Goal: Task Accomplishment & Management: Manage account settings

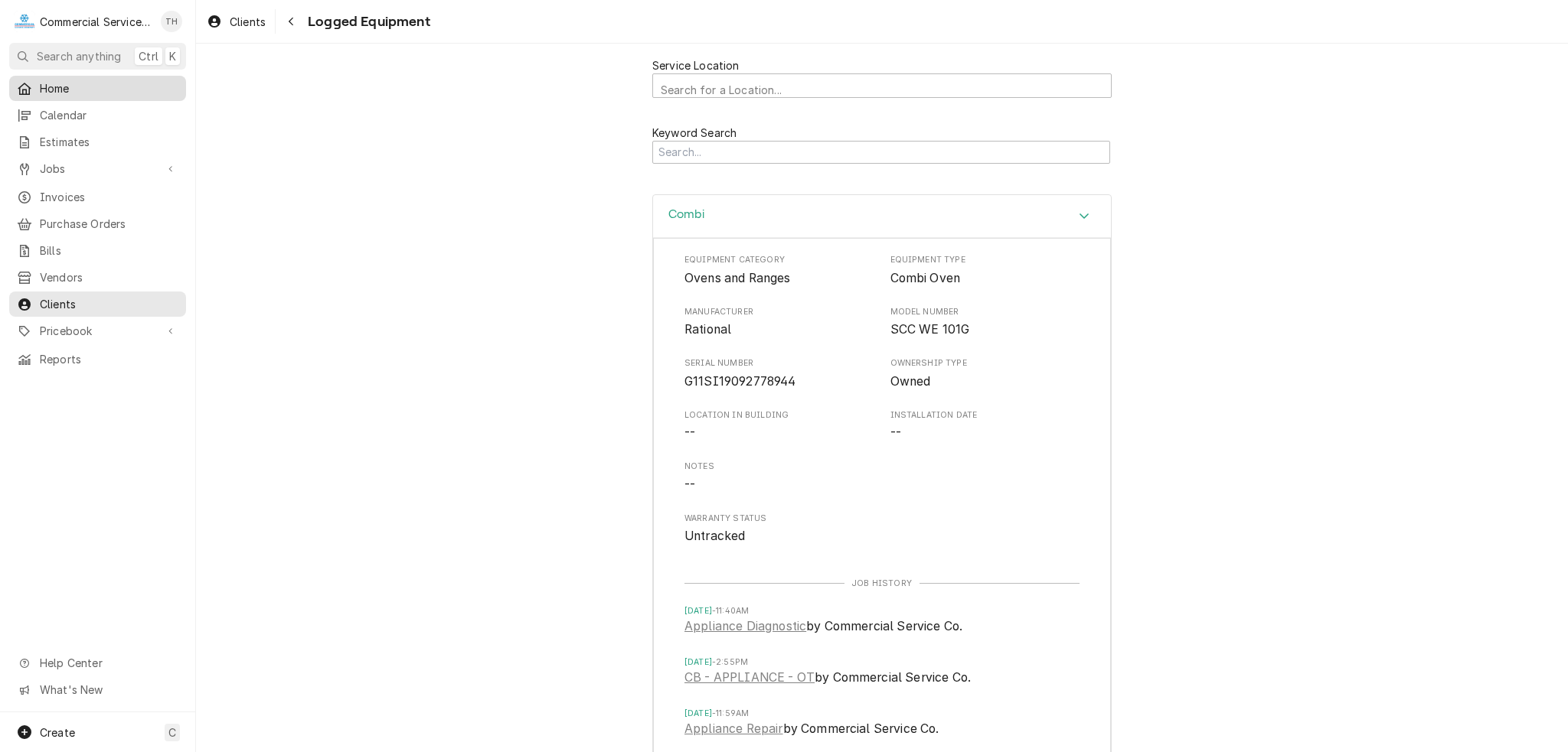
click at [48, 80] on span "Home" at bounding box center [109, 88] width 139 height 16
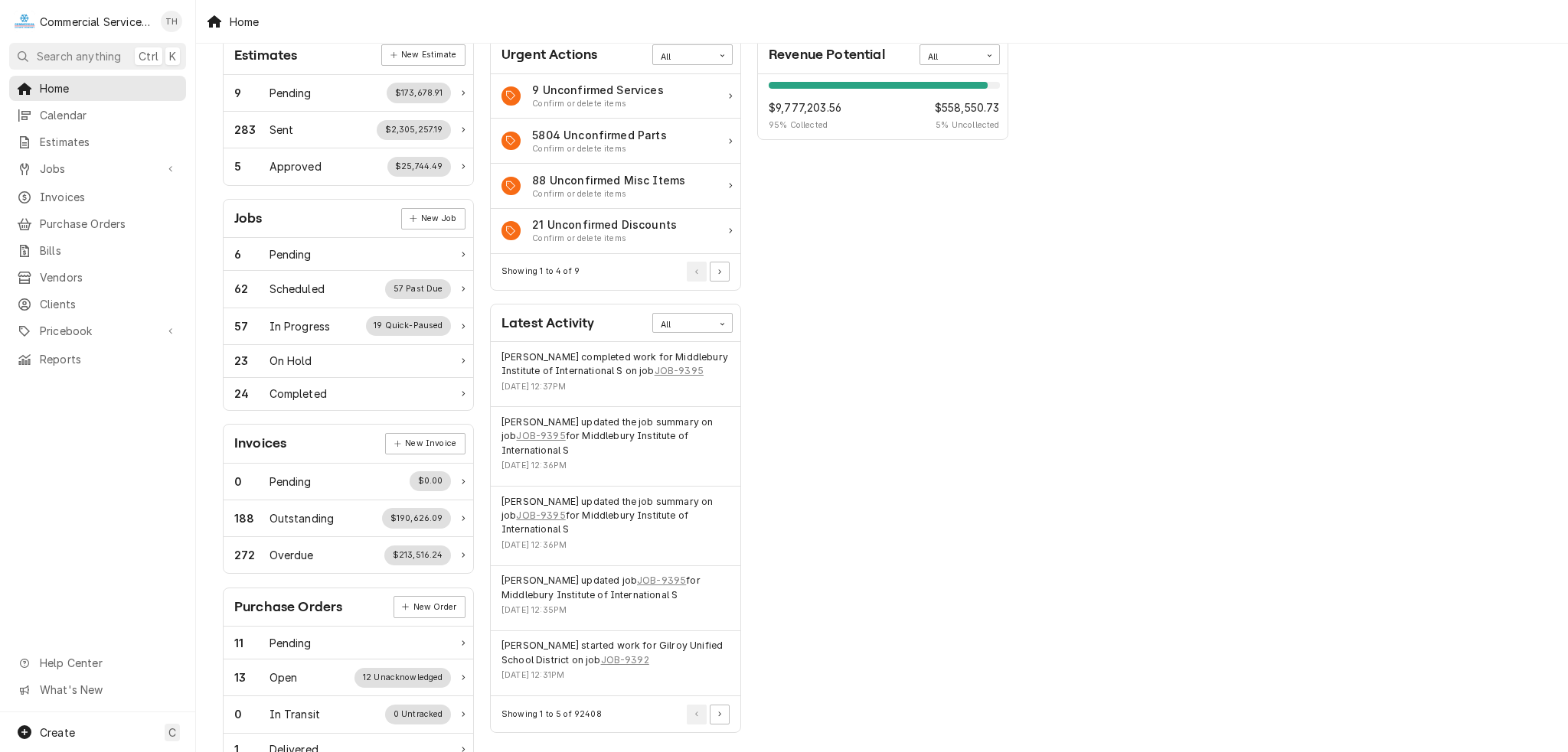
scroll to position [76, 0]
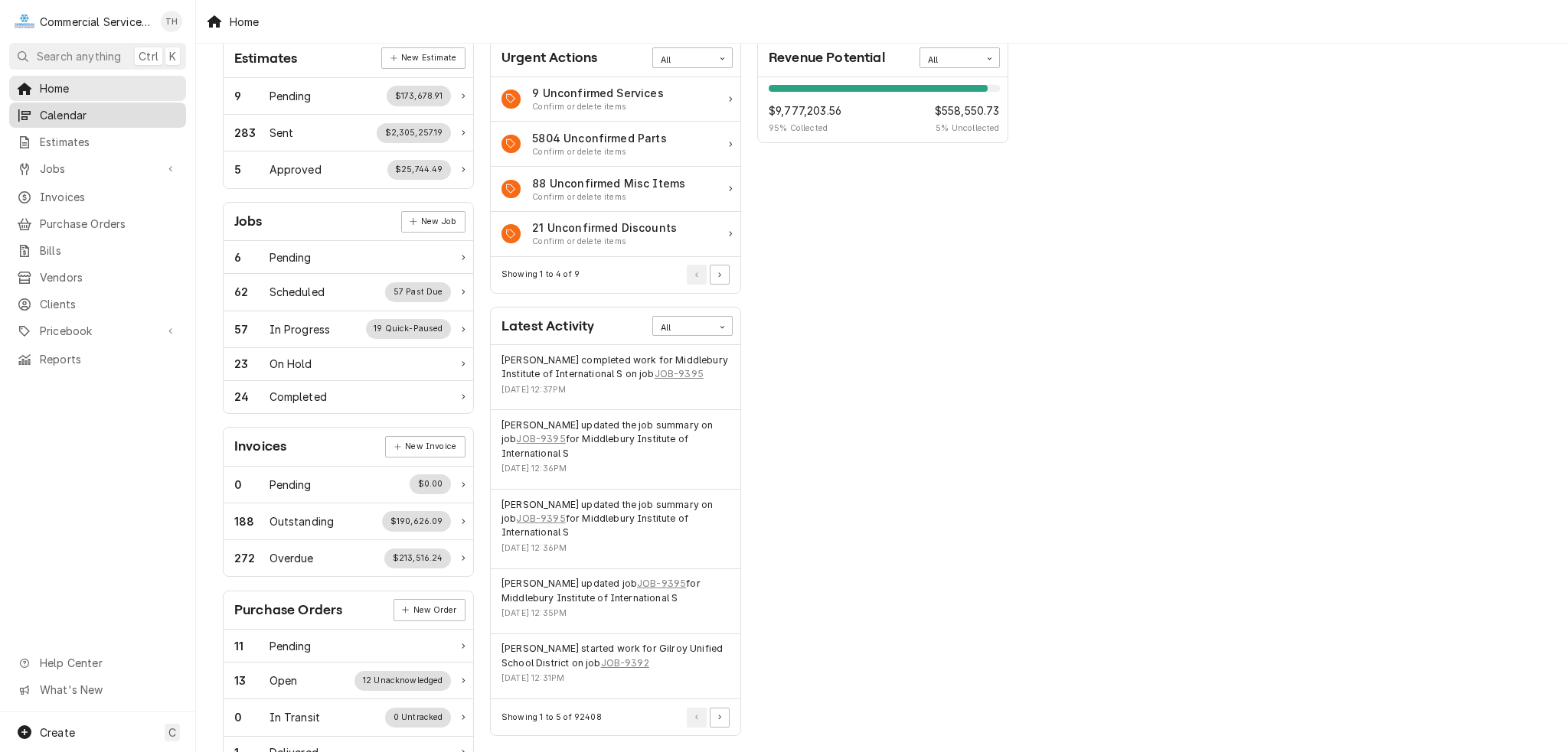
click at [93, 117] on span "Calendar" at bounding box center [109, 116] width 139 height 16
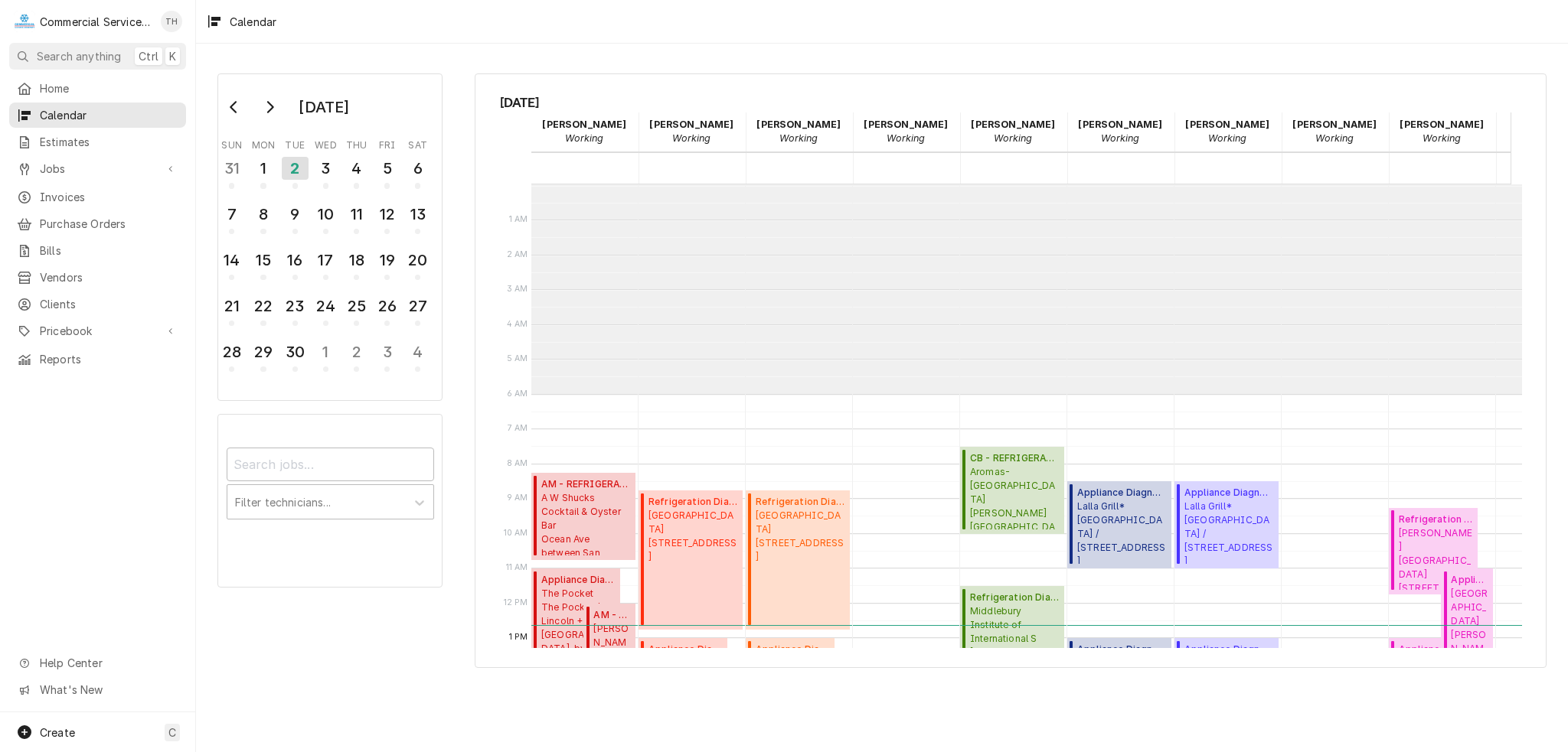
scroll to position [209, 0]
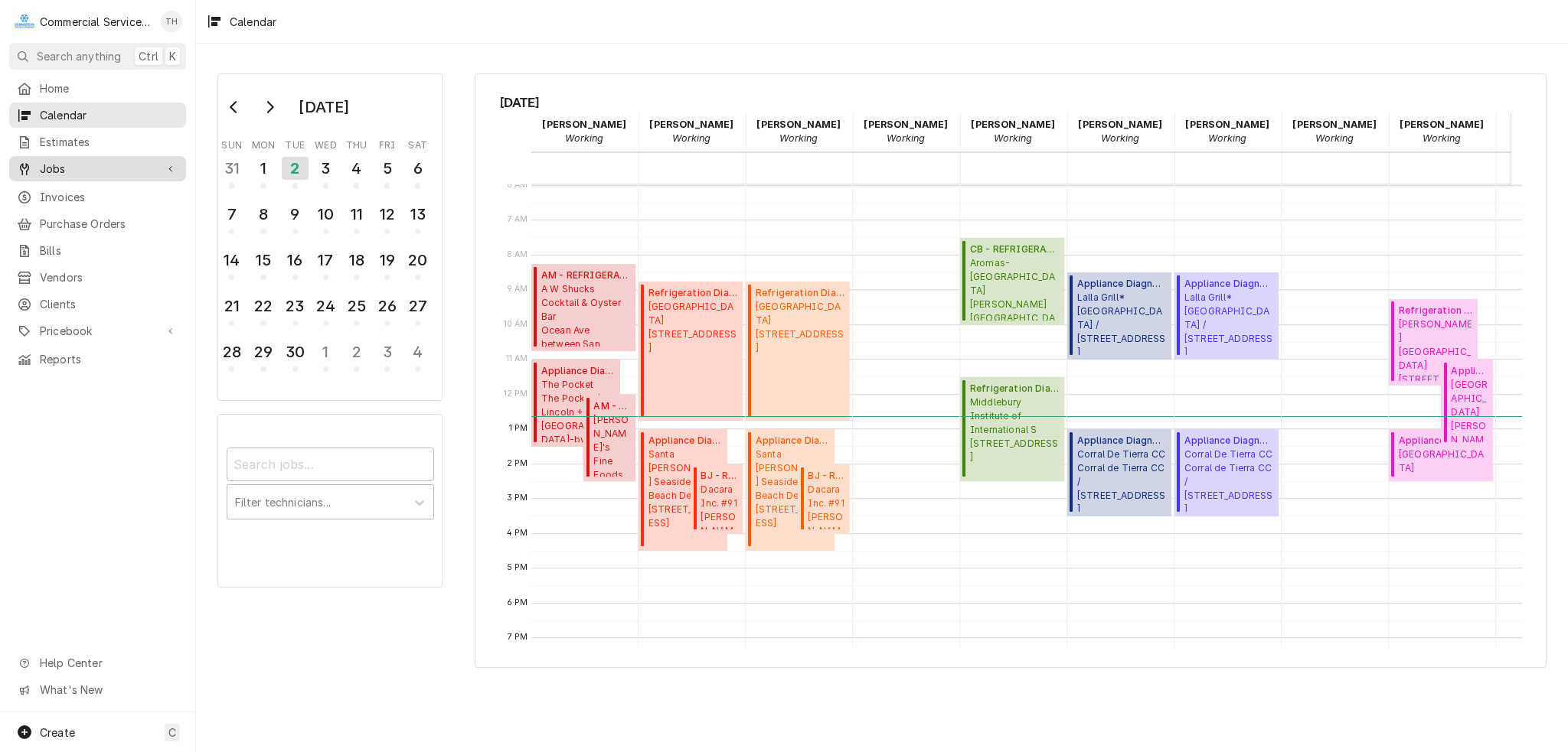
click at [92, 161] on span "Jobs" at bounding box center [98, 169] width 116 height 16
click at [86, 201] on link "Jobs" at bounding box center [98, 195] width 177 height 25
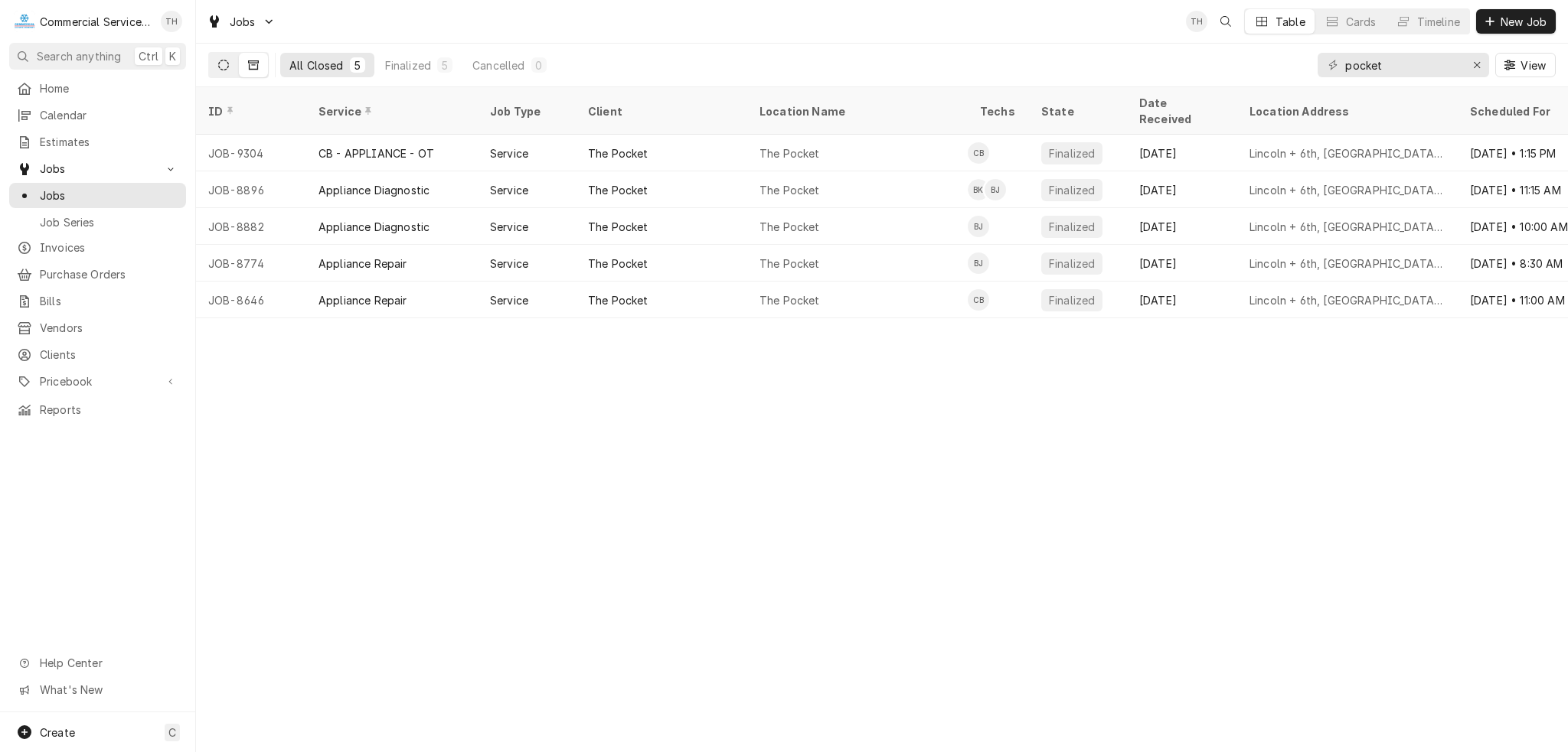
click at [211, 64] on button "Dynamic Content Wrapper" at bounding box center [223, 65] width 29 height 25
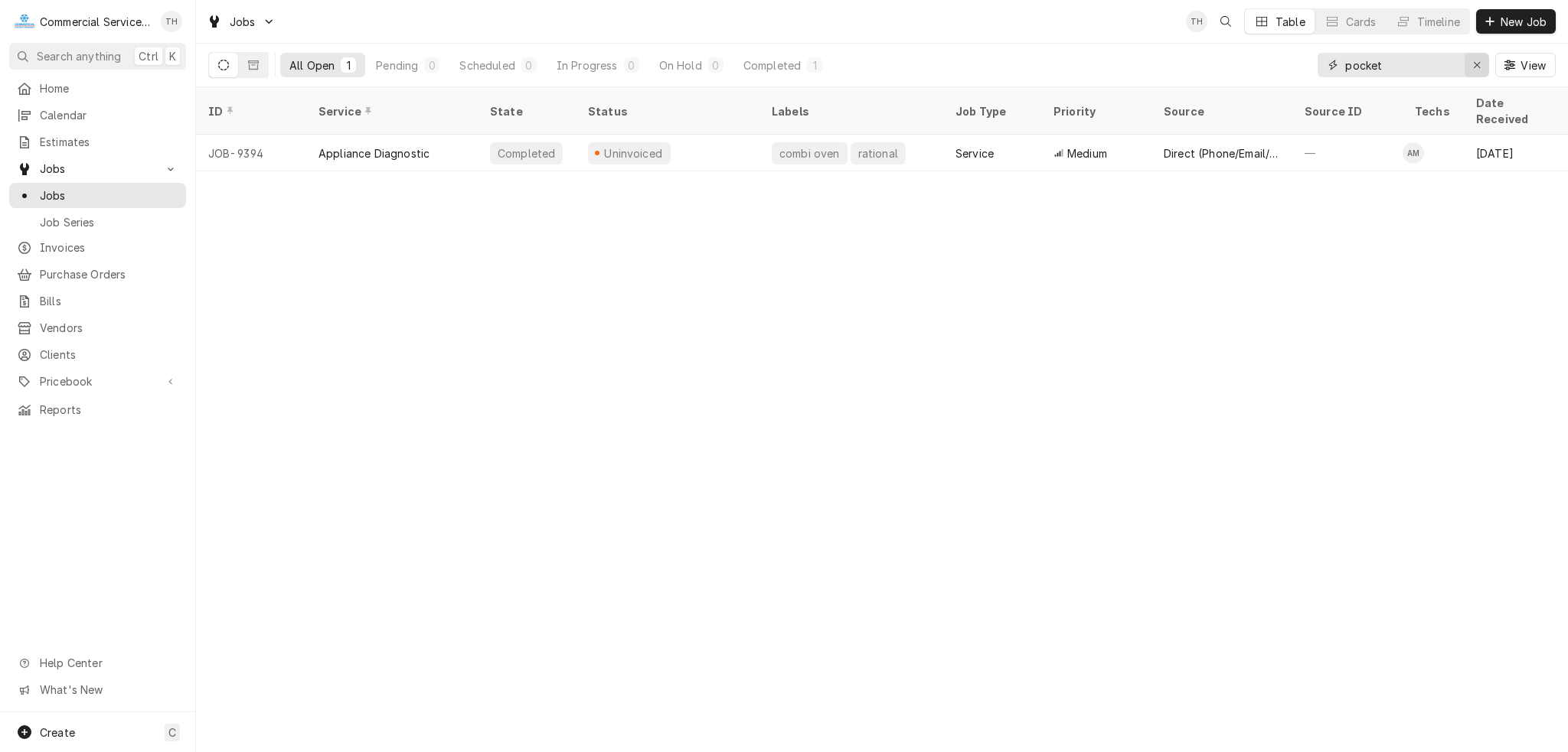
click at [1475, 66] on icon "Erase input" at bounding box center [1477, 65] width 8 height 11
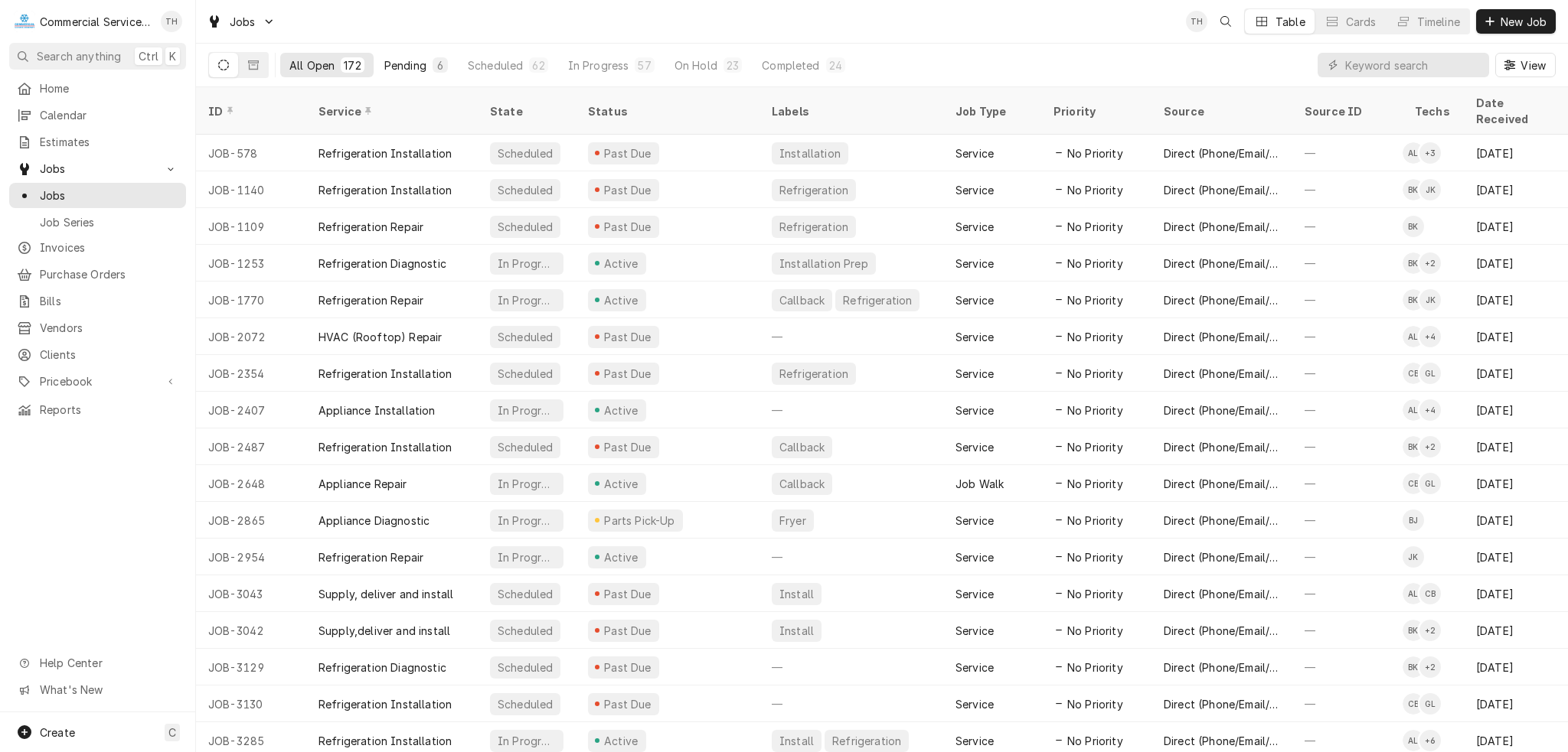
click at [401, 61] on div "Pending" at bounding box center [405, 66] width 42 height 16
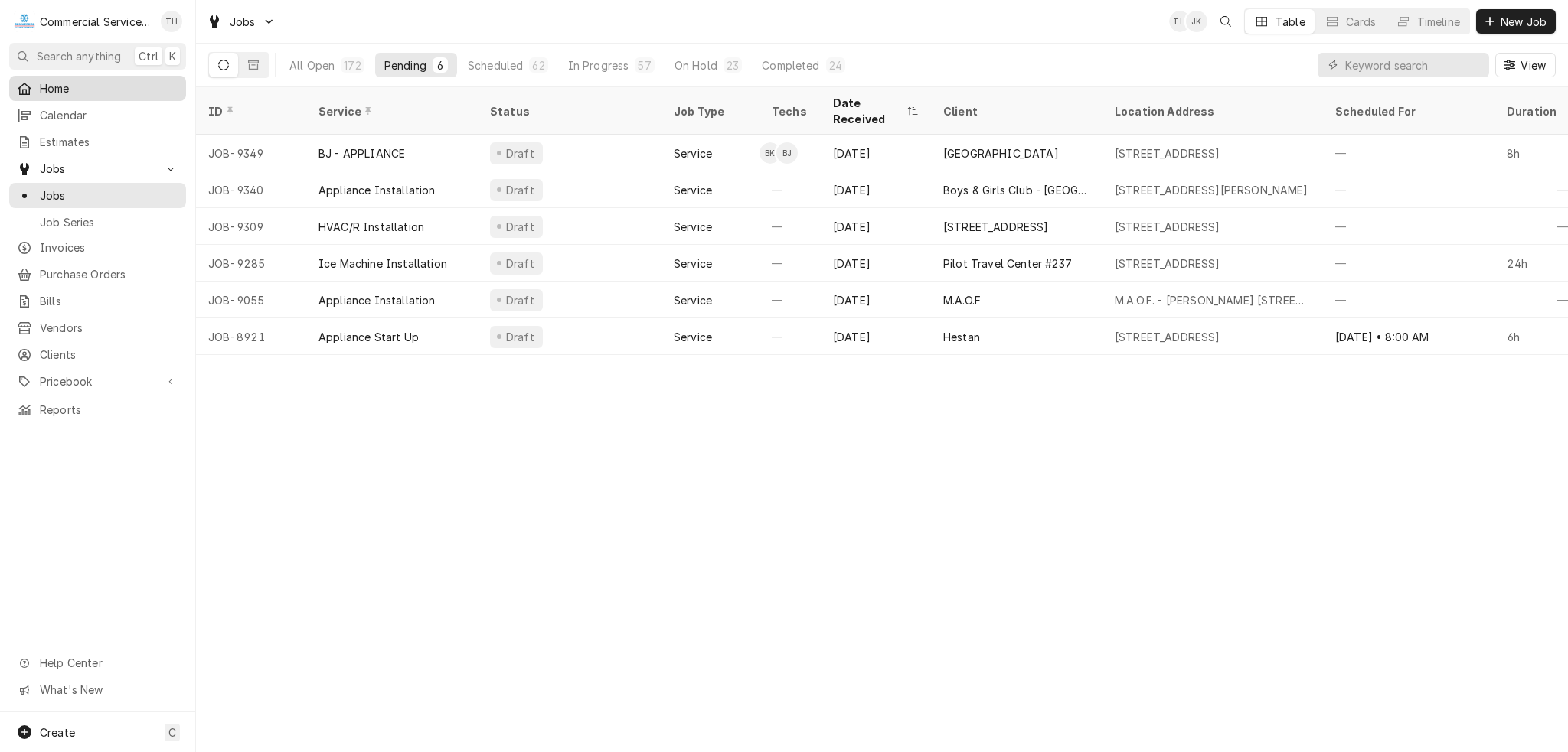
click at [61, 90] on span "Home" at bounding box center [109, 88] width 139 height 16
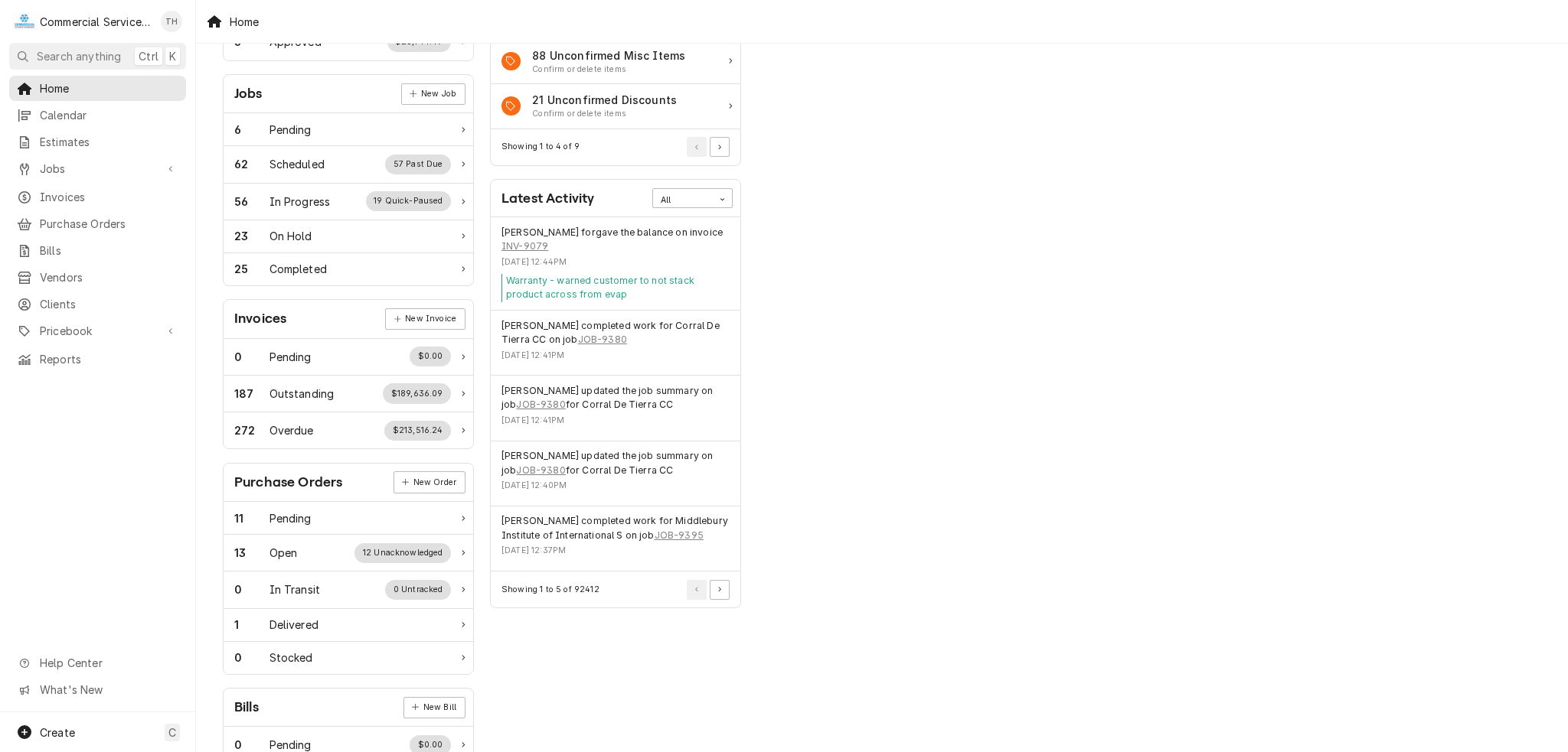
scroll to position [229, 0]
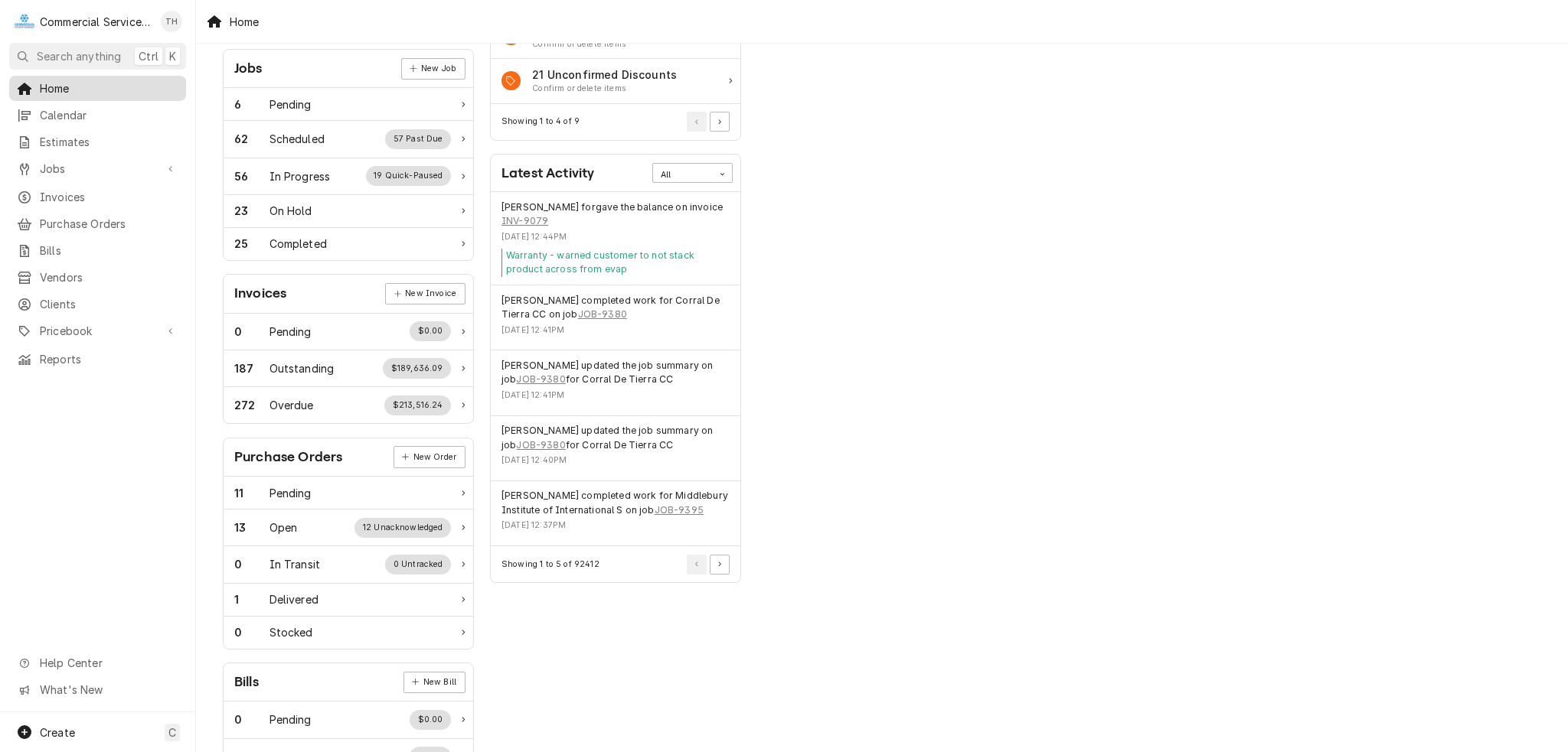
click at [87, 92] on span "Home" at bounding box center [109, 88] width 139 height 16
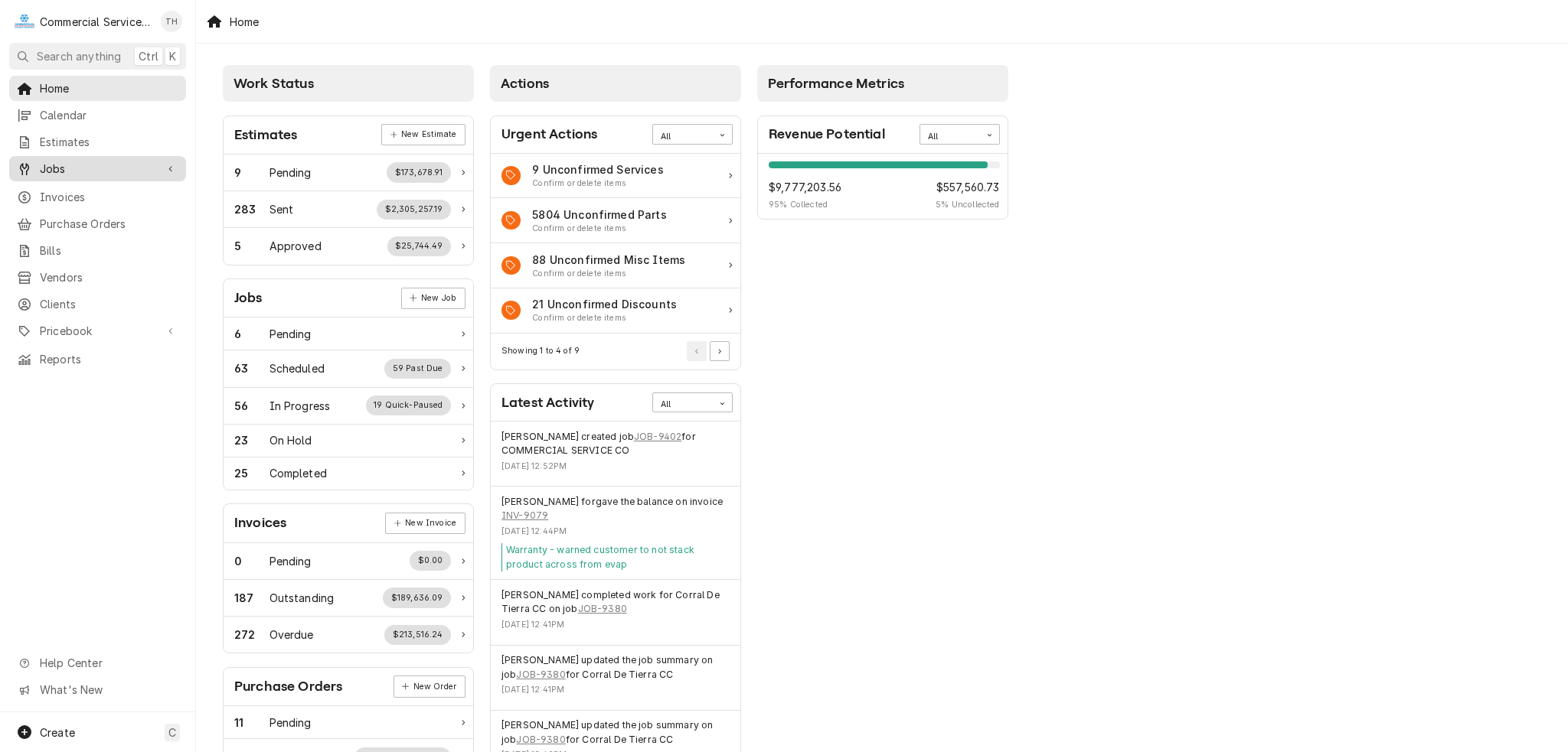
click at [77, 161] on span "Jobs" at bounding box center [98, 169] width 116 height 16
click at [76, 188] on span "Jobs" at bounding box center [109, 196] width 139 height 16
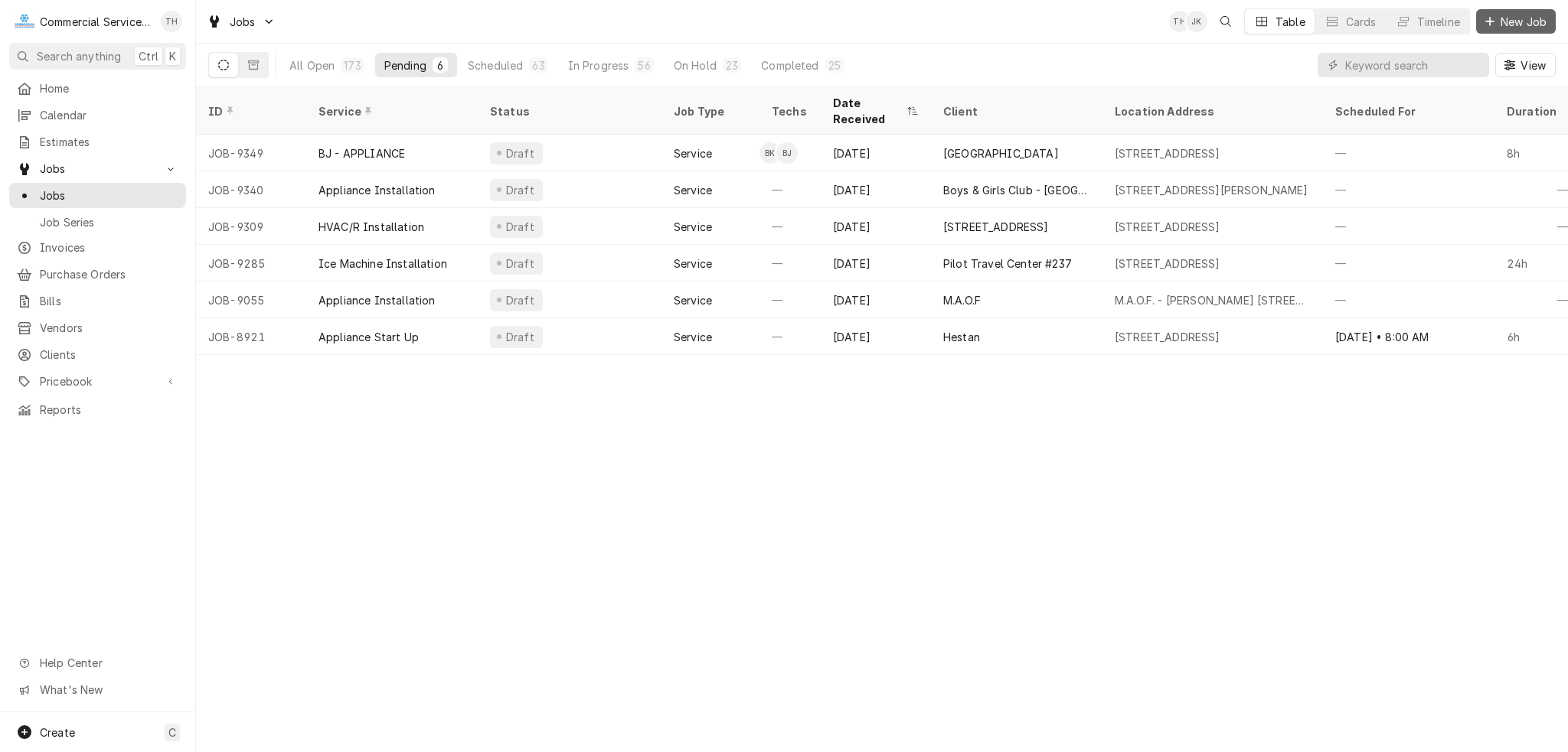
click at [1510, 27] on span "New Job" at bounding box center [1524, 22] width 52 height 16
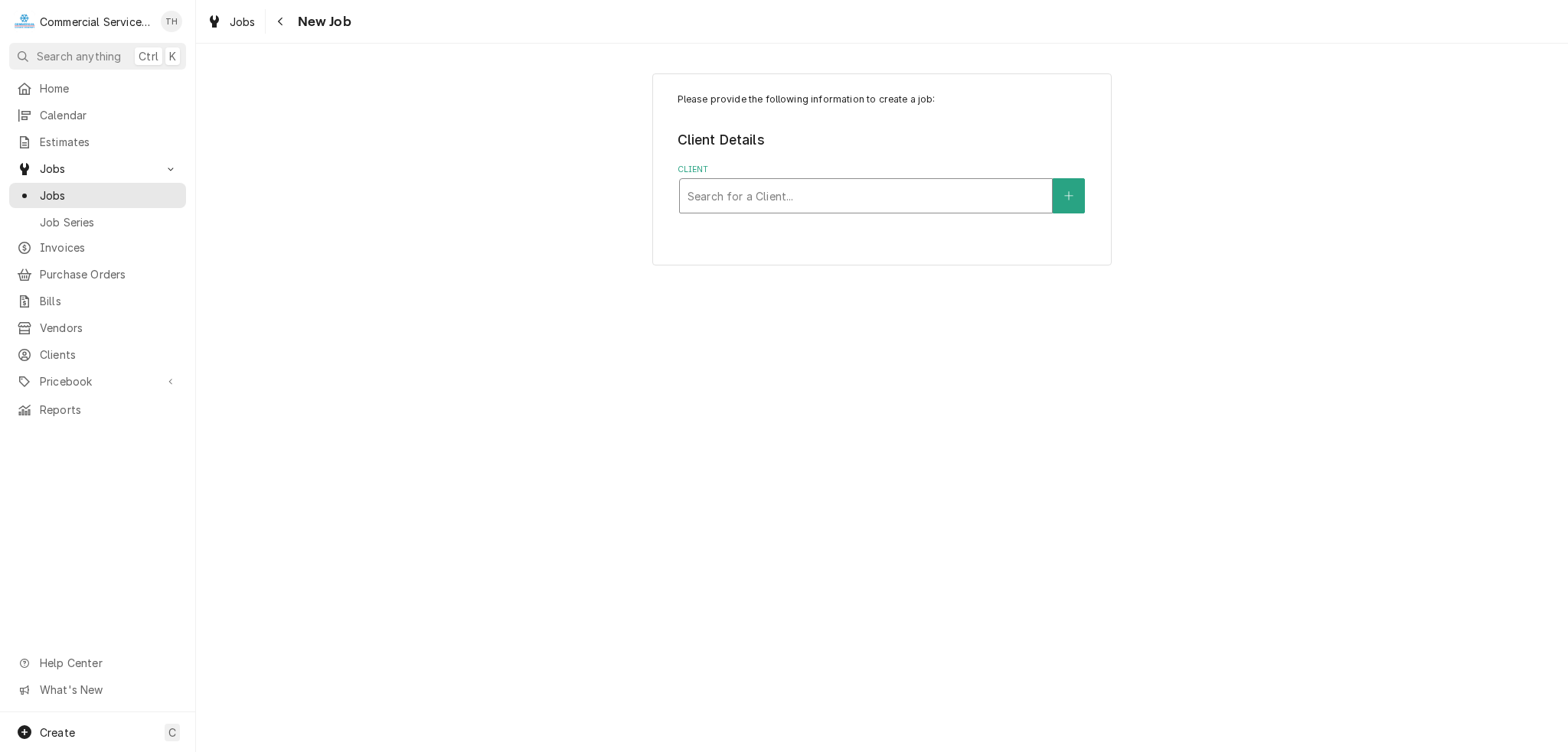
click at [900, 202] on div "Client" at bounding box center [866, 196] width 357 height 28
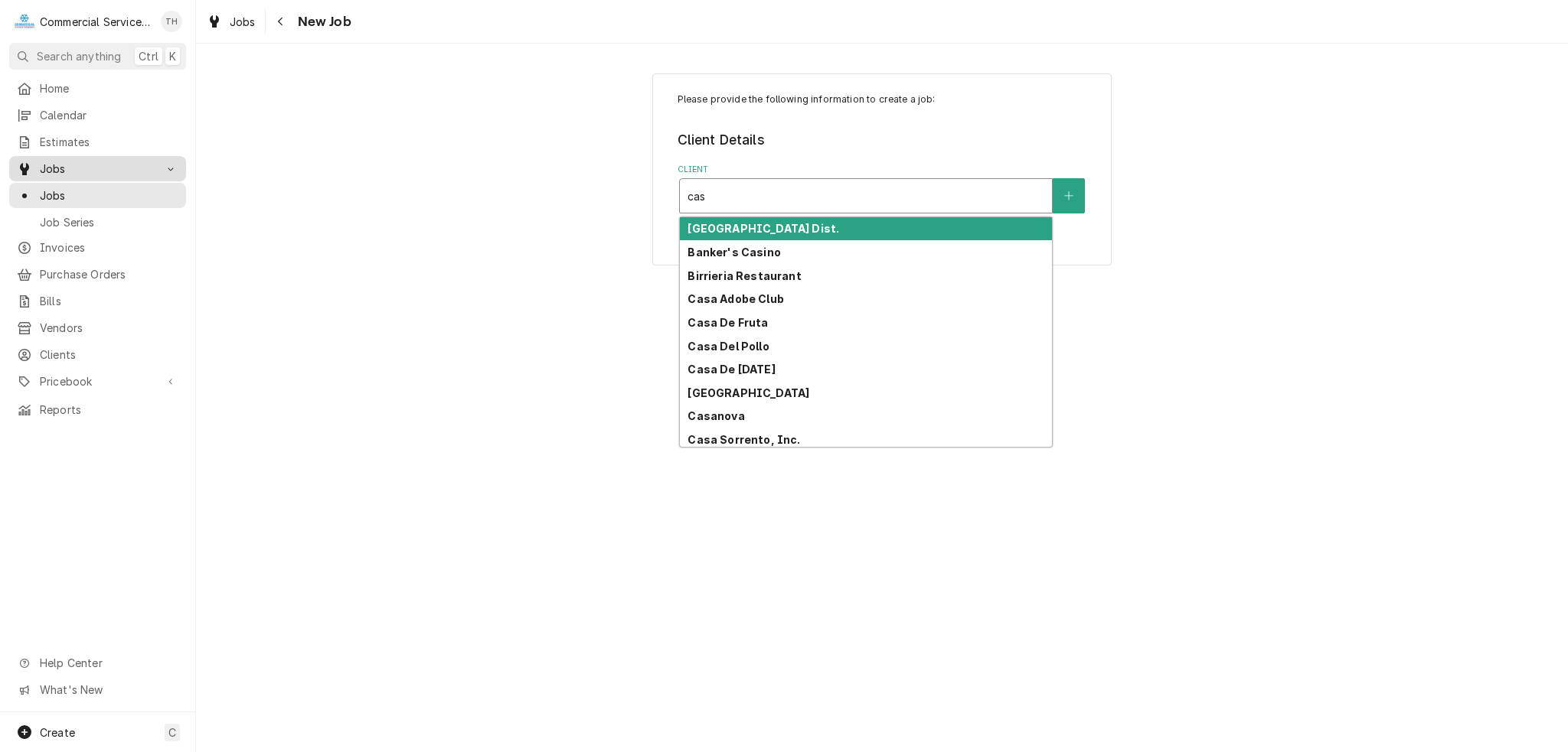
type input "cas"
click at [83, 168] on span "Jobs" at bounding box center [98, 169] width 116 height 16
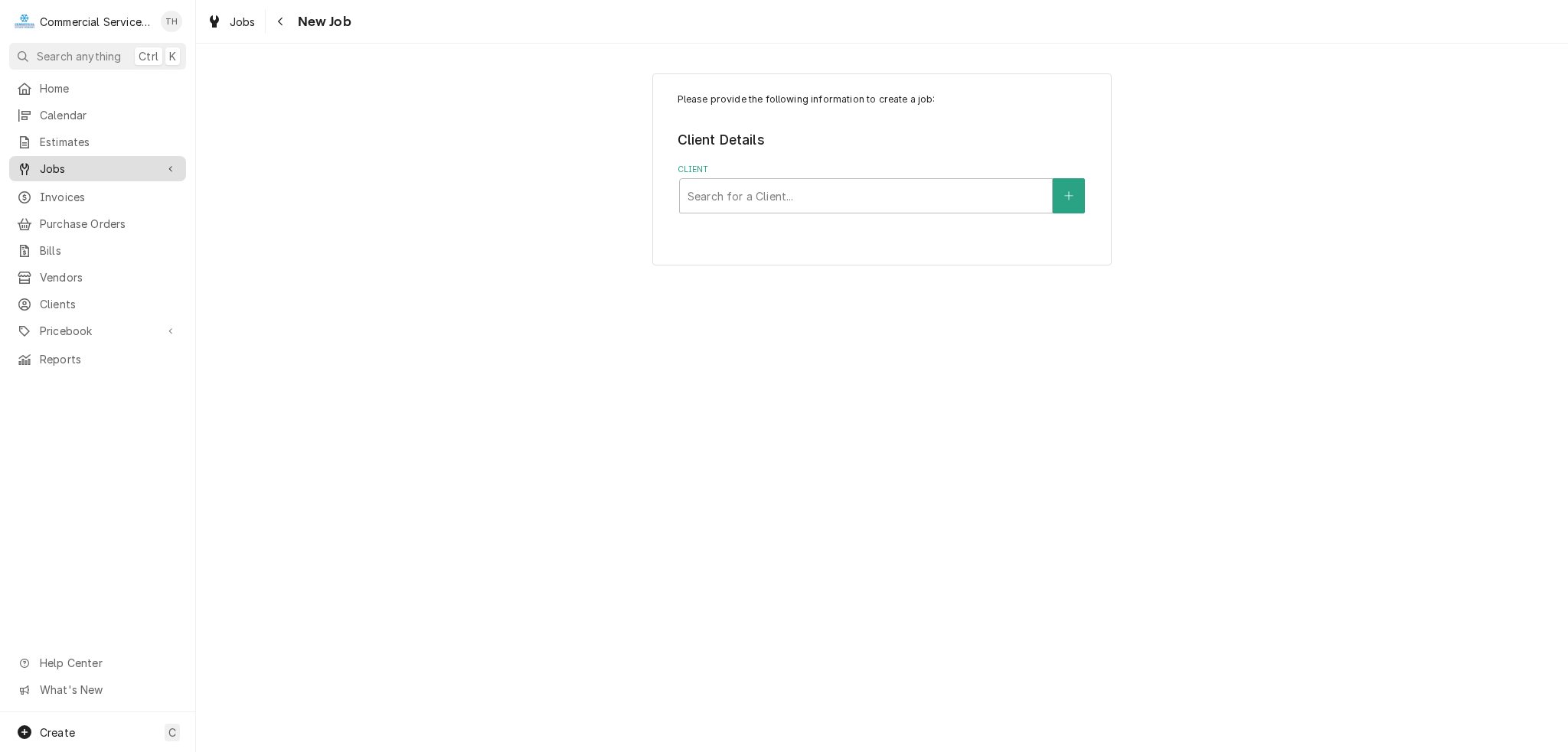
click at [81, 168] on span "Jobs" at bounding box center [98, 169] width 116 height 16
click at [80, 188] on span "Jobs" at bounding box center [109, 196] width 139 height 16
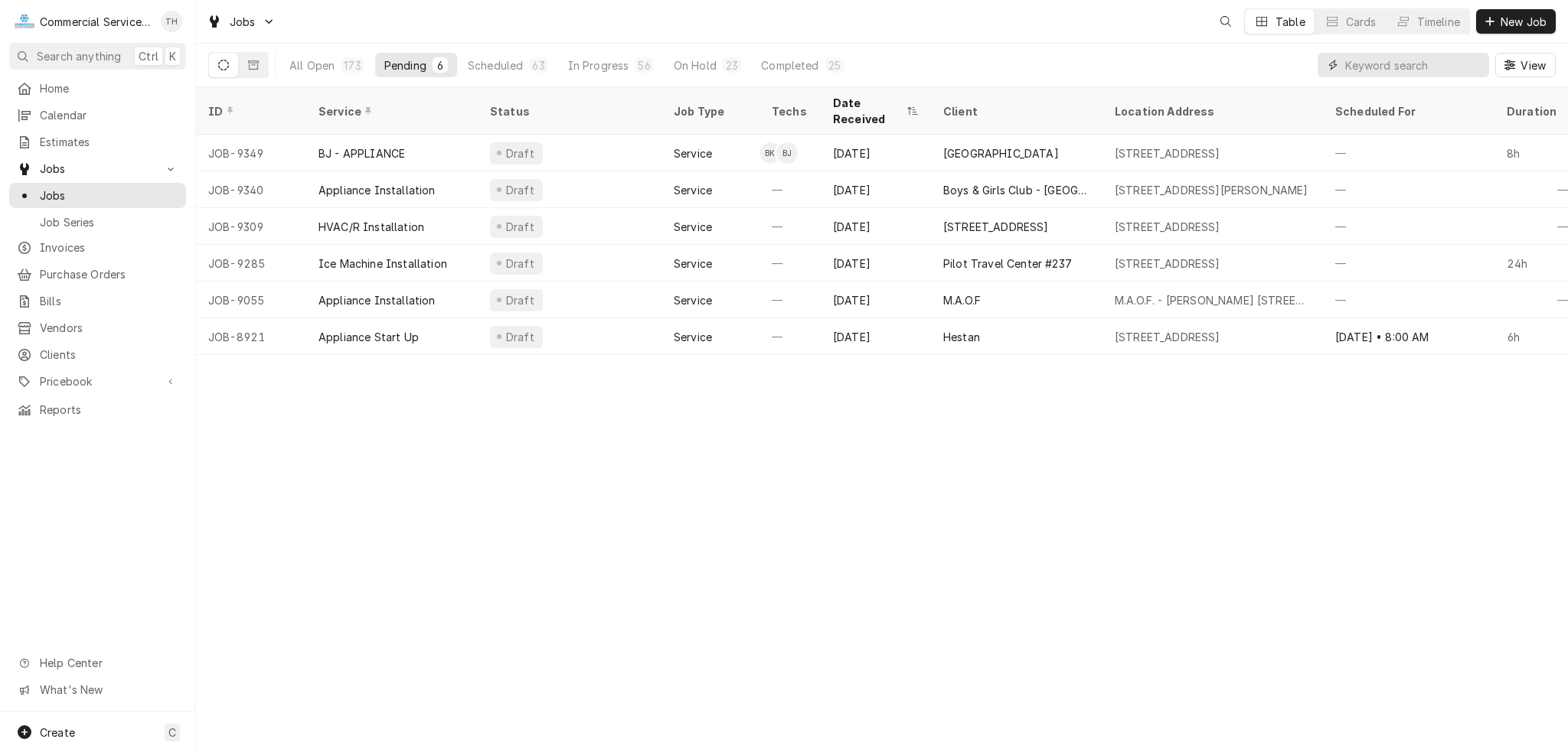
click at [1411, 61] on input "Dynamic Content Wrapper" at bounding box center [1413, 65] width 136 height 25
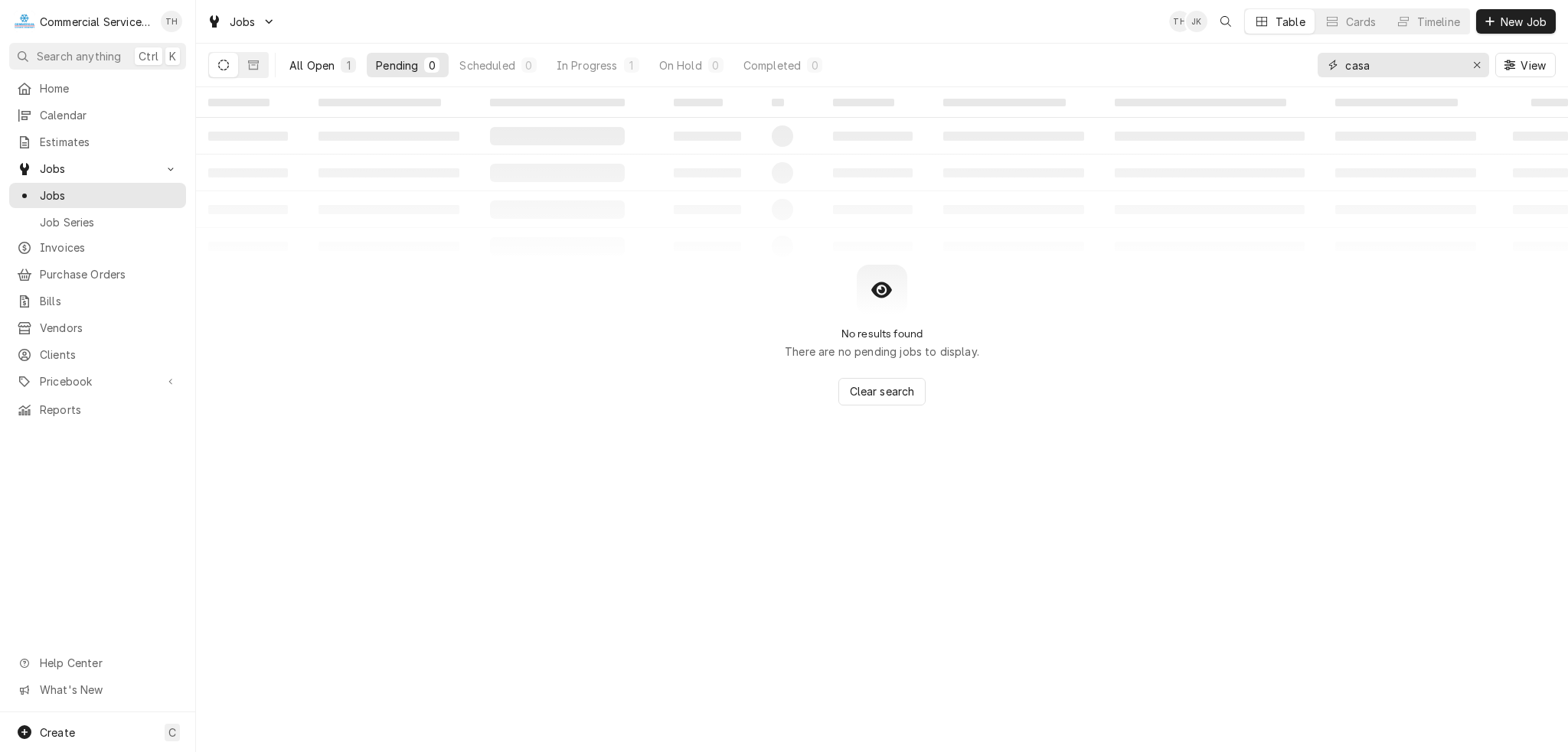
type input "casa"
click at [319, 66] on div "All Open" at bounding box center [311, 66] width 45 height 16
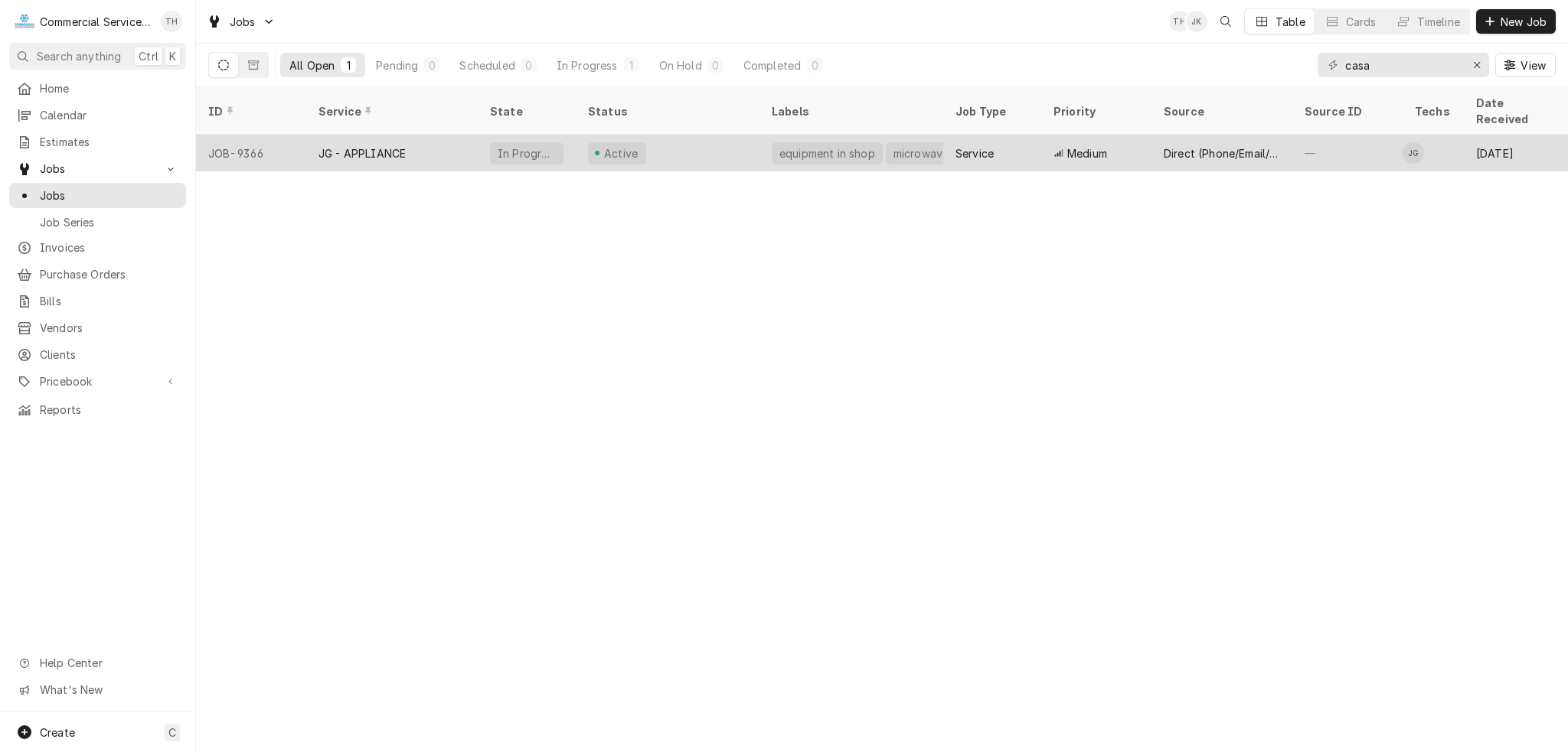
click at [420, 141] on div "JG - APPLIANCE" at bounding box center [392, 152] width 171 height 37
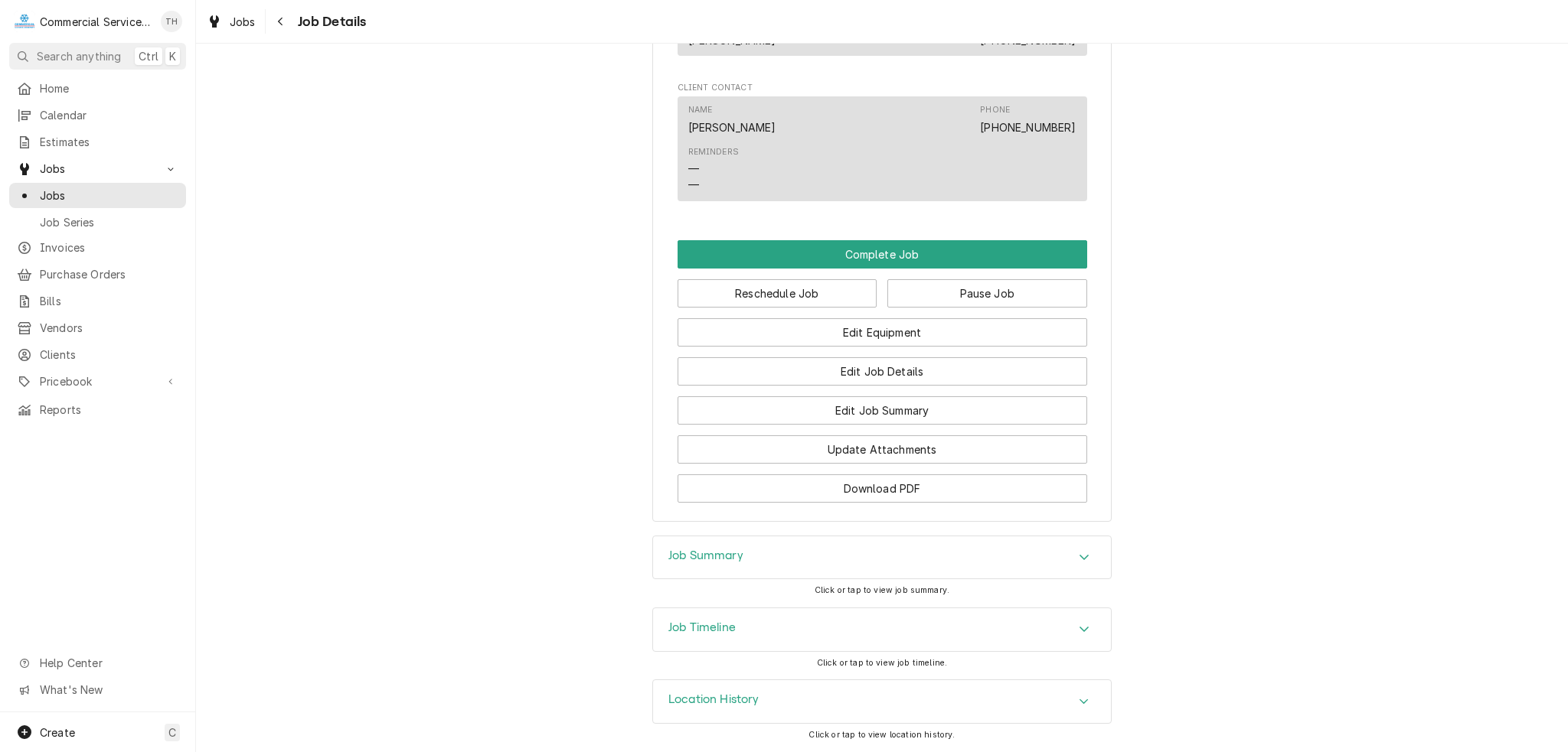
scroll to position [1212, 0]
click at [955, 555] on div "Job Summary" at bounding box center [882, 558] width 458 height 43
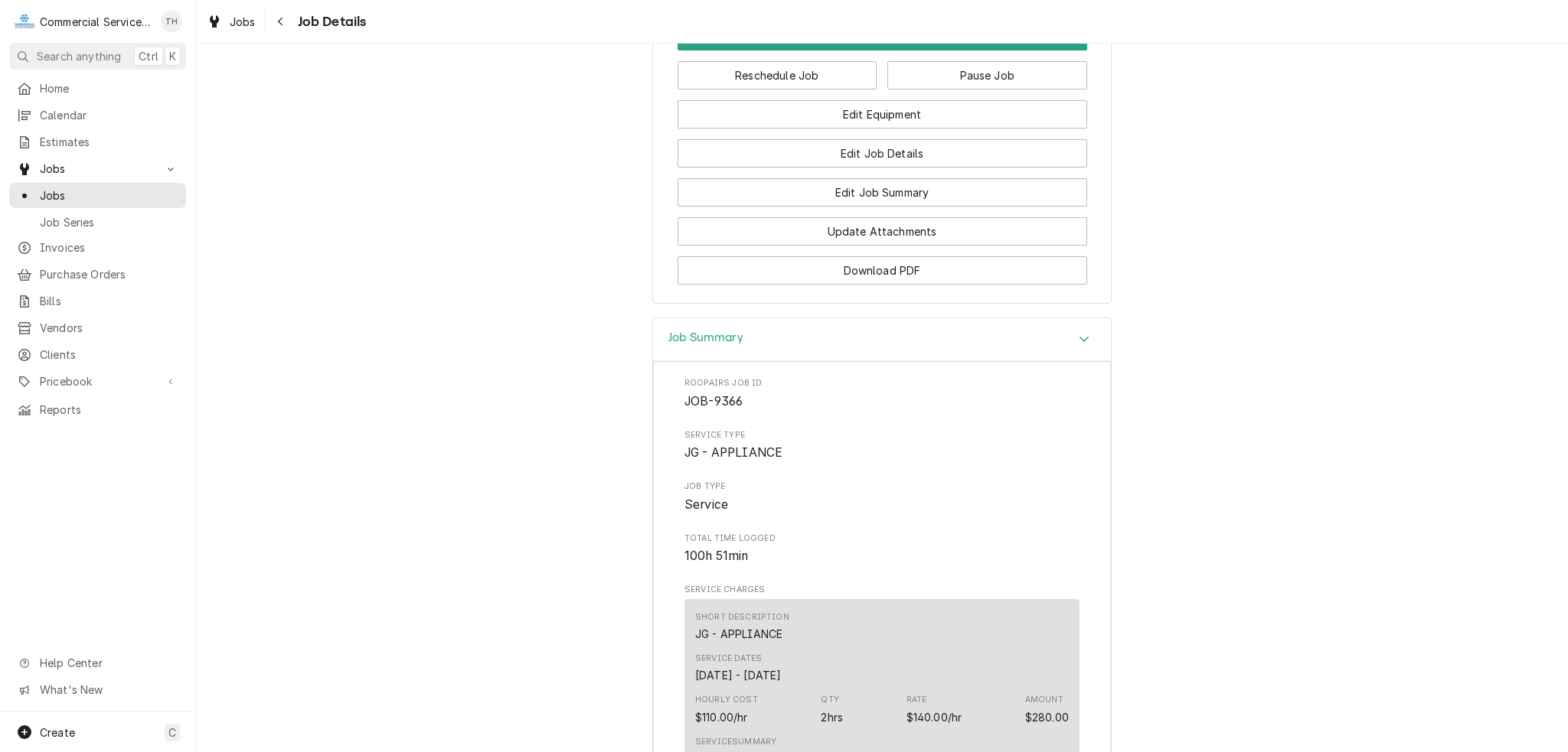
scroll to position [1289, 0]
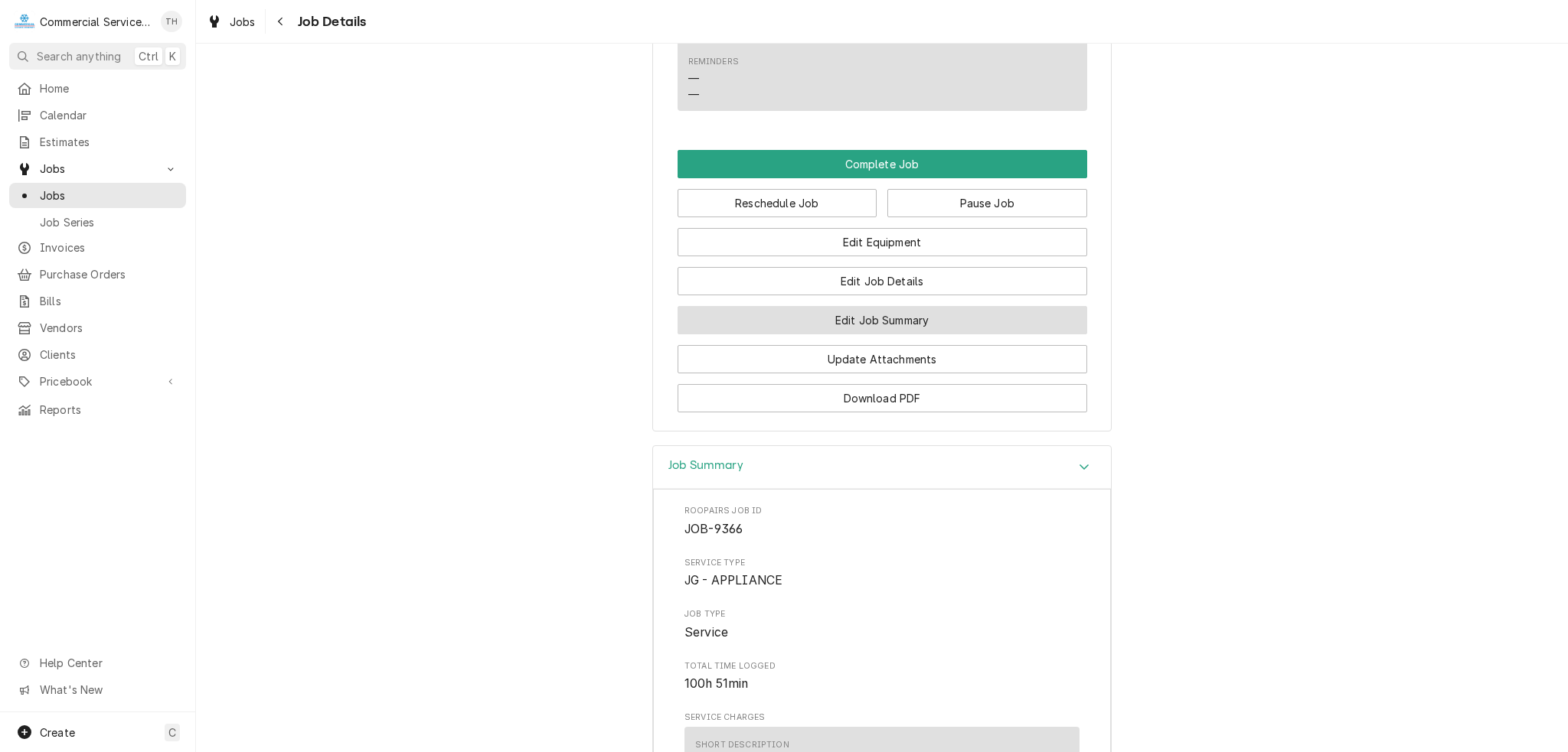
click at [889, 332] on button "Edit Job Summary" at bounding box center [883, 320] width 410 height 29
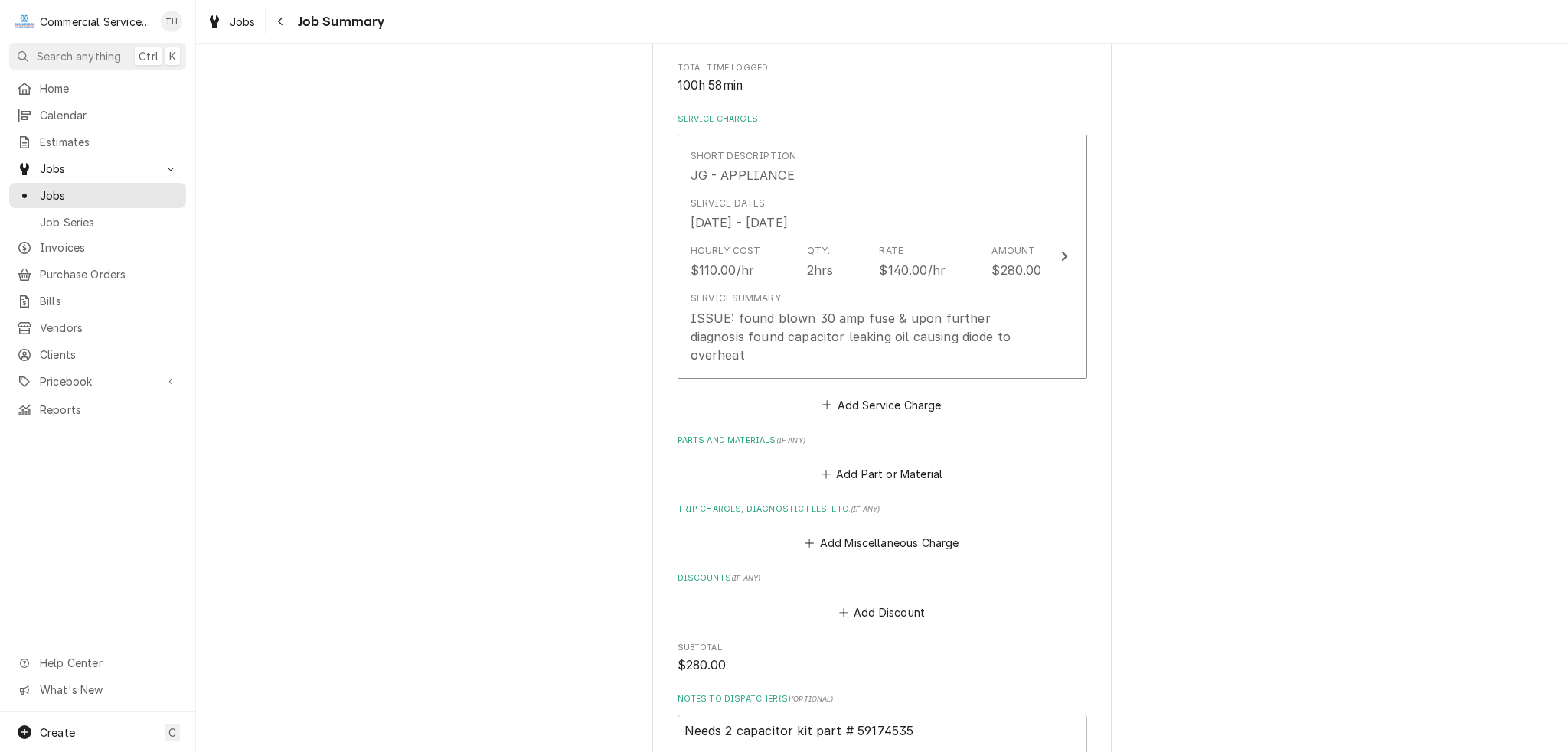
scroll to position [306, 0]
click at [893, 460] on button "Add Part or Material" at bounding box center [881, 471] width 126 height 21
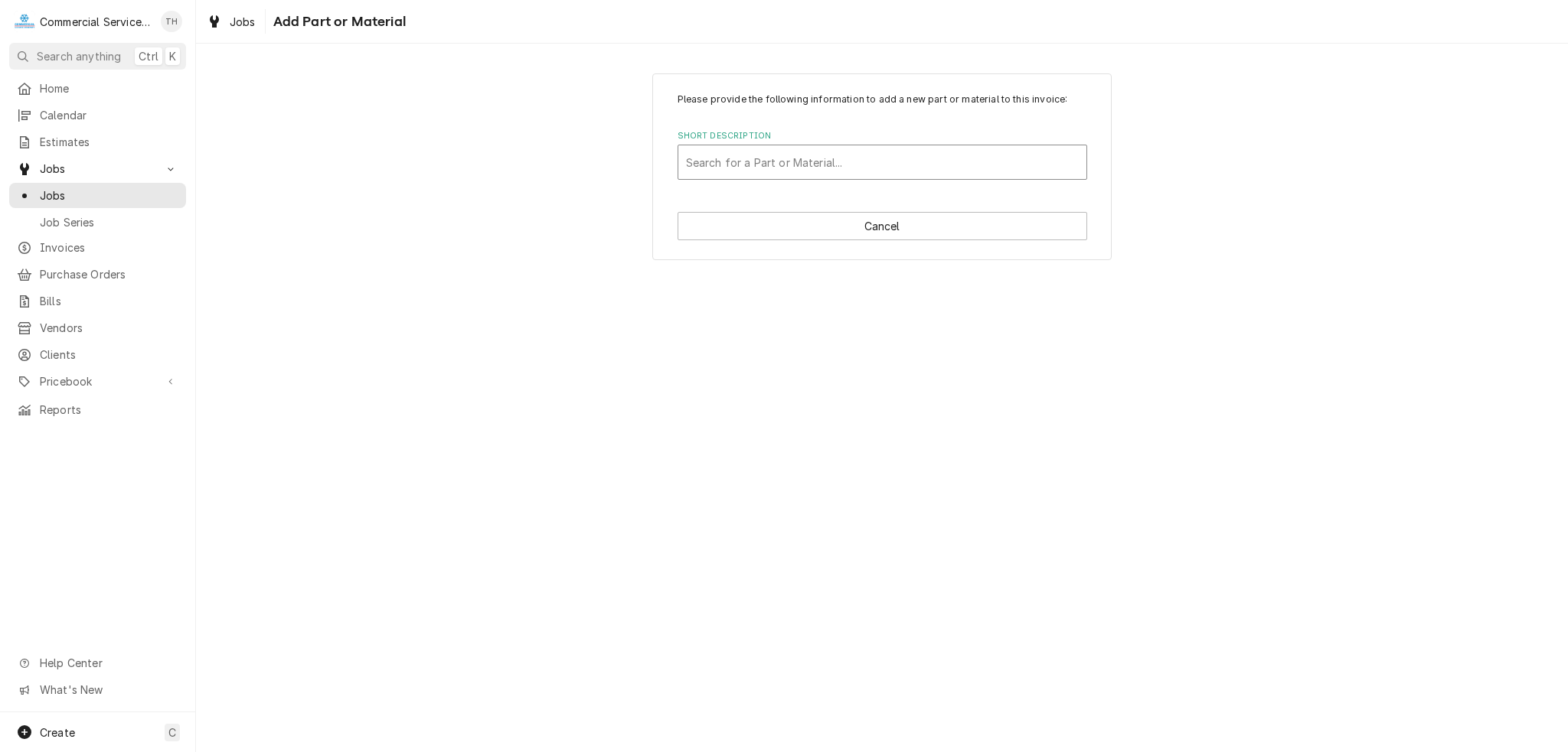
click at [794, 162] on div "Short Description" at bounding box center [882, 162] width 393 height 28
type input "Amana - Diode and Capacitor Kit"
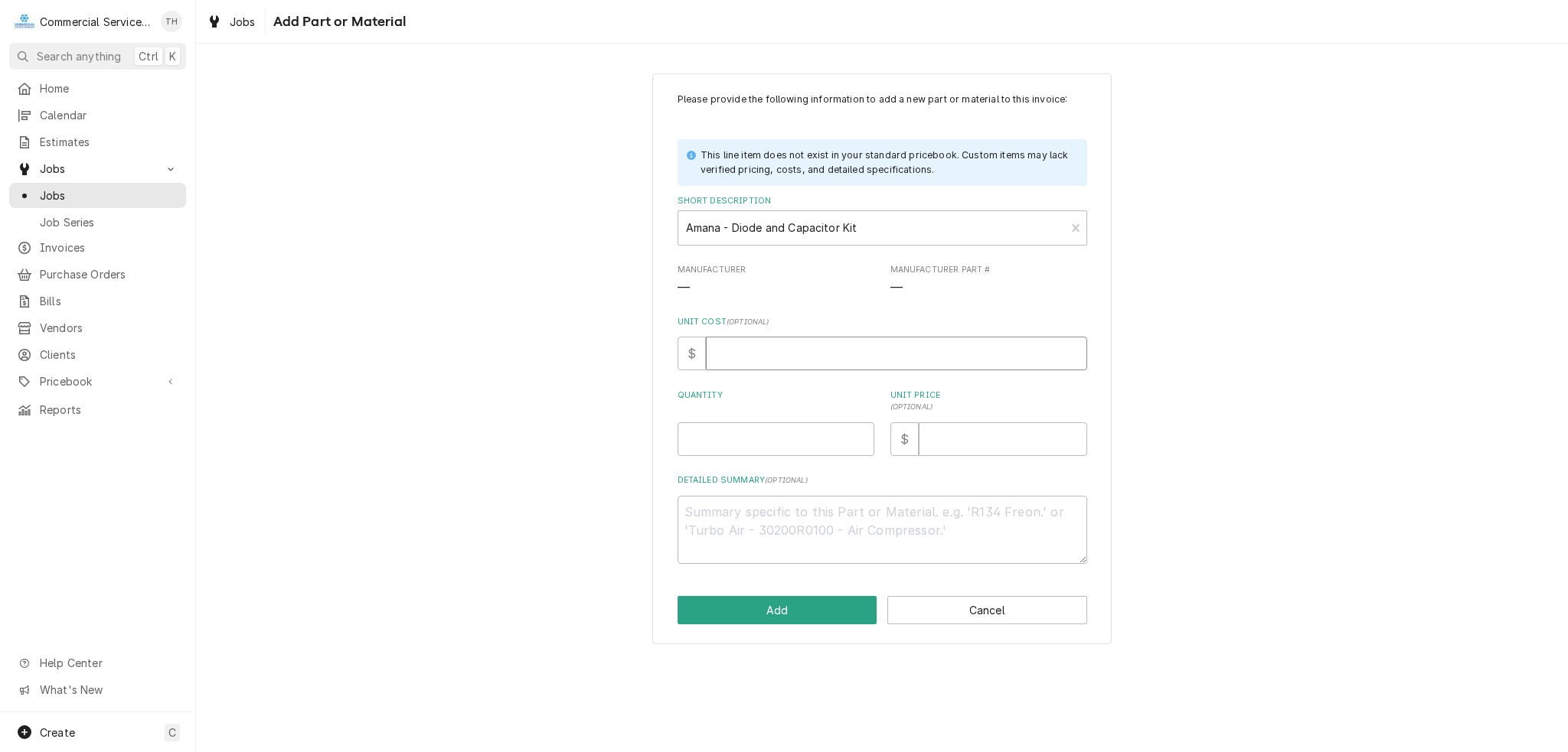
click at [731, 353] on input "Unit Cost ( optional )" at bounding box center [896, 353] width 381 height 34
type textarea "x"
type input "3"
type textarea "x"
type input "38"
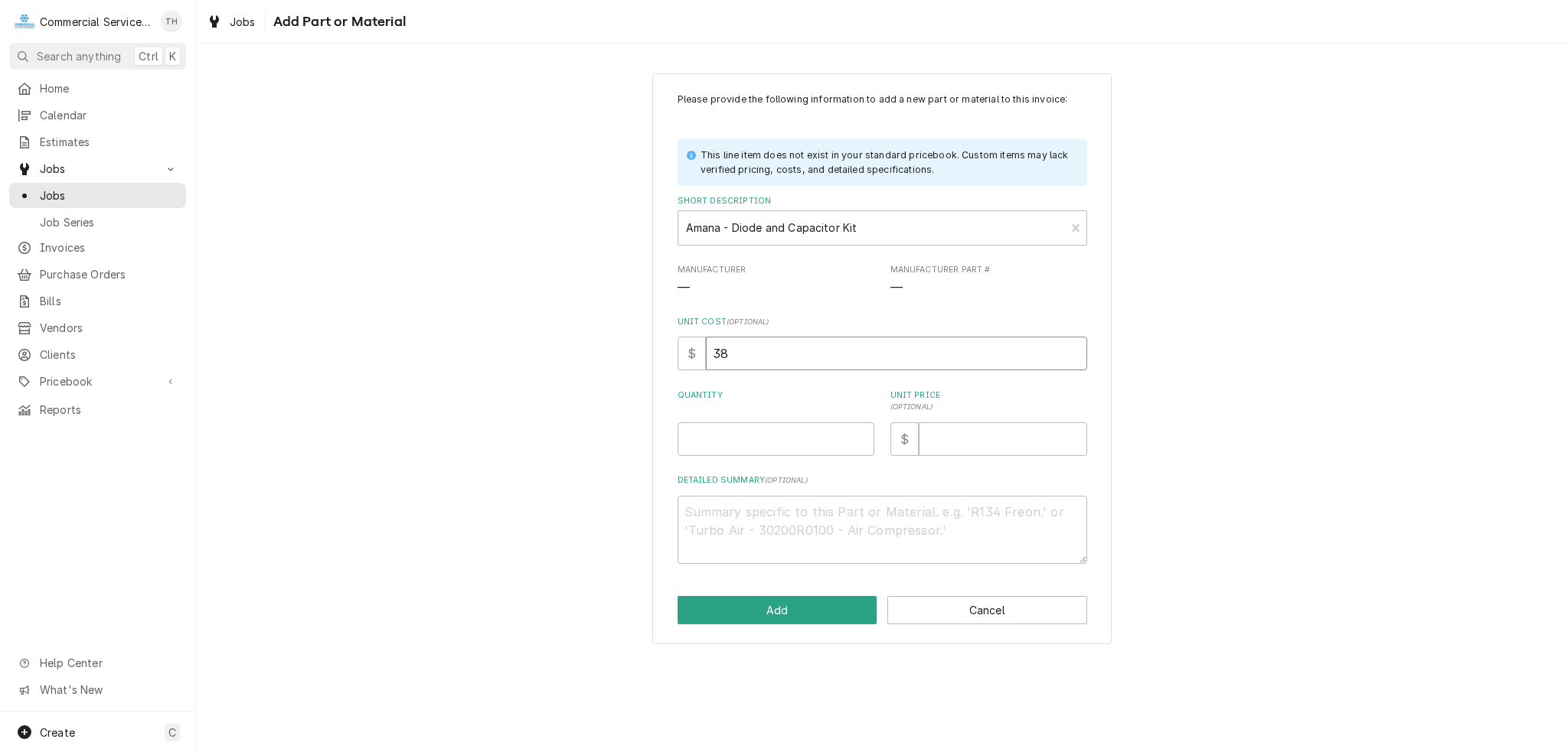
type textarea "x"
type input "38.5"
type textarea "x"
type input "38.53"
type textarea "x"
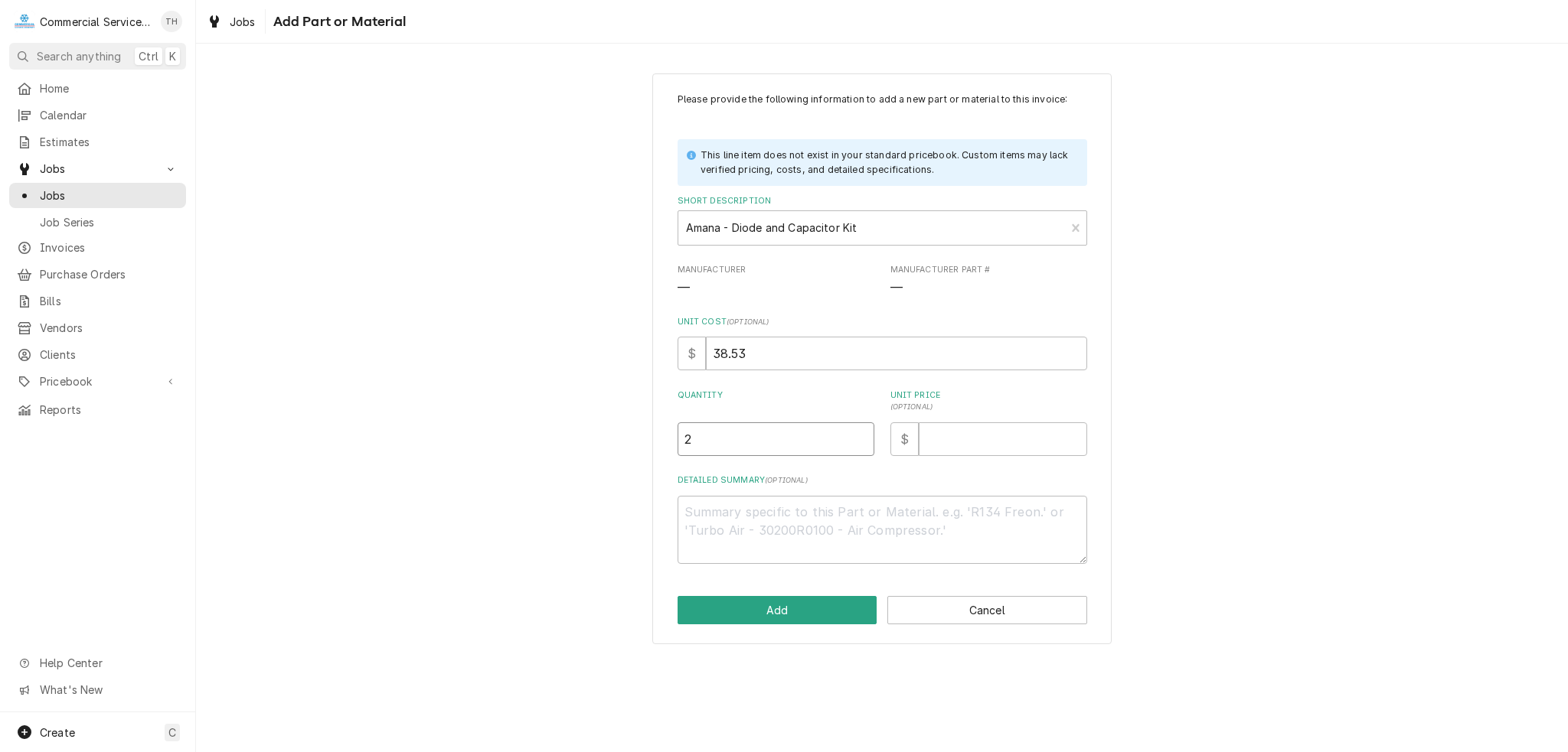
type input "2"
type textarea "x"
type input "3"
type textarea "x"
type input "38"
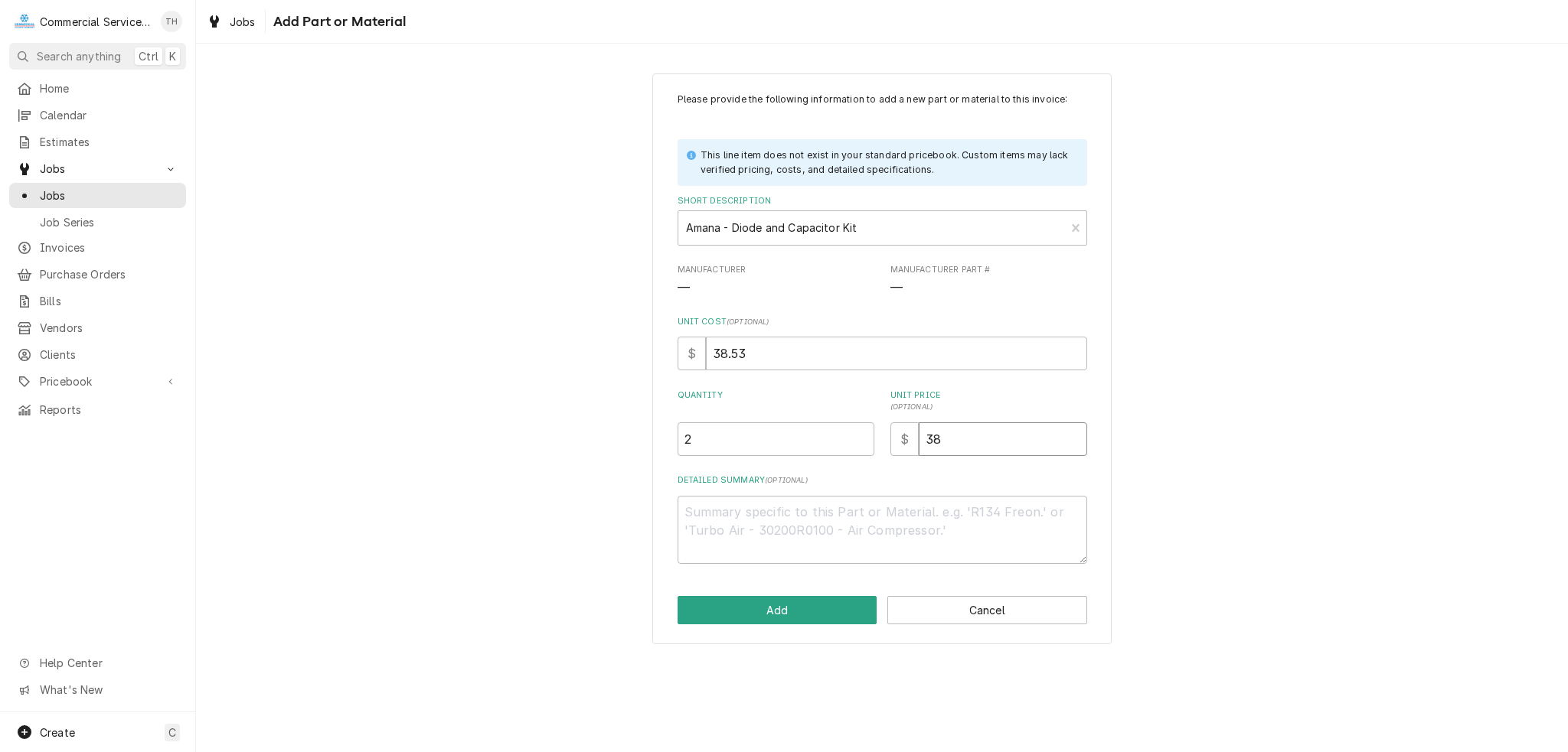
type textarea "x"
type input "3"
type textarea "x"
type input "7"
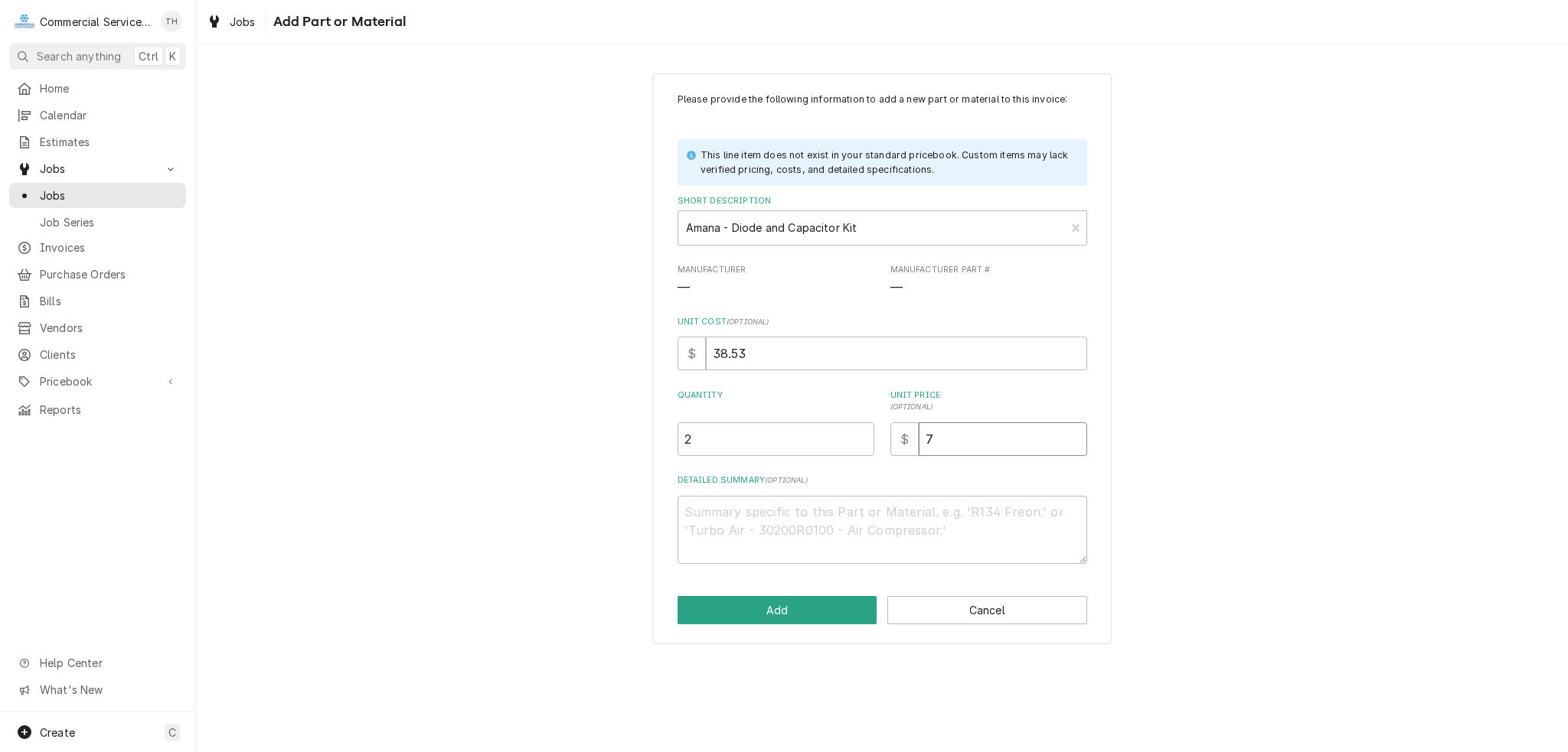
type textarea "x"
type input "76"
type textarea "x"
type input "76.8"
type textarea "x"
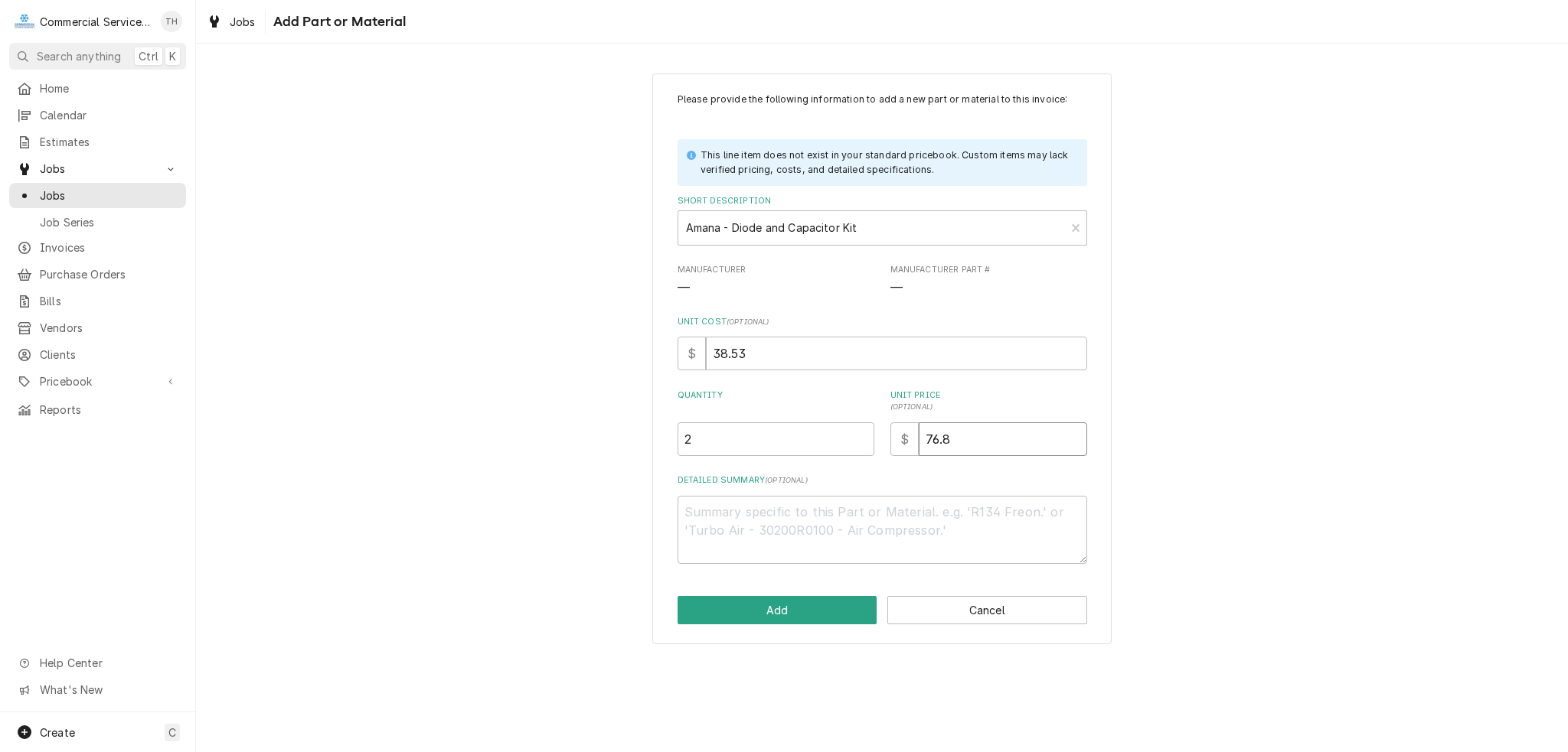
type input "76.88"
drag, startPoint x: 965, startPoint y: 440, endPoint x: 885, endPoint y: 443, distance: 80.1
click at [885, 443] on div "Quantity 2 Unit Price ( optional ) $ 76.88" at bounding box center [883, 422] width 410 height 66
type textarea "x"
type input "7"
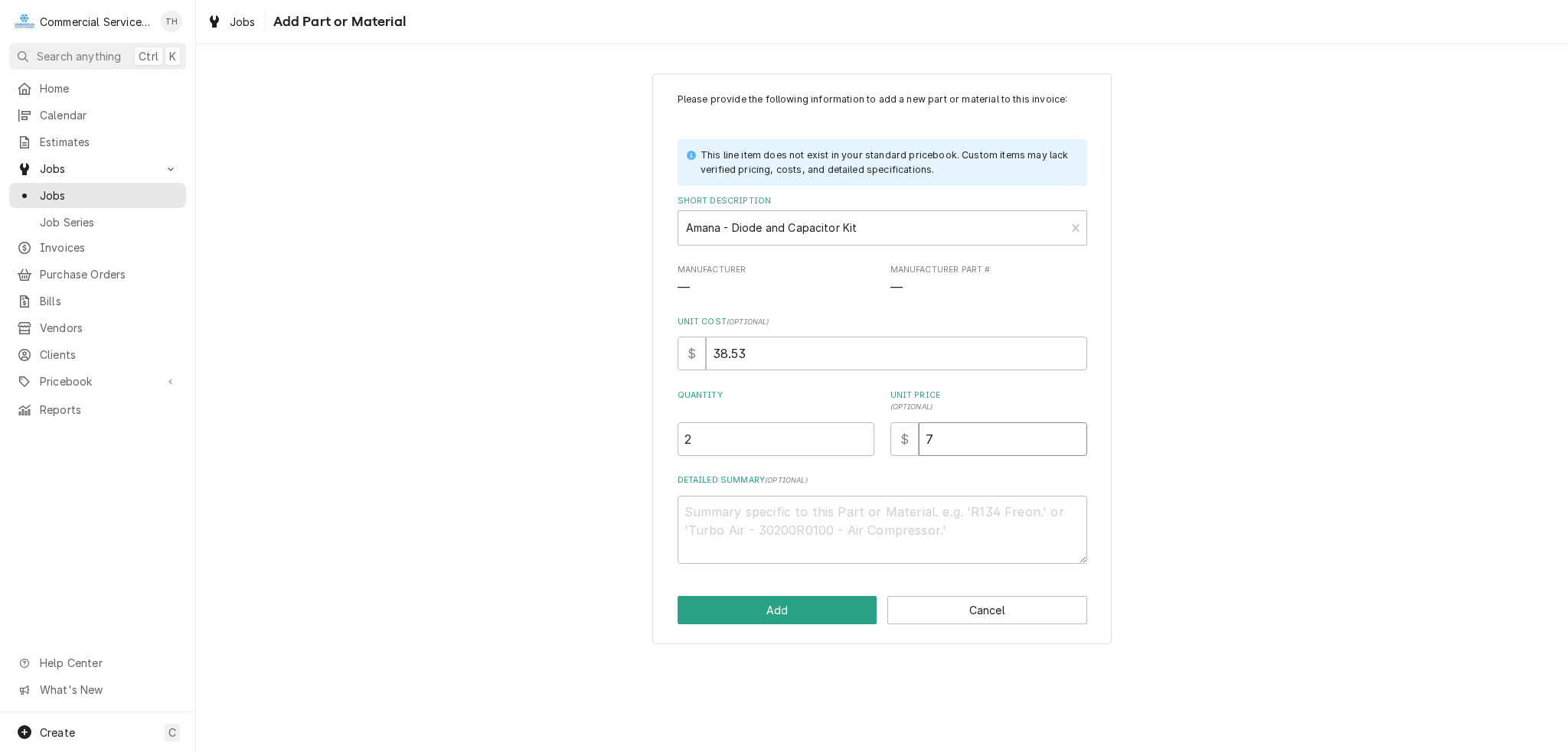
type textarea "x"
type input "79"
type textarea "x"
type input "79.0"
type textarea "x"
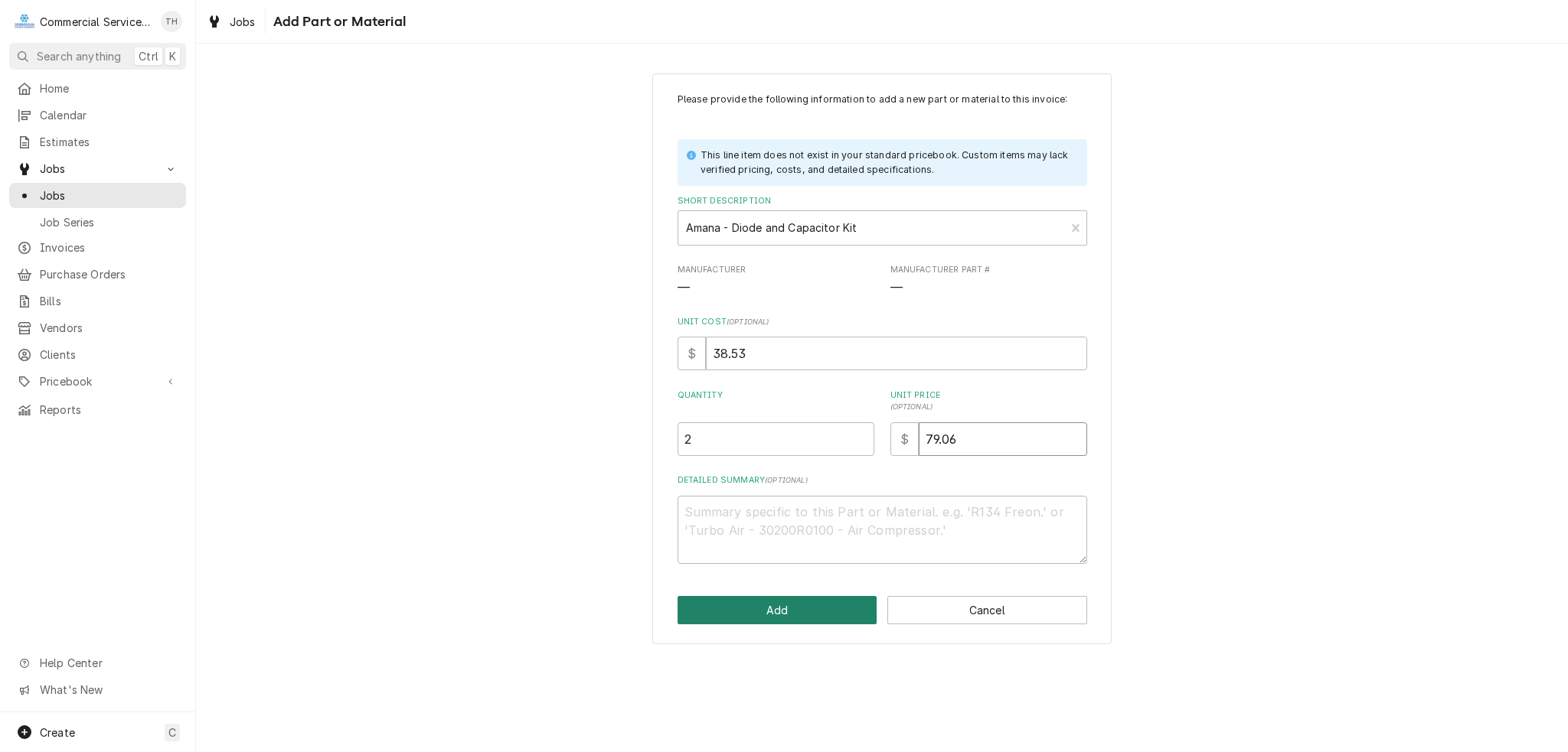
type input "79.06"
click at [770, 604] on button "Add" at bounding box center [778, 610] width 200 height 29
type textarea "x"
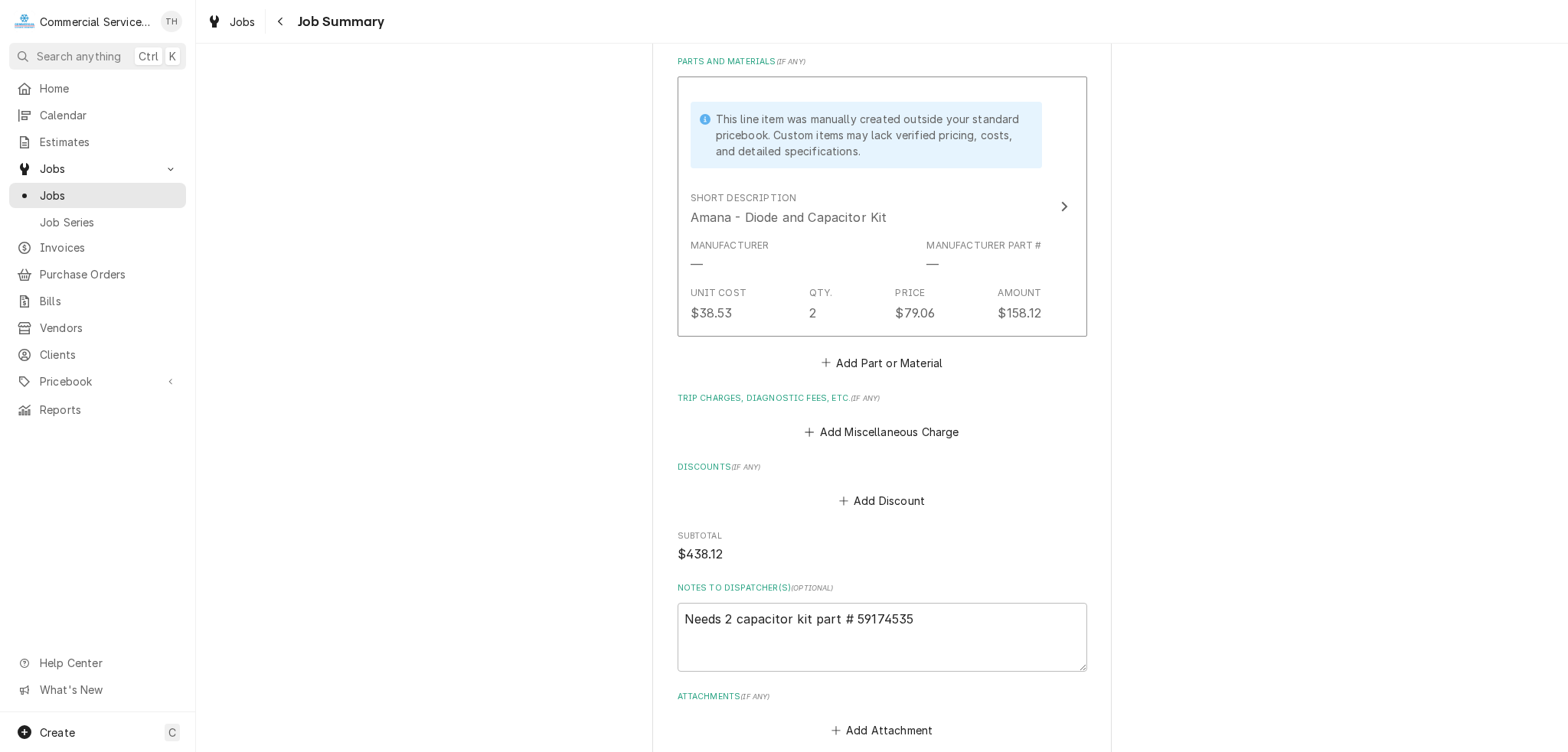
scroll to position [765, 0]
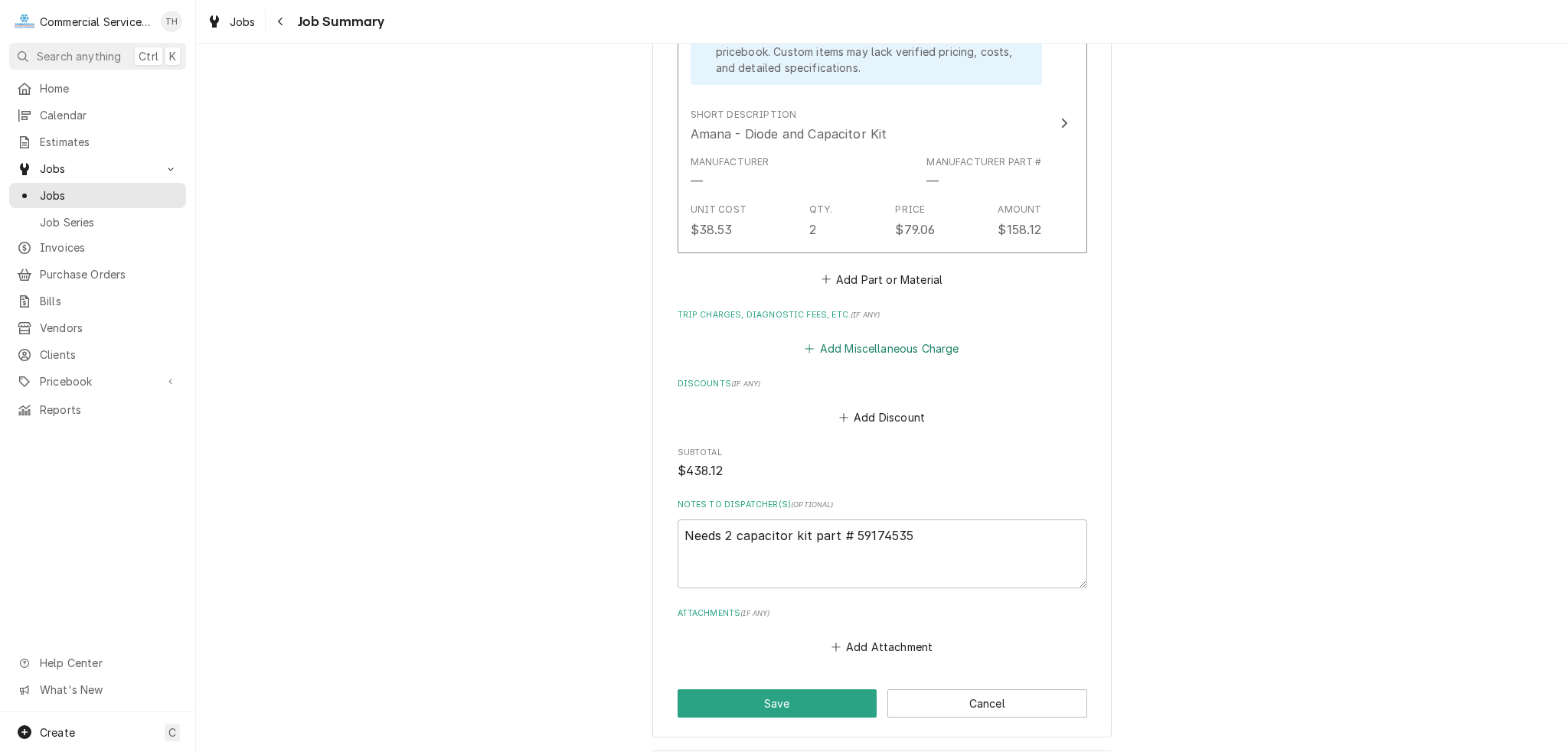
click at [861, 338] on button "Add Miscellaneous Charge" at bounding box center [882, 349] width 159 height 21
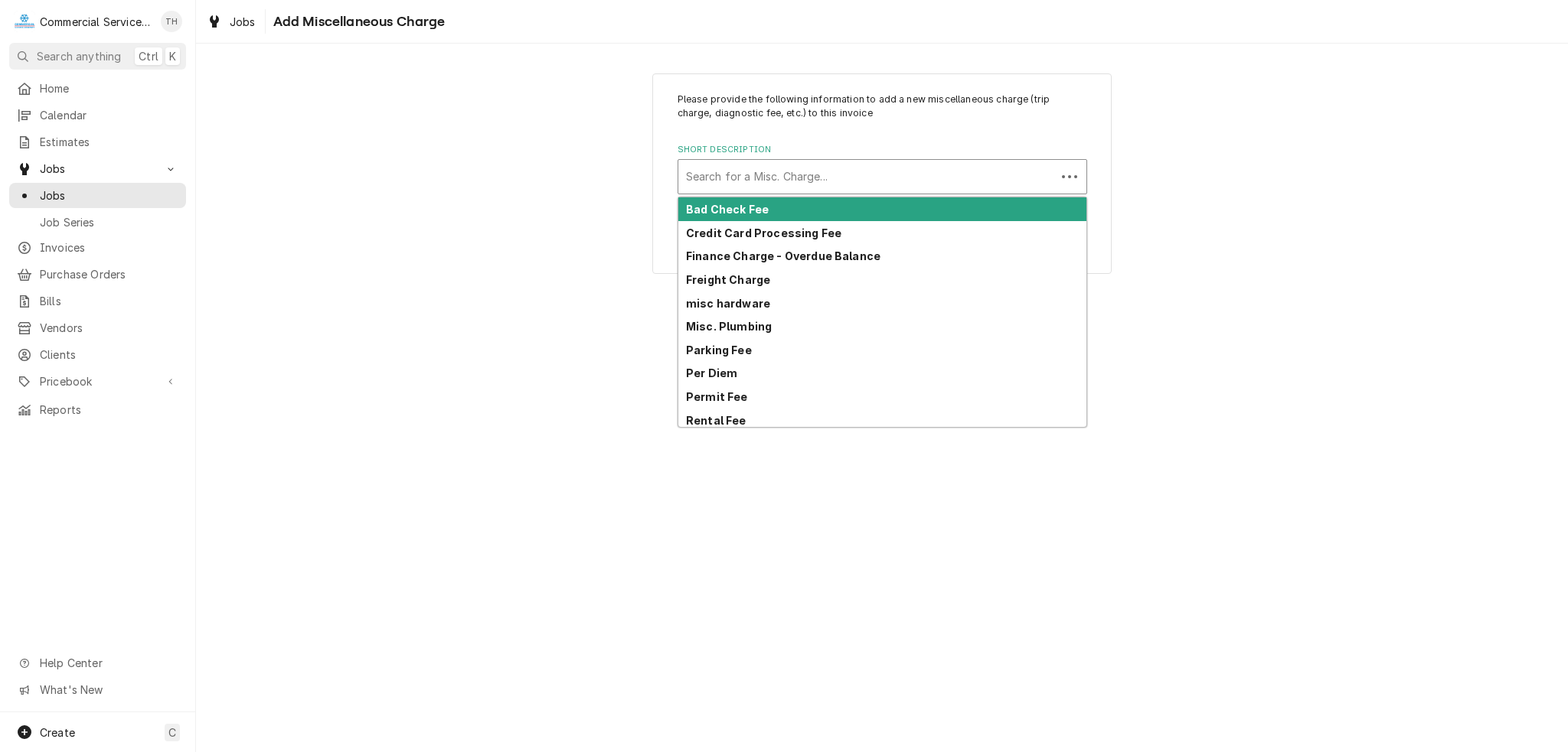
click at [808, 175] on div "Short Description" at bounding box center [867, 177] width 362 height 28
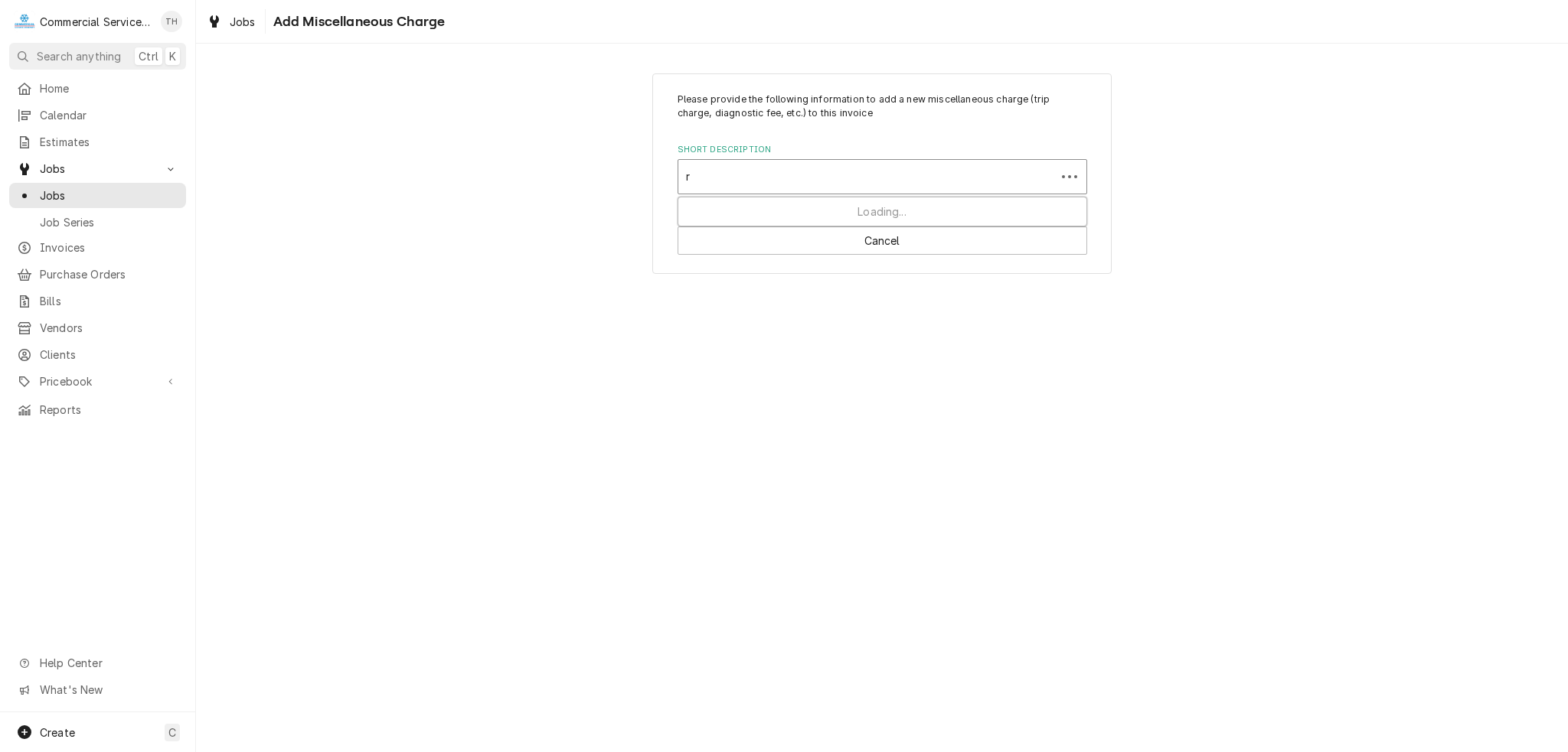
type input "re"
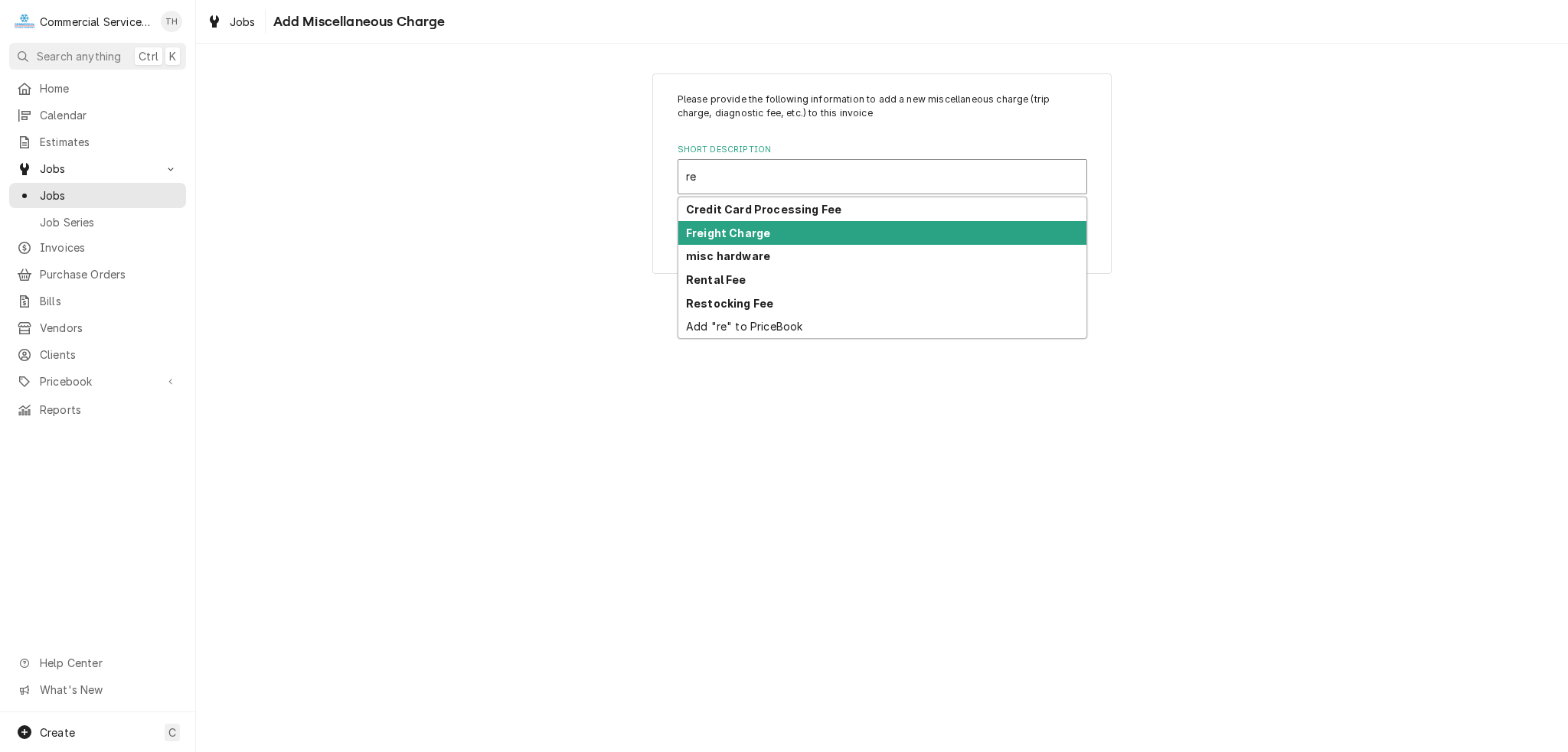
click at [778, 238] on div "Freight Charge" at bounding box center [882, 233] width 408 height 24
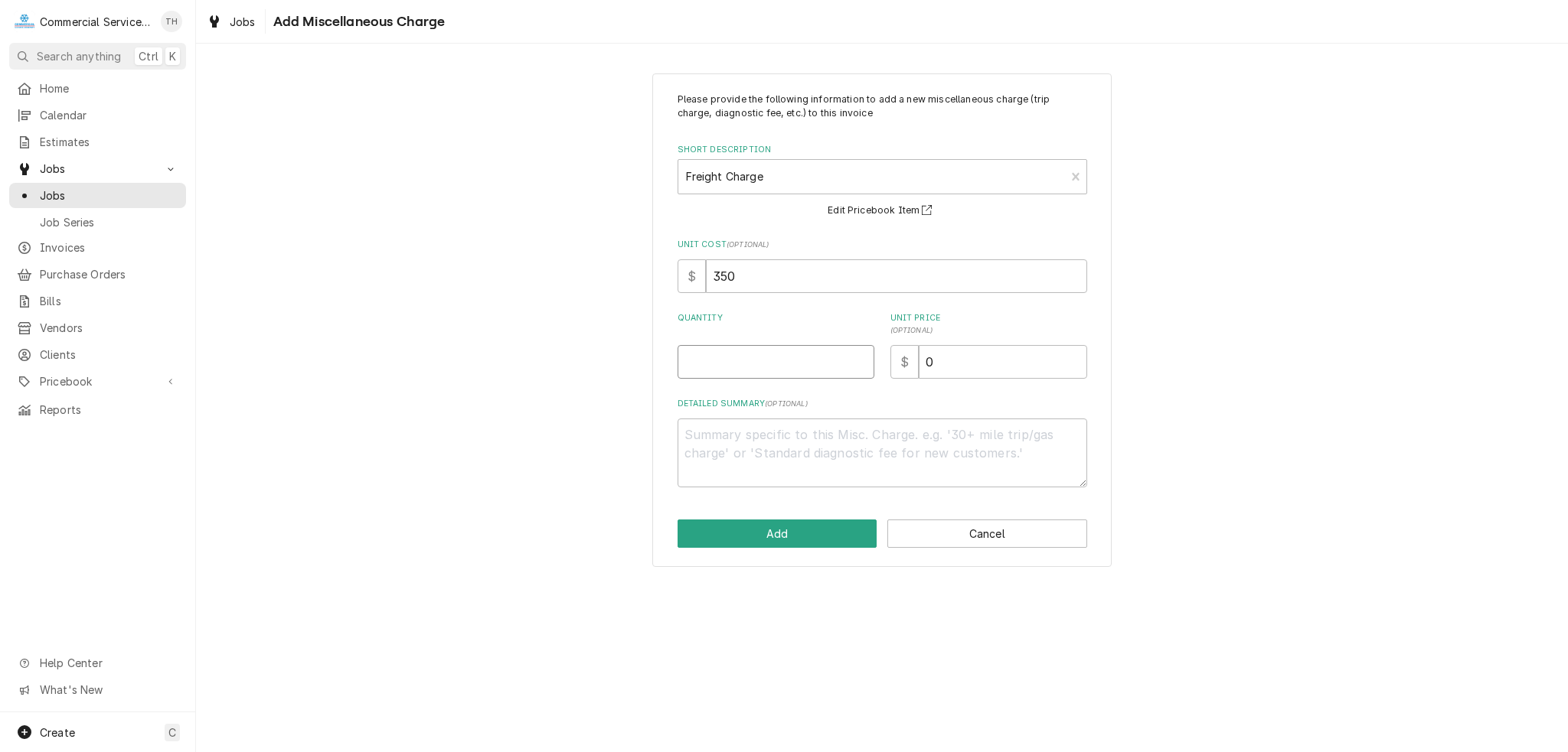
click at [808, 357] on input "Quantity" at bounding box center [776, 361] width 197 height 34
type textarea "x"
type input "1"
type textarea "x"
type input "5"
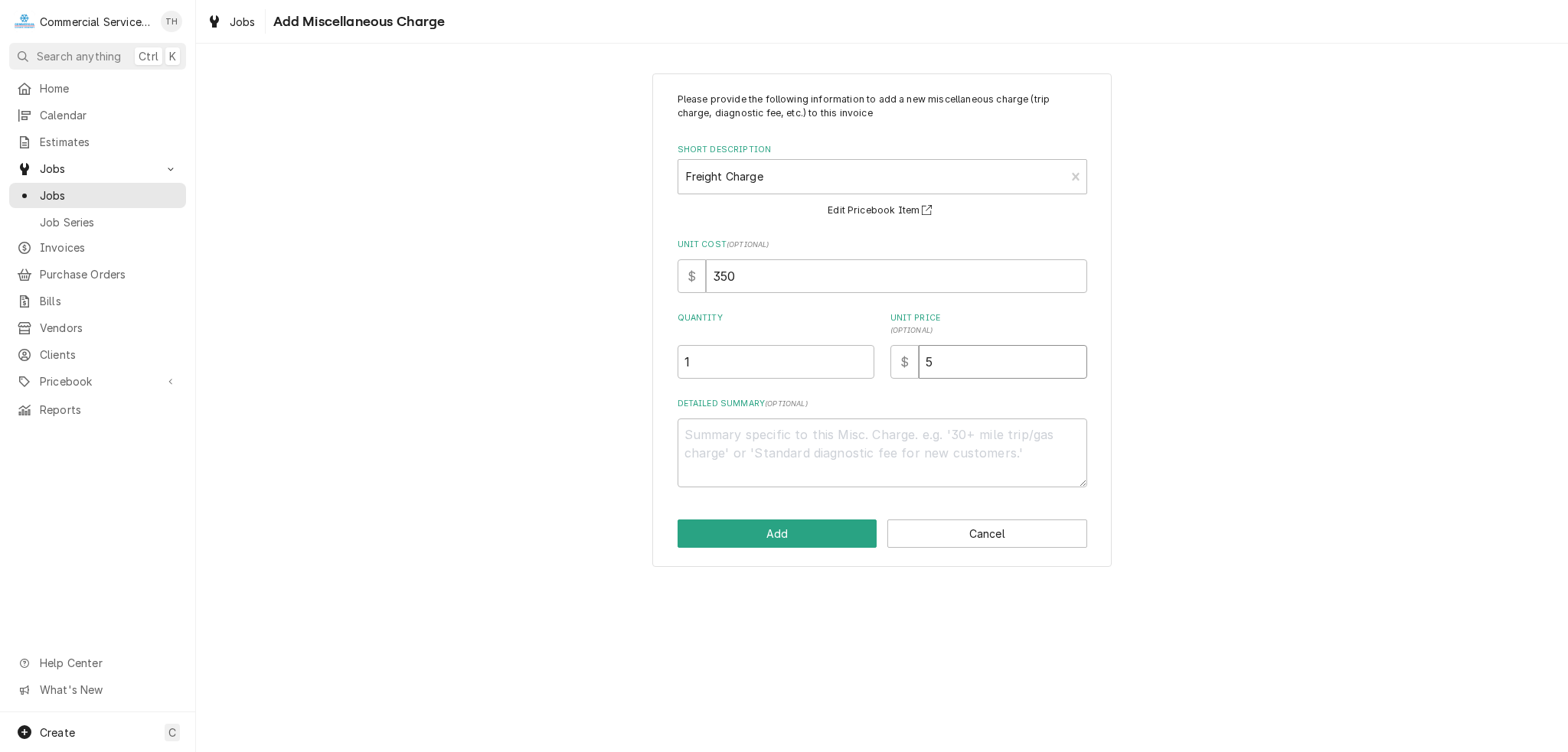
type textarea "x"
type input "58"
type textarea "x"
type input "58.5"
type textarea "x"
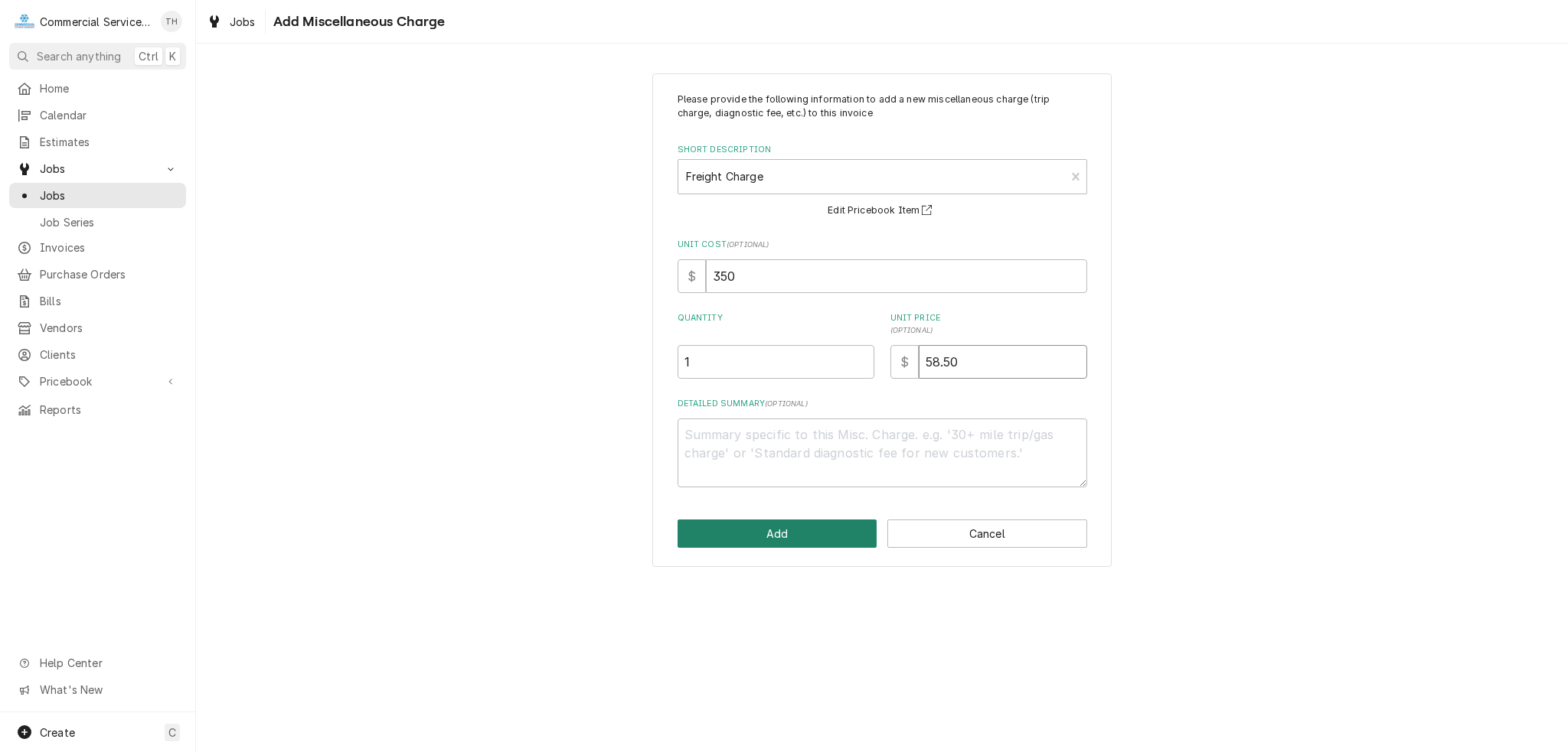
type input "58.50"
click at [769, 534] on button "Add" at bounding box center [778, 533] width 200 height 29
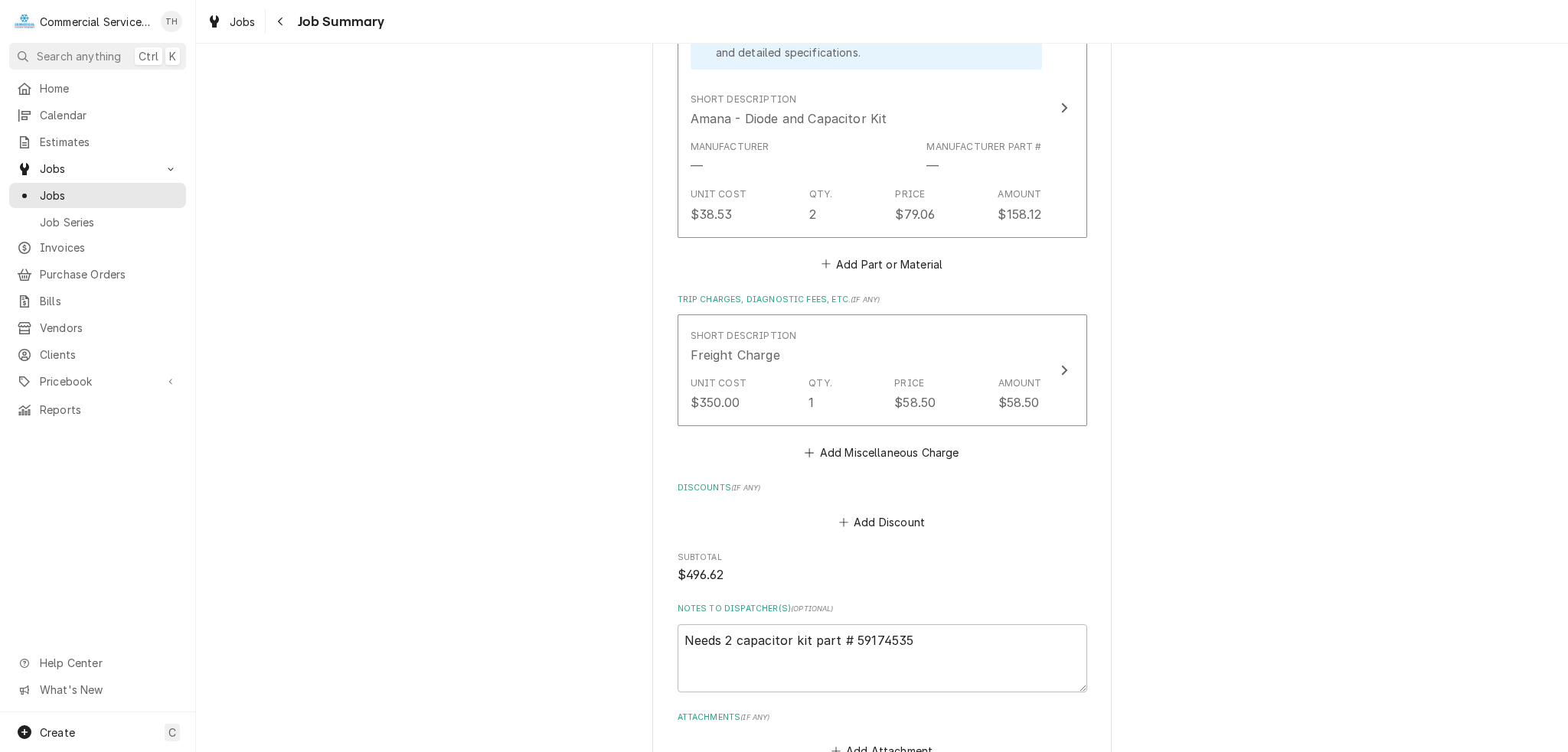
scroll to position [689, 0]
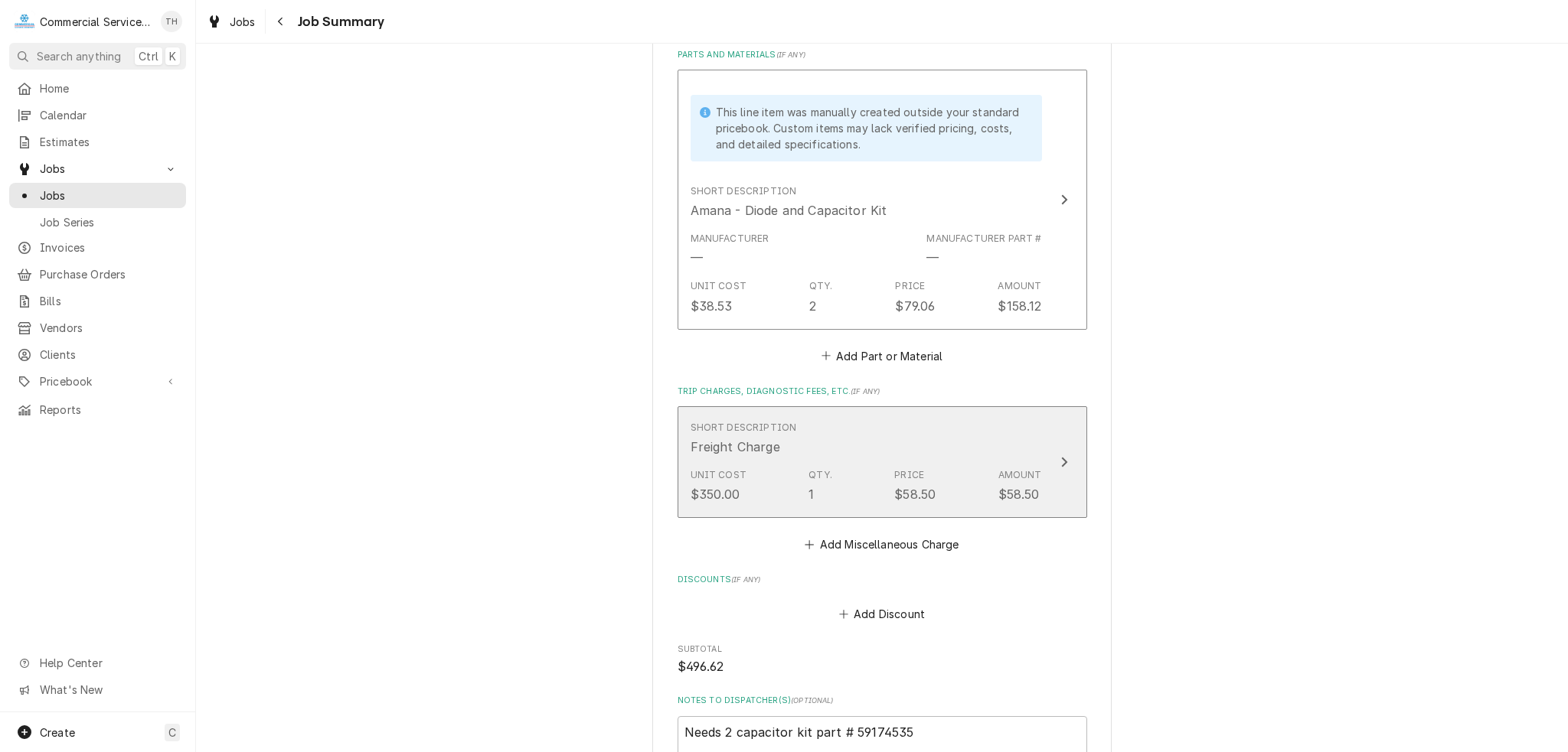
click at [902, 469] on div "Price" at bounding box center [909, 475] width 30 height 14
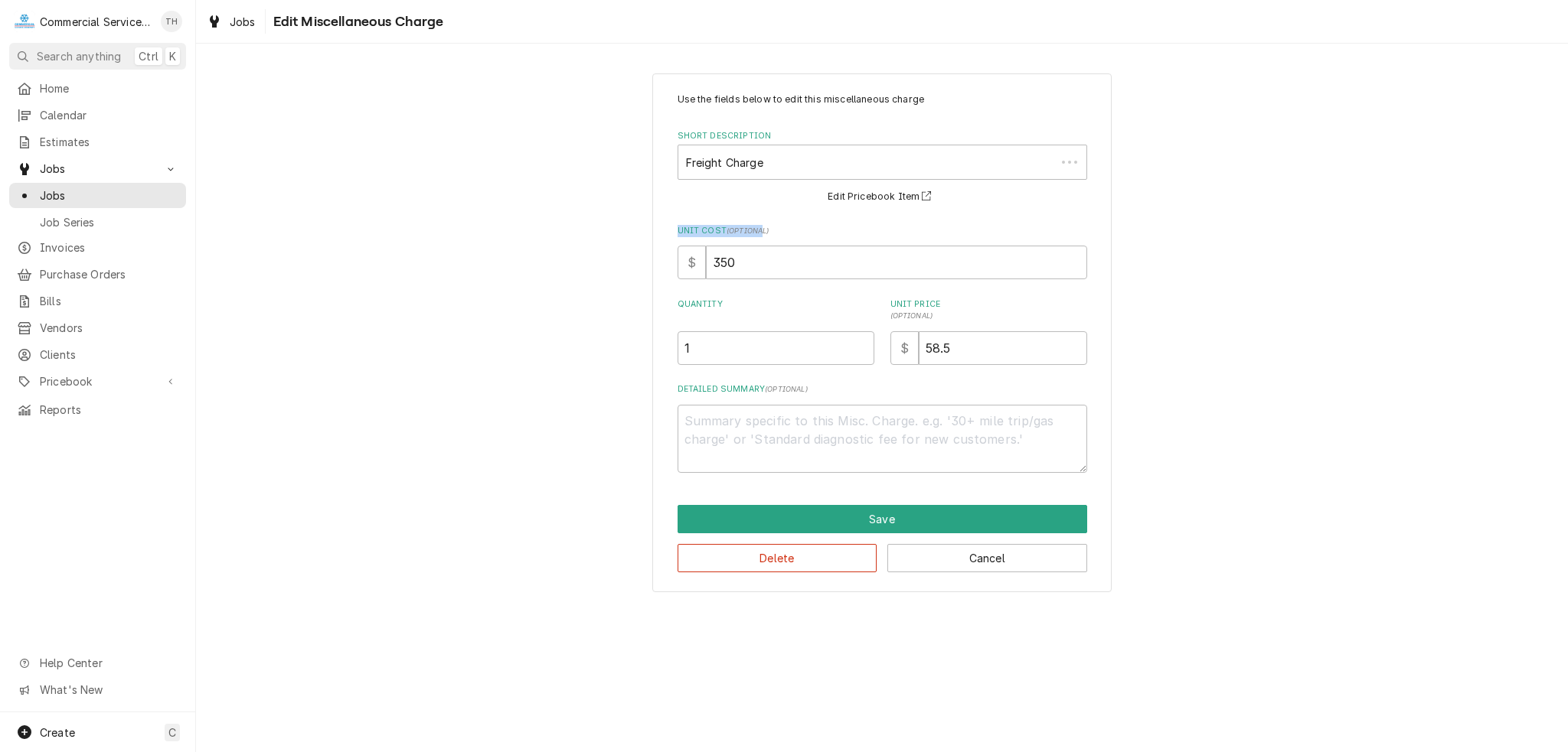
drag, startPoint x: 716, startPoint y: 236, endPoint x: 591, endPoint y: 228, distance: 125.3
click at [591, 228] on div "Use the fields below to edit this miscellaneous charge Short Description Freigh…" at bounding box center [882, 333] width 1372 height 546
drag, startPoint x: 764, startPoint y: 257, endPoint x: 697, endPoint y: 262, distance: 67.2
click at [697, 262] on div "$ 350" at bounding box center [883, 262] width 410 height 34
type textarea "x"
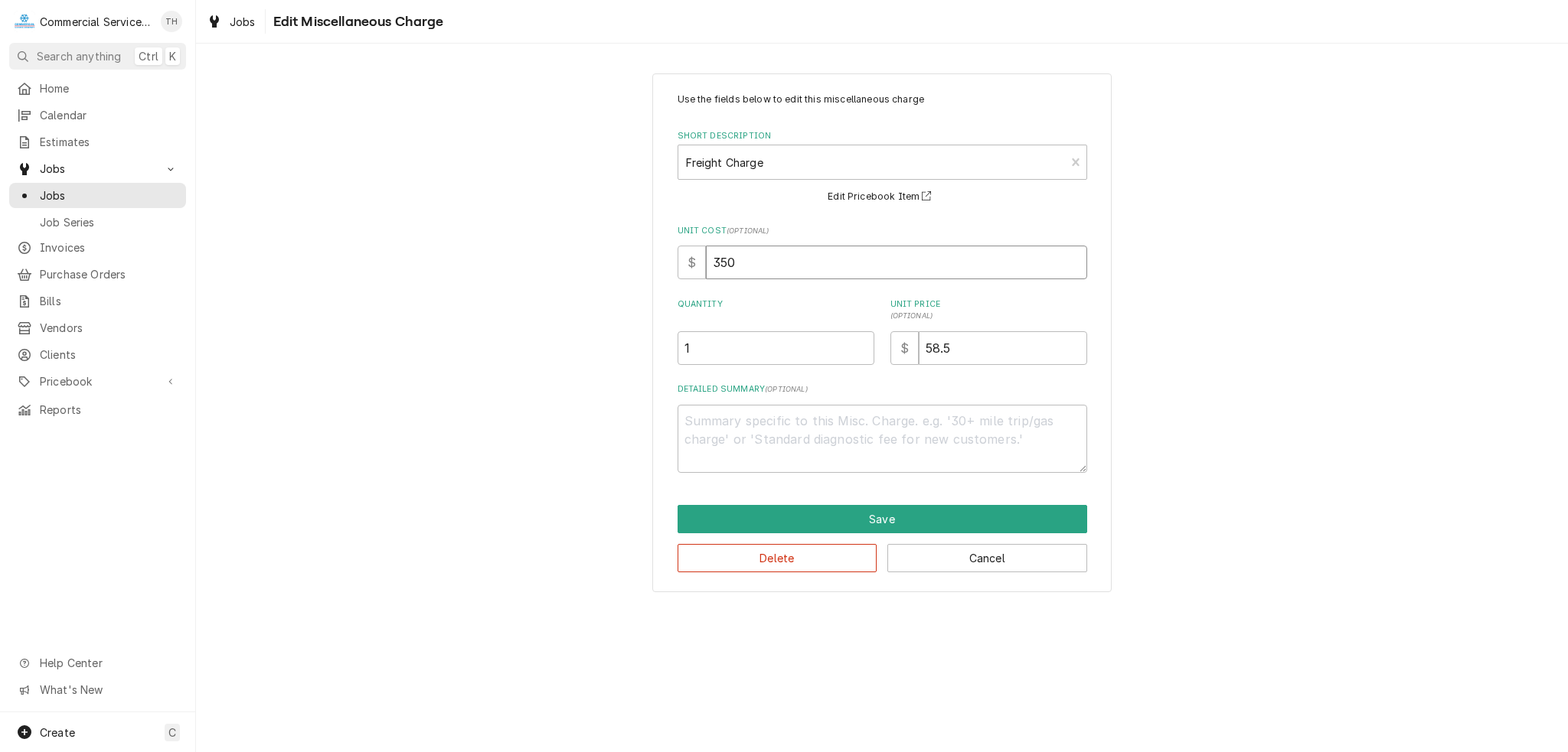
type input "5"
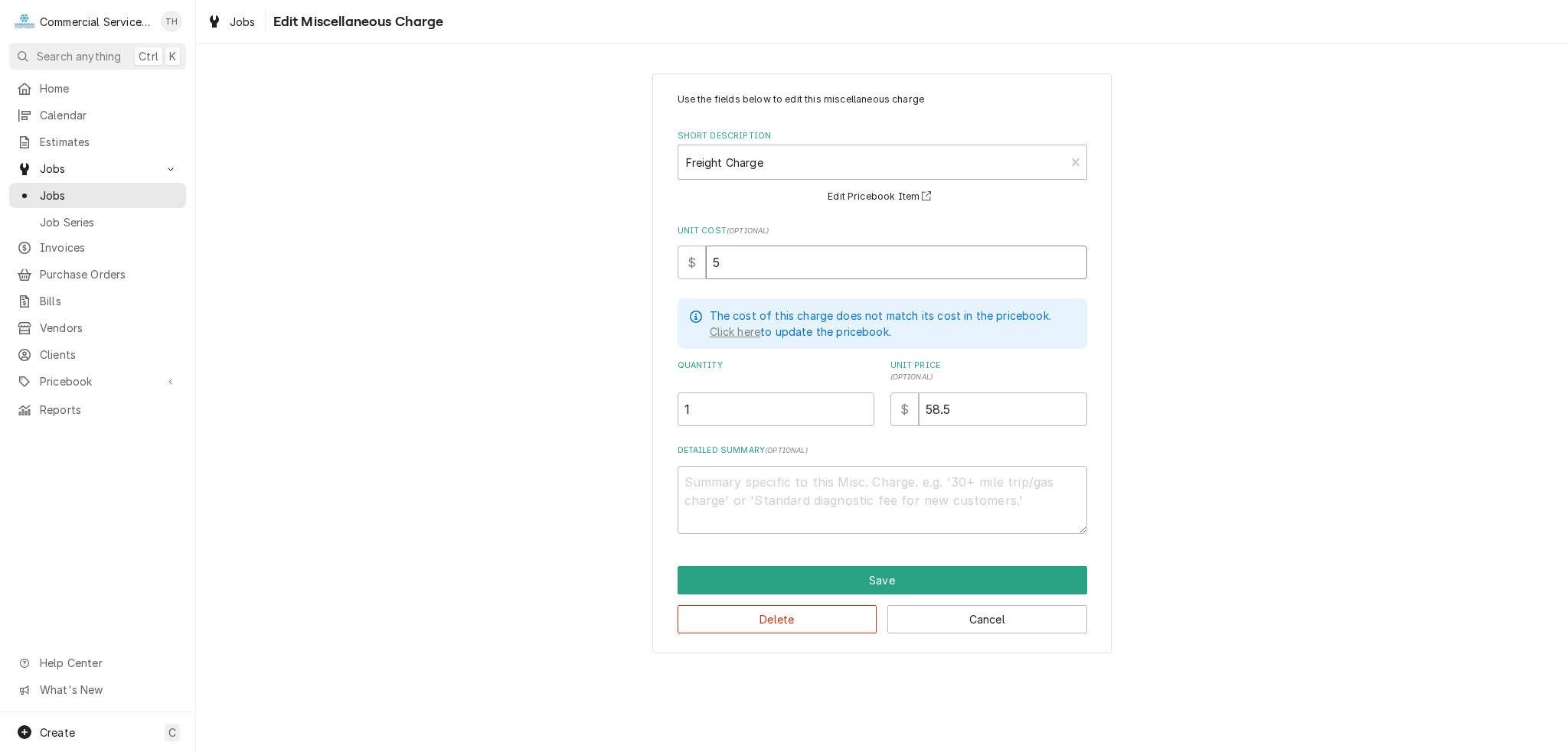
type textarea "x"
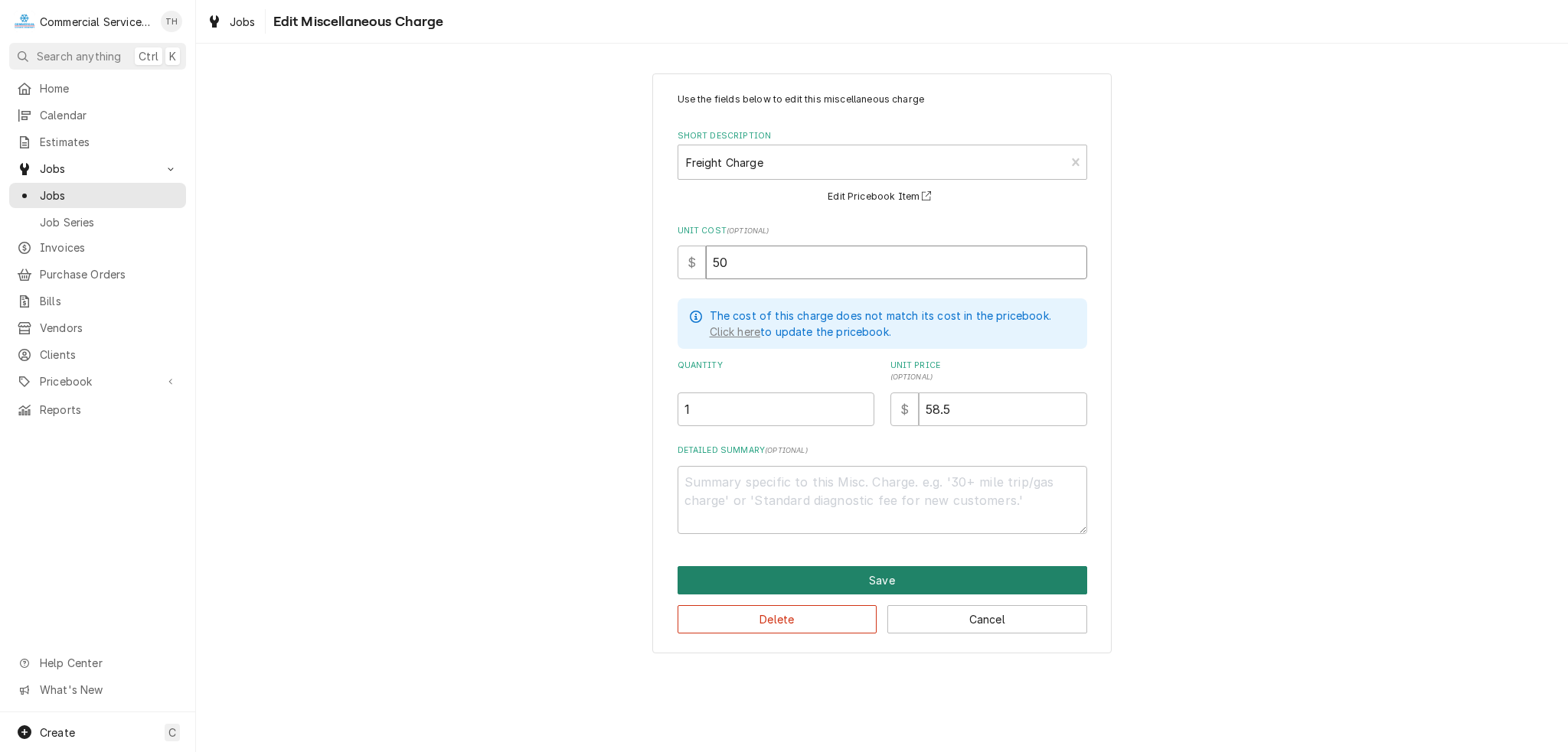
type input "50"
click at [890, 568] on button "Save" at bounding box center [883, 580] width 410 height 29
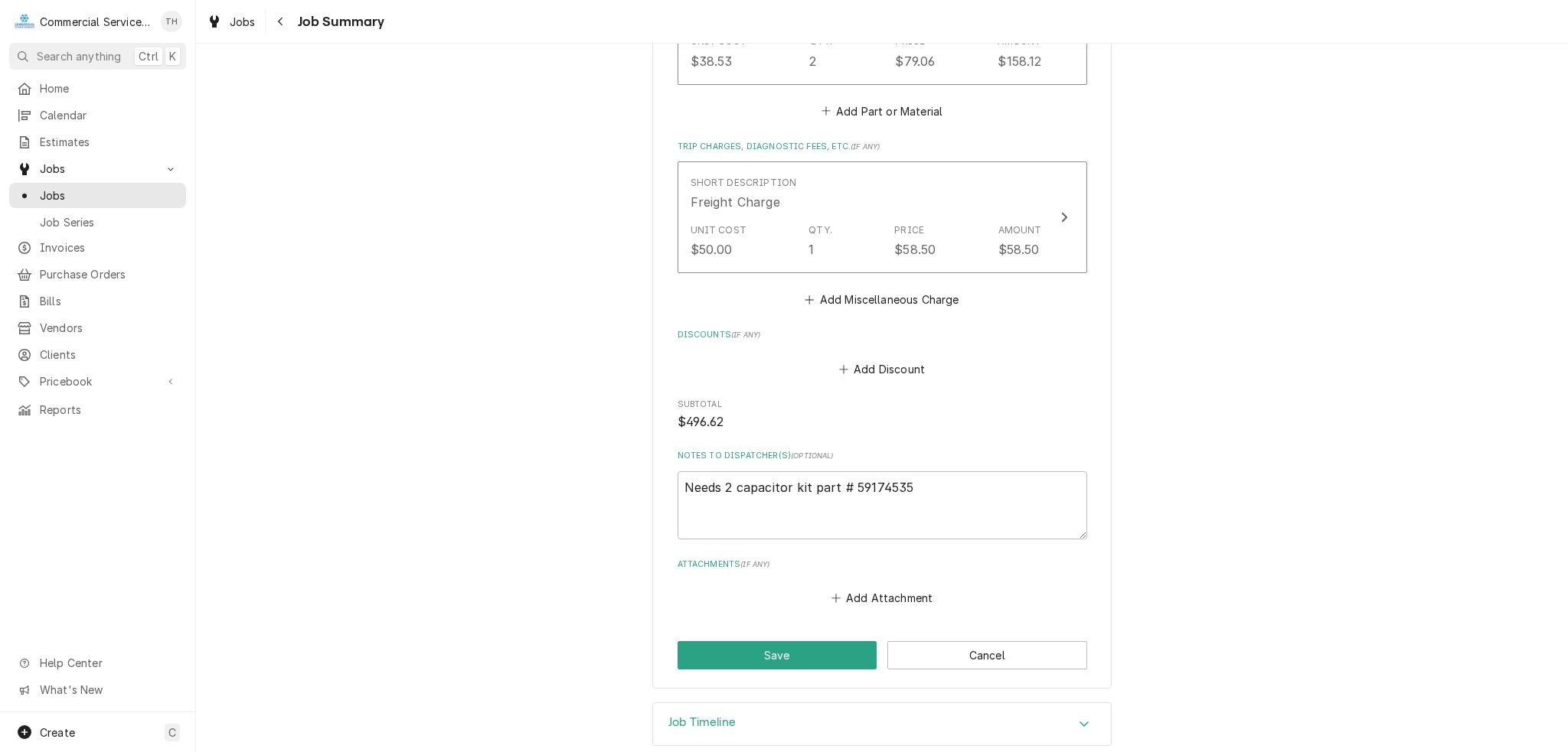
scroll to position [935, 0]
click at [790, 640] on button "Save" at bounding box center [778, 654] width 200 height 29
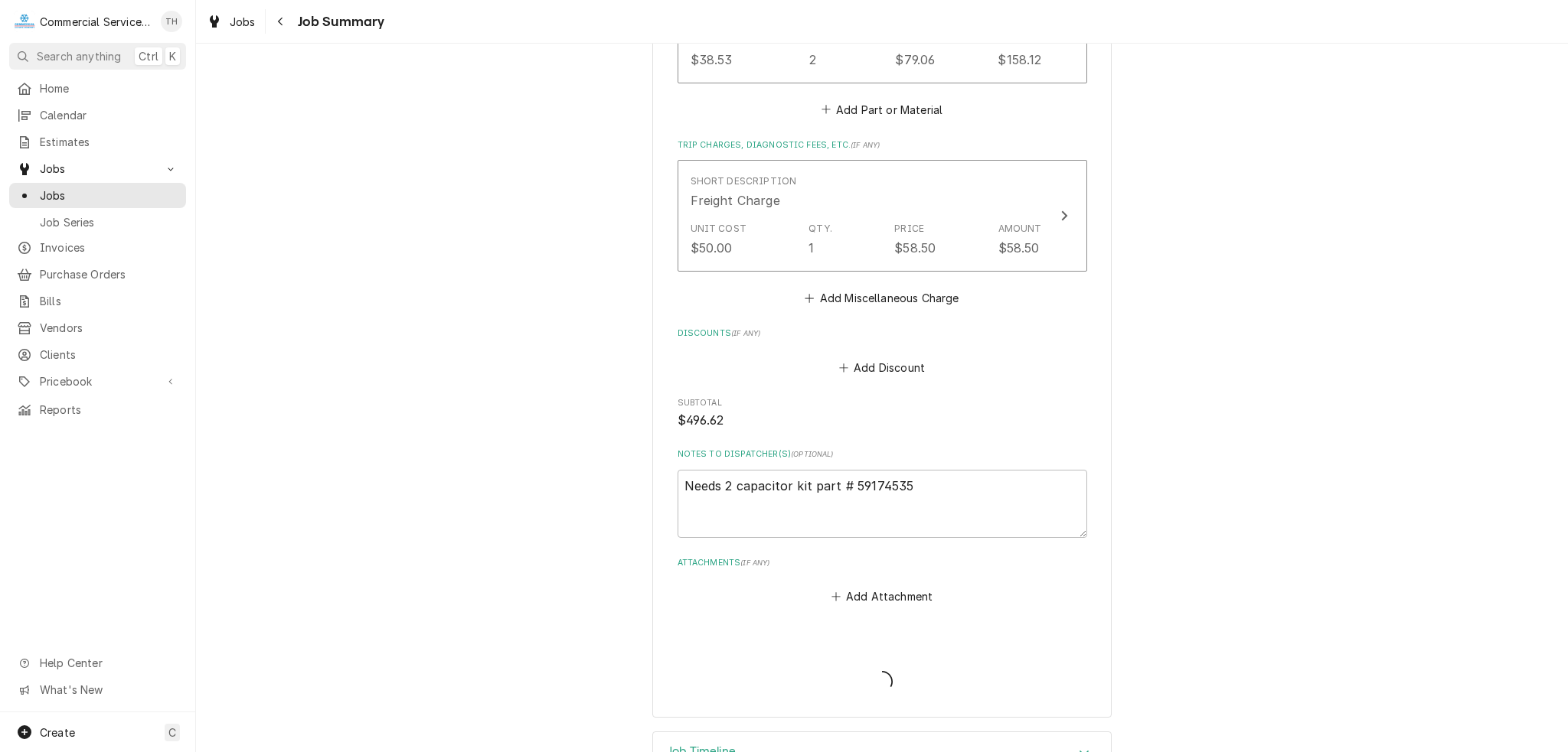
type textarea "x"
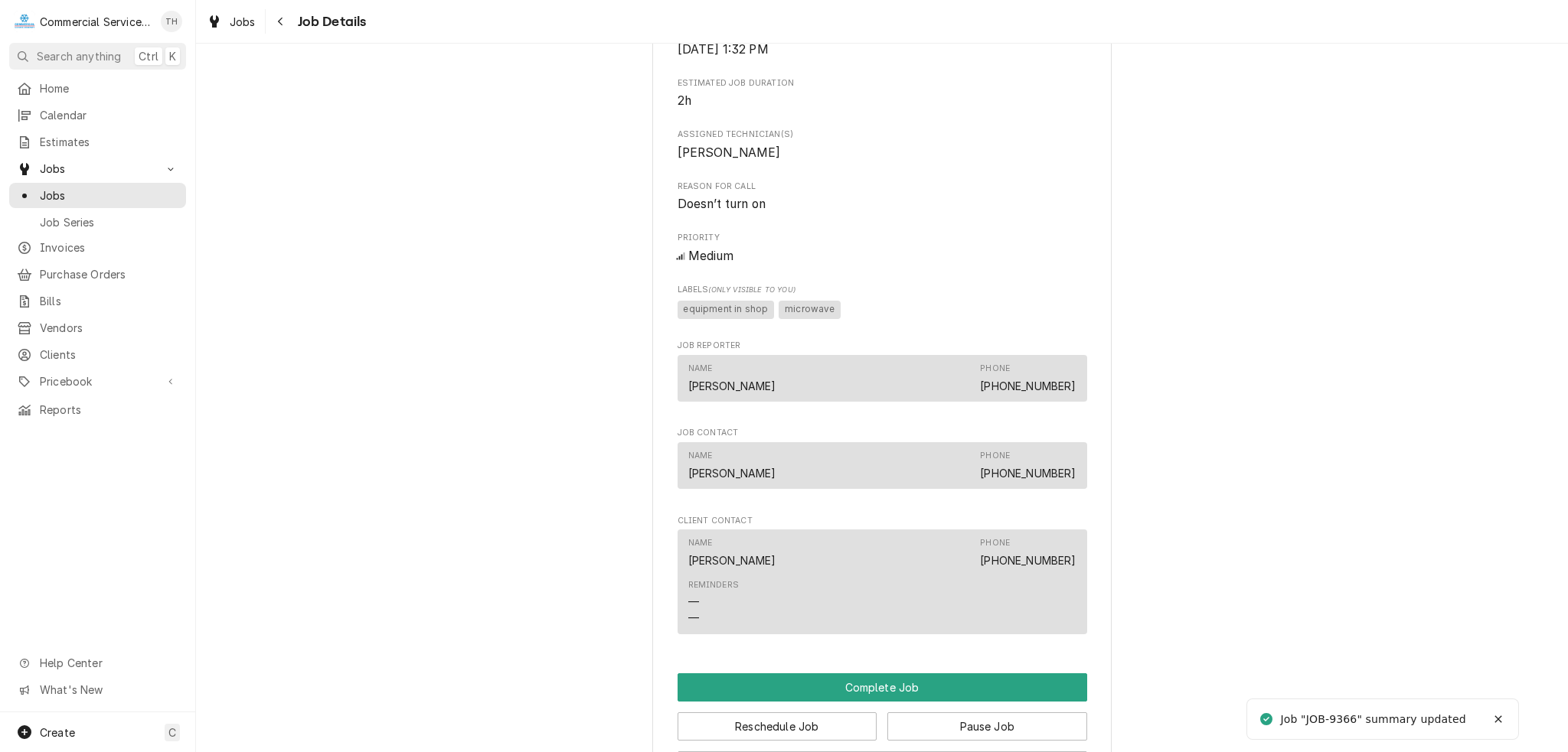
scroll to position [1148, 0]
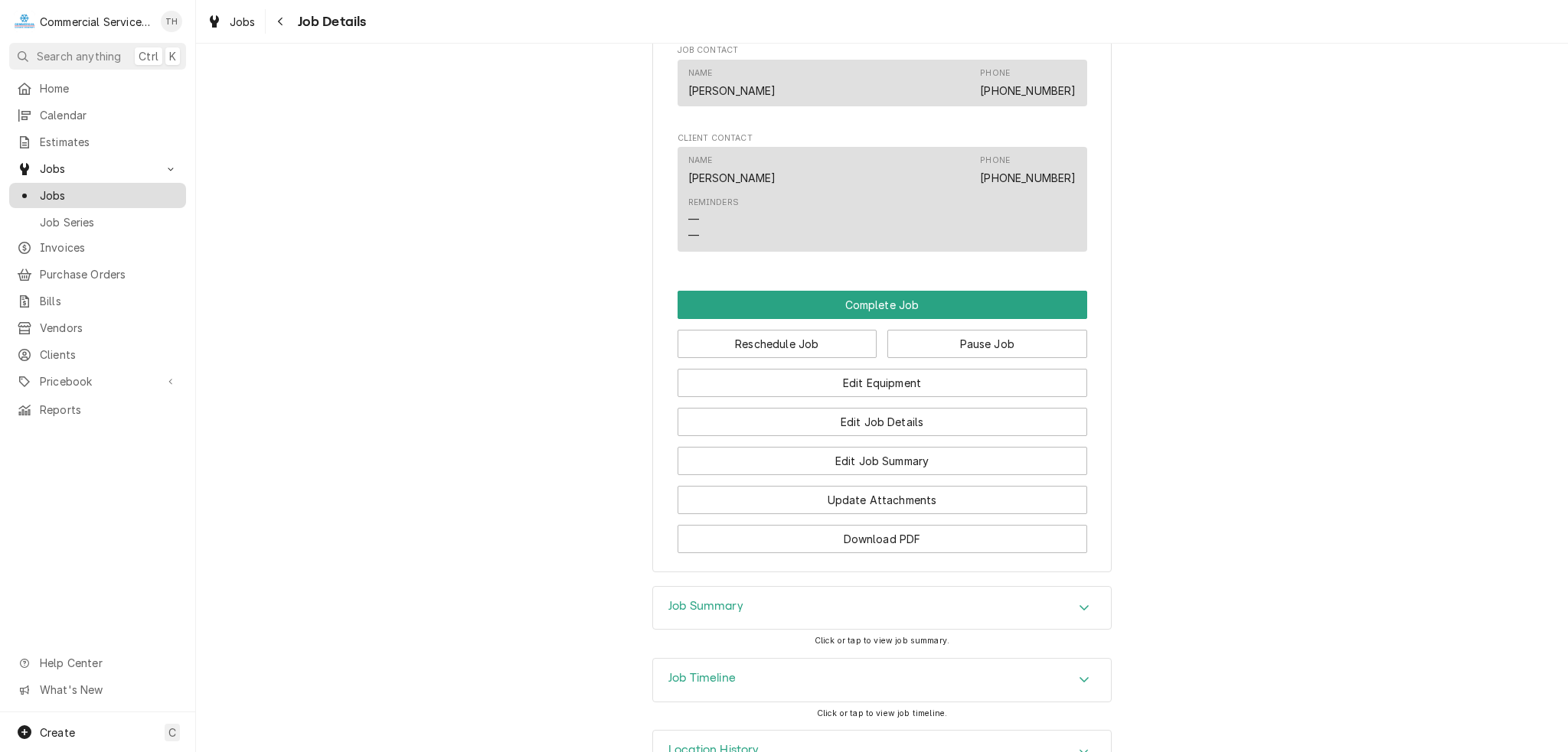
click at [98, 193] on span "Jobs" at bounding box center [109, 196] width 139 height 16
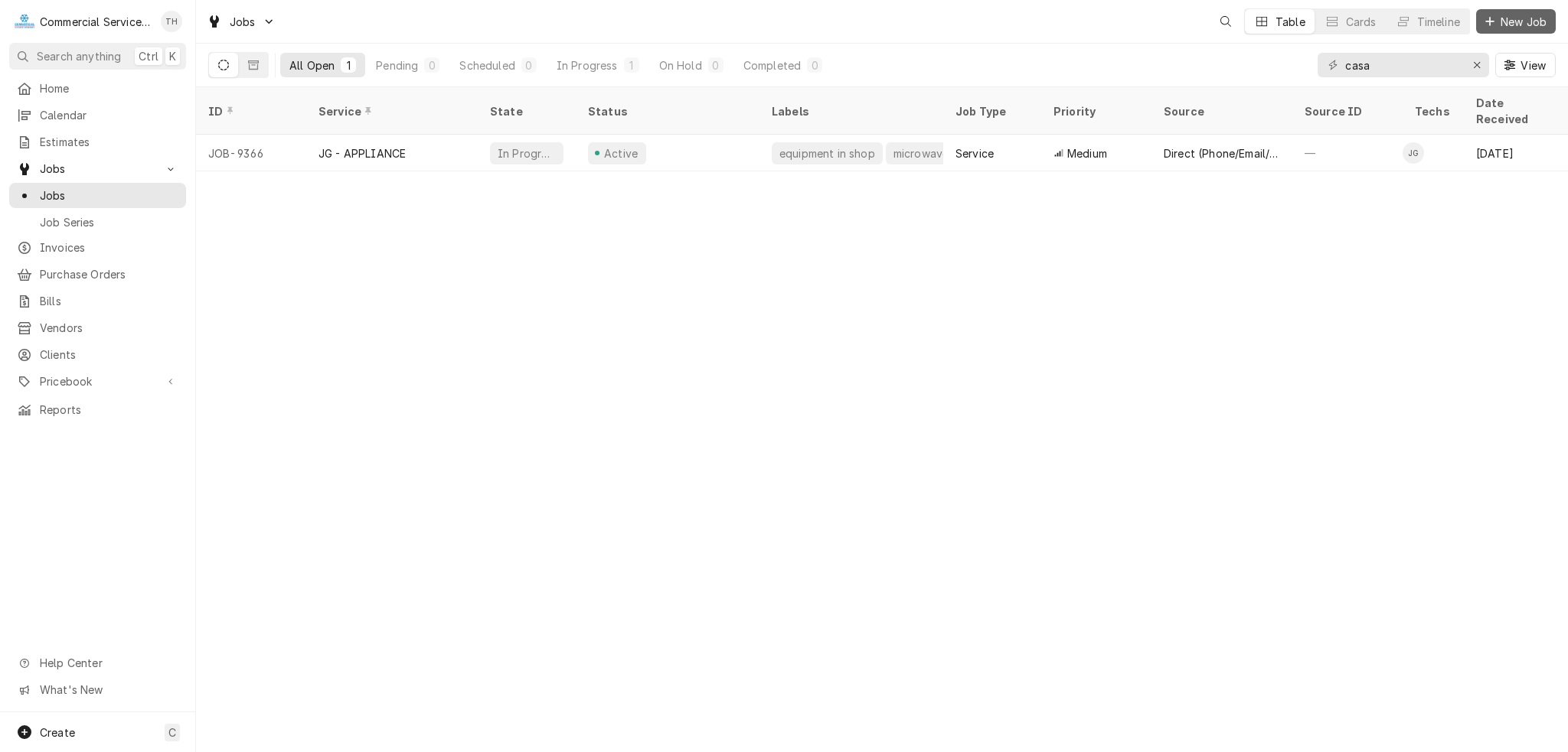
click at [1523, 16] on span "New Job" at bounding box center [1524, 22] width 52 height 16
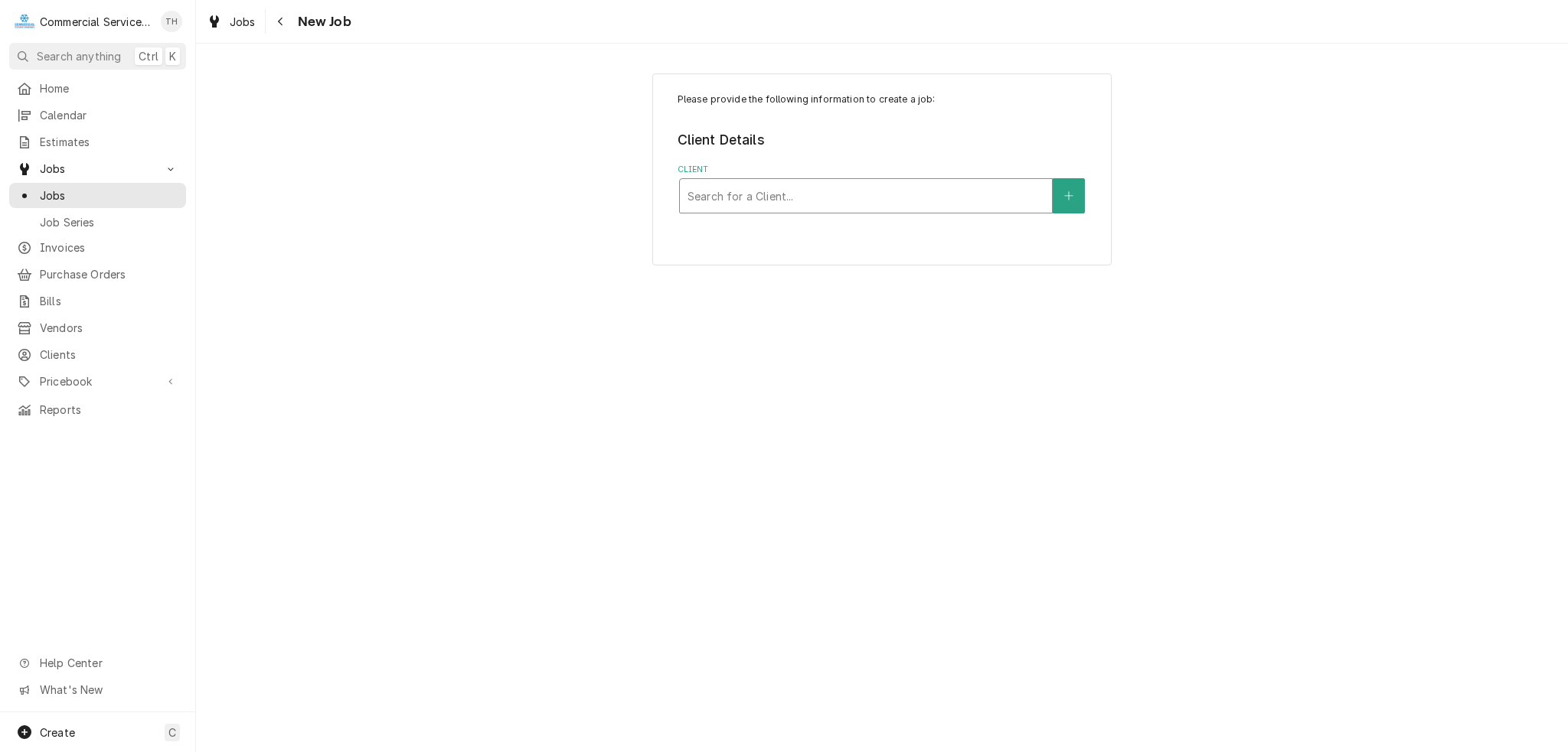
click at [783, 185] on div "Client" at bounding box center [866, 196] width 357 height 28
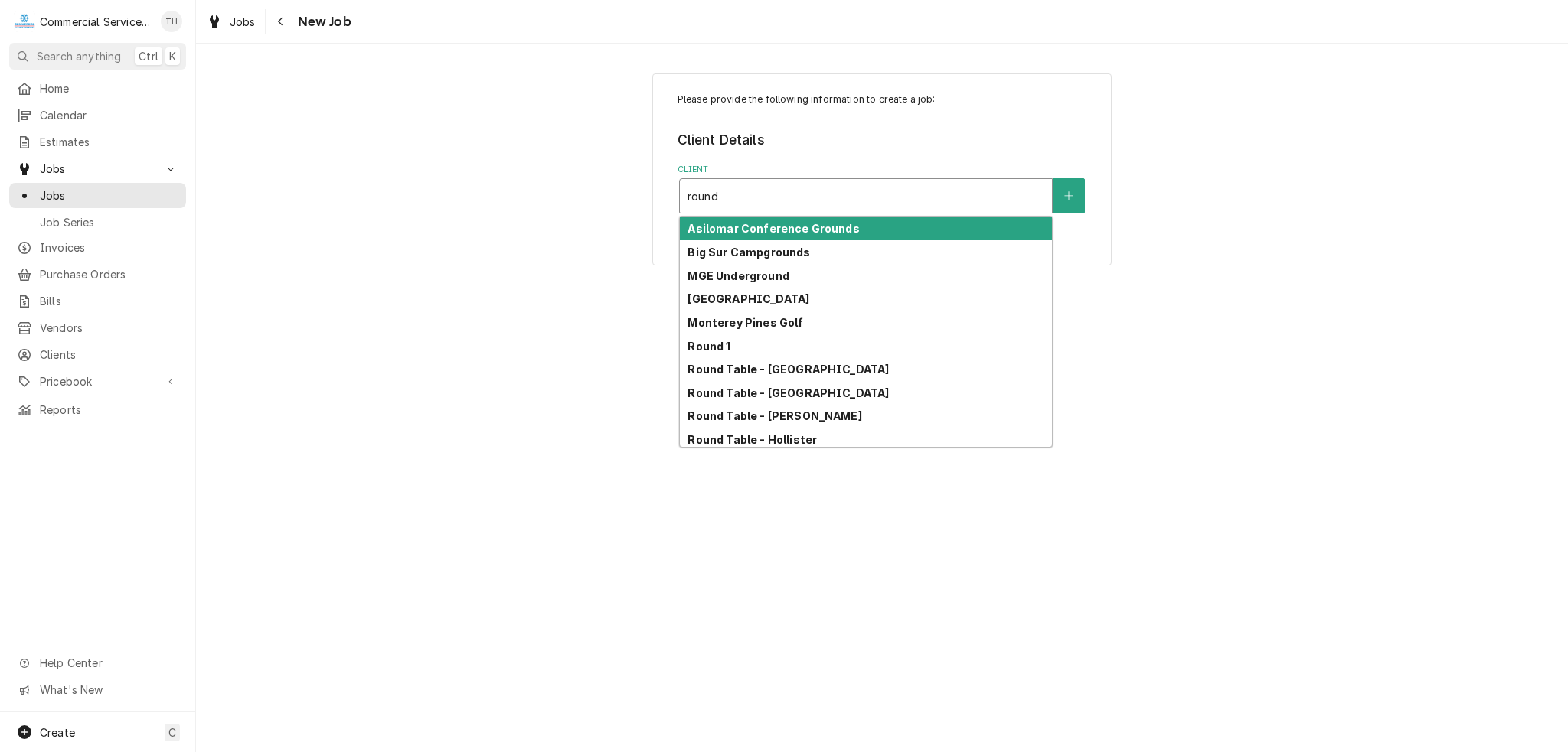
type input "round 1"
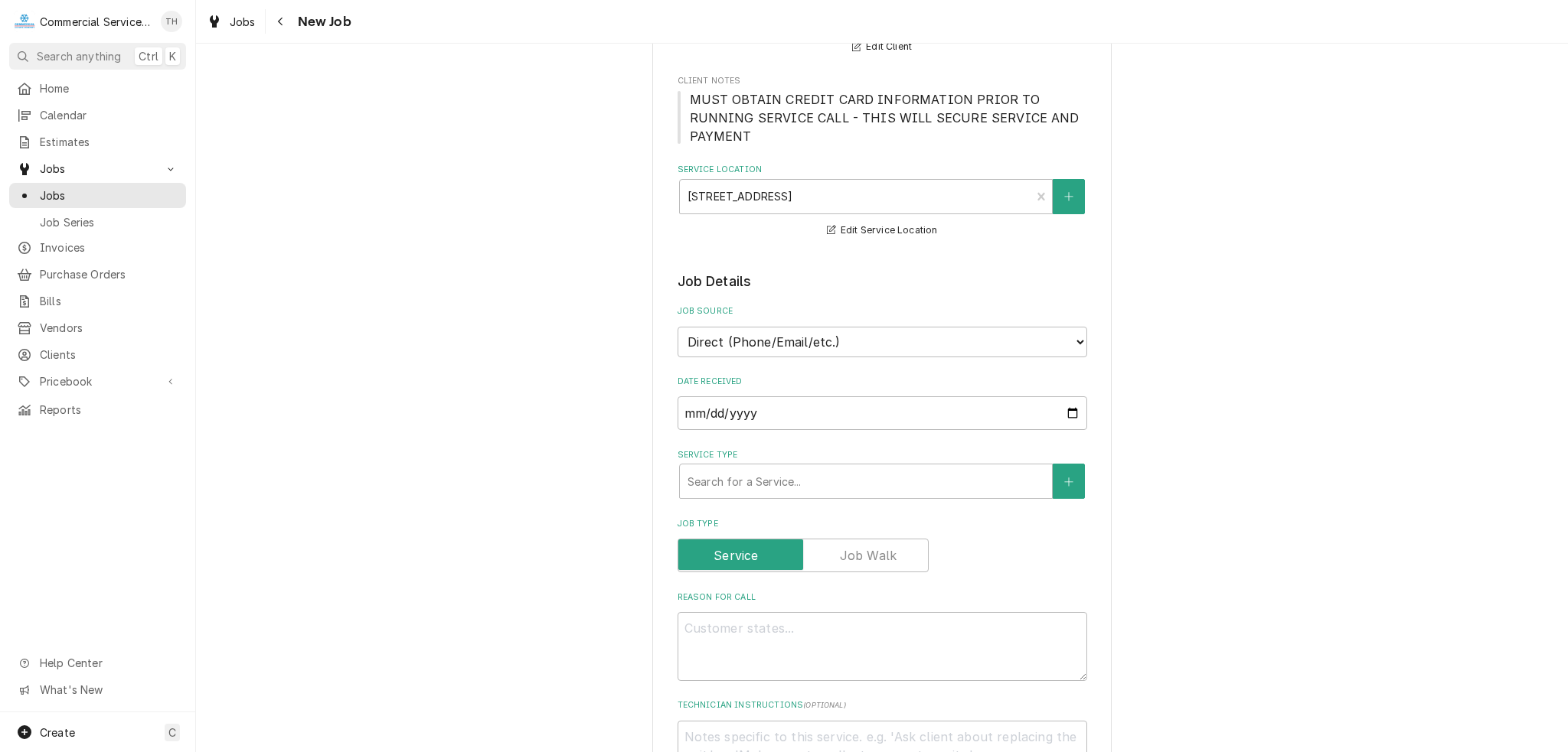
scroll to position [229, 0]
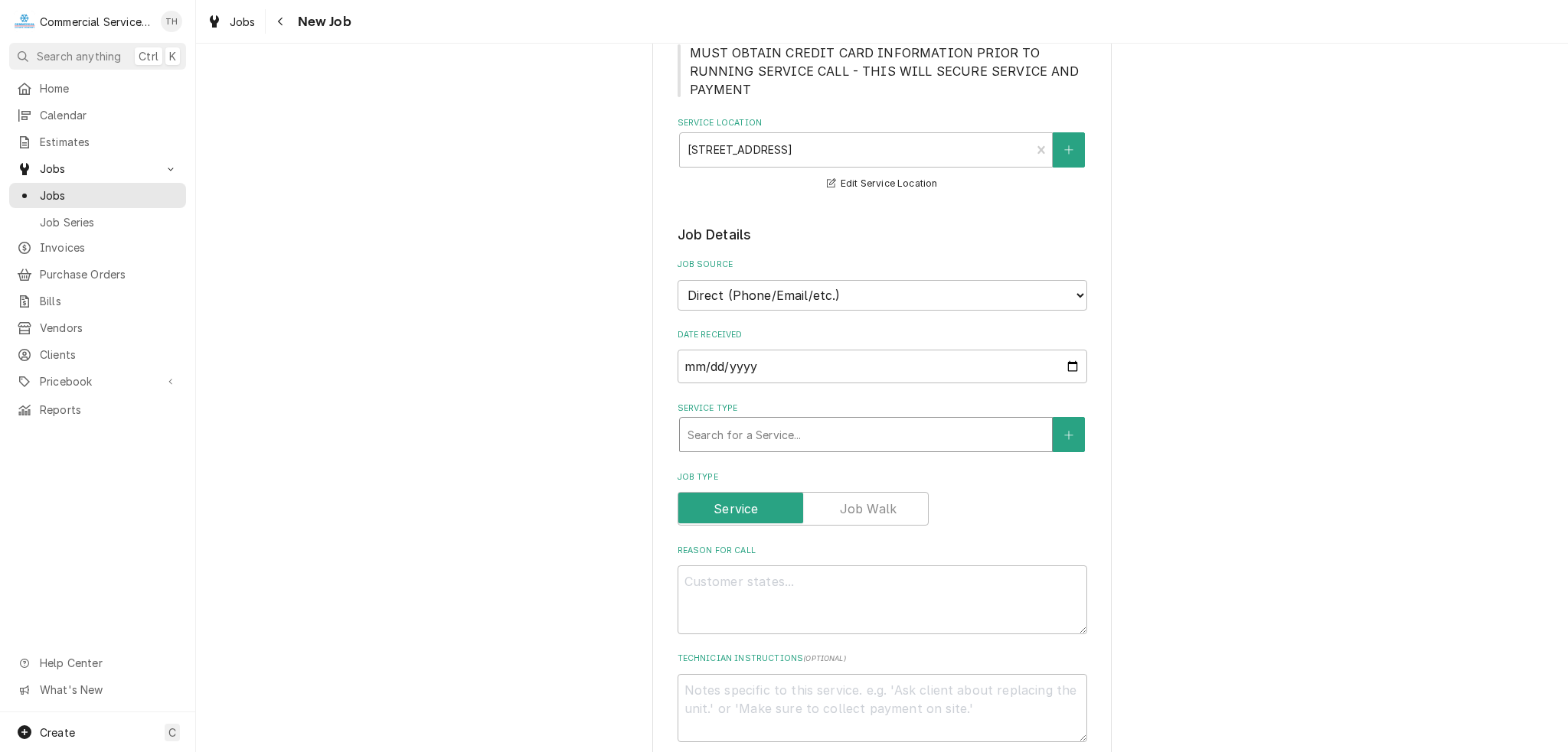
click at [799, 424] on div "Service Type" at bounding box center [866, 435] width 357 height 28
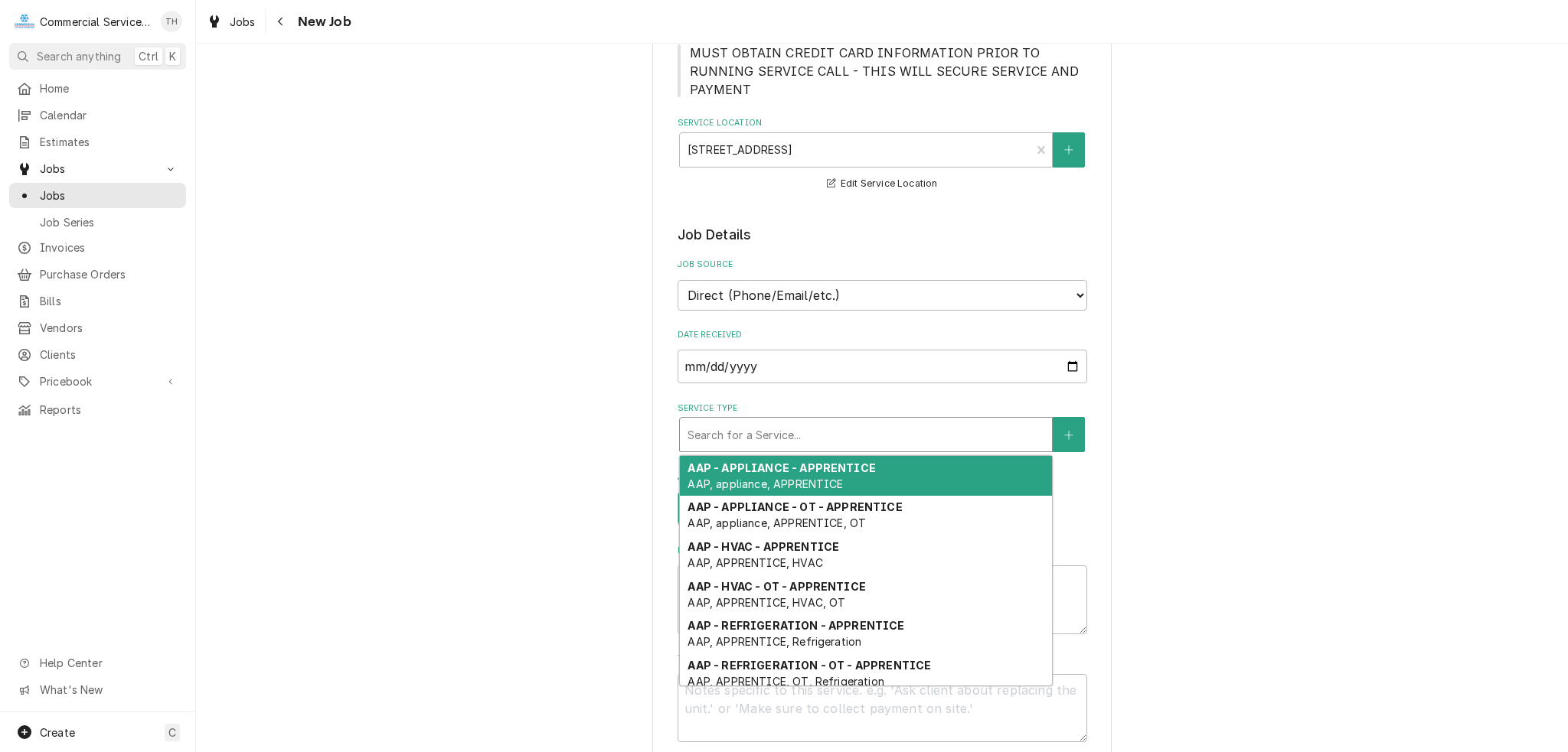
type textarea "x"
type input "a"
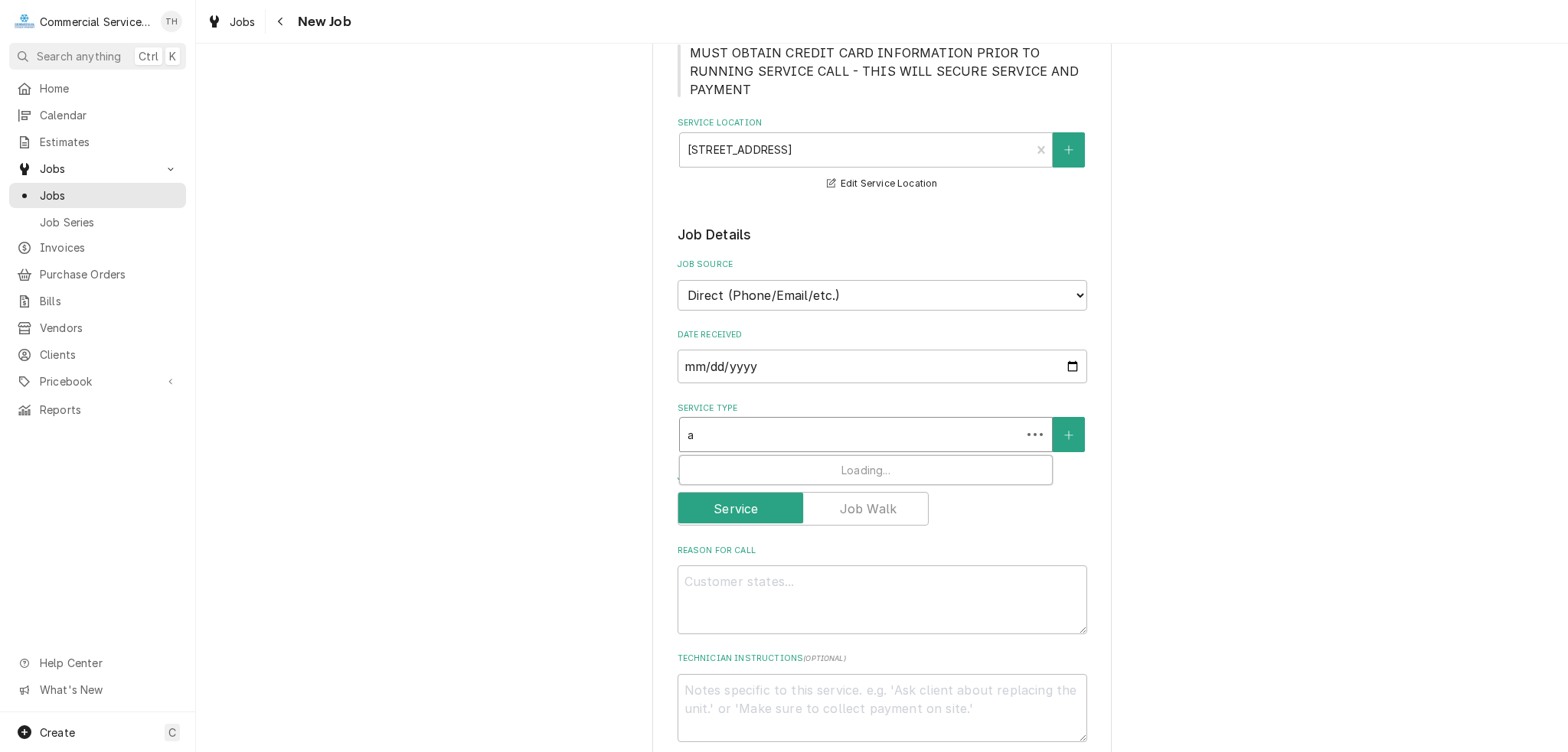
type textarea "x"
type input "ap"
type textarea "x"
type input "app"
type textarea "x"
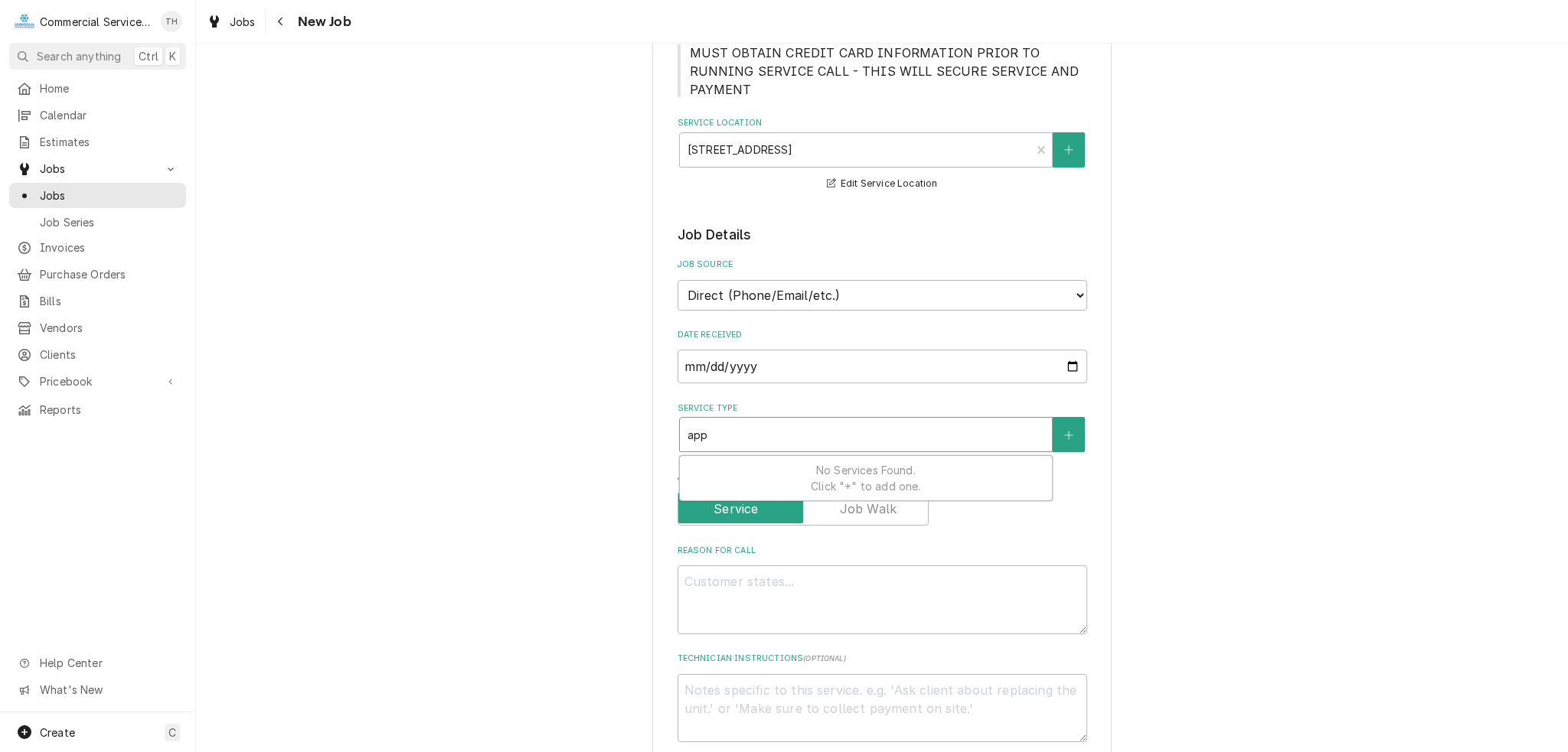
type input "appl"
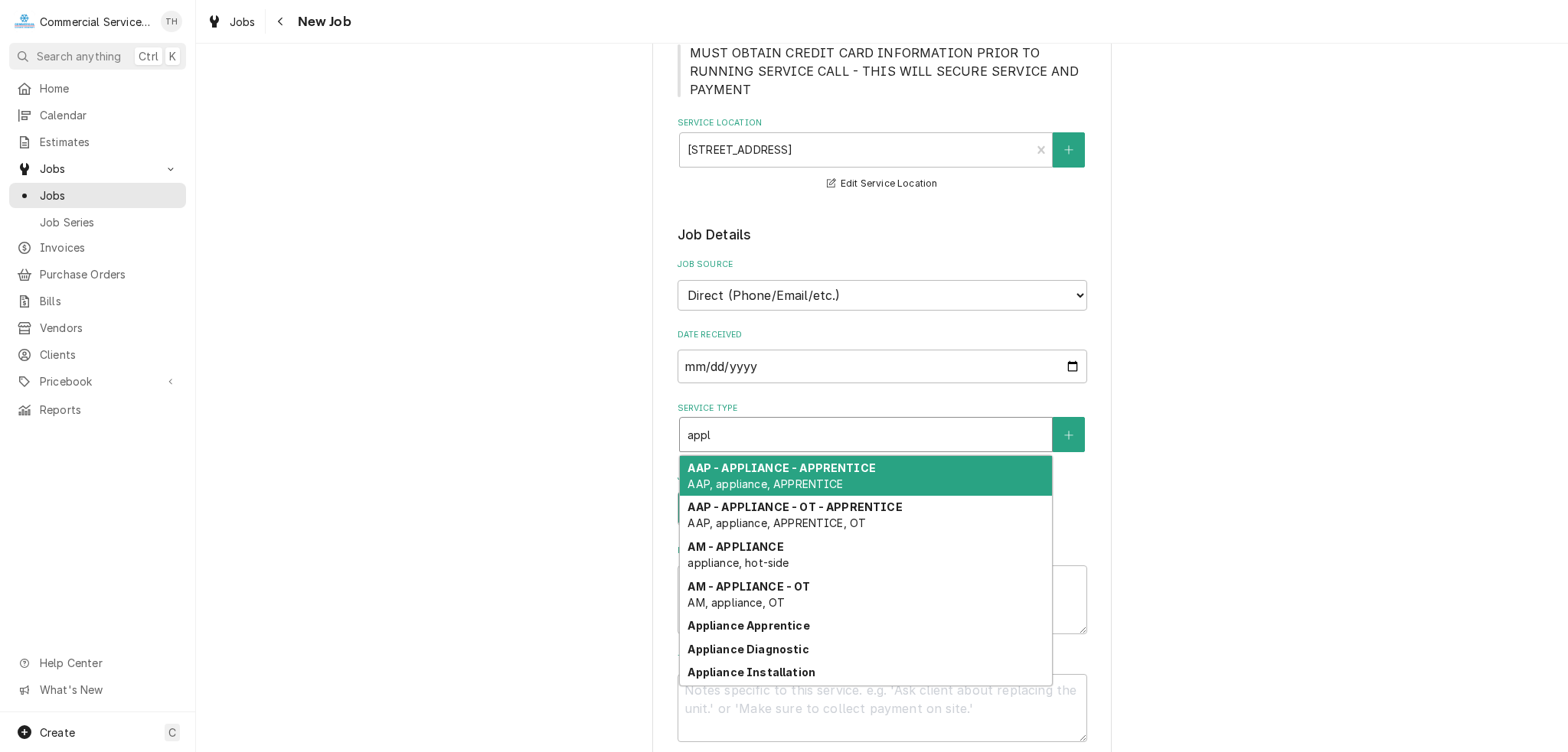
type textarea "x"
type input "appli"
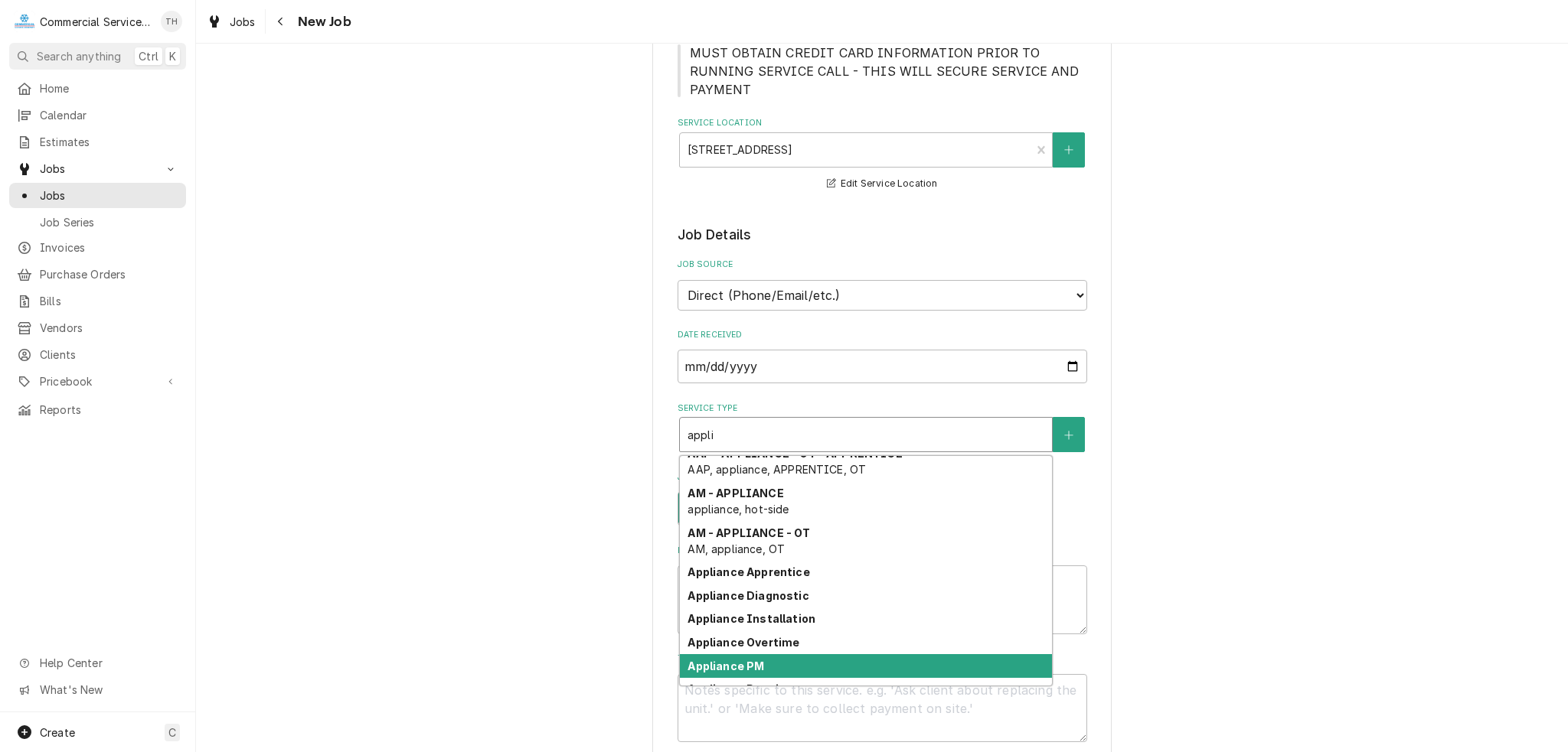
scroll to position [69, 0]
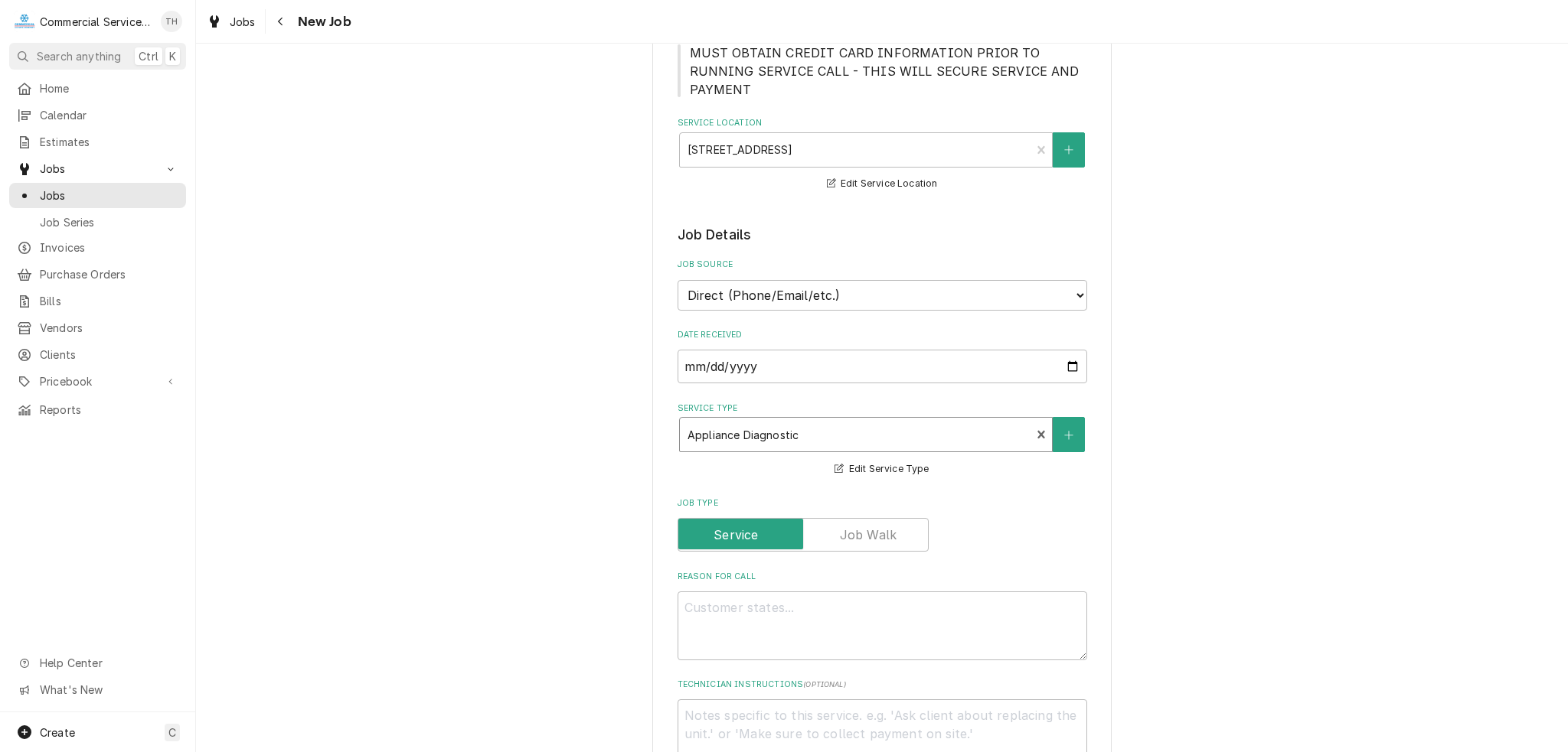
click at [868, 571] on div "Reason For Call" at bounding box center [883, 615] width 410 height 89
click at [873, 591] on textarea "Reason For Call" at bounding box center [883, 626] width 410 height 69
type textarea "x"
type textarea "J"
type textarea "x"
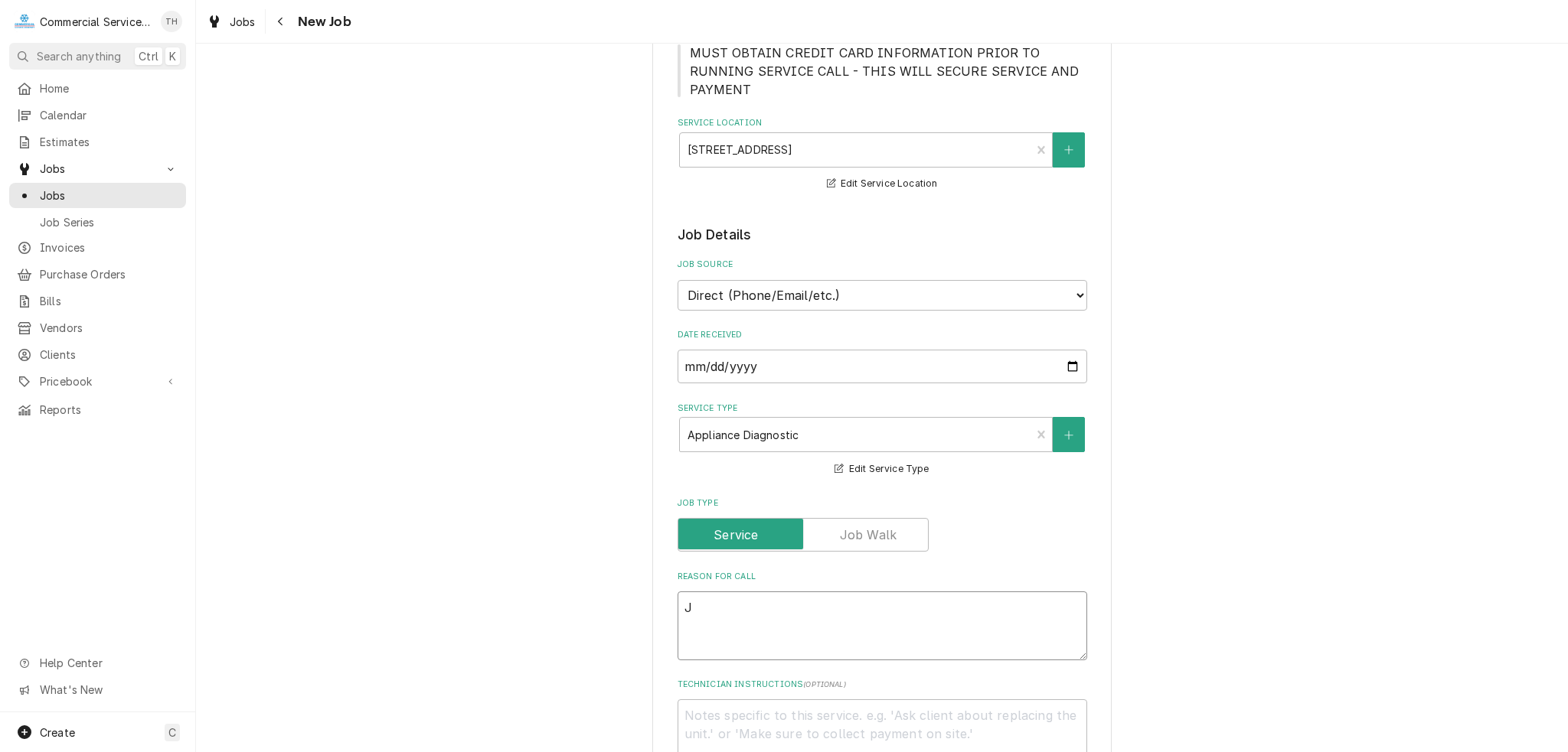
type textarea "Ja"
type textarea "x"
type textarea "Jac"
type textarea "x"
type textarea "Jack"
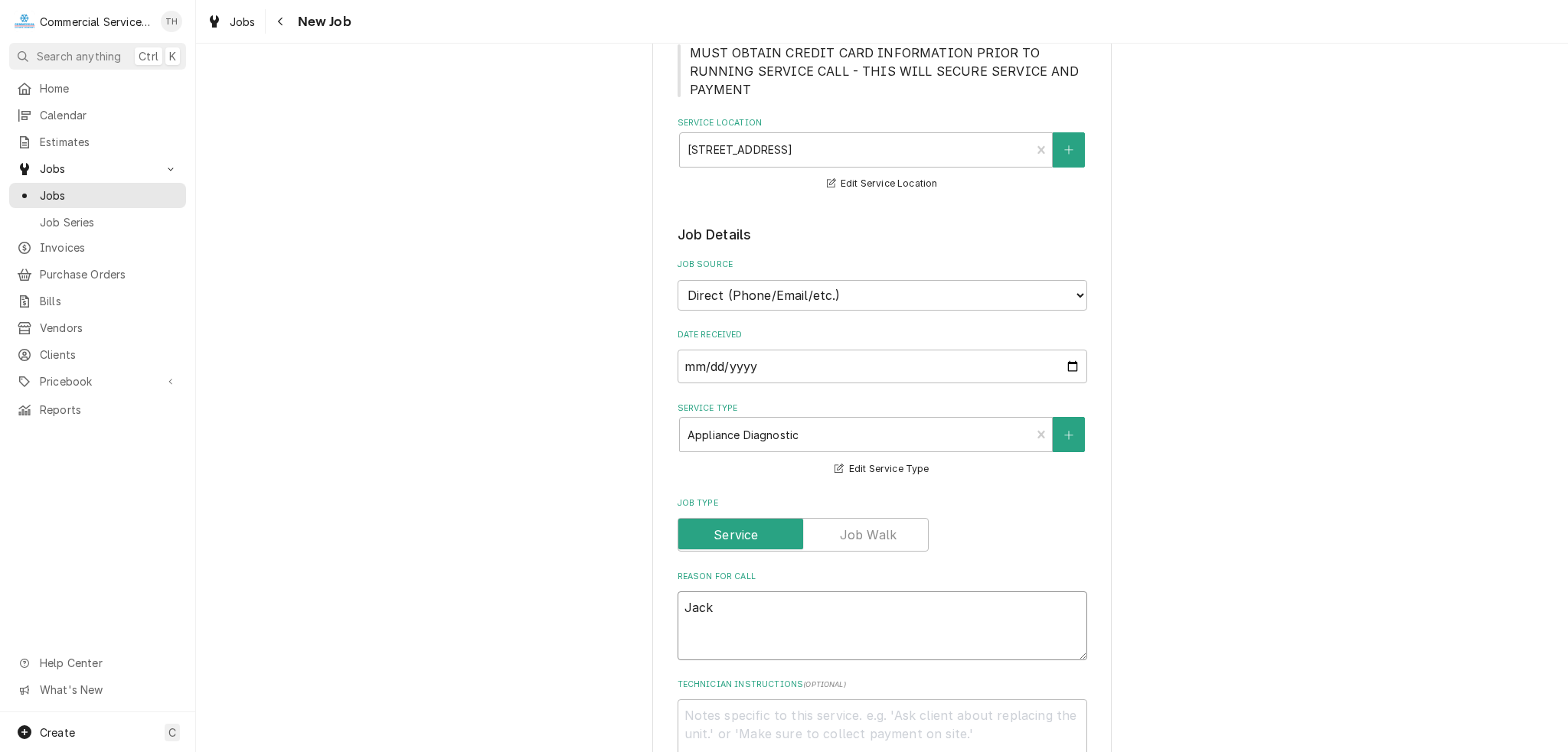
type textarea "x"
type textarea "Jacks"
type textarea "x"
type textarea "Jackson"
type textarea "x"
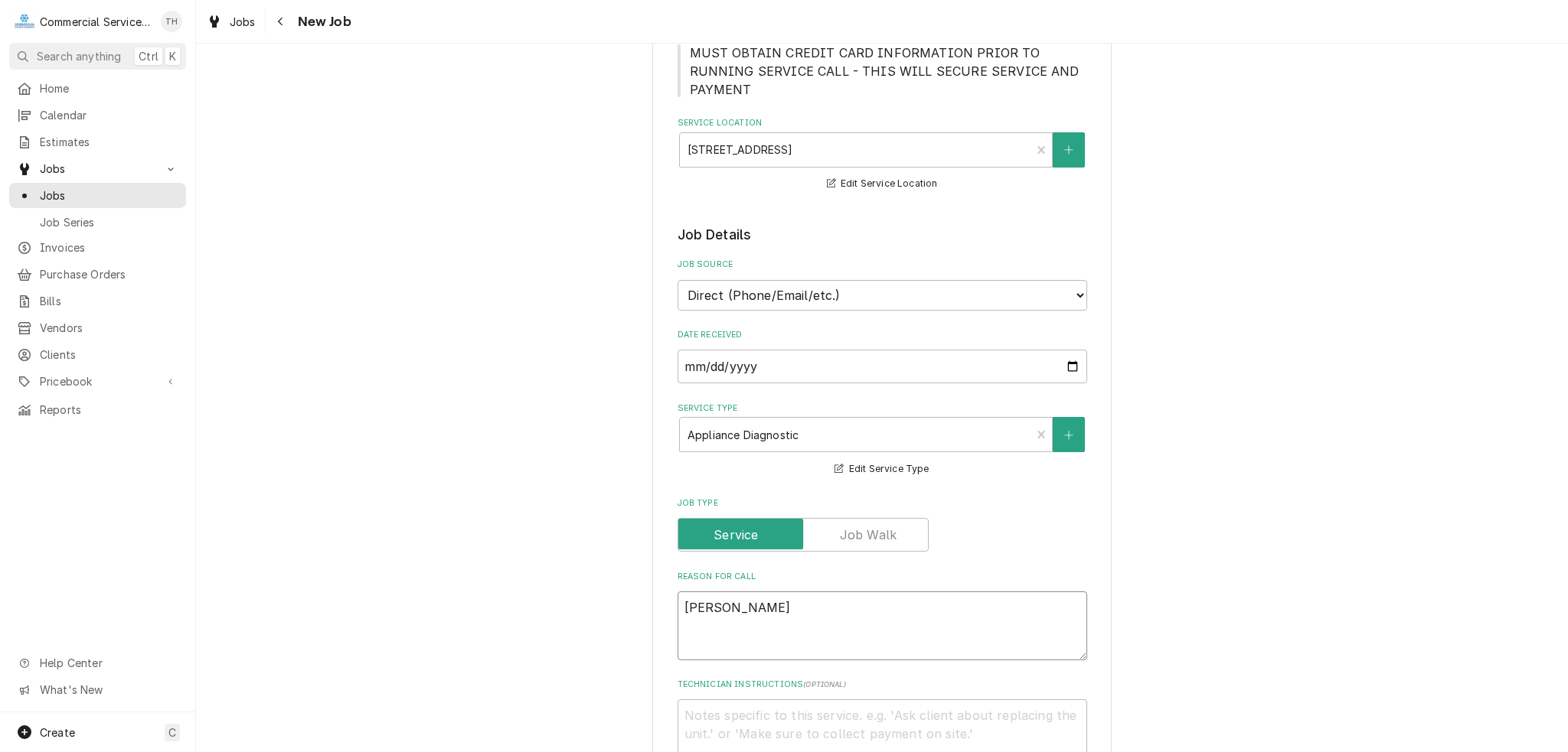
type textarea "Jackson"
type textarea "x"
type textarea "Jackson d"
type textarea "x"
type textarea "Jackson di"
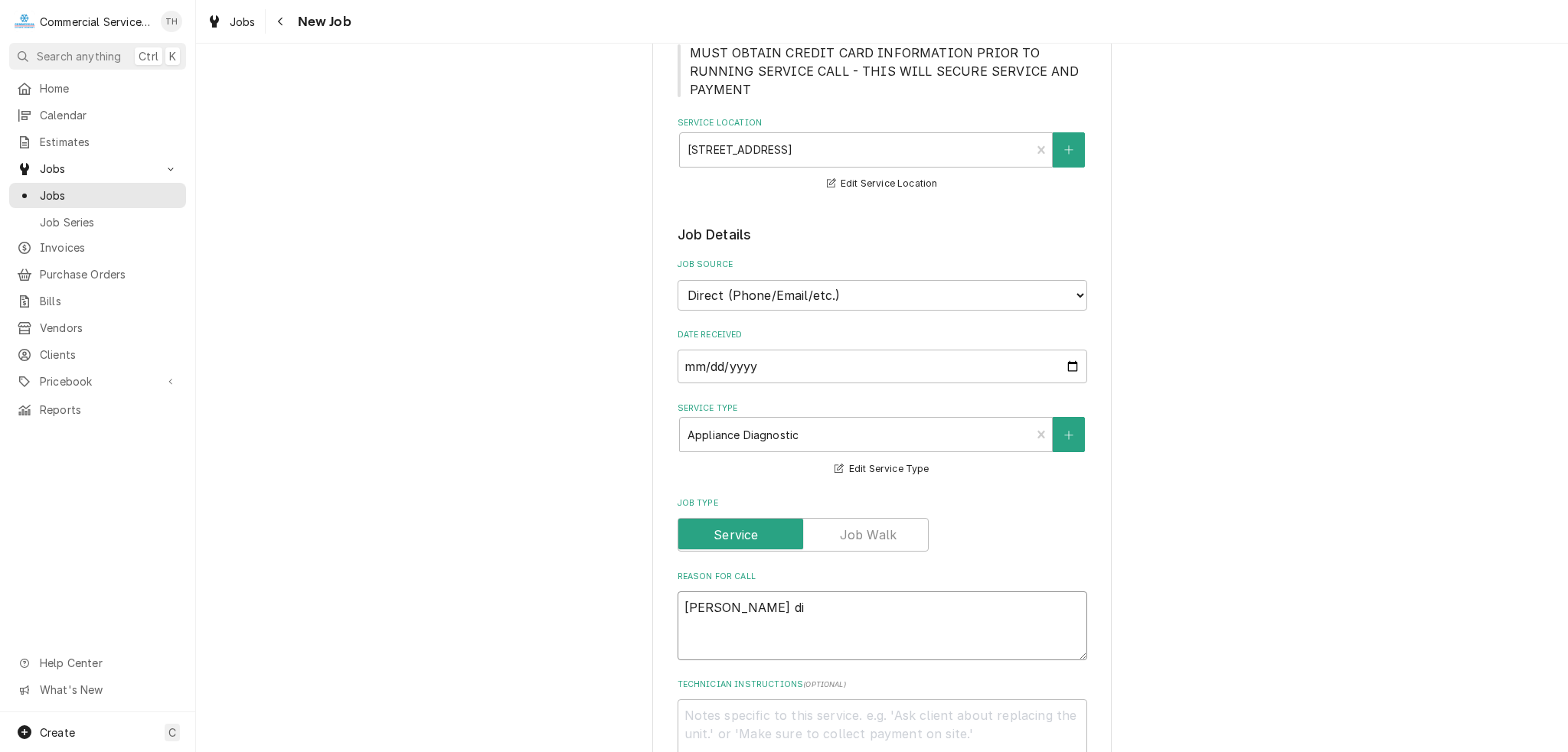
type textarea "x"
type textarea "Jackson dis"
type textarea "x"
type textarea "Jackson dish"
type textarea "x"
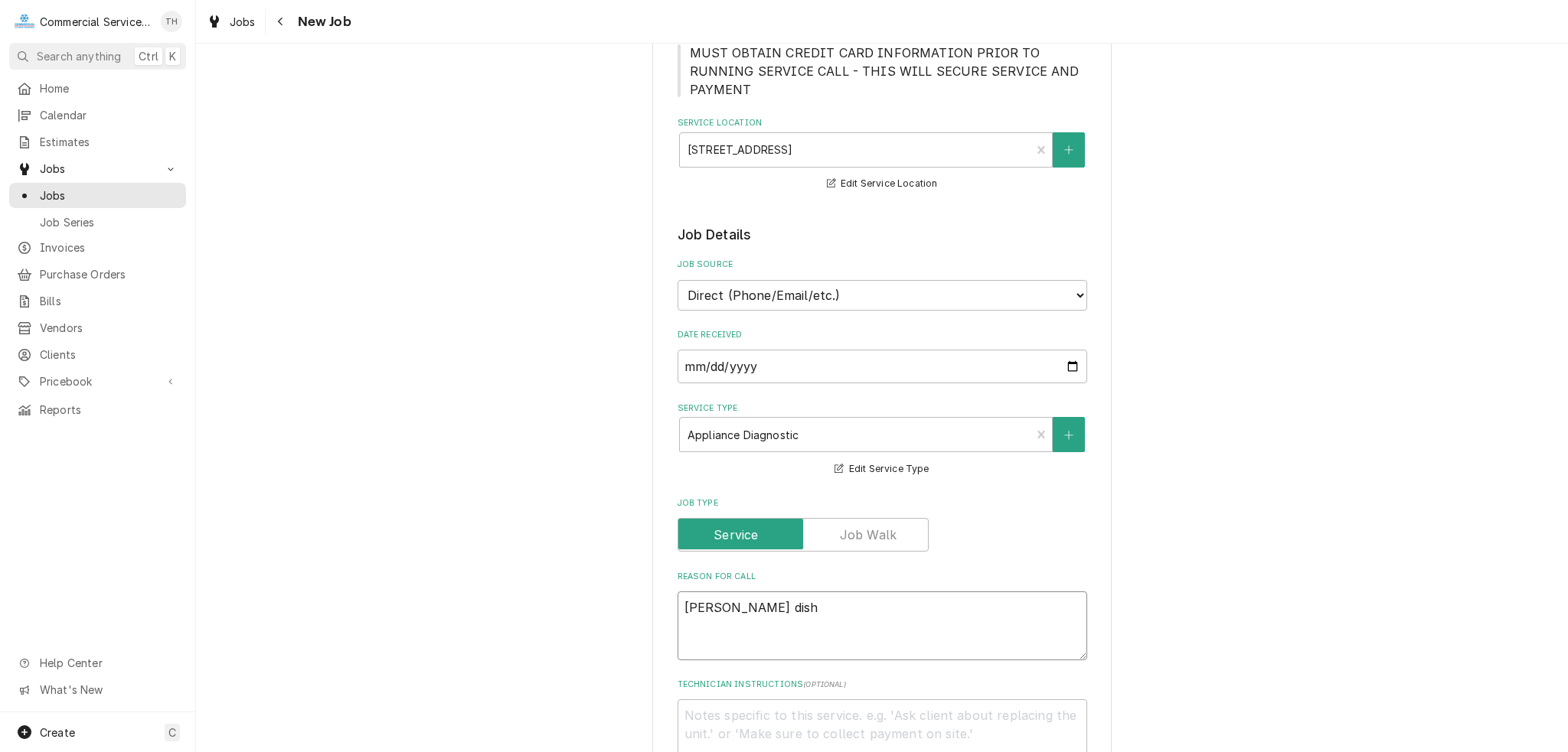
type textarea "Jackson dishm"
type textarea "x"
type textarea "Jackson dishma"
type textarea "x"
type textarea "Jackson dishmac"
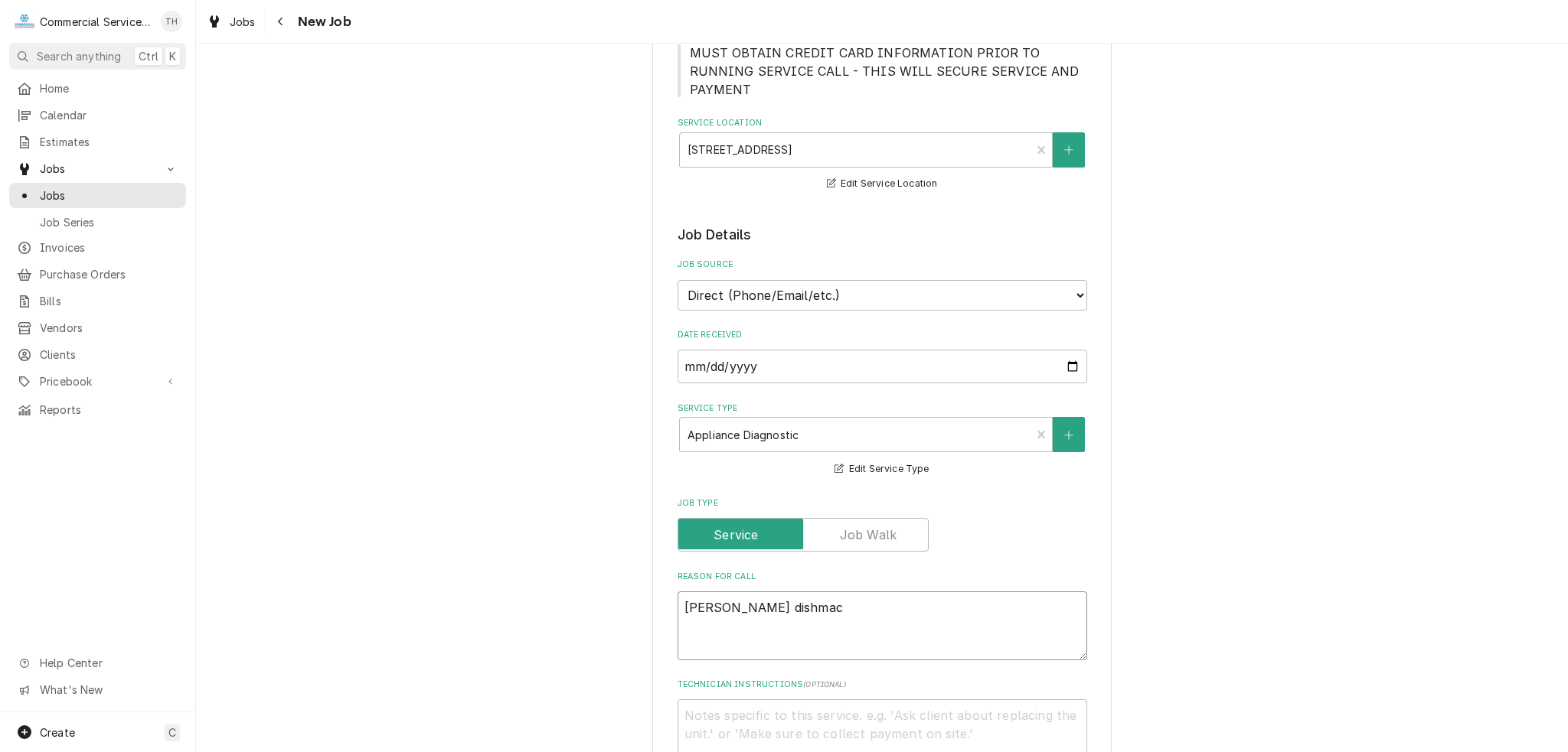
type textarea "x"
type textarea "Jackson dishmach"
type textarea "x"
type textarea "Jackson dishmachi"
type textarea "x"
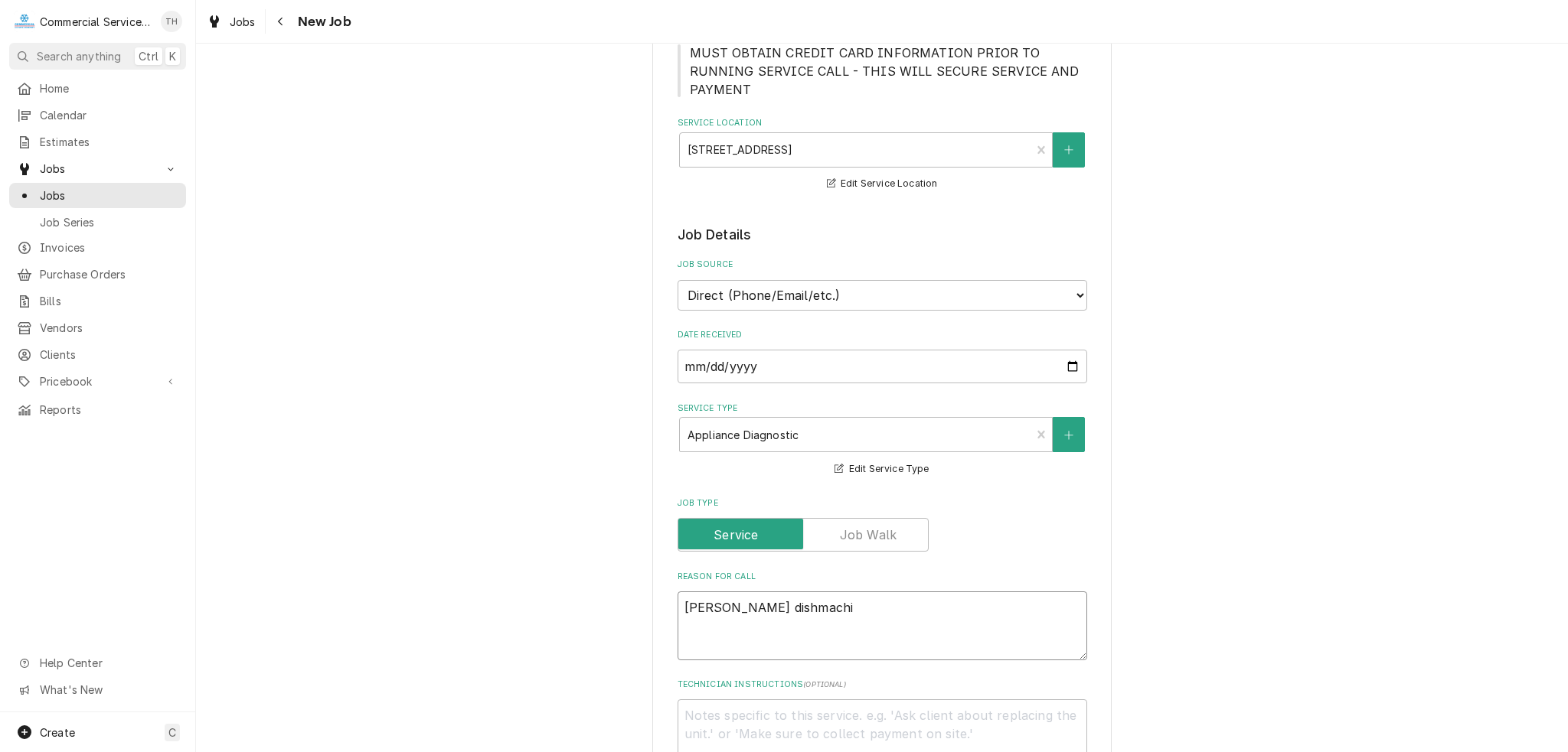
type textarea "Jackson dishmachin"
type textarea "x"
type textarea "Jackson dishmachine"
type textarea "x"
type textarea "Jackson dishmachine"
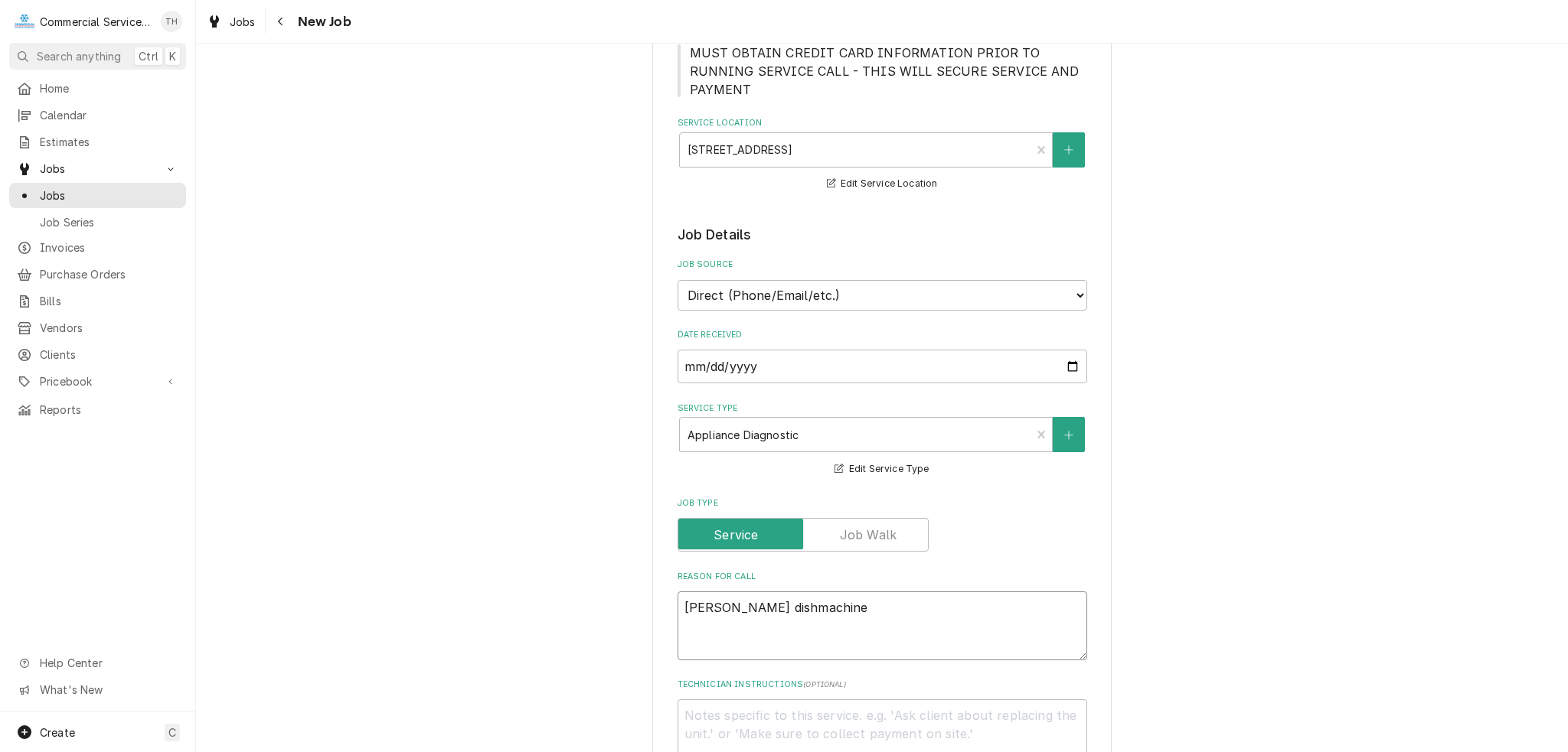
type textarea "x"
type textarea "Jackson dishmachine -"
type textarea "x"
type textarea "Jackson dishmachine -"
type textarea "x"
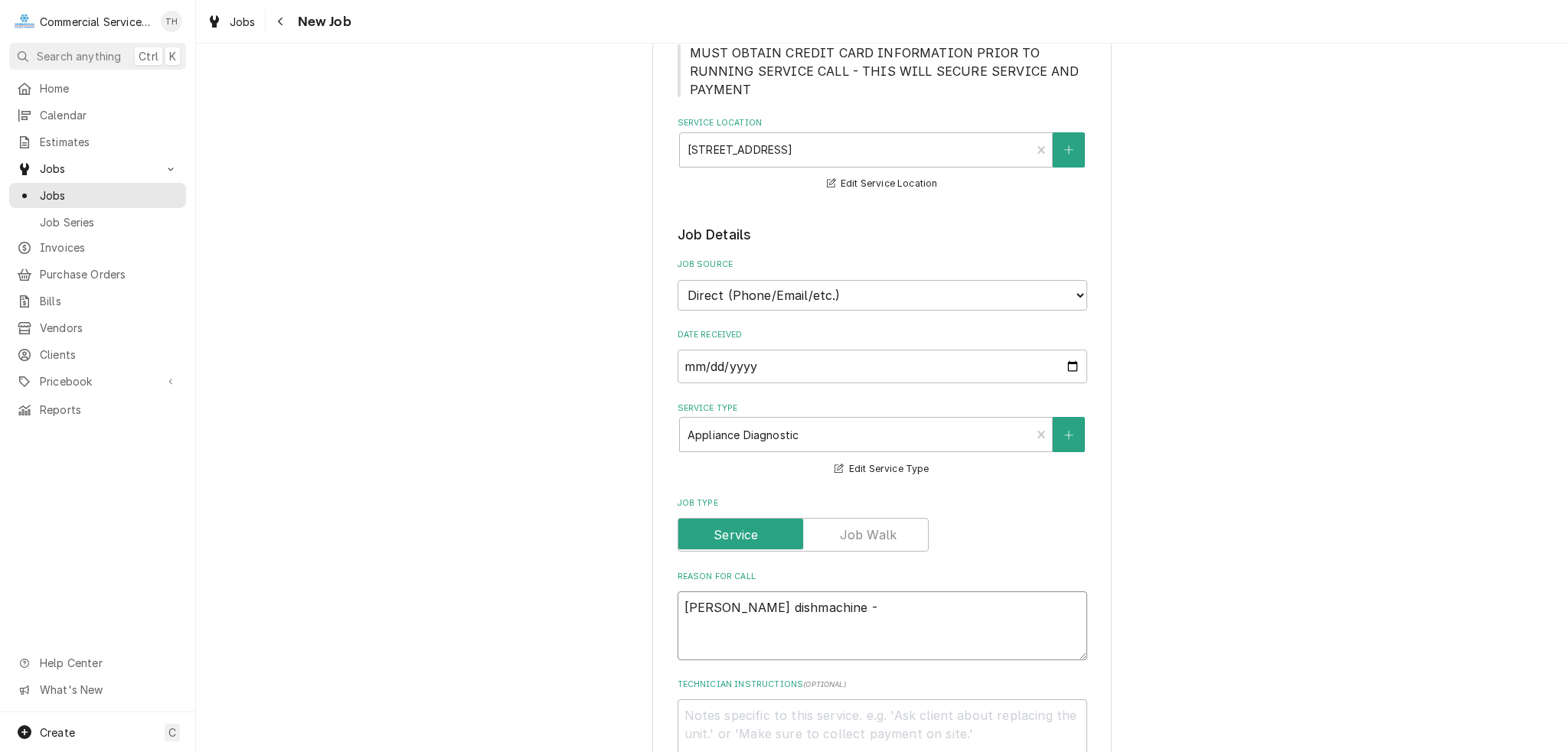
type textarea "Jackson dishmachine - N"
type textarea "x"
type textarea "Jackson dishmachine - No"
type textarea "x"
type textarea "Jackson dishmachine - Not"
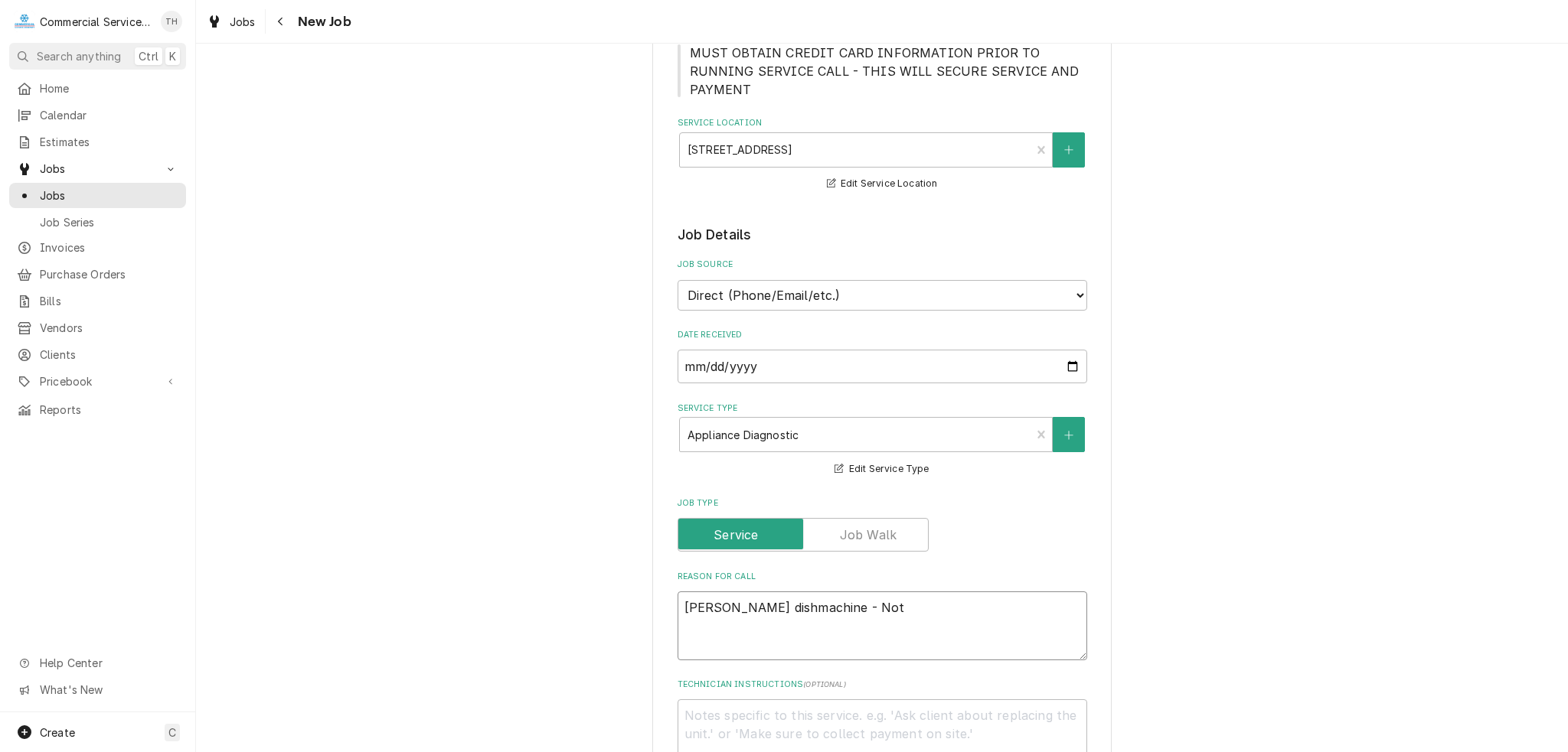
type textarea "x"
type textarea "Jackson dishmachine - Not"
type textarea "x"
type textarea "Jackson dishmachine - Not"
type textarea "x"
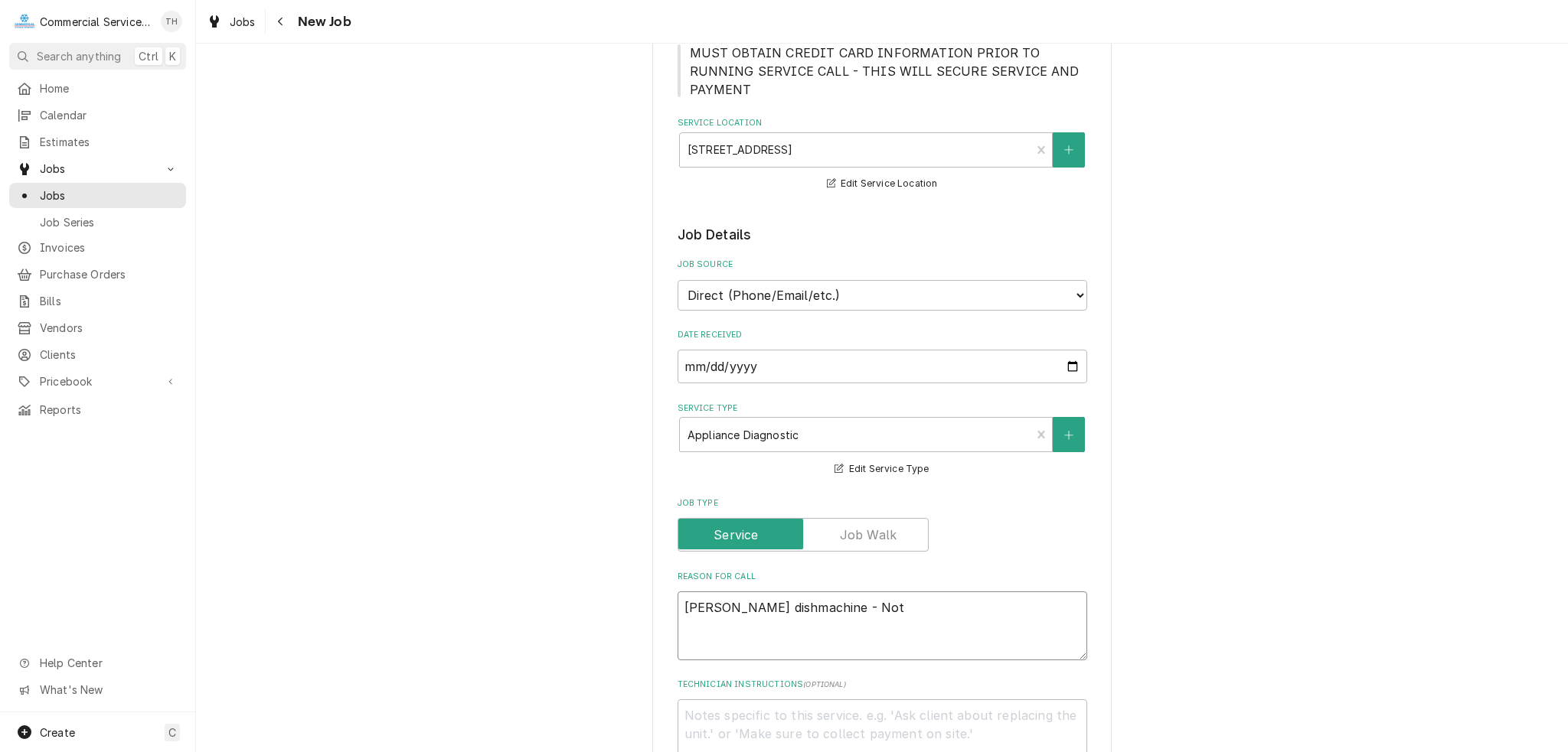
type textarea "Jackson dishmachine - No"
type textarea "x"
type textarea "Jackson dishmachine - N"
type textarea "x"
type textarea "Jackson dishmachine -"
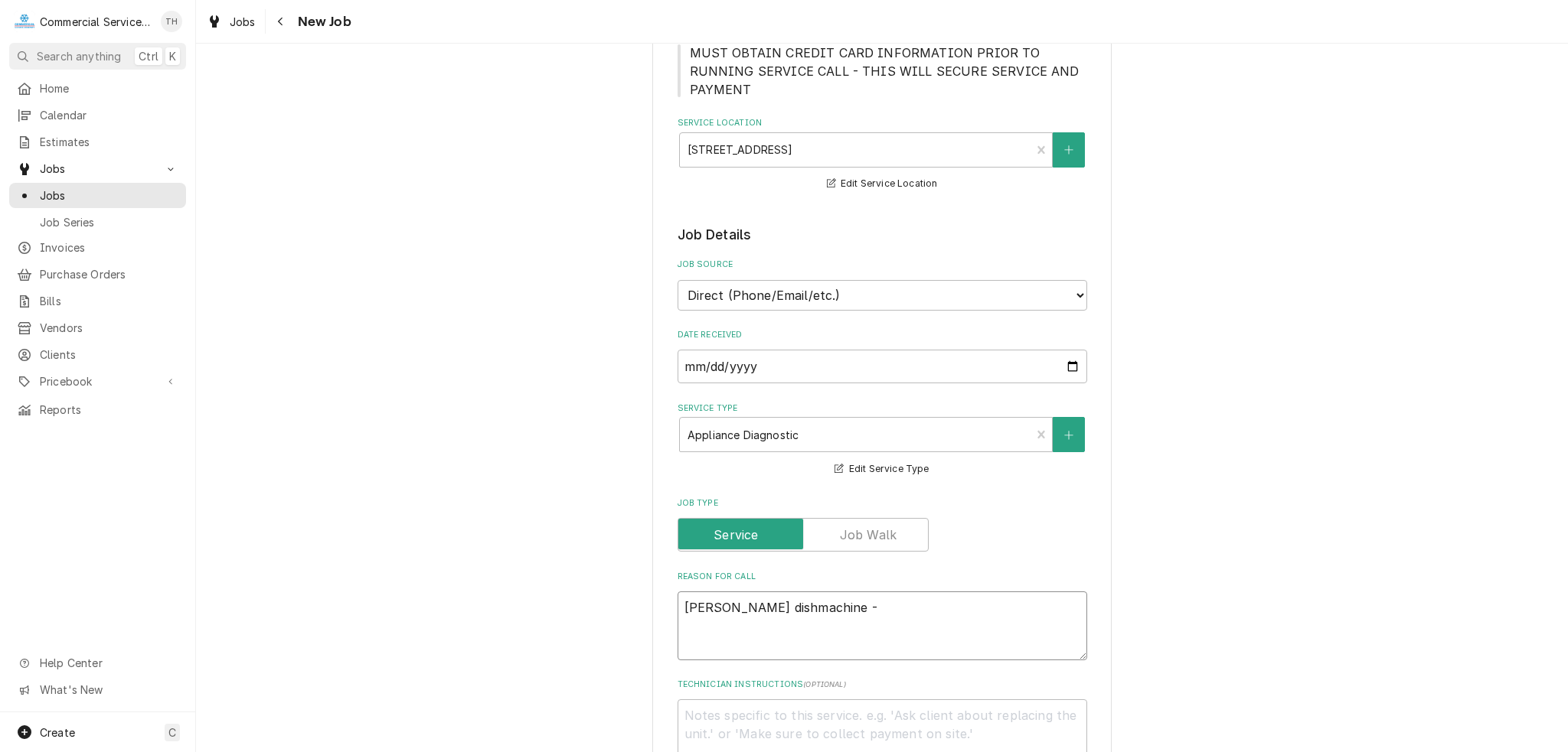
type textarea "x"
type textarea "Jackson dishmachine -"
type textarea "x"
type textarea "Jackson dishmachine"
type textarea "x"
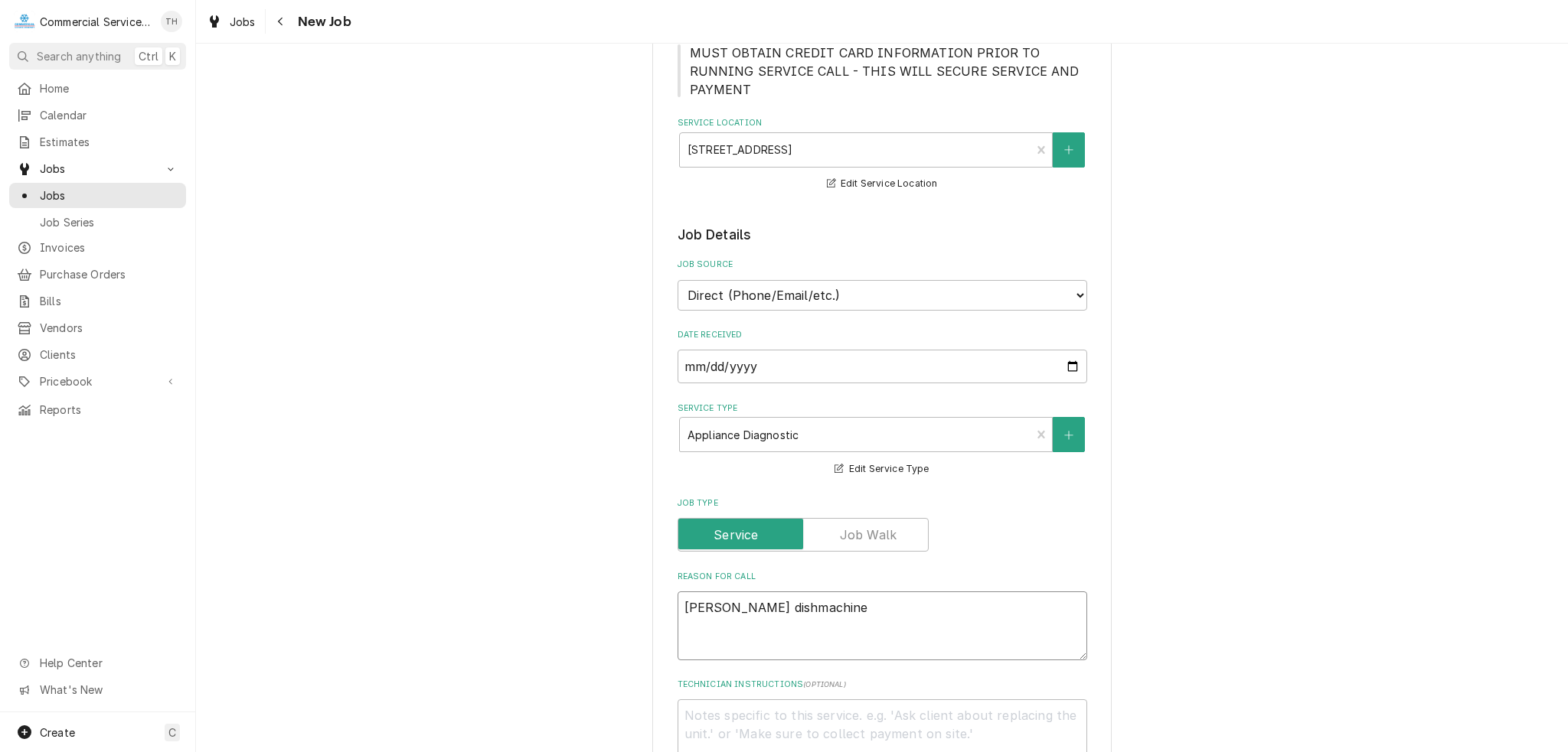
type textarea "Jackson dishmachine n"
type textarea "x"
type textarea "Jackson dishmachine nt"
type textarea "x"
type textarea "Jackson dishmachine n"
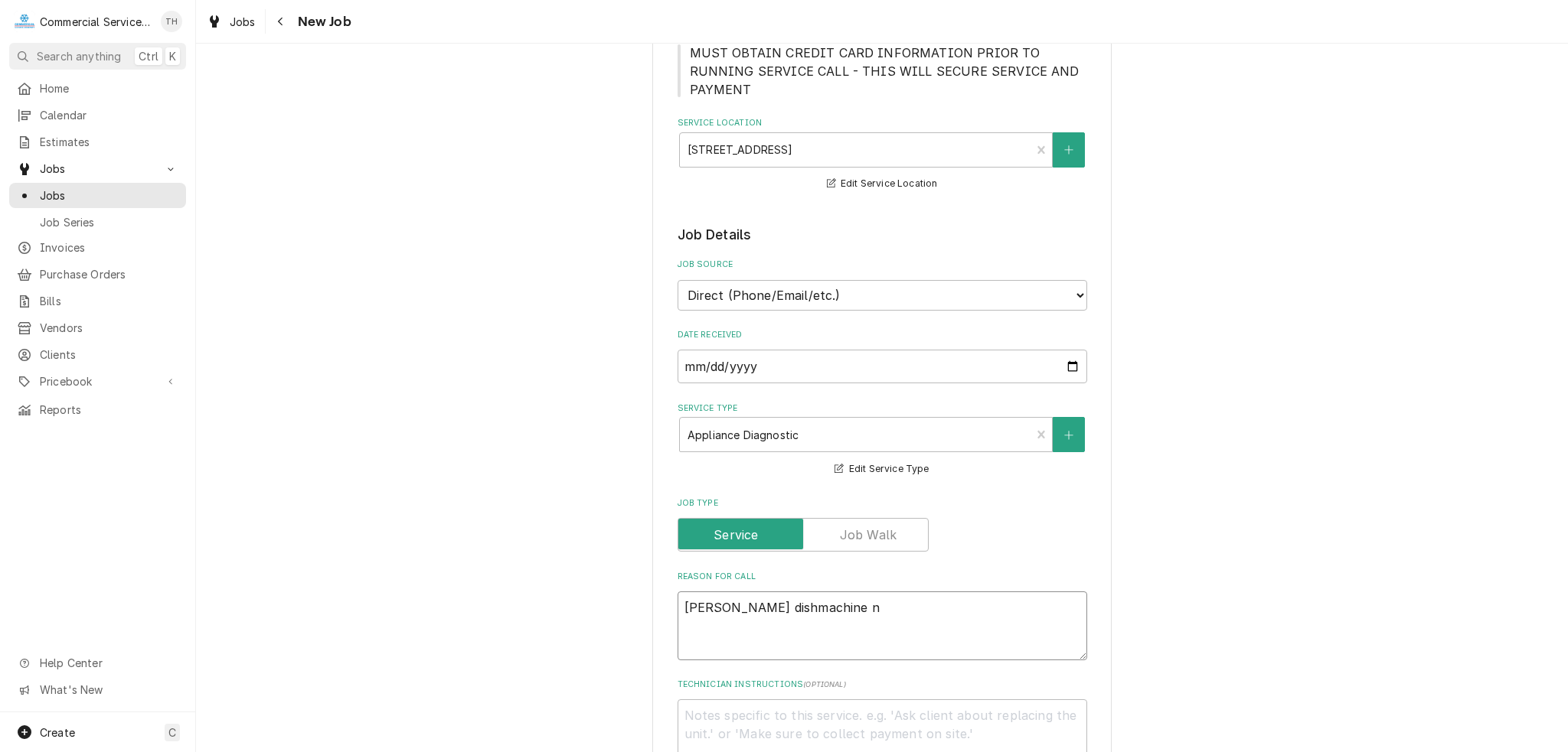
type textarea "x"
type textarea "Jackson dishmachine no"
type textarea "x"
type textarea "Jackson dishmachine not"
type textarea "x"
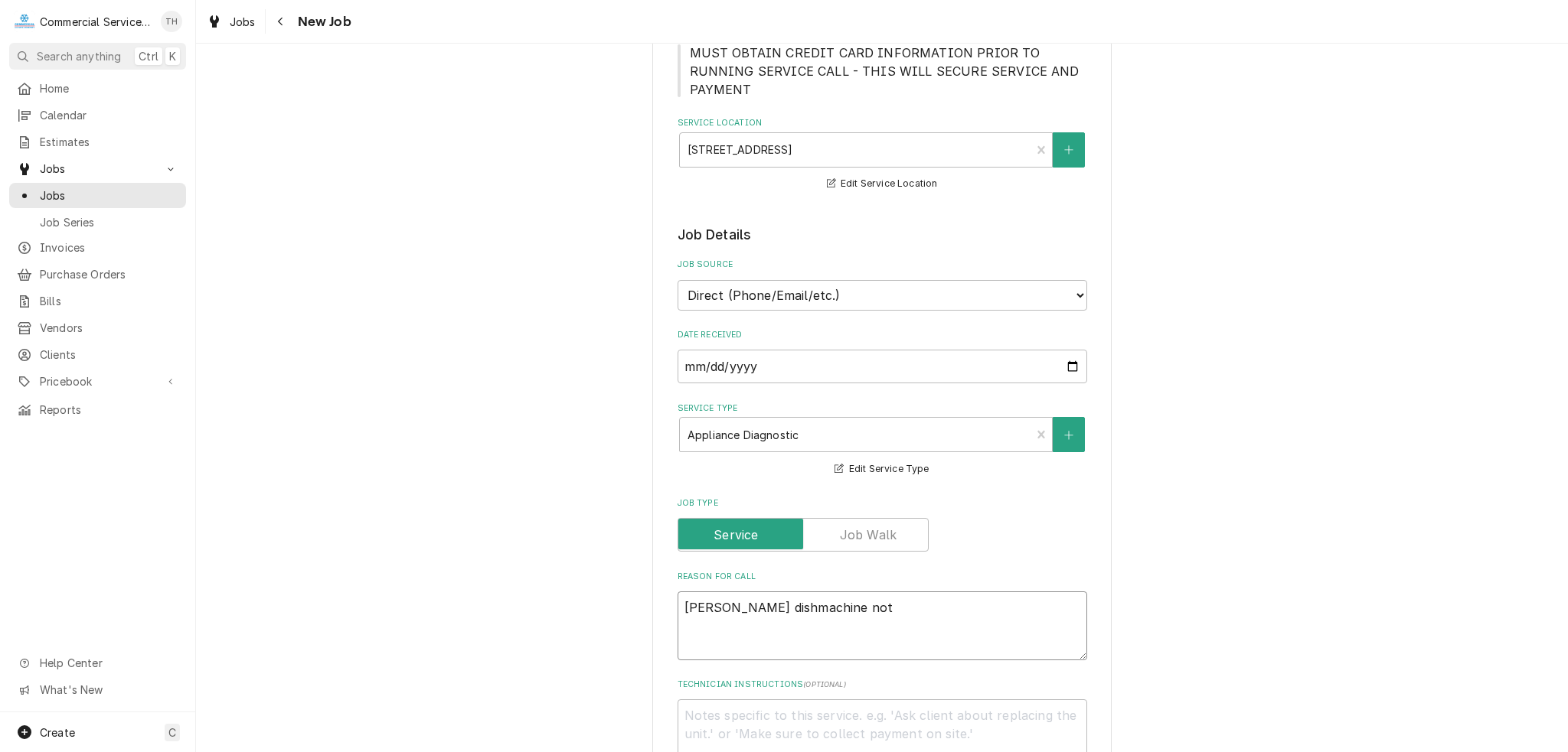
type textarea "Jackson dishmachine not"
type textarea "x"
type textarea "Jackson dishmachine not w"
type textarea "x"
type textarea "Jackson dishmachine not wo"
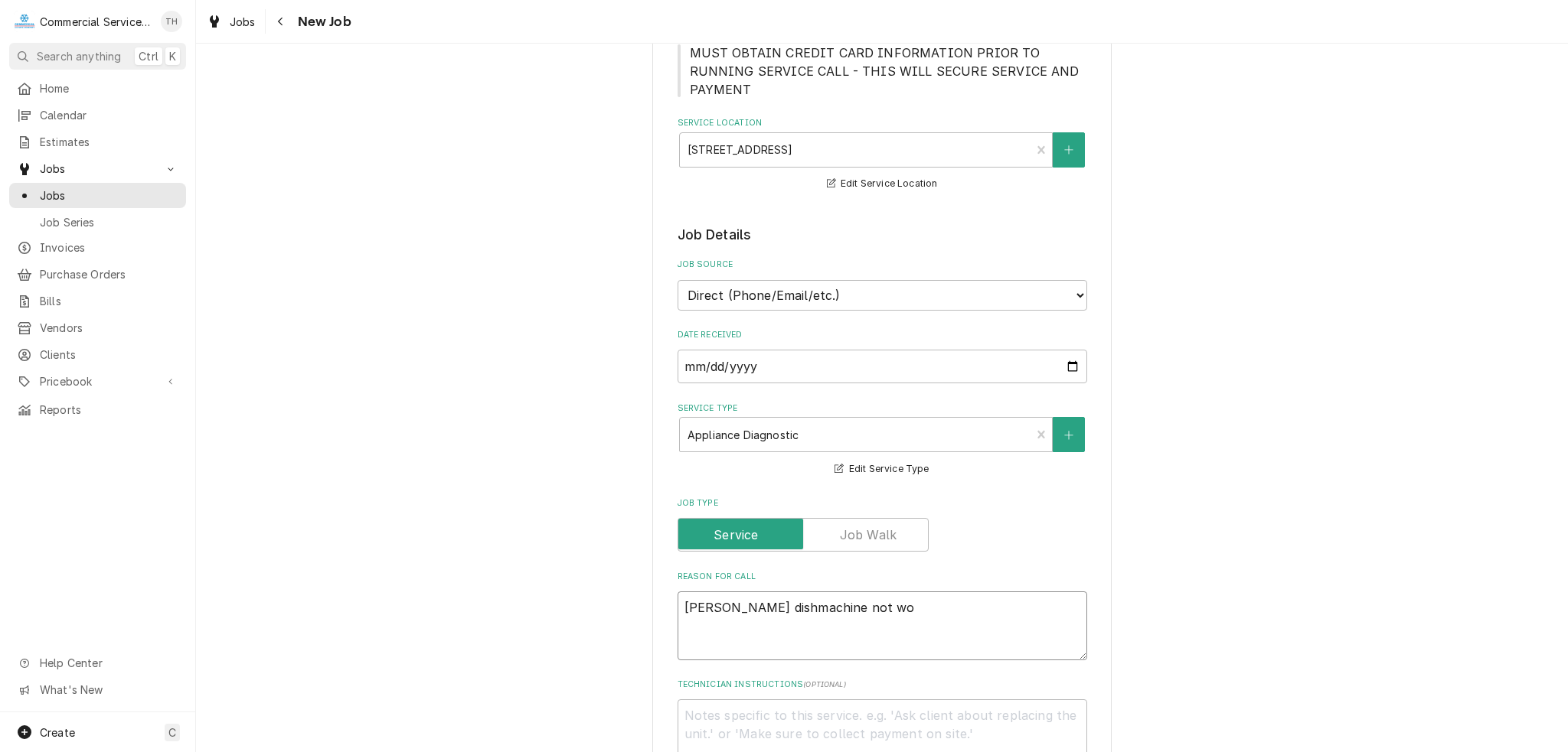
type textarea "x"
type textarea "Jackson dishmachine not wor"
type textarea "x"
type textarea "Jackson dishmachine not work"
type textarea "x"
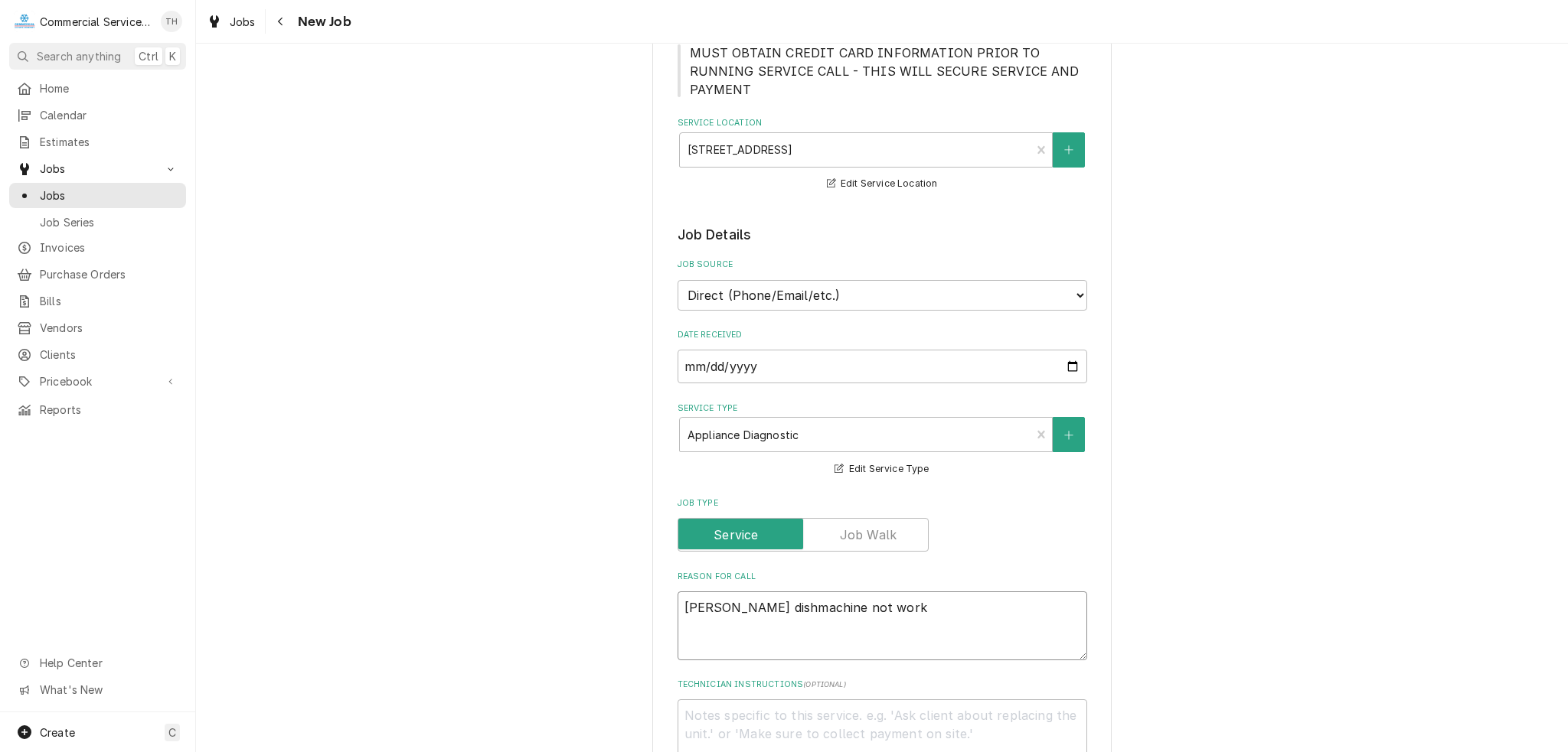
type textarea "Jackson dishmachine not worki"
type textarea "x"
type textarea "Jackson dishmachine not workin"
type textarea "x"
type textarea "Jackson dishmachine not working"
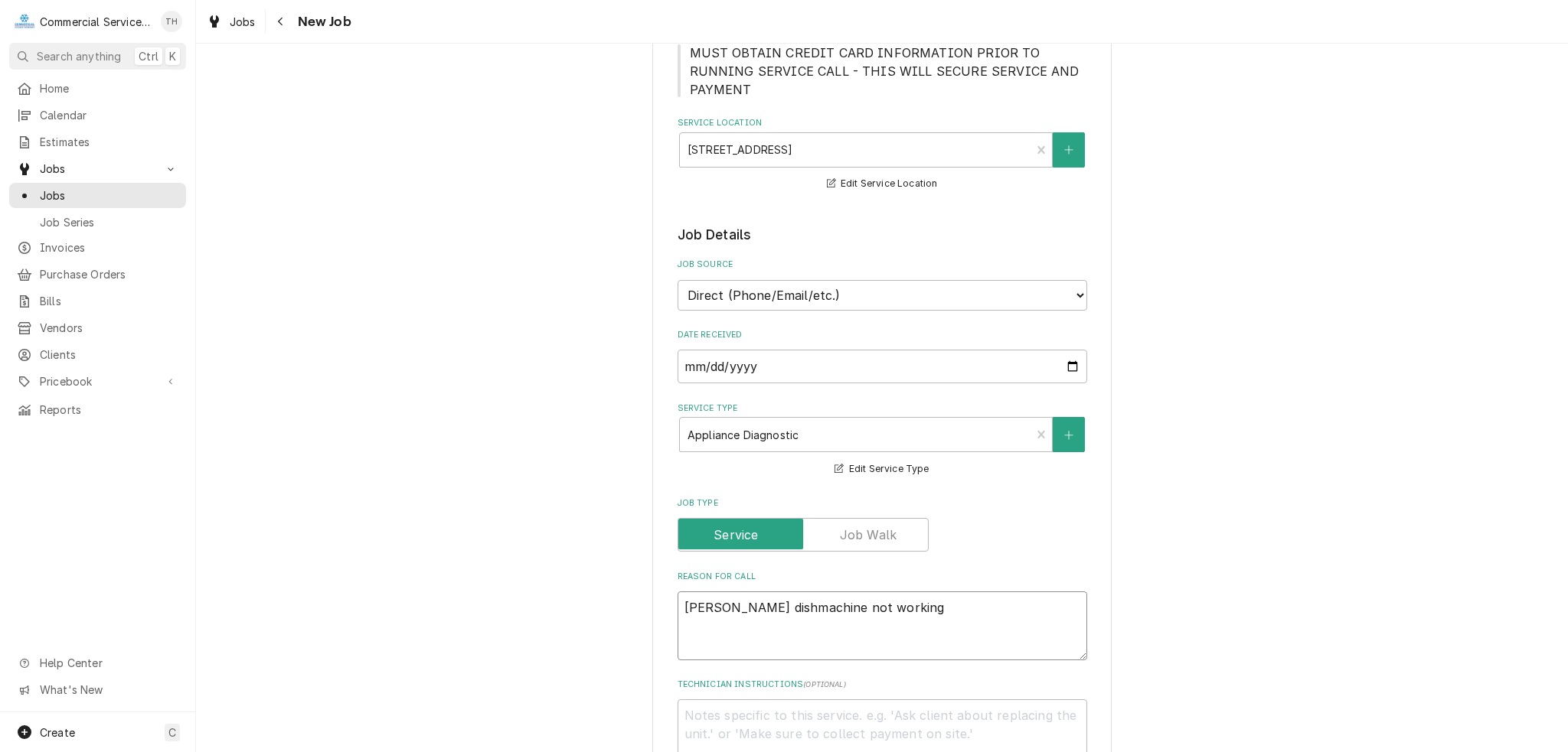
type textarea "x"
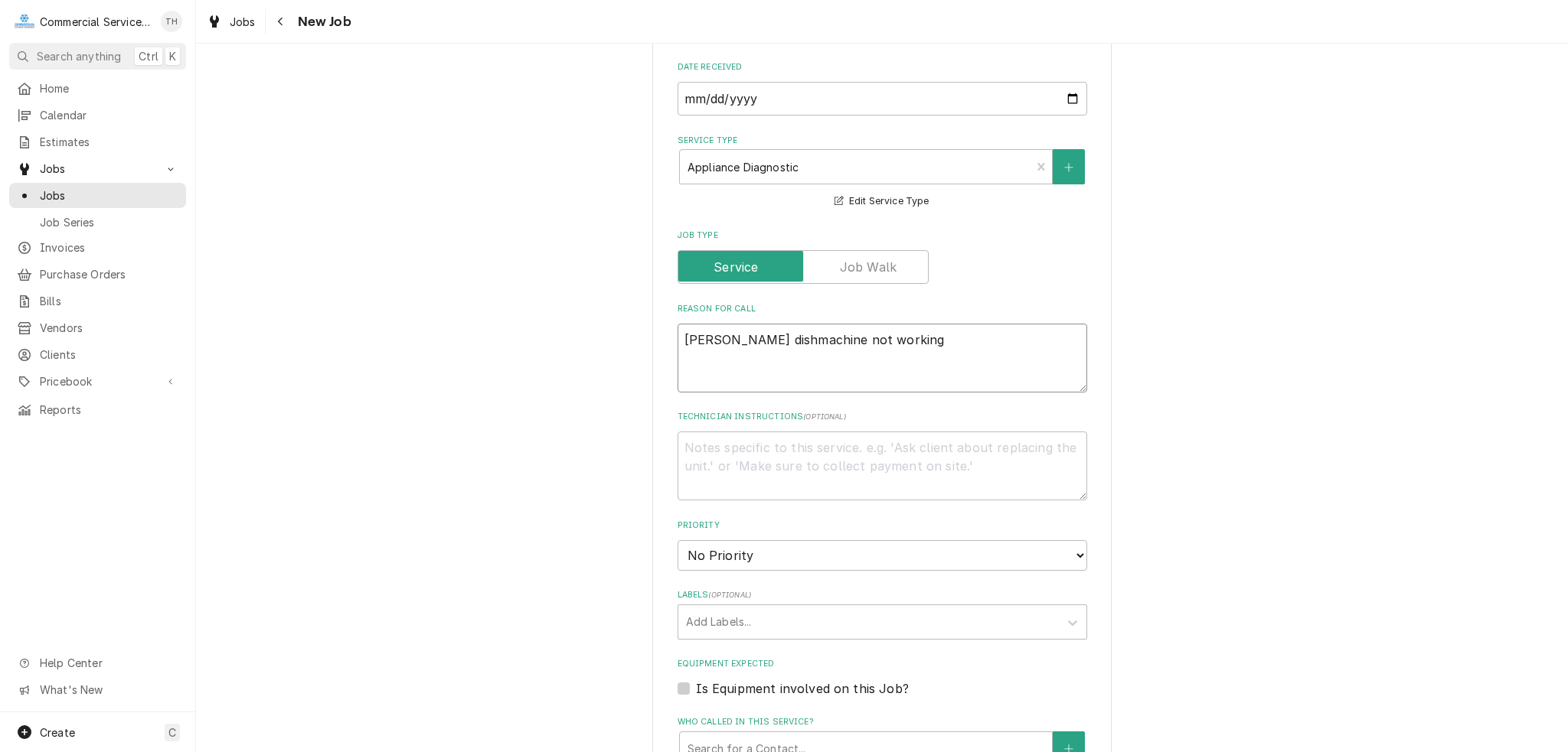
scroll to position [536, 0]
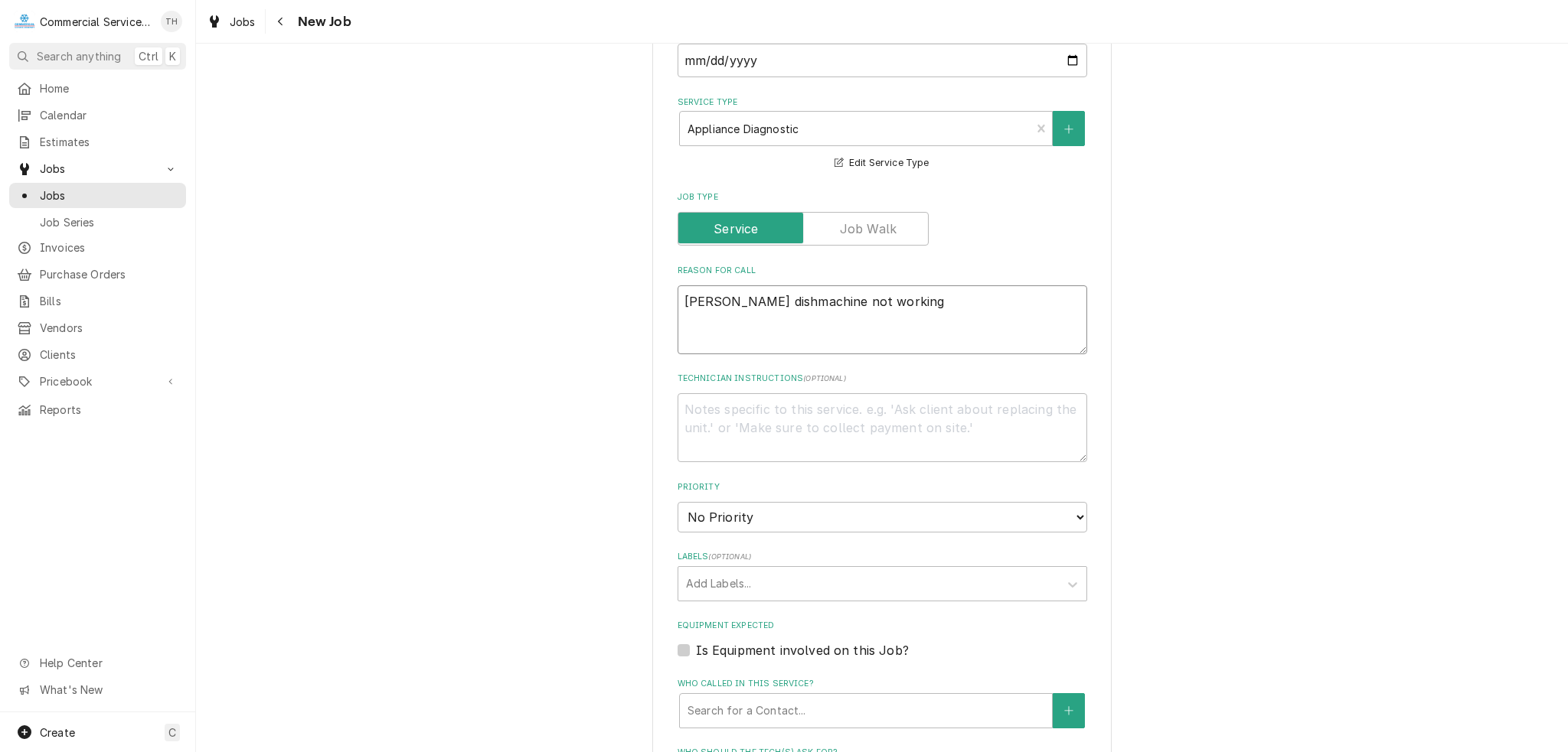
type textarea "Jackson dishmachine not working"
click at [755, 502] on select "No Priority Urgent High Medium Low" at bounding box center [883, 517] width 410 height 30
select select "3"
click at [678, 502] on select "No Priority Urgent High Medium Low" at bounding box center [883, 517] width 410 height 30
click at [754, 570] on div "Labels" at bounding box center [868, 584] width 365 height 28
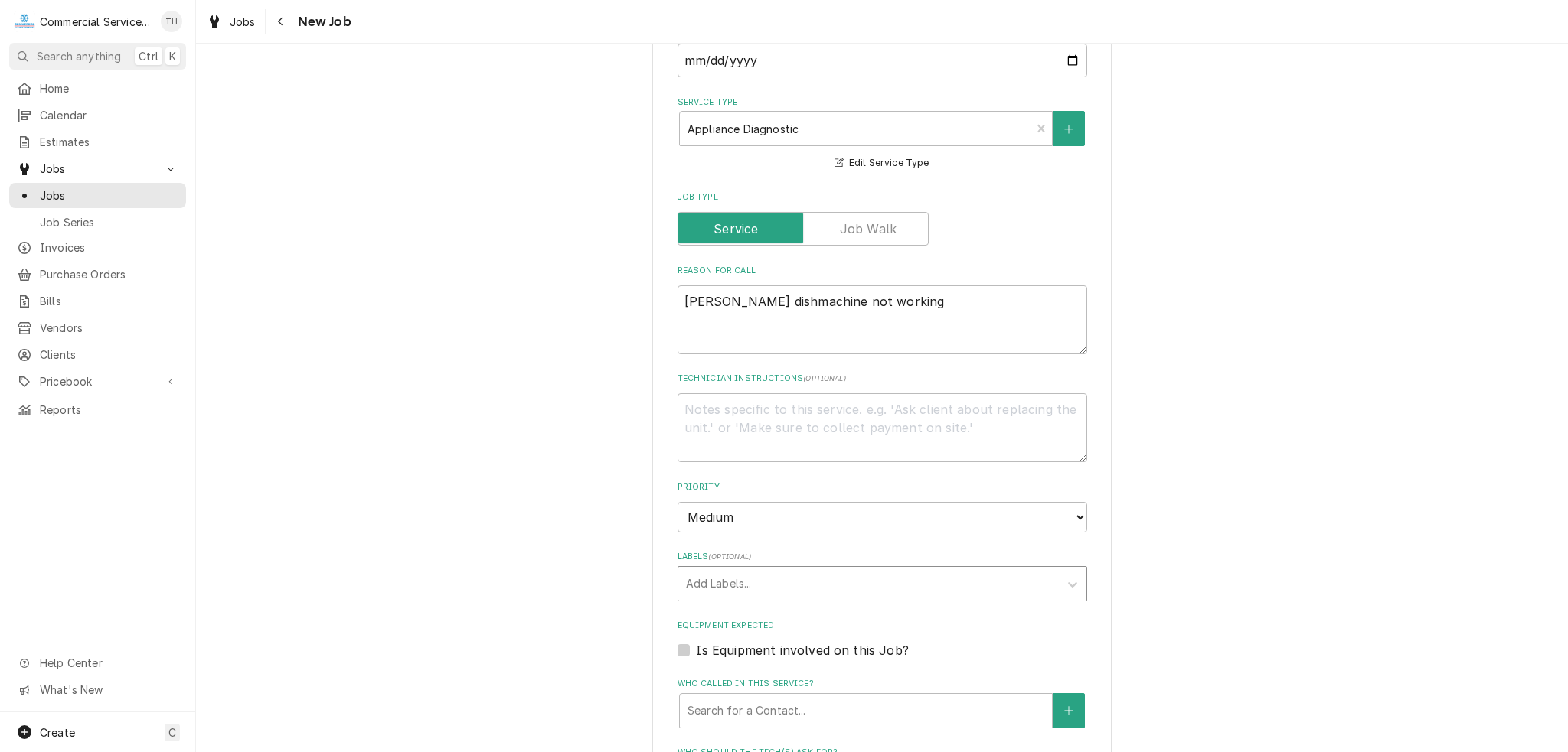
type textarea "x"
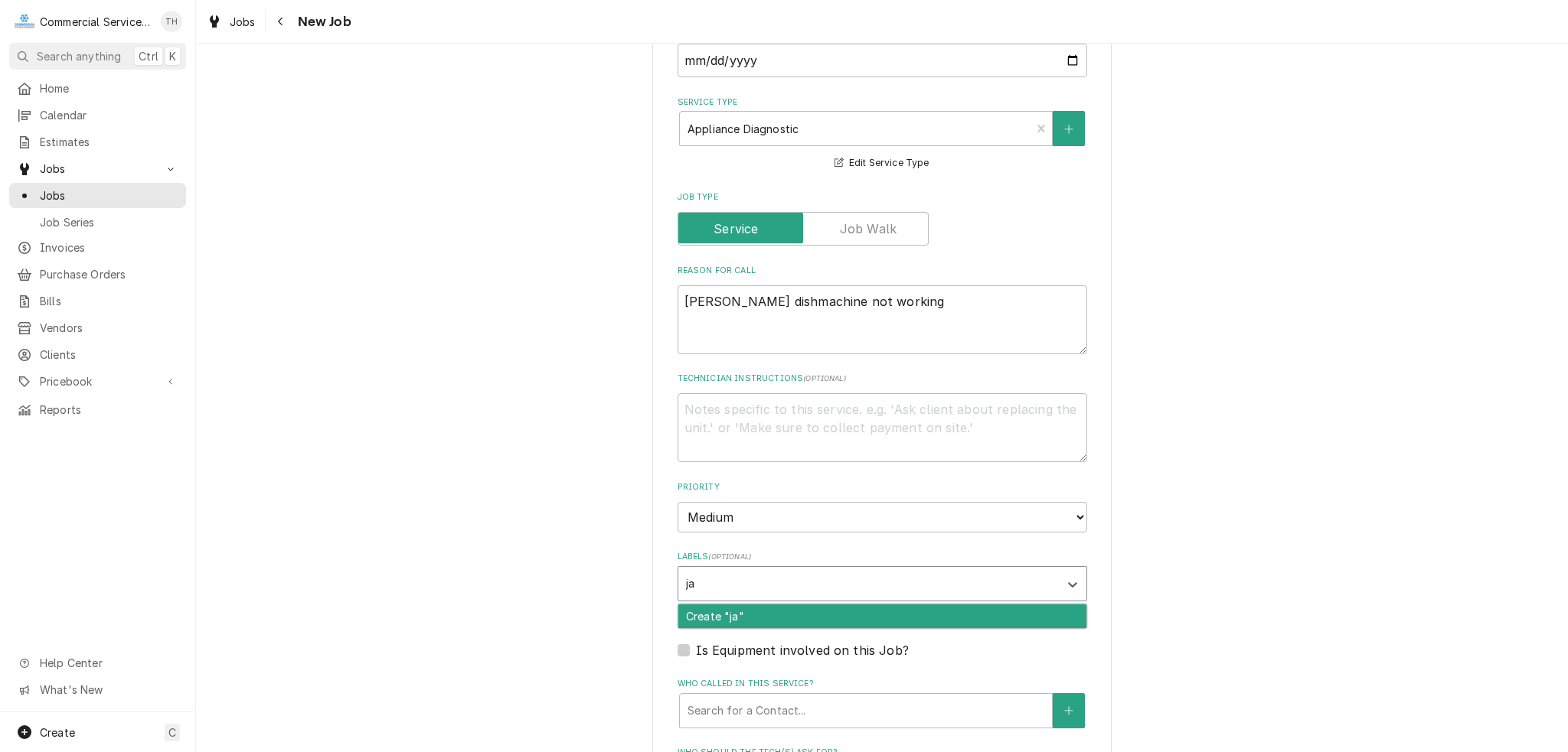
type input "j"
type input "Jackson"
type textarea "x"
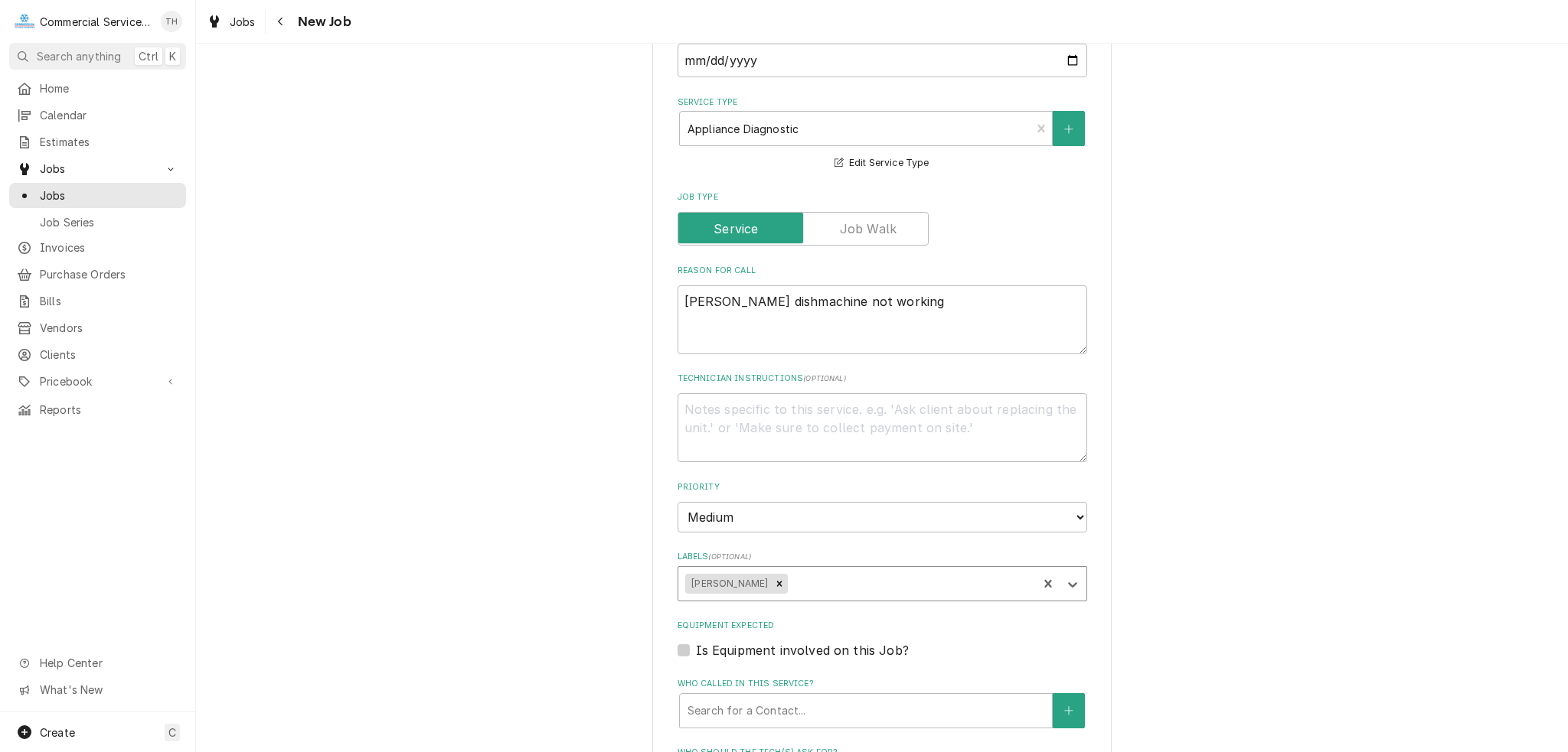
type textarea "x"
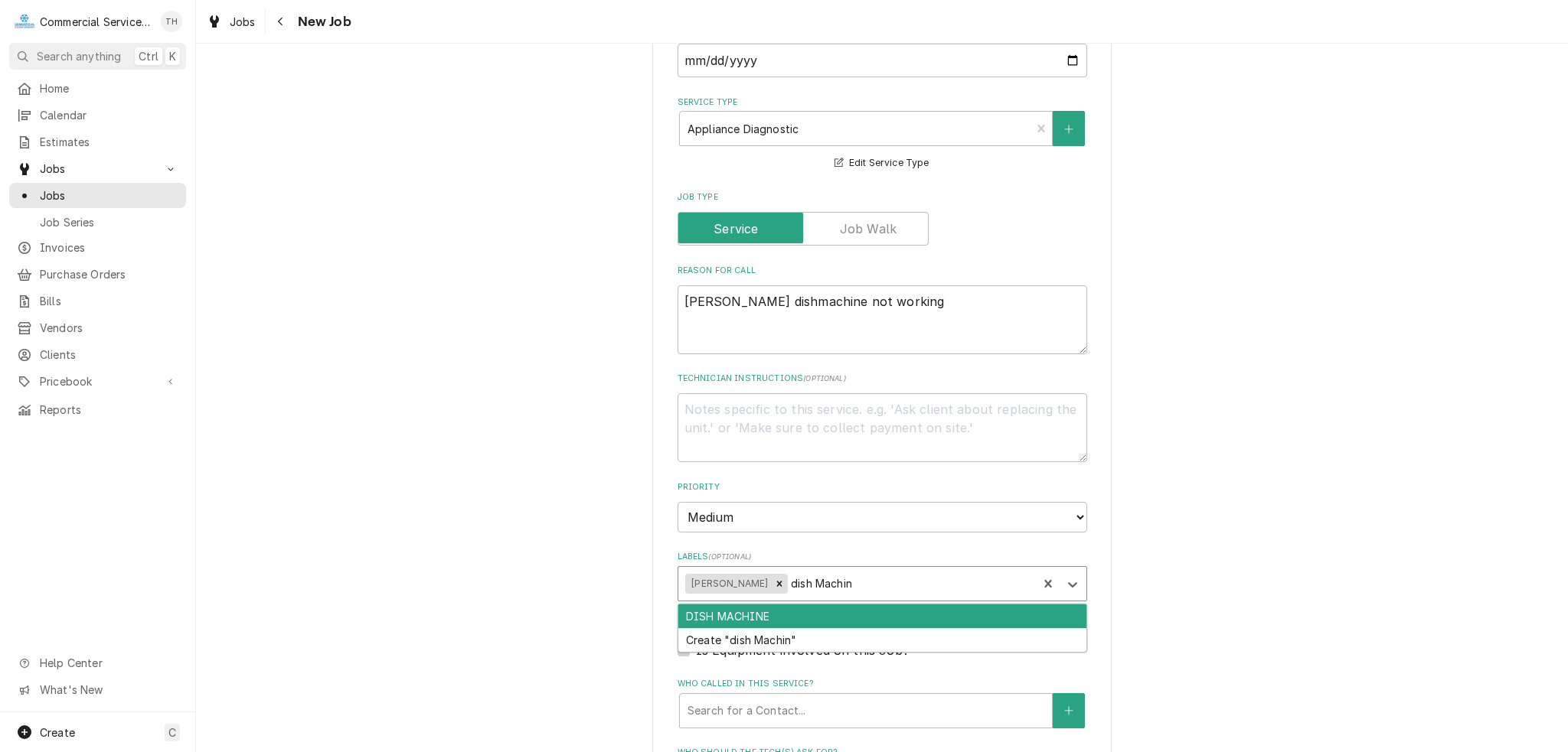
type input "dish Machine"
type textarea "x"
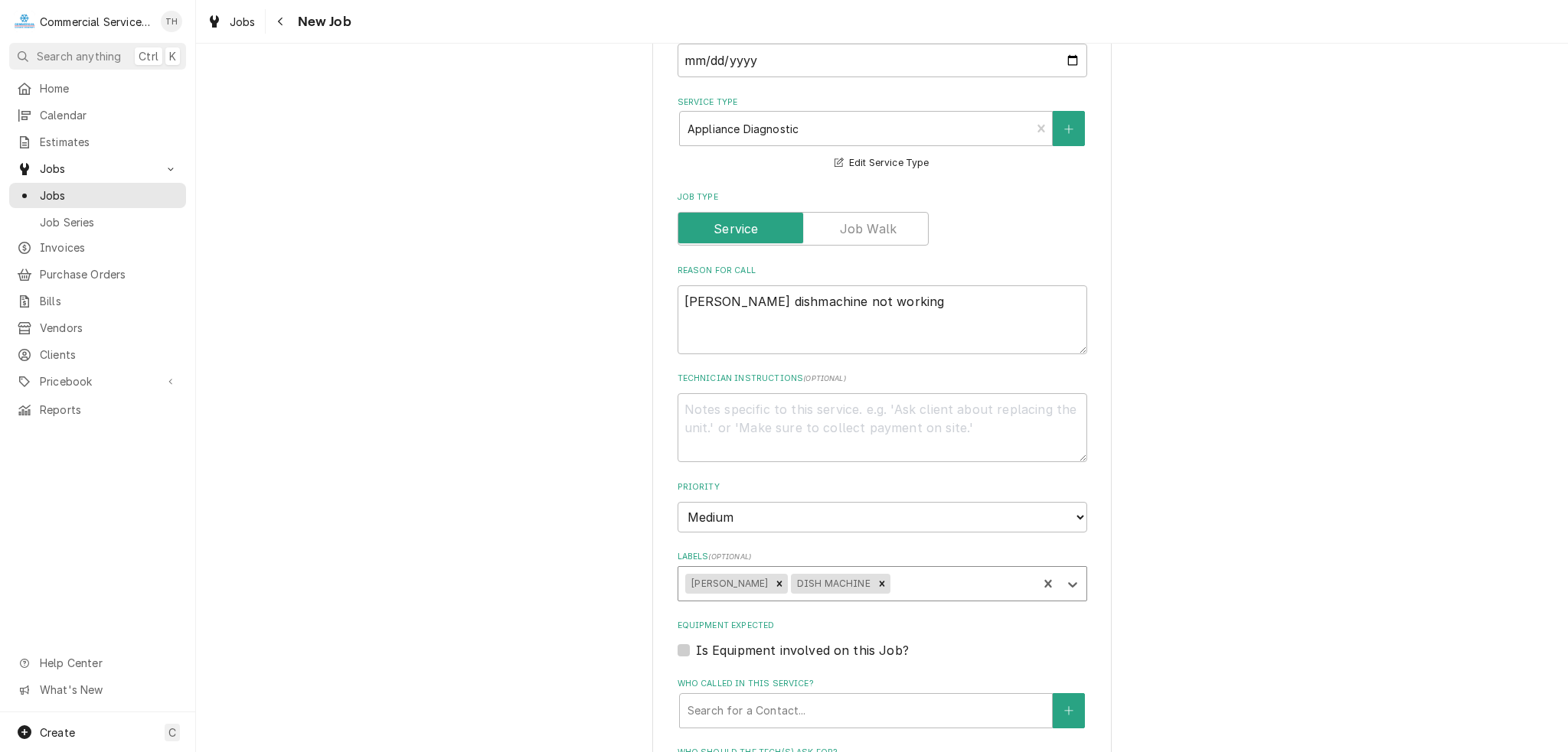
type textarea "x"
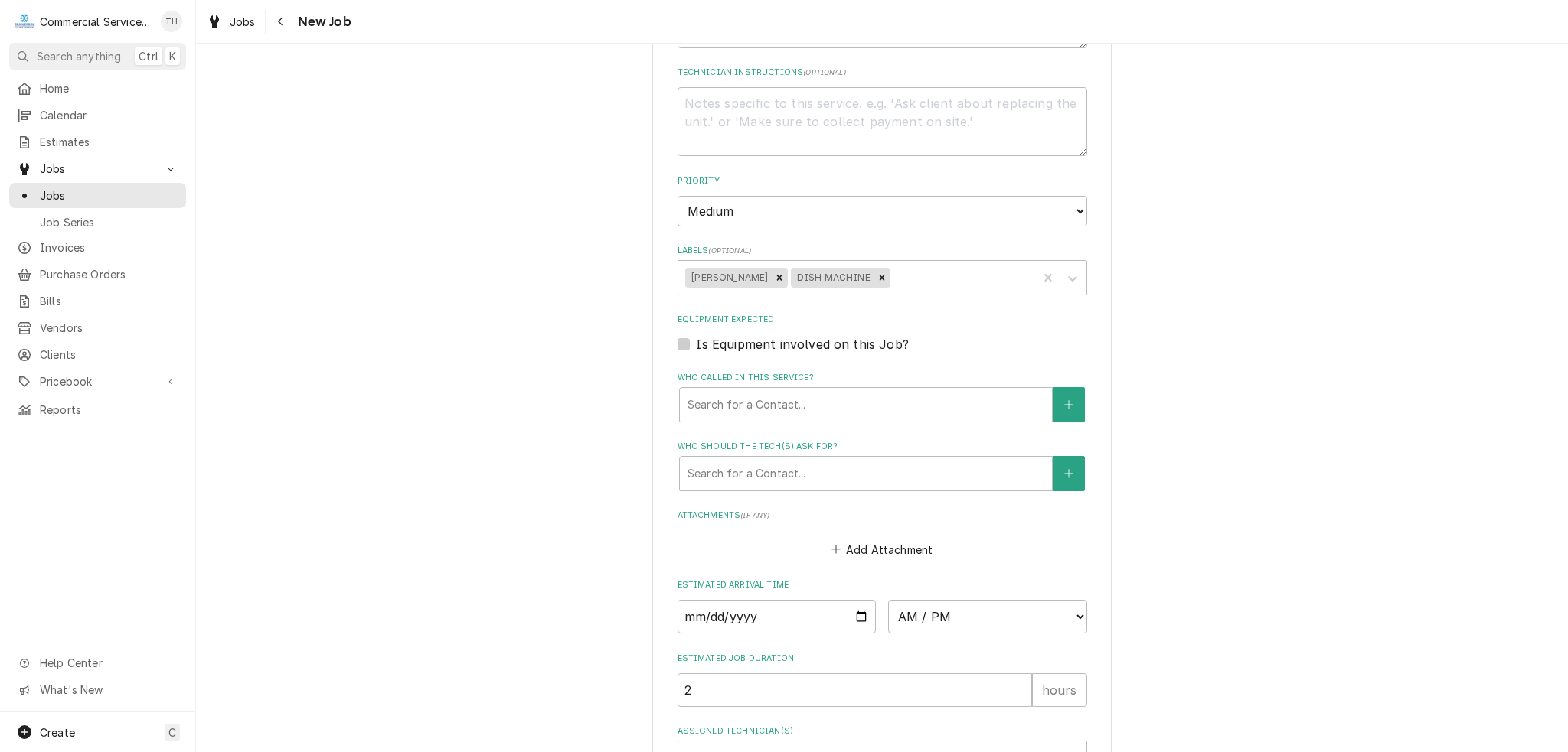
click at [725, 335] on label "Is Equipment involved on this Job?" at bounding box center [802, 344] width 213 height 18
click at [725, 335] on input "Equipment Expected" at bounding box center [901, 351] width 410 height 34
checkbox input "true"
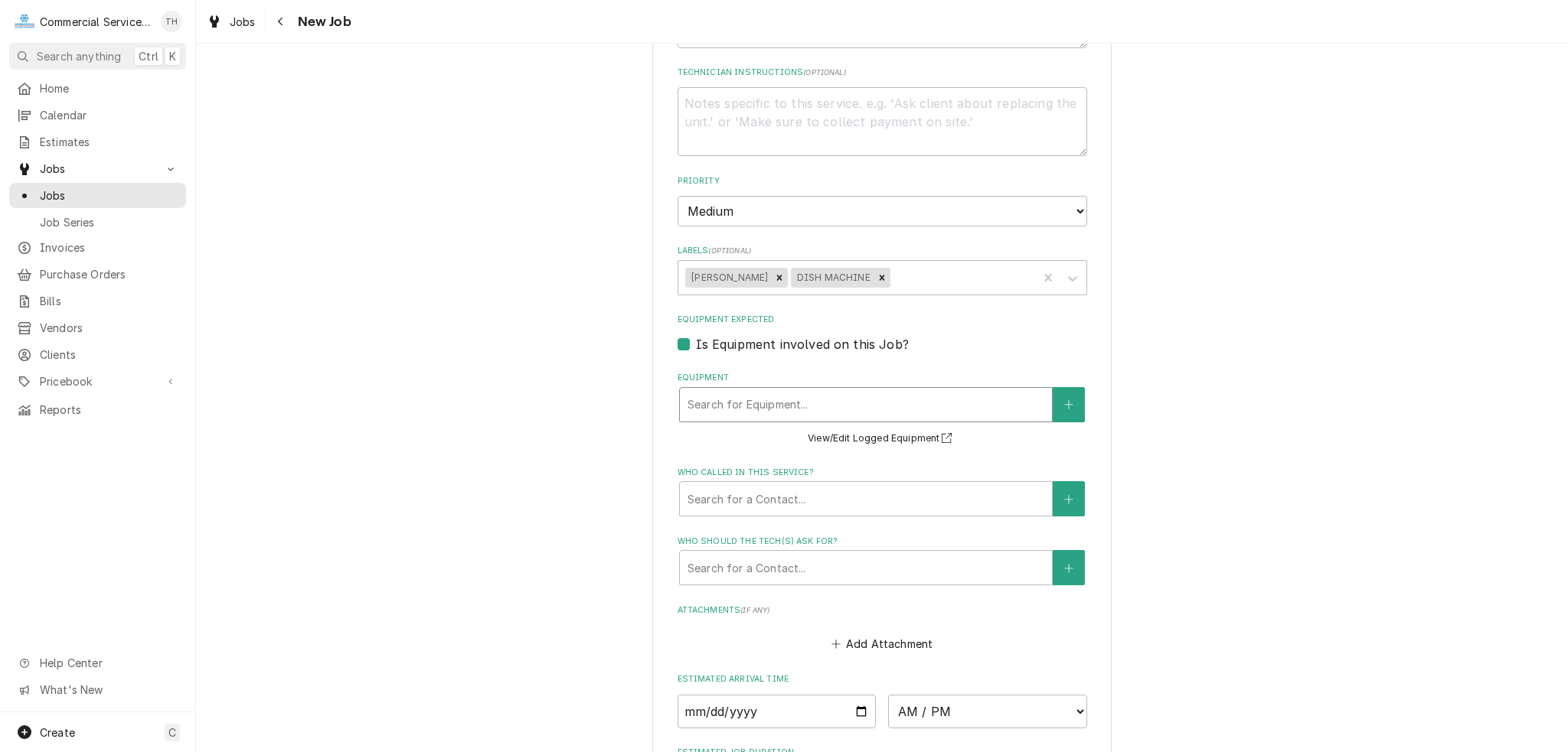
type textarea "x"
click at [749, 391] on div "Equipment" at bounding box center [866, 405] width 357 height 28
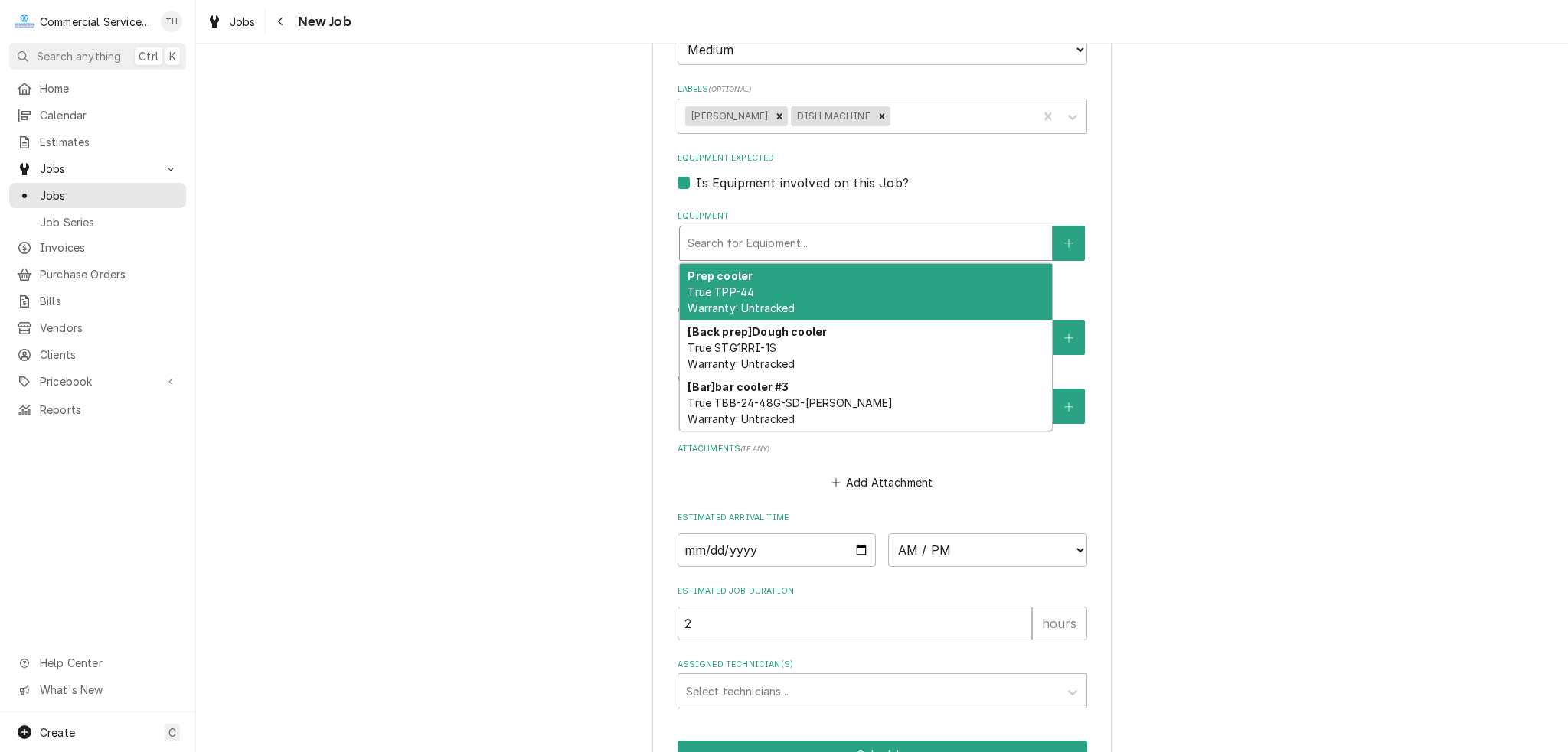
scroll to position [1067, 0]
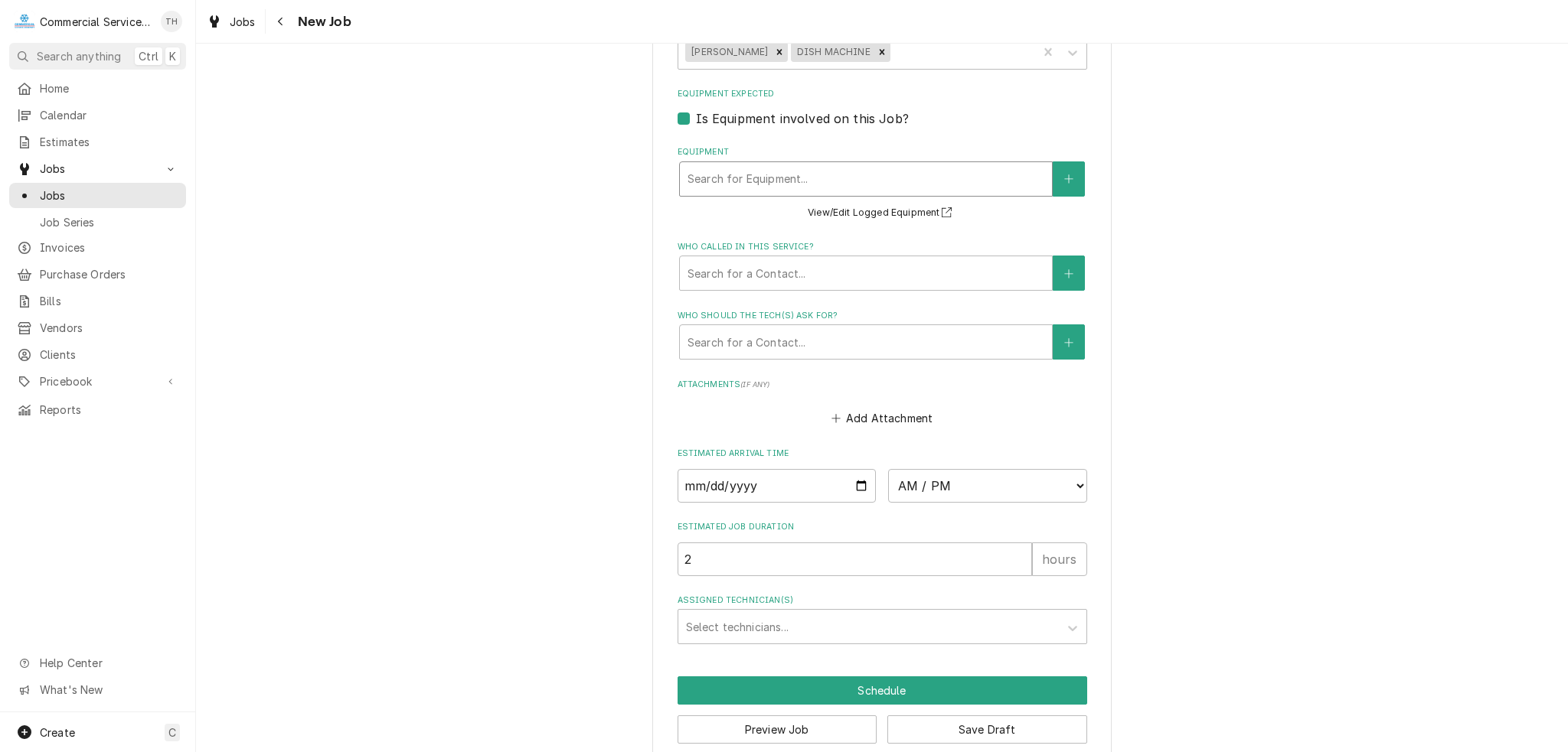
click at [870, 165] on div "Equipment" at bounding box center [866, 179] width 357 height 28
click at [696, 110] on label "Is Equipment involved on this Job?" at bounding box center [802, 119] width 213 height 18
click at [696, 110] on input "Equipment Expected" at bounding box center [901, 126] width 410 height 34
checkbox input "false"
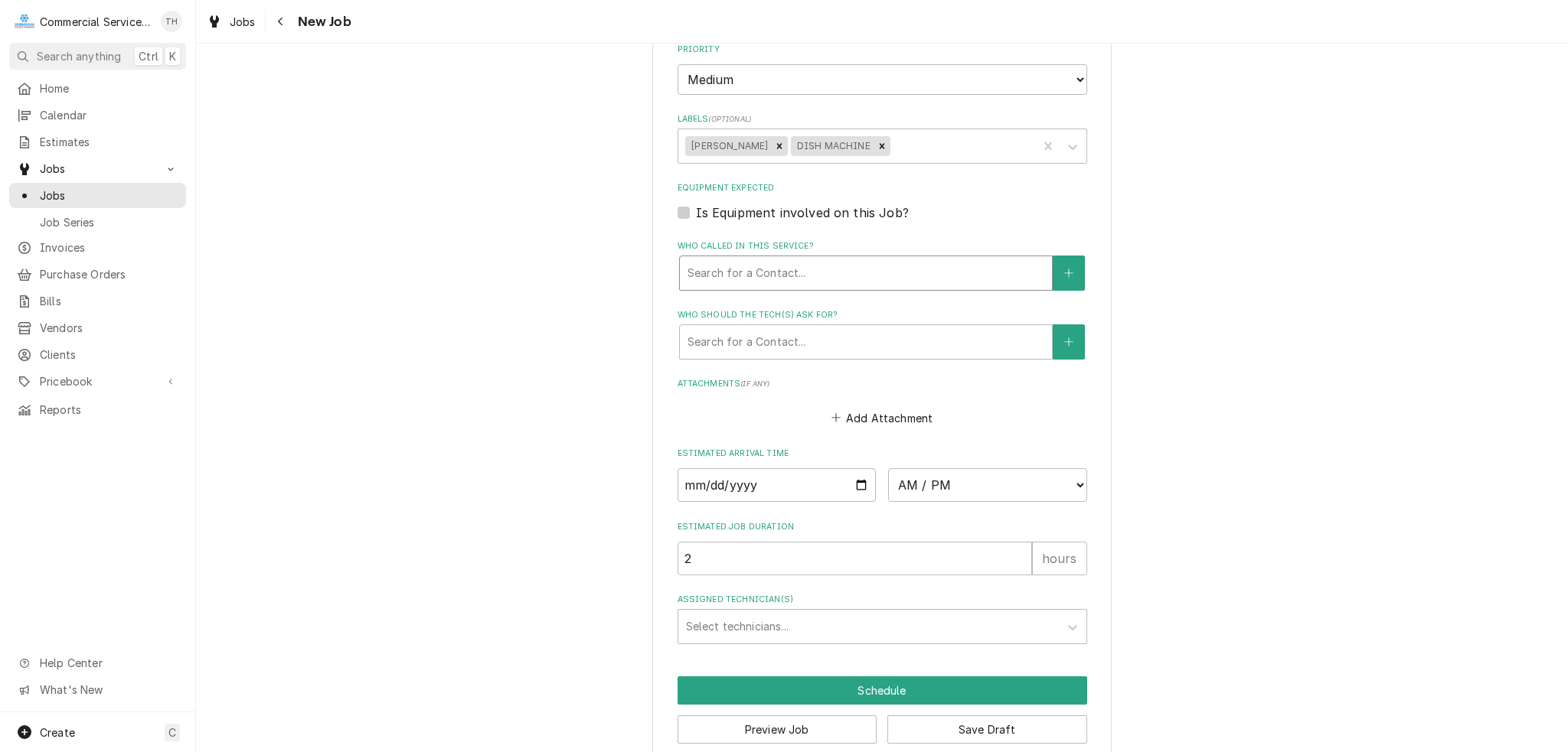
click at [849, 260] on div "Who called in this service?" at bounding box center [866, 274] width 357 height 28
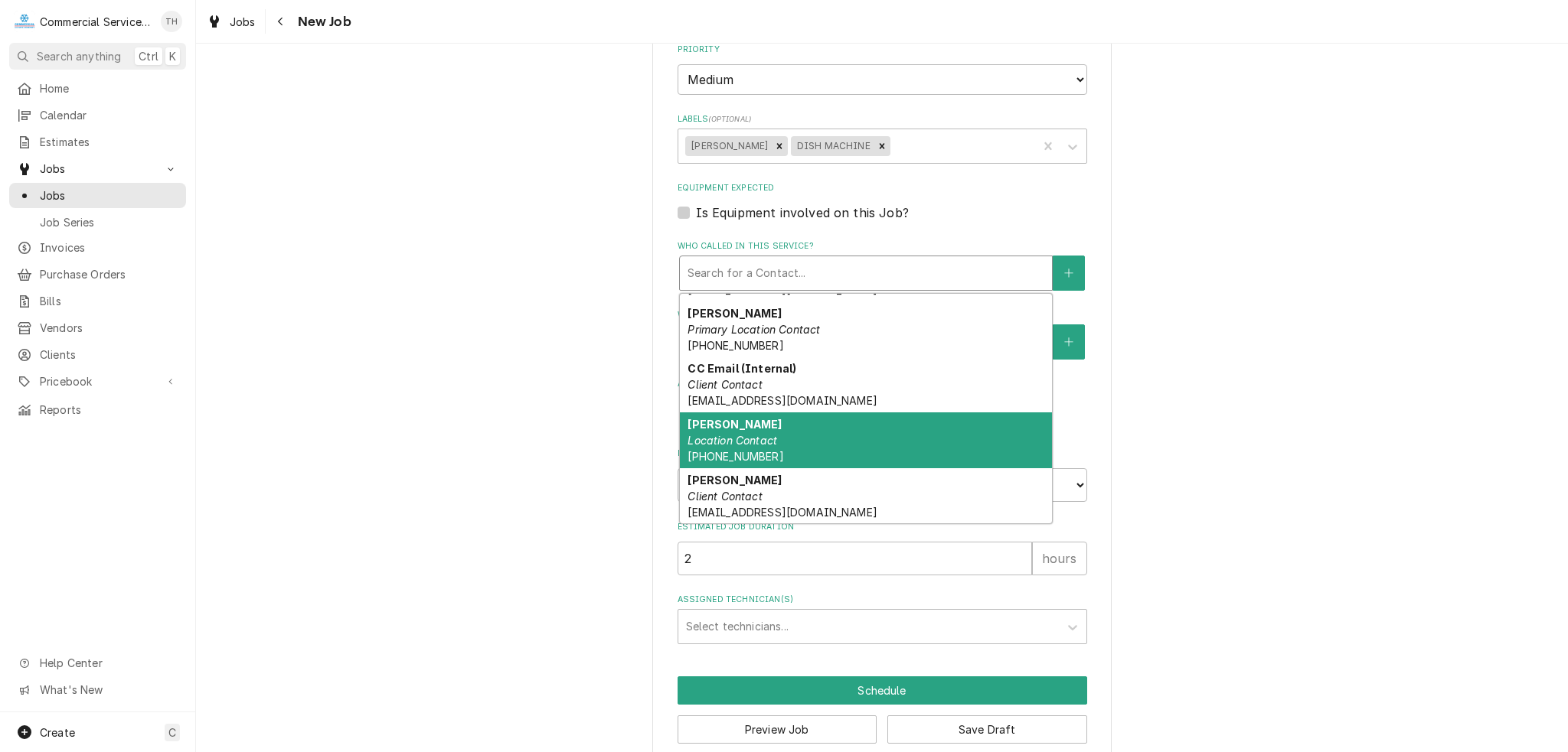
scroll to position [0, 0]
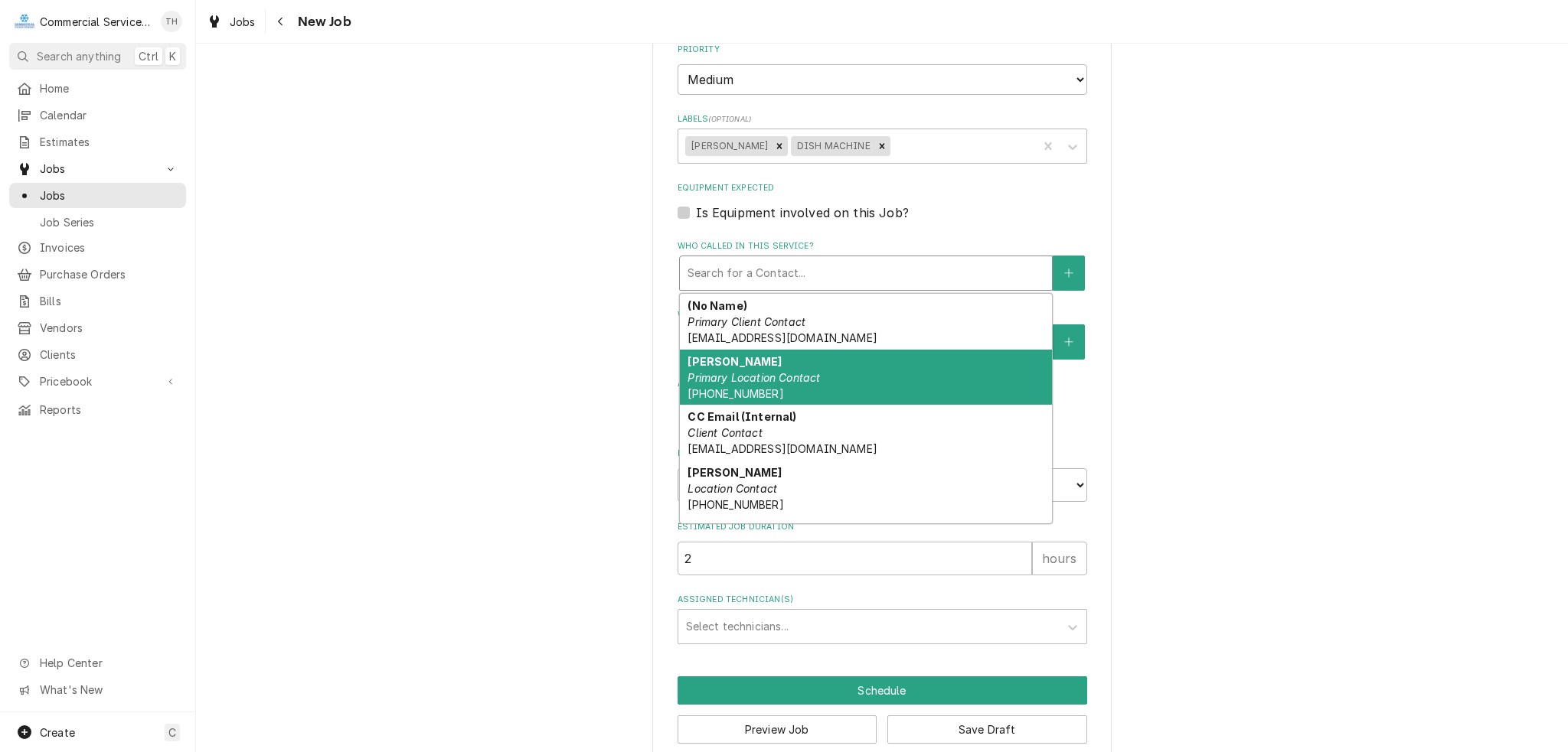
click at [846, 351] on div "Alfonso Mangna Primary Location Contact (831) 682-7276" at bounding box center [866, 378] width 372 height 56
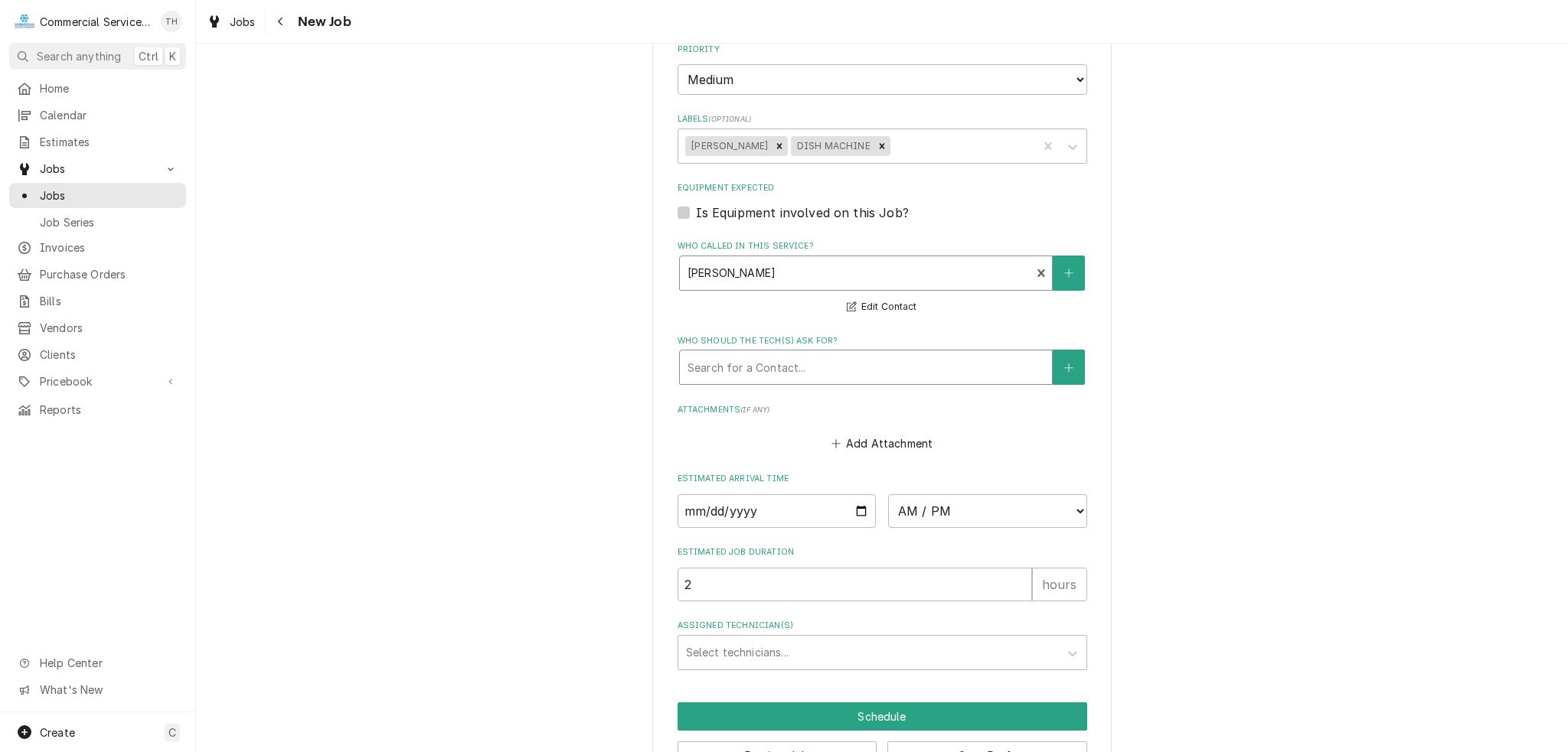
click at [850, 353] on div "Who should the tech(s) ask for?" at bounding box center [866, 367] width 357 height 28
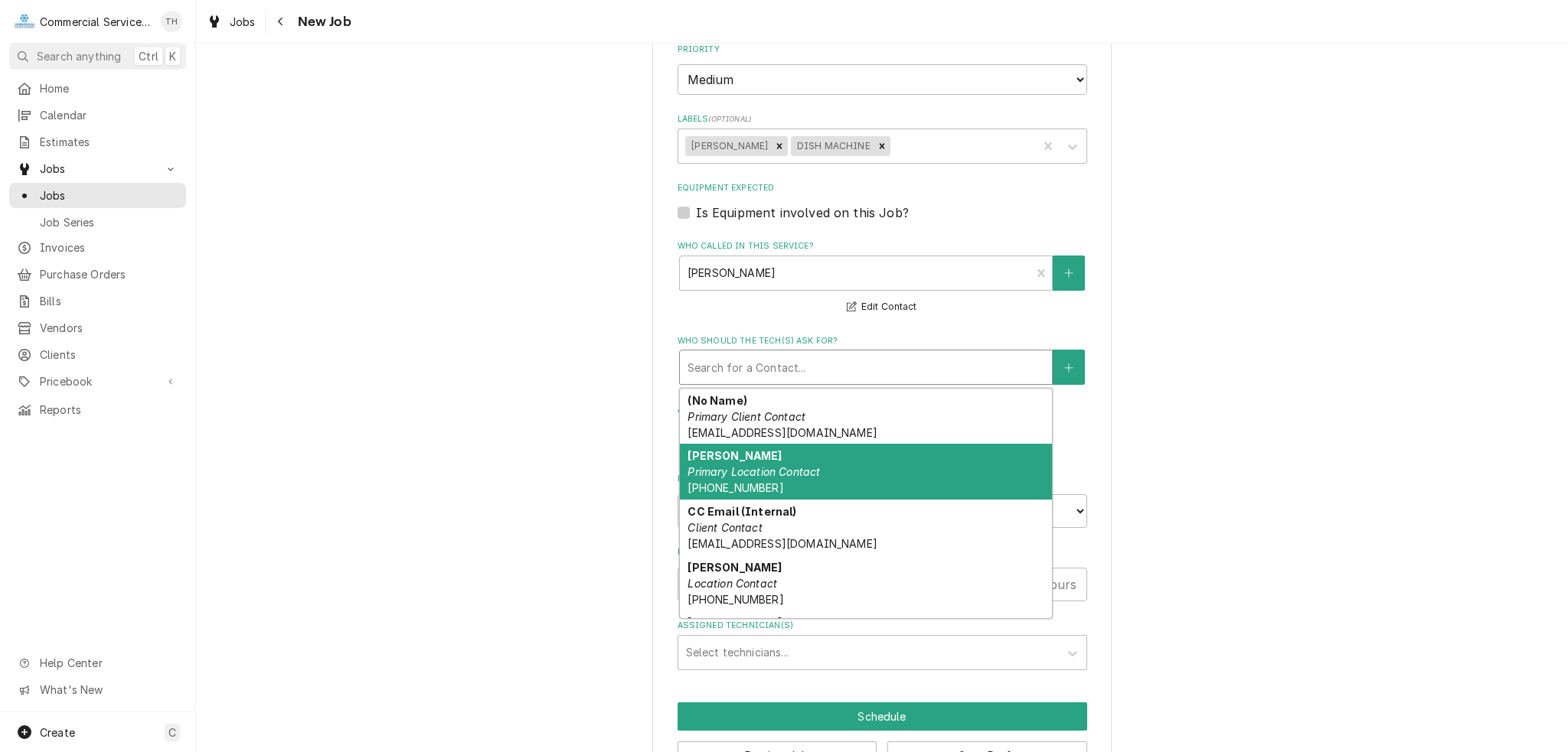
scroll to position [48, 0]
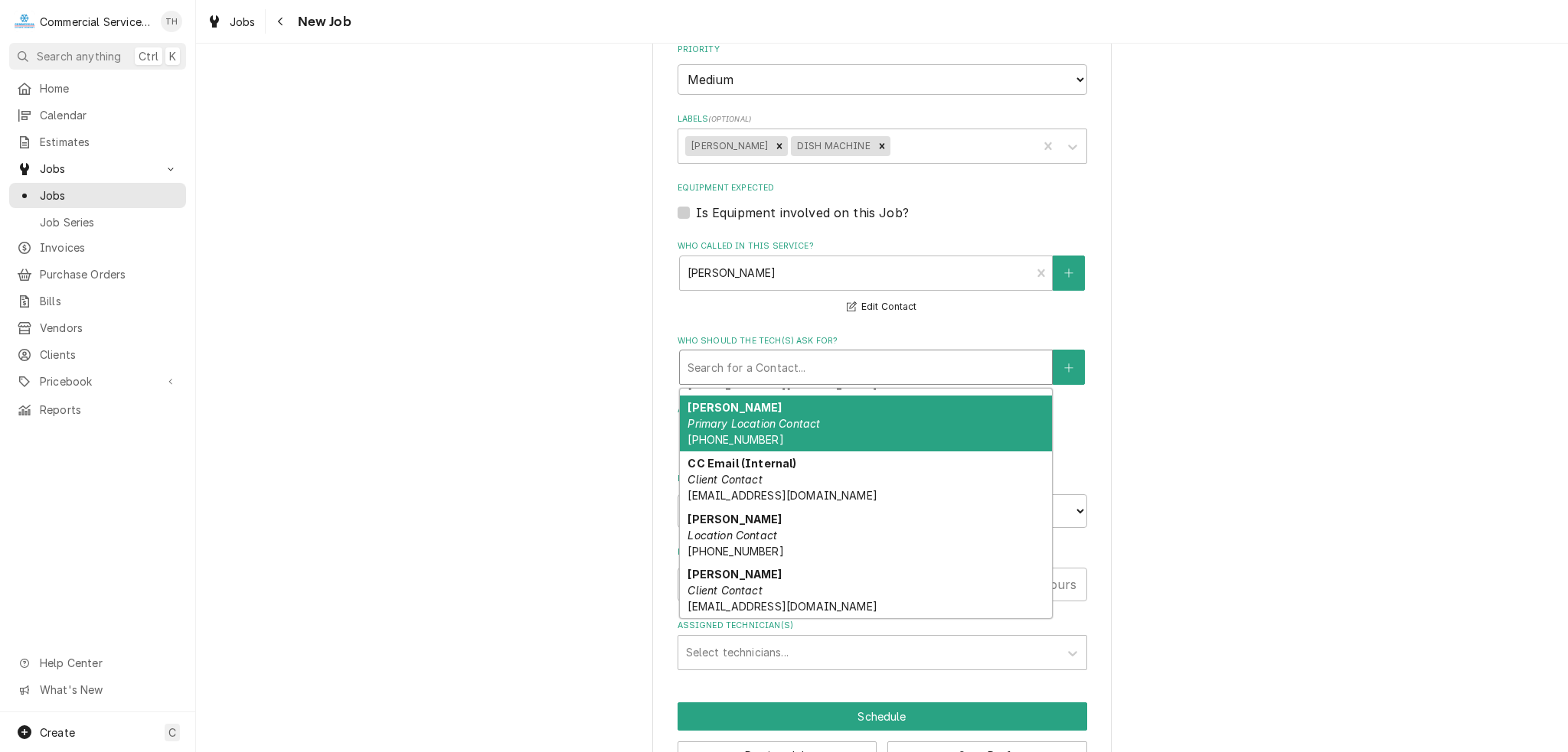
click at [863, 404] on div "Alfonso Mangna Primary Location Contact (831) 682-7276" at bounding box center [866, 424] width 372 height 56
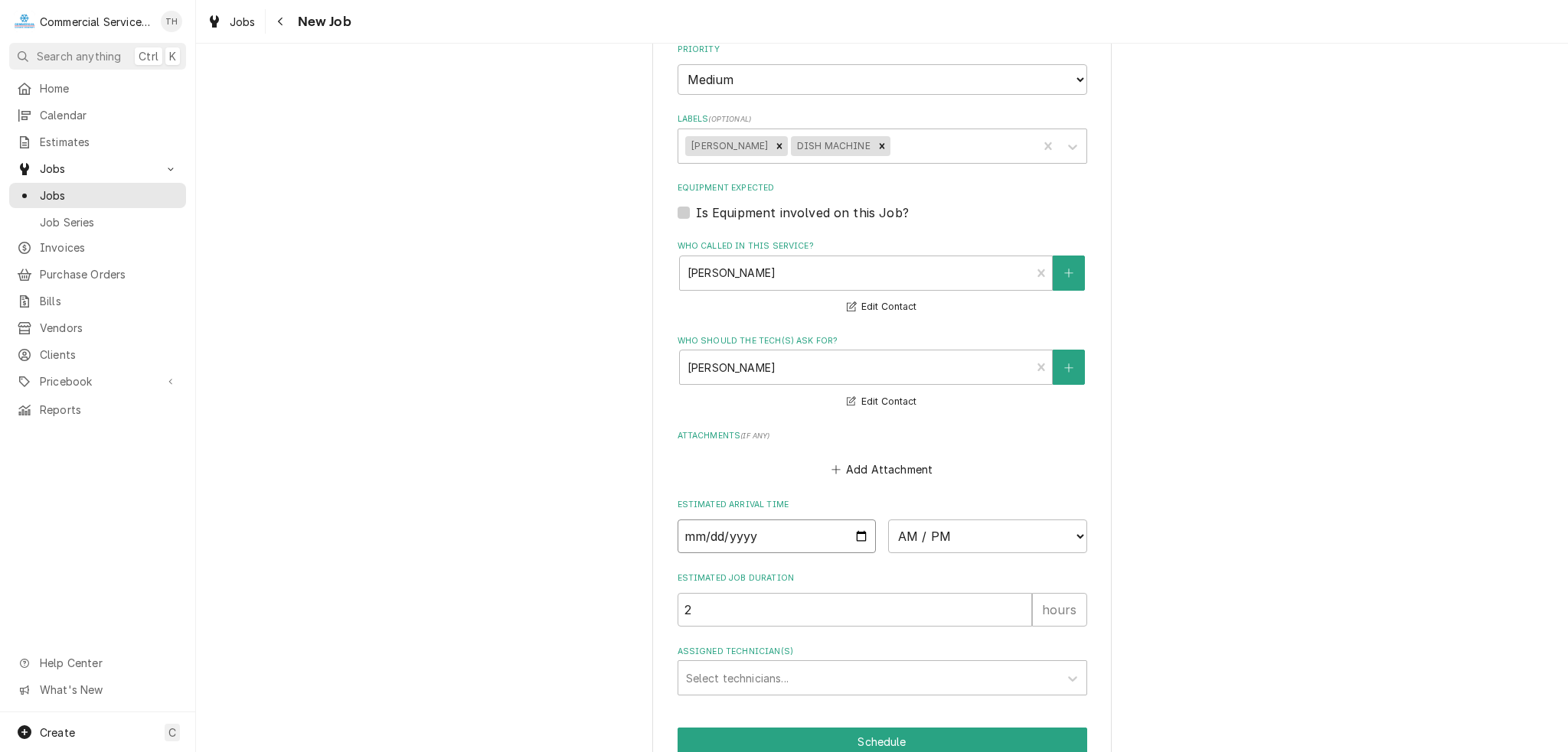
click at [854, 519] on input "Date" at bounding box center [777, 536] width 199 height 34
type textarea "x"
type input "2025-09-03"
click at [859, 519] on input "2025-09-03" at bounding box center [777, 536] width 199 height 34
type textarea "x"
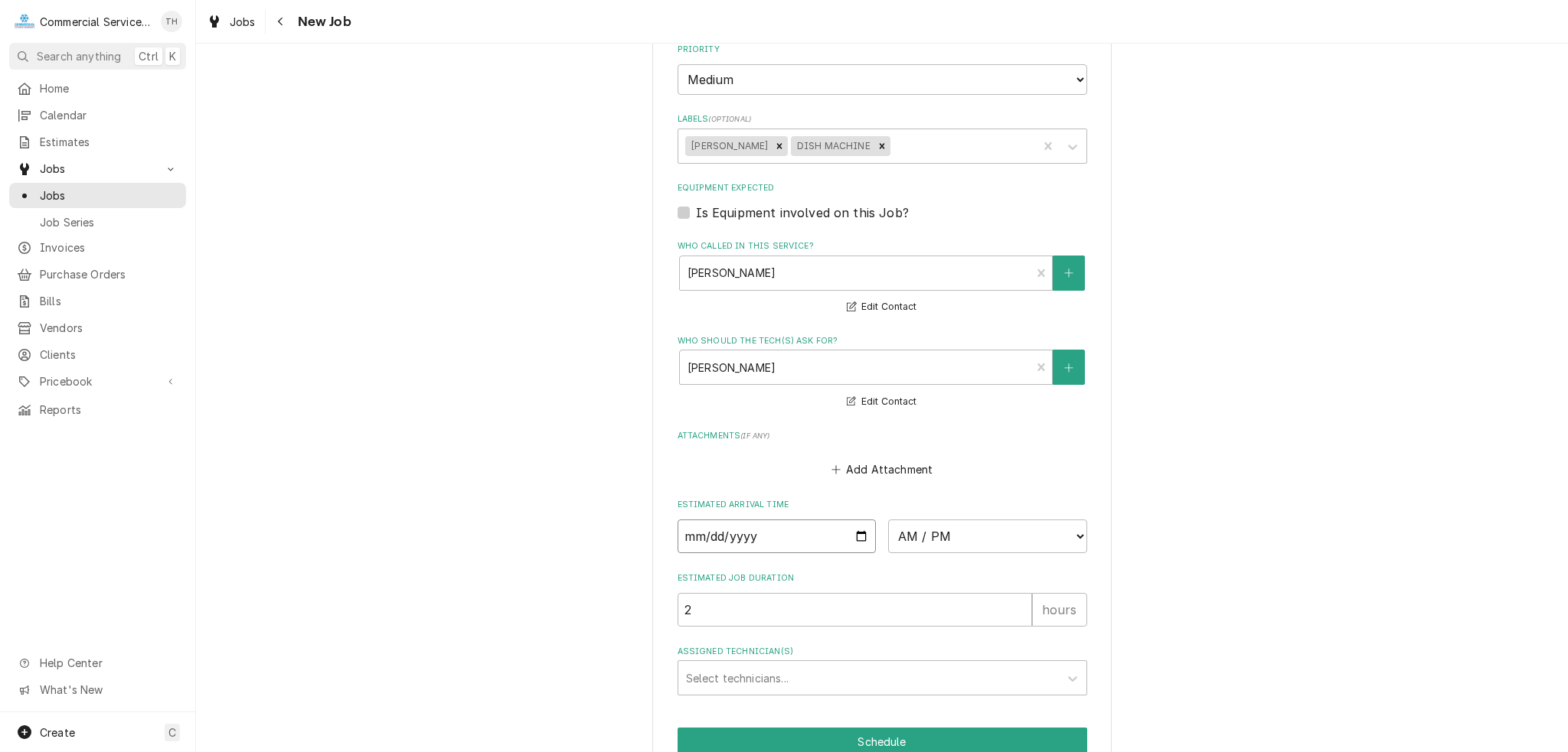
type input "[DATE]"
type textarea "x"
click at [933, 519] on select "AM / PM 6:00 AM 6:15 AM 6:30 AM 6:45 AM 7:00 AM 7:15 AM 7:30 AM 7:45 AM 8:00 AM…" at bounding box center [987, 536] width 199 height 34
select select "14:00:00"
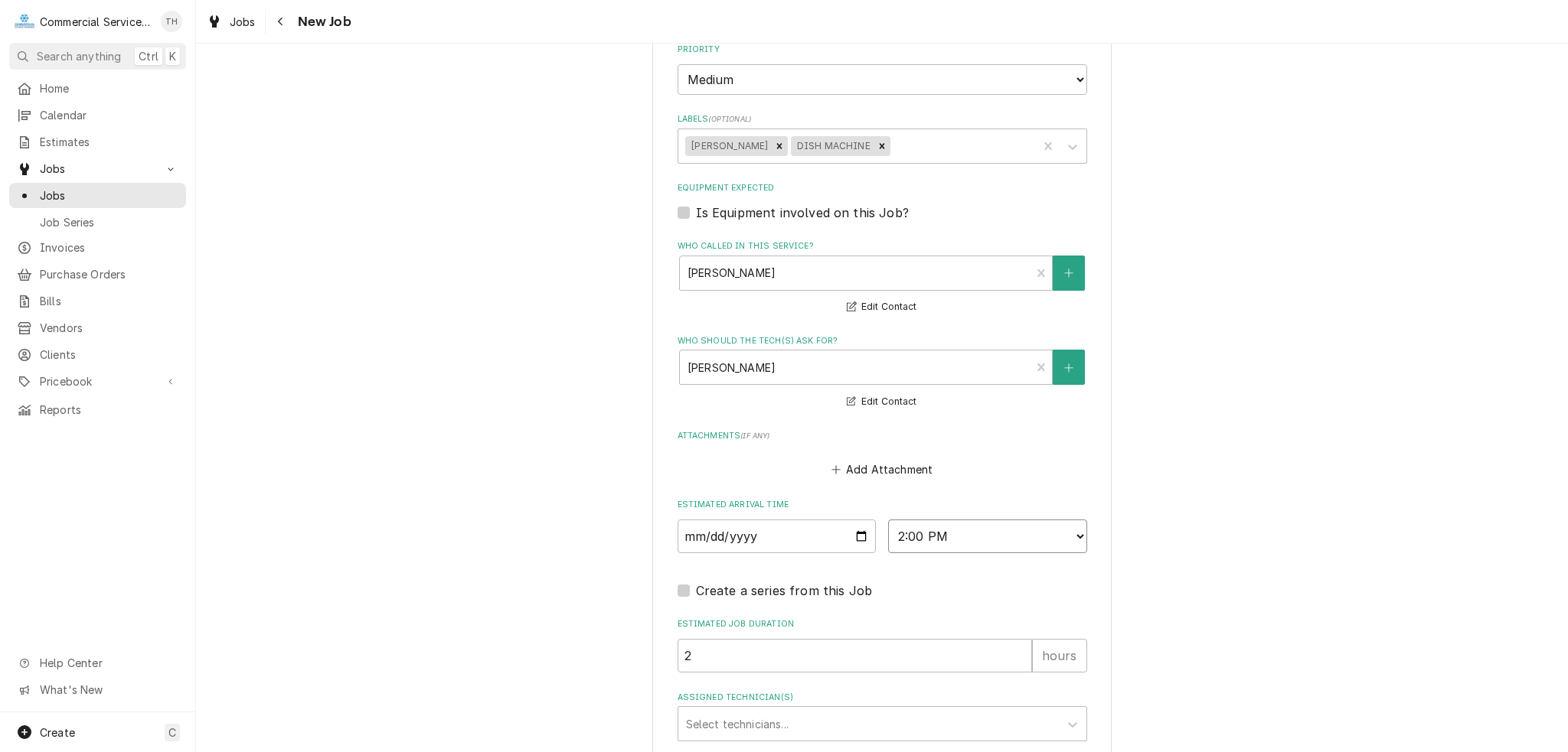
type textarea "x"
click at [782, 641] on input "2" at bounding box center [855, 655] width 354 height 34
click at [776, 710] on div "Assigned Technician(s)" at bounding box center [868, 724] width 365 height 28
type input "car"
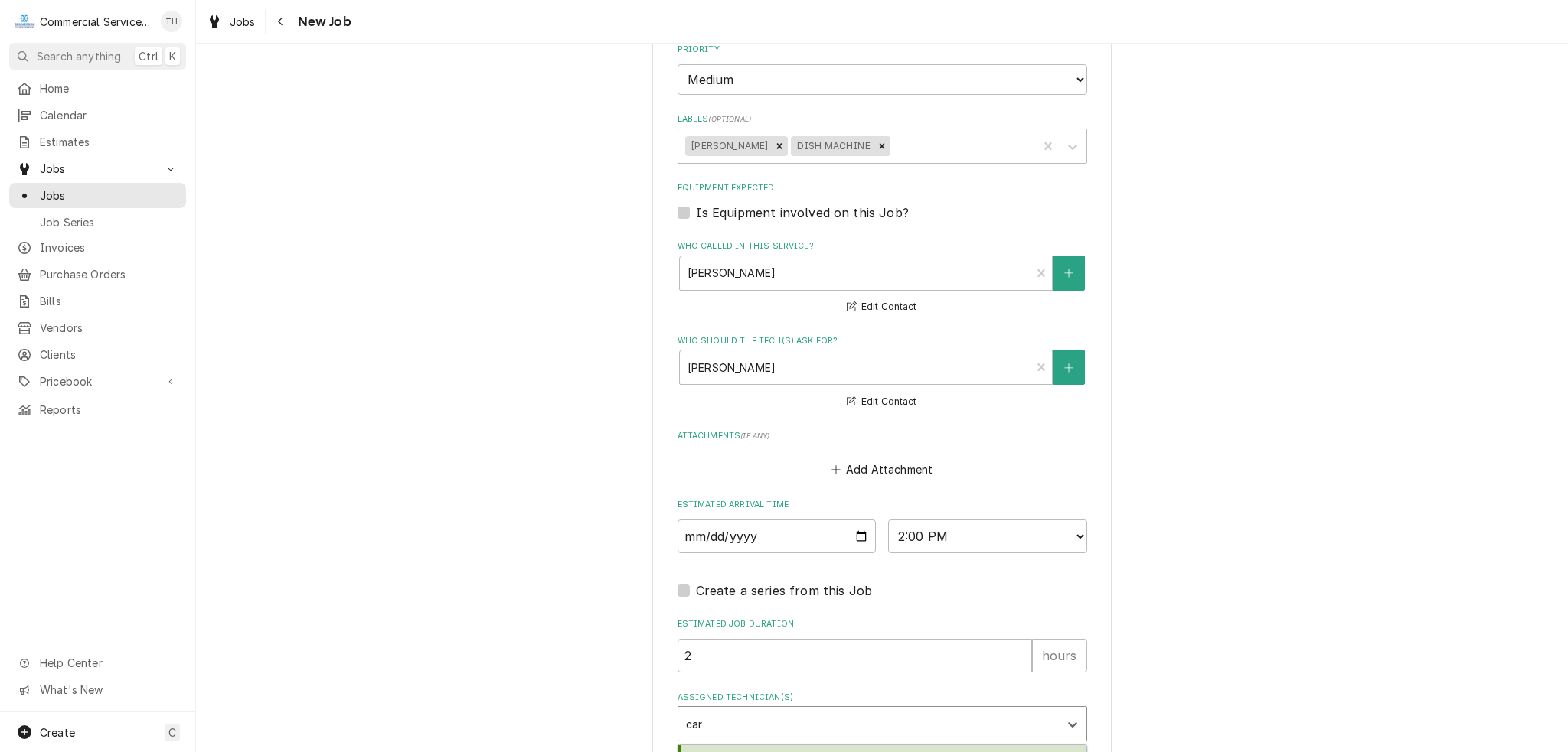
click at [778, 745] on div "Carson Bourdet" at bounding box center [882, 757] width 408 height 24
type textarea "x"
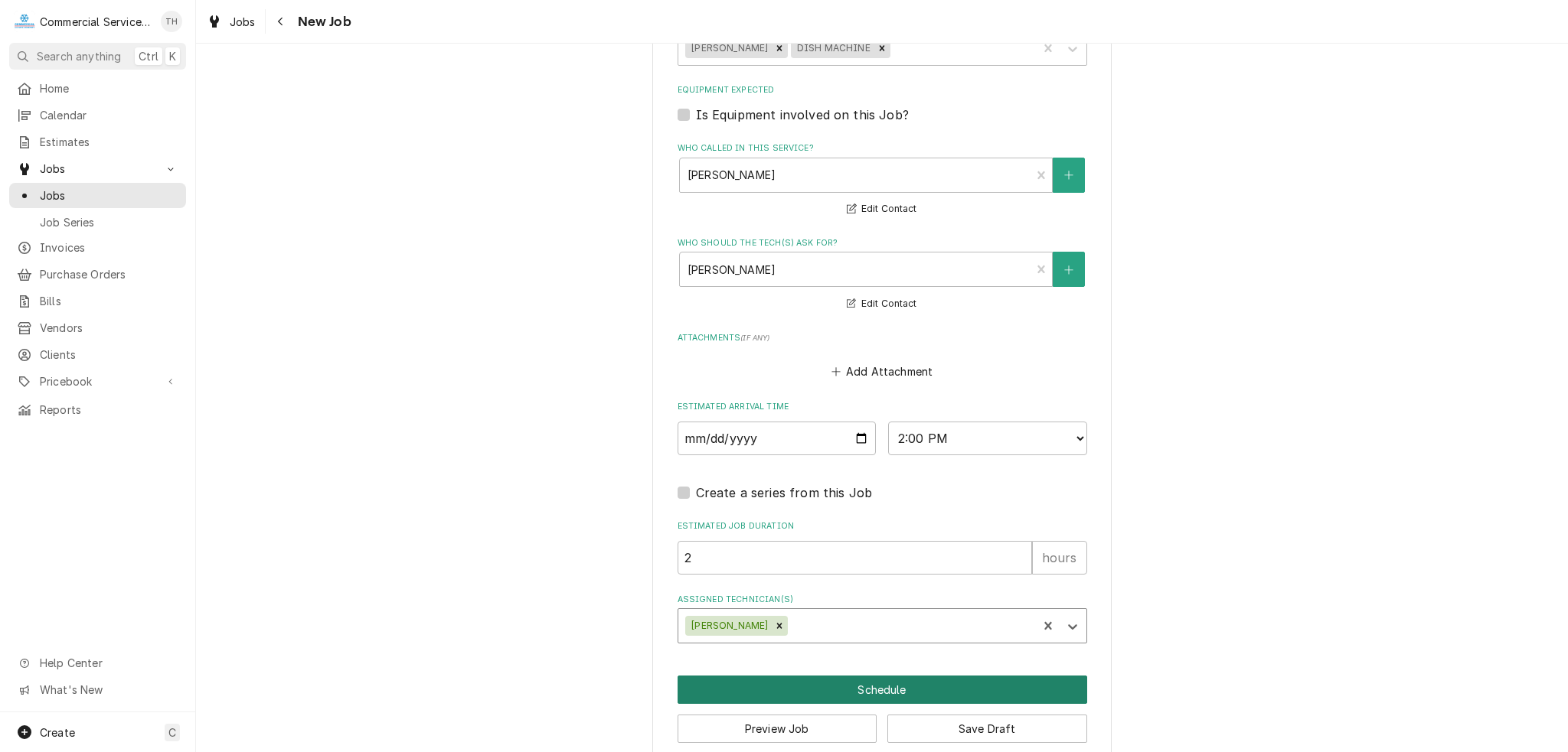
click at [875, 676] on button "Schedule" at bounding box center [883, 690] width 410 height 29
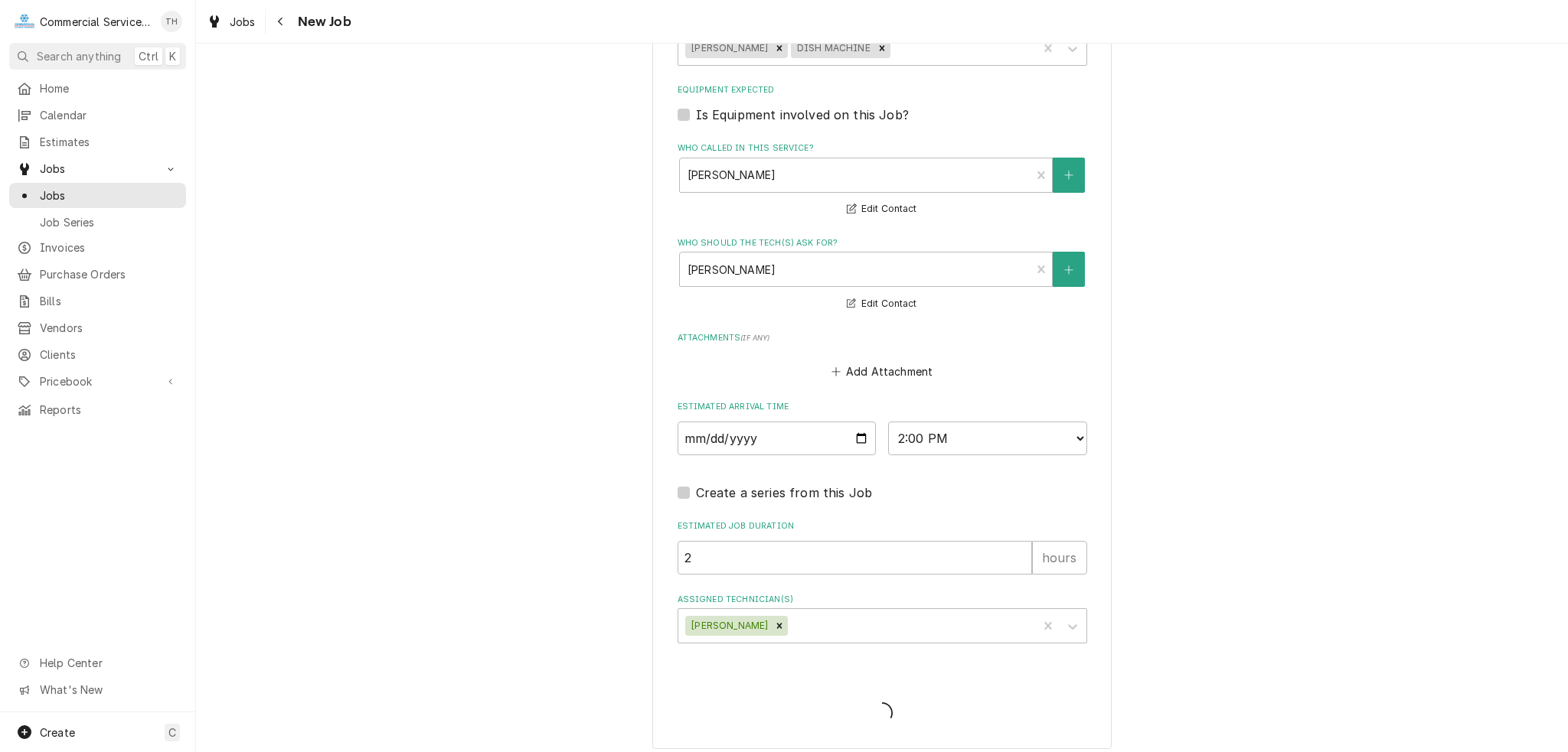
scroll to position [1058, 0]
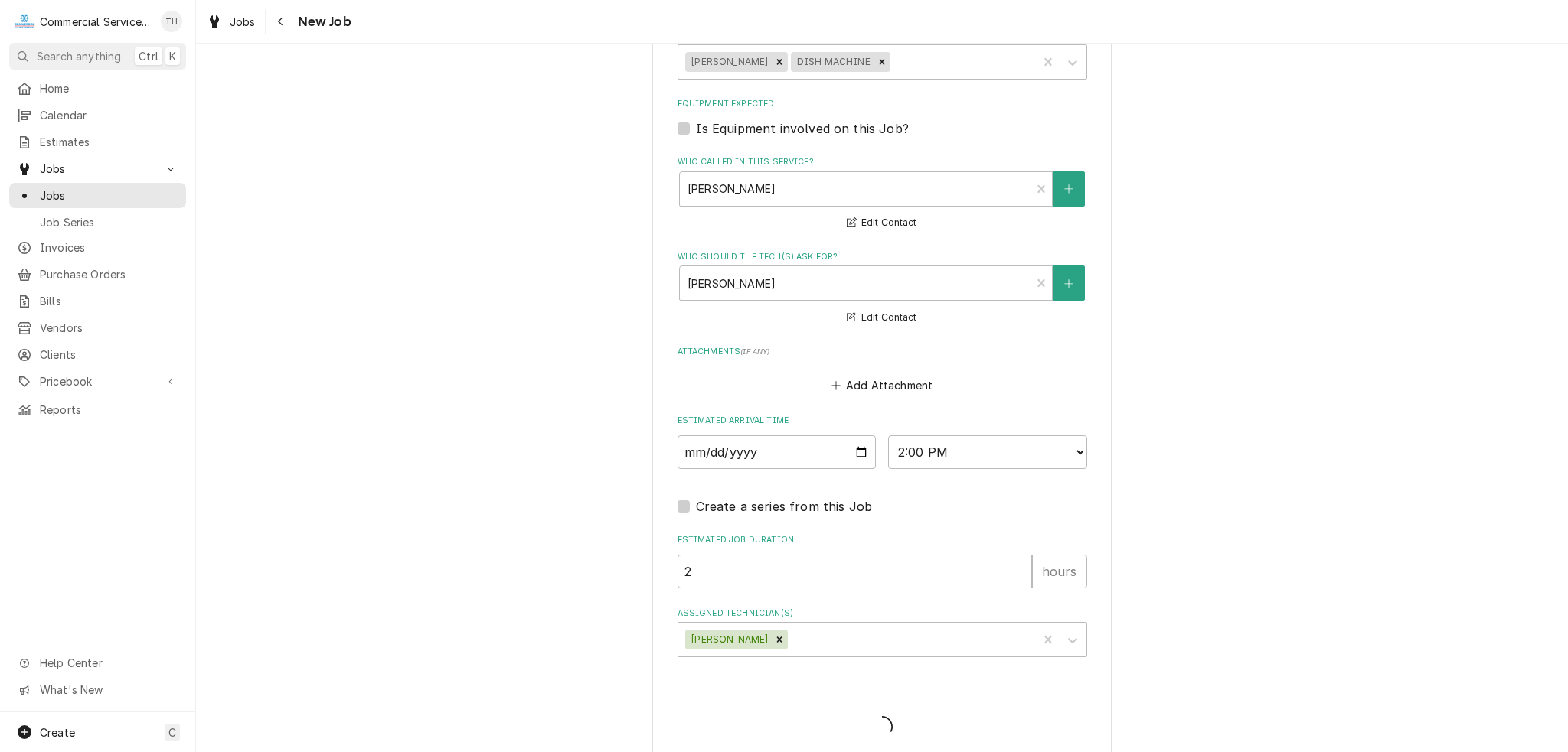
type textarea "x"
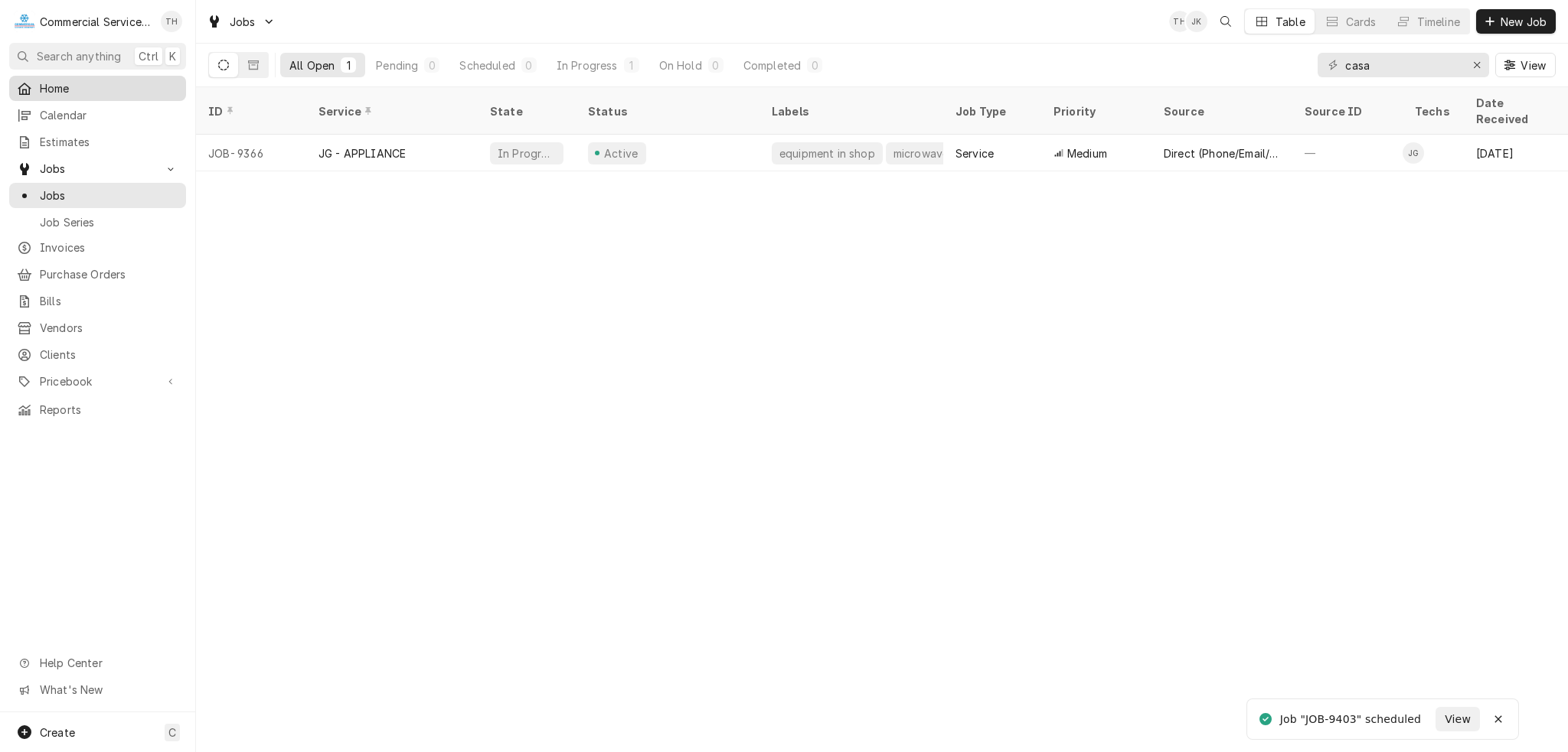
click at [64, 88] on span "Home" at bounding box center [109, 88] width 139 height 16
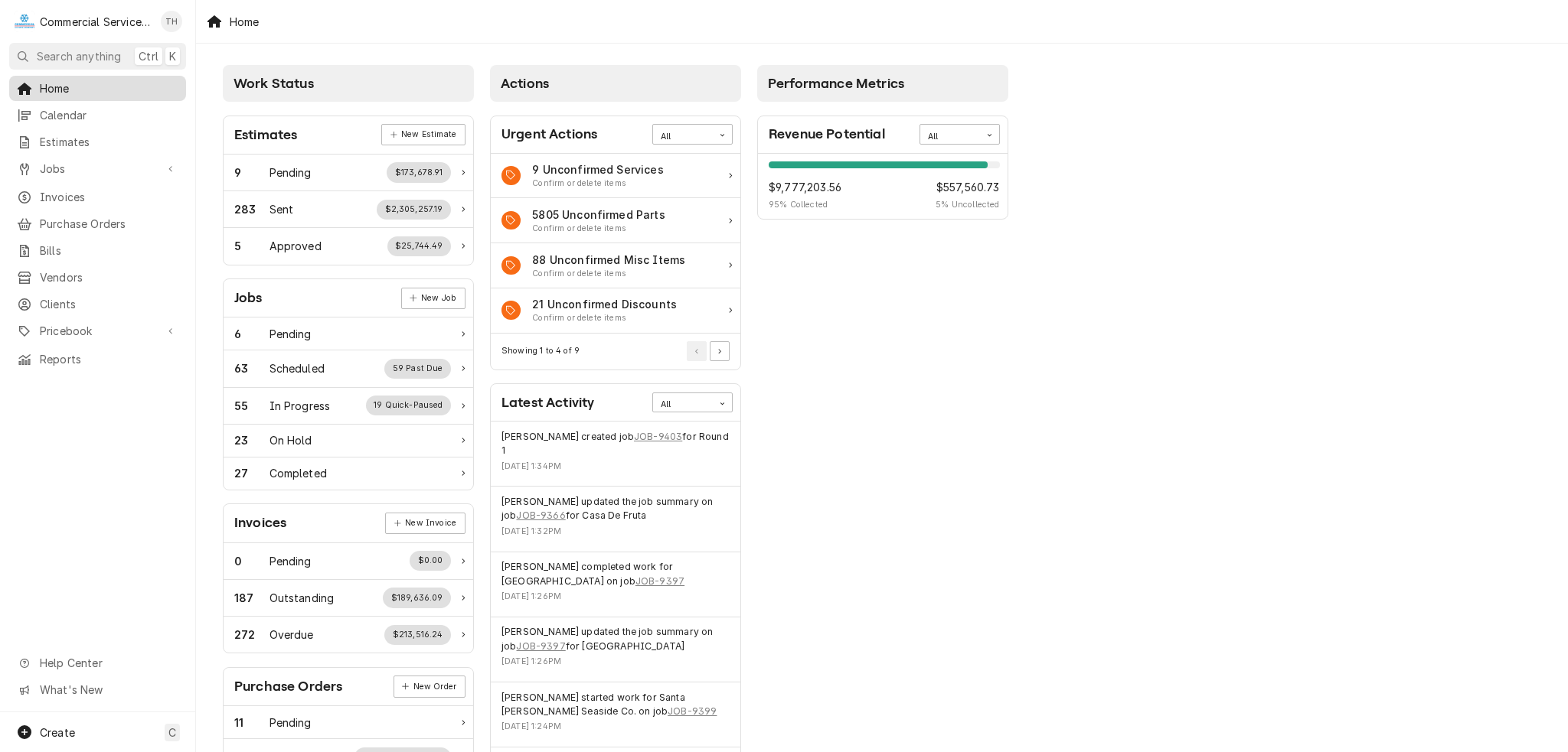
click at [61, 85] on span "Home" at bounding box center [109, 88] width 139 height 16
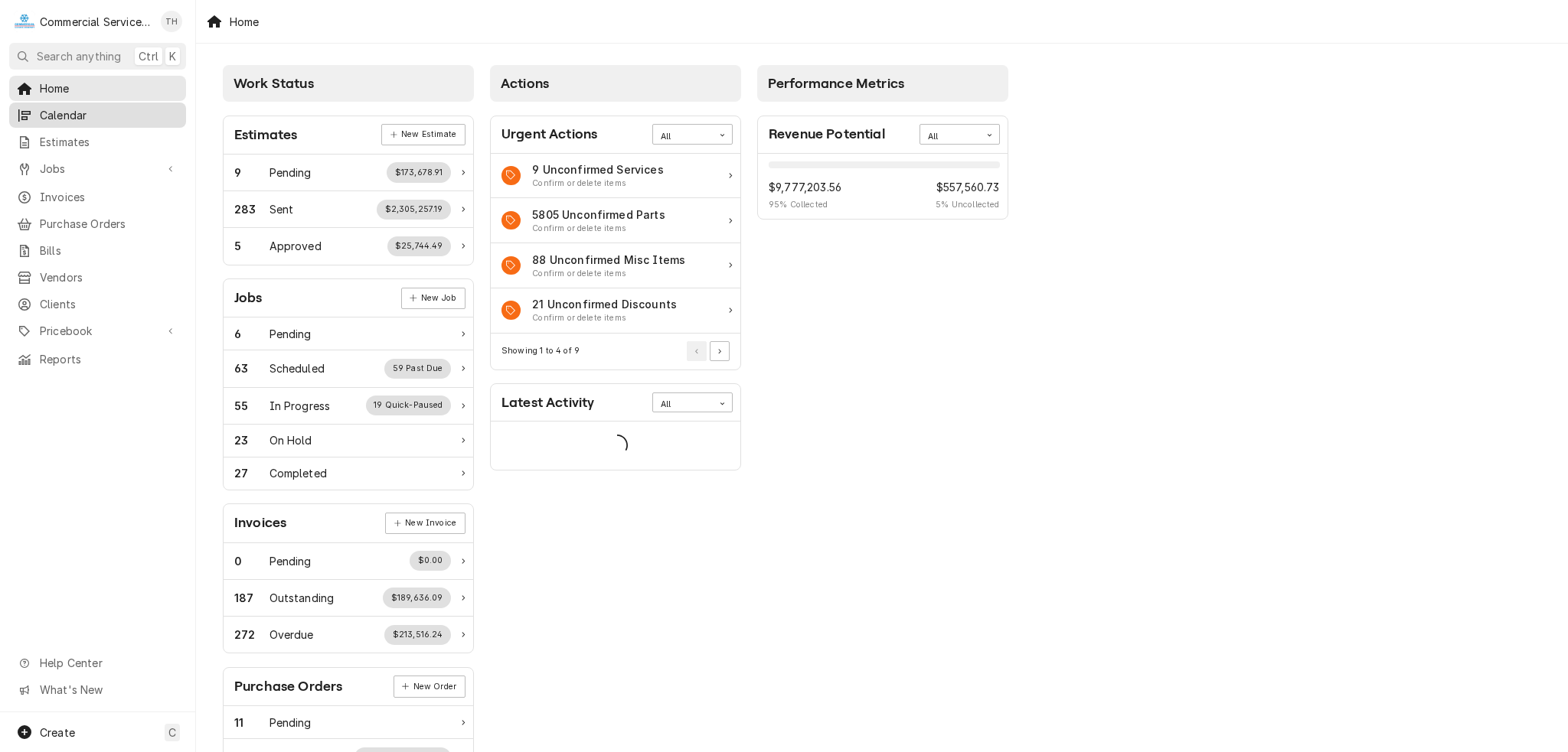
click at [95, 119] on span "Calendar" at bounding box center [109, 116] width 139 height 16
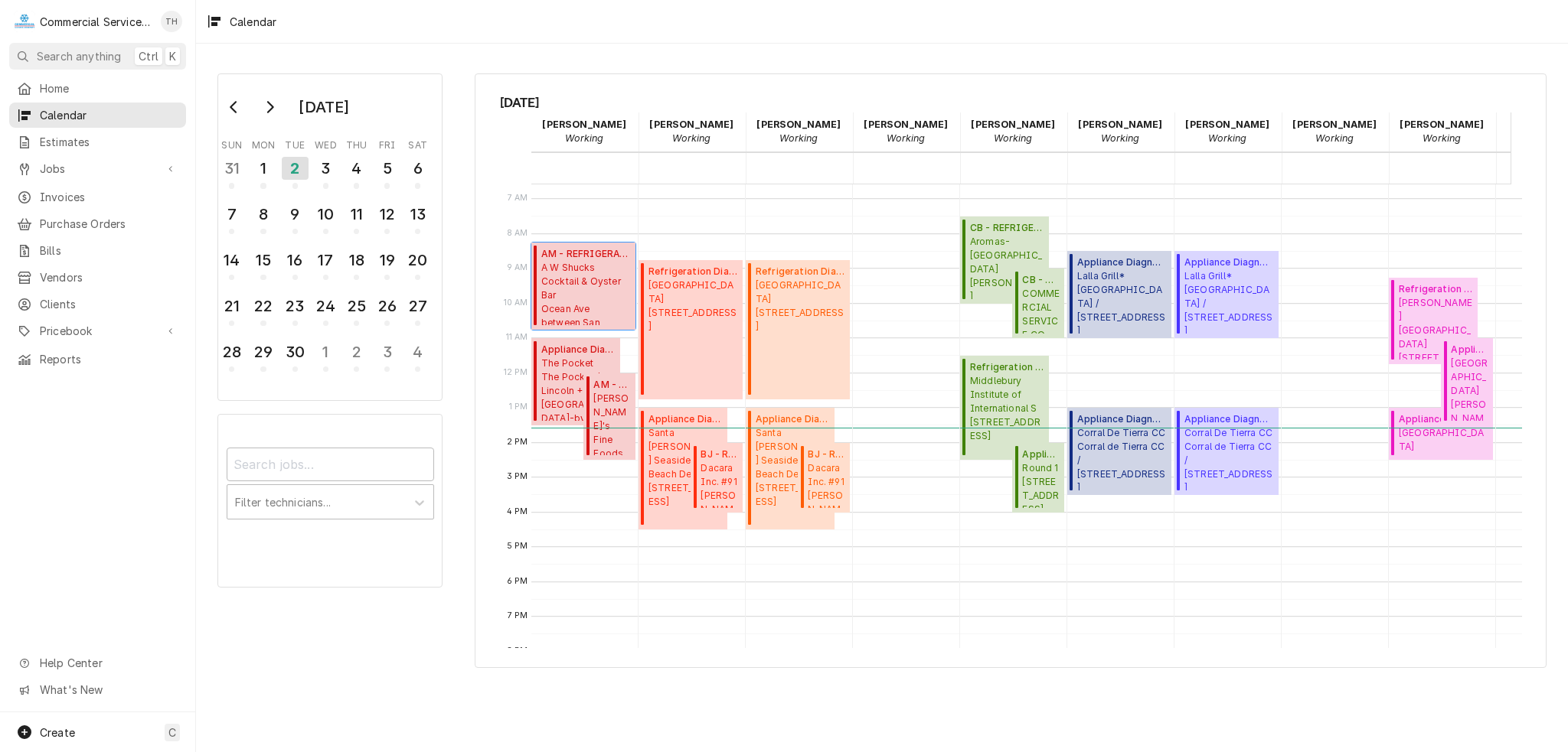
click at [575, 290] on span "A W Shucks Cocktail & Oyster Bar Ocean Ave between San Carlos & Dolores" at bounding box center [585, 292] width 89 height 64
click at [1029, 466] on span "Round 1 1600 Northridge Mall Ste 200, Salinas, CA 93906" at bounding box center [1041, 484] width 38 height 47
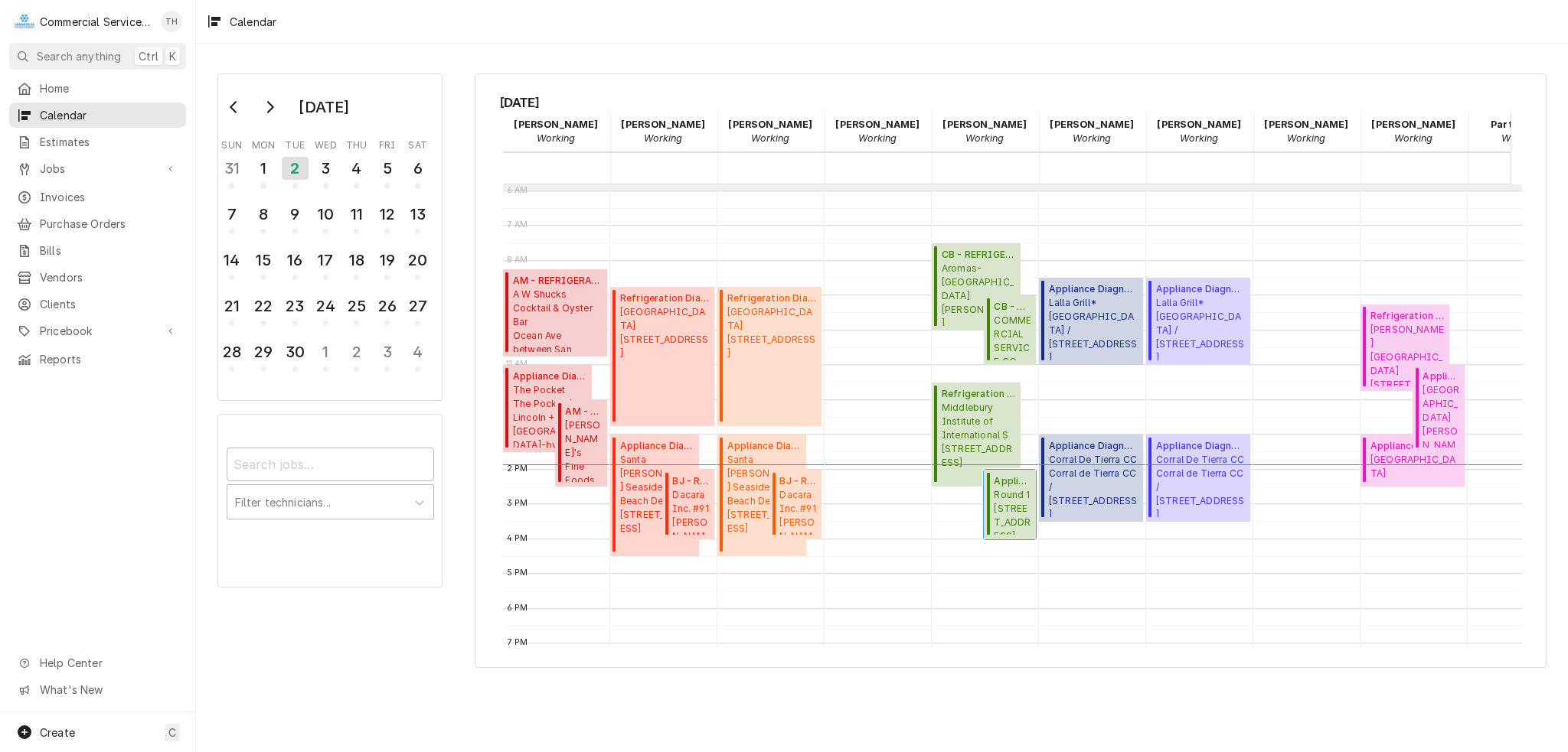
scroll to position [230, 29]
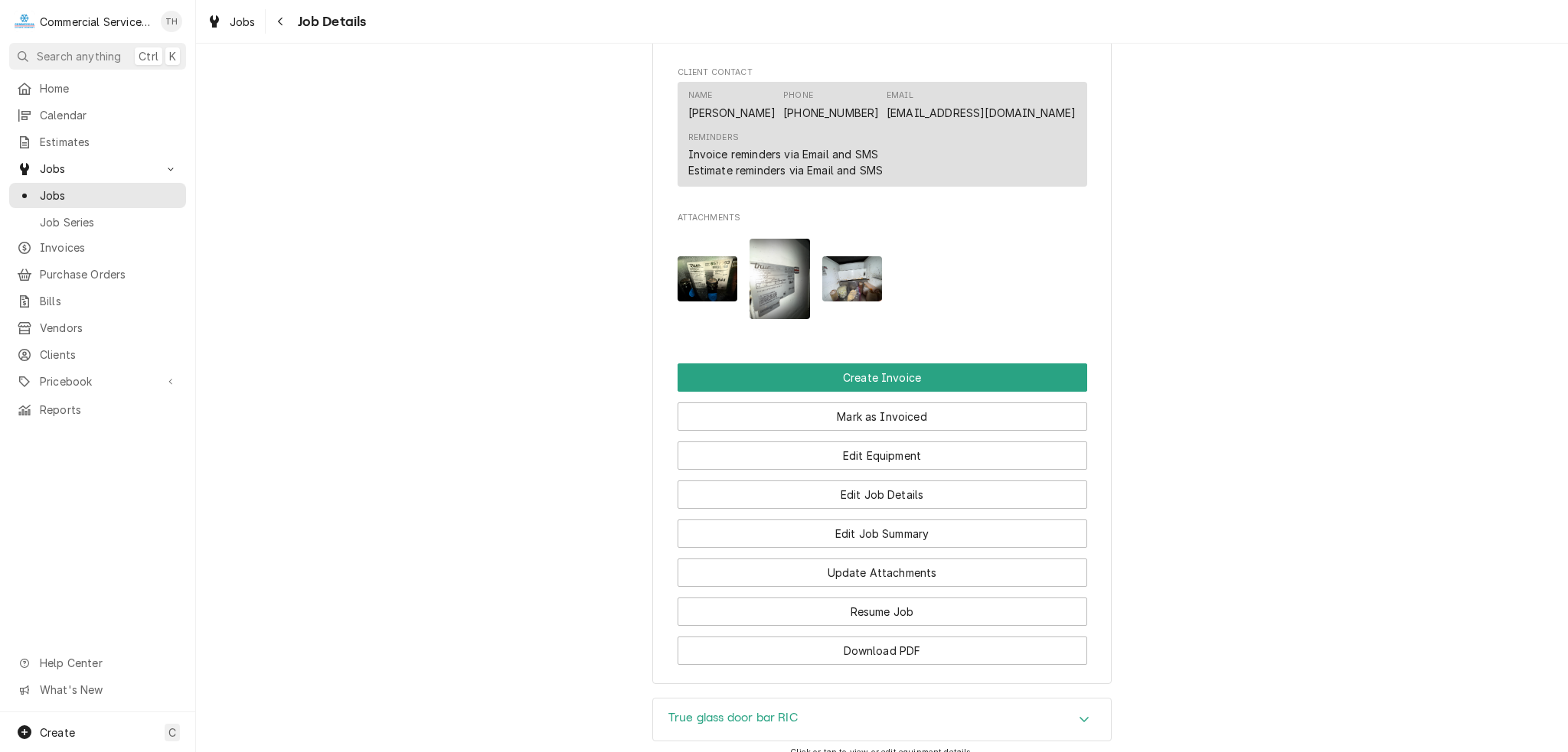
scroll to position [1449, 0]
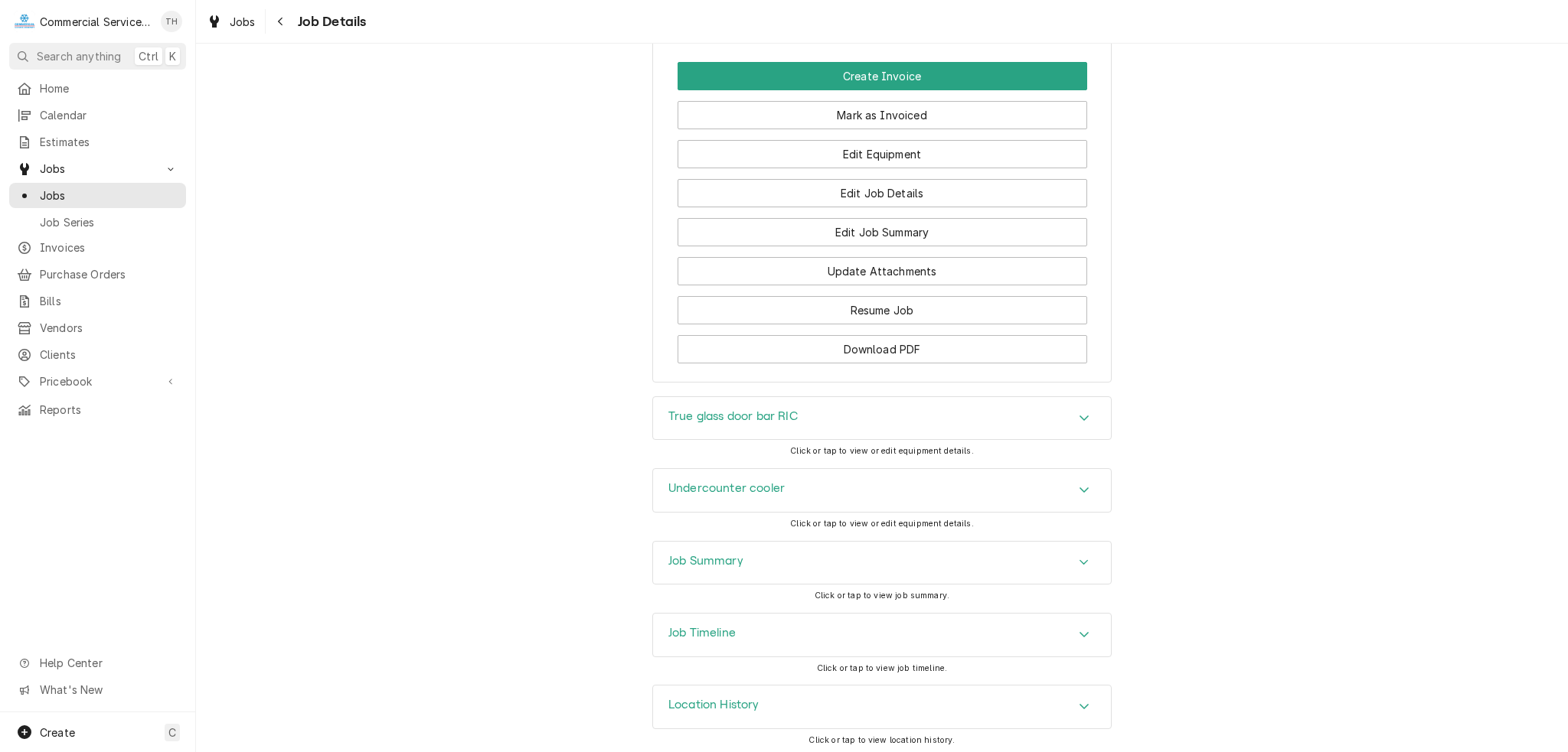
click at [820, 561] on div "Job Summary" at bounding box center [882, 563] width 458 height 43
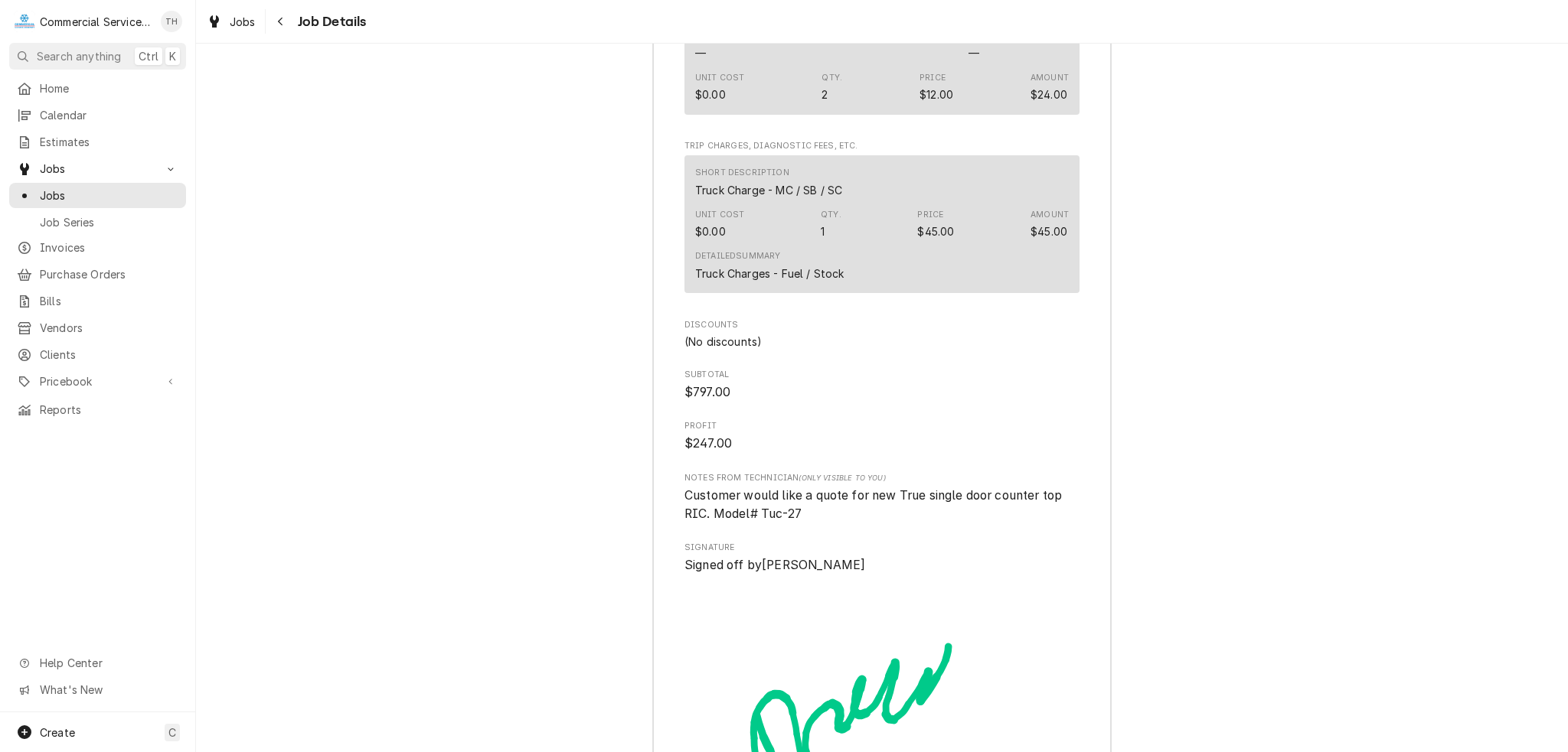
scroll to position [2826, 0]
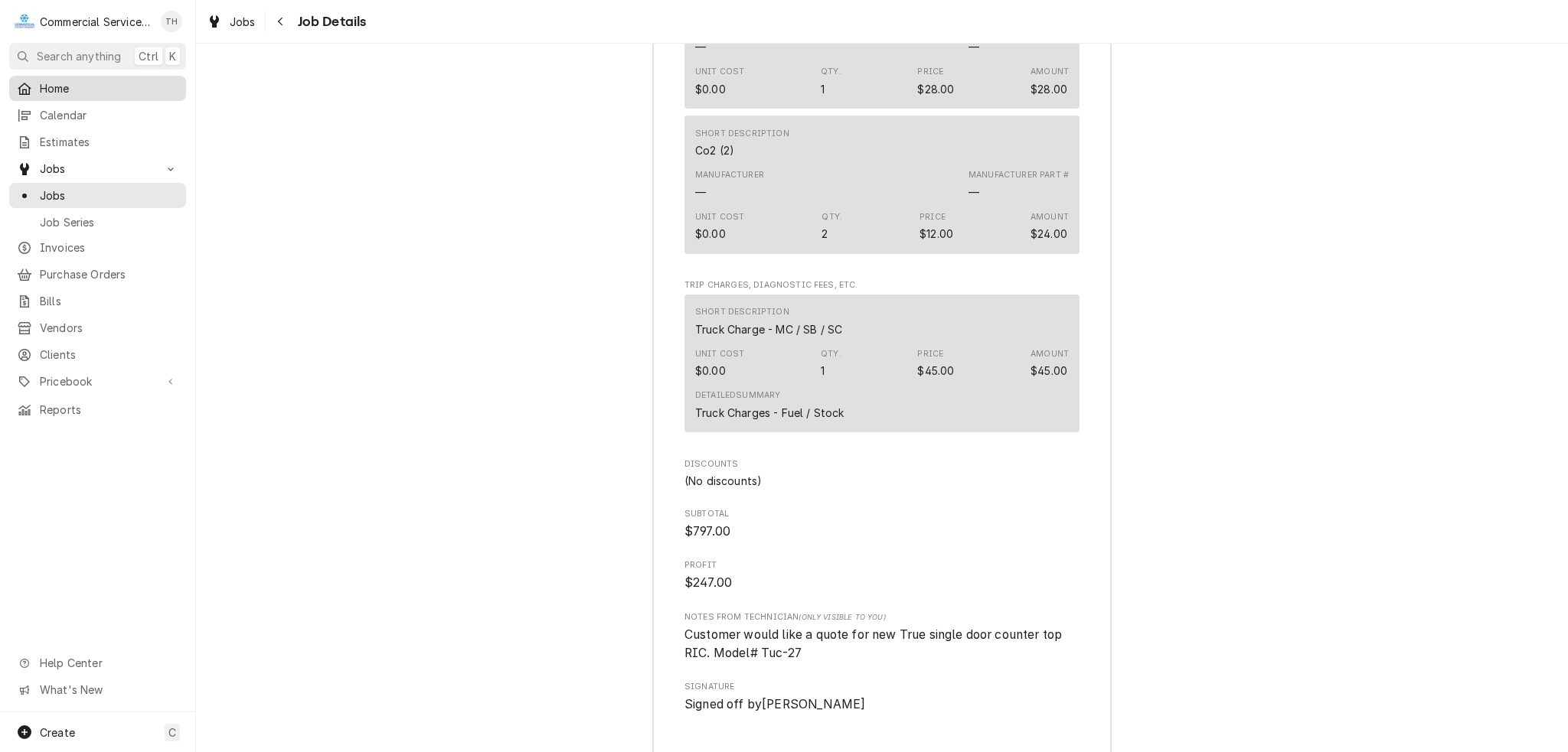
click at [102, 85] on span "Home" at bounding box center [109, 88] width 139 height 16
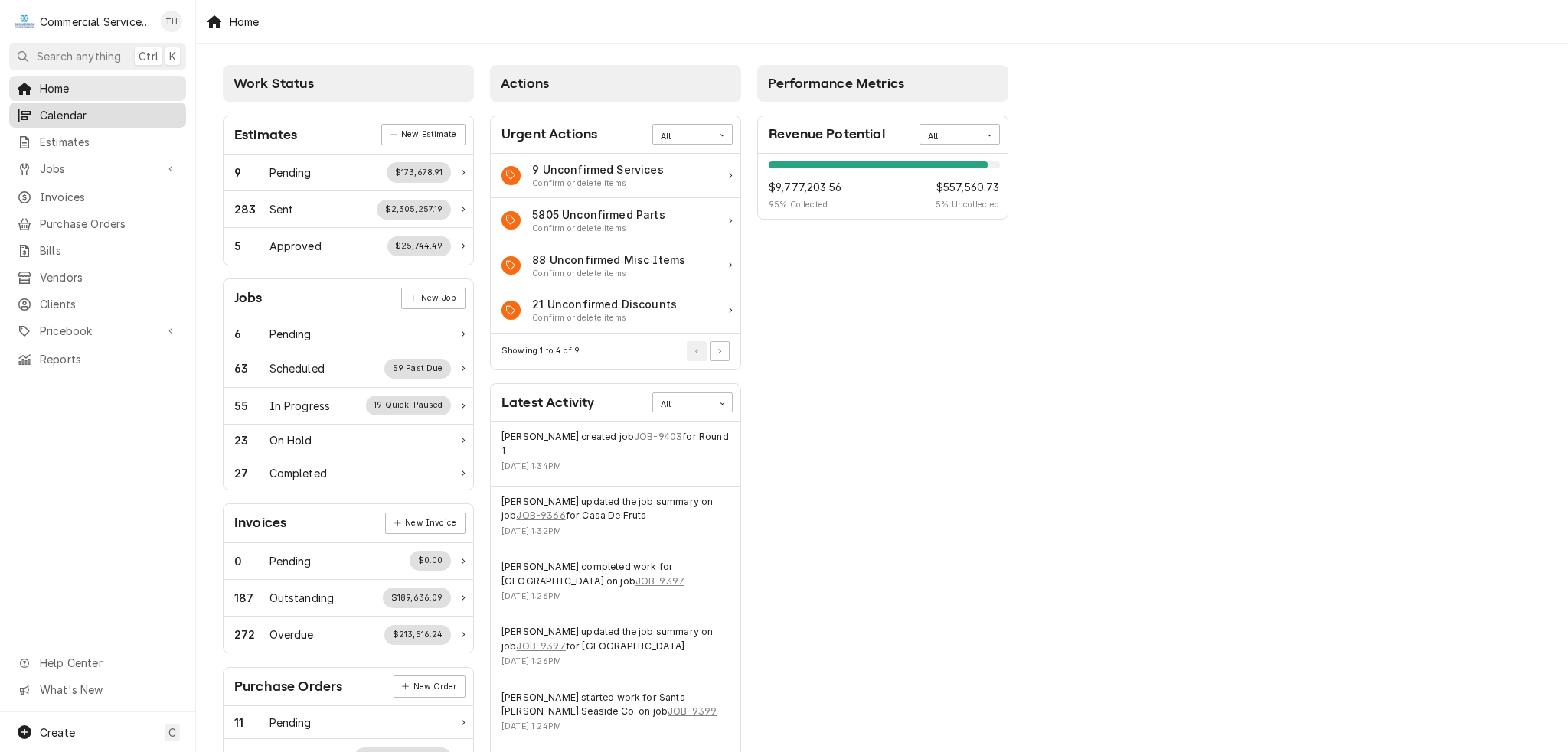
click at [104, 109] on span "Calendar" at bounding box center [109, 116] width 139 height 16
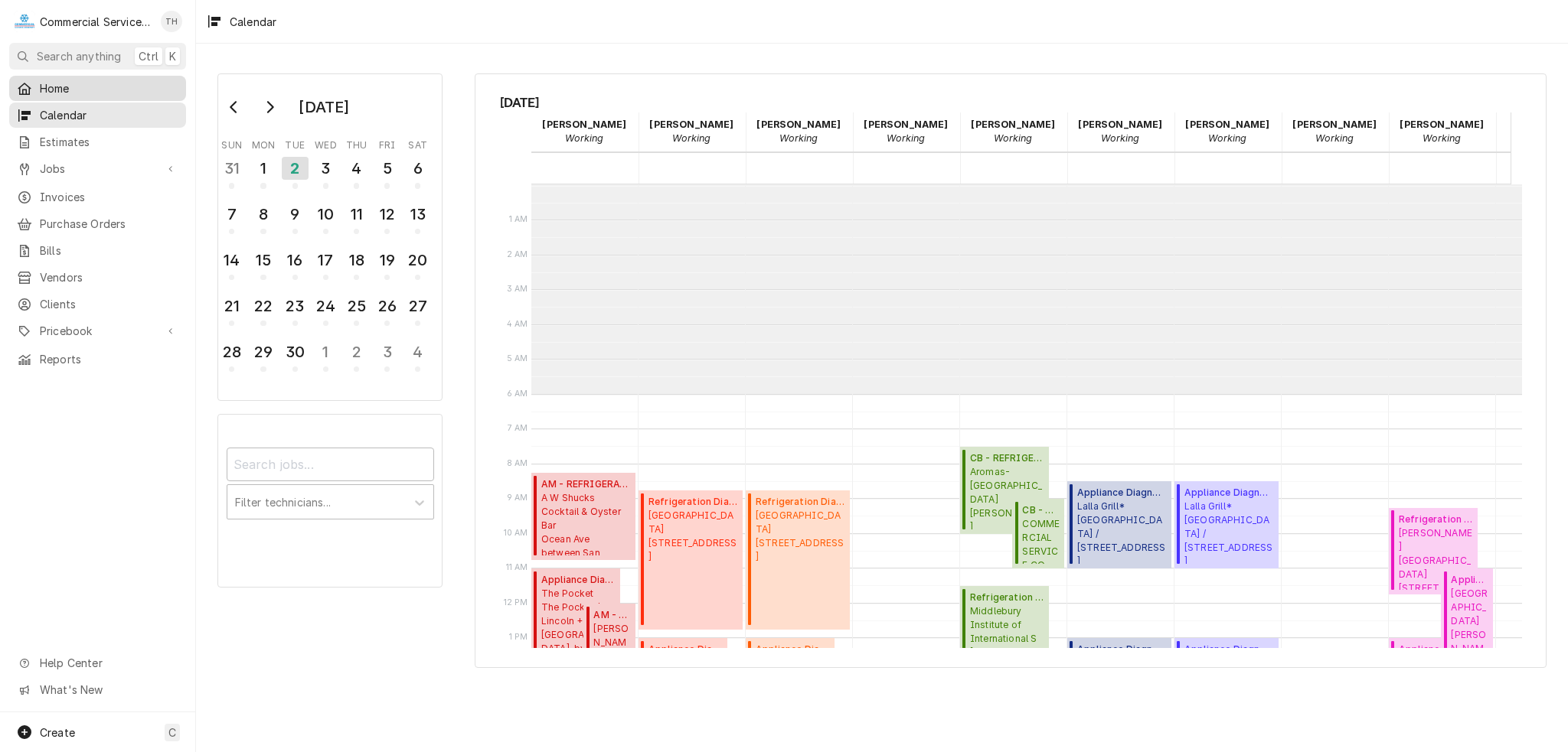
click at [87, 85] on span "Home" at bounding box center [109, 88] width 139 height 16
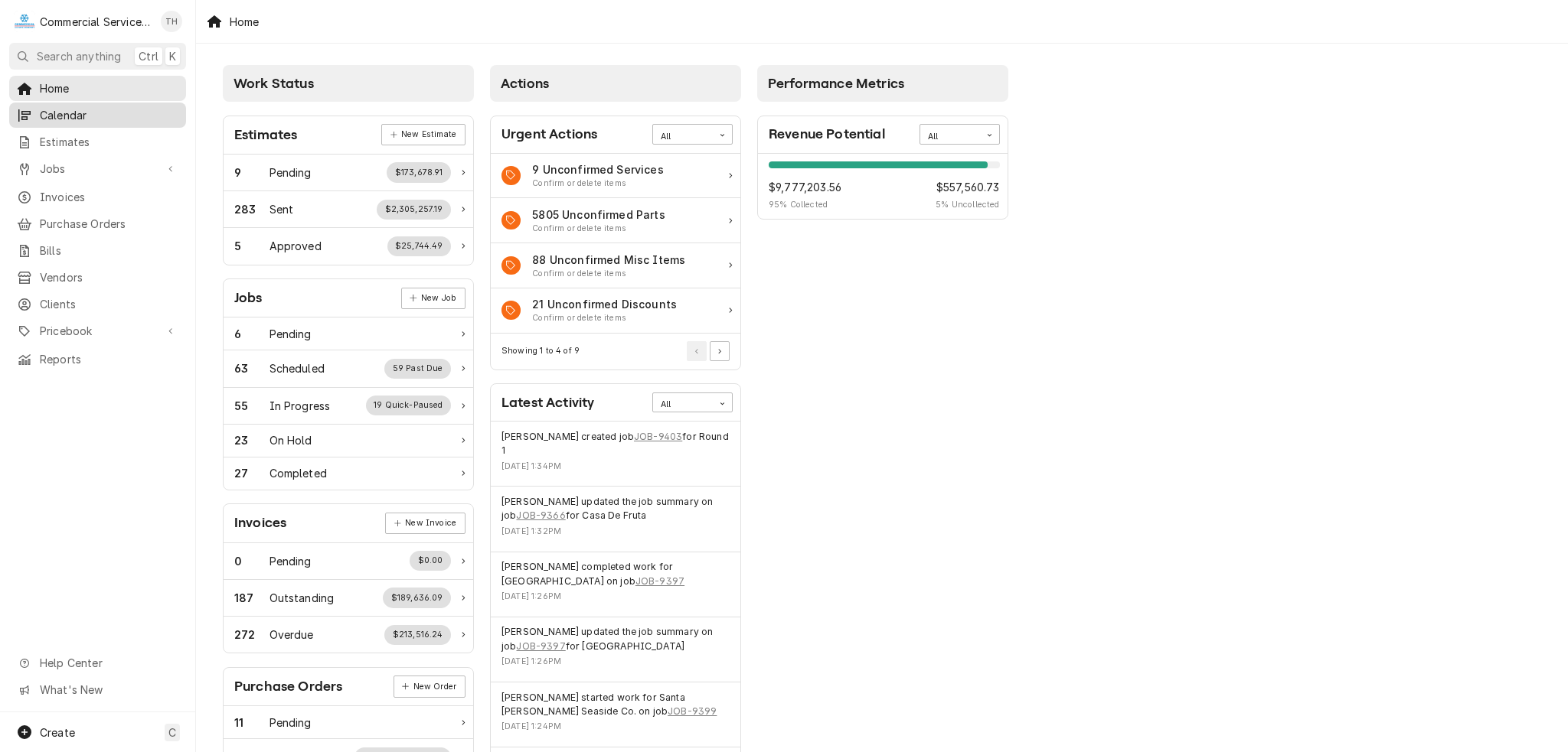
click at [75, 115] on span "Calendar" at bounding box center [109, 116] width 139 height 16
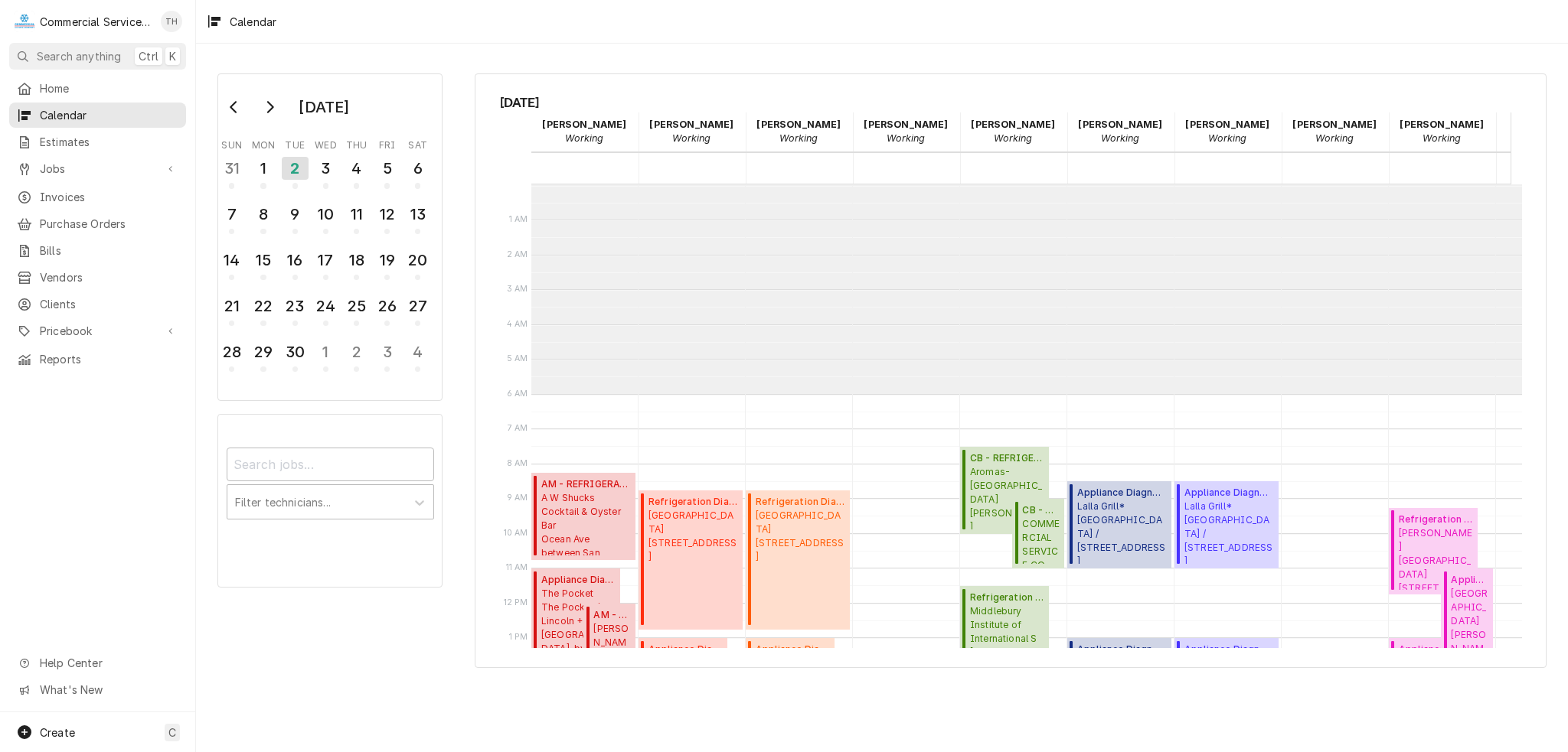
scroll to position [209, 0]
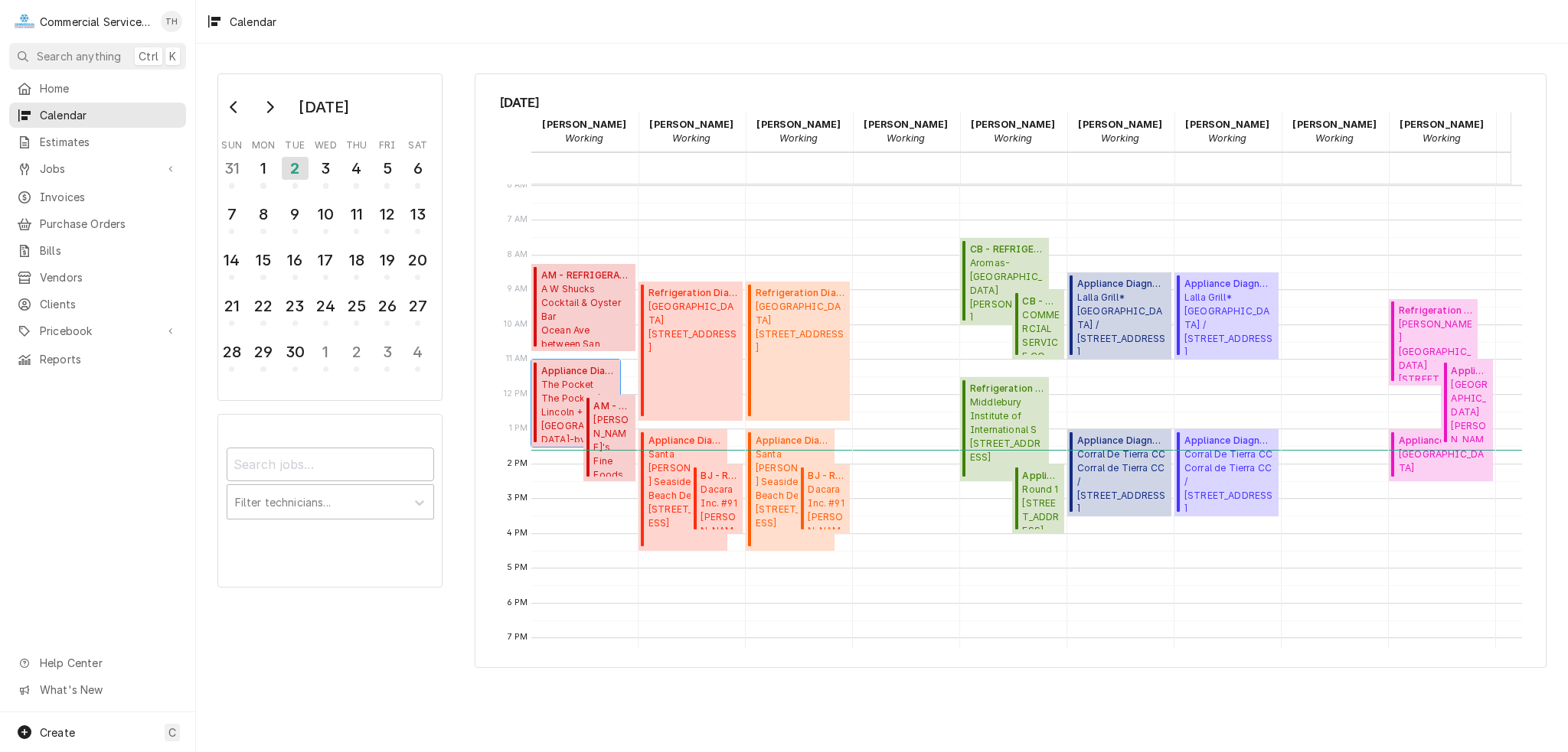
click at [561, 392] on span "The Pocket The Pocket / Lincoln + 6th, Carmel-by-the-Sea, CA 93921" at bounding box center [578, 410] width 75 height 64
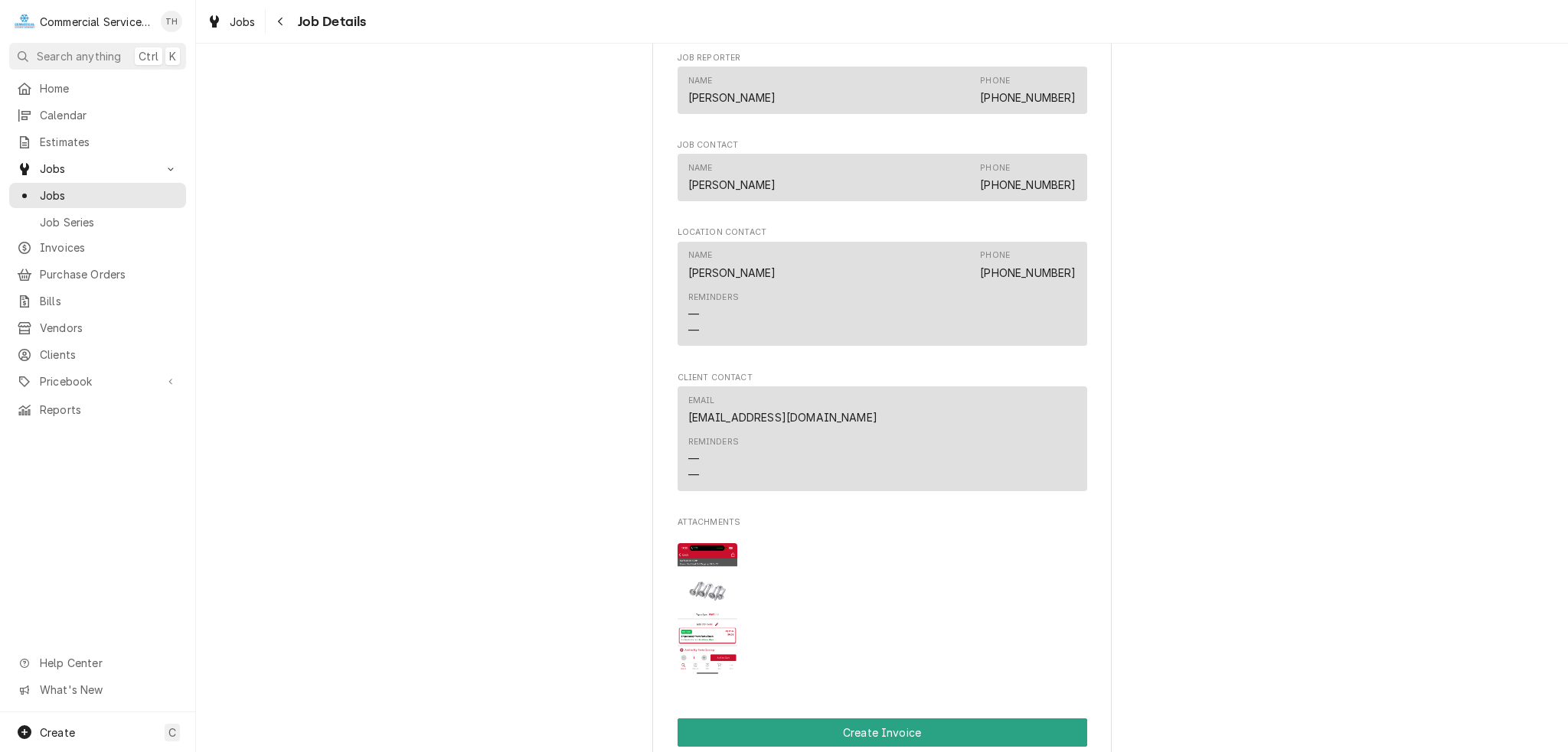
scroll to position [1301, 0]
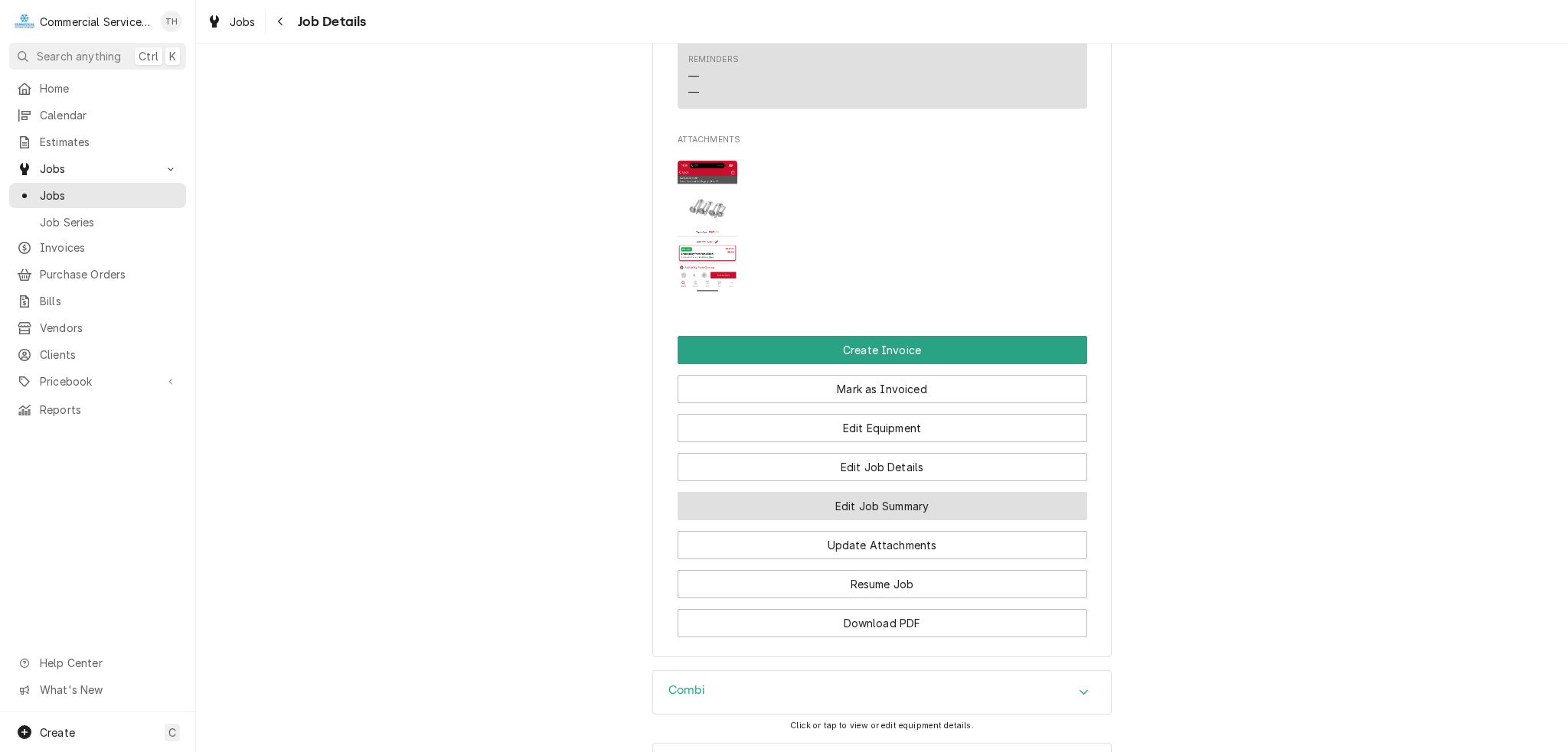
click at [915, 511] on button "Edit Job Summary" at bounding box center [883, 506] width 410 height 29
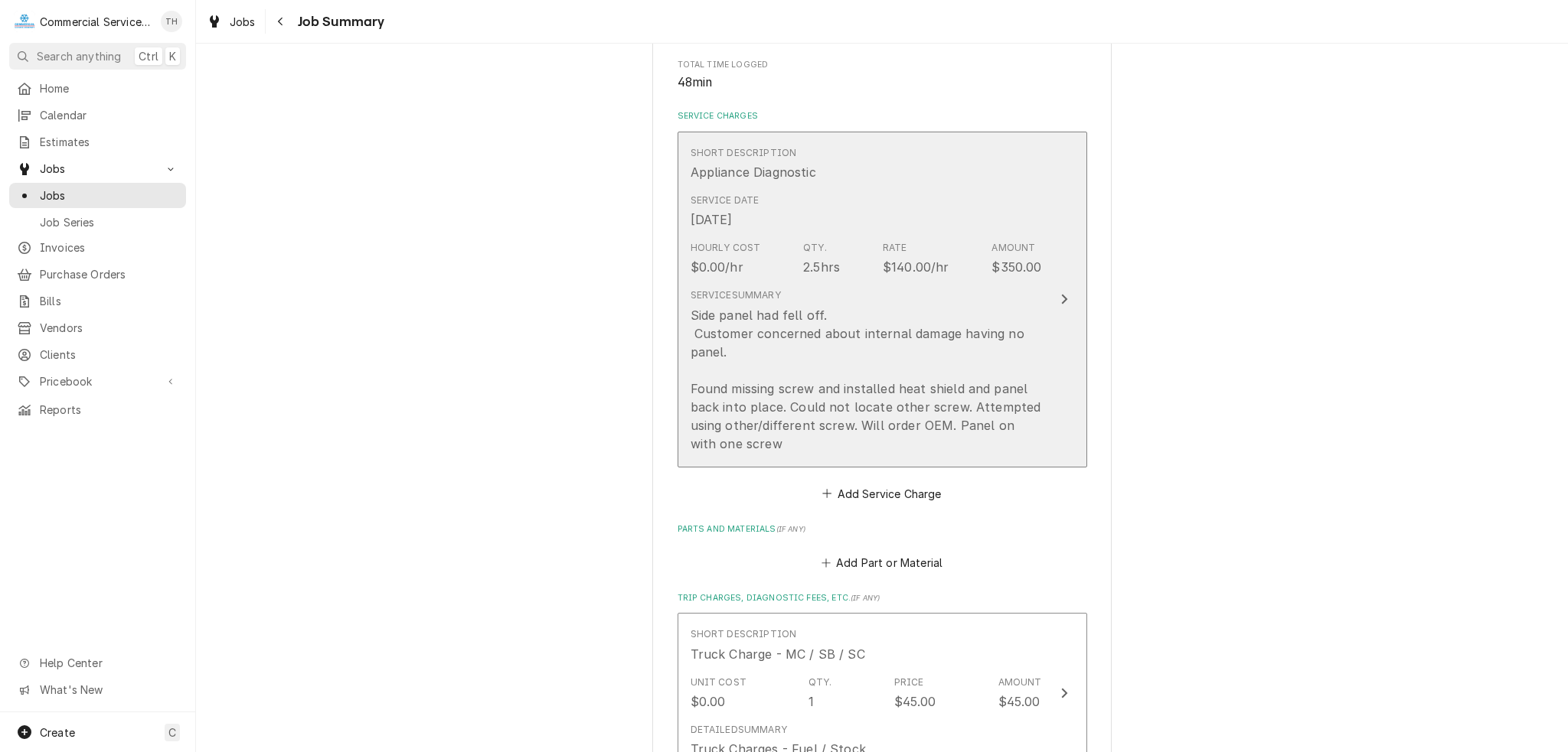
scroll to position [459, 0]
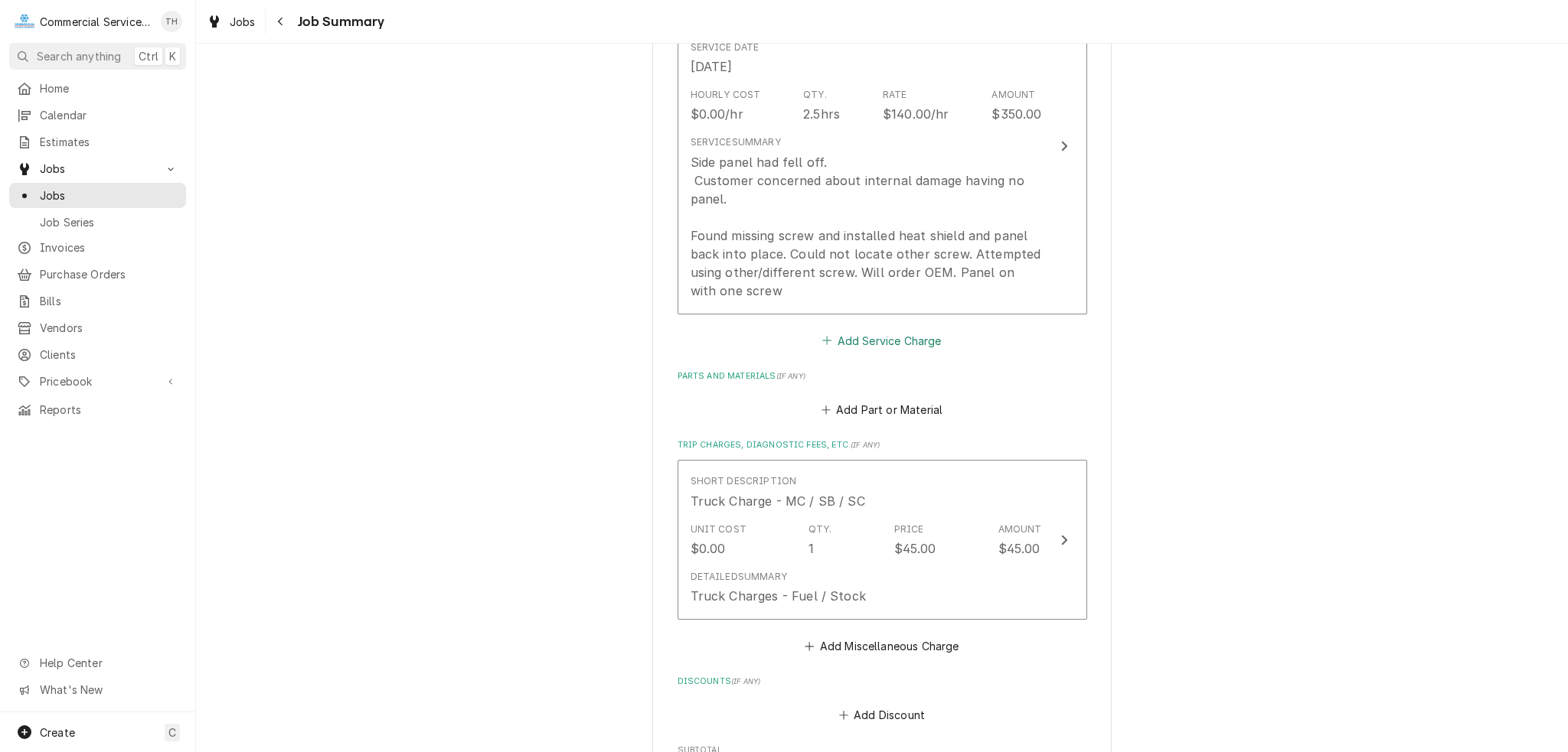
click at [915, 339] on button "Add Service Charge" at bounding box center [881, 341] width 124 height 21
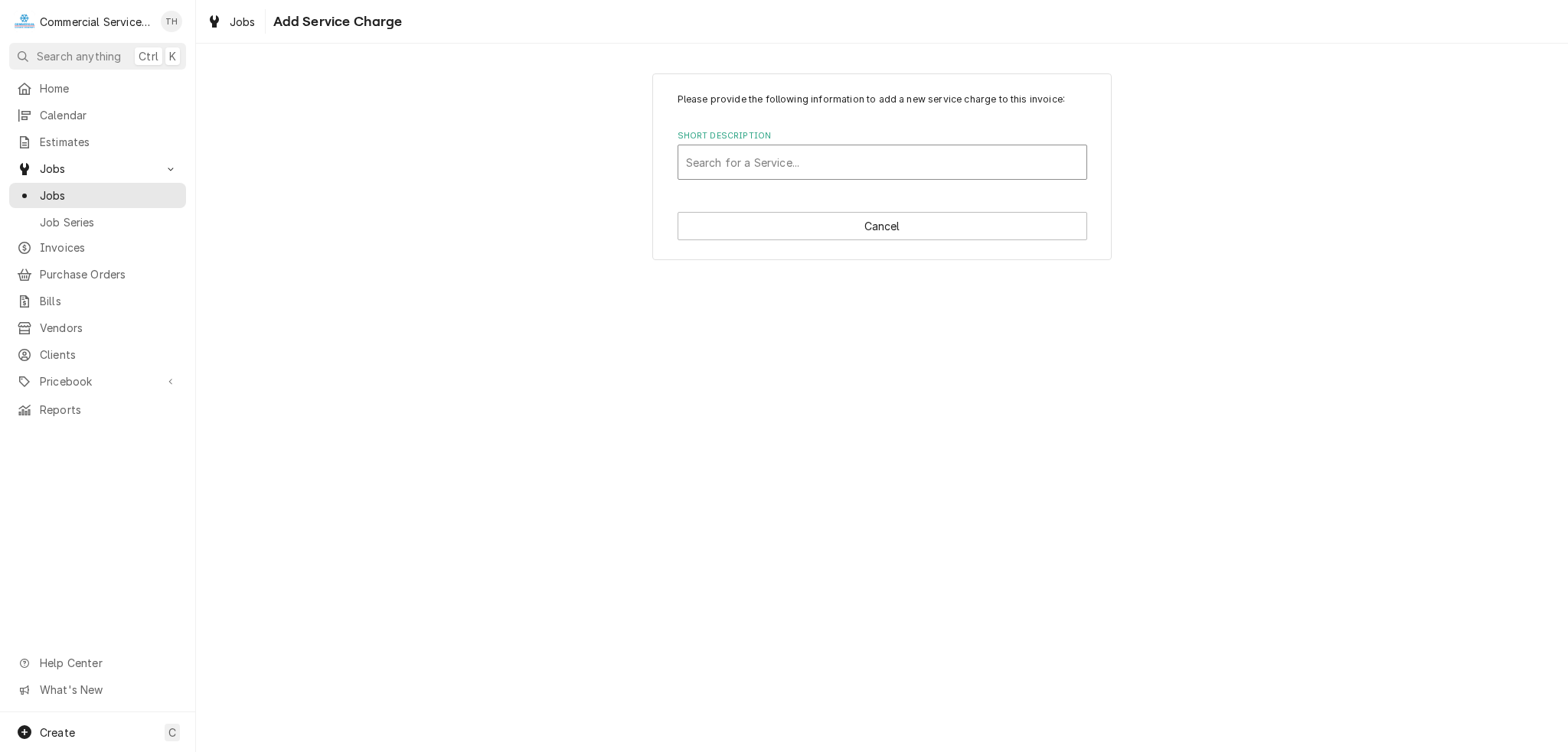
click at [804, 170] on div "Short Description" at bounding box center [882, 162] width 393 height 28
type input "am"
type textarea "x"
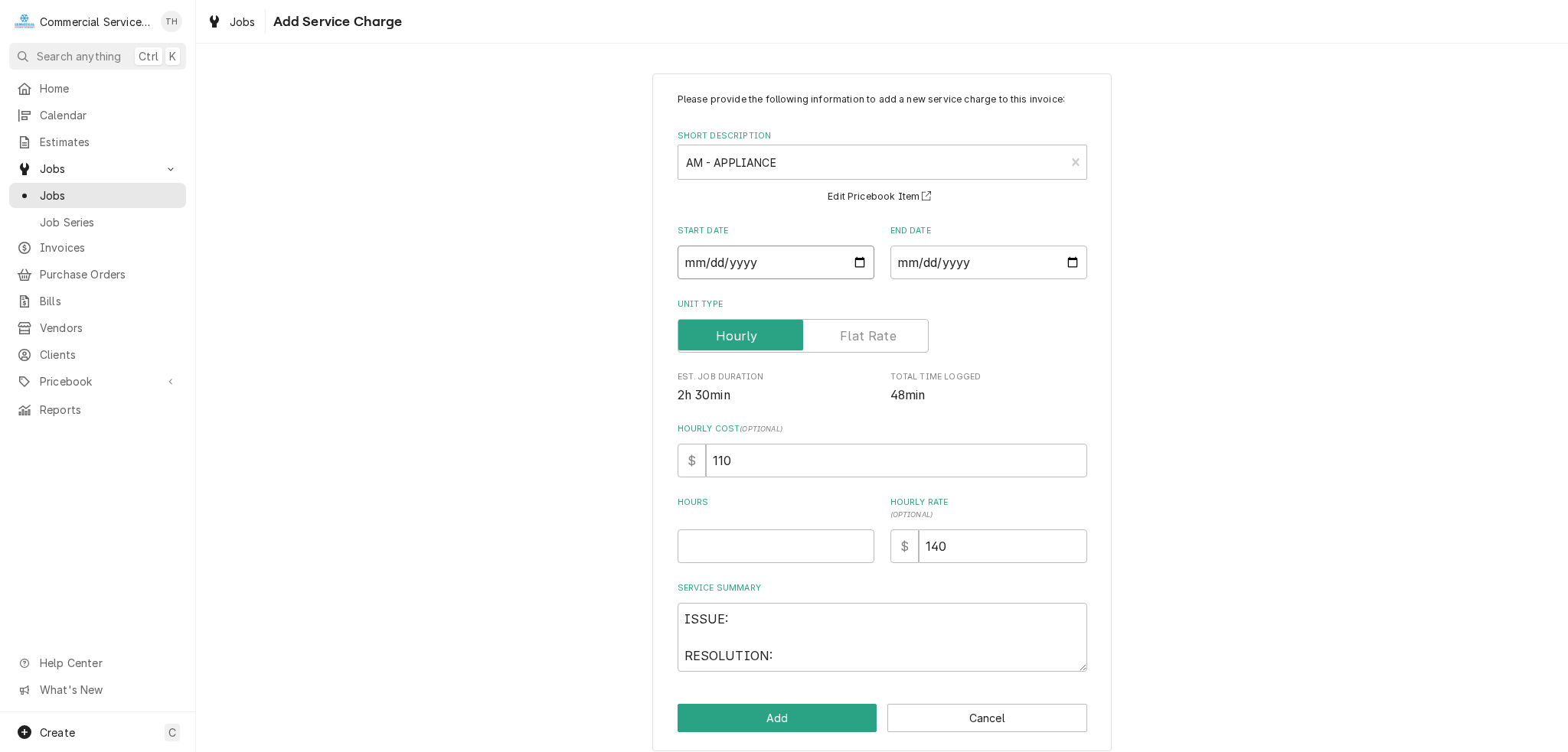
click at [851, 262] on input "Start Date" at bounding box center [776, 262] width 197 height 34
type input "[DATE]"
click at [1067, 264] on input "End Date" at bounding box center [989, 262] width 197 height 34
type textarea "x"
type input "[DATE]"
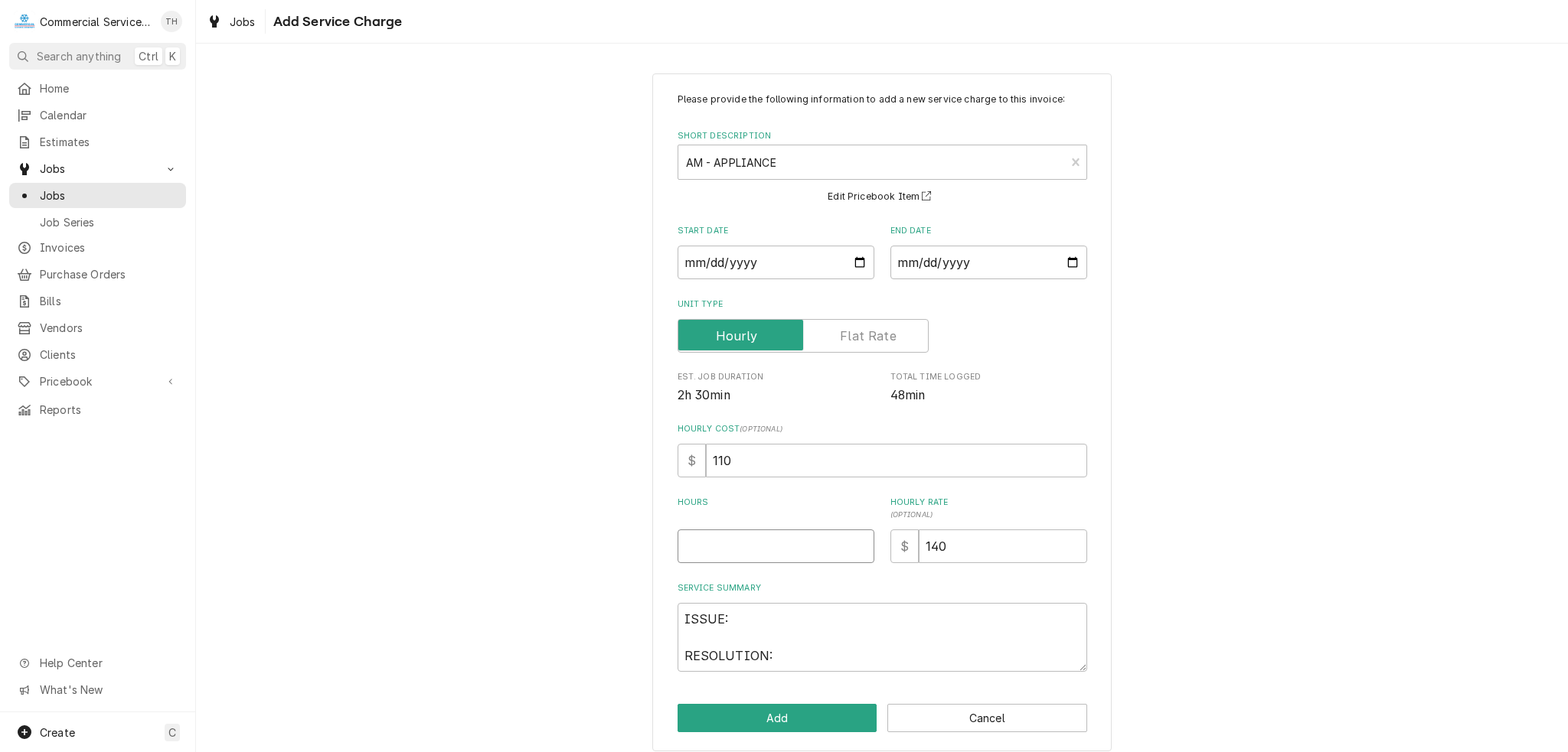
click at [794, 541] on input "Hours" at bounding box center [776, 546] width 197 height 34
type textarea "x"
type input "2"
type textarea "x"
type input "2.5"
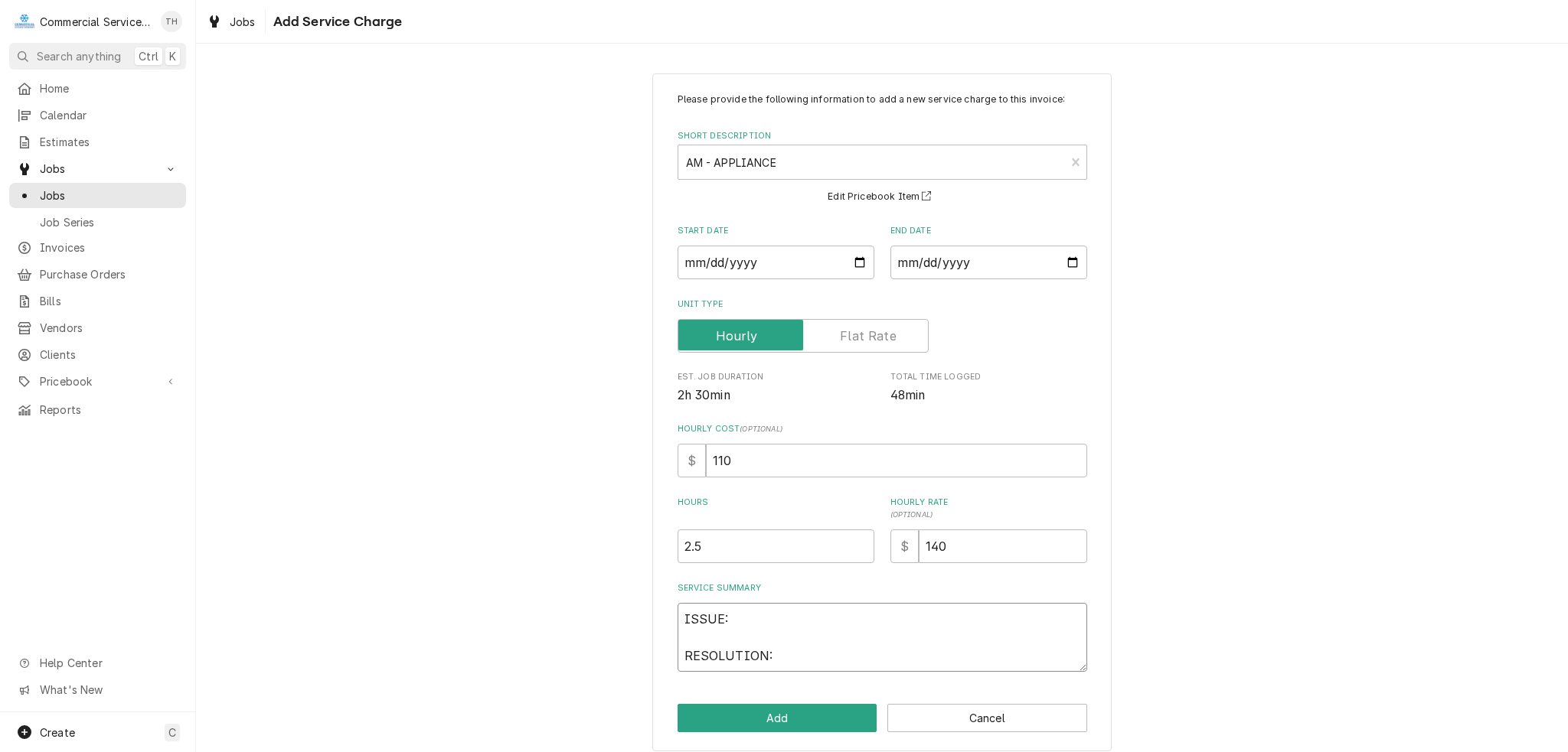
drag, startPoint x: 712, startPoint y: 648, endPoint x: 669, endPoint y: 627, distance: 47.9
click at [669, 627] on div "Please provide the following information to add a new service charge to this in…" at bounding box center [882, 413] width 459 height 678
click at [821, 645] on textarea "ISSUE: RESOLUTION:" at bounding box center [883, 637] width 410 height 69
drag, startPoint x: 799, startPoint y: 650, endPoint x: 679, endPoint y: 618, distance: 124.2
click at [679, 618] on textarea "ISSUE: RESOLUTION:" at bounding box center [883, 637] width 410 height 69
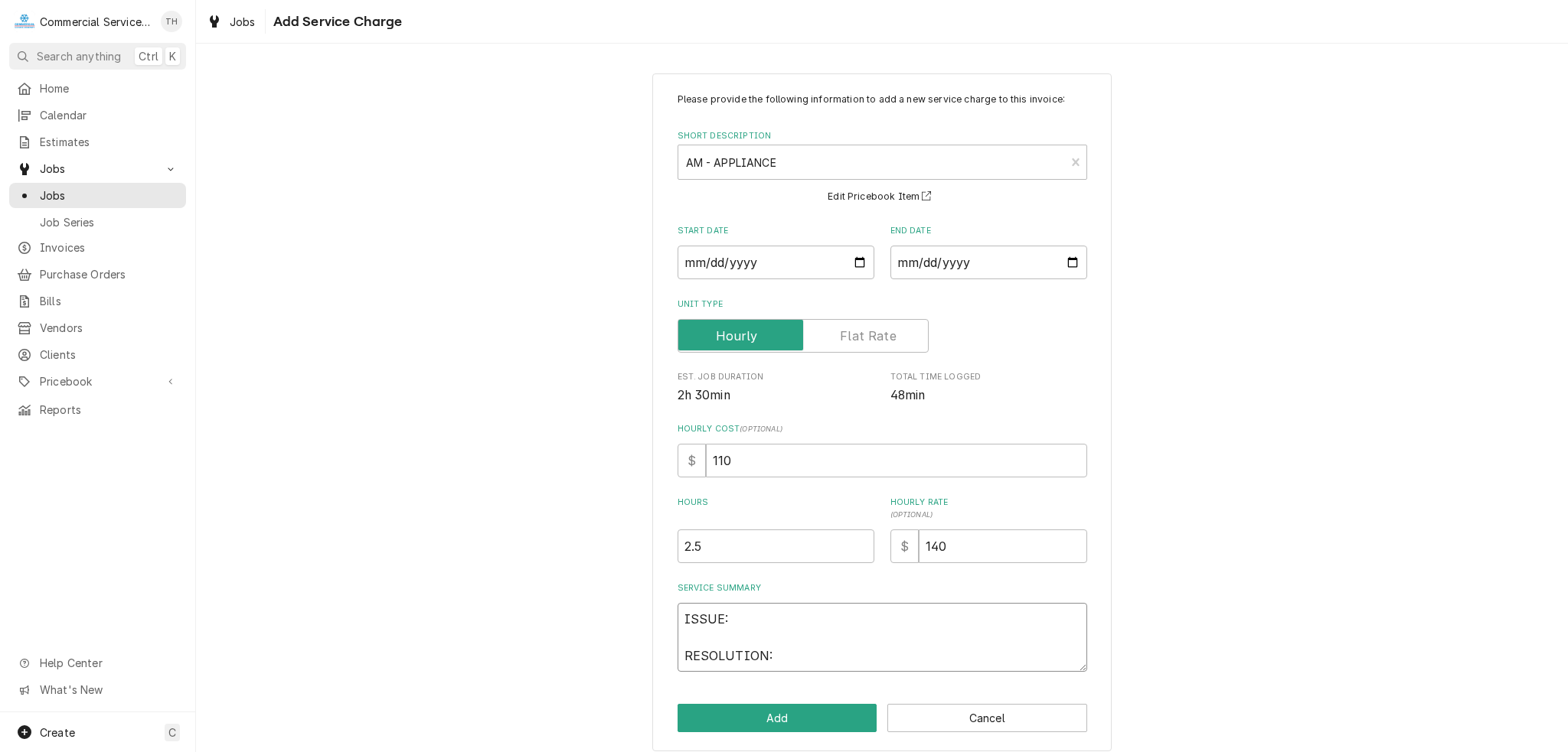
type textarea "x"
click at [841, 708] on button "Add" at bounding box center [778, 718] width 200 height 29
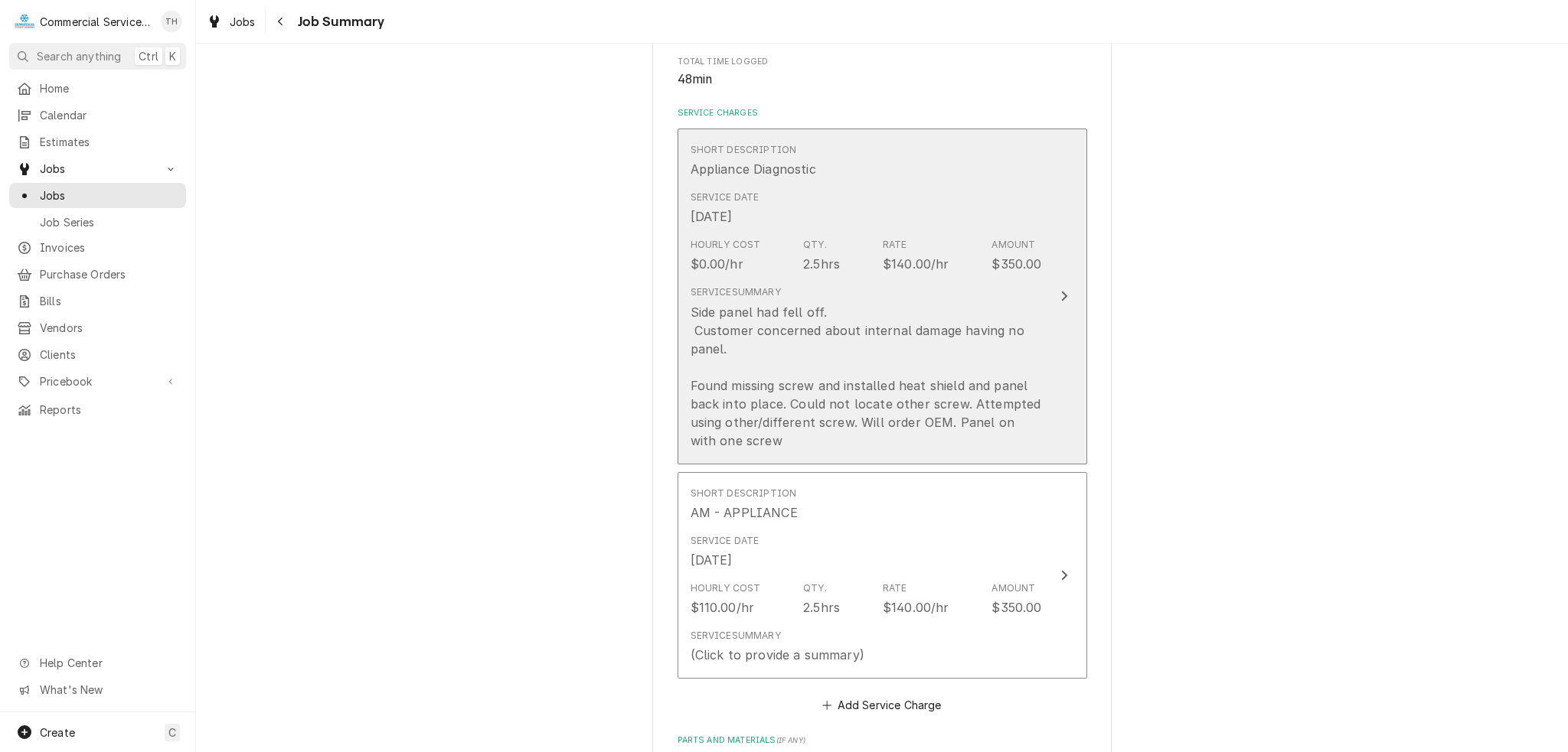
scroll to position [306, 0]
click at [947, 318] on div "Side panel had fell off. Customer concerned about internal damage having no pan…" at bounding box center [866, 379] width 352 height 147
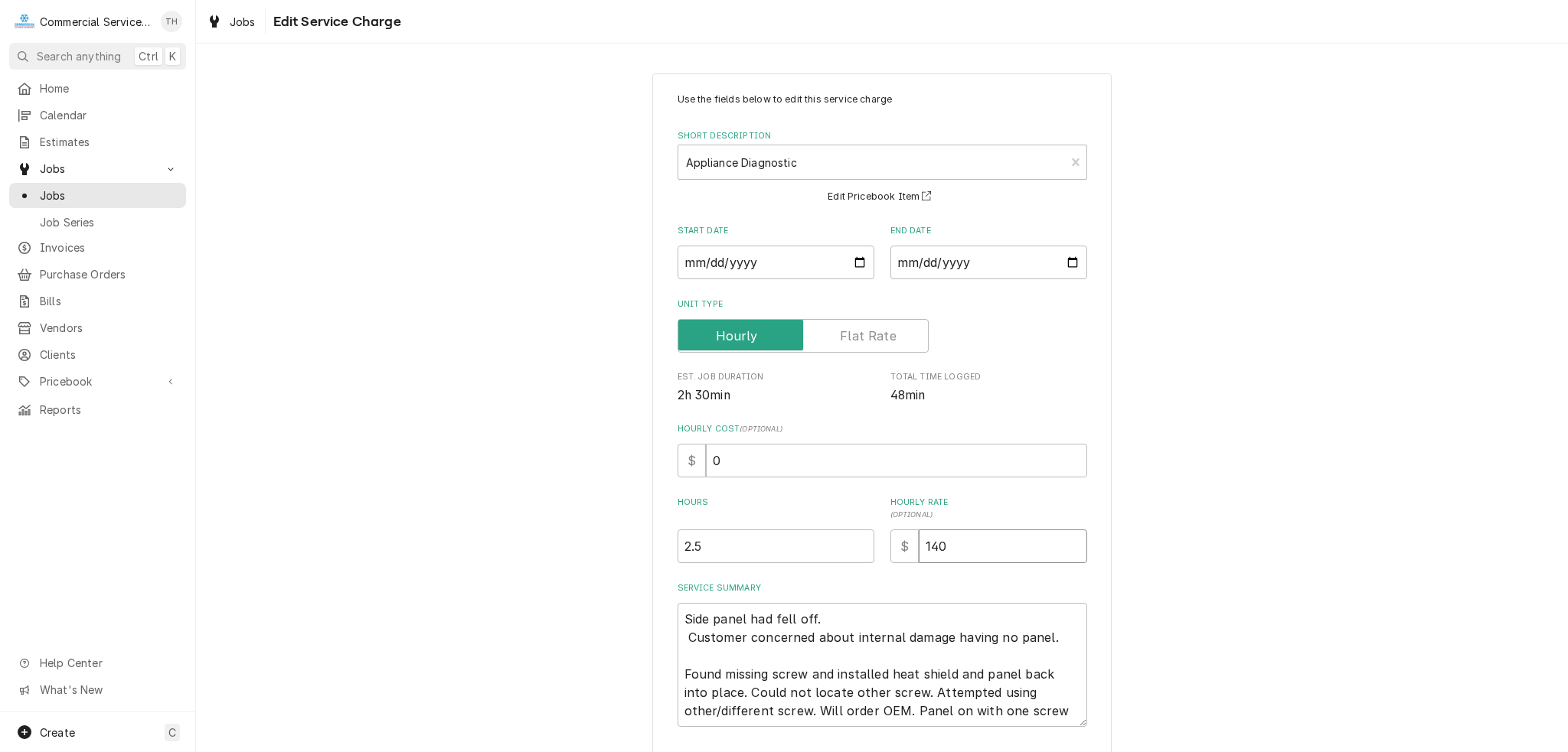
drag, startPoint x: 960, startPoint y: 546, endPoint x: 882, endPoint y: 548, distance: 78.0
click at [882, 548] on div "Hours 2.5 Hourly Rate ( optional ) $ 140" at bounding box center [883, 529] width 410 height 66
type textarea "x"
type input "0"
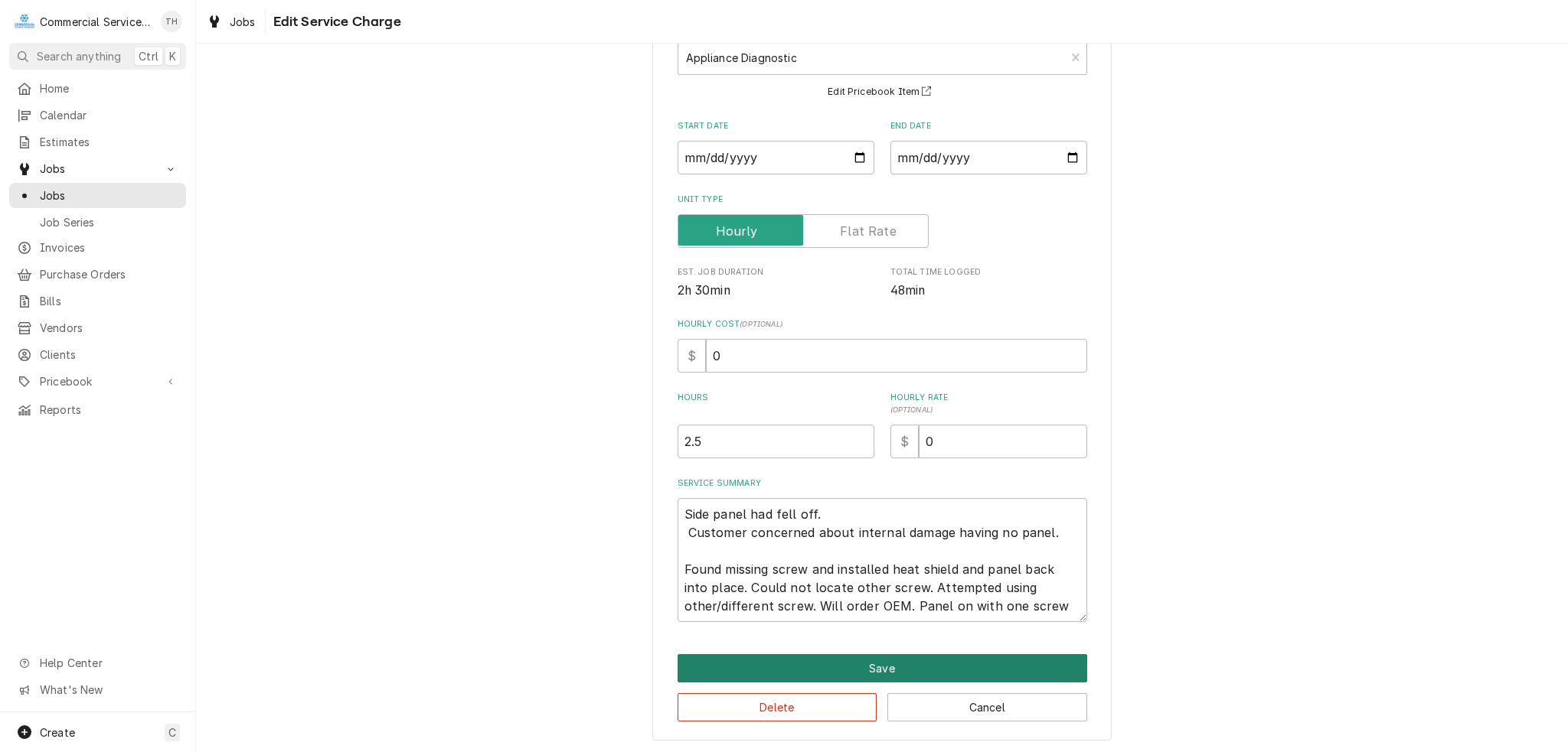
click at [866, 673] on button "Save" at bounding box center [883, 668] width 410 height 29
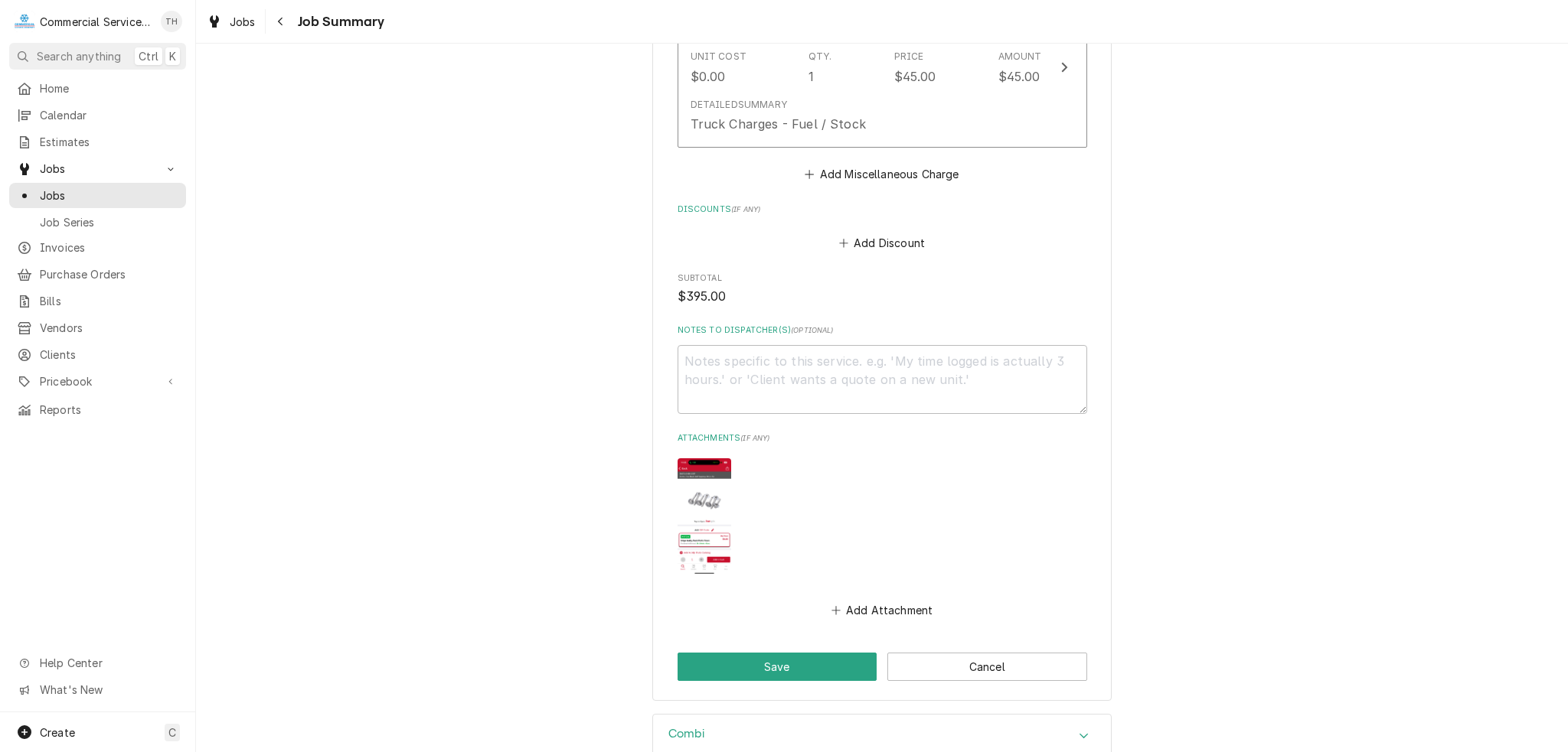
scroll to position [1148, 0]
click at [787, 666] on button "Save" at bounding box center [778, 665] width 200 height 29
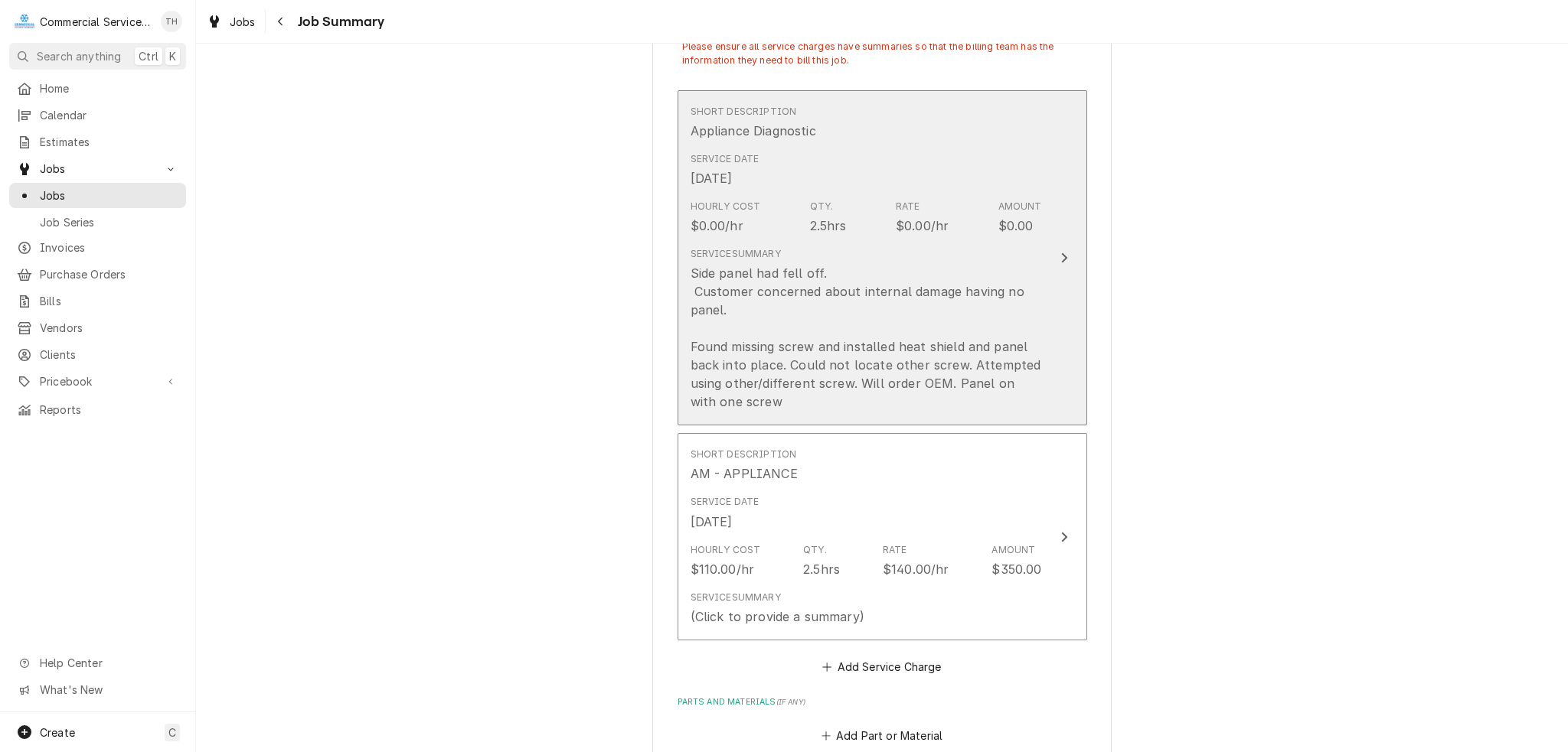
scroll to position [449, 0]
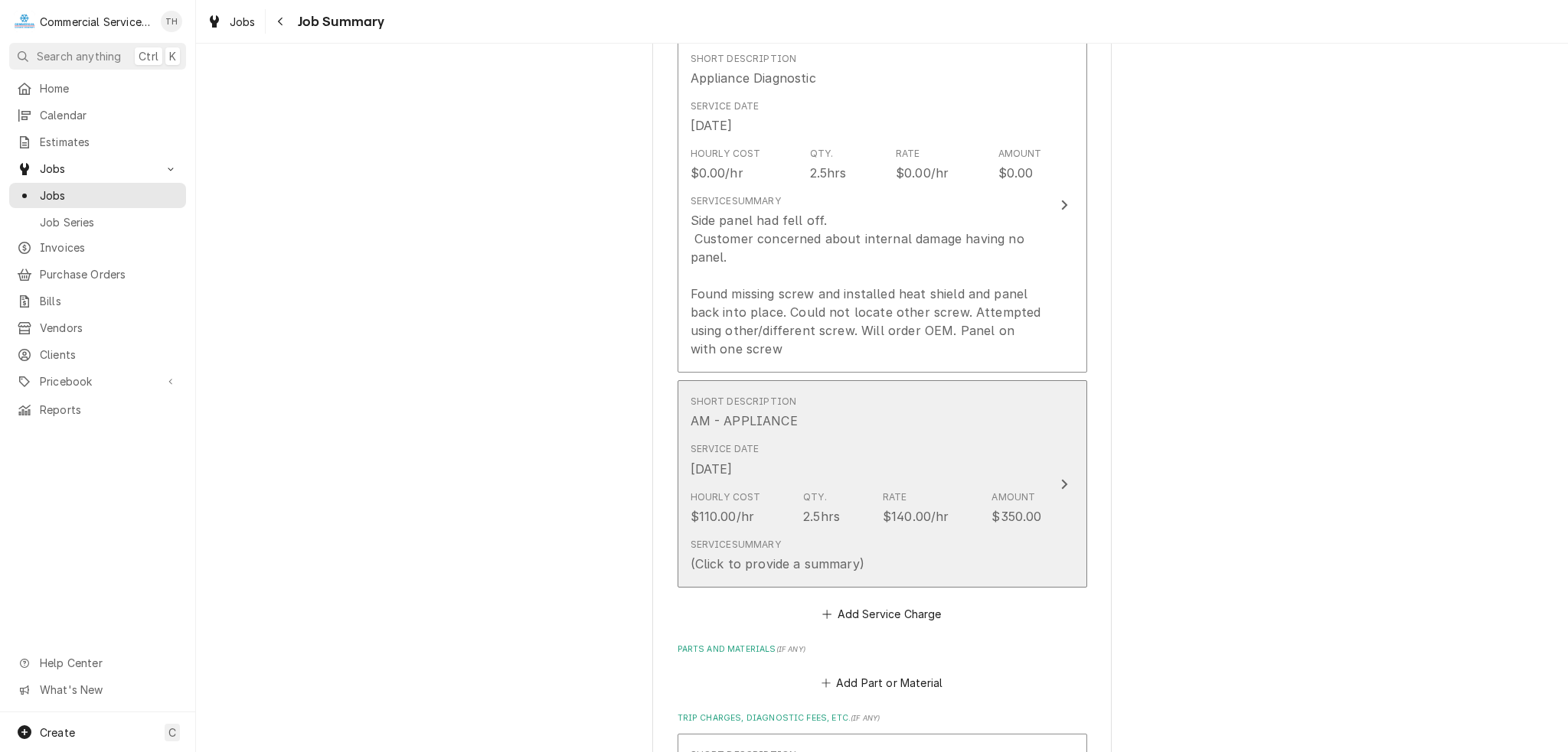
click at [864, 488] on div "Hourly Cost $110.00/hr Qty. 2.5hrs Rate $140.00/hr Amount $350.00" at bounding box center [866, 508] width 352 height 48
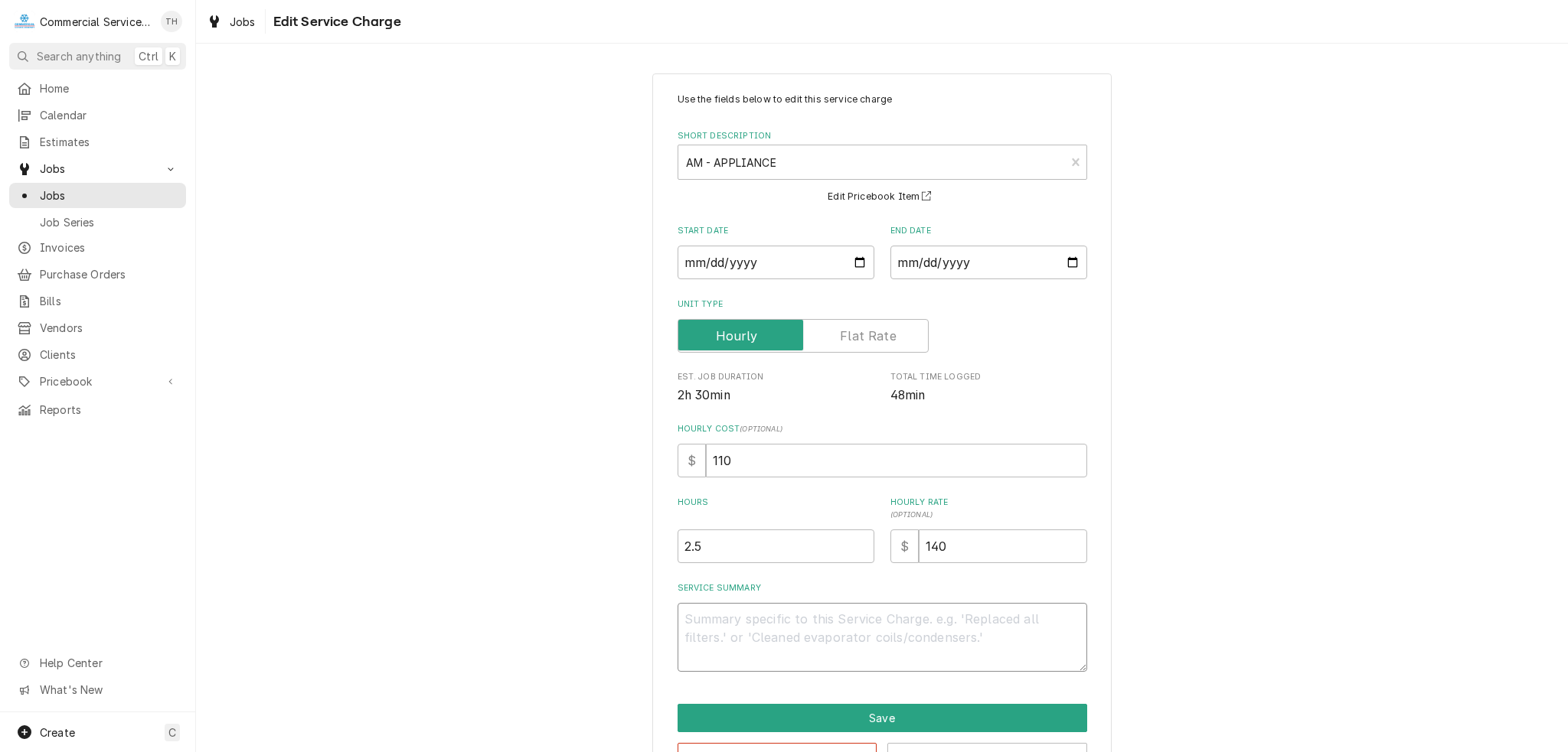
click at [820, 621] on textarea "Service Summary" at bounding box center [883, 637] width 410 height 69
type textarea "x"
type textarea "s"
type textarea "x"
type textarea "se"
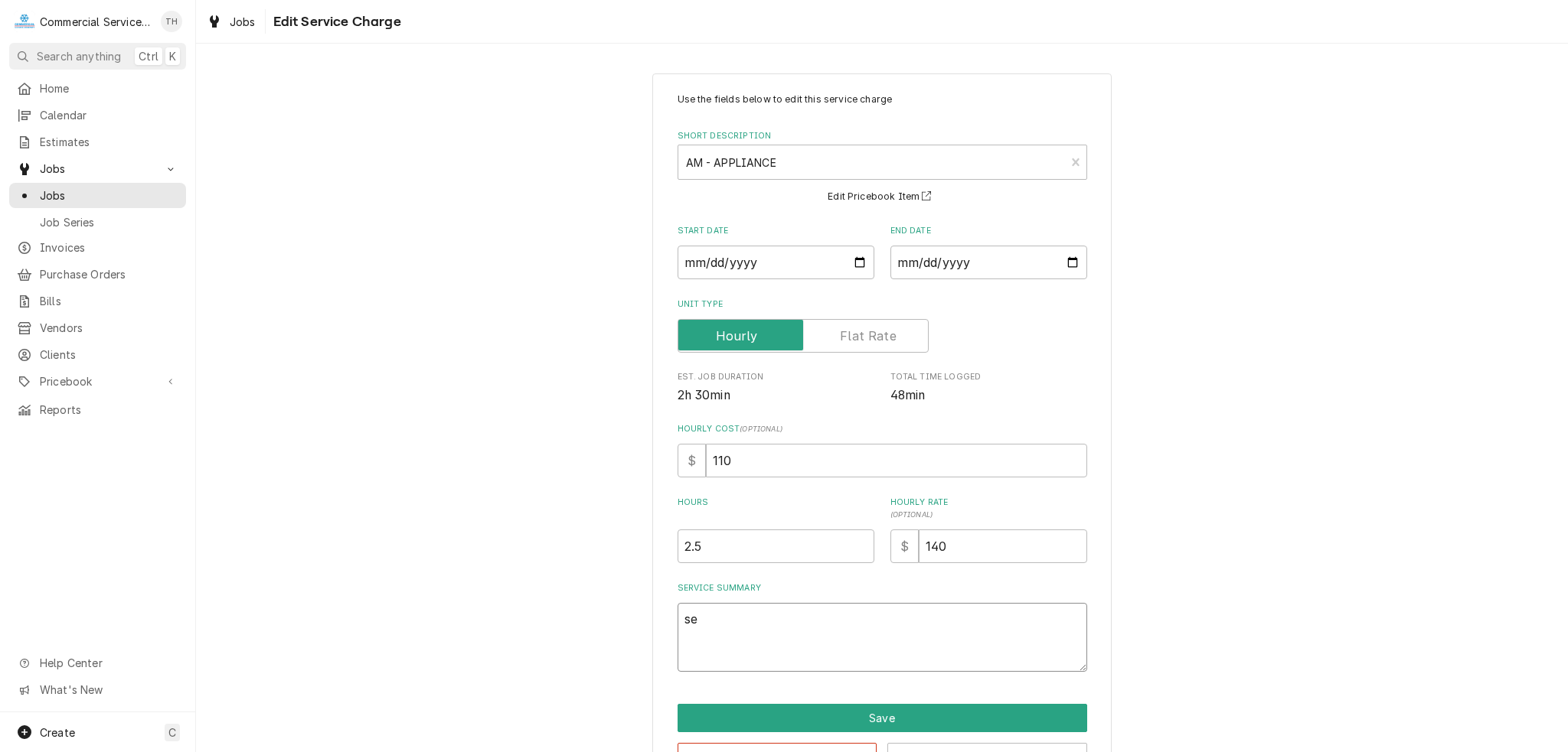
type textarea "x"
type textarea "see"
type textarea "x"
type textarea "see"
type textarea "x"
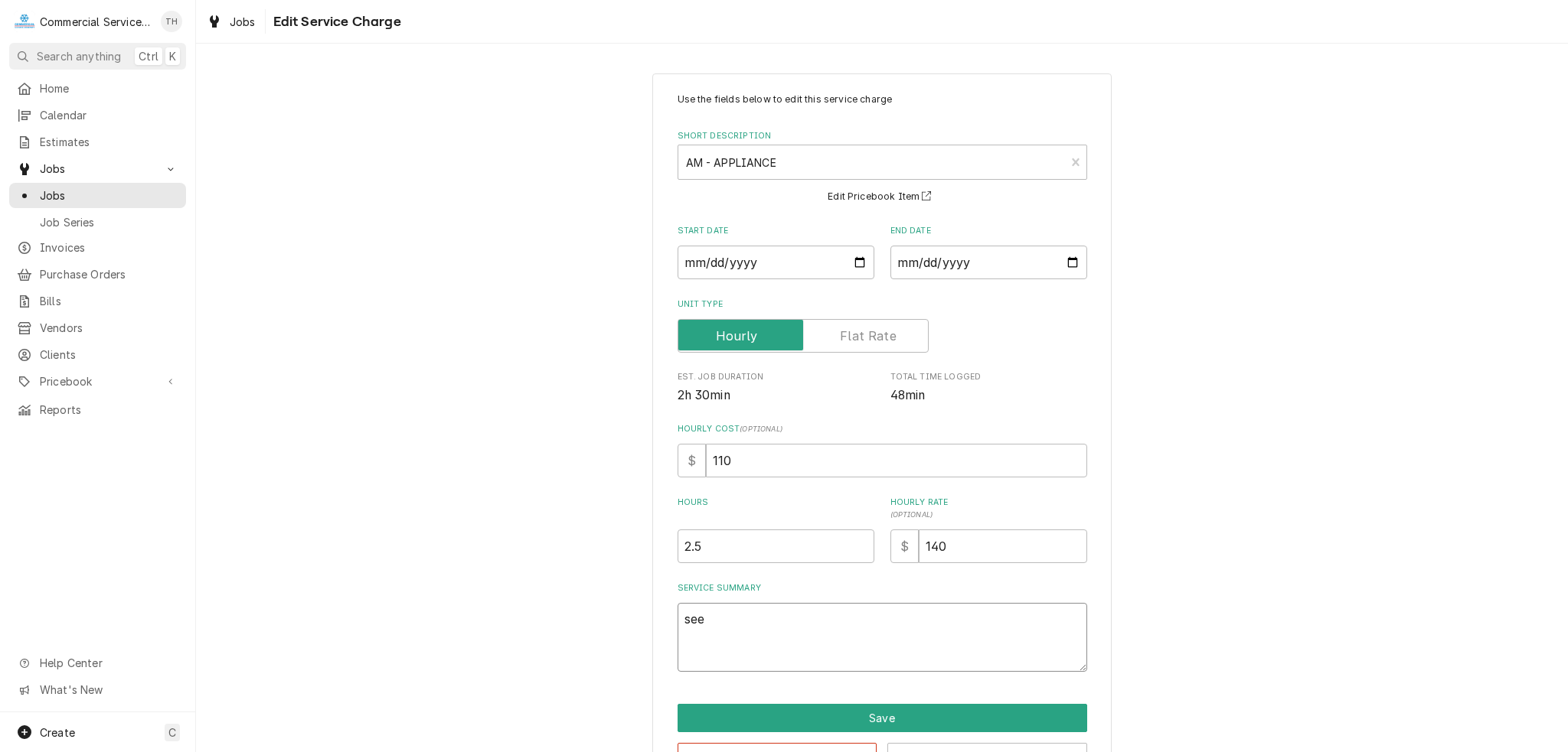
type textarea "see n"
type textarea "x"
type textarea "see no"
type textarea "x"
type textarea "see not"
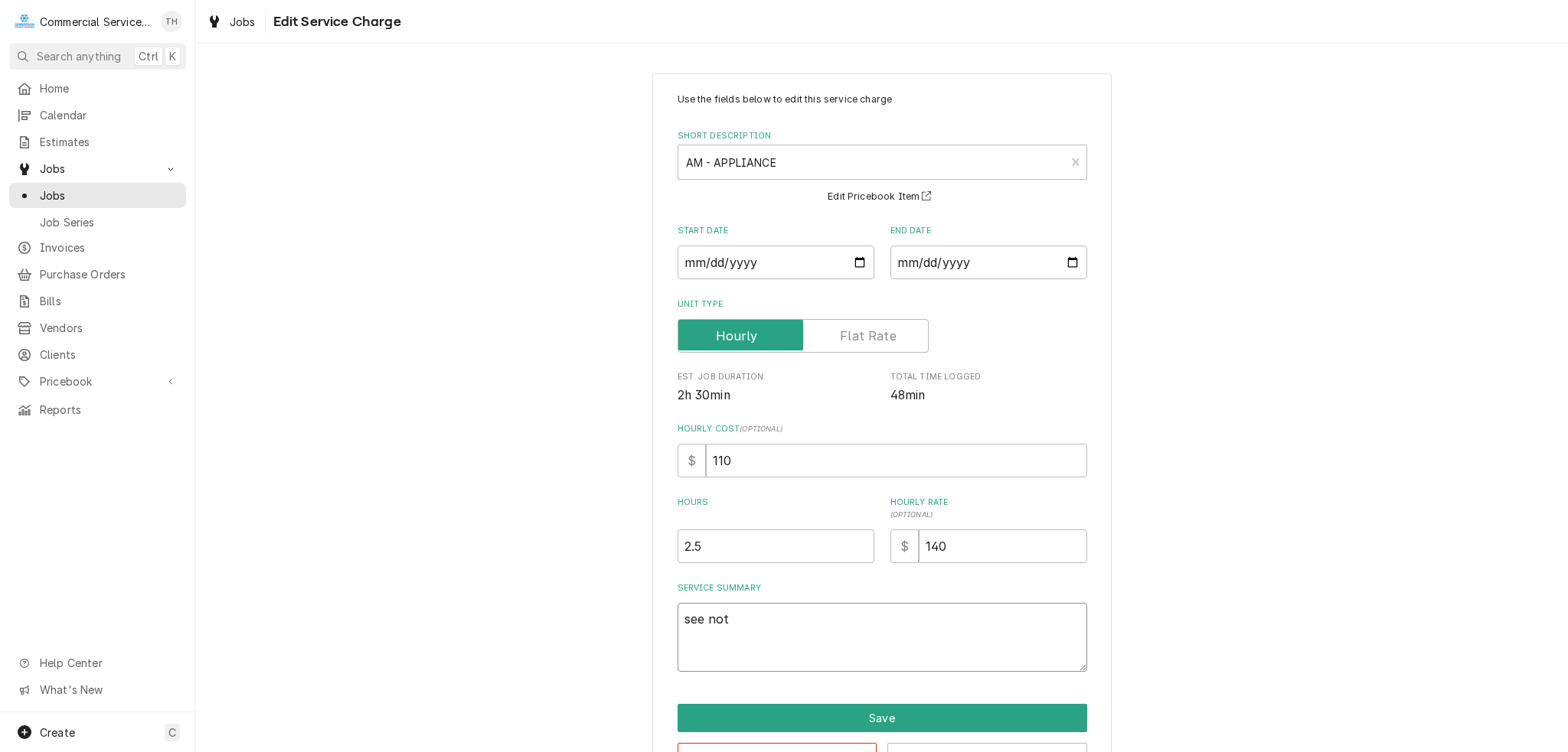
type textarea "x"
type textarea "see note"
type textarea "x"
type textarea "see notes"
type textarea "x"
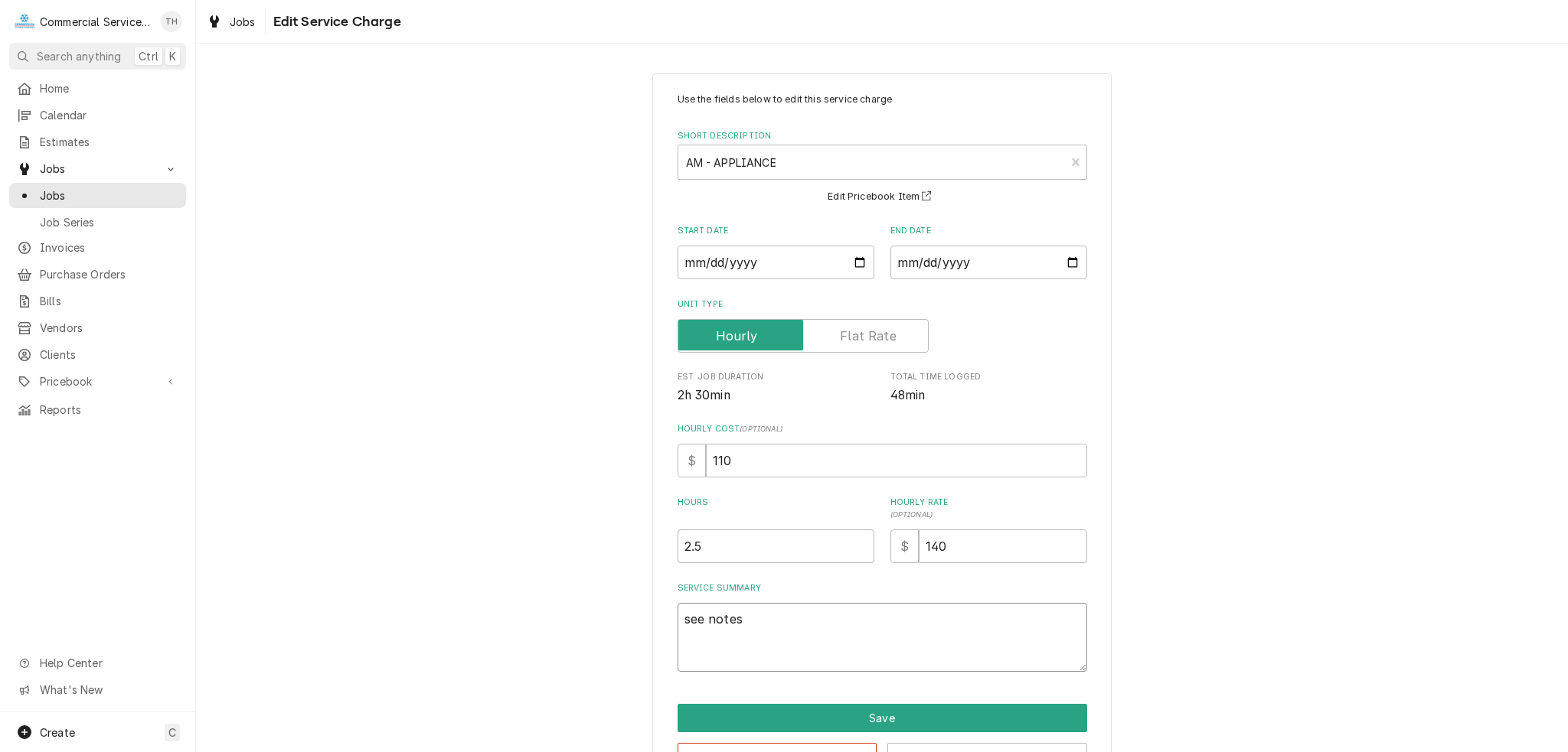
type textarea "see notes"
type textarea "x"
type textarea "see notes a"
type textarea "x"
type textarea "see notes av"
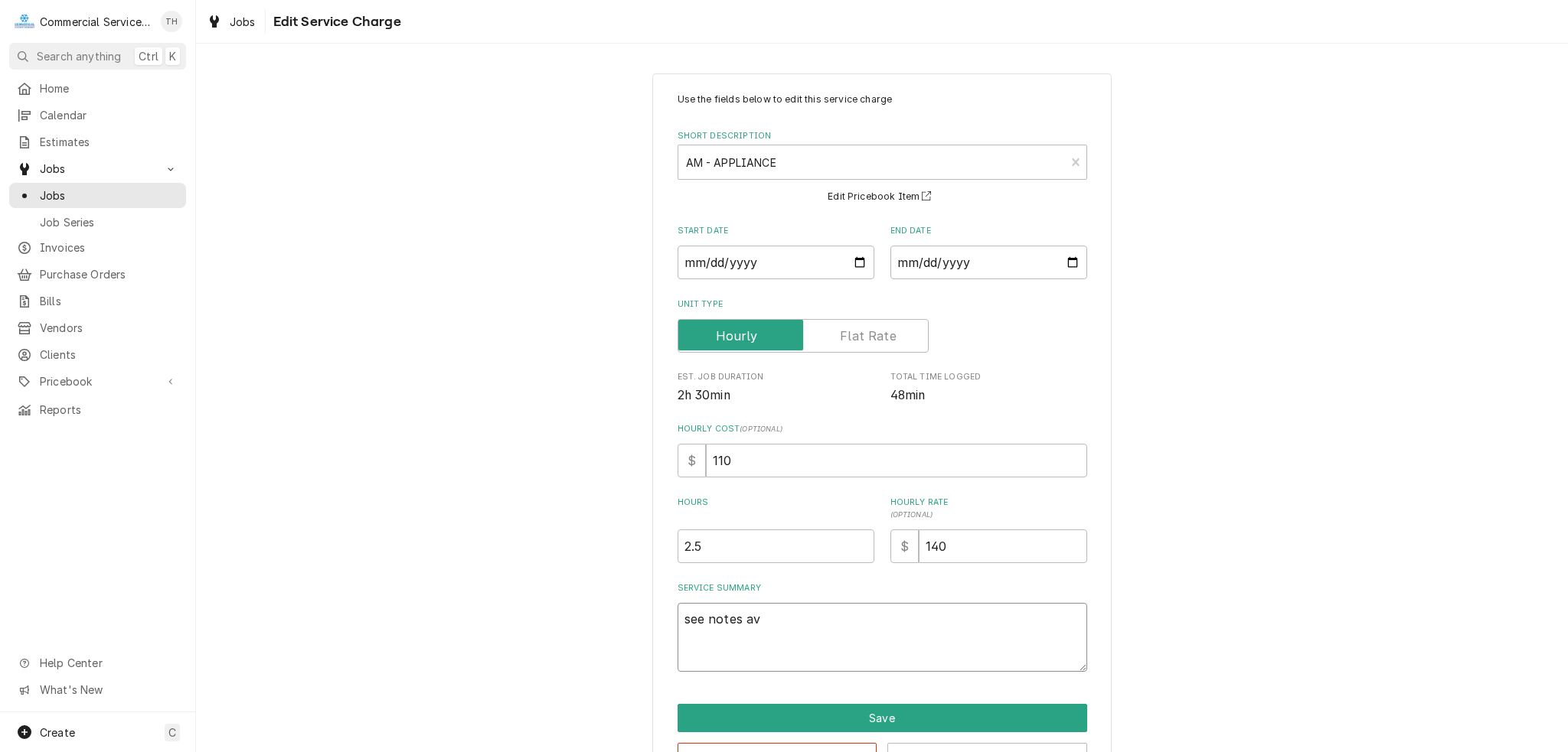
type textarea "x"
type textarea "see notes avo"
type textarea "x"
type textarea "see notes av"
type textarea "x"
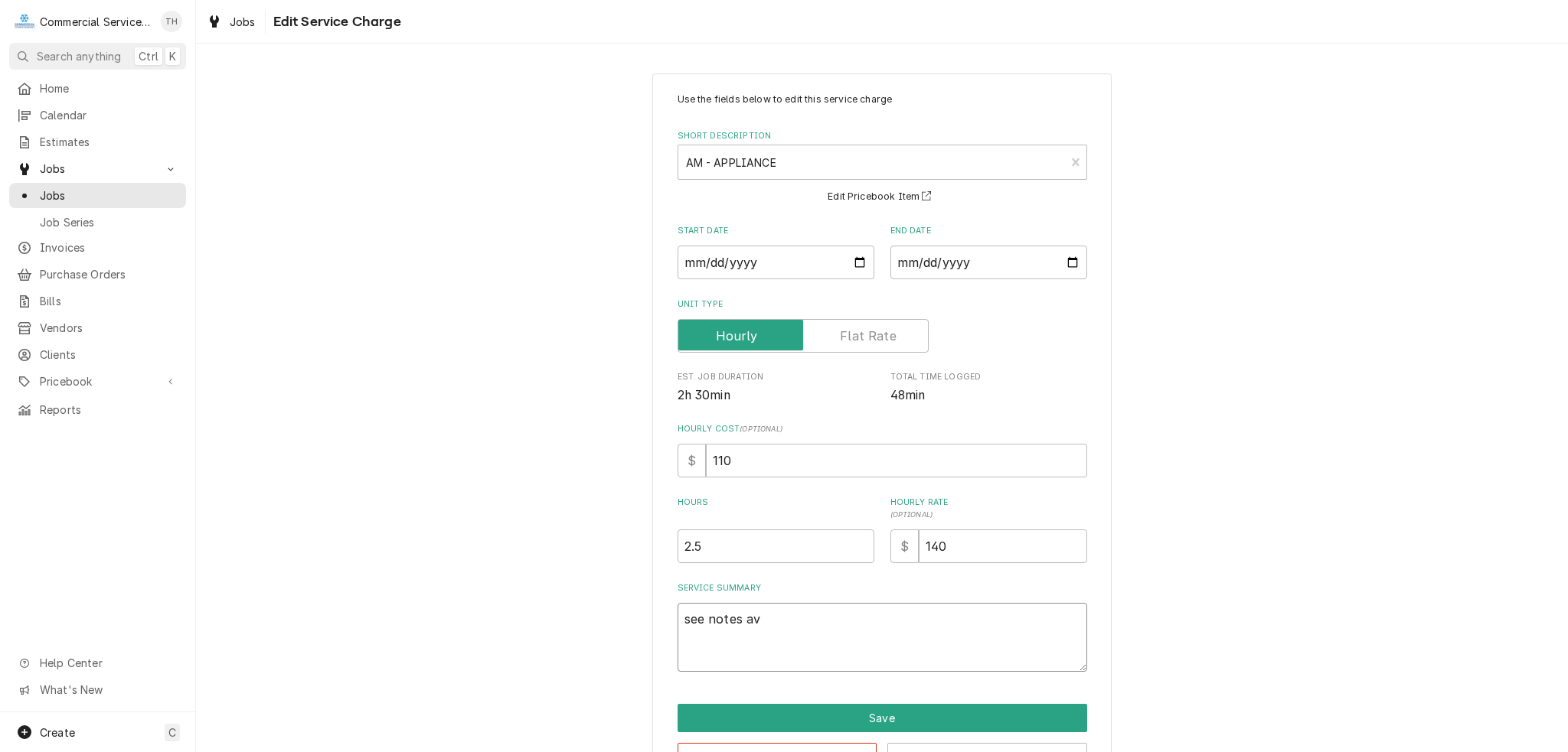
type textarea "see notes a"
type textarea "x"
type textarea "see notes aa"
type textarea "x"
type textarea "see notes a"
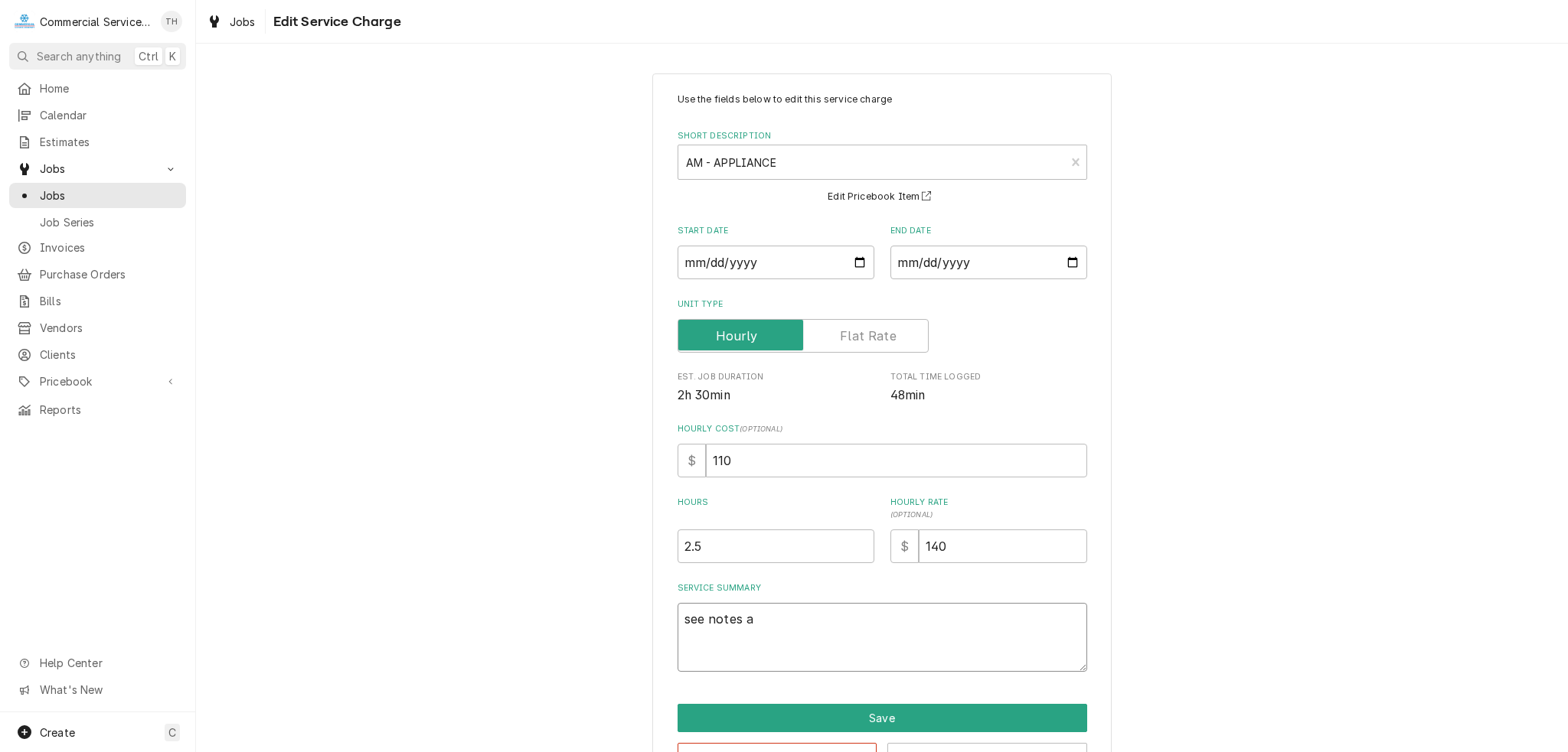
type textarea "x"
type textarea "see notes ab"
type textarea "x"
type textarea "see notes abo"
type textarea "x"
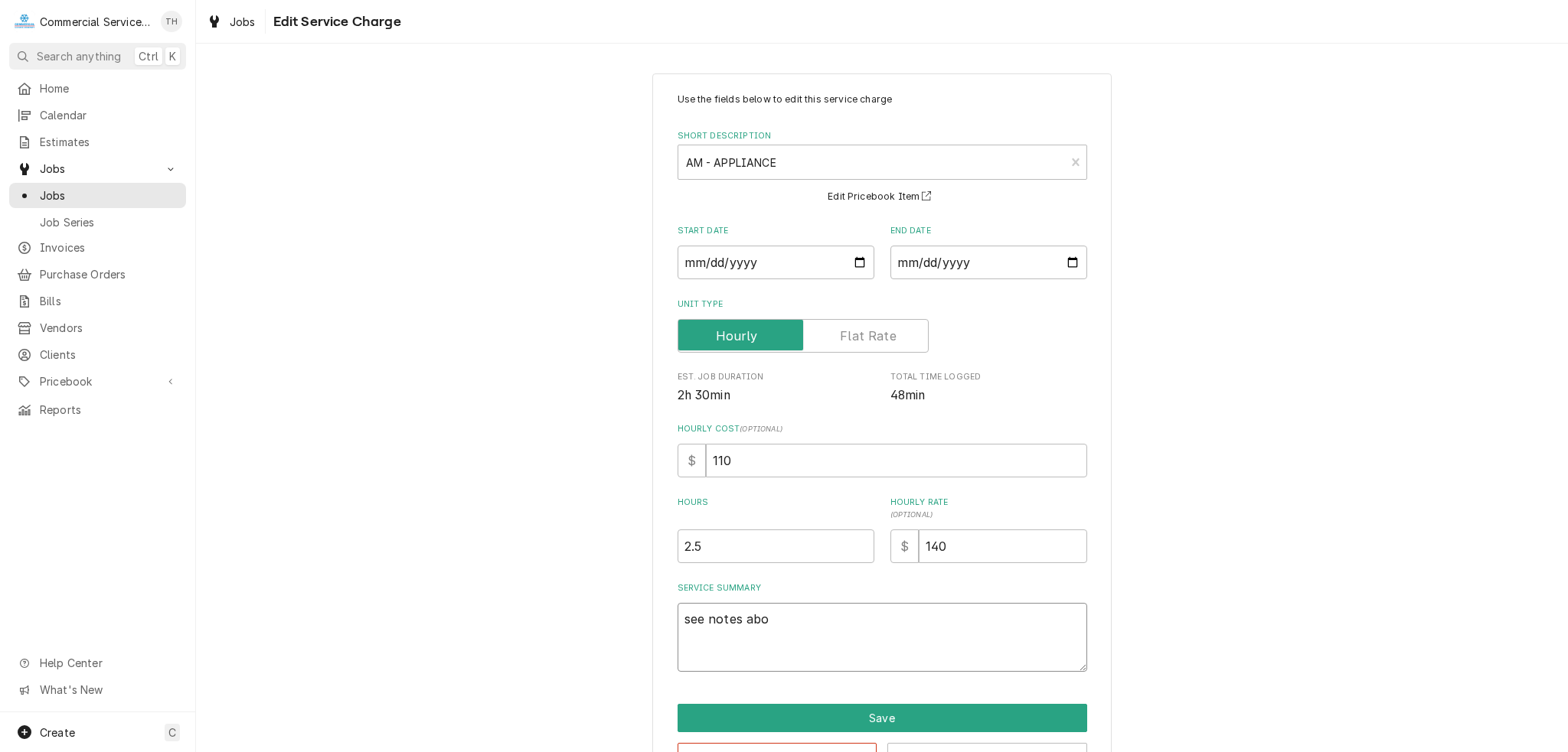
type textarea "see notes abov"
type textarea "x"
type textarea "see notes above"
click at [916, 715] on button "Save" at bounding box center [883, 718] width 410 height 29
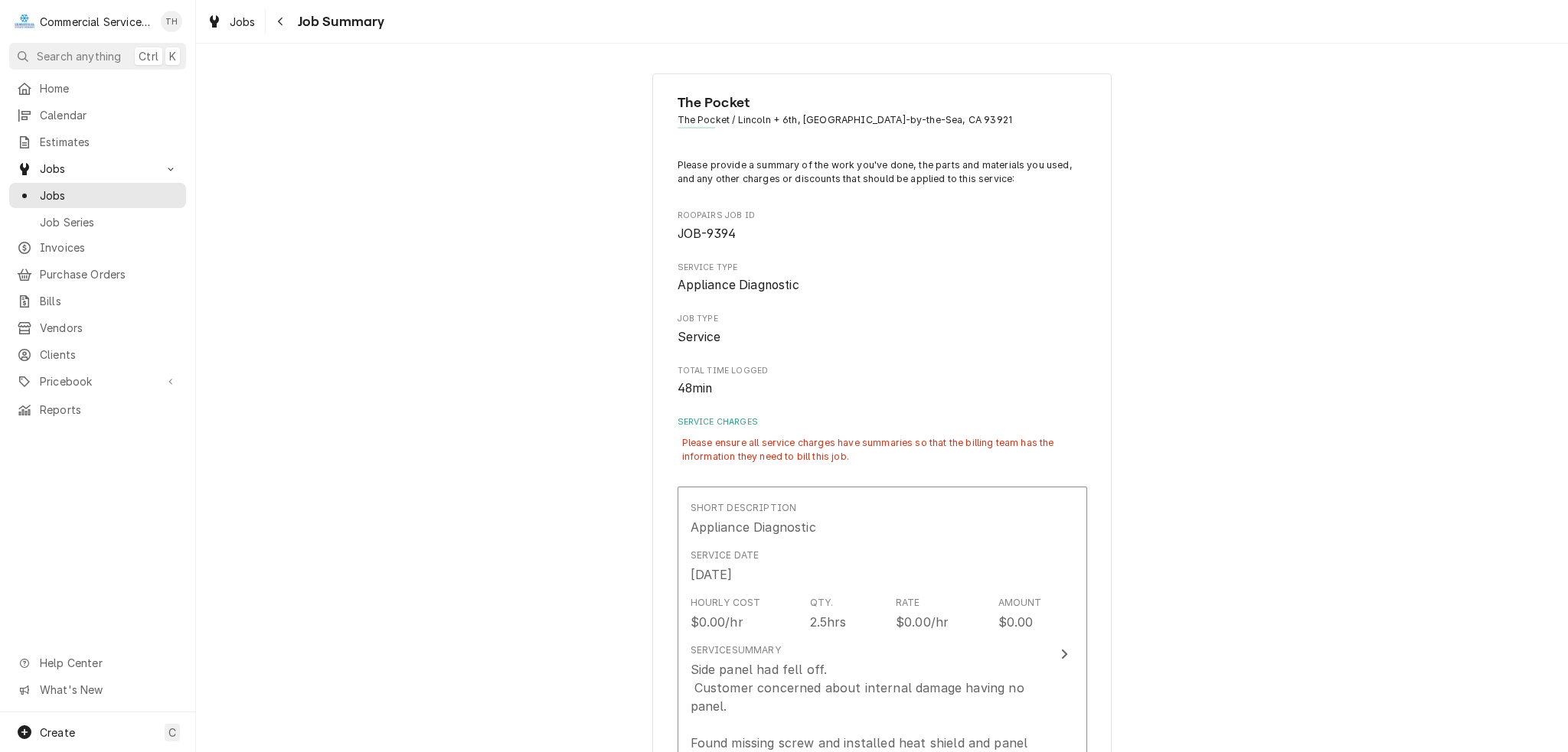
scroll to position [449, 0]
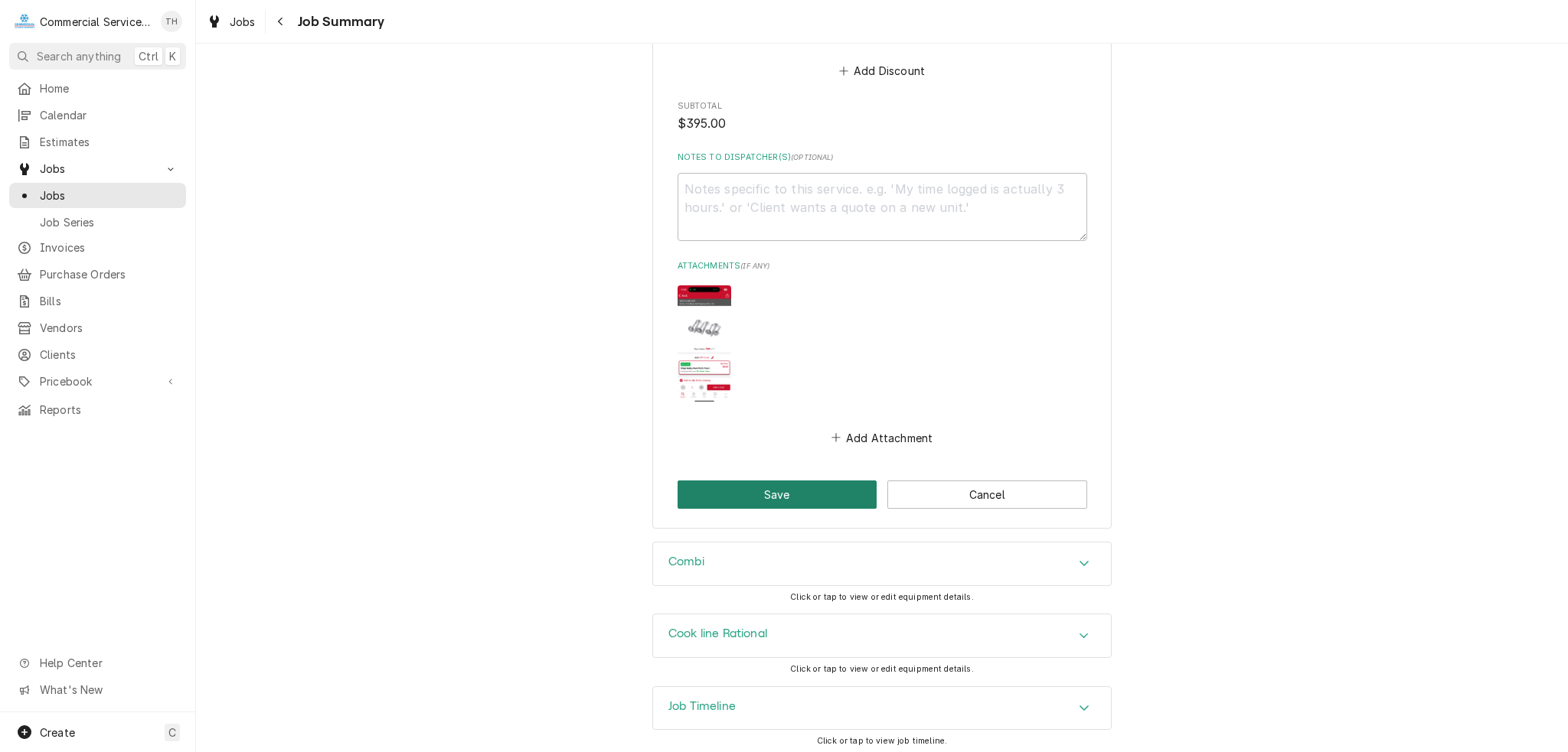
click at [789, 486] on button "Save" at bounding box center [778, 495] width 200 height 29
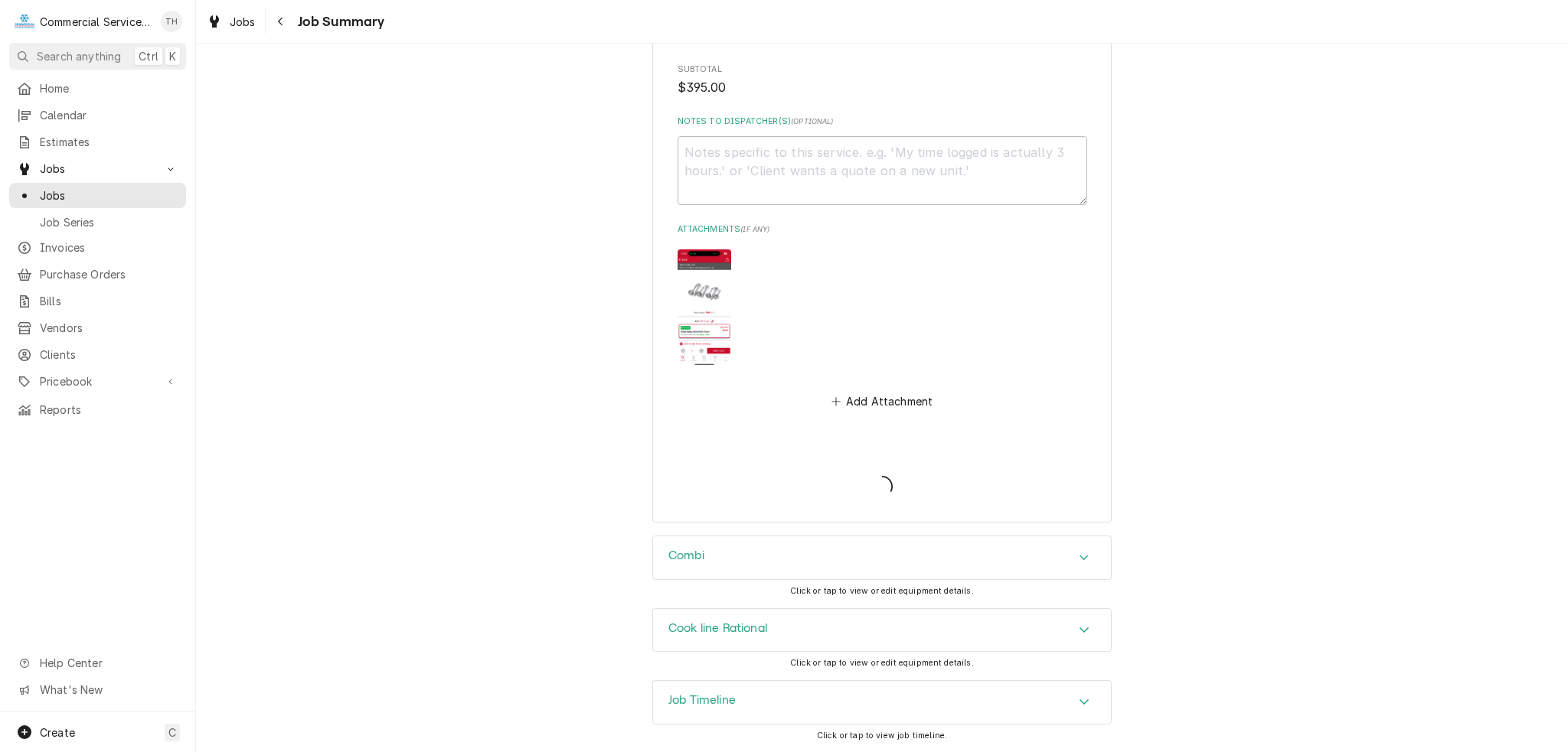
scroll to position [1318, 0]
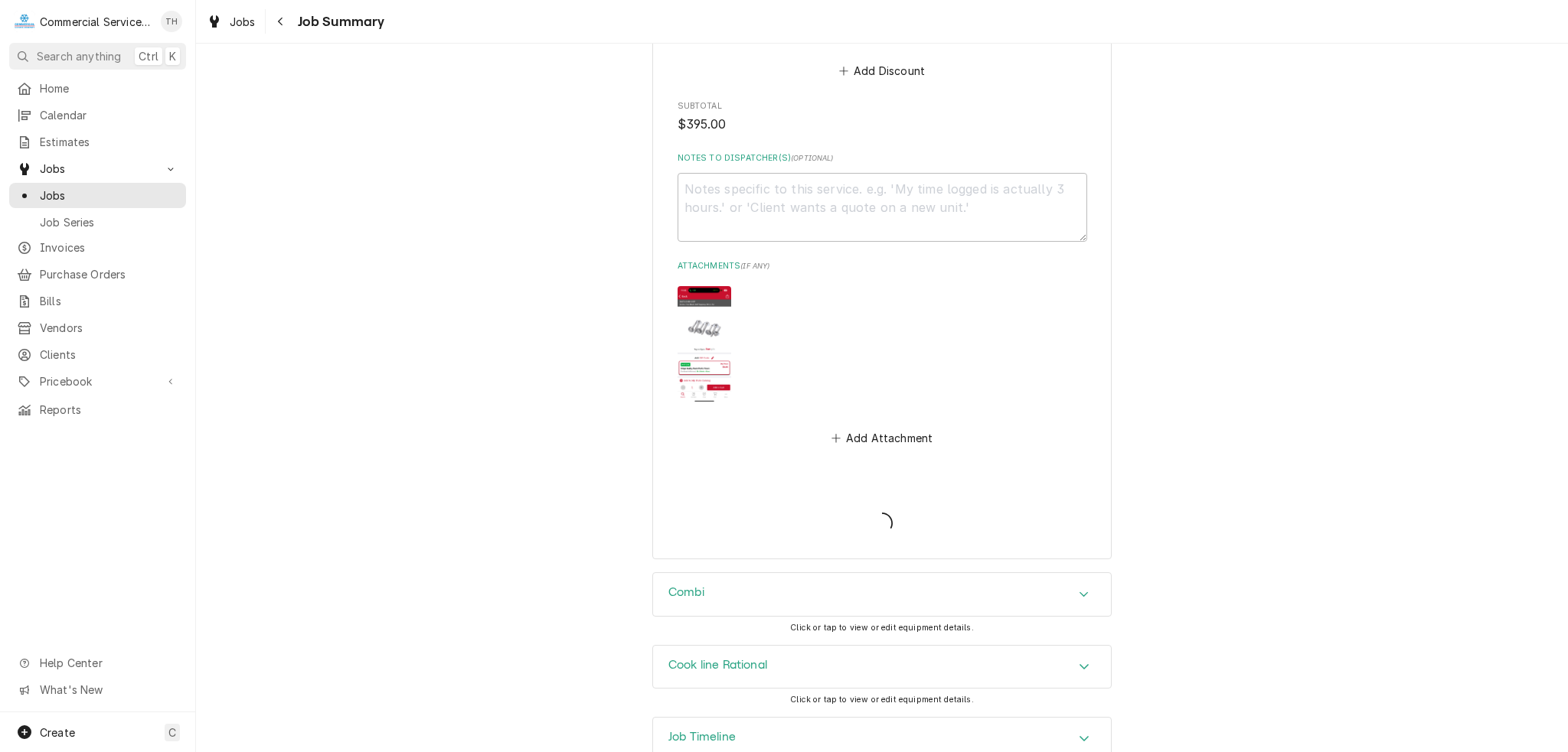
type textarea "x"
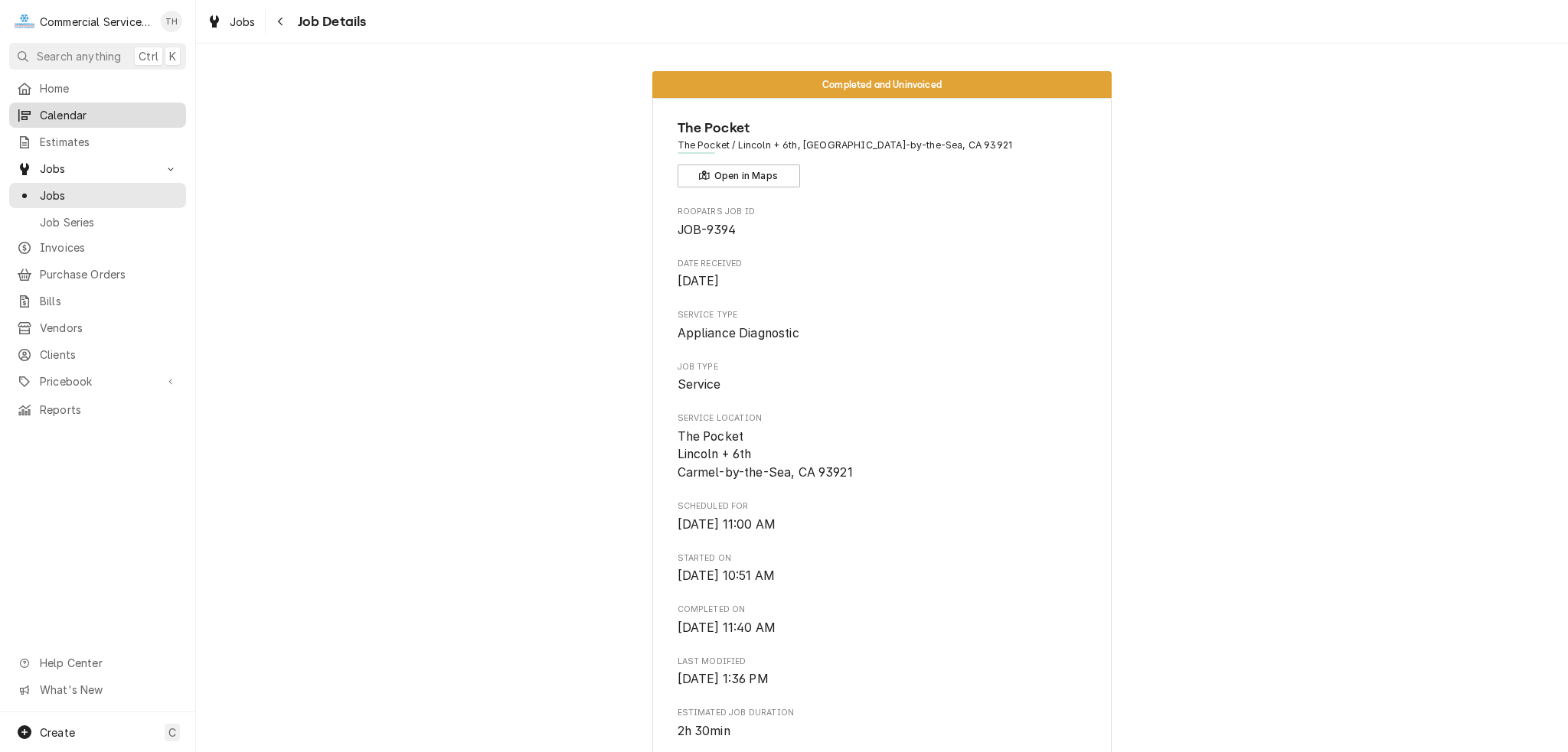
click at [74, 116] on span "Calendar" at bounding box center [109, 116] width 139 height 16
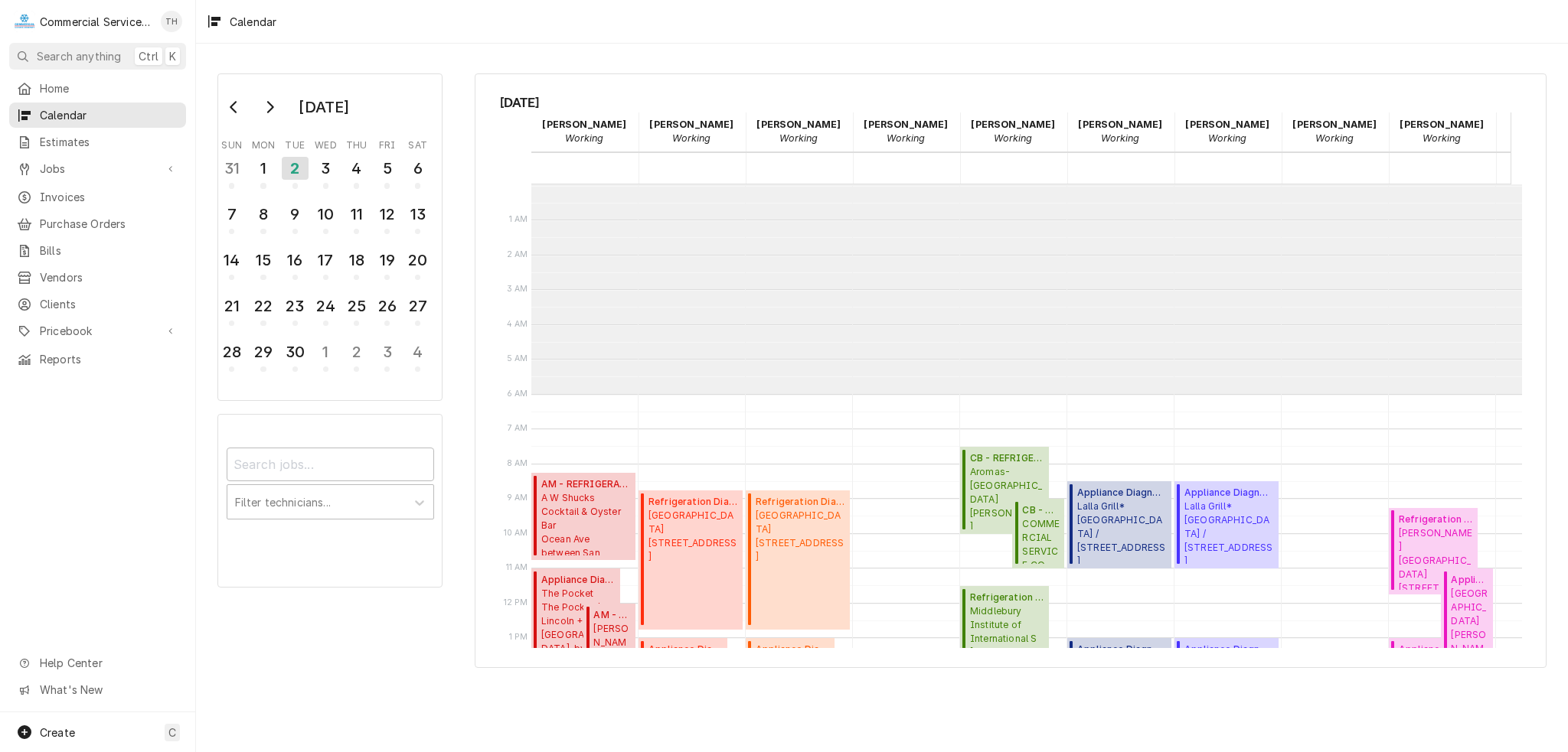
scroll to position [209, 0]
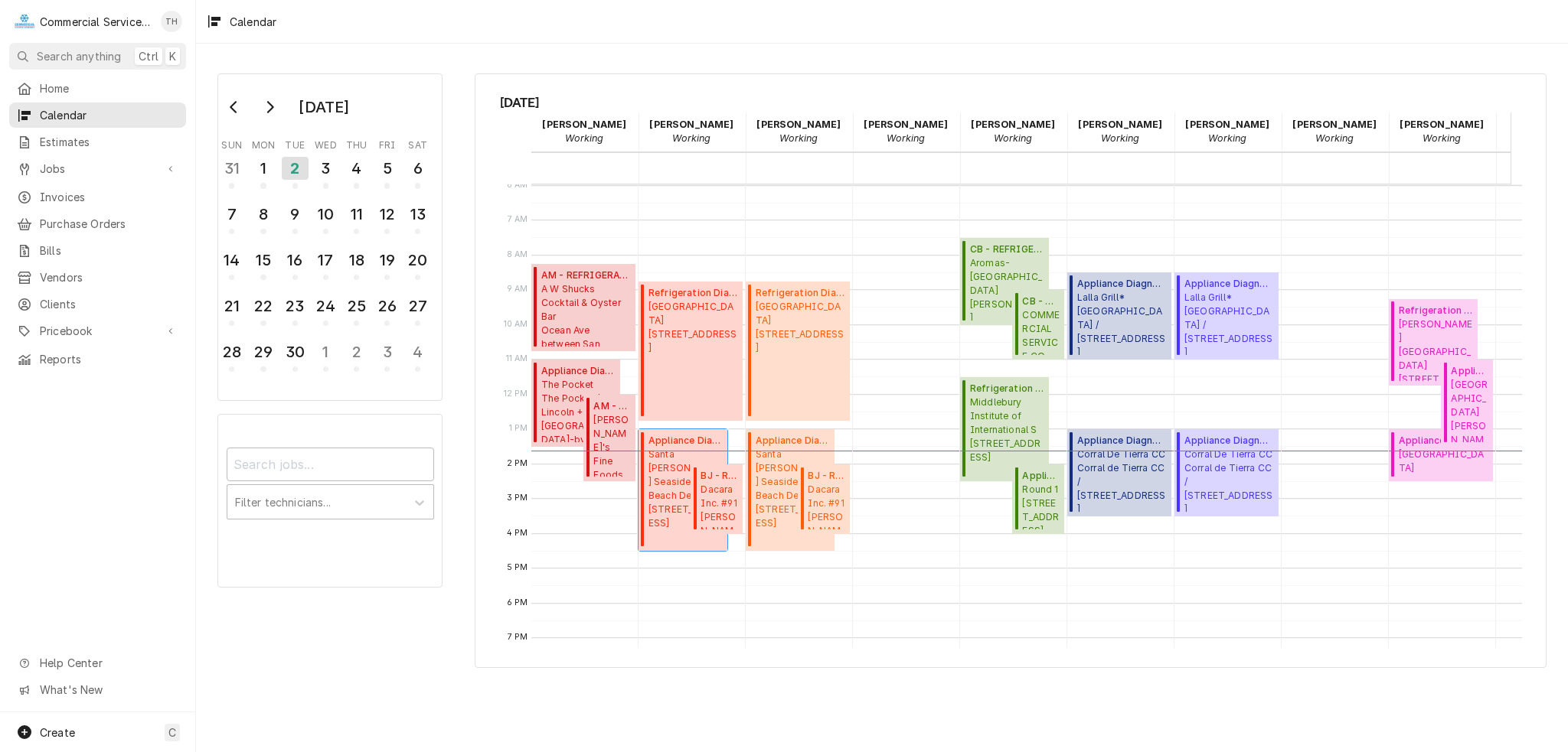
click at [661, 460] on span "Santa Cruz Seaside Co. Beach Deck / 400 Beach St, Santa Cruz, CA 95060" at bounding box center [685, 488] width 75 height 83
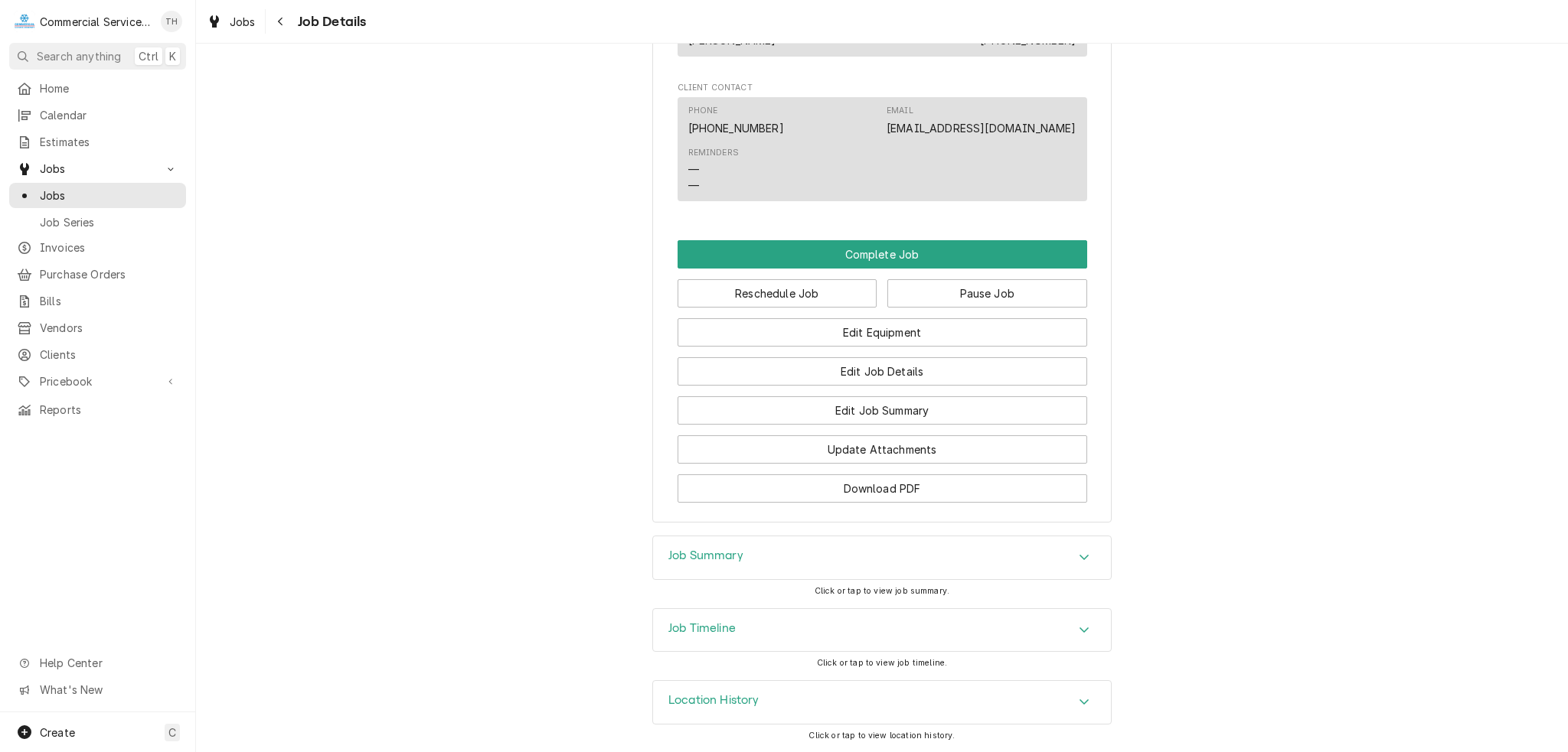
scroll to position [1077, 0]
click at [919, 564] on div "Job Summary" at bounding box center [882, 558] width 458 height 43
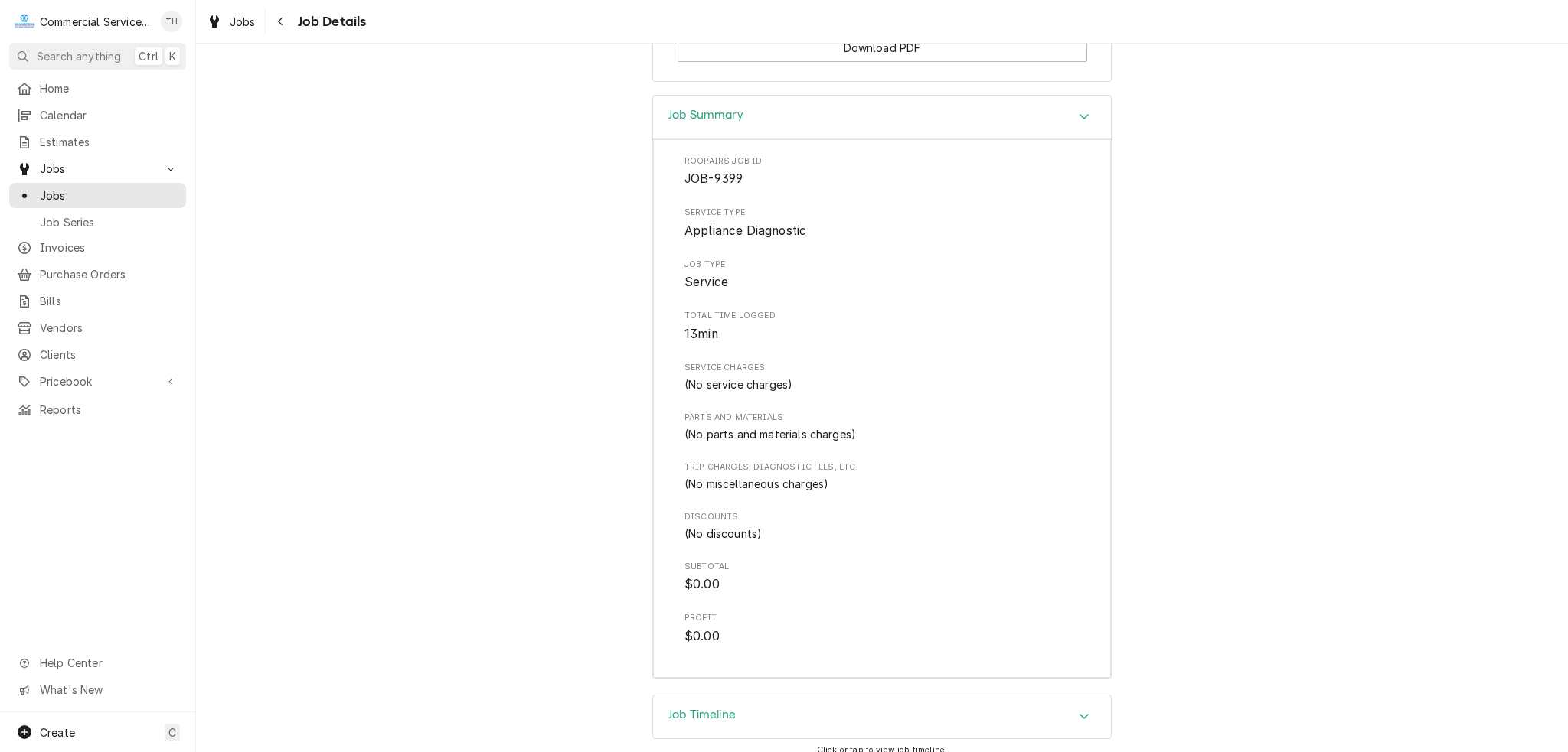
scroll to position [1536, 0]
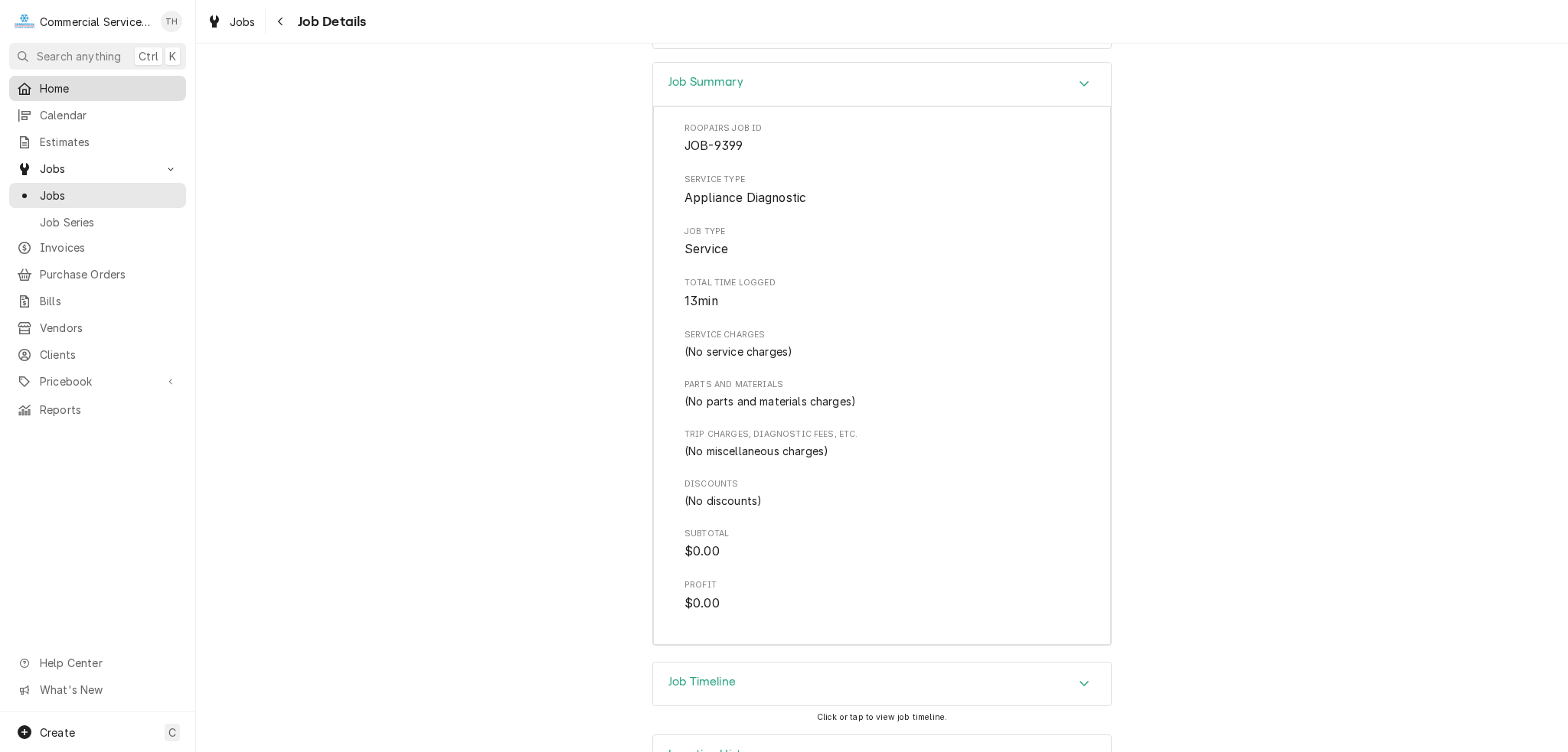
click at [70, 90] on span "Home" at bounding box center [109, 88] width 139 height 16
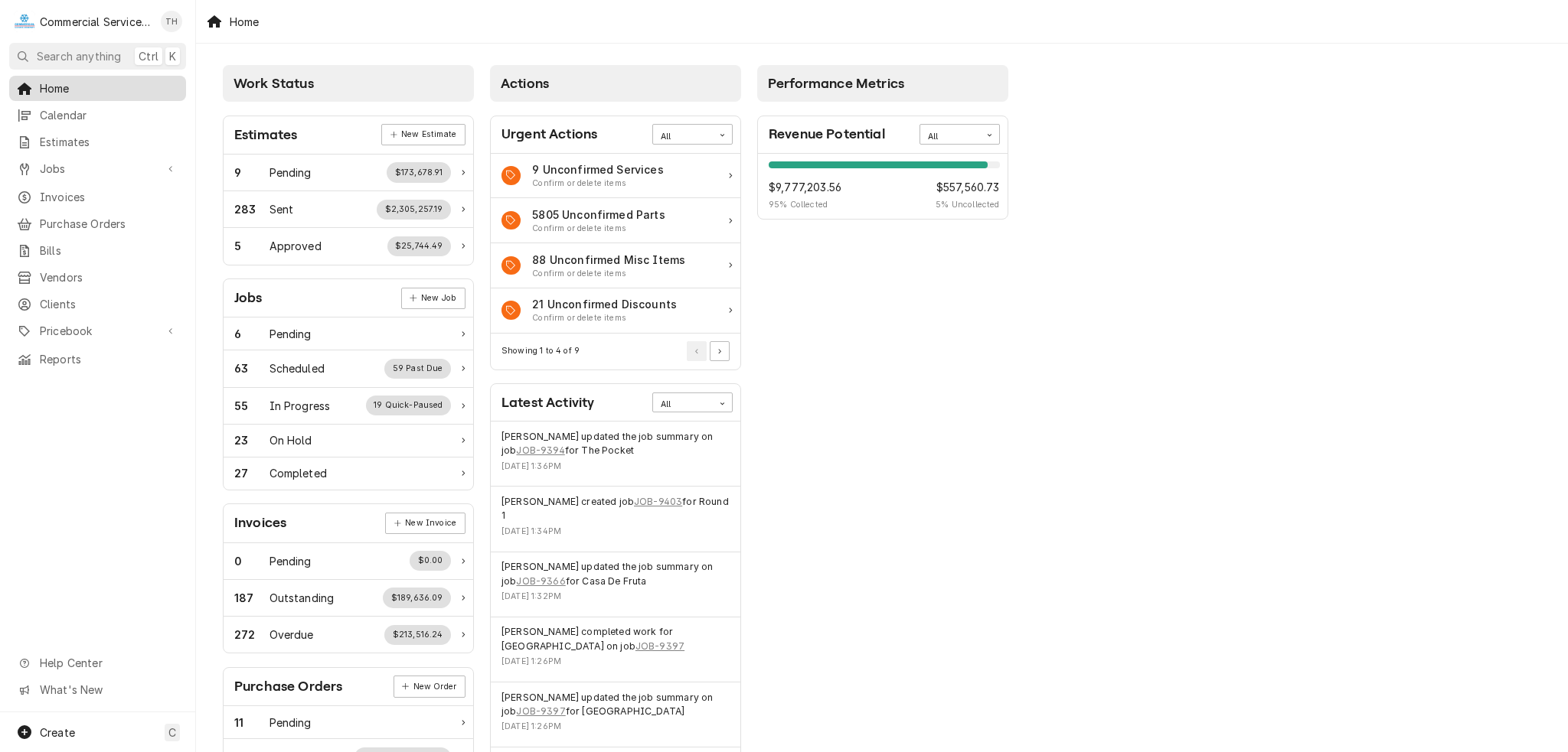
click at [72, 91] on span "Home" at bounding box center [109, 88] width 139 height 16
click at [64, 165] on span "Jobs" at bounding box center [98, 169] width 116 height 16
click at [61, 202] on div "Jobs Job Series" at bounding box center [98, 208] width 177 height 51
click at [73, 196] on span "Jobs" at bounding box center [109, 196] width 139 height 16
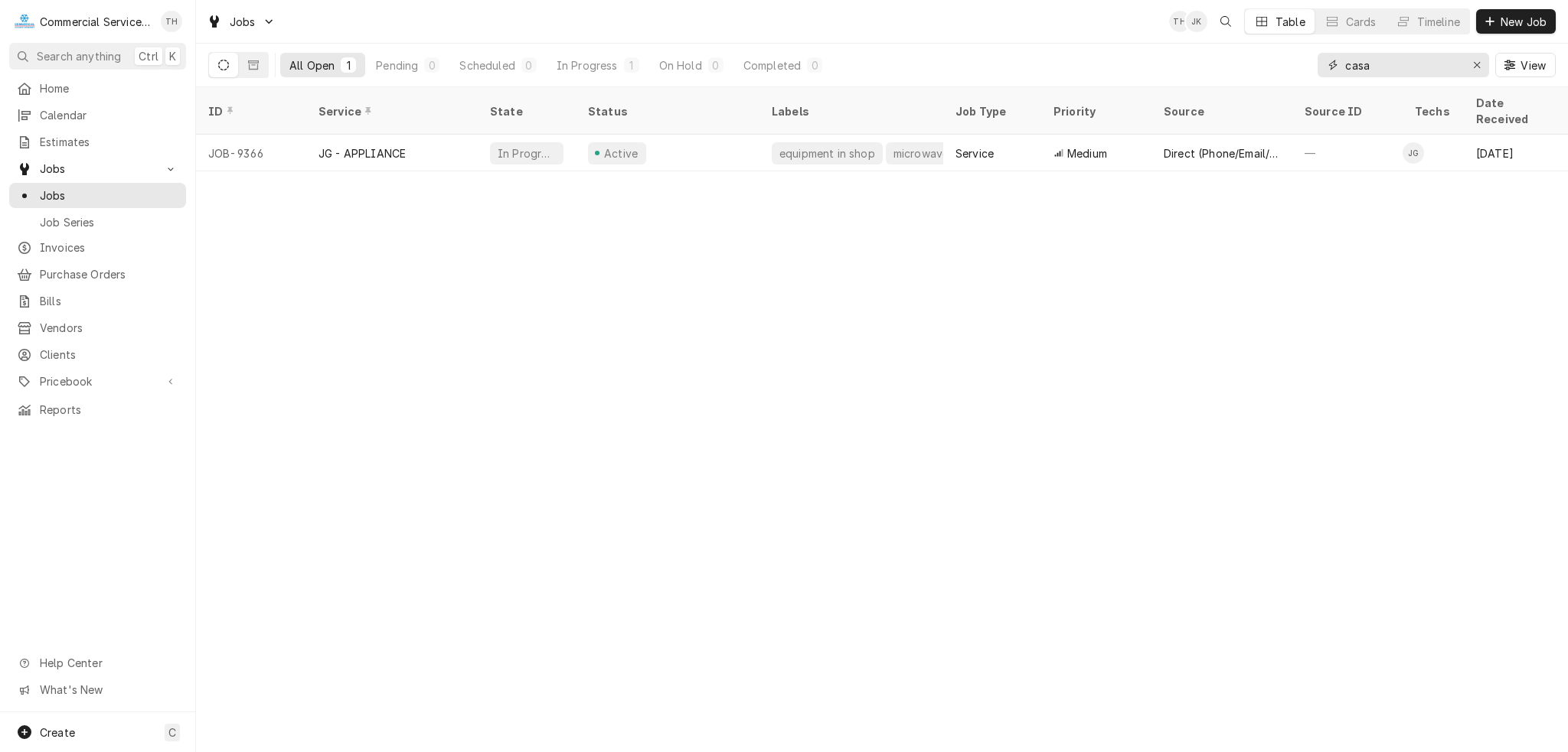
click at [1398, 66] on input "casa" at bounding box center [1402, 65] width 115 height 25
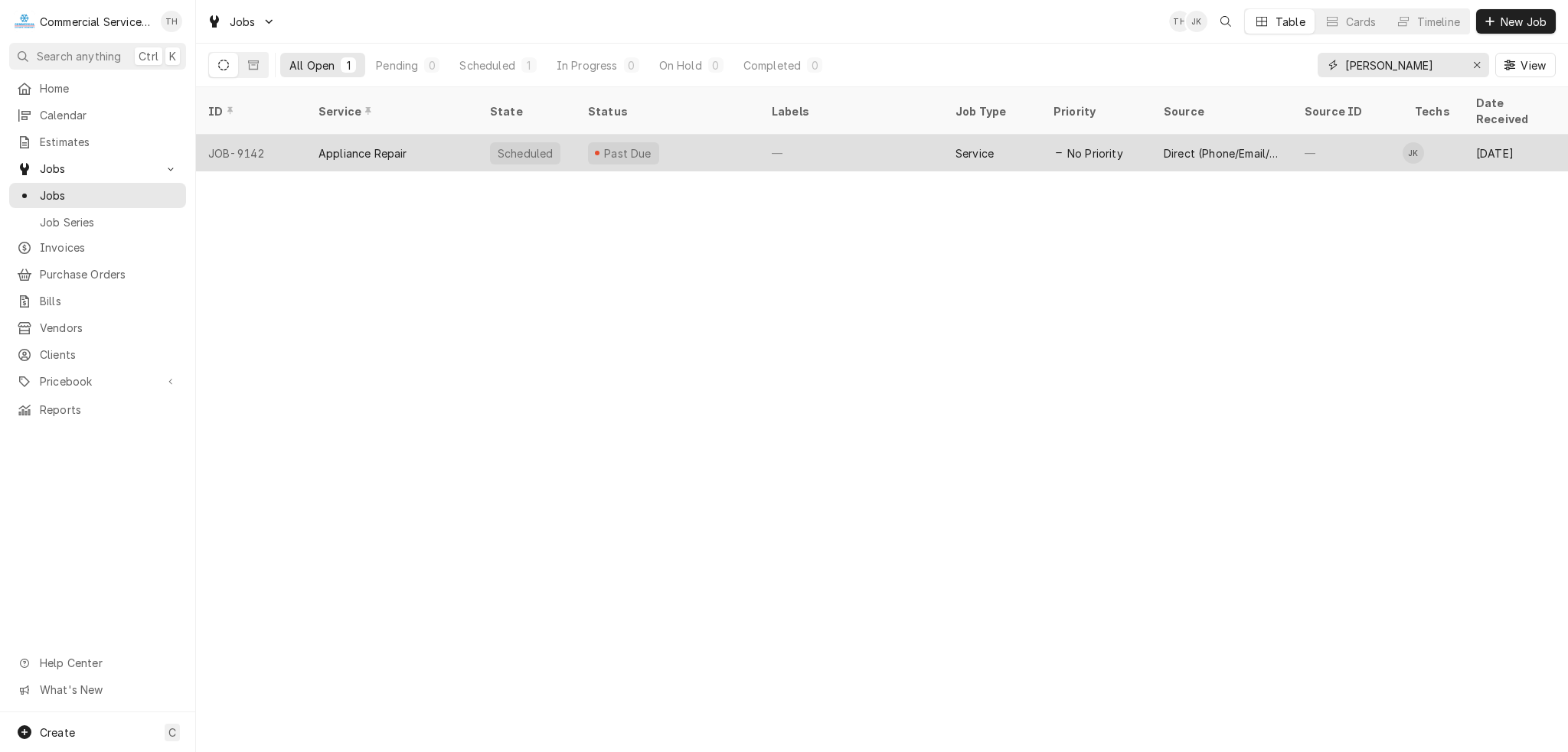
type input "[PERSON_NAME]"
click at [430, 136] on div "Appliance Repair" at bounding box center [392, 152] width 171 height 37
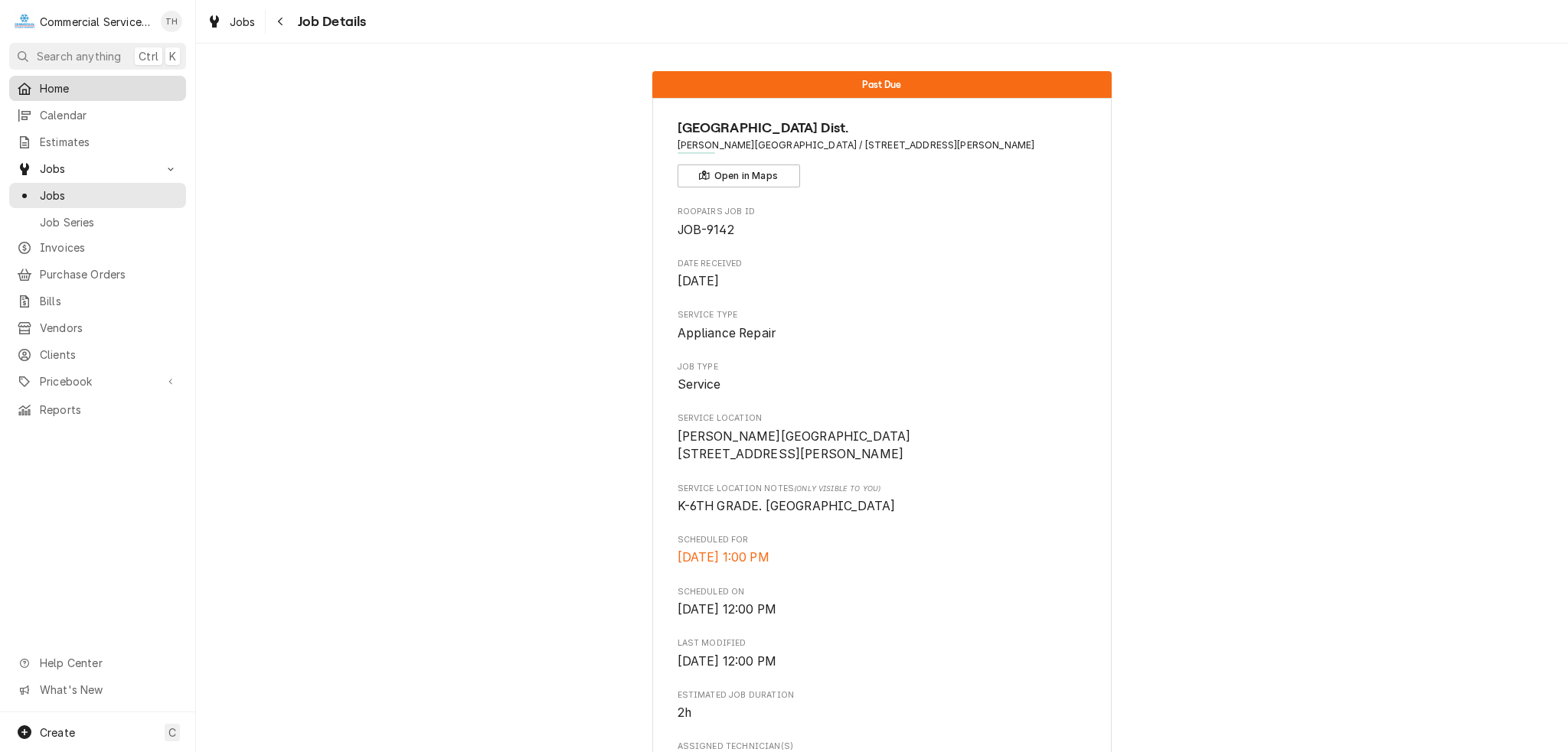
click at [92, 80] on span "Home" at bounding box center [109, 88] width 139 height 16
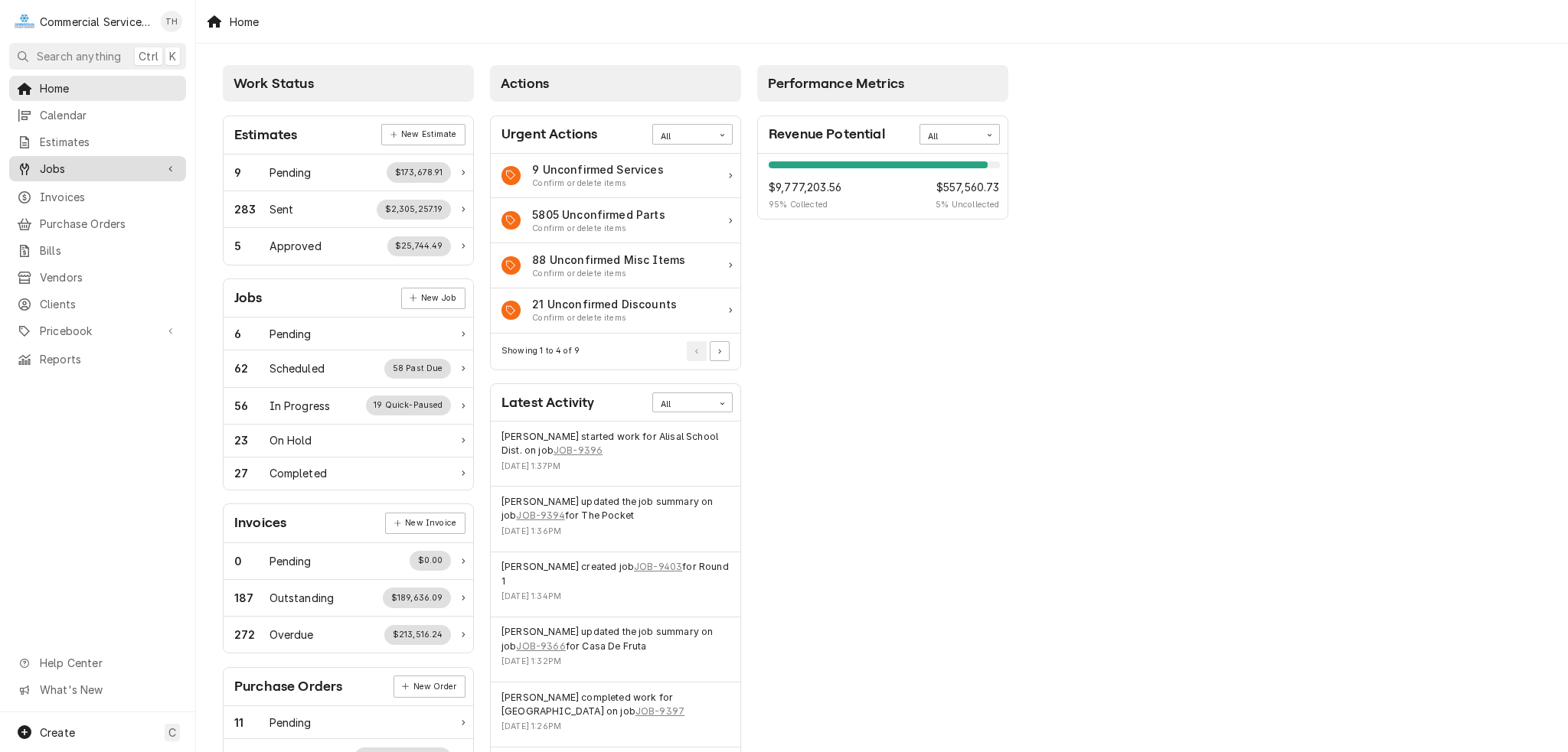
click at [81, 161] on span "Jobs" at bounding box center [98, 169] width 116 height 16
click at [69, 200] on link "Jobs" at bounding box center [98, 195] width 177 height 25
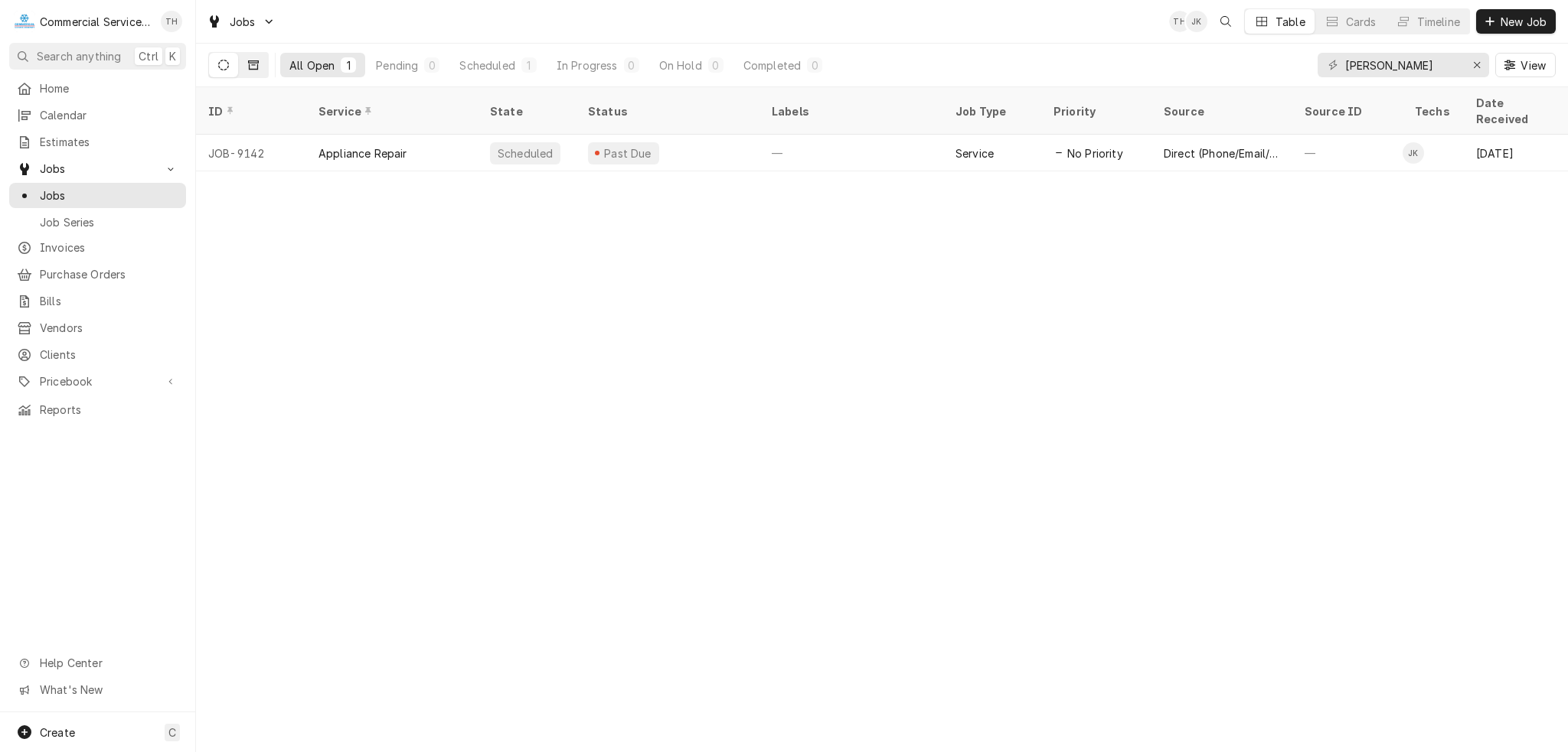
click at [254, 60] on icon "Dynamic Content Wrapper" at bounding box center [253, 65] width 11 height 11
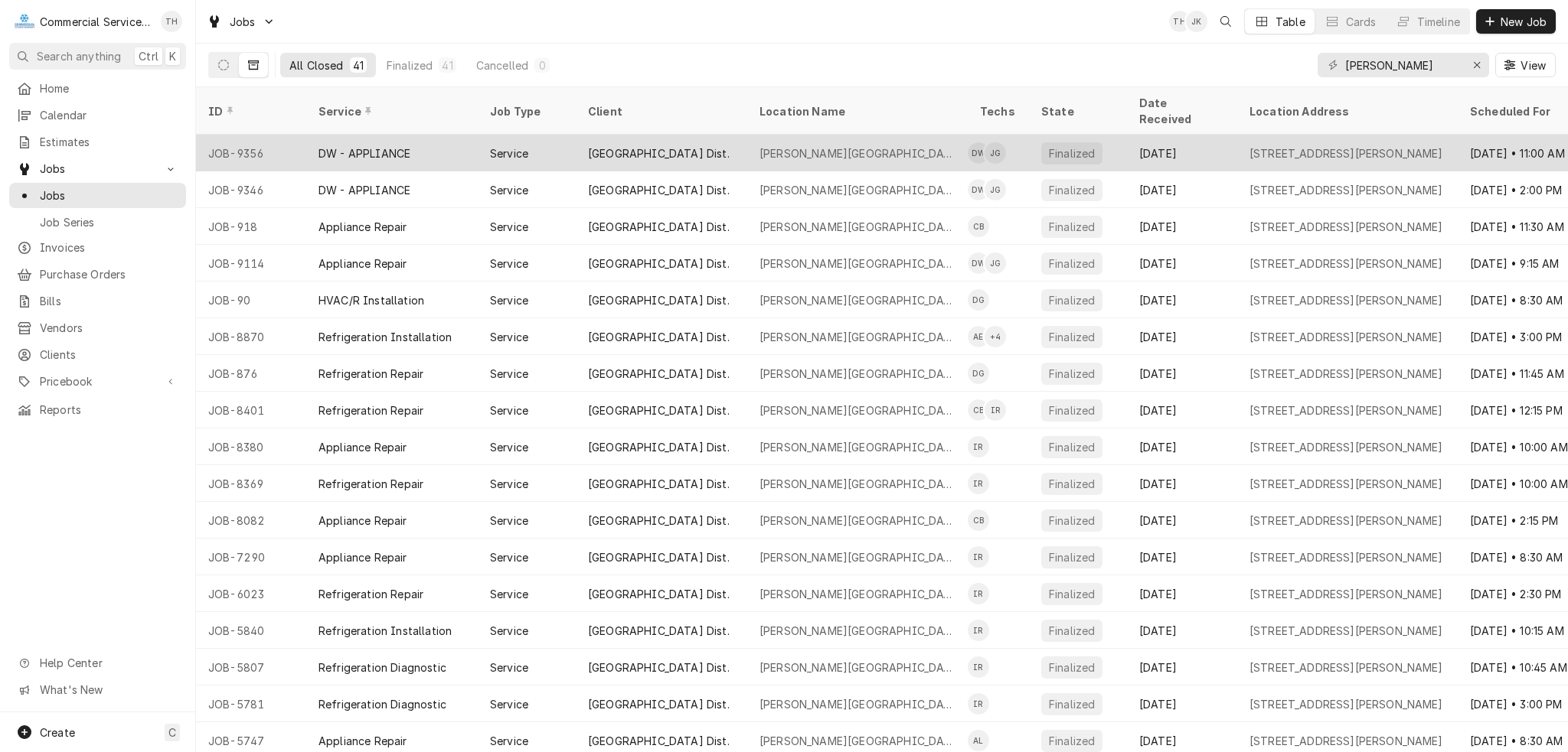
click at [892, 145] on div "JESSE G. SANCHEZ ELEMENTARY SCHOOL" at bounding box center [857, 153] width 196 height 16
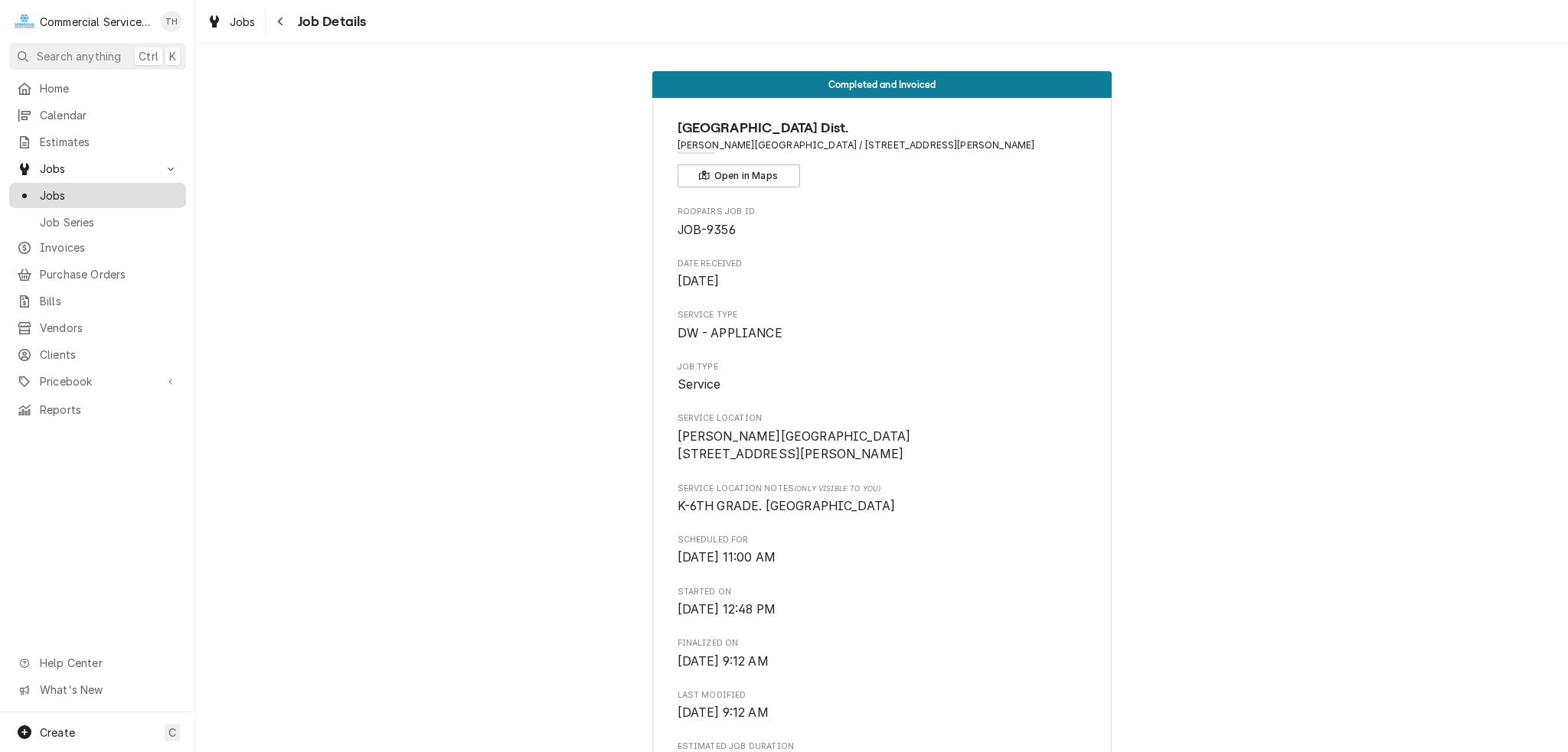
click at [92, 188] on span "Jobs" at bounding box center [109, 196] width 139 height 16
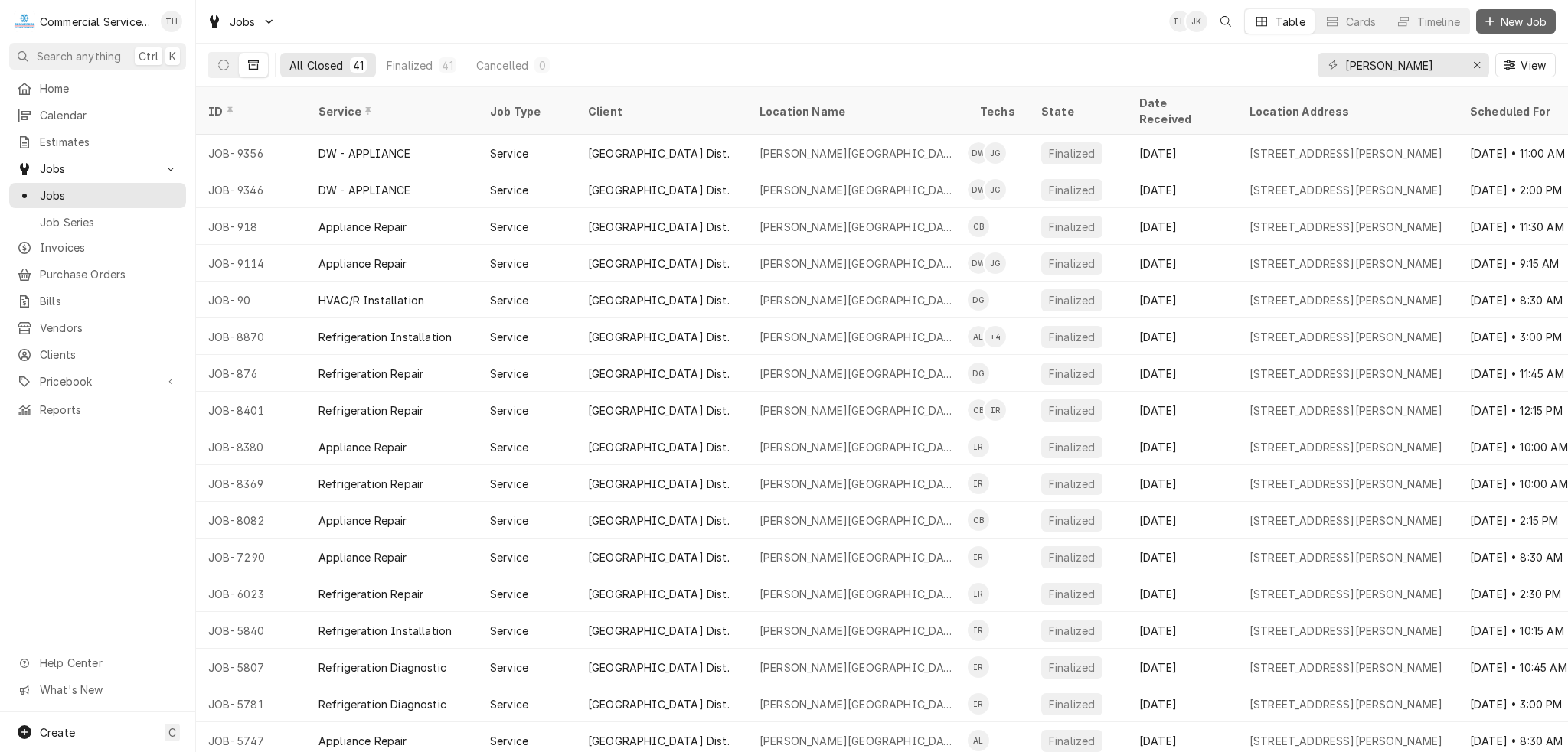
click at [1504, 23] on span "New Job" at bounding box center [1524, 22] width 52 height 16
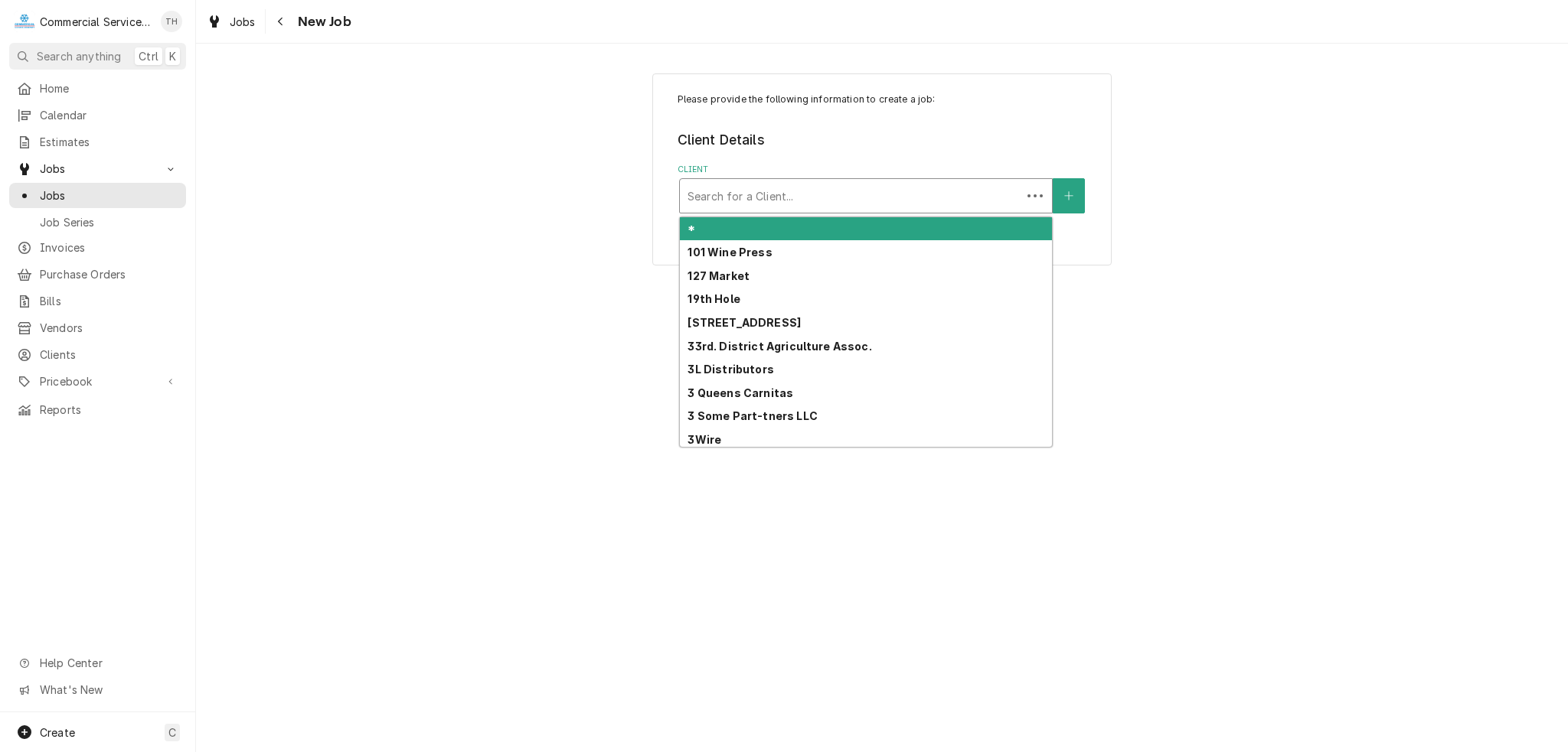
click at [836, 184] on div "Client" at bounding box center [851, 196] width 326 height 28
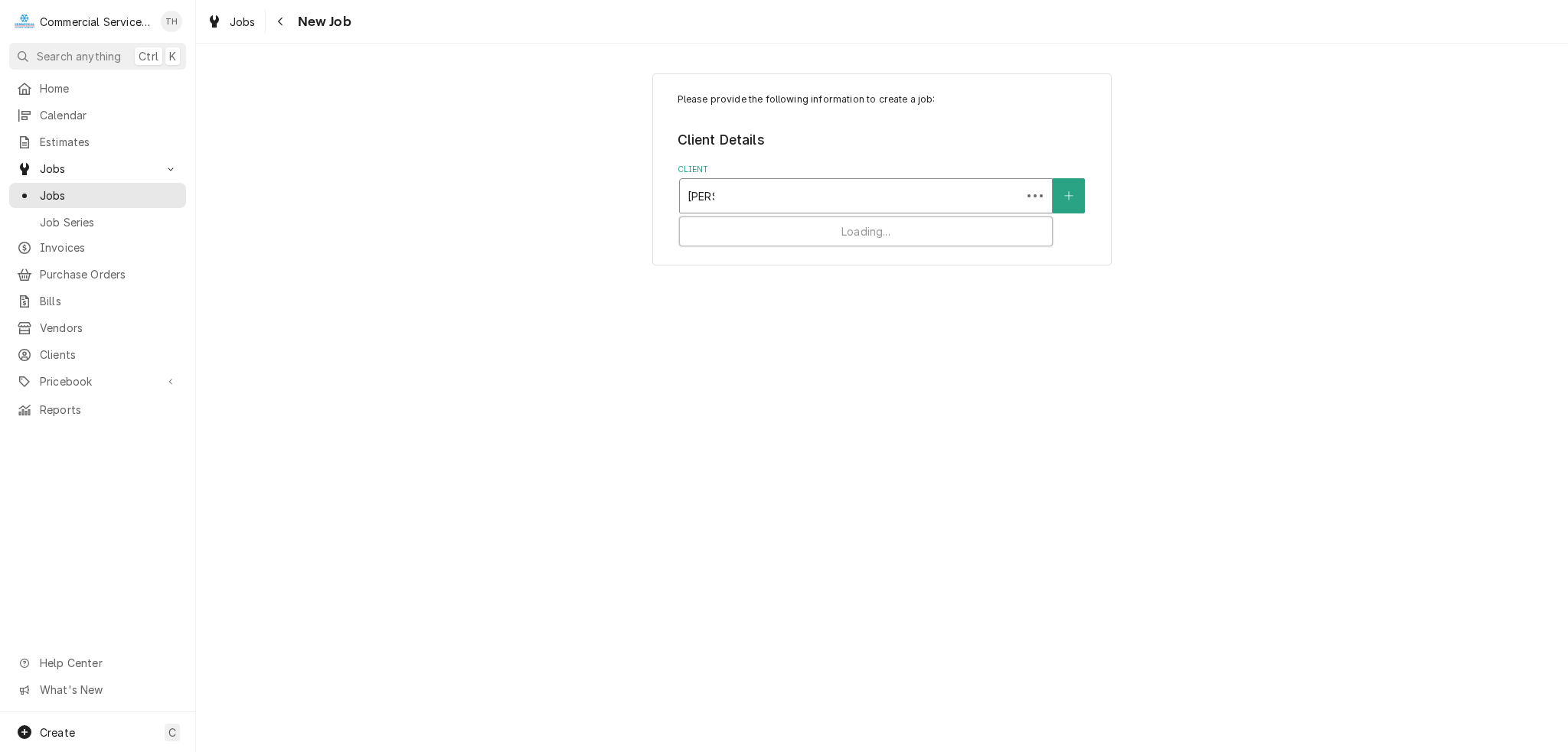
type input "alisal"
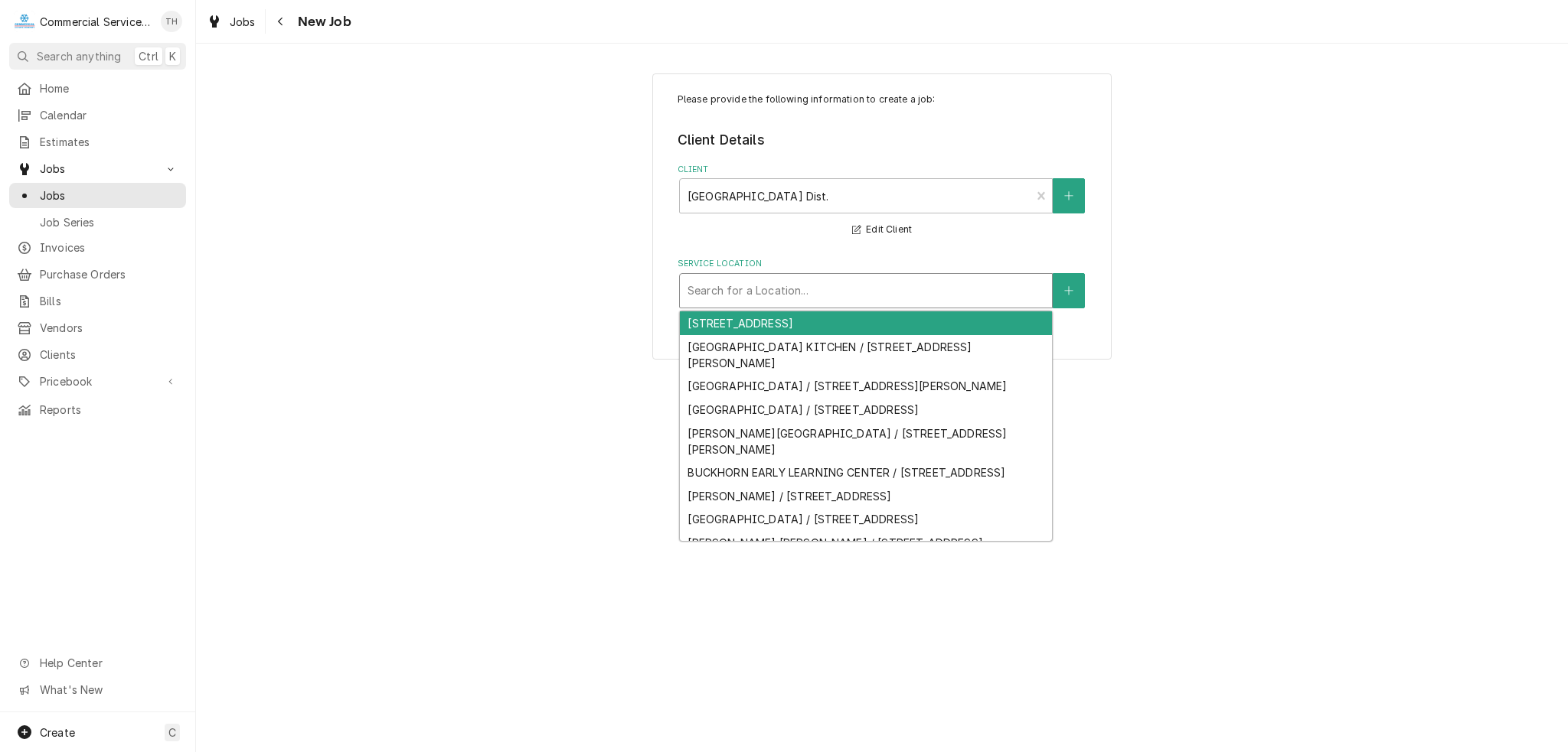
click at [901, 290] on div "Service Location" at bounding box center [866, 291] width 357 height 28
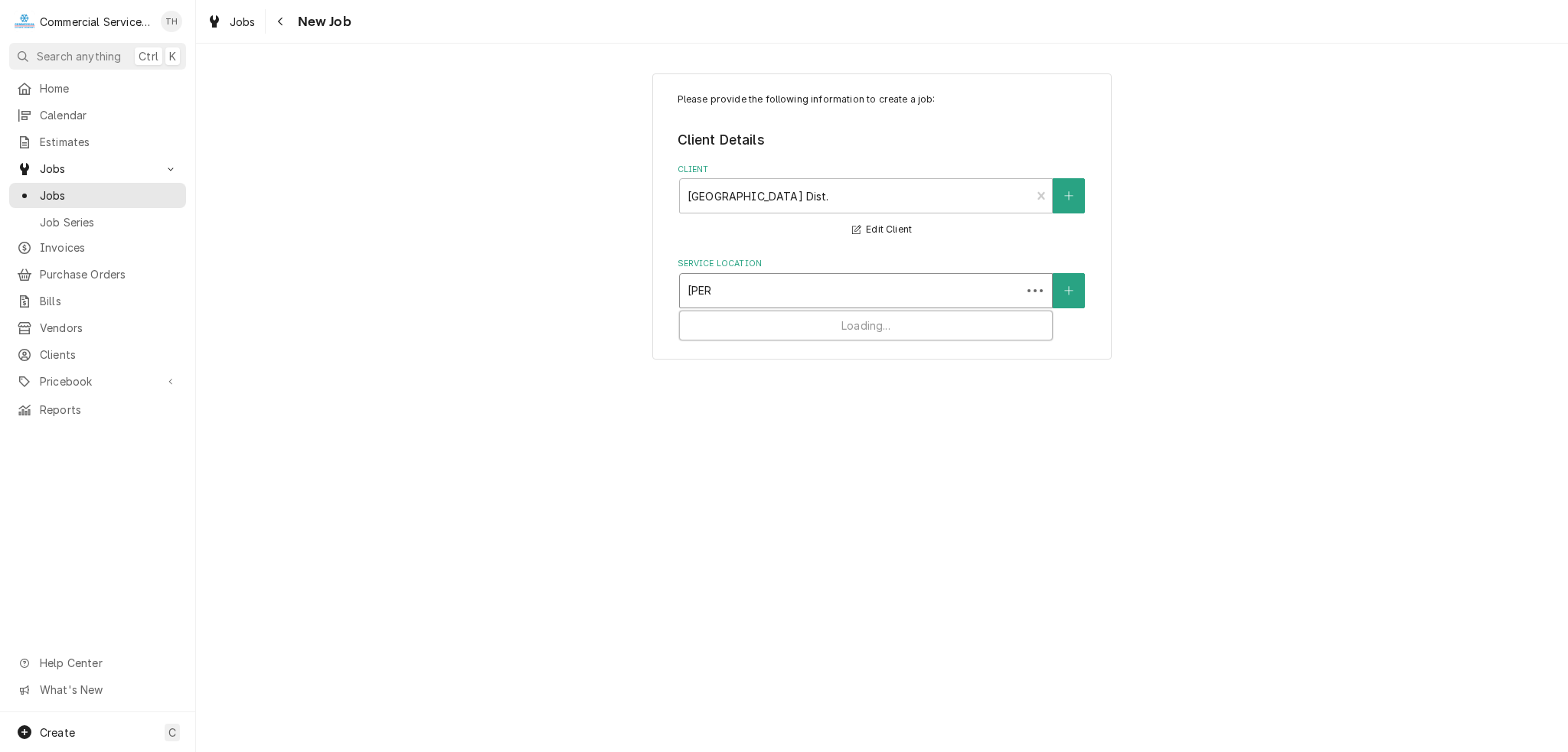
type input "jesse"
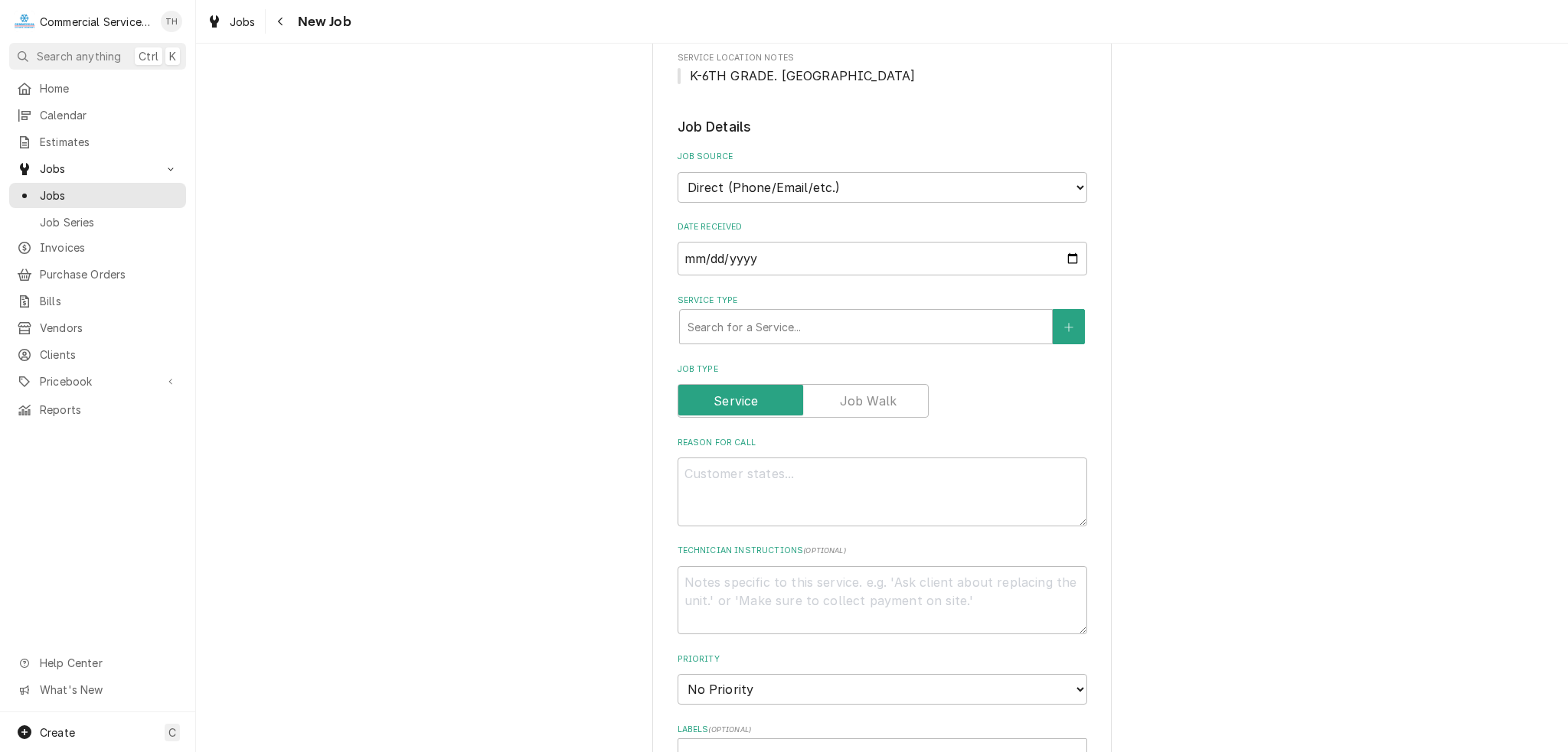
scroll to position [306, 0]
click at [748, 326] on div "Service Type" at bounding box center [866, 321] width 357 height 28
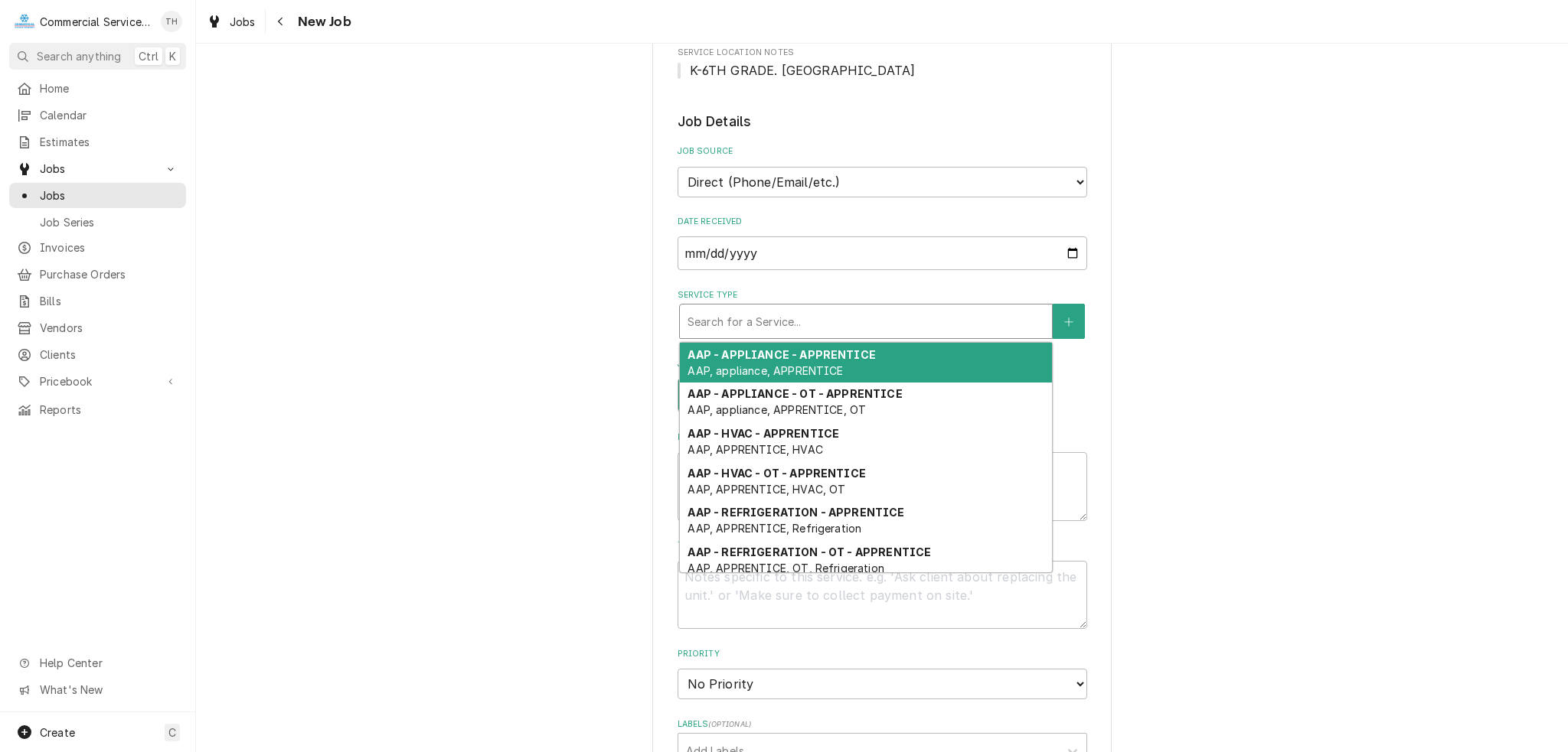
type textarea "x"
type input "d"
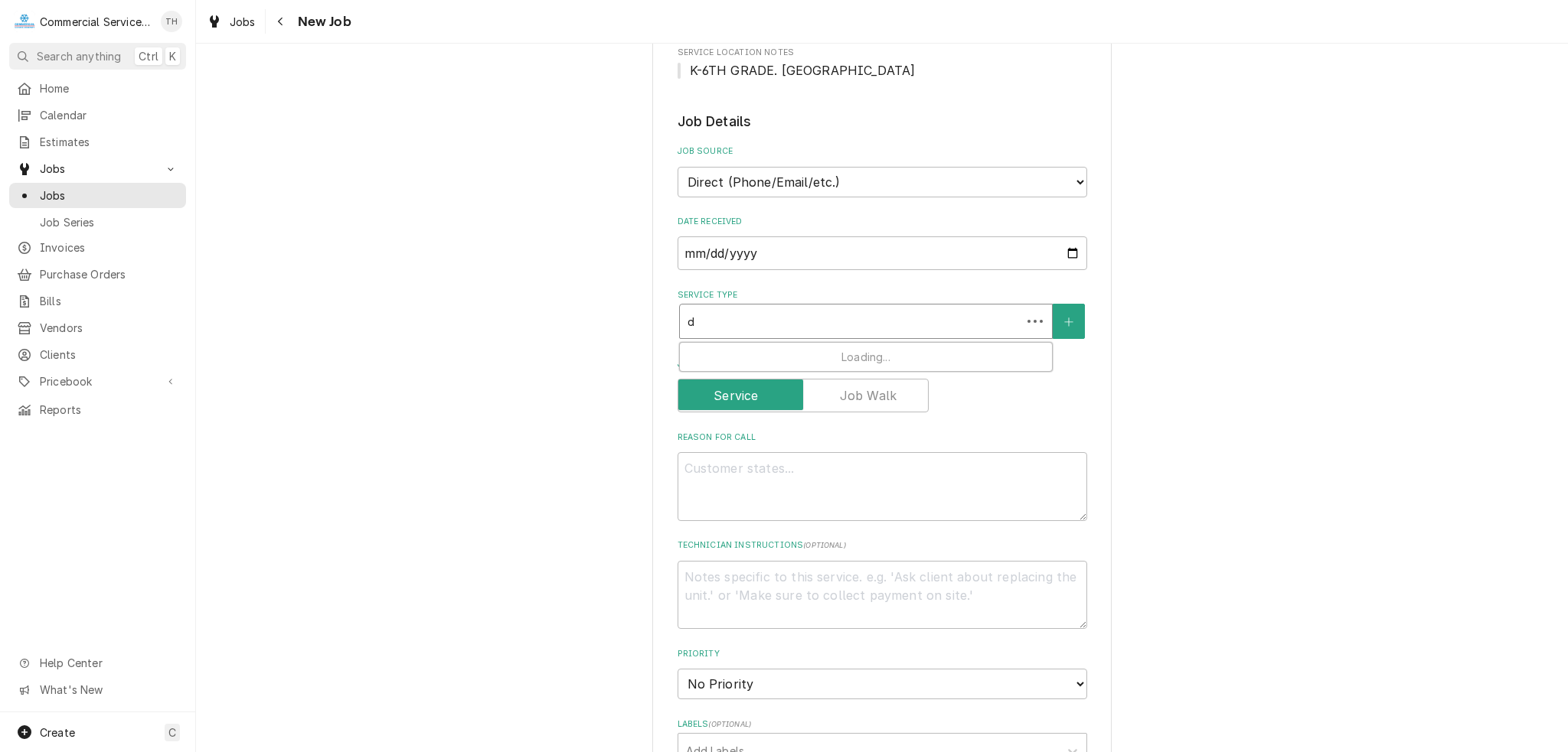
type textarea "x"
type input "dw"
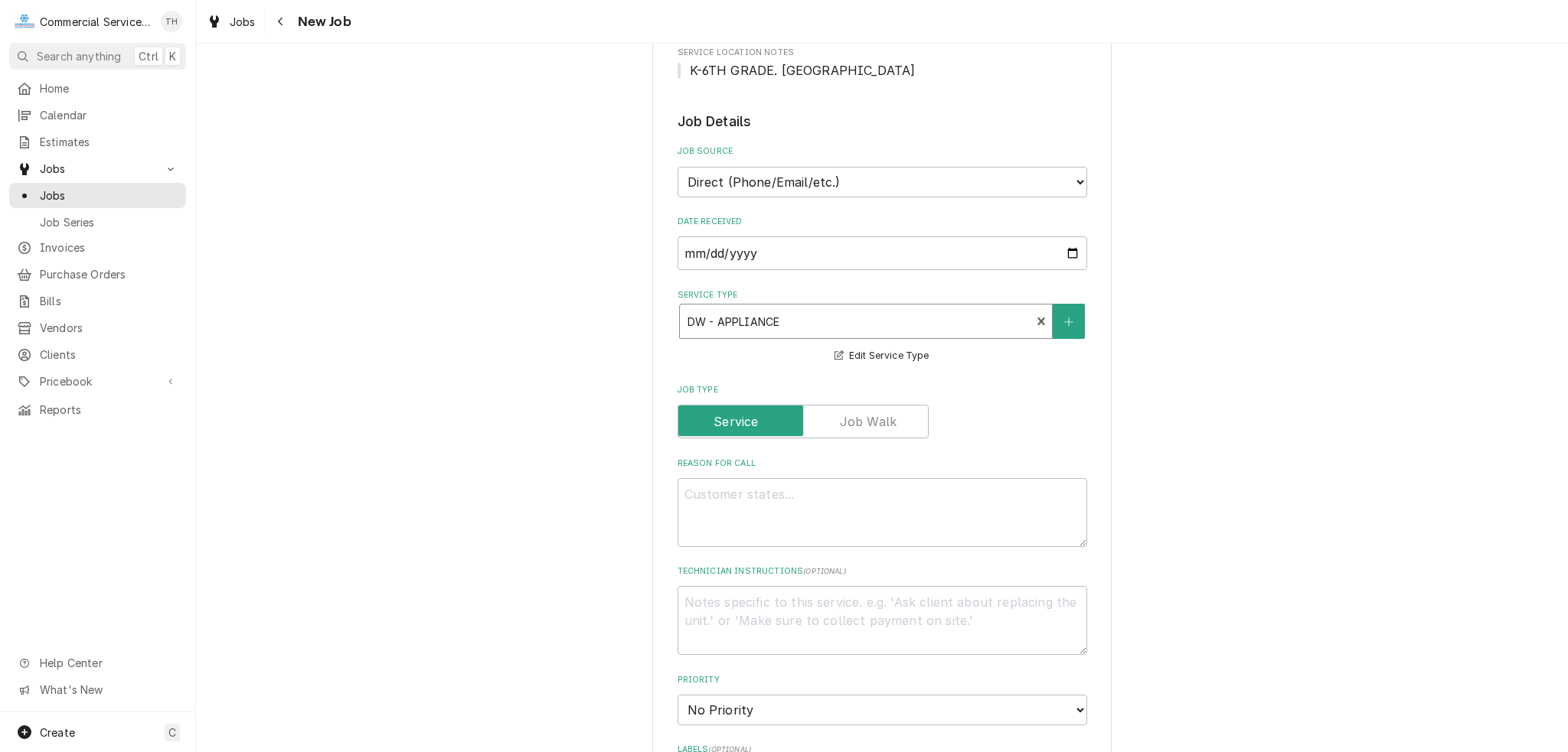
type textarea "x"
type textarea "R"
type textarea "x"
type textarea "Re"
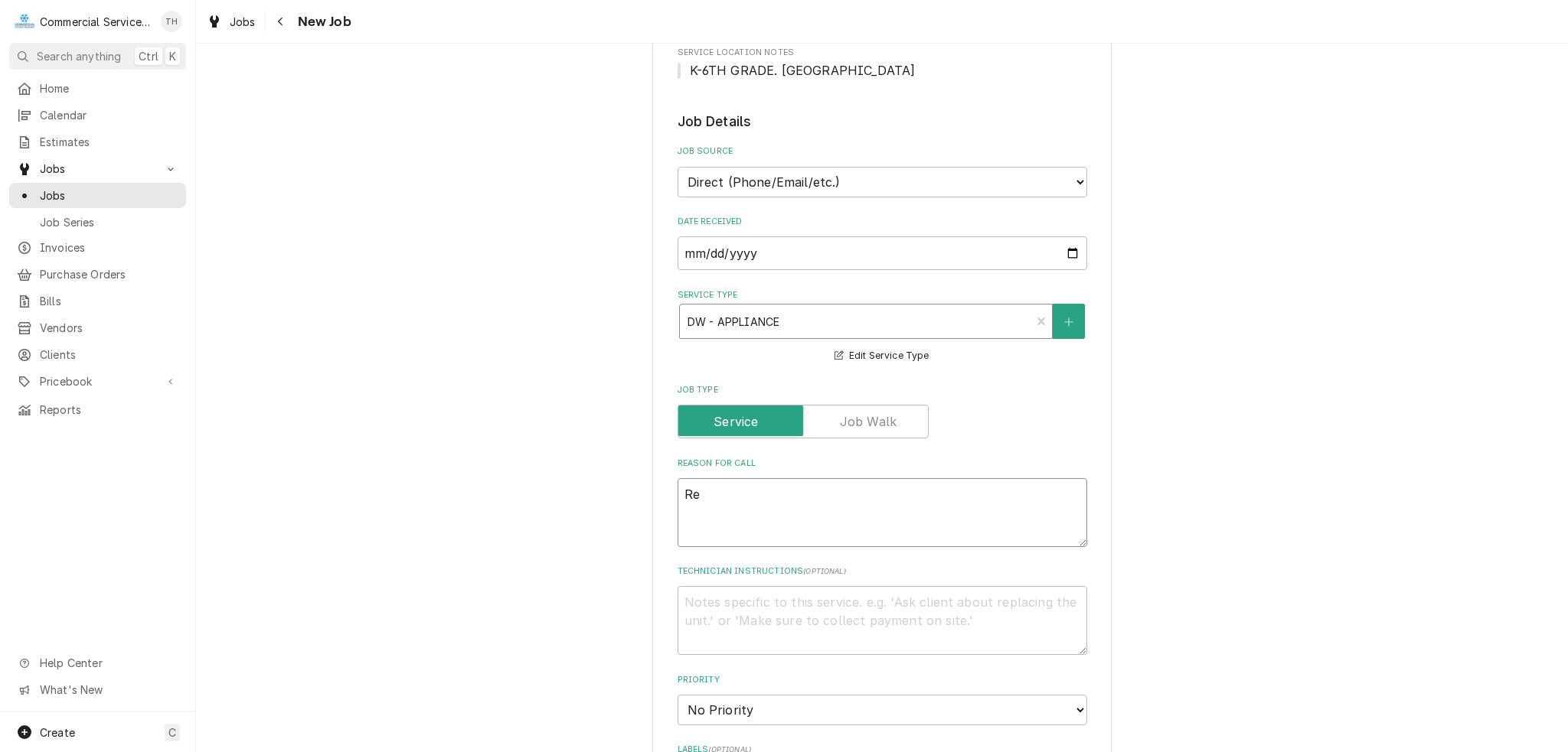
type textarea "x"
type textarea "Rep"
type textarea "x"
type textarea "Repa"
type textarea "x"
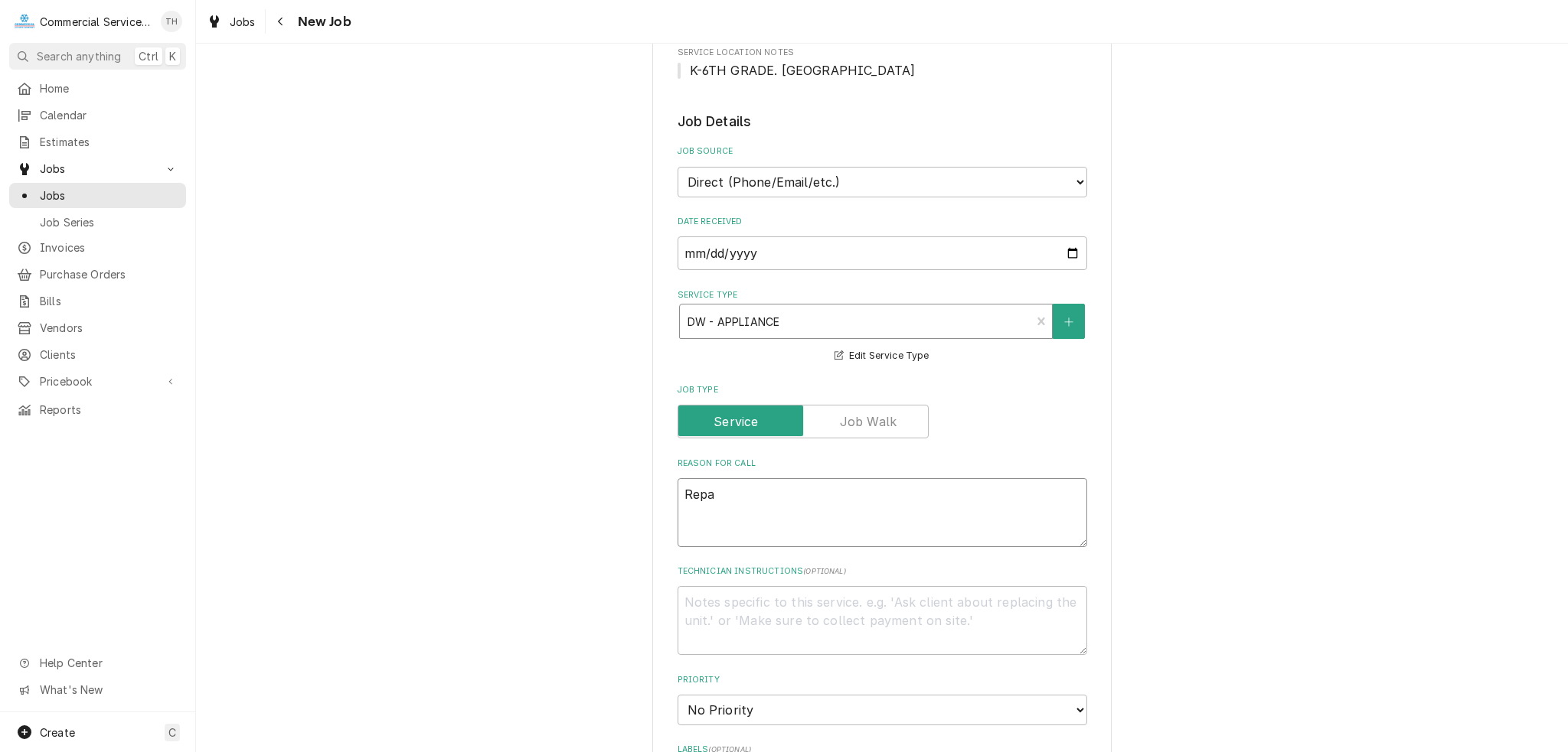
type textarea "Repai"
type textarea "x"
type textarea "Repair"
type textarea "x"
type textarea "Repair"
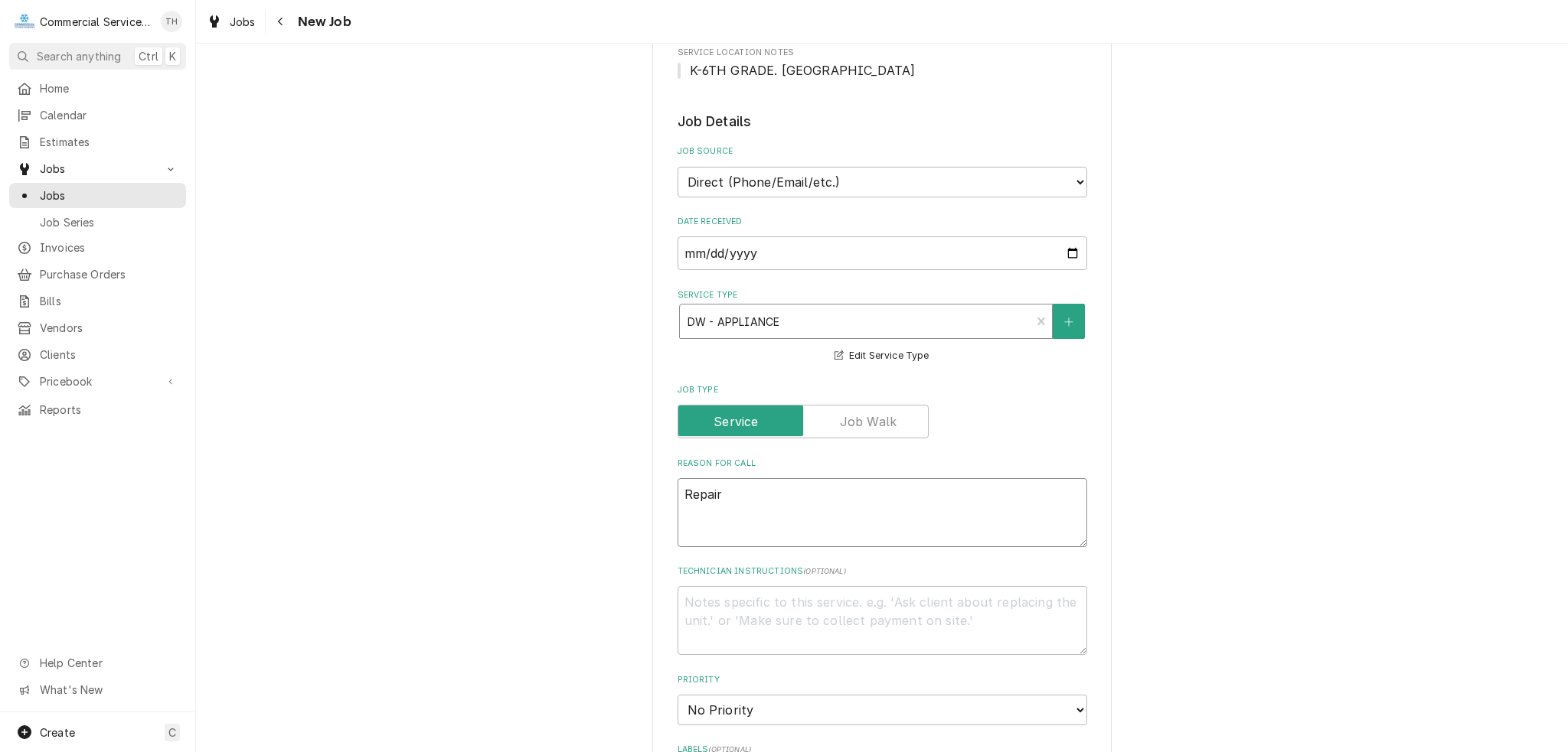
type textarea "x"
type textarea "Repair o"
type textarea "x"
type textarea "Repair of"
type textarea "x"
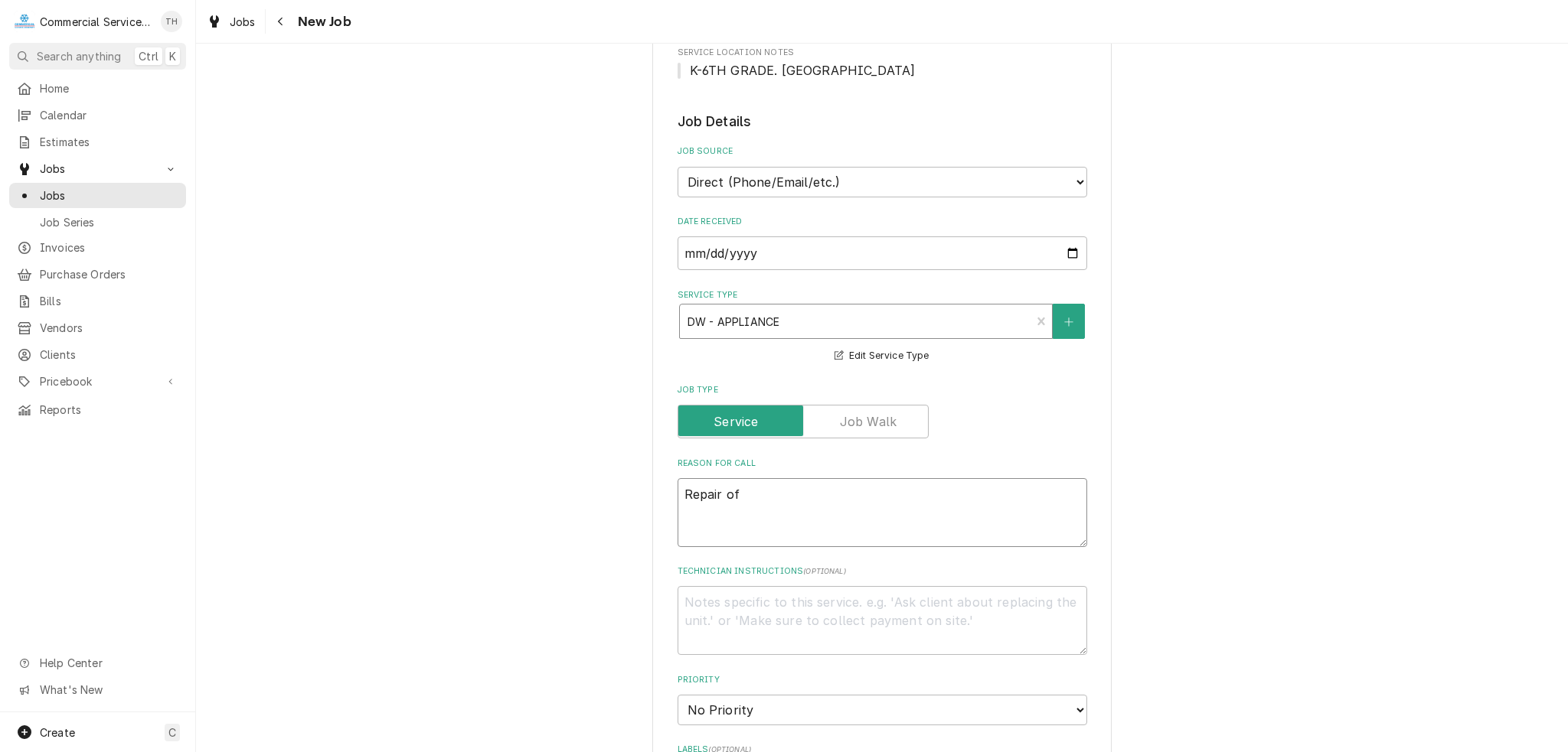
type textarea "Repair of"
type textarea "x"
type textarea "Repair of e"
type textarea "x"
type textarea "Repair of ei"
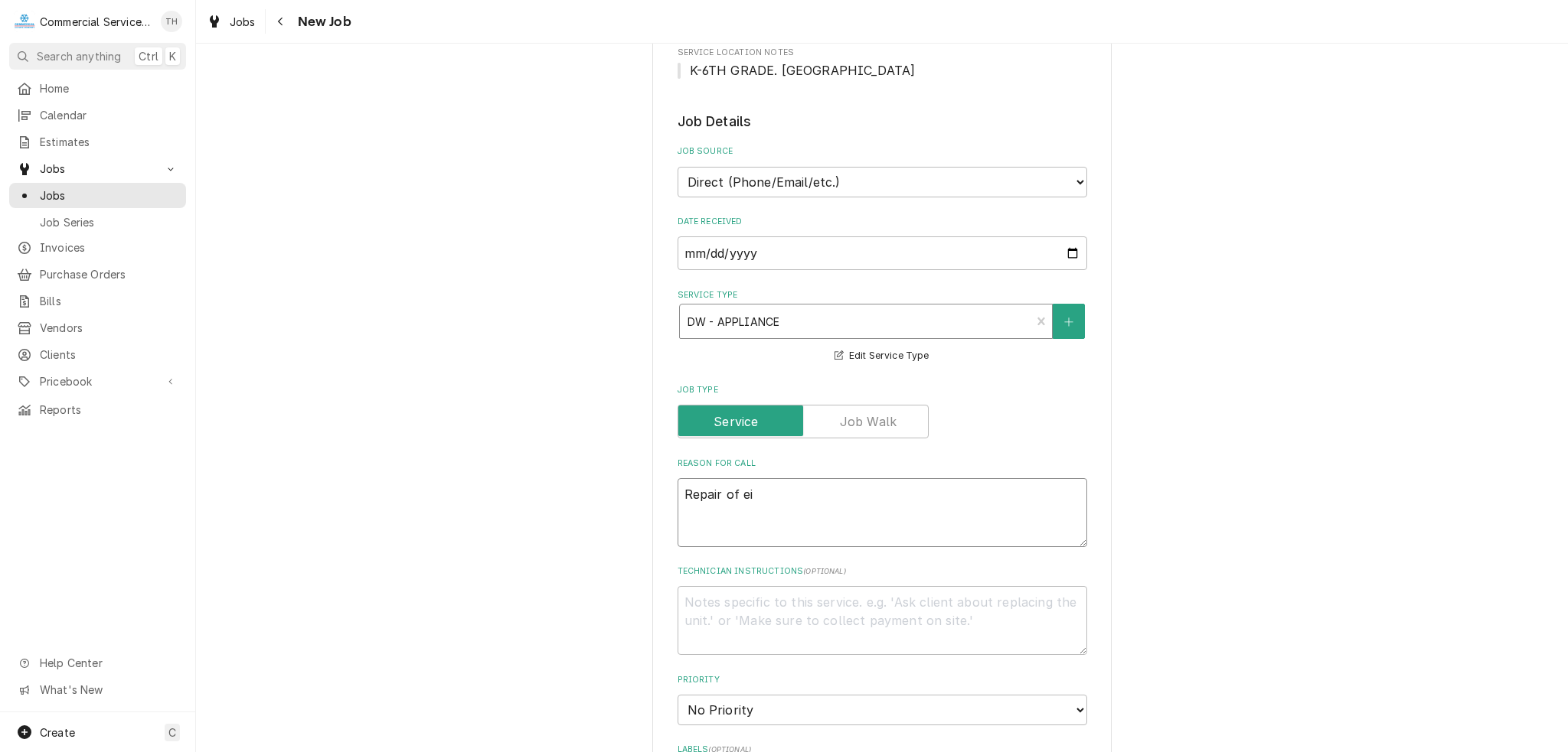
type textarea "x"
type textarea "Repair of e"
type textarea "x"
type textarea "Repair of ex"
type textarea "x"
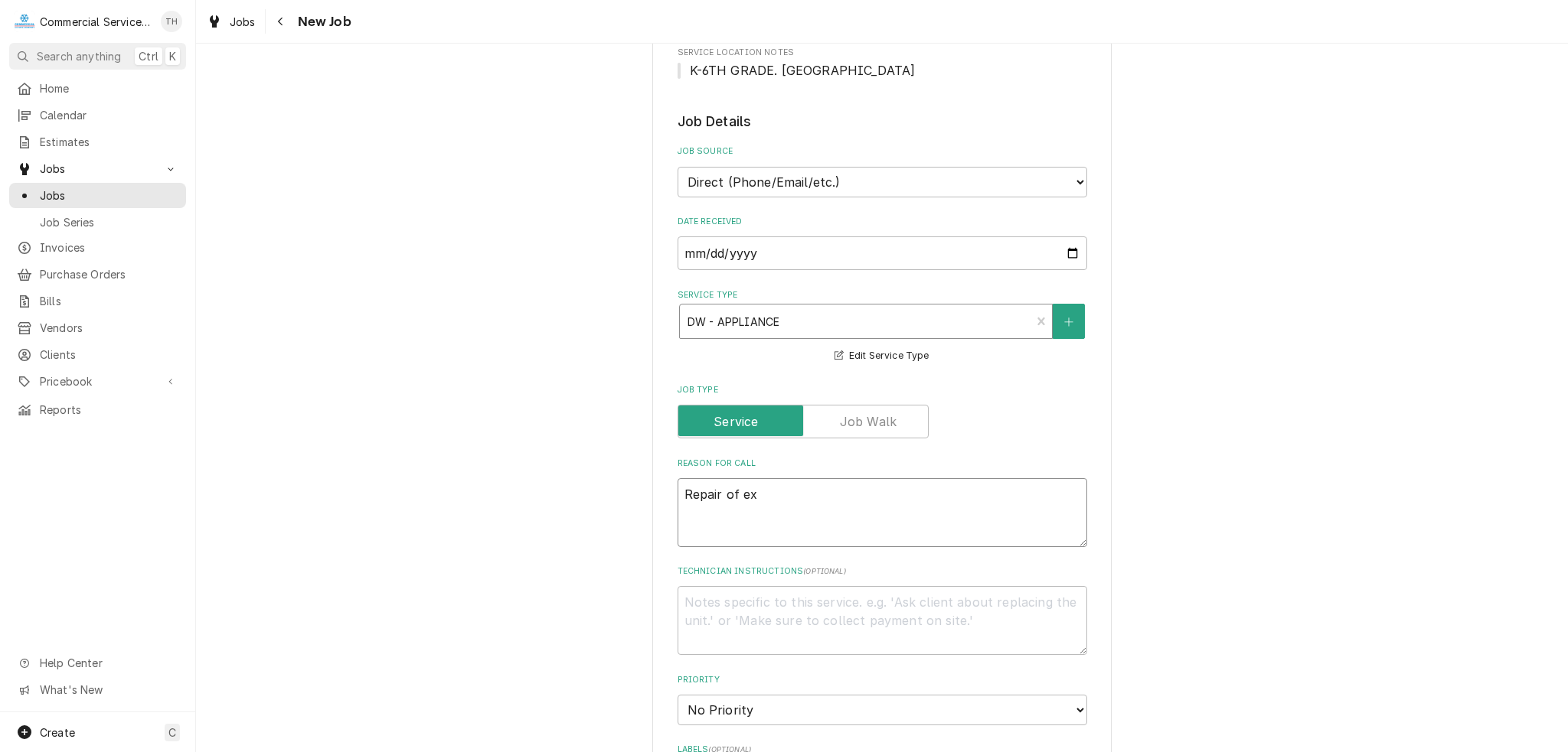
type textarea "Repair of exi"
type textarea "x"
type textarea "Repair of exis"
type textarea "x"
type textarea "Repair of exist"
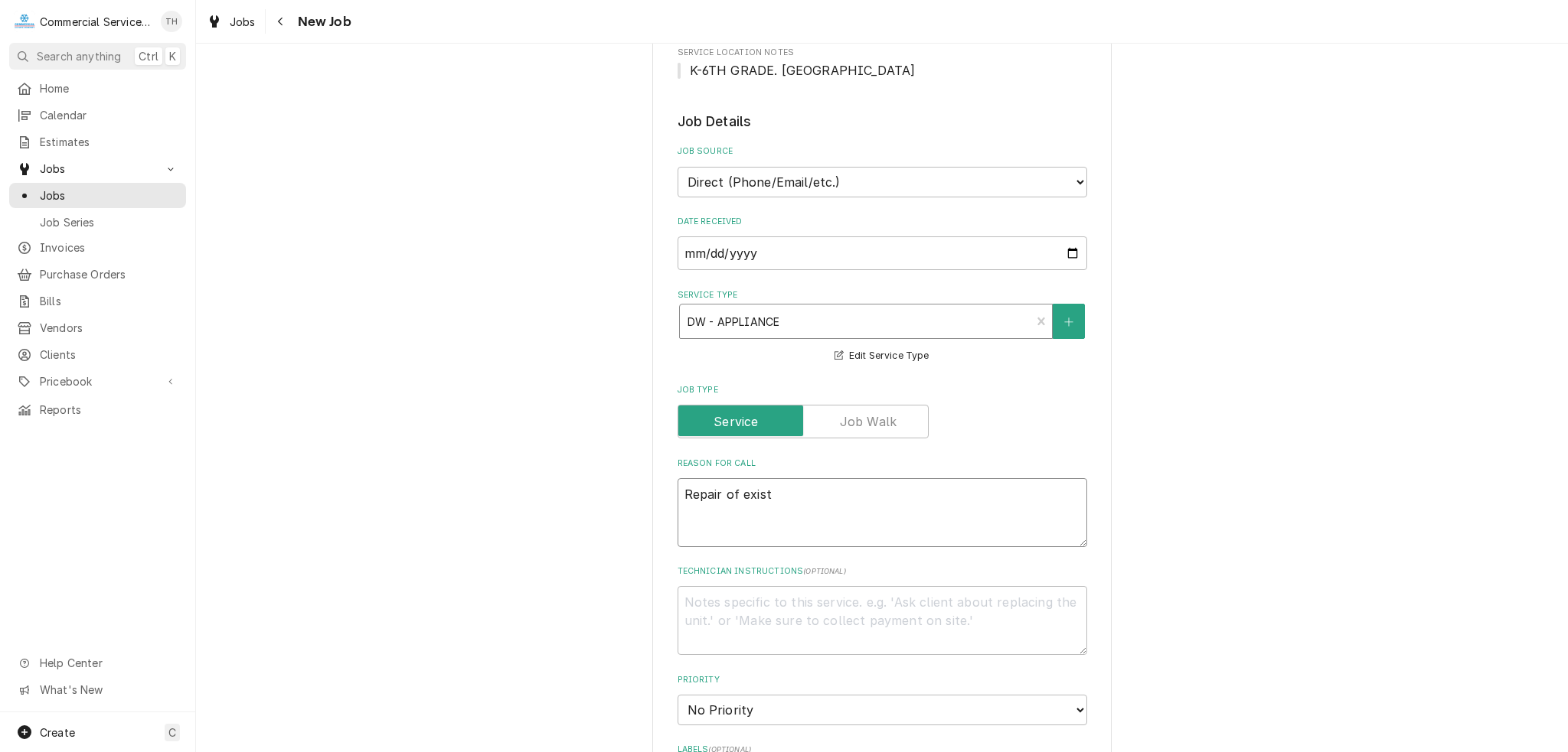
type textarea "x"
type textarea "Repair of existi"
type textarea "x"
type textarea "Repair of existin"
type textarea "x"
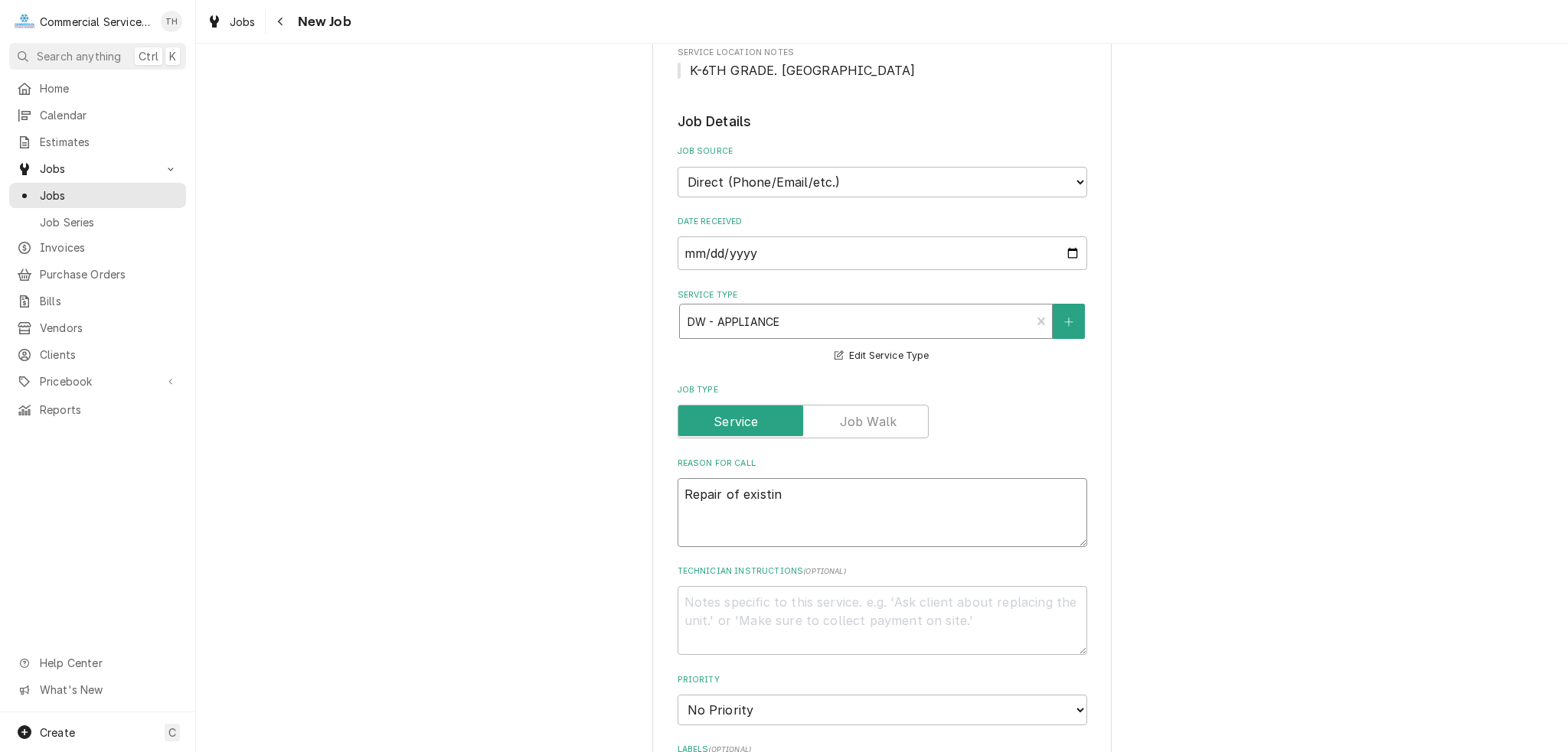
type textarea "Repair of existing"
type textarea "x"
type textarea "Repair of existing"
type textarea "x"
type textarea "Repair of existing v"
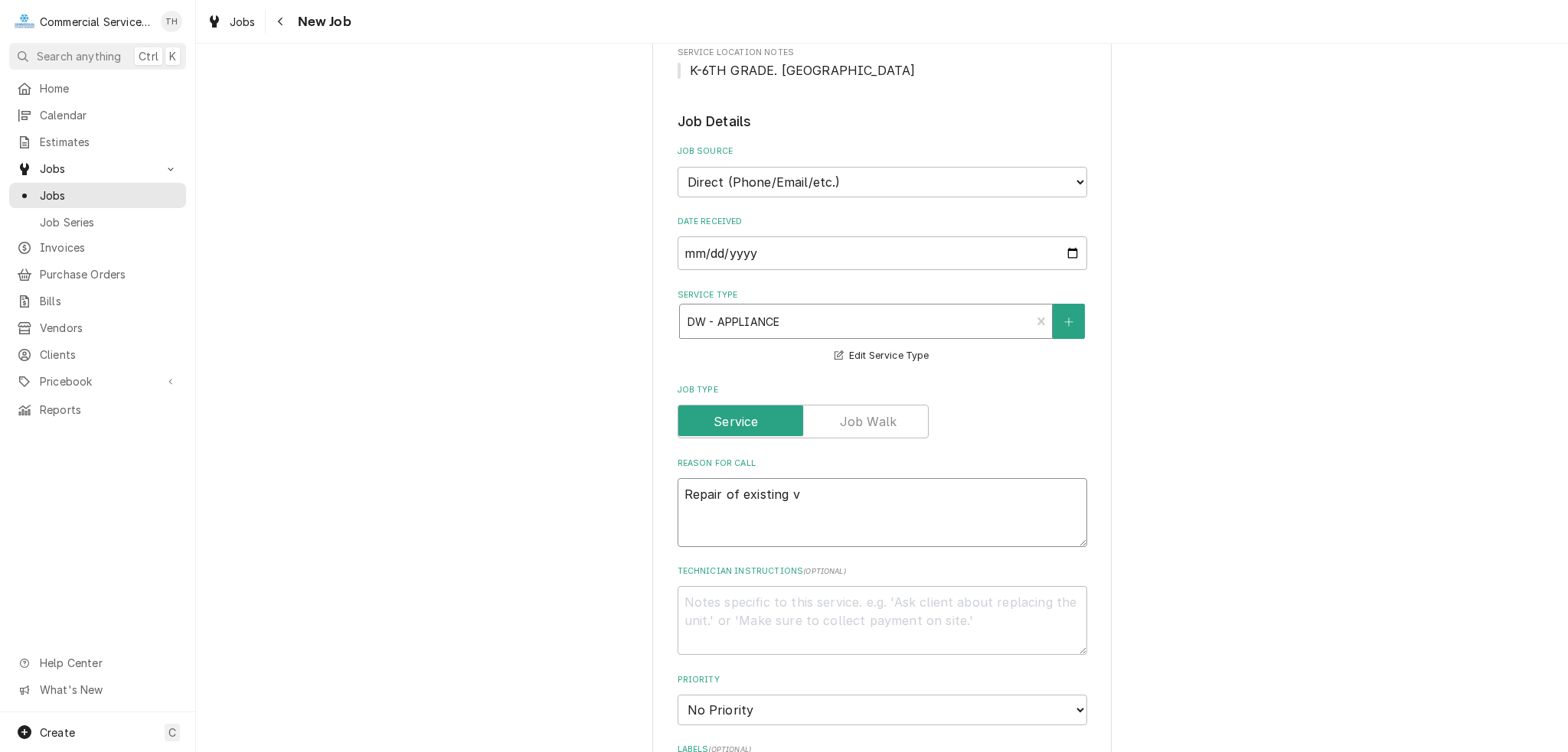
type textarea "x"
type textarea "Repair of existing va"
type textarea "x"
type textarea "Repair of existing vac"
type textarea "x"
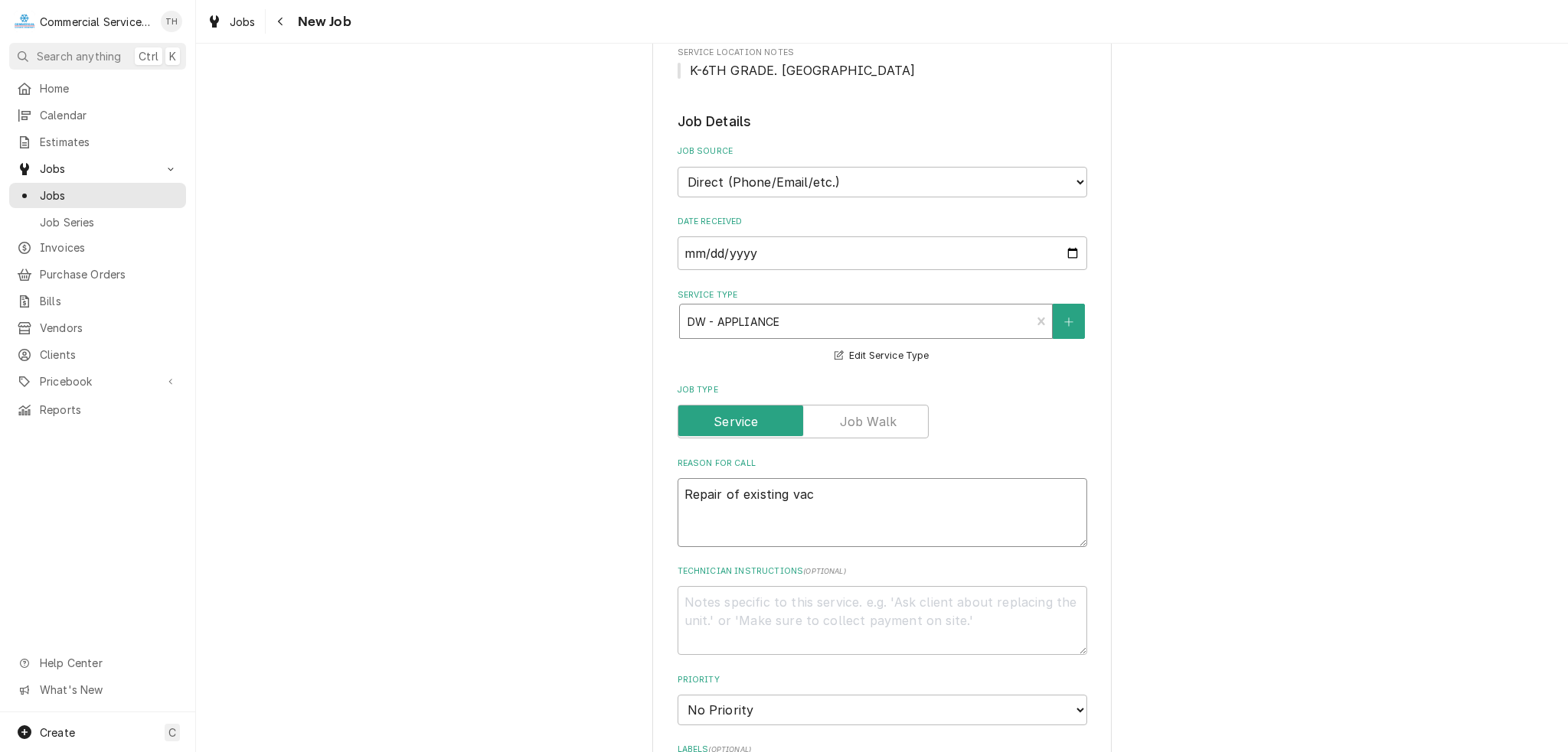
type textarea "Repair of existing vacu"
type textarea "x"
type textarea "Repair of existing vacuu"
type textarea "x"
type textarea "Repair of existing vacuum"
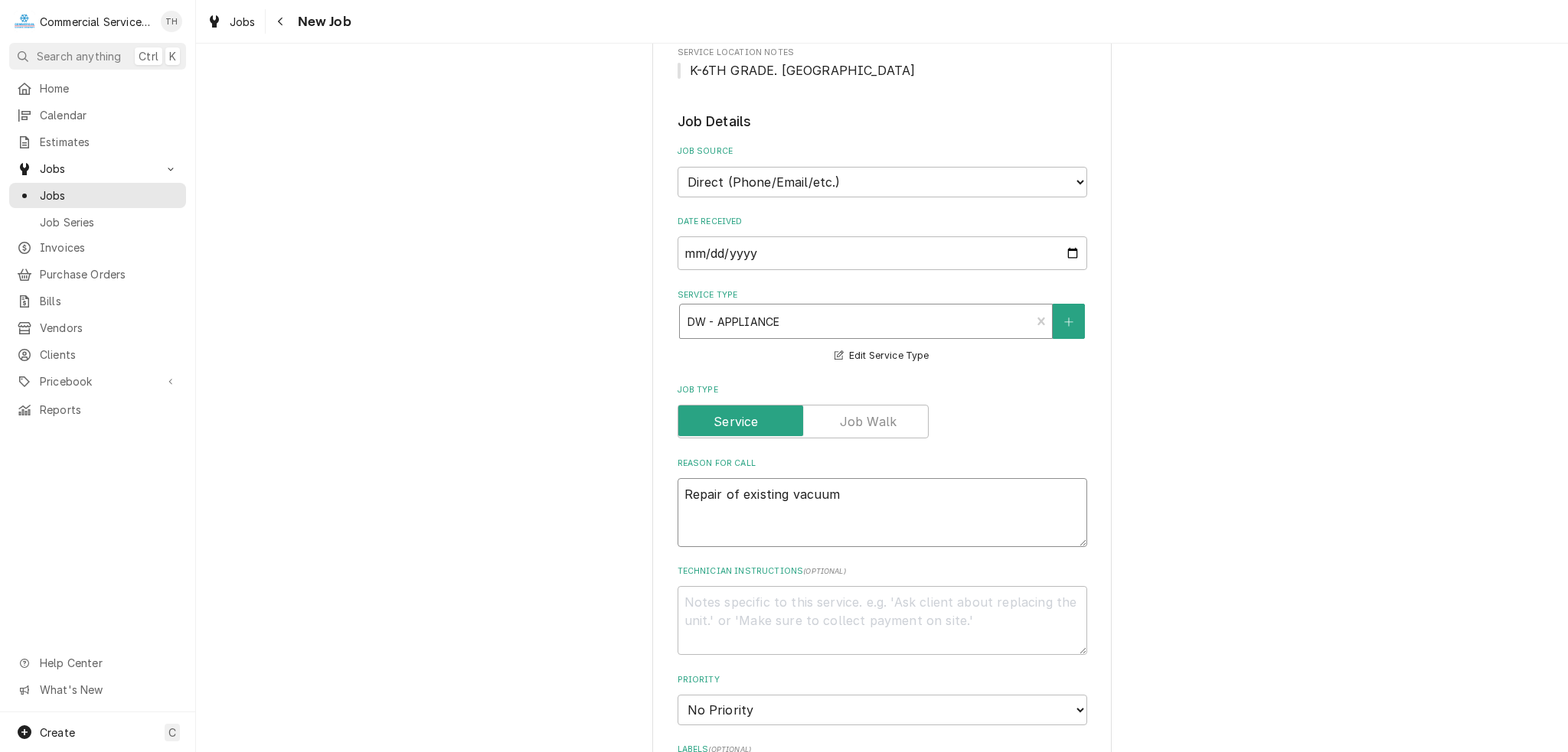
type textarea "x"
type textarea "Repair of existing vacuum"
type textarea "x"
type textarea "Repair of existing vacuum b"
type textarea "x"
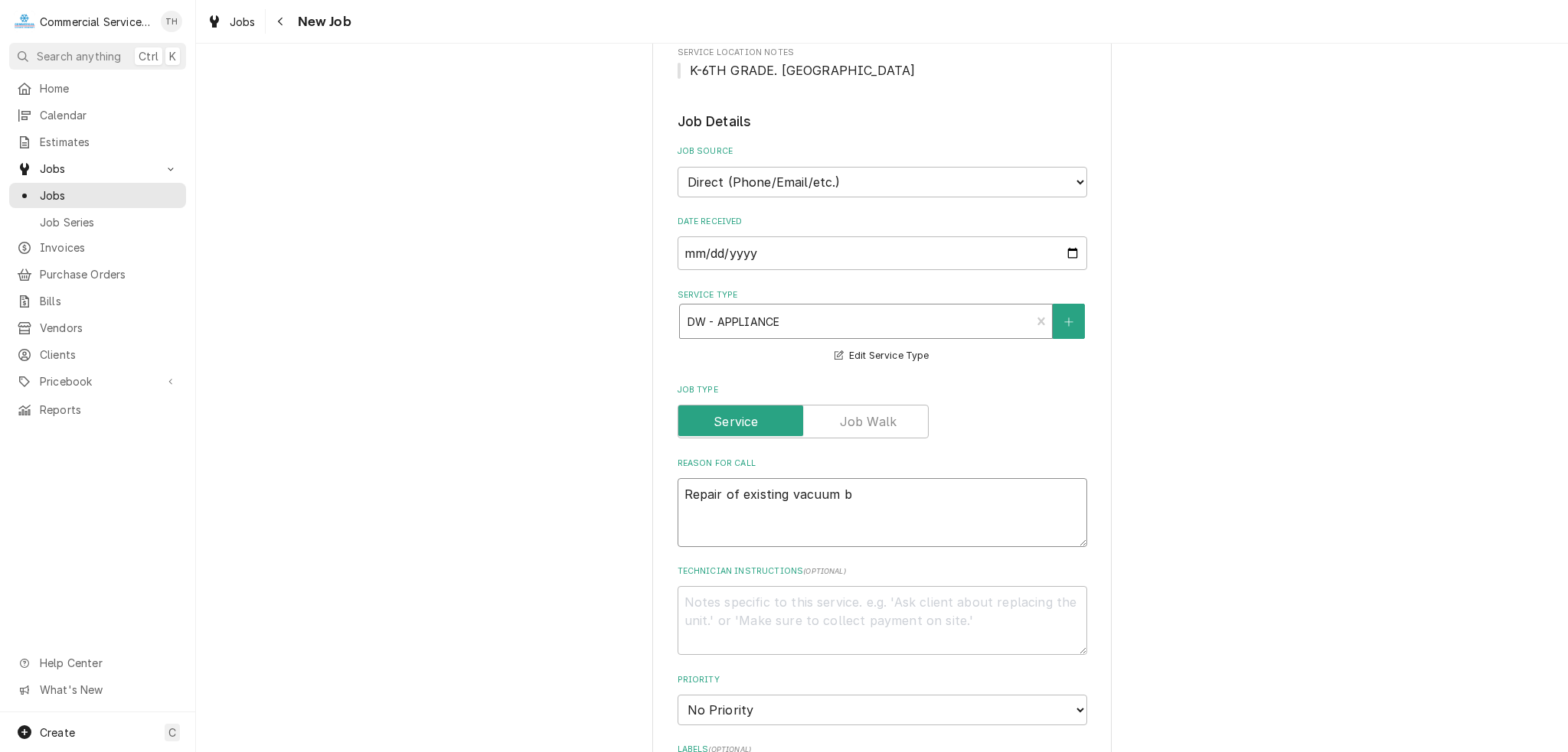
type textarea "Repair of existing vacuum br"
type textarea "x"
type textarea "Repair of existing vacuum bre"
type textarea "x"
type textarea "Repair of existing vacuum brea"
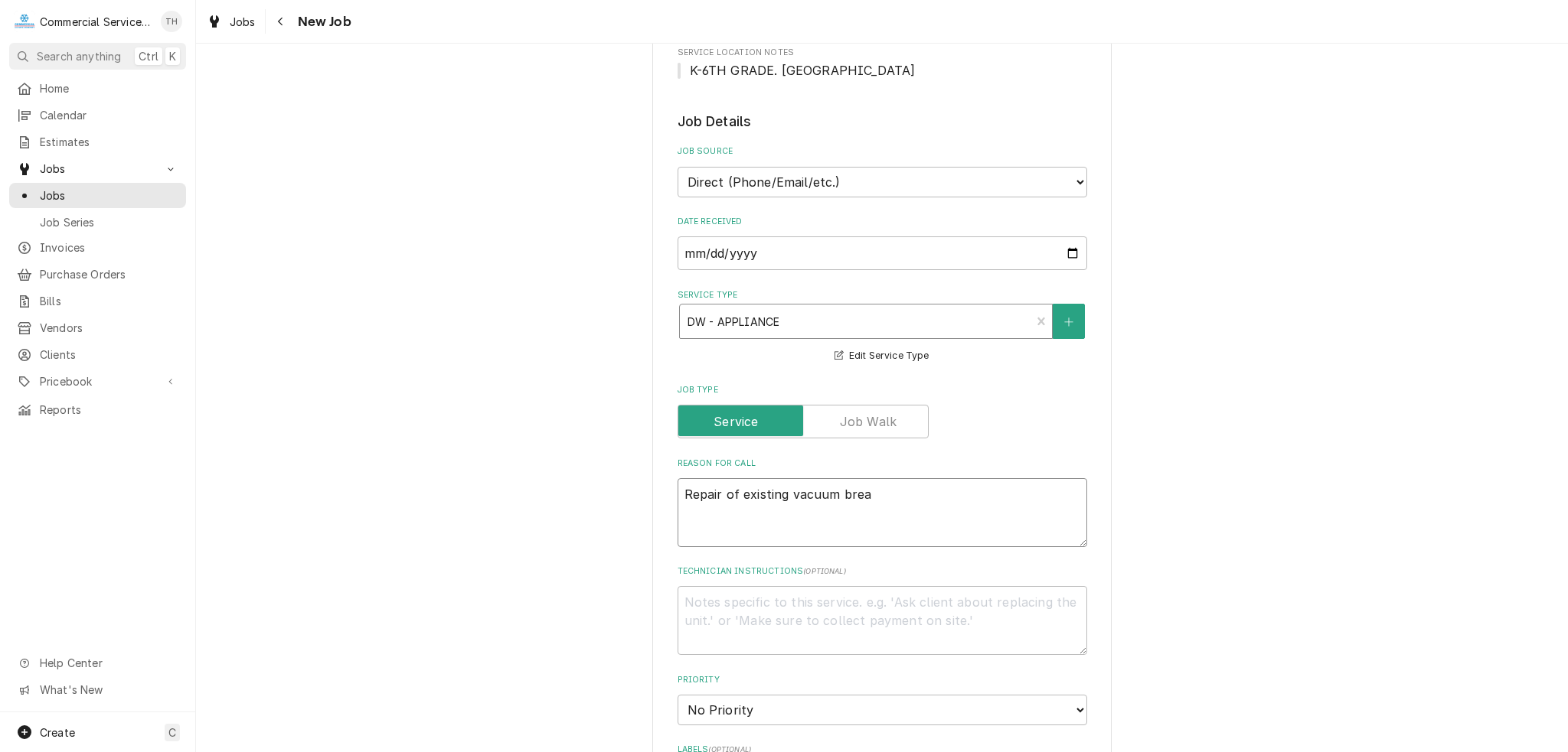
type textarea "x"
type textarea "Repair of existing vacuum break"
type textarea "x"
type textarea "Repair of existing vacuum breake"
type textarea "x"
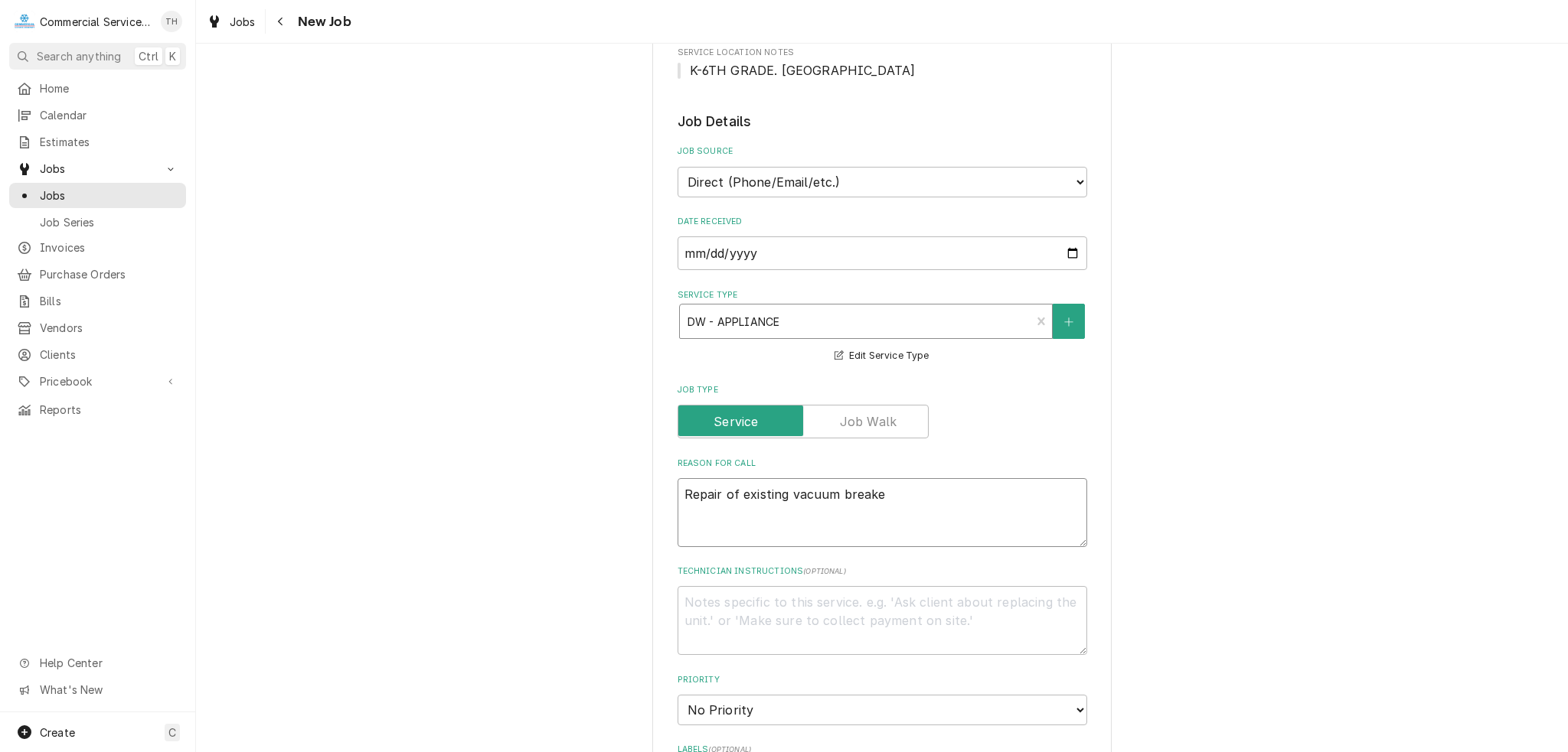
type textarea "Repair of existing vacuum breaker"
type textarea "x"
type textarea "Repair of existing vacuum breaker"
type textarea "x"
type textarea "Repair of existing vacuum breaker -"
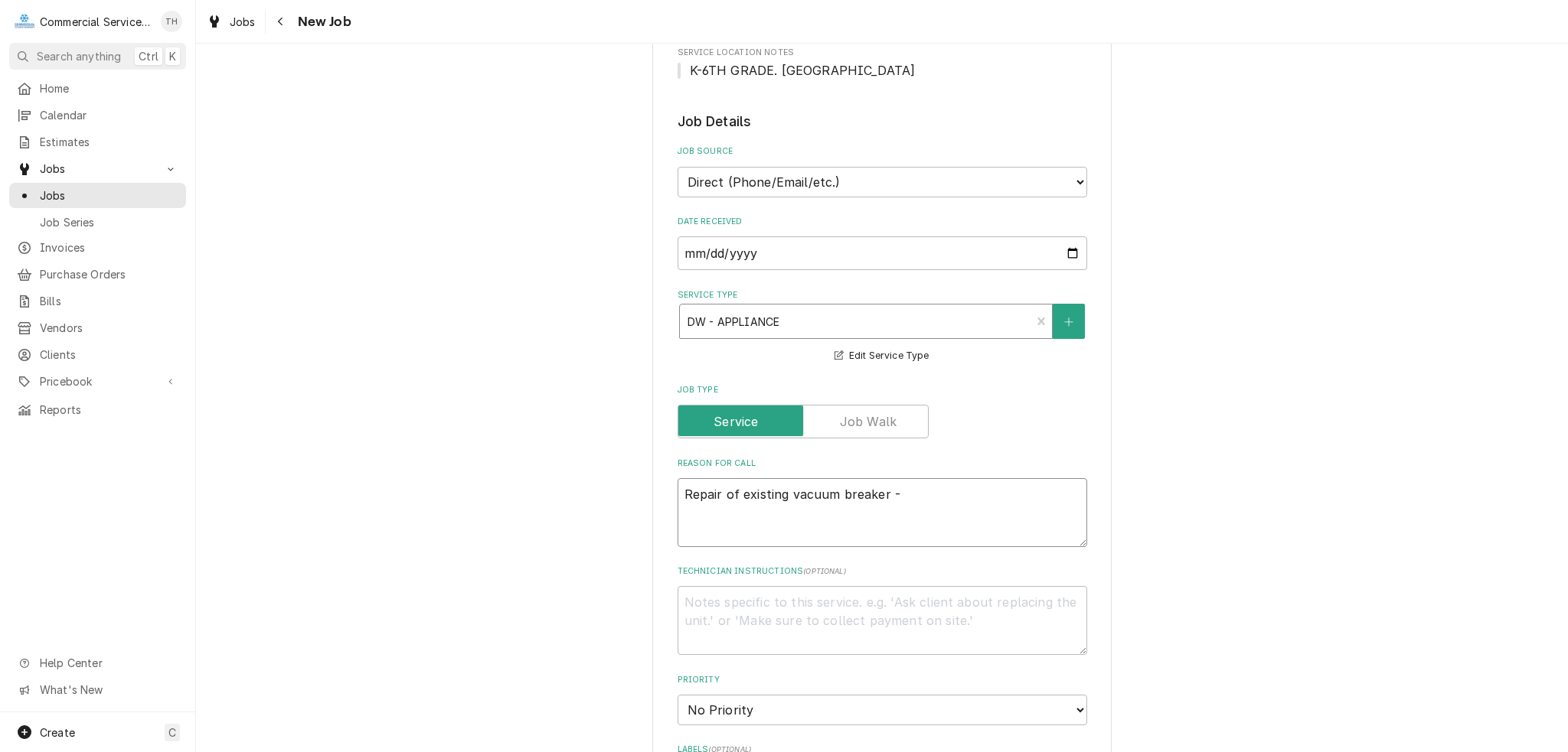
type textarea "x"
type textarea "Repair of existing vacuum breaker -"
type textarea "x"
type textarea "Repair of existing vacuum breaker -"
type textarea "x"
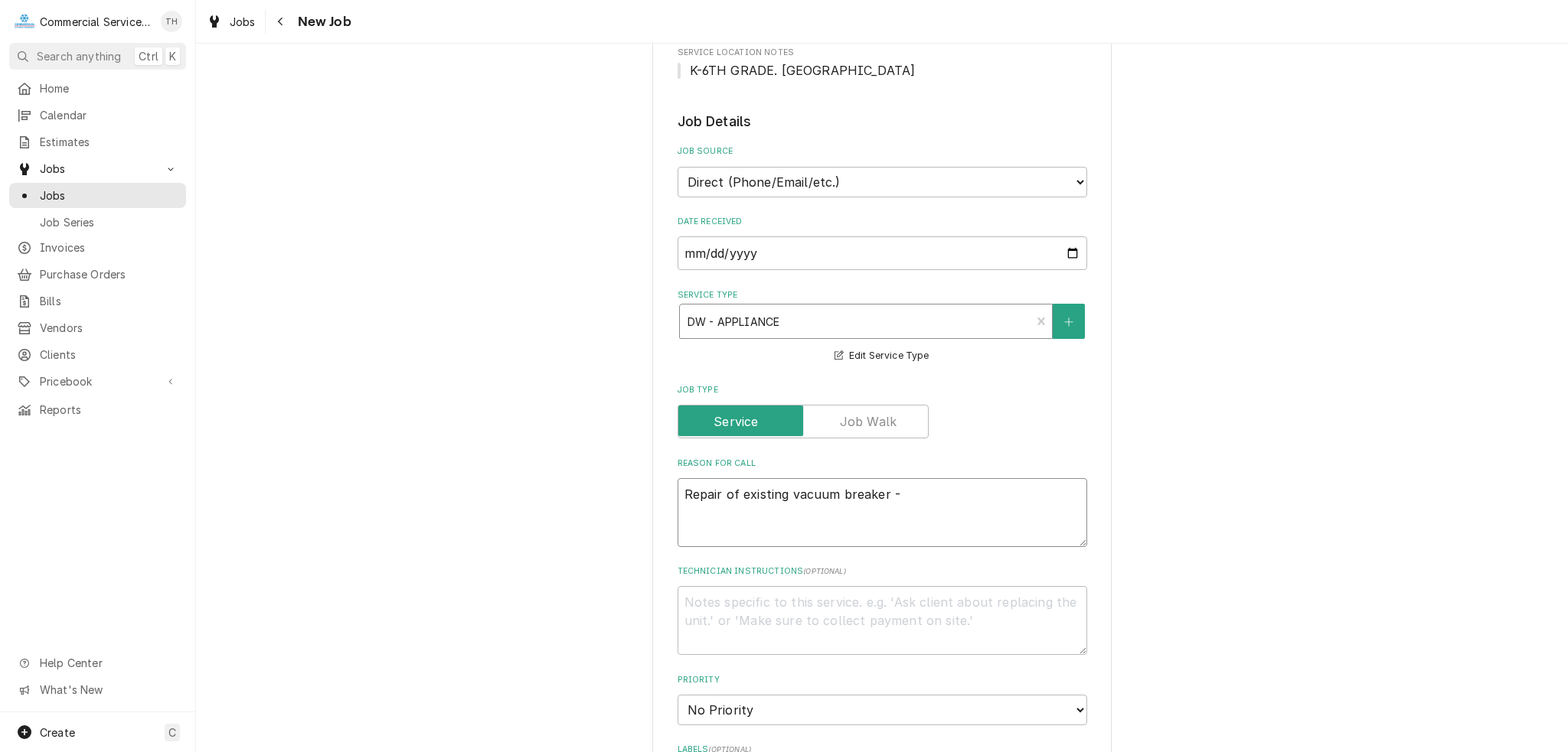
type textarea "Repair of existing vacuum breaker"
type textarea "x"
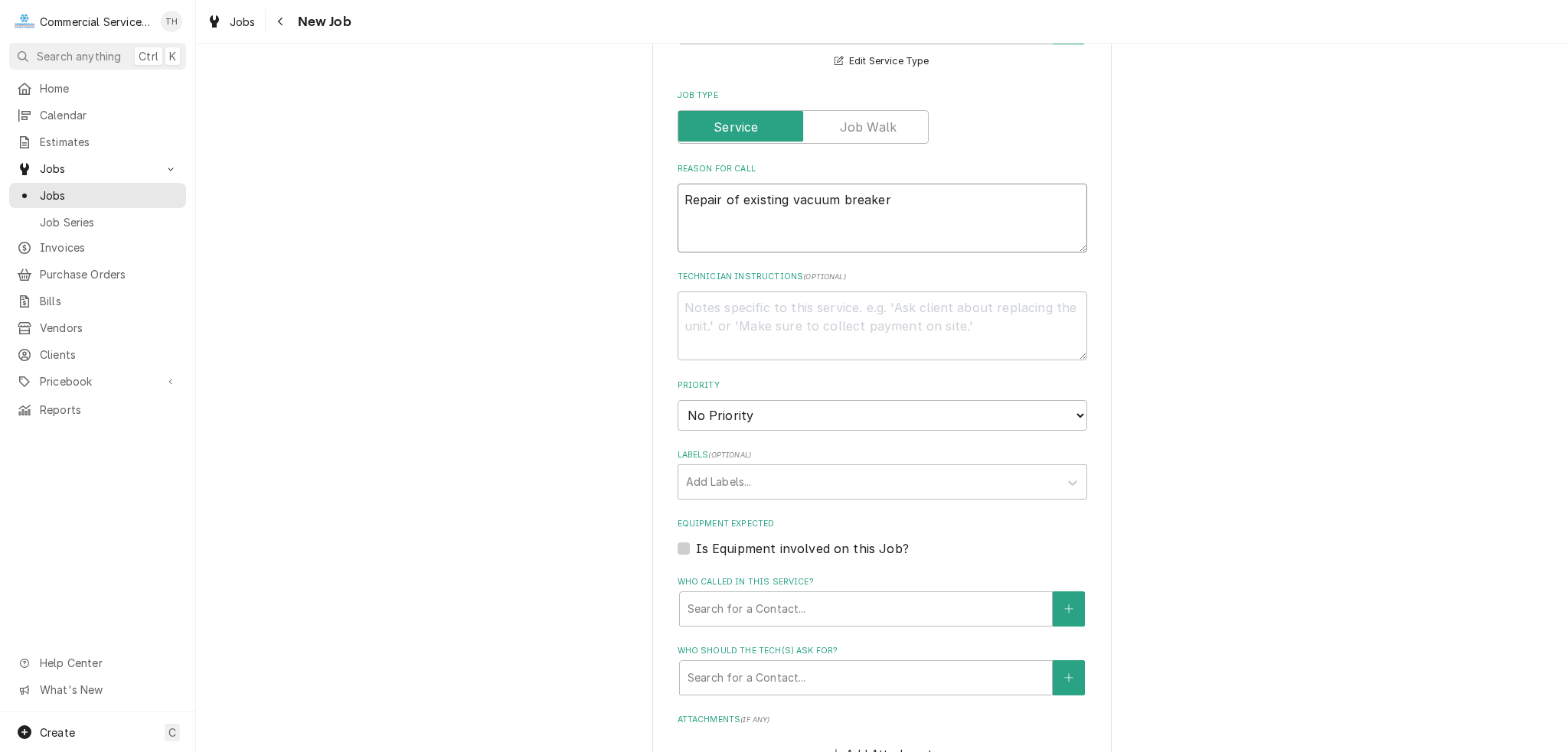
scroll to position [612, 0]
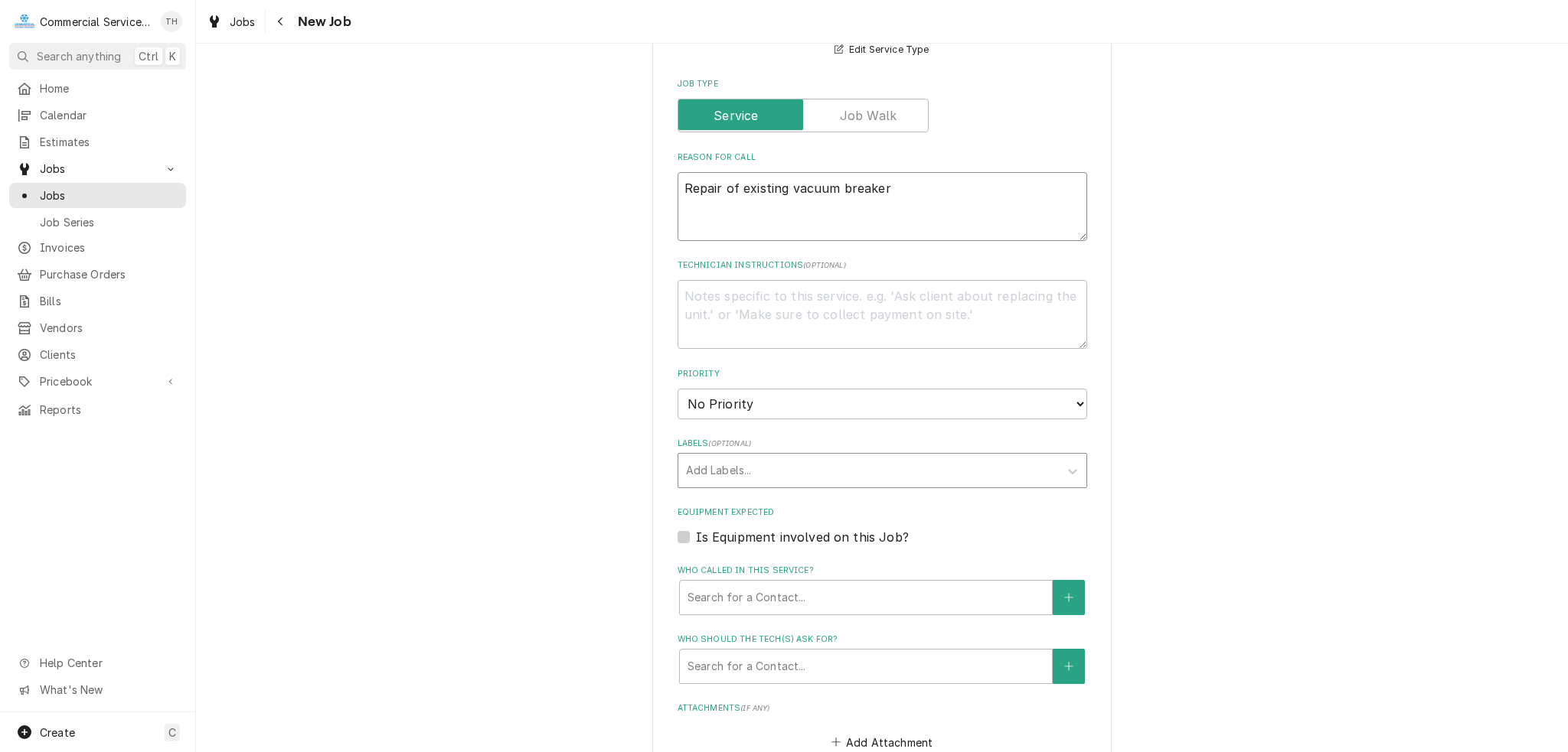
type textarea "Repair of existing vacuum breaker"
click at [737, 465] on div "Labels" at bounding box center [868, 471] width 365 height 28
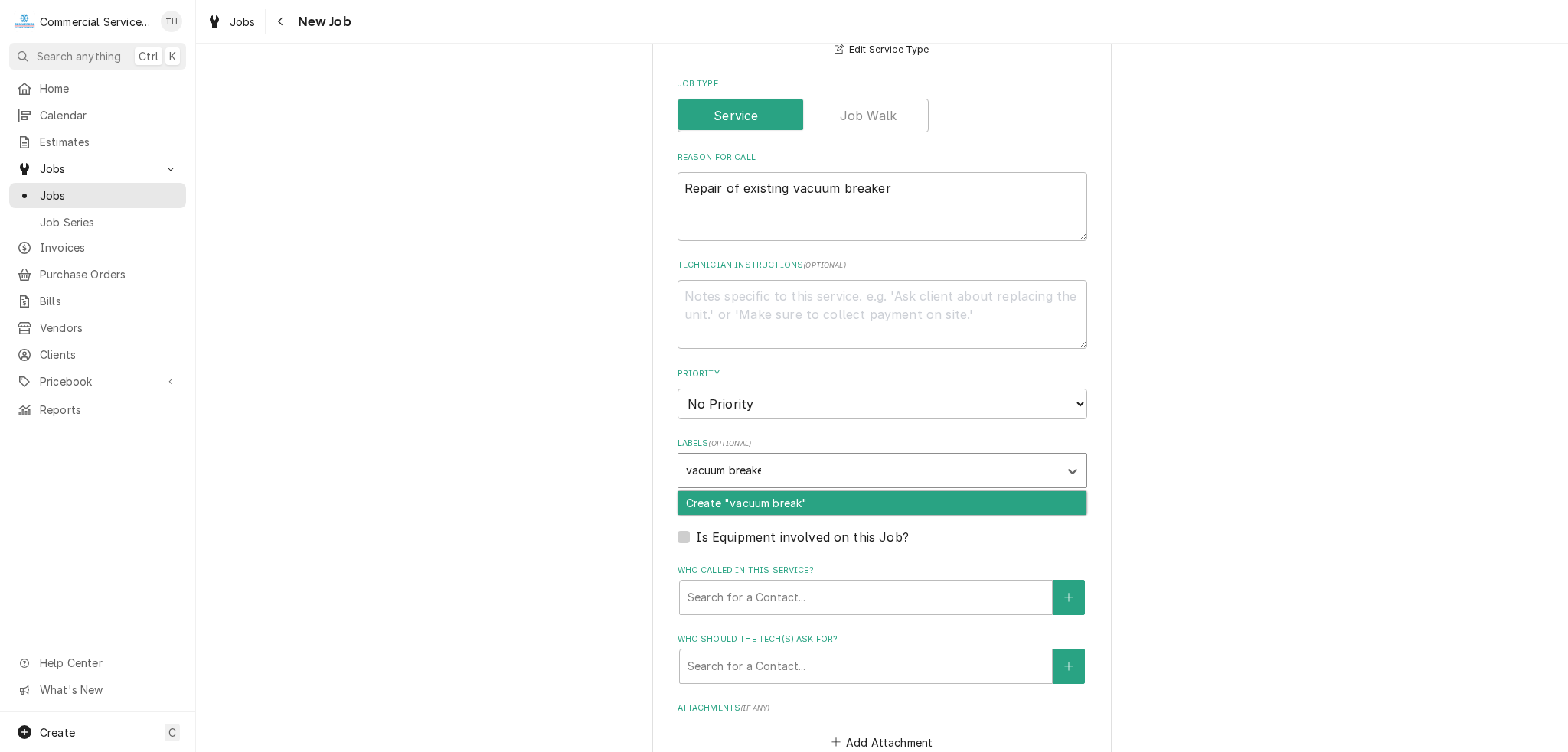
type input "vacuum breaker"
type textarea "x"
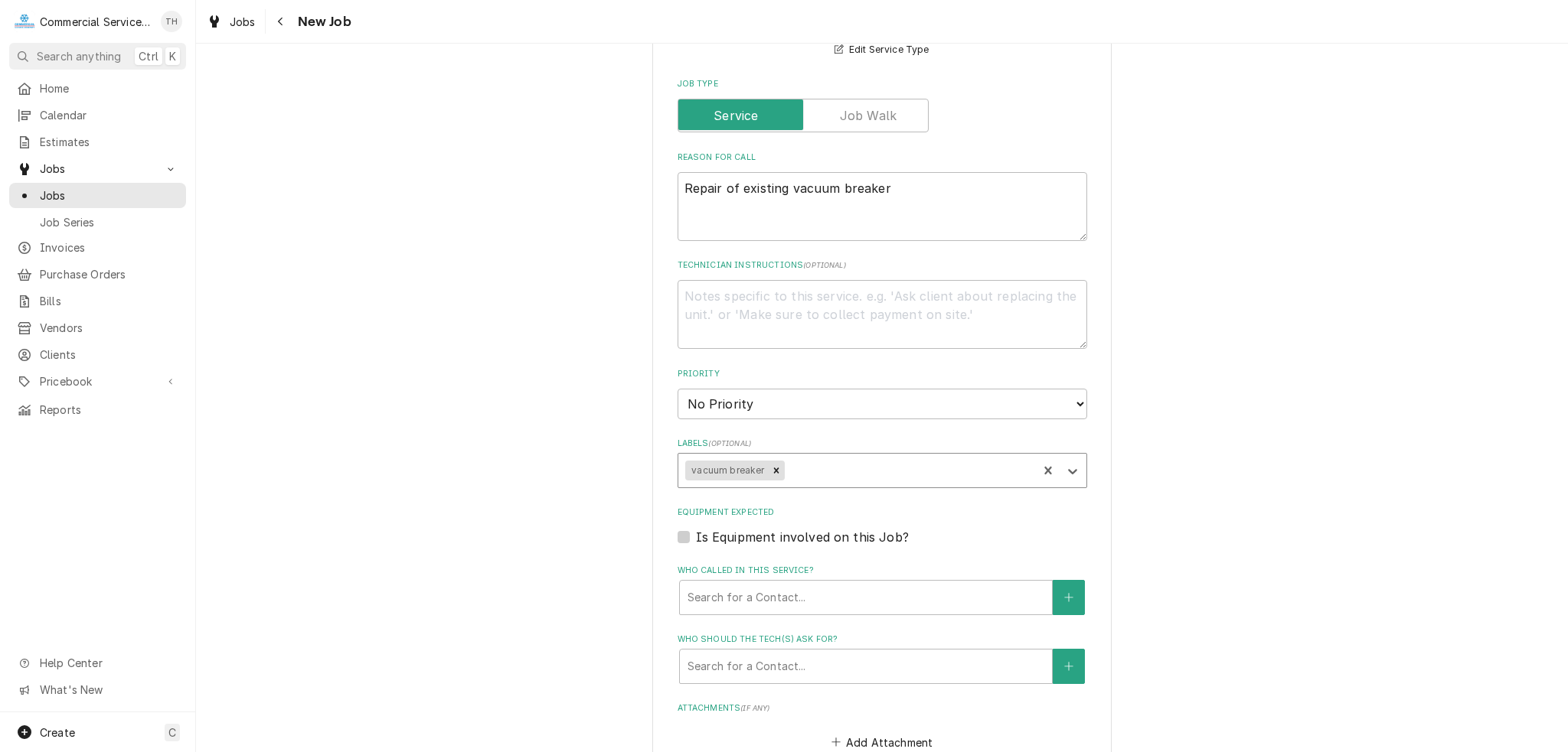
type textarea "x"
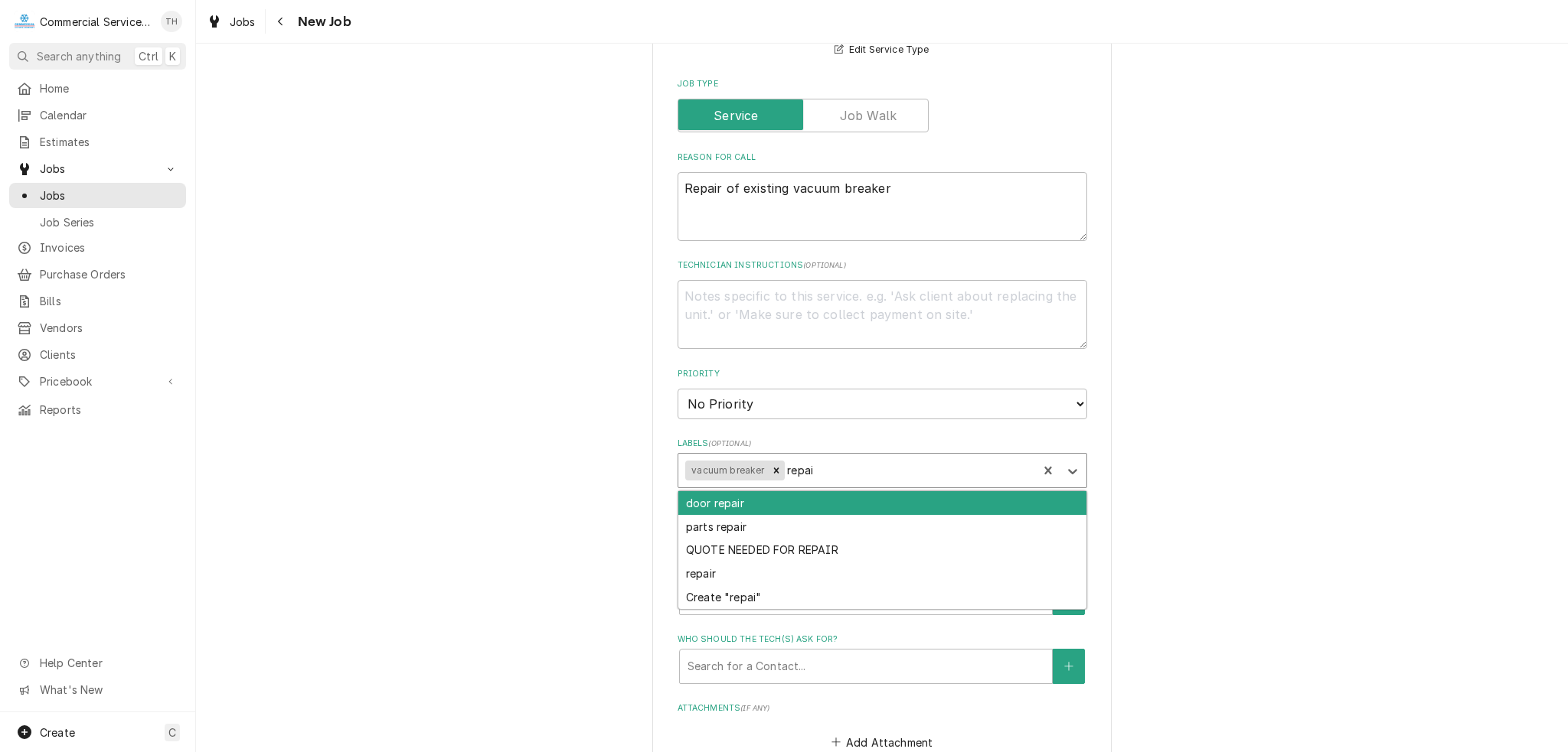
type input "repair"
type textarea "x"
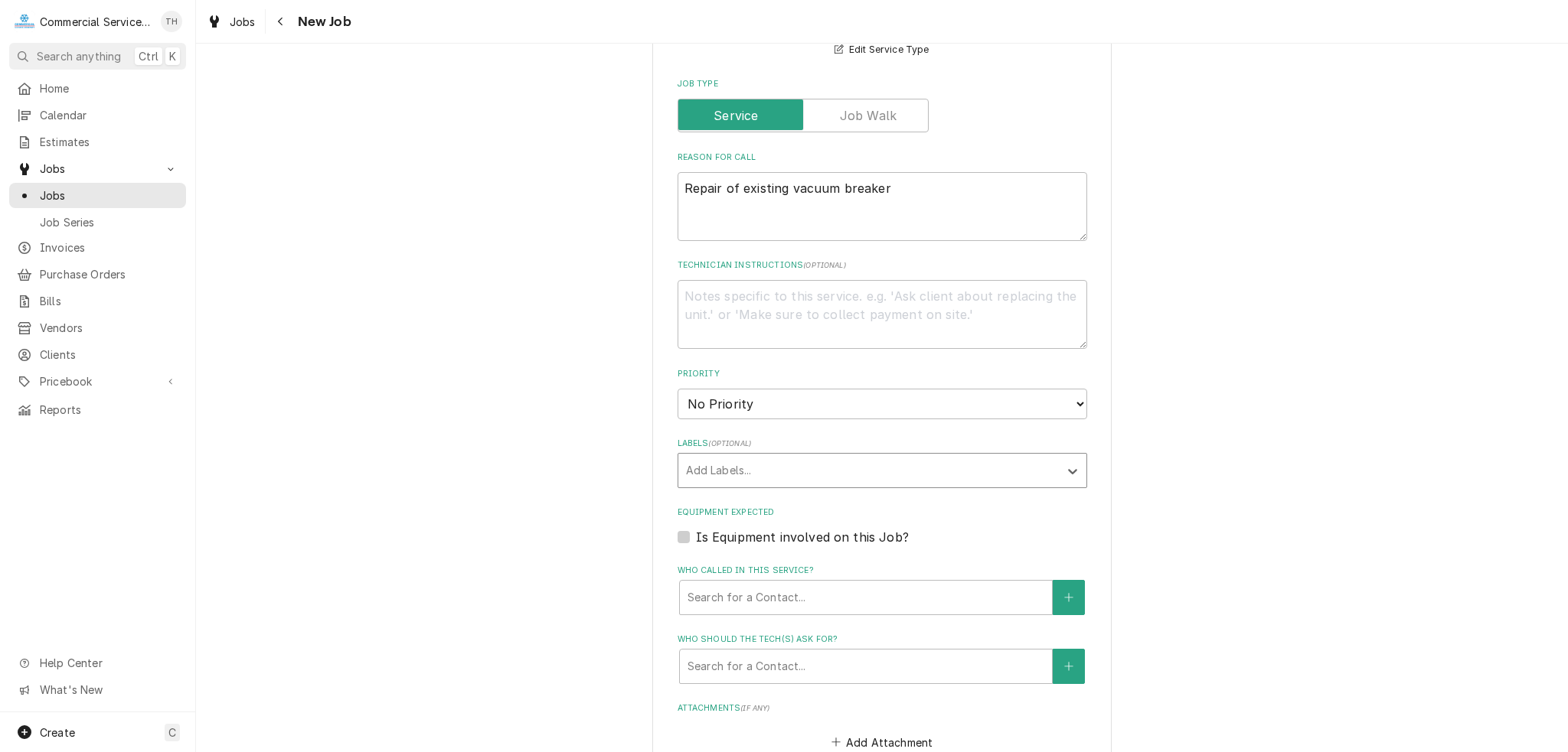
type textarea "x"
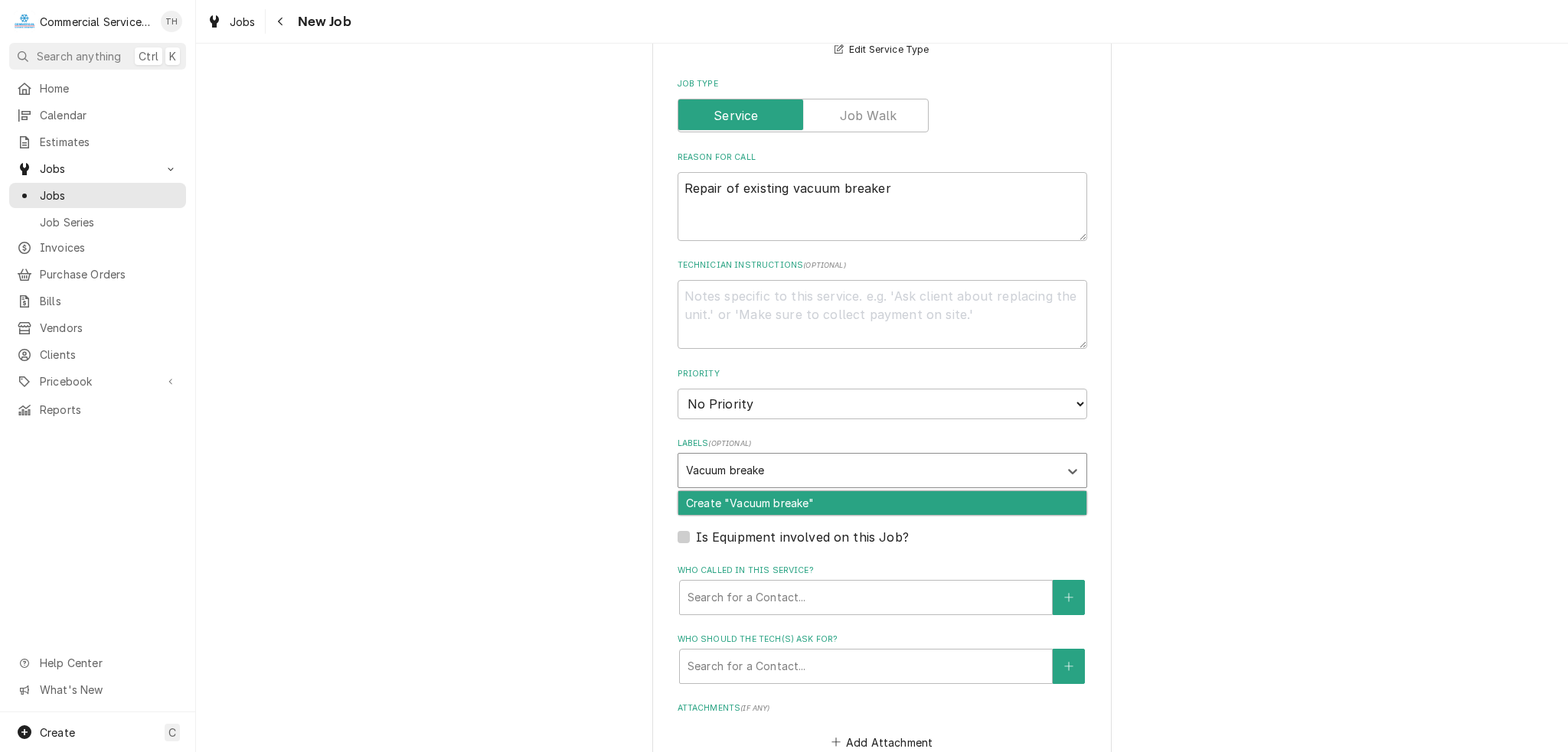
type input "Vacuum breaker"
type textarea "x"
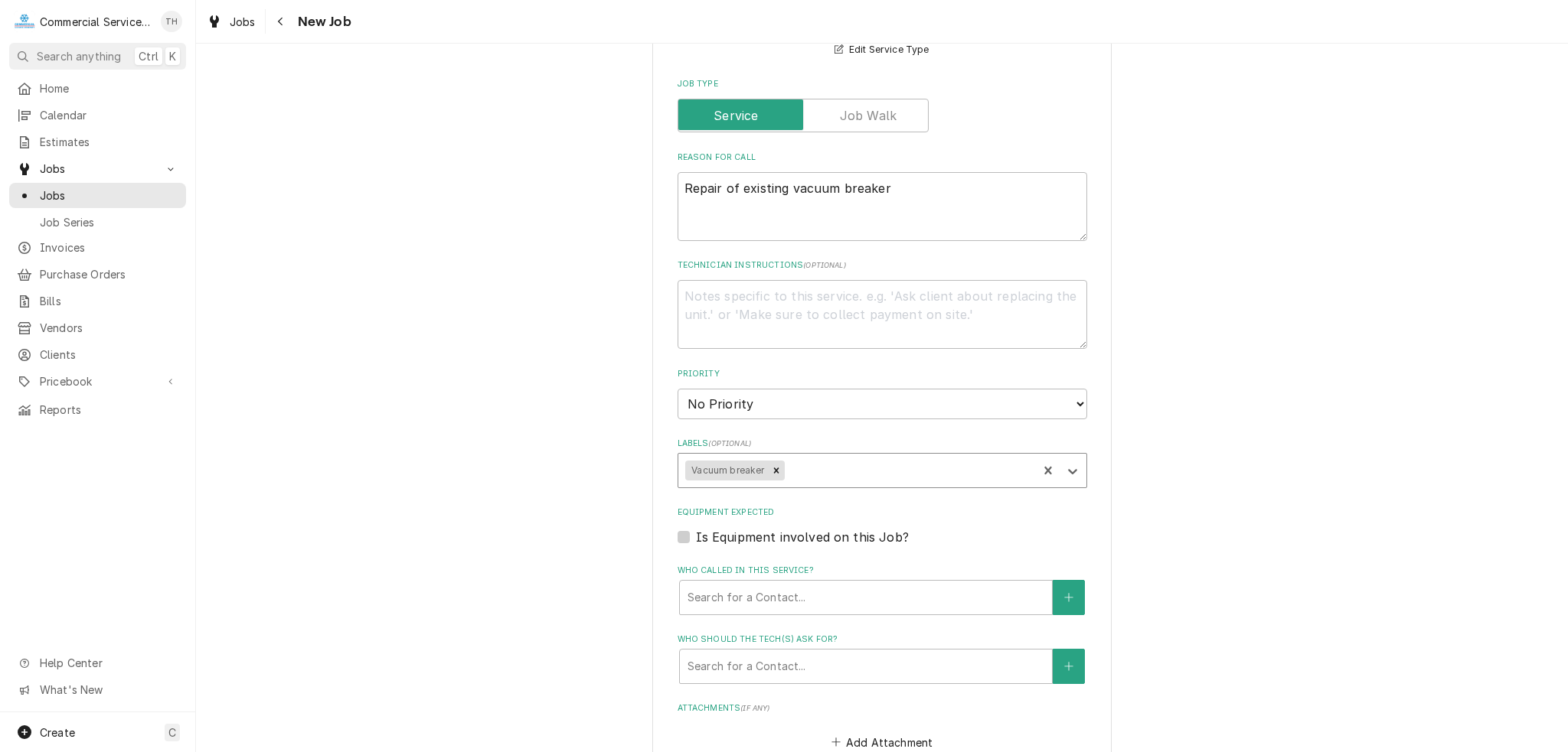
type textarea "x"
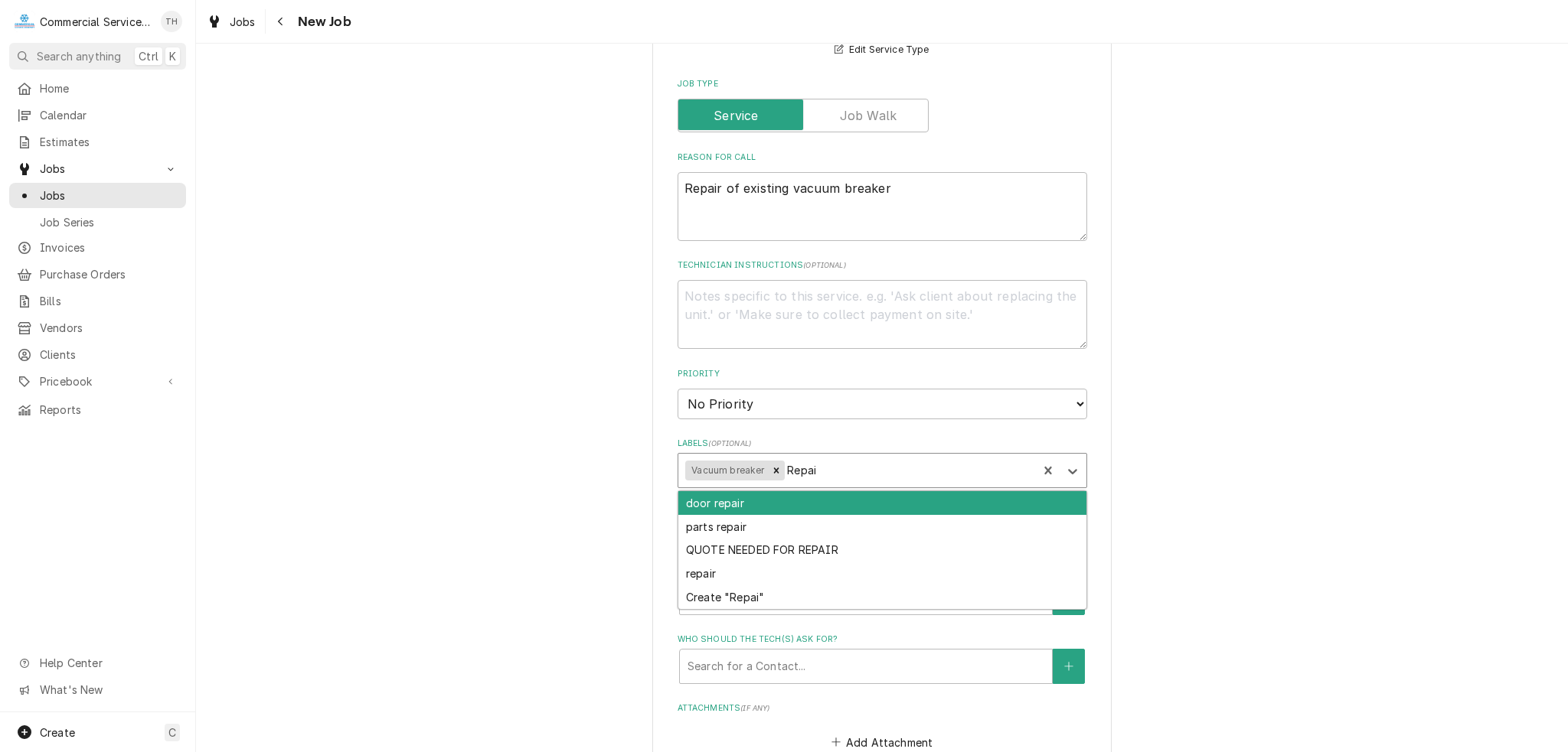
type input "Repair"
type textarea "x"
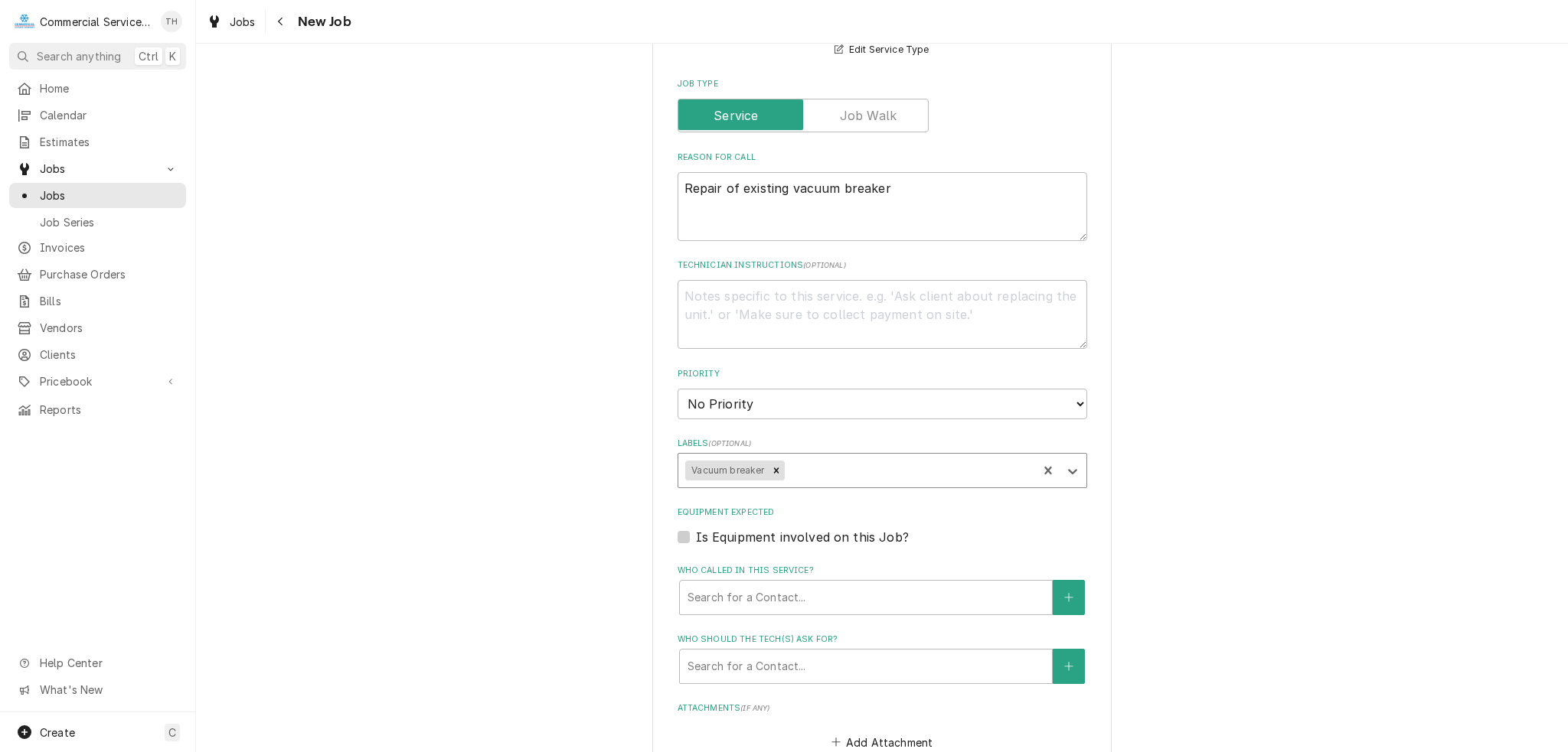
type textarea "x"
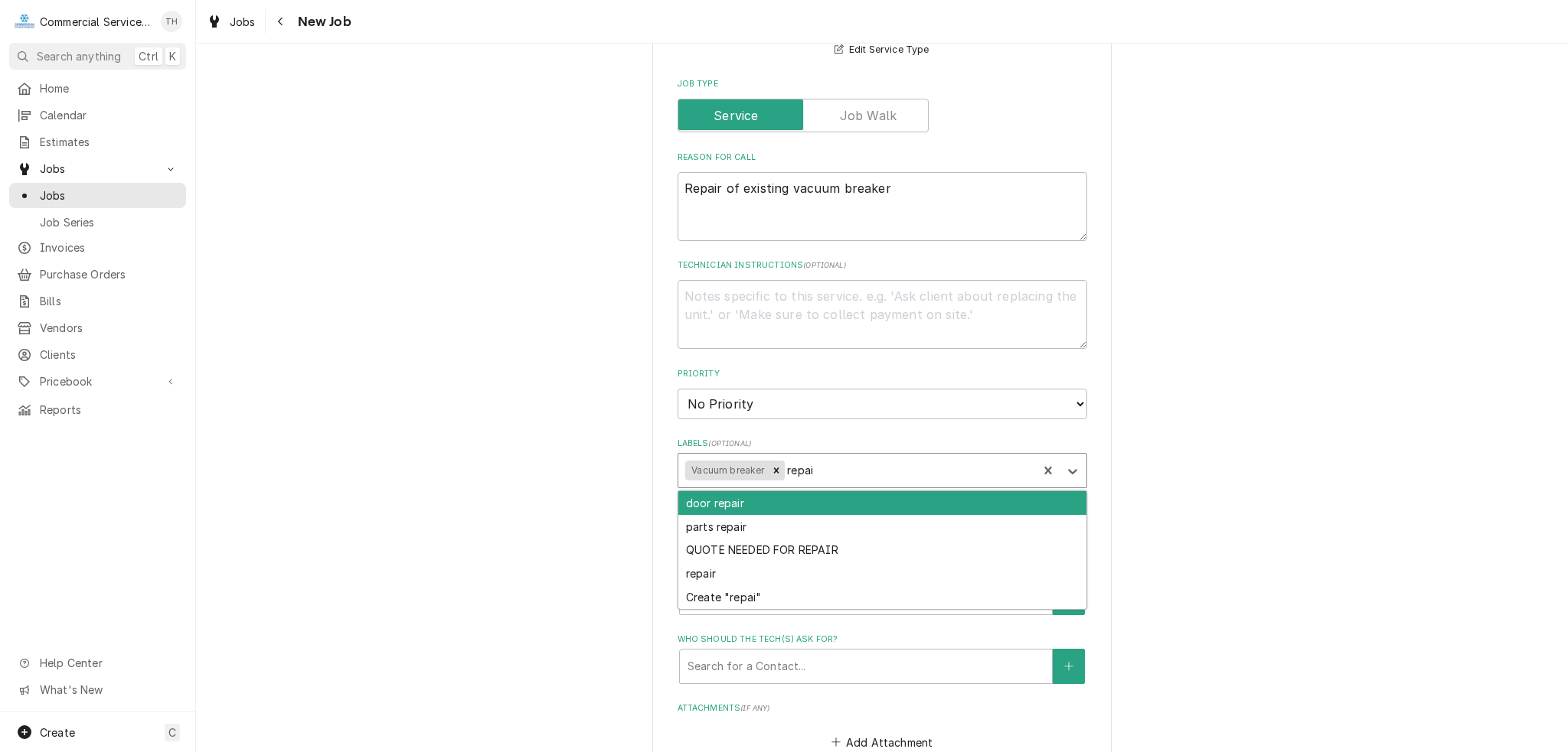
type input "repair"
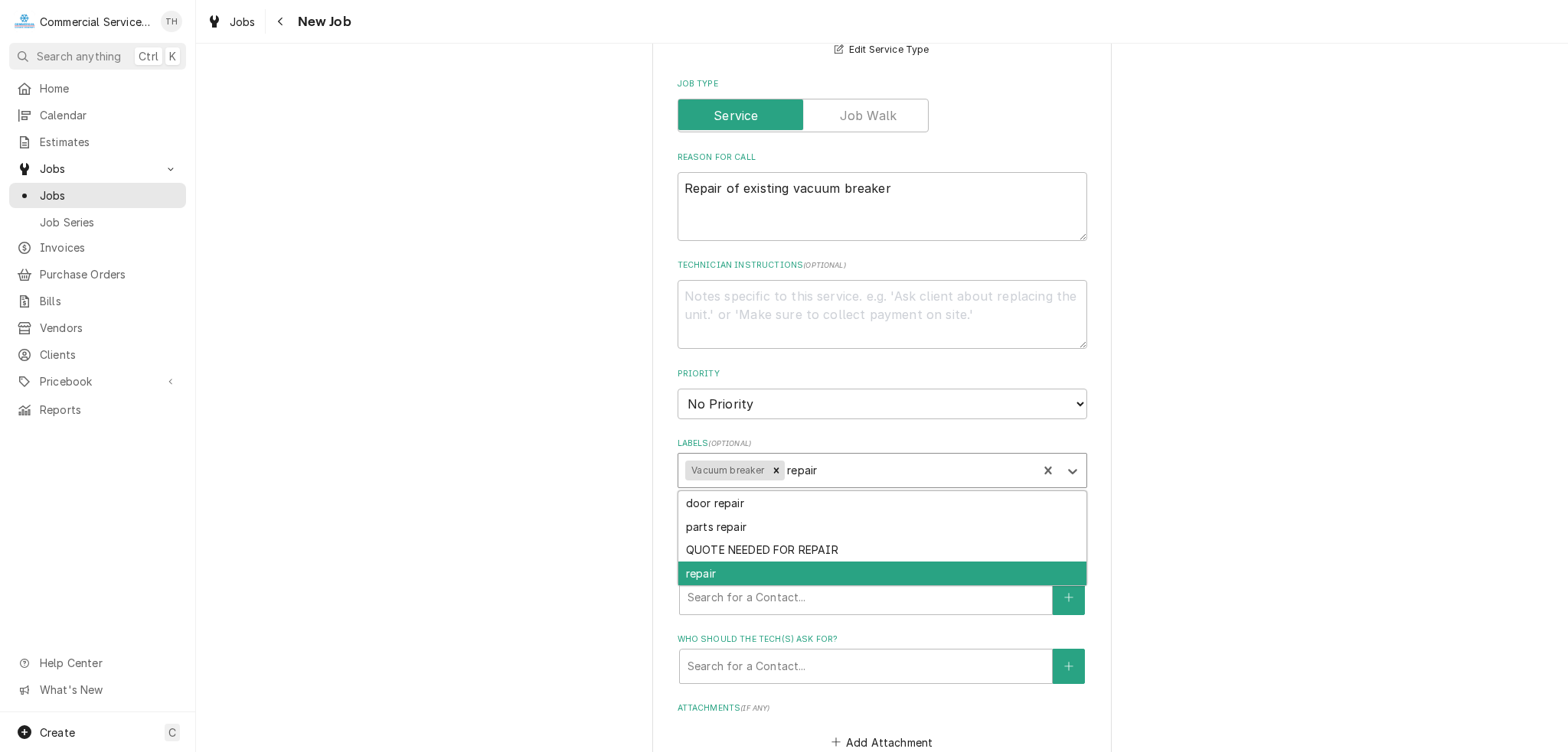
type textarea "x"
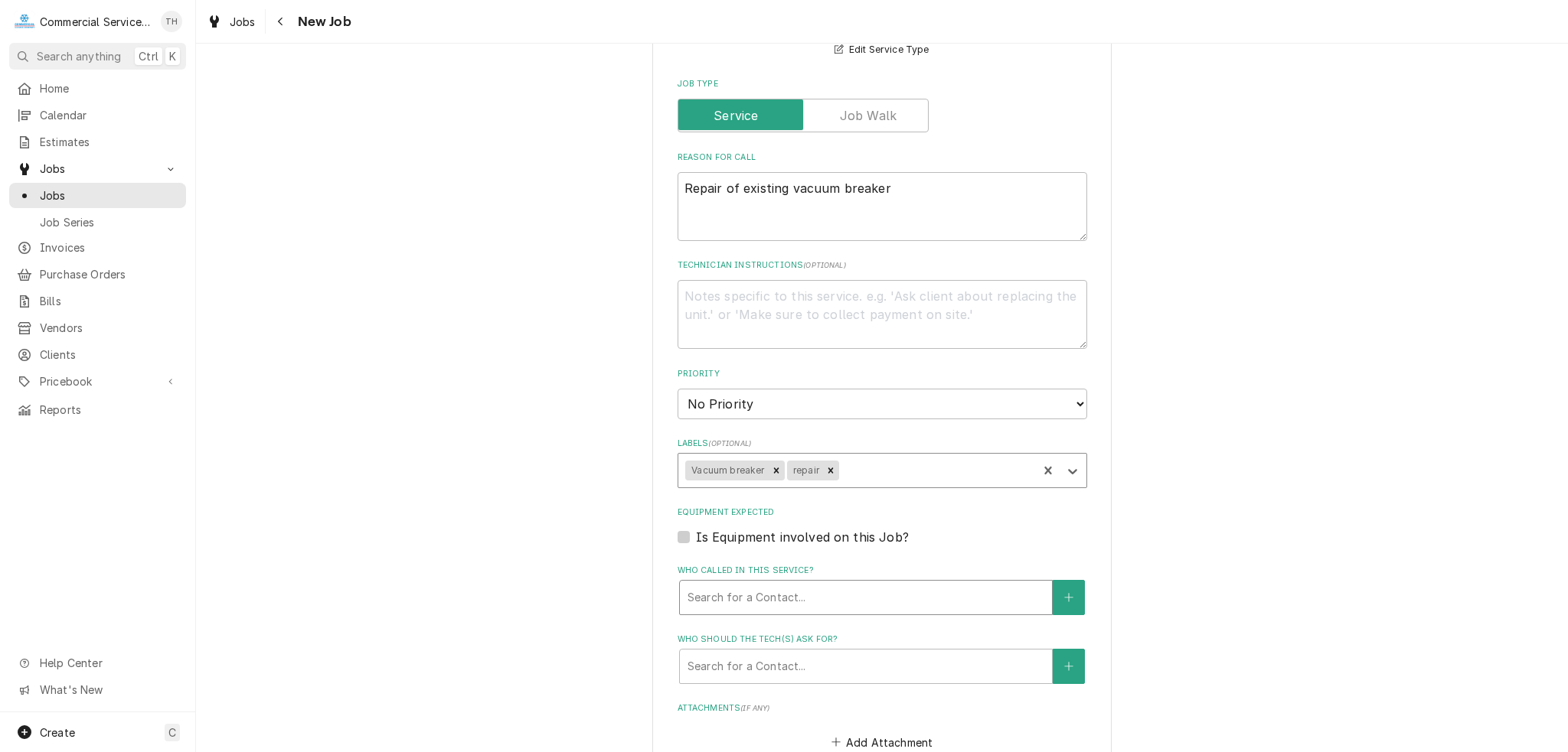
click at [719, 608] on div "Search for a Contact..." at bounding box center [866, 597] width 372 height 34
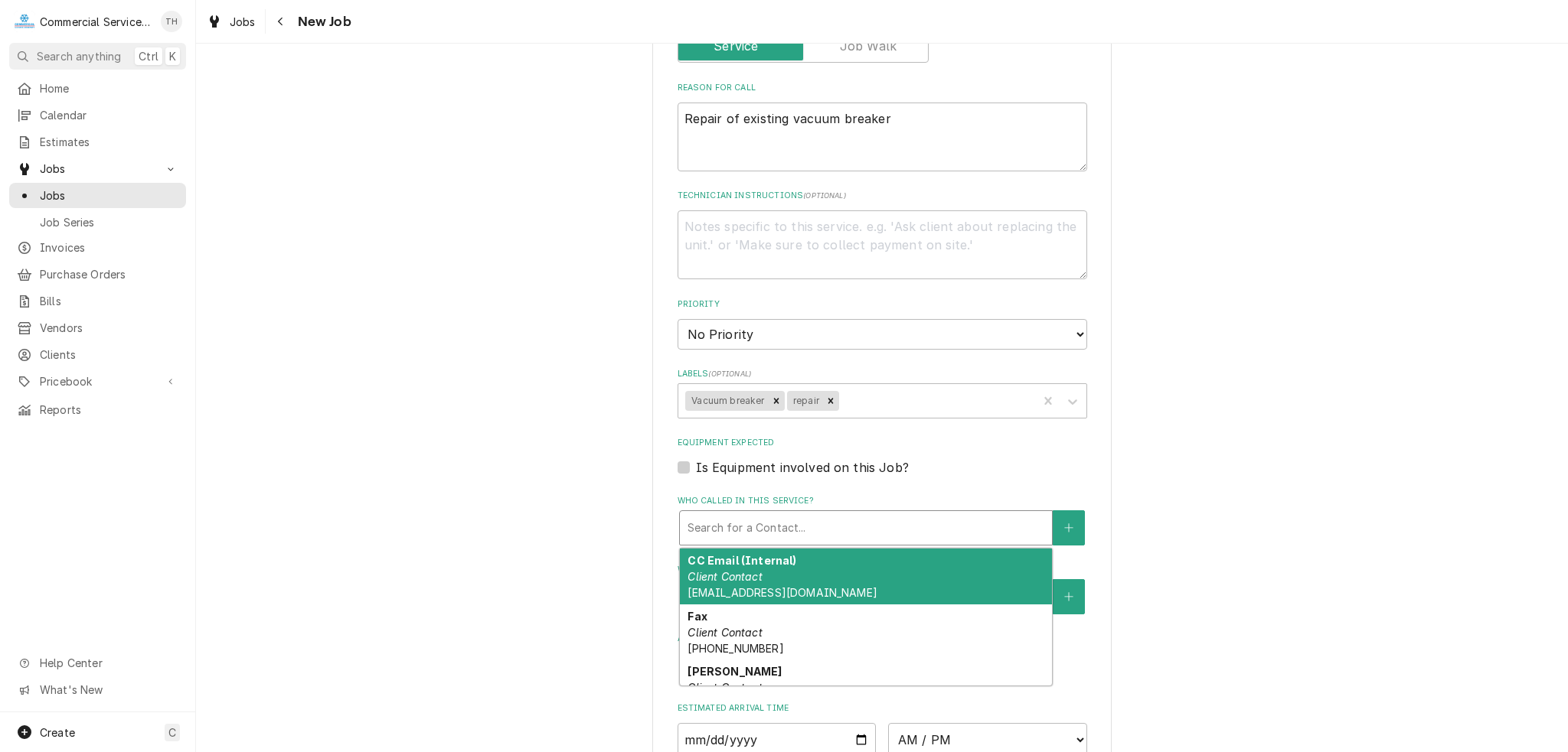
scroll to position [765, 0]
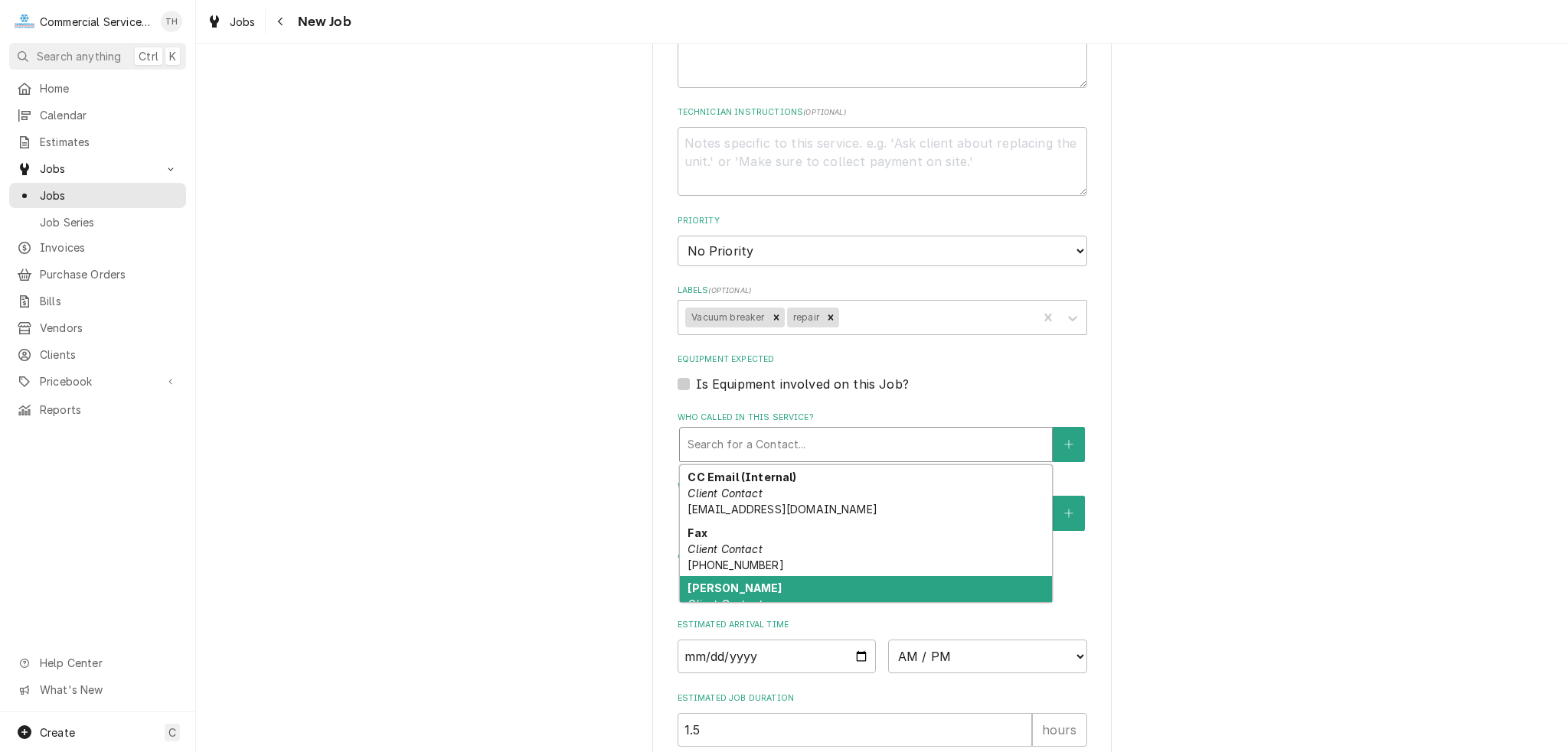
click at [735, 587] on strong "Irene Vargas" at bounding box center [734, 588] width 94 height 13
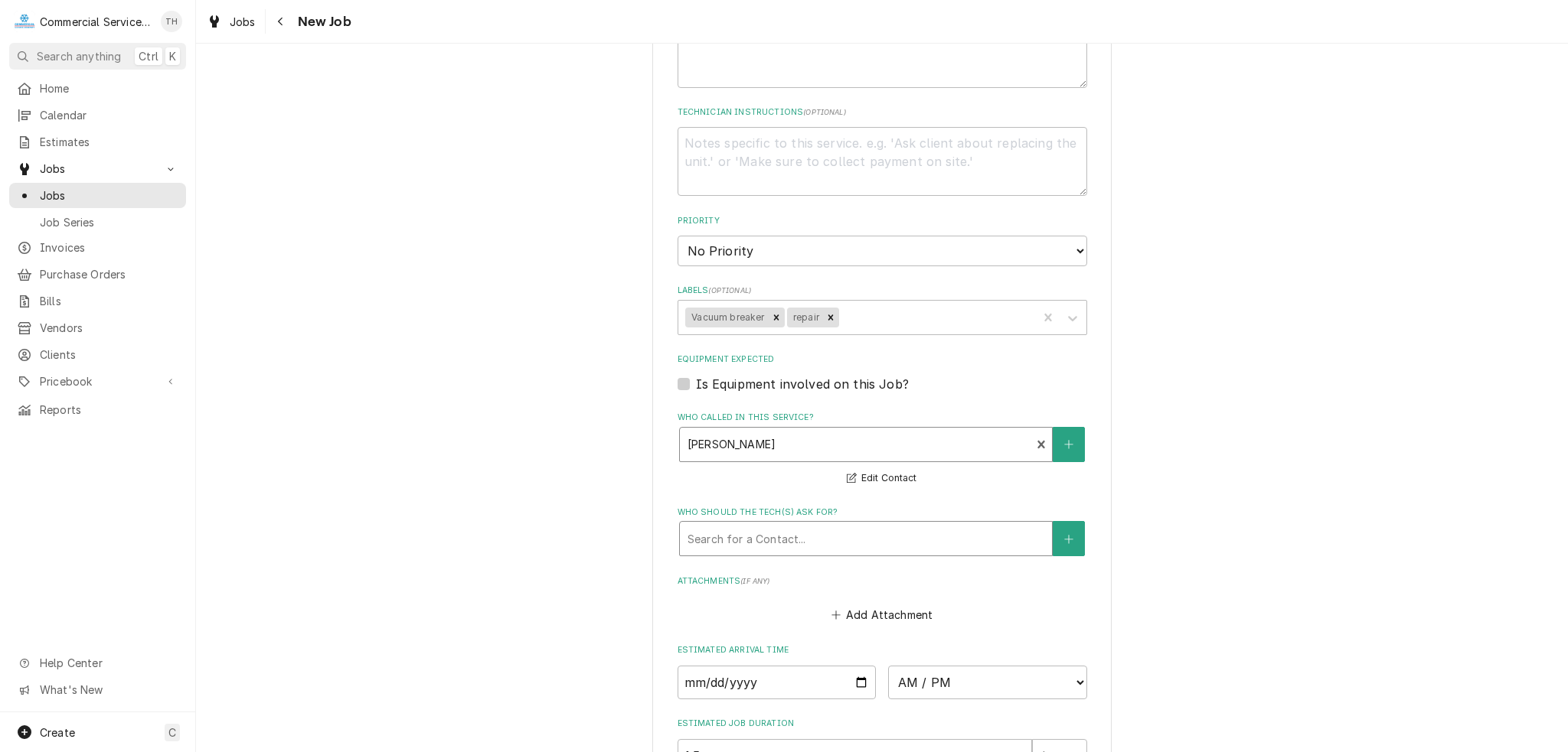
click at [743, 525] on div "Who should the tech(s) ask for?" at bounding box center [866, 539] width 357 height 28
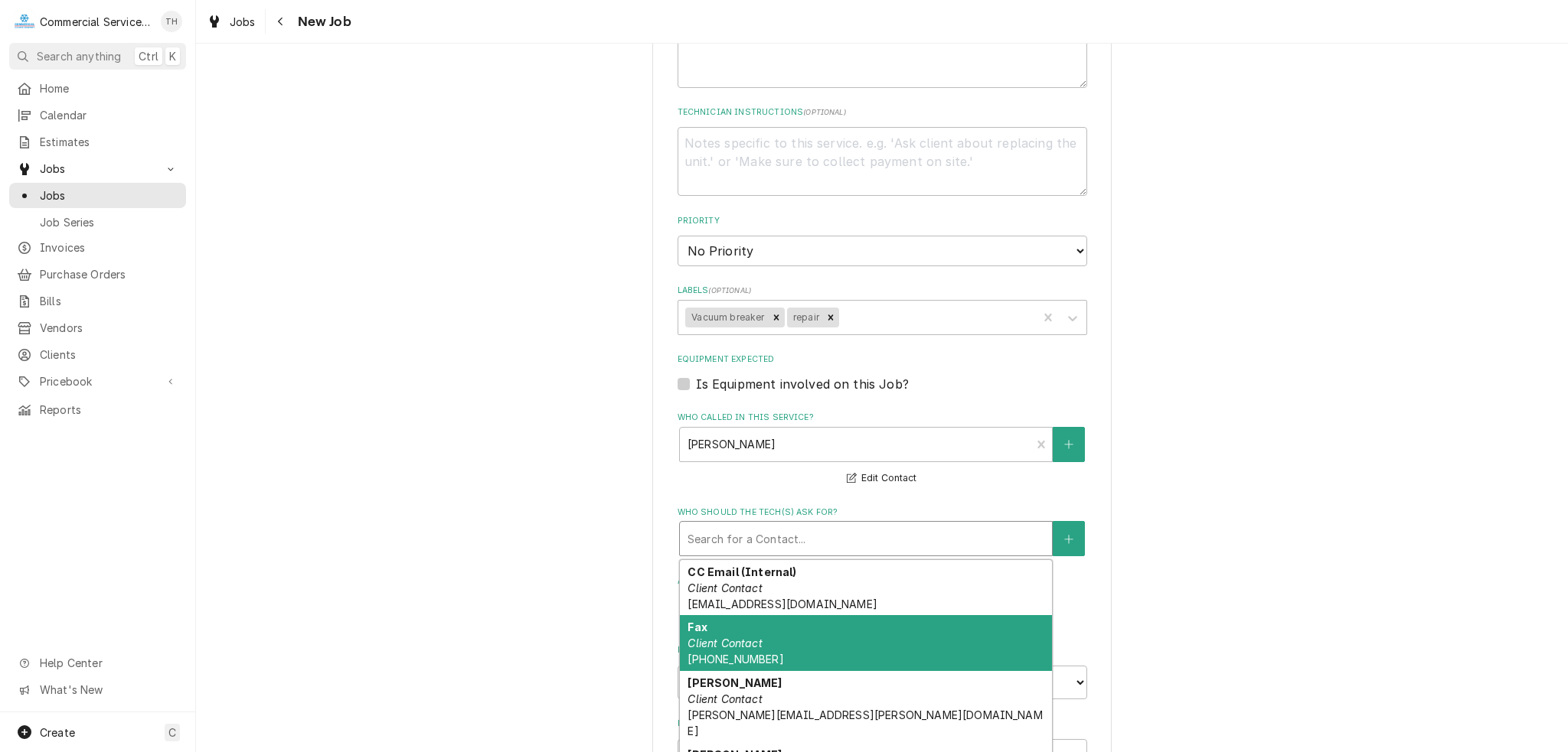
scroll to position [114, 0]
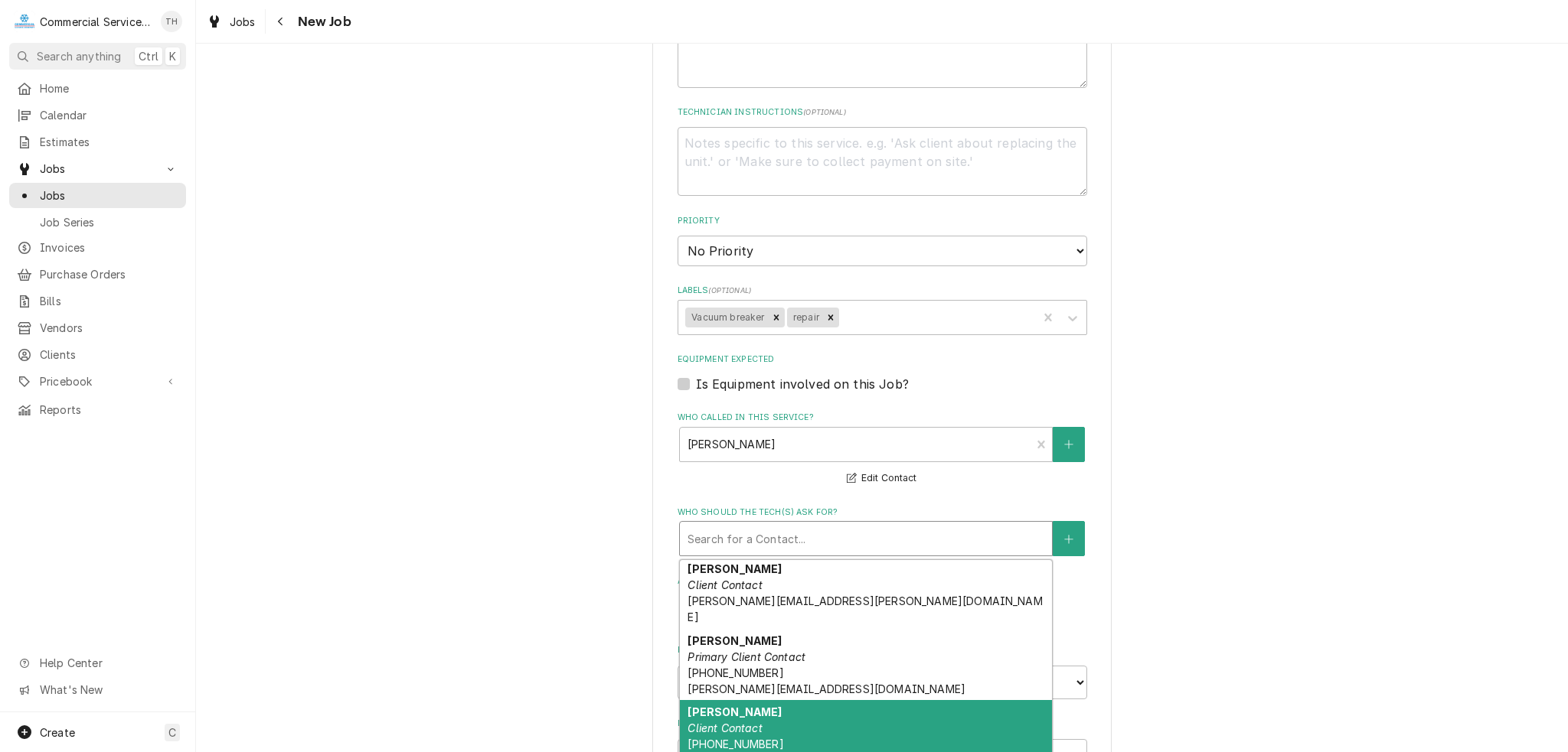
click at [839, 700] on div "Tina Wallace Client Contact (831) 710-0408 tina.wallace@alisal.org" at bounding box center [866, 744] width 372 height 88
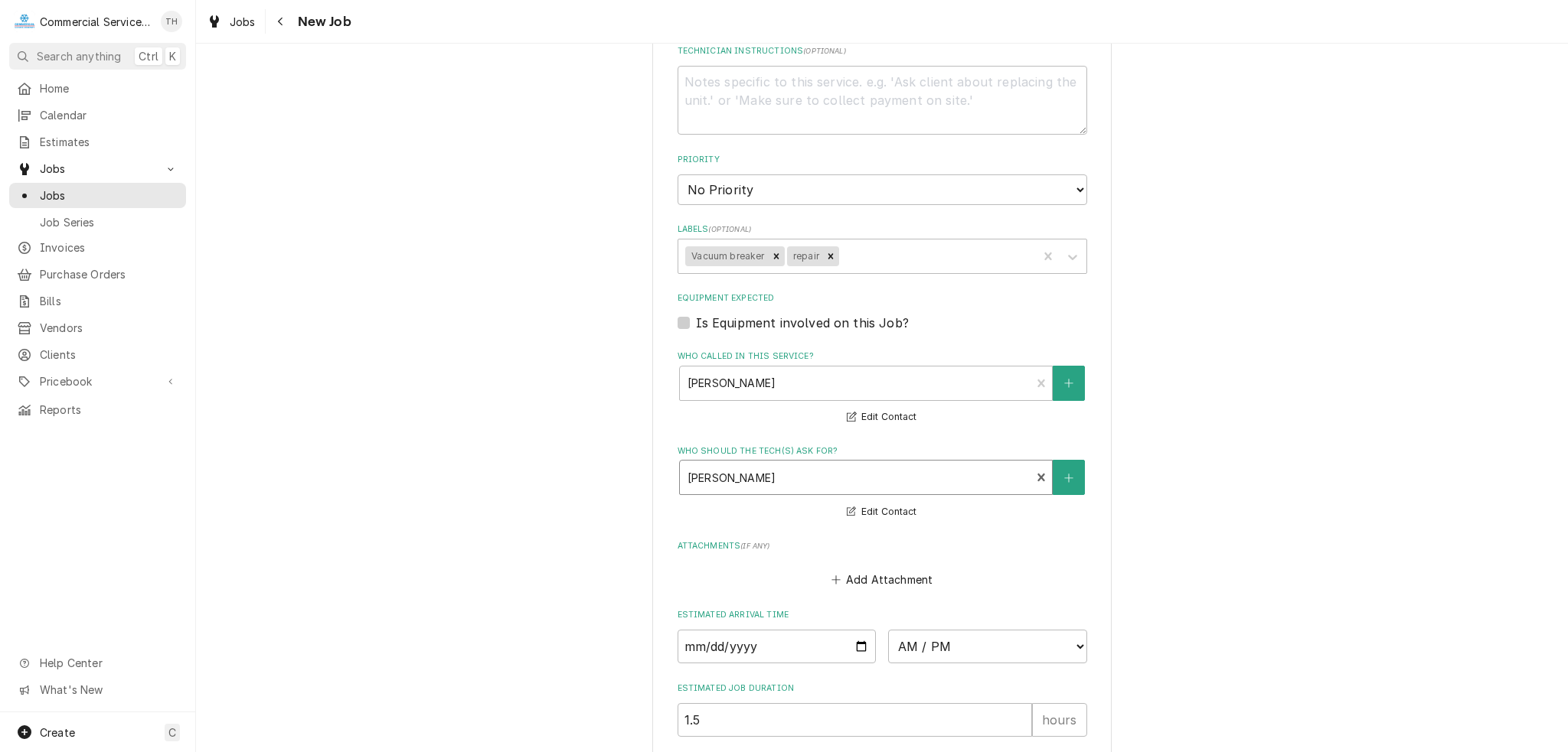
scroll to position [918, 0]
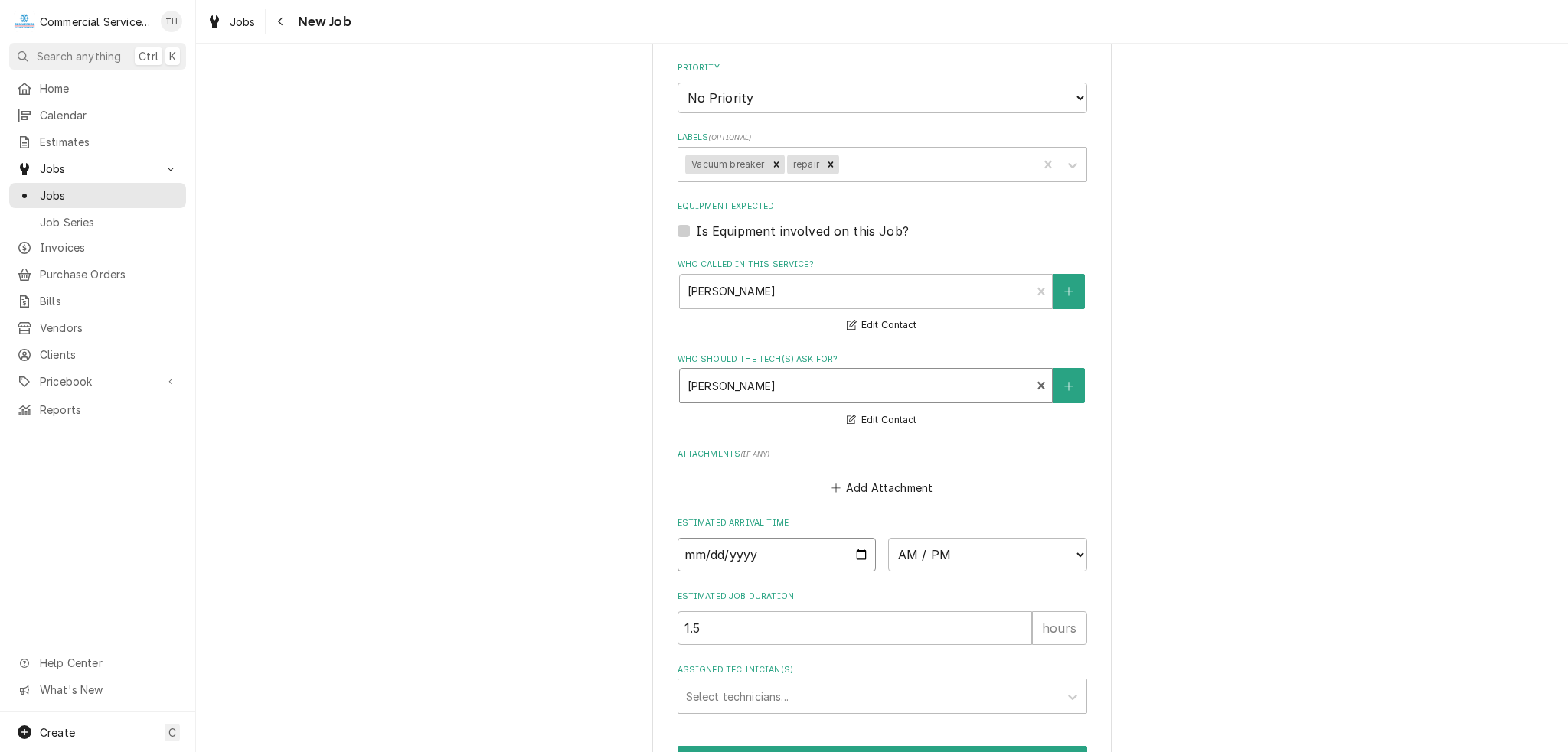
click at [858, 549] on input "Date" at bounding box center [777, 555] width 199 height 34
type textarea "x"
type input "2025-09-02"
type textarea "x"
click at [1021, 547] on select "AM / PM 6:00 AM 6:15 AM 6:30 AM 6:45 AM 7:00 AM 7:15 AM 7:30 AM 7:45 AM 8:00 AM…" at bounding box center [987, 555] width 199 height 34
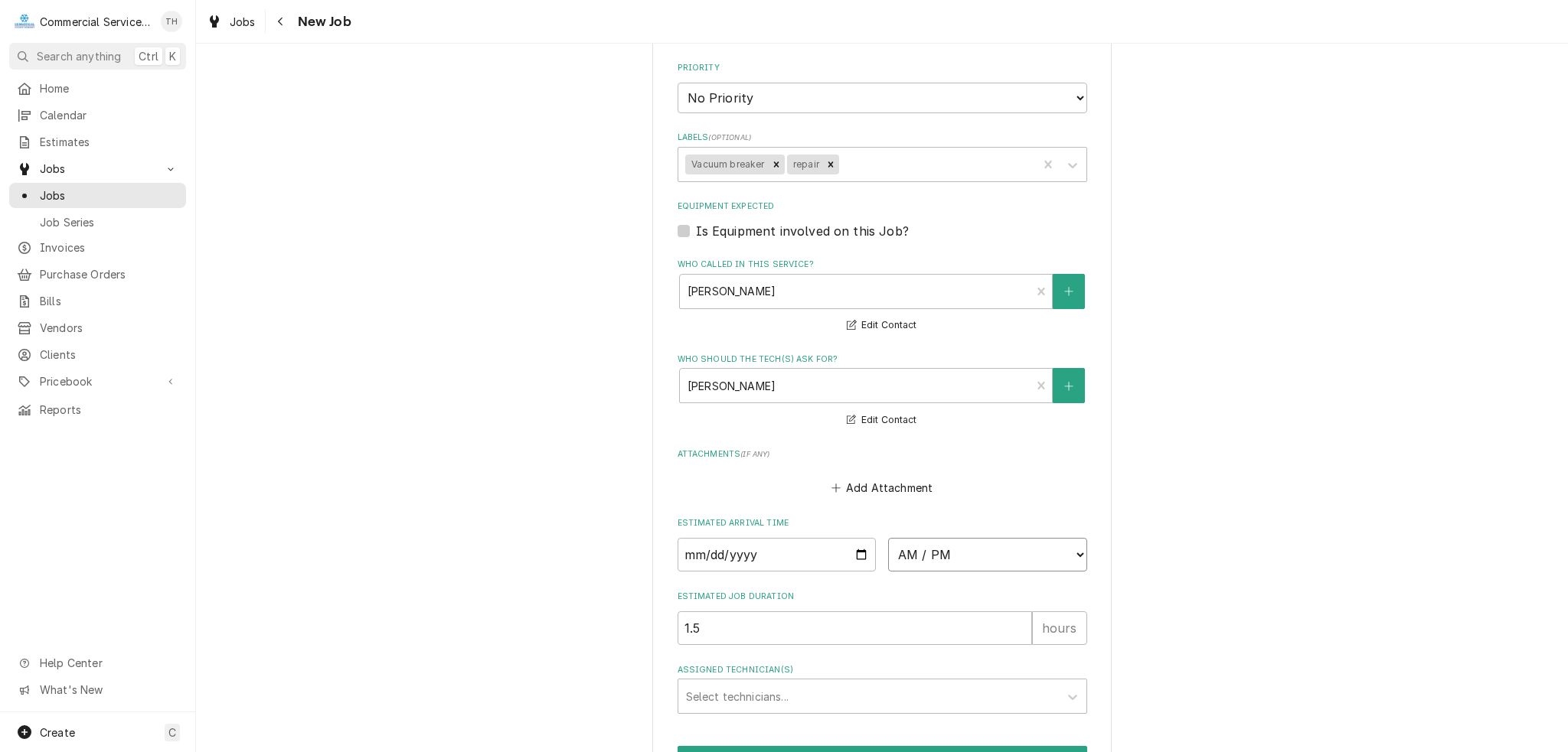
select select "14:15:00"
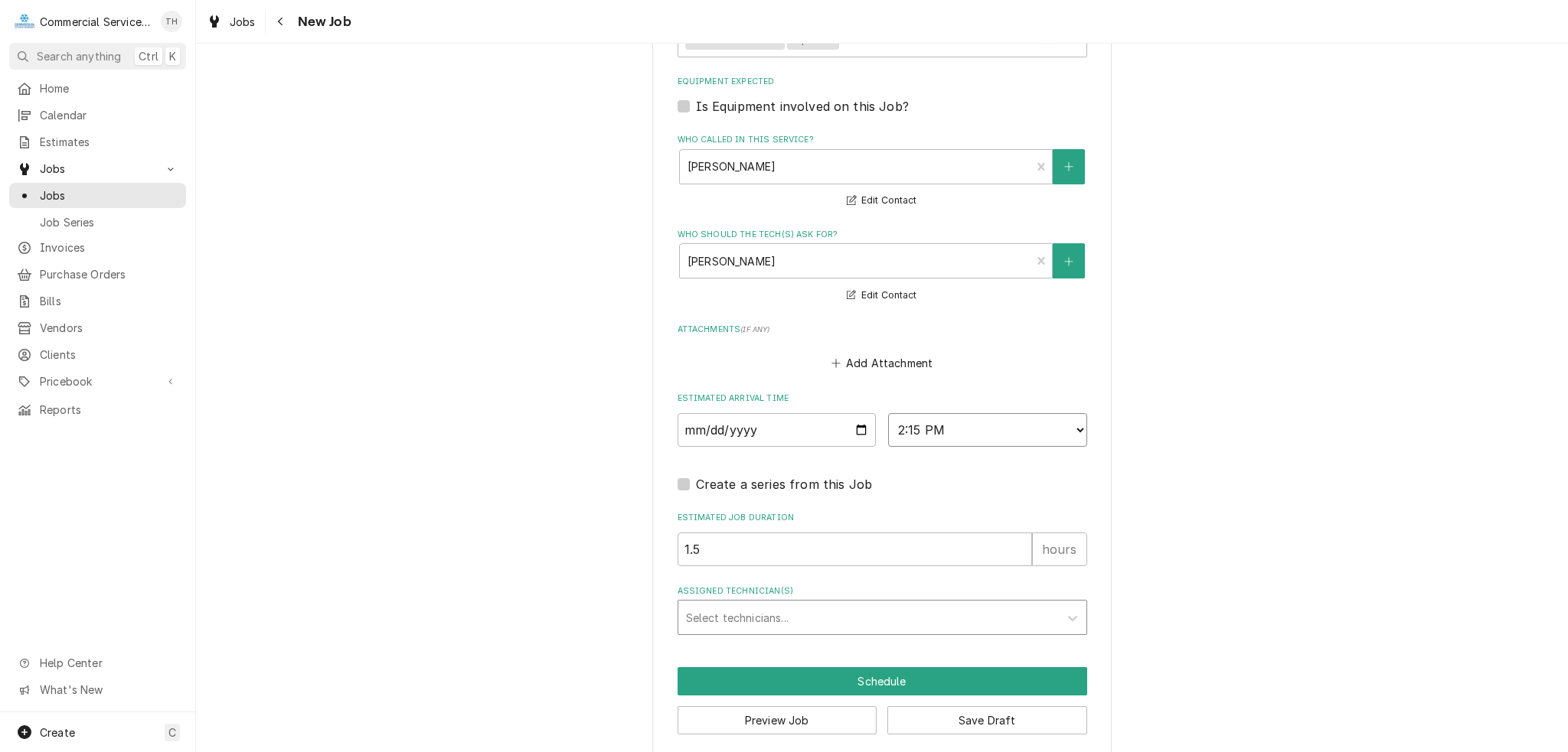
scroll to position [1053, 0]
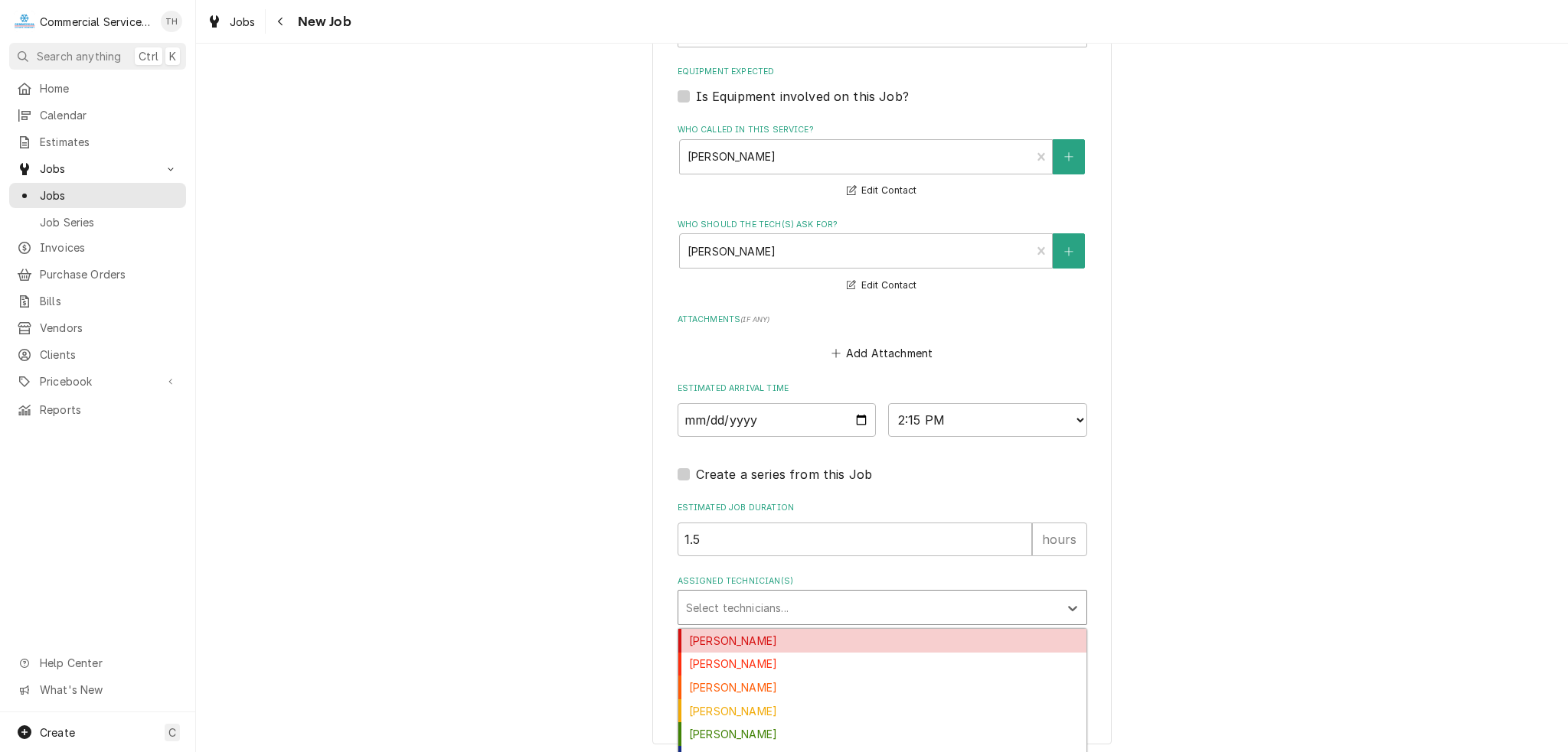
click at [769, 613] on div "Assigned Technician(s)" at bounding box center [868, 608] width 365 height 28
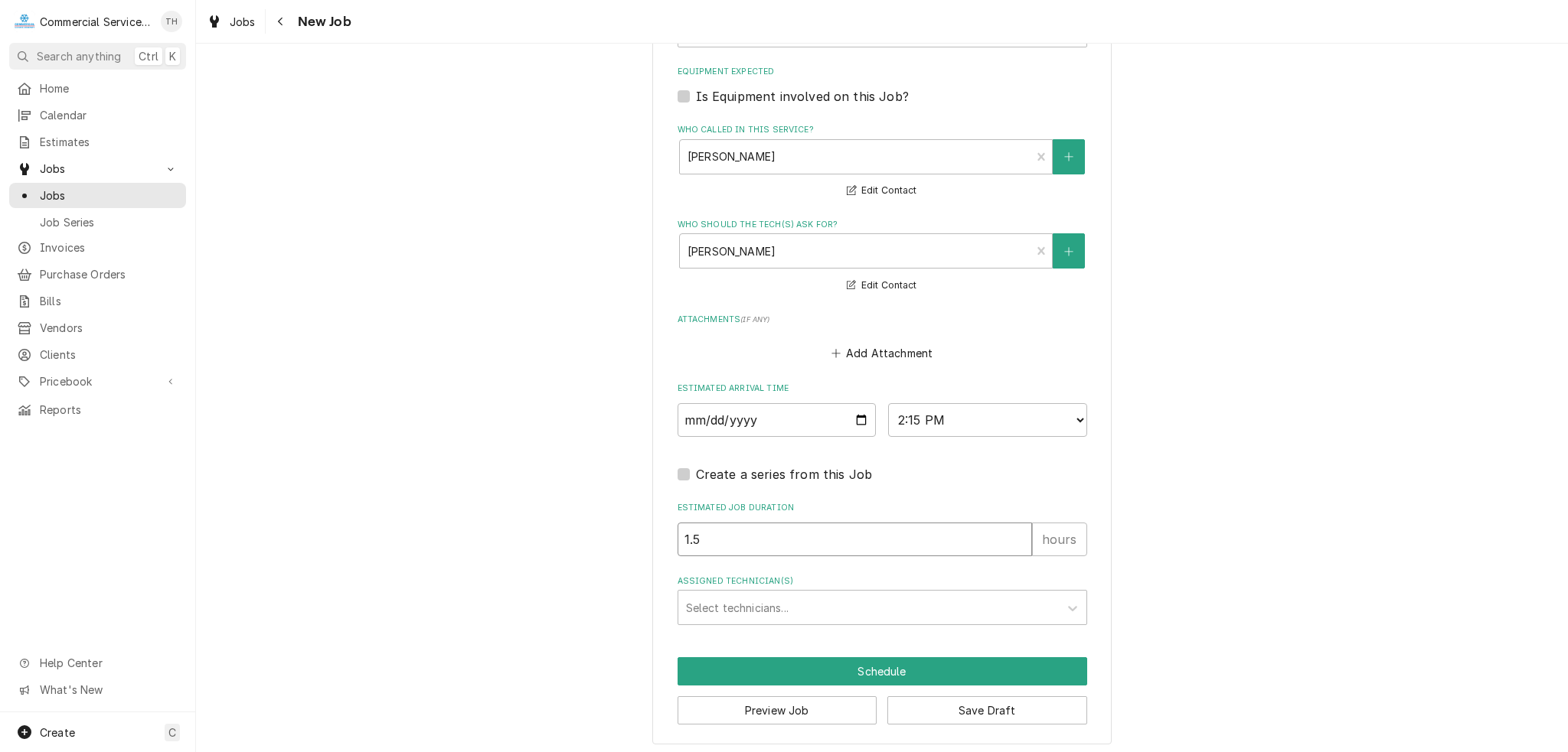
drag, startPoint x: 637, startPoint y: 534, endPoint x: 593, endPoint y: 532, distance: 44.0
type textarea "x"
type input "1"
type textarea "x"
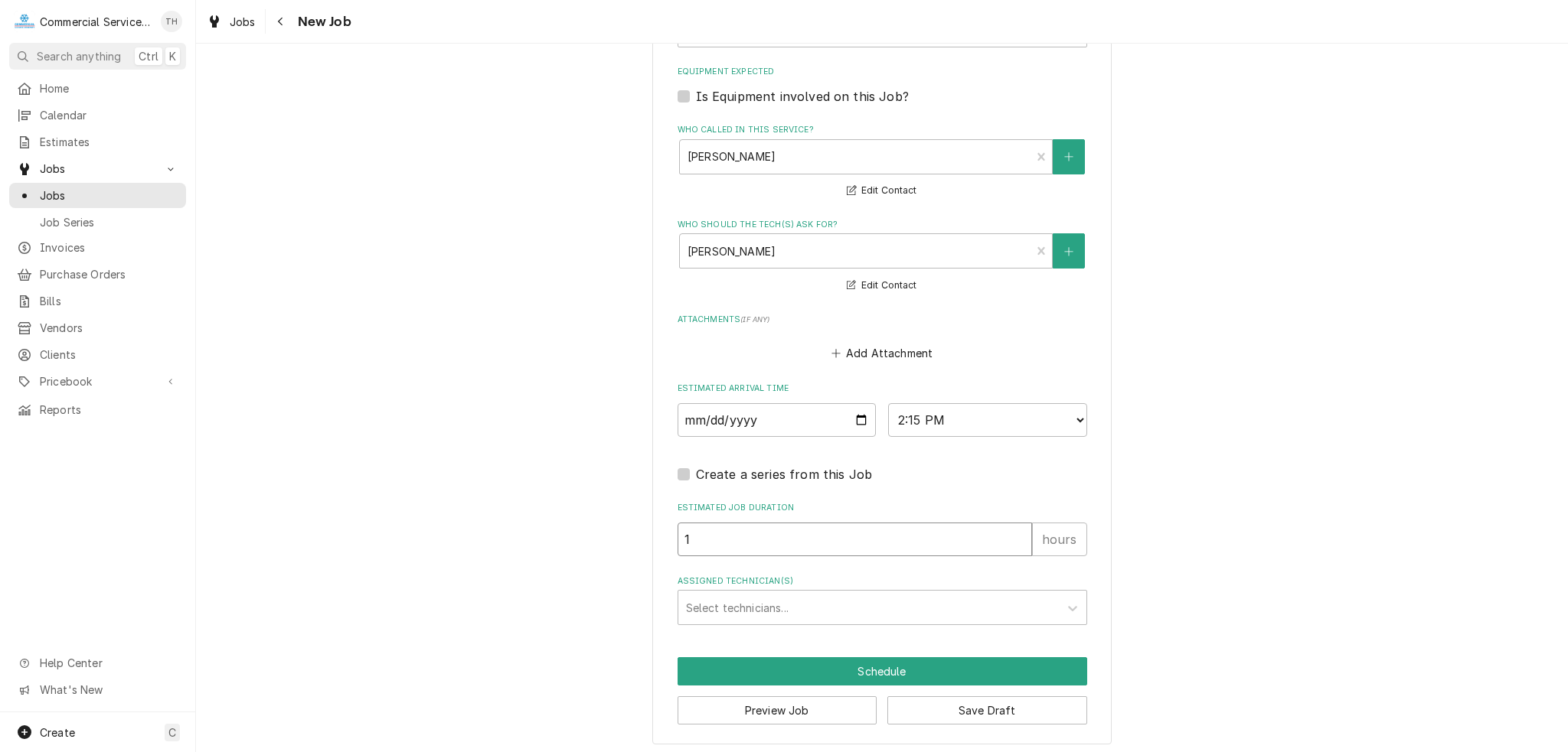
type input "1.0"
type textarea "x"
type input "1.0"
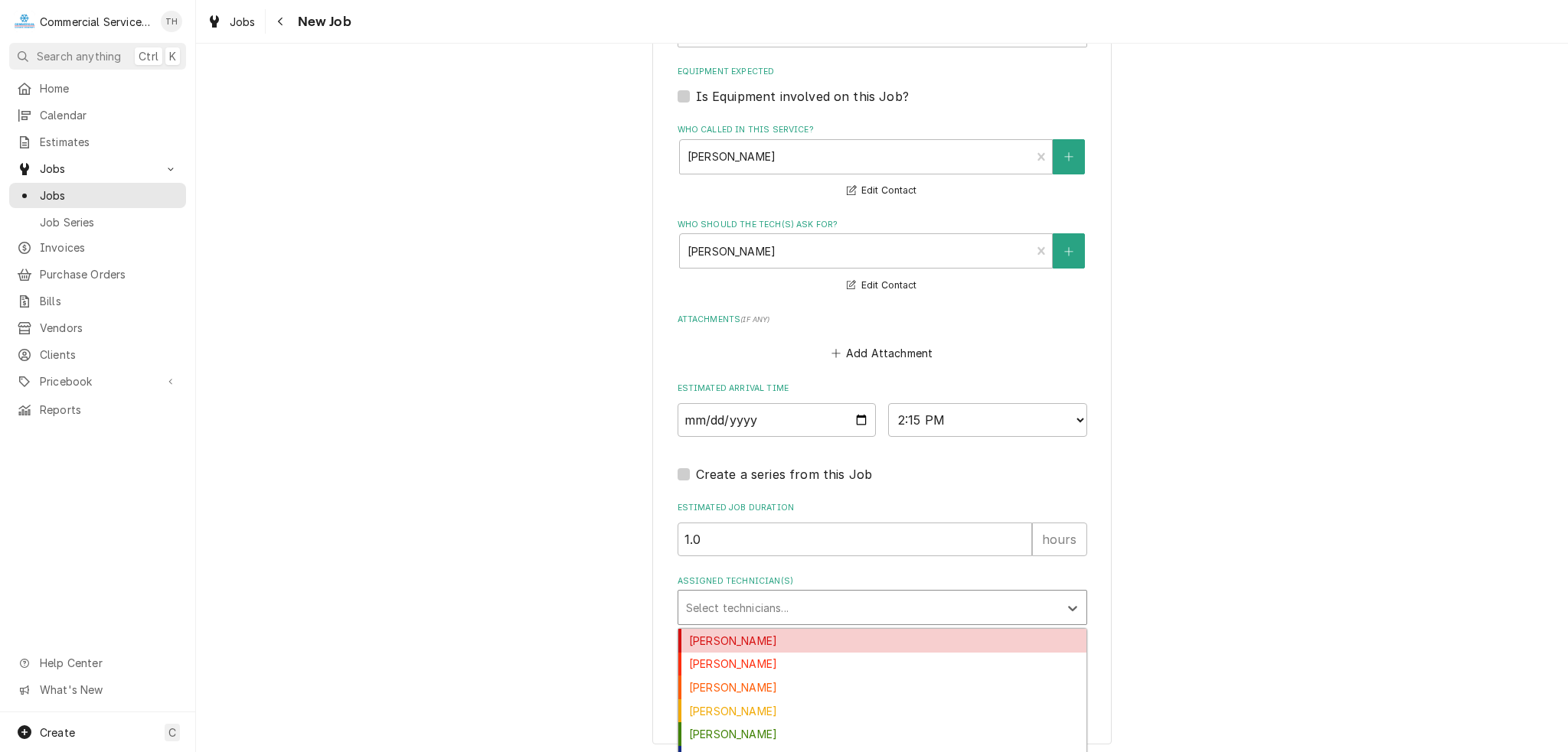
click at [720, 603] on div "Assigned Technician(s)" at bounding box center [868, 608] width 365 height 28
type input "dav"
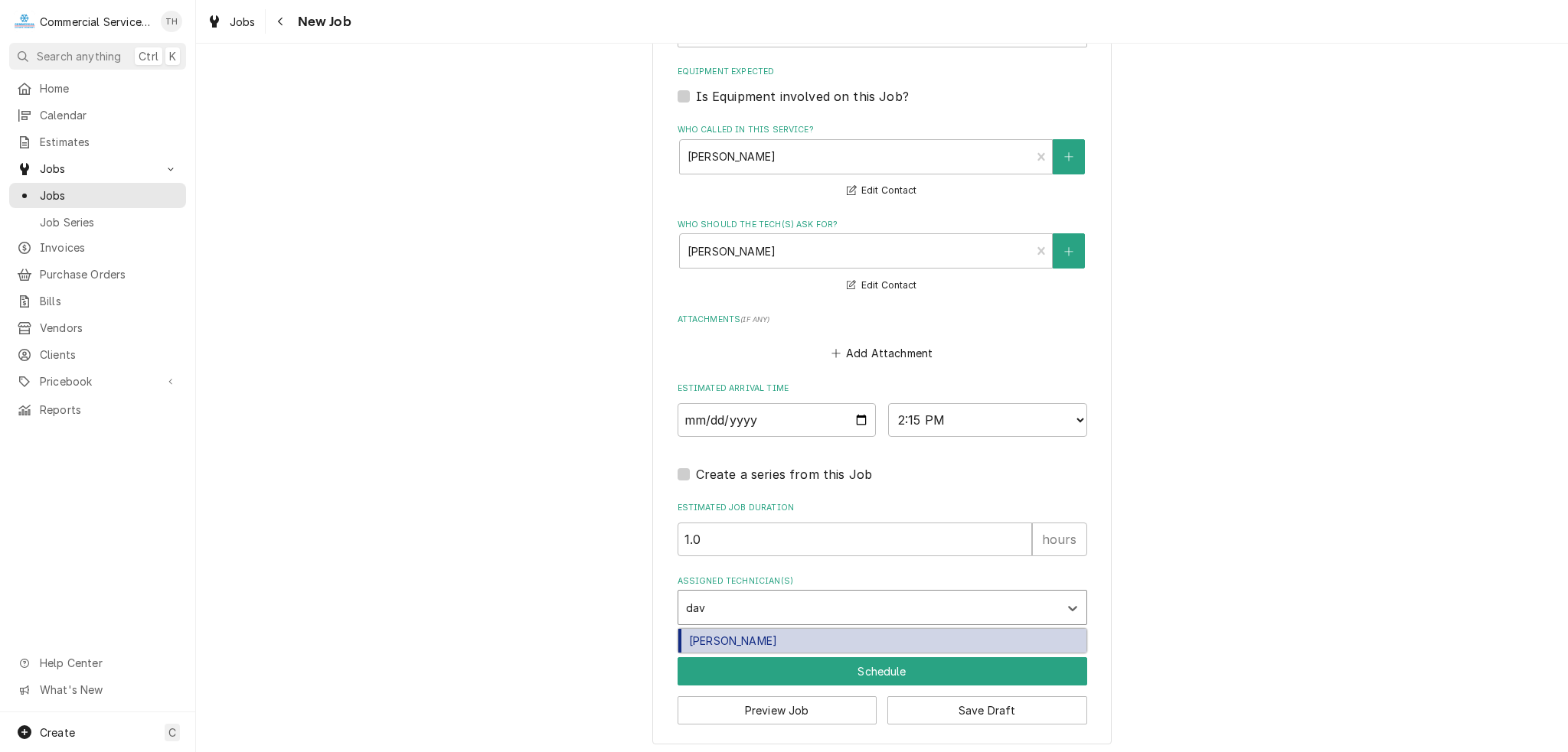
click at [722, 632] on div "David Waite" at bounding box center [882, 641] width 408 height 24
type textarea "x"
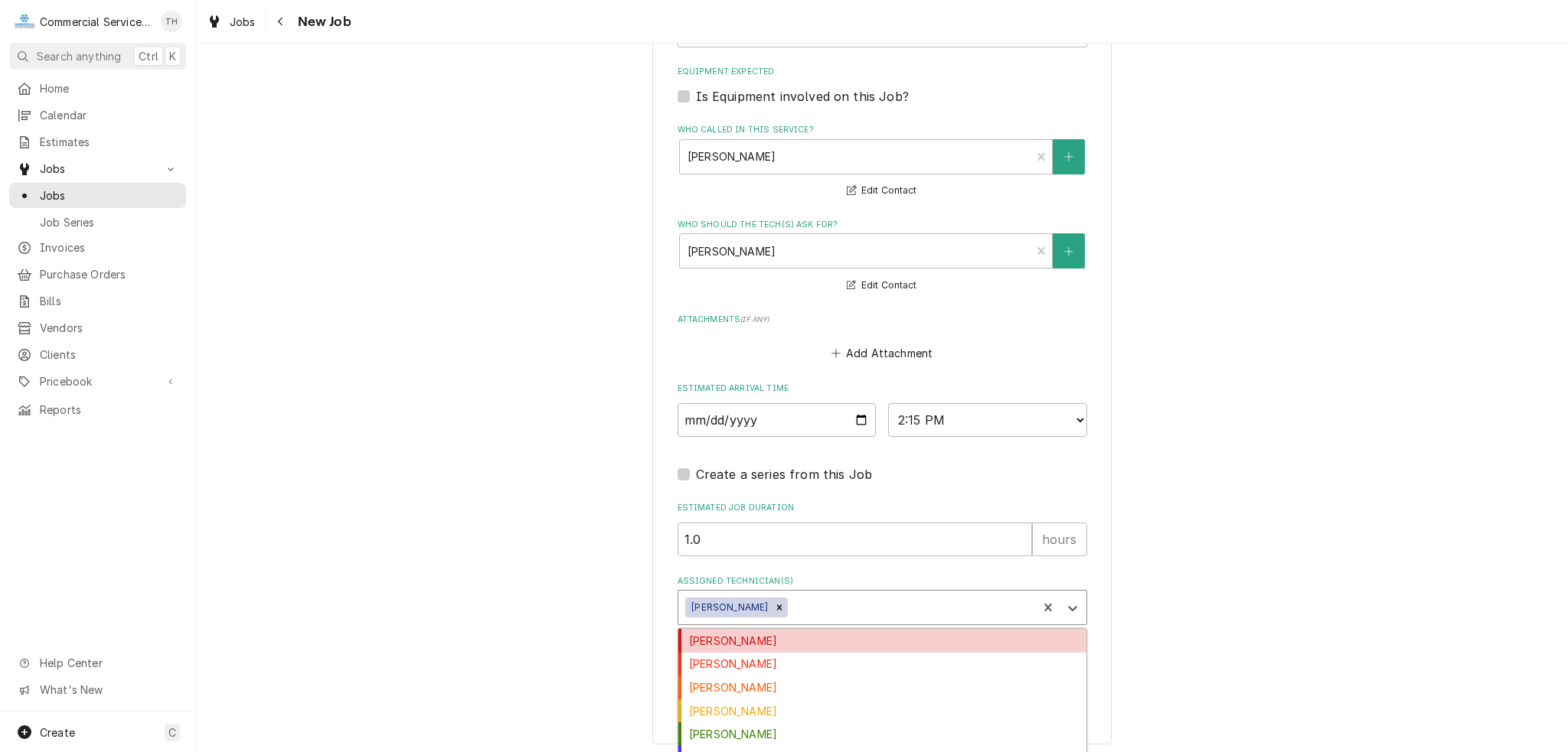
click at [807, 606] on div "Assigned Technician(s)" at bounding box center [910, 608] width 239 height 28
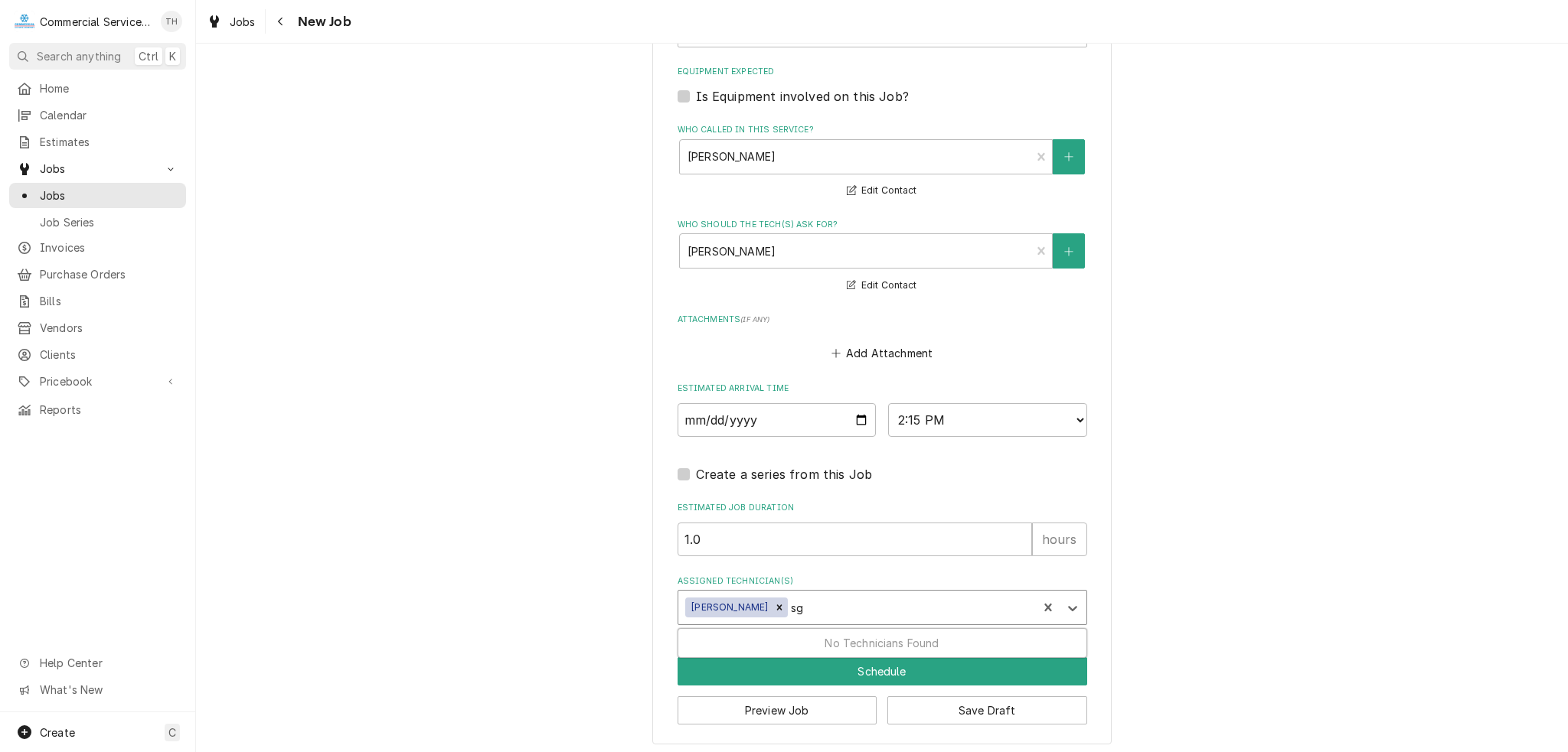
type input "s"
type input "j"
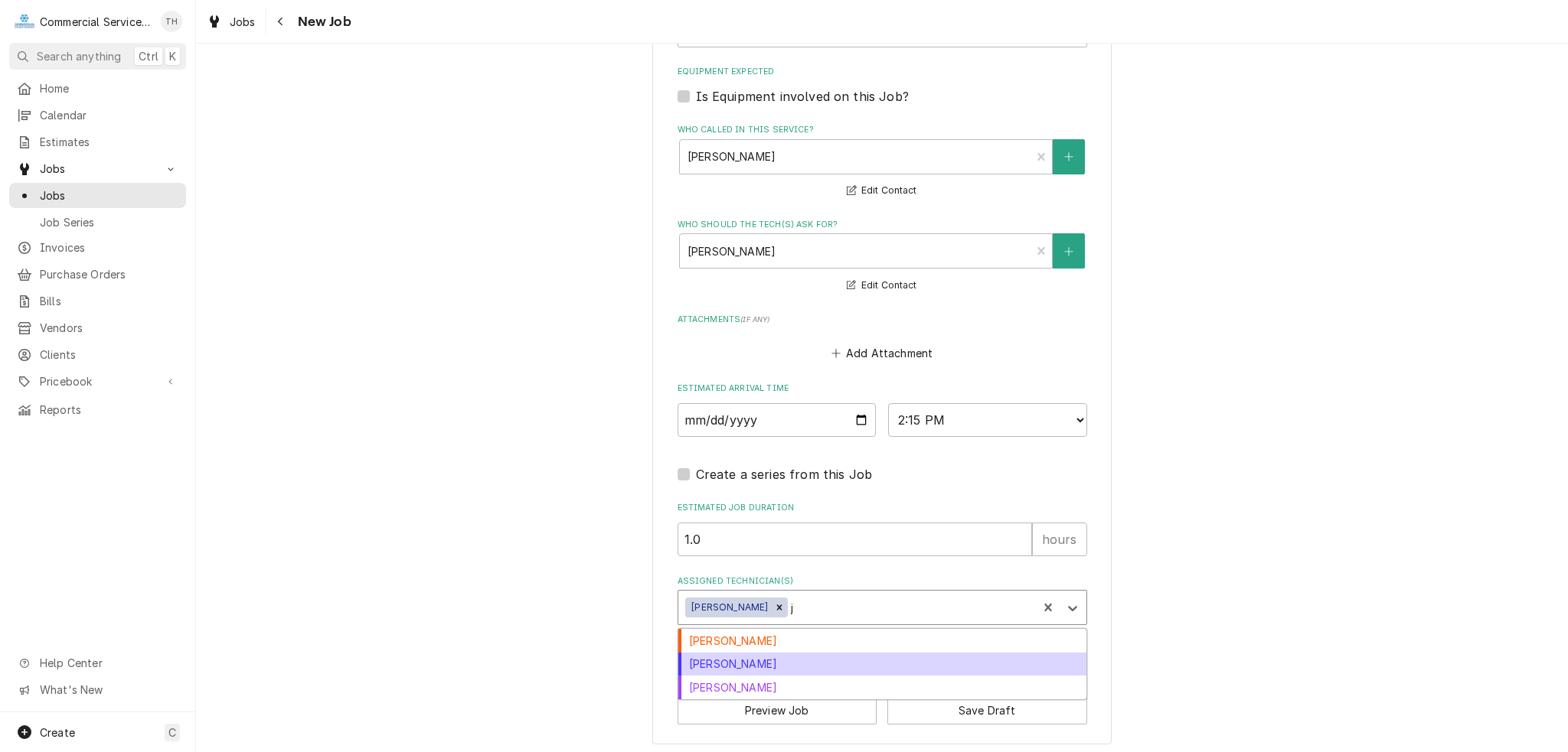
type textarea "x"
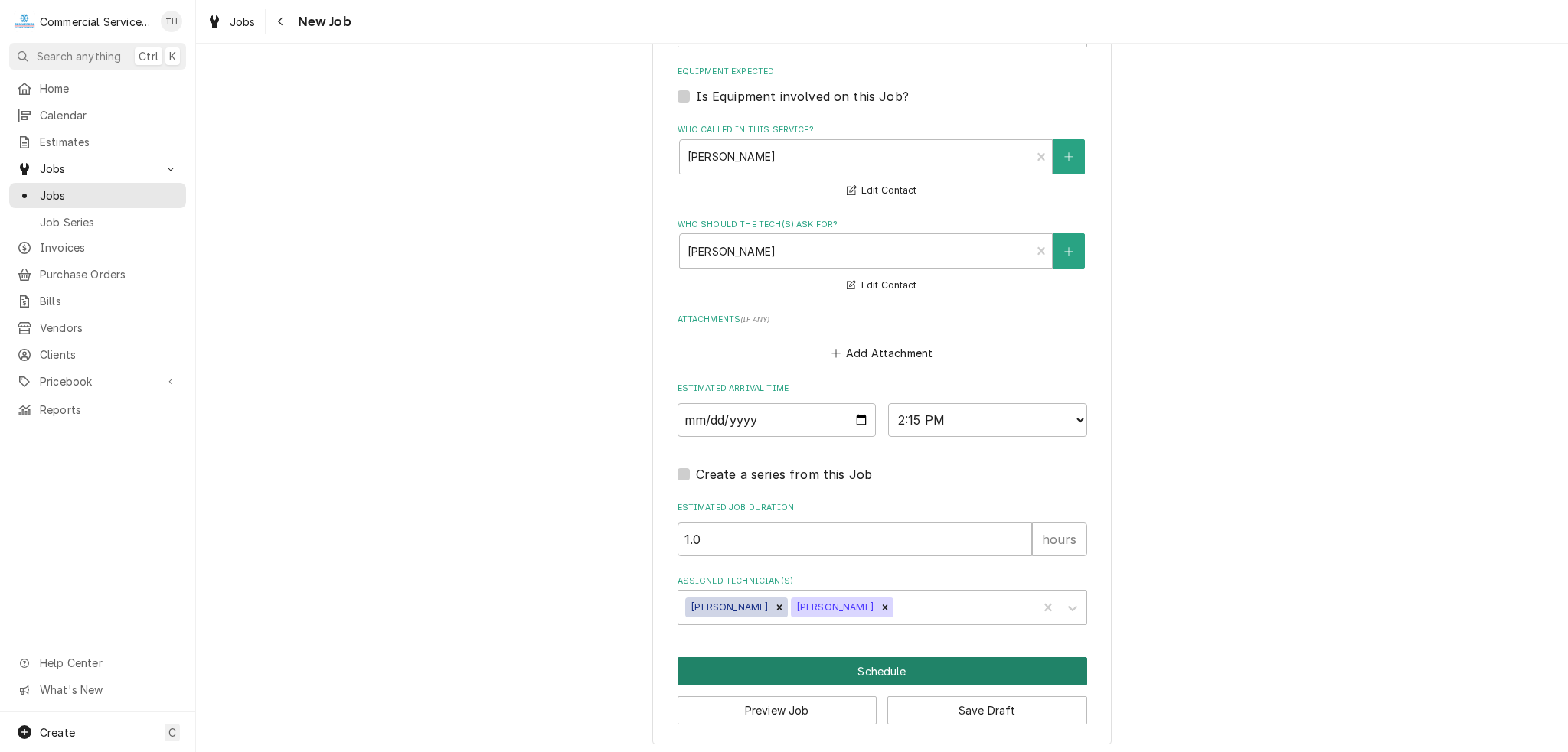
click at [803, 662] on button "Schedule" at bounding box center [883, 671] width 410 height 29
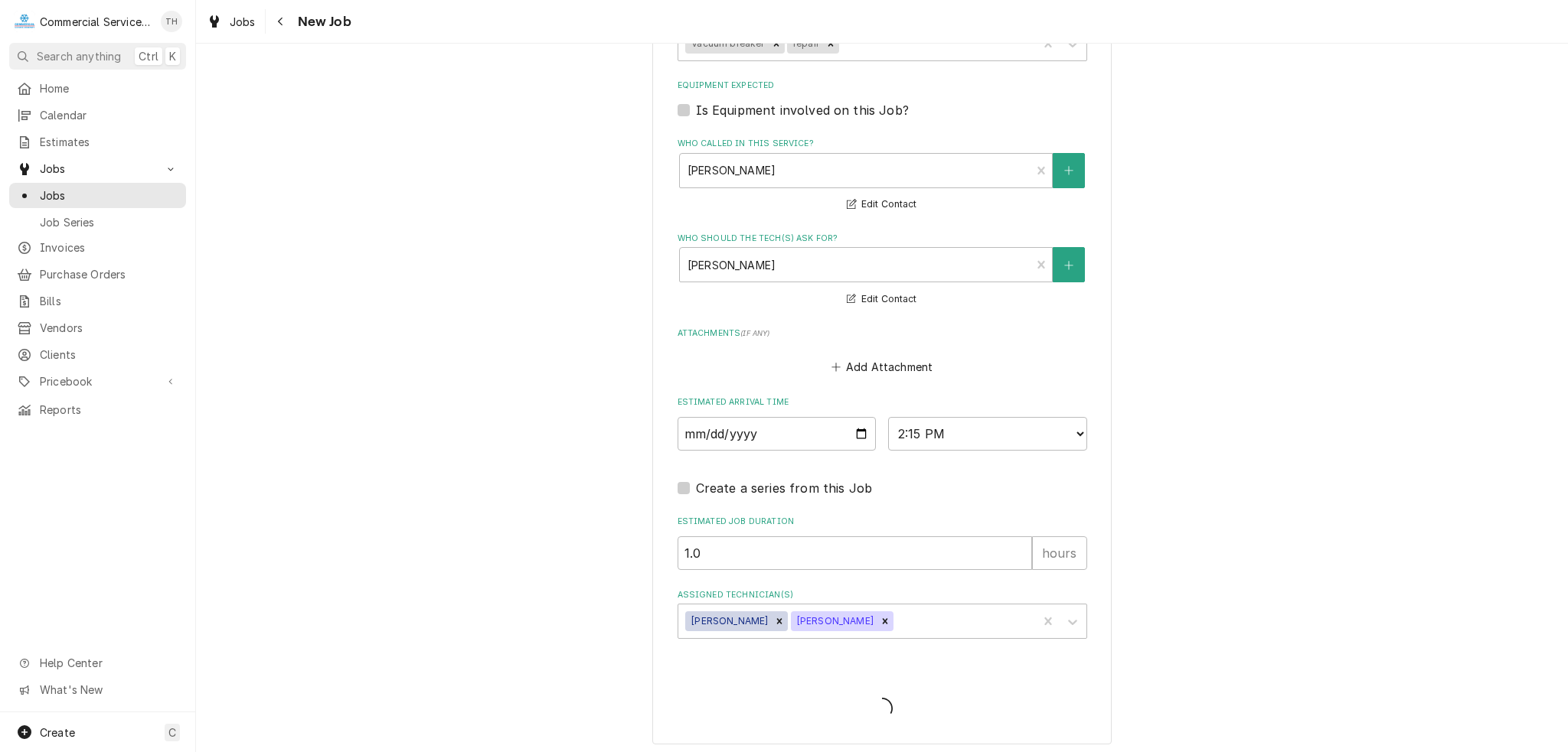
type textarea "x"
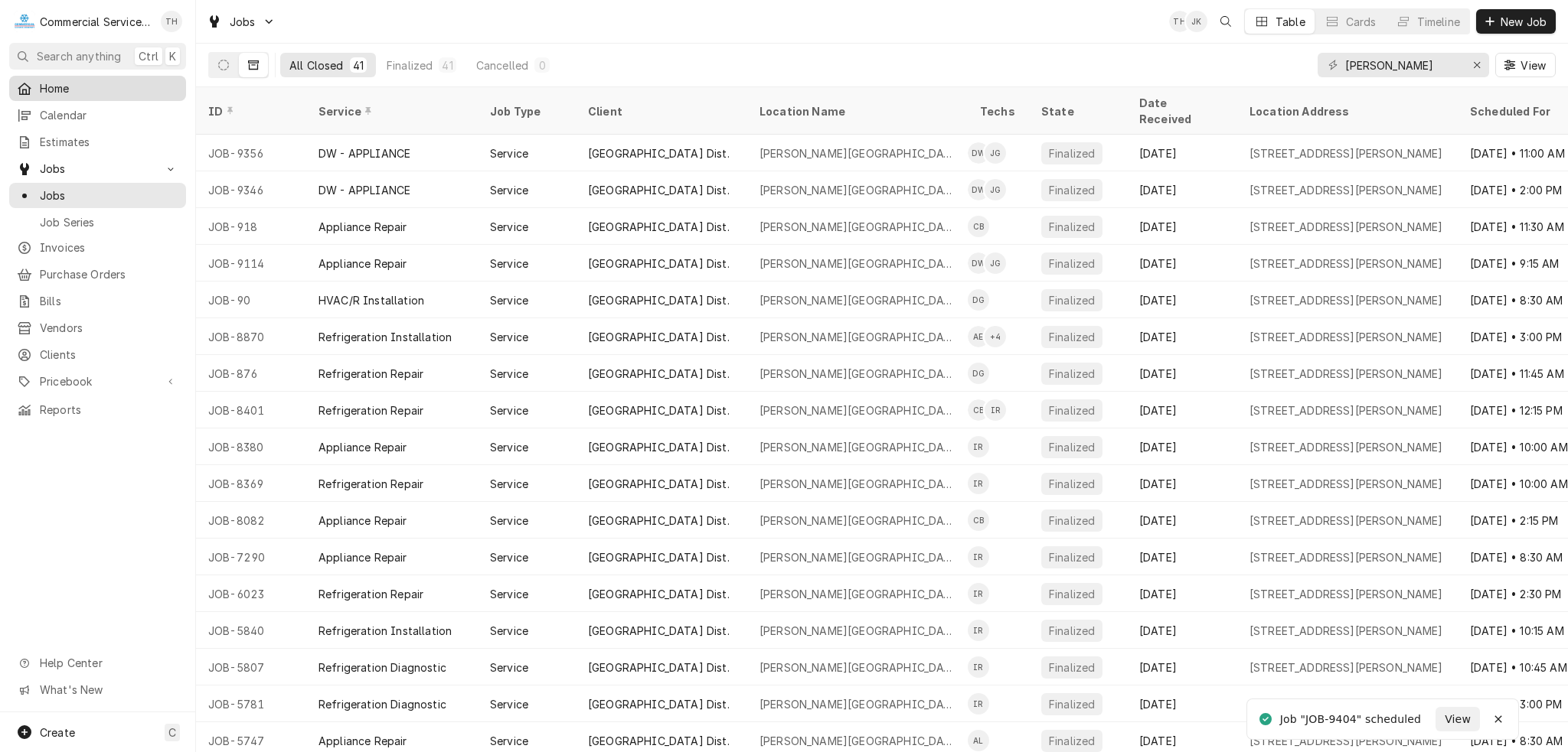
click at [43, 82] on span "Home" at bounding box center [109, 88] width 139 height 16
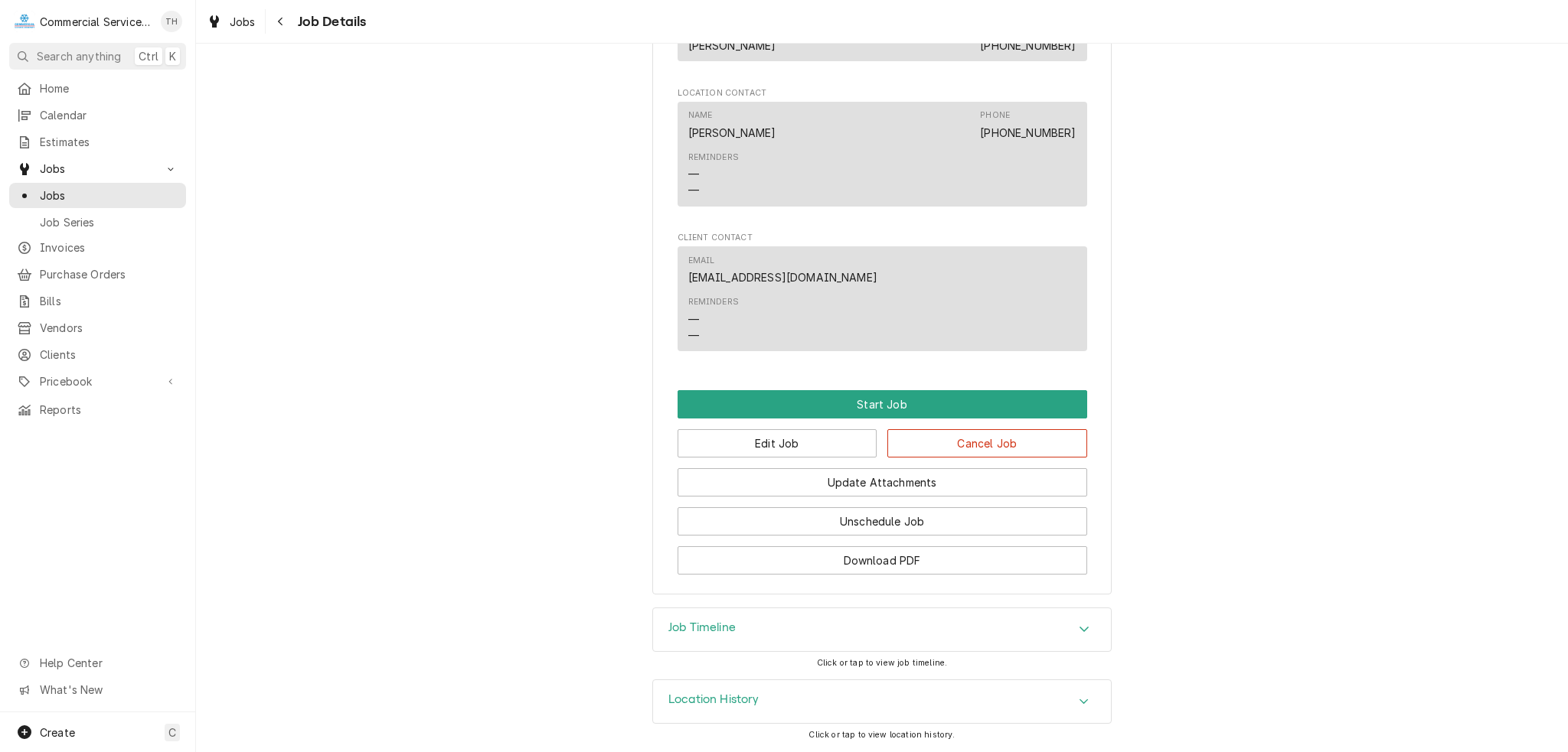
scroll to position [1054, 0]
click at [811, 437] on button "Edit Job" at bounding box center [778, 443] width 200 height 29
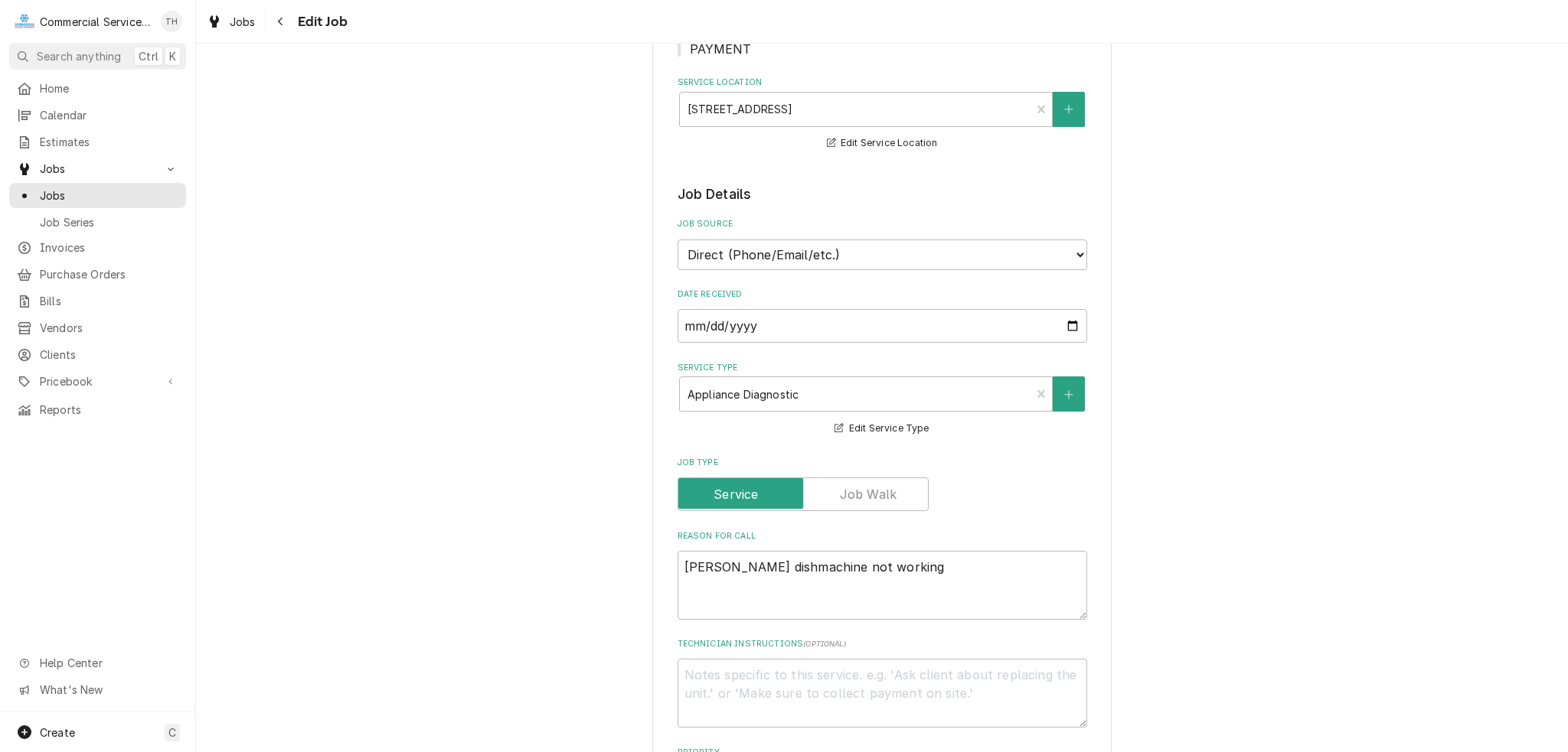
scroll to position [306, 0]
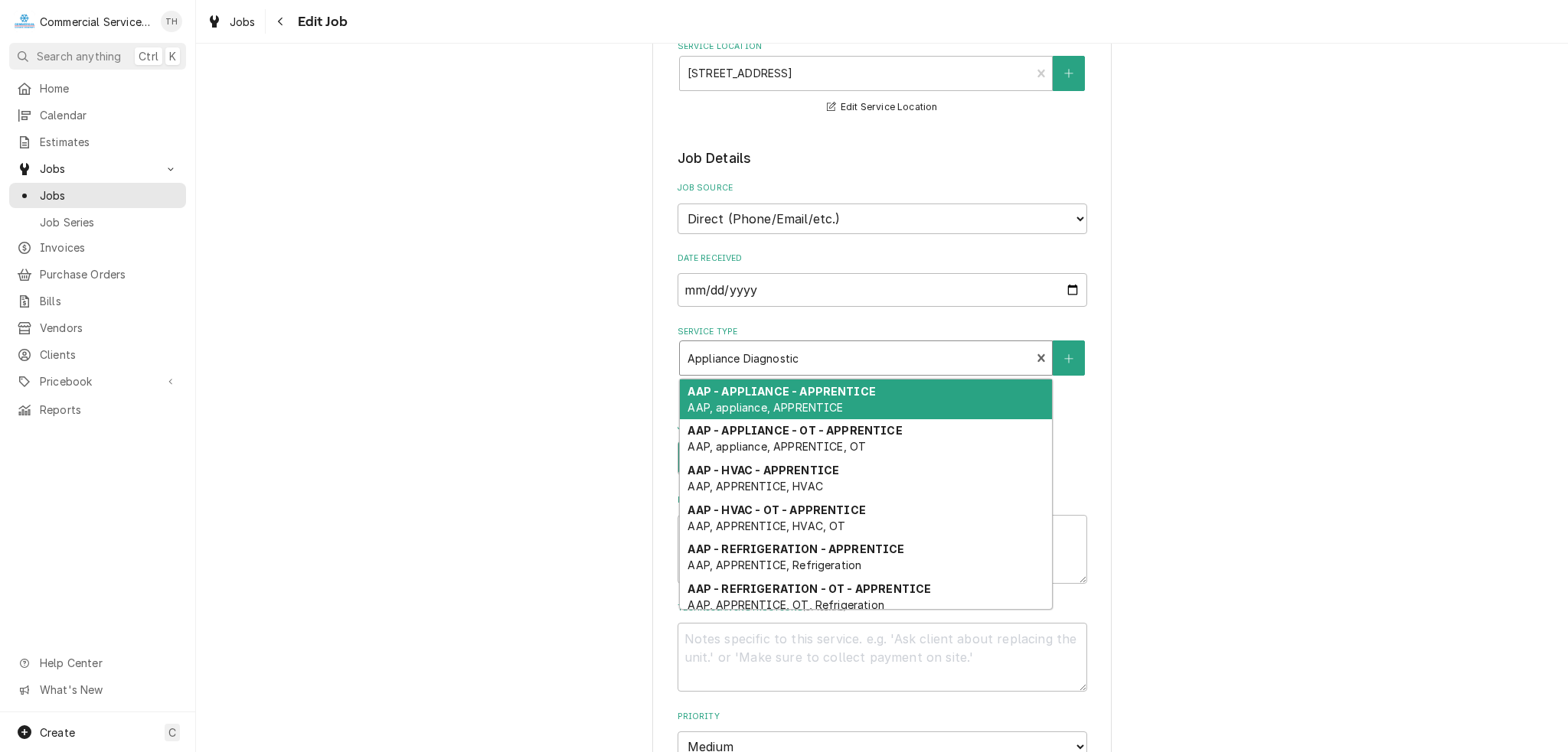
click at [811, 345] on div "Service Type" at bounding box center [856, 358] width 336 height 28
type textarea "x"
type input "c"
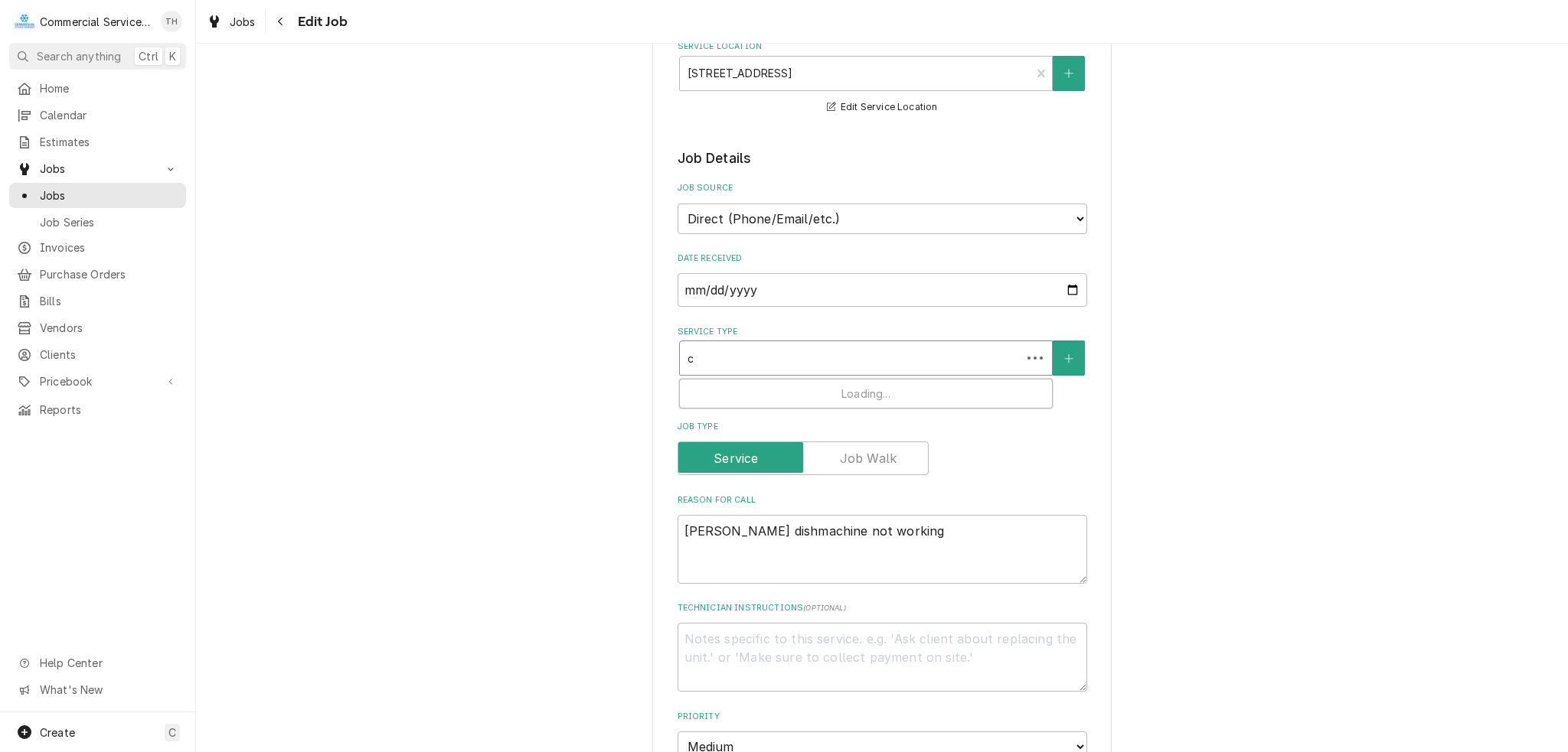
type textarea "x"
type input "cb"
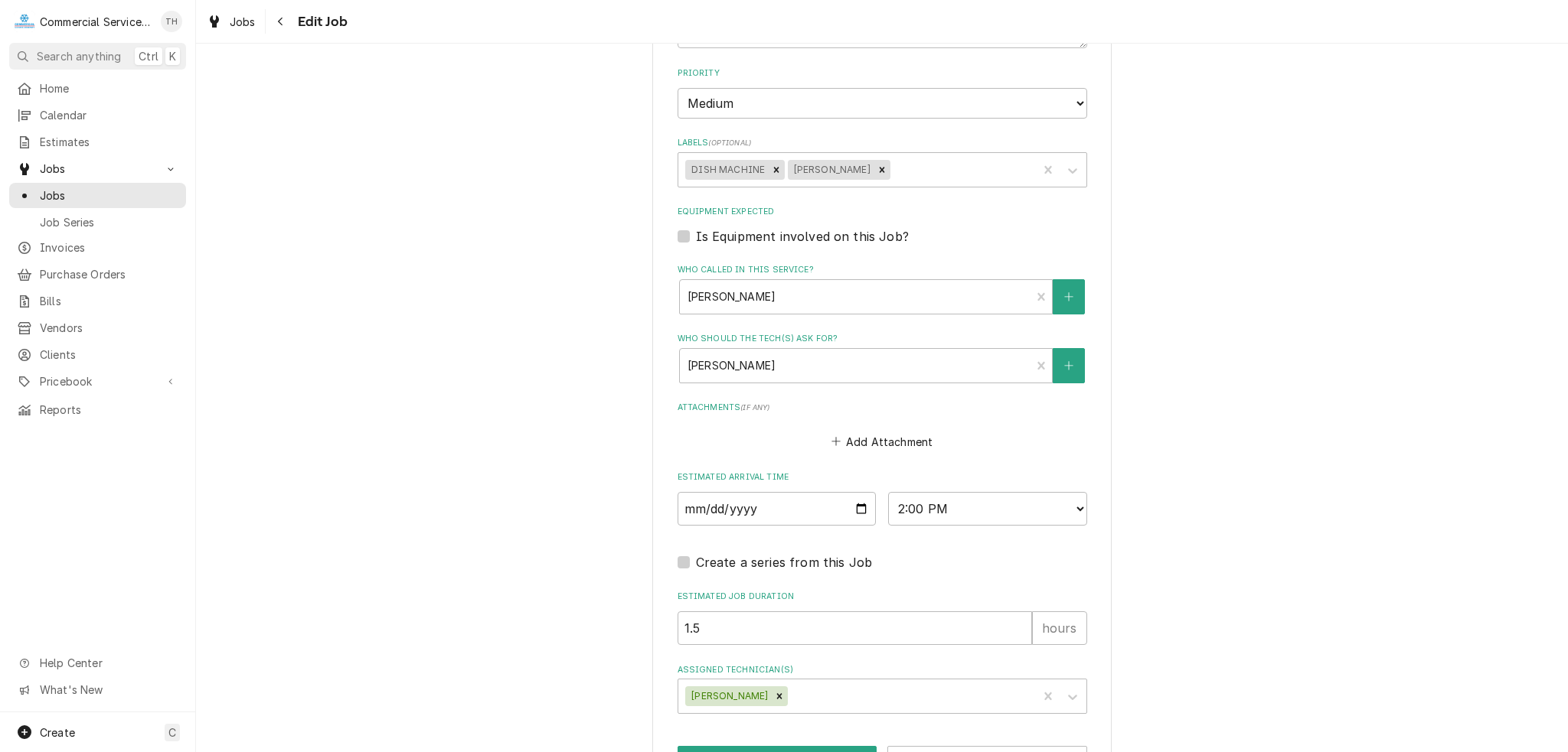
scroll to position [980, 0]
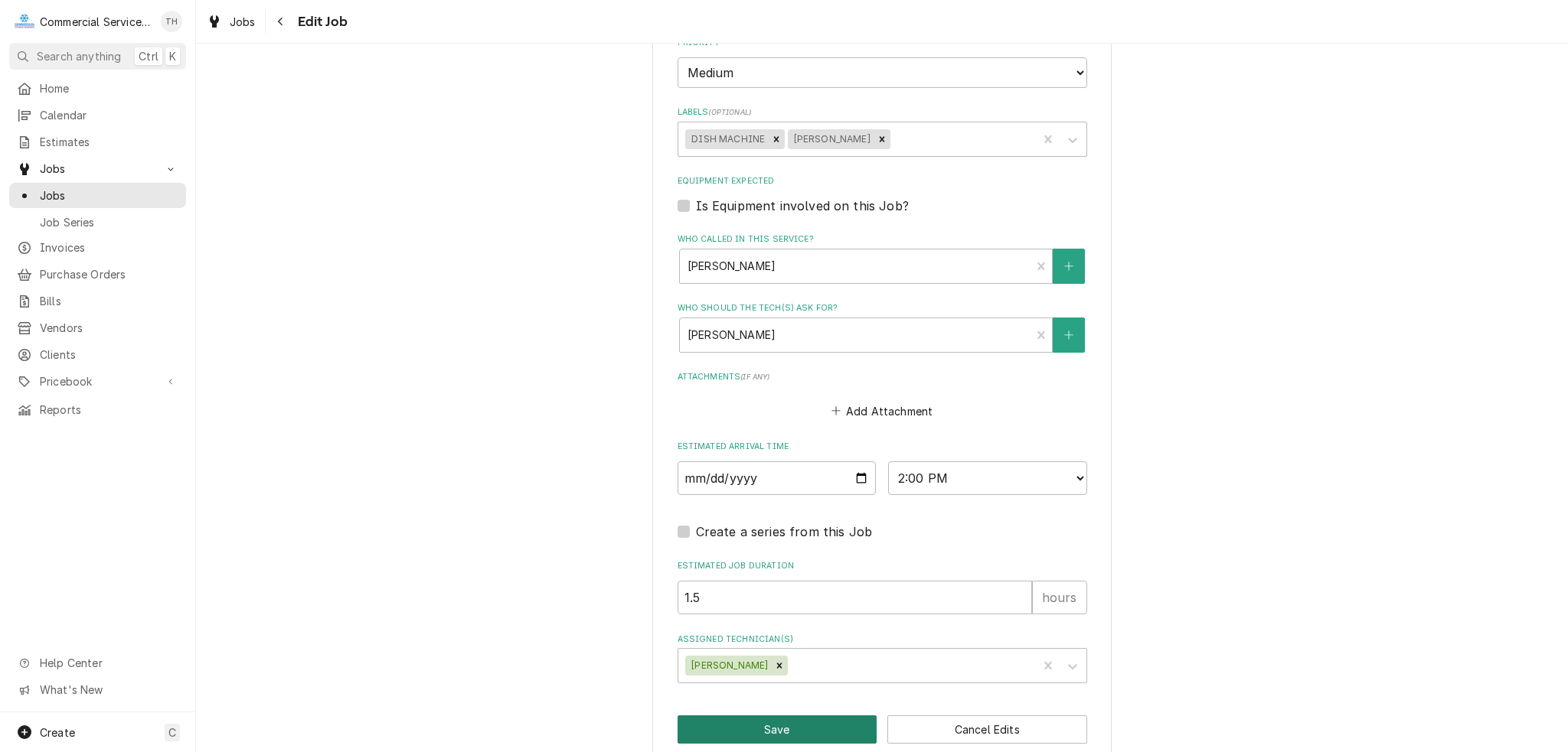
click at [816, 715] on button "Save" at bounding box center [778, 729] width 200 height 29
type textarea "x"
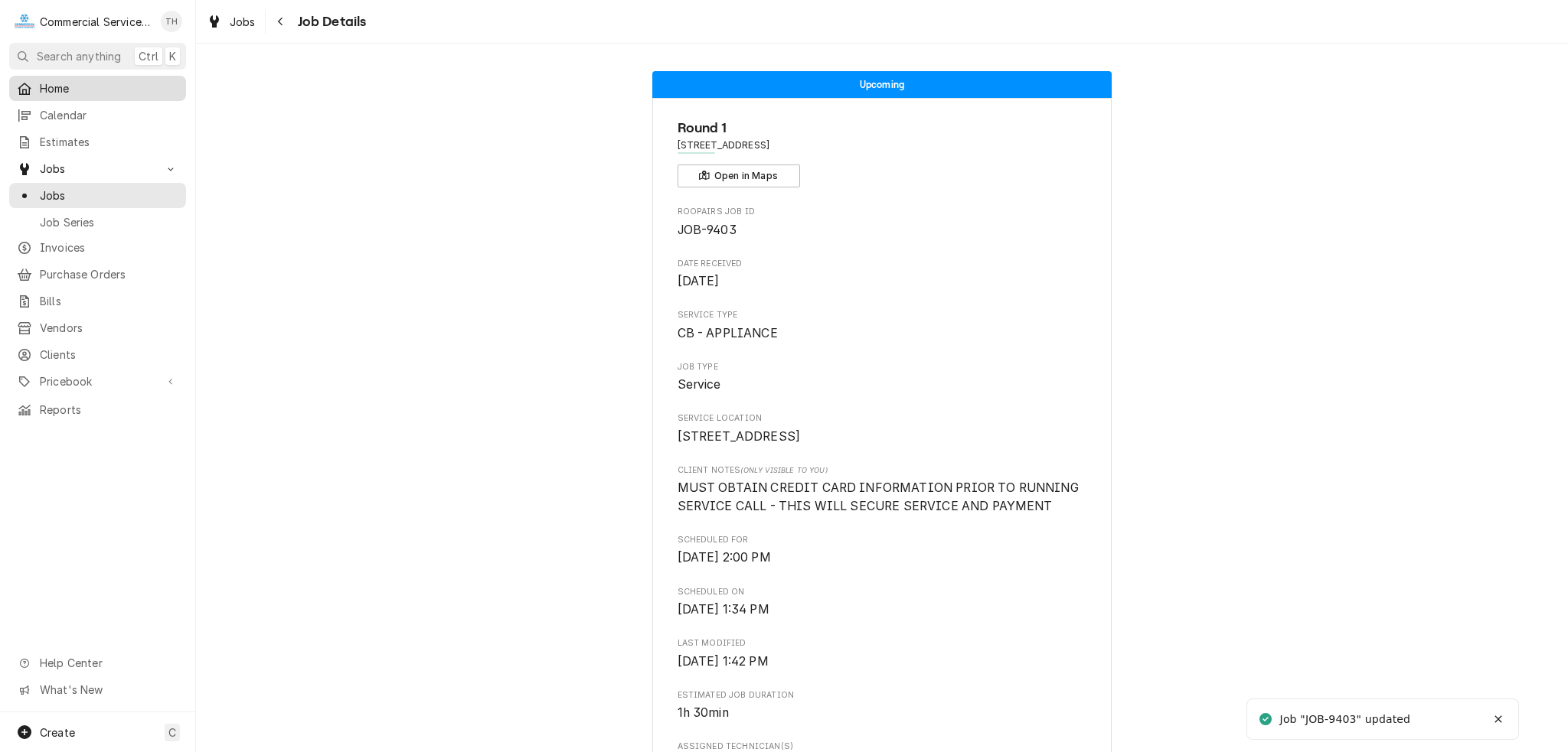
click at [66, 79] on div "Home" at bounding box center [98, 88] width 170 height 19
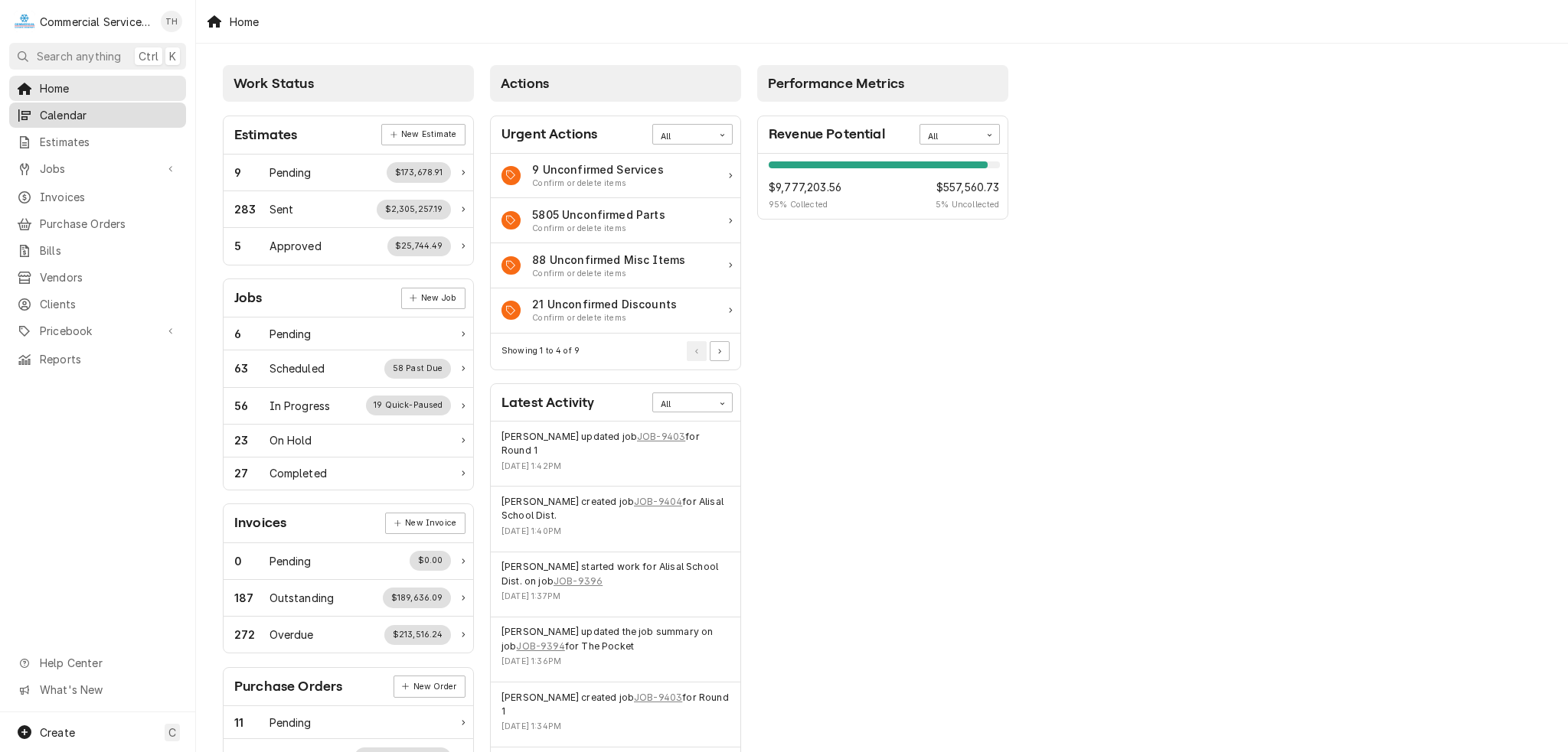
click at [87, 119] on span "Calendar" at bounding box center [109, 116] width 139 height 16
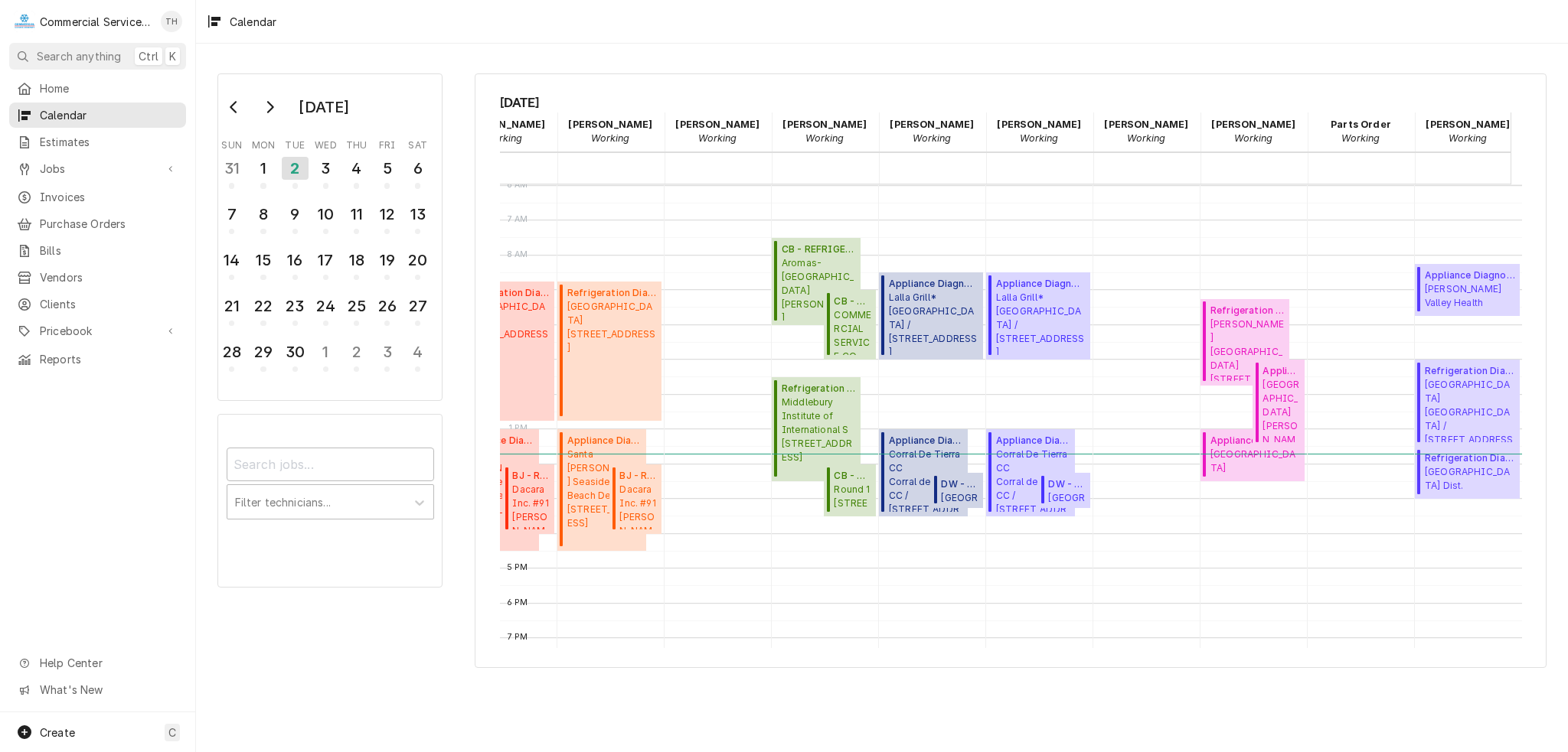
scroll to position [0, 198]
click at [1457, 387] on span "Rancho Cielo Rancho Cielo / 710 Old Stage Rd, Salinas, CA 93908" at bounding box center [1470, 410] width 90 height 64
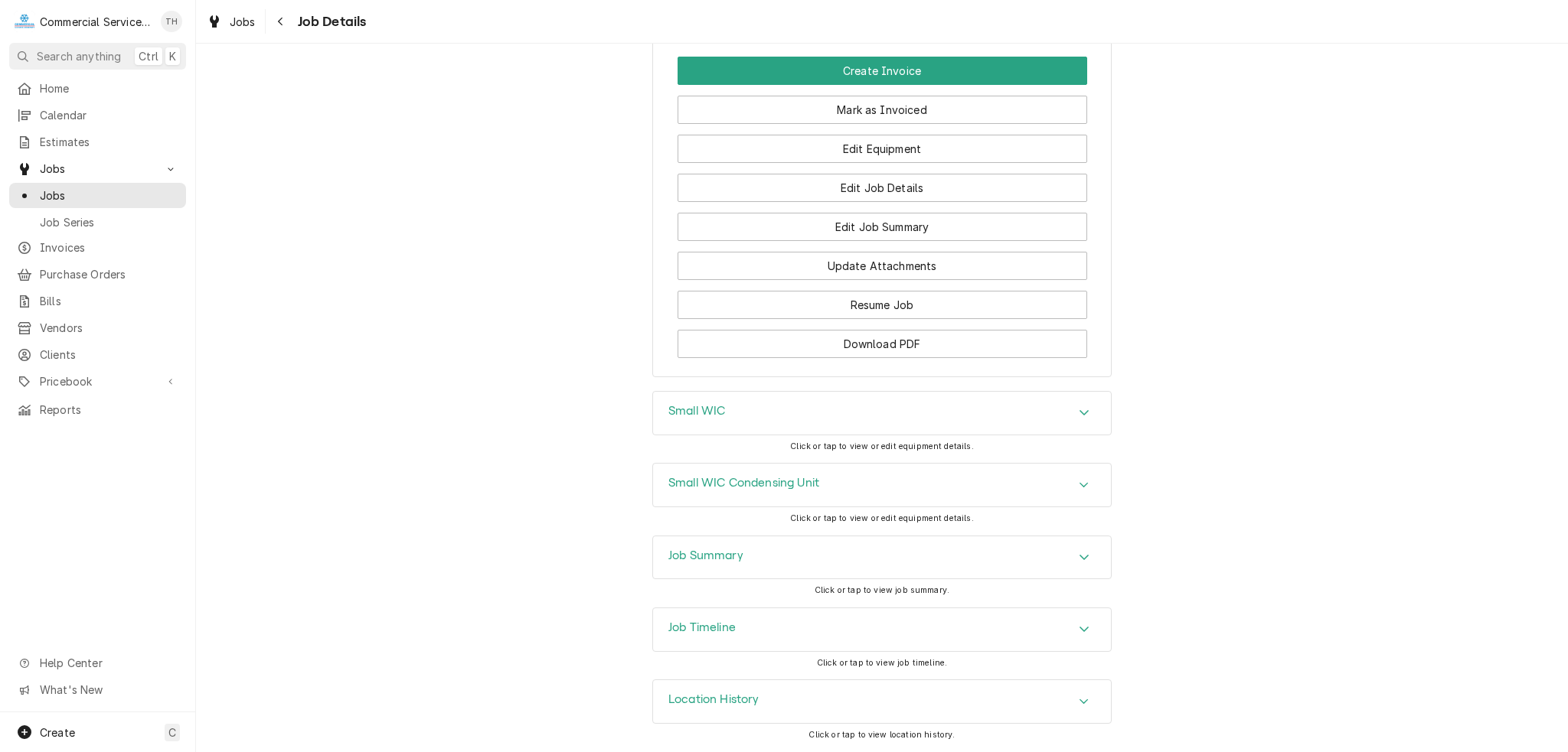
scroll to position [1391, 0]
click at [843, 559] on div "Job Summary" at bounding box center [882, 558] width 458 height 43
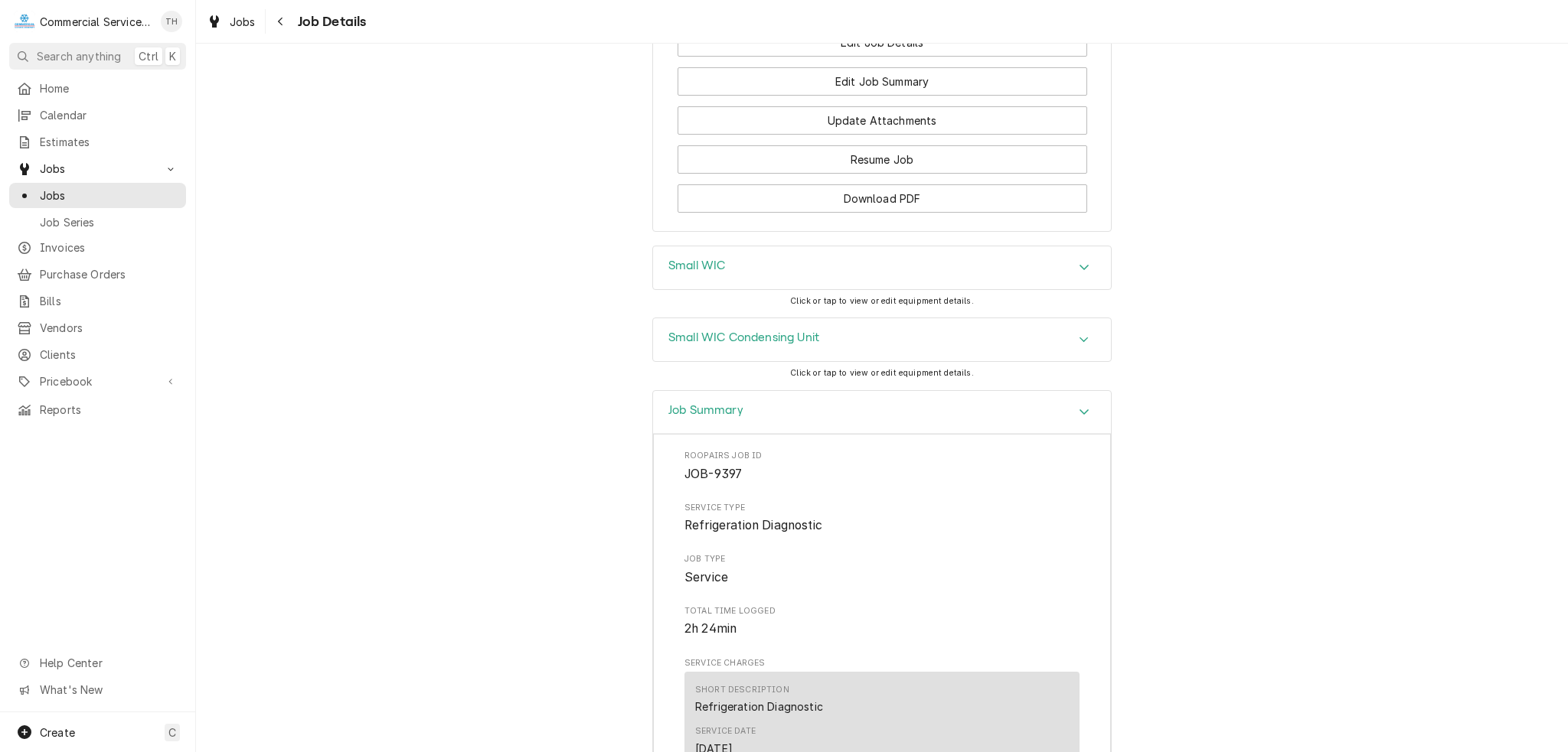
scroll to position [1359, 0]
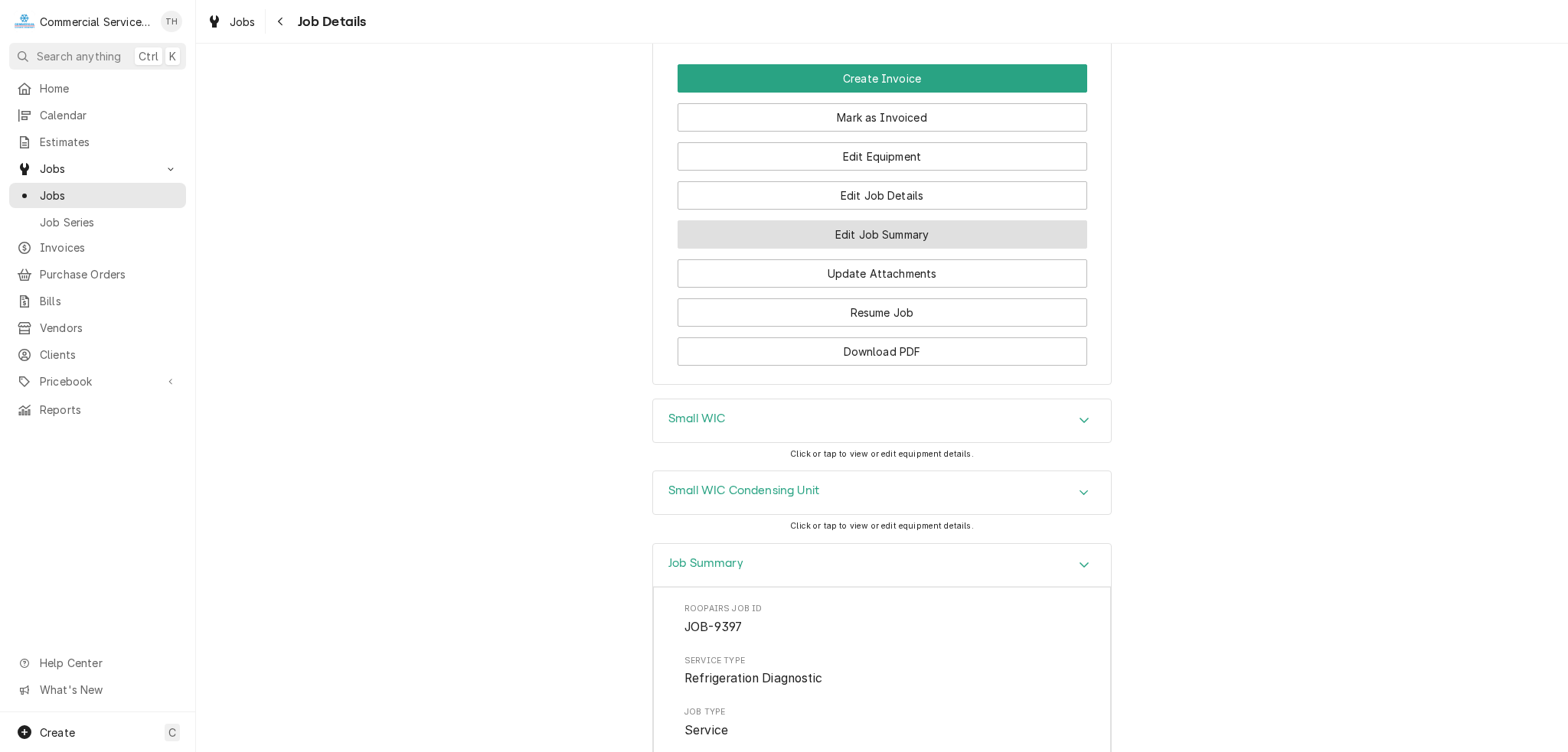
click at [873, 249] on button "Edit Job Summary" at bounding box center [883, 234] width 410 height 29
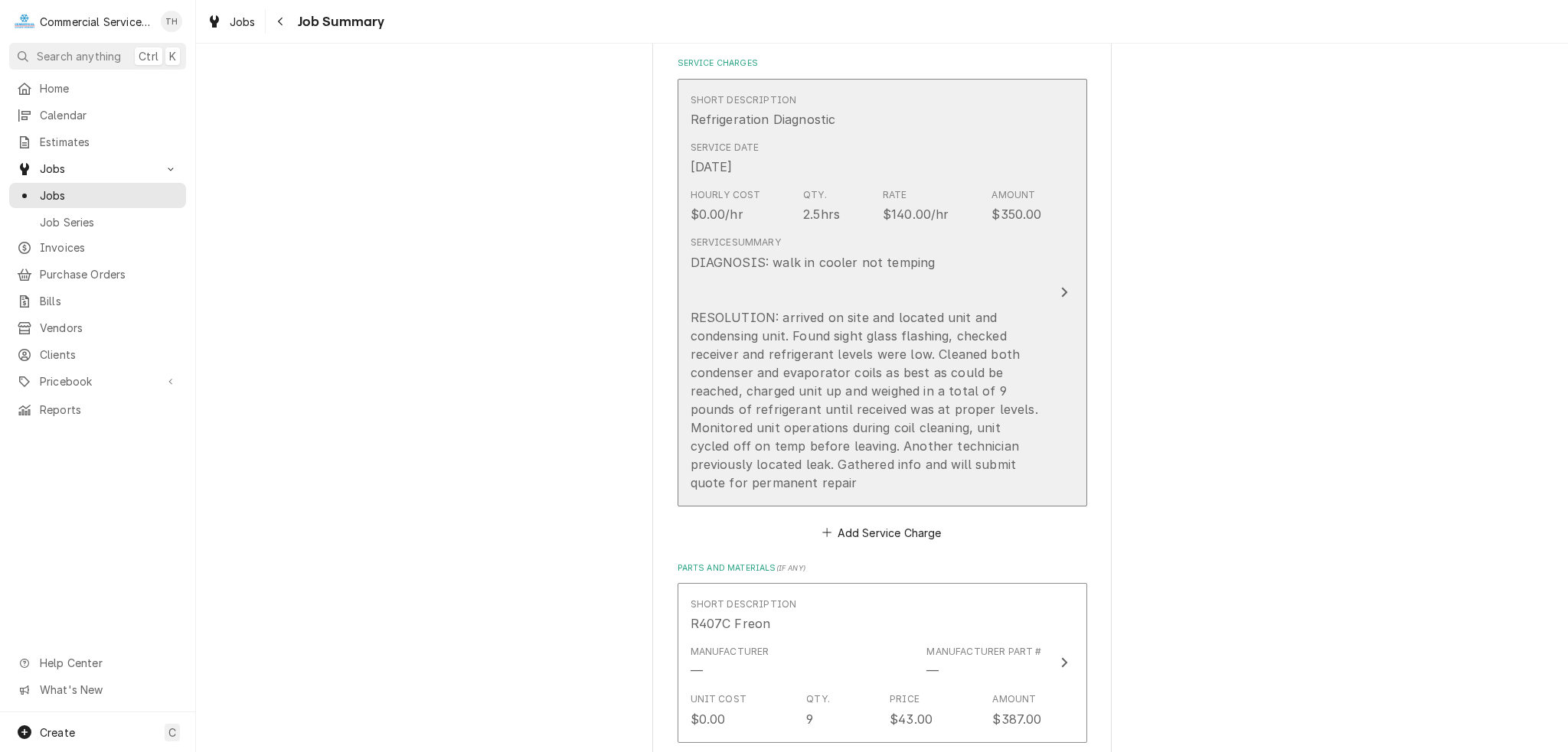
scroll to position [383, 0]
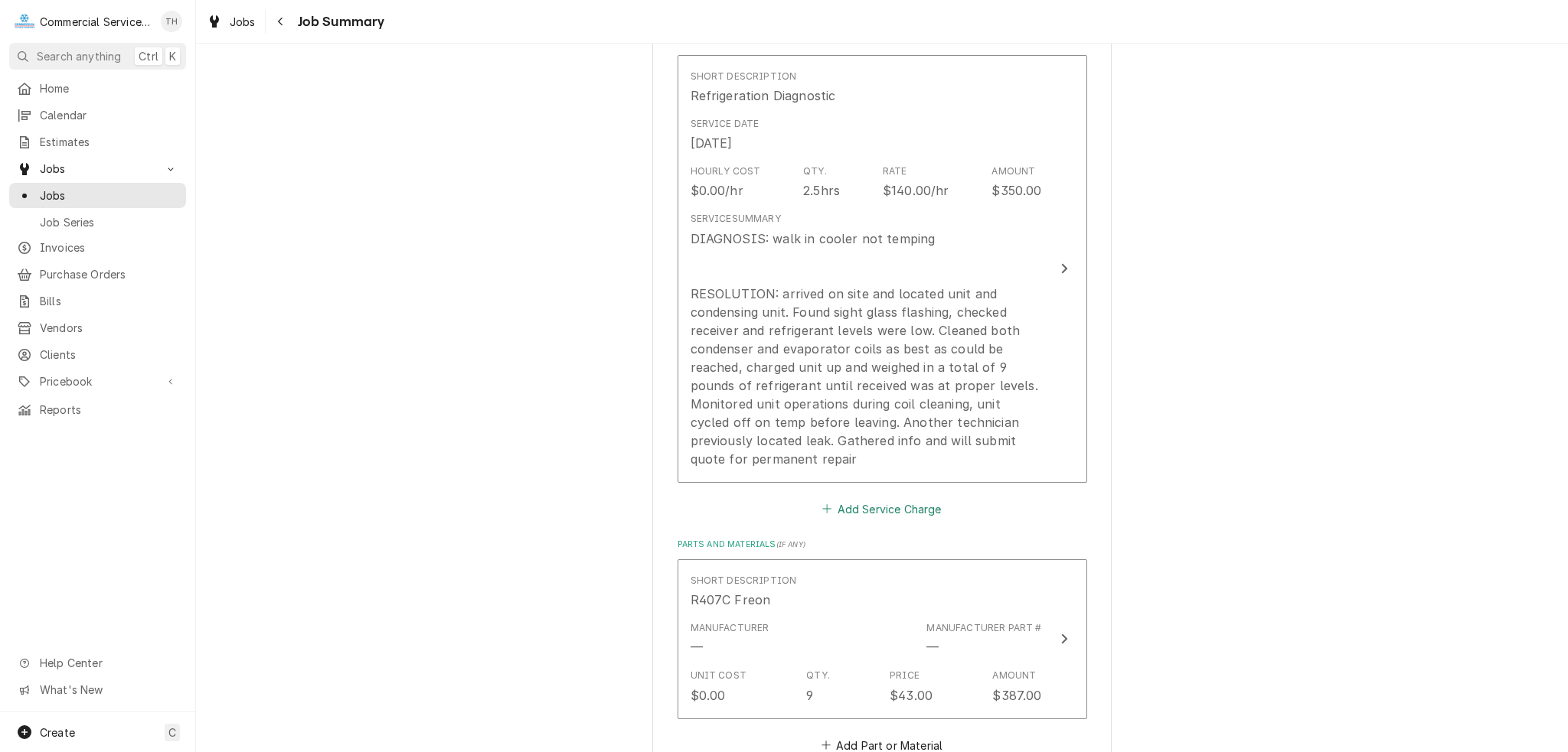
click at [884, 508] on button "Add Service Charge" at bounding box center [881, 509] width 124 height 21
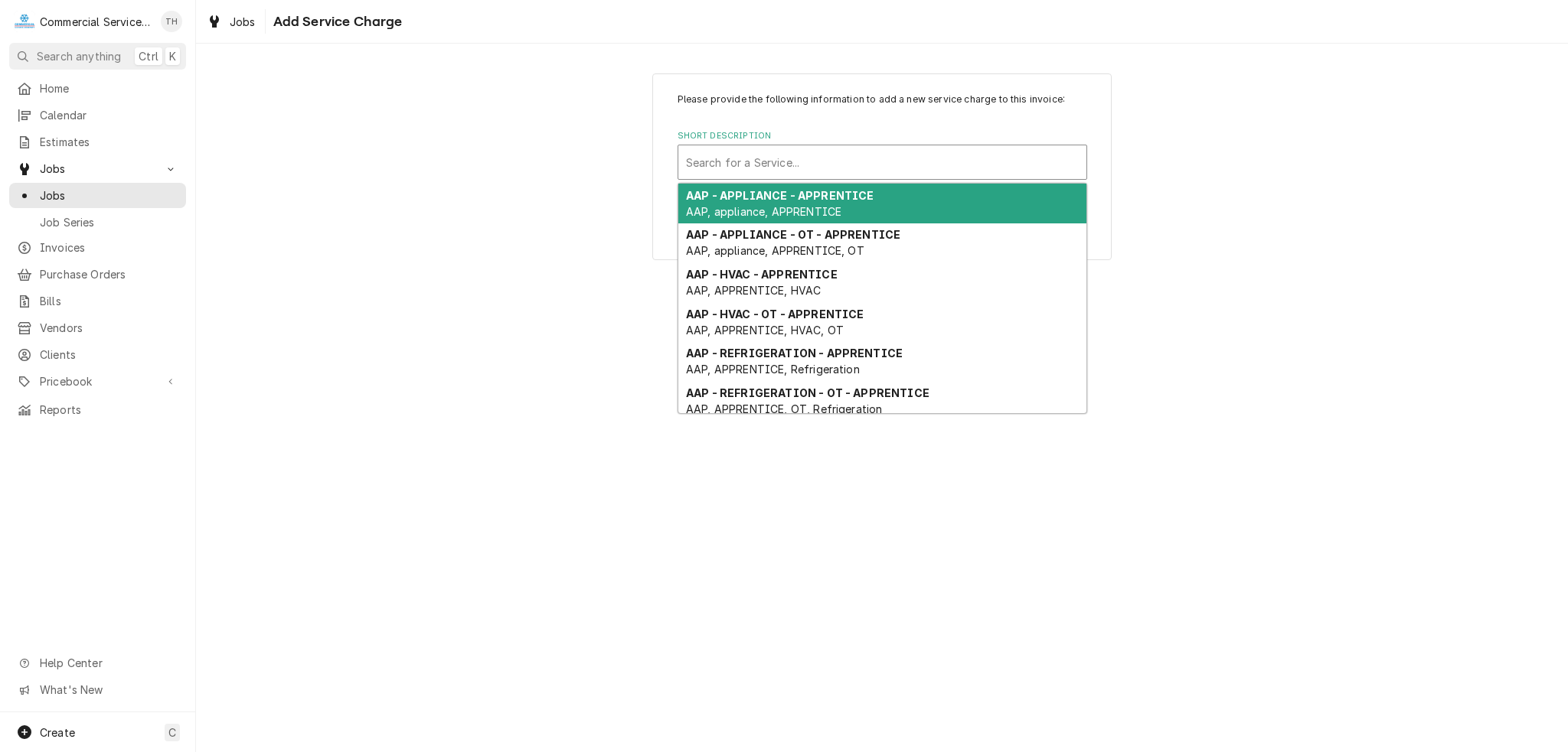
click at [828, 161] on div "Short Description" at bounding box center [882, 162] width 393 height 28
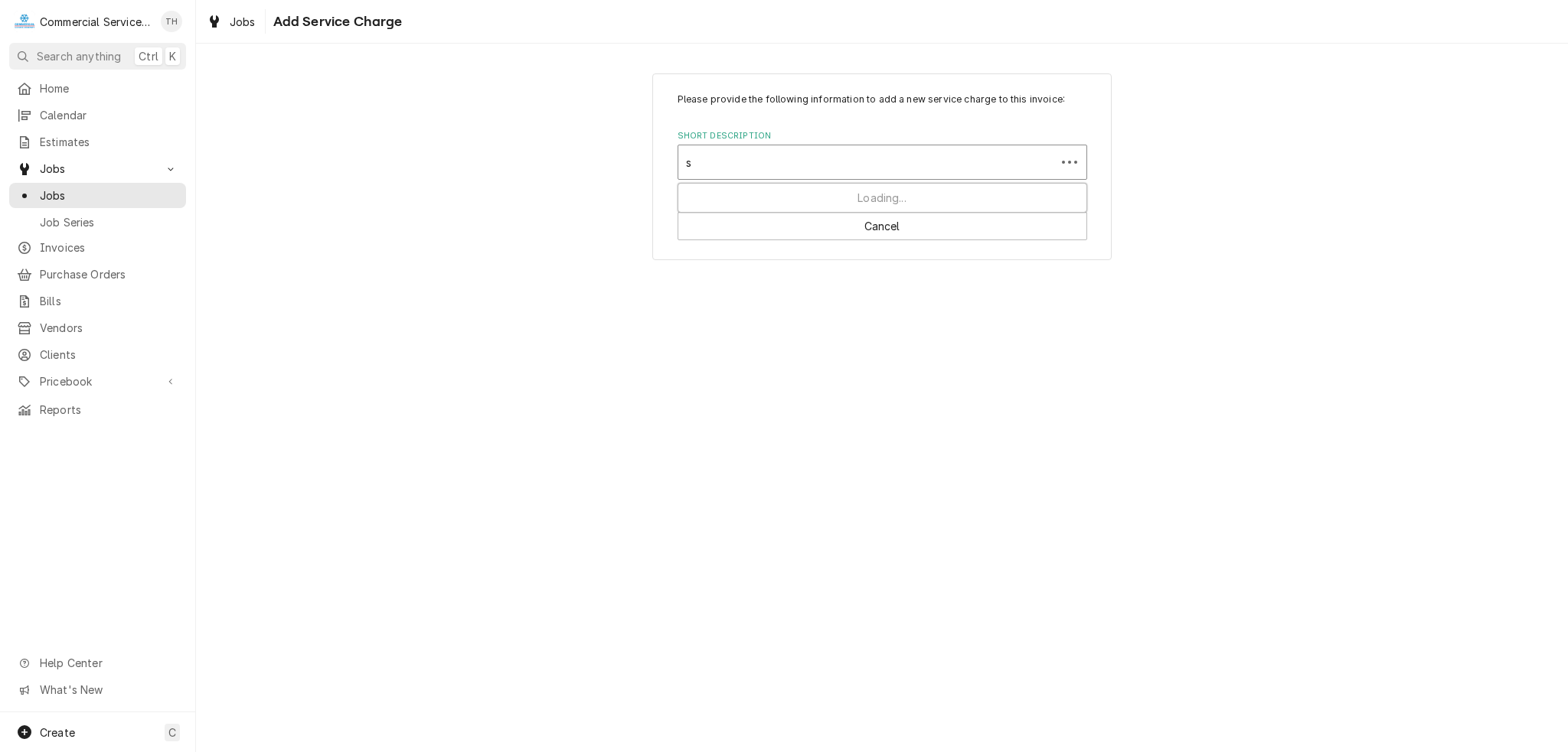
type input "sg"
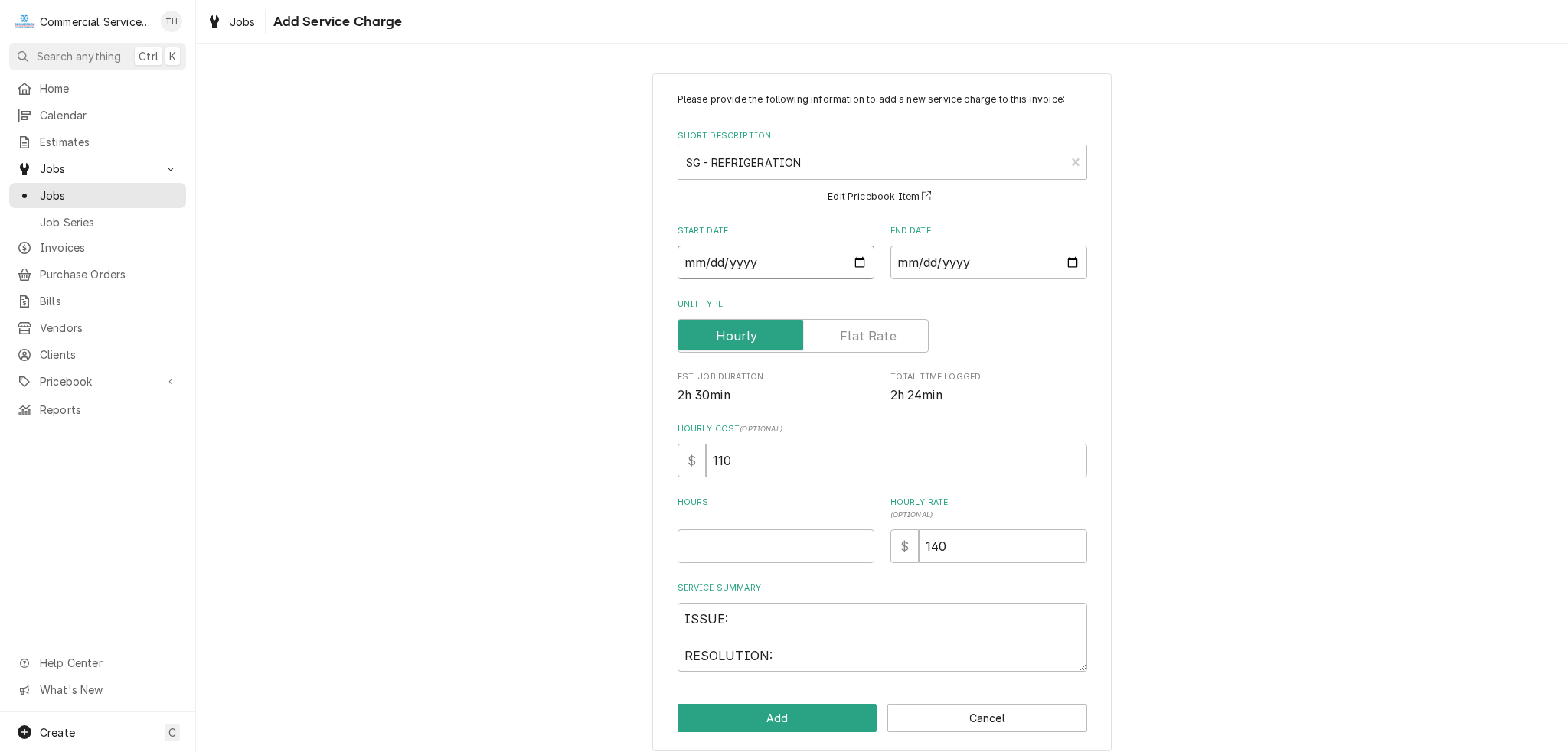
click at [856, 260] on input "Start Date" at bounding box center [776, 262] width 197 height 34
type textarea "x"
type input "[DATE]"
click at [1069, 266] on input "End Date" at bounding box center [989, 262] width 197 height 34
type textarea "x"
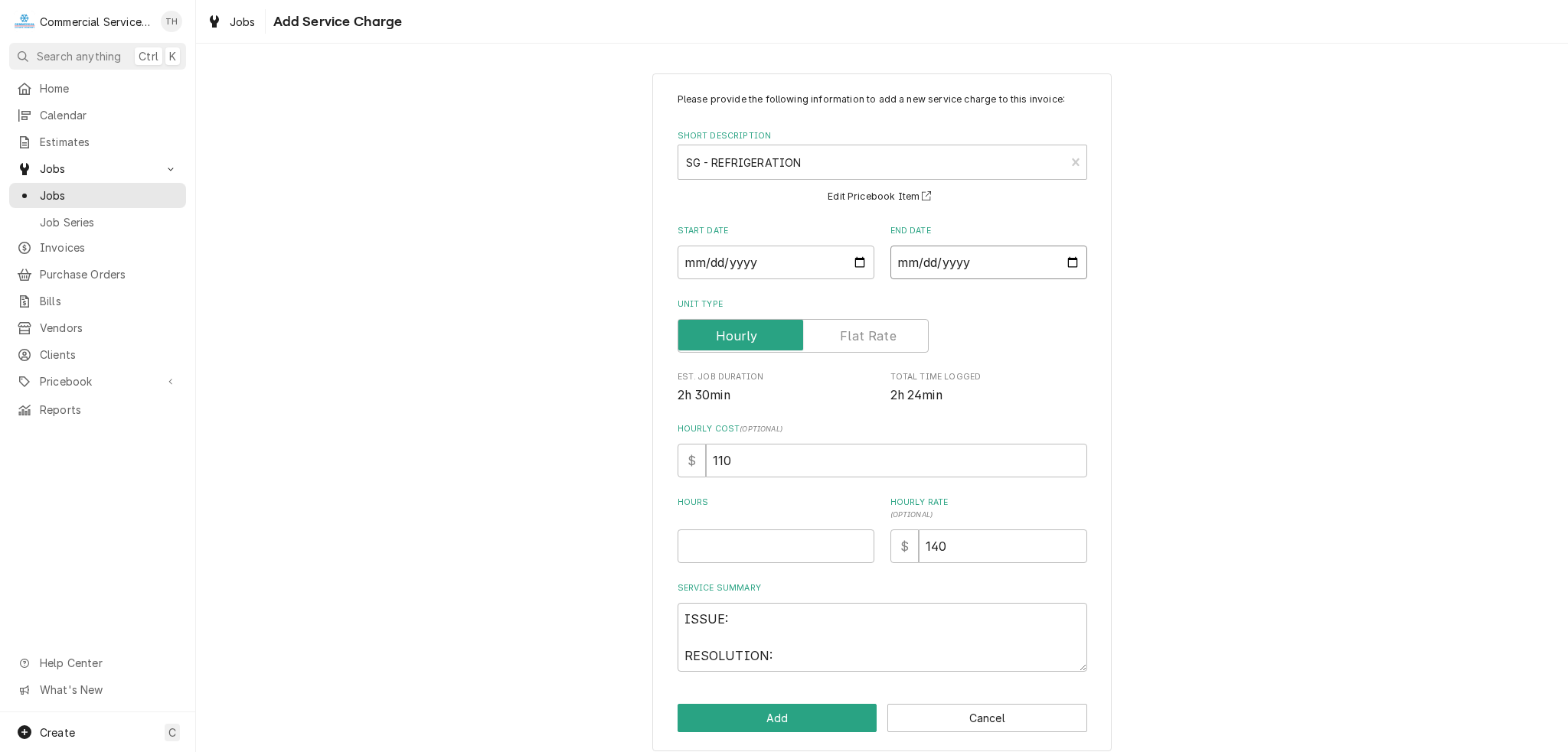
type input "[DATE]"
click at [754, 541] on input "Hours" at bounding box center [776, 546] width 197 height 34
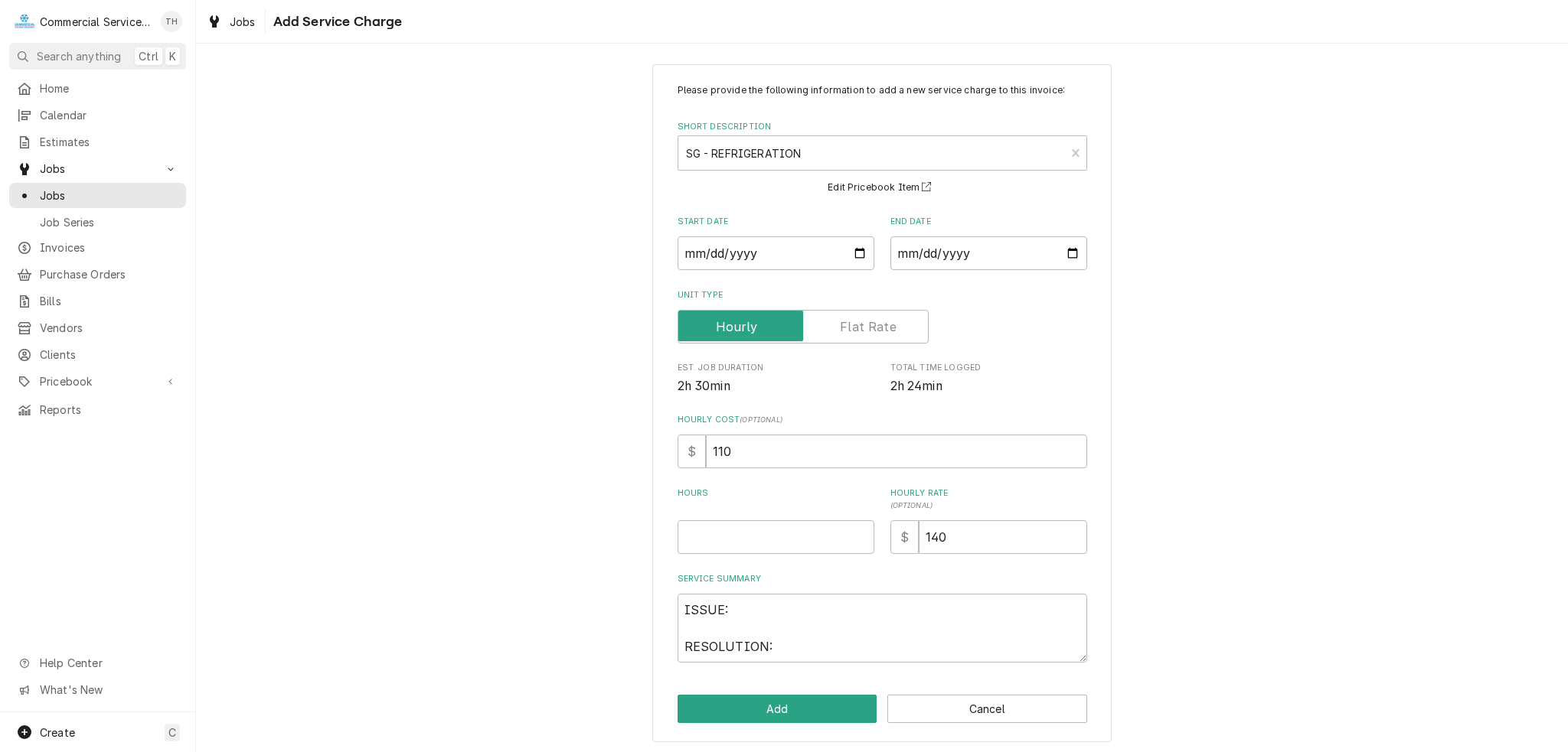
scroll to position [11, 0]
click at [825, 533] on input "Hours" at bounding box center [776, 534] width 197 height 34
type textarea "x"
type input "2"
type textarea "x"
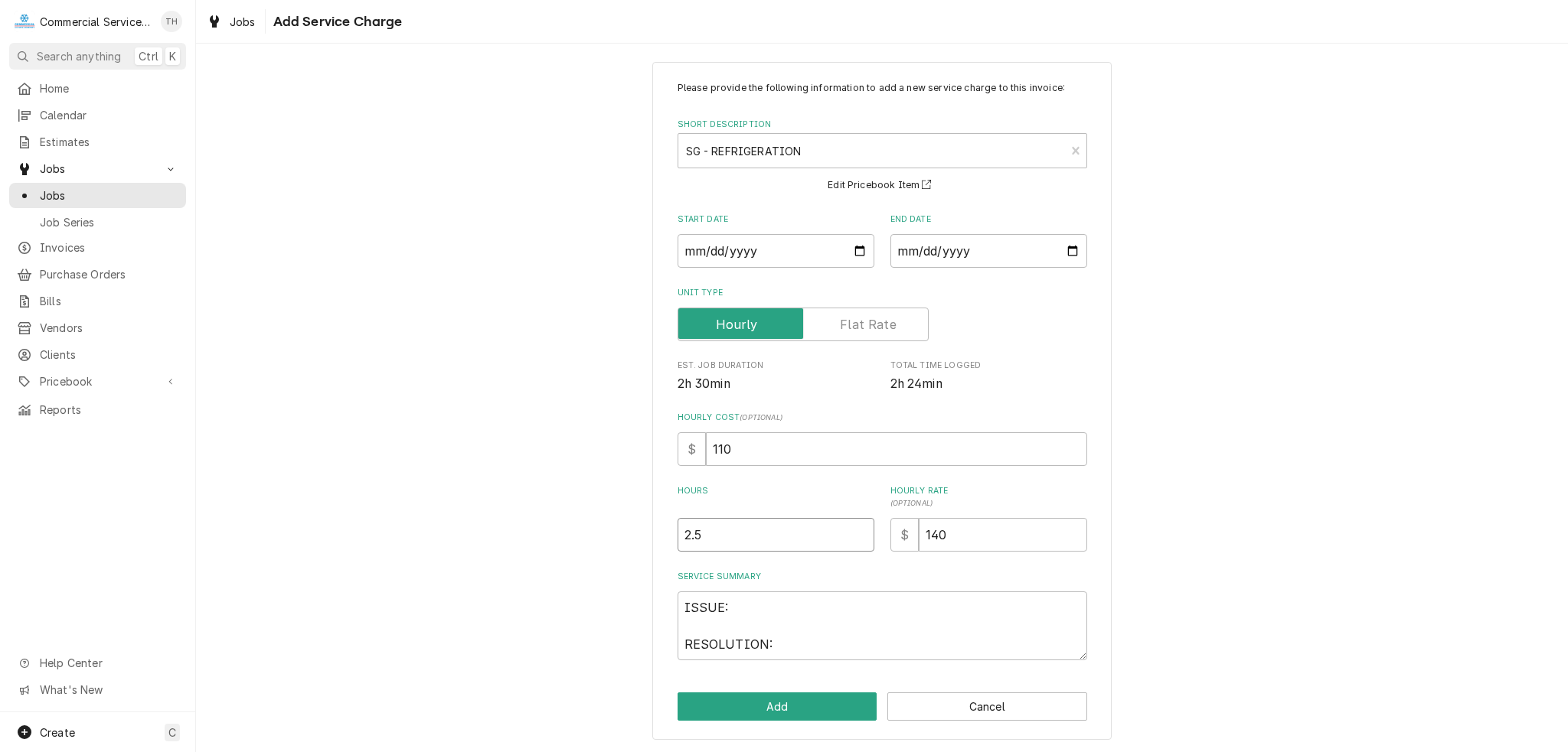
type input "2.5"
drag, startPoint x: 779, startPoint y: 642, endPoint x: 667, endPoint y: 595, distance: 121.5
click at [667, 595] on div "Please provide the following information to add a new service charge to this in…" at bounding box center [882, 401] width 459 height 678
type textarea "x"
type textarea "s"
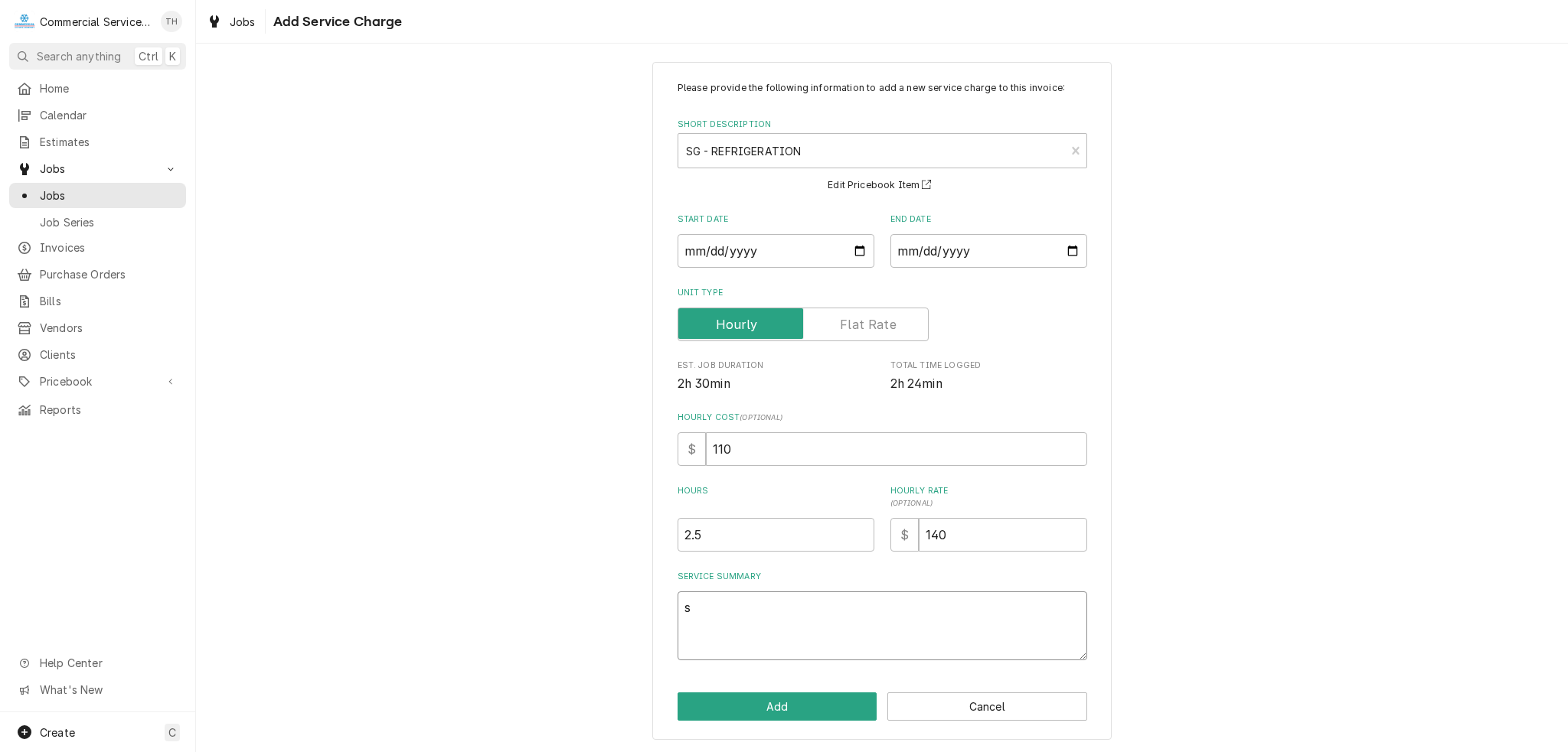
type textarea "x"
type textarea "se"
type textarea "x"
type textarea "see"
type textarea "x"
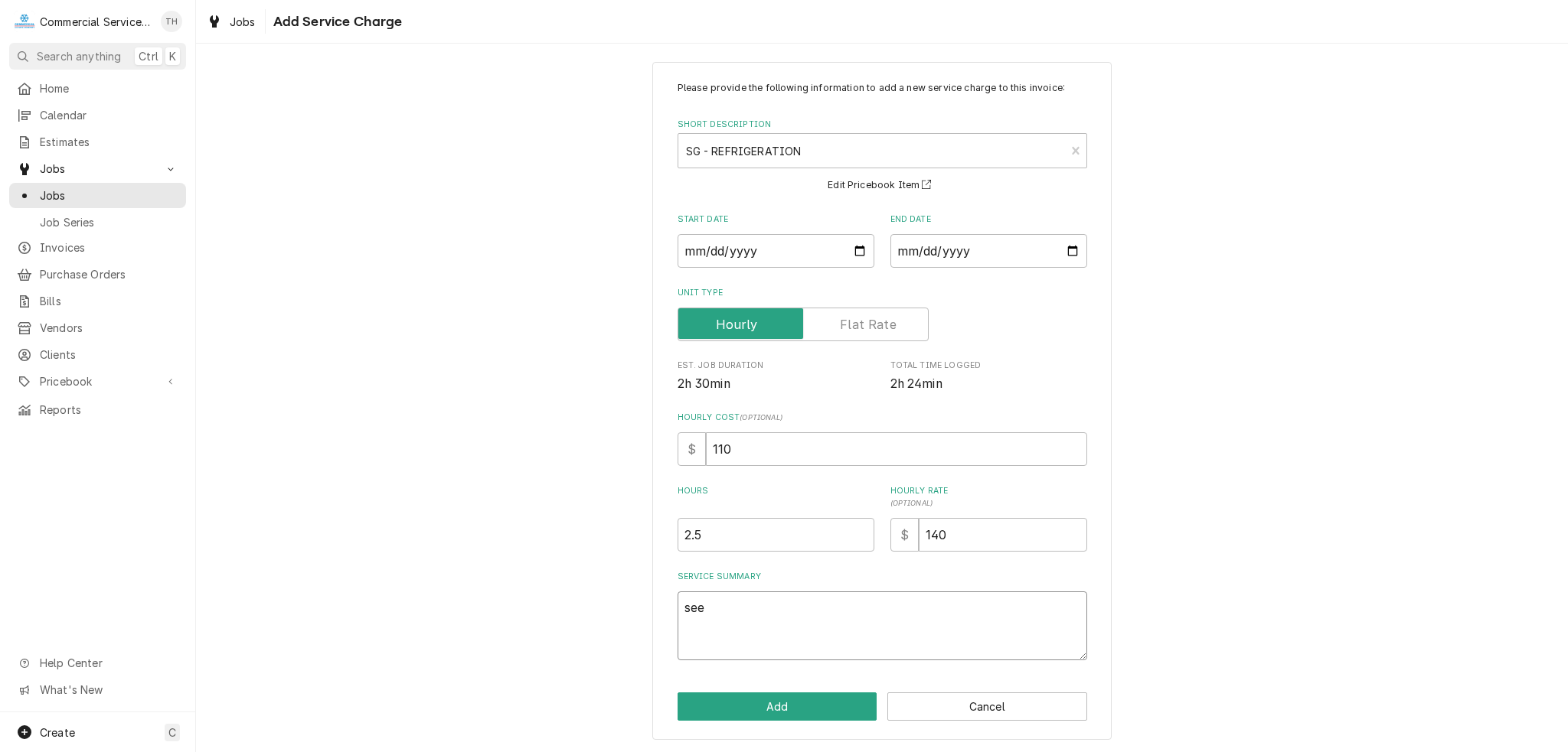
type textarea "see"
type textarea "x"
type textarea "see n"
type textarea "x"
type textarea "see no"
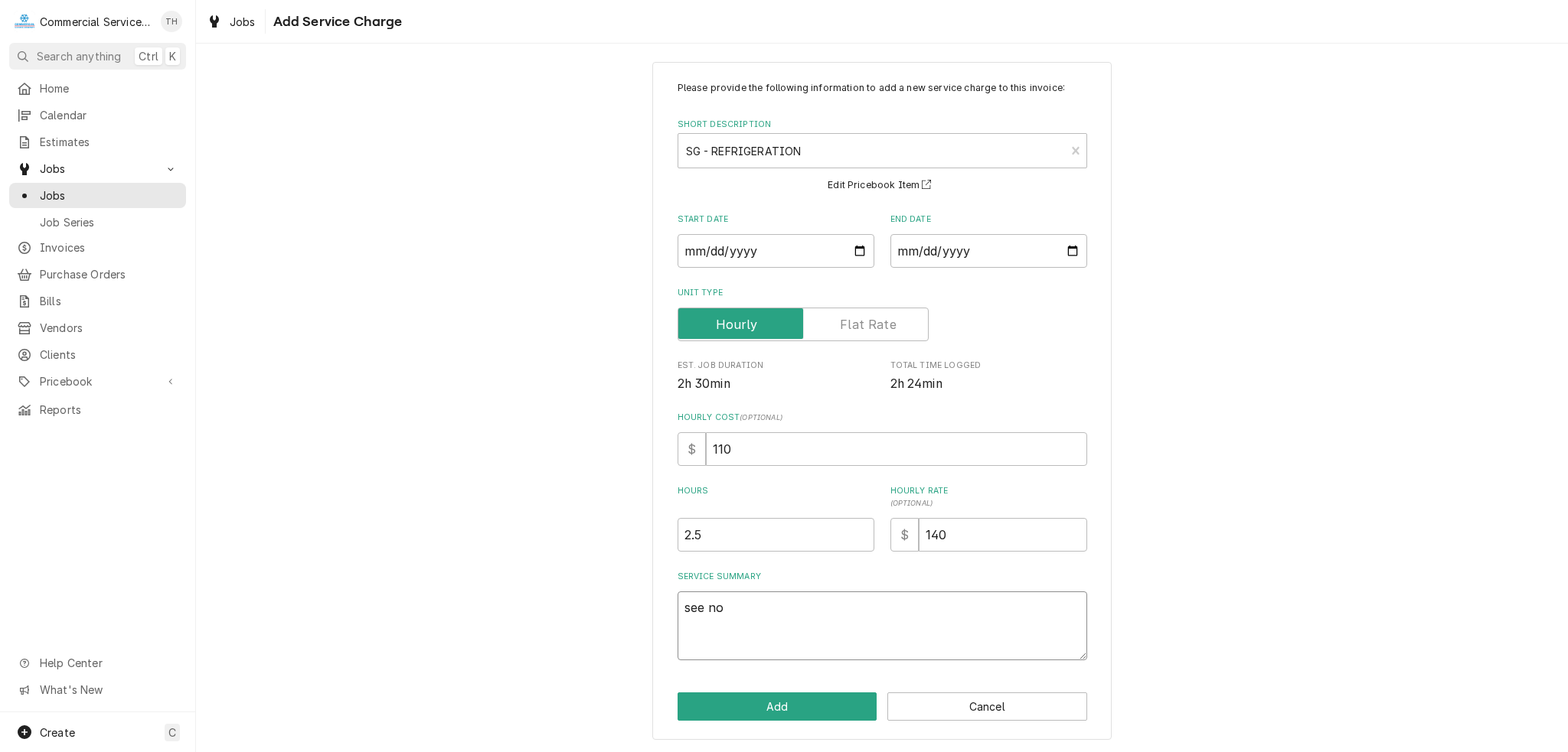
type textarea "x"
type textarea "see not"
type textarea "x"
type textarea "see note"
type textarea "x"
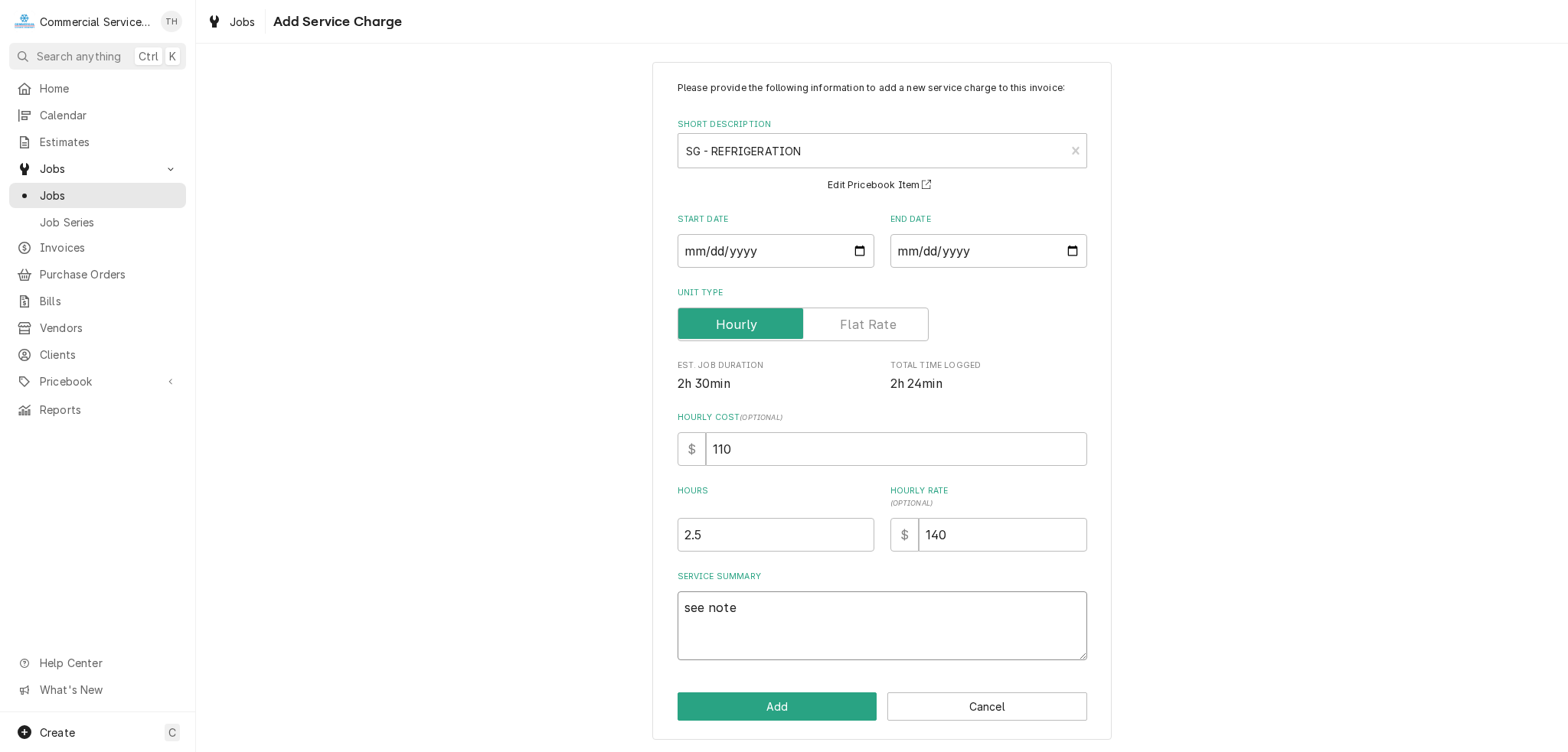
type textarea "see notes"
type textarea "x"
type textarea "see notes"
type textarea "x"
type textarea "see notes a"
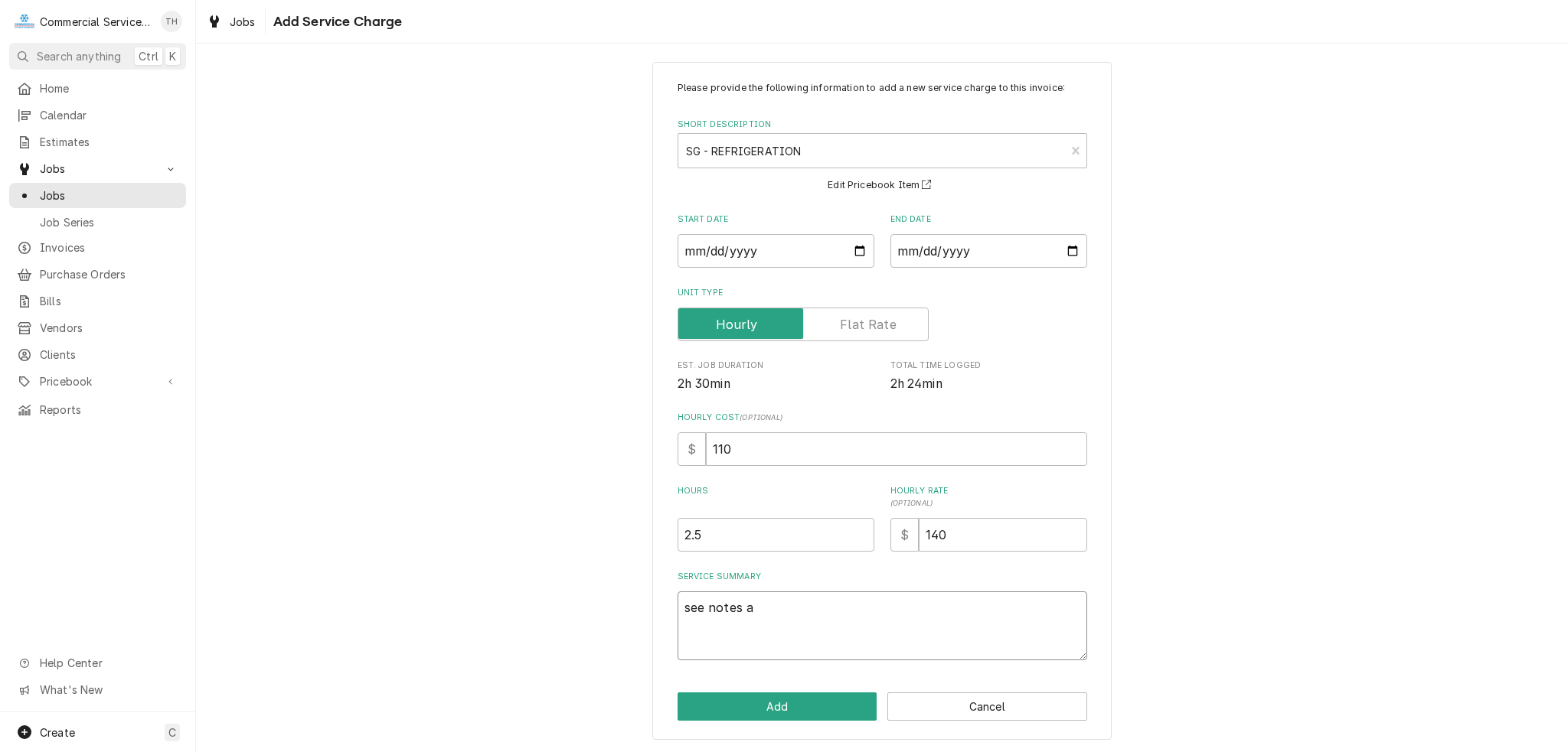
type textarea "x"
type textarea "see notes av"
type textarea "x"
type textarea "see notes a"
type textarea "x"
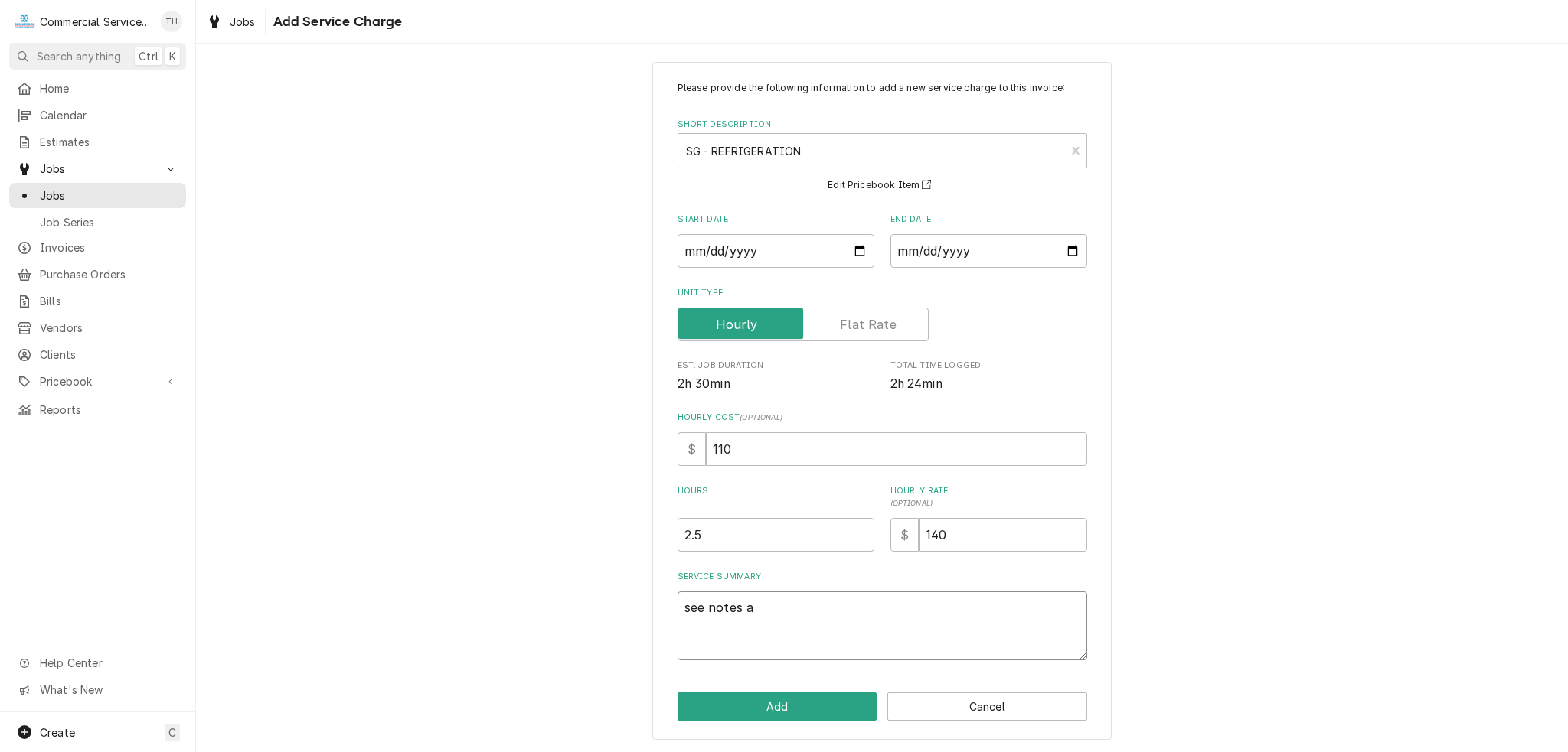
type textarea "see notes ab"
type textarea "x"
type textarea "see notes abo"
type textarea "x"
type textarea "see notes abov"
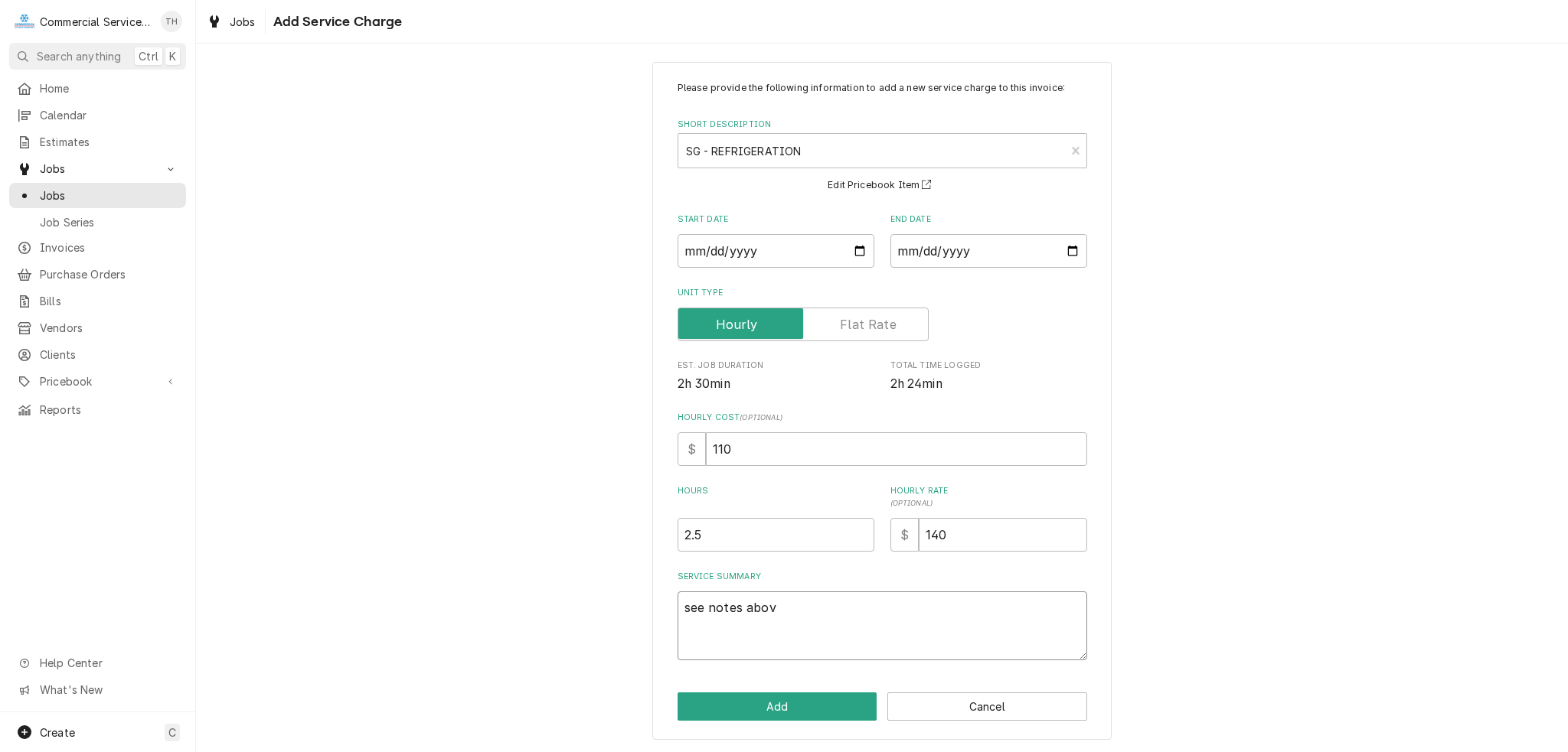
type textarea "x"
type textarea "see notes above"
click at [779, 700] on button "Add" at bounding box center [778, 706] width 200 height 29
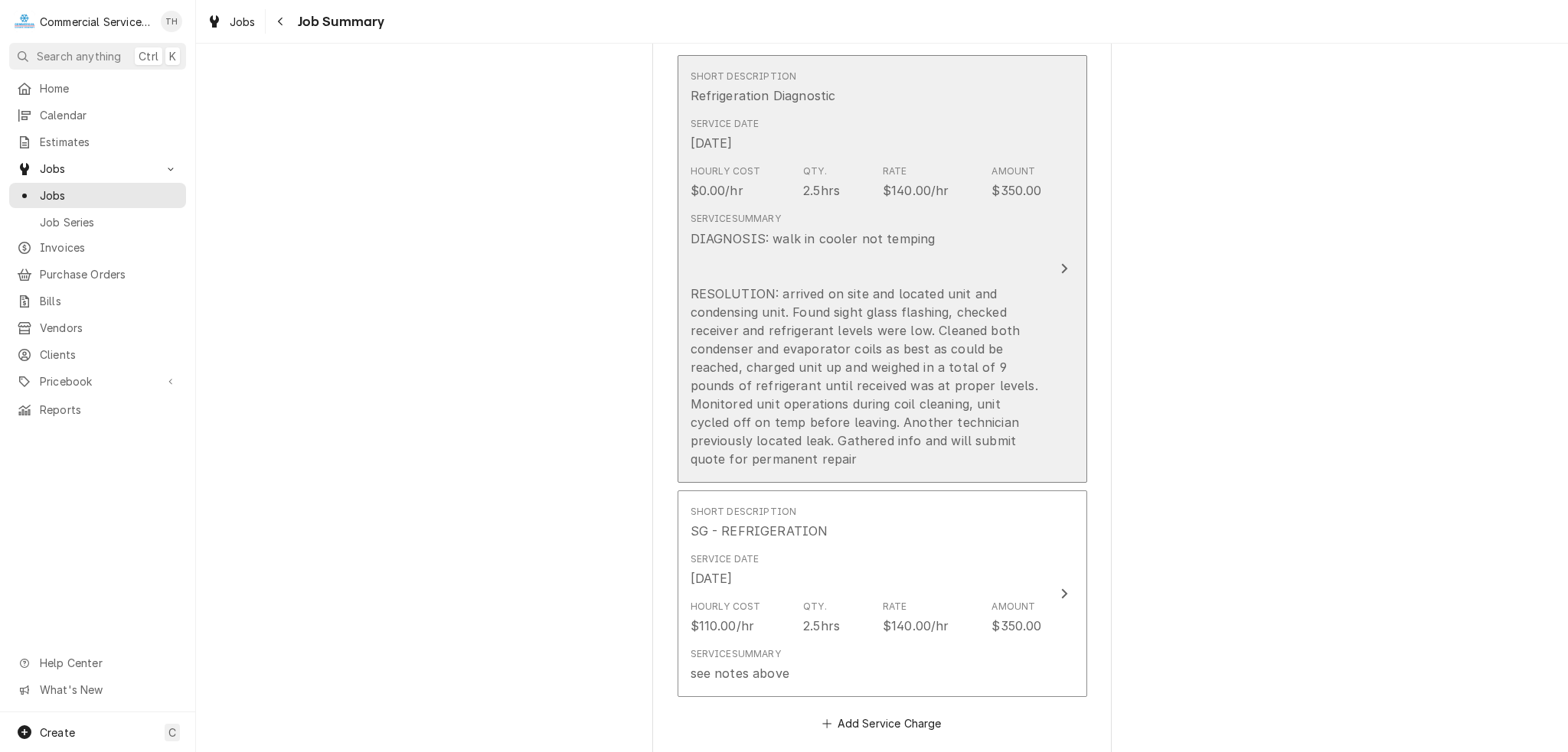
click at [984, 333] on div "DIAGNOSIS: walk in cooler not temping RESOLUTION: arrived on site and located u…" at bounding box center [866, 348] width 352 height 238
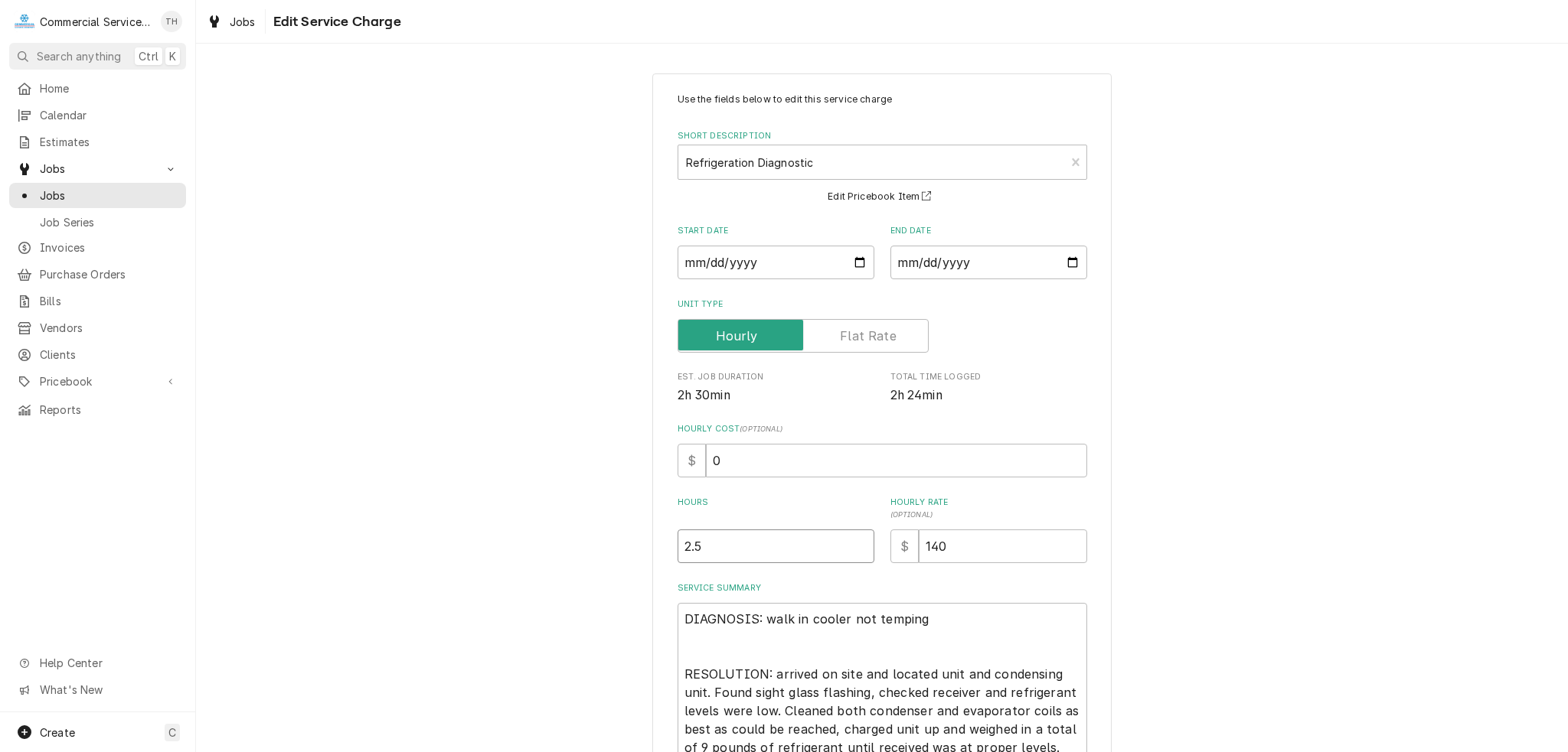
drag, startPoint x: 655, startPoint y: 550, endPoint x: 629, endPoint y: 550, distance: 26.0
click at [634, 550] on div "Use the fields below to edit this service charge Short Description Refrigeratio…" at bounding box center [882, 505] width 1372 height 891
type textarea "x"
type input "0"
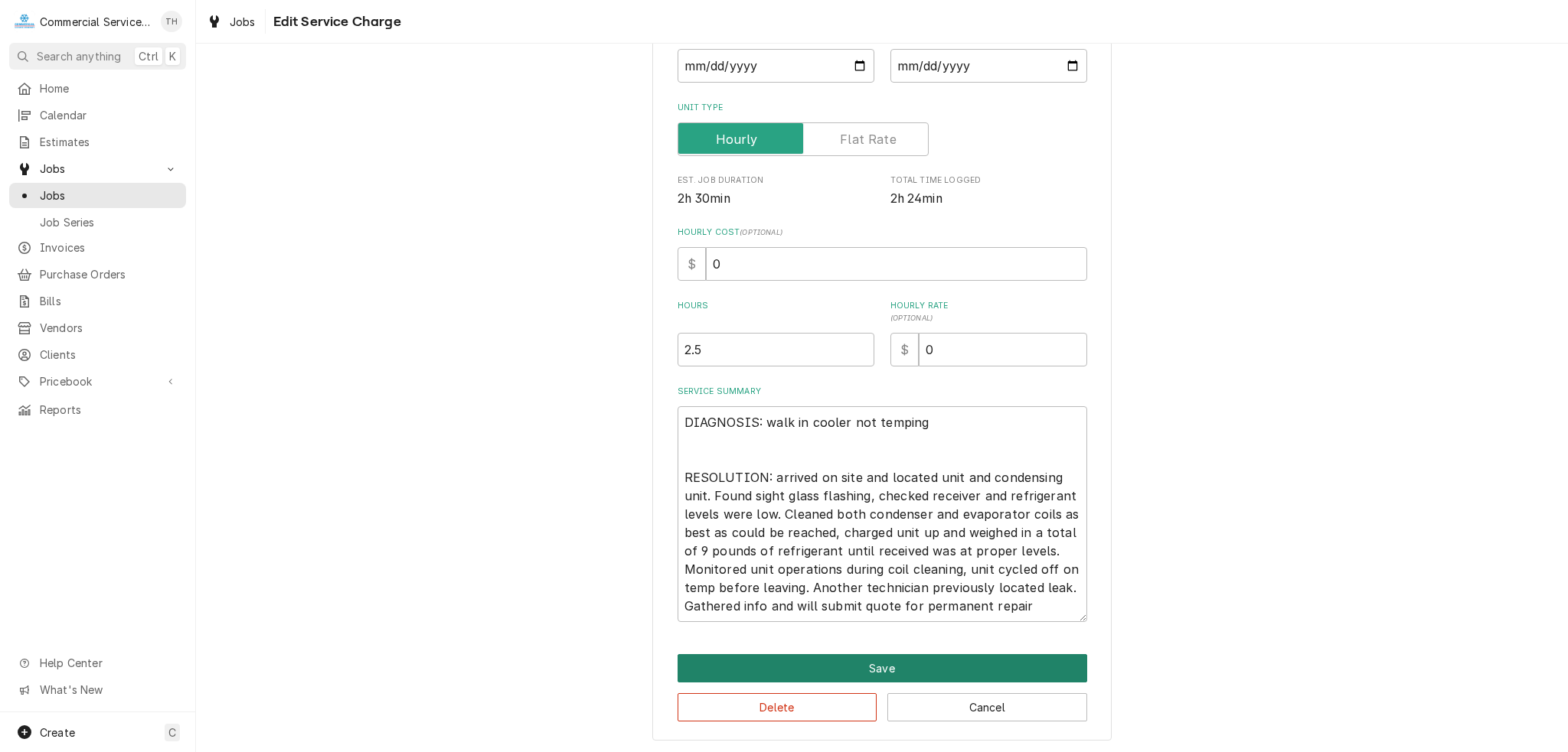
click at [804, 664] on button "Save" at bounding box center [883, 668] width 410 height 29
type textarea "x"
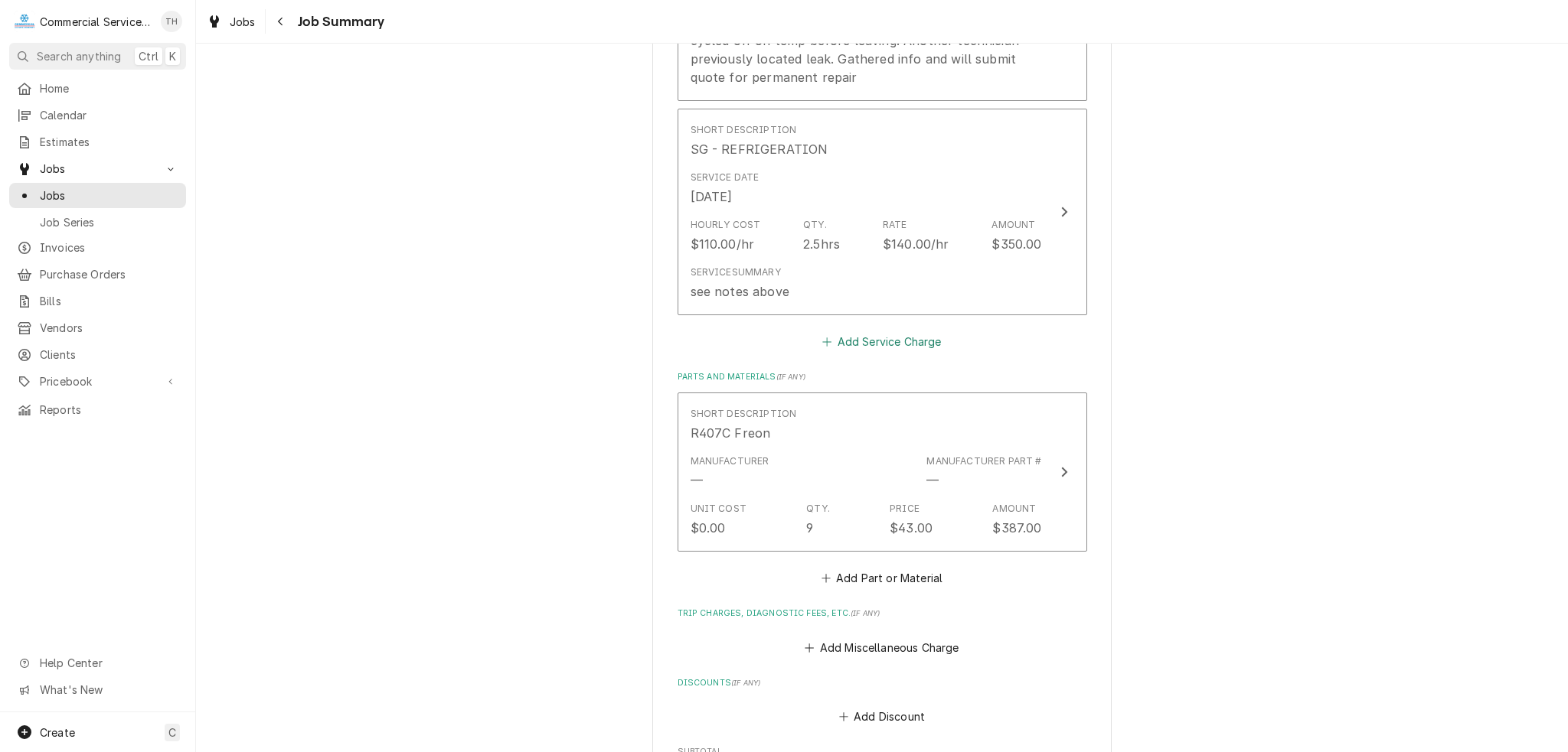
scroll to position [918, 0]
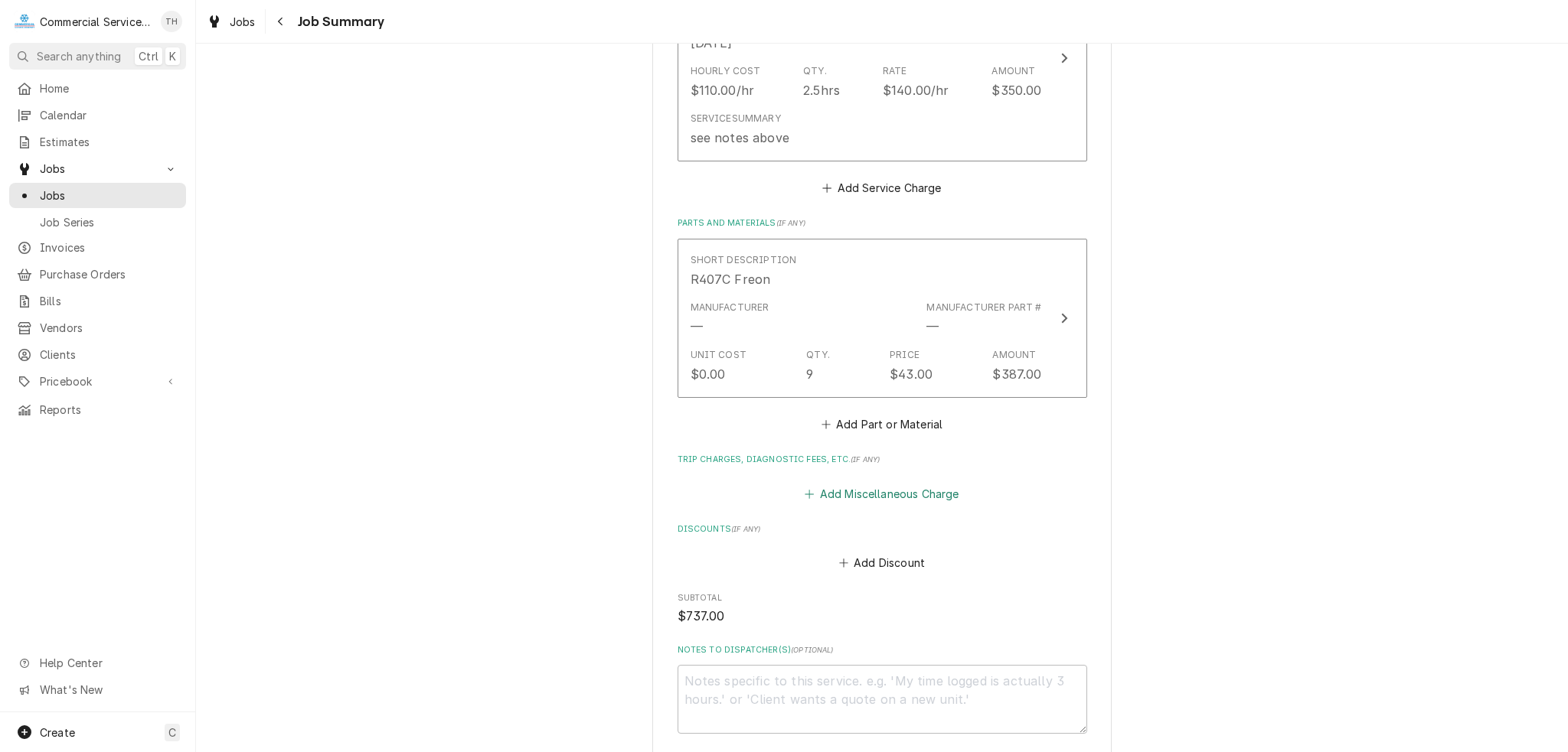
click at [884, 487] on button "Add Miscellaneous Charge" at bounding box center [882, 493] width 159 height 21
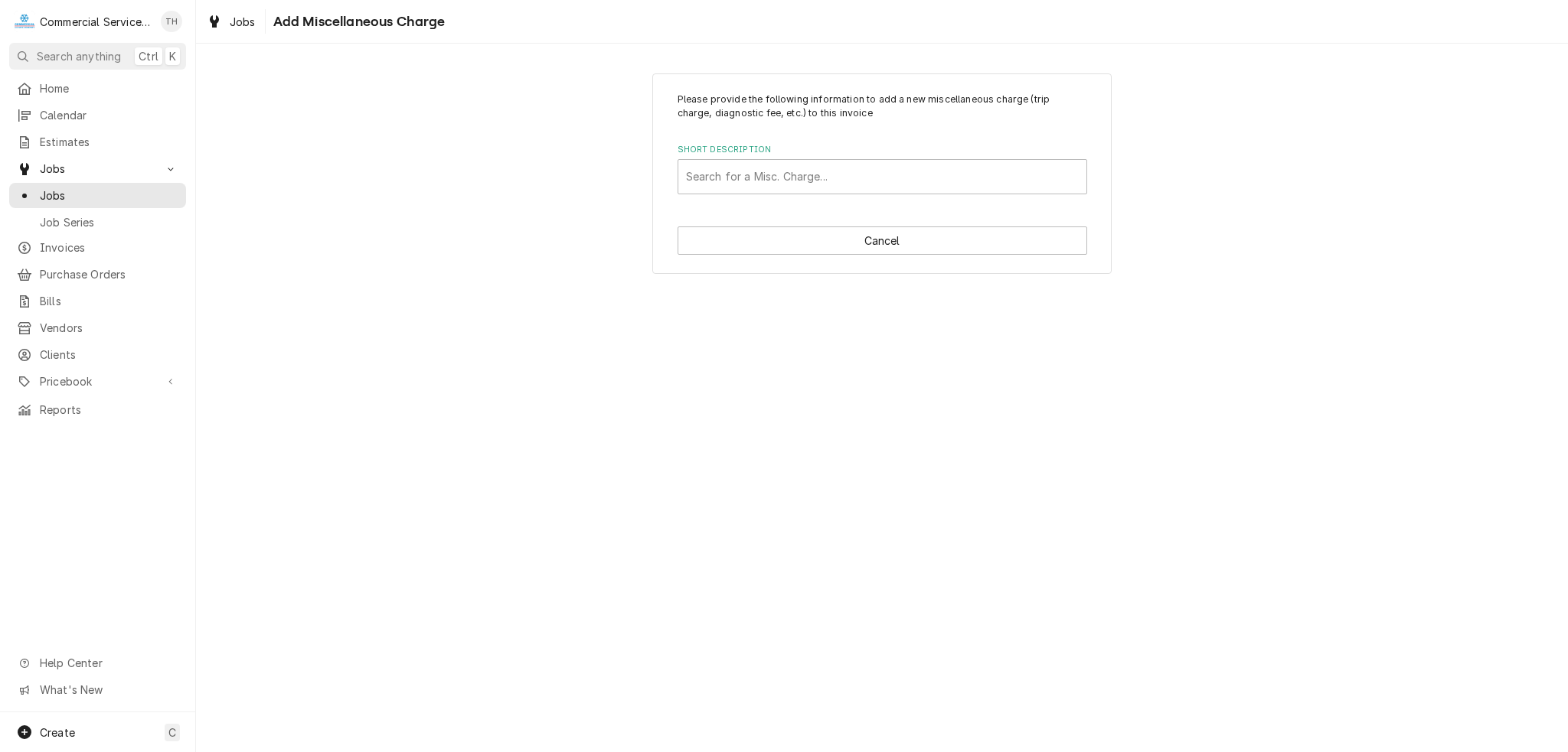
click at [843, 154] on label "Short Description" at bounding box center [883, 150] width 410 height 12
click at [843, 171] on div "Short Description" at bounding box center [882, 177] width 393 height 28
type input "truck charge"
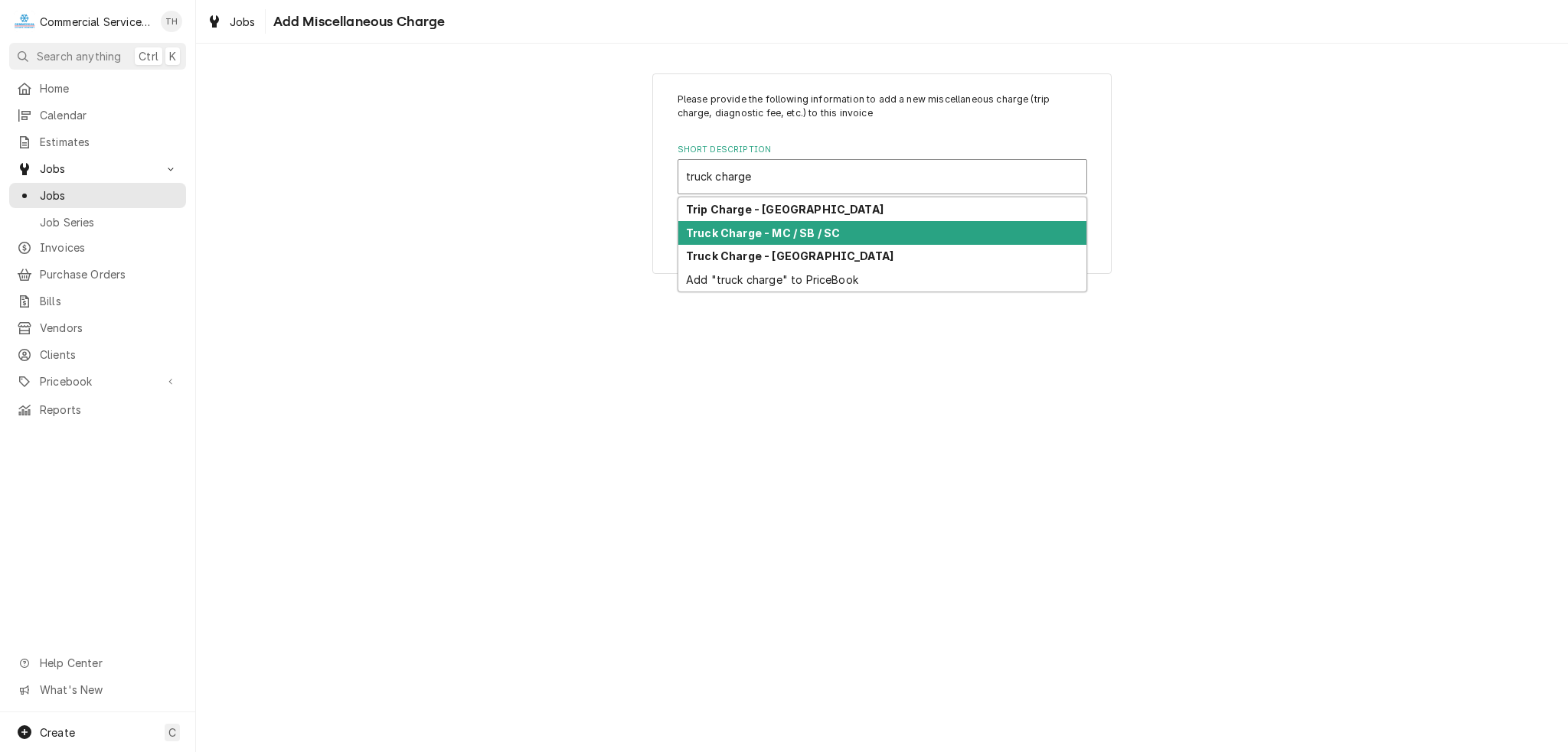
click at [852, 228] on div "Truck Charge - MC / SB / SC" at bounding box center [882, 233] width 408 height 24
type textarea "x"
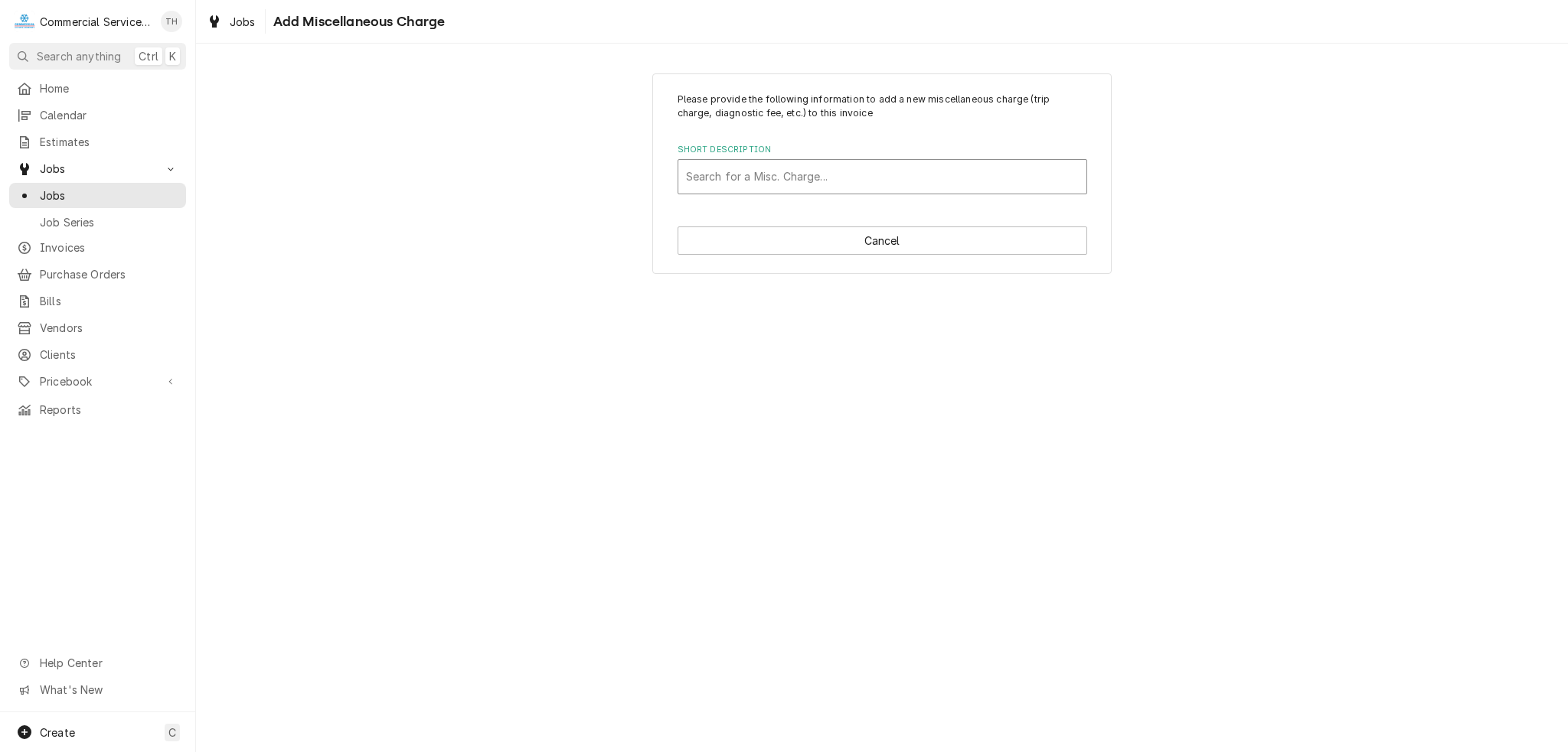
click at [895, 174] on div "Short Description" at bounding box center [882, 177] width 393 height 28
type input "truck"
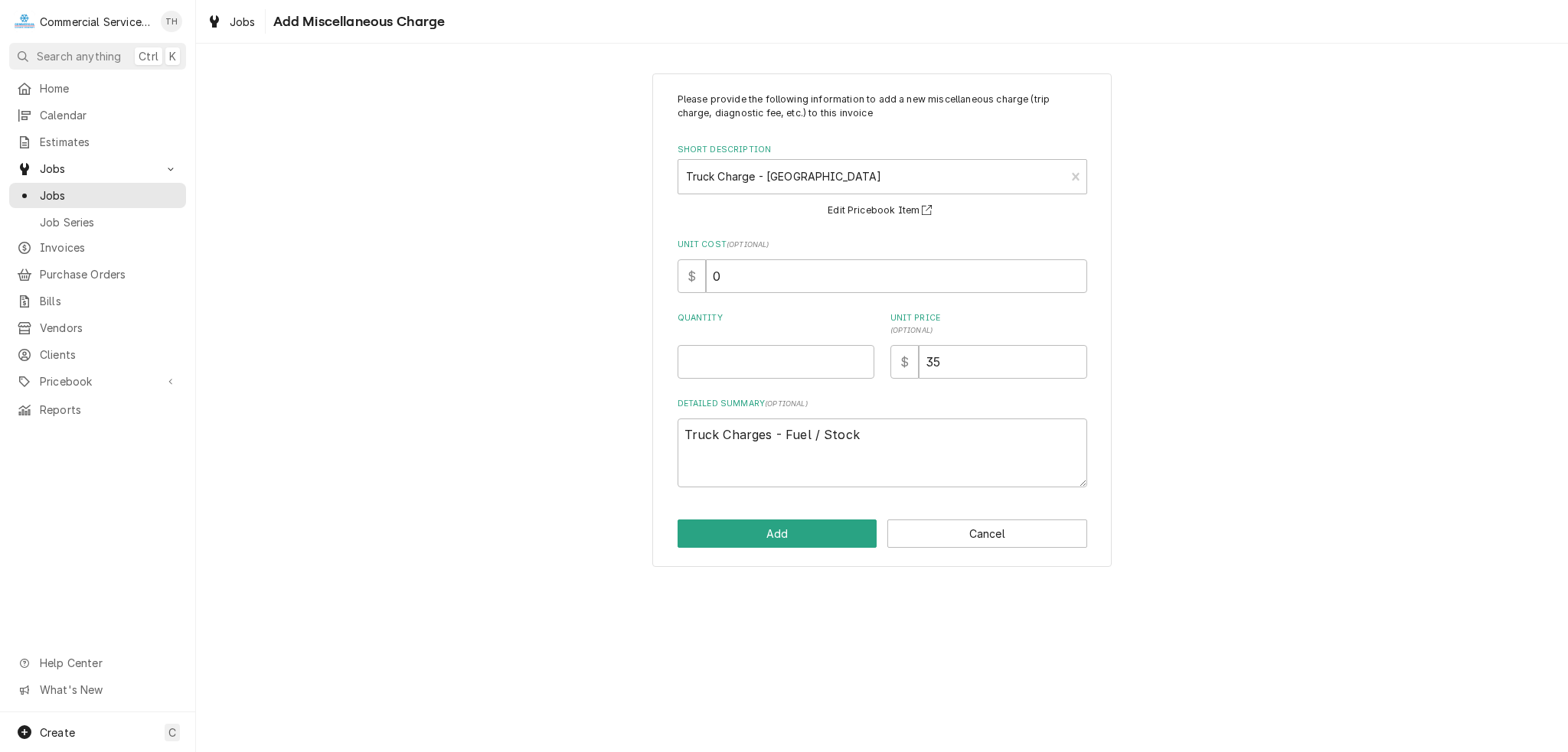
click at [790, 341] on div "Quantity" at bounding box center [776, 345] width 197 height 66
click at [807, 347] on input "Quantity" at bounding box center [776, 361] width 197 height 34
type textarea "x"
type input "1"
click at [745, 534] on button "Add" at bounding box center [778, 533] width 200 height 29
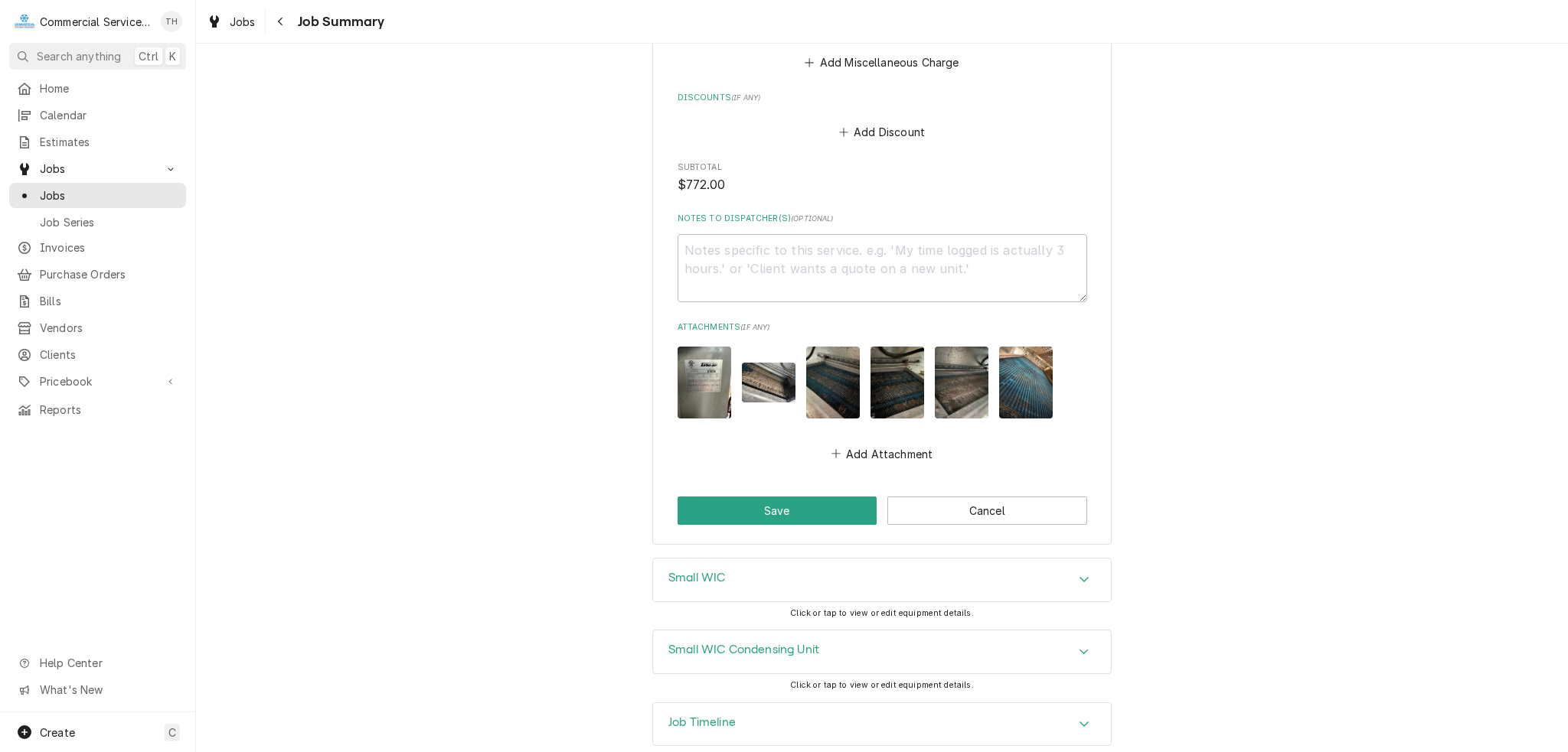
scroll to position [1535, 0]
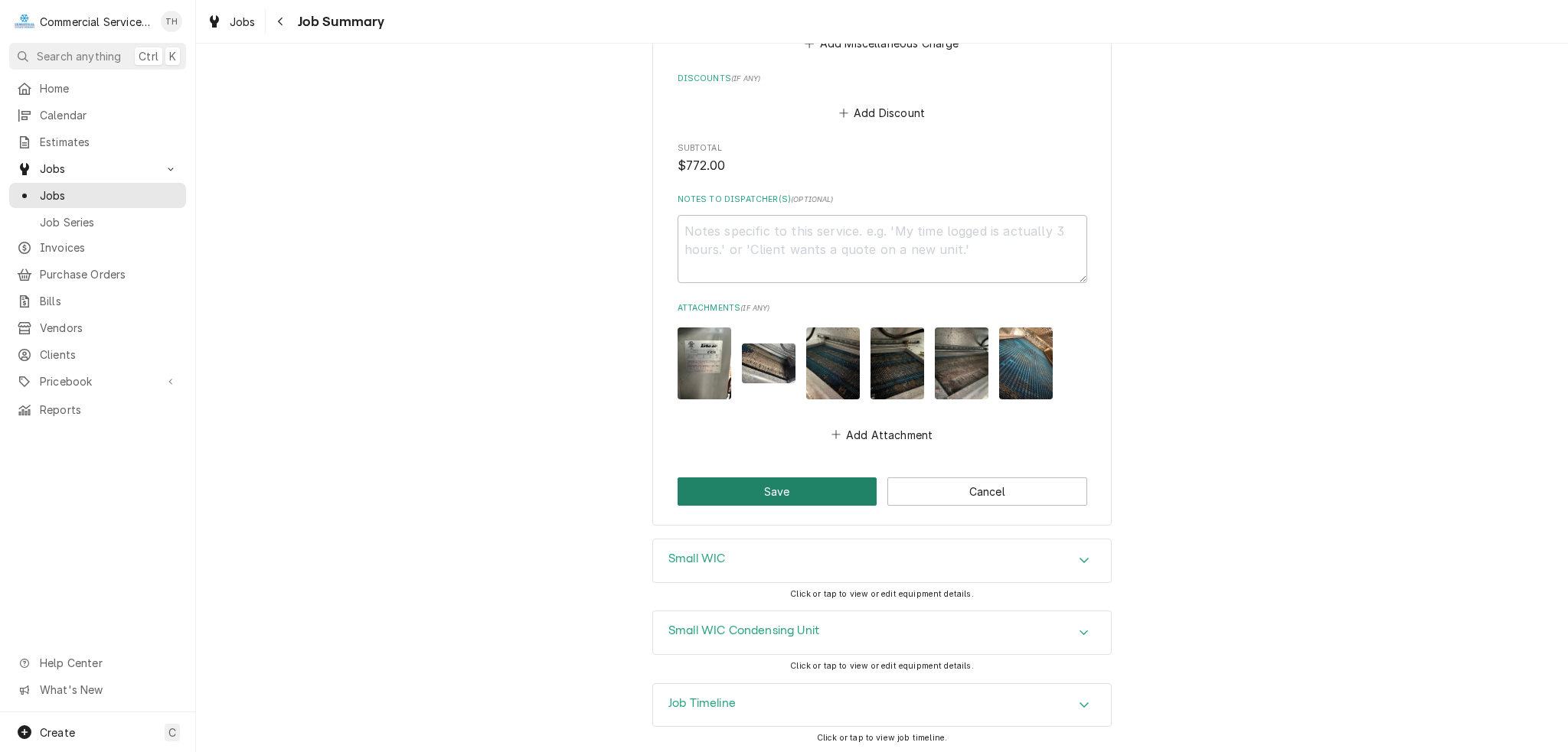
click at [843, 489] on button "Save" at bounding box center [778, 492] width 200 height 29
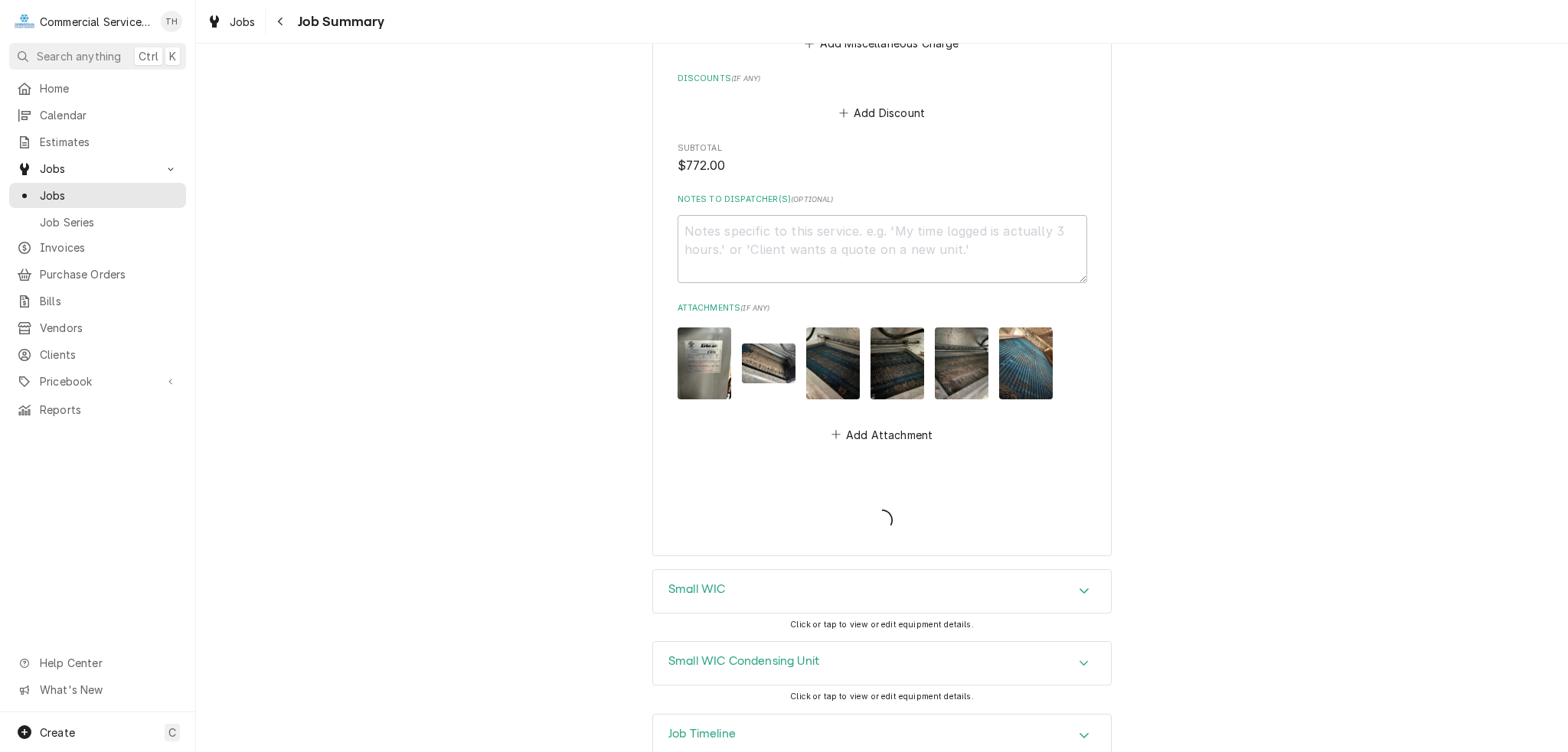
type textarea "x"
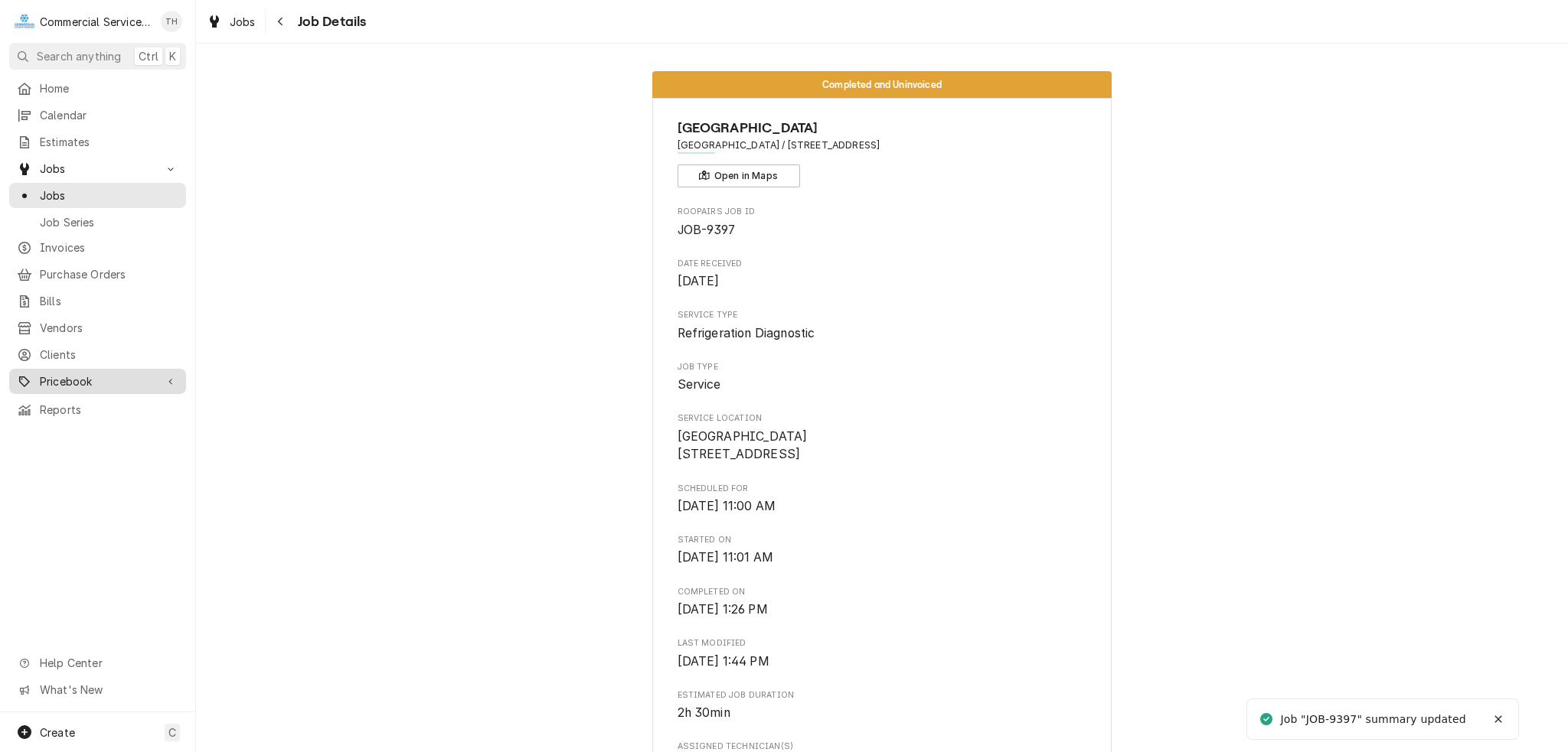
click at [61, 374] on span "Pricebook" at bounding box center [98, 382] width 116 height 16
click at [110, 378] on span "Pricebook" at bounding box center [98, 382] width 116 height 16
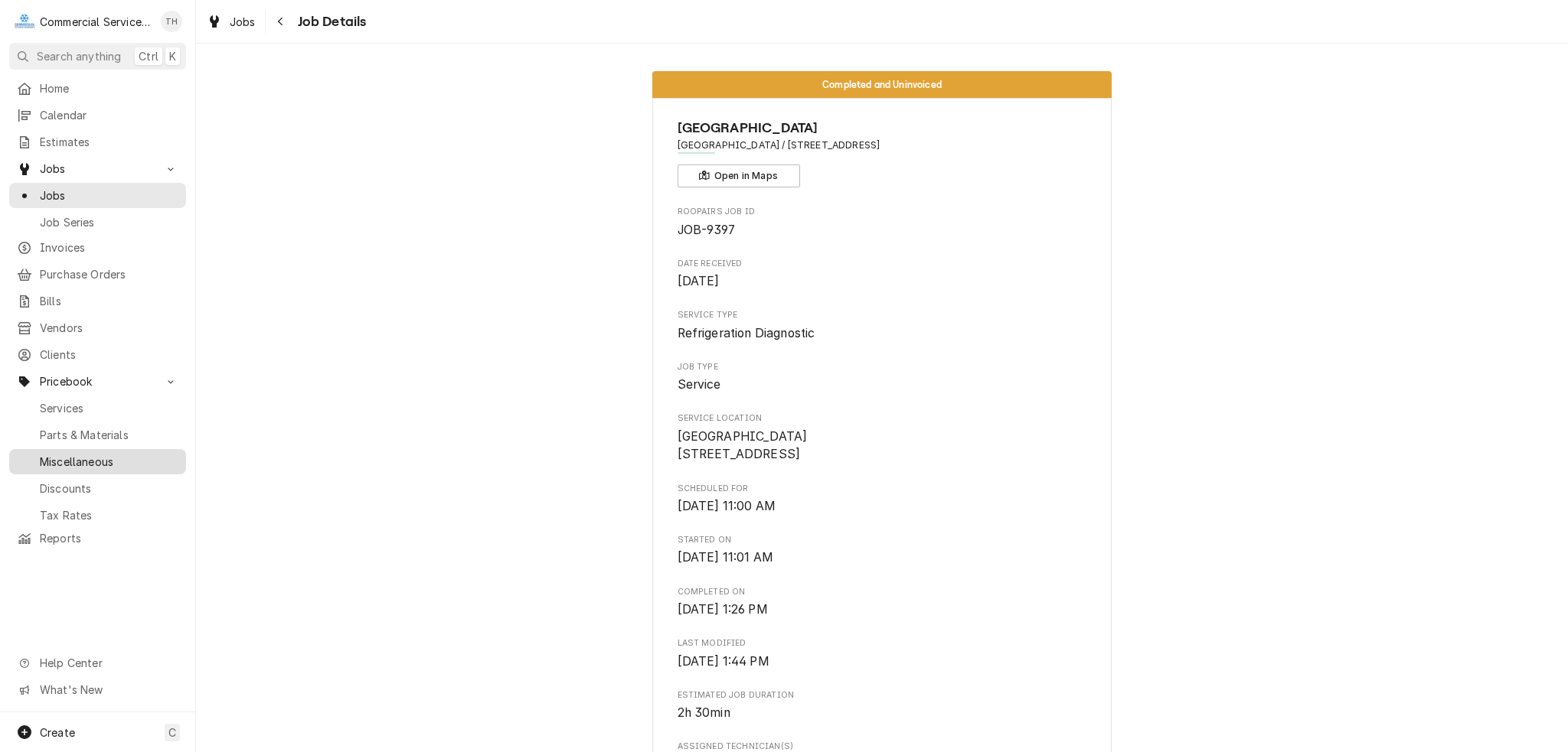
click at [89, 454] on span "Miscellaneous" at bounding box center [109, 462] width 139 height 16
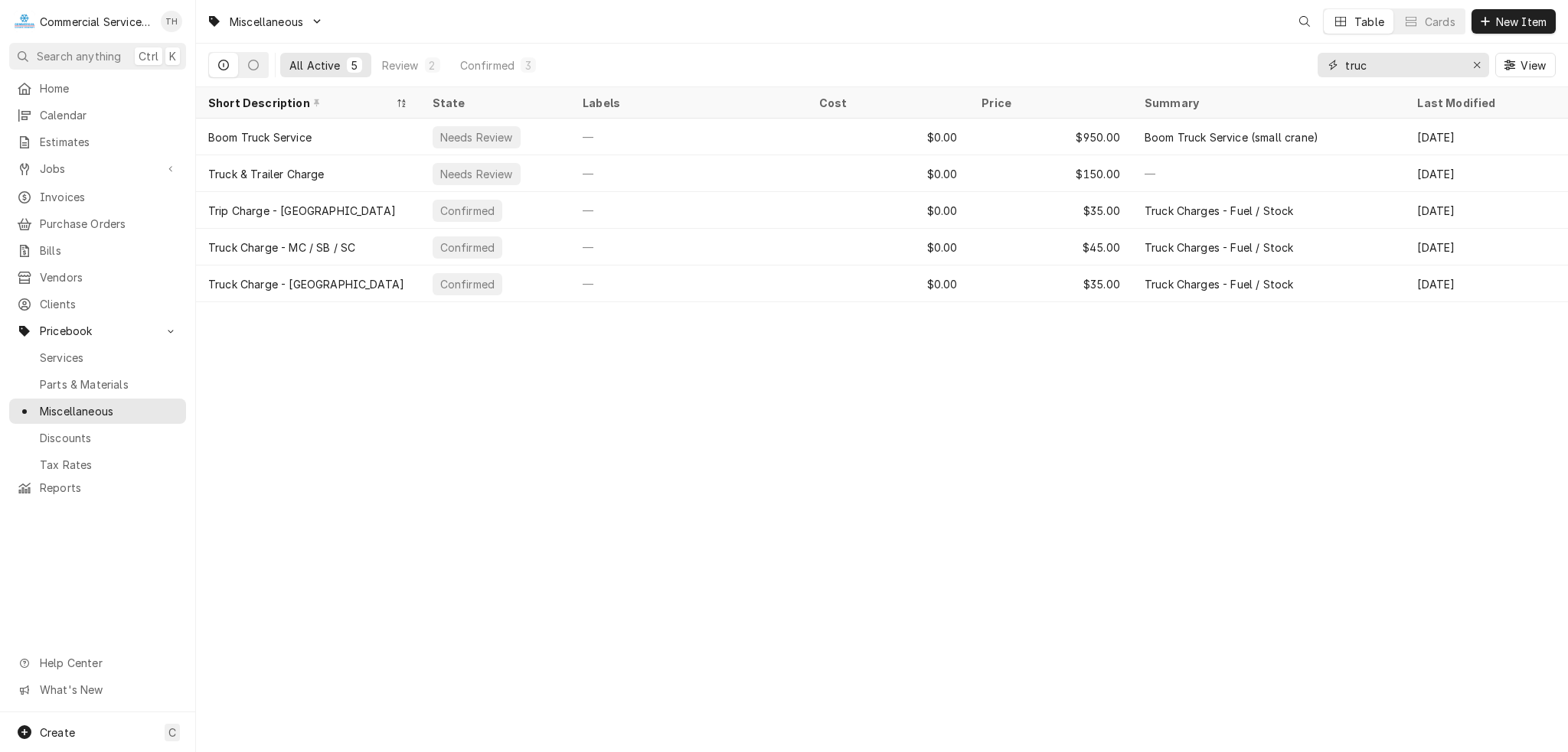
click at [1372, 60] on input "truc" at bounding box center [1402, 65] width 115 height 25
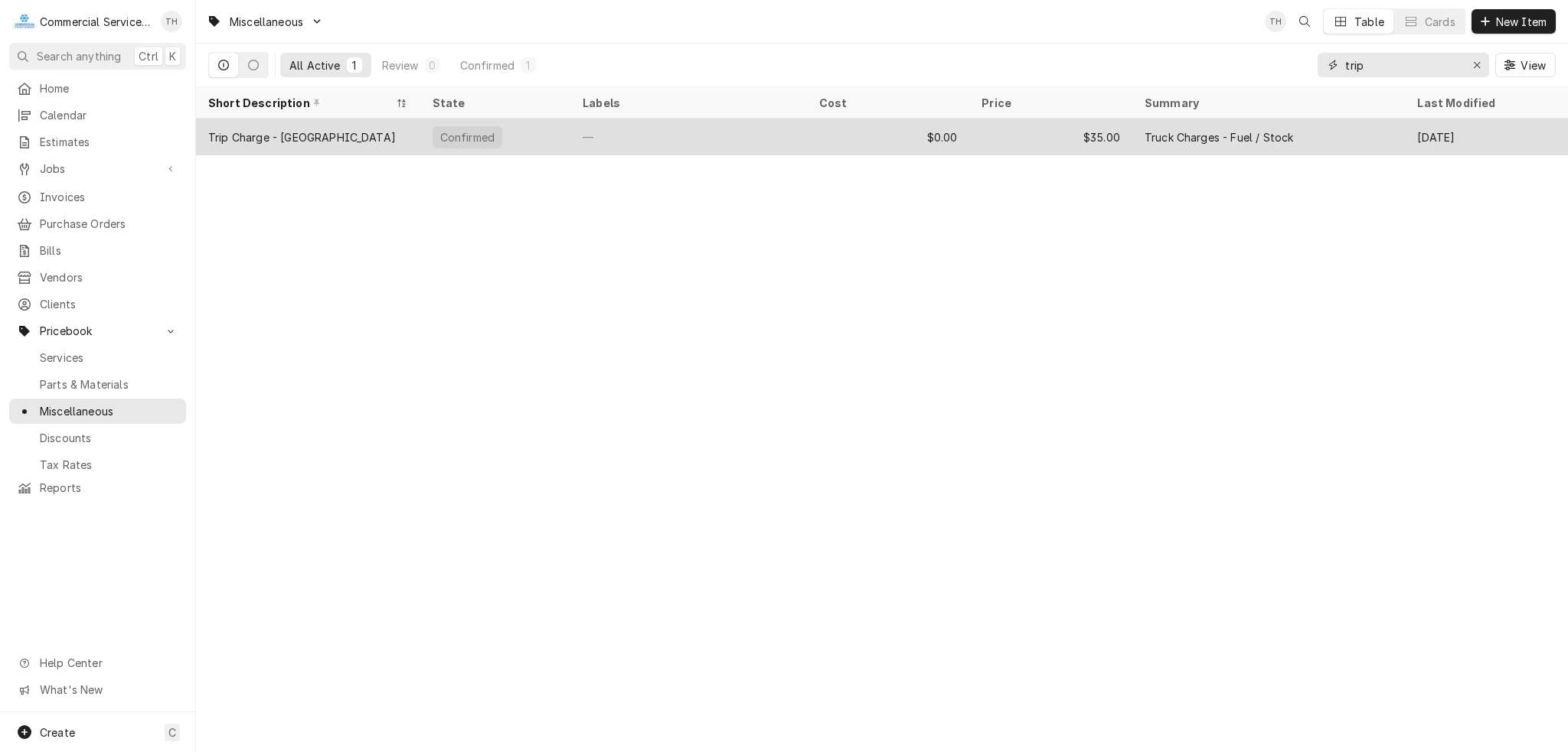
type input "trip"
click at [845, 130] on div "$0.00" at bounding box center [888, 137] width 163 height 37
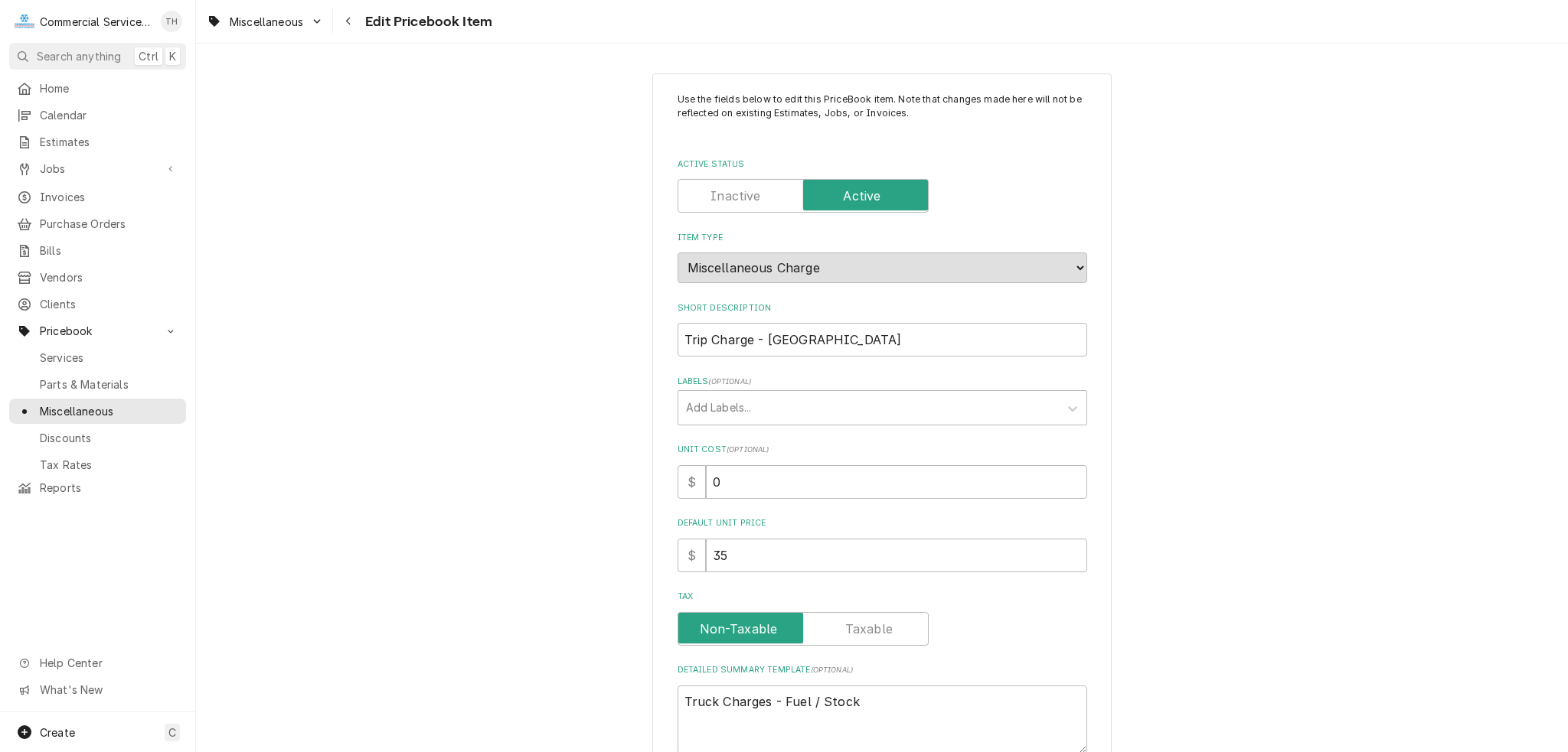
type textarea "x"
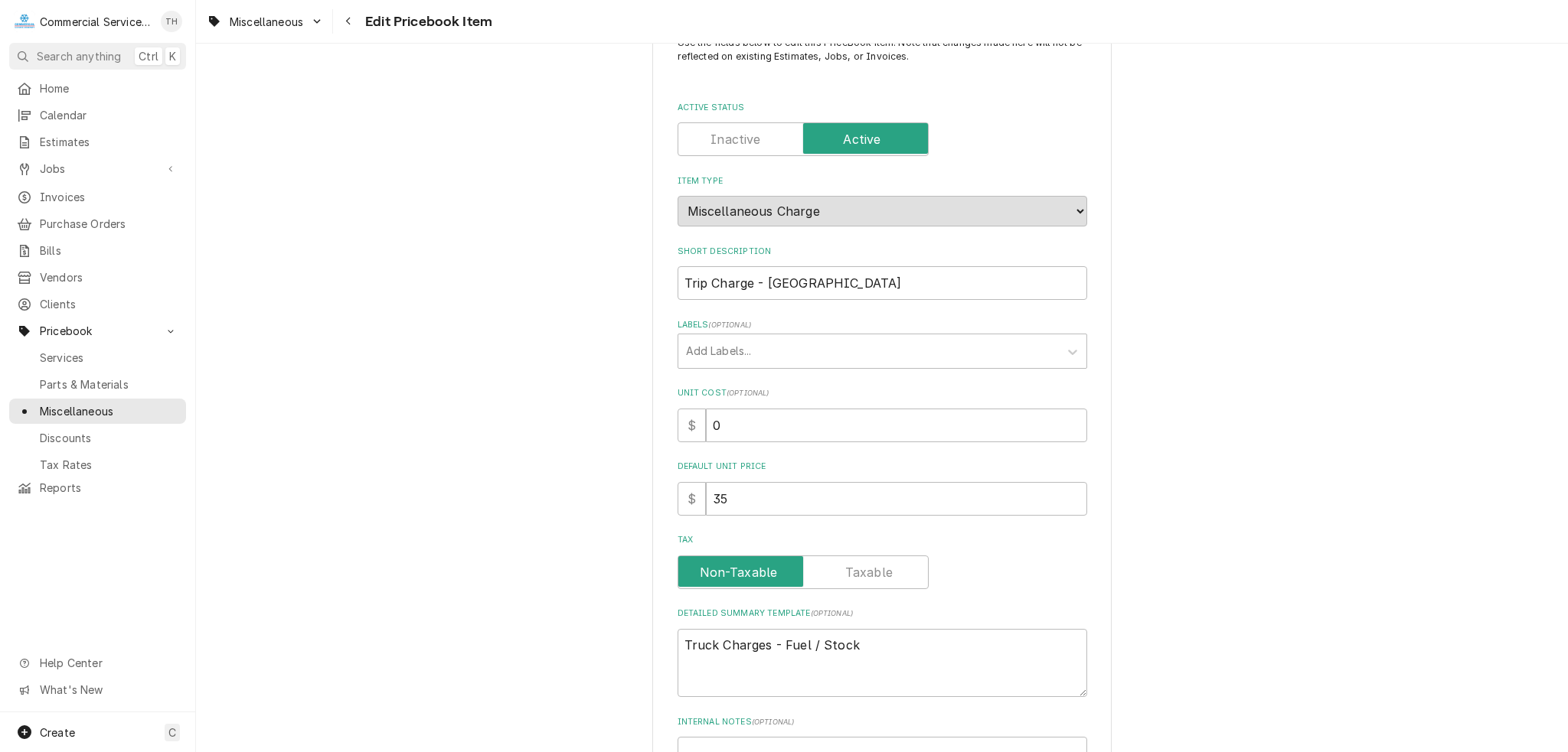
scroll to position [363, 0]
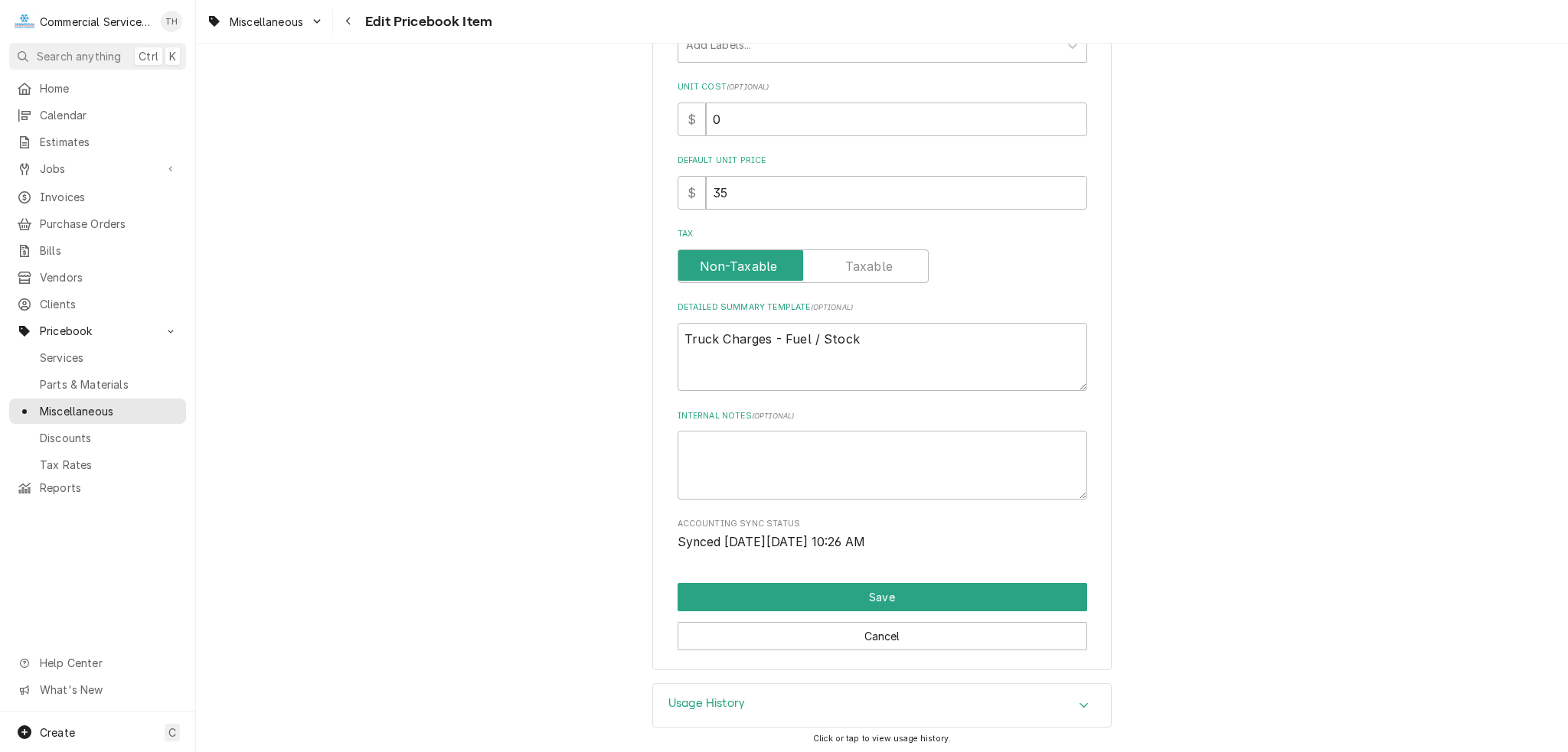
click at [868, 684] on div "Usage History" at bounding box center [882, 705] width 458 height 43
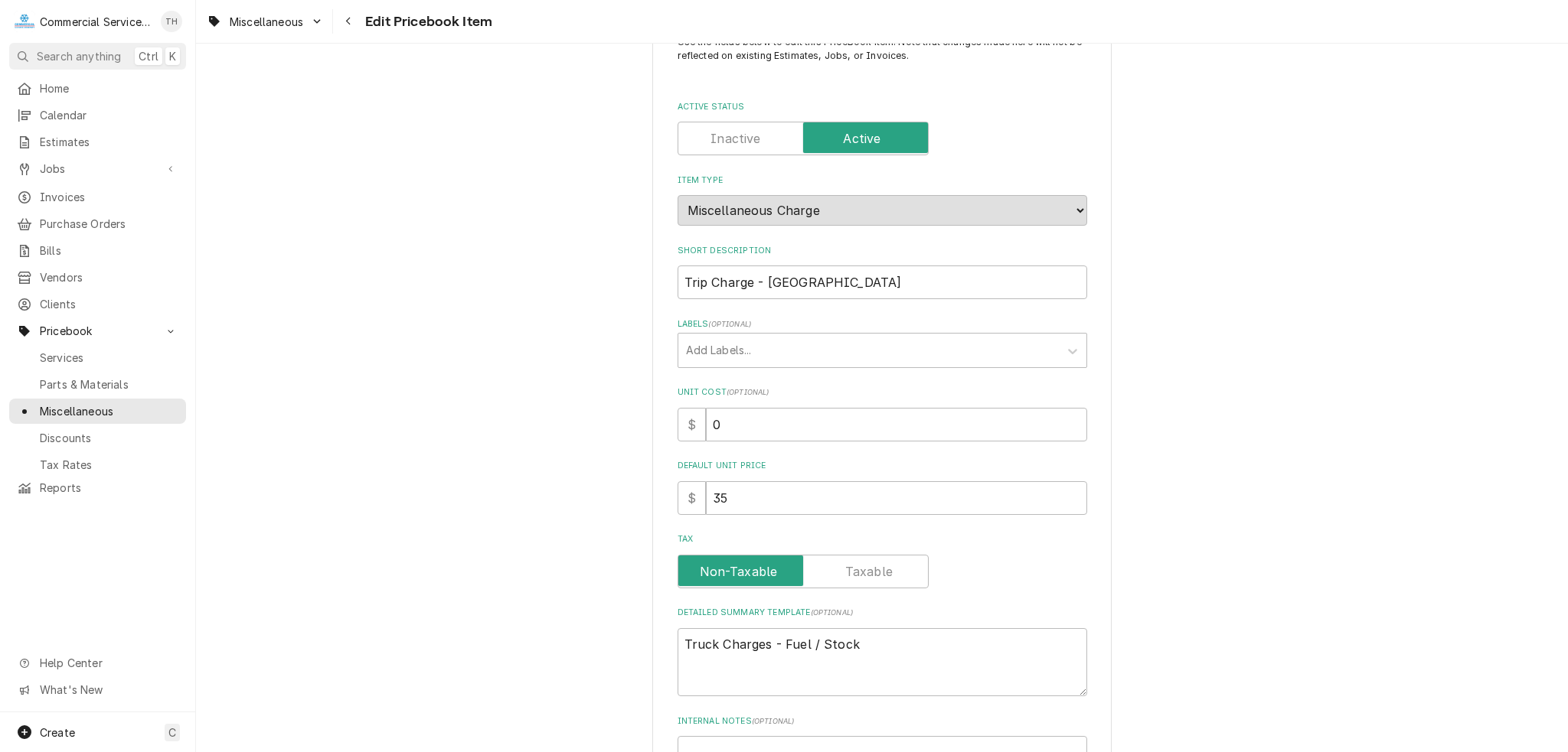
scroll to position [0, 0]
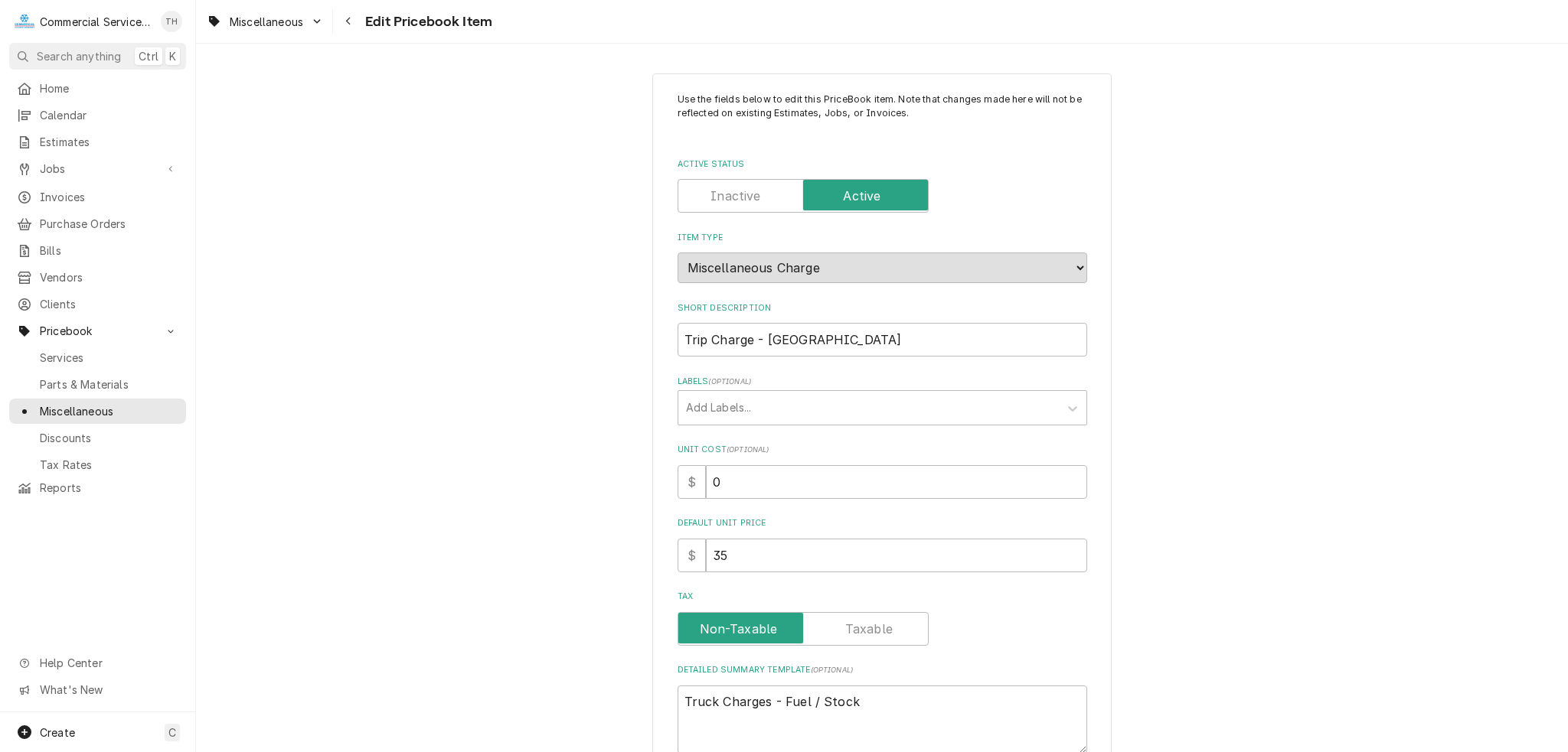
click at [732, 186] on label "Active Status" at bounding box center [803, 196] width 251 height 34
click at [732, 186] on input "Active Status" at bounding box center [803, 196] width 238 height 34
checkbox input "false"
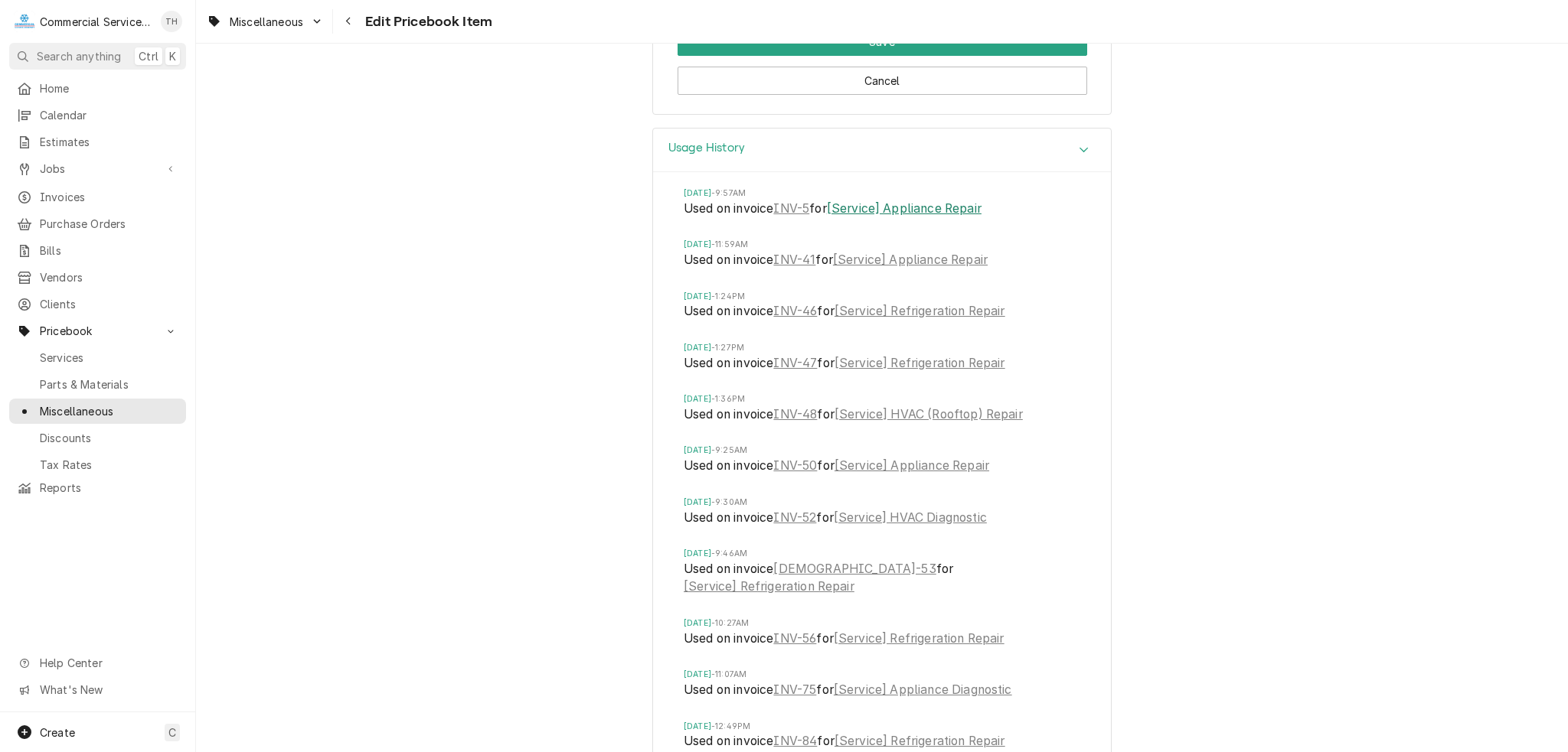
scroll to position [765, 0]
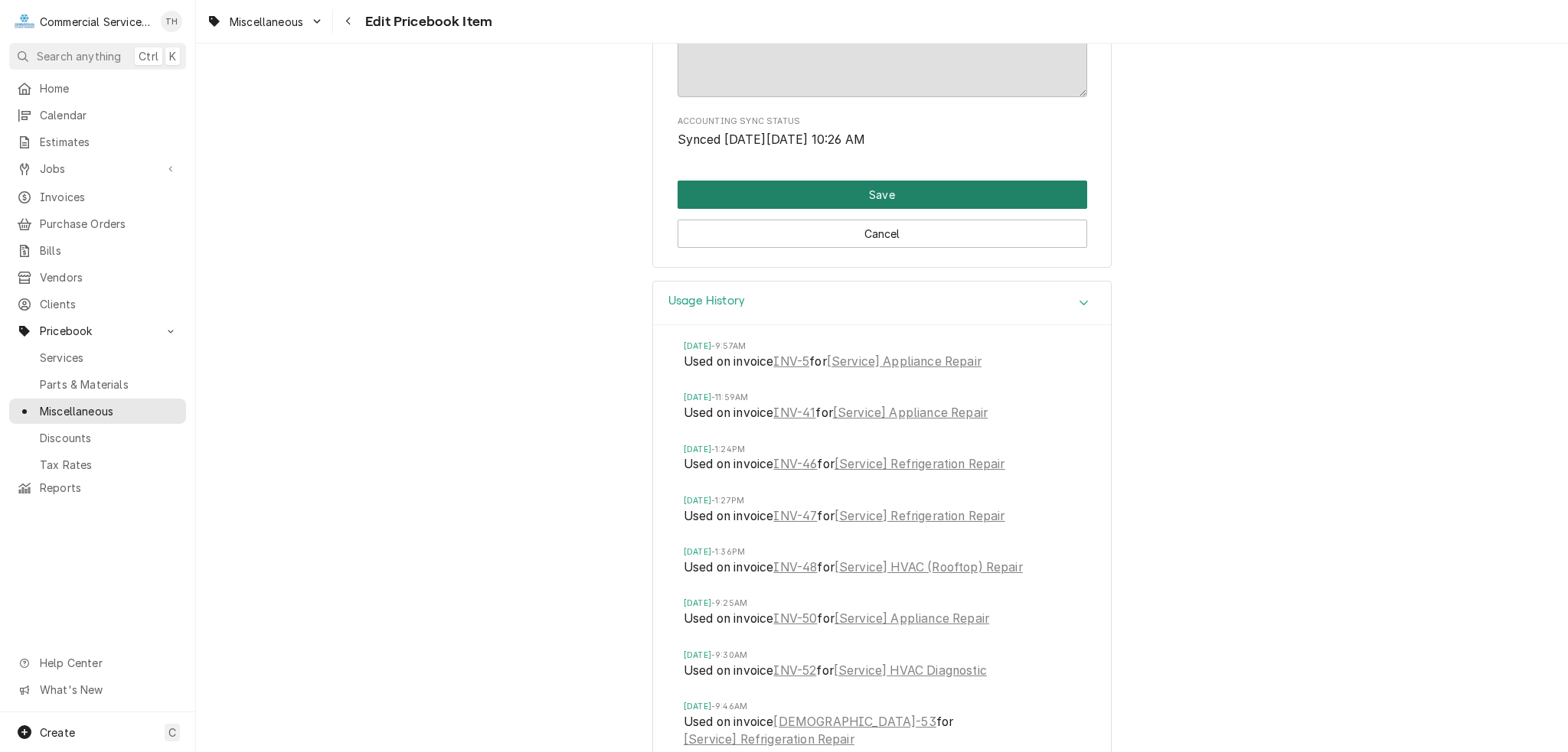
click at [879, 196] on button "Save" at bounding box center [883, 194] width 410 height 29
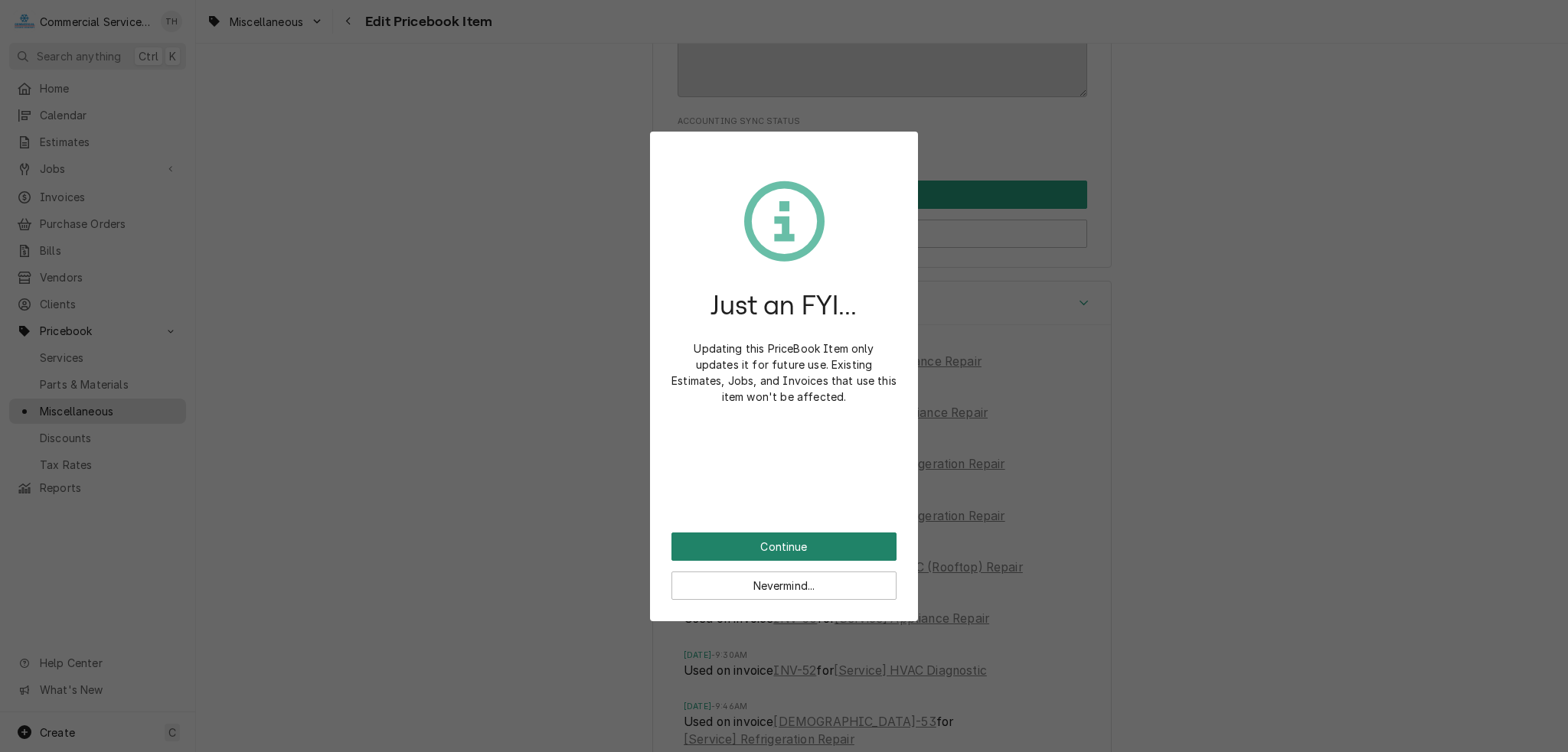
drag, startPoint x: 829, startPoint y: 557, endPoint x: 839, endPoint y: 549, distance: 12.8
click at [829, 556] on button "Continue" at bounding box center [784, 546] width 225 height 29
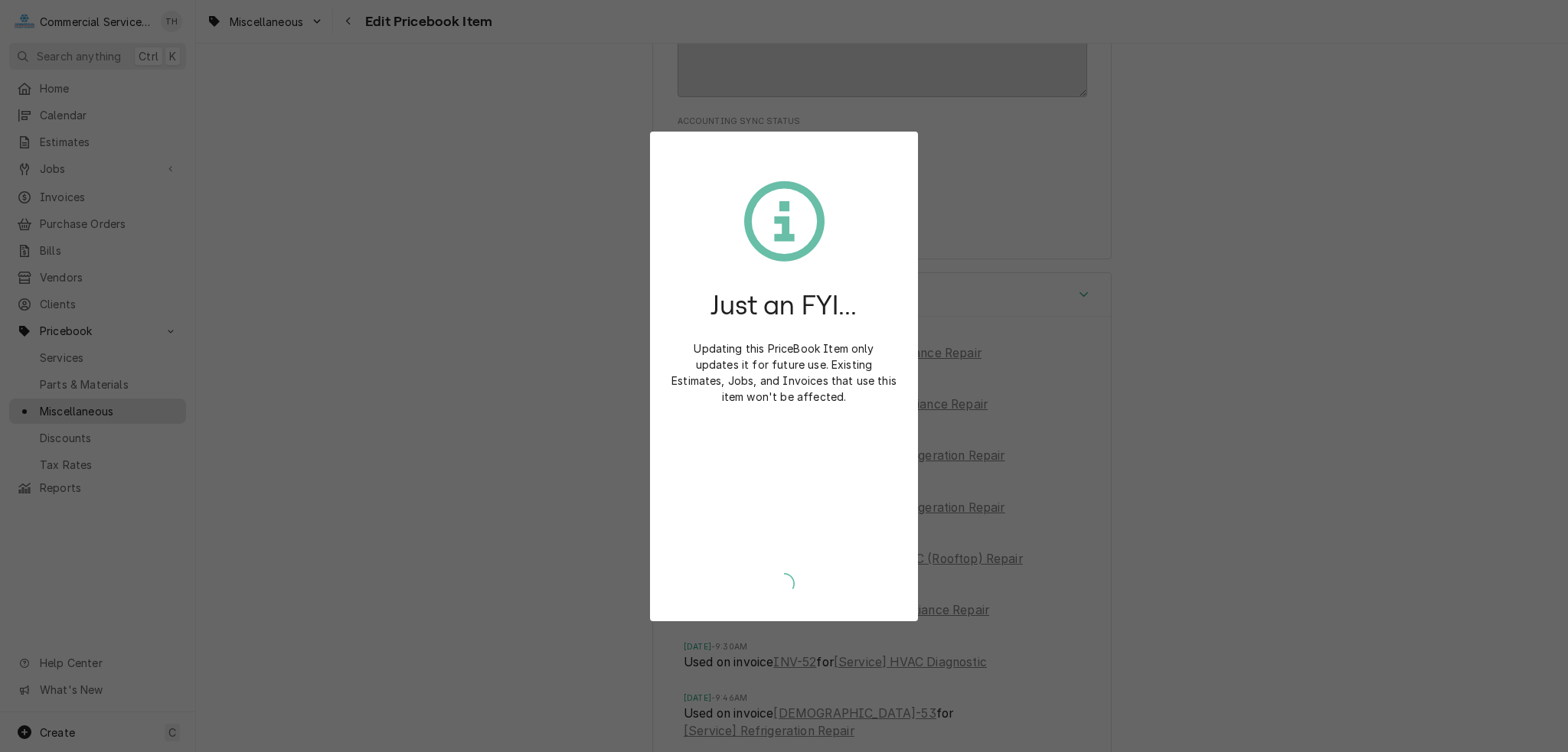
type textarea "x"
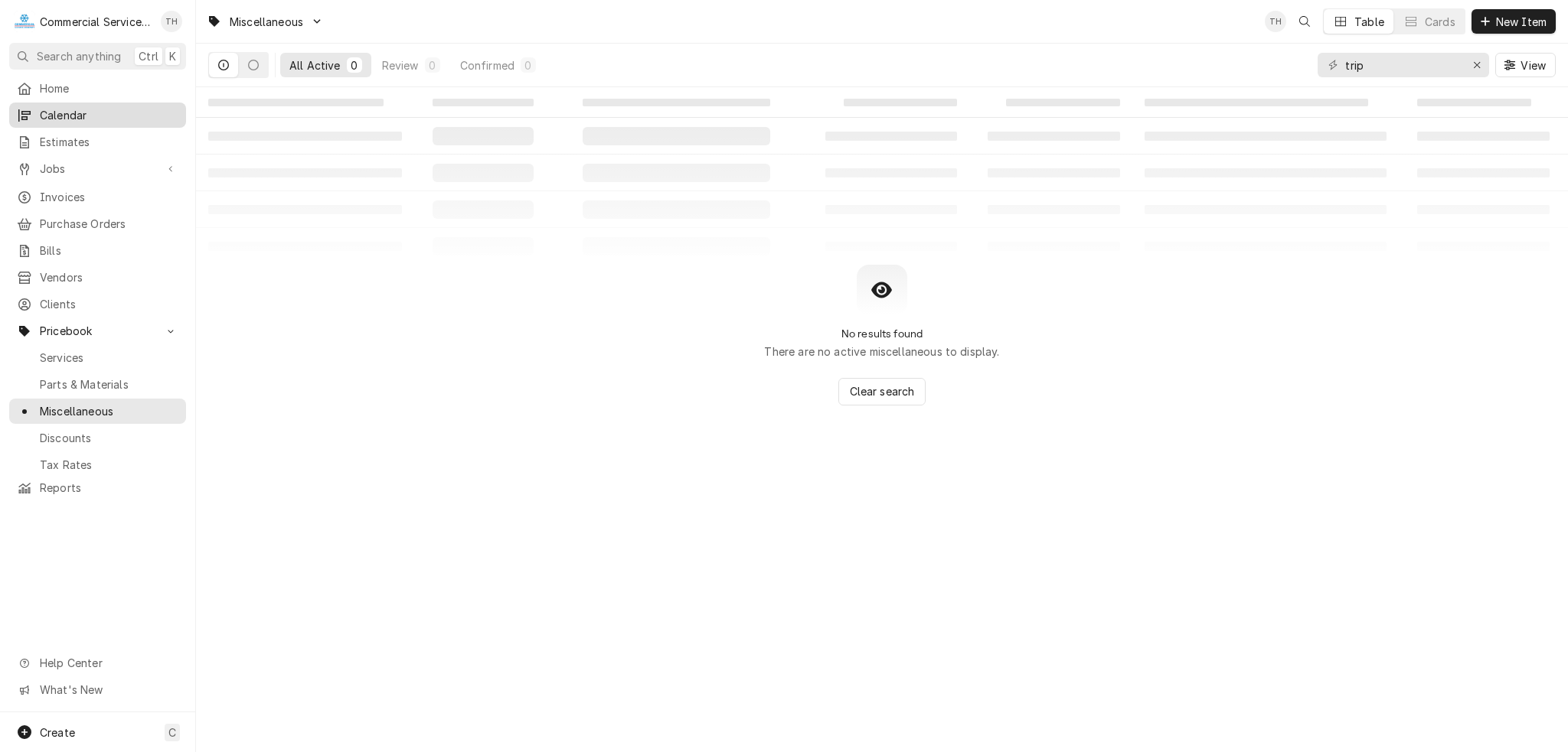
click at [132, 107] on span "Calendar" at bounding box center [109, 116] width 139 height 16
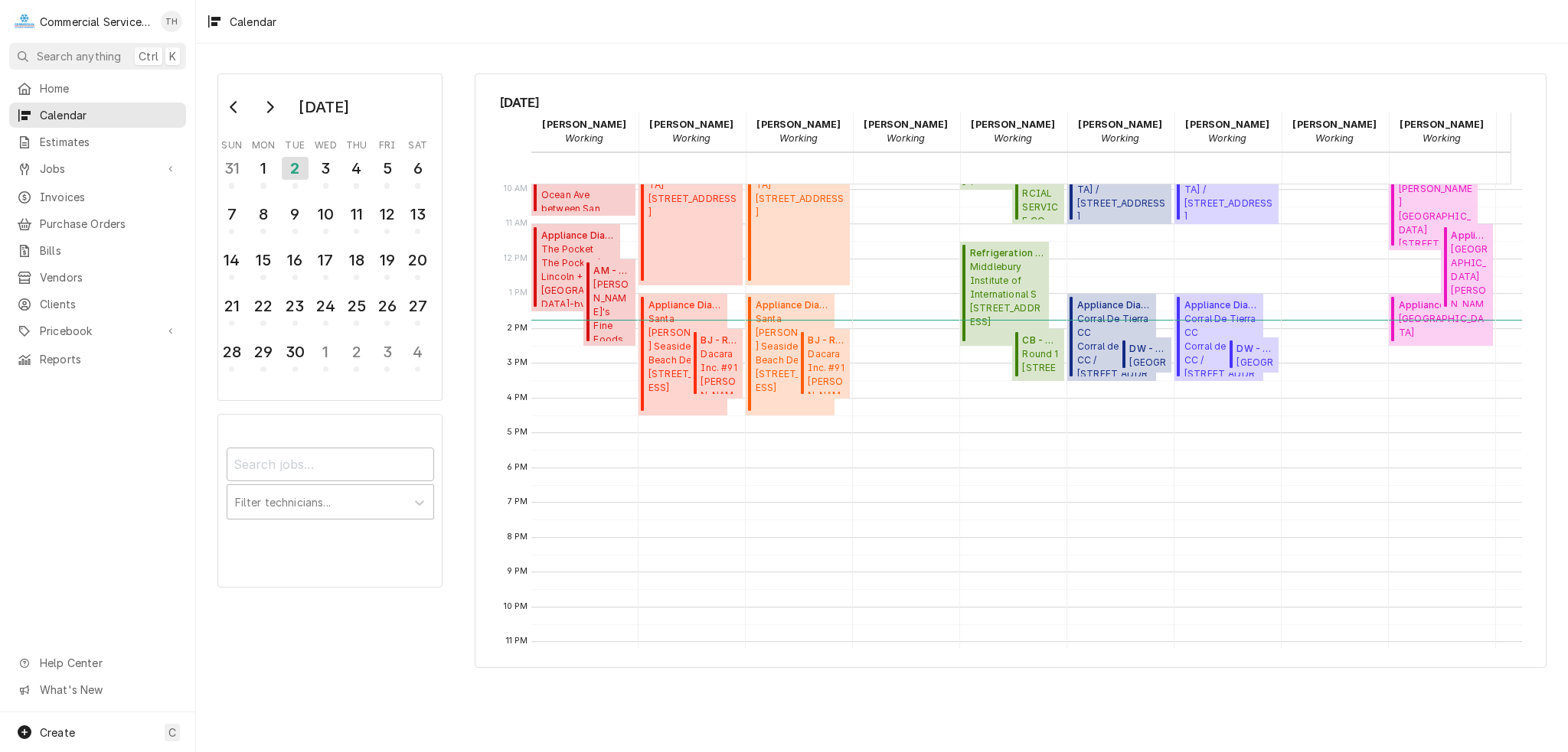
scroll to position [362, 0]
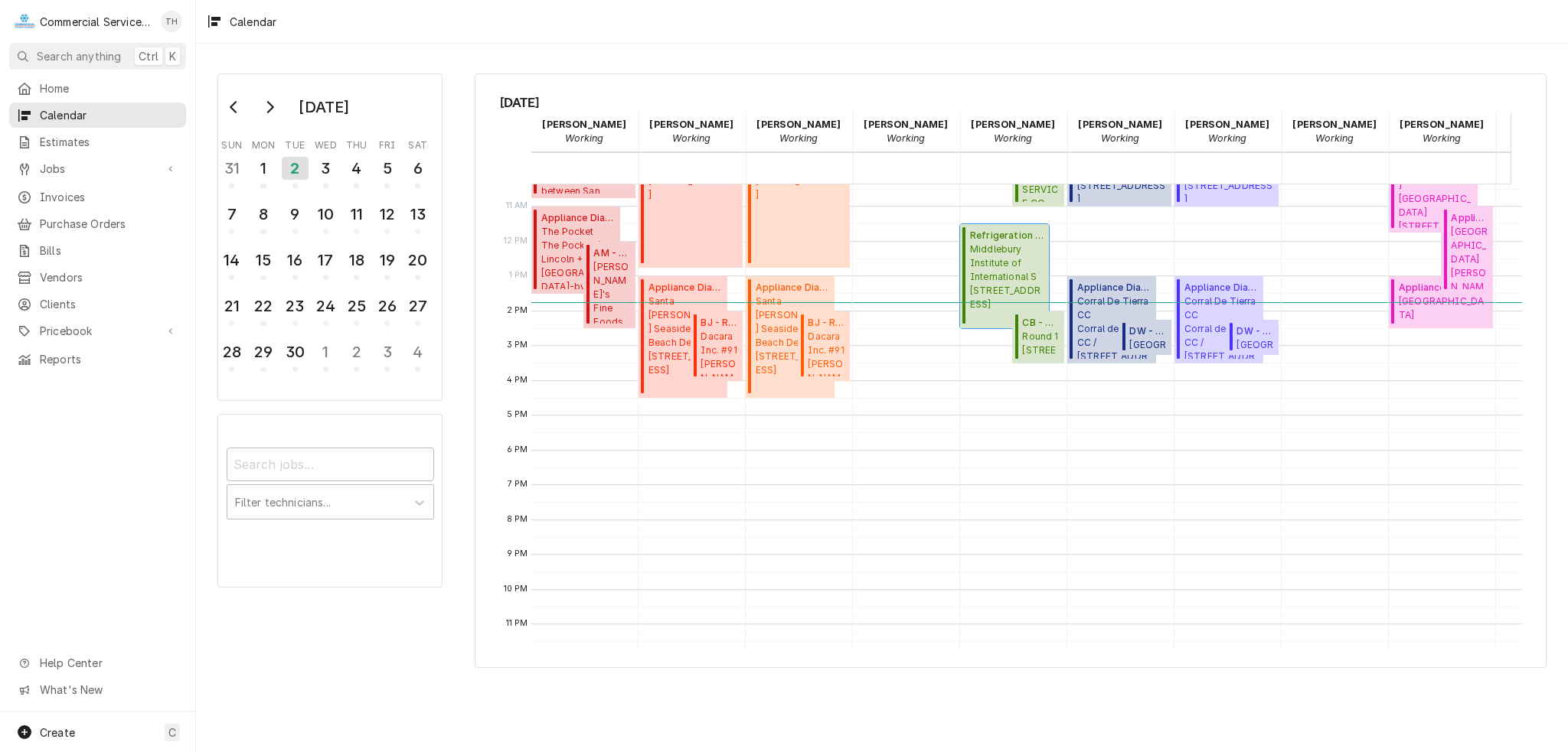
click at [1020, 283] on span "Middlebury Institute of International S [STREET_ADDRESS]" at bounding box center [1007, 277] width 75 height 69
click at [1148, 338] on span "Alisal School Dist. JESSE G. SANCHEZ ELEMENTARY SCHOOL / 901 N Sanborn Rd, Sali…" at bounding box center [1148, 344] width 38 height 12
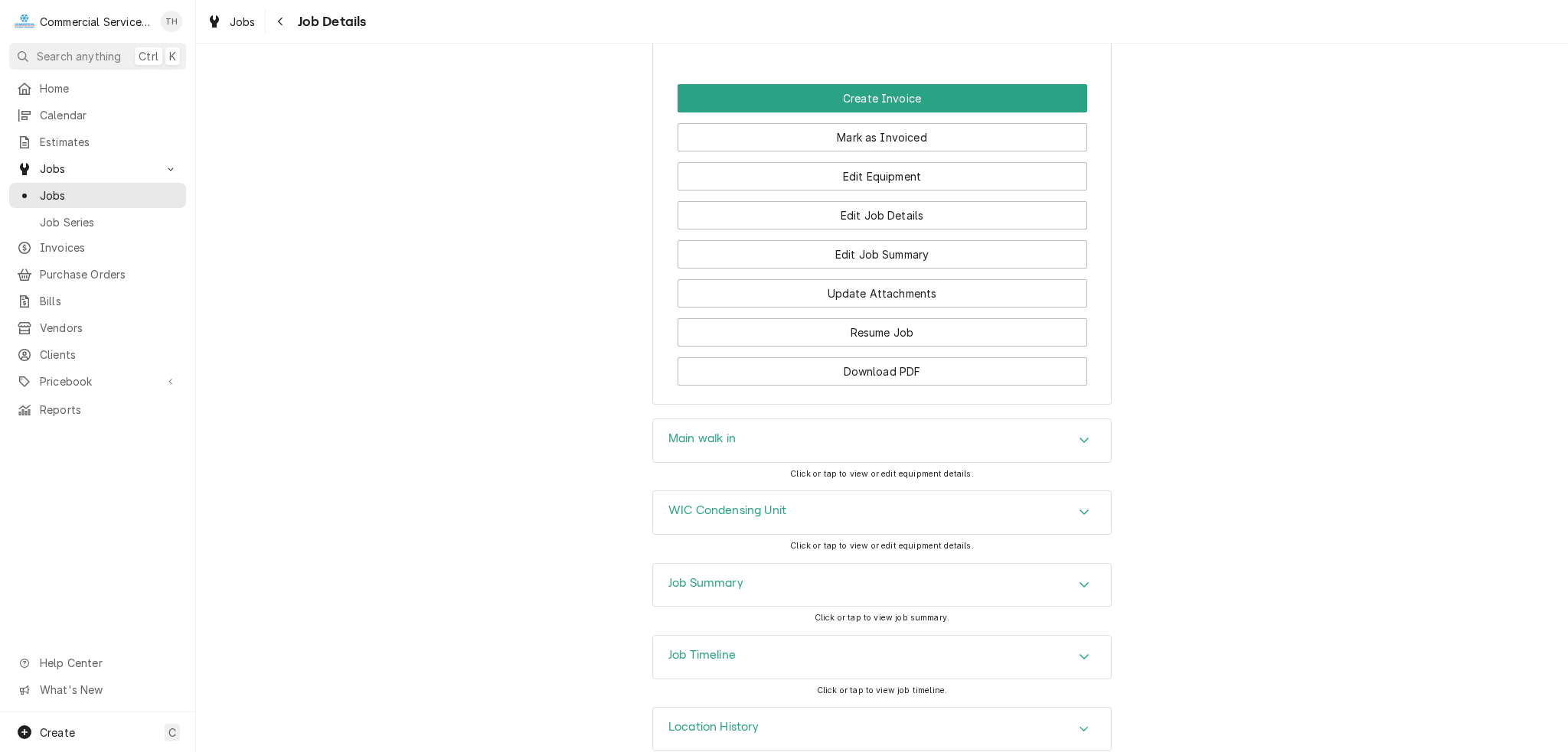
scroll to position [1377, 0]
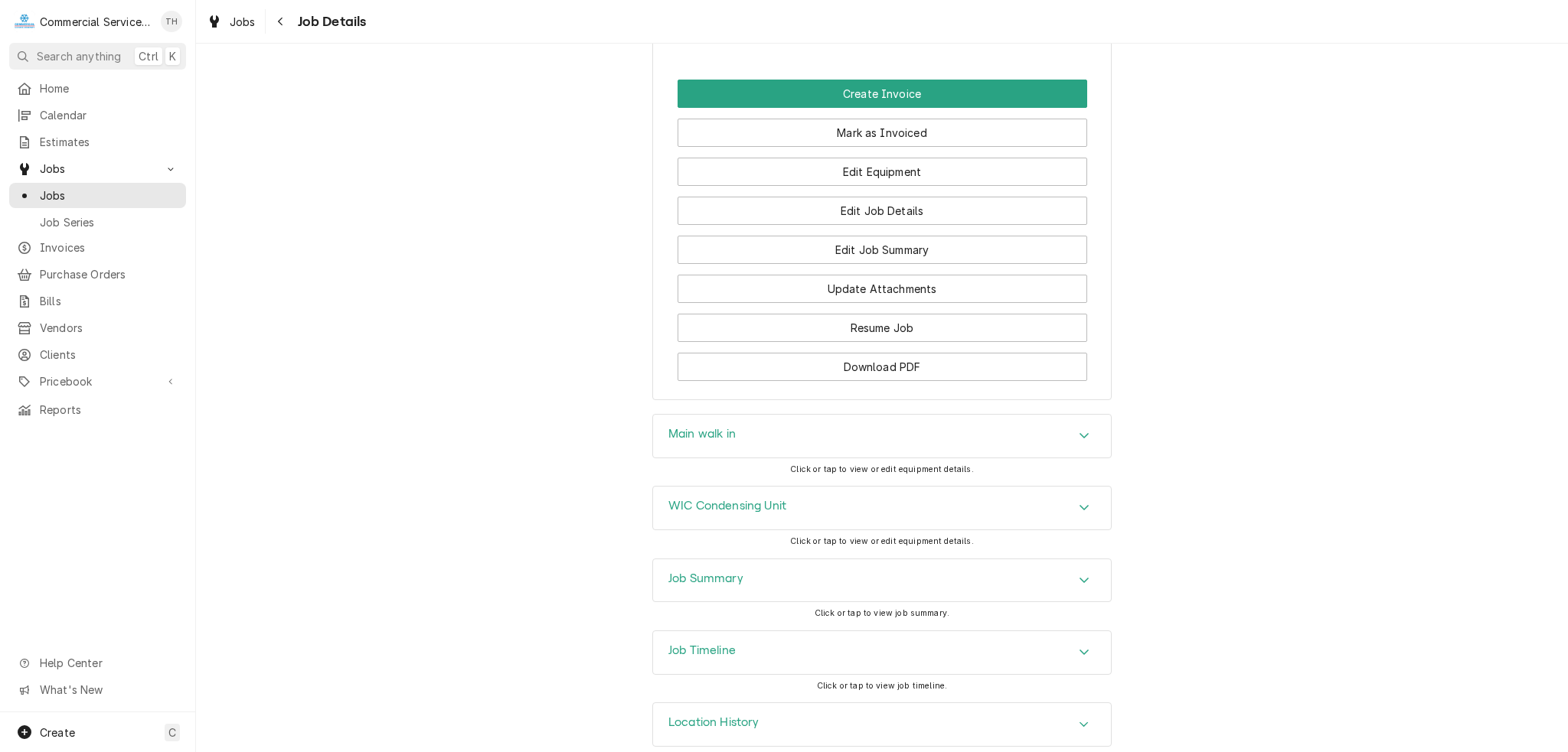
click at [773, 451] on div "Main walk in" at bounding box center [882, 436] width 458 height 43
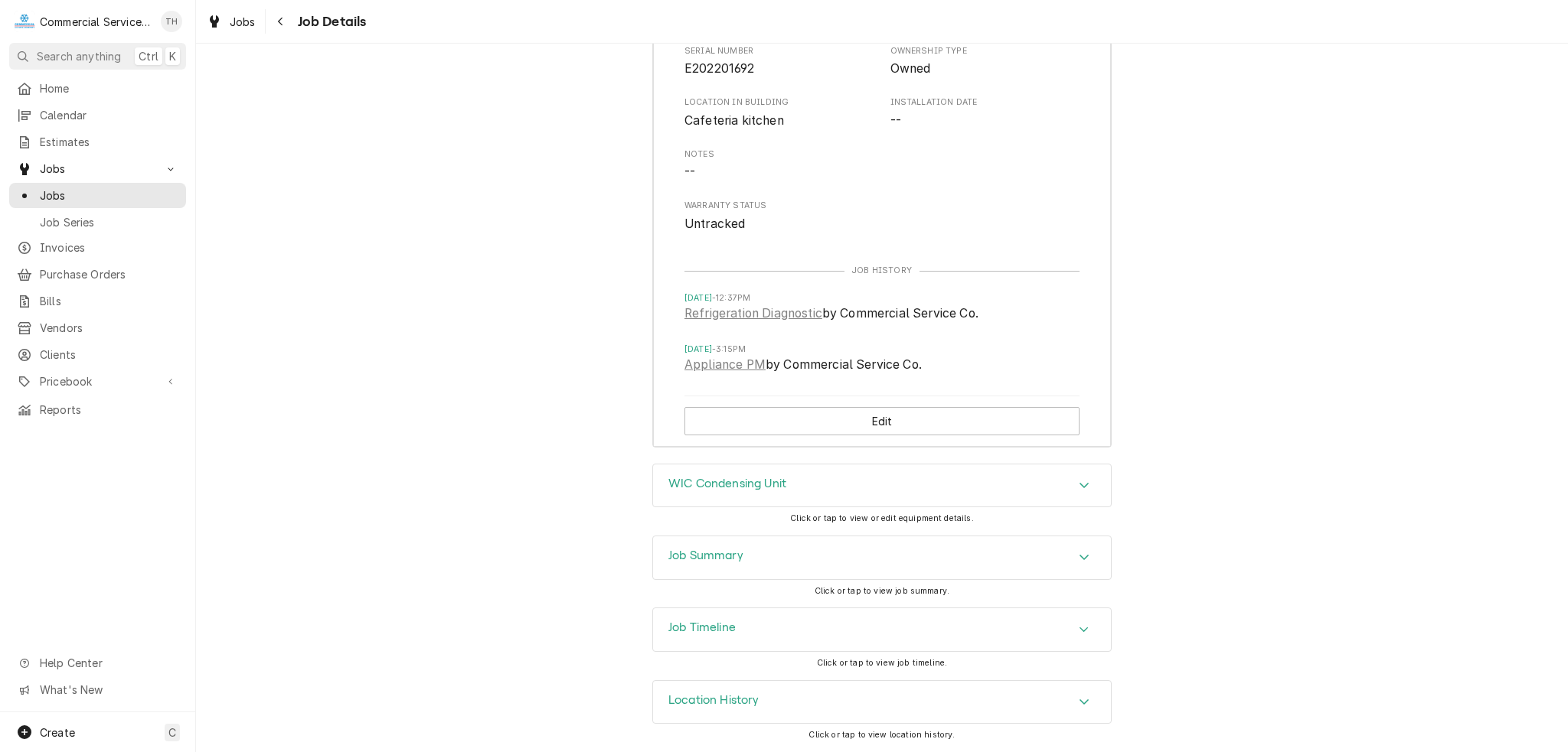
scroll to position [1922, 0]
click at [753, 552] on div "Job Summary" at bounding box center [882, 558] width 458 height 43
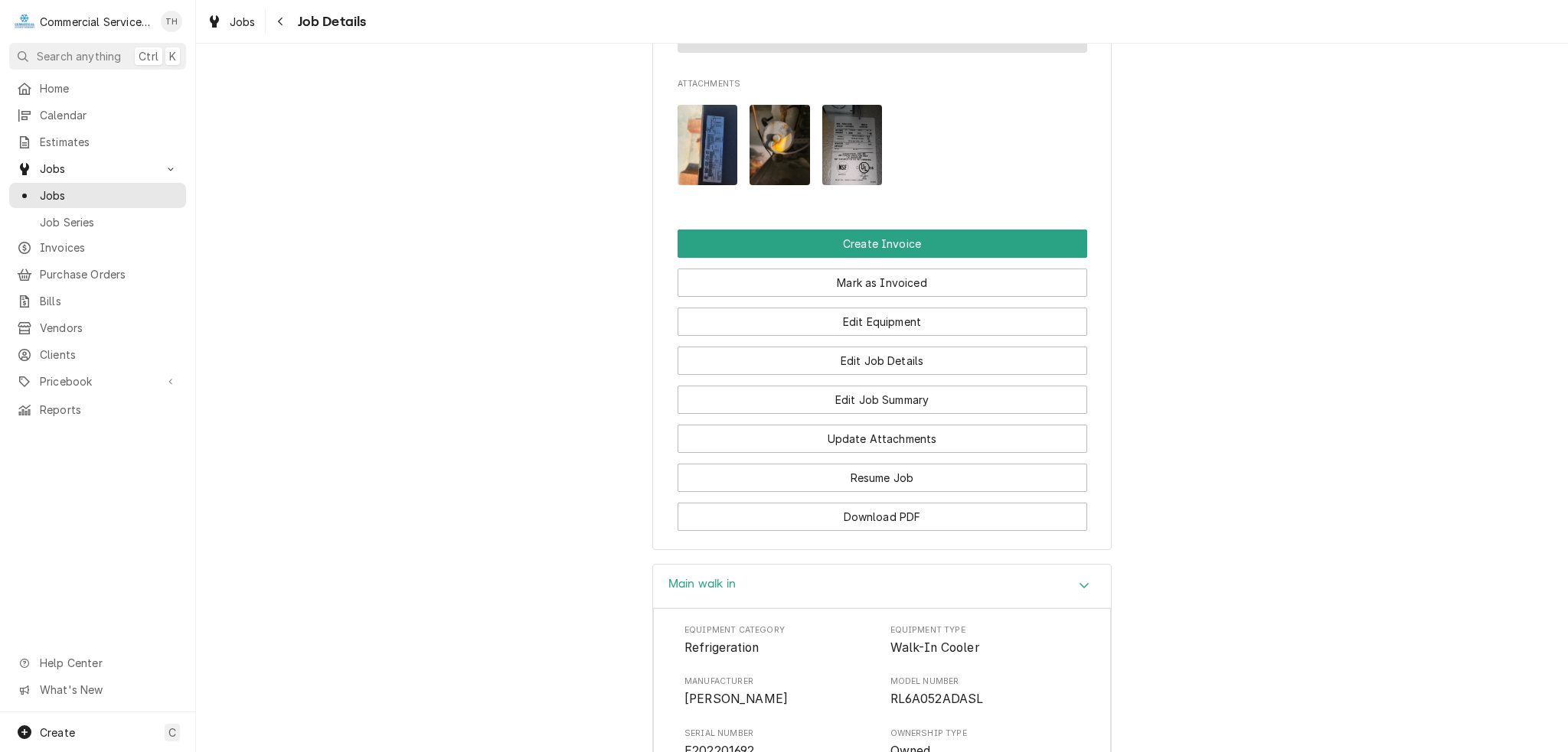
scroll to position [1218, 0]
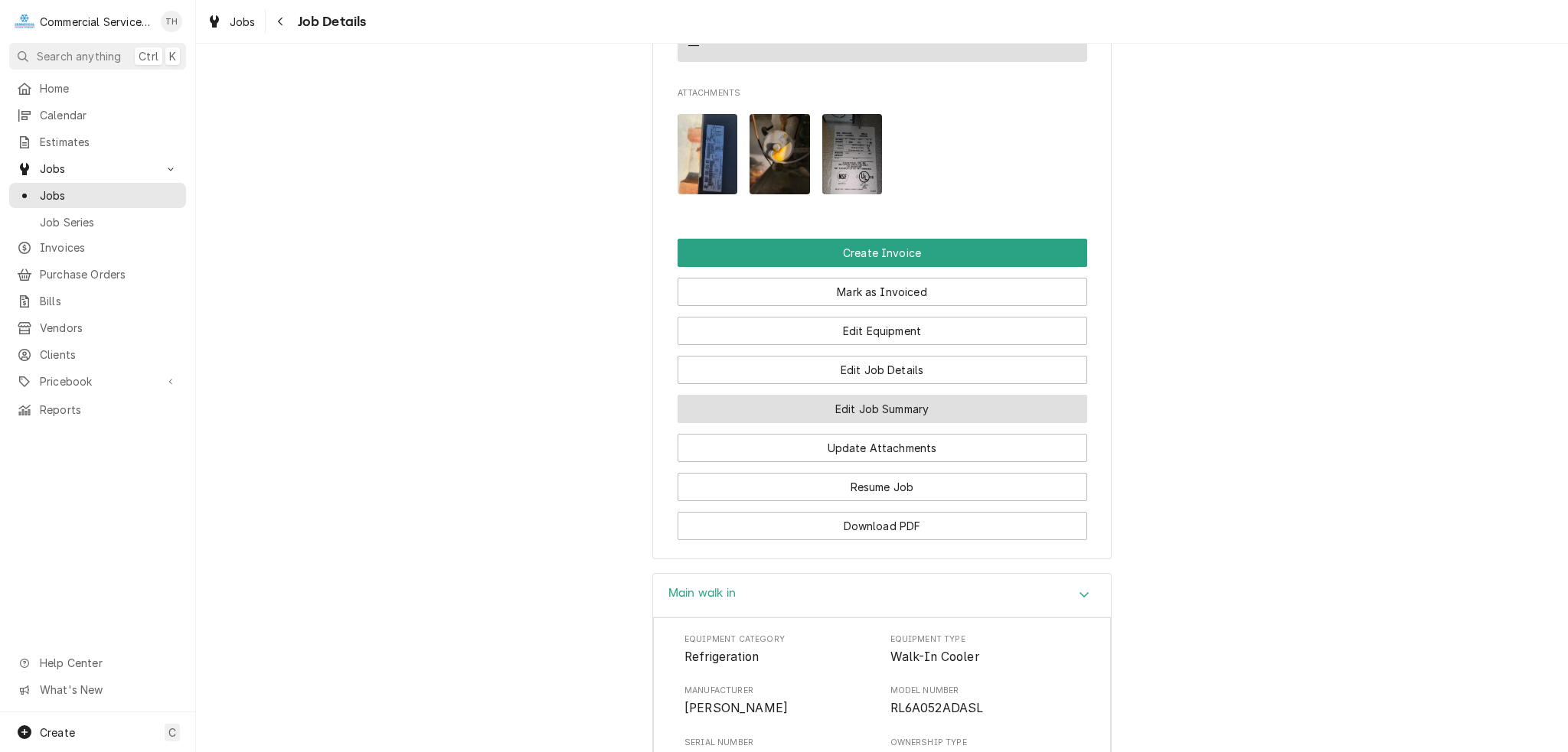
click at [861, 423] on button "Edit Job Summary" at bounding box center [883, 409] width 410 height 29
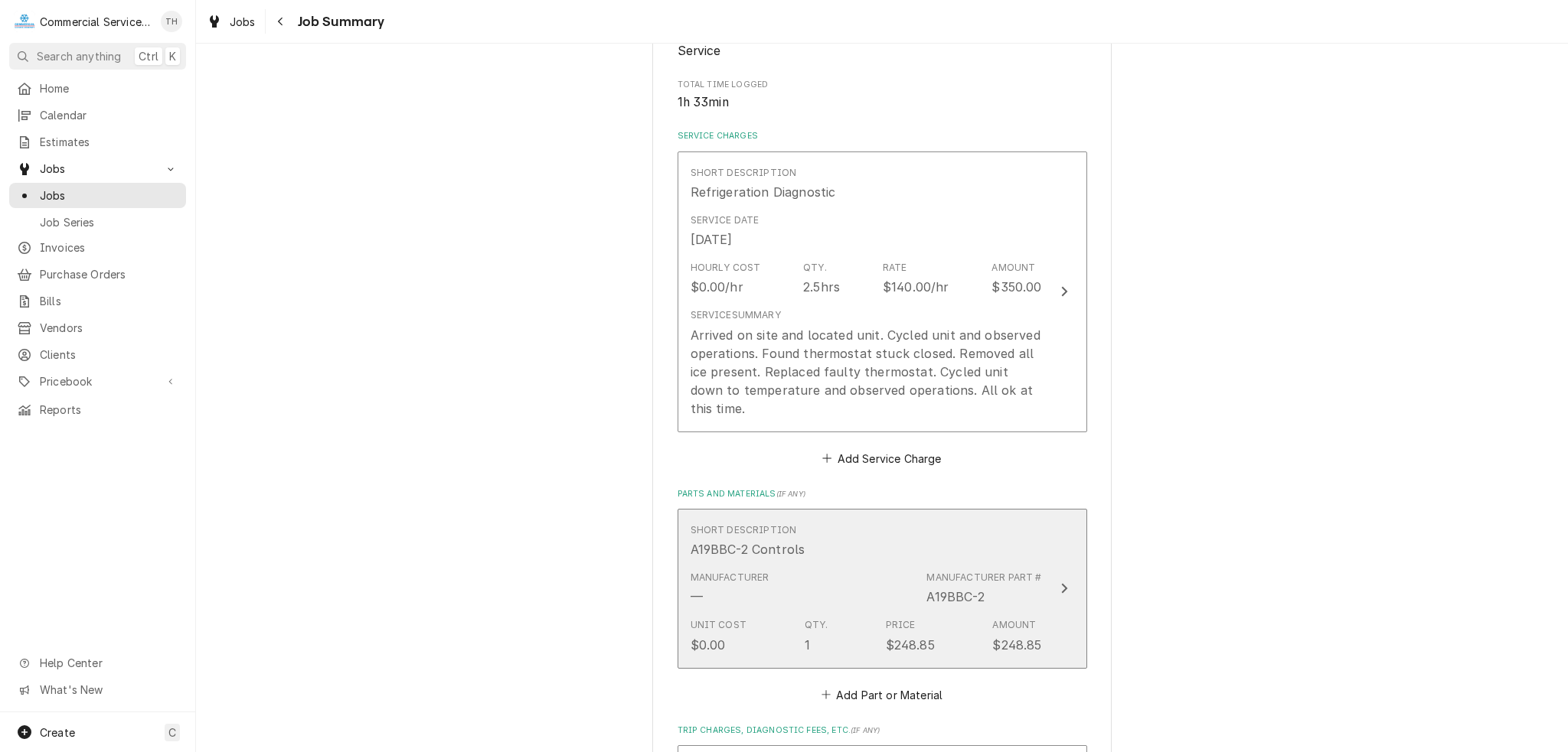
scroll to position [306, 0]
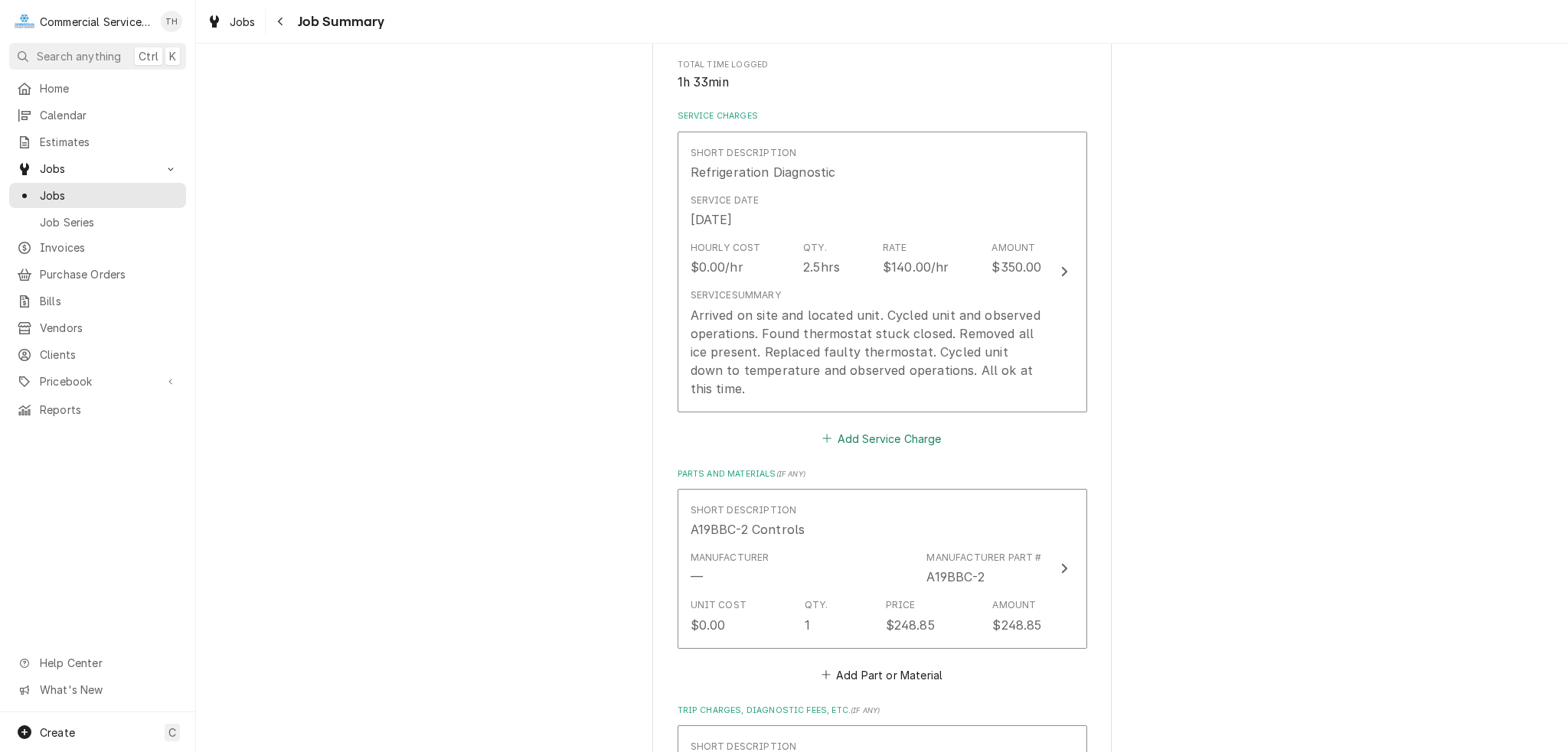
click at [854, 428] on button "Add Service Charge" at bounding box center [881, 438] width 124 height 21
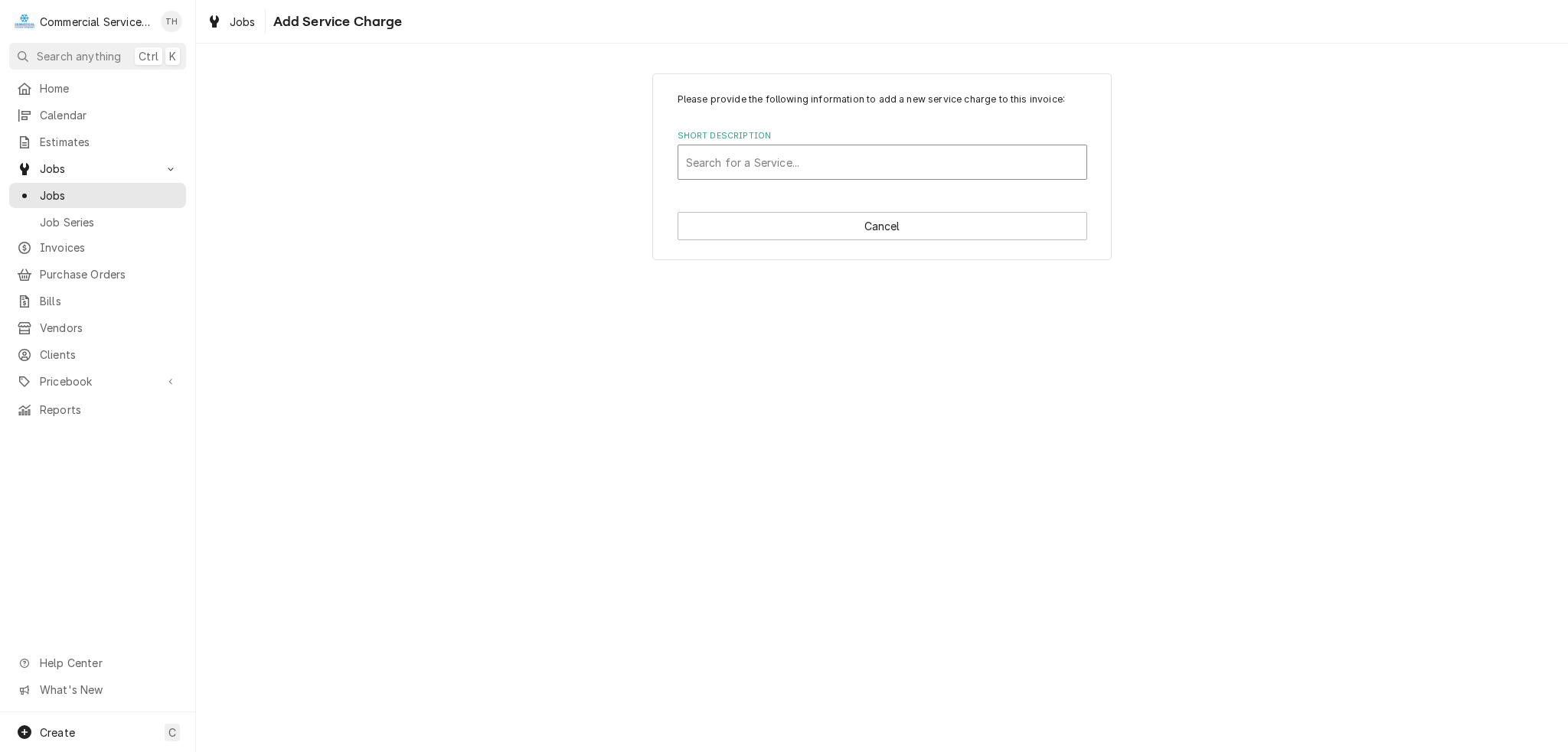
click at [779, 170] on div "Short Description" at bounding box center [882, 162] width 393 height 28
type input "cb"
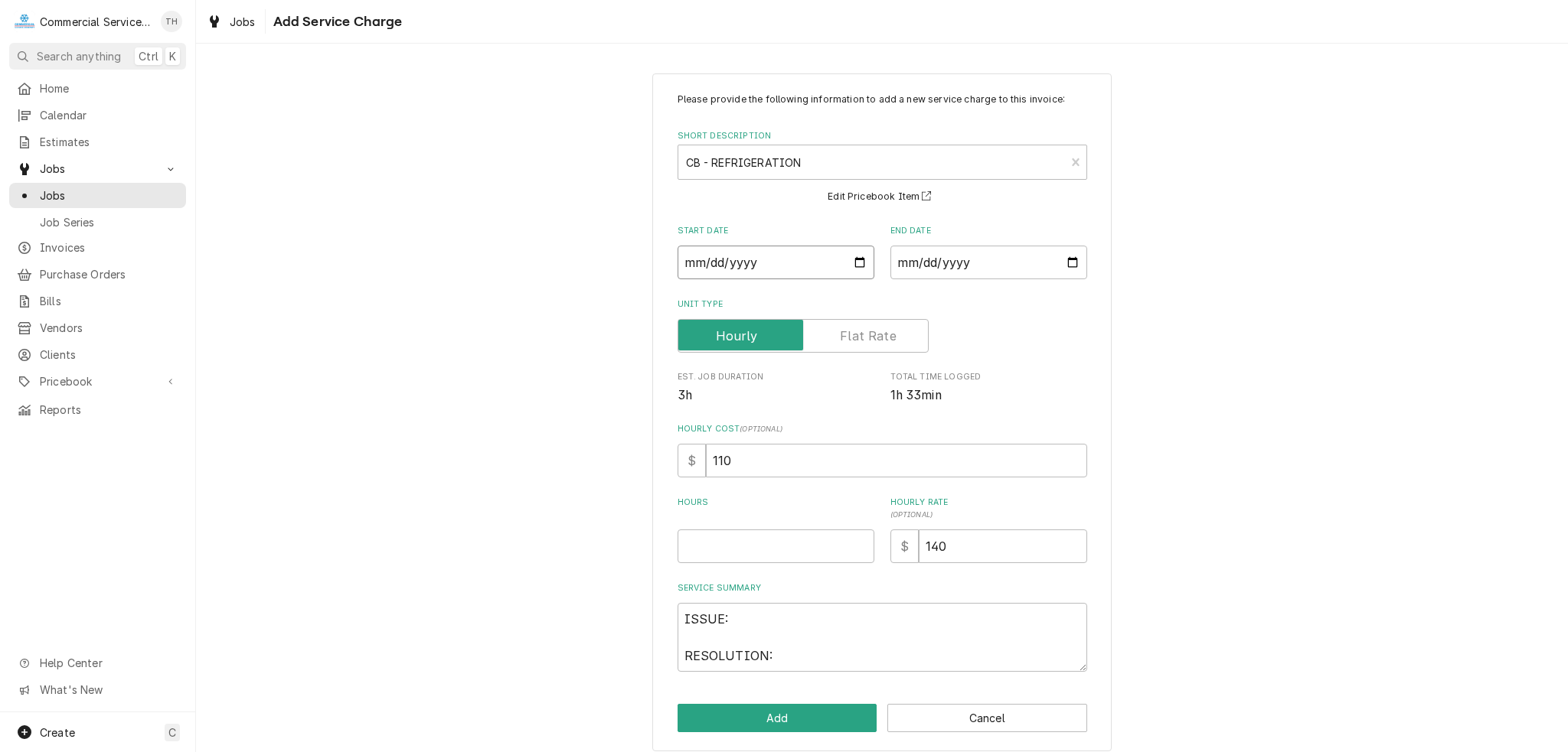
click at [854, 265] on input "Start Date" at bounding box center [776, 262] width 197 height 34
type textarea "x"
type input "[DATE]"
click at [1064, 260] on input "End Date" at bounding box center [989, 262] width 197 height 34
type input "2025-09-02"
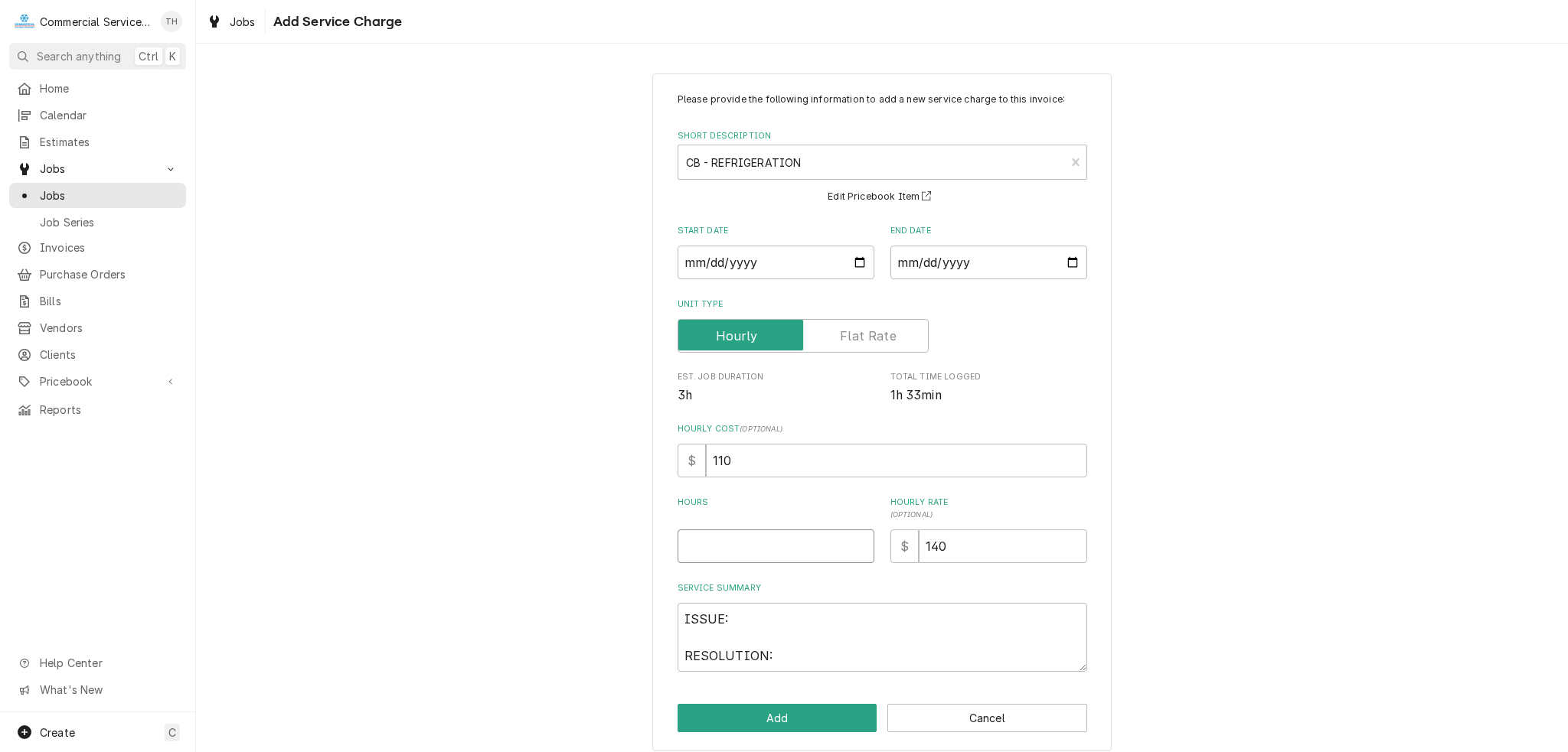
click at [800, 544] on input "Hours" at bounding box center [776, 546] width 197 height 34
type textarea "x"
type input "2"
type textarea "x"
type input "2.5"
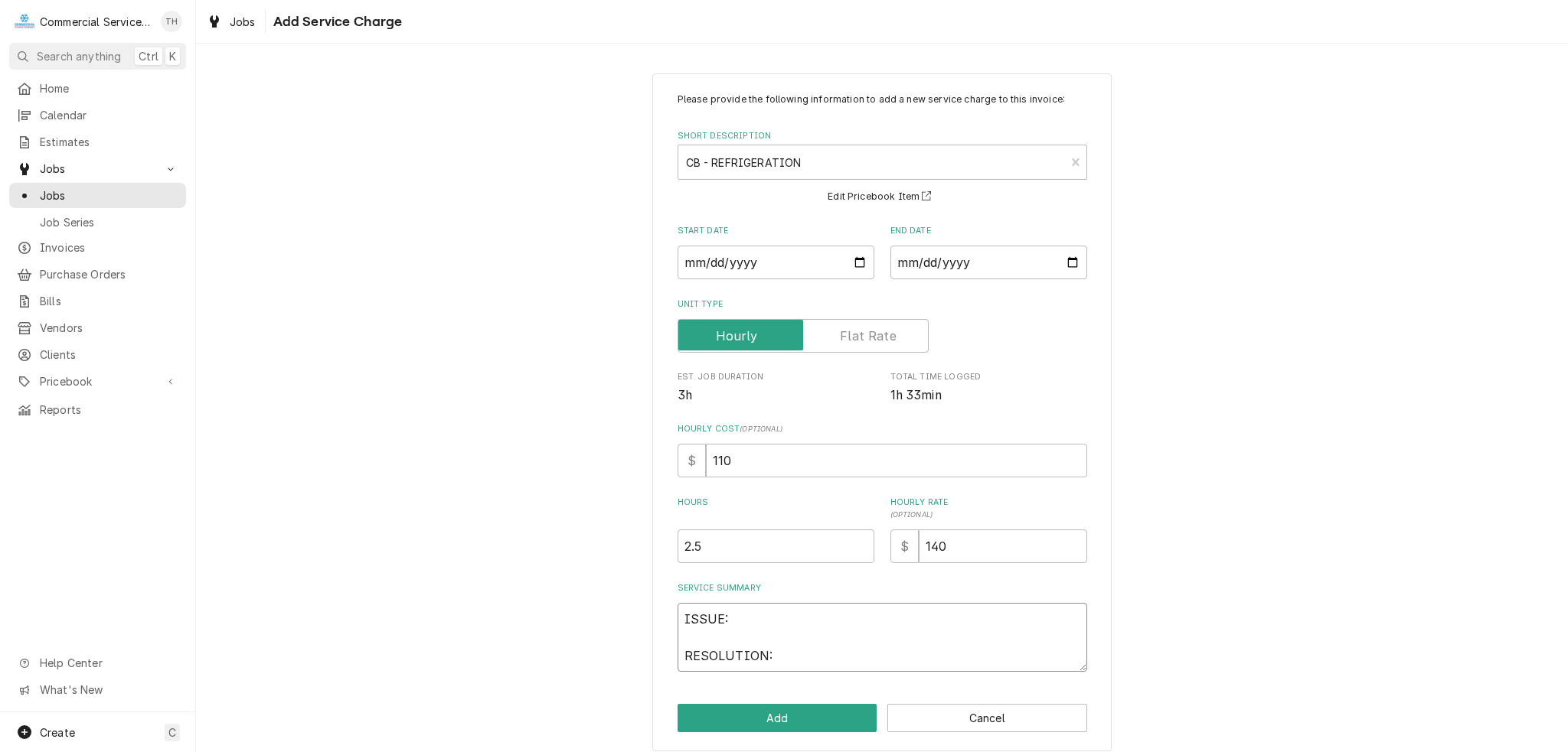
drag, startPoint x: 769, startPoint y: 660, endPoint x: 667, endPoint y: 599, distance: 118.8
click at [668, 600] on div "Please provide the following information to add a new service charge to this in…" at bounding box center [882, 413] width 459 height 678
type textarea "x"
type textarea "S"
type textarea "x"
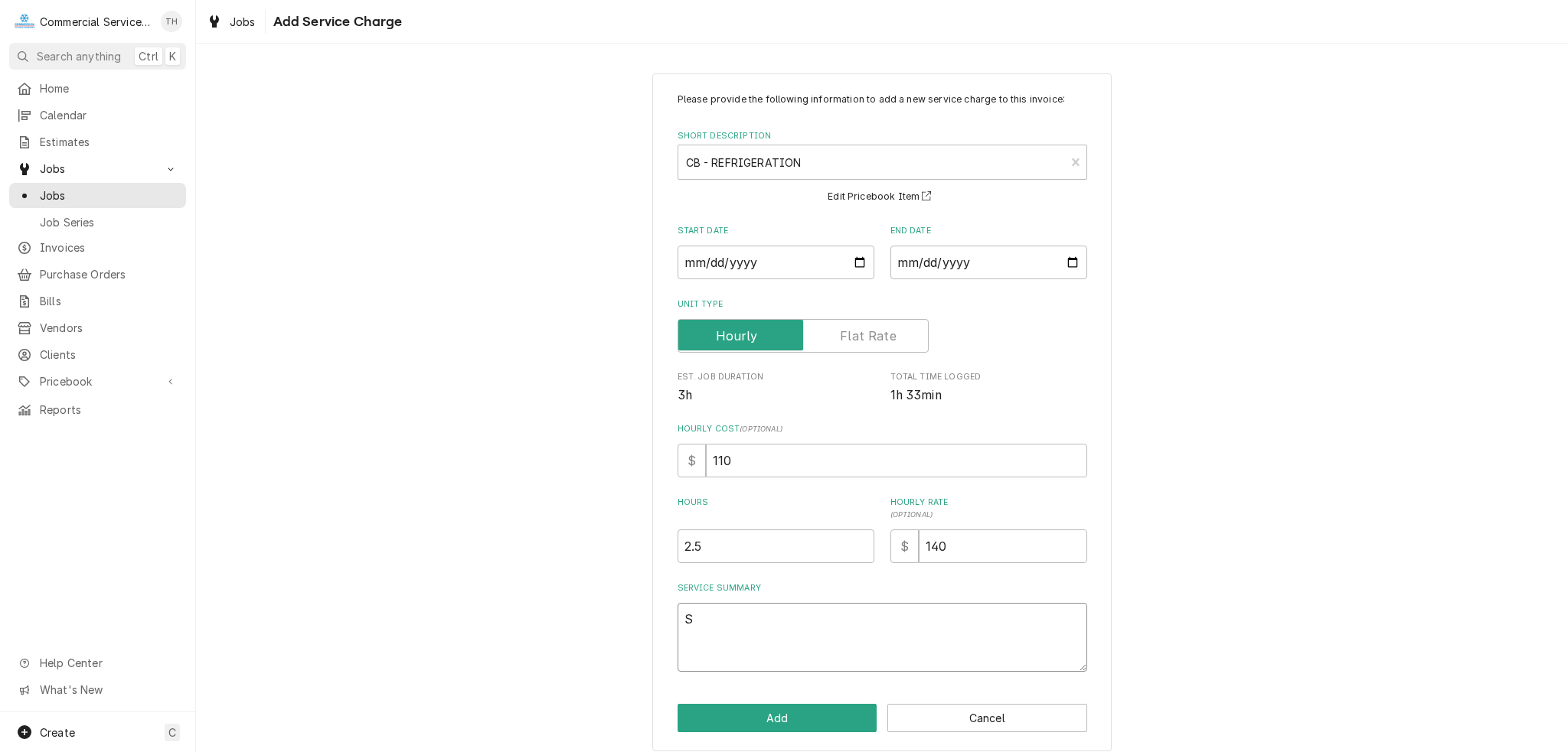
type textarea "Se"
type textarea "x"
type textarea "See"
type textarea "x"
type textarea "See"
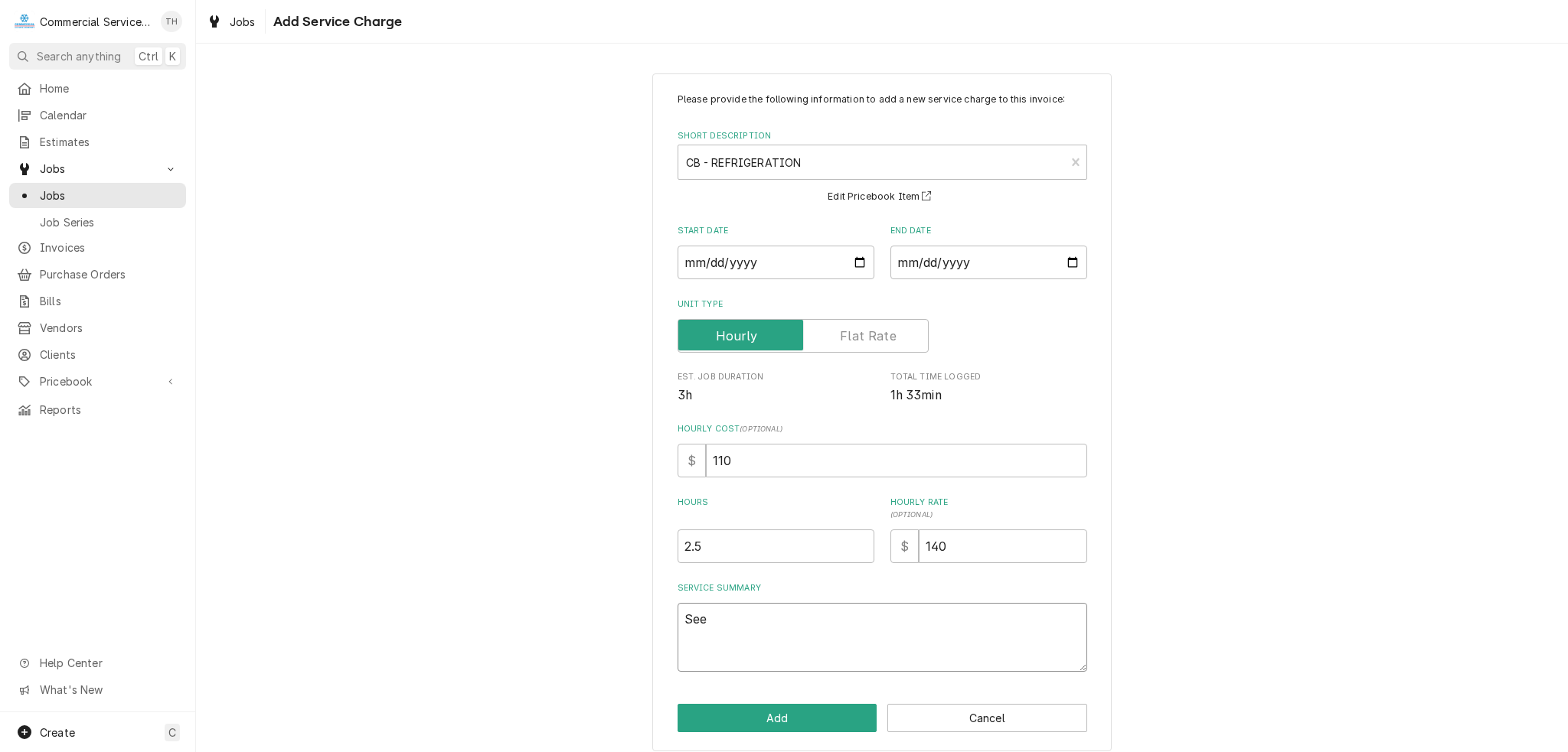
type textarea "x"
type textarea "See n"
type textarea "x"
type textarea "See no"
type textarea "x"
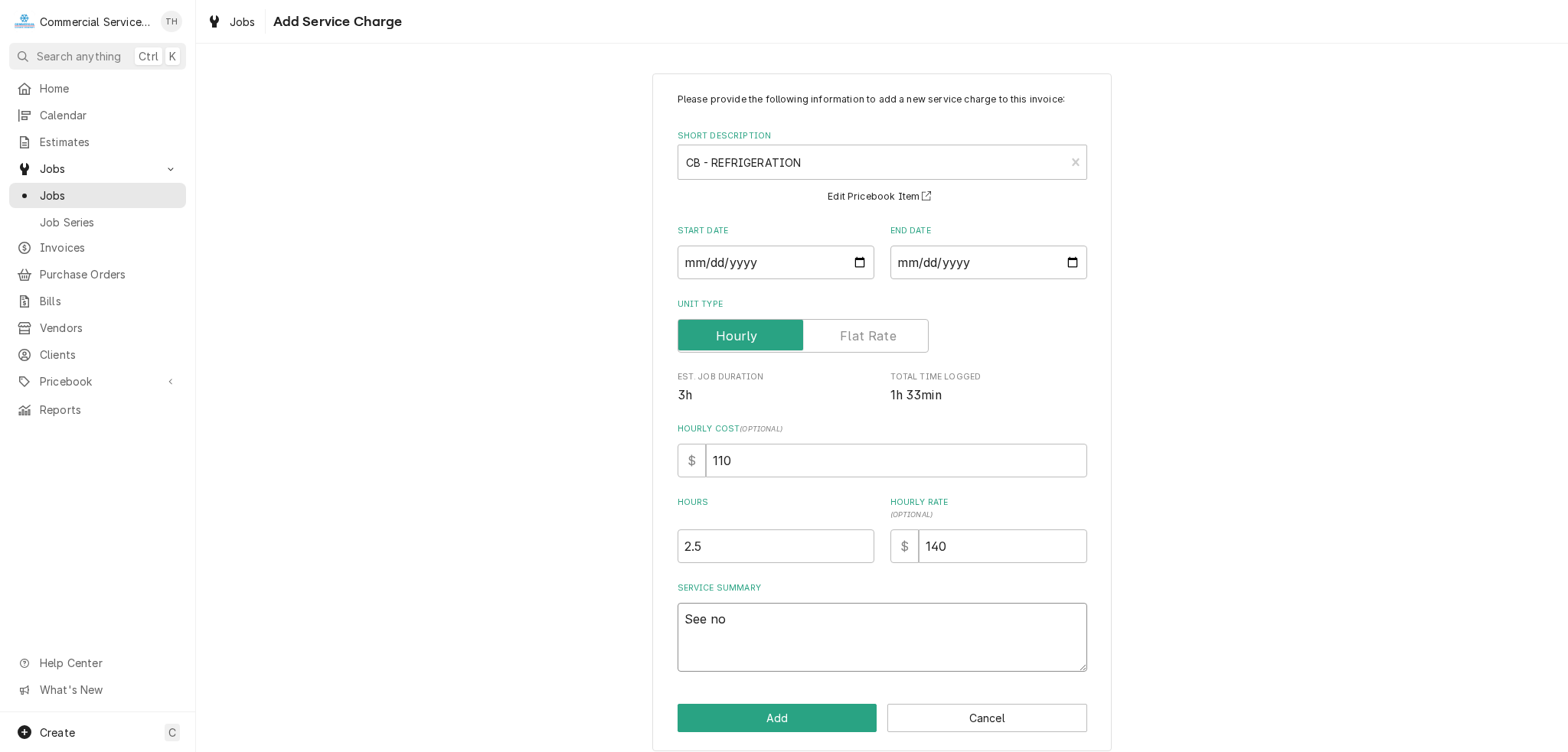
type textarea "See not"
type textarea "x"
type textarea "See note"
type textarea "x"
type textarea "See notes"
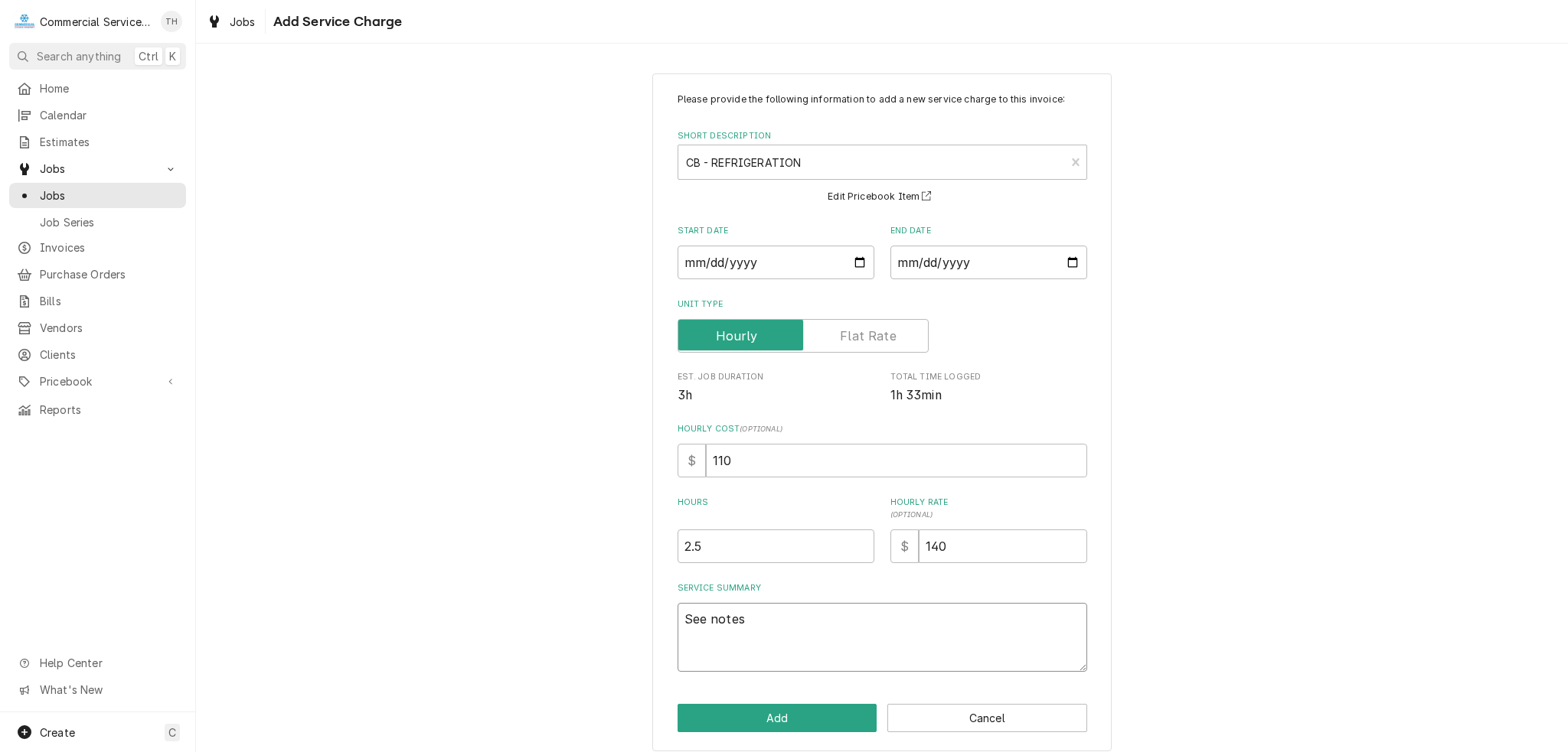
type textarea "x"
type textarea "See notes"
type textarea "x"
type textarea "See notes a"
type textarea "x"
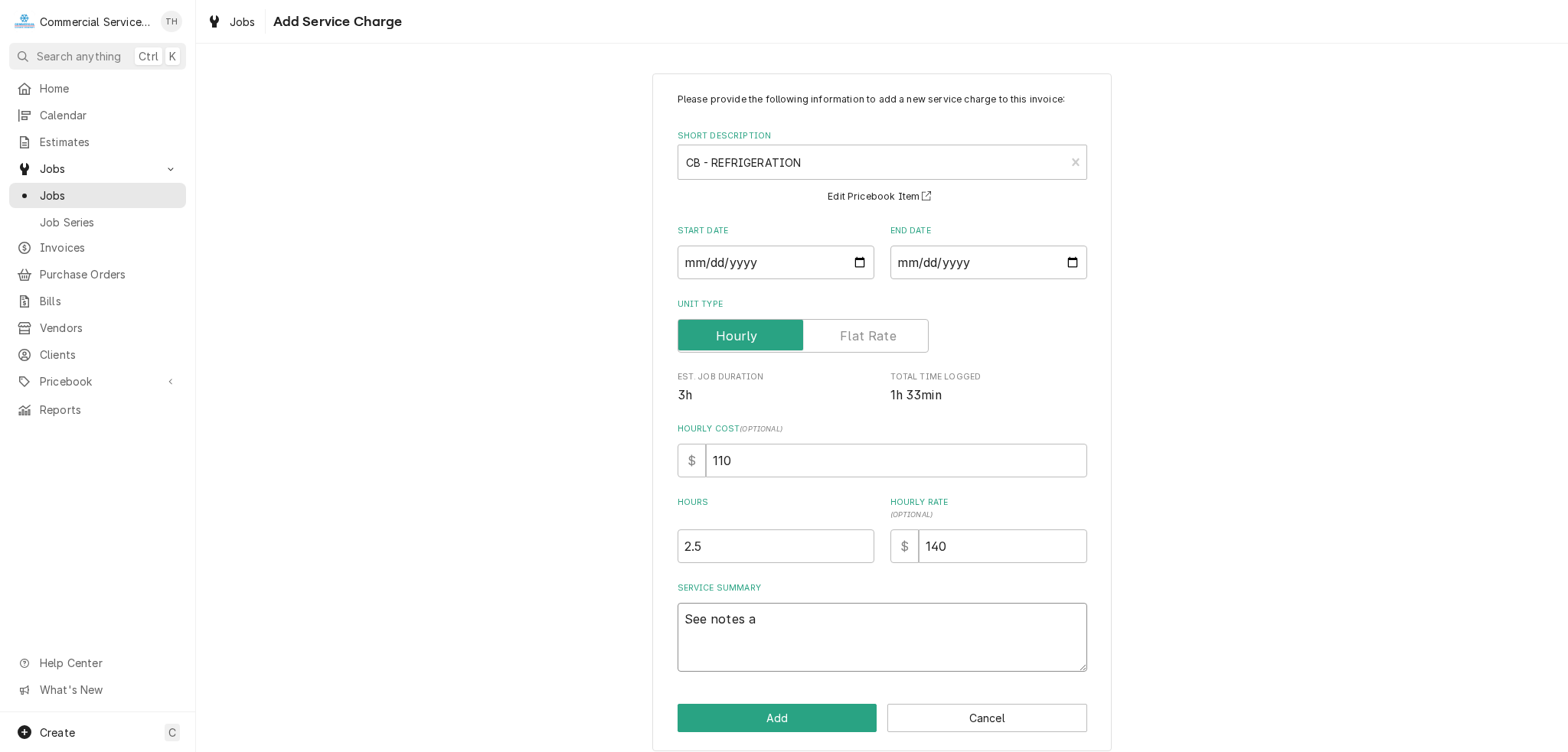
type textarea "See notes ab"
type textarea "x"
type textarea "See notes abo"
type textarea "x"
type textarea "See notes abov"
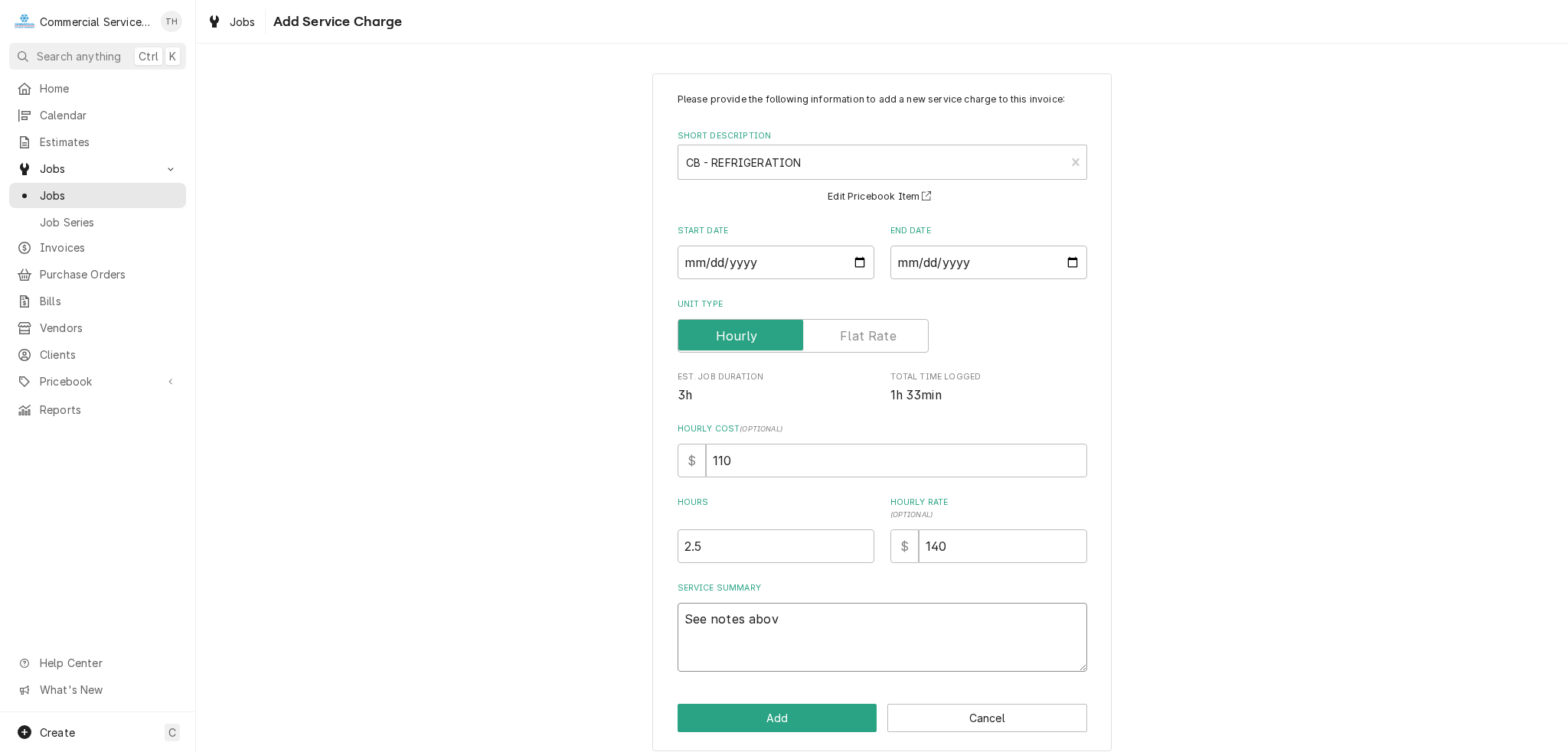
type textarea "x"
type textarea "See notes above"
click at [790, 724] on button "Add" at bounding box center [778, 718] width 200 height 29
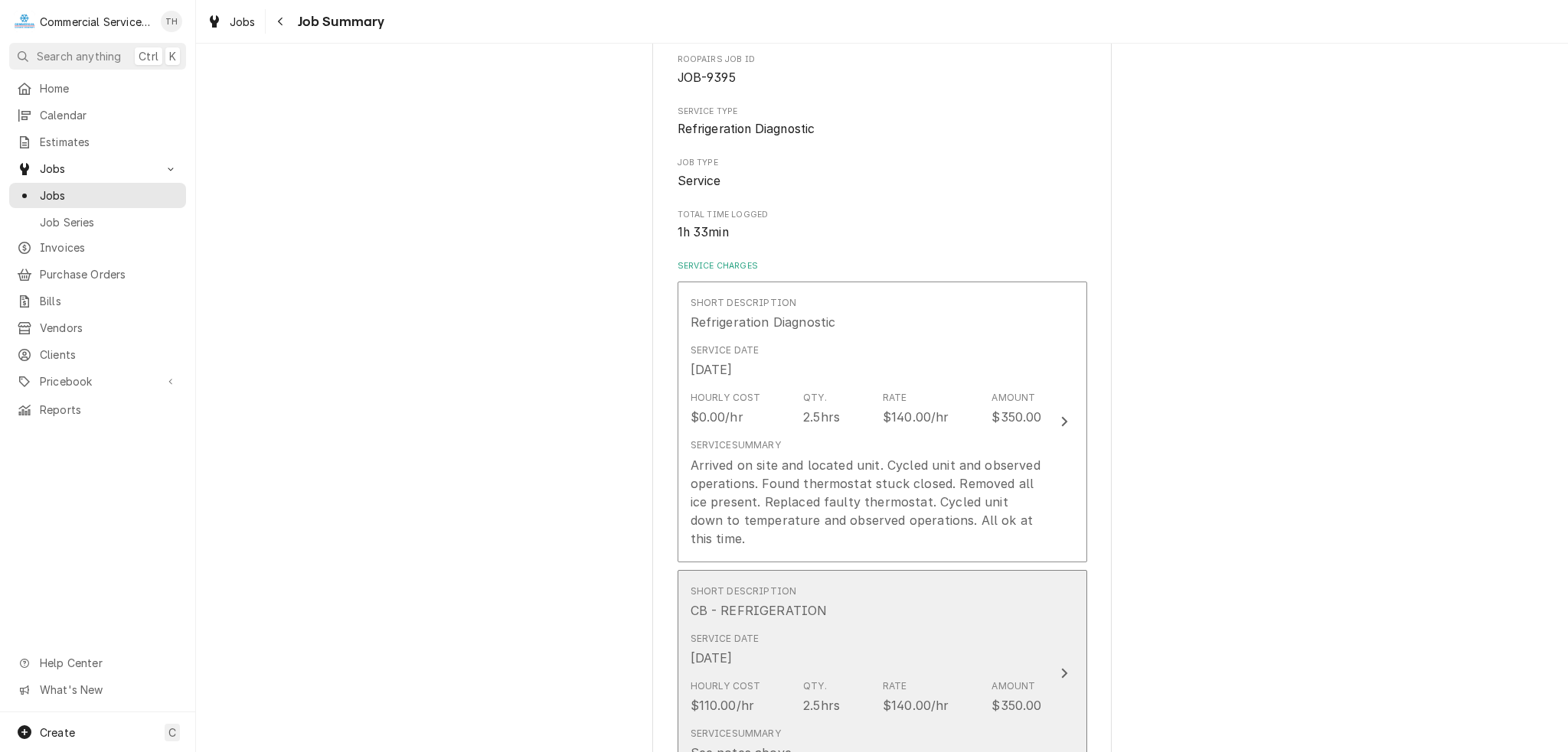
scroll to position [153, 0]
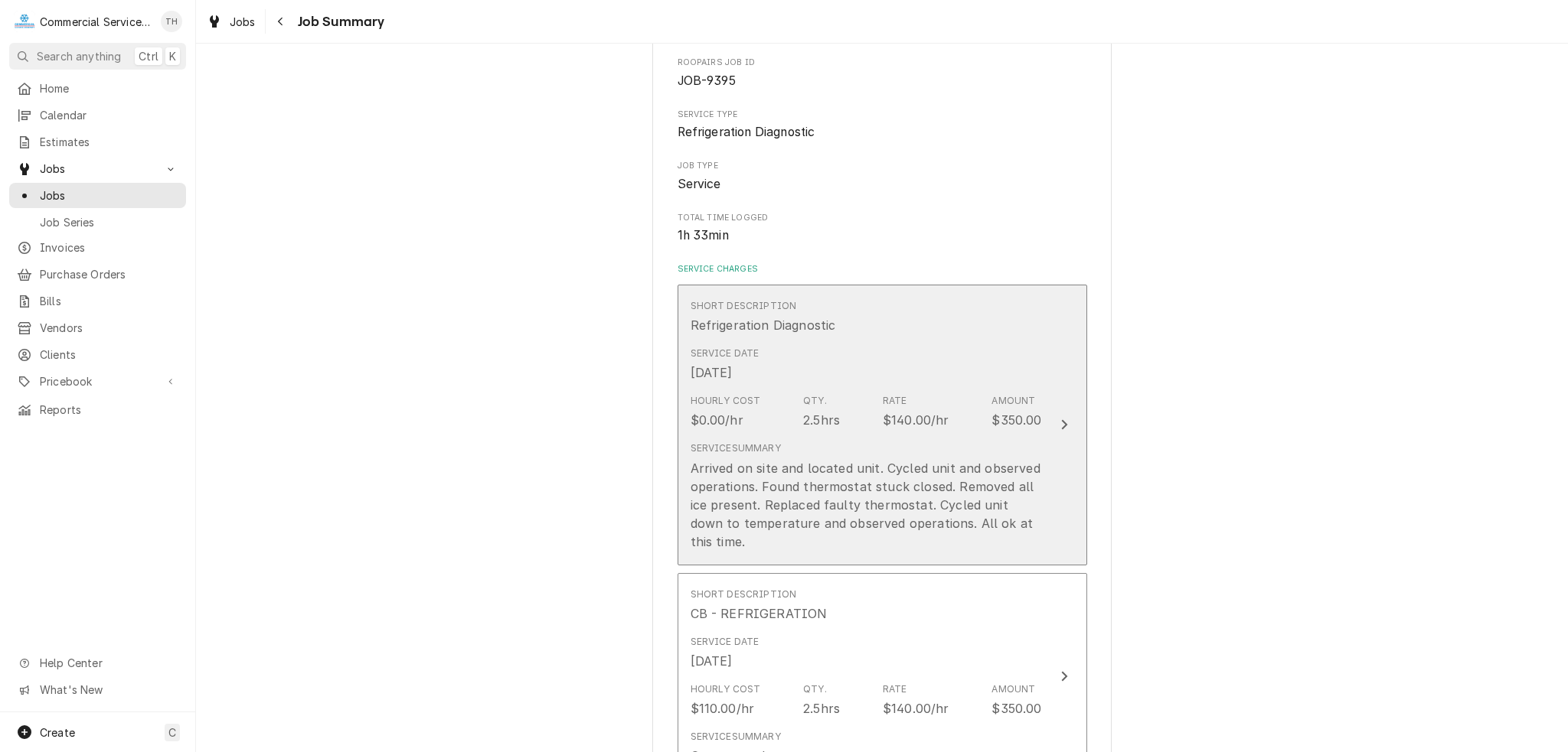
click at [847, 391] on div "Hourly Cost $0.00/hr Qty. 2.5hrs Rate $140.00/hr Amount $350.00" at bounding box center [866, 412] width 352 height 48
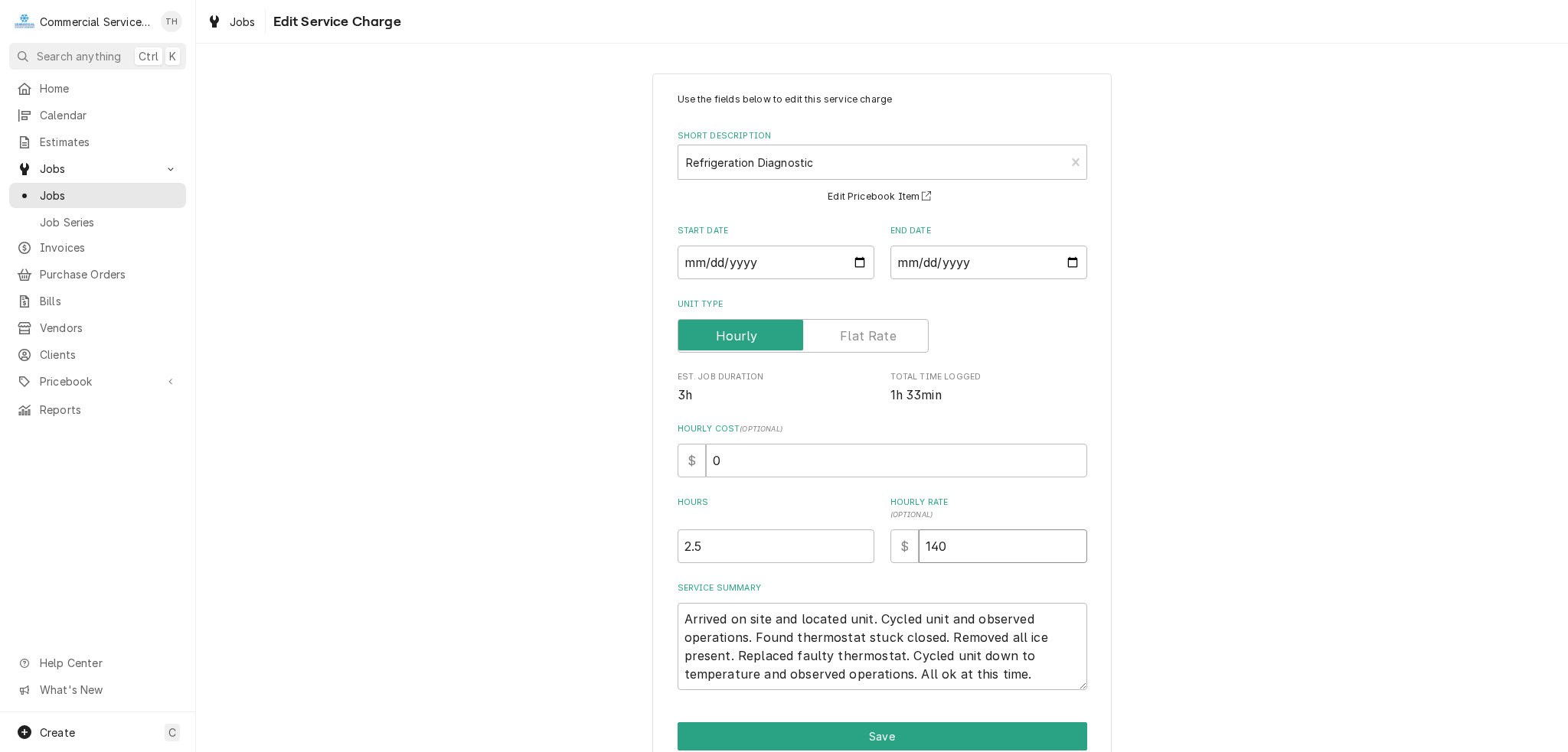
drag, startPoint x: 958, startPoint y: 548, endPoint x: 852, endPoint y: 555, distance: 106.2
click at [852, 555] on div "Hours 2.5 Hourly Rate ( optional ) $ 140" at bounding box center [883, 529] width 410 height 66
type textarea "x"
type input "0"
type textarea "x"
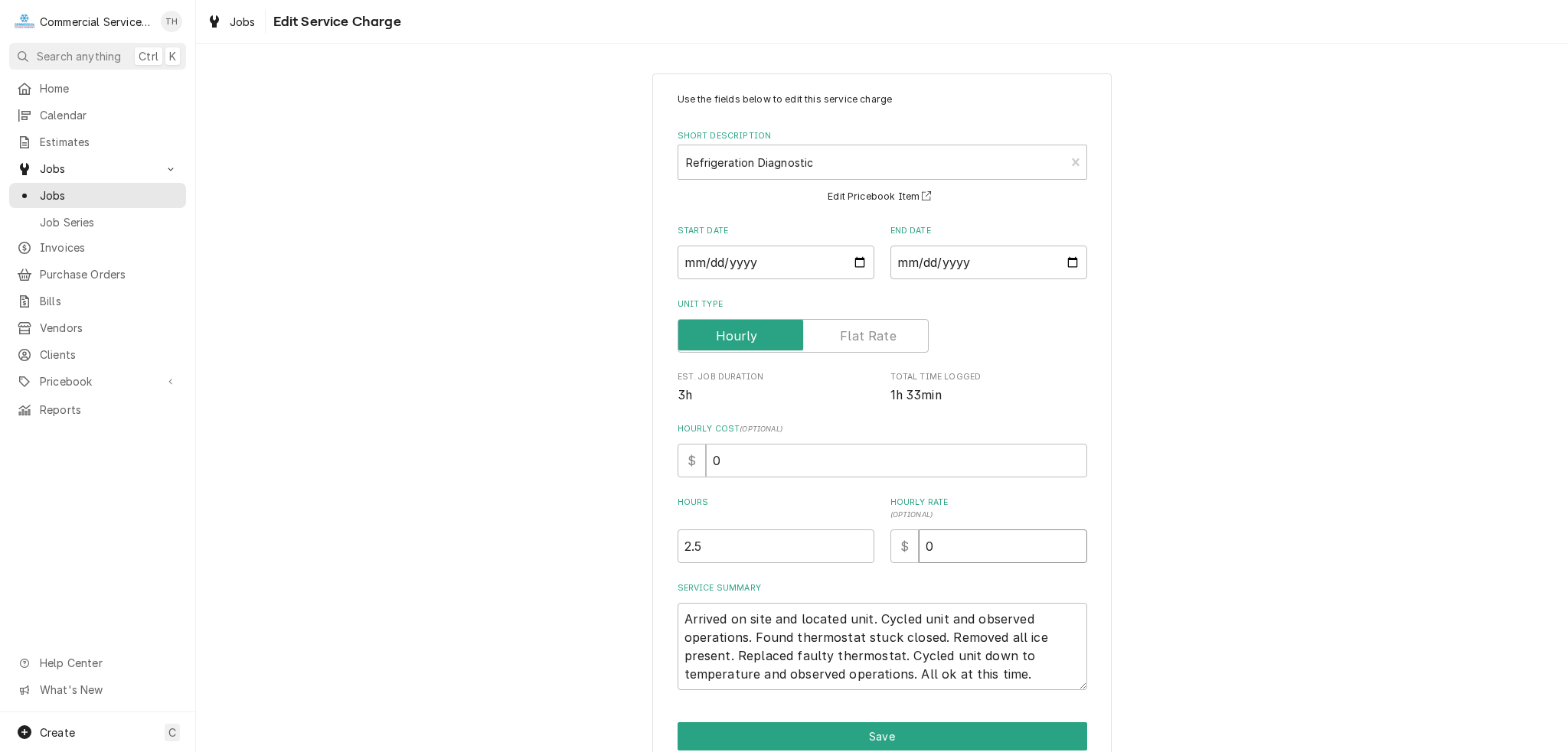
type input "0.0"
type textarea "x"
type input "0.00"
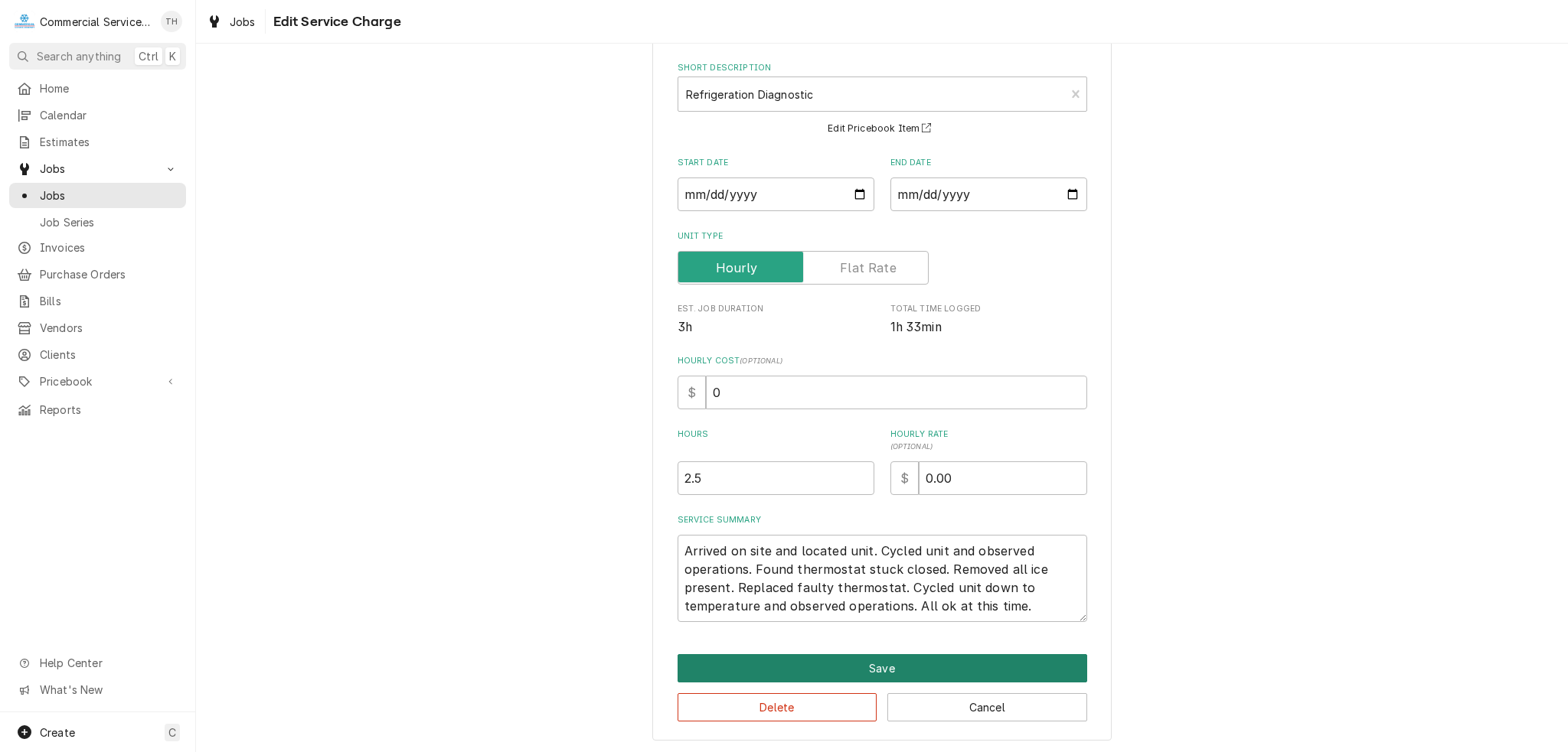
click at [857, 664] on button "Save" at bounding box center [883, 668] width 410 height 29
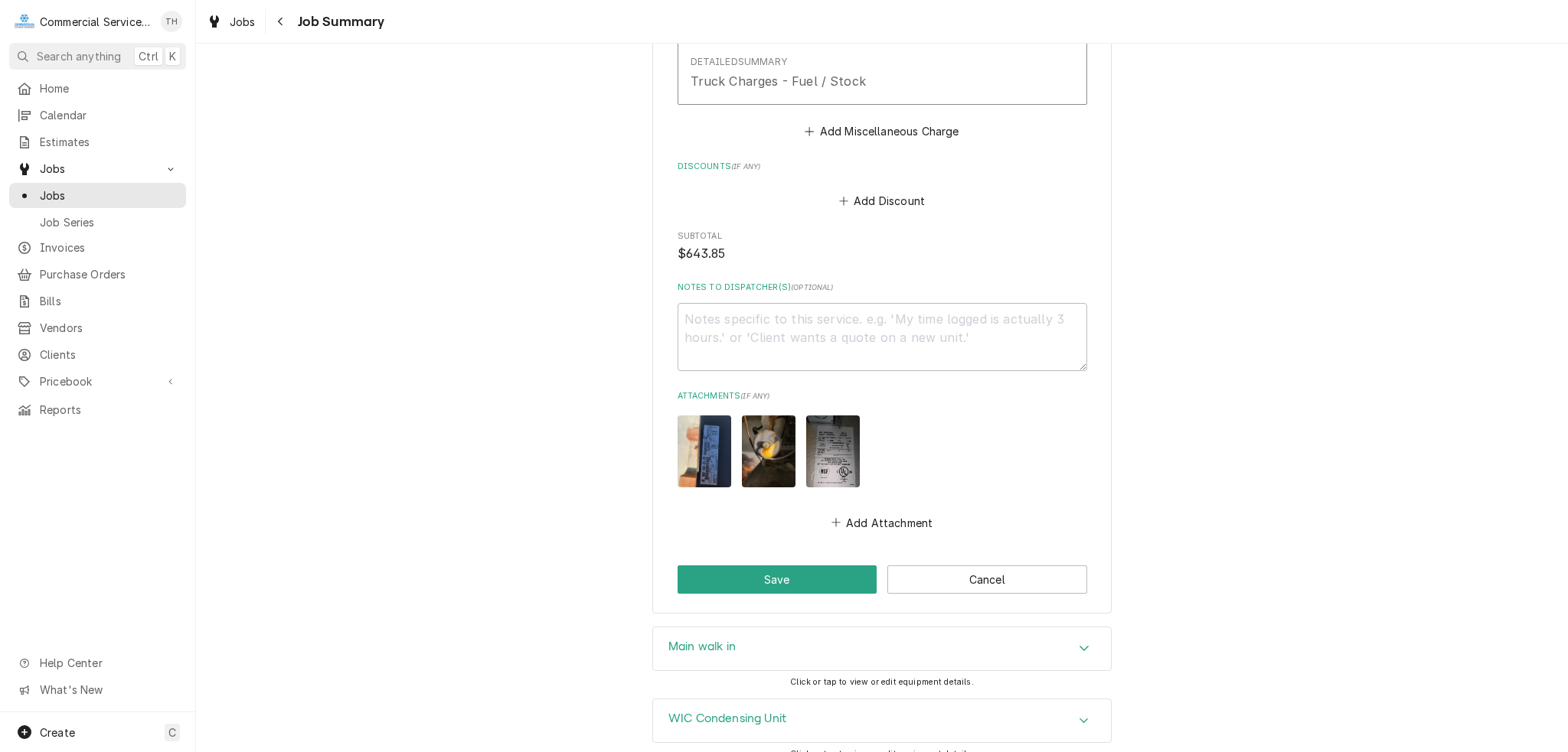
scroll to position [1370, 0]
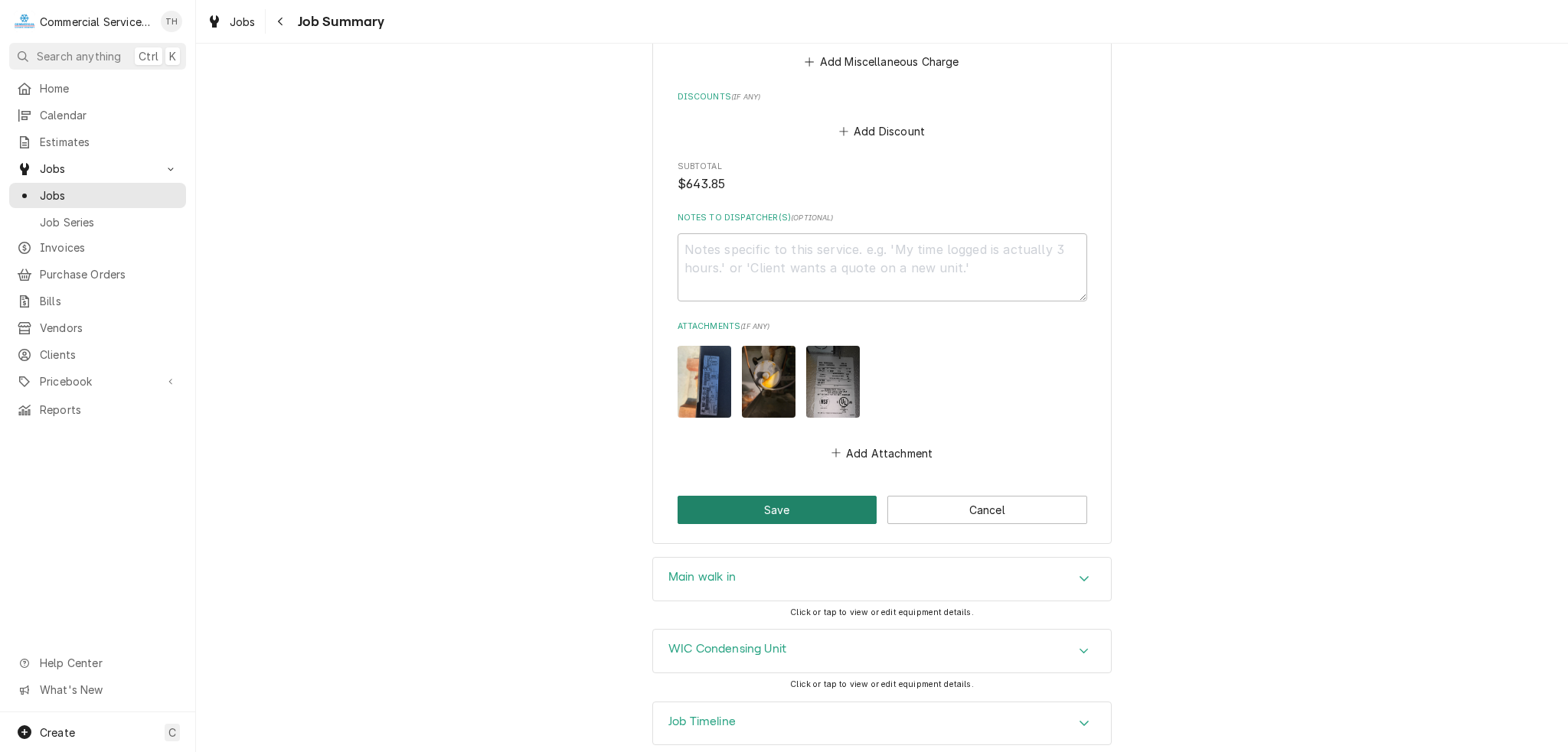
click at [771, 498] on button "Save" at bounding box center [778, 510] width 200 height 29
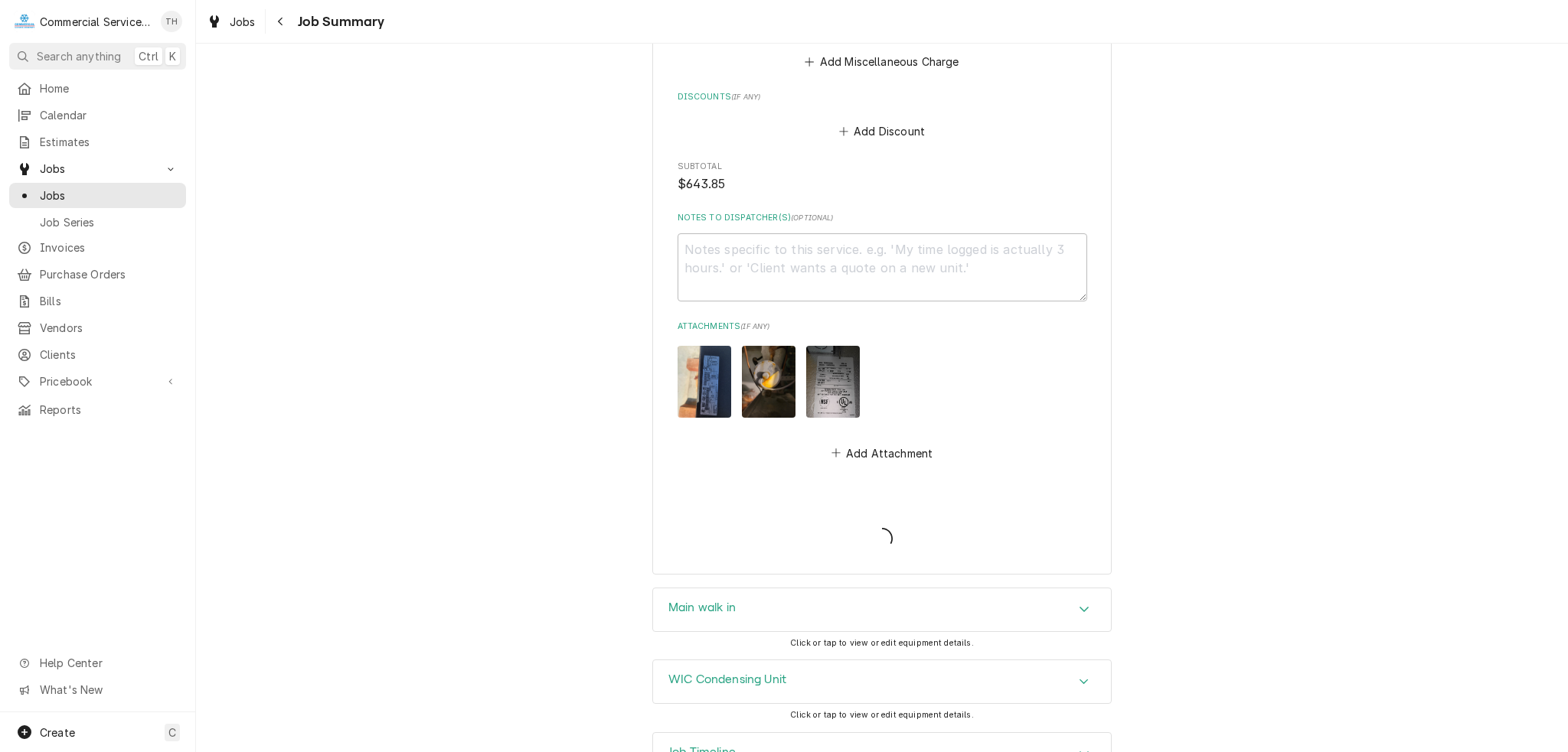
type textarea "x"
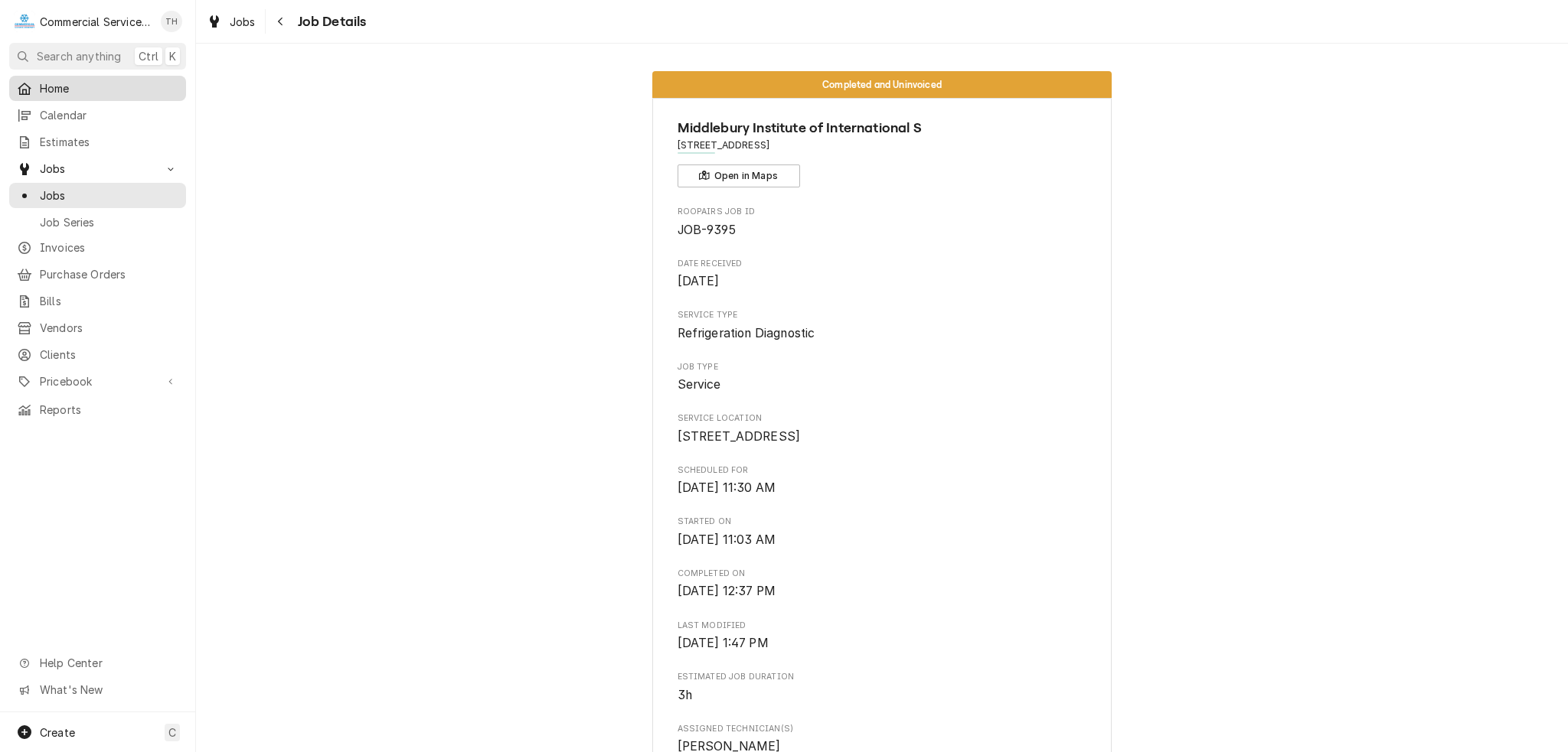
click at [105, 79] on div "Home" at bounding box center [98, 88] width 170 height 19
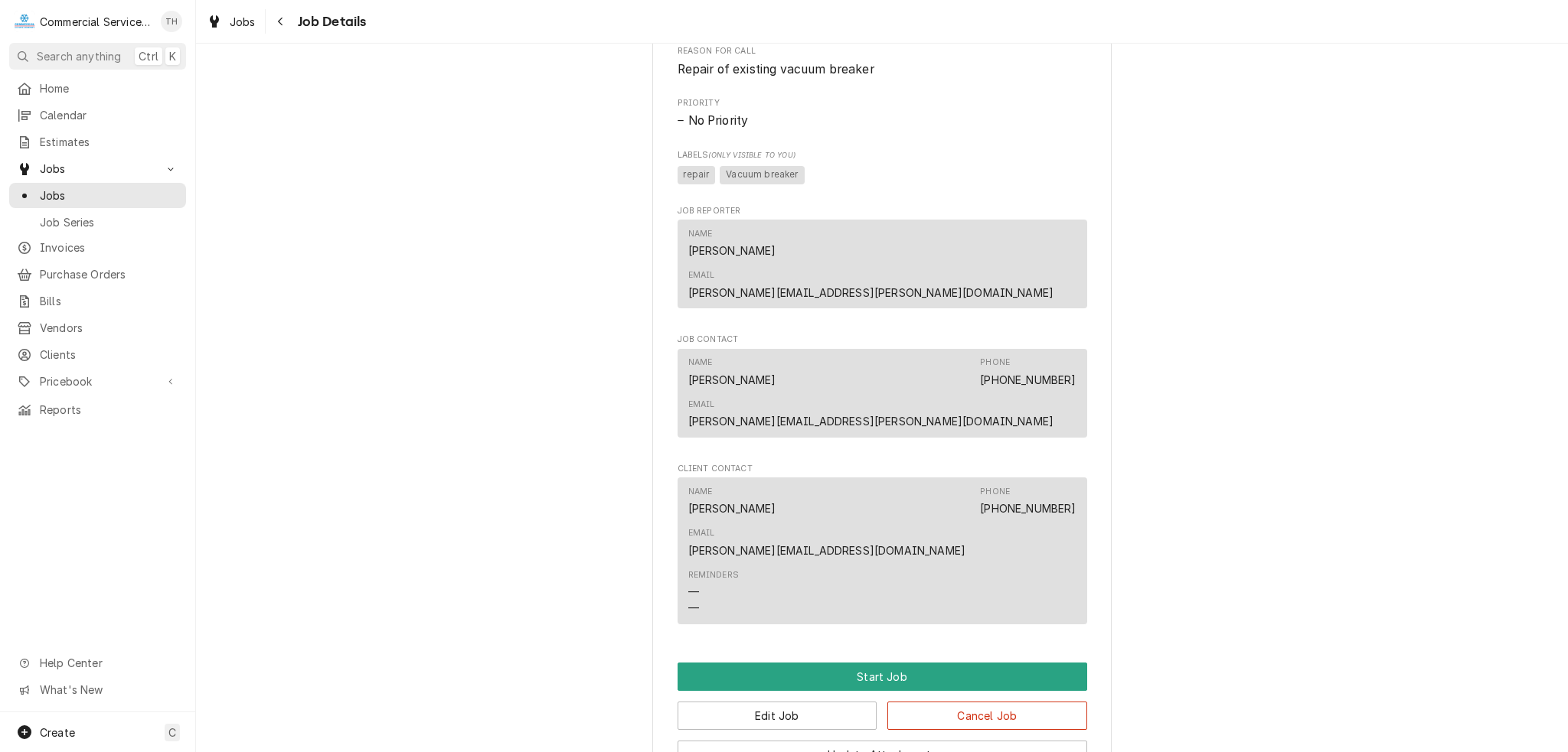
scroll to position [927, 0]
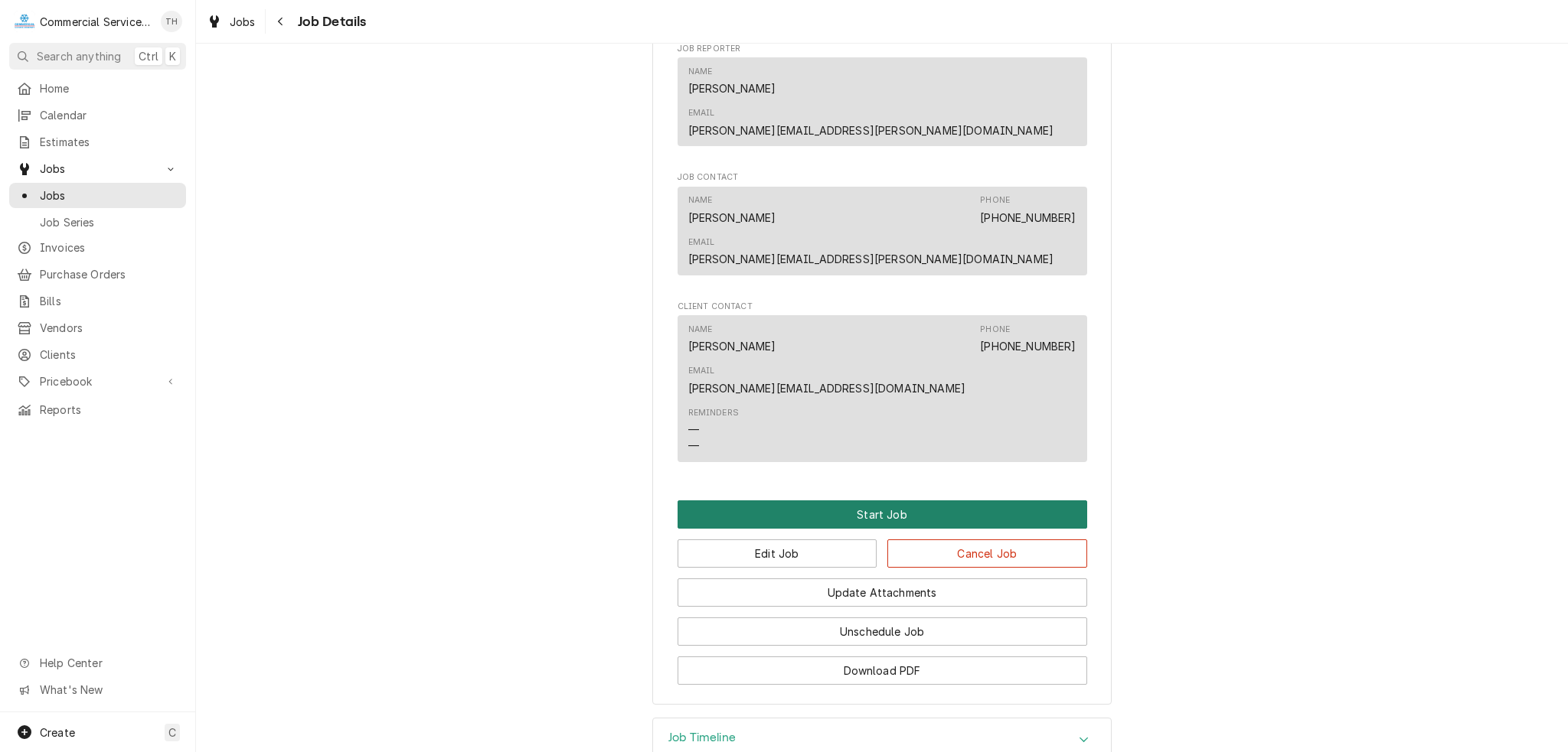
click at [839, 501] on button "Start Job" at bounding box center [883, 514] width 410 height 29
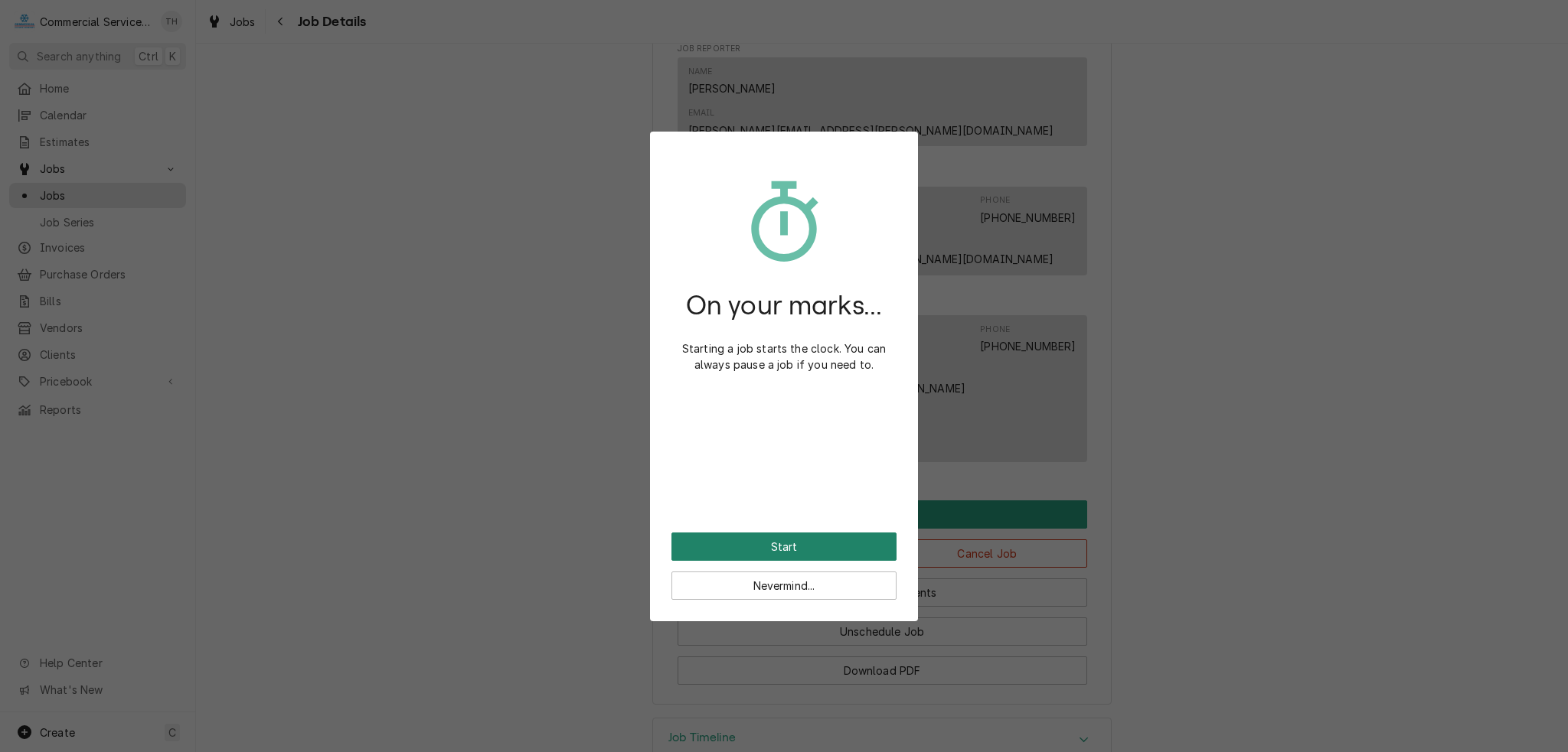
click at [820, 539] on button "Start" at bounding box center [784, 546] width 225 height 29
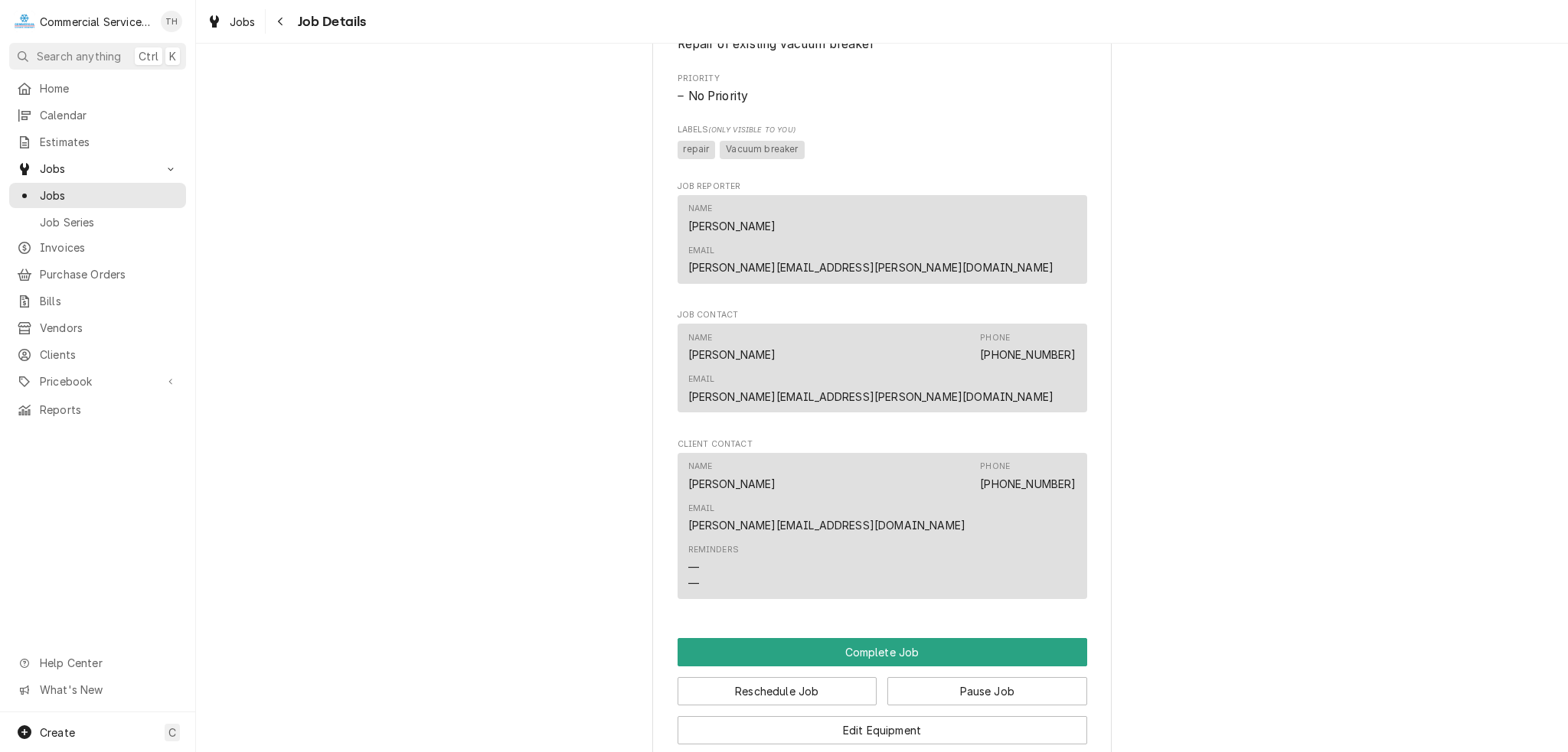
scroll to position [1129, 0]
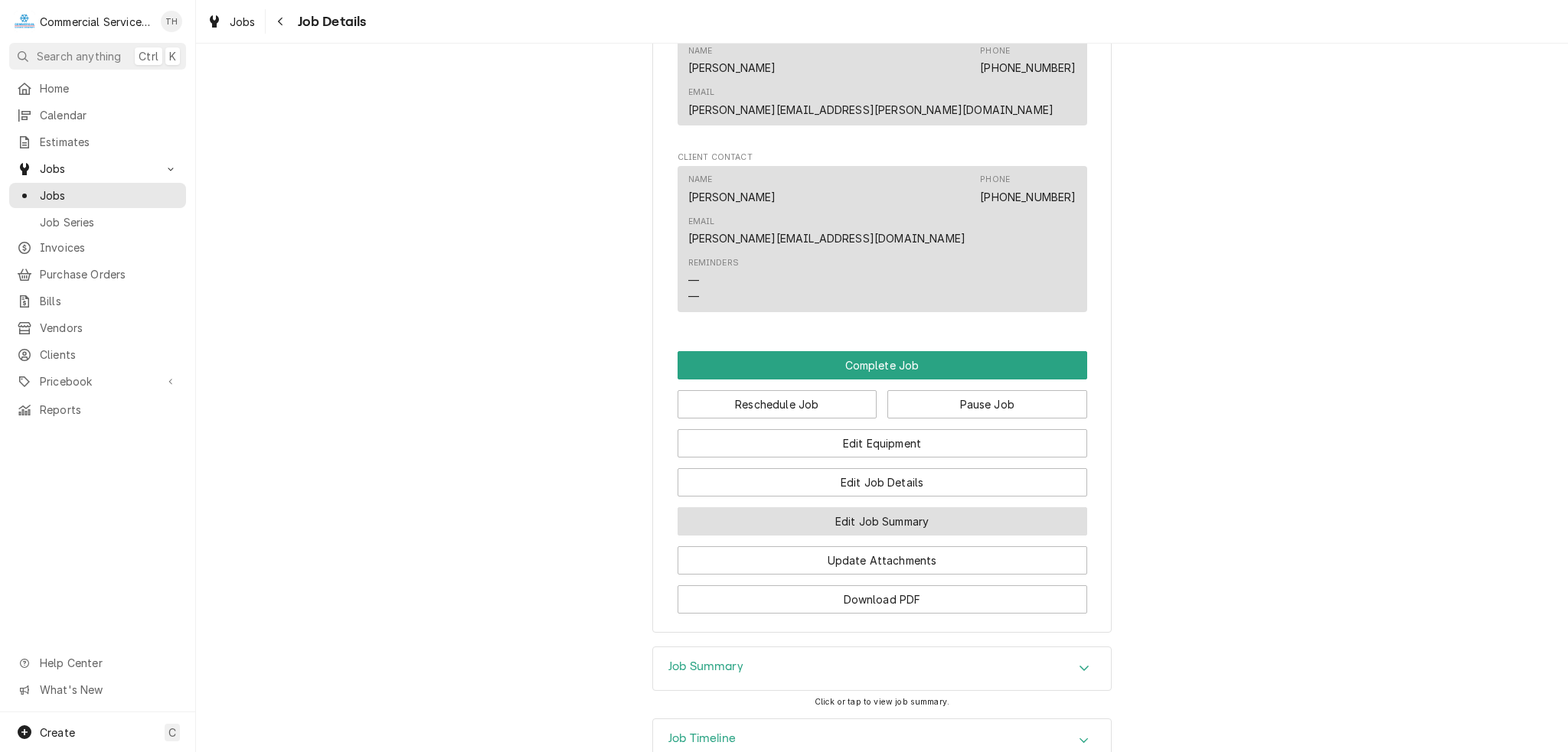
click at [866, 507] on button "Edit Job Summary" at bounding box center [883, 521] width 410 height 29
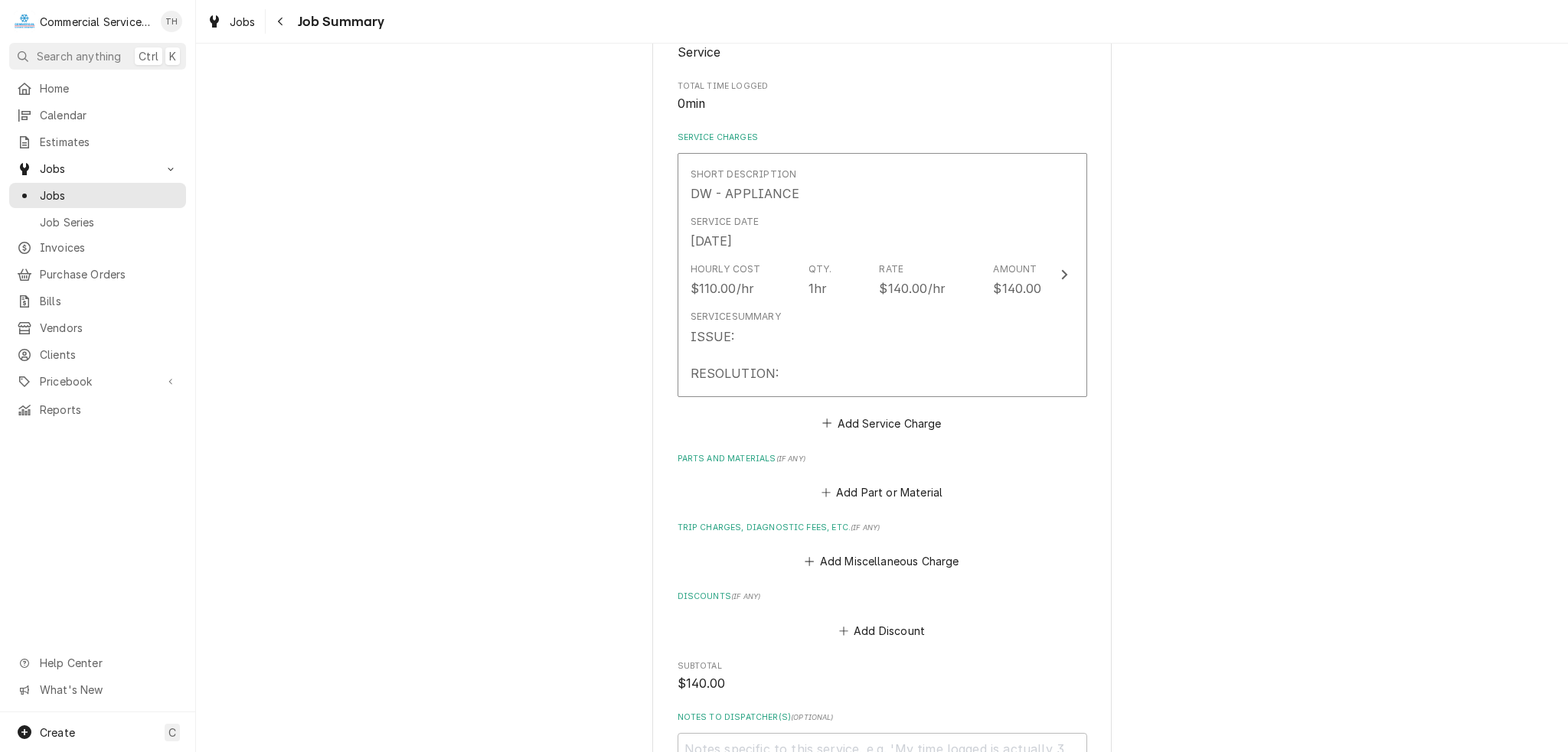
scroll to position [306, 0]
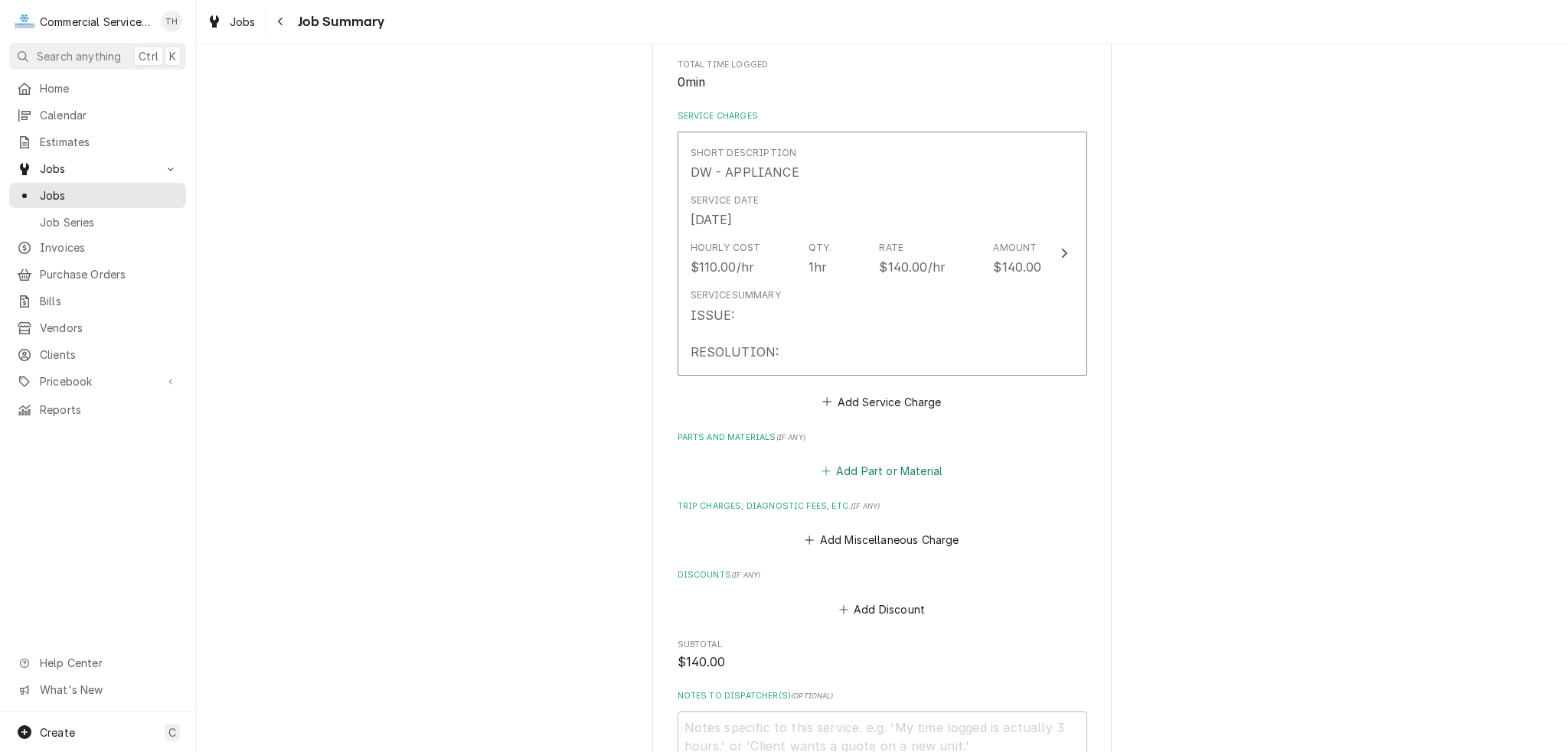
click at [847, 466] on button "Add Part or Material" at bounding box center [881, 471] width 126 height 21
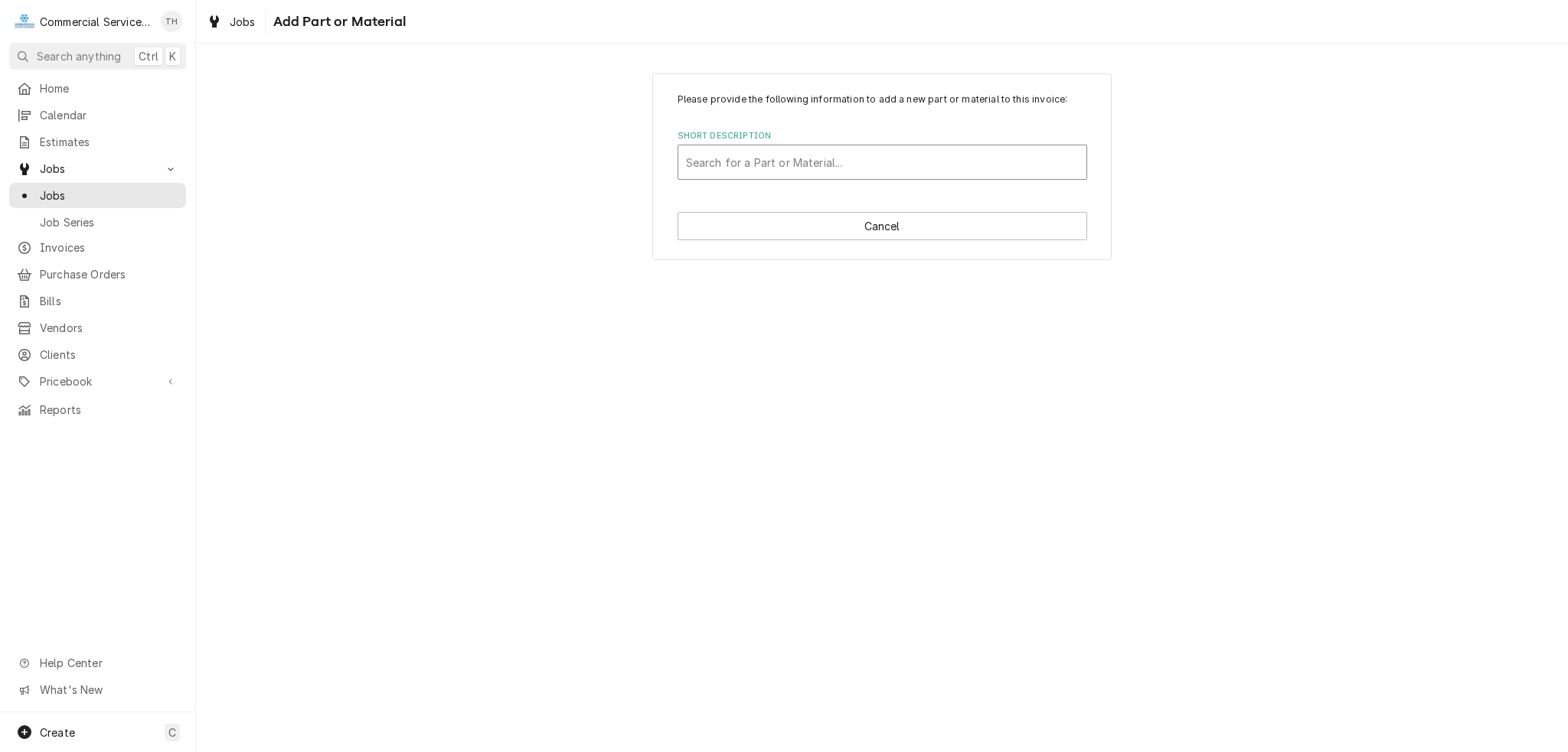
click at [780, 165] on div "Short Description" at bounding box center [882, 162] width 393 height 28
type input "VACUUM BREAKER"
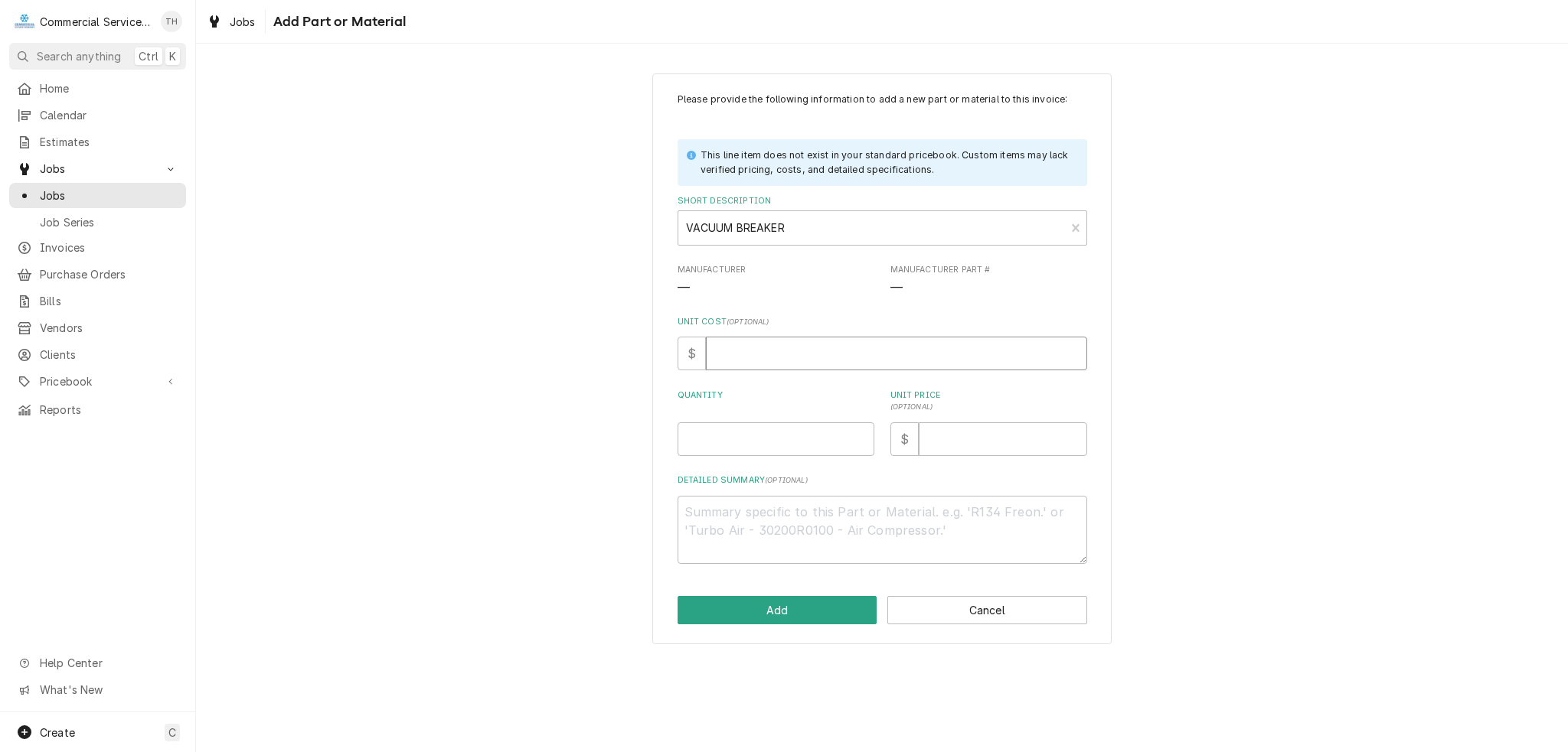
type textarea "x"
type input "5"
type textarea "x"
type input "59"
type textarea "x"
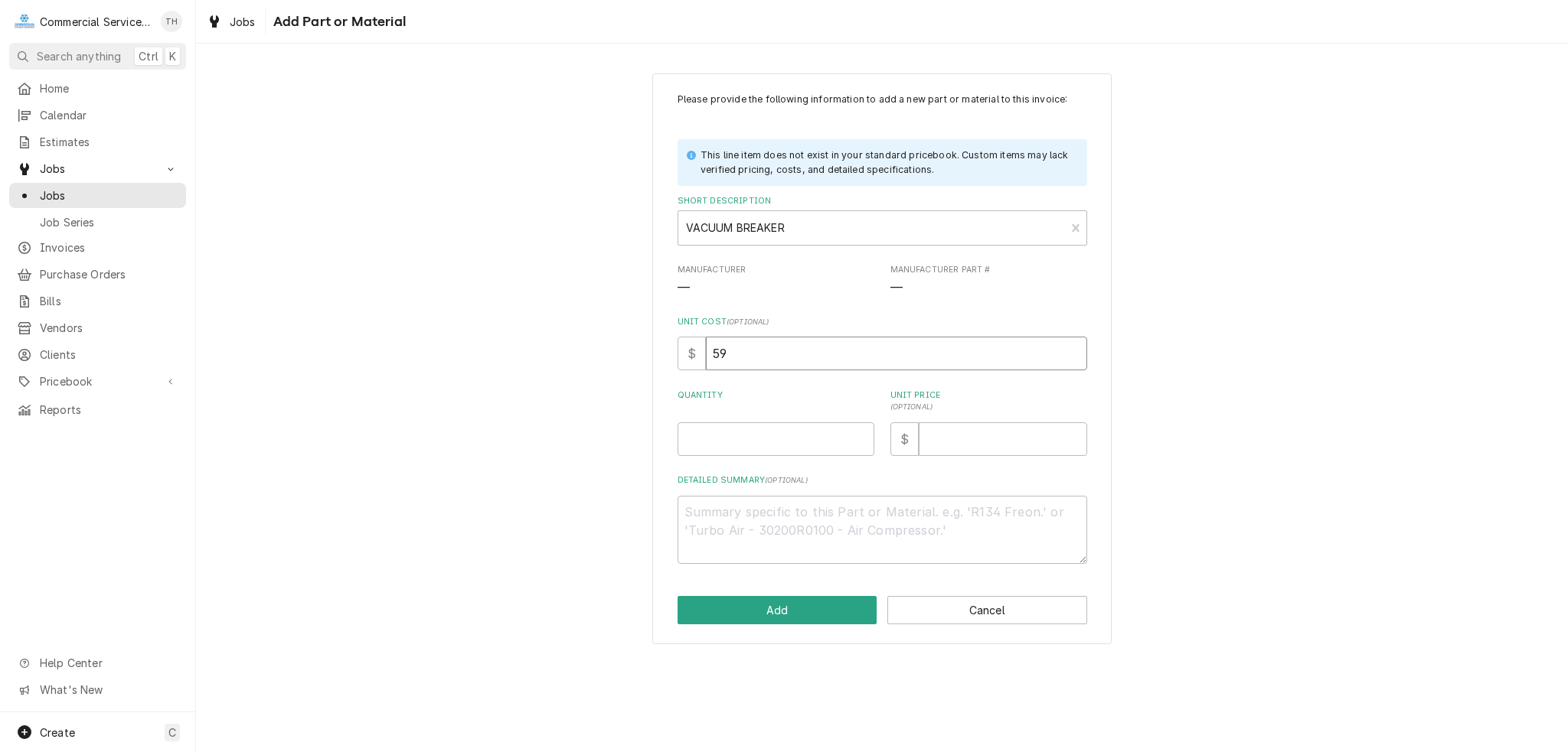
type input "59.1"
type textarea "x"
type input "59.15"
type textarea "x"
type input "1"
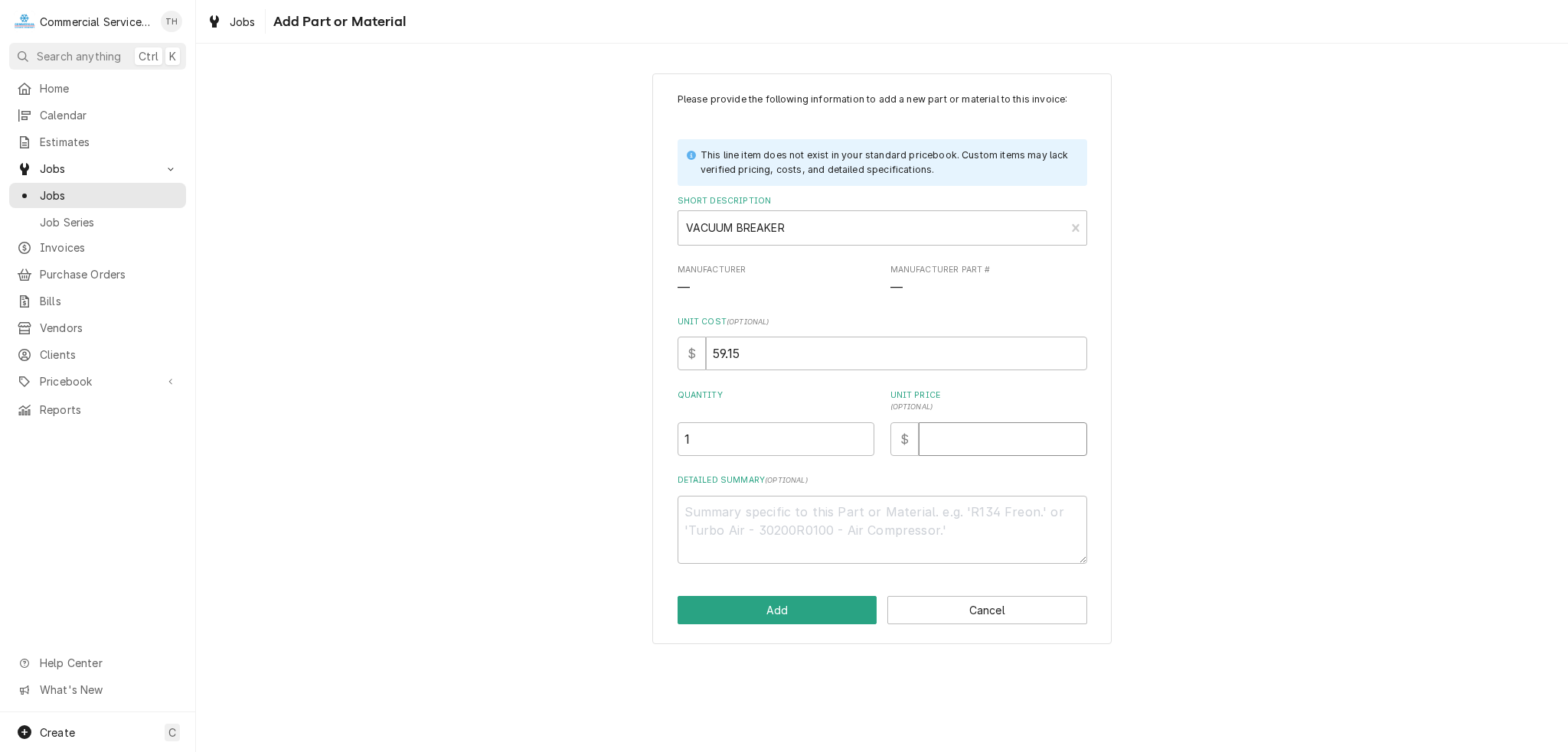
type textarea "x"
type input "1"
type textarea "x"
type input "11"
type textarea "x"
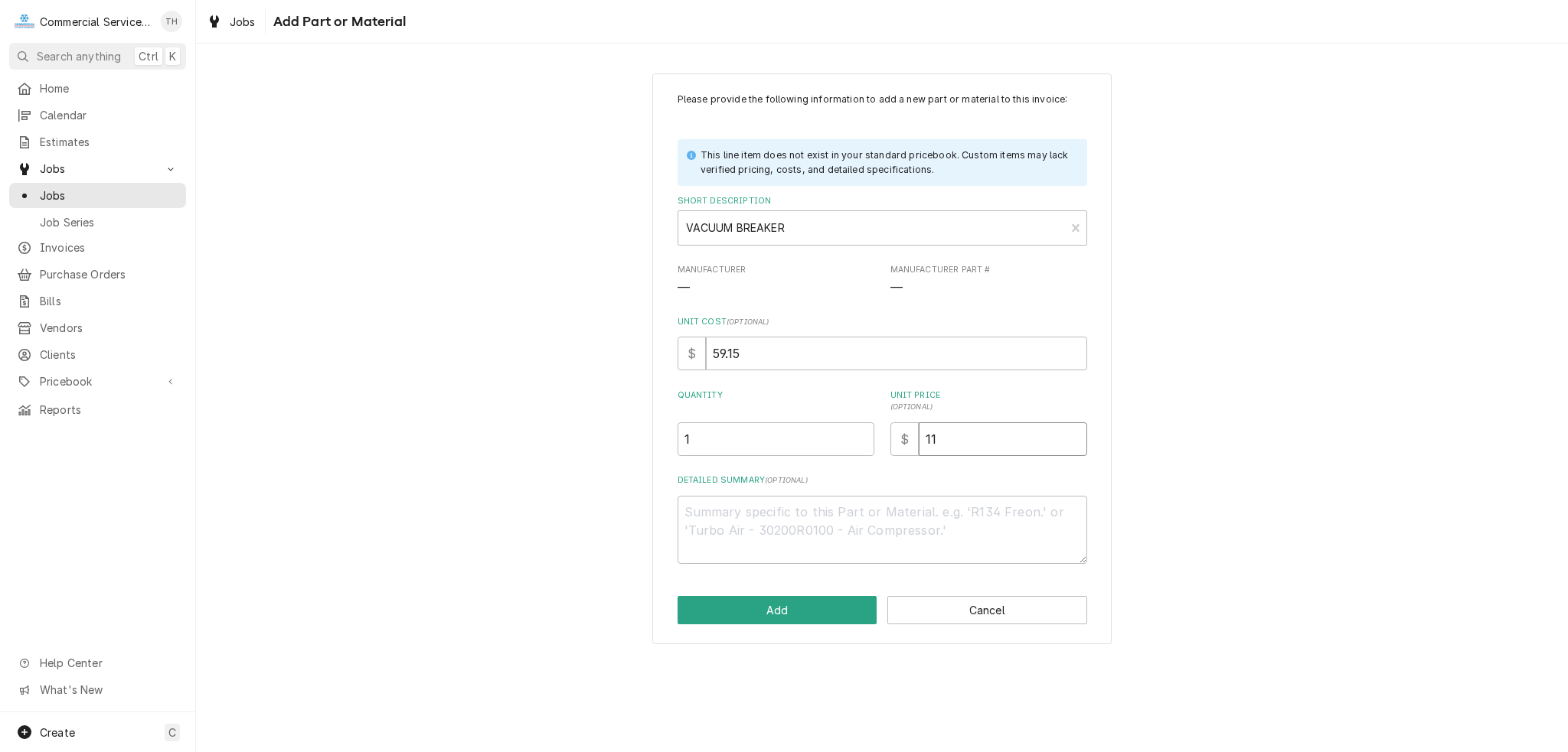
type input "118"
type textarea "x"
type input "118.3"
type textarea "x"
type input "118.30"
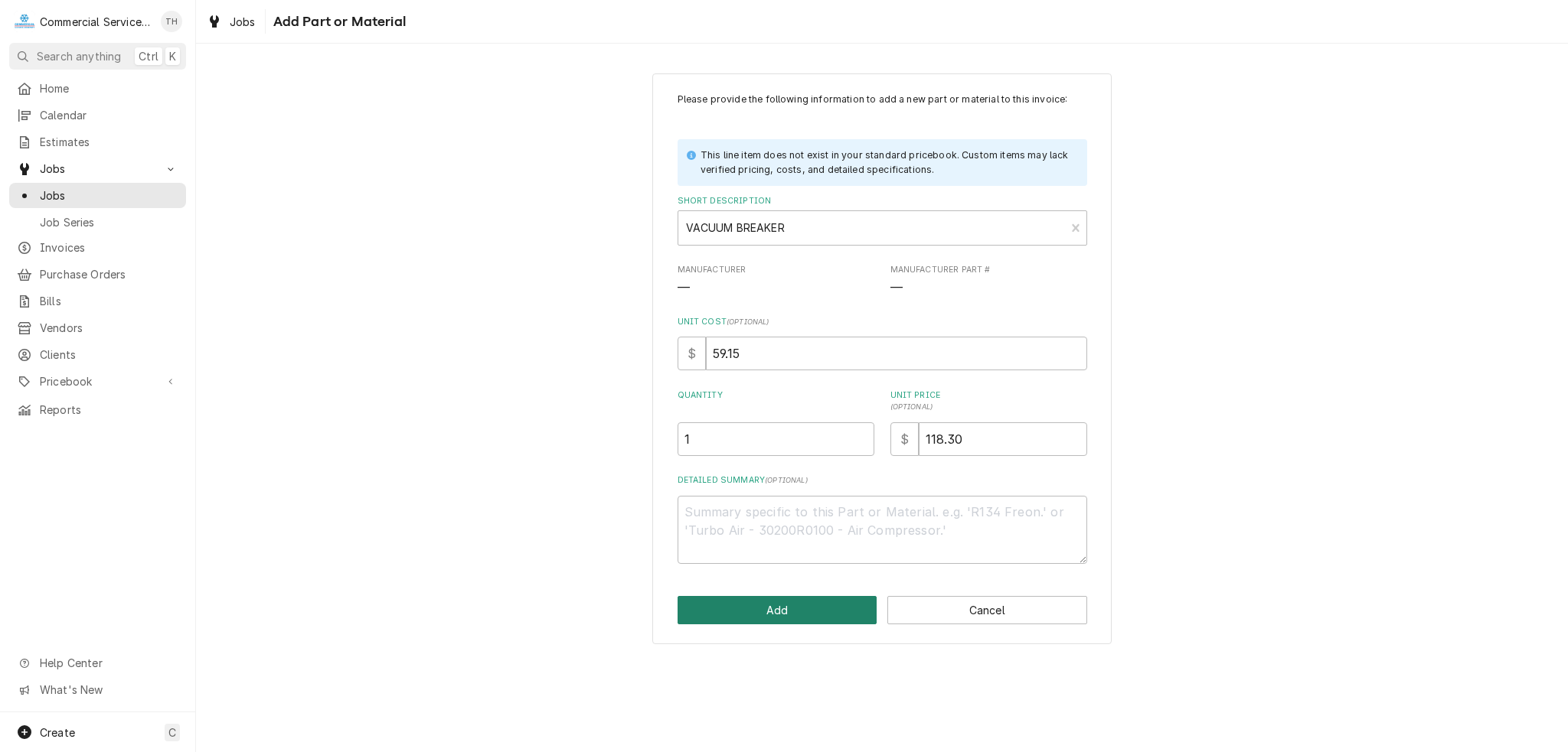
click at [817, 600] on button "Add" at bounding box center [778, 610] width 200 height 29
type textarea "x"
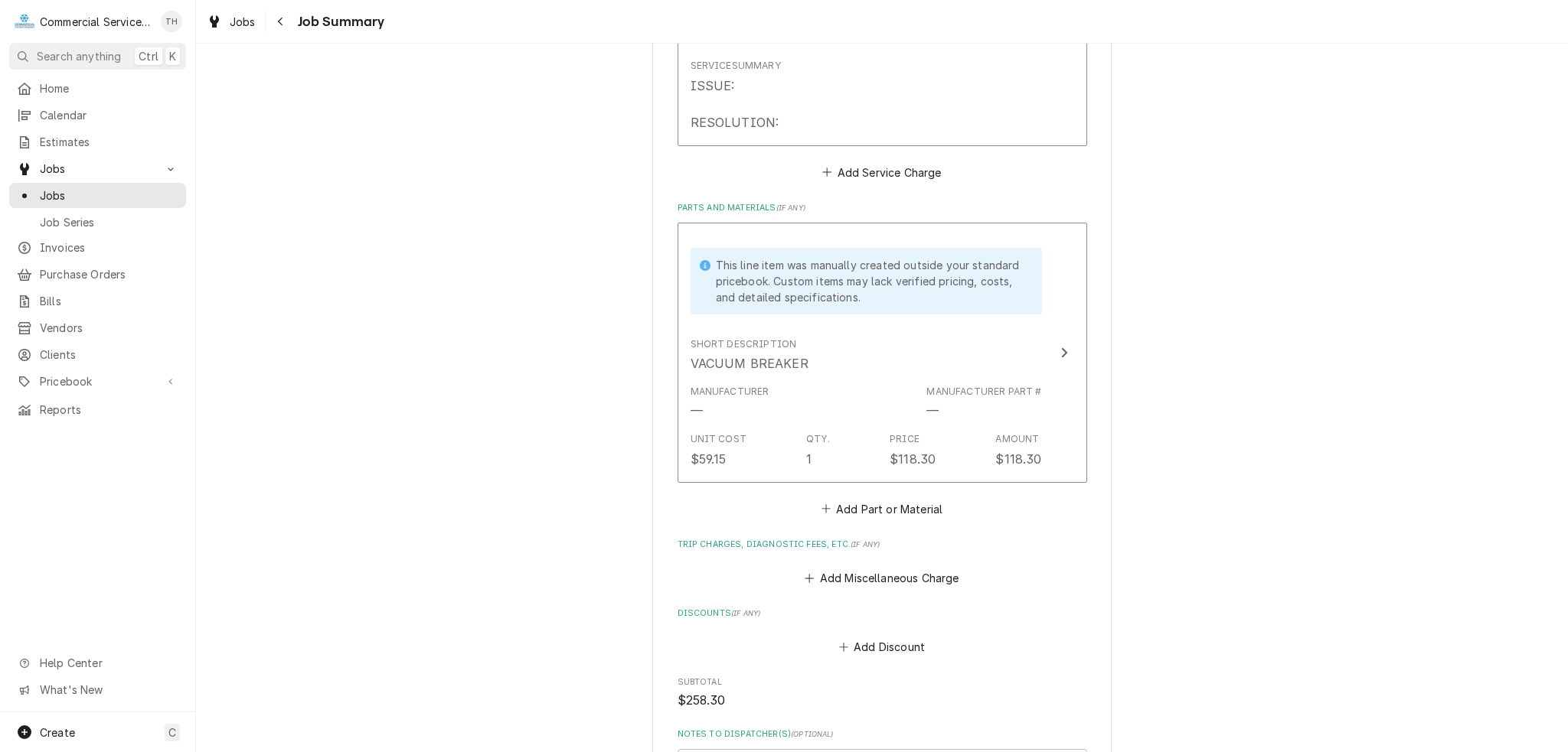
scroll to position [765, 0]
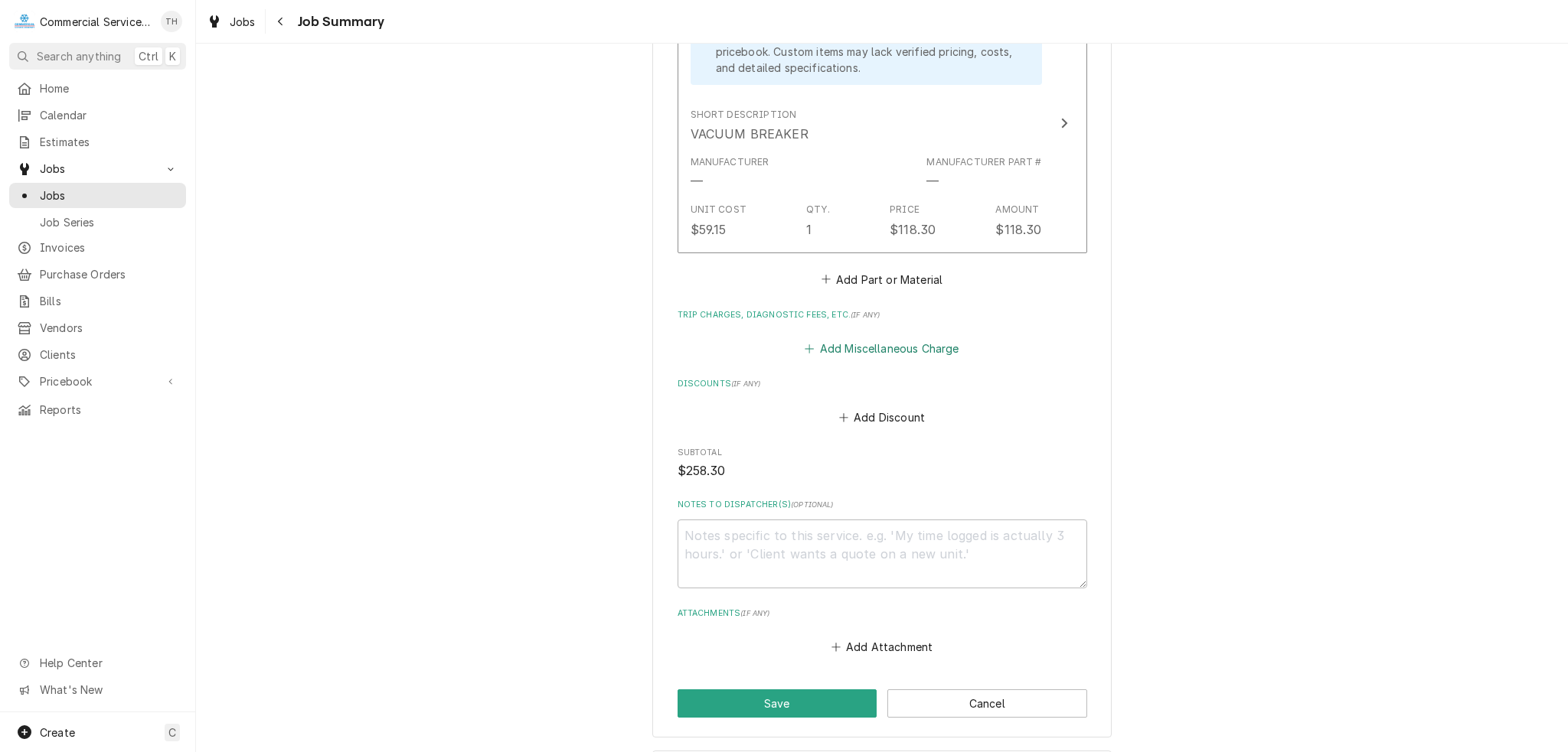
click at [910, 351] on button "Add Miscellaneous Charge" at bounding box center [882, 349] width 159 height 21
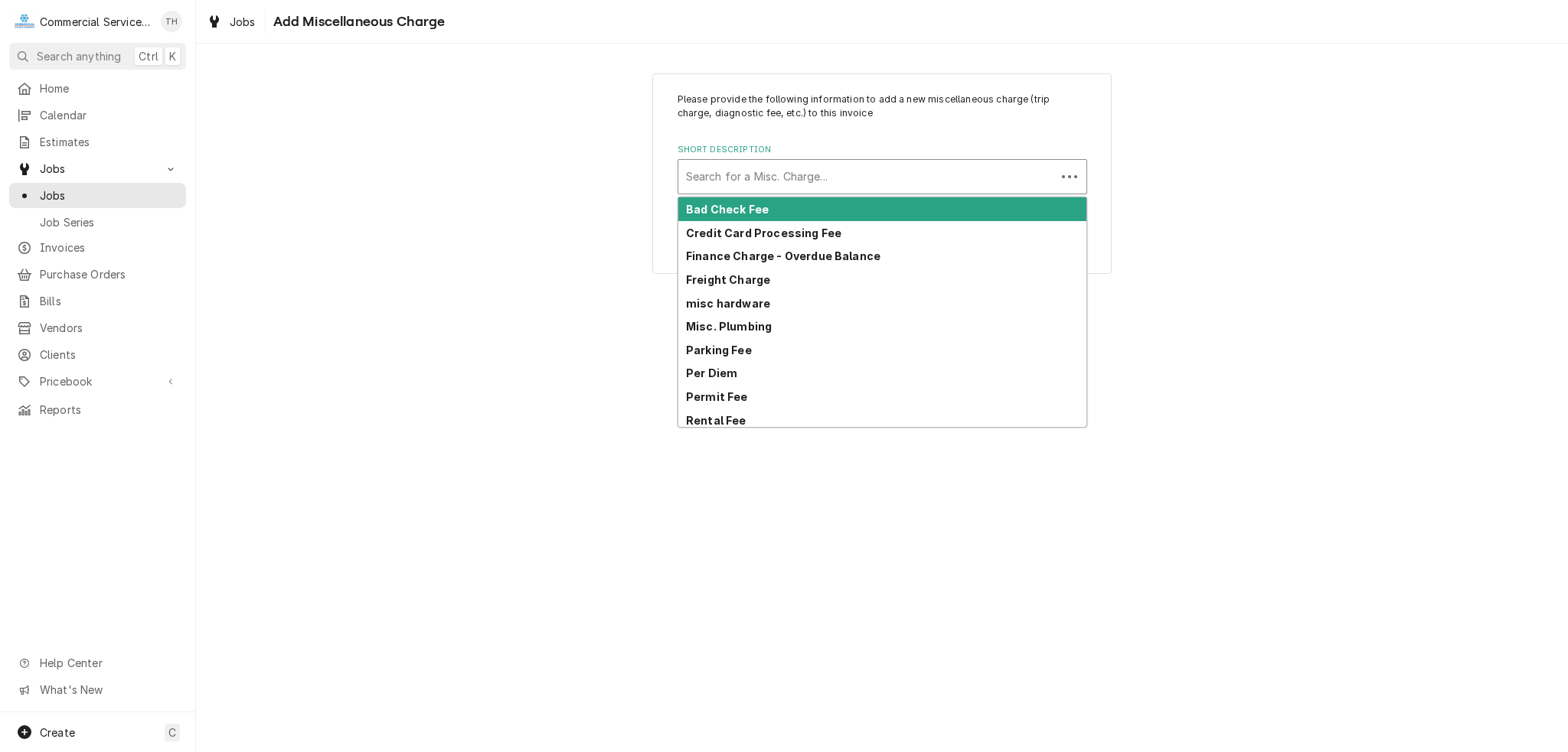
click at [736, 183] on div "Short Description" at bounding box center [867, 177] width 362 height 28
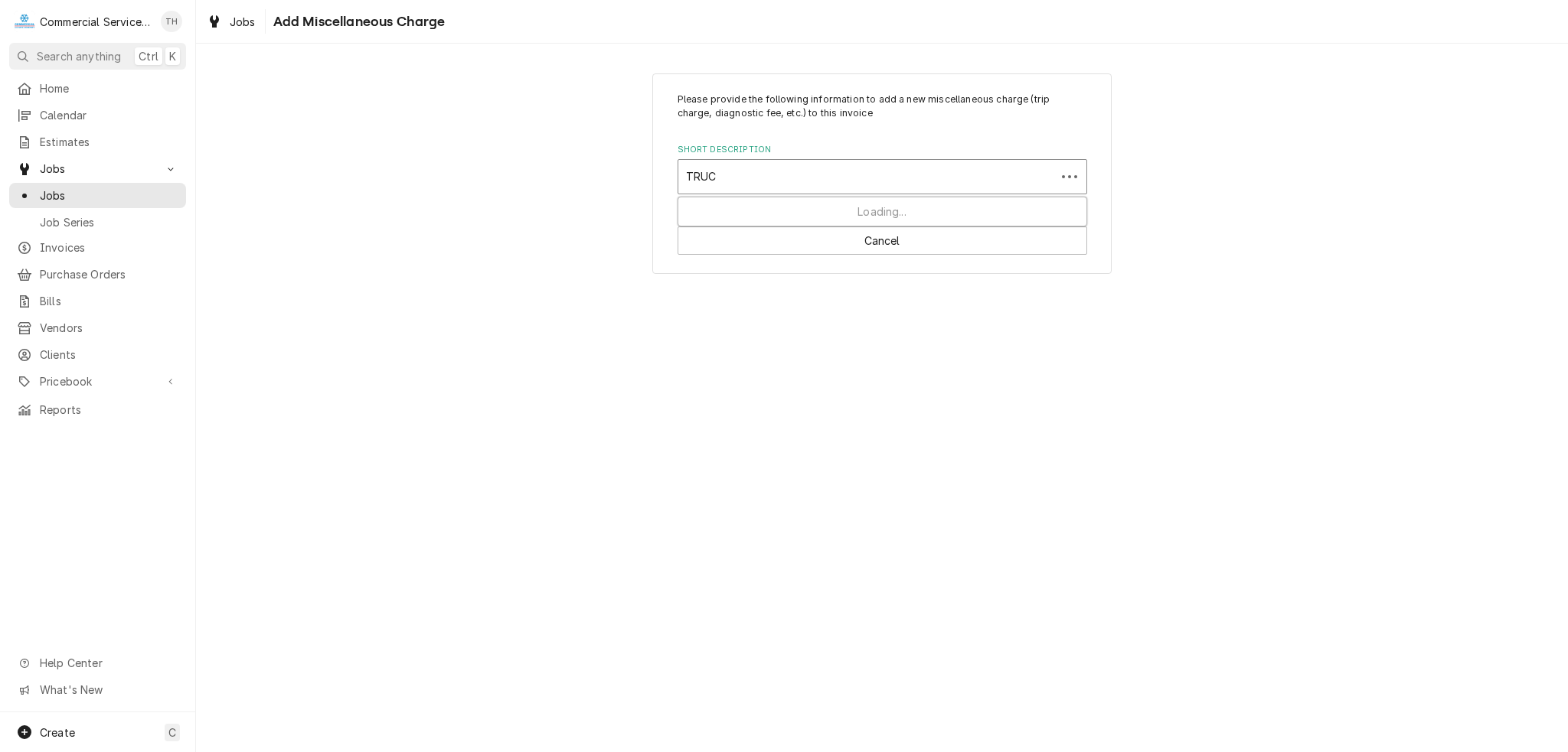
type input "TRUCK"
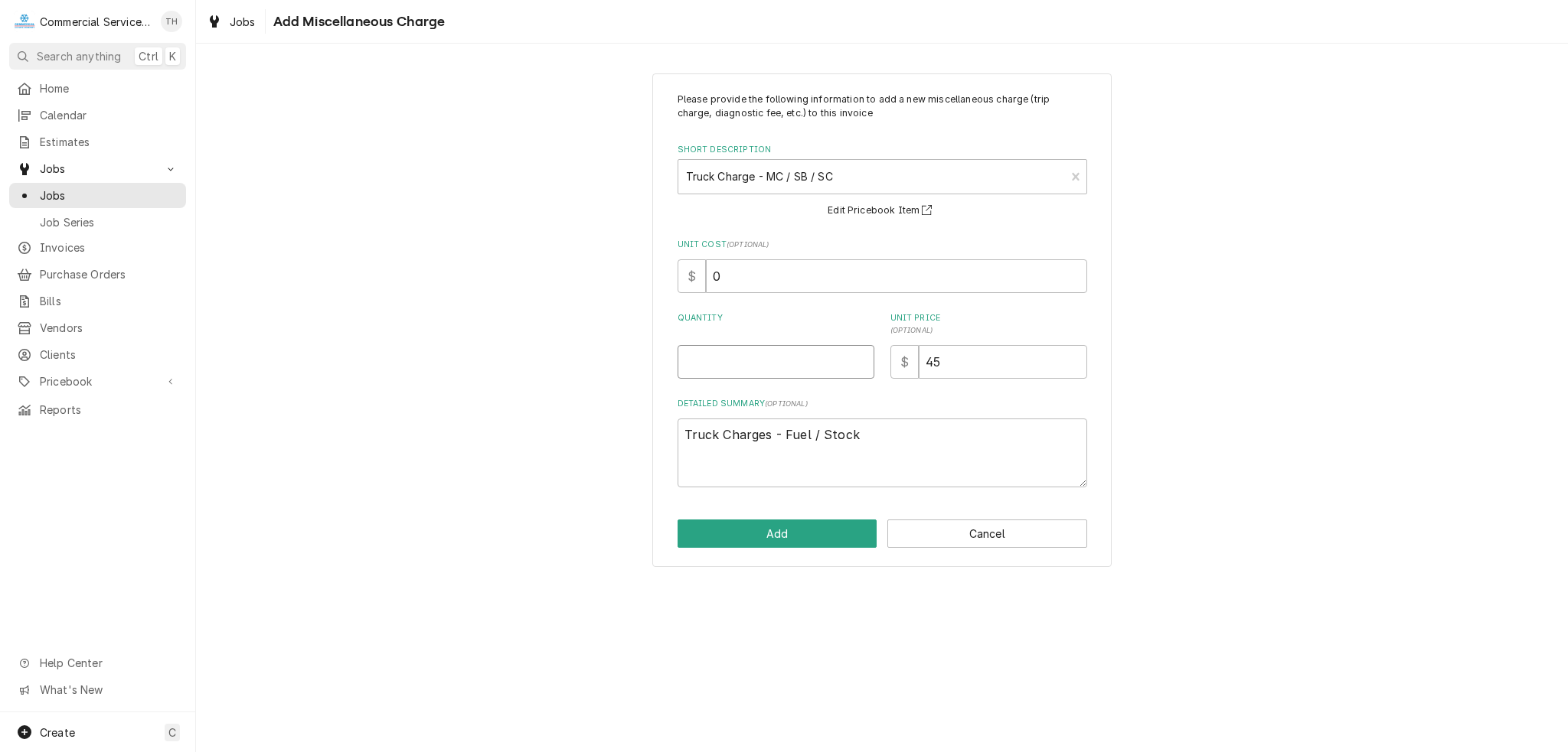
click at [781, 366] on input "Quantity" at bounding box center [776, 361] width 197 height 34
type textarea "x"
type input "1"
click at [761, 530] on button "Add" at bounding box center [778, 533] width 200 height 29
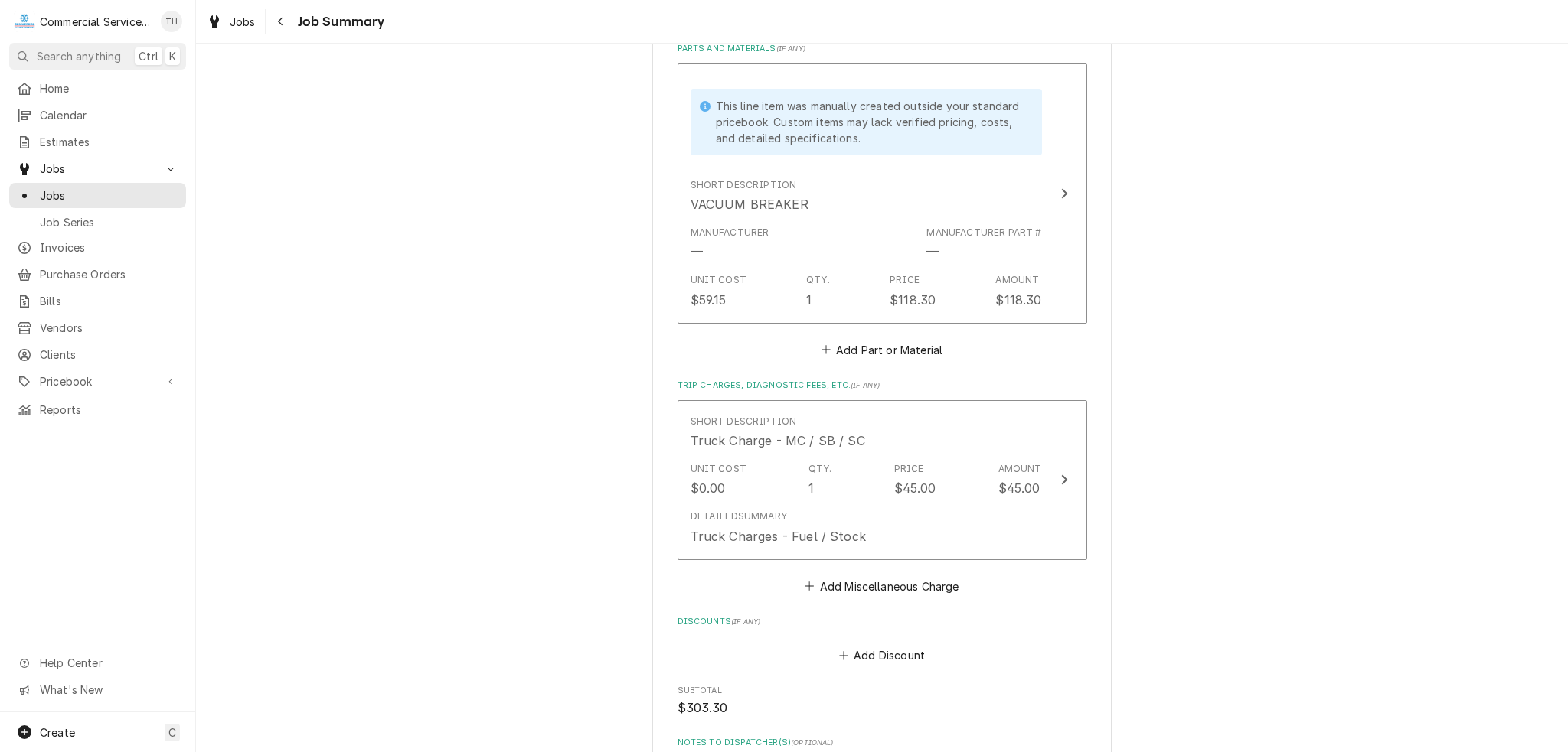
scroll to position [1001, 0]
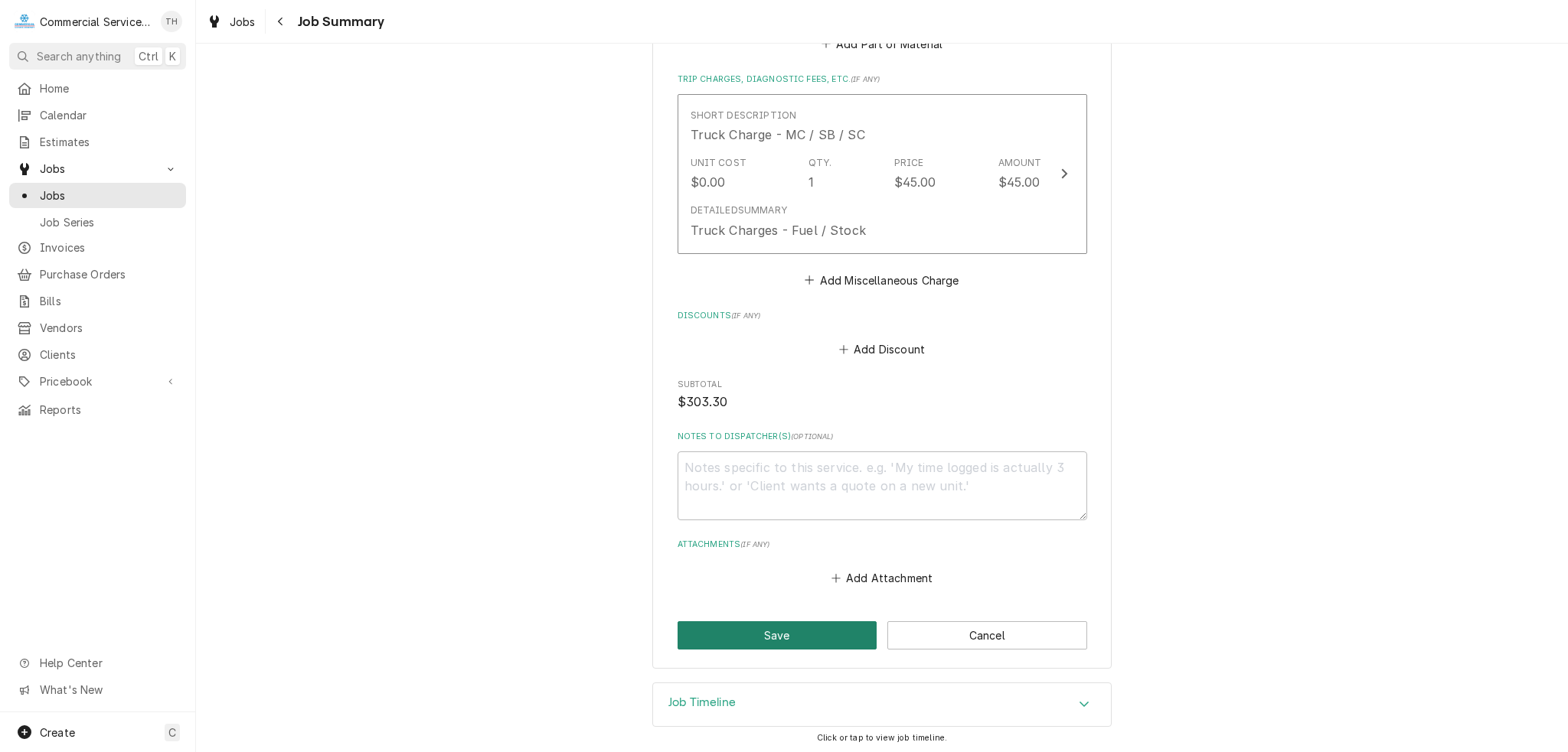
click at [782, 638] on button "Save" at bounding box center [778, 635] width 200 height 29
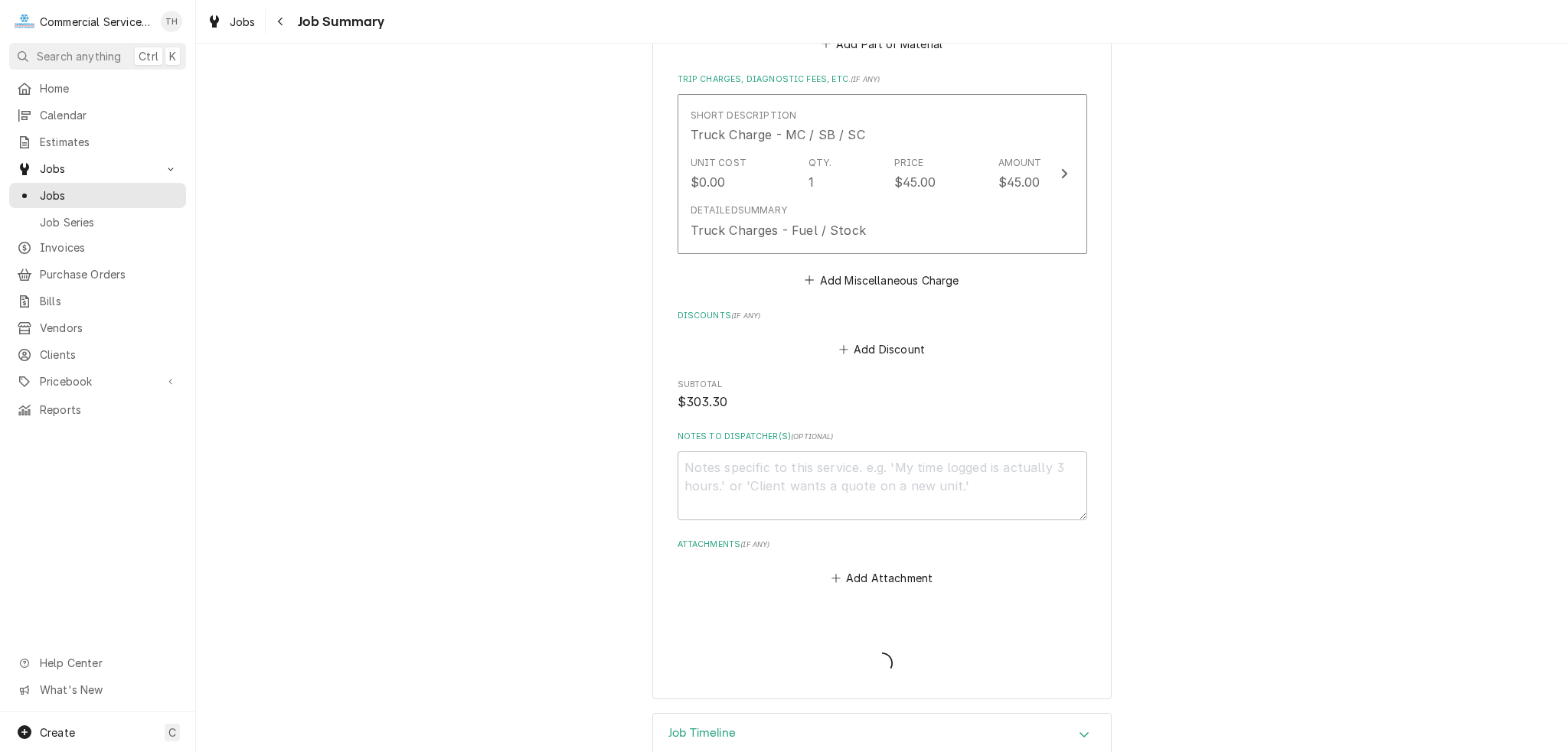
type textarea "x"
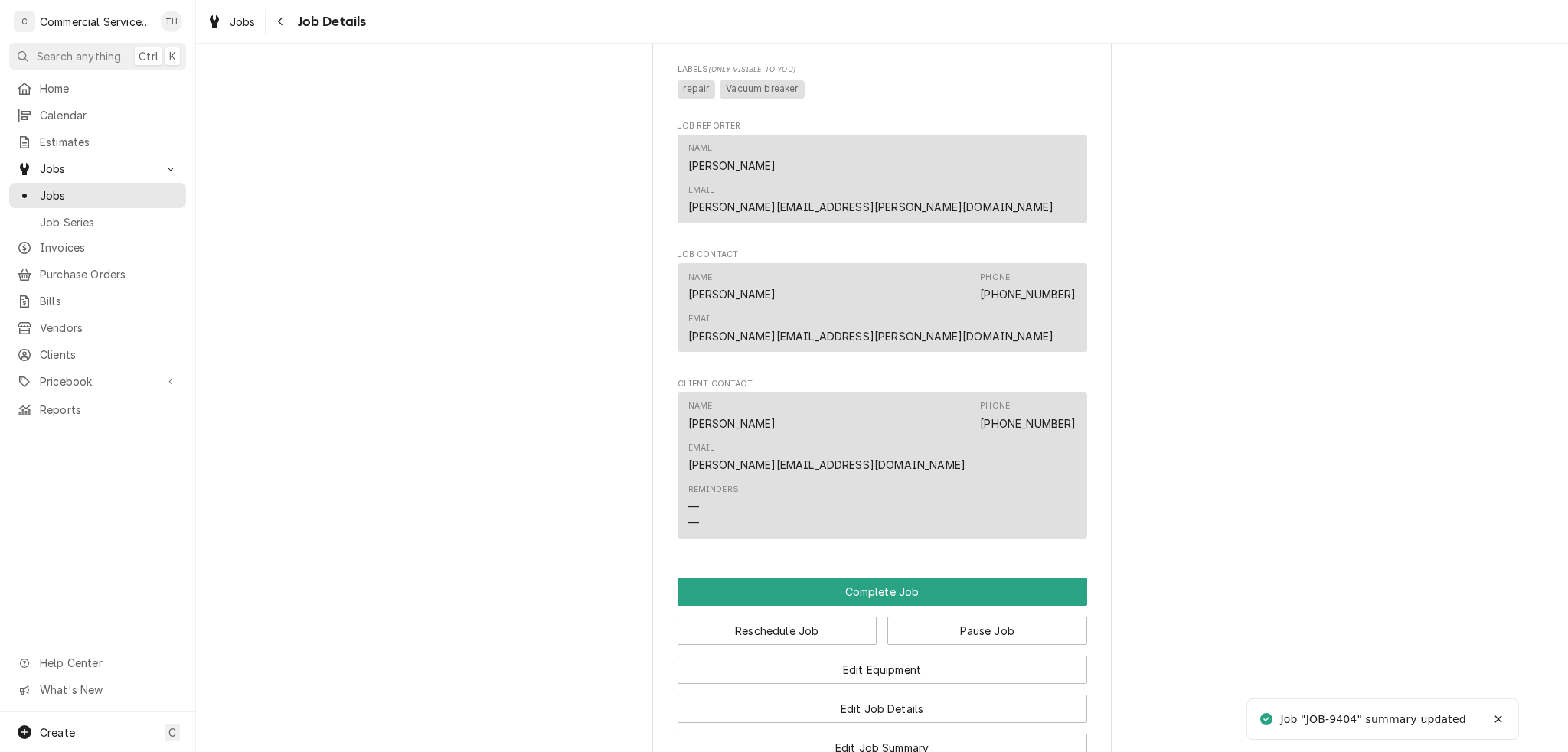
scroll to position [1298, 0]
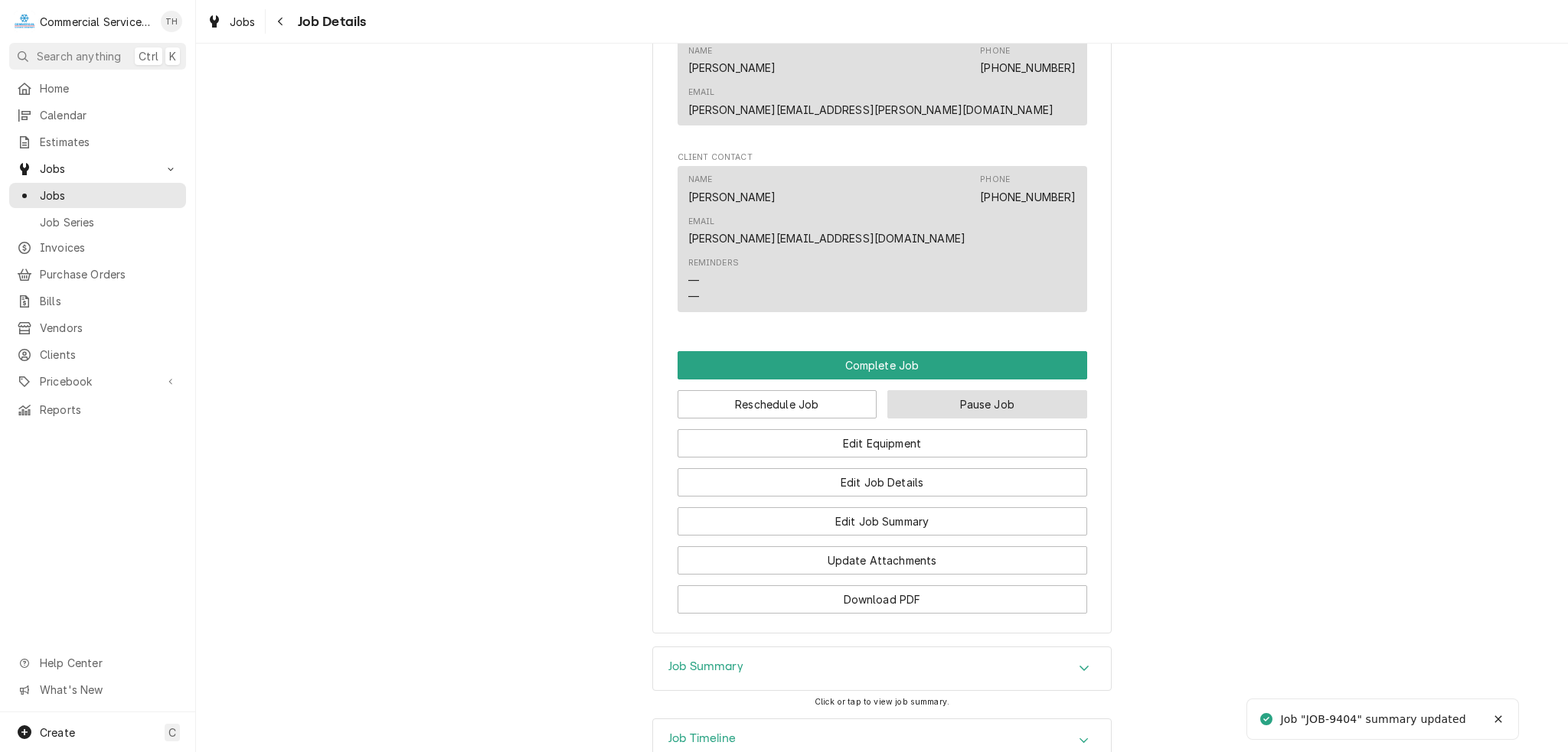
click at [932, 390] on button "Pause Job" at bounding box center [987, 404] width 200 height 29
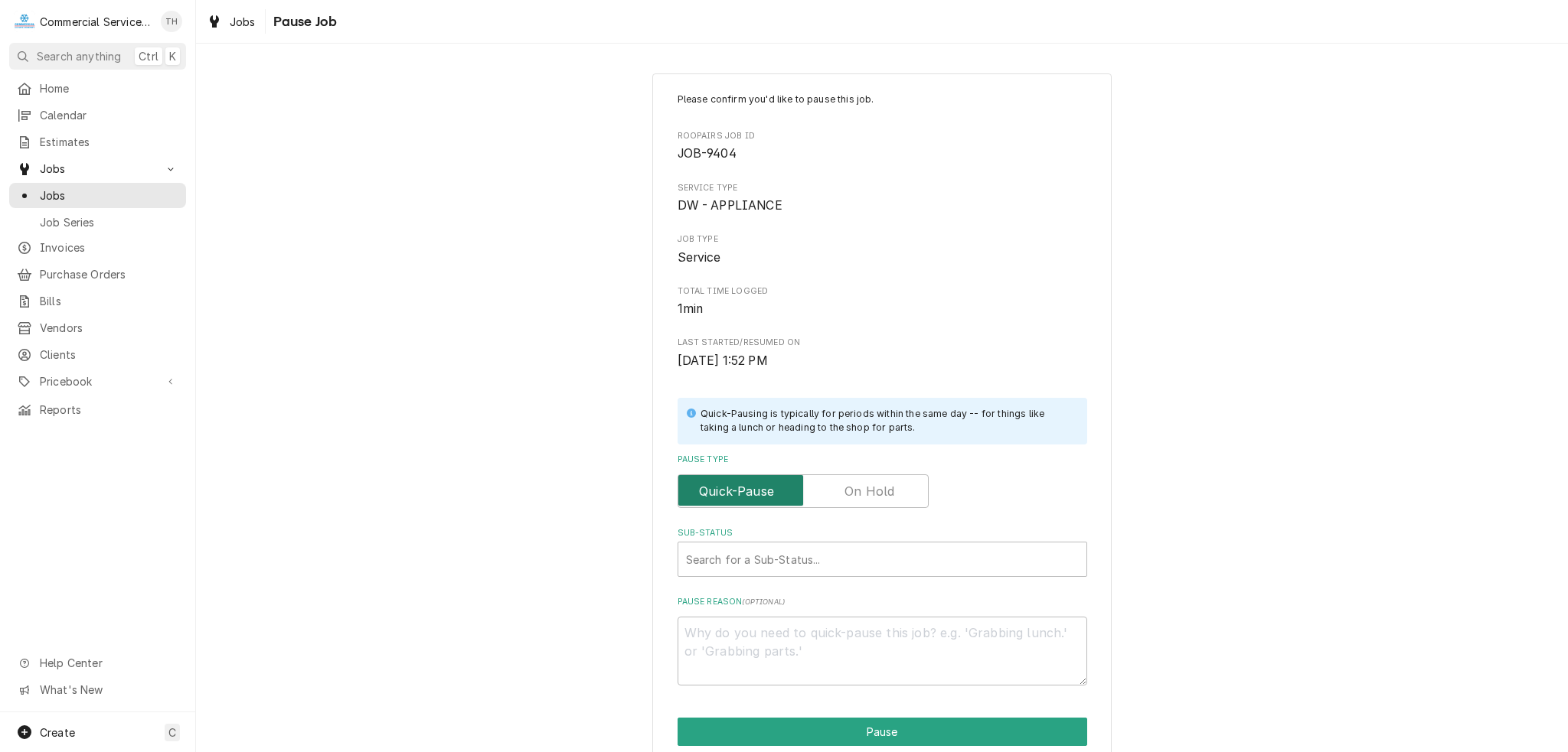
click at [830, 492] on input "Pause Type" at bounding box center [803, 491] width 238 height 34
checkbox input "true"
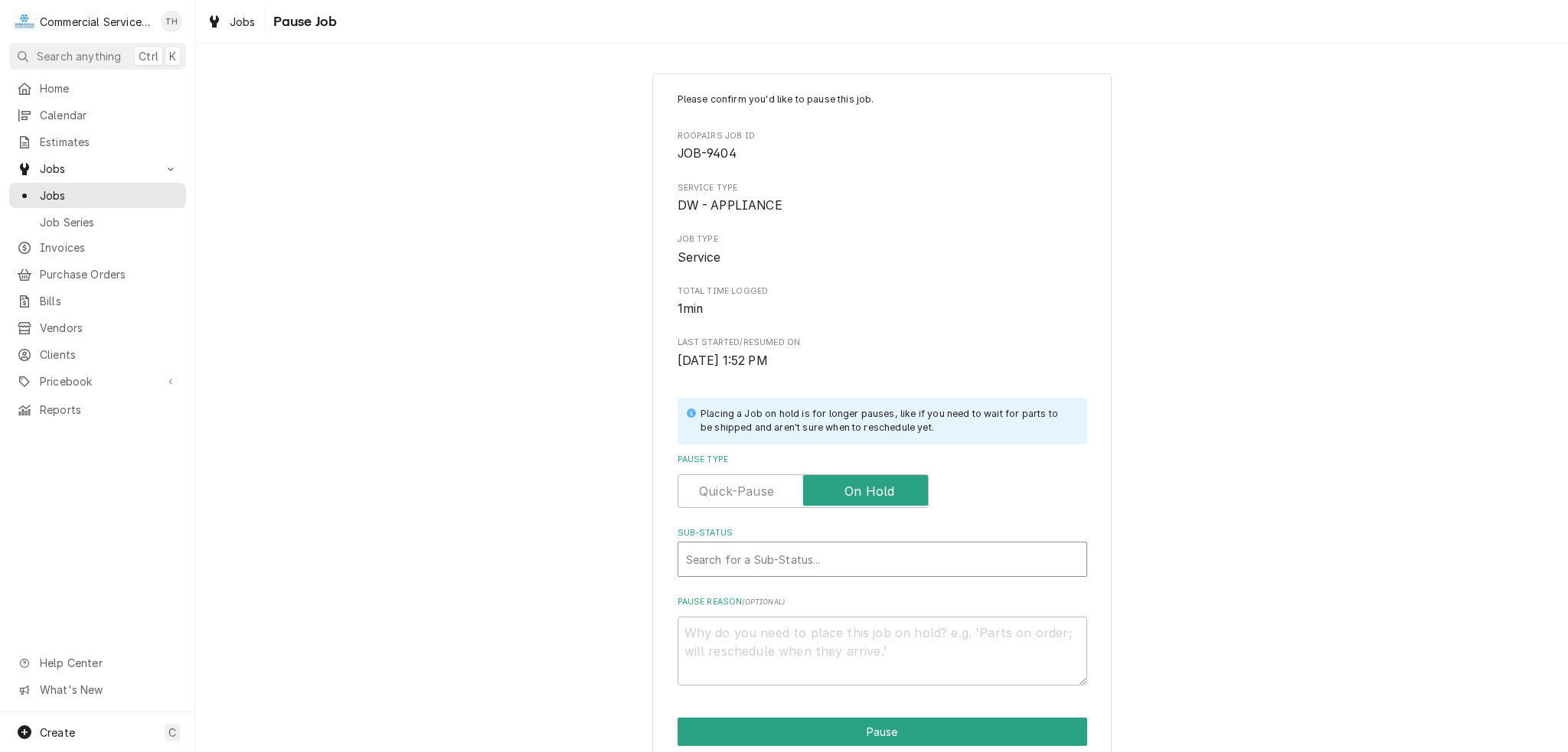
click at [750, 557] on div "Sub-Status" at bounding box center [882, 559] width 393 height 28
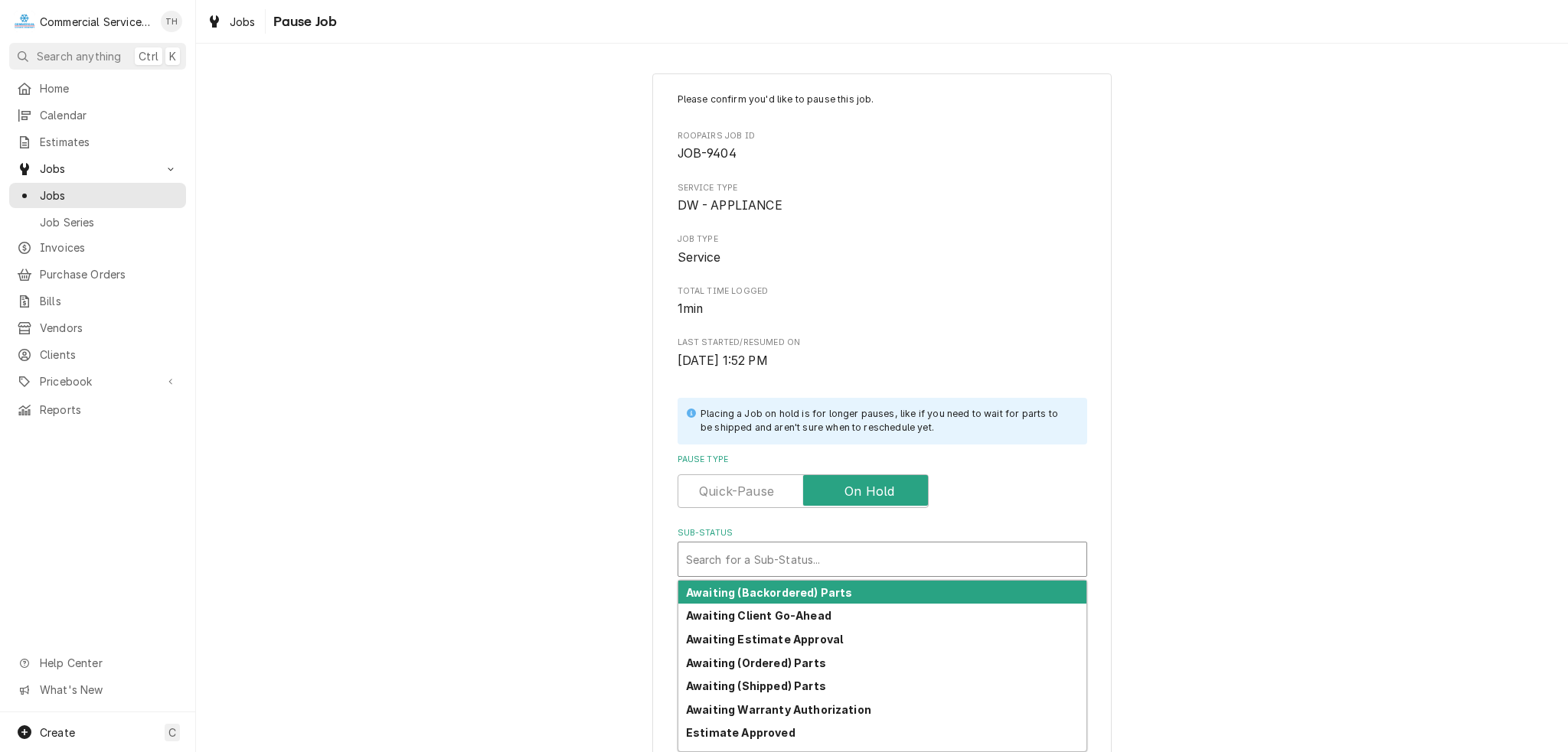
scroll to position [76, 0]
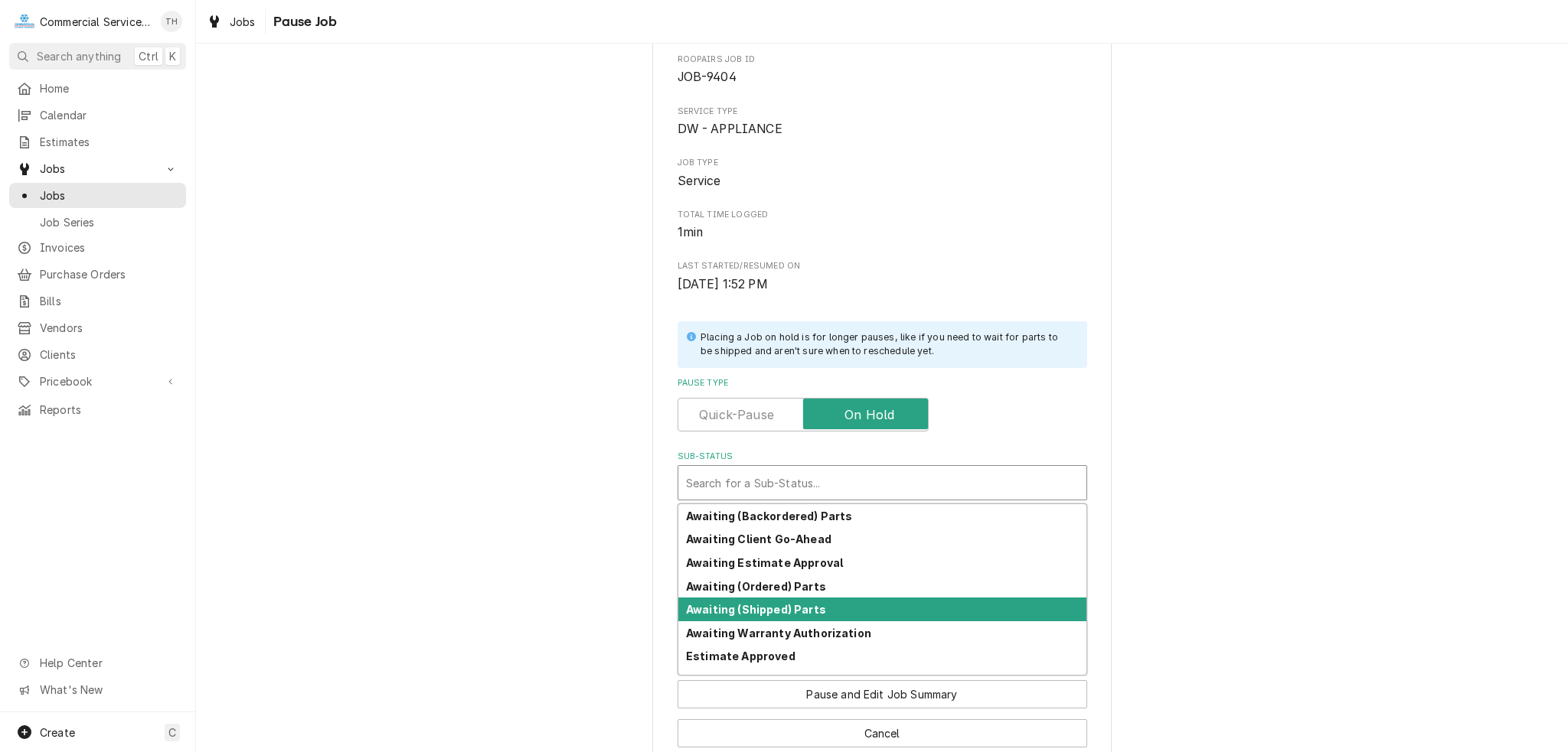
click at [776, 604] on strong "Awaiting (Shipped) Parts" at bounding box center [756, 609] width 140 height 13
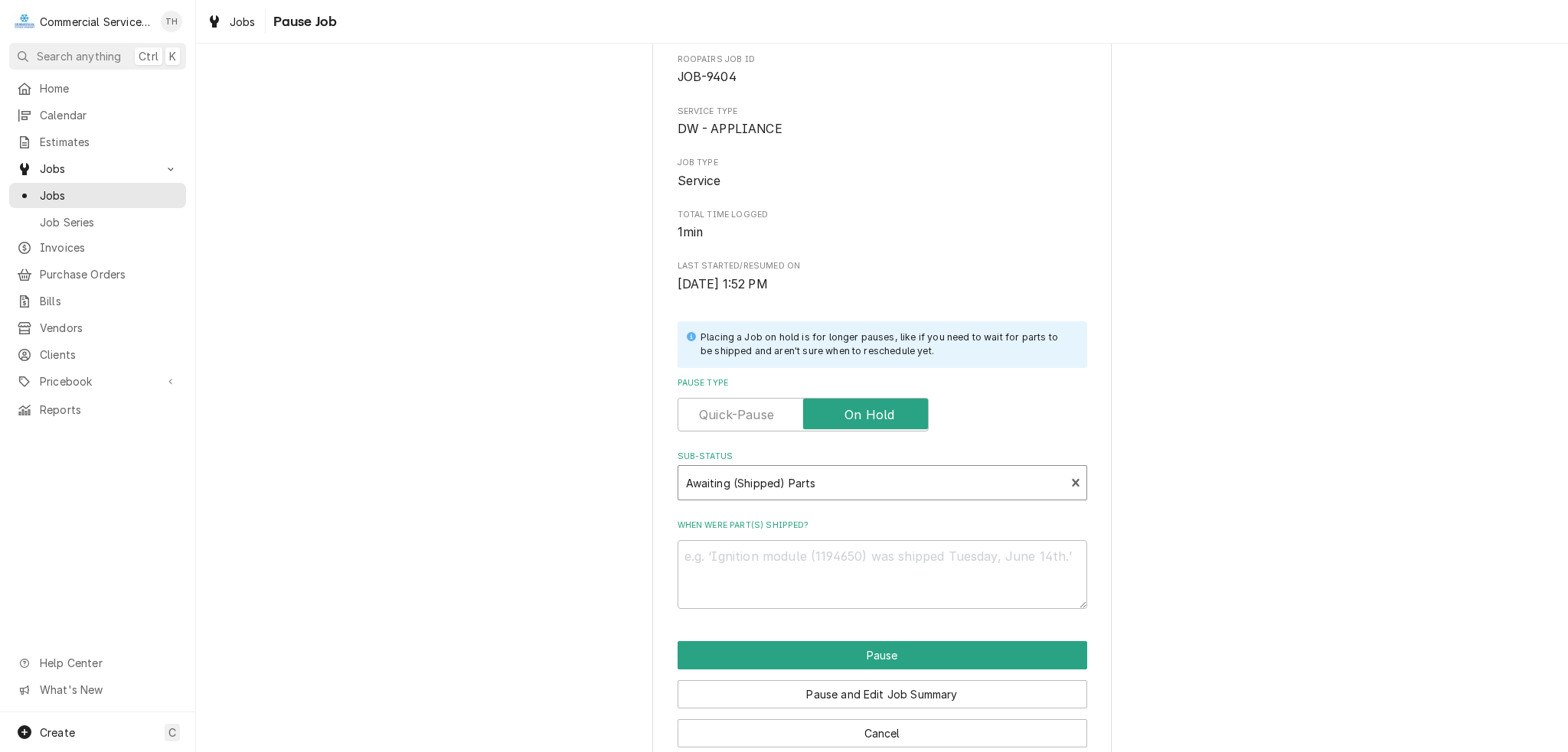
scroll to position [102, 0]
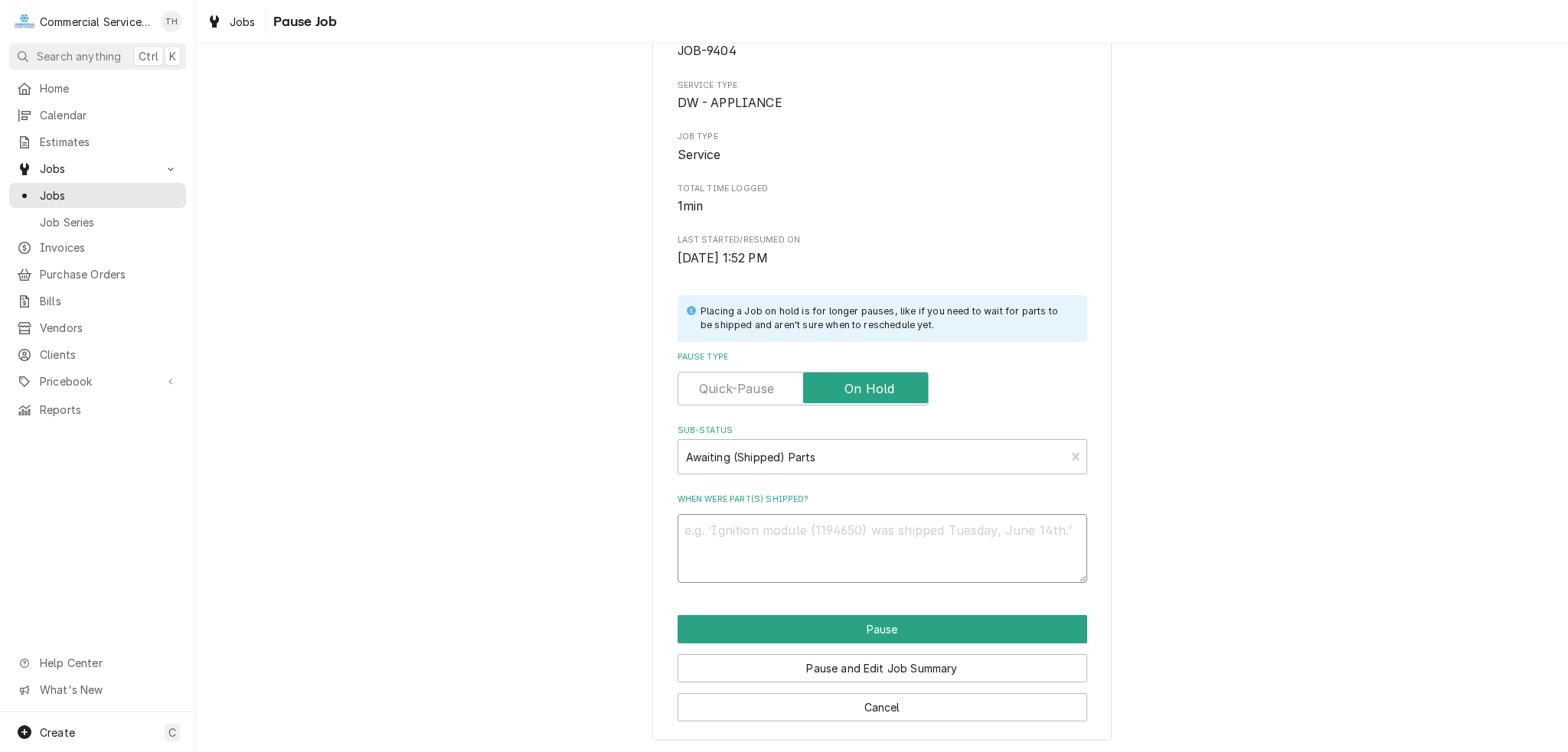
click at [795, 539] on textarea "When were part(s) shipped?" at bounding box center [883, 549] width 410 height 69
type textarea "x"
type textarea "L"
type textarea "x"
type textarea "LO"
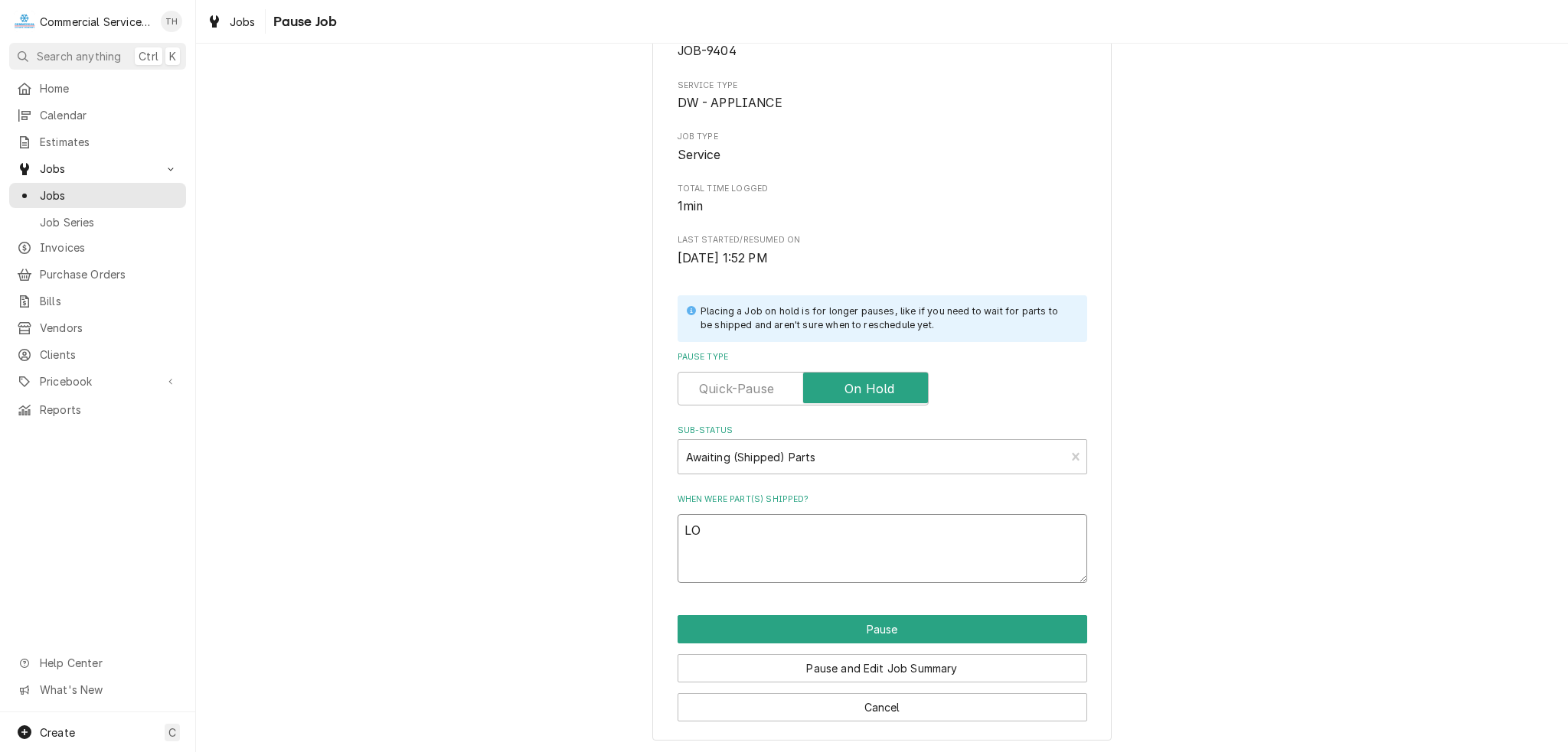
type textarea "x"
type textarea "LOA"
type textarea "x"
type textarea "LOAD"
type textarea "x"
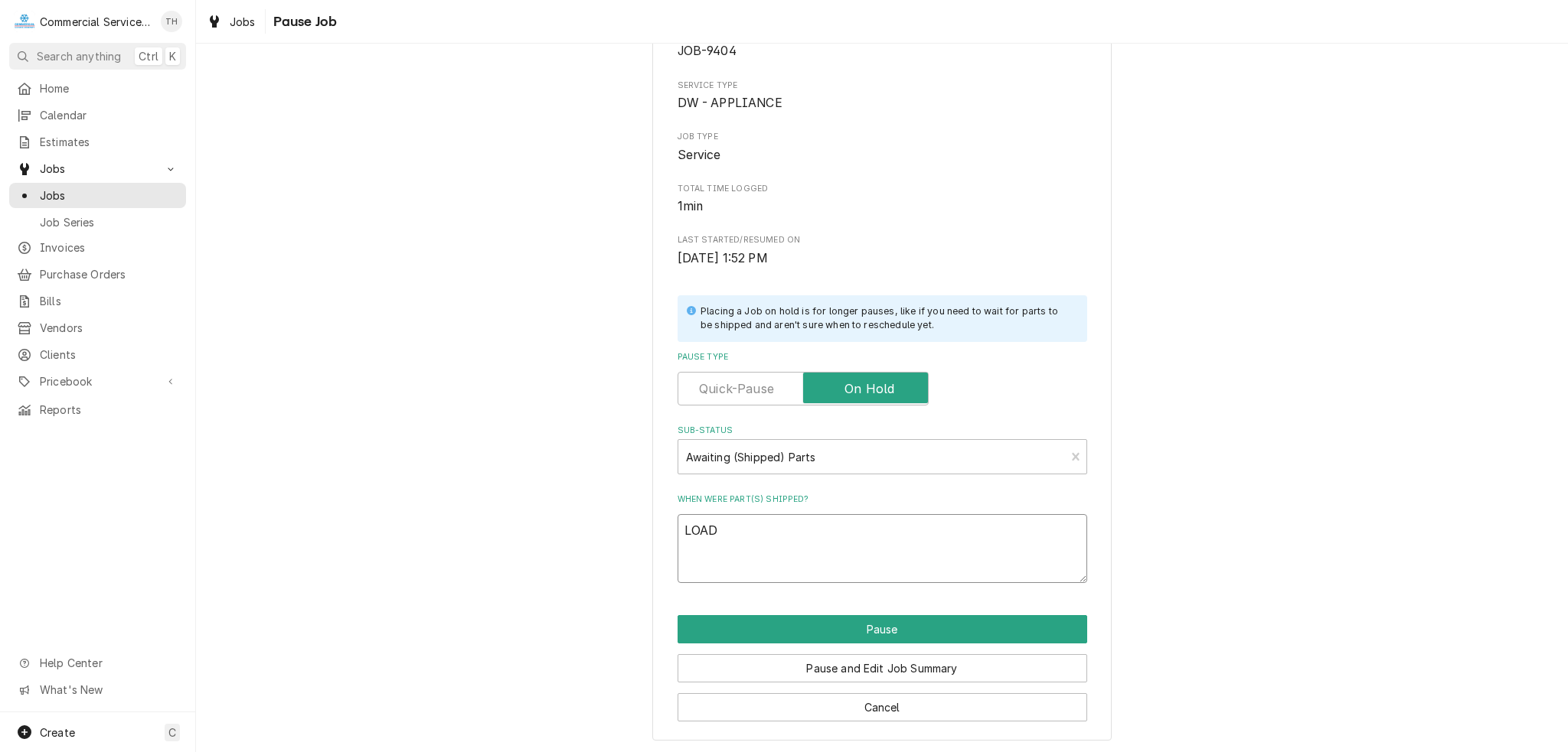
type textarea "LOADE"
type textarea "x"
type textarea "LOADED"
type textarea "x"
type textarea "LOADED"
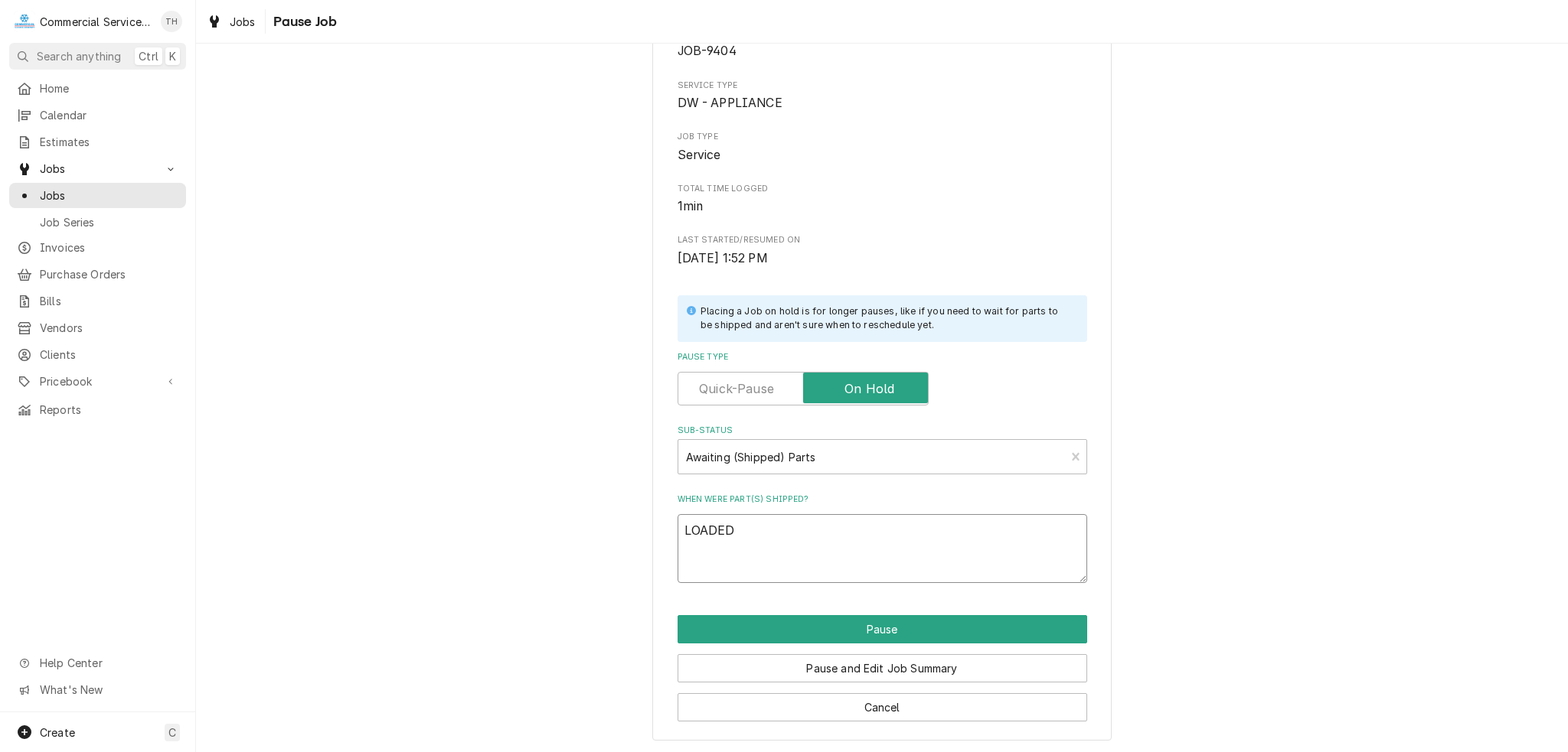
type textarea "x"
type textarea "LOADED R"
type textarea "x"
type textarea "LOADED RO"
type textarea "x"
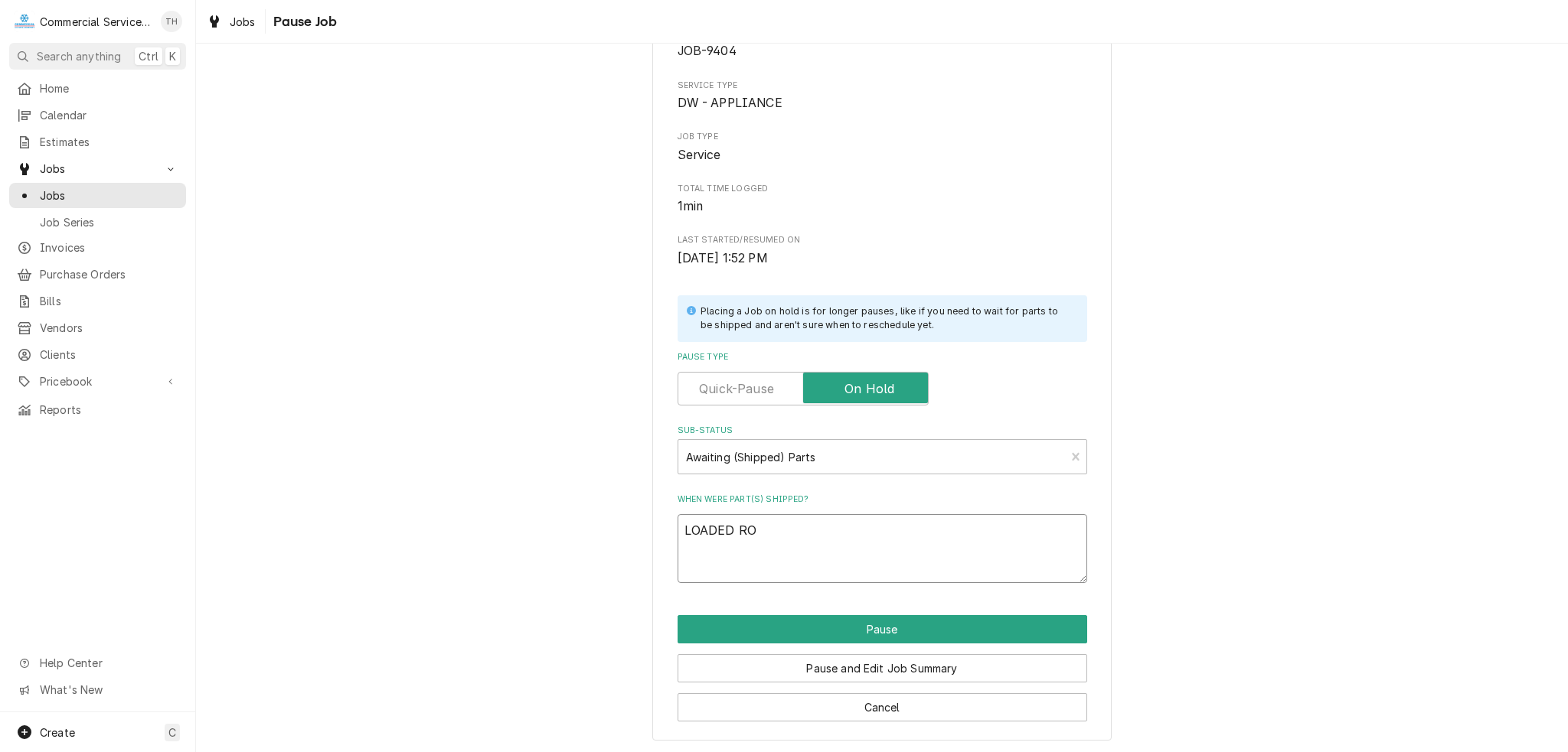
type textarea "LOADED ROO"
type textarea "x"
type textarea "LOADED ROO"
type textarea "x"
type textarea "LOADED ROO F"
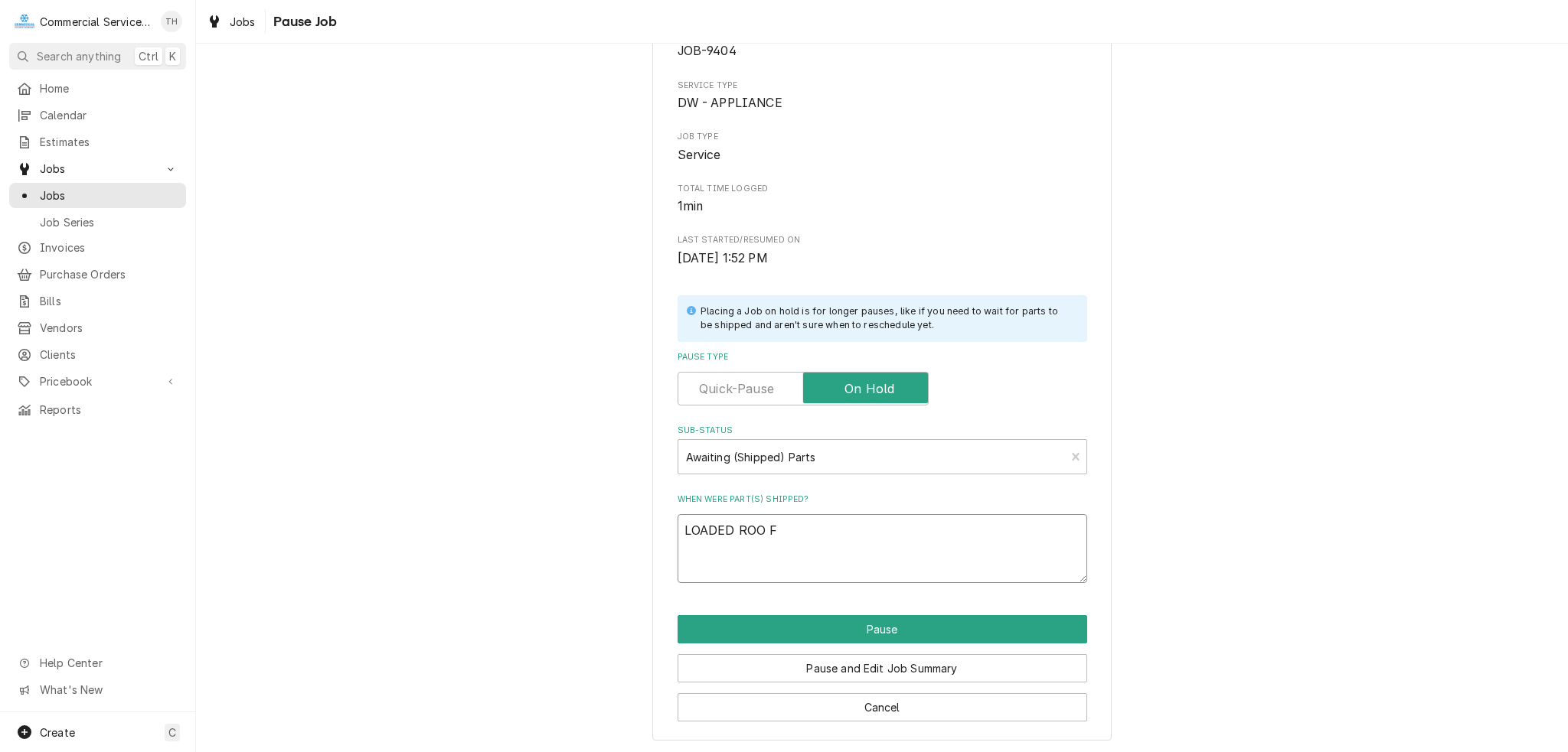
type textarea "x"
type textarea "LOADED ROO FO"
type textarea "x"
type textarea "LOADED ROO FOR"
type textarea "x"
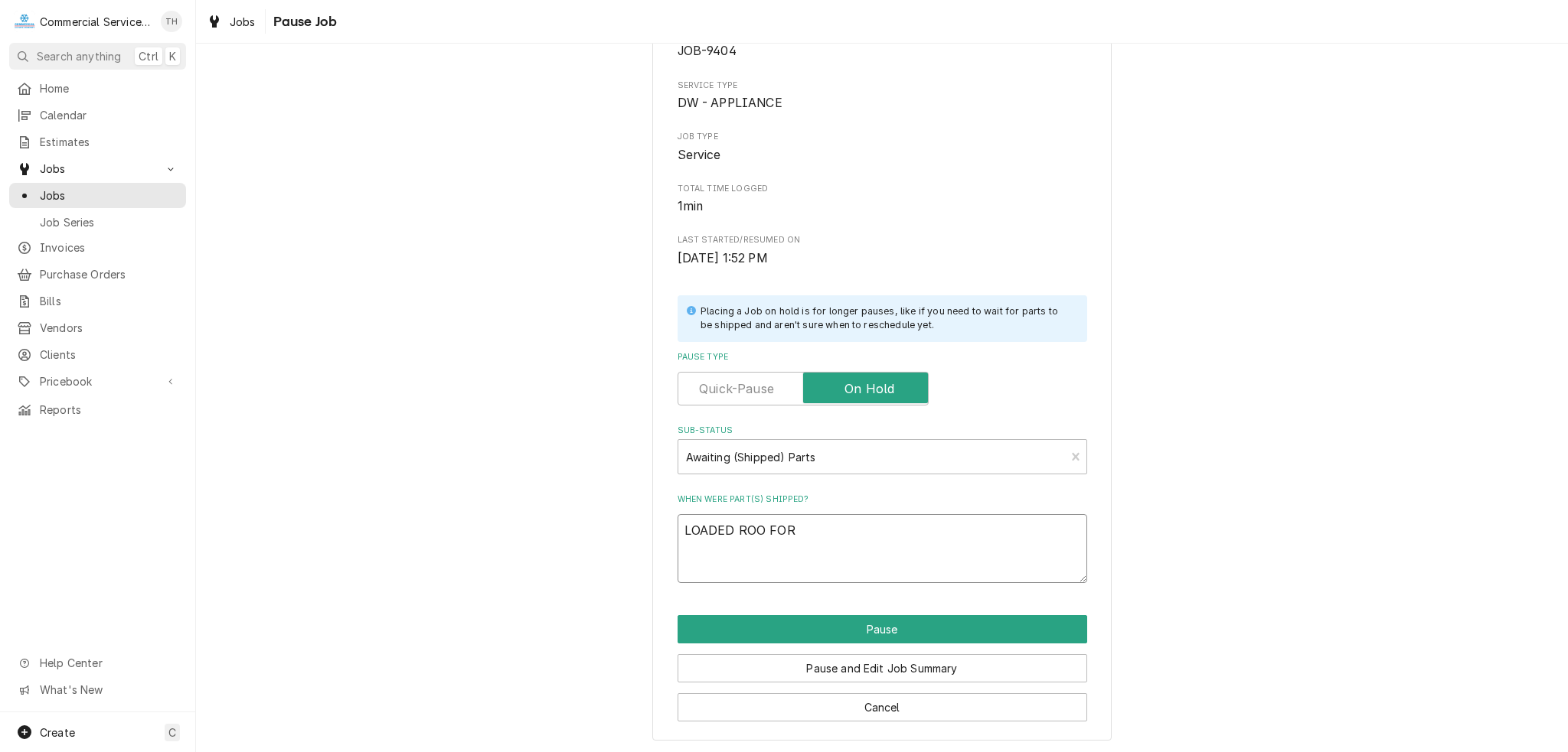
type textarea "LOADED ROO FOR"
type textarea "x"
type textarea "LOADED ROO FOR T"
type textarea "x"
type textarea "LOADED ROO FOR TE"
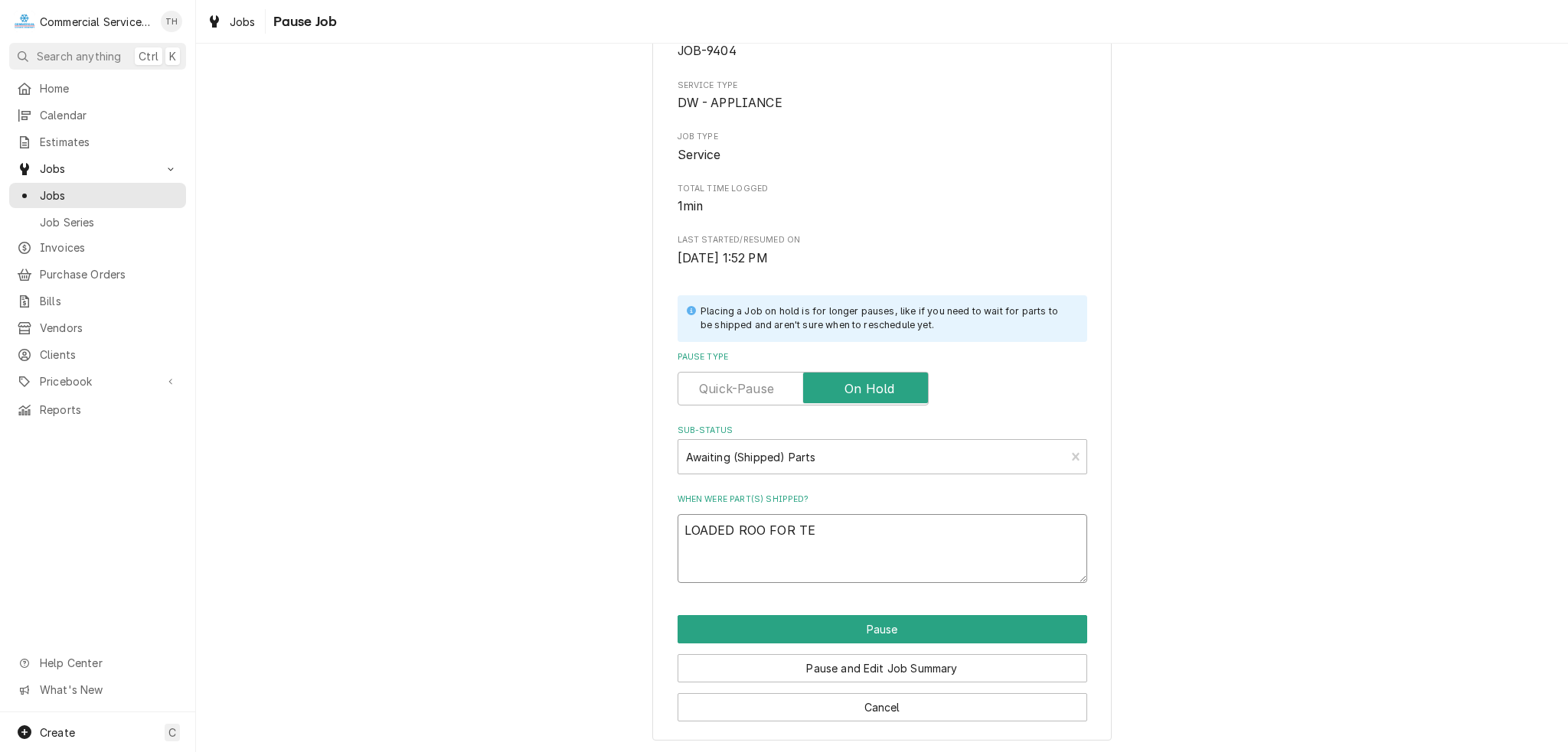
type textarea "x"
type textarea "LOADED ROO FOR TEC"
type textarea "x"
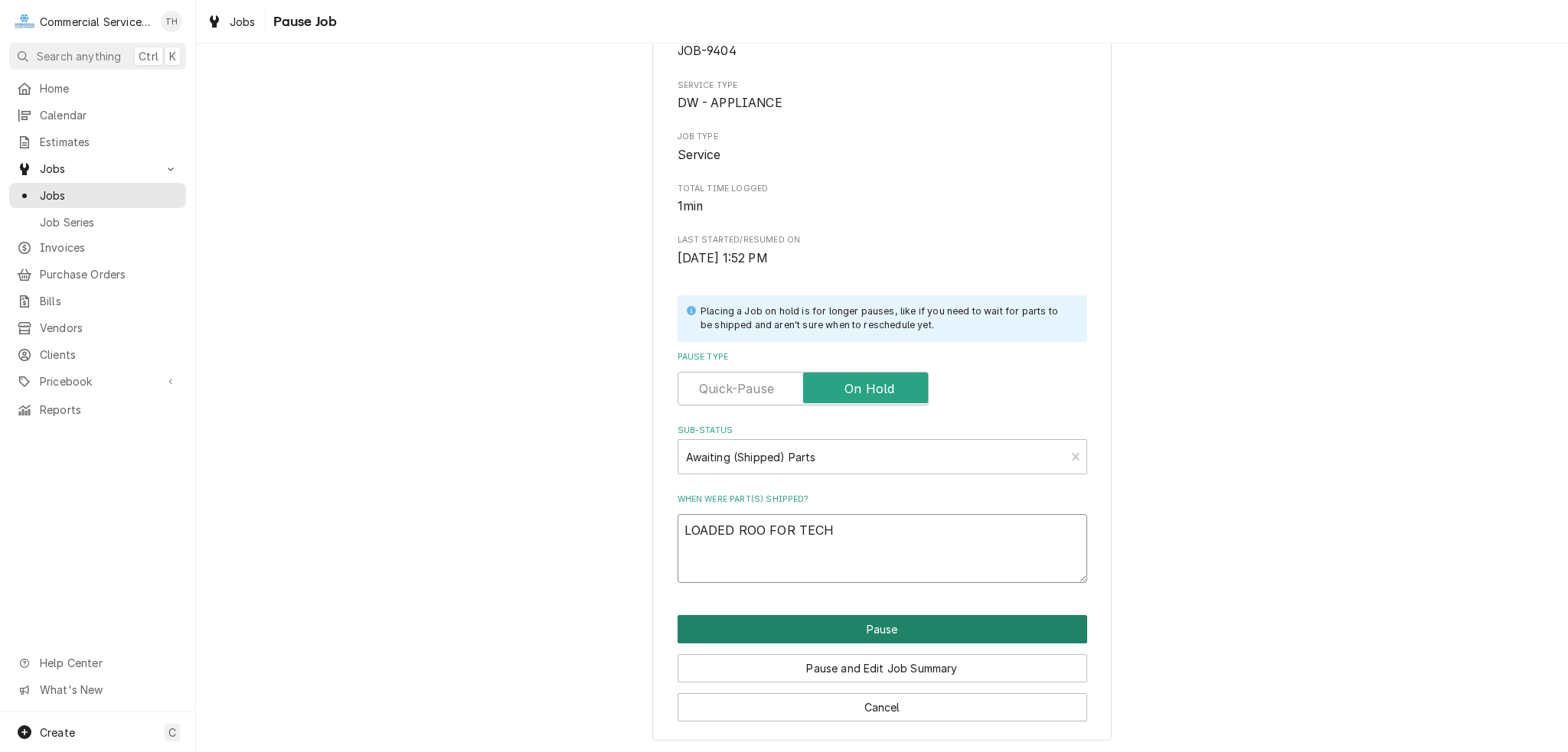
type textarea "LOADED ROO FOR TECH"
click at [875, 632] on button "Pause" at bounding box center [883, 629] width 410 height 29
type textarea "x"
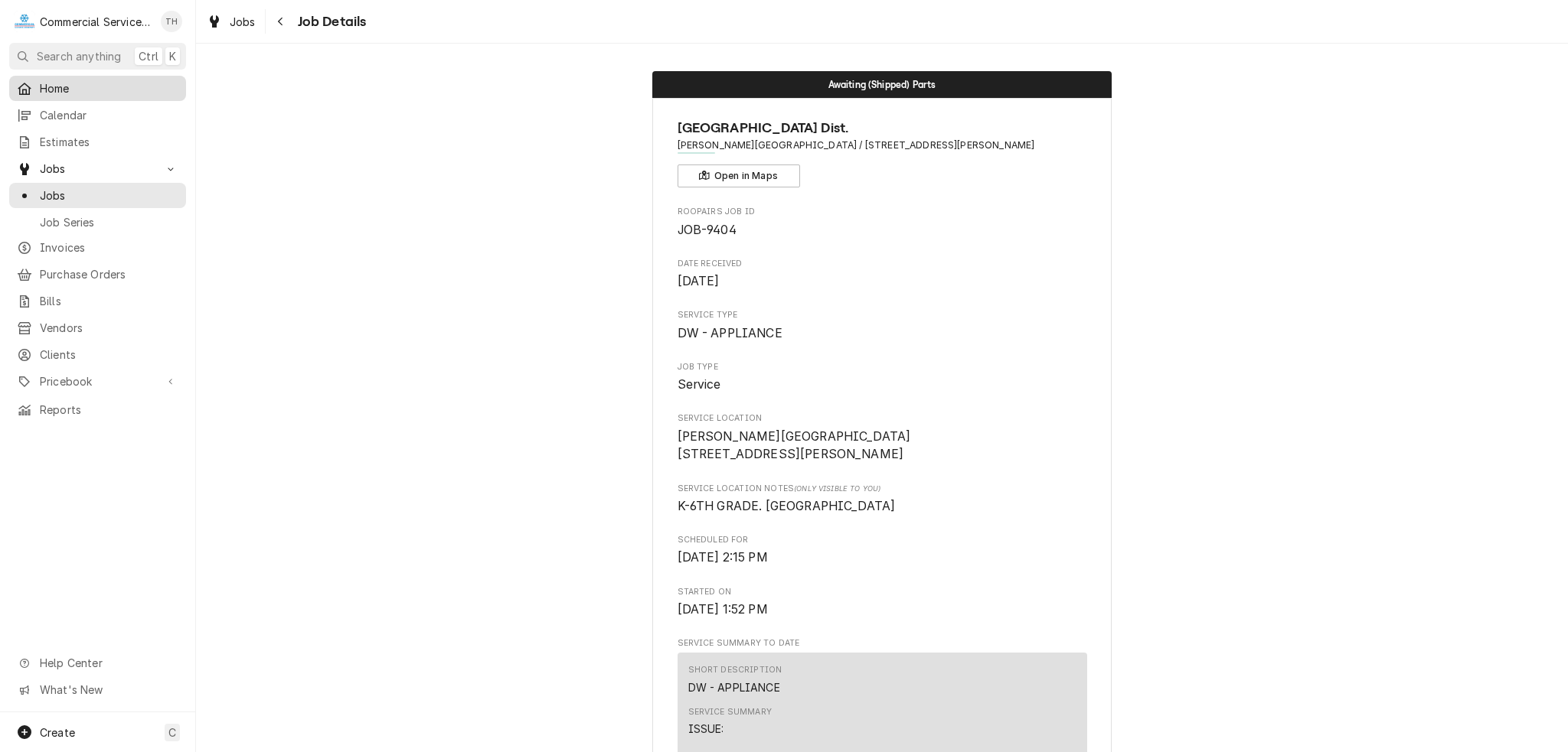
click at [82, 80] on span "Home" at bounding box center [109, 88] width 139 height 16
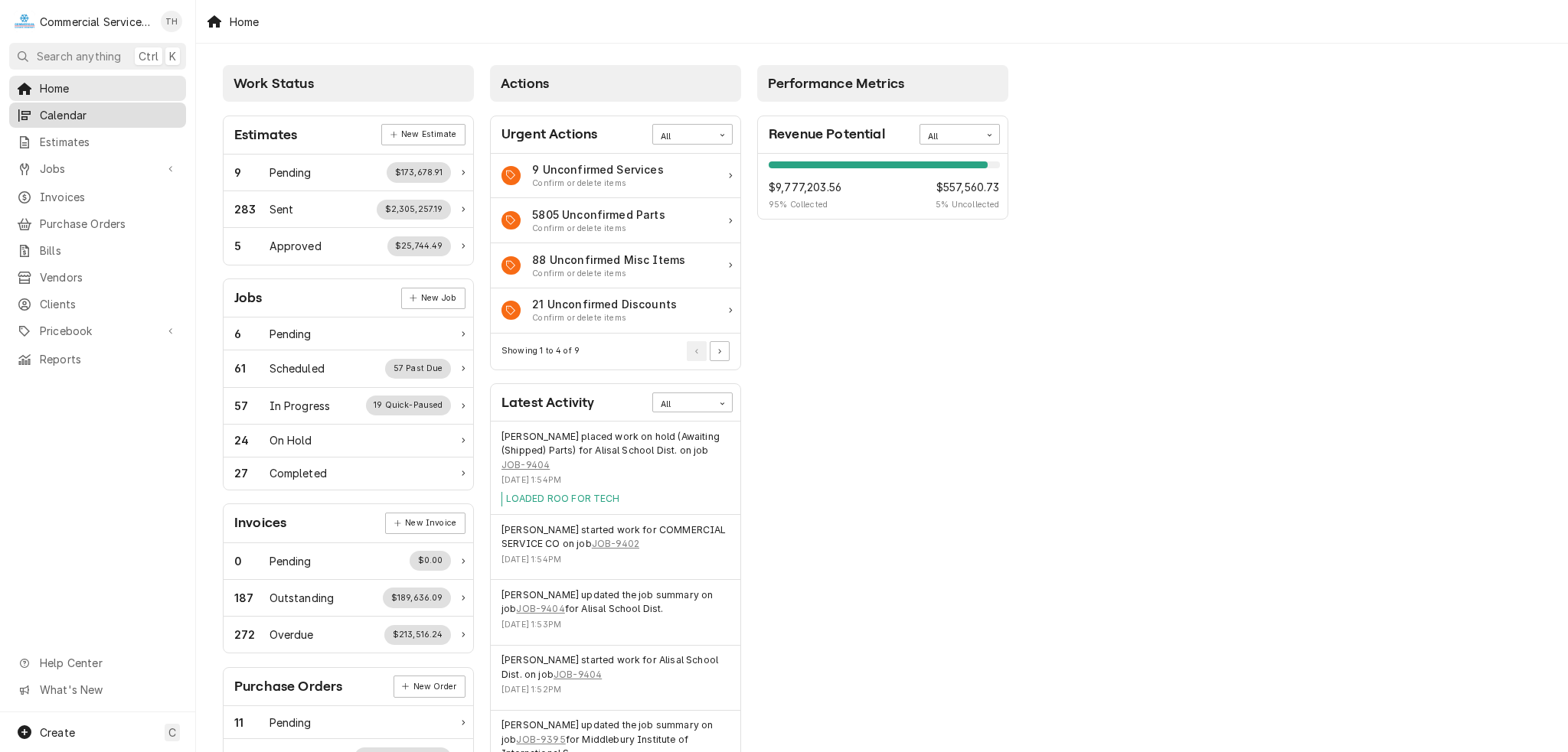
click at [76, 116] on span "Calendar" at bounding box center [109, 116] width 139 height 16
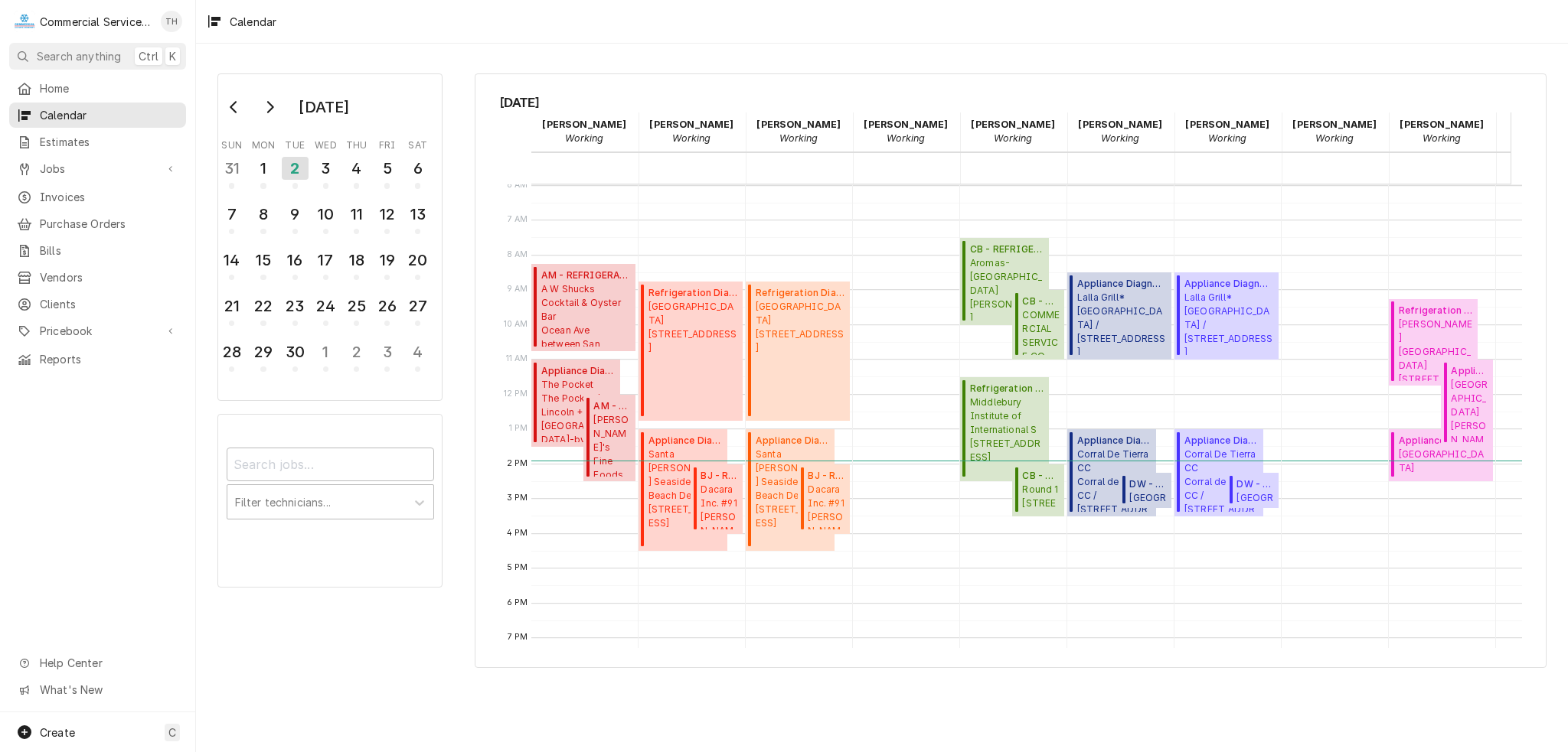
scroll to position [0, 198]
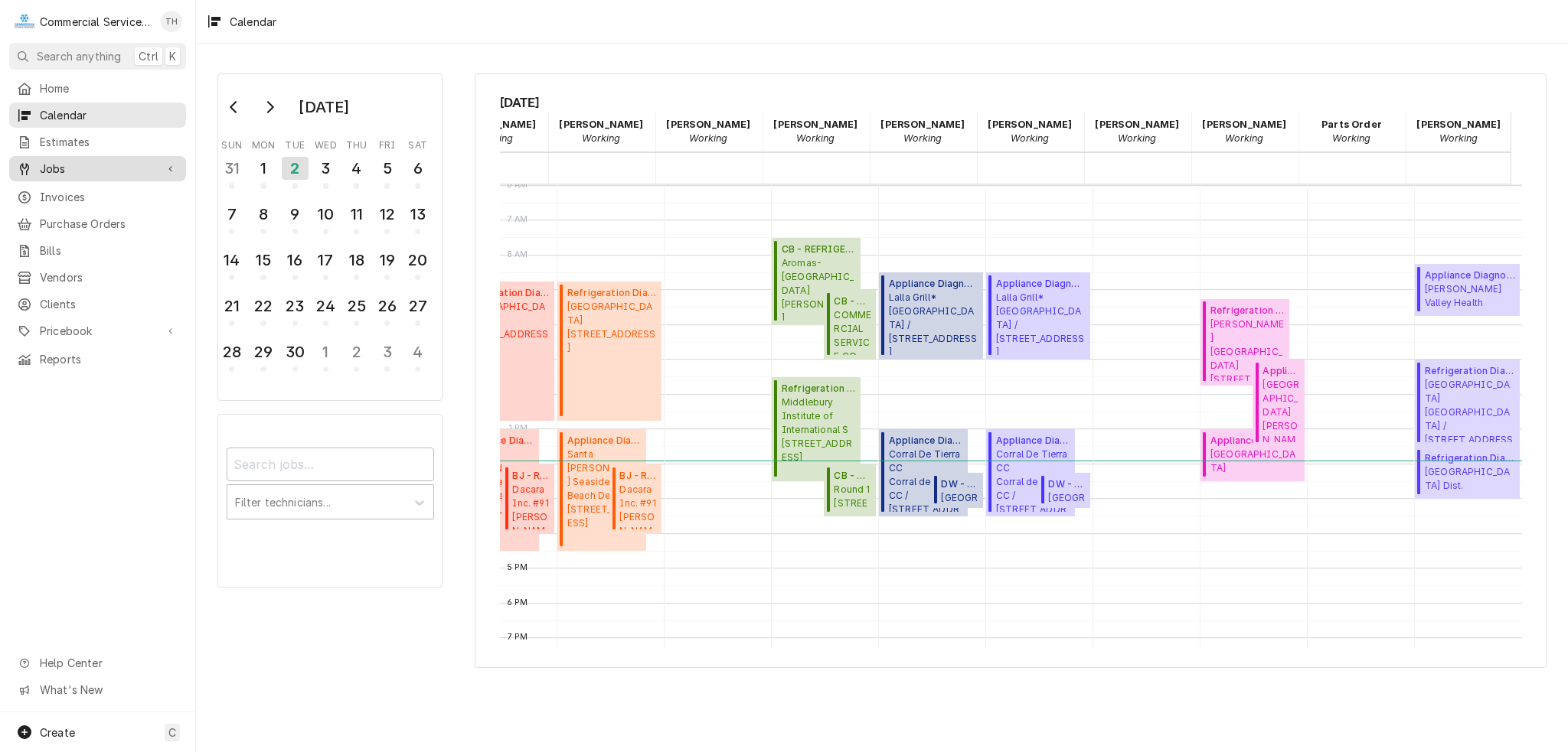
click at [85, 161] on span "Jobs" at bounding box center [98, 169] width 116 height 16
click at [140, 189] on span "Jobs" at bounding box center [109, 196] width 139 height 16
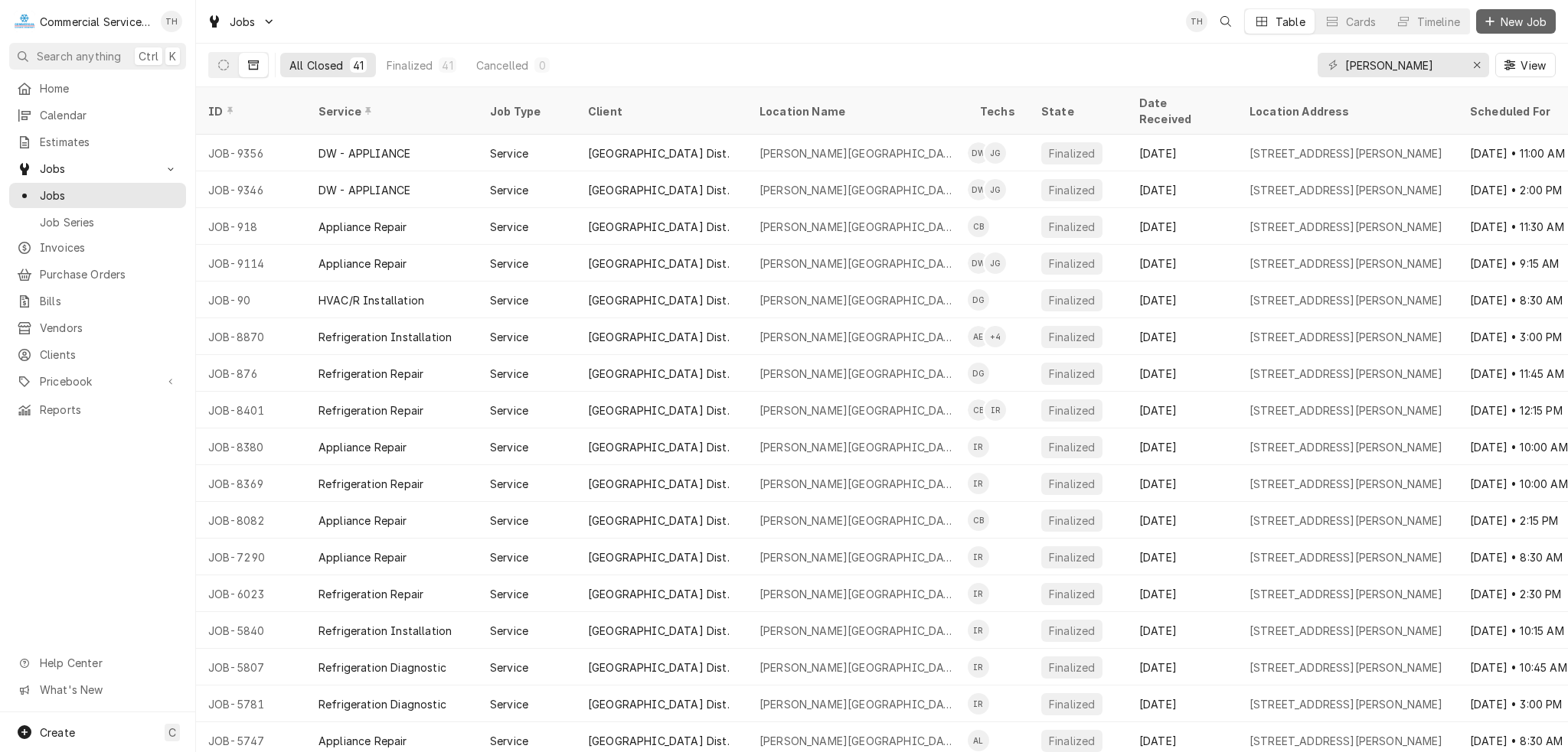
click at [1510, 29] on button "New Job" at bounding box center [1516, 21] width 80 height 25
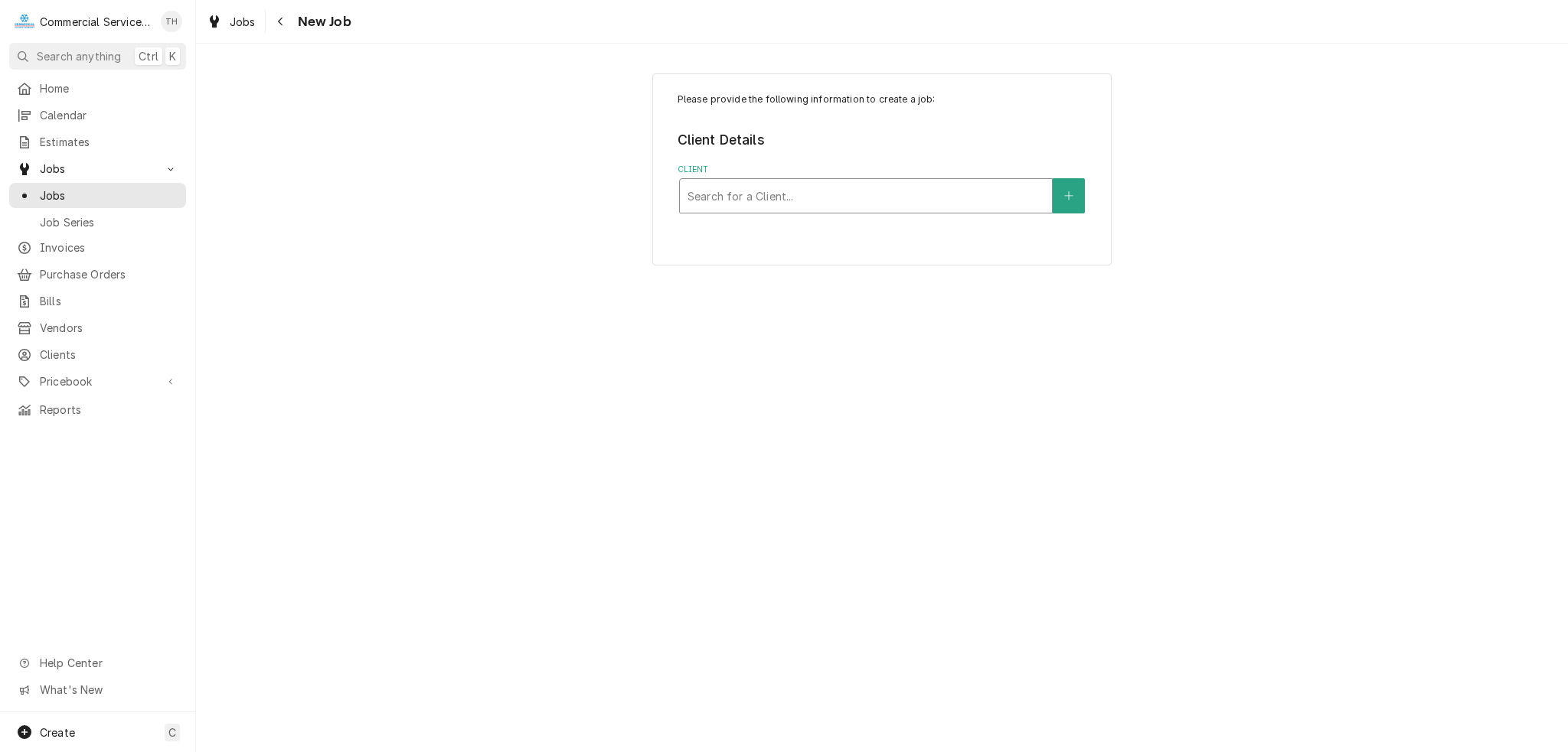
click at [848, 195] on div "Client" at bounding box center [866, 196] width 357 height 28
type input "DOM"
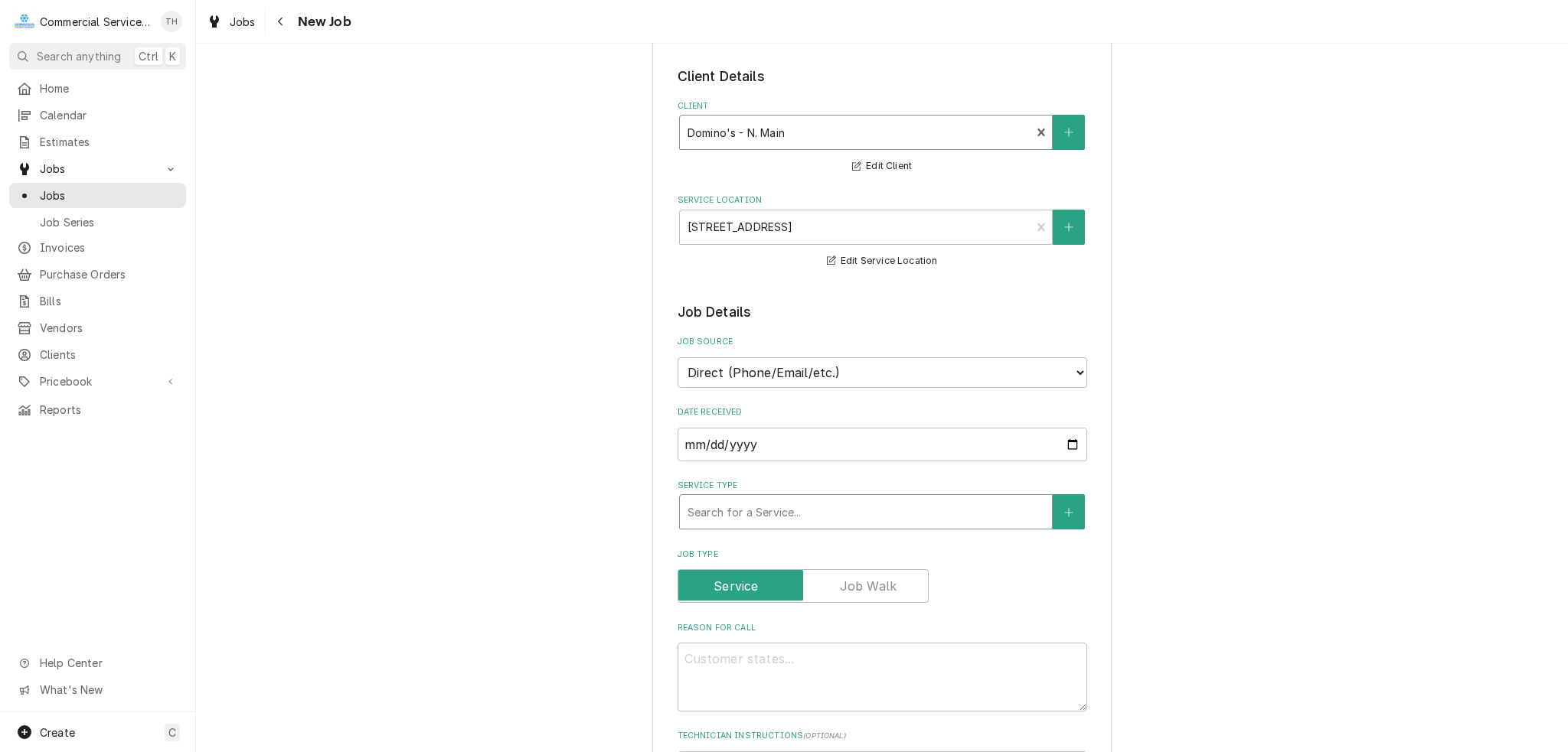
scroll to position [153, 0]
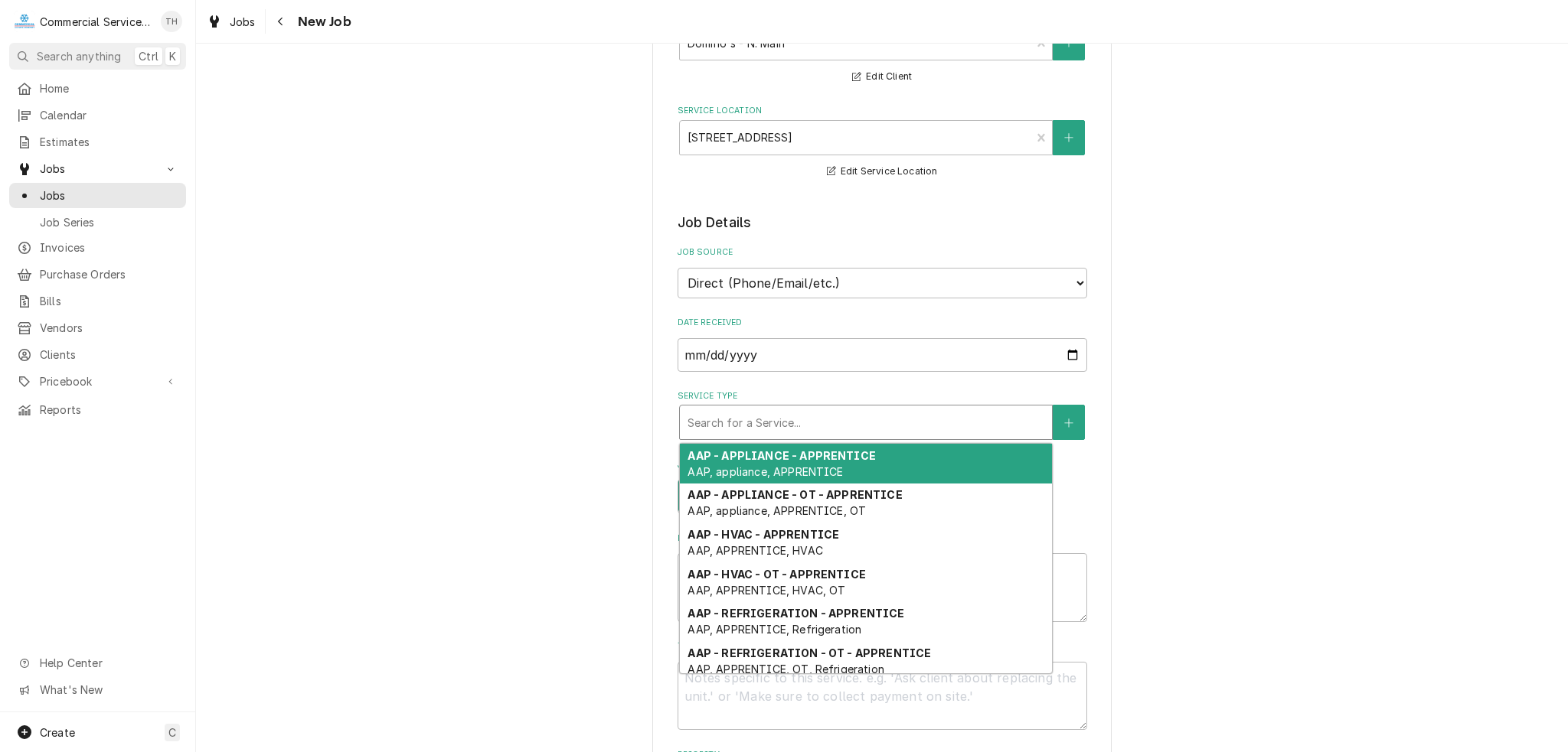
click at [815, 411] on div "Service Type" at bounding box center [866, 423] width 357 height 28
type textarea "x"
type input "A"
type textarea "x"
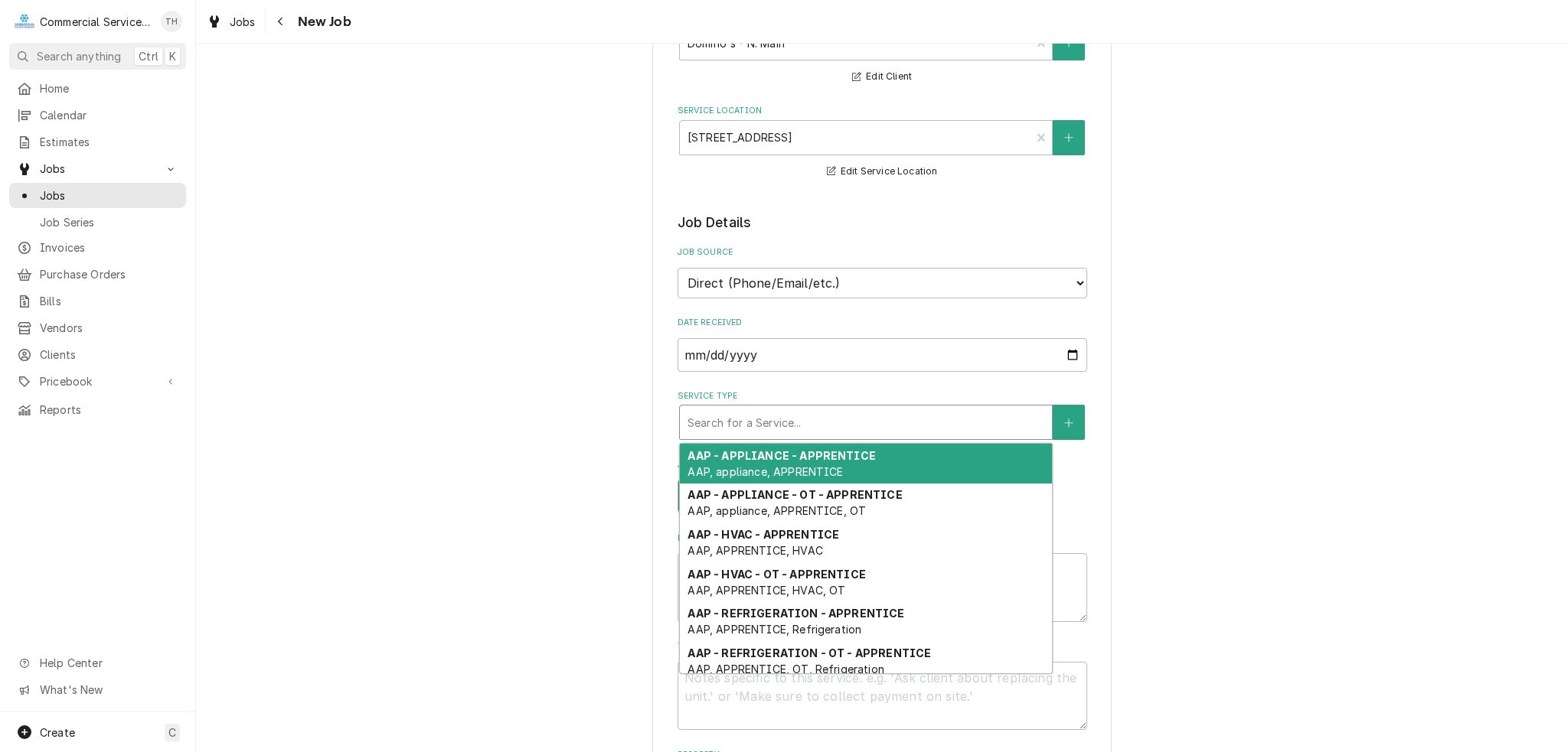
type input "C"
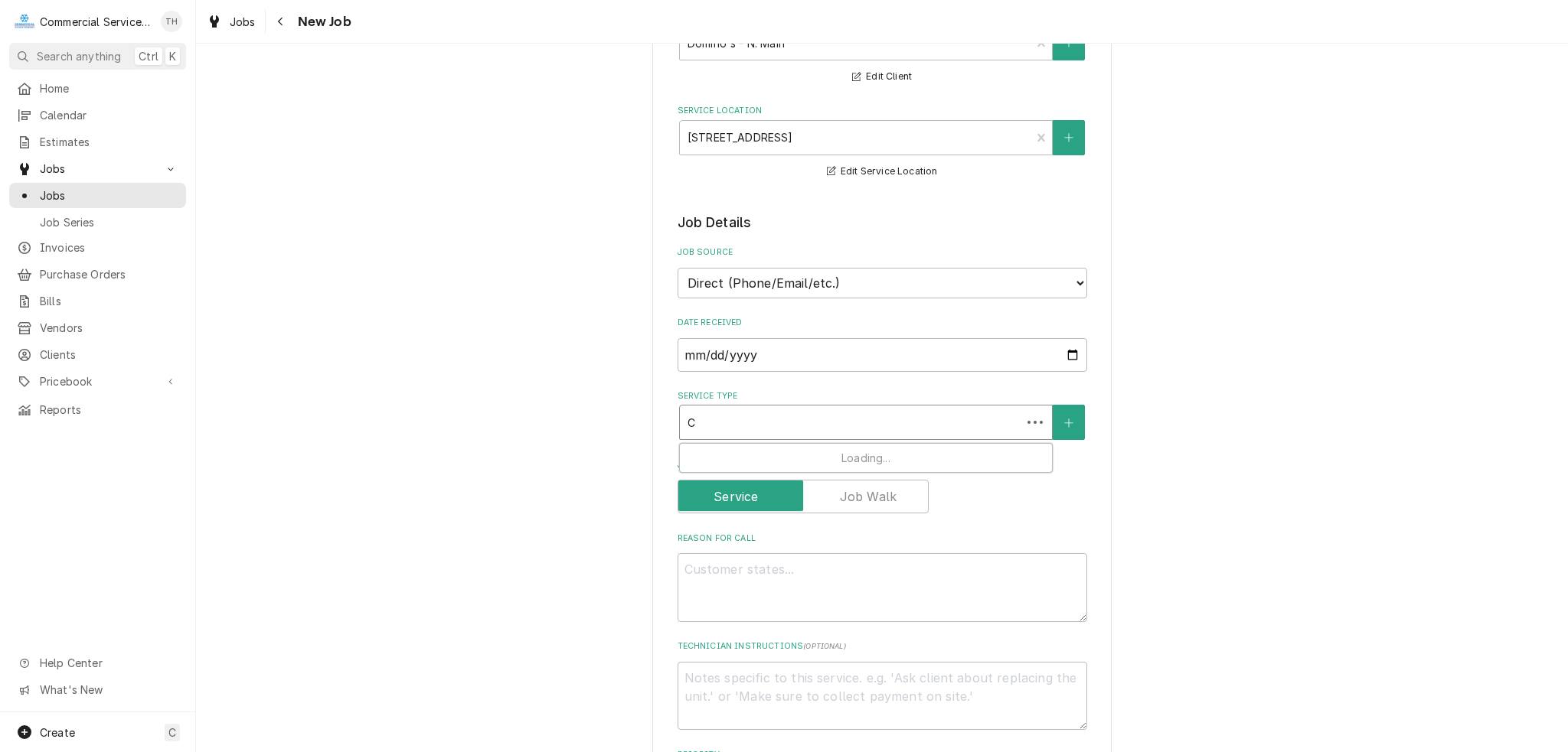
type textarea "x"
type input "CB"
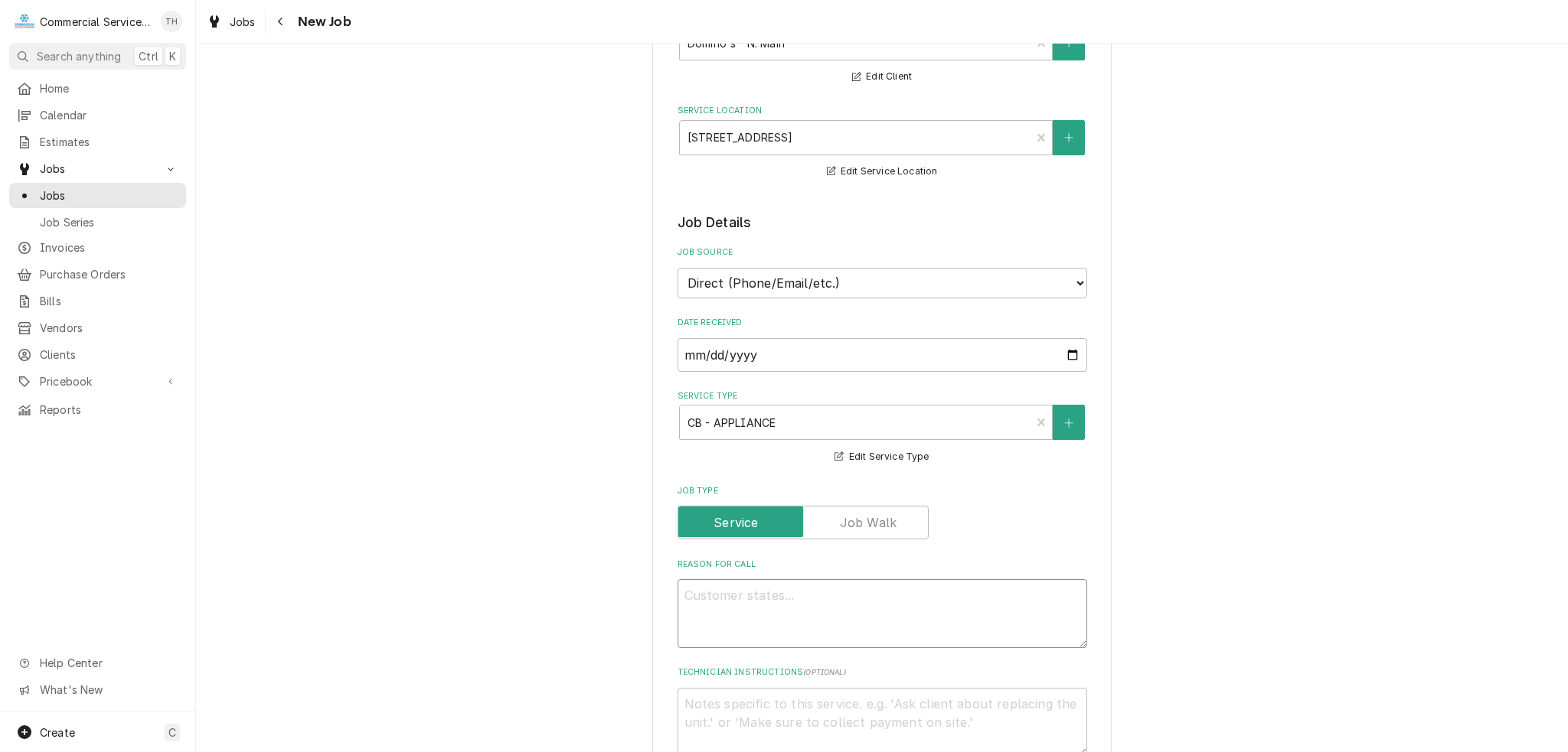
click at [995, 592] on textarea "Reason For Call" at bounding box center [883, 614] width 410 height 69
type textarea "x"
type textarea "h"
type textarea "x"
type textarea "hEA"
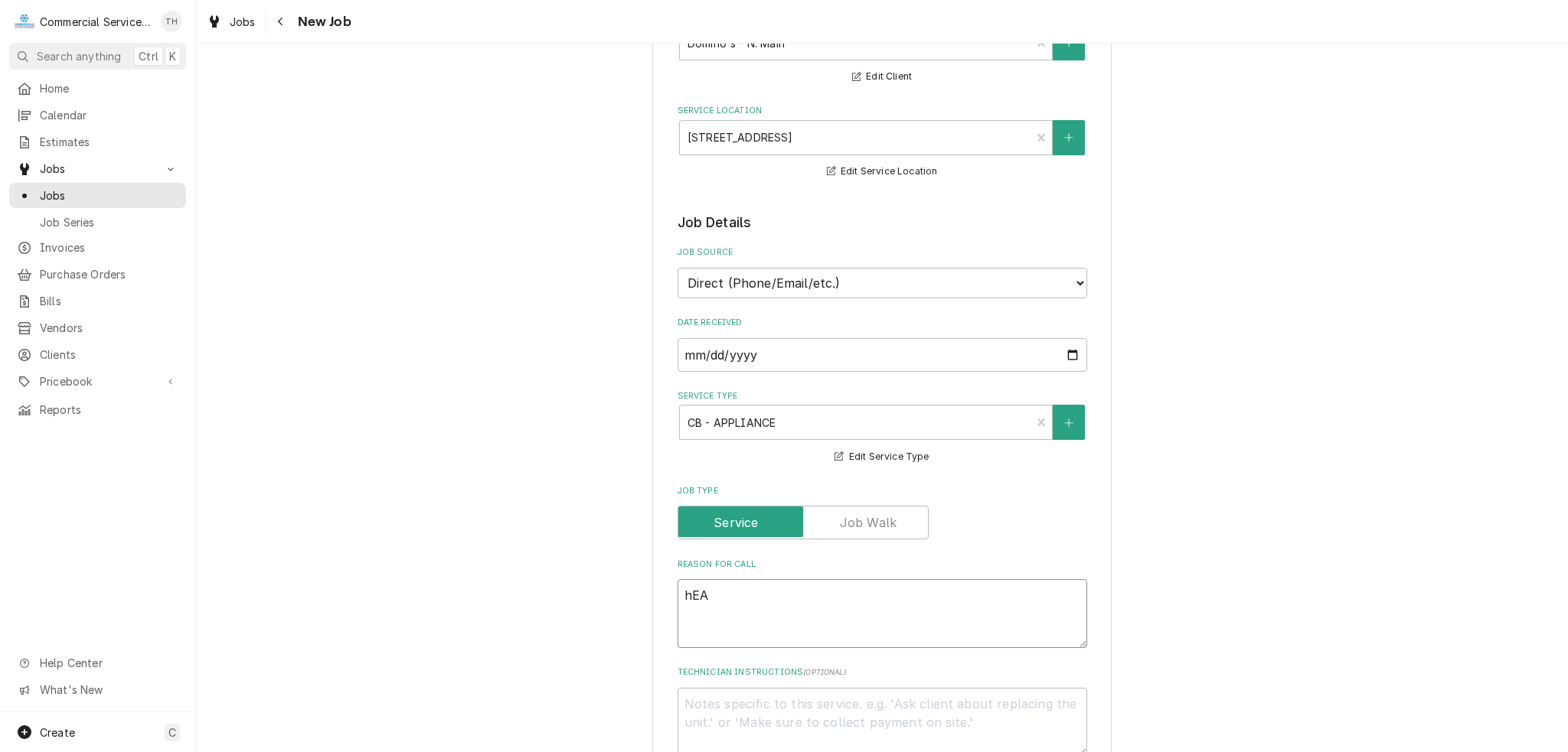
type textarea "x"
type textarea "hEAT"
type textarea "x"
type textarea "hEA"
type textarea "x"
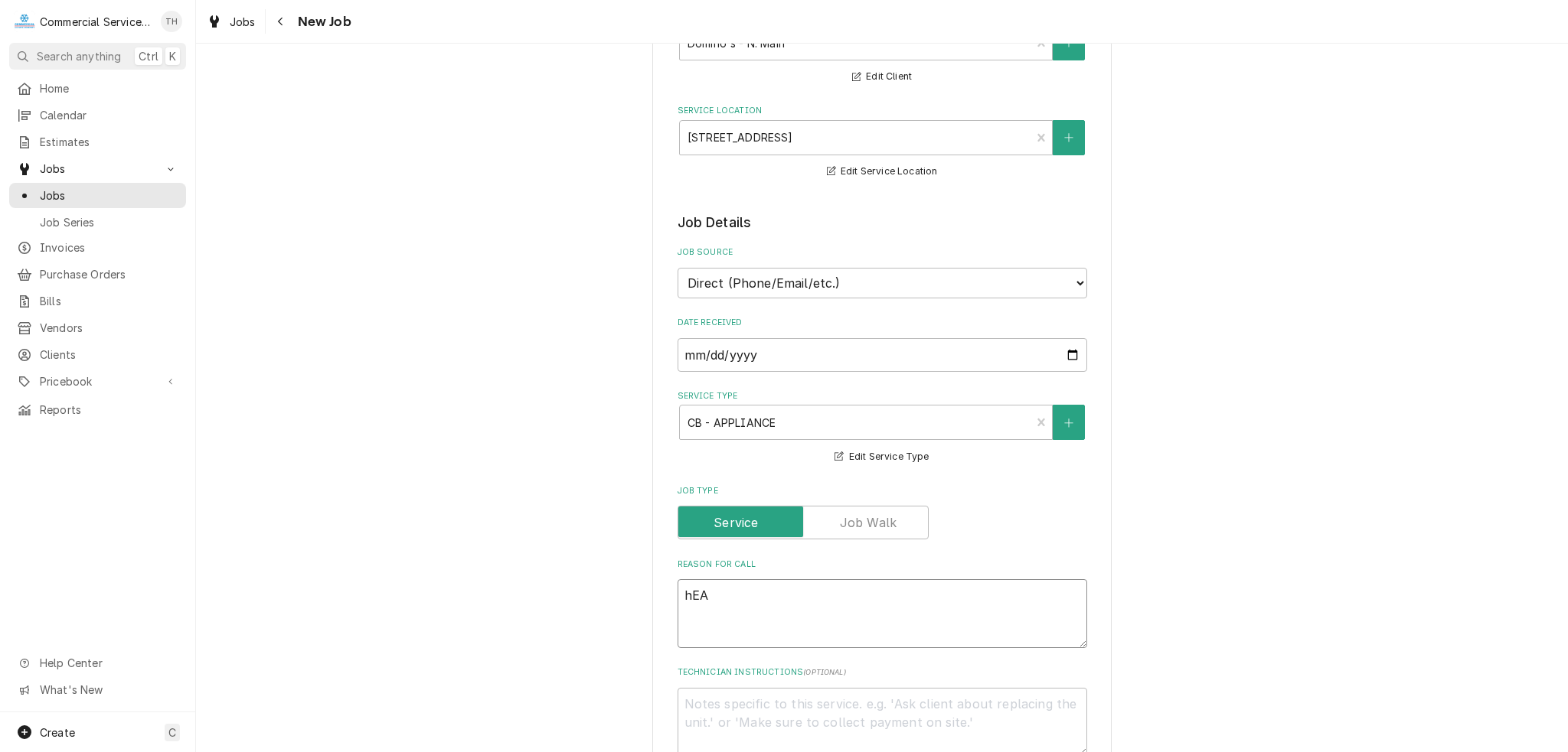
type textarea "hE"
type textarea "x"
type textarea "h"
type textarea "x"
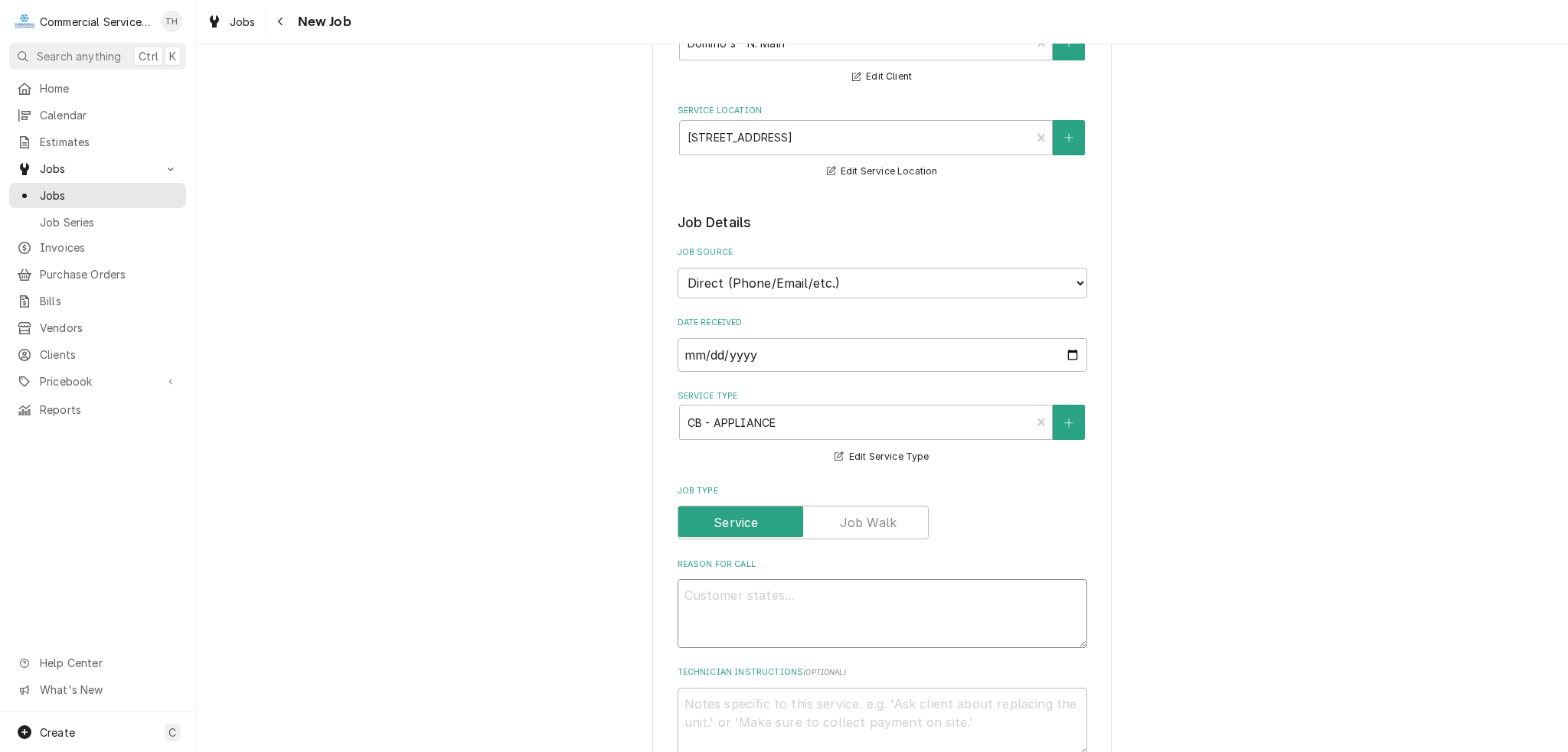
type textarea "H"
type textarea "x"
type textarea "HE"
type textarea "x"
type textarea "HEA"
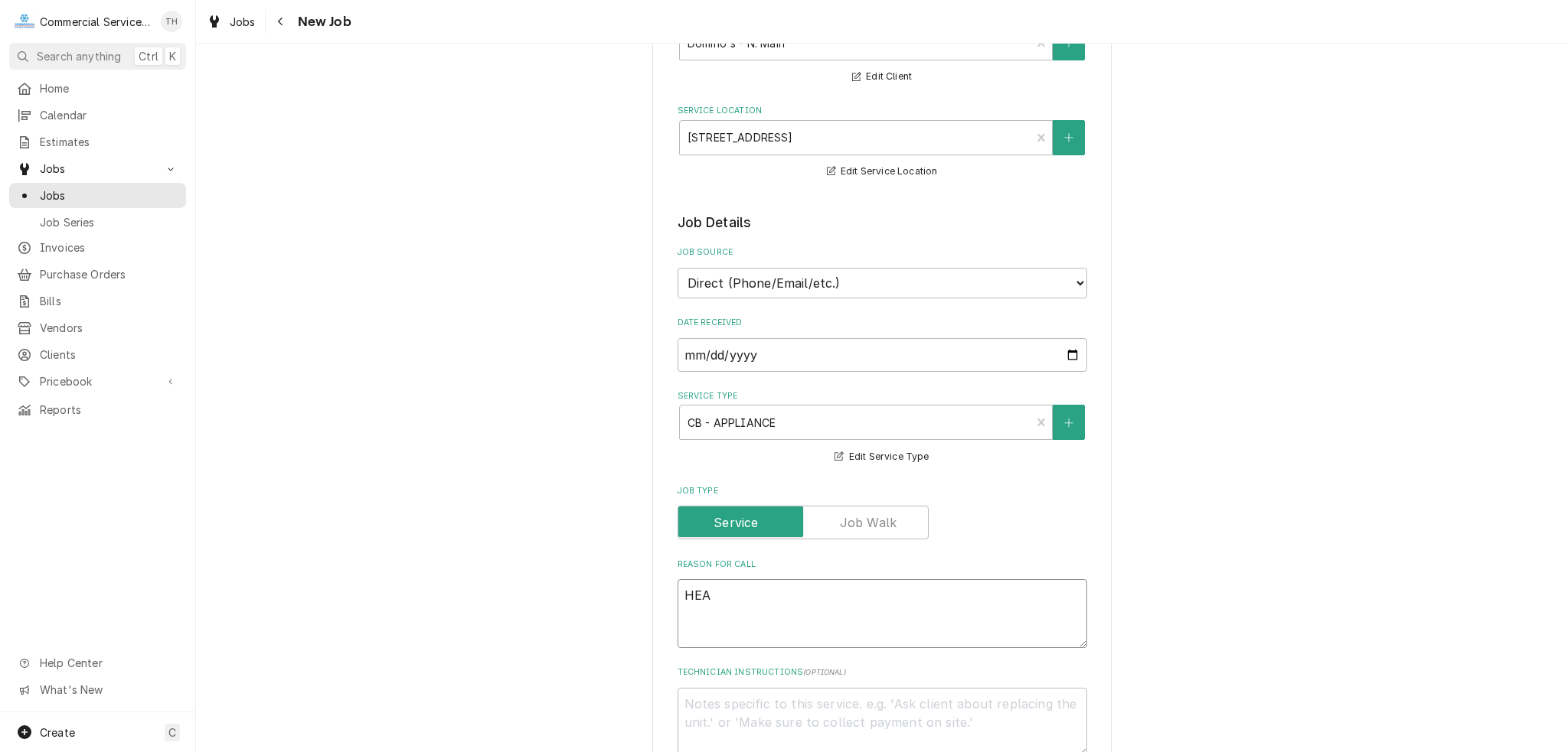
type textarea "x"
type textarea "HEAL"
type textarea "x"
type textarea "HEA"
type textarea "x"
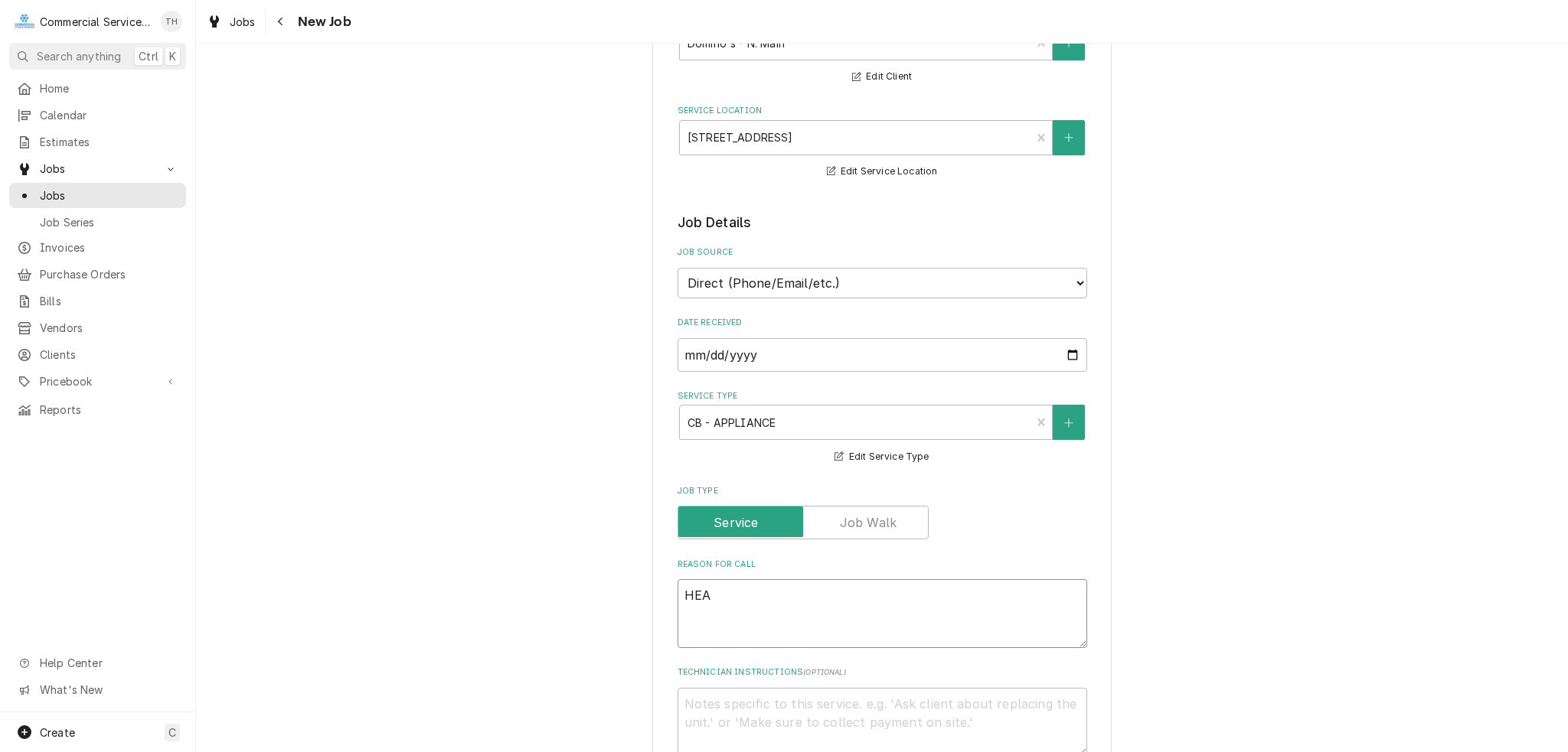
type textarea "HEAT"
type textarea "x"
type textarea "HEAT"
type textarea "x"
type textarea "HEAT L"
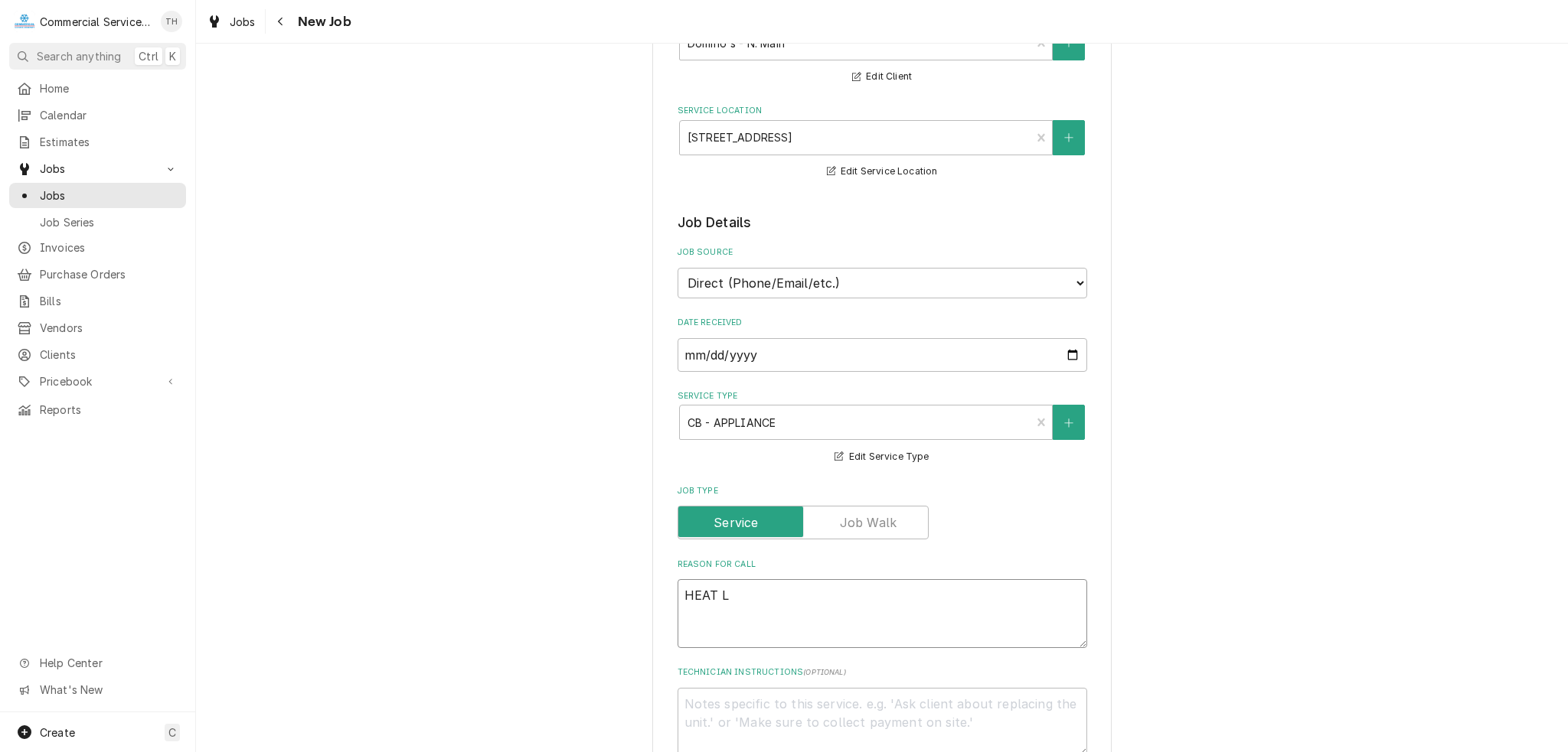
type textarea "x"
type textarea "HEAT LA"
type textarea "x"
type textarea "HEAT LAM"
type textarea "x"
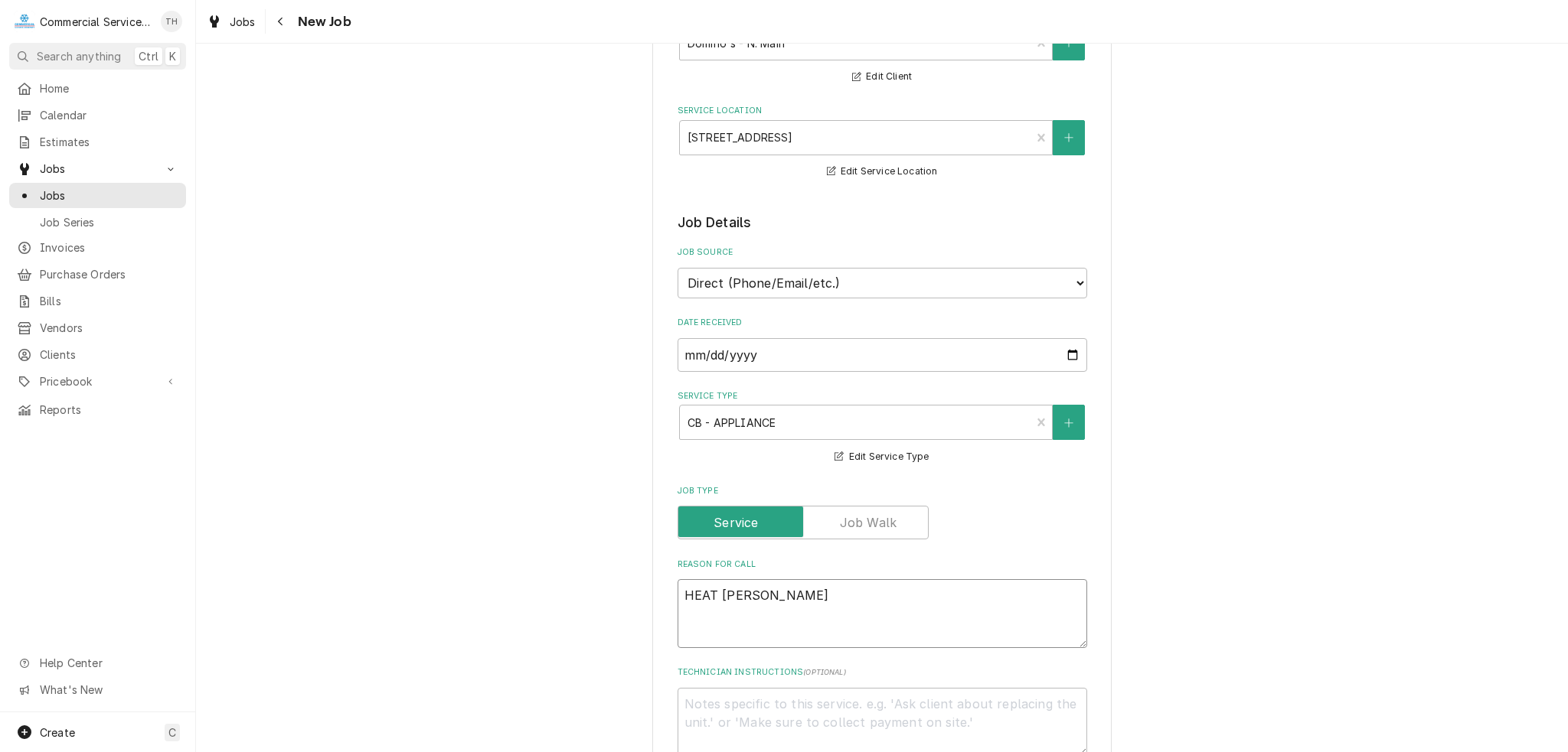
type textarea "HEAT LAMP"
type textarea "x"
type textarea "HEAT LAMP"
type textarea "x"
type textarea "HEAT LAMP B"
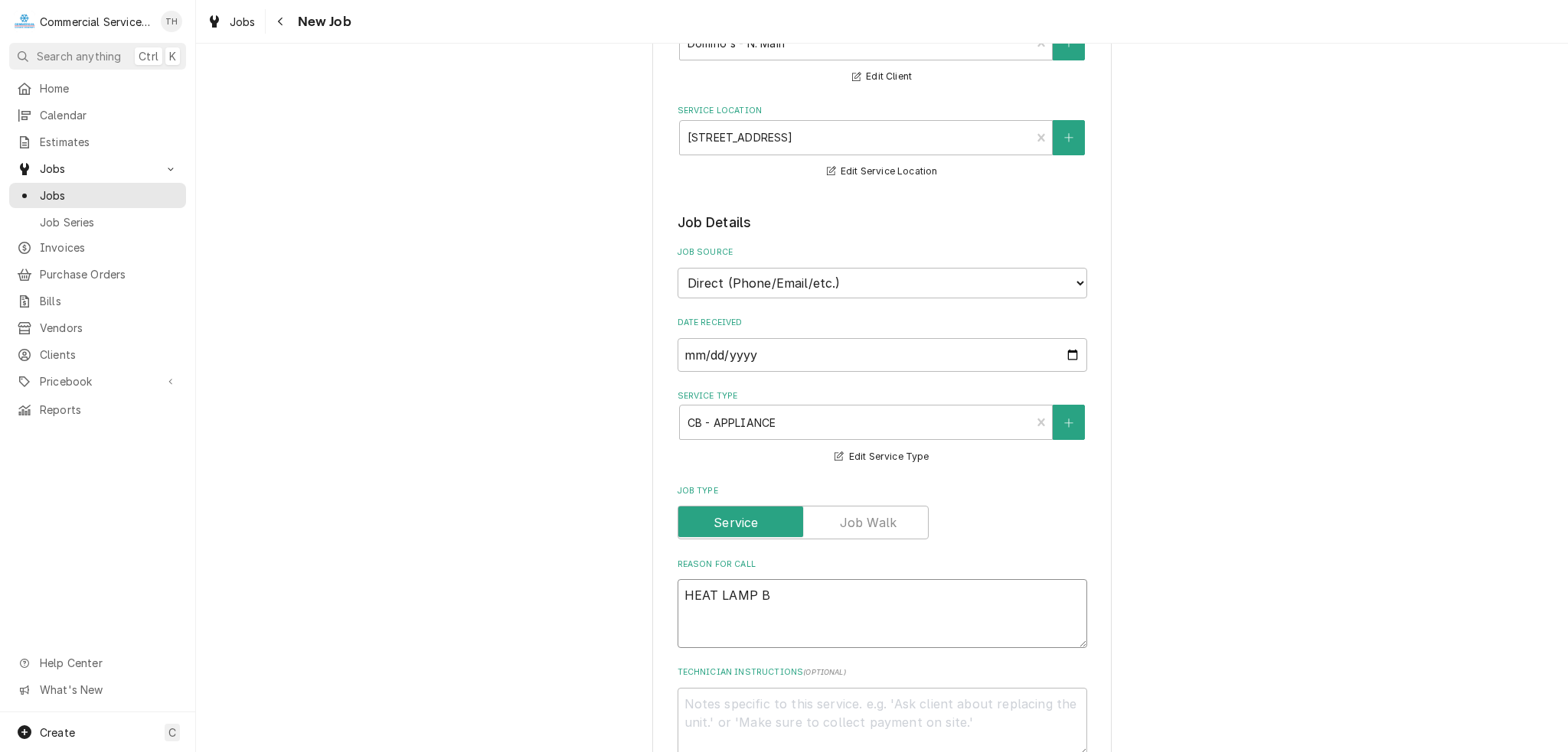
type textarea "x"
type textarea "HEAT LAMP BR"
type textarea "x"
type textarea "HEAT LAMP BRO"
type textarea "x"
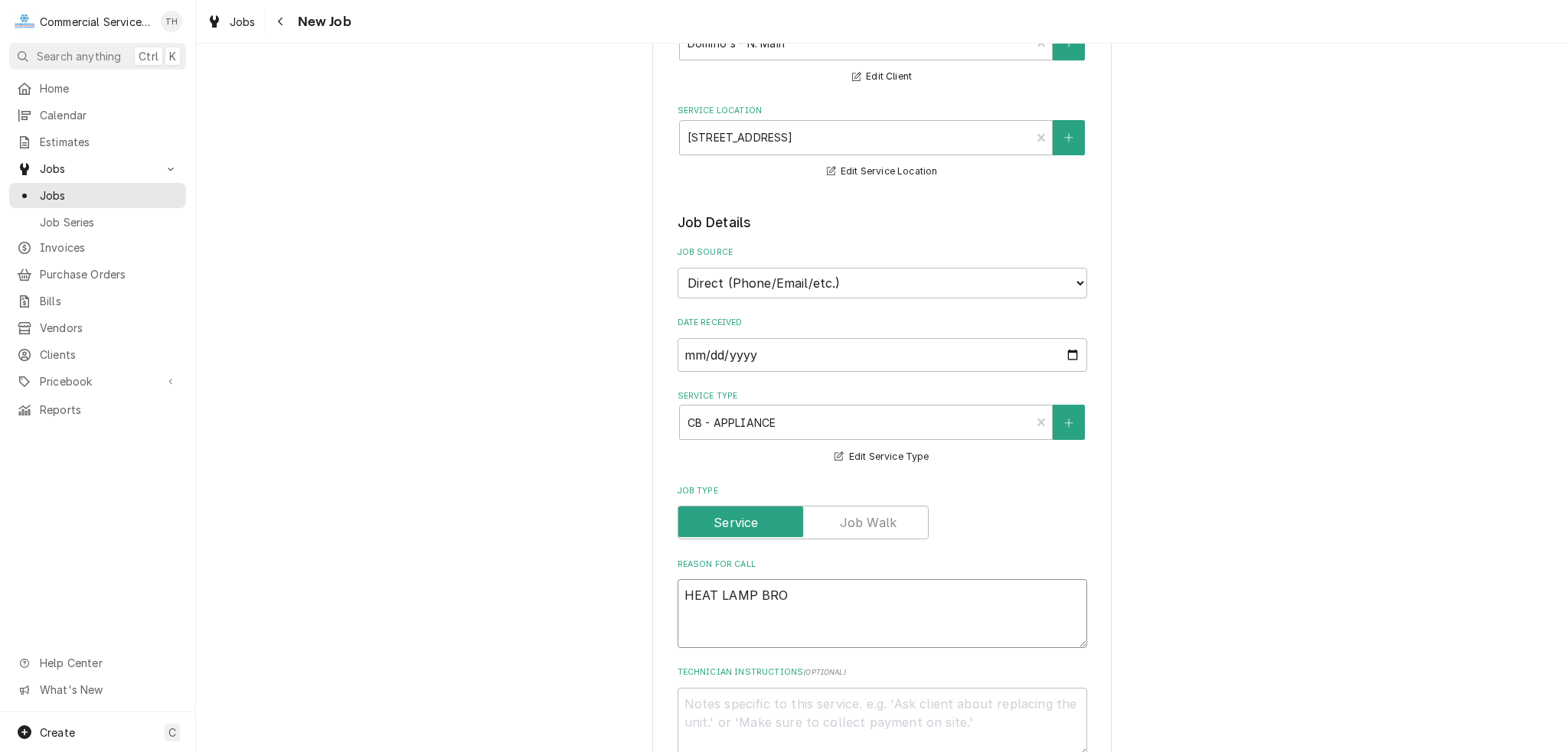
type textarea "HEAT LAMP BROU"
type textarea "x"
type textarea "HEAT LAMP BROUG"
type textarea "x"
type textarea "HEAT LAMP BROUGH"
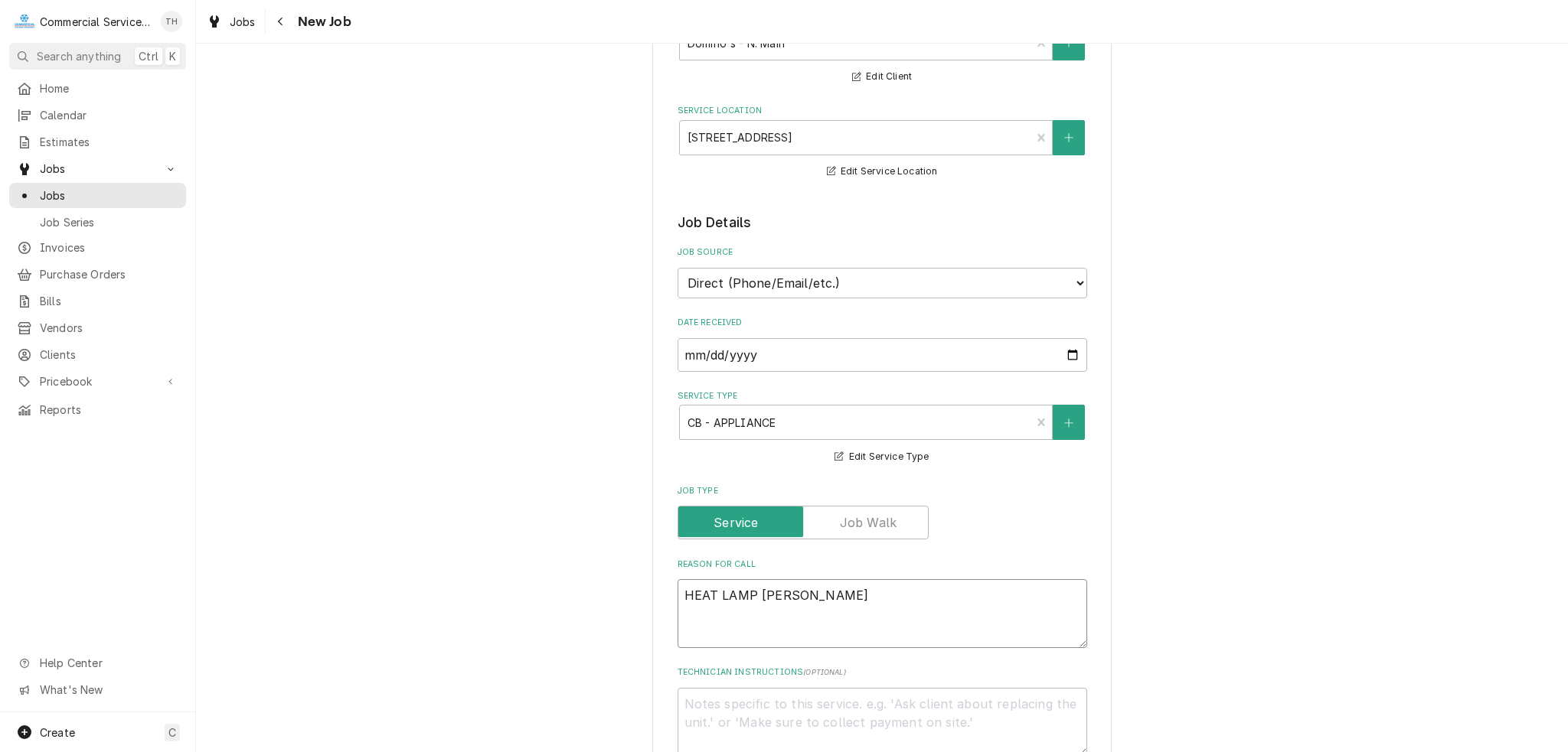
type textarea "x"
type textarea "HEAT LAMP BROUGHT"
type textarea "x"
type textarea "HEAT LAMP BROUGHT"
type textarea "x"
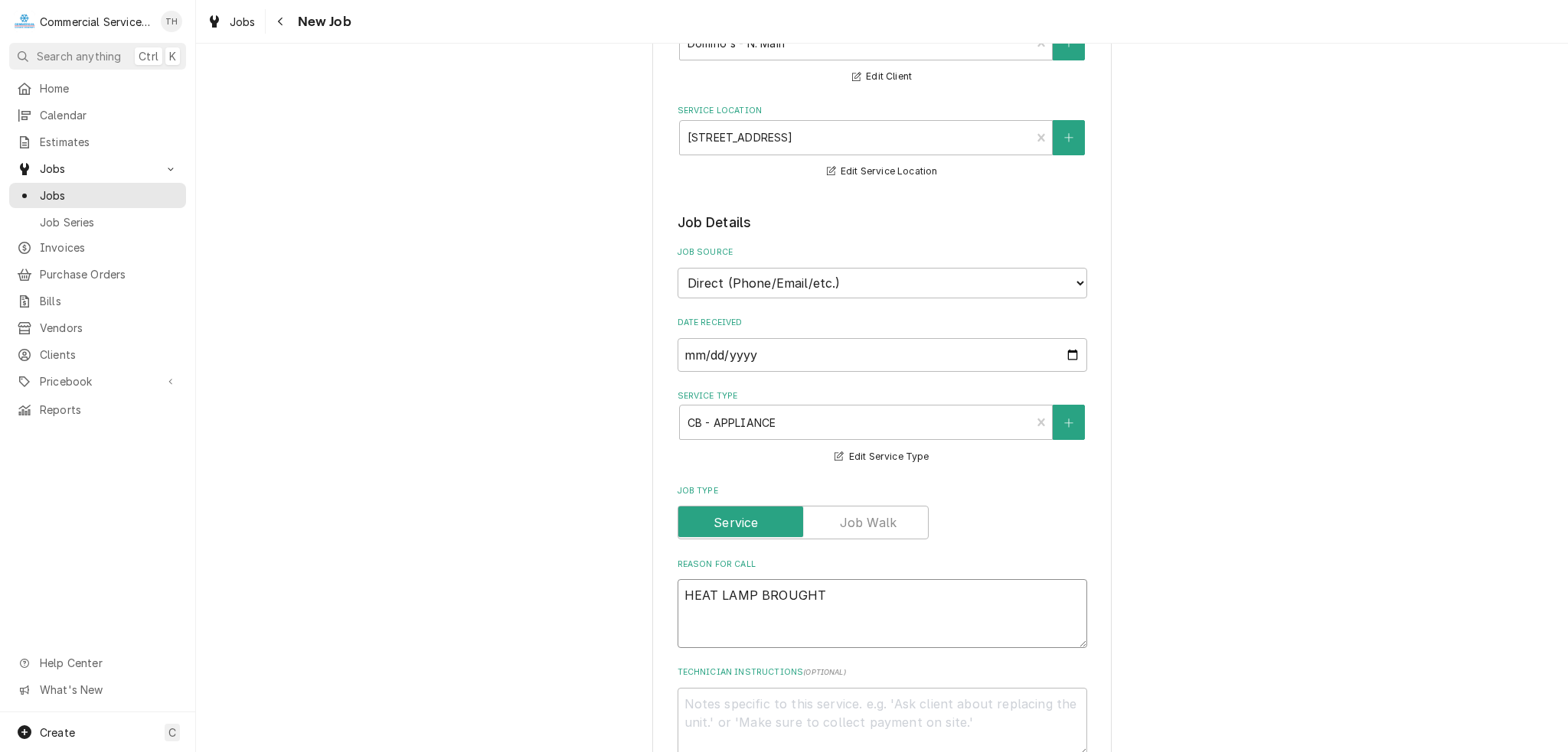
type textarea "HEAT LAMP BROUGHT I"
type textarea "x"
type textarea "HEAT LAMP BROUGHT IN"
type textarea "x"
type textarea "HEAT LAMP BROUGHT INT"
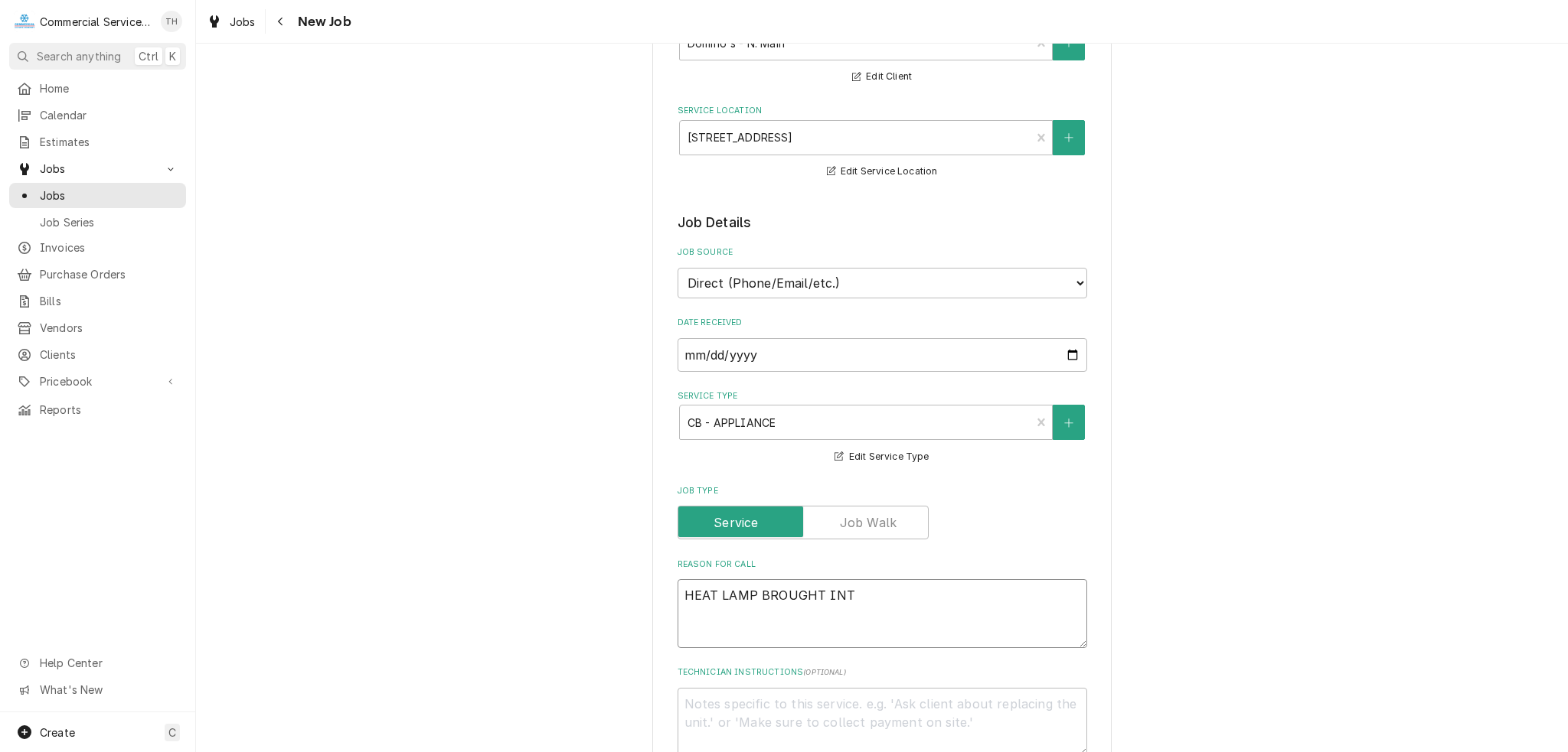
type textarea "x"
type textarea "HEAT LAMP BROUGHT INTO"
type textarea "x"
type textarea "HEAT LAMP BROUGHT INTO"
type textarea "x"
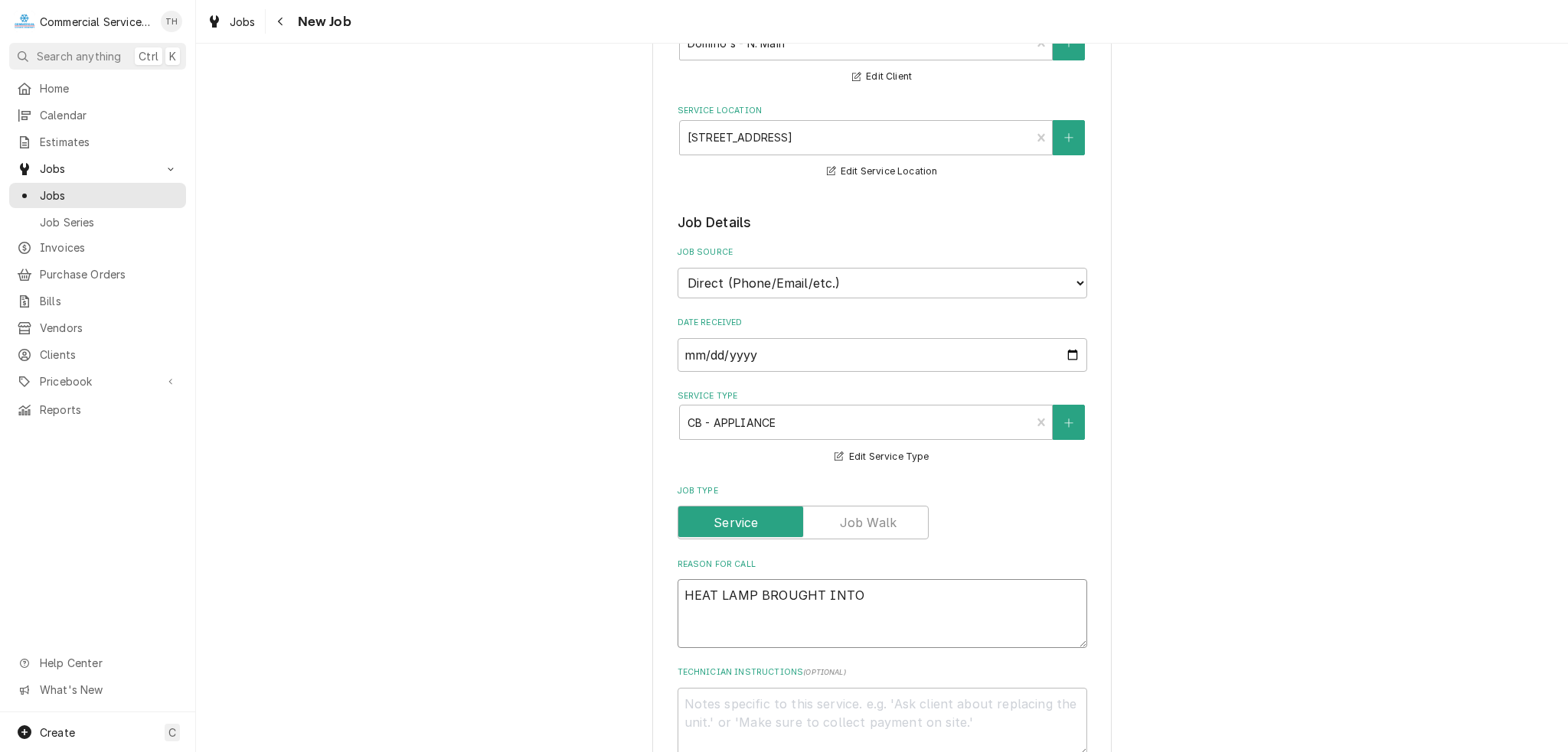
type textarea "HEAT LAMP BROUGHT INTO S"
type textarea "x"
type textarea "HEAT LAMP BROUGHT INTO SH"
type textarea "x"
type textarea "HEAT LAMP BROUGHT INTO SHO"
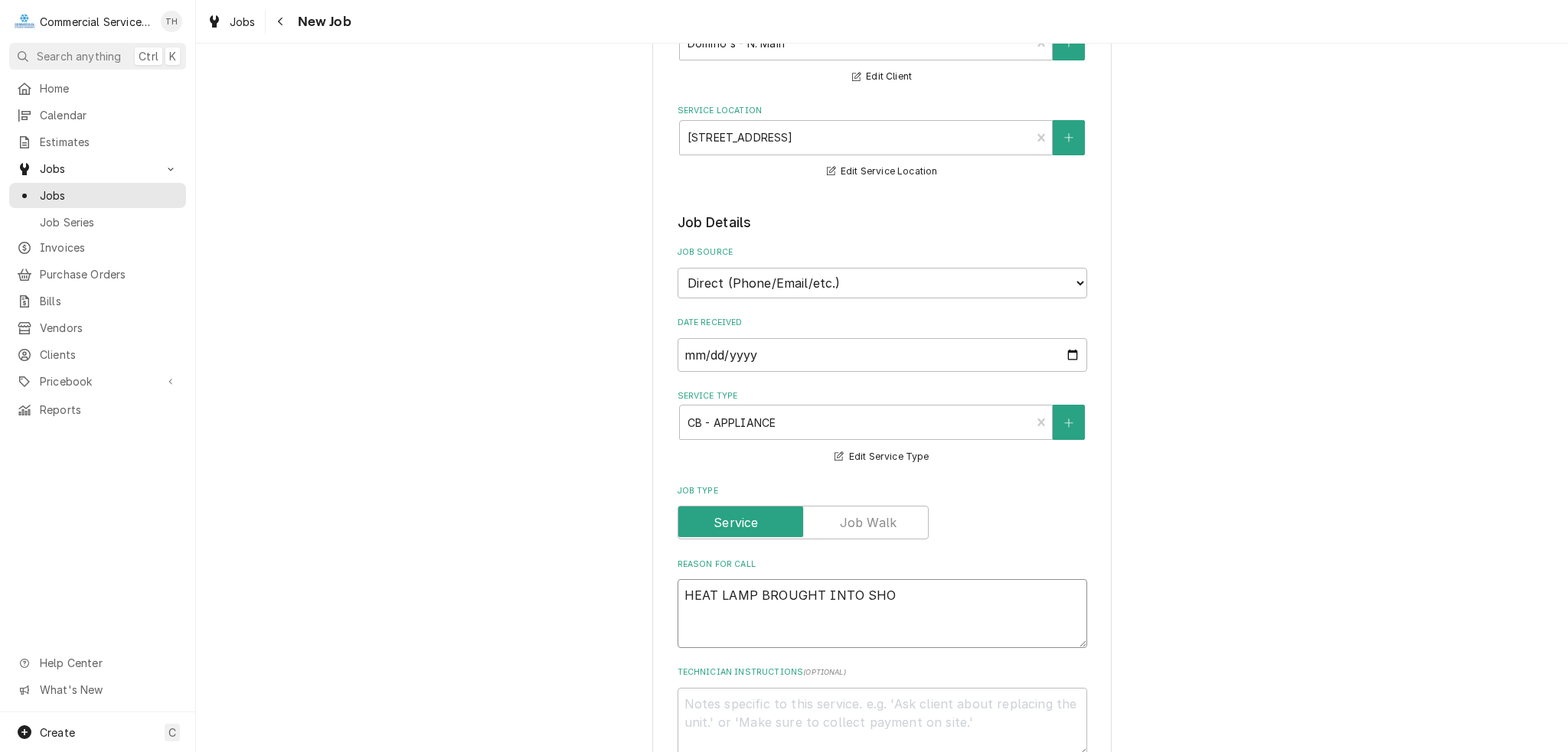
type textarea "x"
type textarea "HEAT LAMP BROUGHT INTO SHOP"
type textarea "x"
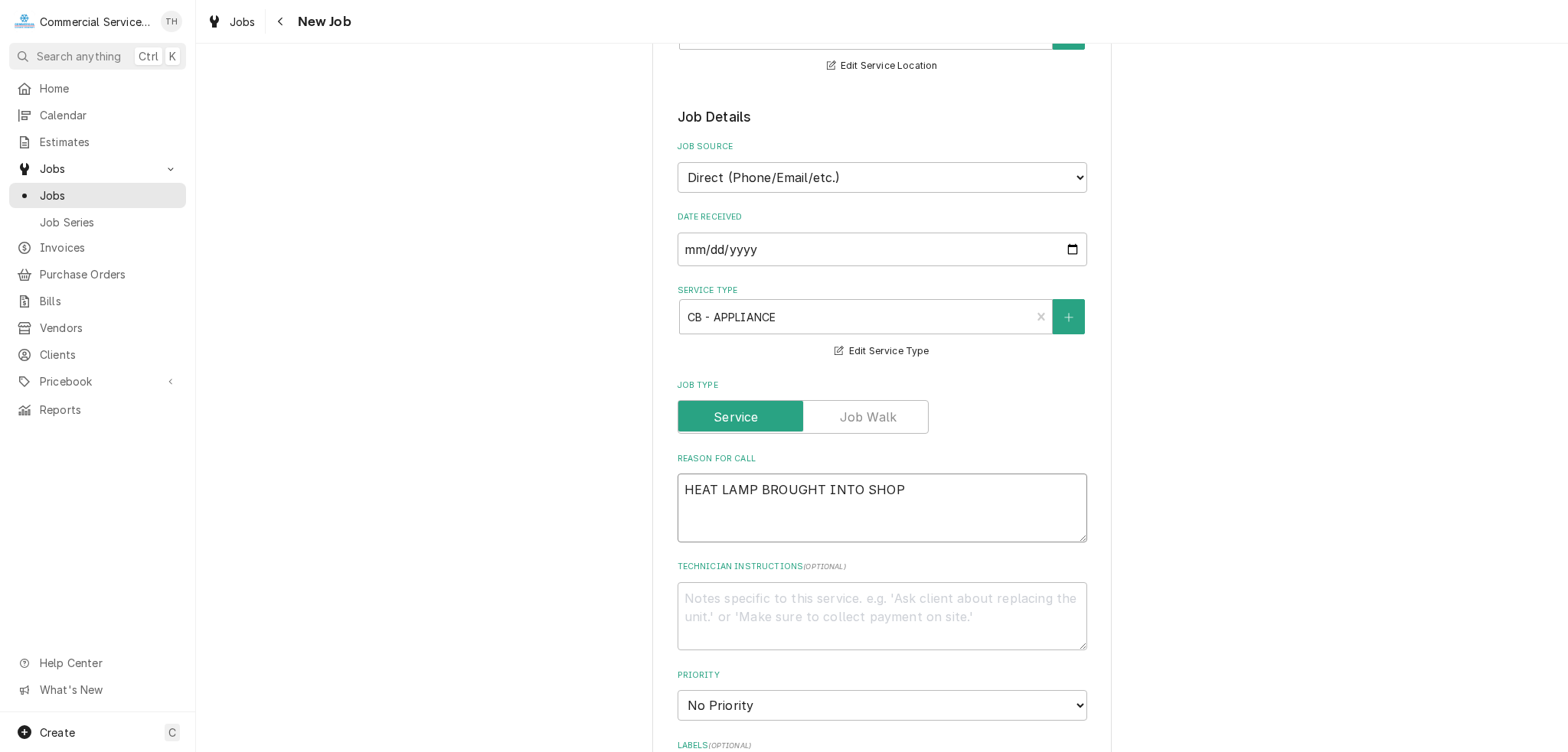
scroll to position [383, 0]
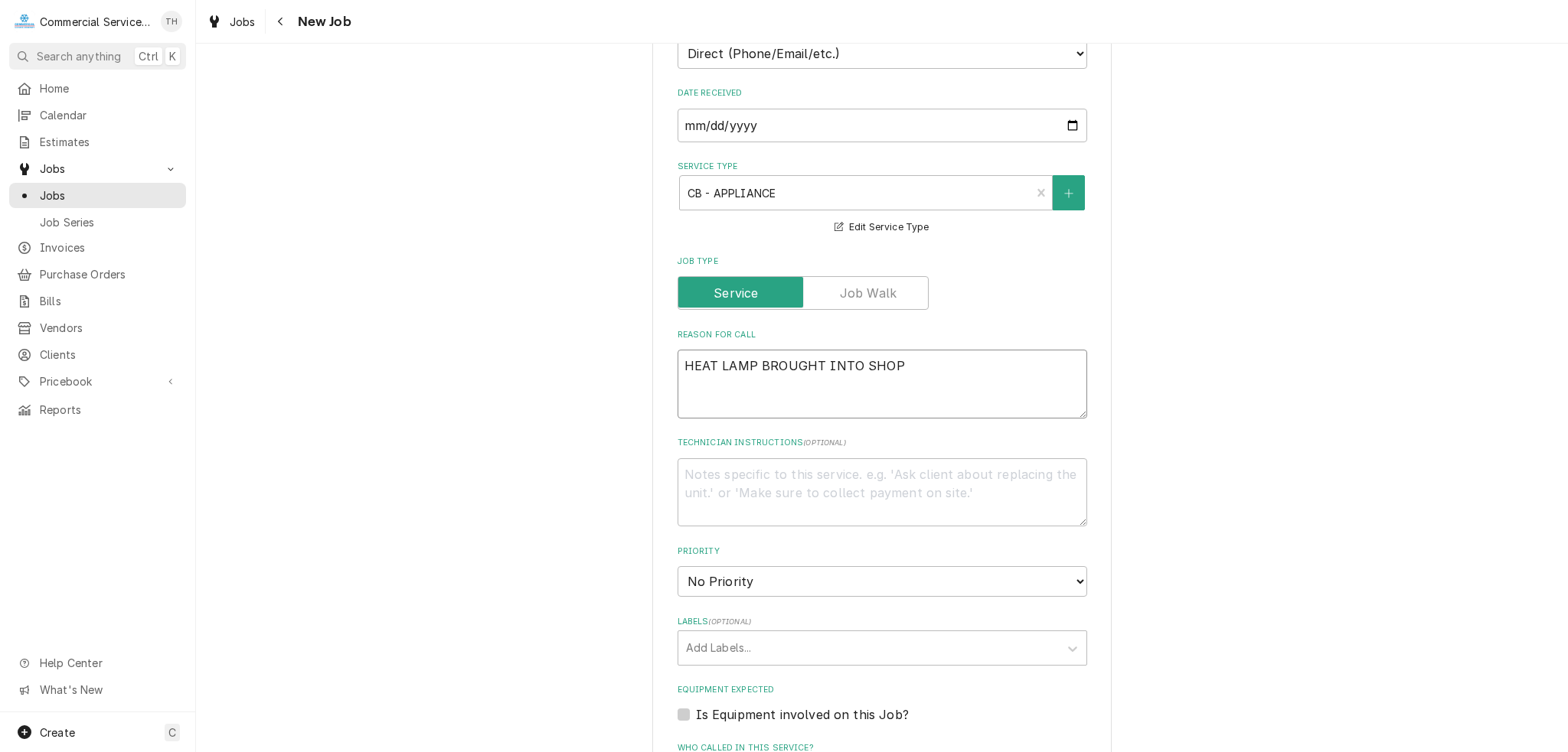
type textarea "HEAT LAMP BROUGHT INTO SHOP"
click at [792, 587] on select "No Priority Urgent High Medium Low" at bounding box center [883, 581] width 410 height 30
select select "4"
click at [678, 566] on select "No Priority Urgent High Medium Low" at bounding box center [883, 581] width 410 height 30
type textarea "x"
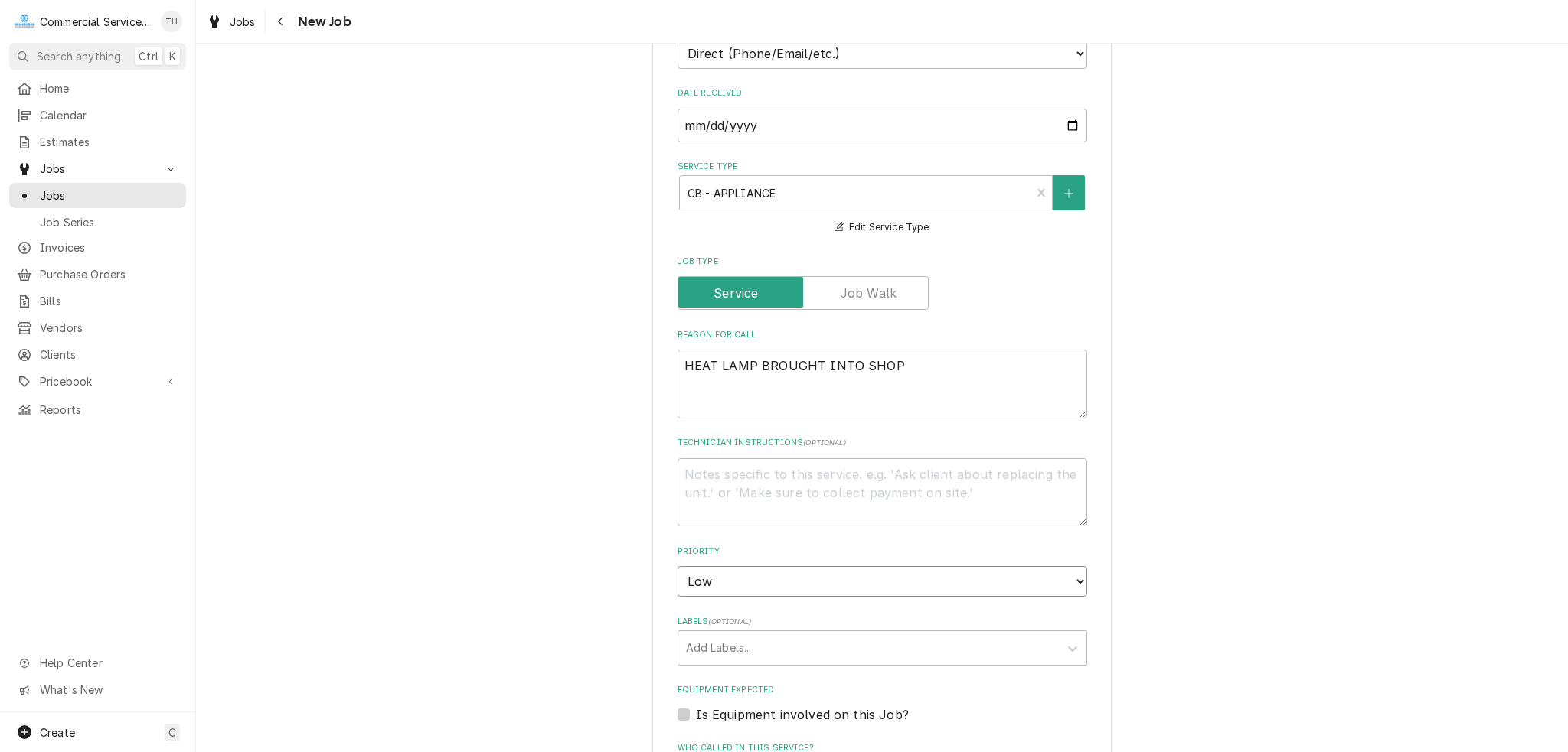
scroll to position [536, 0]
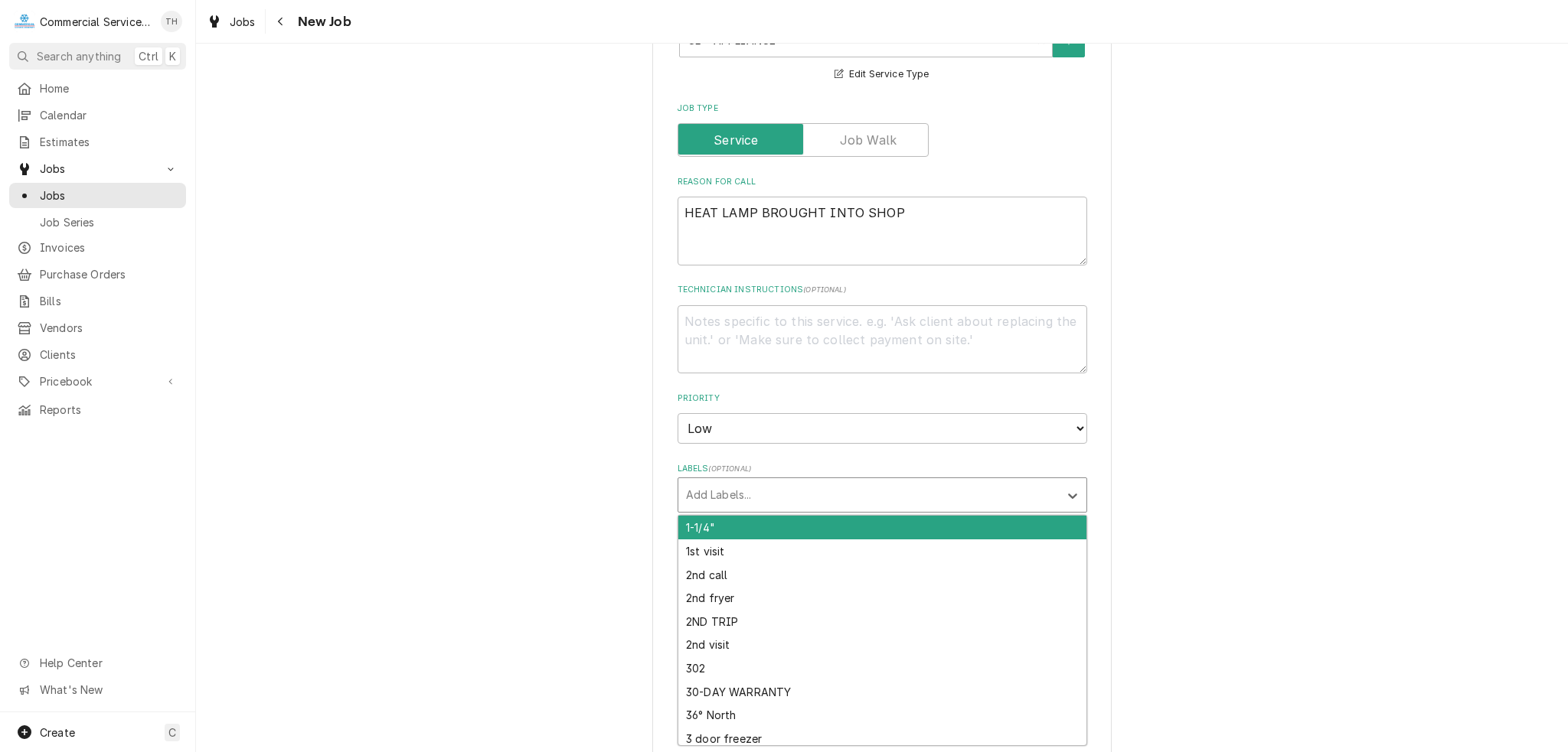
click at [770, 488] on div "Labels" at bounding box center [868, 495] width 365 height 28
type input "IN SHOP"
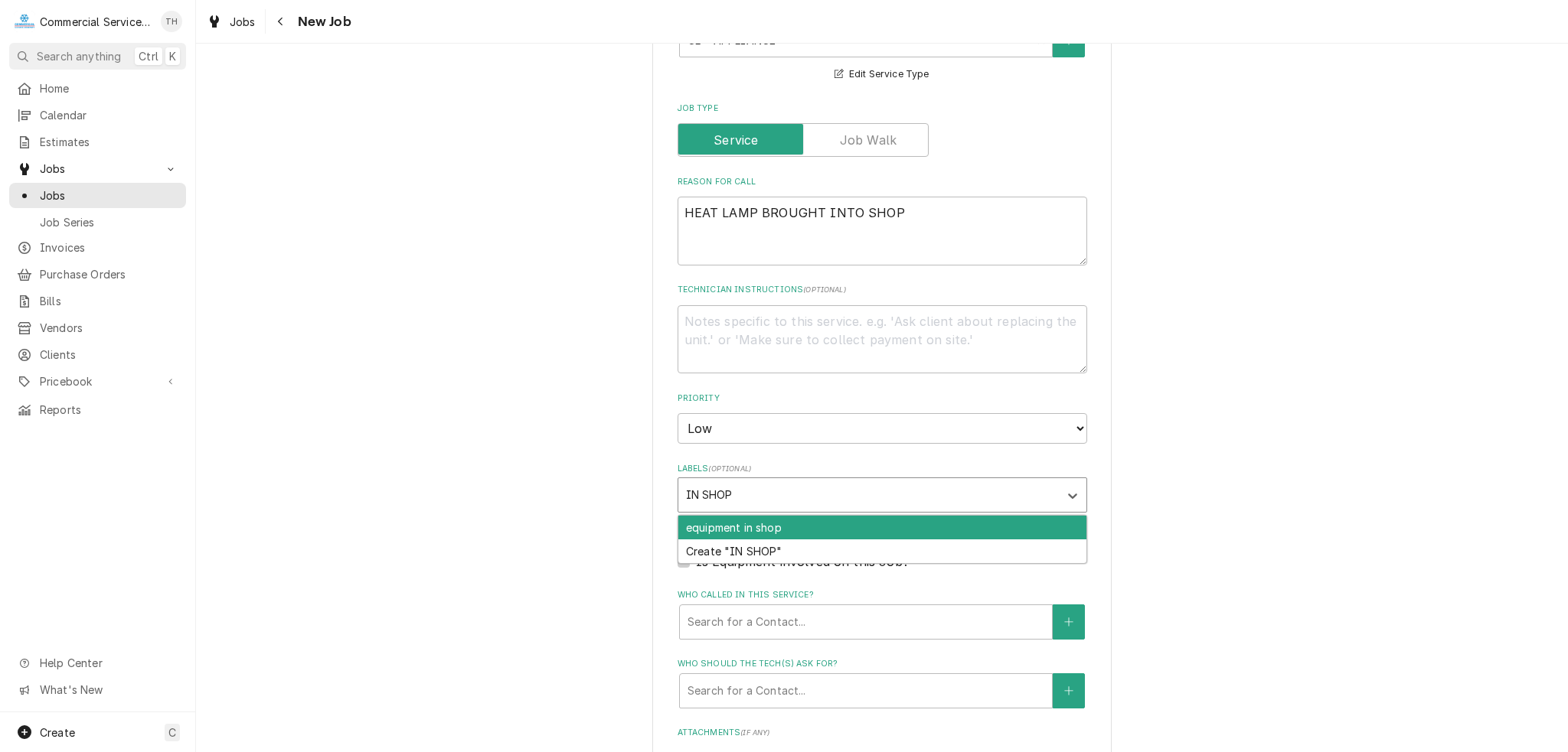
type textarea "x"
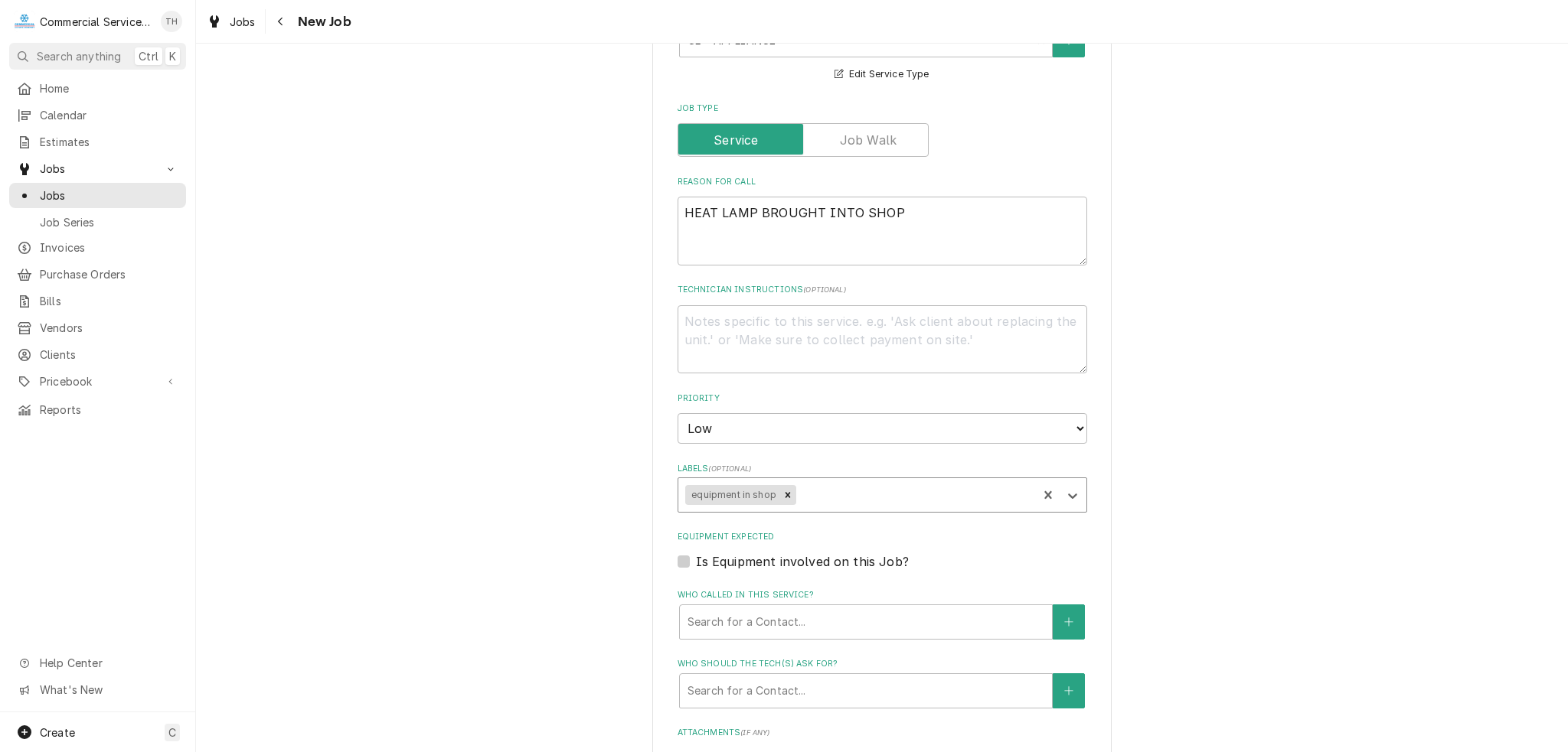
type textarea "x"
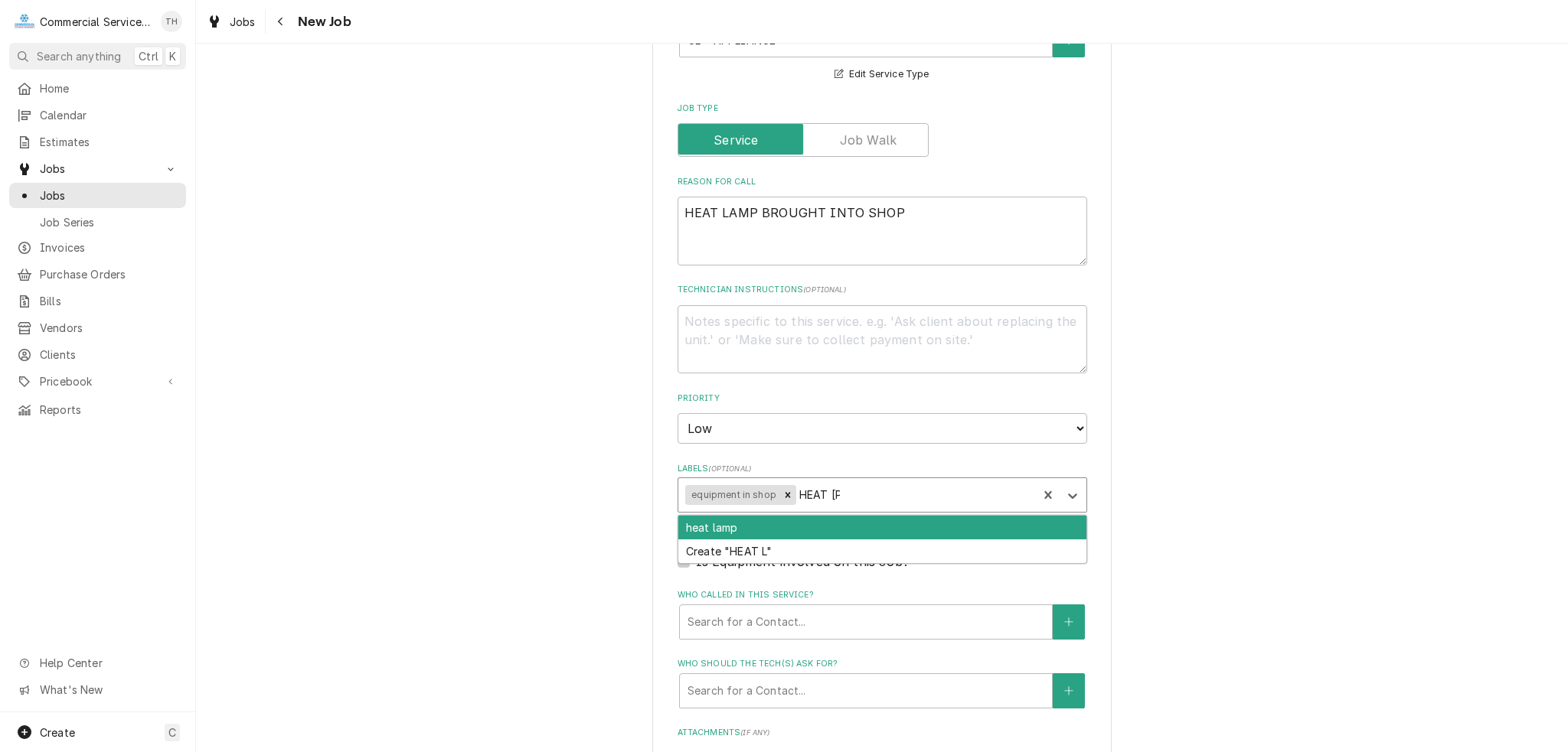
type input "HEAT LAMP"
type textarea "x"
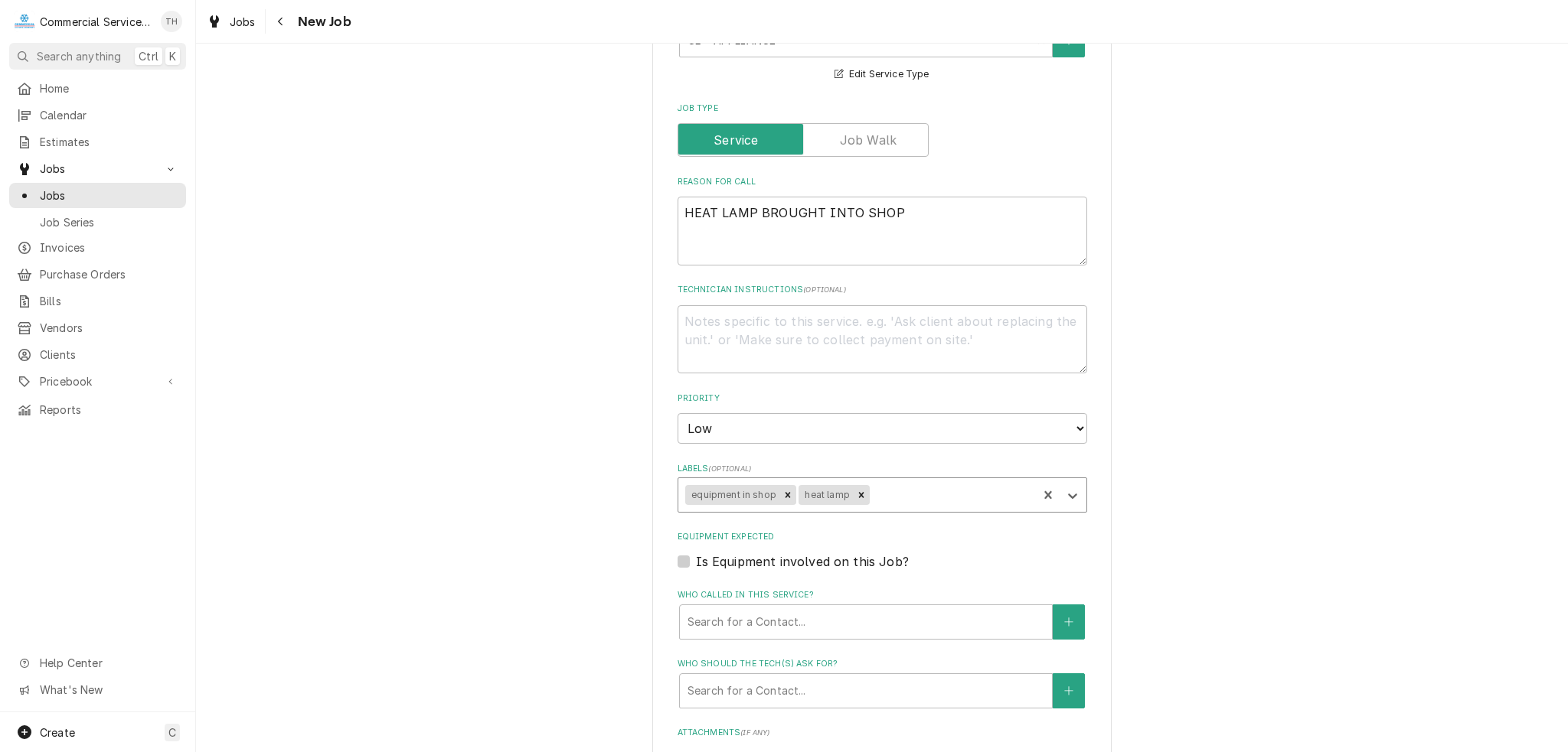
type textarea "x"
click at [696, 562] on label "Is Equipment involved on this Job?" at bounding box center [802, 561] width 213 height 18
click at [696, 562] on input "Equipment Expected" at bounding box center [901, 569] width 410 height 34
checkbox input "true"
type textarea "x"
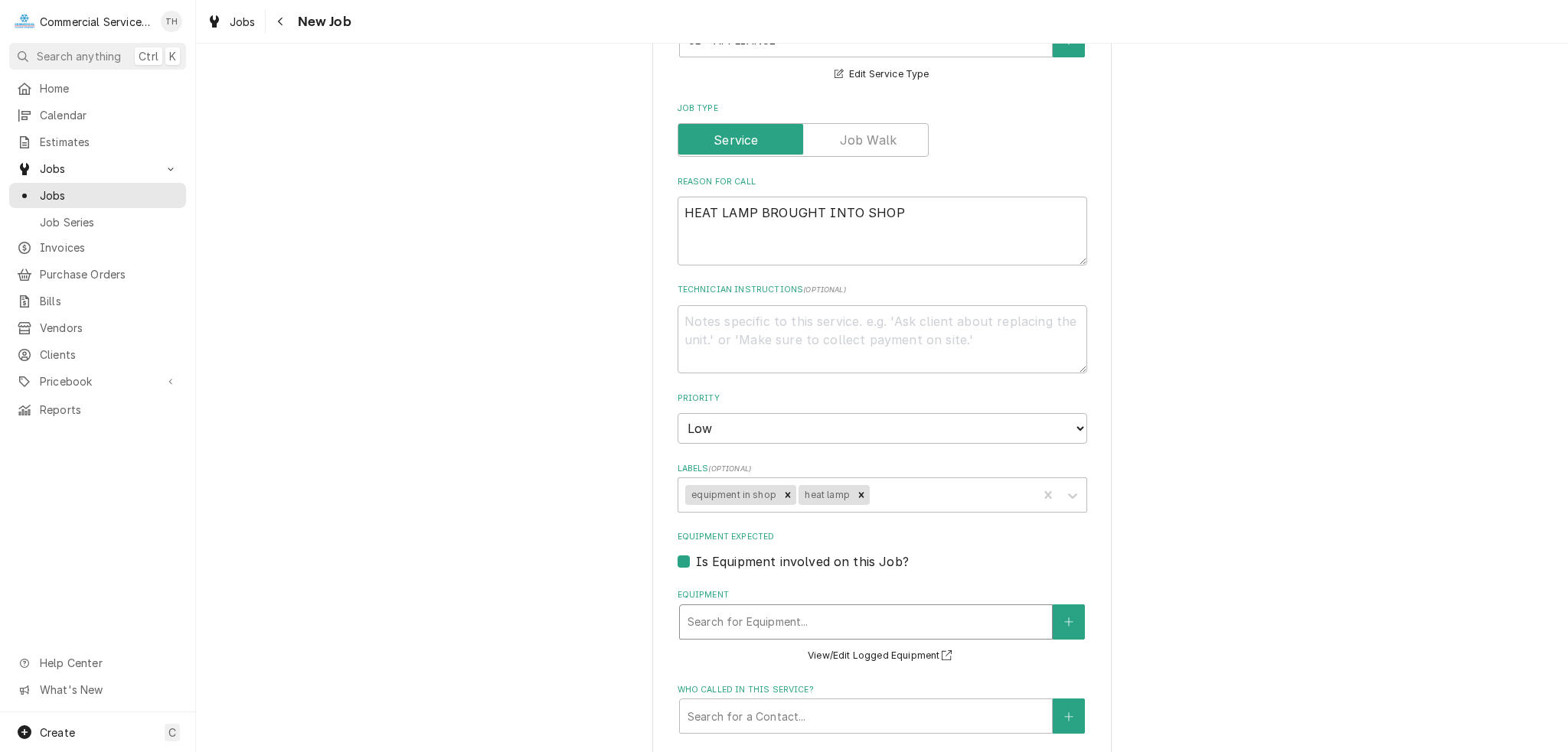
click at [727, 623] on div "Equipment" at bounding box center [866, 622] width 357 height 28
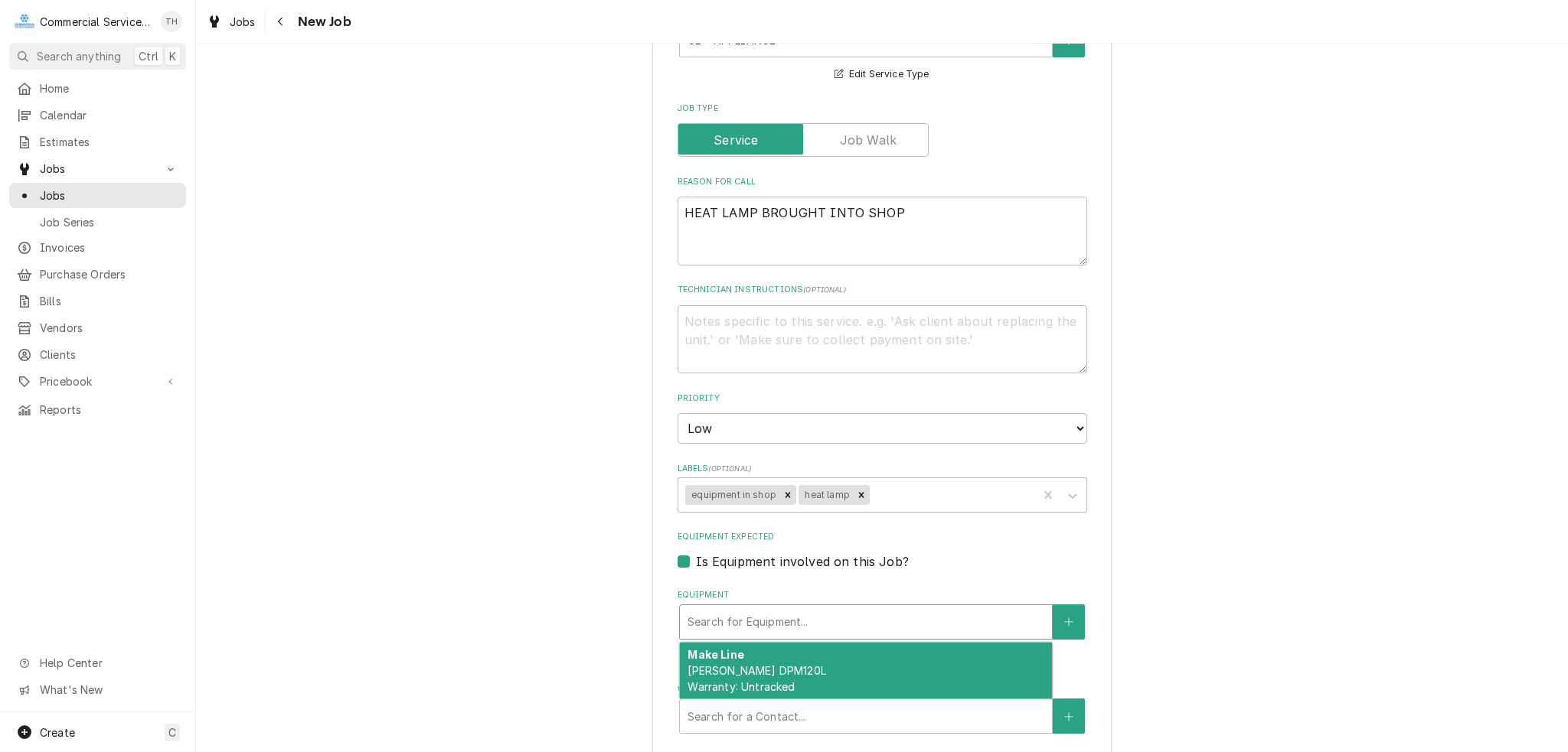
click at [845, 561] on label "Is Equipment involved on this Job?" at bounding box center [802, 561] width 213 height 18
click at [845, 561] on input "Equipment Expected" at bounding box center [901, 569] width 410 height 34
checkbox input "false"
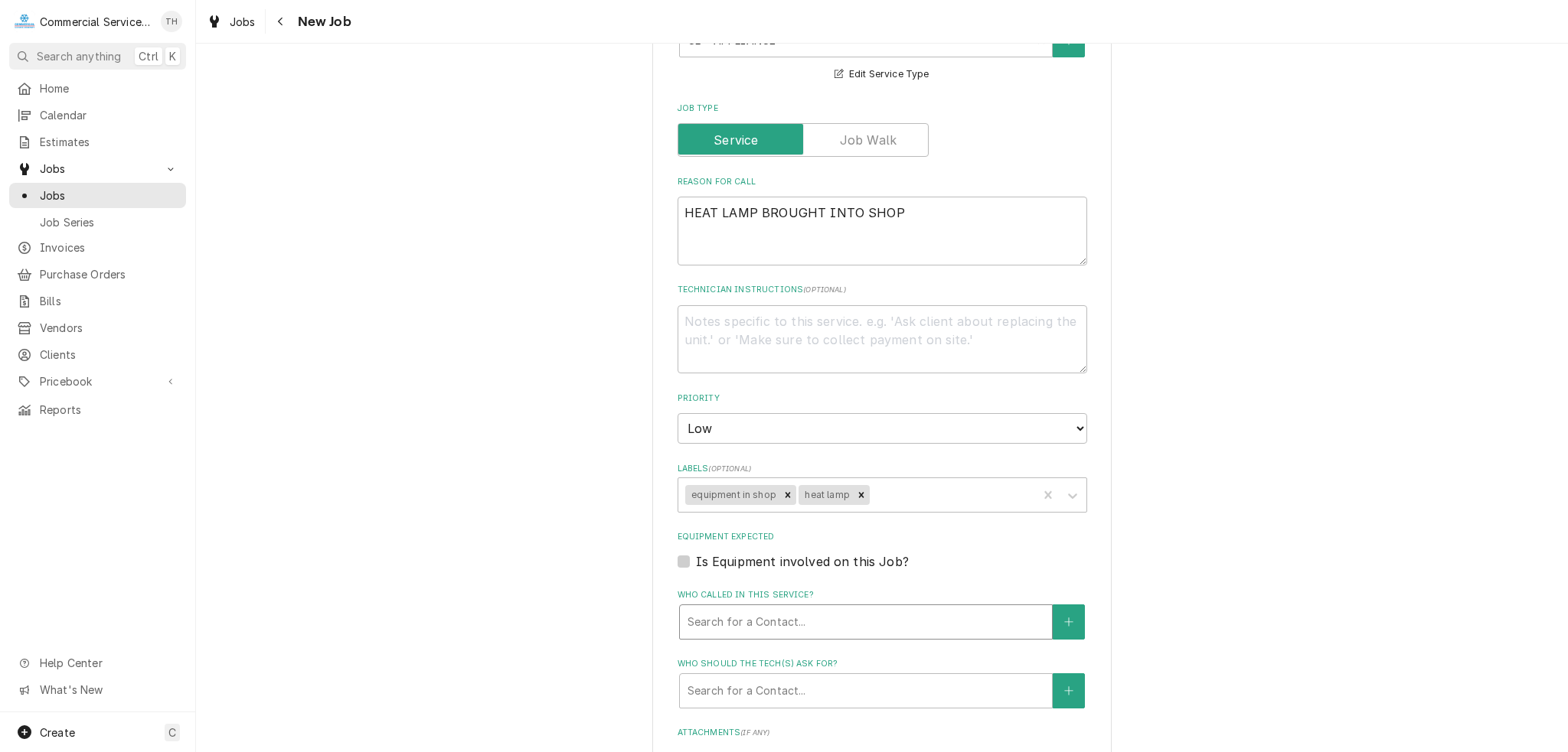
click at [696, 618] on div "Who called in this service?" at bounding box center [866, 622] width 357 height 28
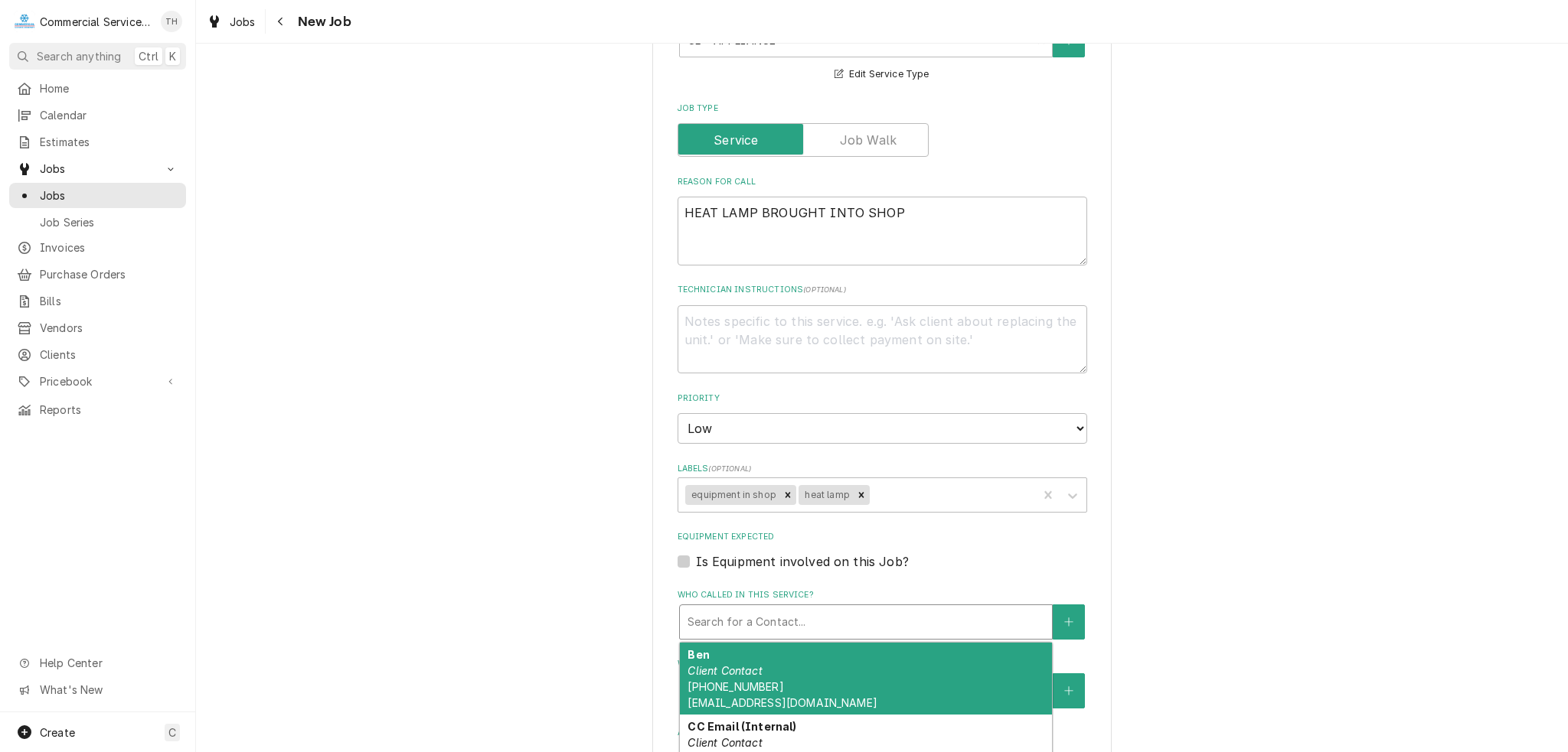
type textarea "x"
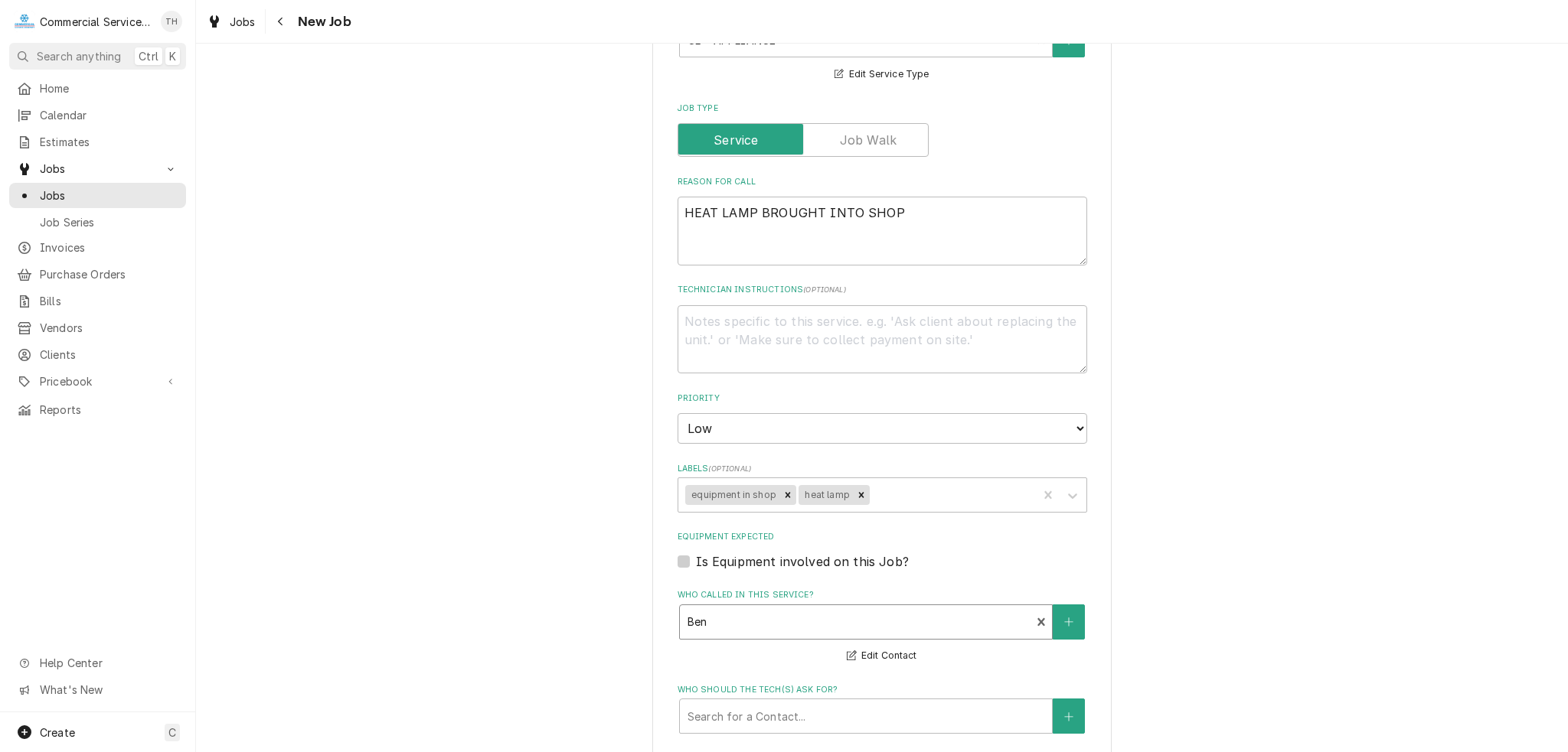
scroll to position [689, 0]
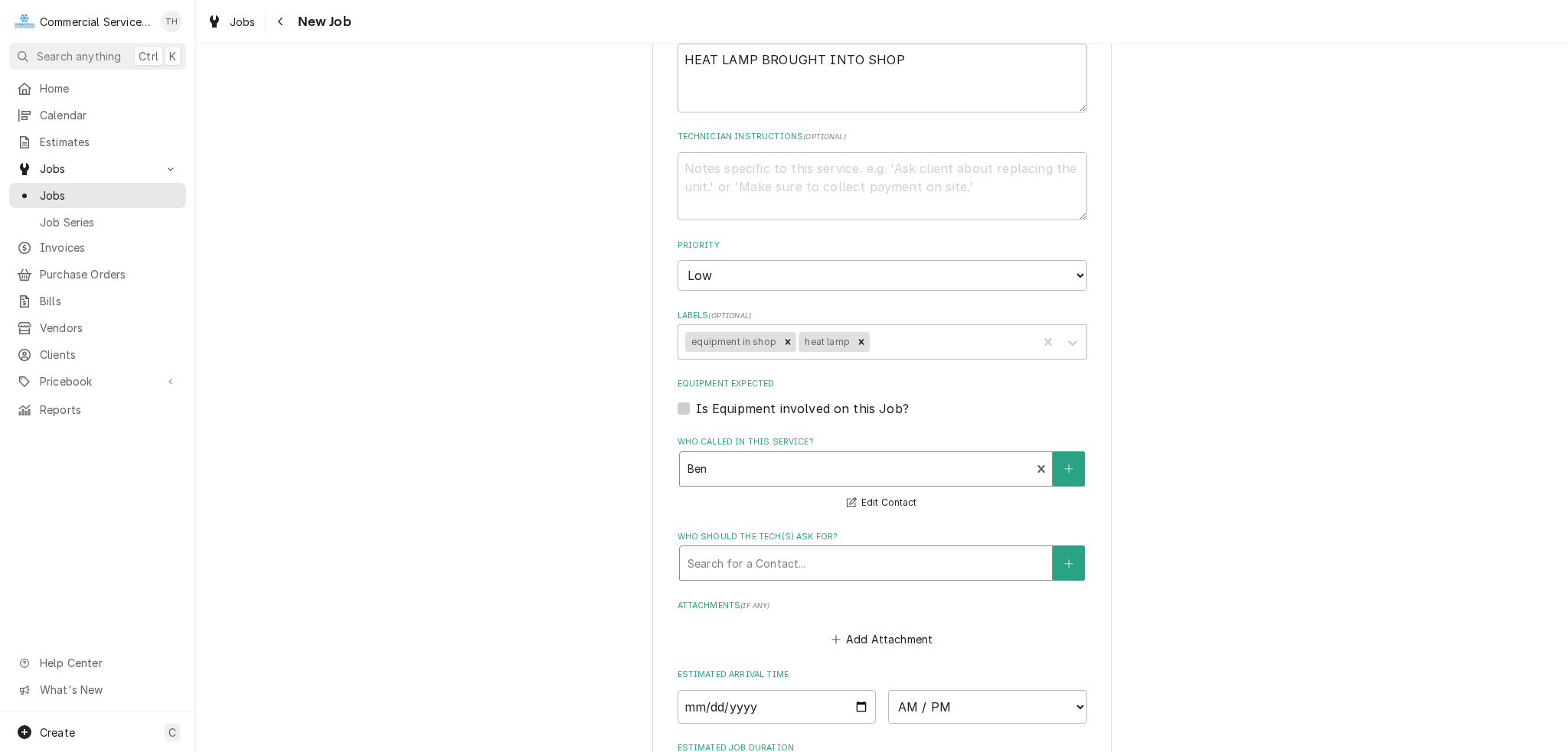
click at [857, 556] on div "Who should the tech(s) ask for?" at bounding box center [866, 564] width 357 height 28
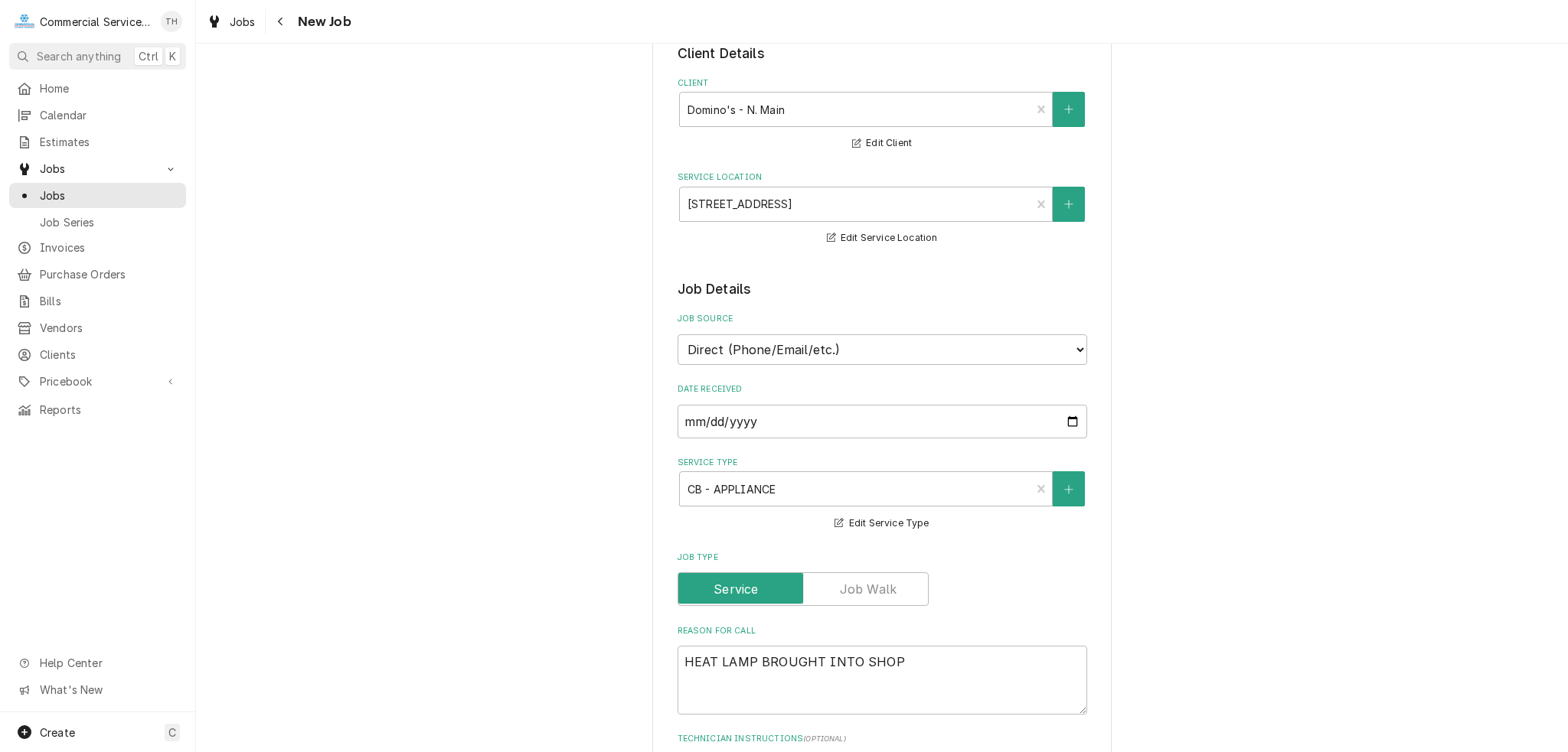
scroll to position [0, 0]
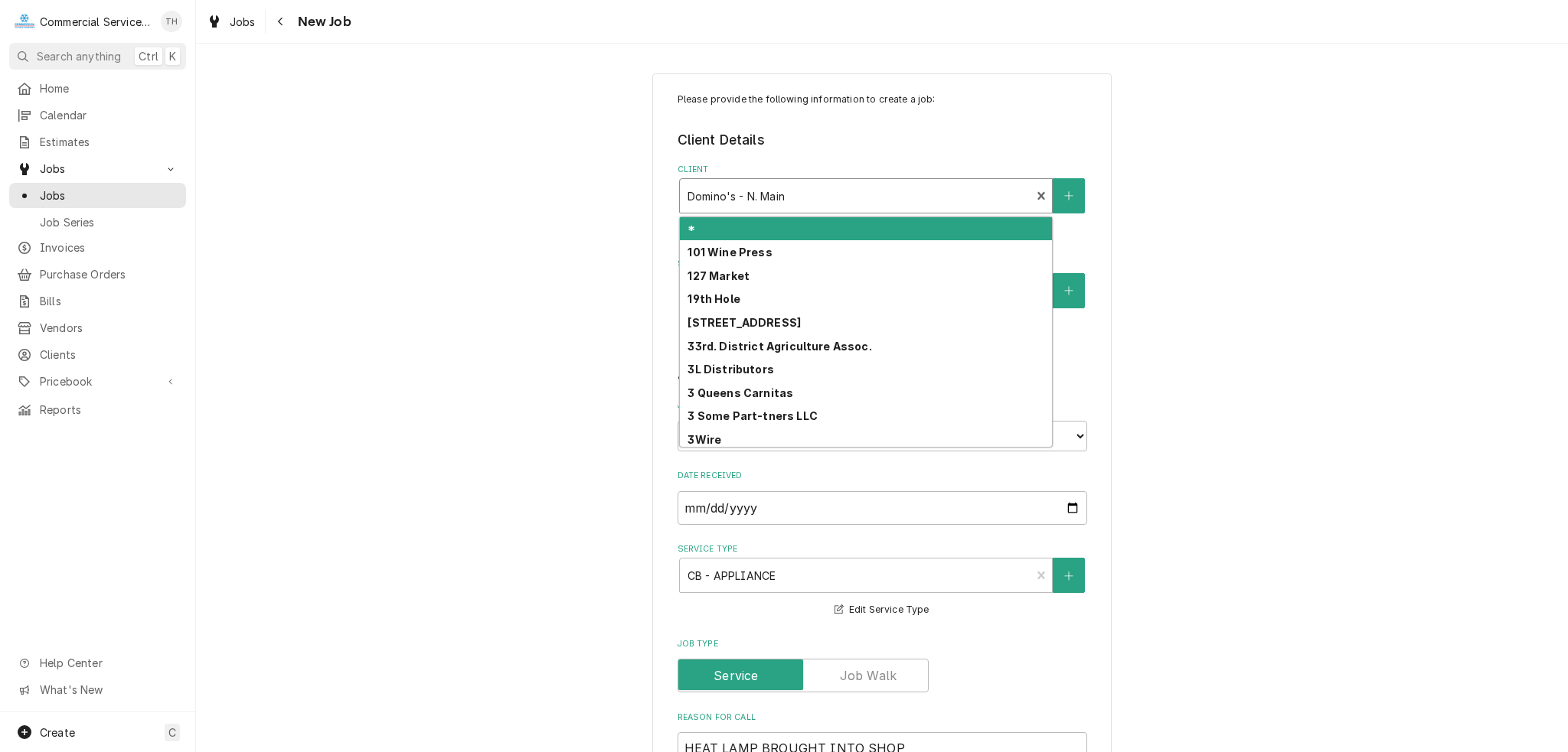
click at [898, 200] on div "Client" at bounding box center [856, 196] width 336 height 28
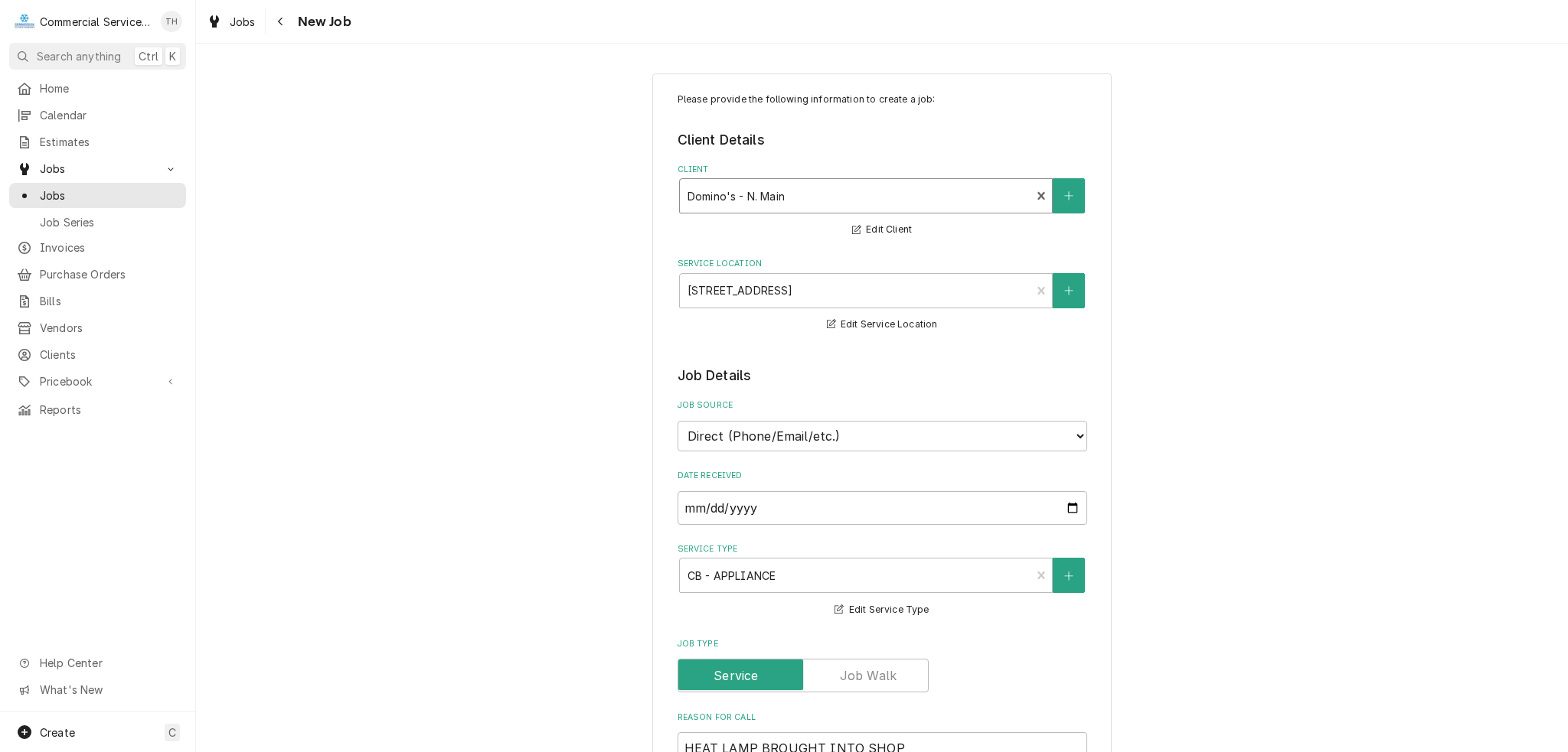
click at [898, 200] on div "Client" at bounding box center [856, 196] width 336 height 28
click at [903, 282] on div "Service Location" at bounding box center [856, 291] width 336 height 28
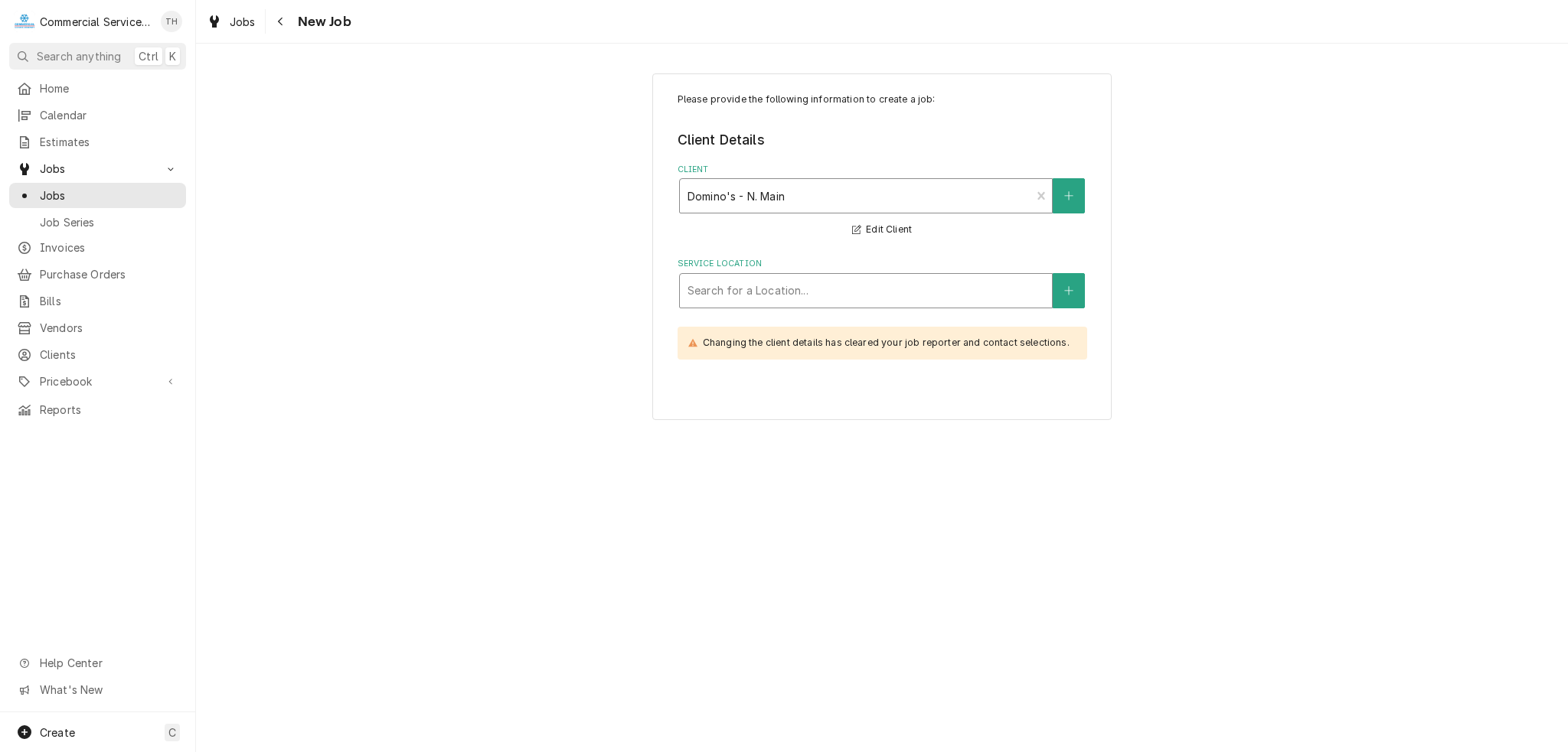
click at [914, 193] on div "Client" at bounding box center [856, 196] width 336 height 28
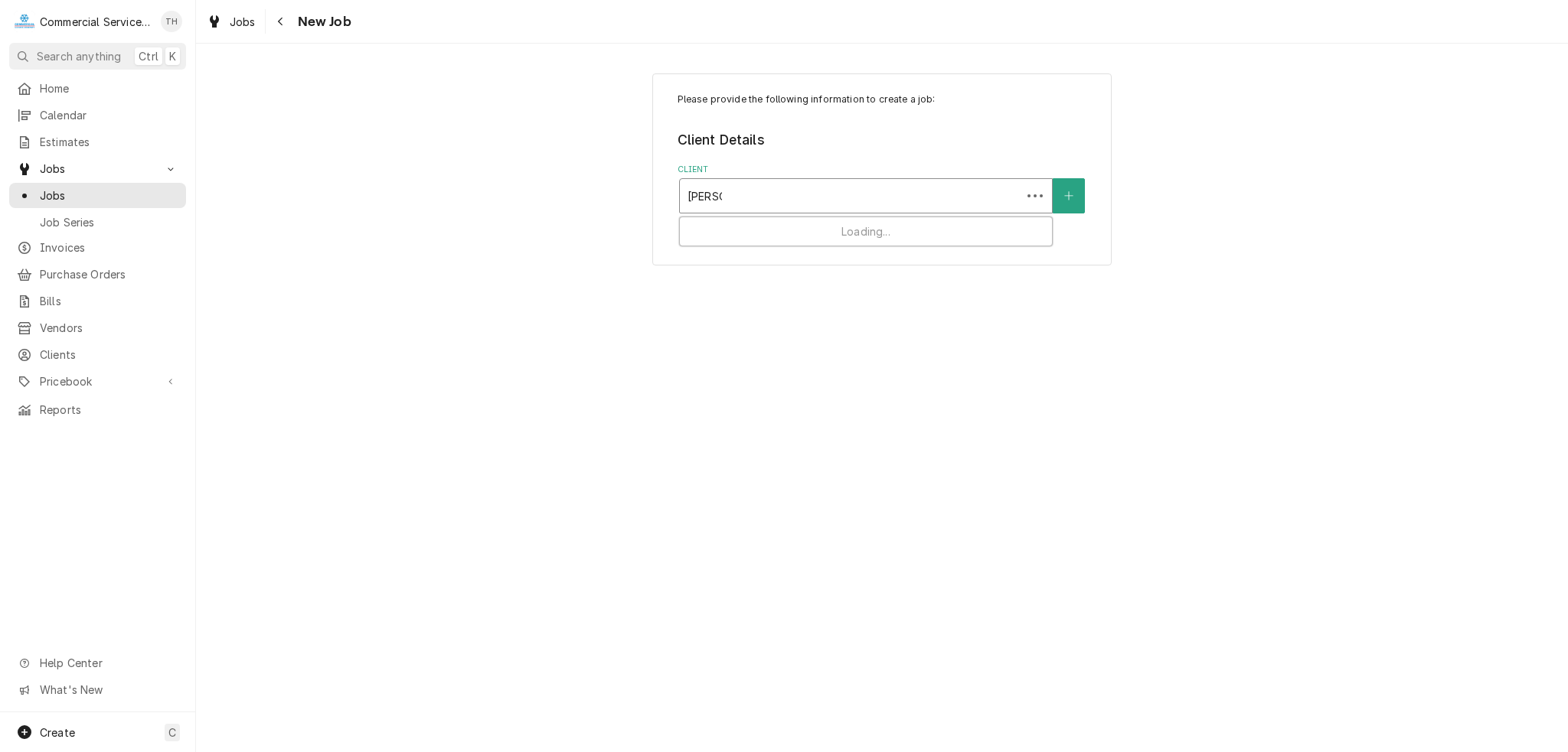
type input "DOMINO"
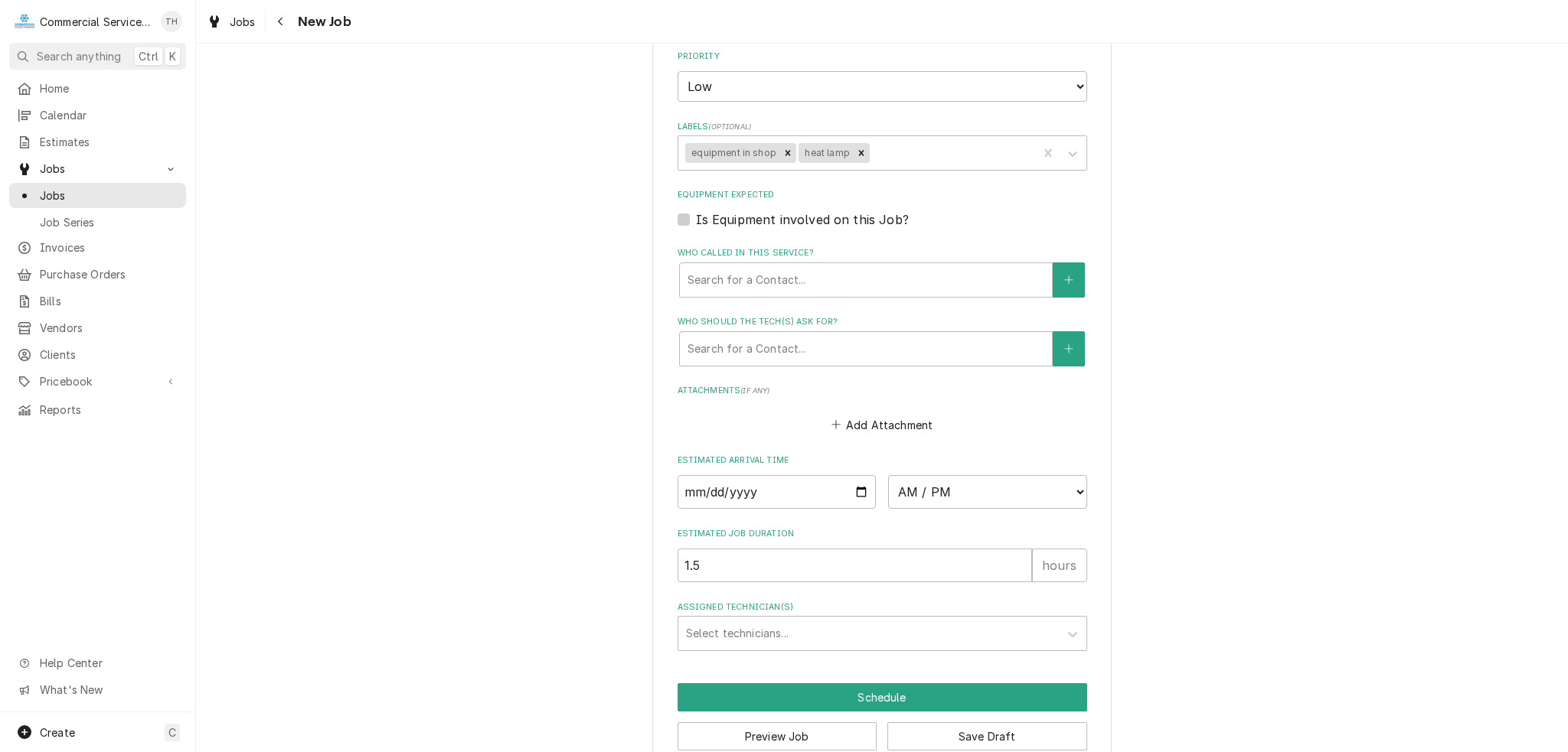
scroll to position [903, 0]
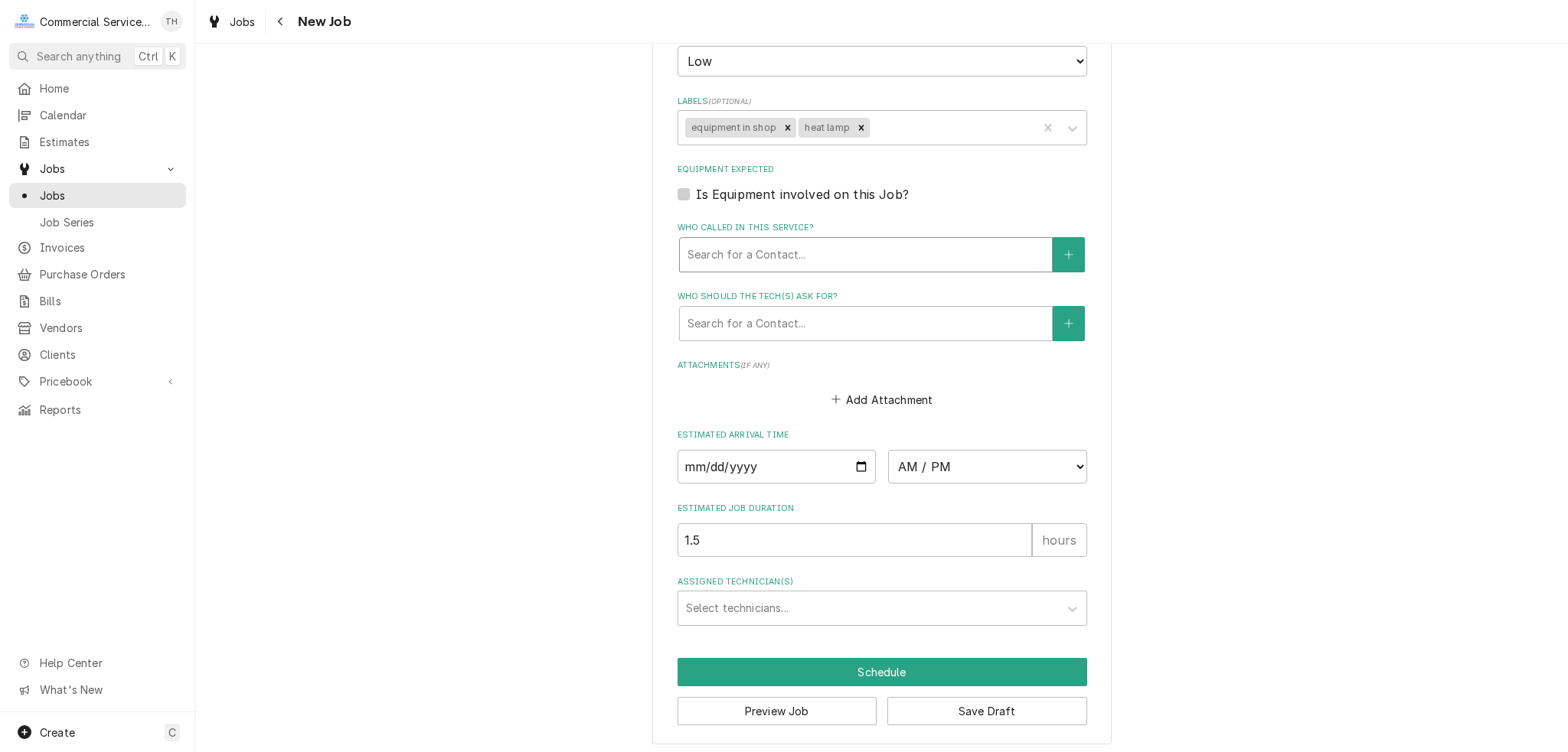
click at [773, 249] on div "Who called in this service?" at bounding box center [866, 255] width 357 height 28
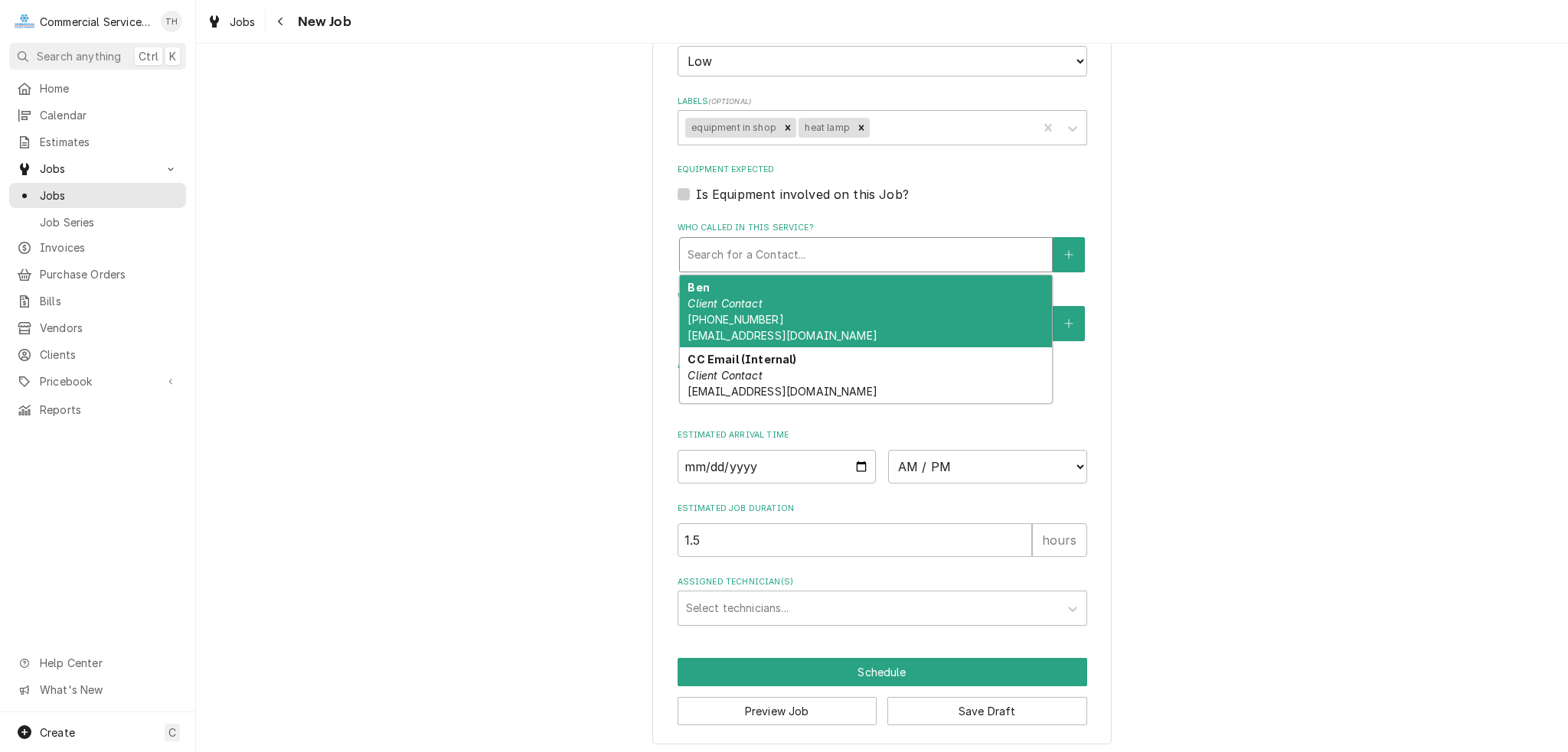
click at [770, 311] on div "Ben Client Contact (831) 229-9686 belyasi@aol.com" at bounding box center [866, 311] width 372 height 72
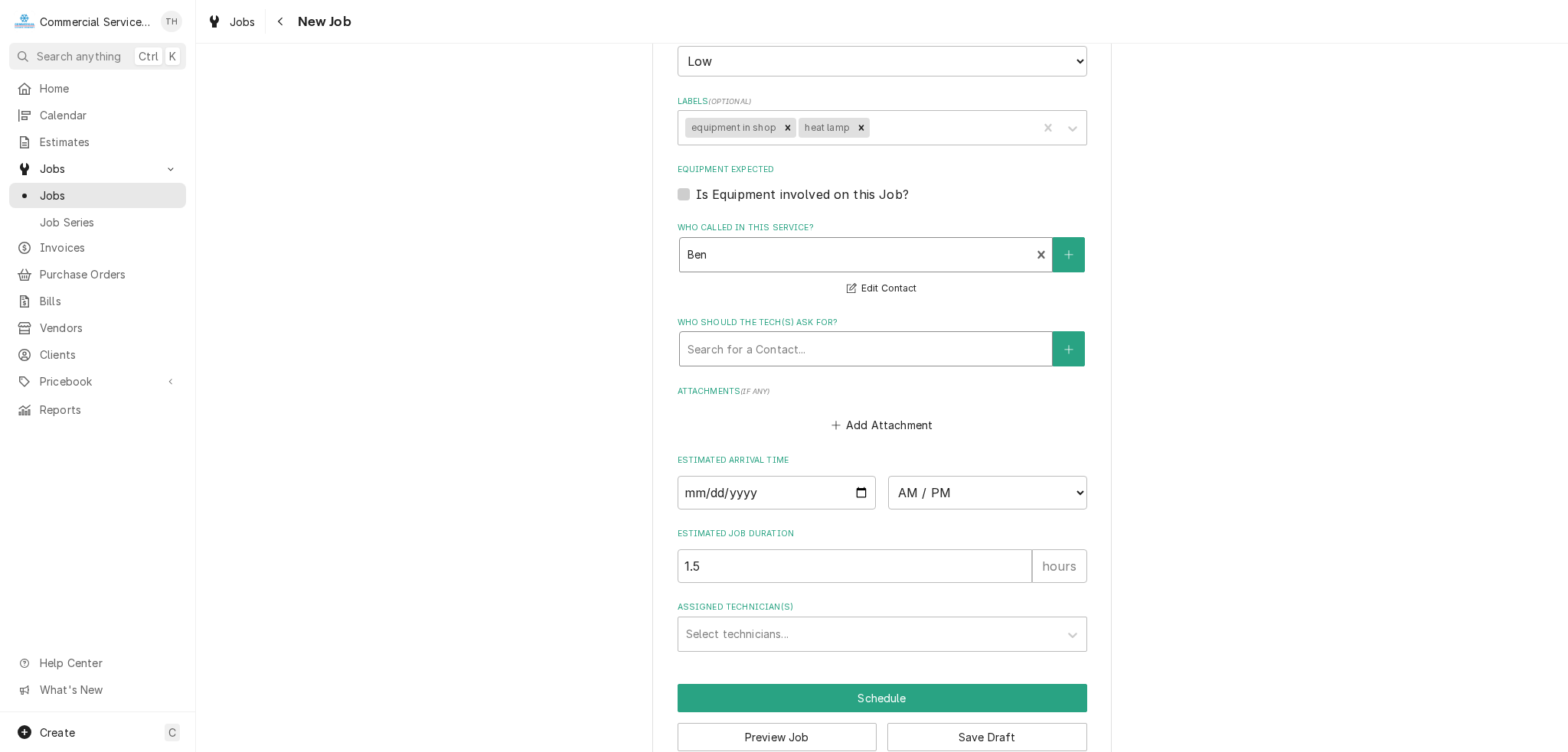
click at [775, 351] on div "Who should the tech(s) ask for?" at bounding box center [866, 349] width 357 height 28
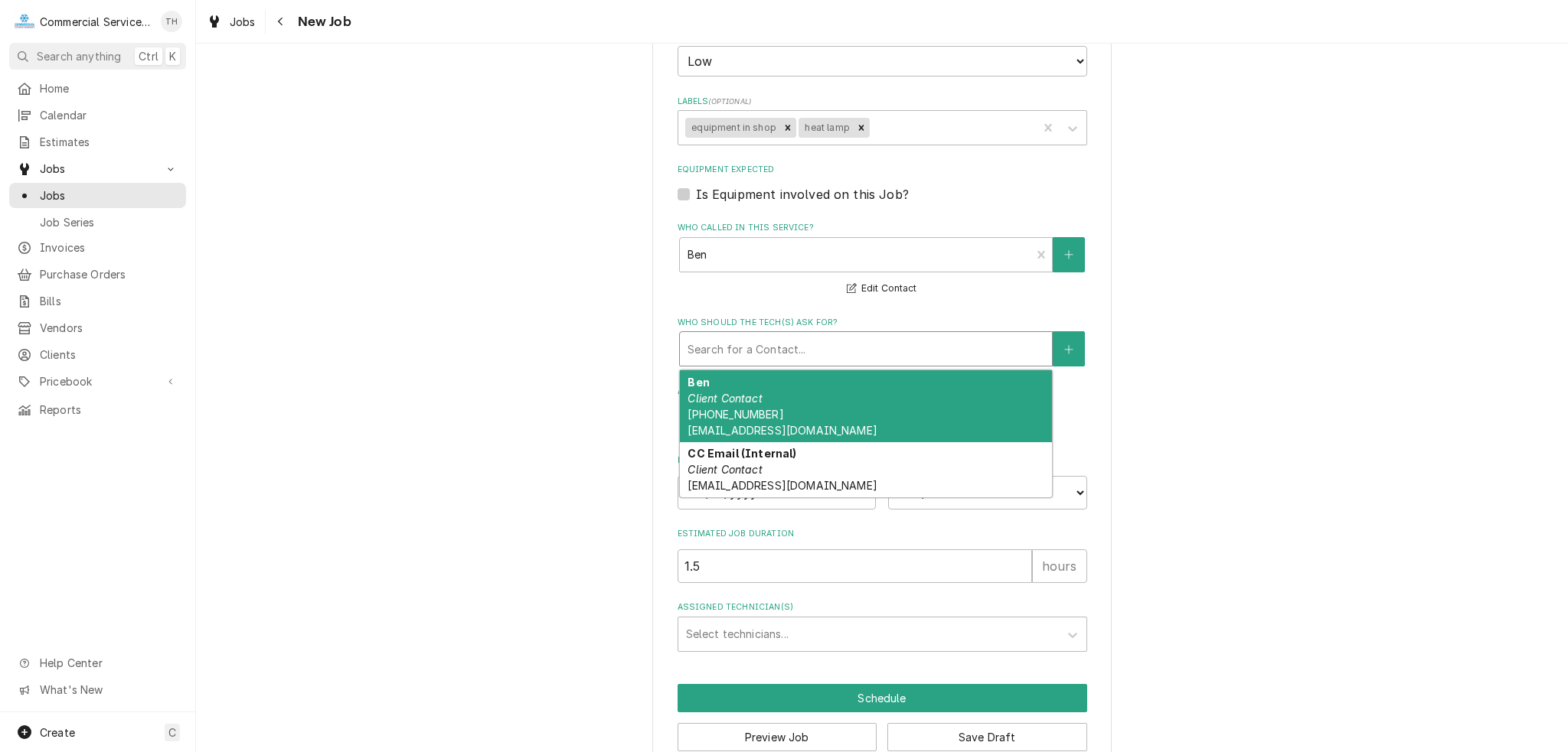
click at [764, 415] on div "Ben Client Contact (831) 229-9686 belyasi@aol.com" at bounding box center [866, 406] width 372 height 72
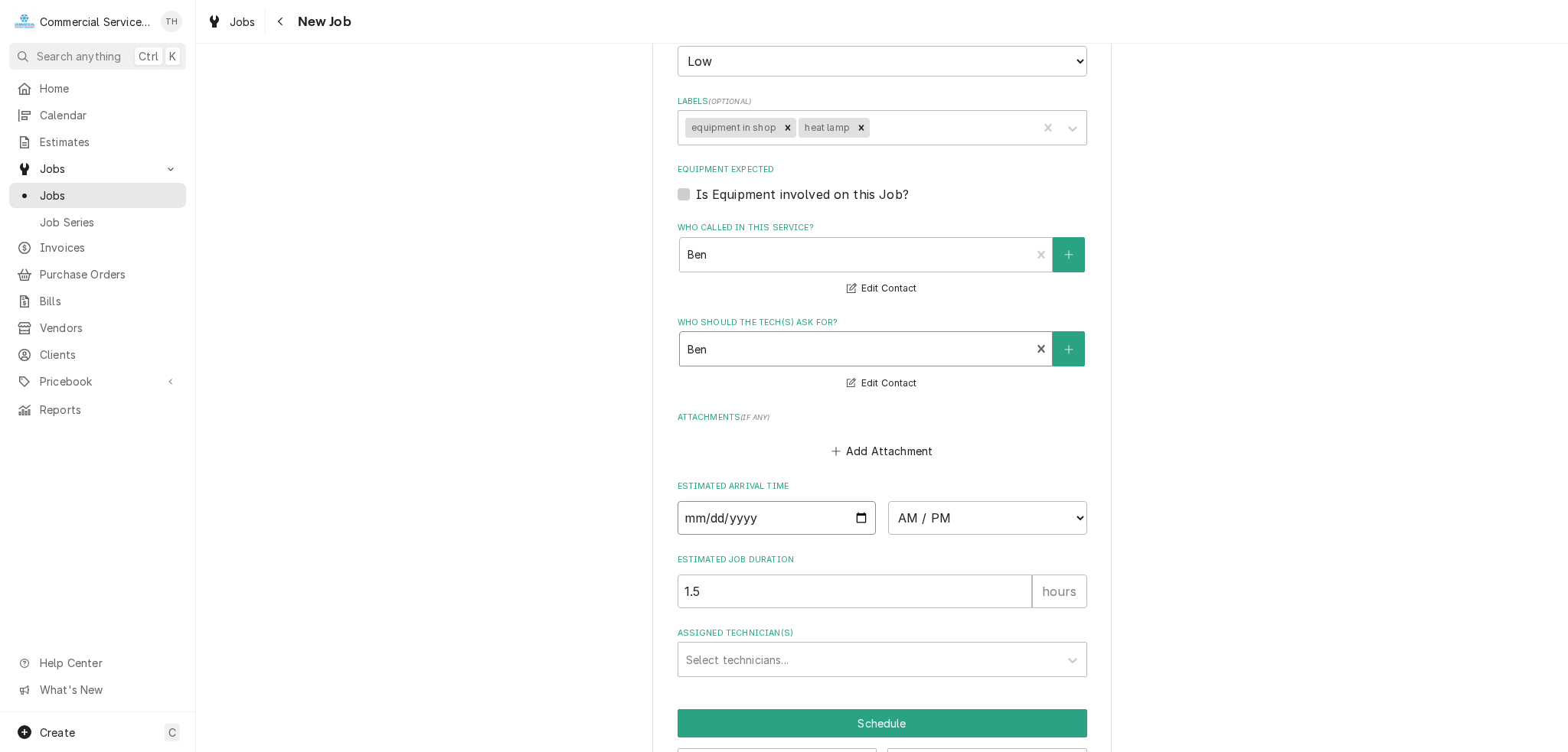
click at [857, 514] on input "Date" at bounding box center [777, 518] width 199 height 34
type textarea "x"
type input "2025-09-02"
click at [982, 514] on select "AM / PM 6:00 AM 6:15 AM 6:30 AM 6:45 AM 7:00 AM 7:15 AM 7:30 AM 7:45 AM 8:00 AM…" at bounding box center [987, 518] width 199 height 34
type textarea "x"
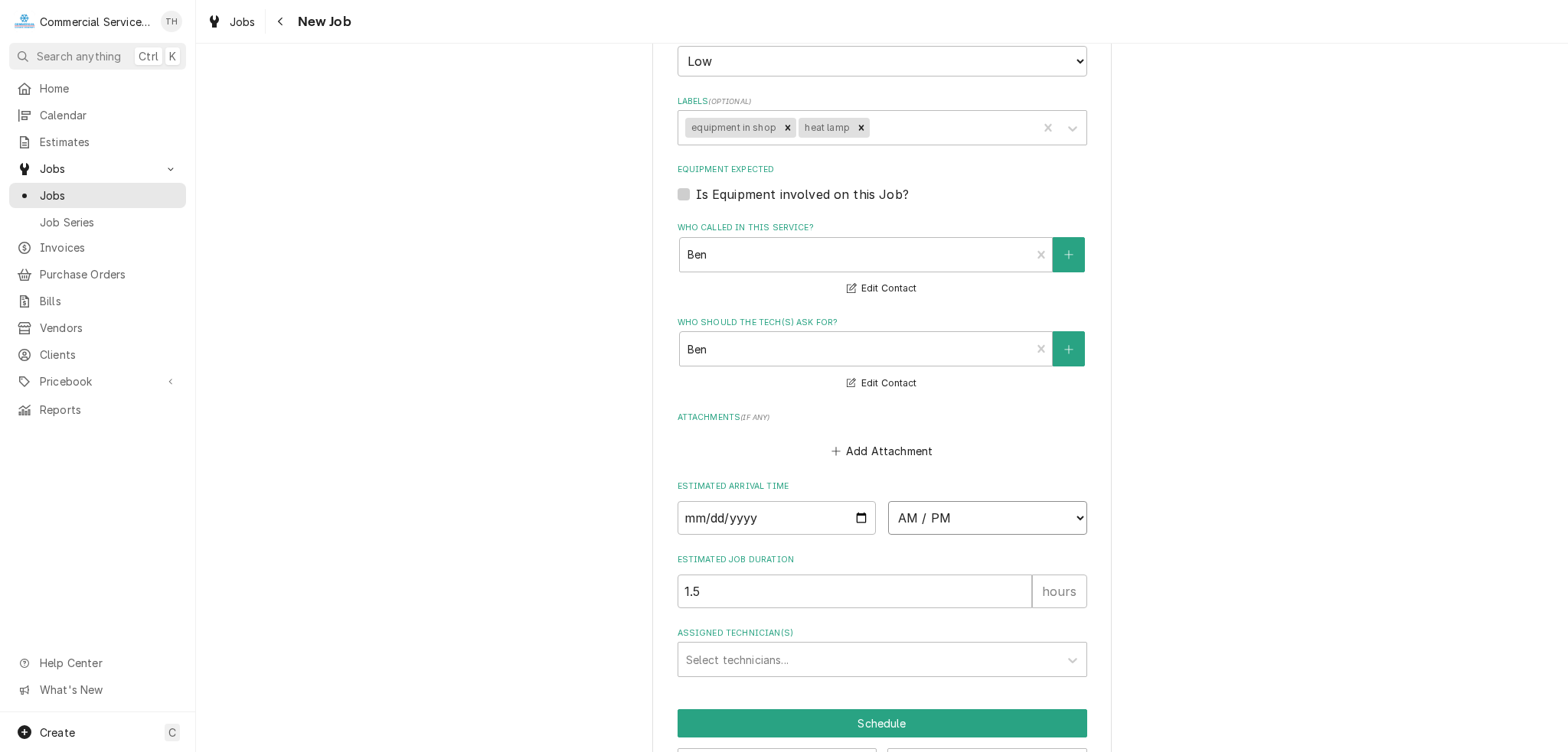
select select "14:00:00"
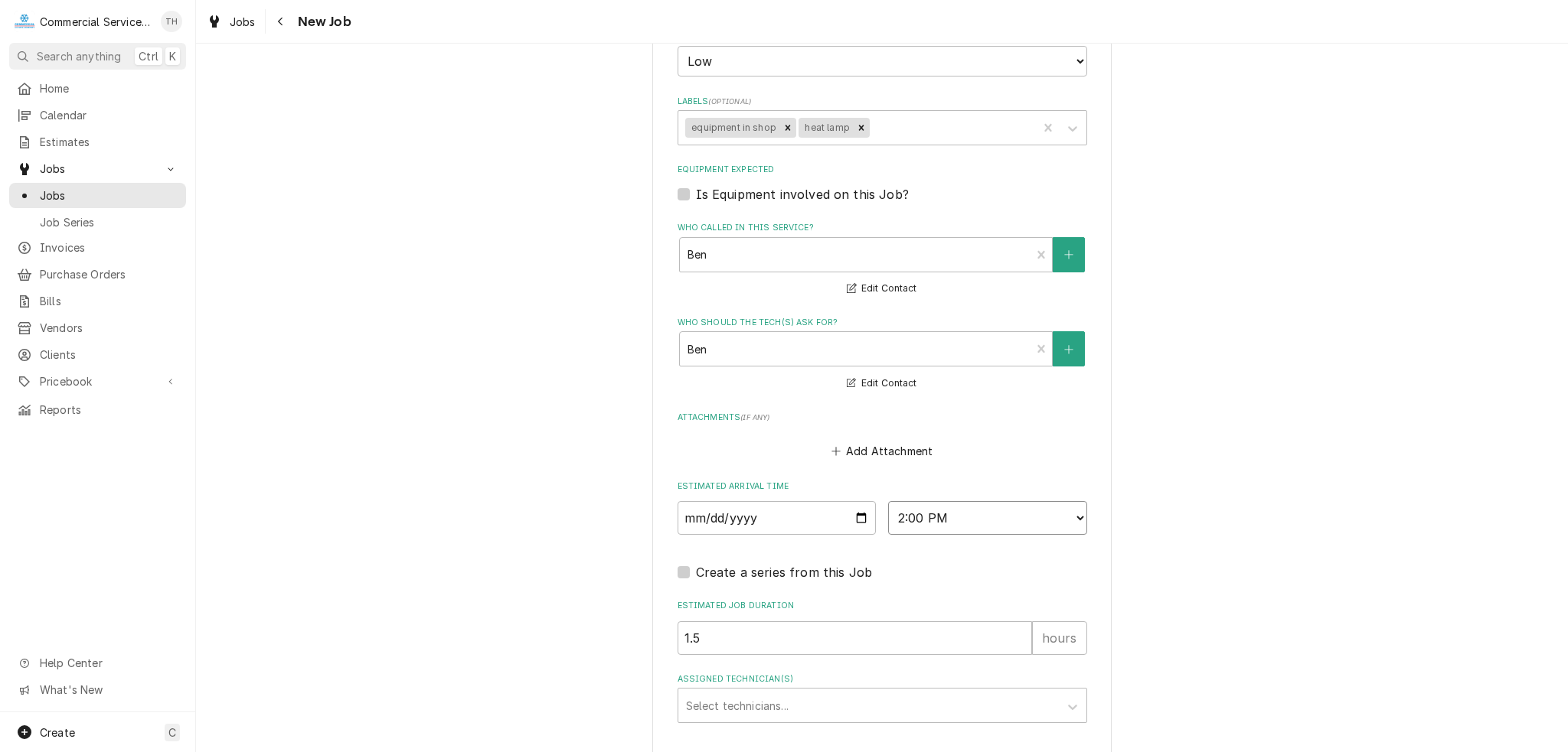
type textarea "x"
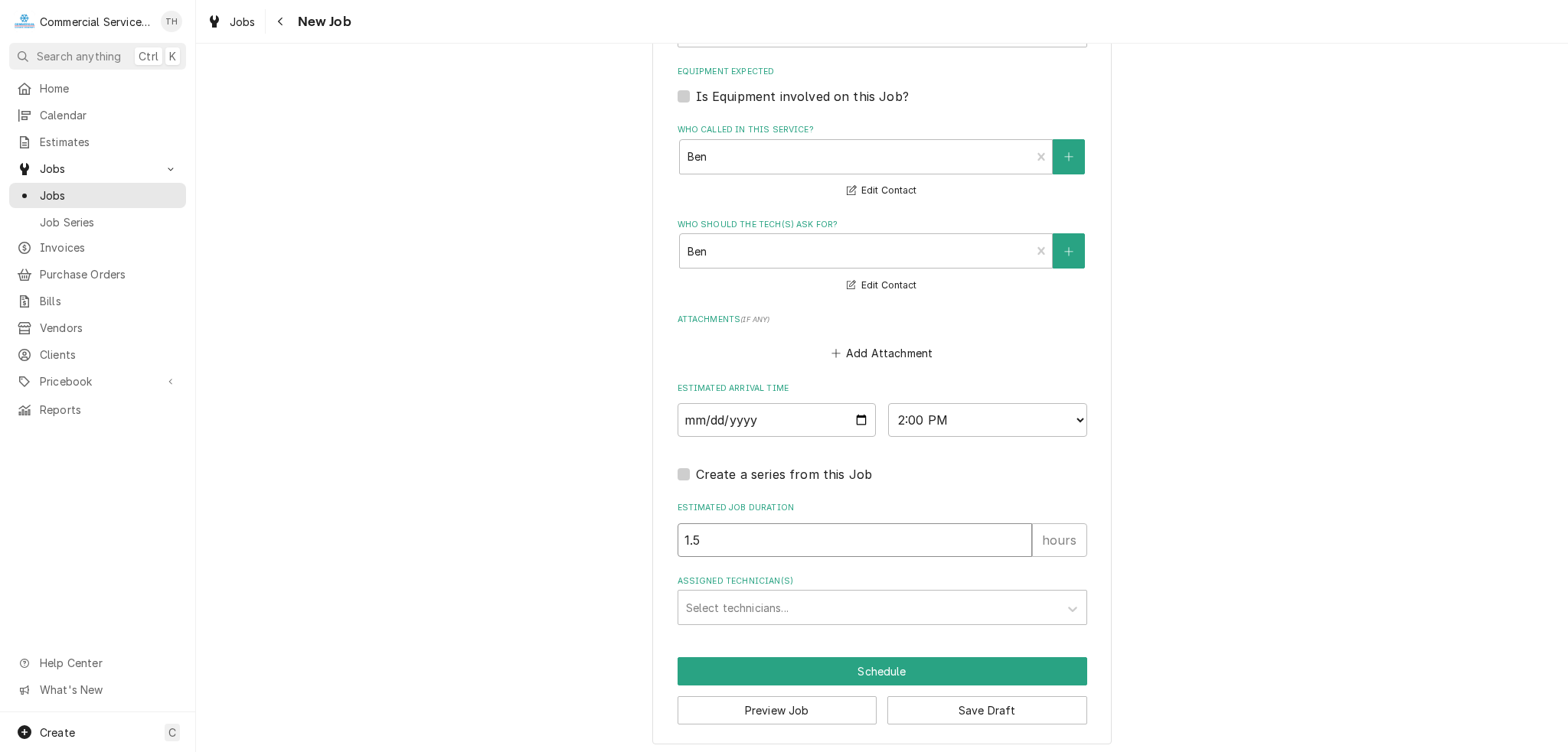
drag, startPoint x: 762, startPoint y: 532, endPoint x: 568, endPoint y: 533, distance: 194.0
click at [957, 600] on div "Assigned Technician(s)" at bounding box center [868, 608] width 365 height 28
type input "CAR"
click at [950, 630] on div "Carson Bourdet" at bounding box center [882, 641] width 408 height 24
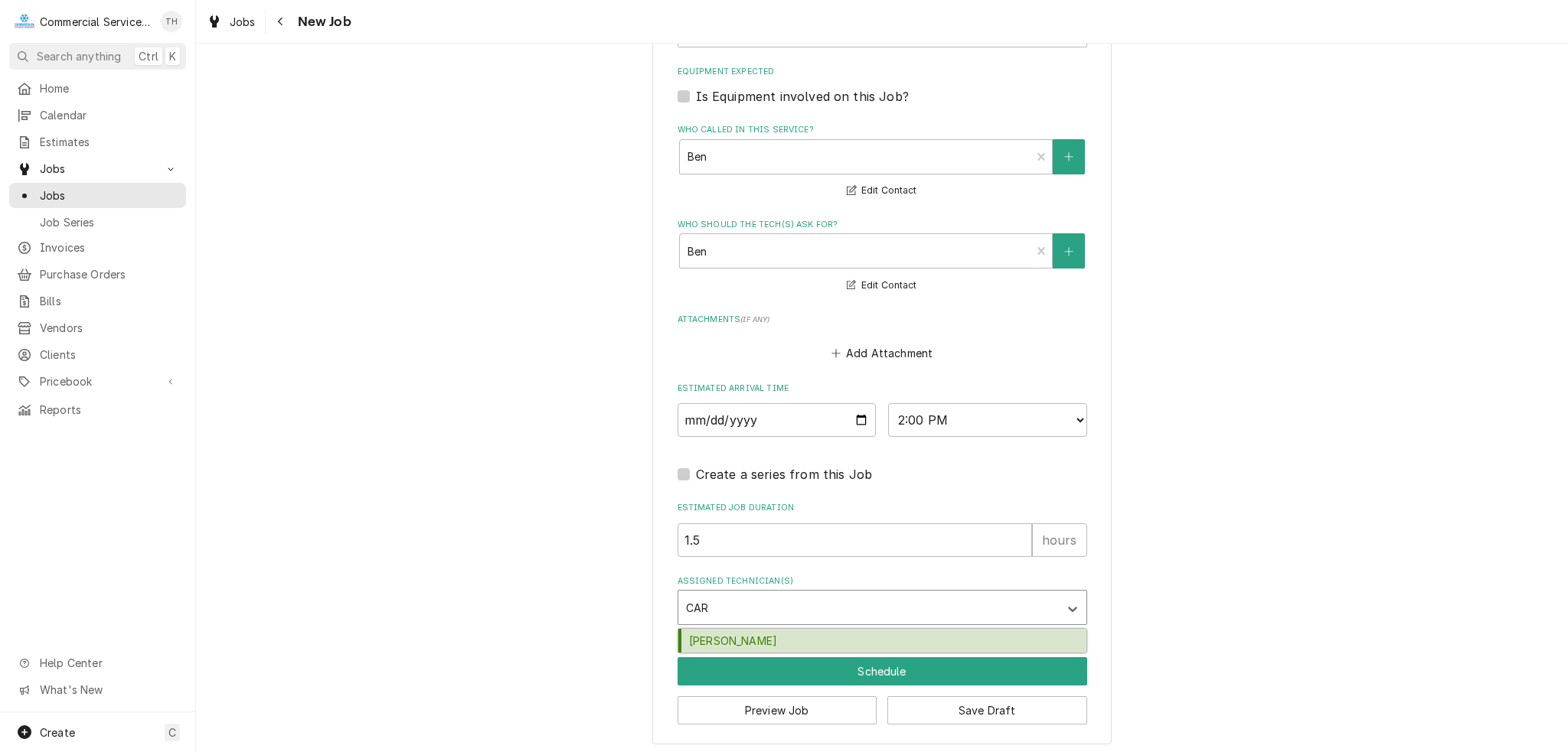
type textarea "x"
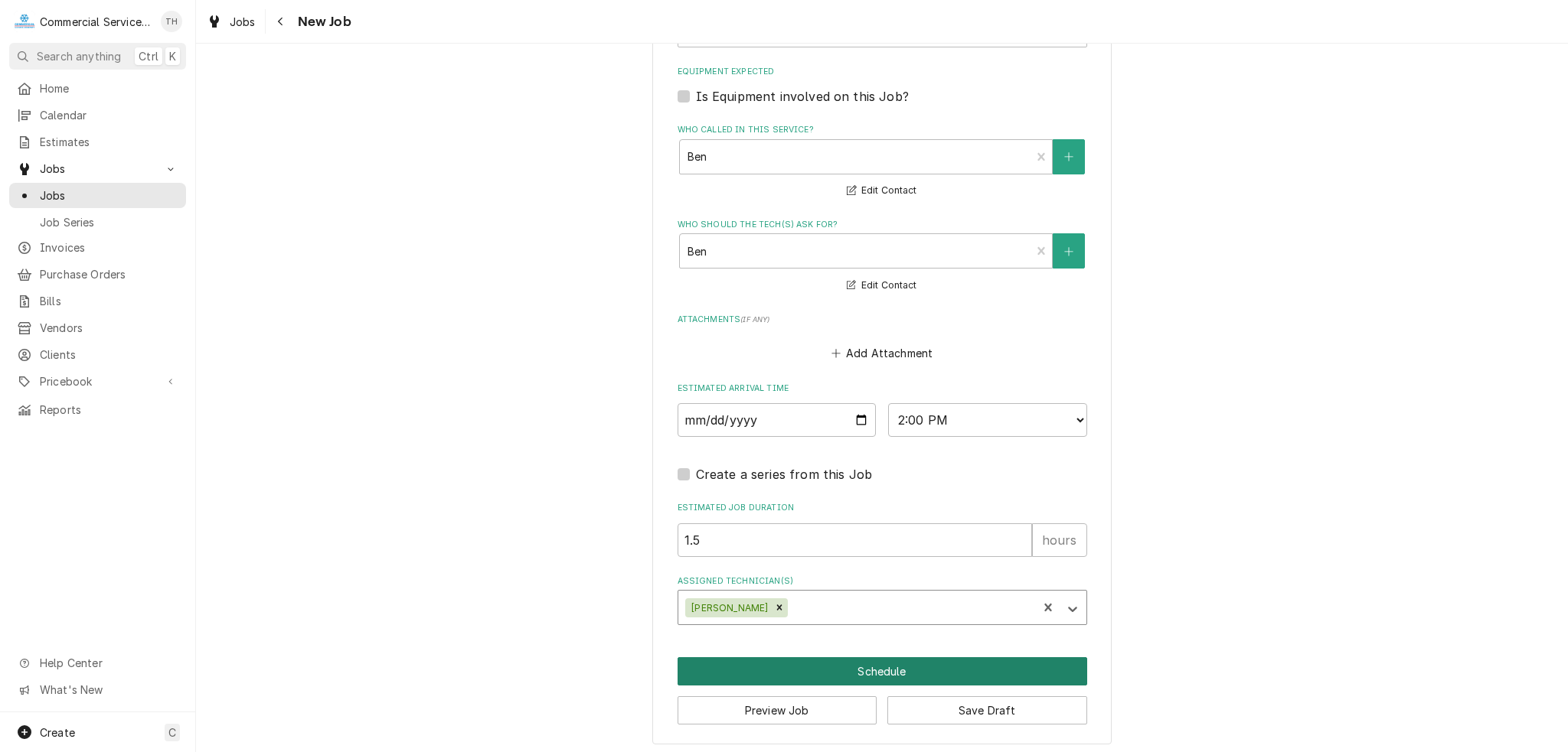
click at [871, 660] on button "Schedule" at bounding box center [883, 671] width 410 height 29
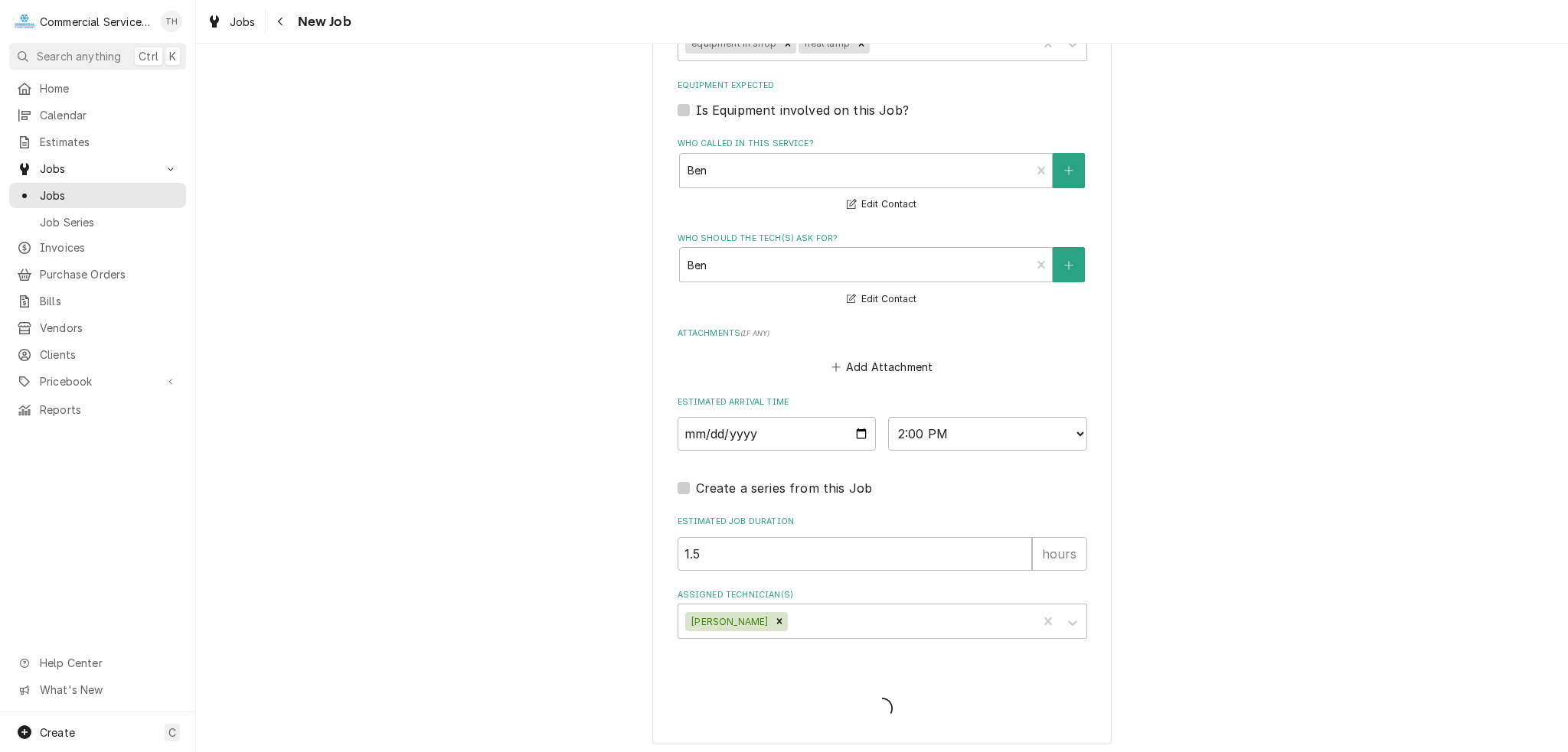
type textarea "x"
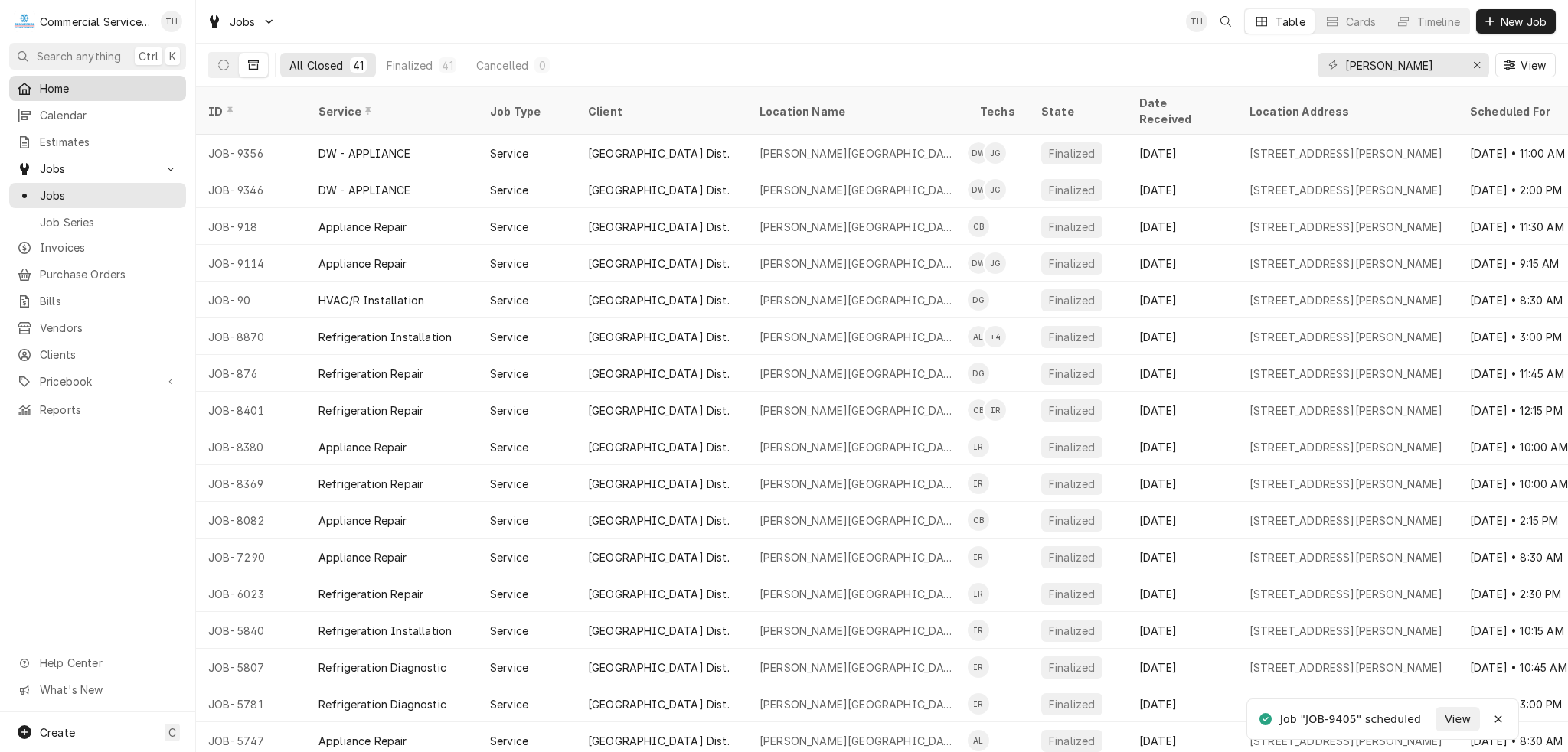
click at [61, 86] on span "Home" at bounding box center [109, 88] width 139 height 16
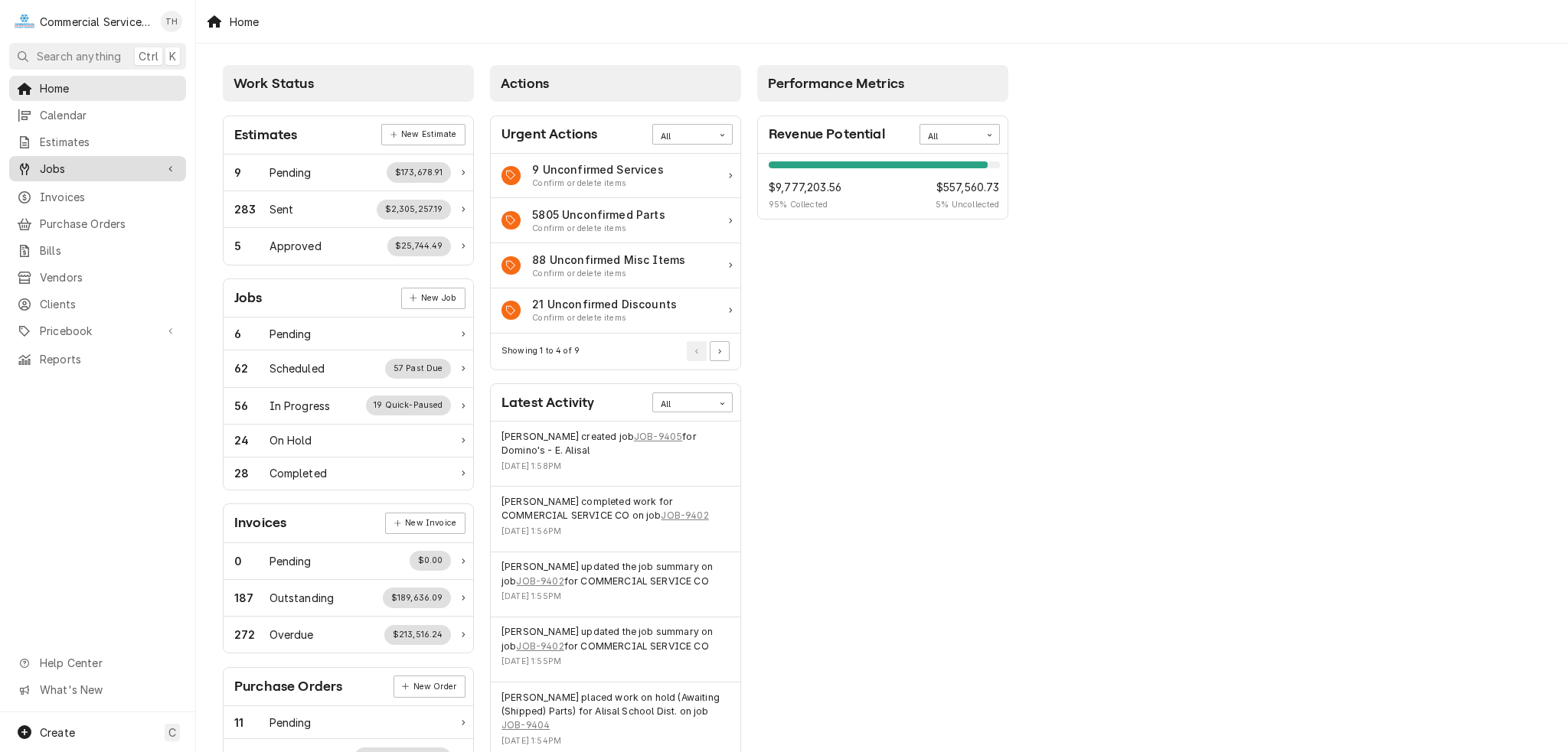
click at [49, 161] on span "Jobs" at bounding box center [98, 169] width 116 height 16
click at [657, 498] on link "EST-572" at bounding box center [677, 501] width 40 height 14
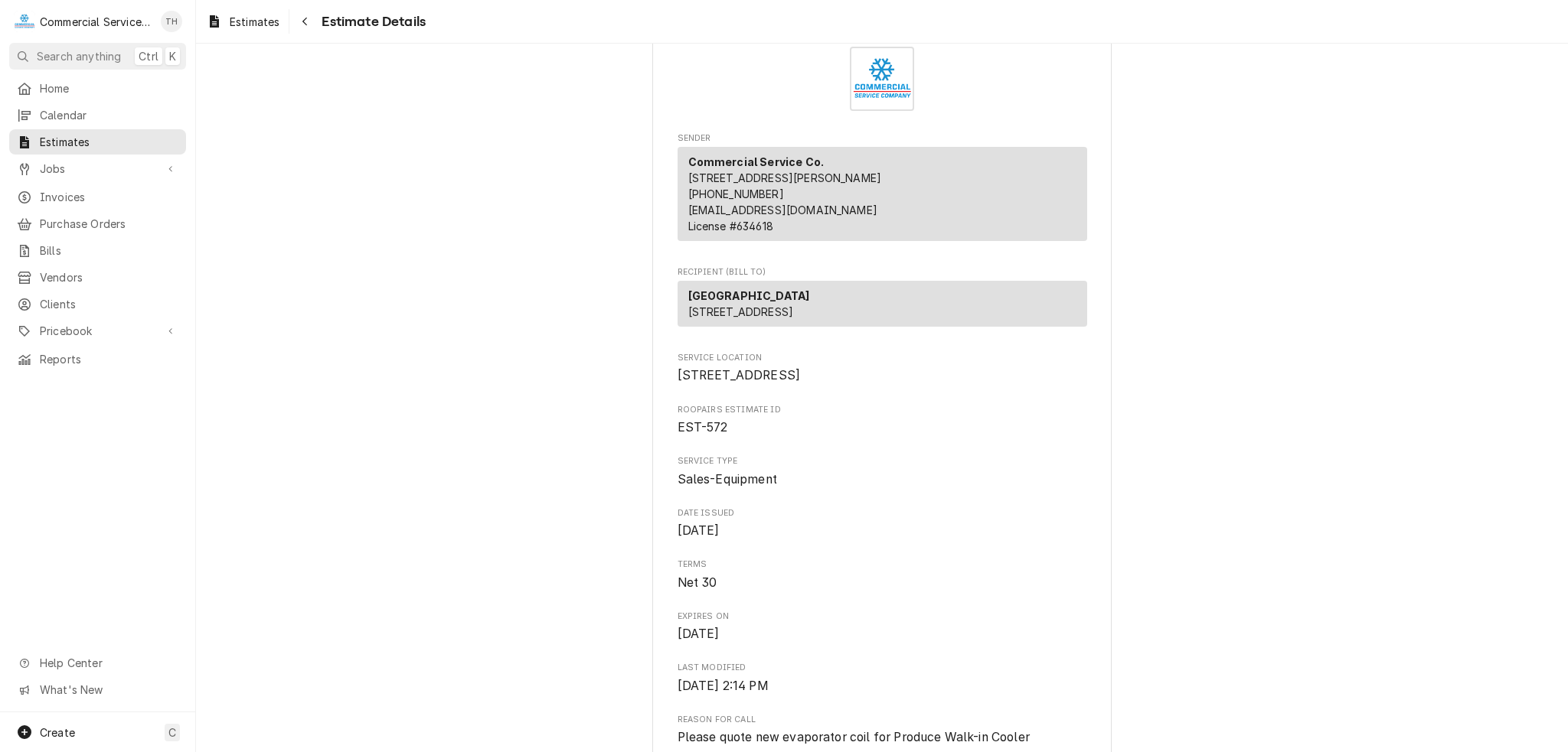
scroll to position [54, 0]
click at [43, 163] on span "Jobs" at bounding box center [98, 169] width 116 height 16
click at [83, 188] on span "Jobs" at bounding box center [109, 196] width 139 height 16
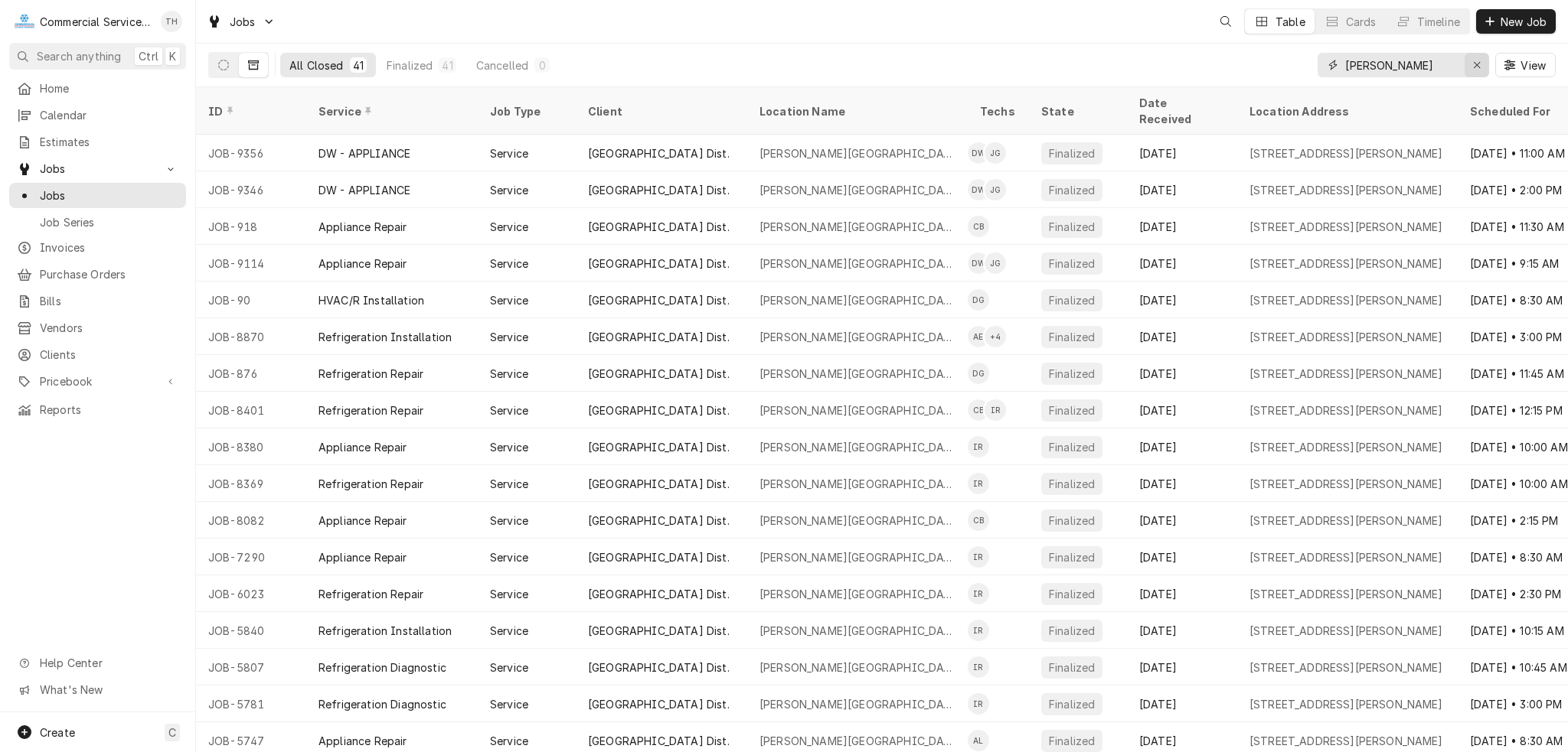
click at [1485, 66] on button "Erase input" at bounding box center [1477, 65] width 25 height 25
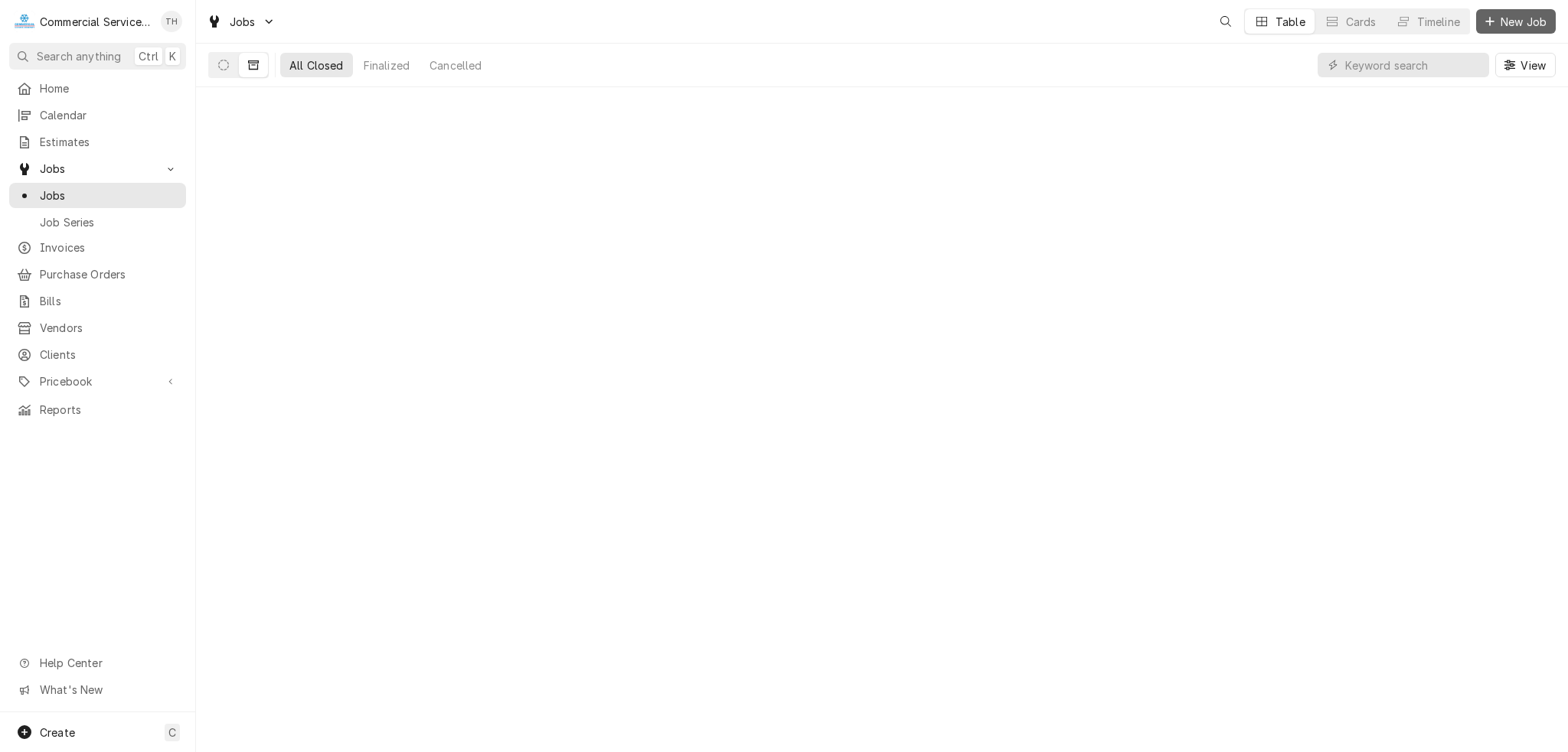
click at [1503, 25] on span "New Job" at bounding box center [1524, 22] width 52 height 16
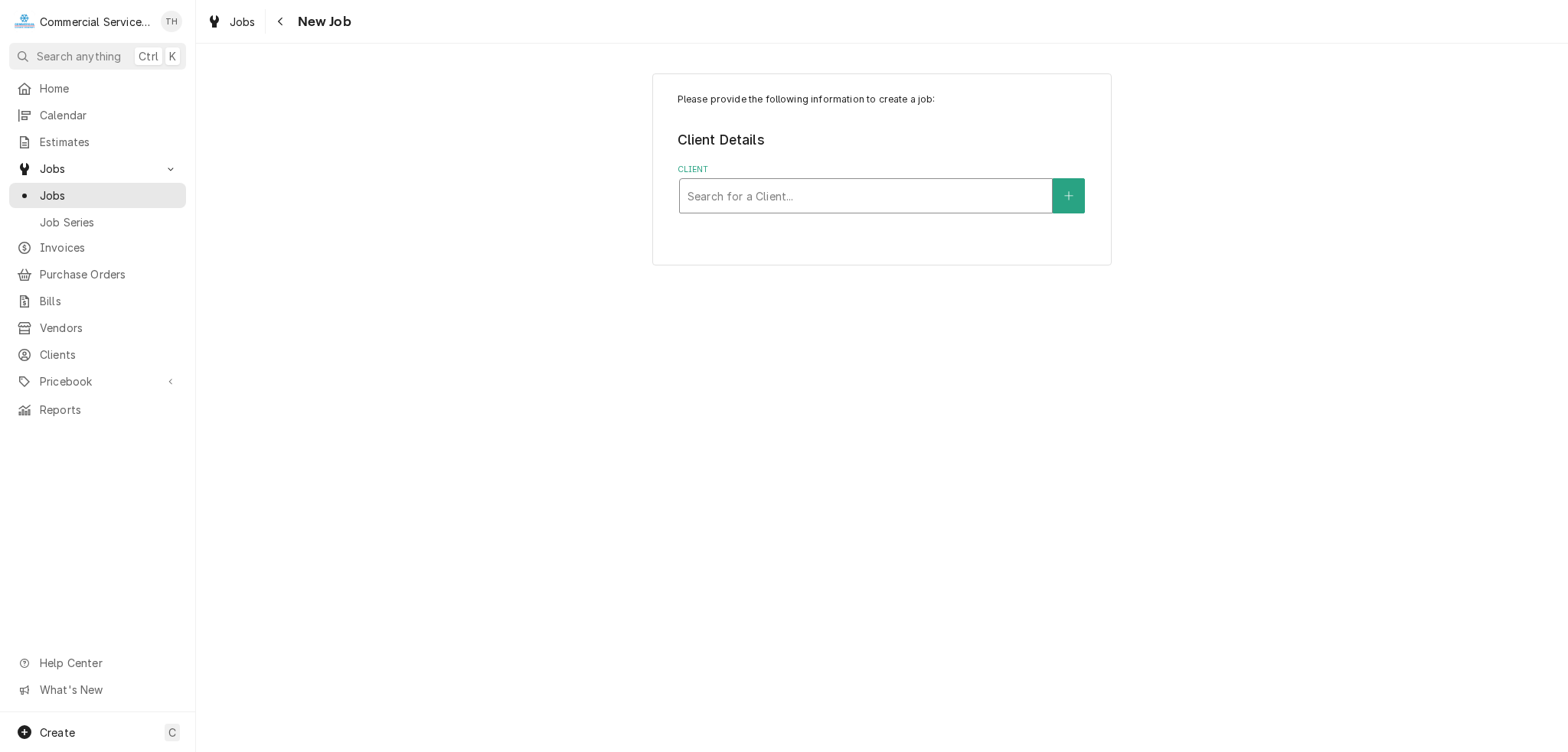
click at [757, 207] on div "Client" at bounding box center [866, 196] width 357 height 28
type input "CHRI"
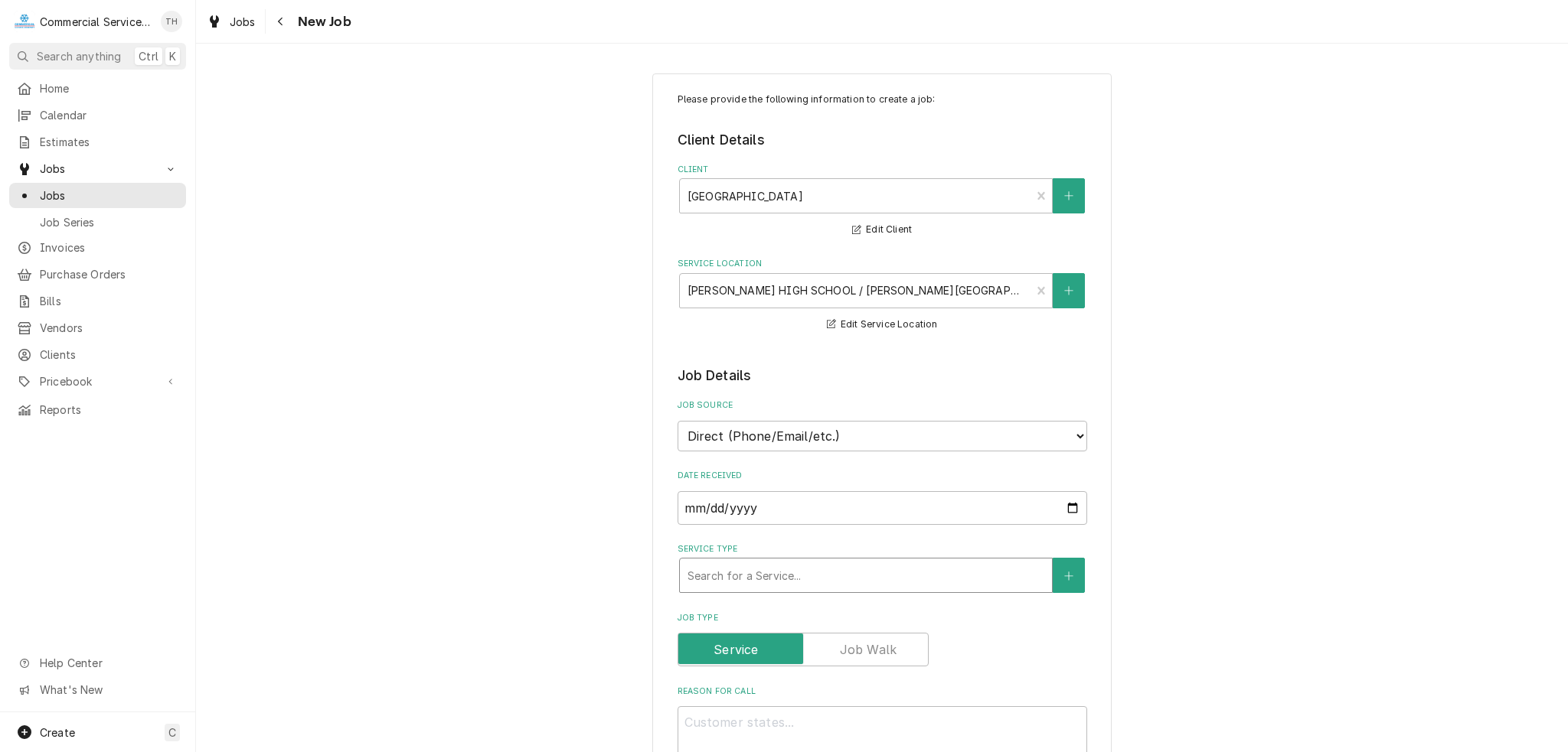
type textarea "x"
type input "M"
type textarea "x"
type input "MM"
type textarea "x"
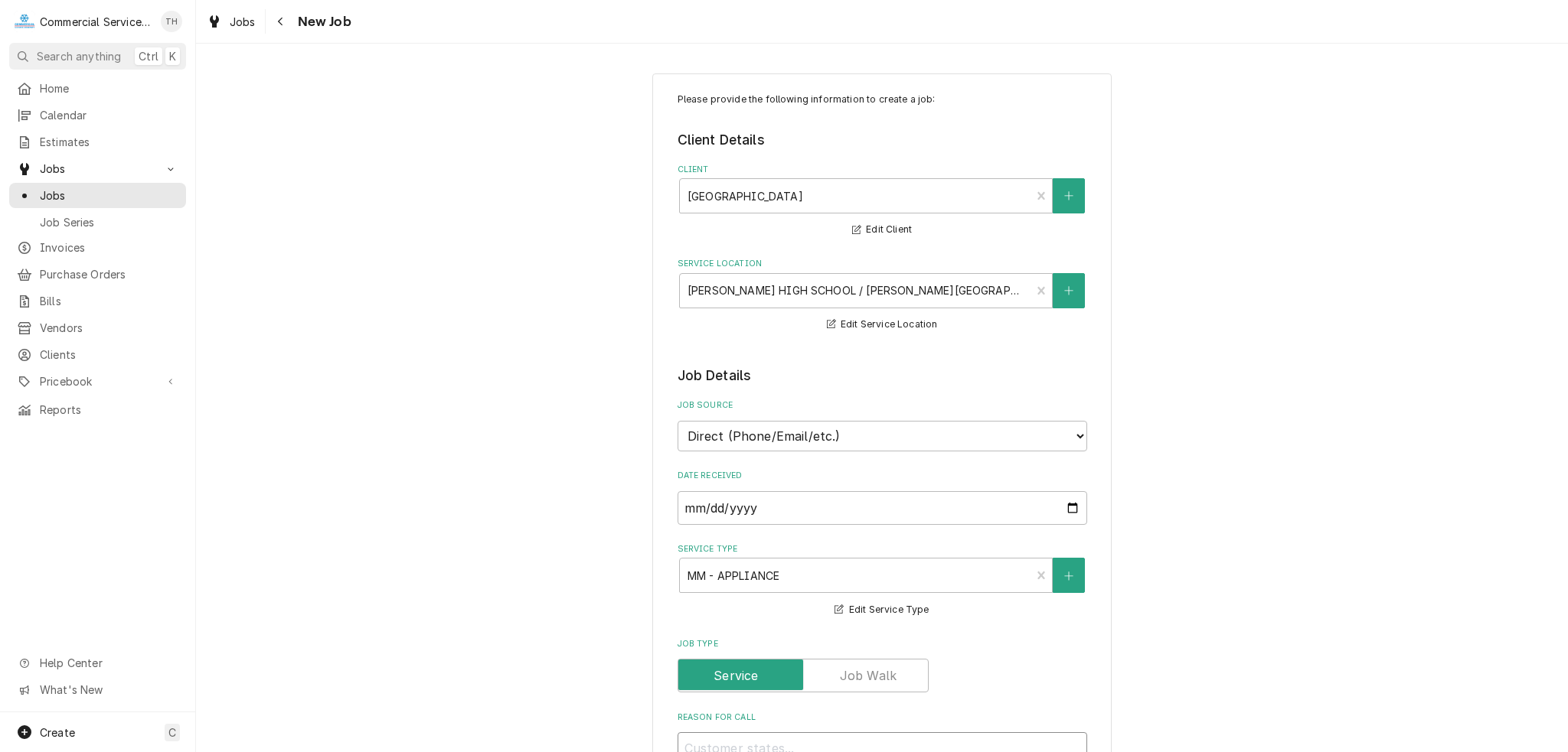
scroll to position [1, 0]
type textarea "x"
type textarea "C"
type textarea "x"
type textarea "CH"
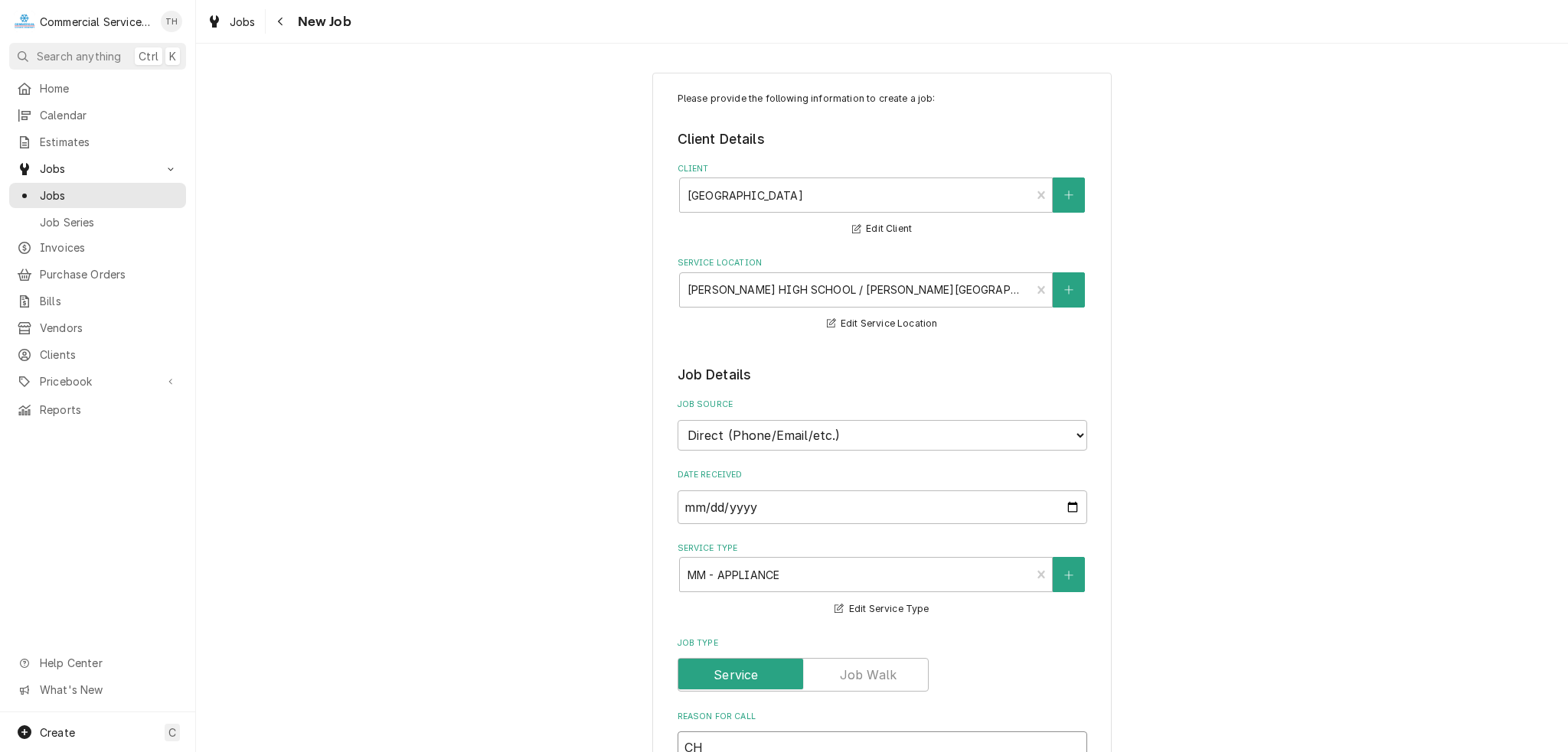
type textarea "x"
type textarea "CHR"
type textarea "x"
type textarea "CHRI"
type textarea "x"
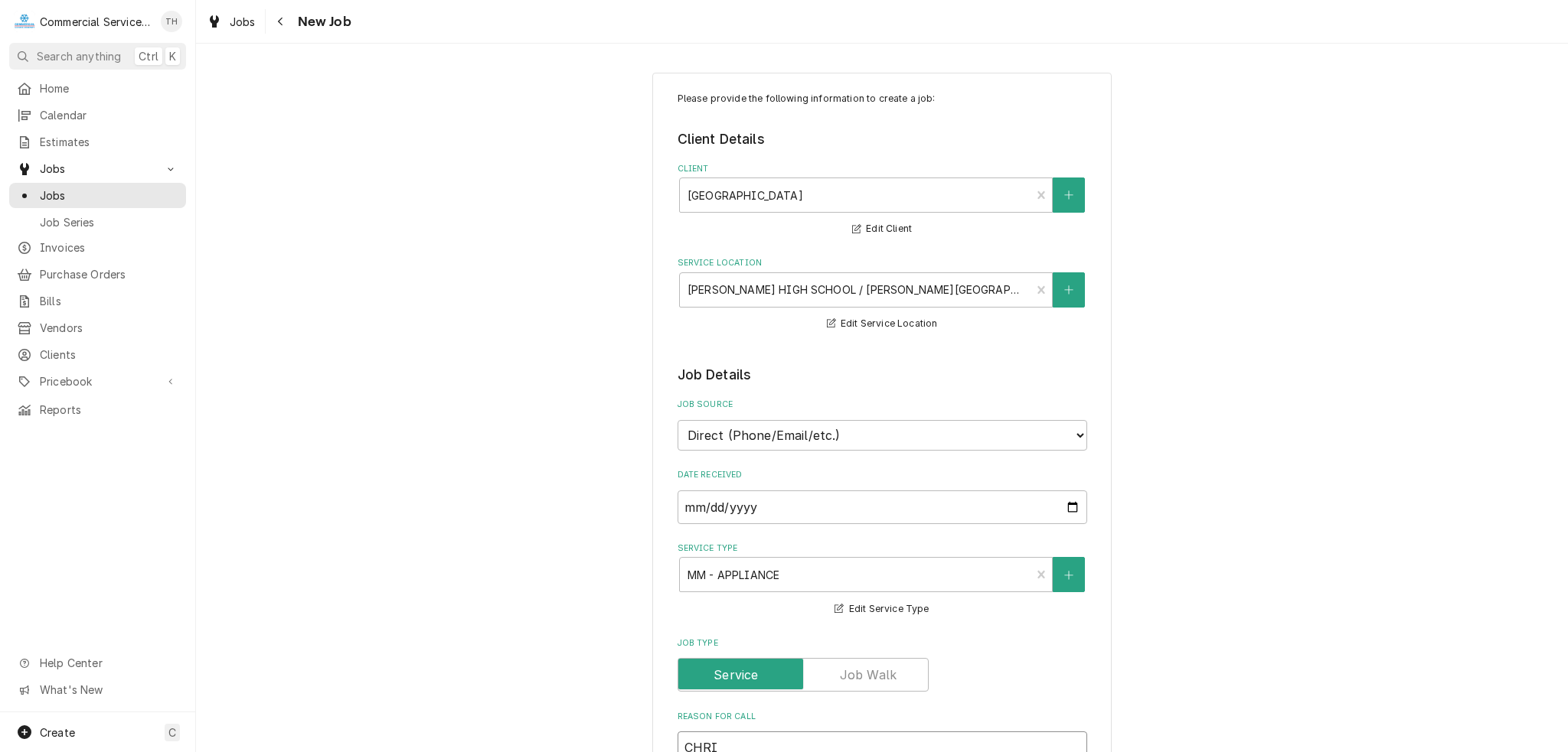
type textarea "CHRIS"
type textarea "x"
type textarea "CHRI"
type textarea "x"
type textarea "CHR"
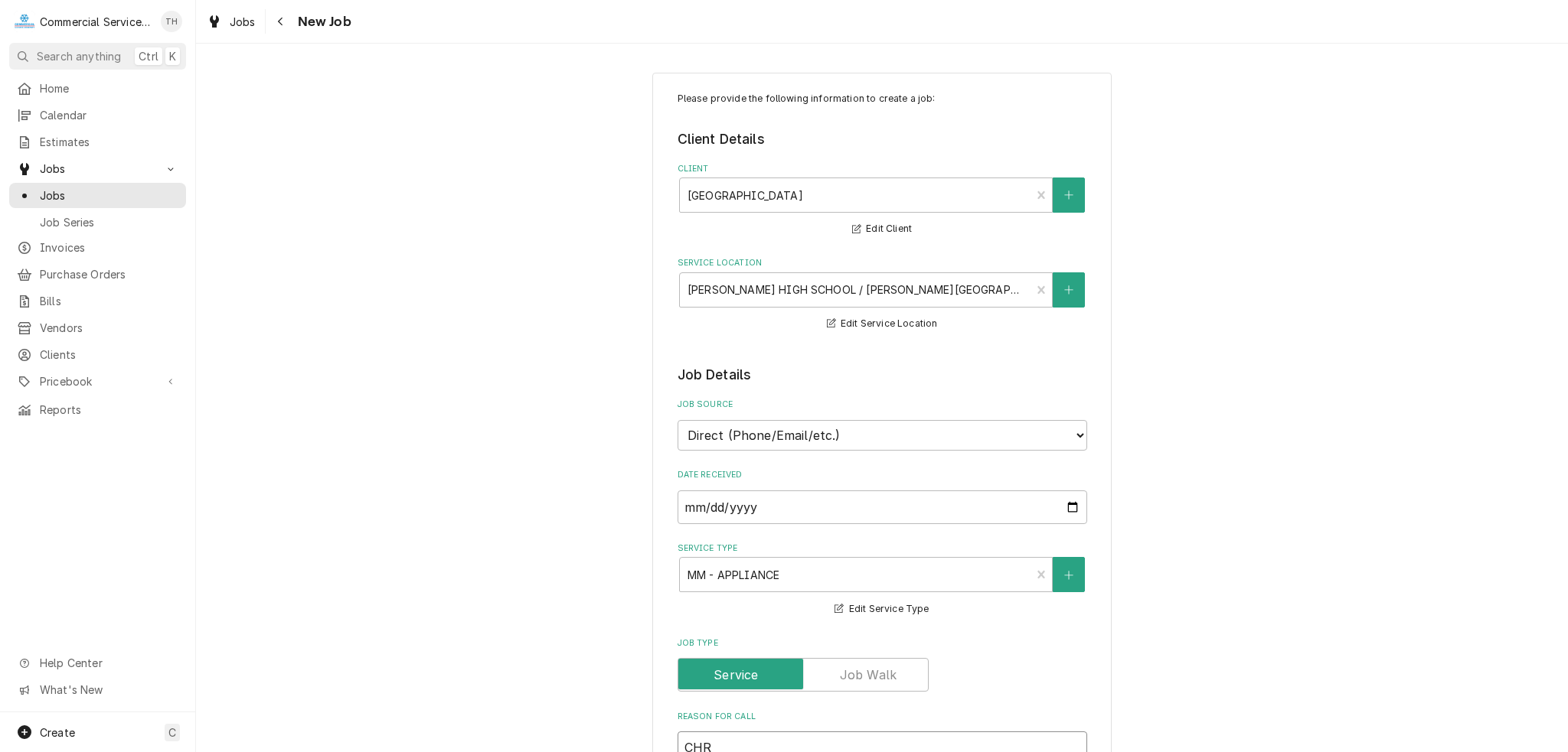
type textarea "x"
type textarea "CH"
type textarea "x"
type textarea "C"
type textarea "x"
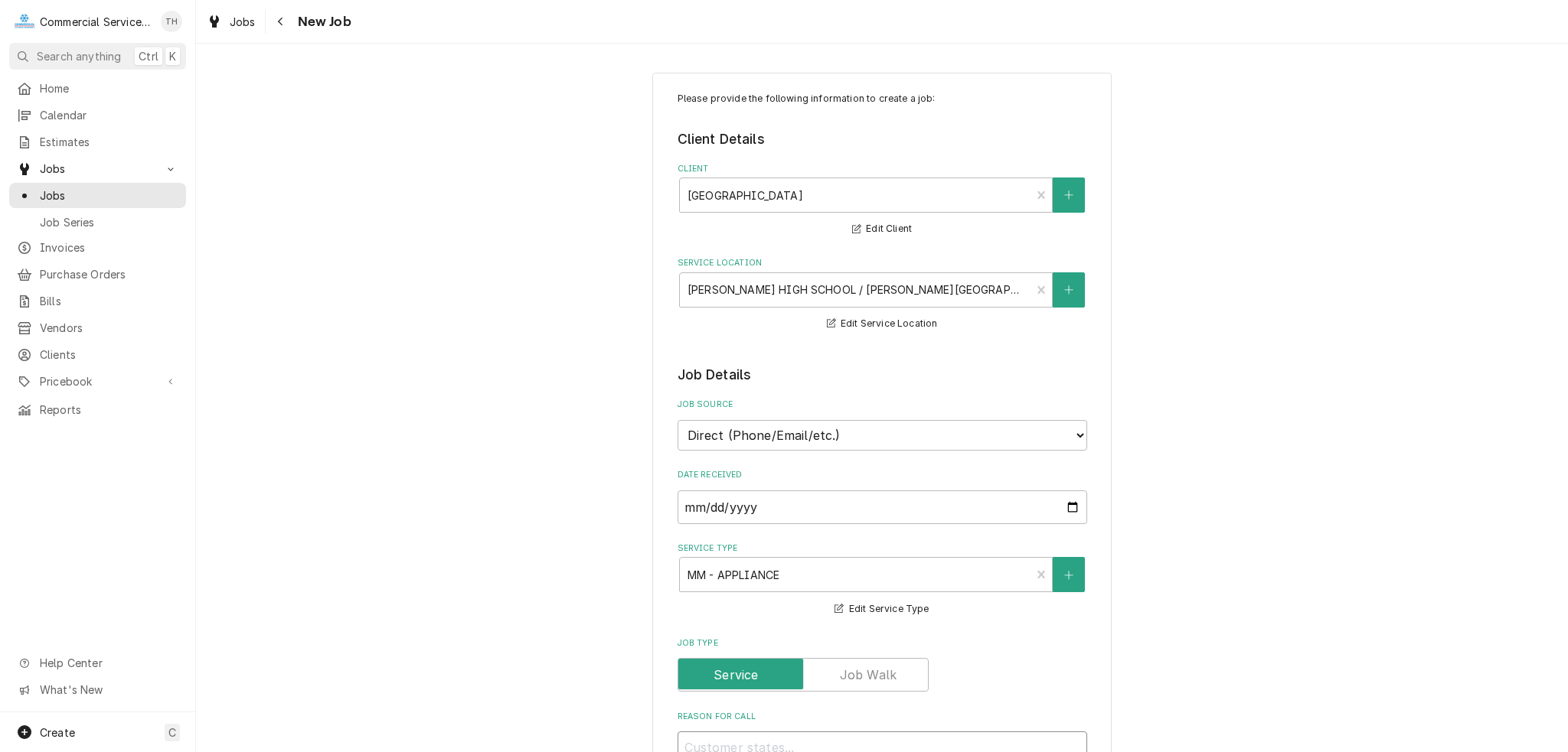
type textarea "x"
type textarea "d"
type textarea "x"
type textarea "di"
type textarea "x"
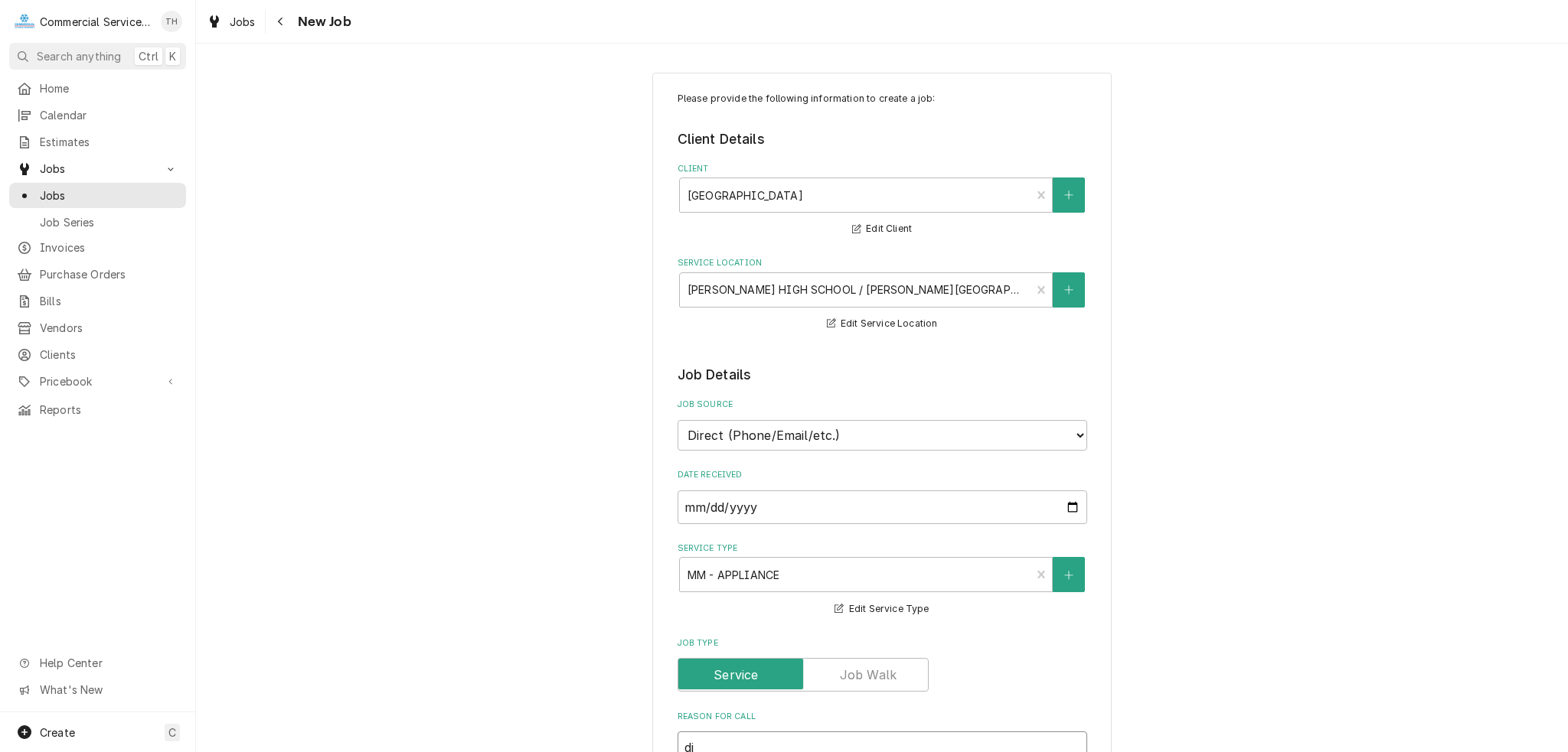
type textarea "dis"
type textarea "x"
type textarea "dish"
type textarea "x"
type textarea "dis"
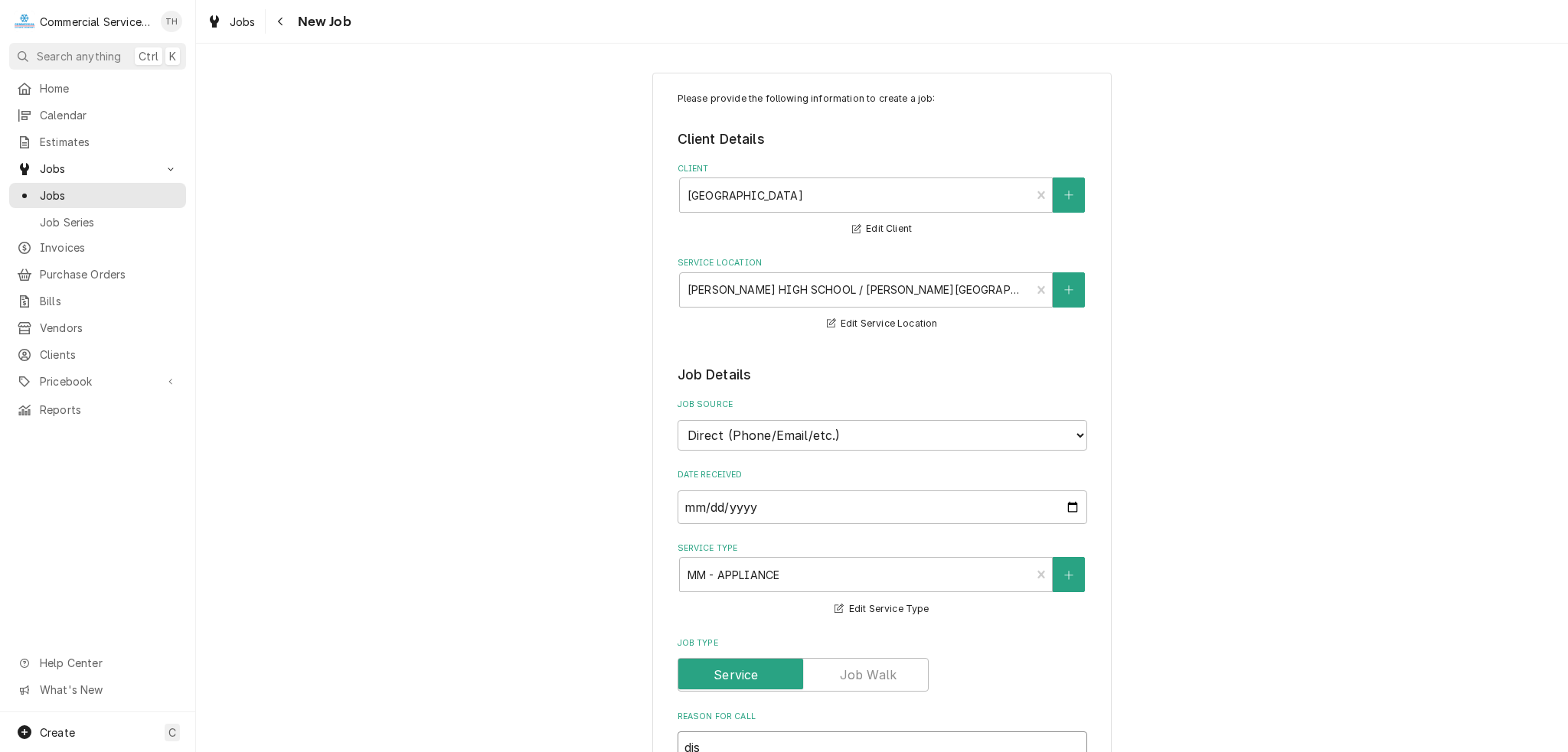
type textarea "x"
type textarea "di"
type textarea "x"
type textarea "d"
type textarea "x"
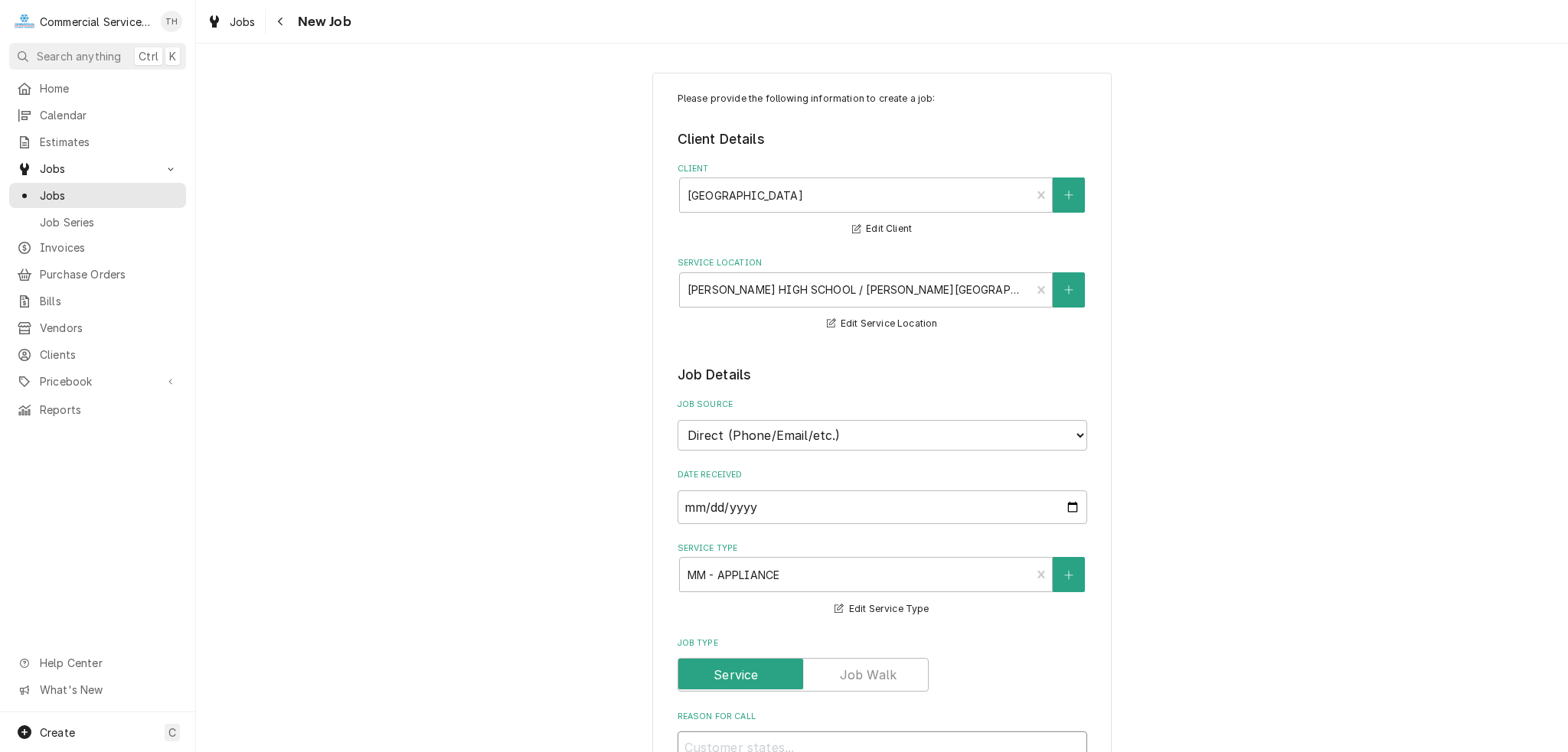
type textarea "x"
type textarea "D"
type textarea "x"
type textarea "DIS"
type textarea "x"
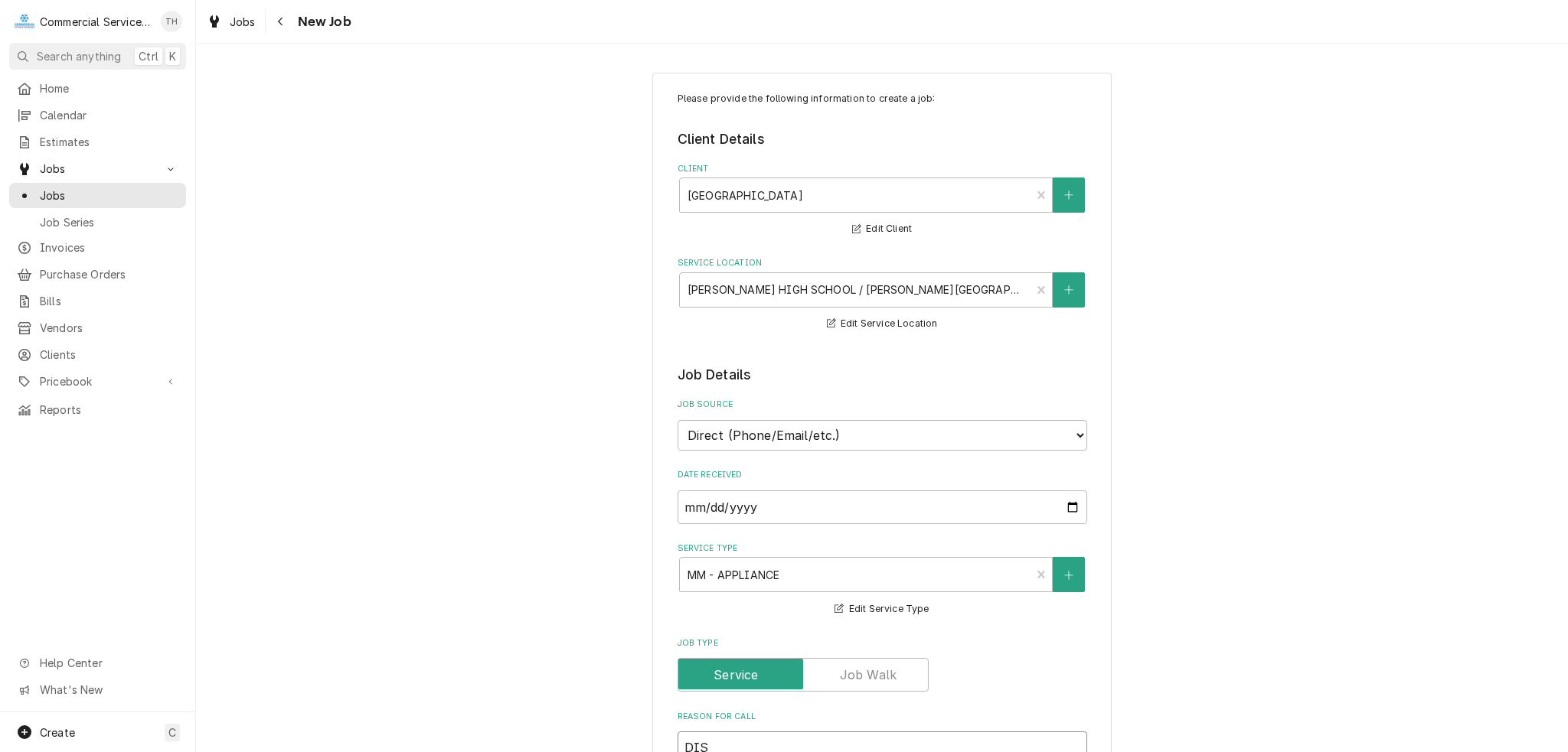
type textarea "DISH"
type textarea "x"
type textarea "DISHM"
type textarea "x"
type textarea "DISHMA"
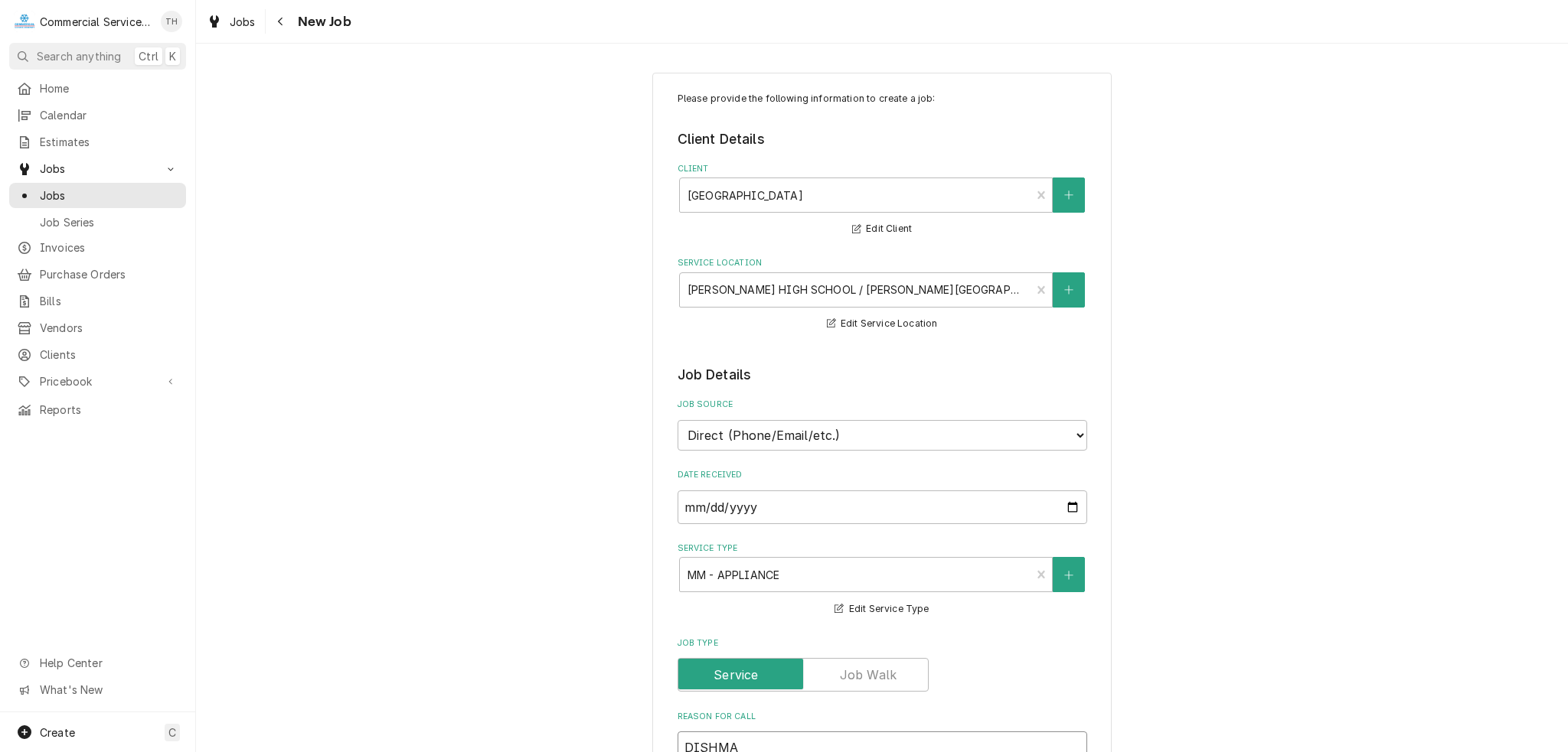
type textarea "x"
type textarea "DISHMACH"
type textarea "x"
type textarea "DISHMACHI"
type textarea "x"
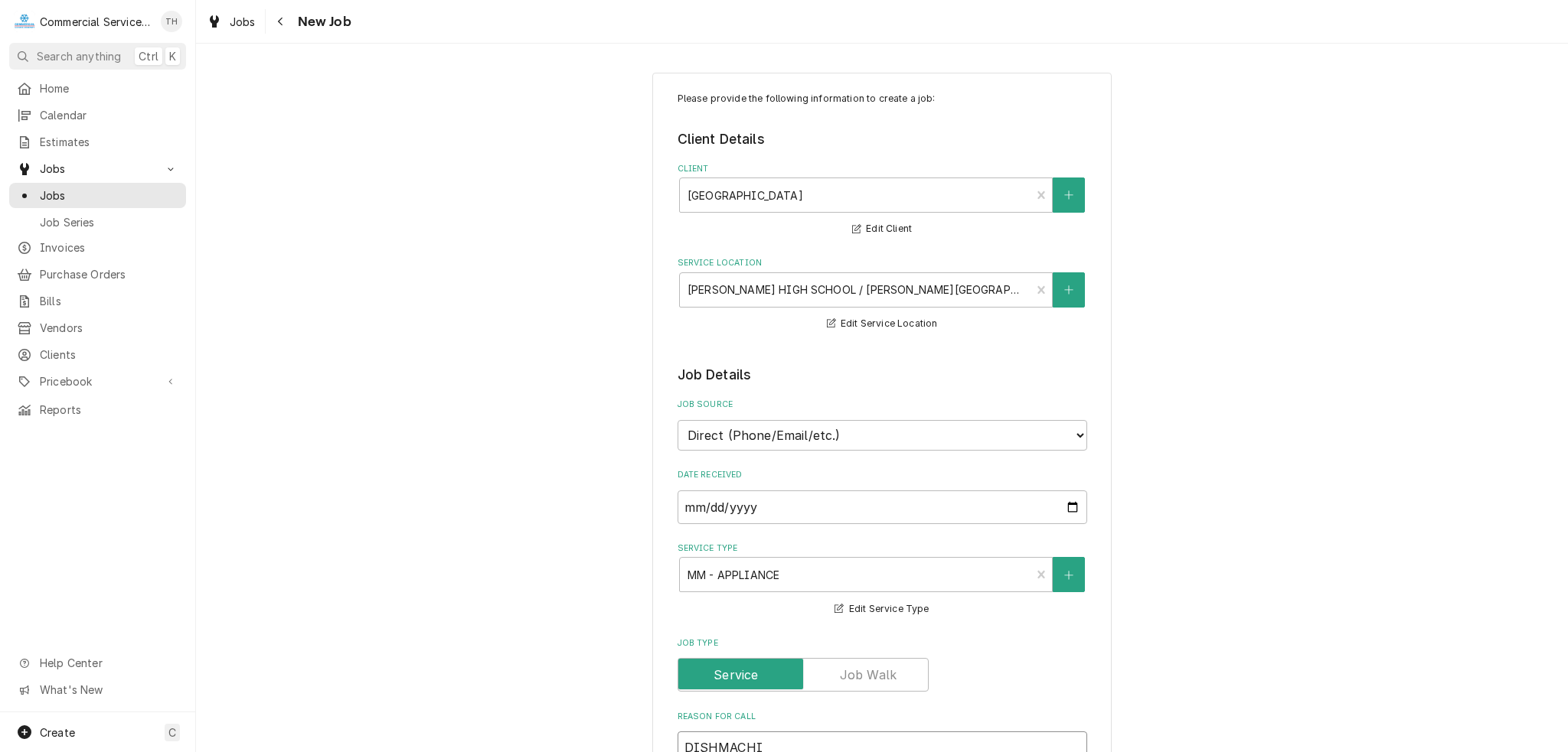
type textarea "DISHMACHIN"
type textarea "x"
type textarea "DISHMACHINE"
type textarea "x"
type textarea "DISHMACHINE"
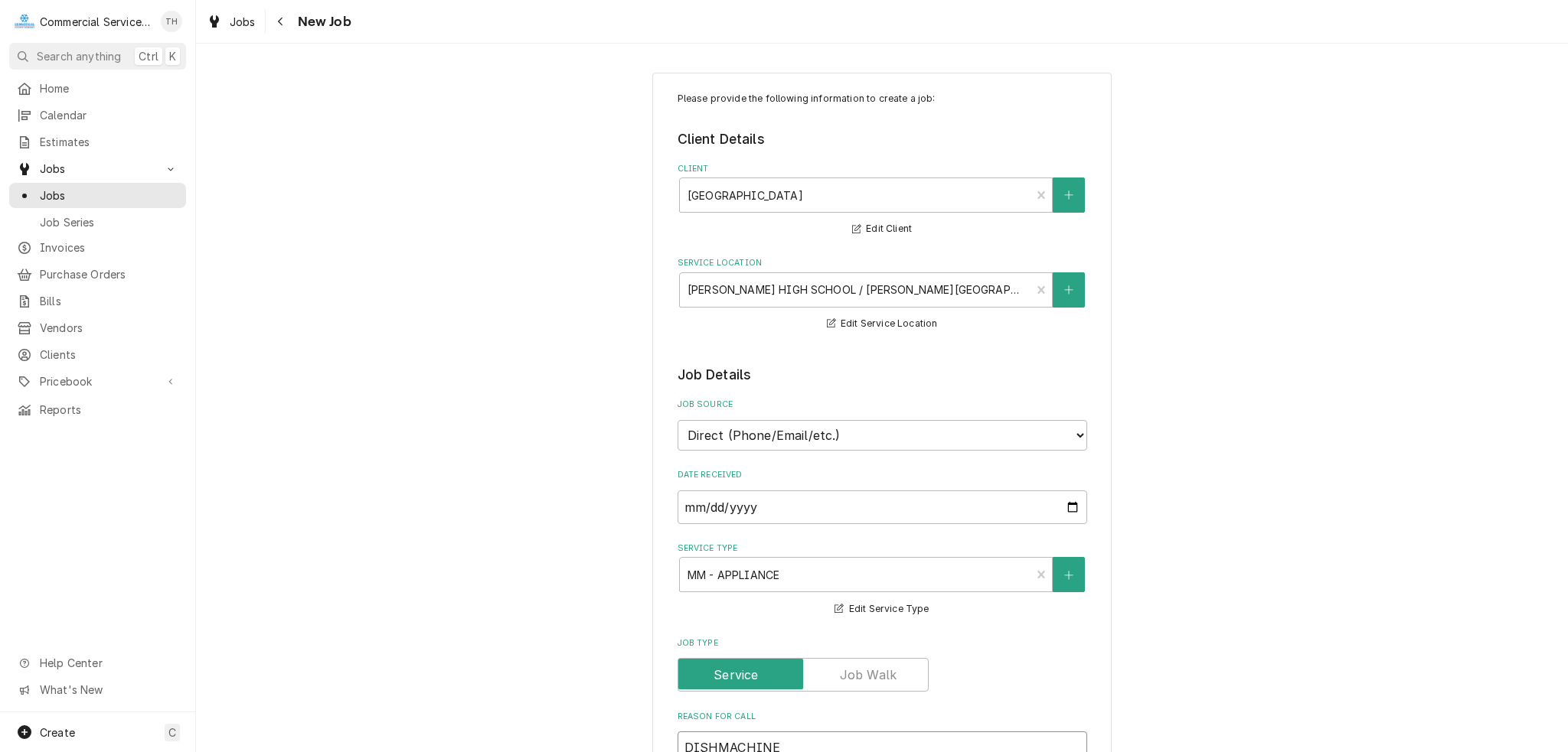
type textarea "x"
type textarea "DISHMACHINE /"
type textarea "x"
type textarea "DISHMACHINE /"
type textarea "x"
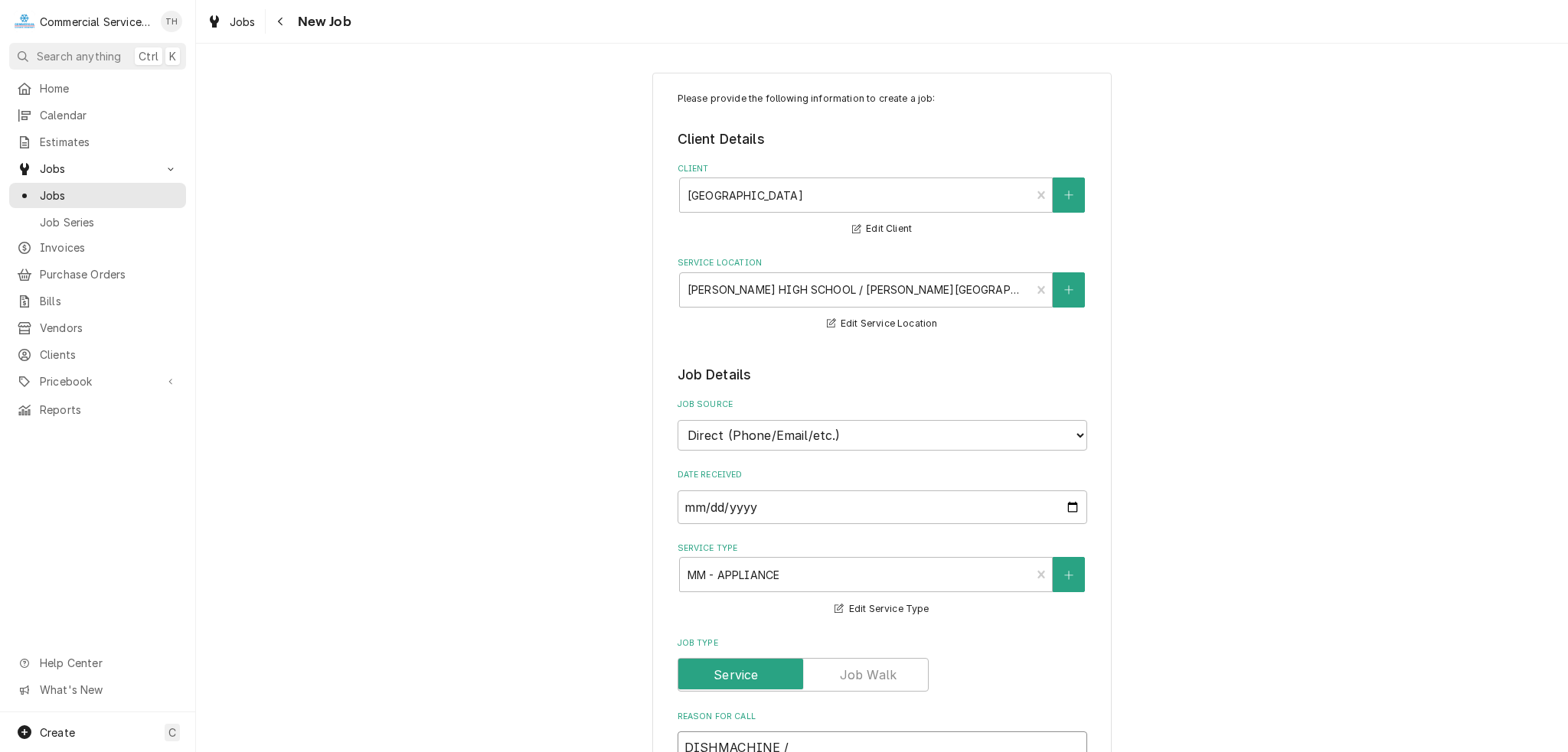
type textarea "DISHMACHINE / W"
type textarea "x"
type textarea "DISHMACHINE / WA"
type textarea "x"
type textarea "DISHMACHINE / WAR"
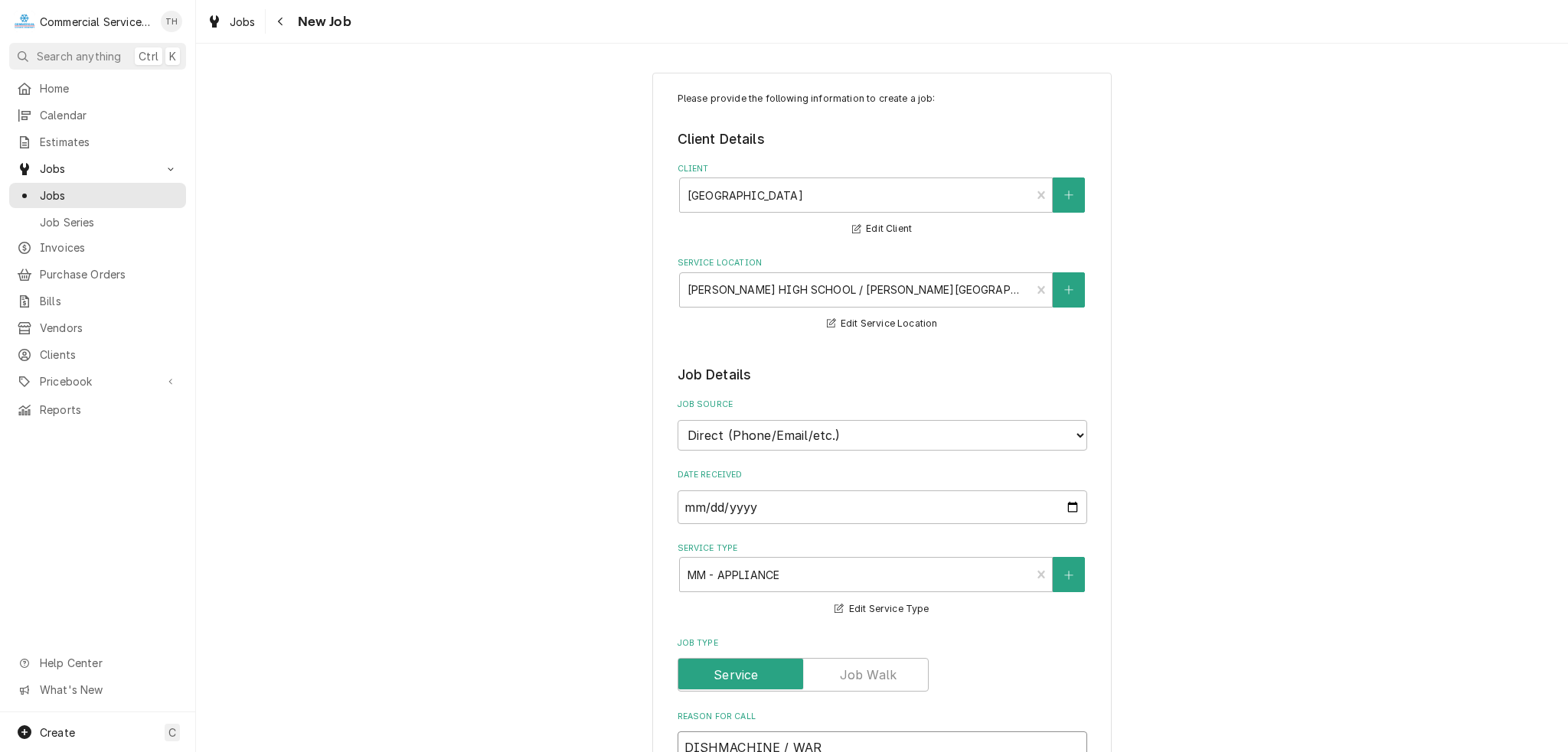
type textarea "x"
type textarea "DISHMACHINE / WARM"
type textarea "x"
type textarea "DISHMACHINE / WARME"
type textarea "x"
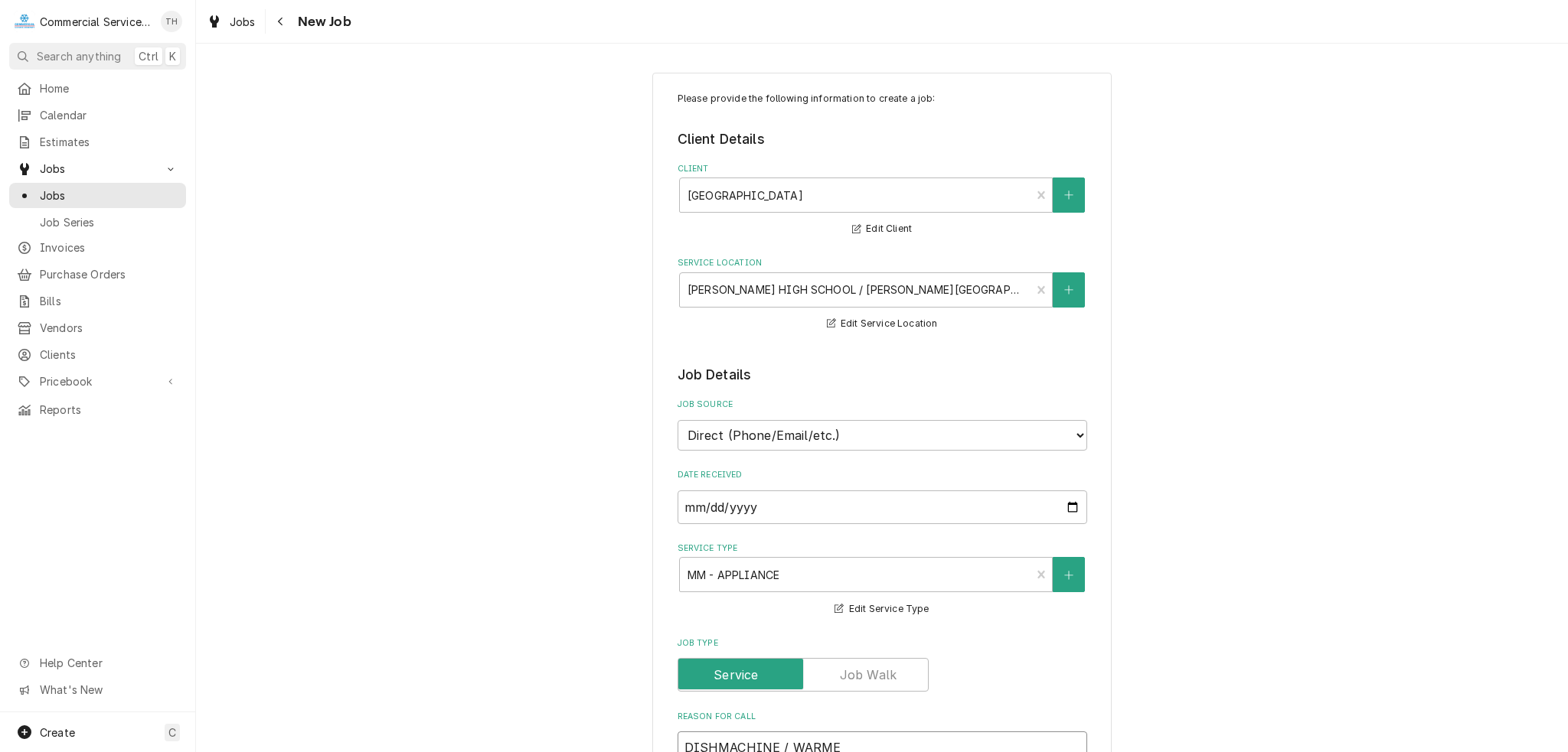
type textarea "DISHMACHINE / WARMER"
type textarea "x"
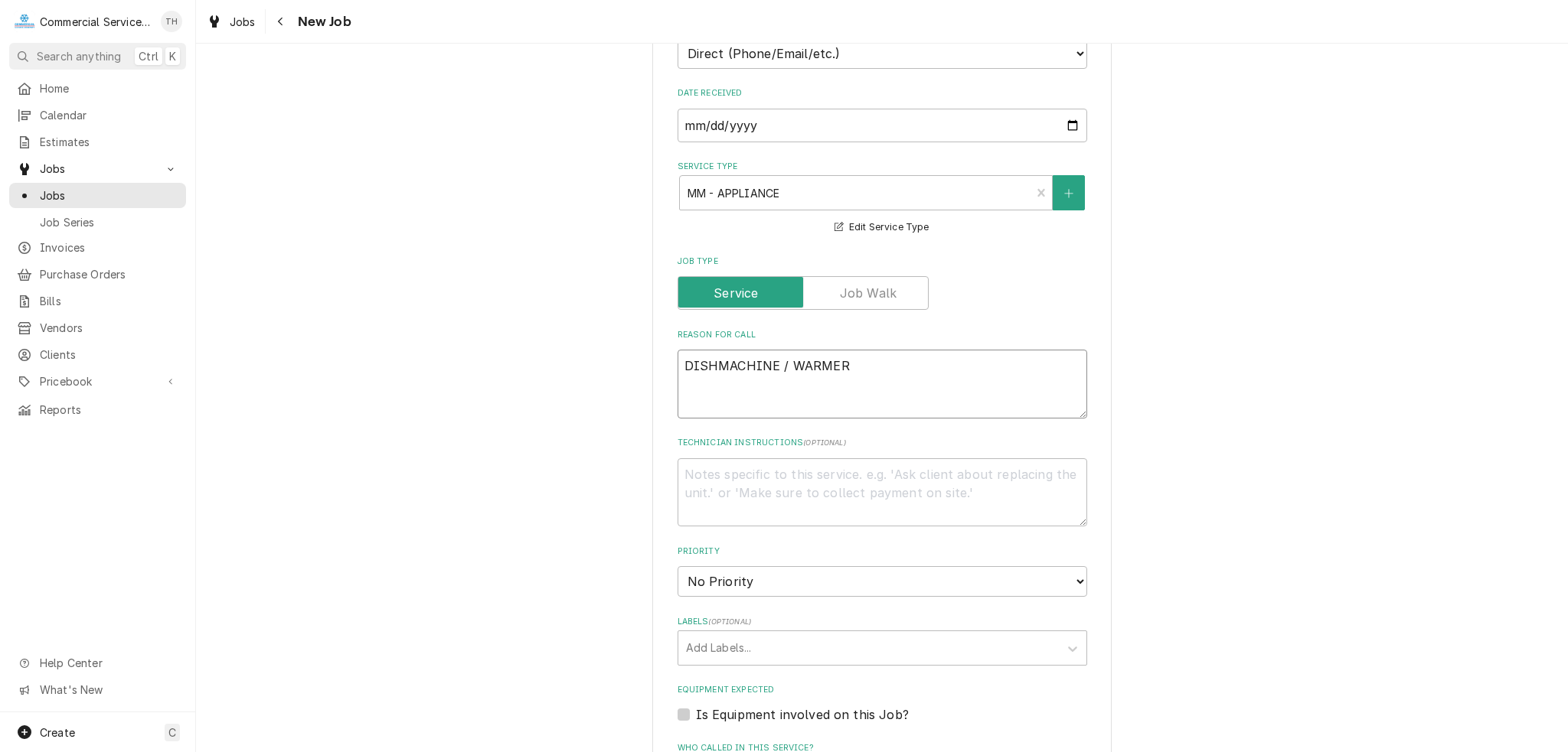
scroll to position [383, 0]
type textarea "DISHMACHINE / WARMER"
click at [734, 640] on div "Labels" at bounding box center [868, 647] width 365 height 28
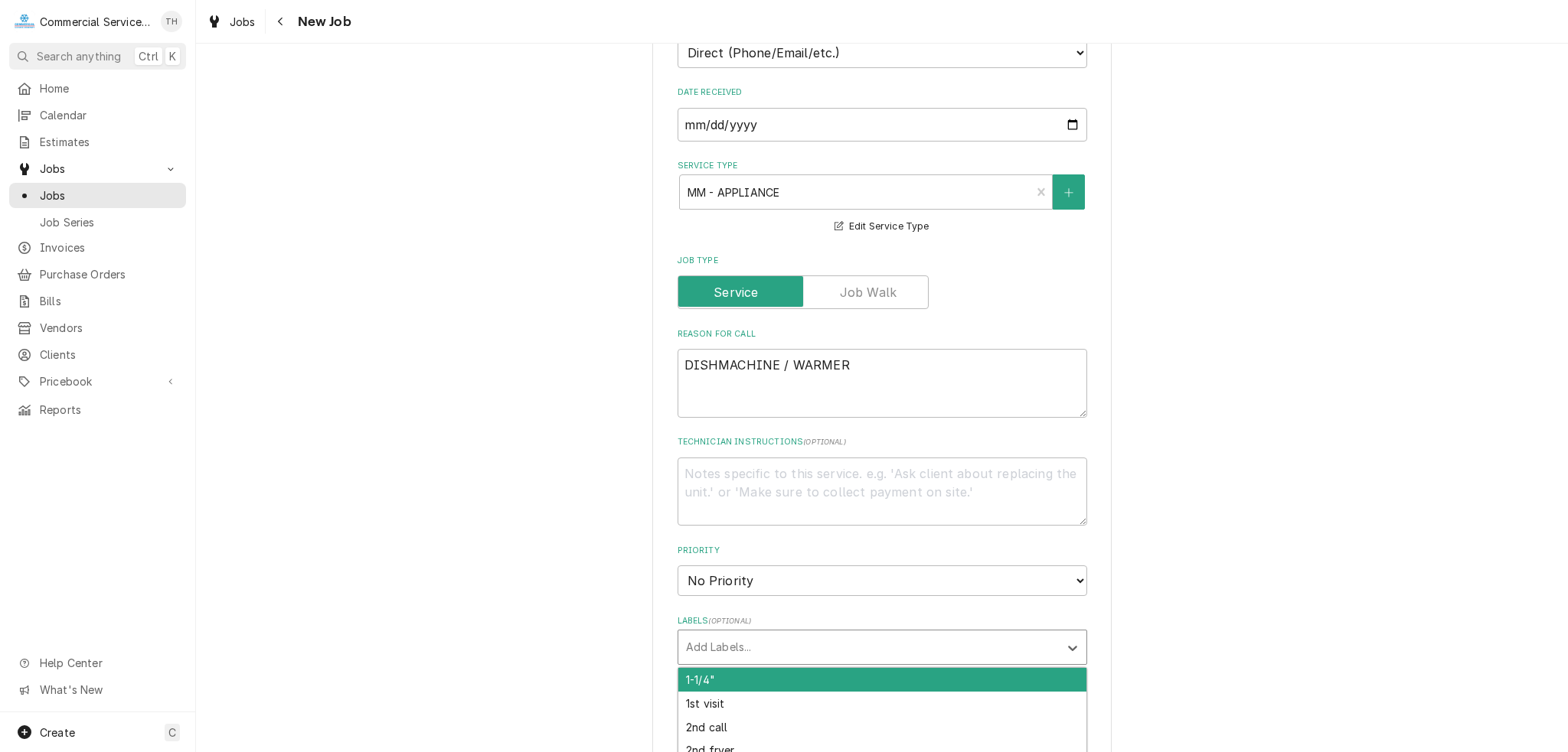
scroll to position [537, 0]
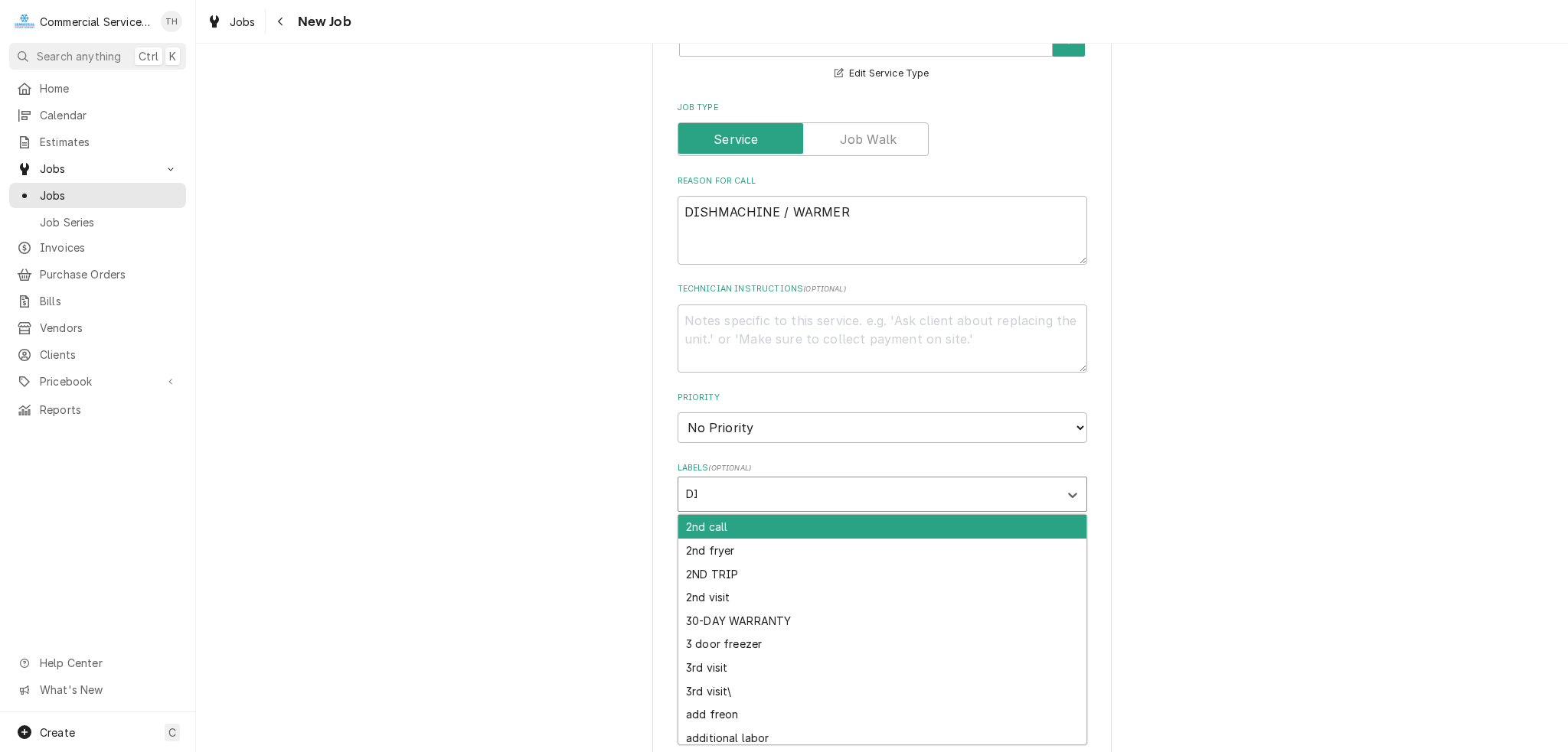
type input "DISH"
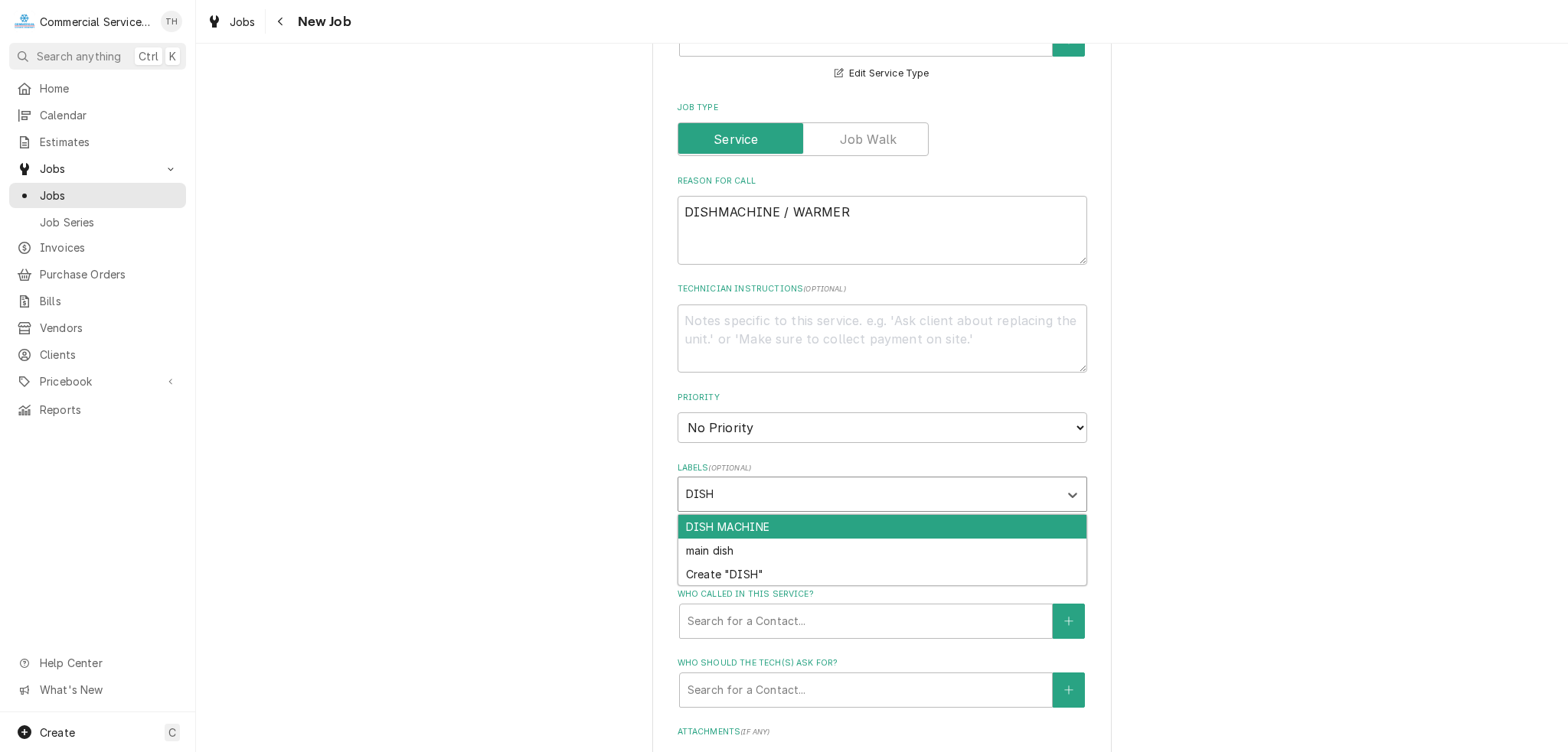
type textarea "x"
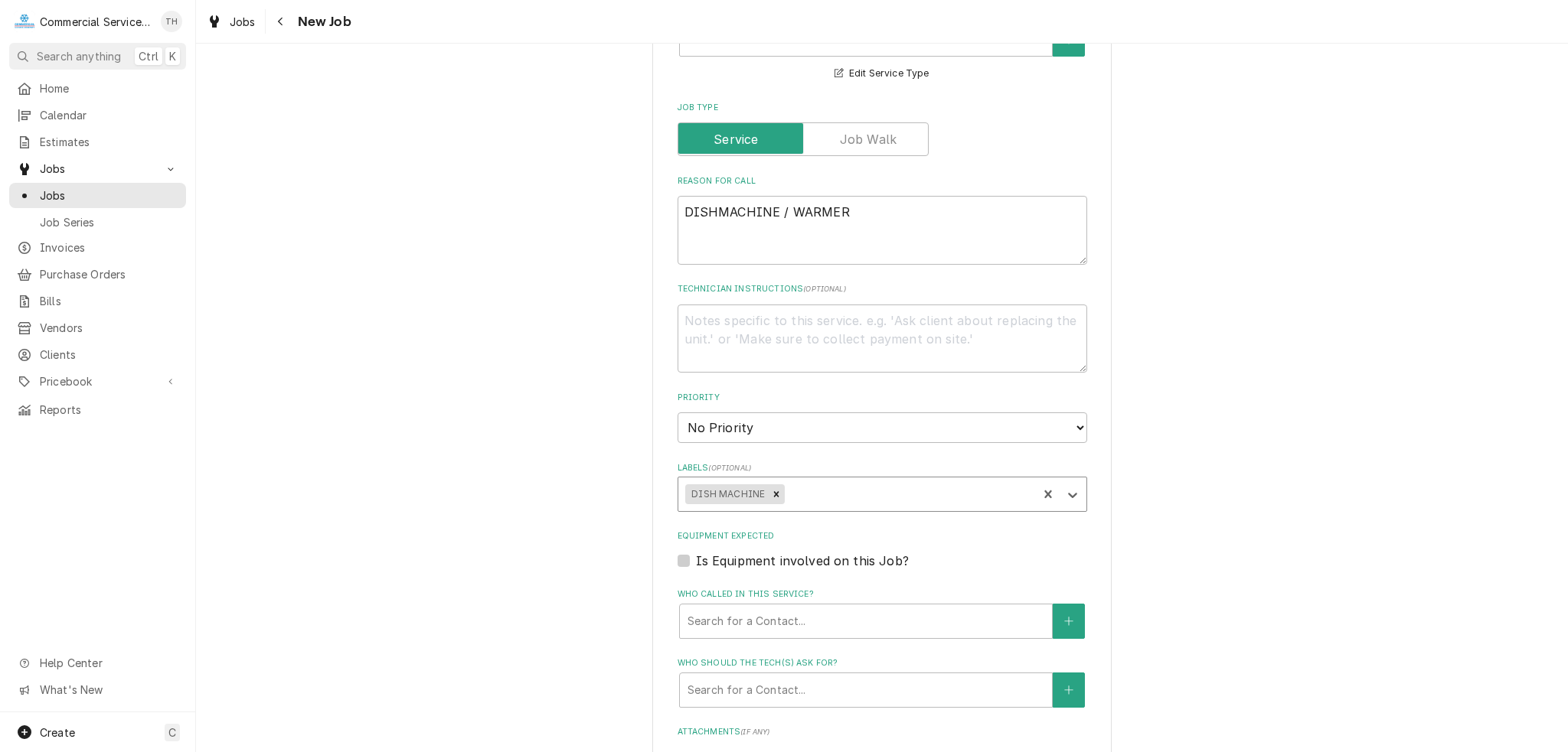
type textarea "x"
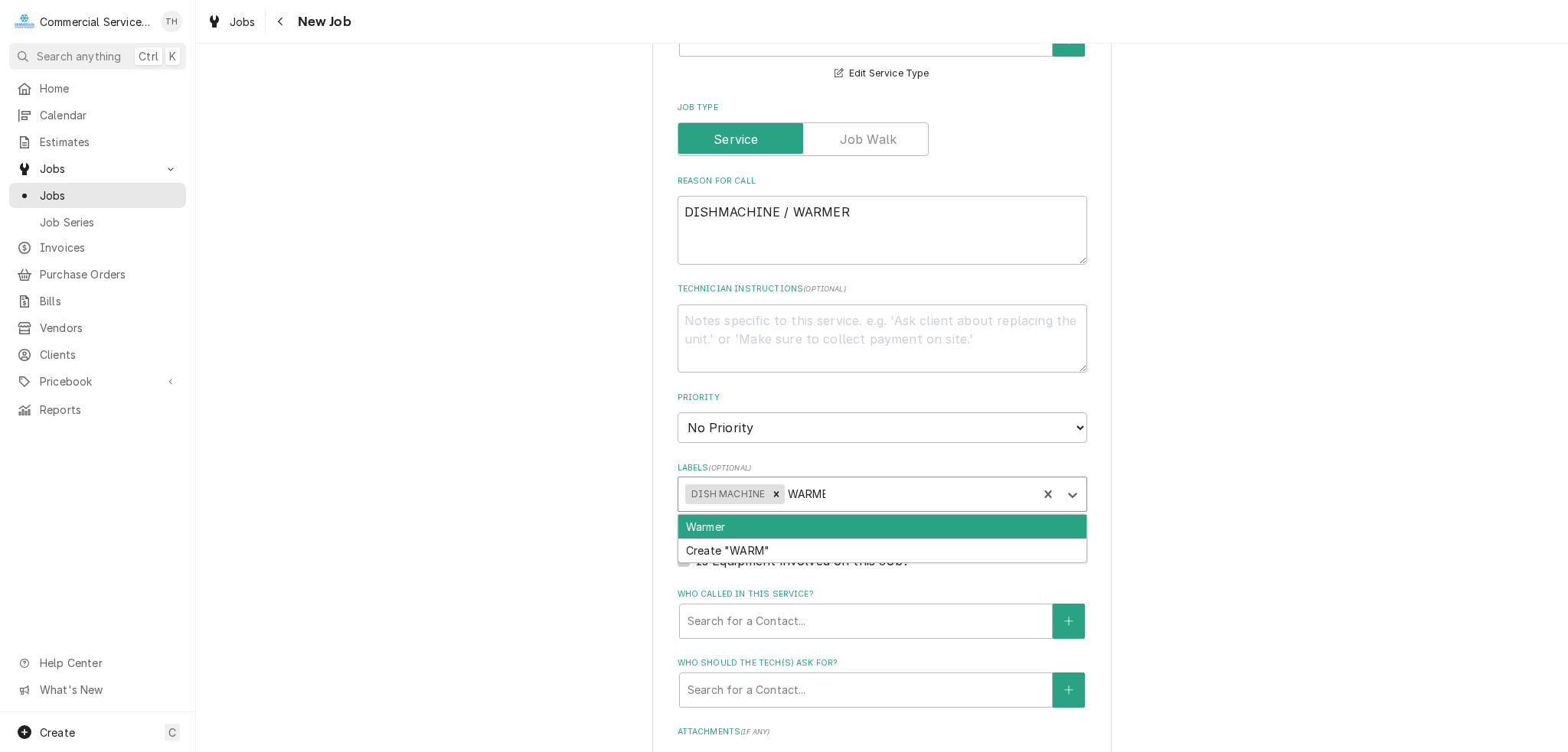
type input "WARMER"
type textarea "x"
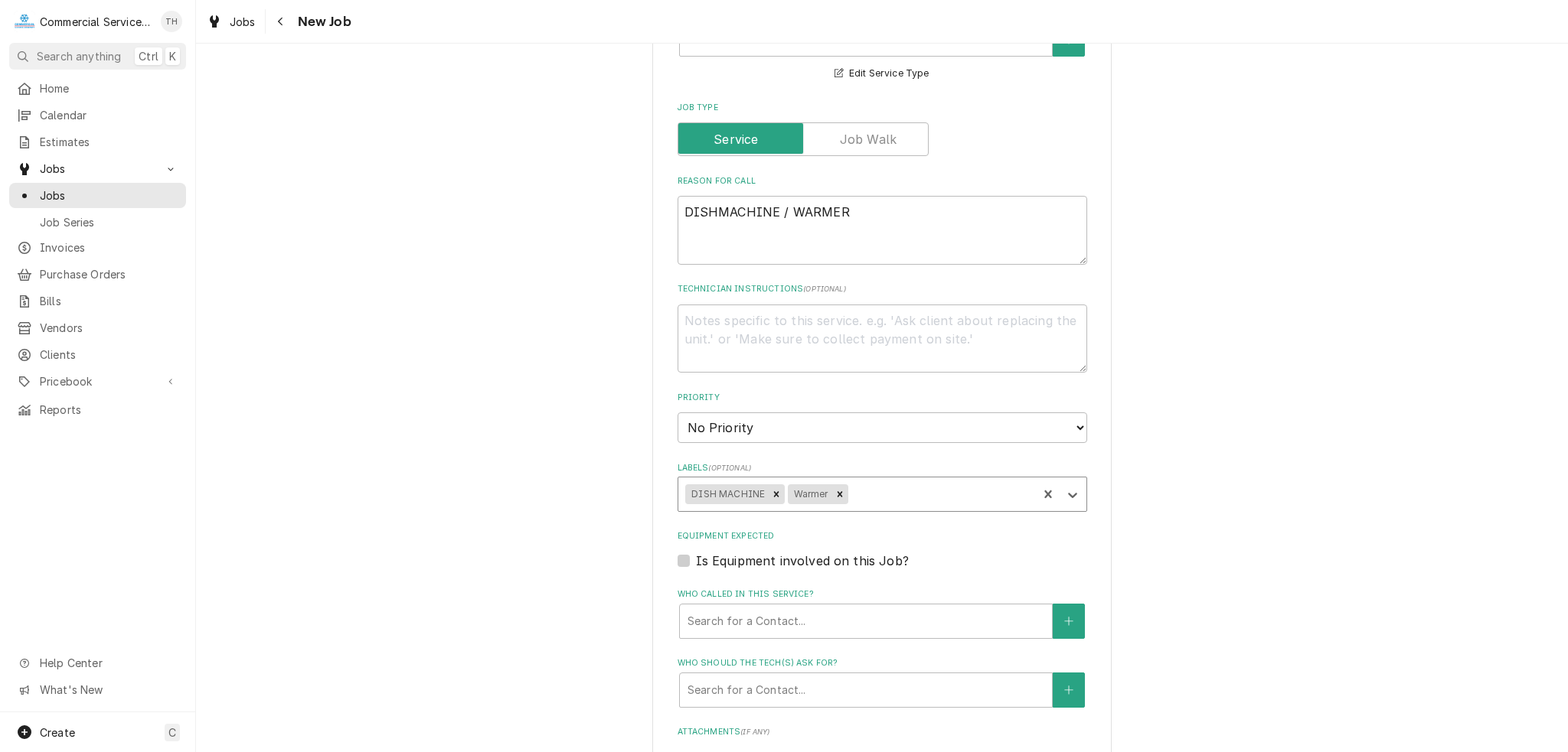
type textarea "x"
click at [701, 608] on div "Who called in this service?" at bounding box center [866, 622] width 357 height 28
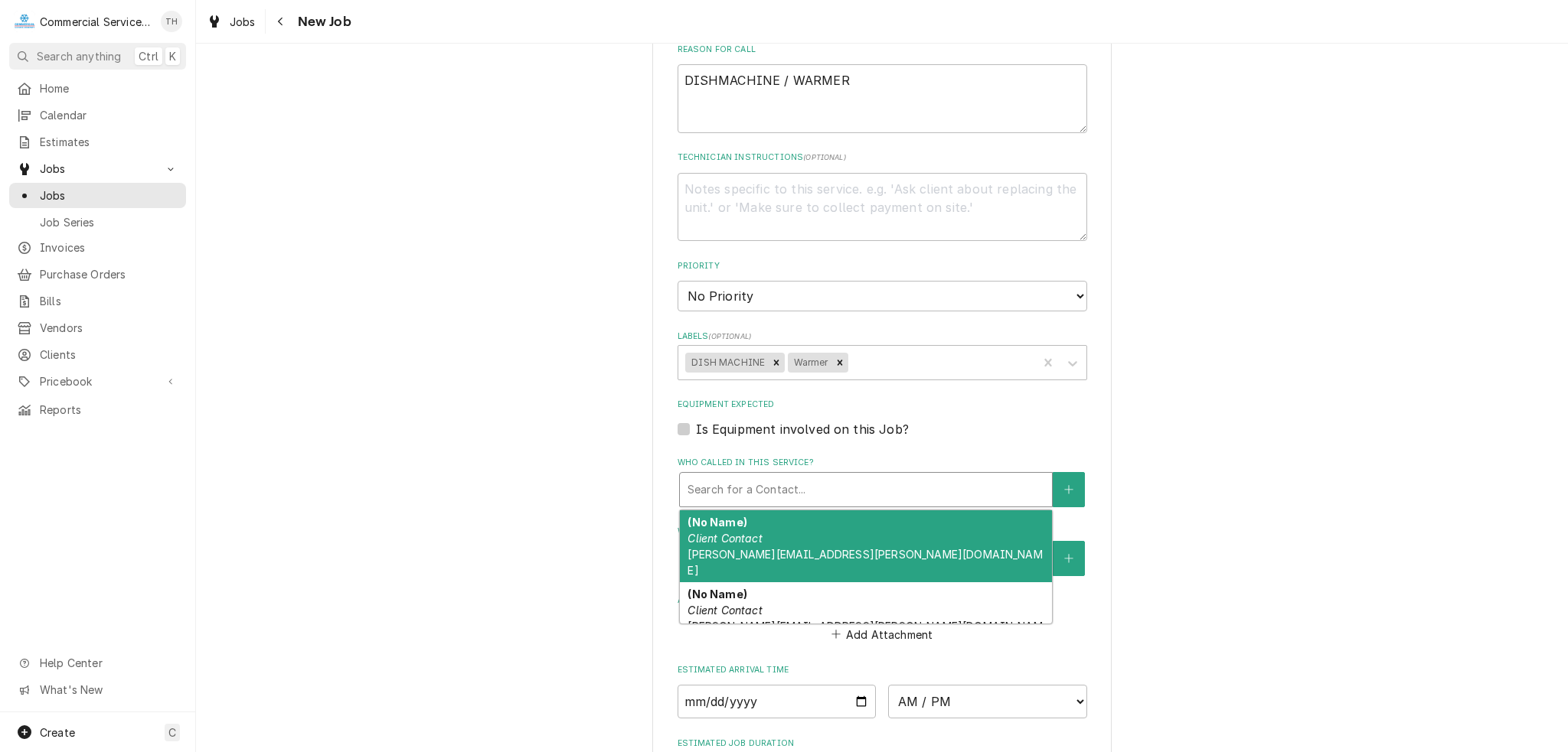
scroll to position [689, 0]
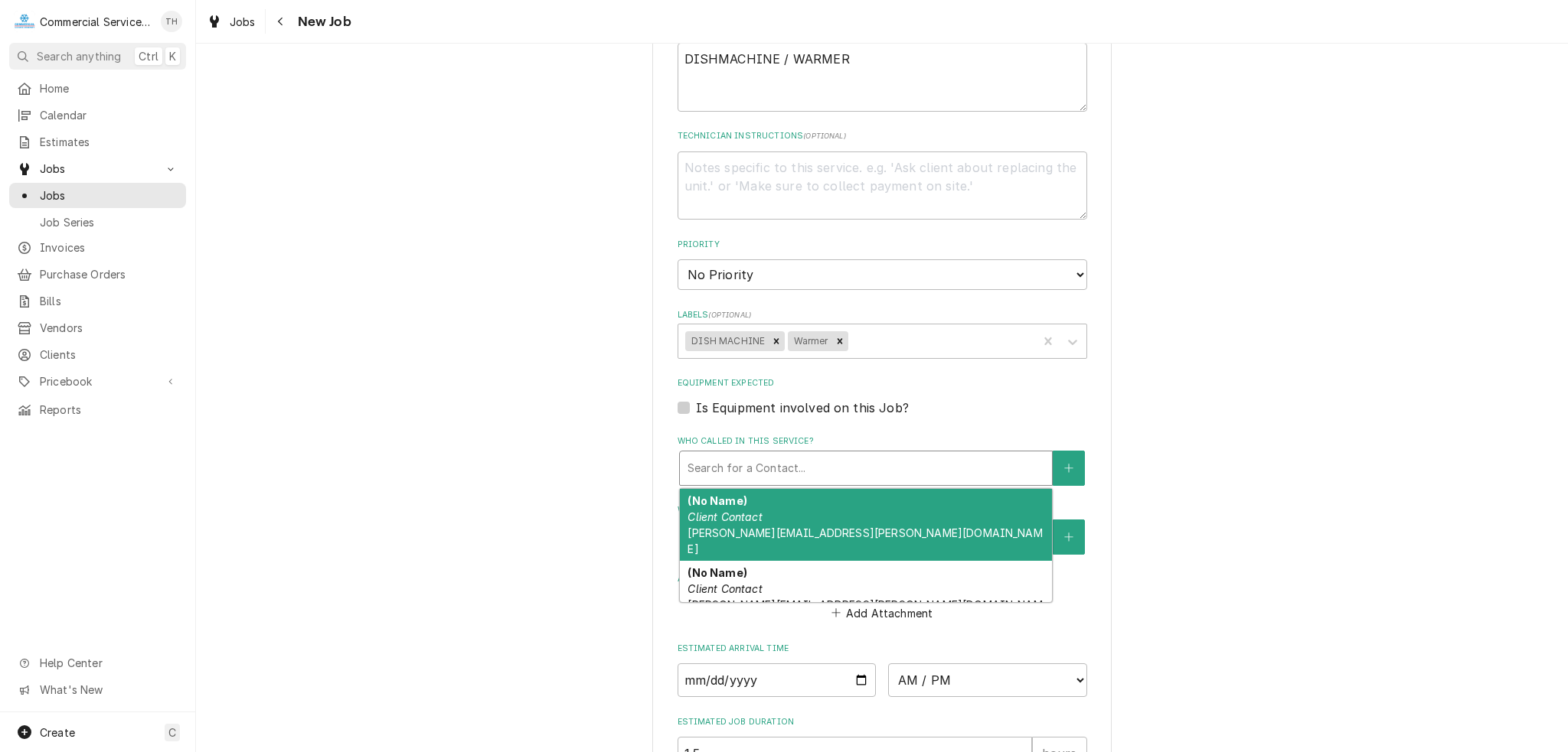
click at [696, 404] on label "Is Equipment involved on this Job?" at bounding box center [802, 408] width 213 height 18
click at [696, 404] on input "Equipment Expected" at bounding box center [901, 415] width 410 height 34
checkbox input "true"
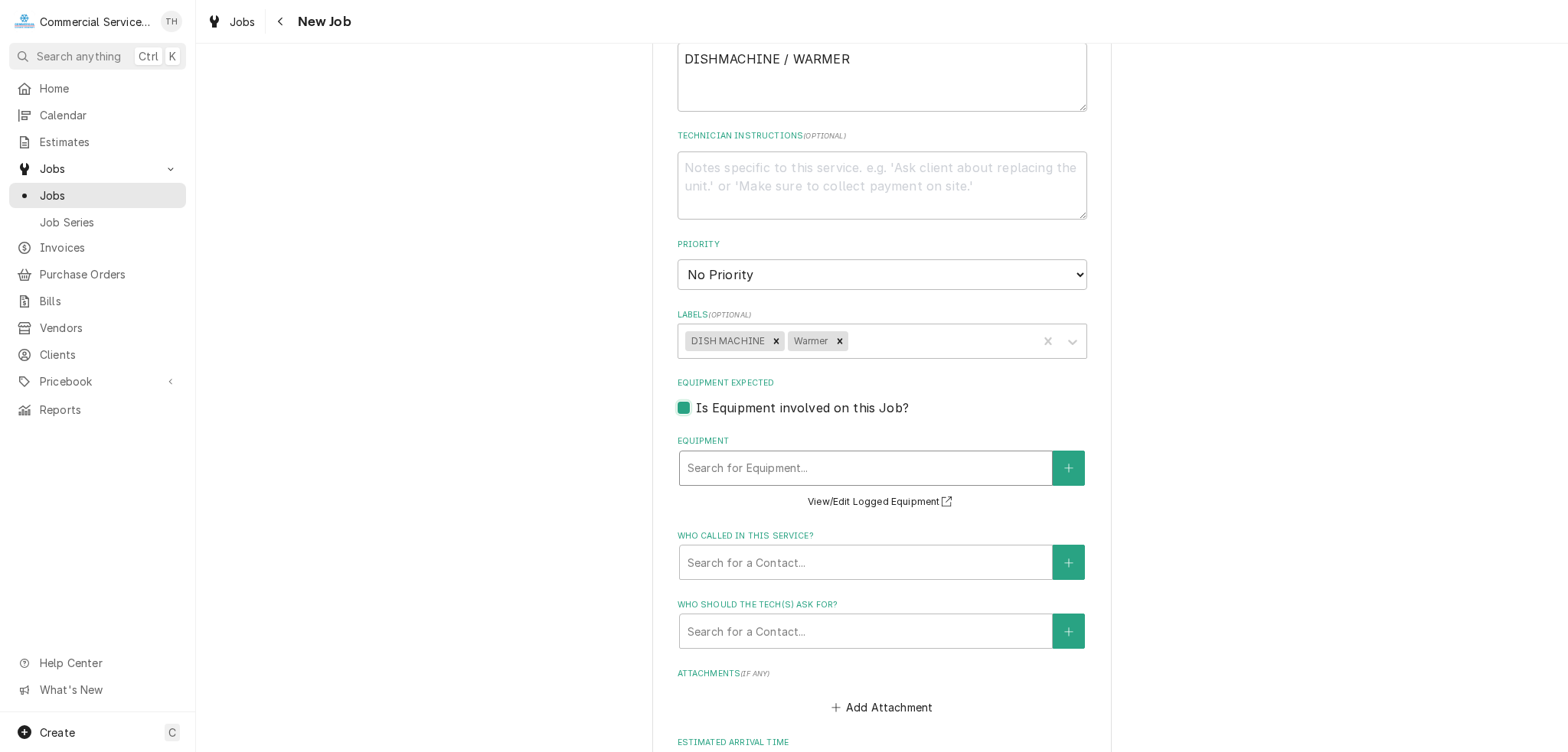
type textarea "x"
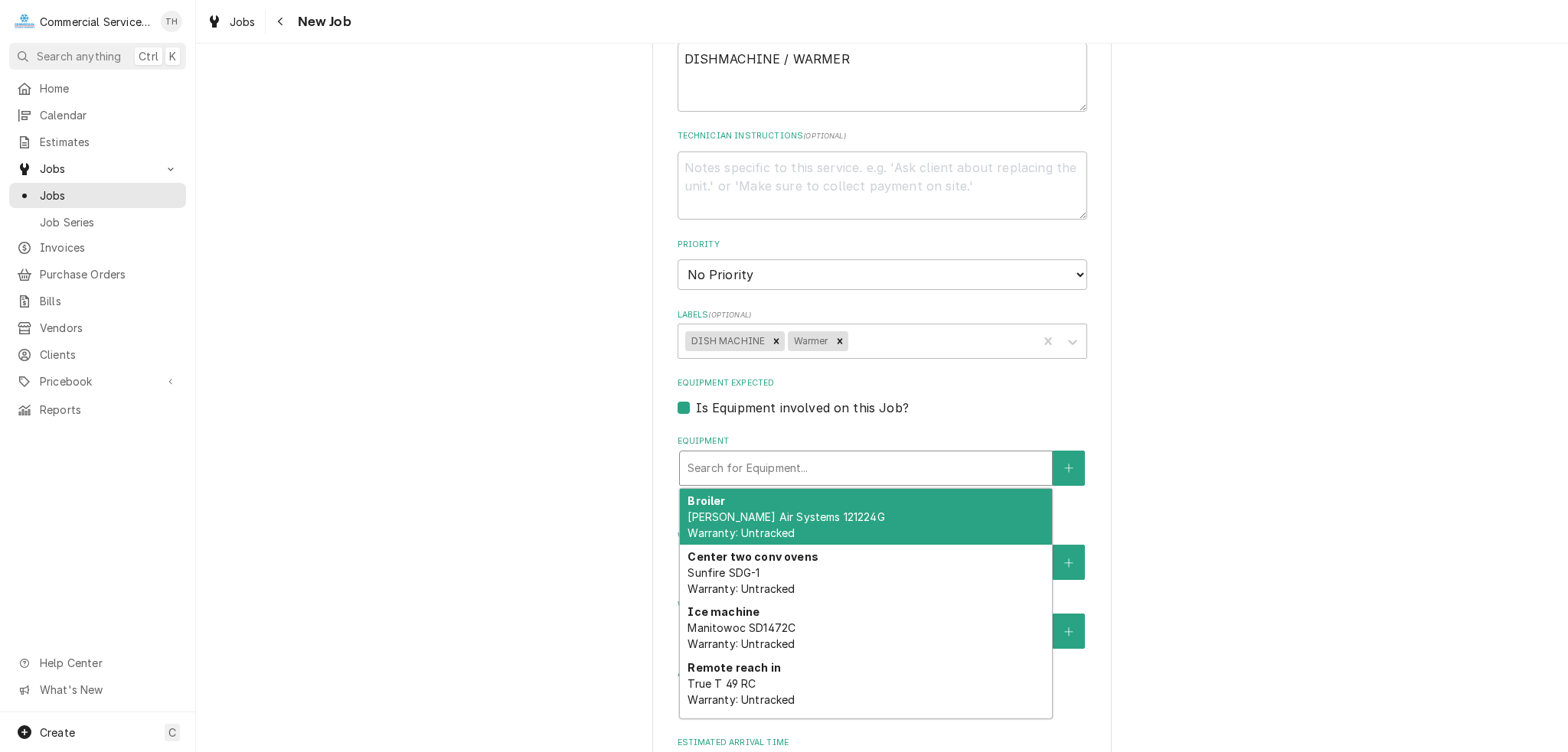
click at [735, 458] on div "Equipment" at bounding box center [866, 469] width 357 height 28
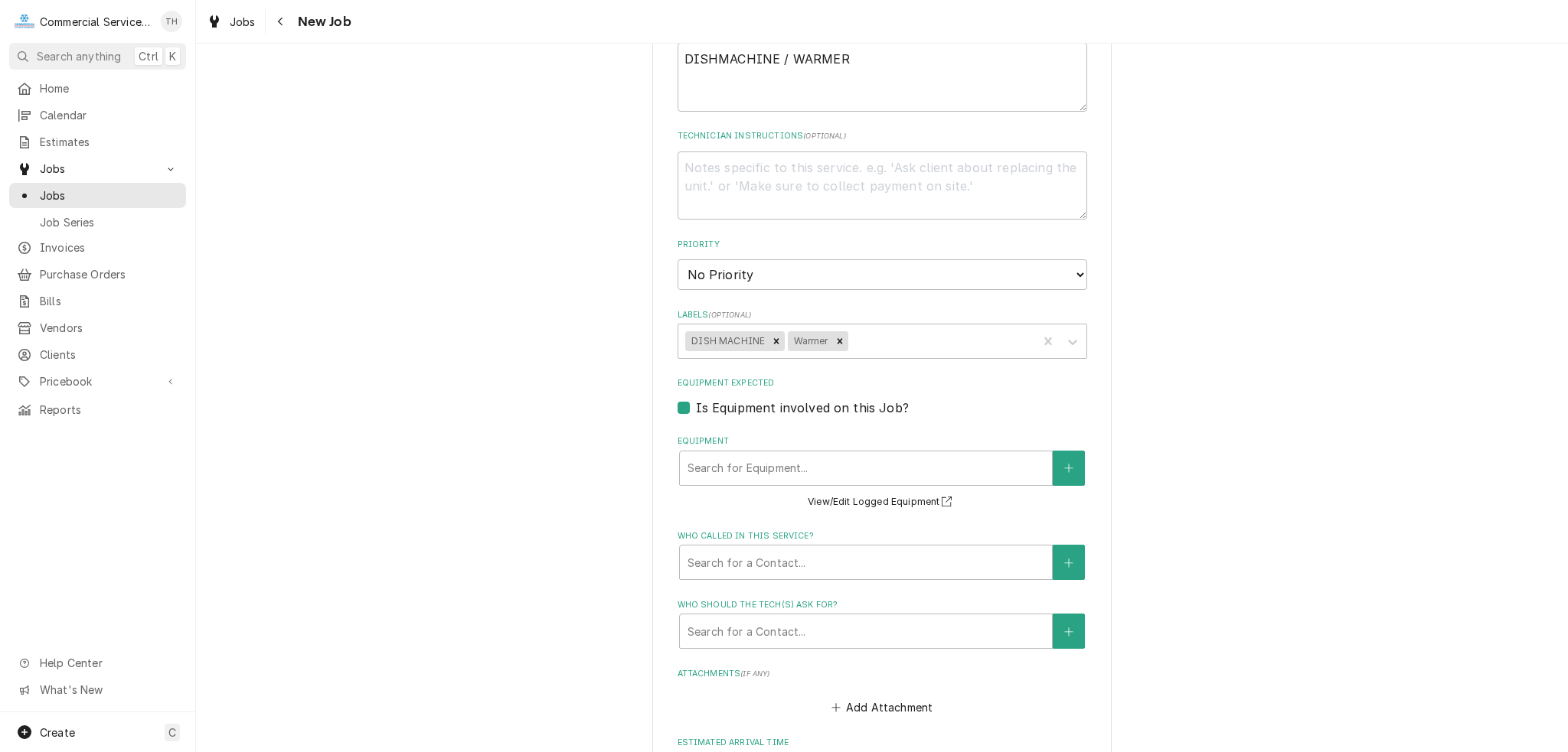
click at [696, 403] on label "Is Equipment involved on this Job?" at bounding box center [802, 408] width 213 height 18
click at [696, 403] on input "Equipment Expected" at bounding box center [901, 415] width 410 height 34
checkbox input "false"
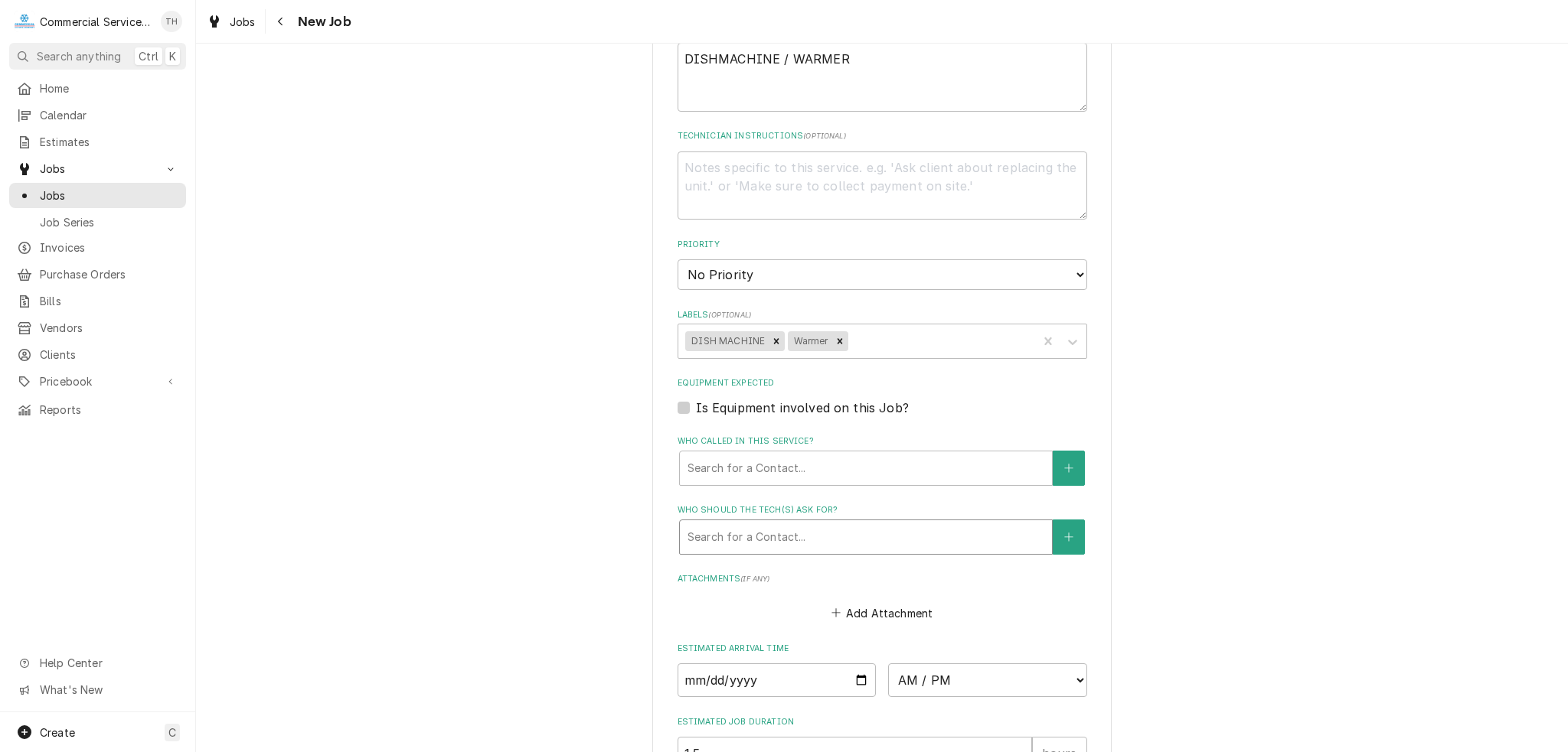
click at [770, 528] on div "Who should the tech(s) ask for?" at bounding box center [866, 537] width 357 height 28
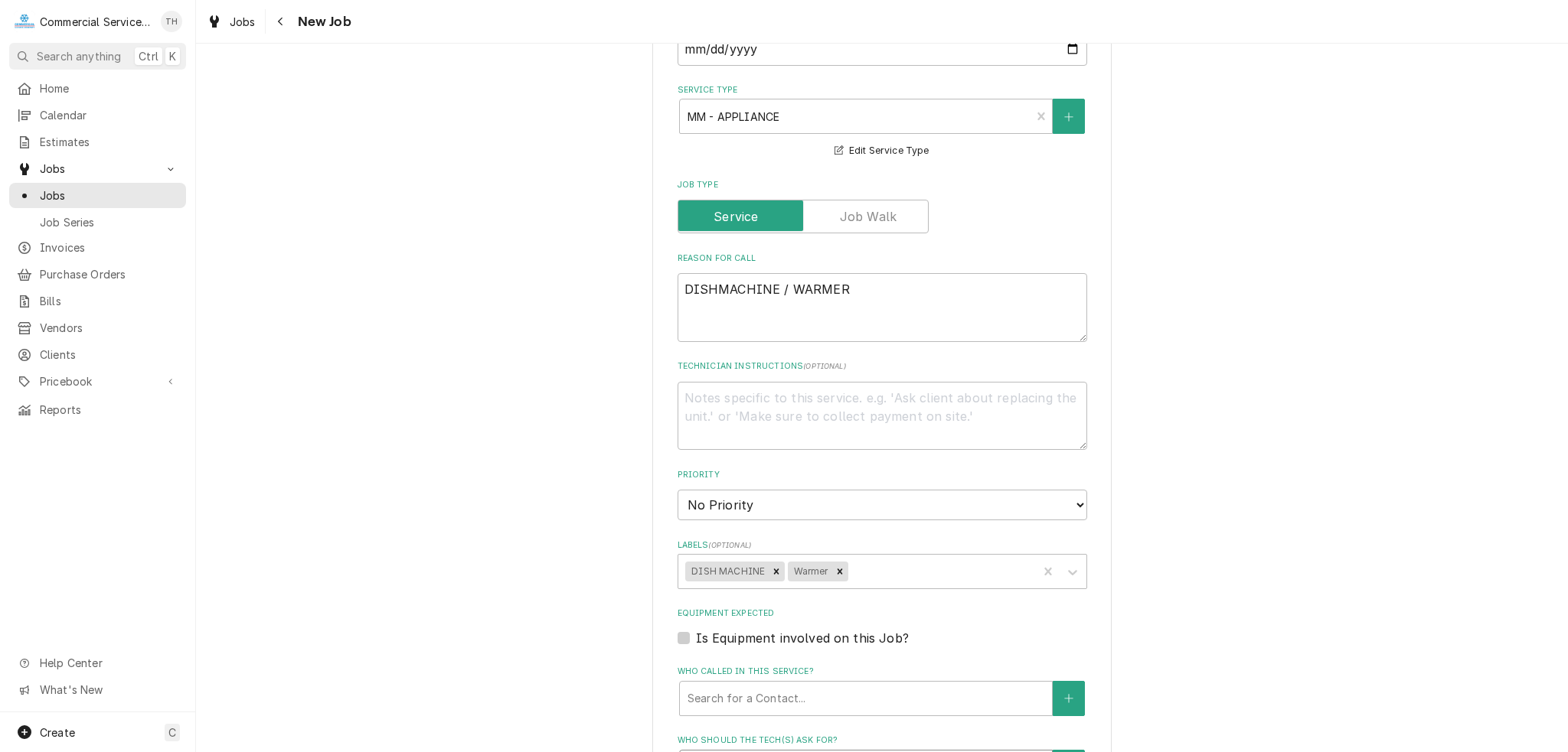
scroll to position [841, 0]
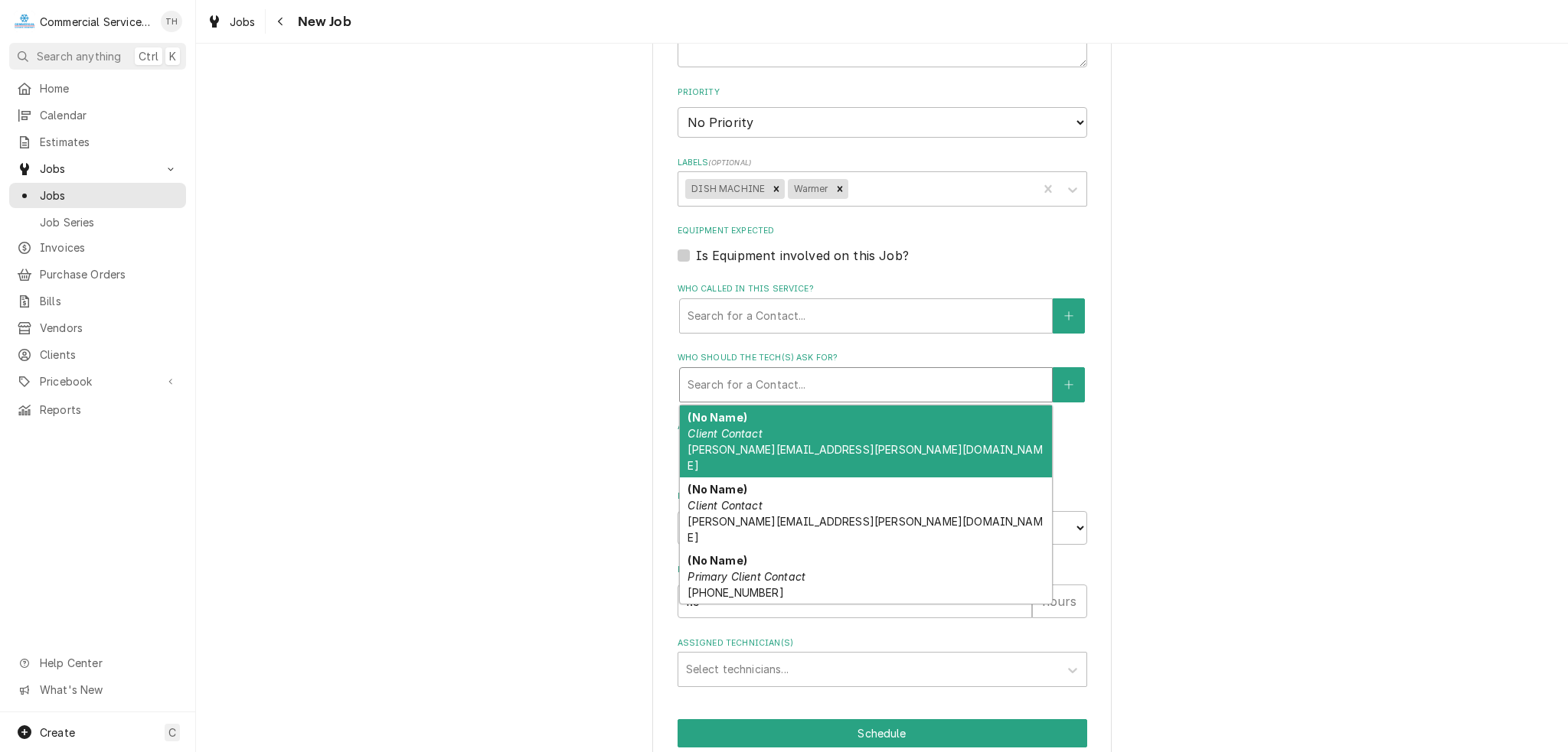
click at [818, 434] on div "(No Name) Client Contact gina.perry@gilroyunified.org" at bounding box center [866, 442] width 372 height 72
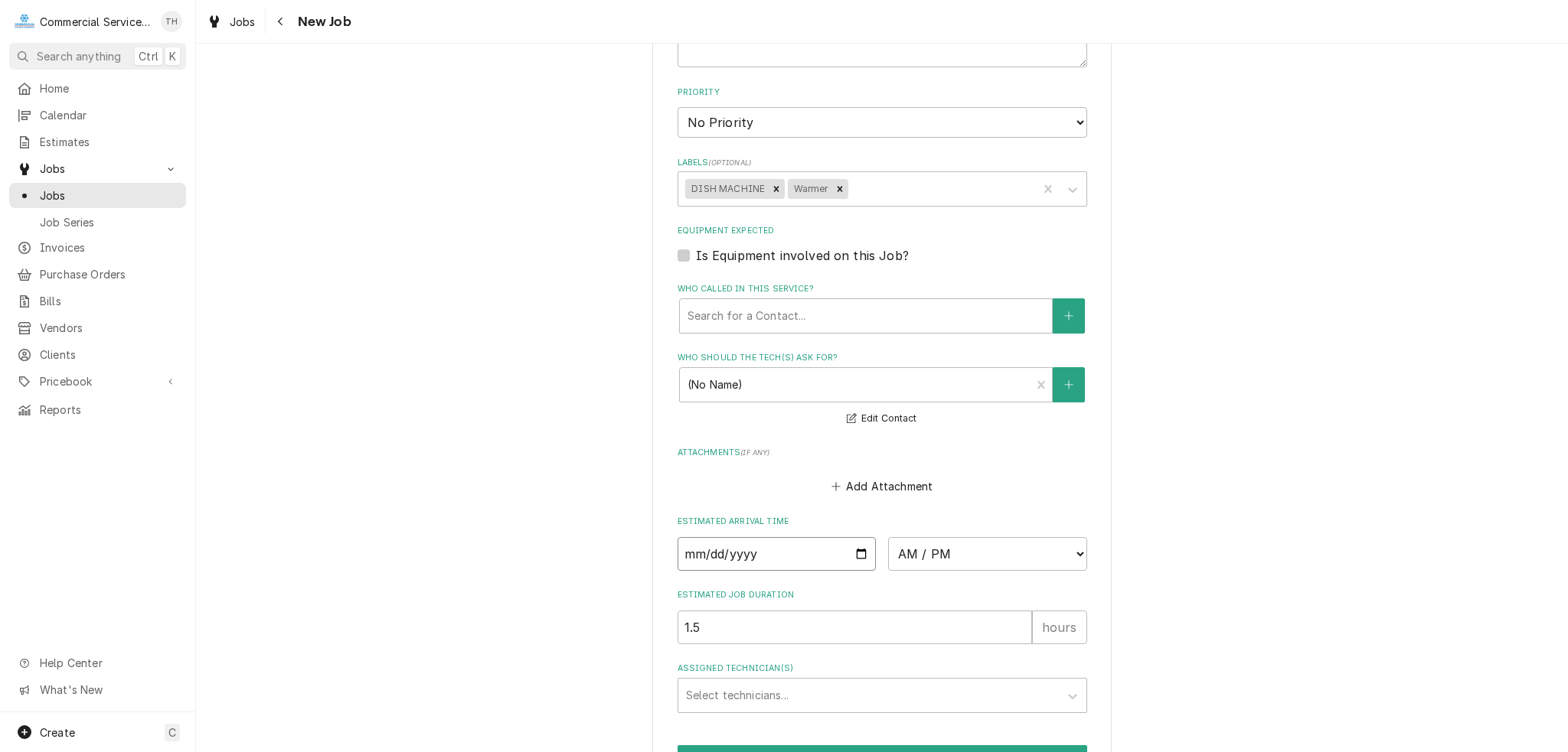
click at [852, 547] on input "Date" at bounding box center [777, 554] width 199 height 34
type textarea "x"
type input "2025-09-02"
type textarea "x"
click at [930, 537] on select "AM / PM 6:00 AM 6:15 AM 6:30 AM 6:45 AM 7:00 AM 7:15 AM 7:30 AM 7:45 AM 8:00 AM…" at bounding box center [987, 554] width 199 height 34
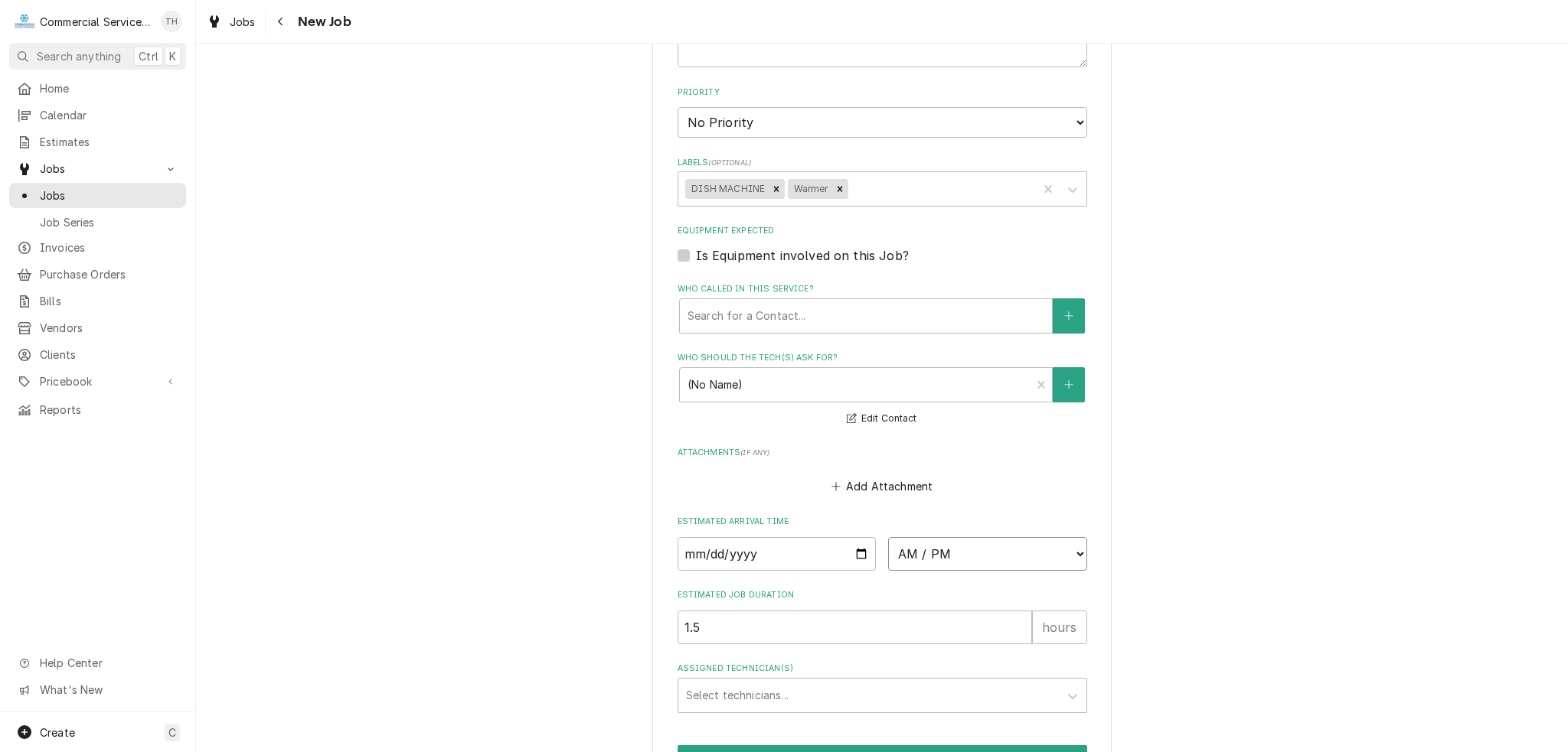
select select "14:30:00"
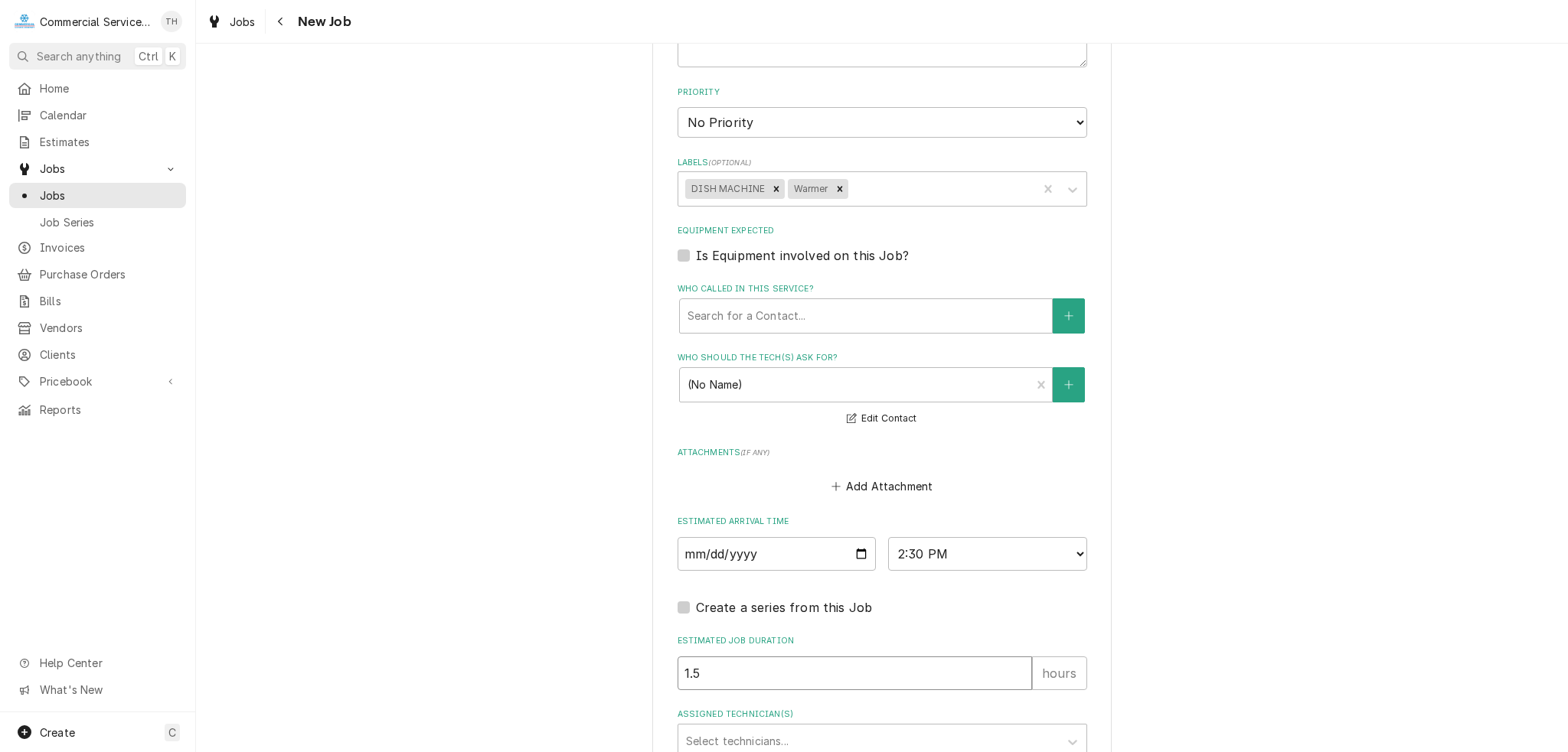
drag, startPoint x: 797, startPoint y: 664, endPoint x: 598, endPoint y: 682, distance: 199.8
click at [598, 682] on div "Please provide the following information to create a job: Client Details Client…" at bounding box center [882, 55] width 1372 height 1674
type textarea "x"
type input "2"
type textarea "x"
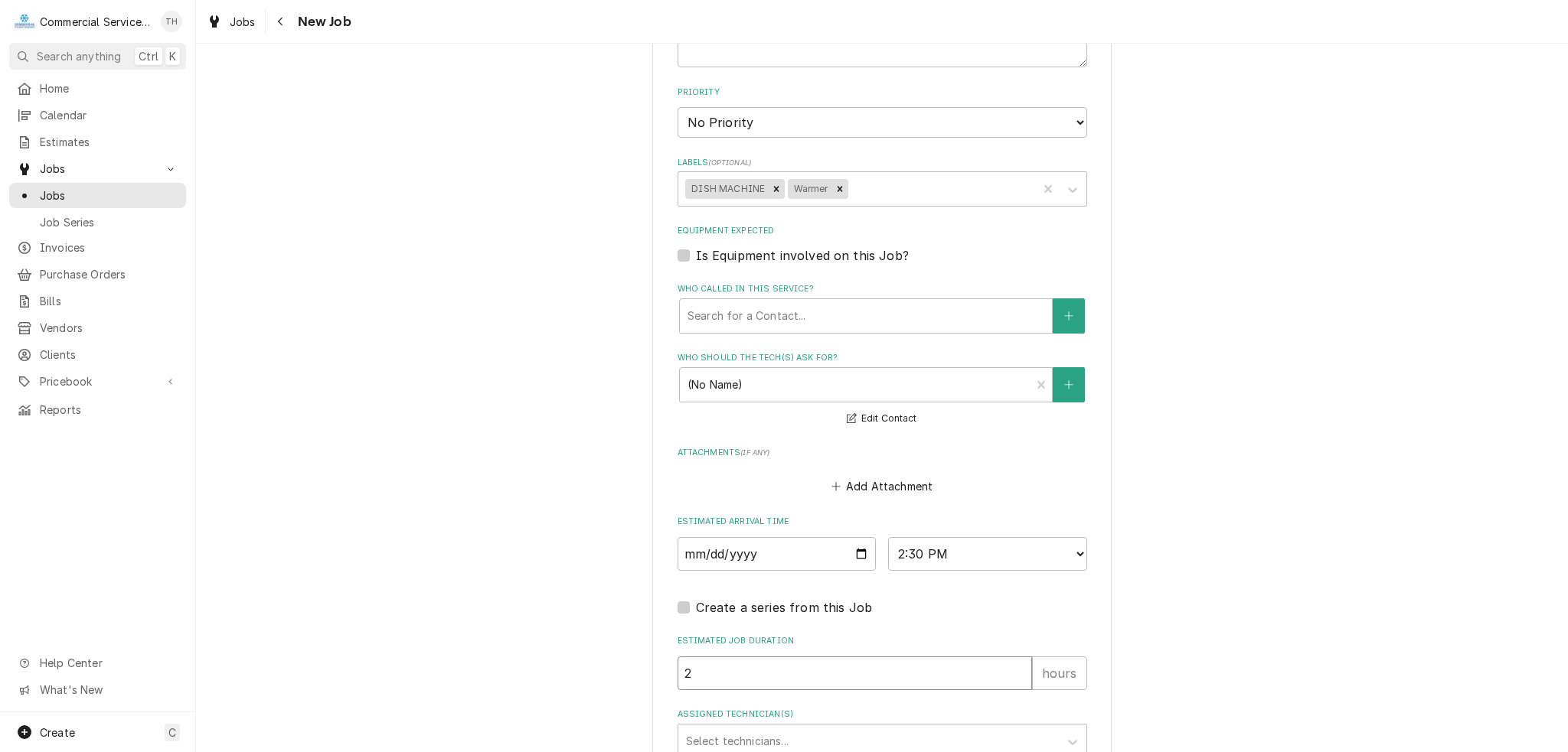
type input "2"
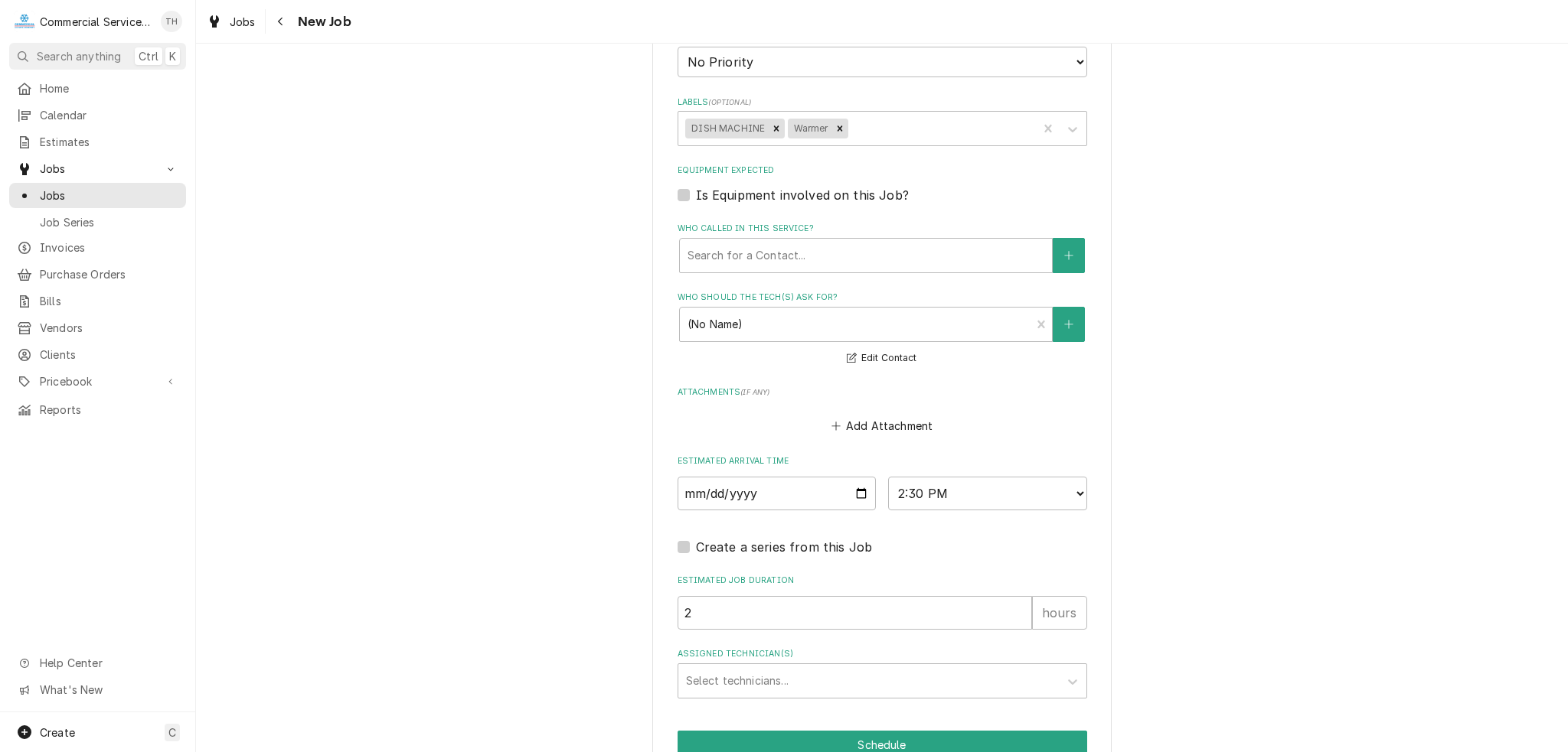
scroll to position [975, 0]
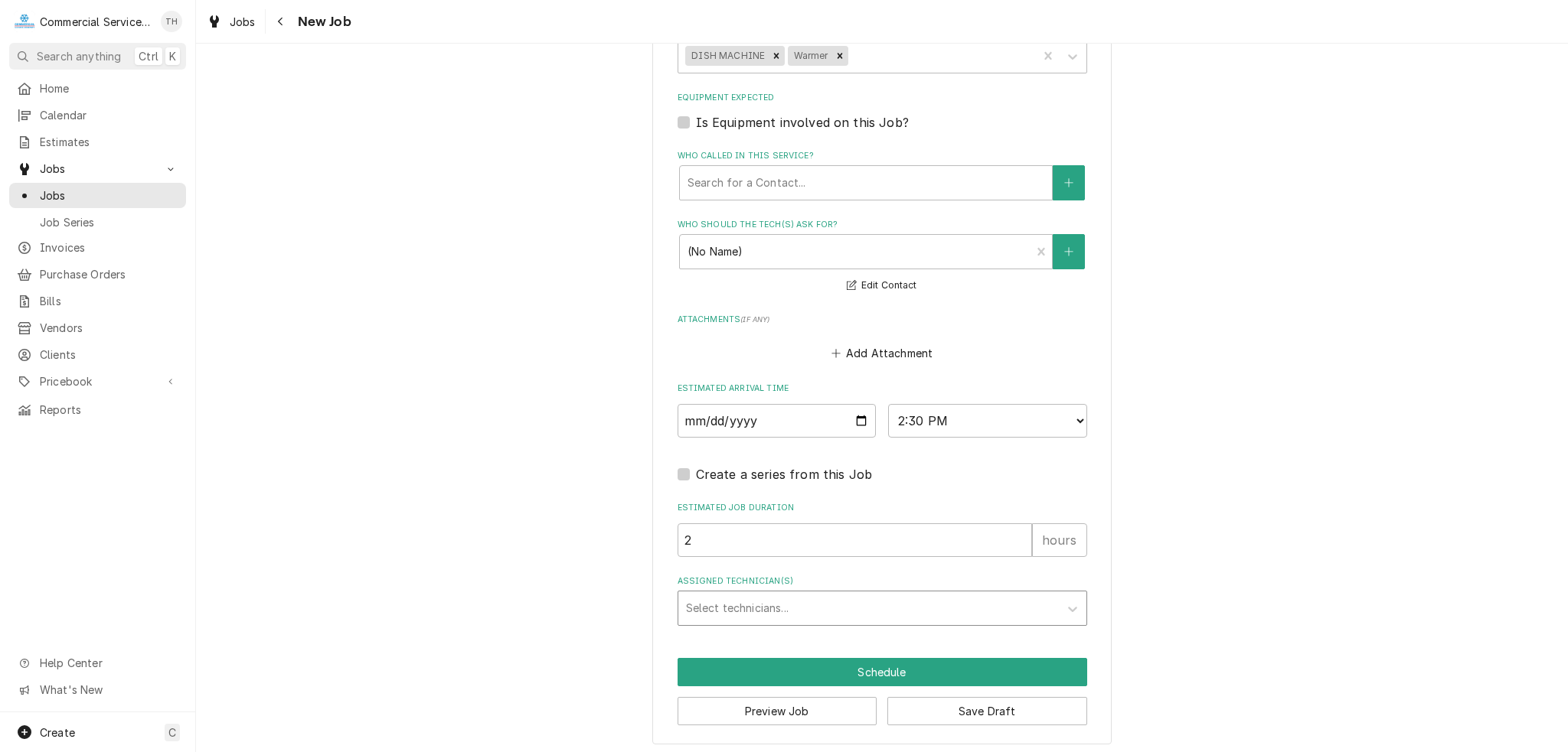
click at [744, 611] on div "Assigned Technician(s)" at bounding box center [868, 609] width 365 height 28
type input "MARK"
type textarea "x"
click at [811, 666] on button "Schedule" at bounding box center [883, 672] width 410 height 29
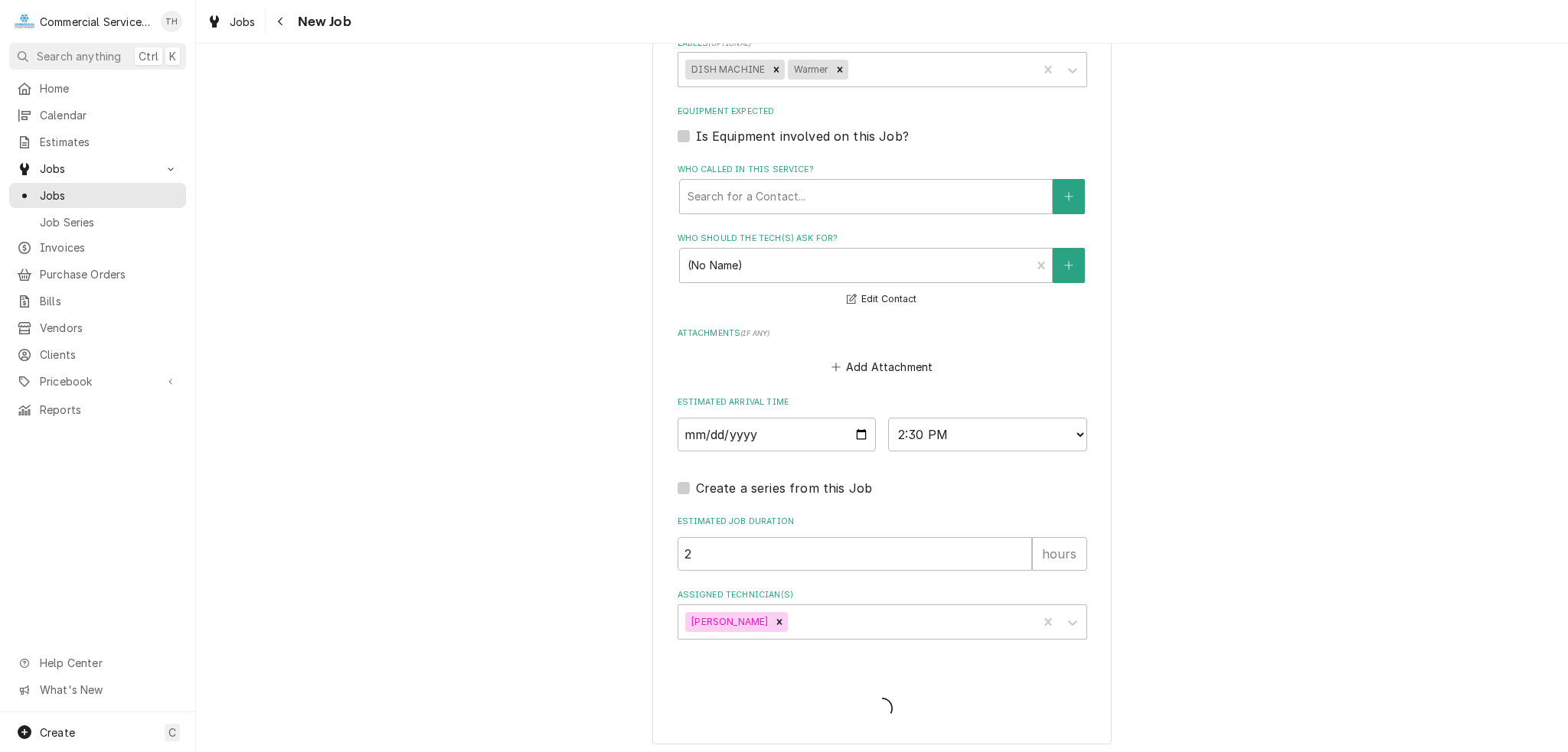
type textarea "x"
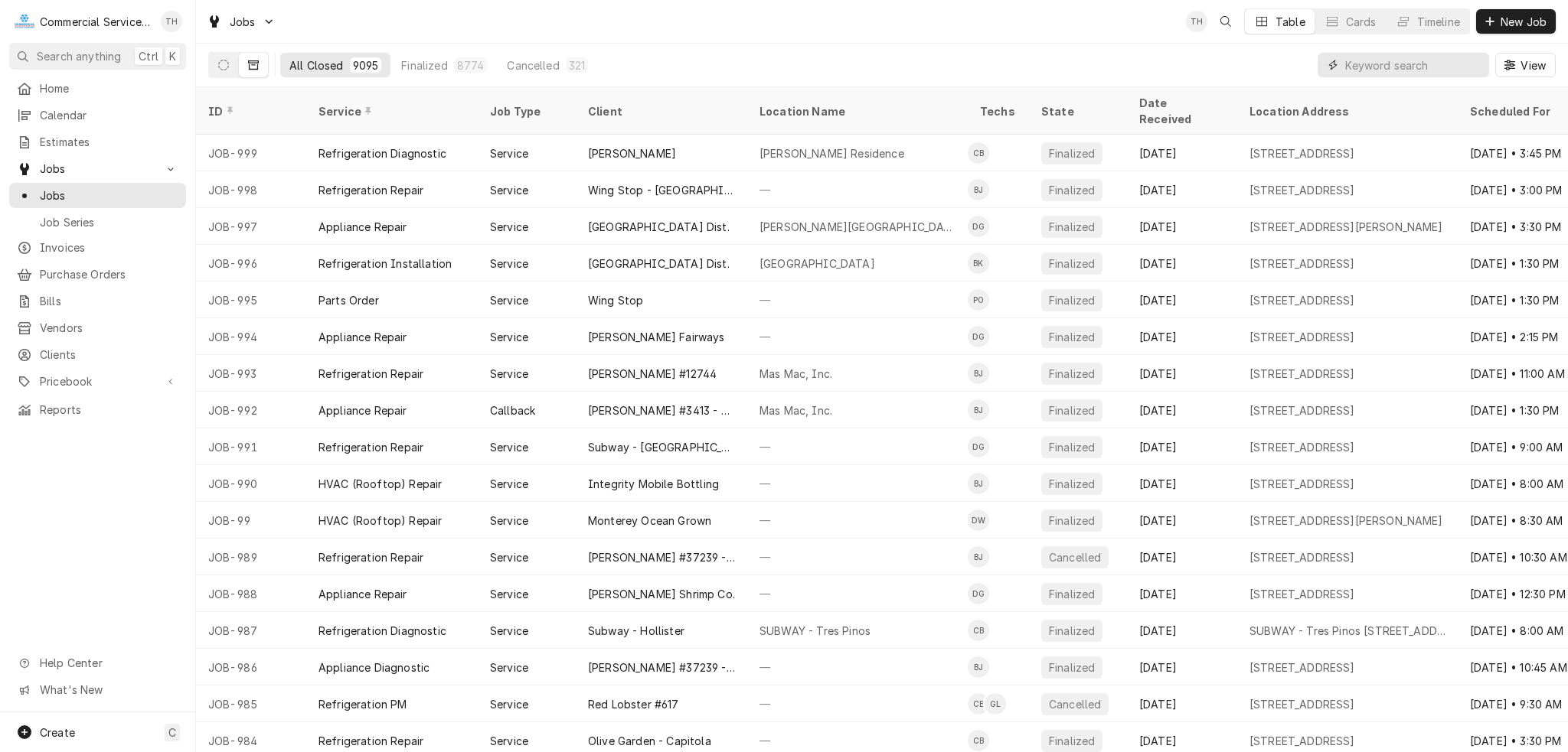
click at [1417, 66] on input "Dynamic Content Wrapper" at bounding box center [1413, 65] width 136 height 25
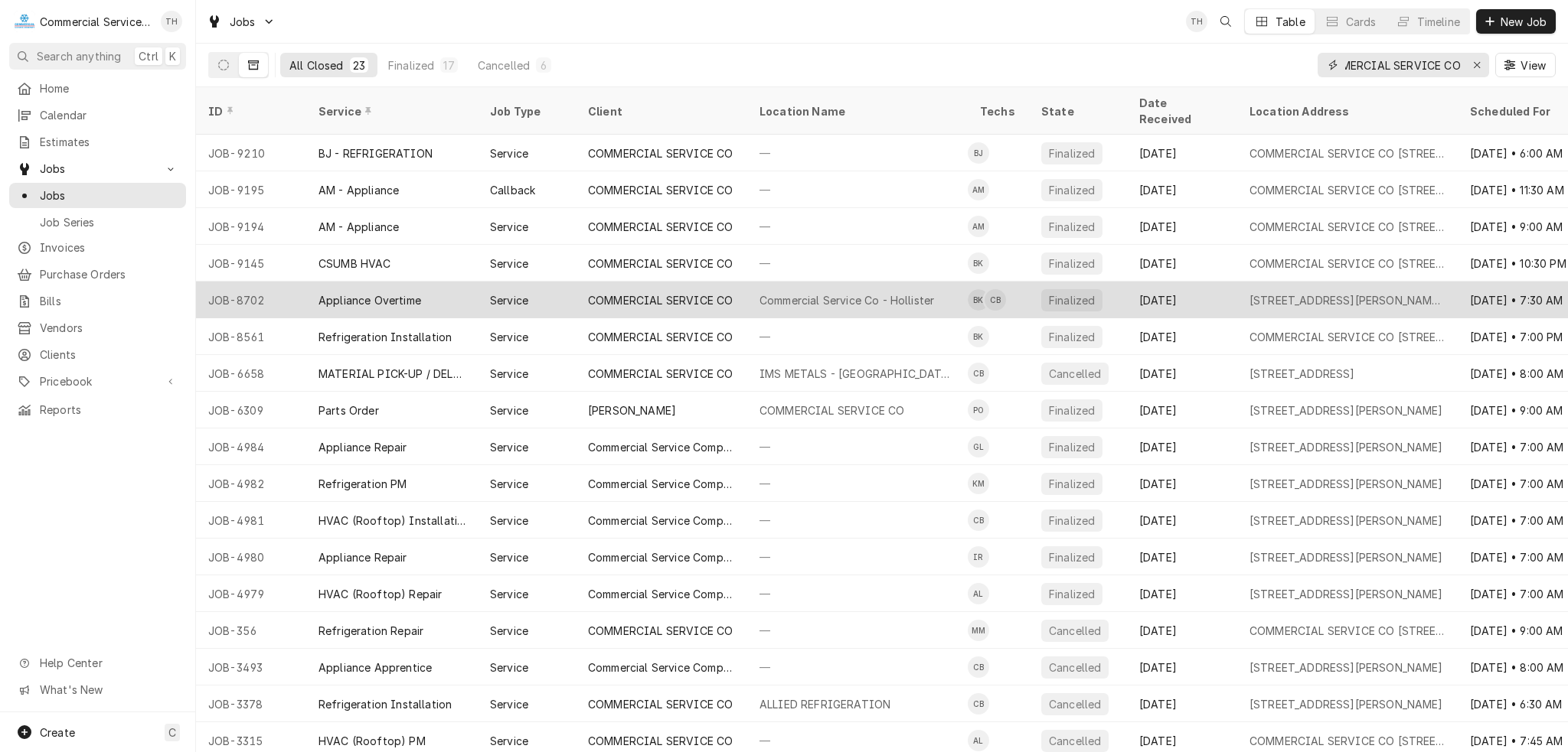
type input "COMMERCIAL SERVICE CO"
click at [825, 292] on div "Commercial Service Co - Hollister" at bounding box center [846, 301] width 175 height 16
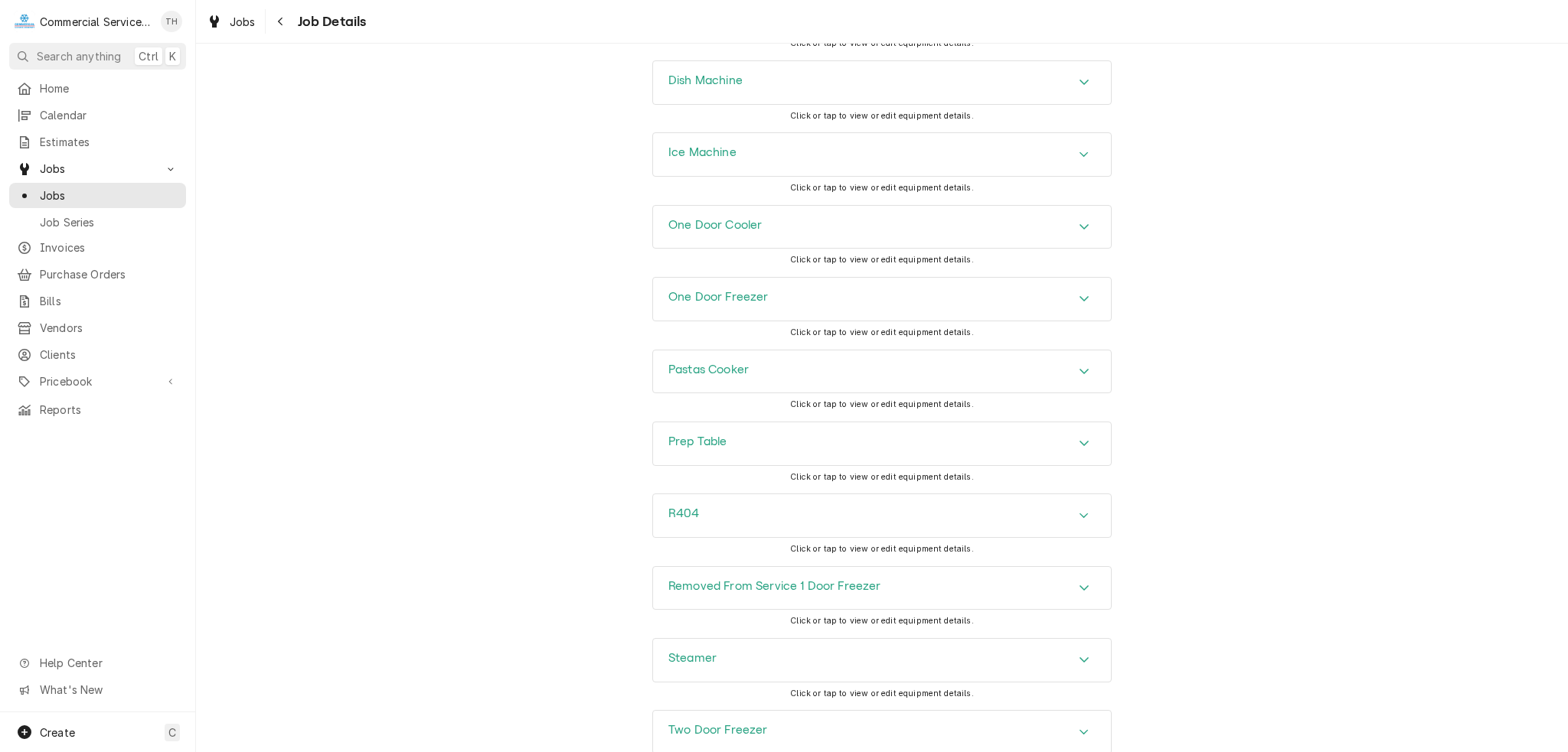
scroll to position [2218, 0]
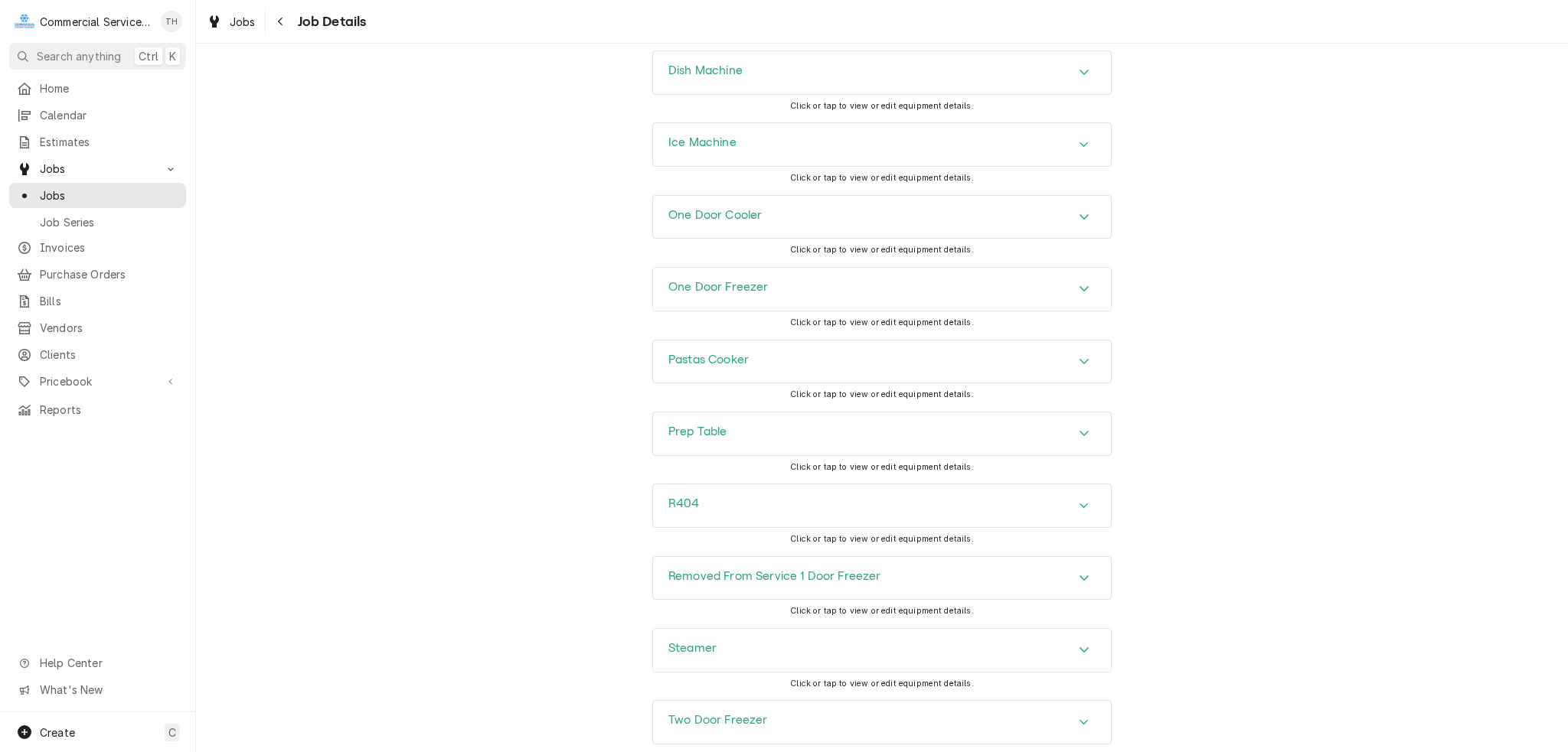
click at [823, 455] on div "Prep Table" at bounding box center [882, 433] width 458 height 43
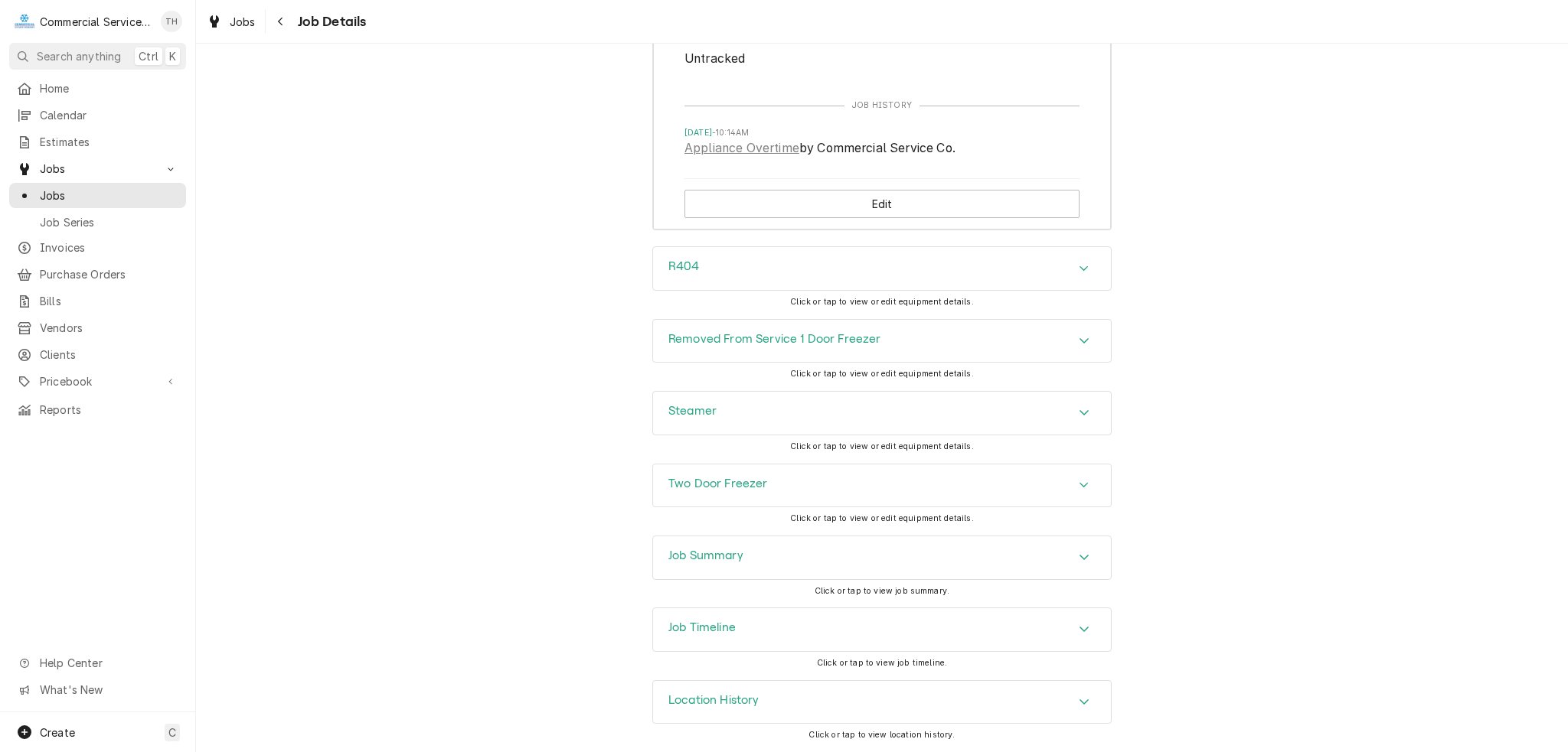
scroll to position [2938, 0]
click at [814, 484] on div "Two Door Freezer" at bounding box center [882, 486] width 458 height 43
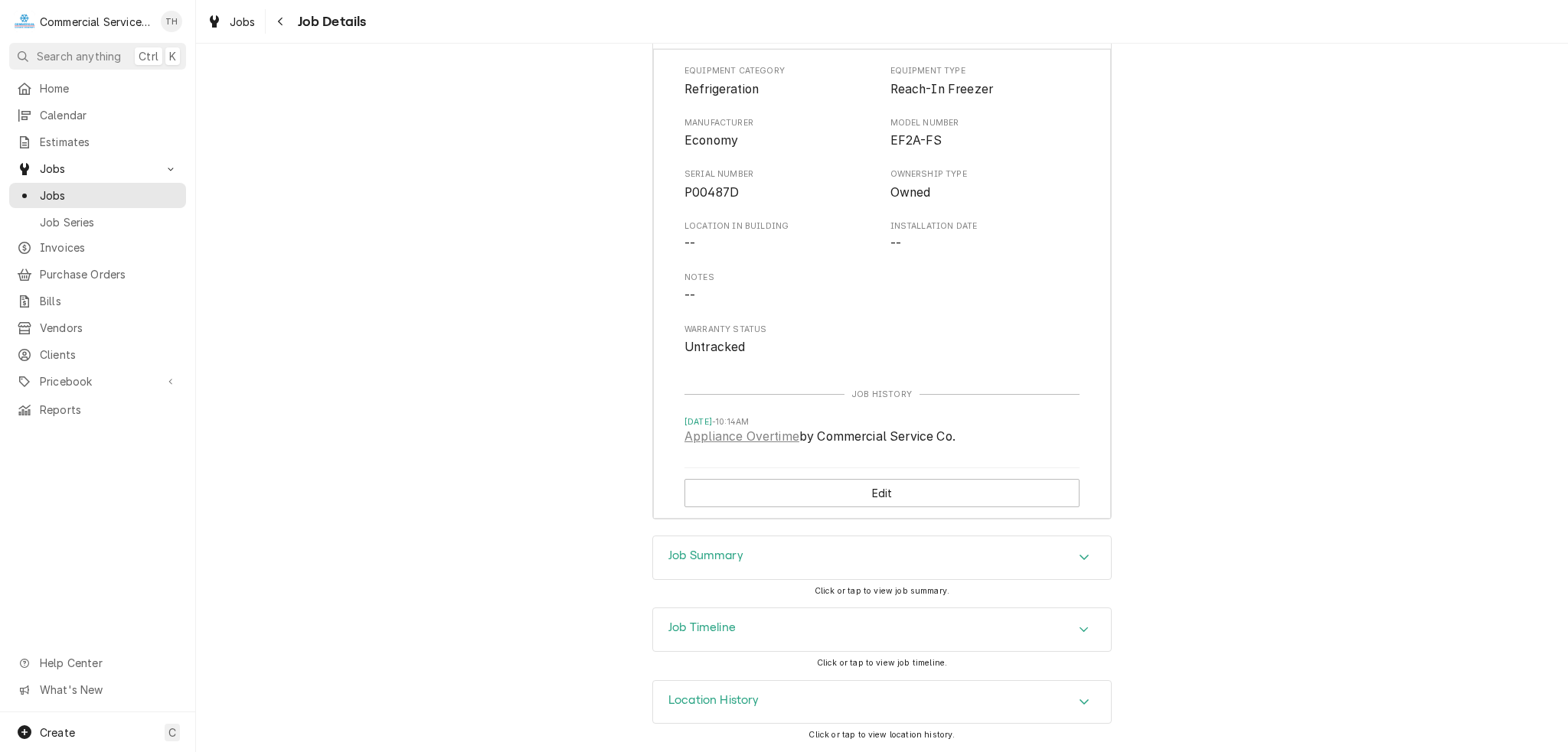
scroll to position [3396, 0]
click at [810, 555] on div "Job Summary" at bounding box center [882, 558] width 458 height 43
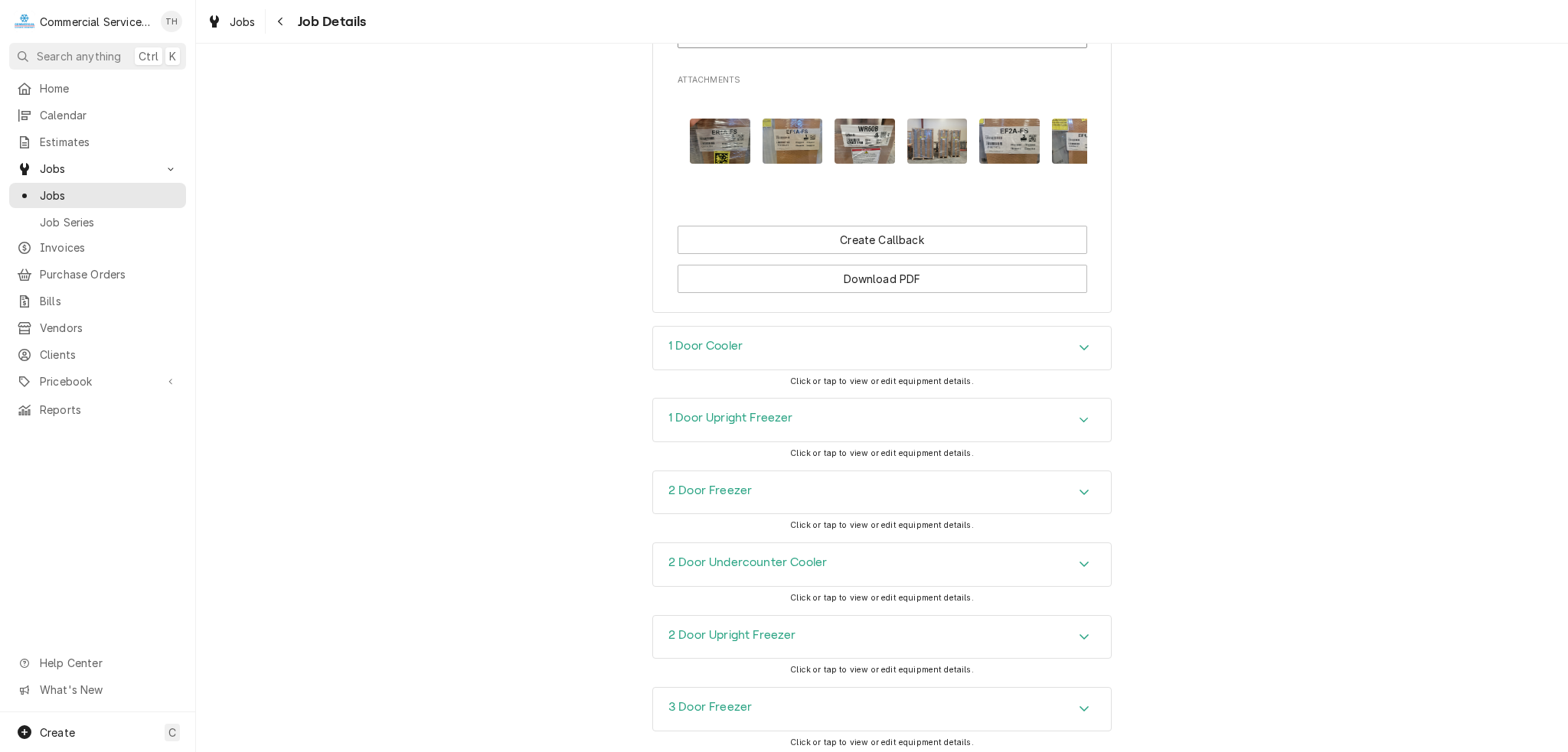
scroll to position [1254, 0]
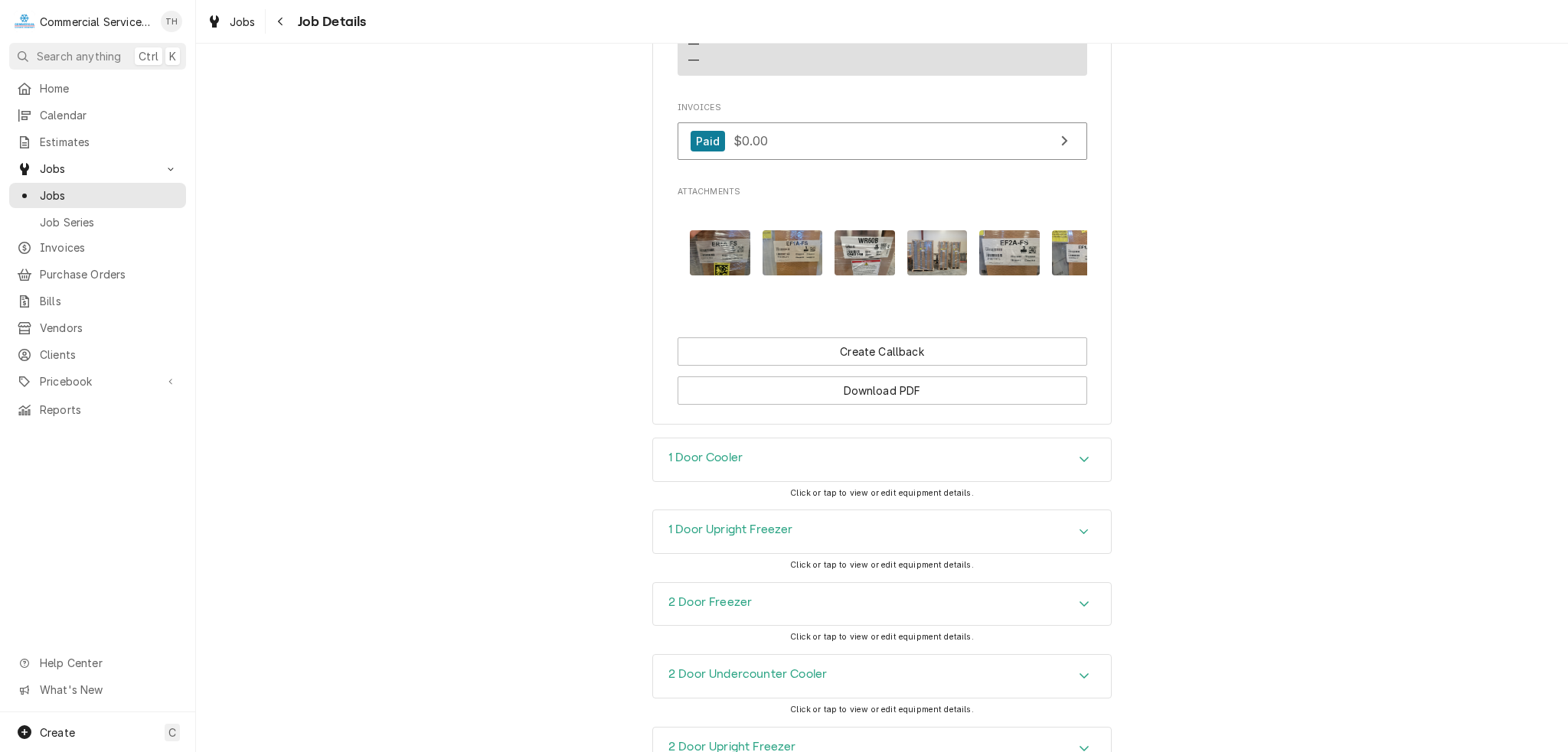
click at [861, 274] on img "Attachments" at bounding box center [865, 252] width 61 height 45
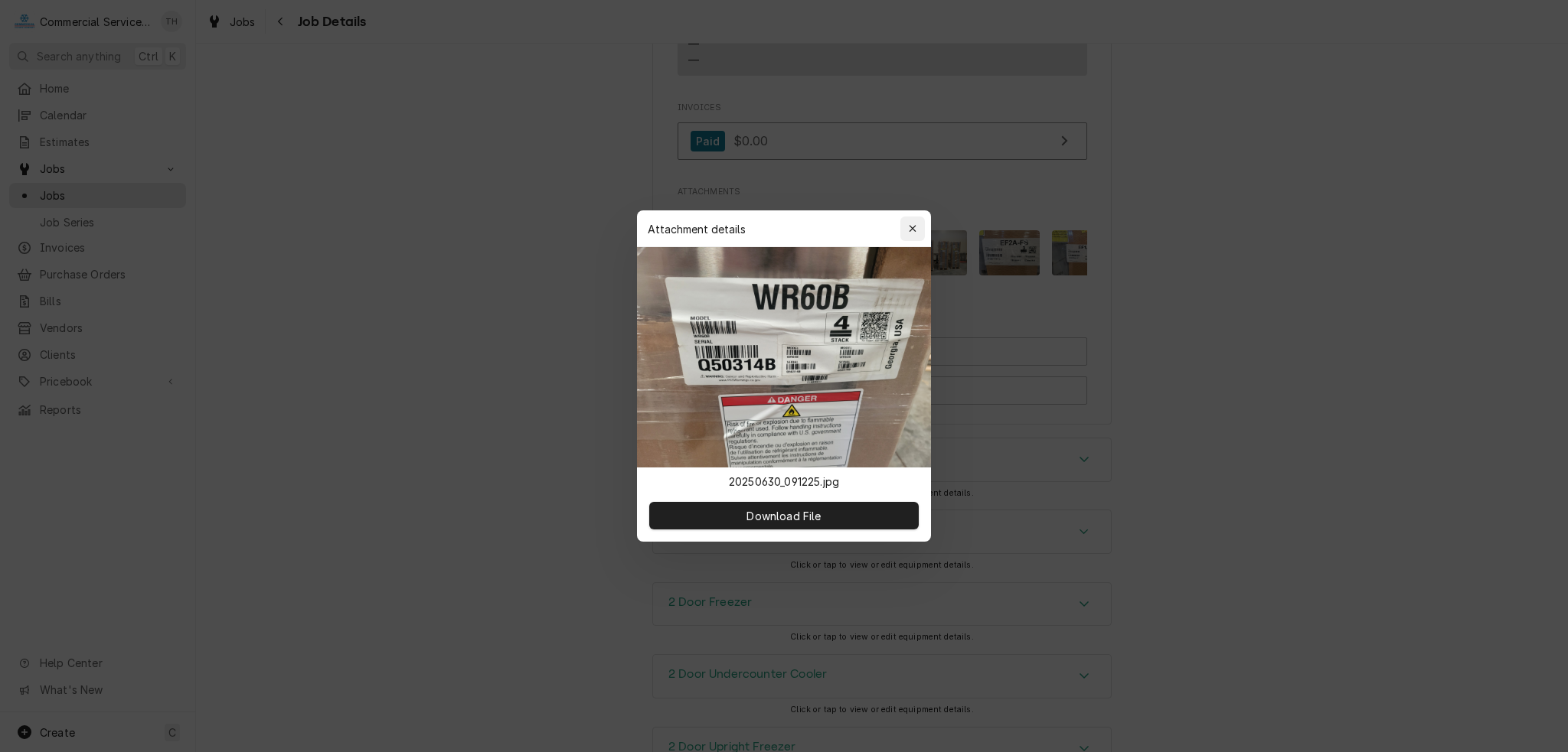
click at [910, 226] on icon "button" at bounding box center [913, 229] width 8 height 11
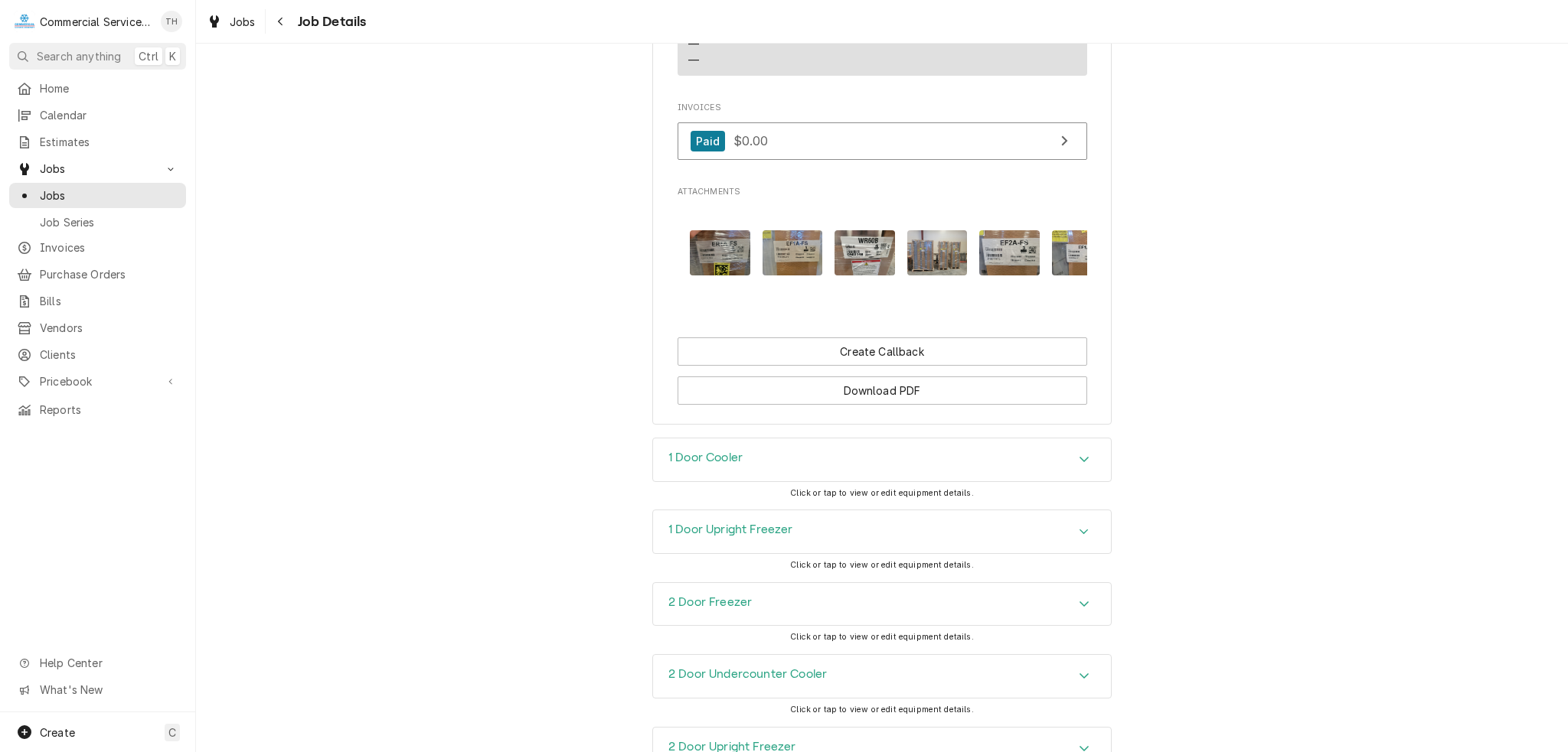
click at [863, 272] on img "Attachments" at bounding box center [865, 252] width 61 height 45
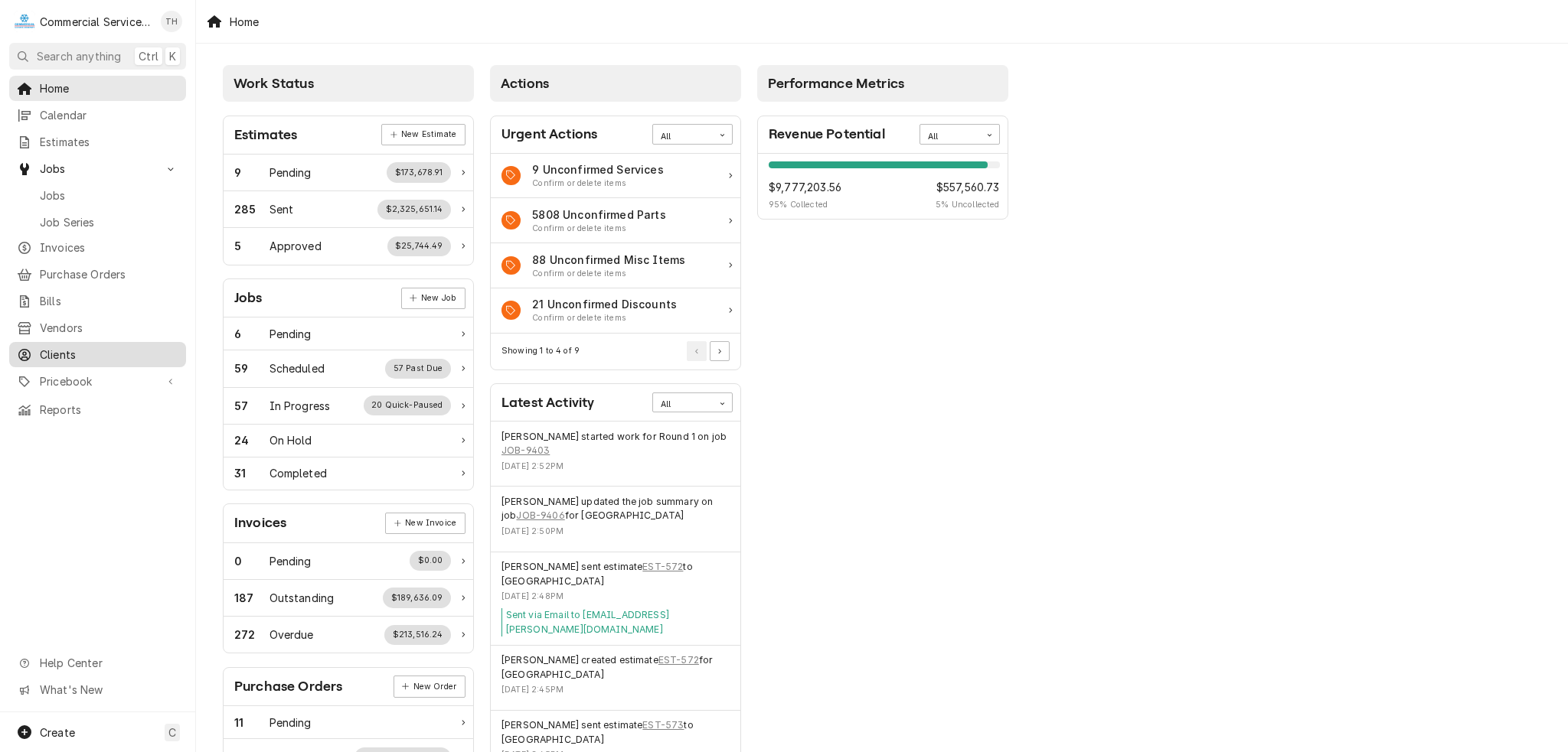
click at [92, 347] on span "Clients" at bounding box center [109, 355] width 139 height 16
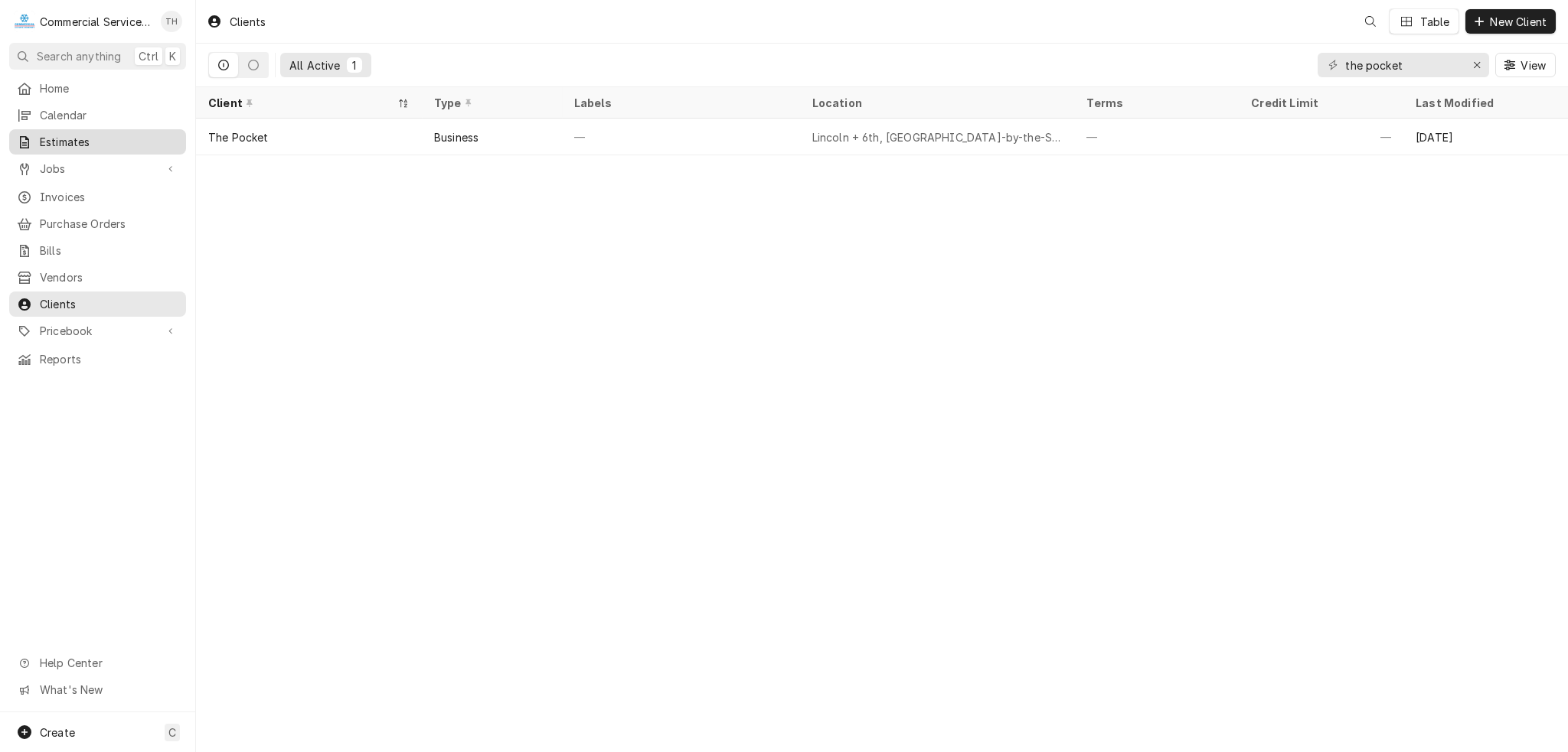
click at [65, 141] on span "Estimates" at bounding box center [109, 142] width 139 height 16
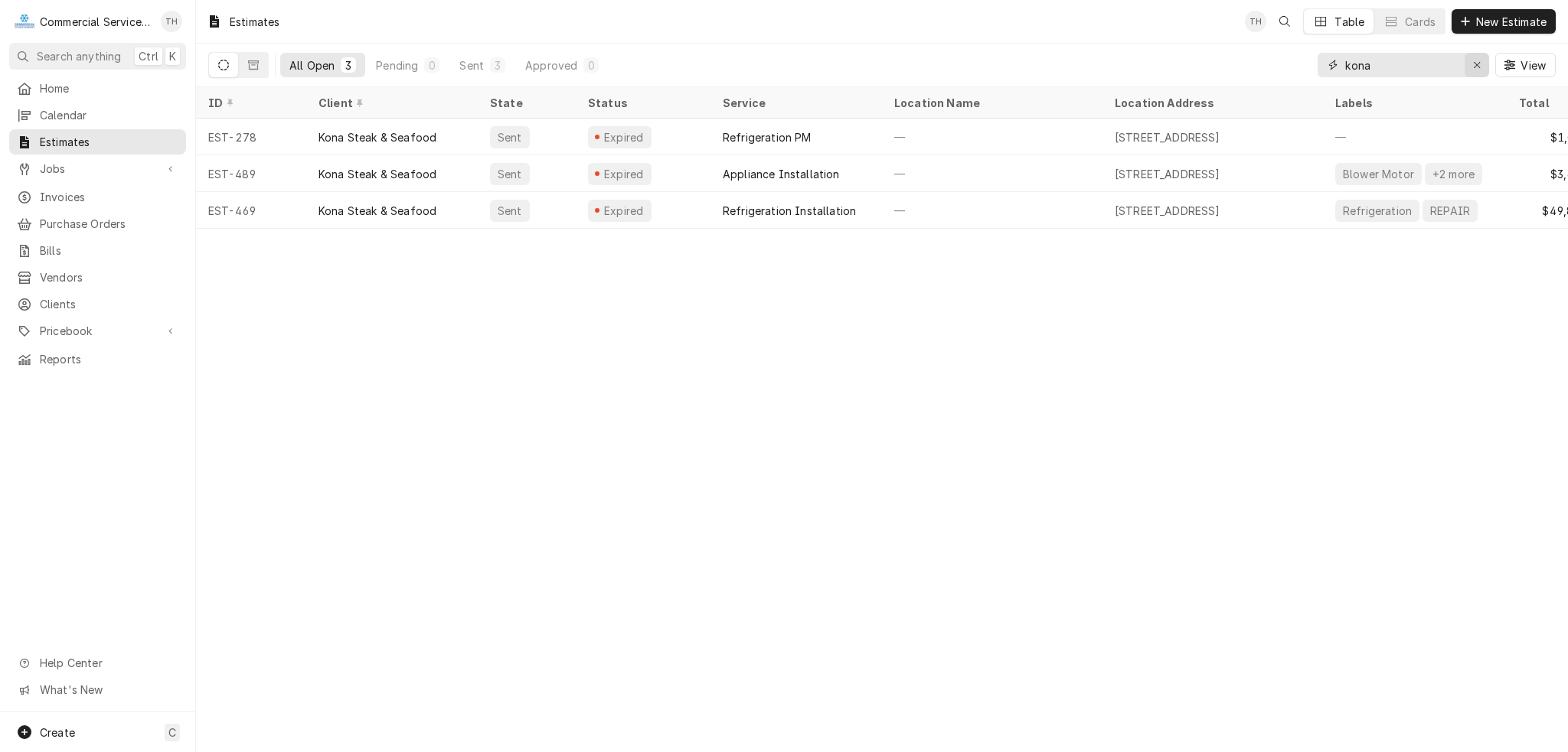
click at [1473, 61] on icon "Erase input" at bounding box center [1477, 65] width 8 height 11
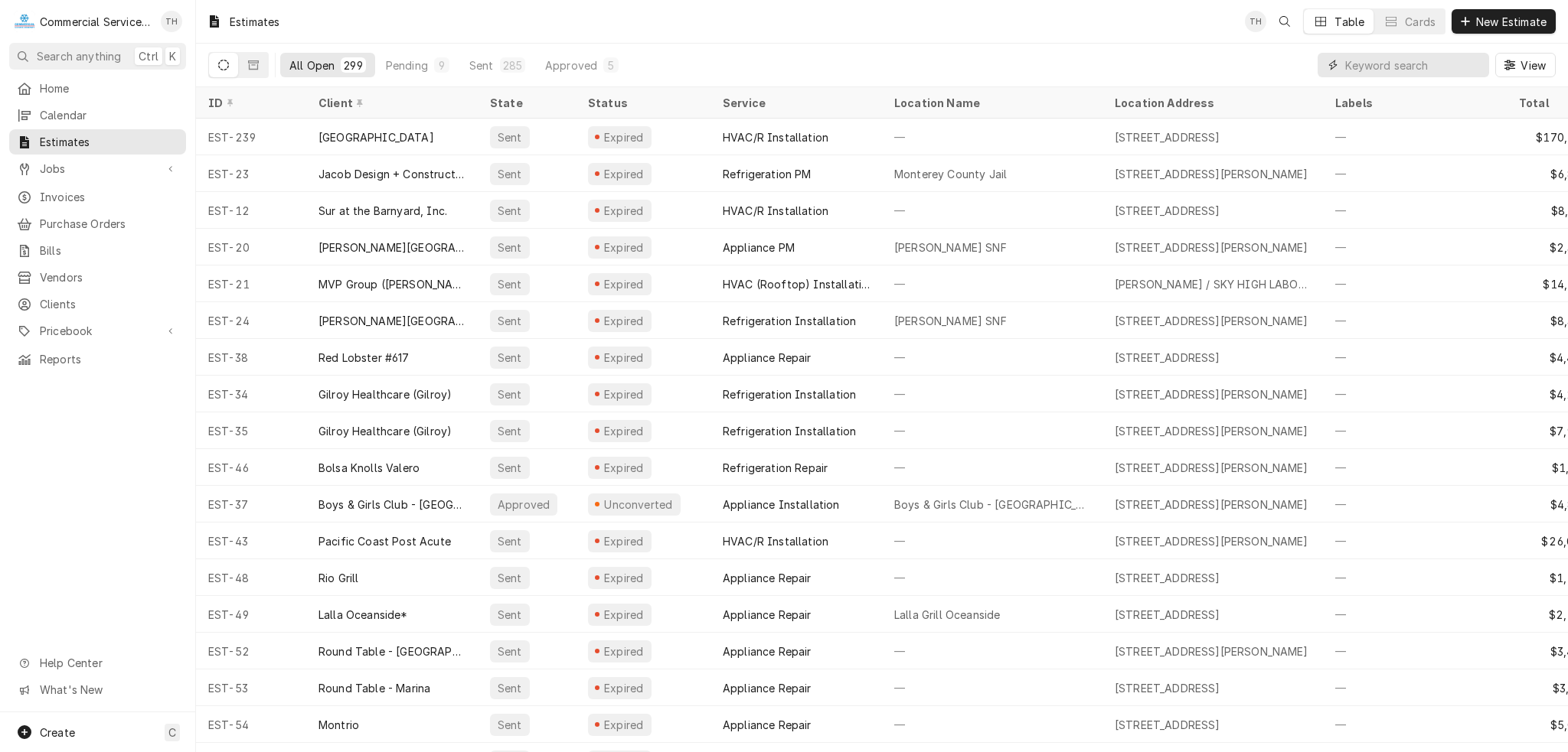
click at [1416, 65] on input "Dynamic Content Wrapper" at bounding box center [1413, 65] width 136 height 25
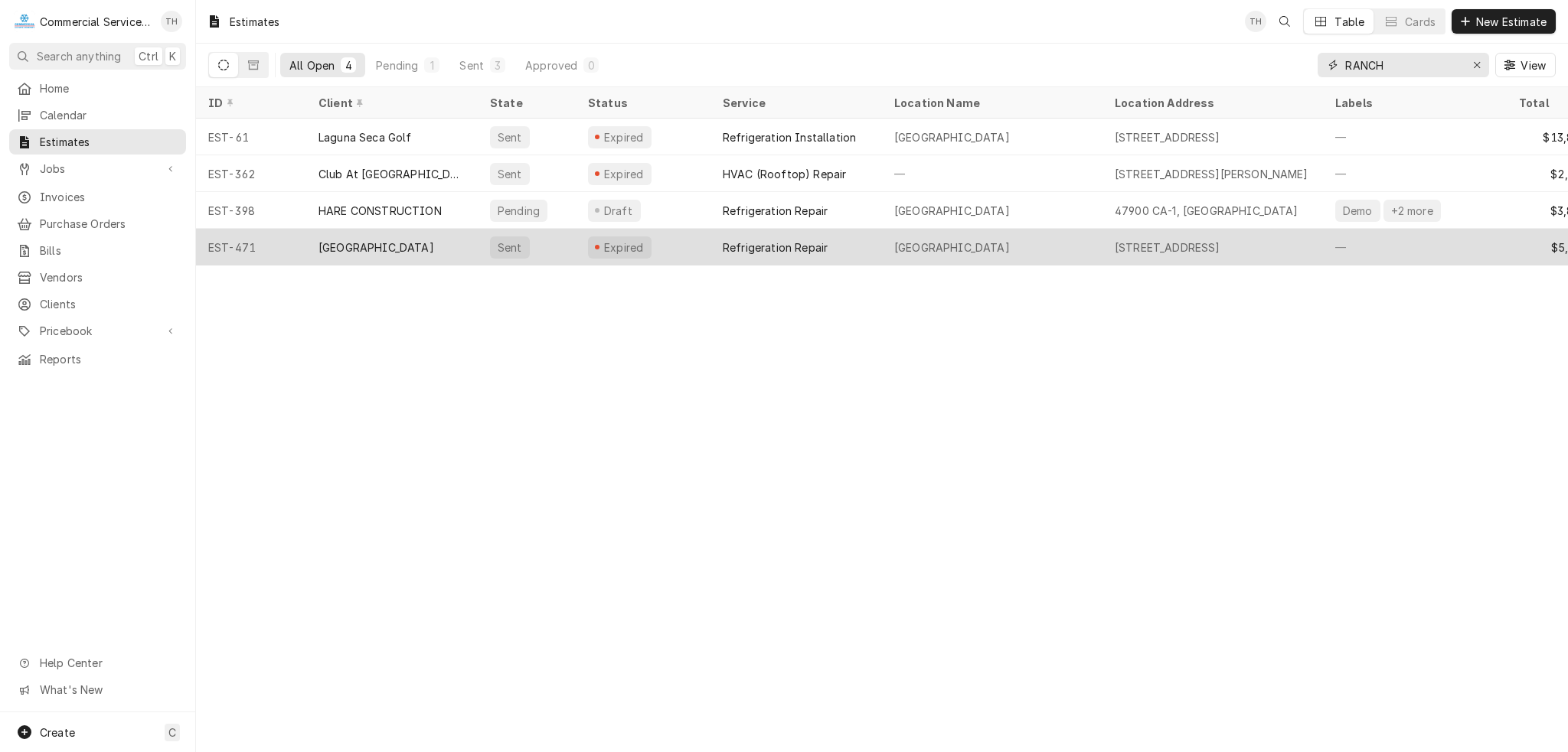
type input "RANCH"
click at [1002, 242] on div "[GEOGRAPHIC_DATA]" at bounding box center [992, 247] width 220 height 37
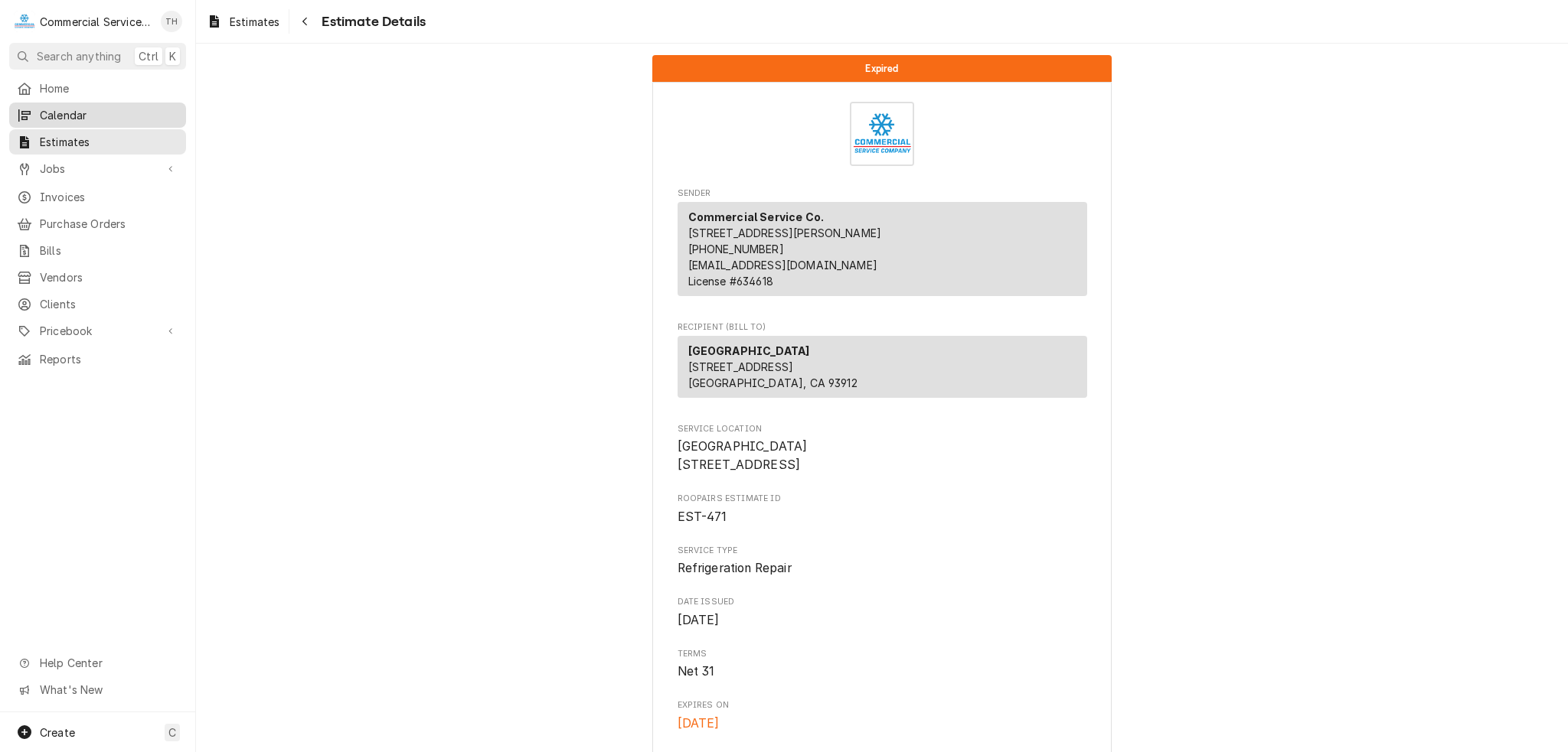
click at [70, 114] on span "Calendar" at bounding box center [109, 116] width 139 height 16
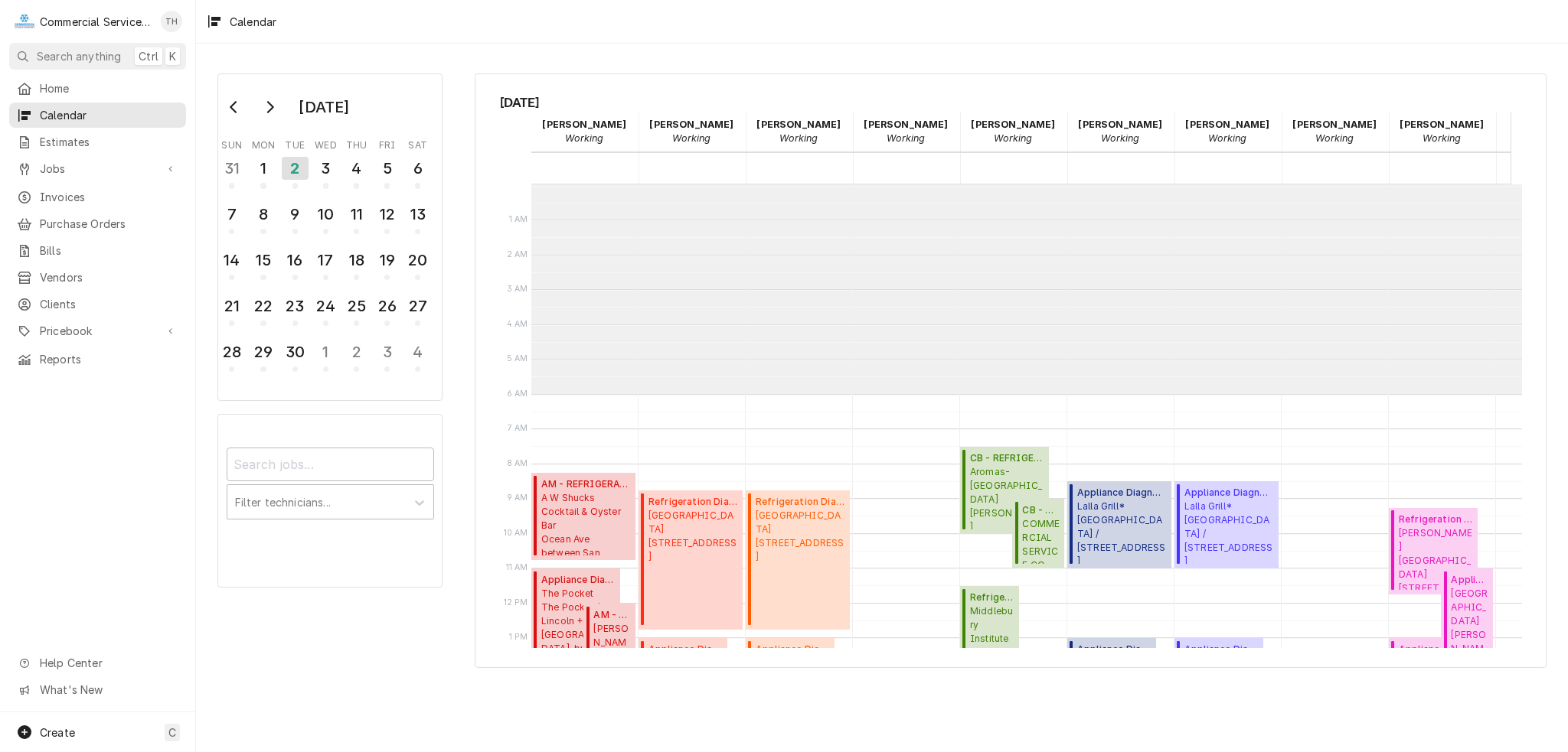
scroll to position [209, 0]
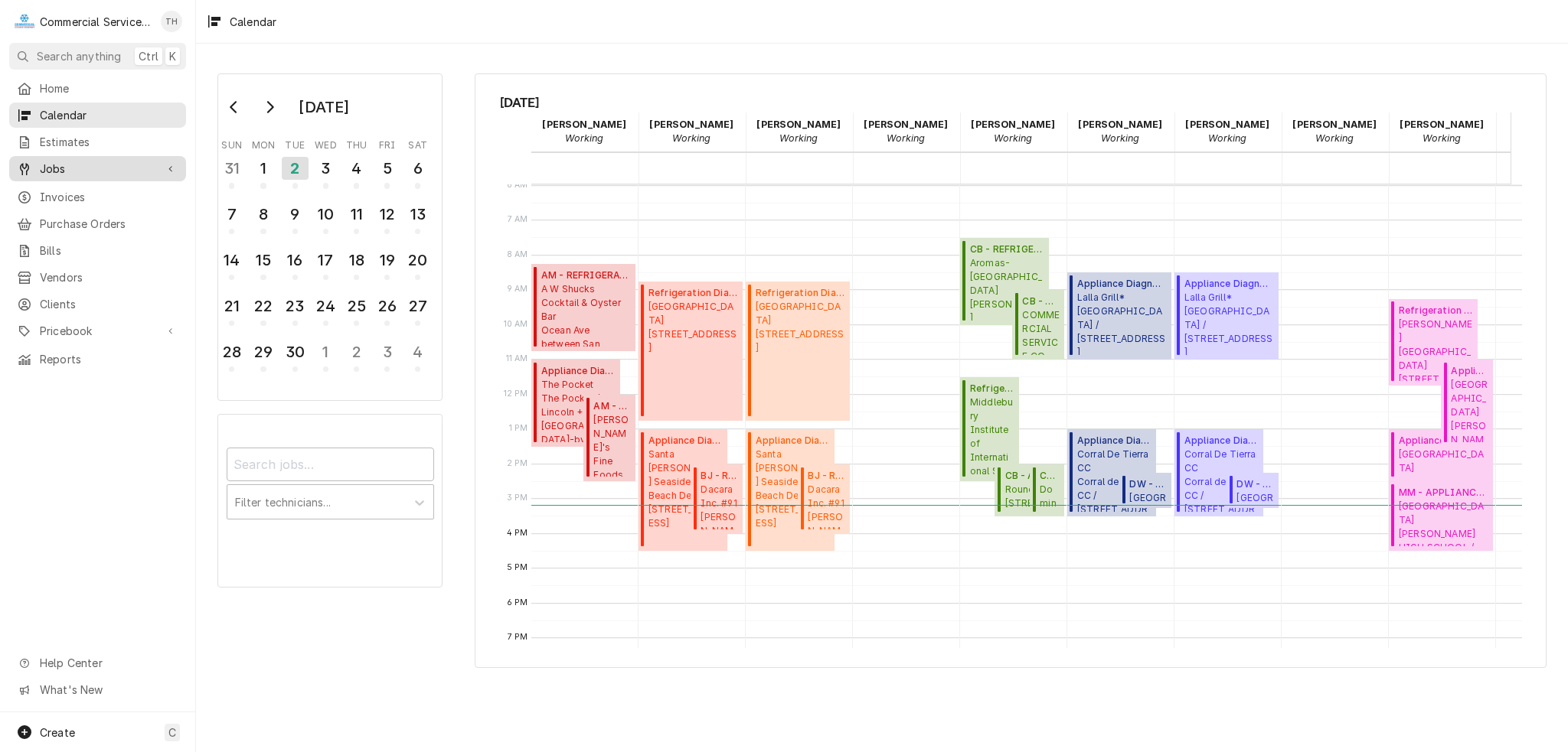
click at [66, 161] on span "Jobs" at bounding box center [98, 169] width 116 height 16
click at [66, 189] on span "Jobs" at bounding box center [109, 196] width 139 height 16
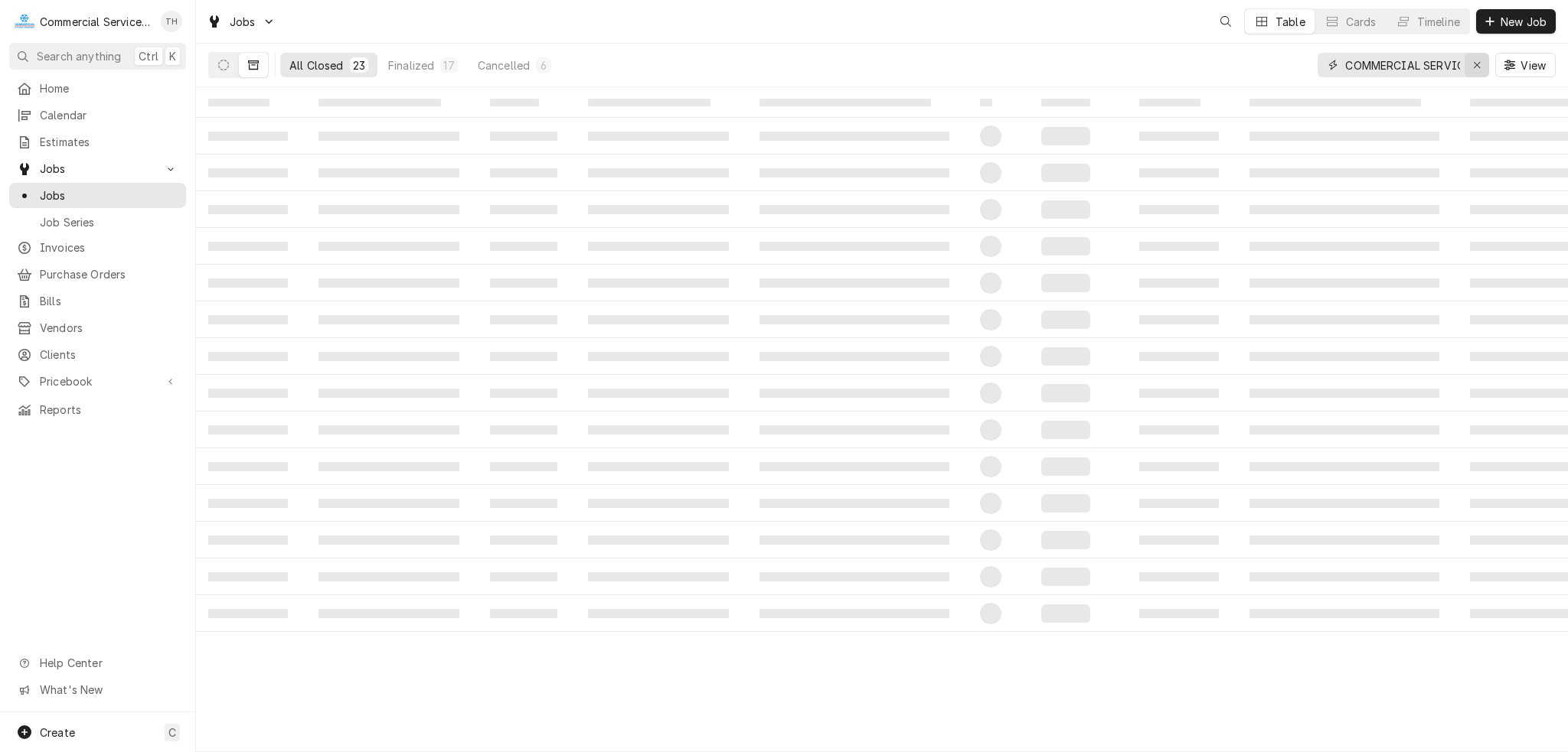
click at [1482, 66] on div "Erase input" at bounding box center [1476, 65] width 16 height 16
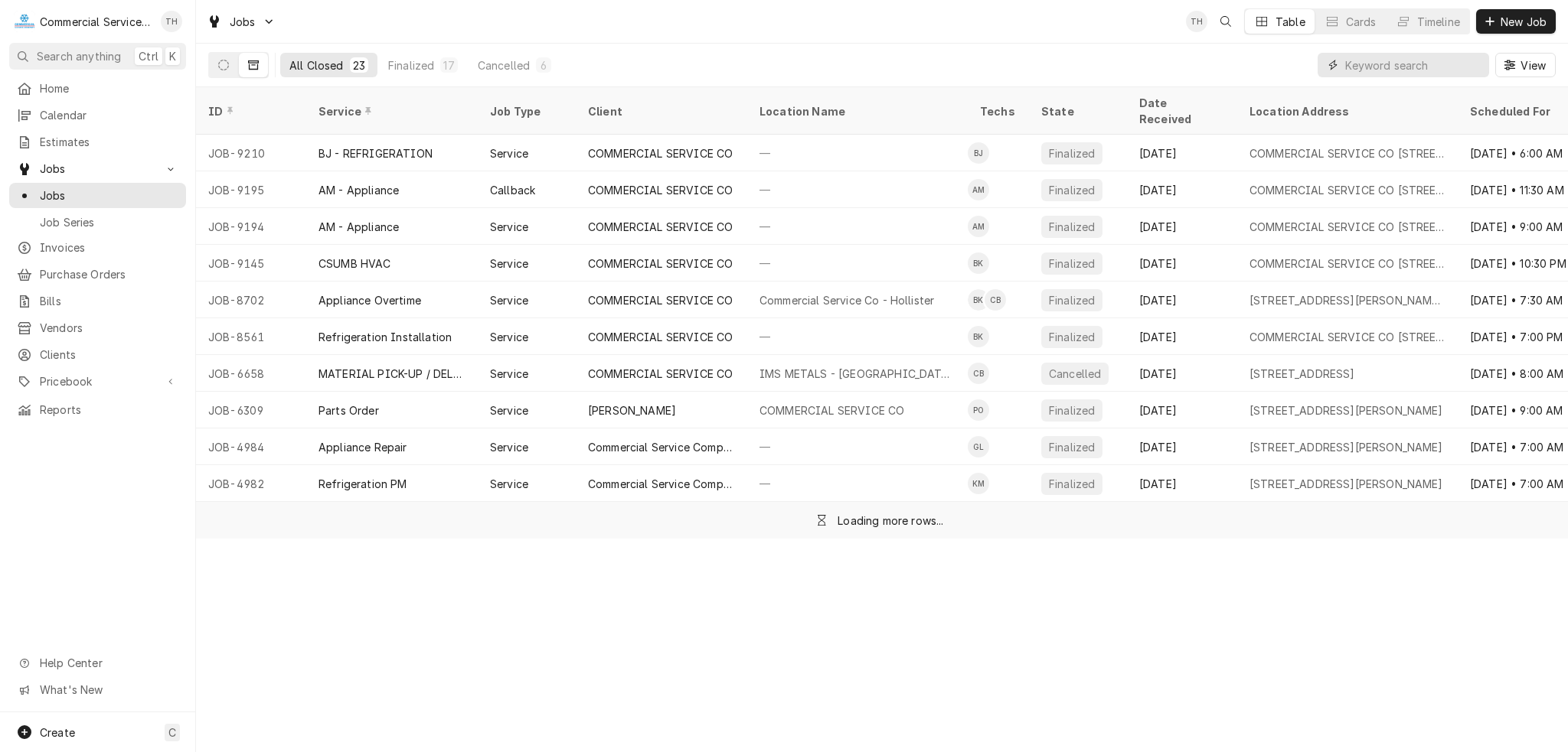
click at [1430, 65] on input "Dynamic Content Wrapper" at bounding box center [1417, 65] width 144 height 25
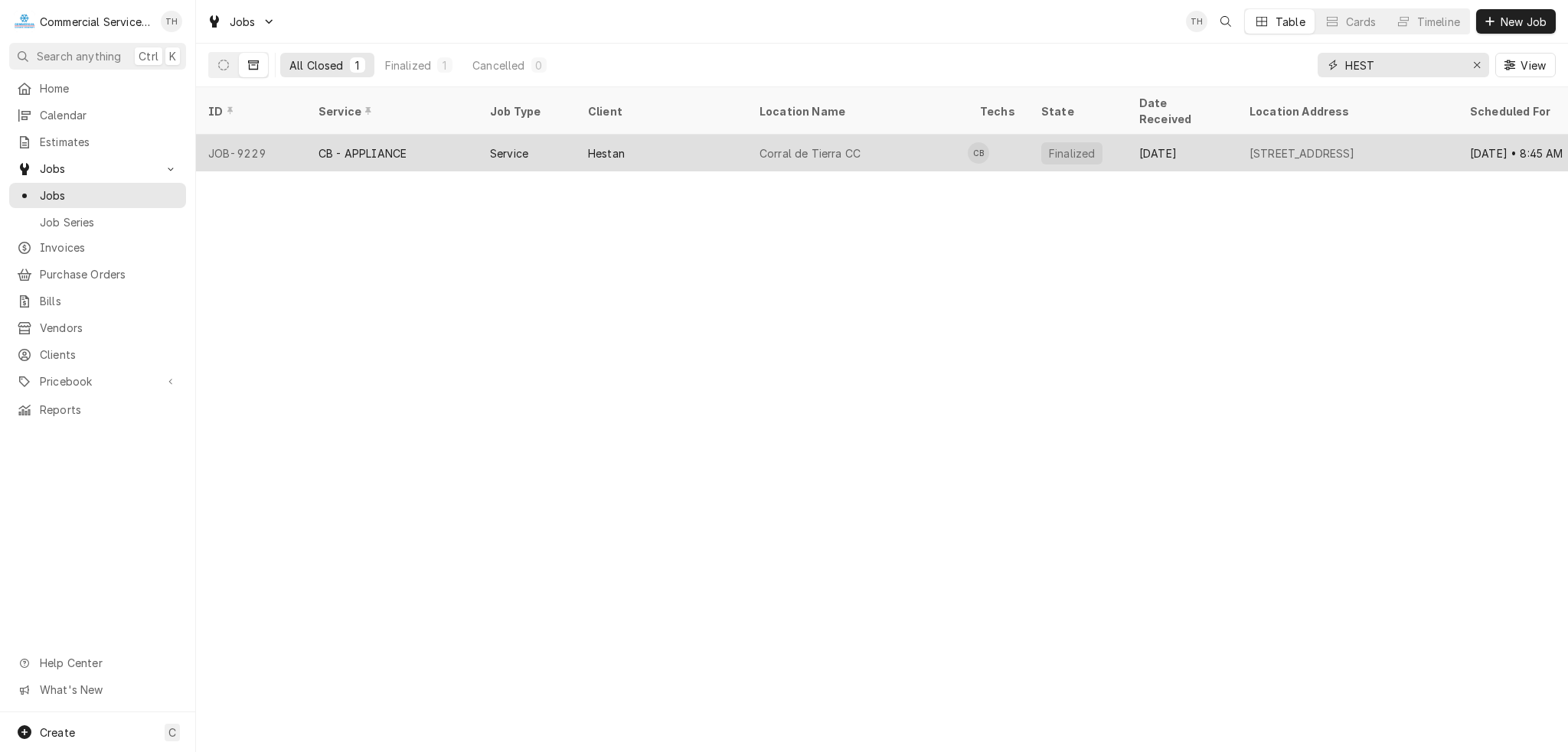
type input "HEST"
click at [804, 145] on div "Corral de Tierra CC" at bounding box center [809, 153] width 101 height 16
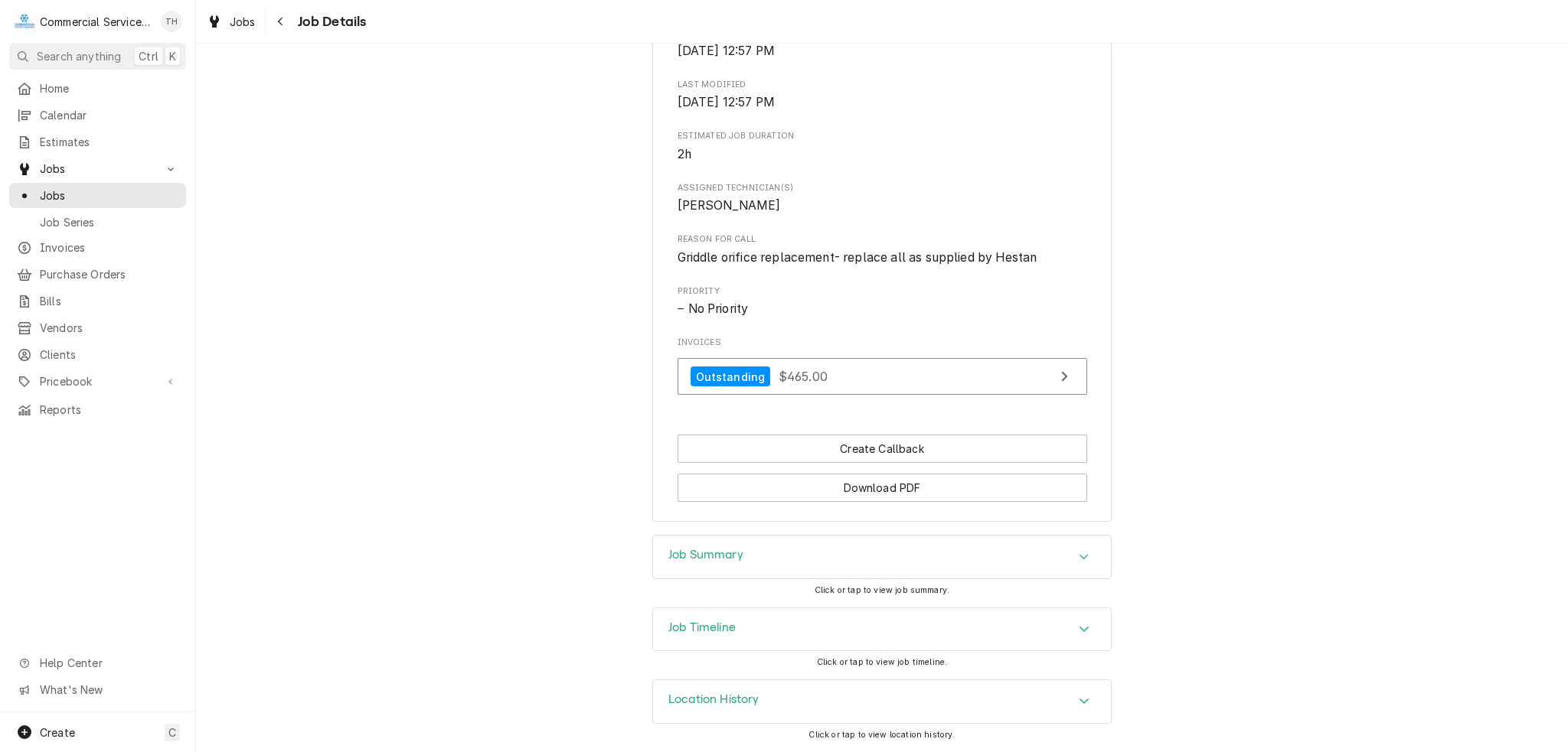
scroll to position [625, 0]
click at [869, 568] on div "Job Summary" at bounding box center [882, 557] width 458 height 43
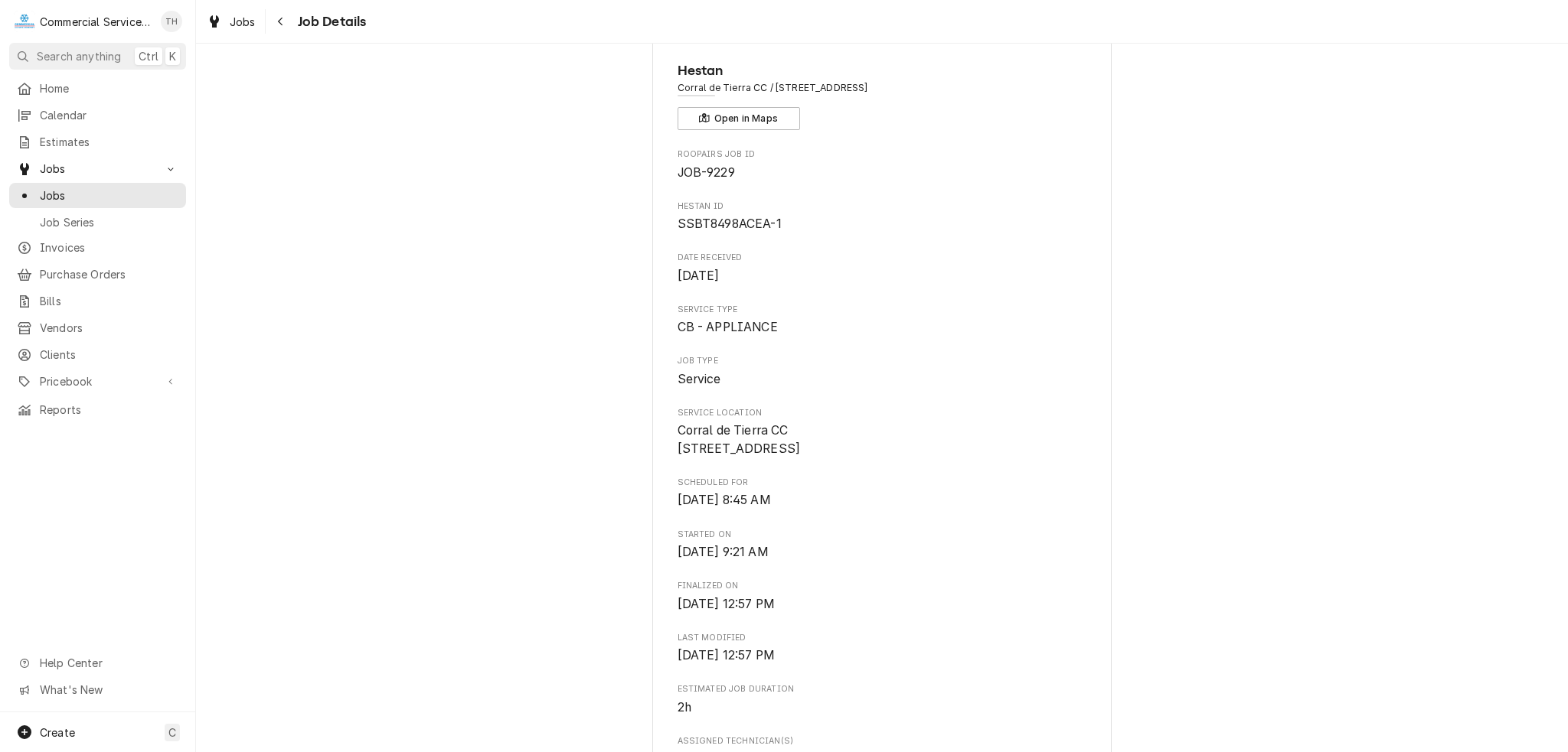
scroll to position [1, 0]
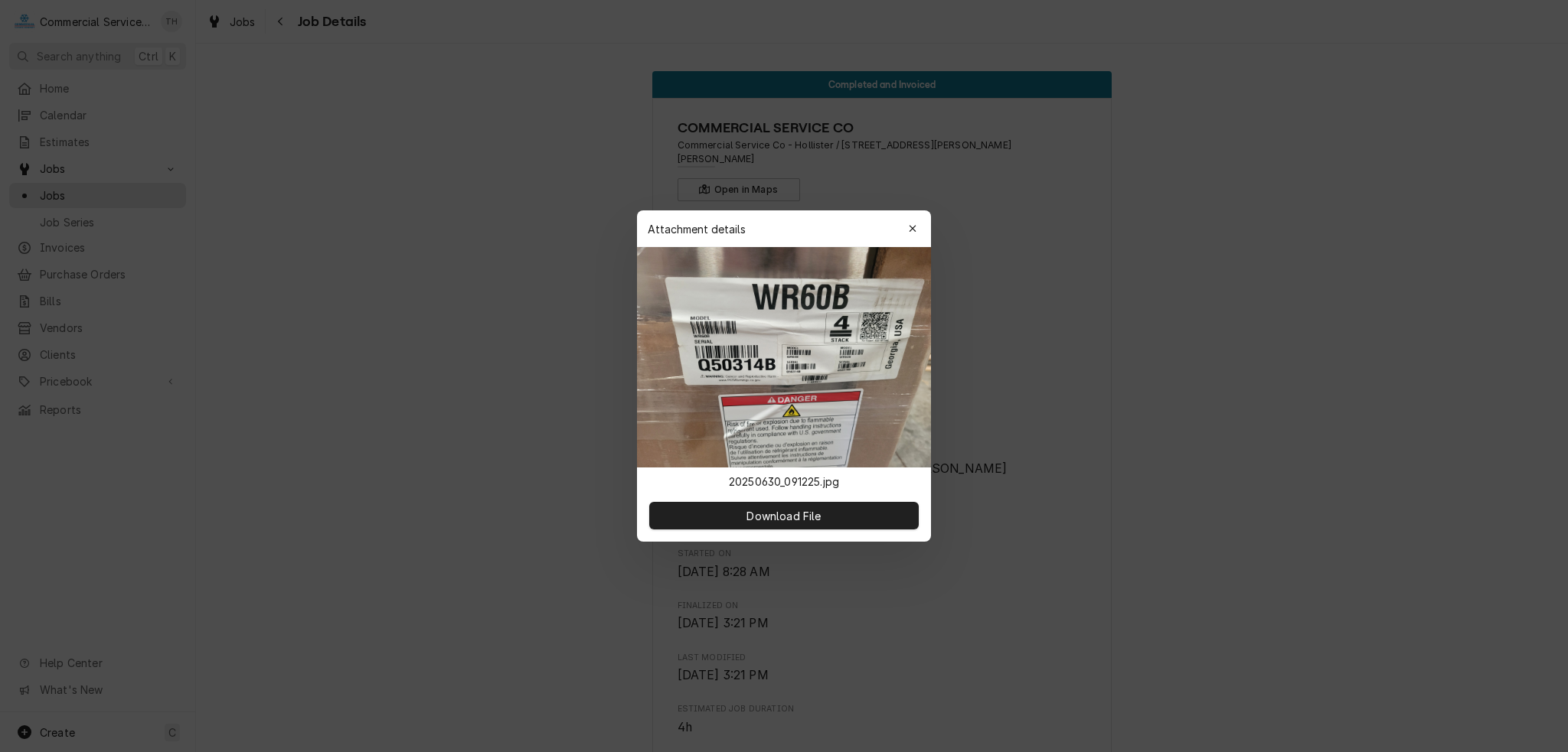
scroll to position [0, 783]
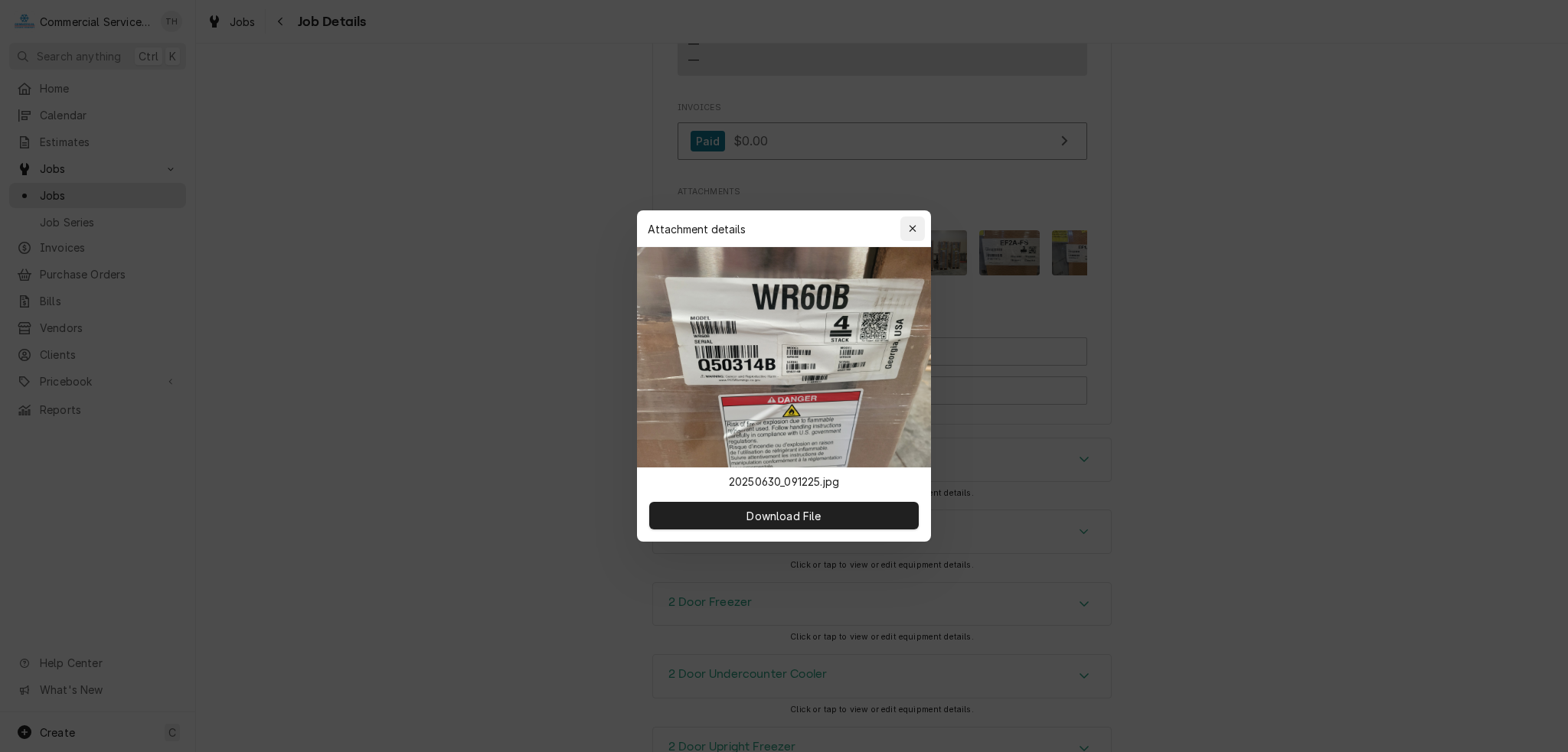
click at [907, 226] on div "button" at bounding box center [912, 229] width 16 height 16
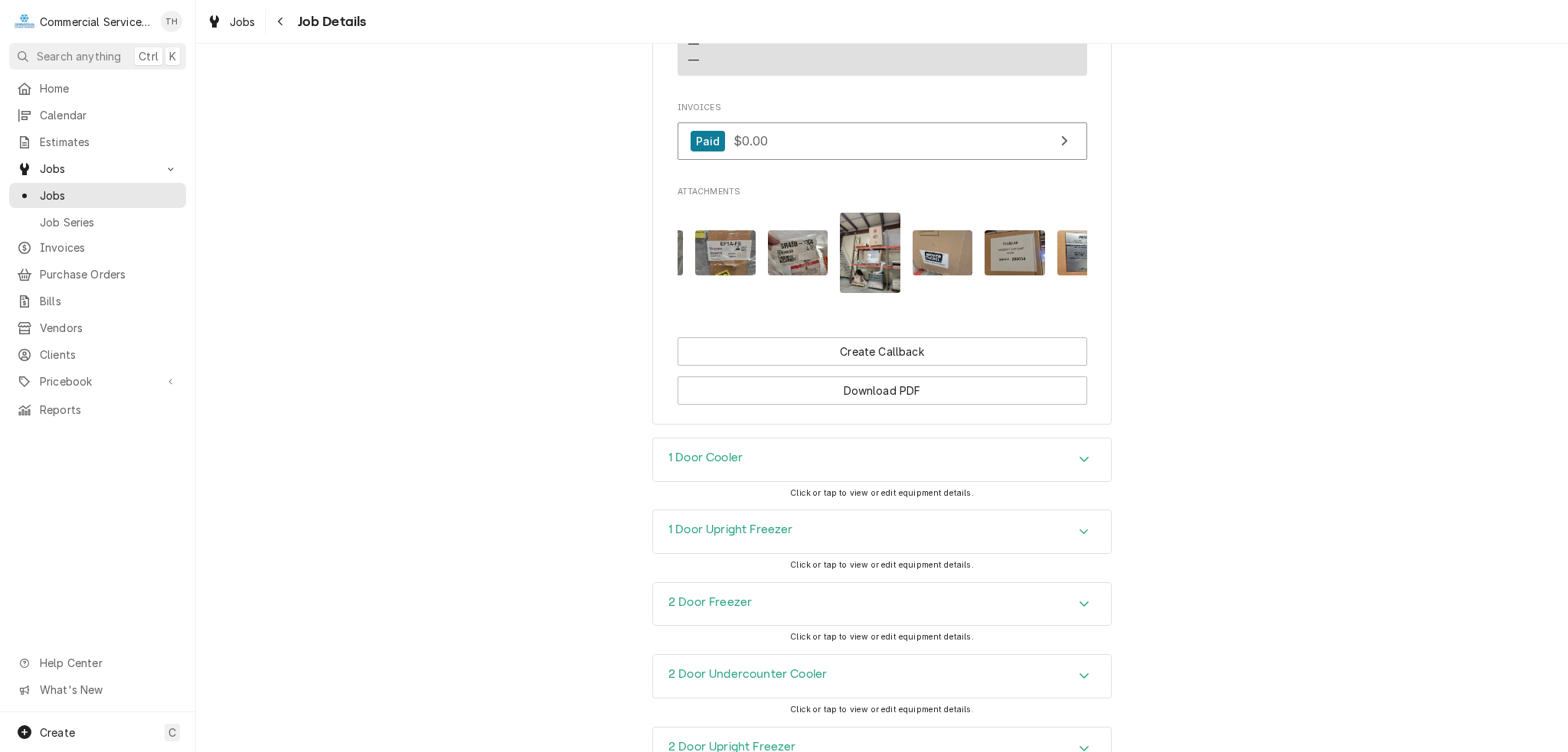
scroll to position [0, 1398]
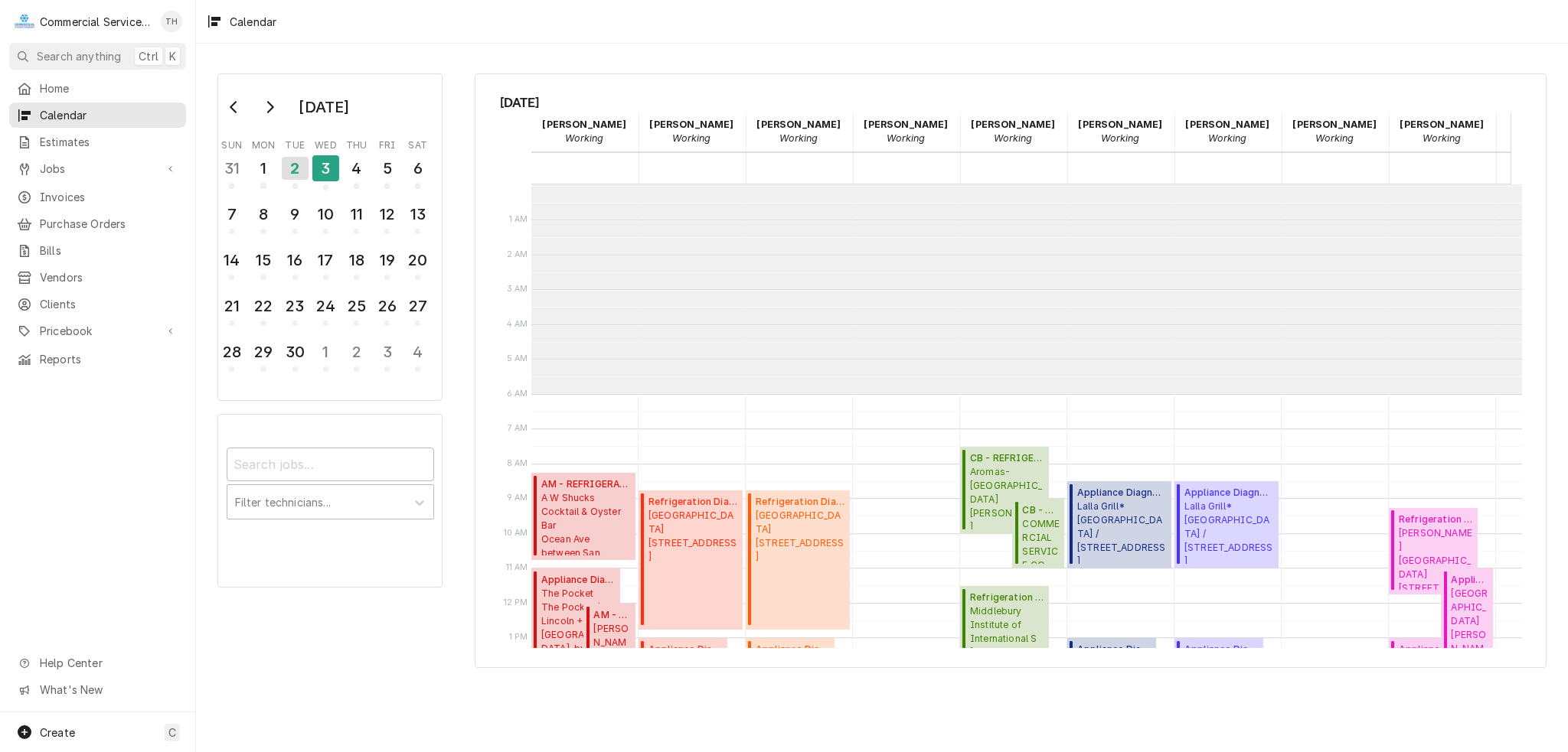
scroll to position [362, 0]
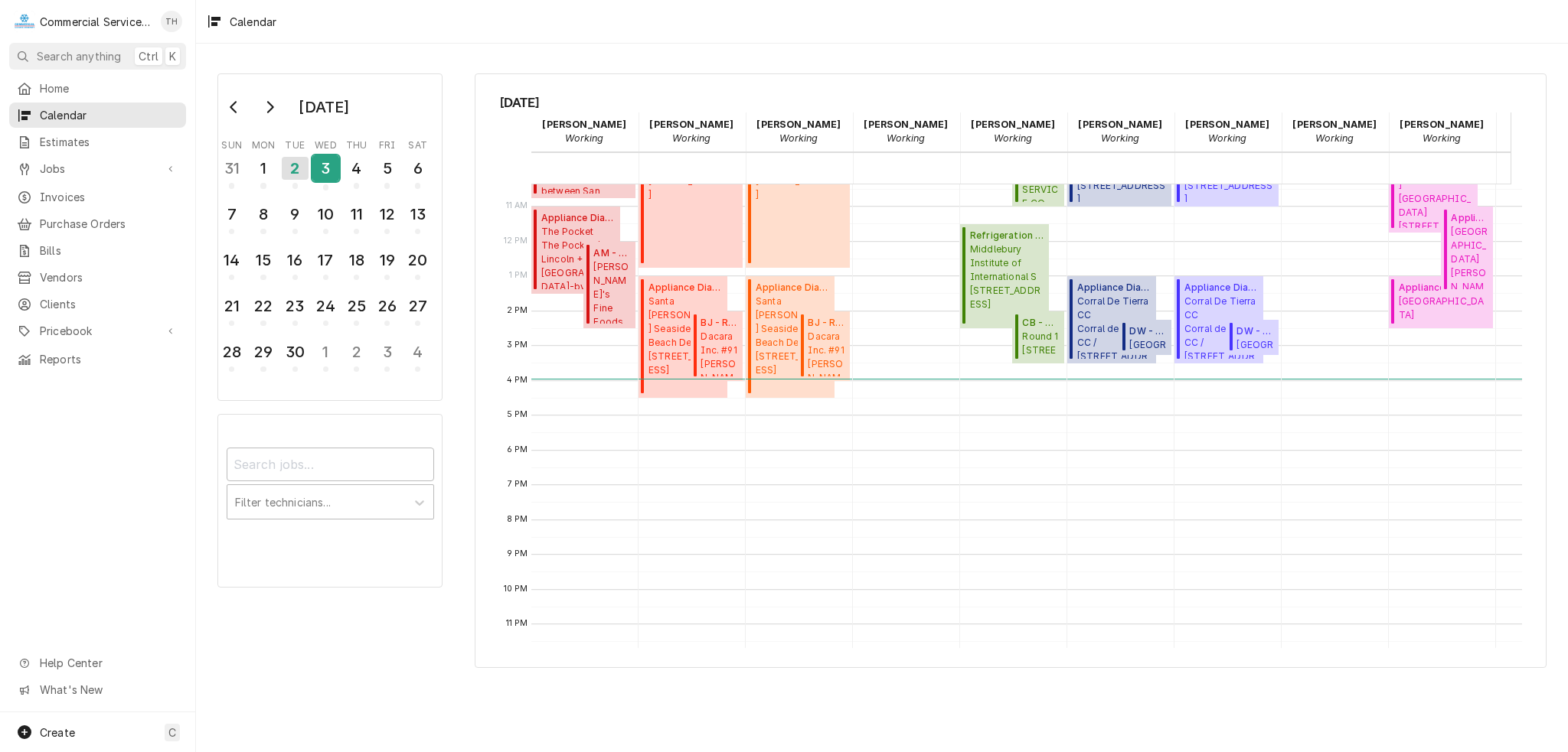
click at [334, 170] on div "3" at bounding box center [325, 169] width 27 height 26
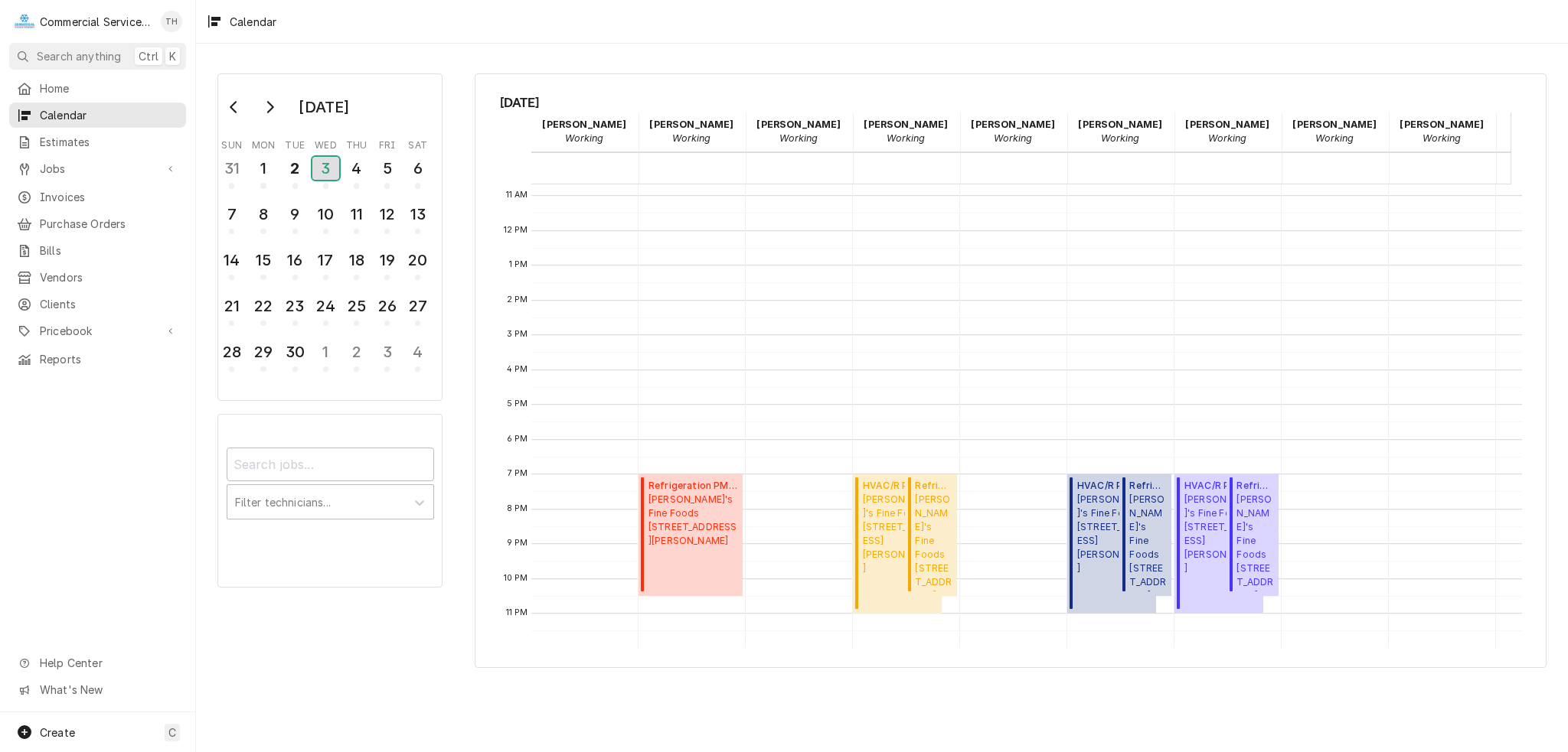
scroll to position [383, 0]
click at [876, 530] on span "Elroy's Fine Foods 15 Soledad Drive, Monterey, CA 93940" at bounding box center [900, 533] width 75 height 83
click at [64, 173] on link "Jobs" at bounding box center [98, 169] width 177 height 25
click at [64, 188] on span "Jobs" at bounding box center [109, 196] width 139 height 16
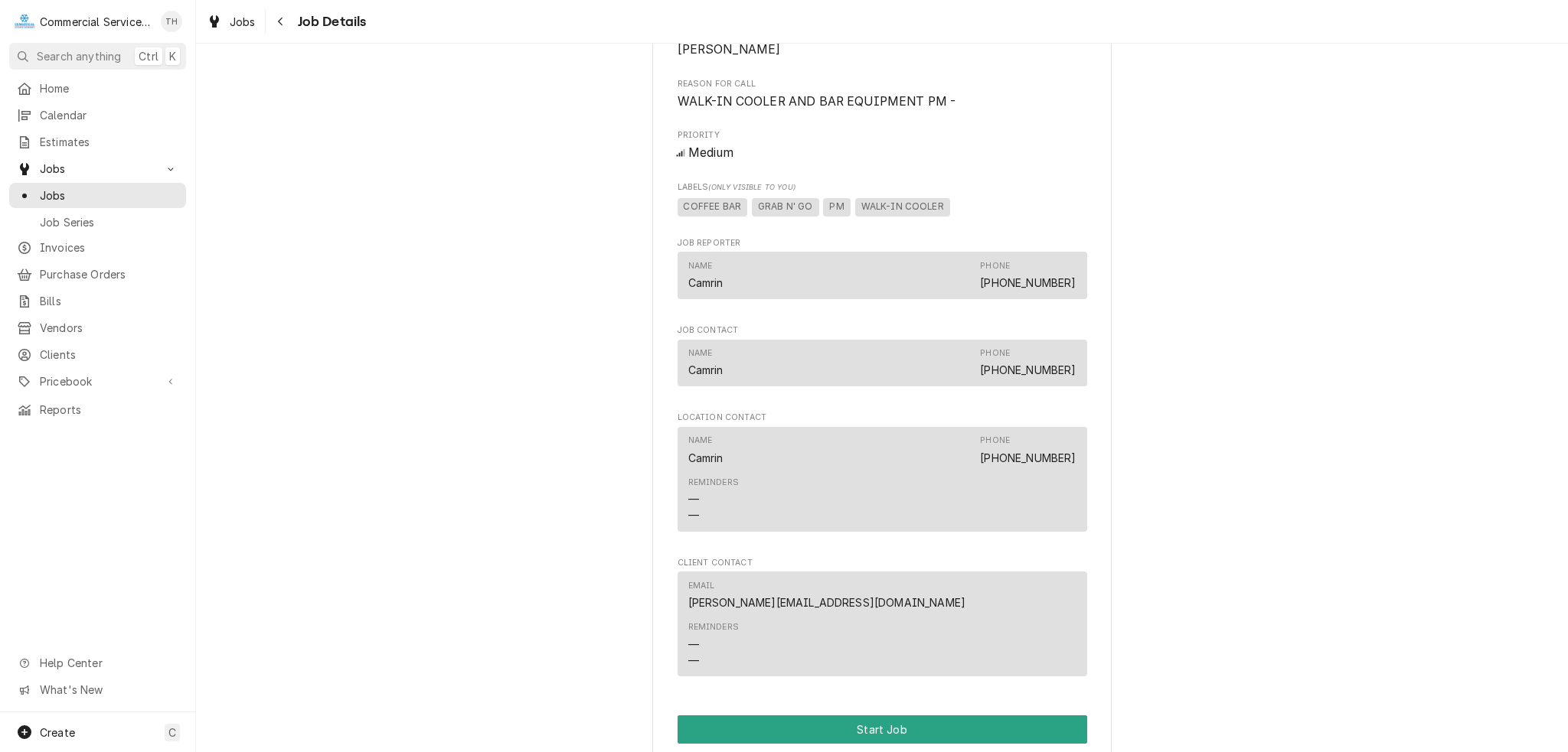
scroll to position [918, 0]
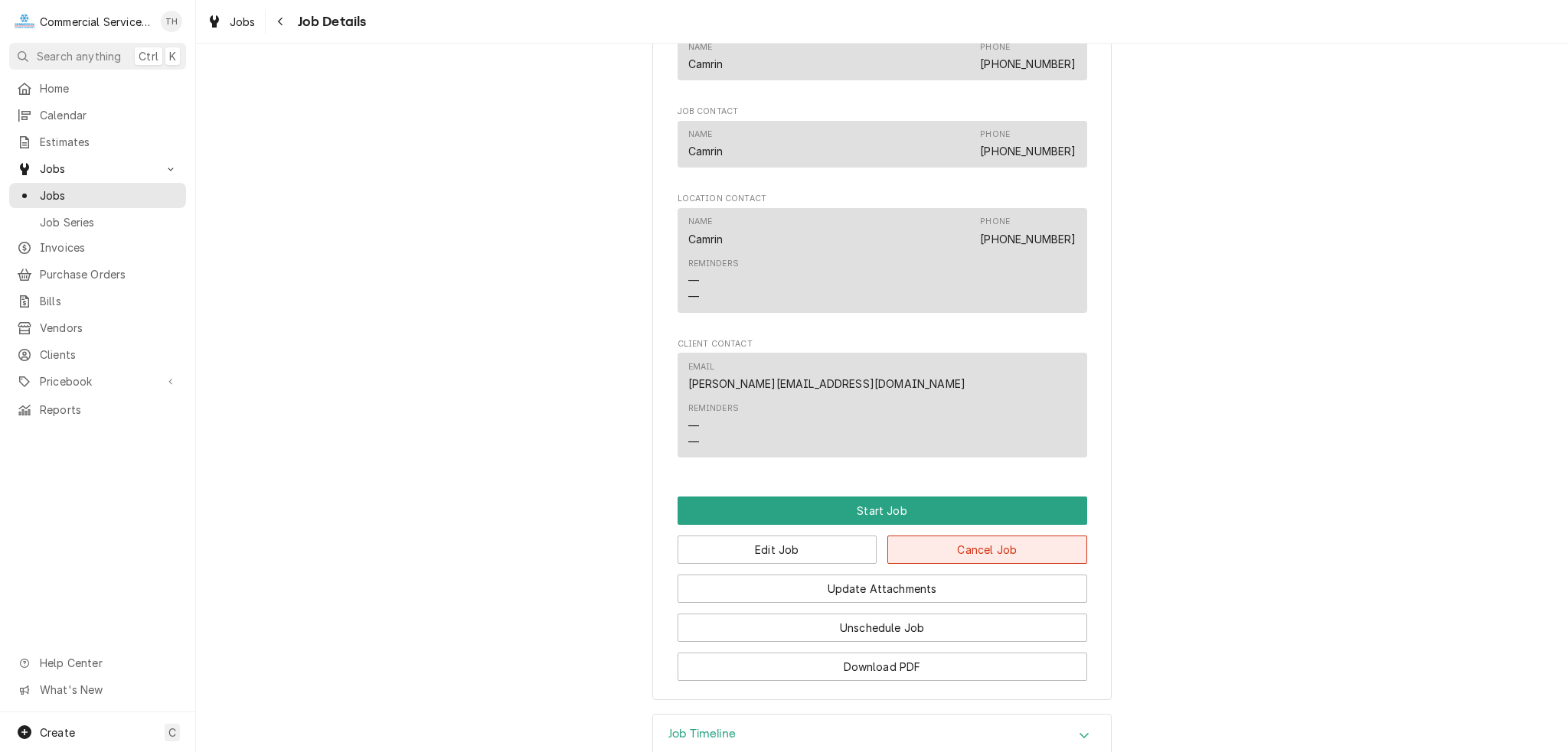
click at [1038, 562] on button "Cancel Job" at bounding box center [987, 550] width 200 height 29
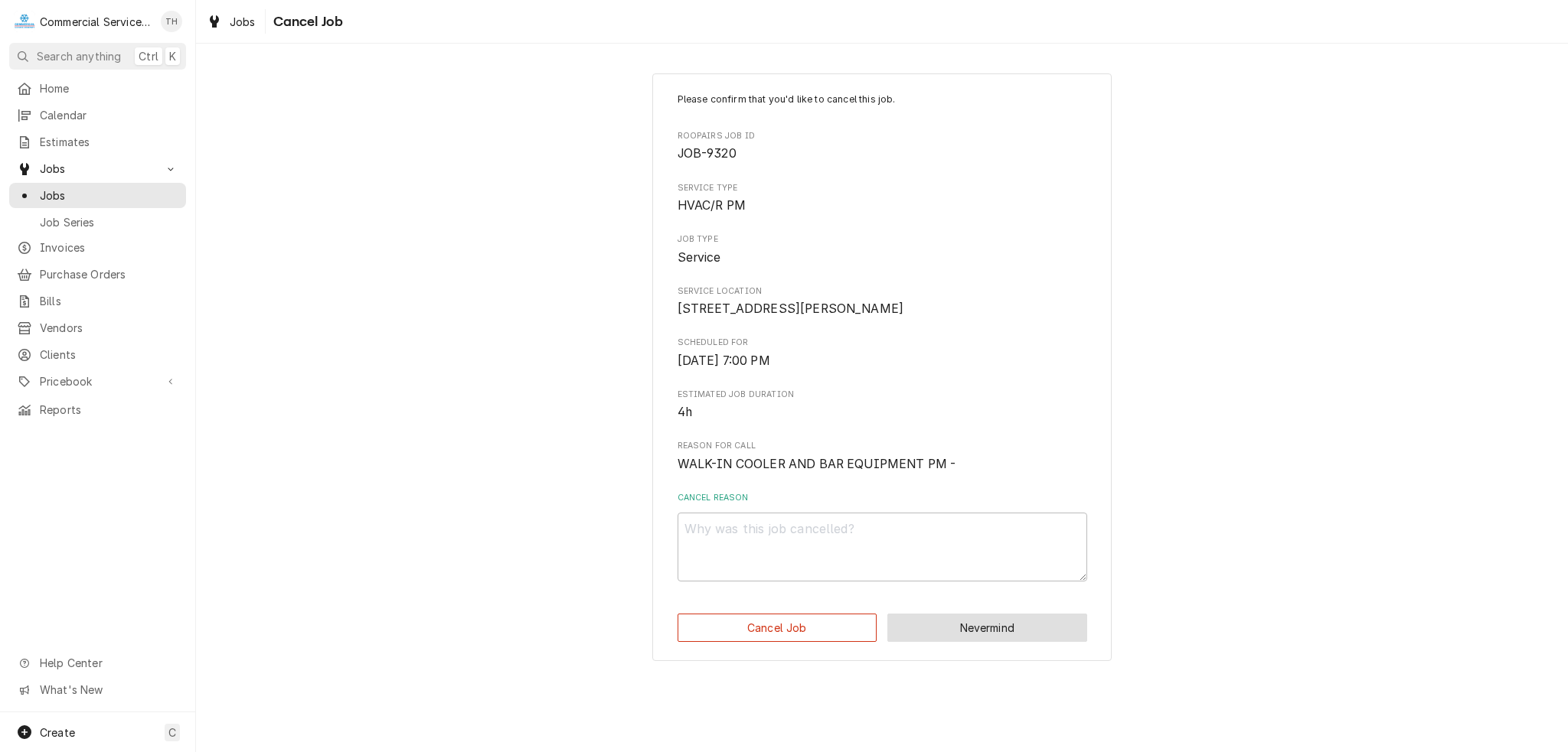
click at [981, 640] on button "Nevermind" at bounding box center [987, 627] width 200 height 29
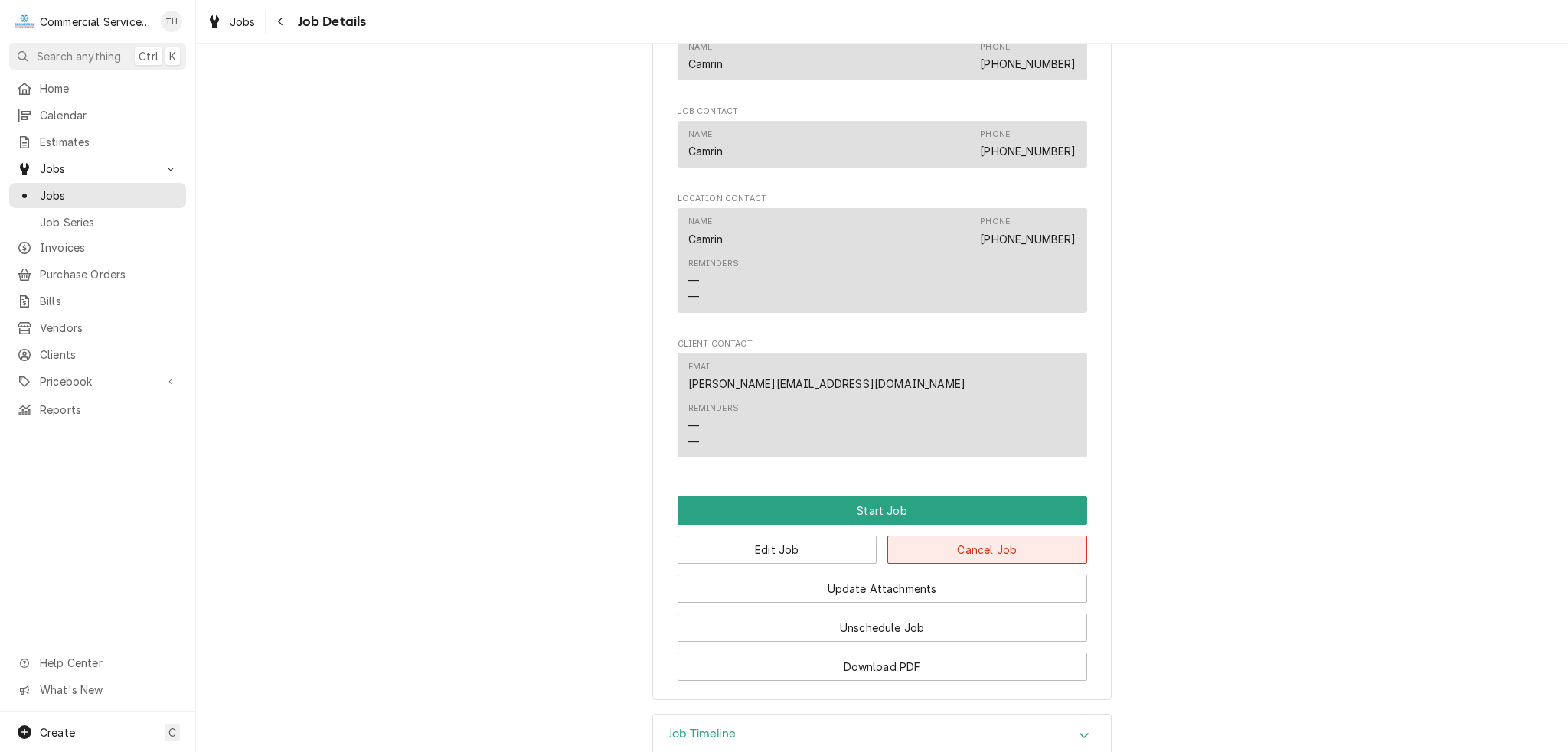
click at [970, 564] on button "Cancel Job" at bounding box center [987, 550] width 200 height 29
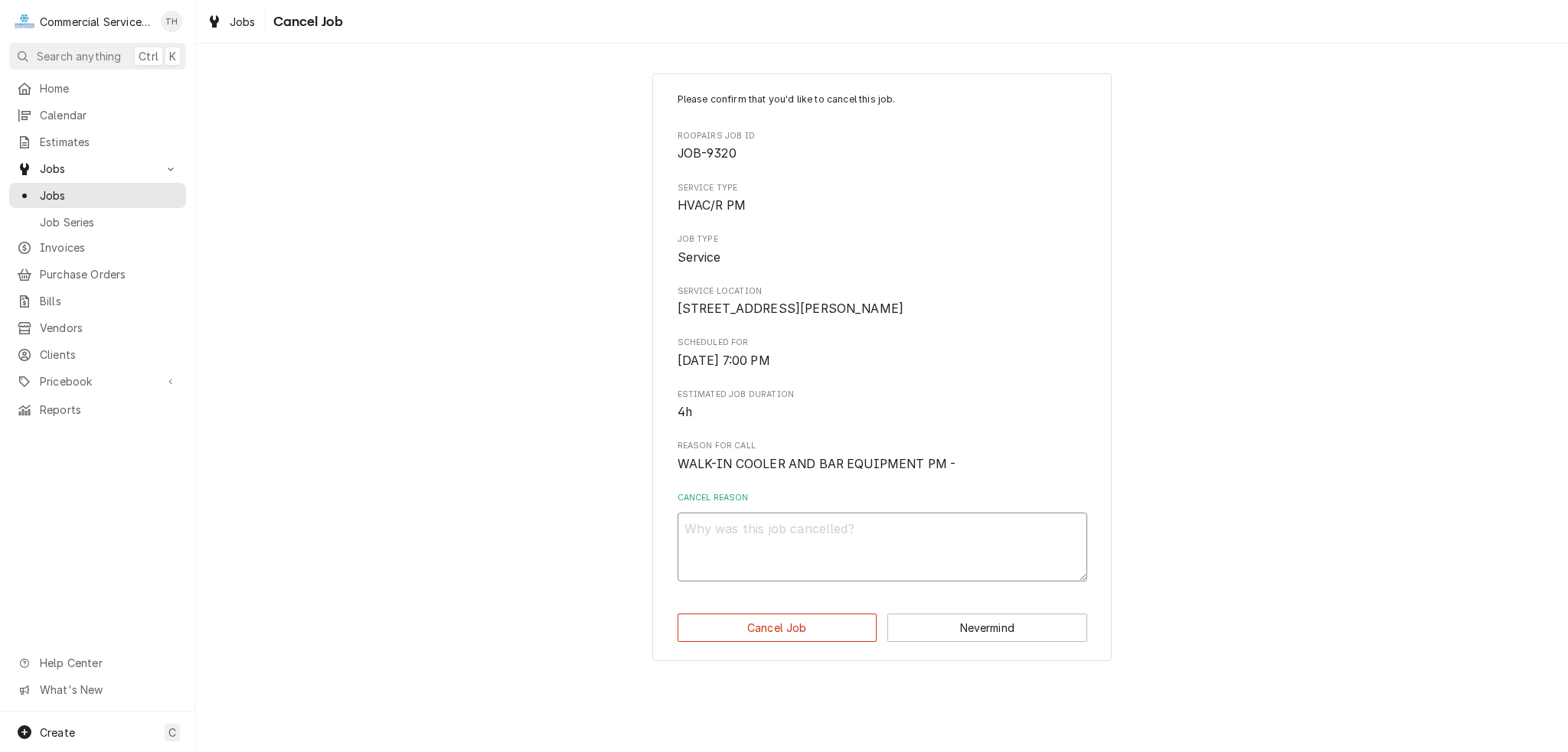
click at [819, 550] on textarea "Cancel Reason" at bounding box center [883, 547] width 410 height 69
type textarea "x"
type textarea "d"
type textarea "x"
type textarea "do"
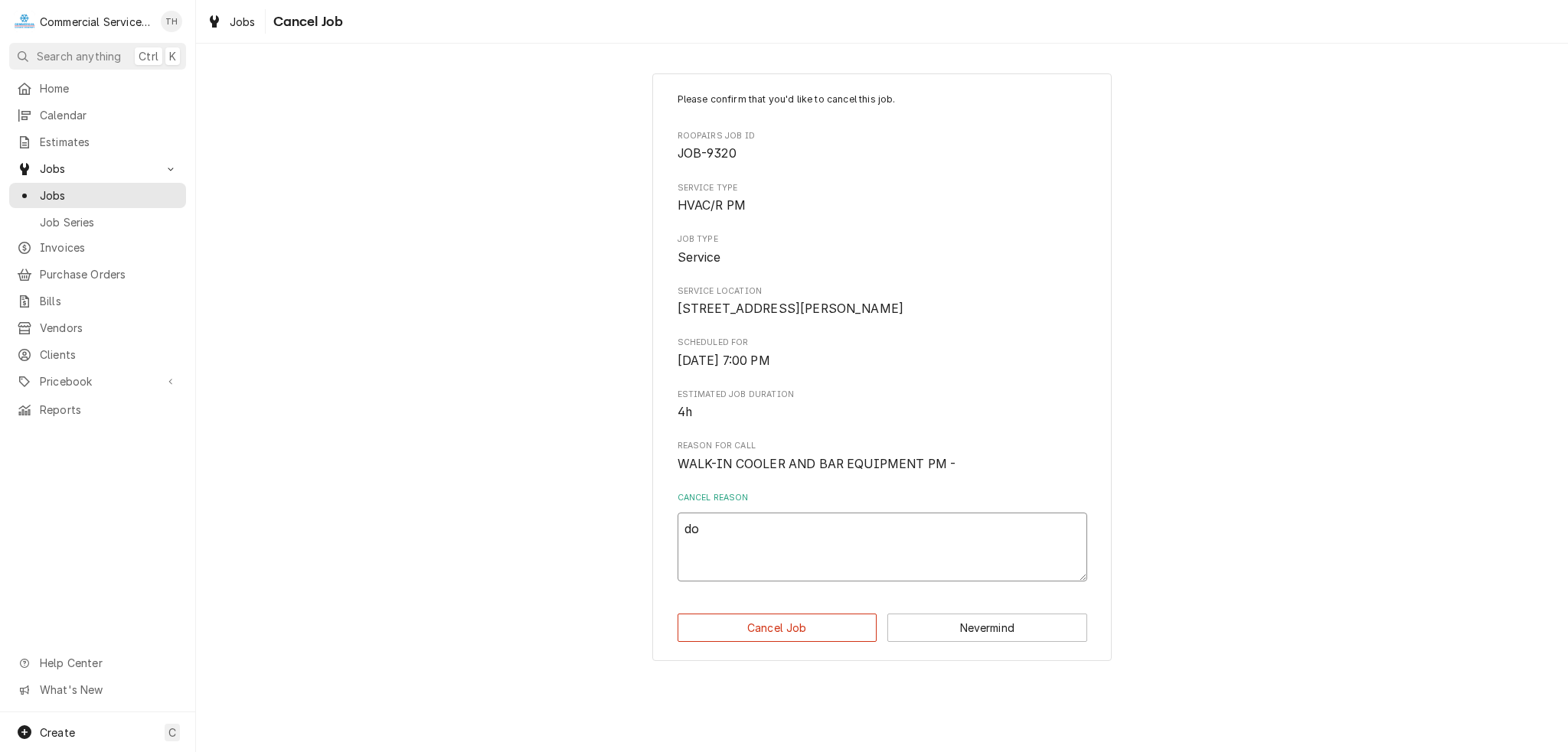
type textarea "x"
type textarea "dou"
type textarea "x"
type textarea "doub"
type textarea "x"
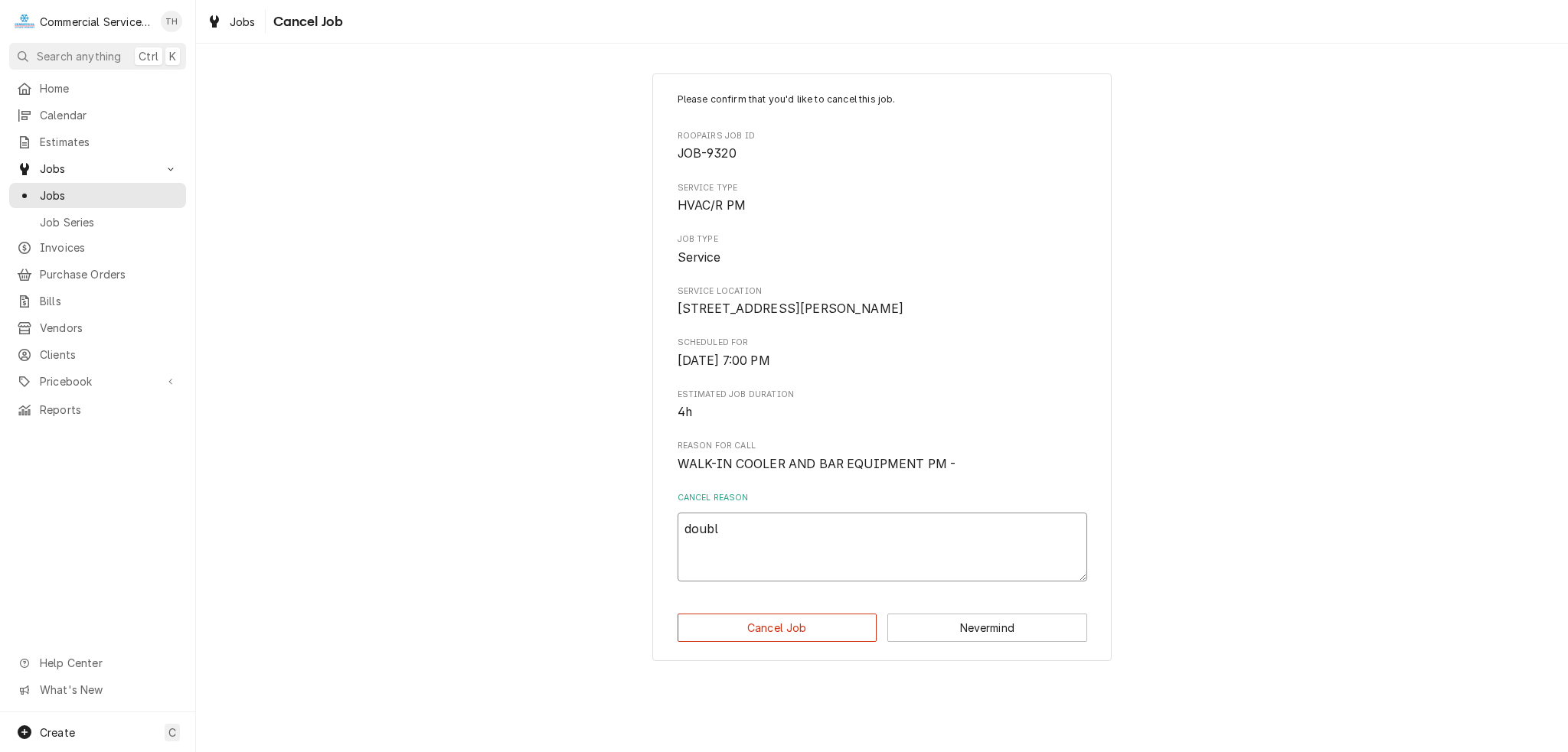
type textarea "double"
type textarea "x"
type textarea "double"
type textarea "x"
type textarea "double b"
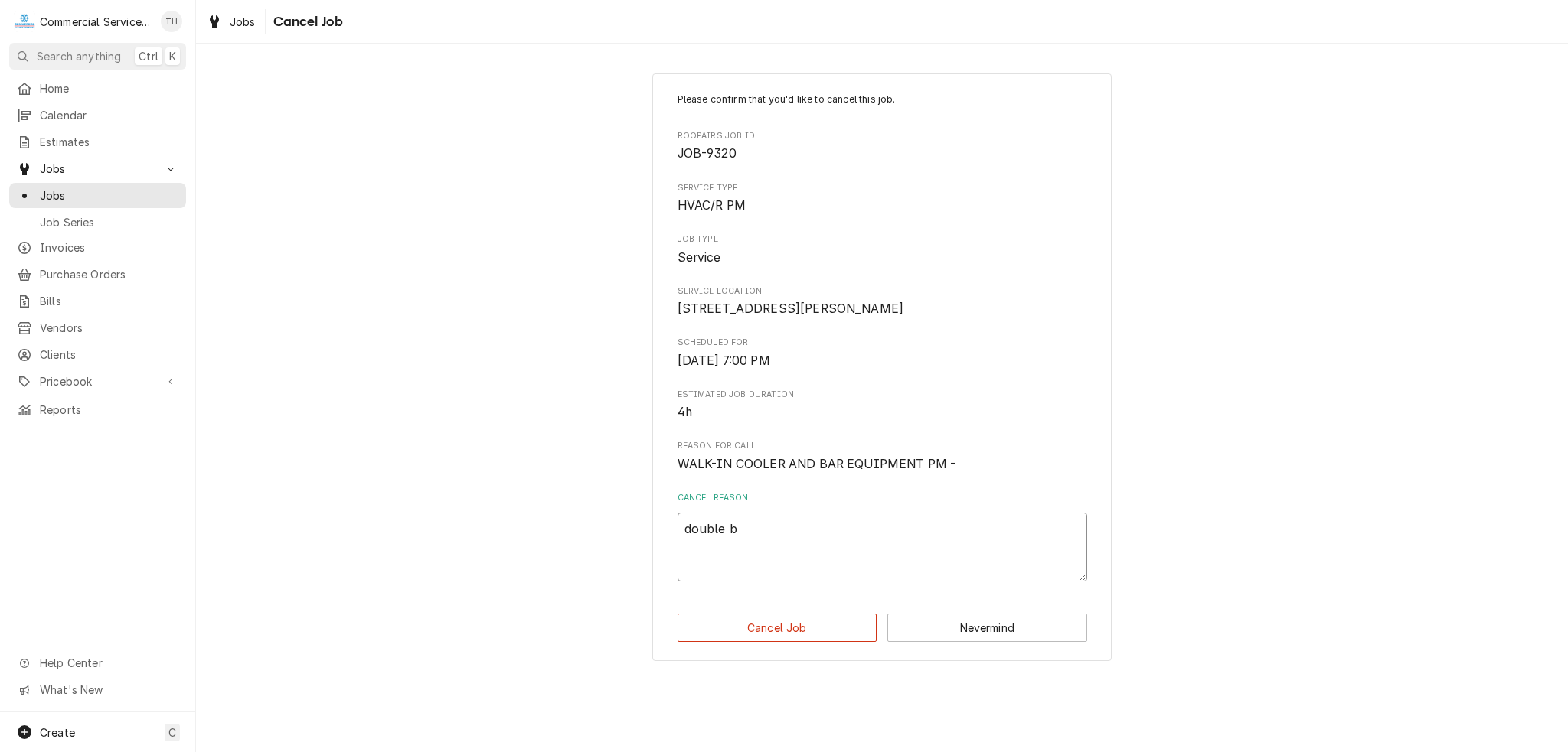
type textarea "x"
type textarea "double bo"
type textarea "x"
type textarea "double boo"
type textarea "x"
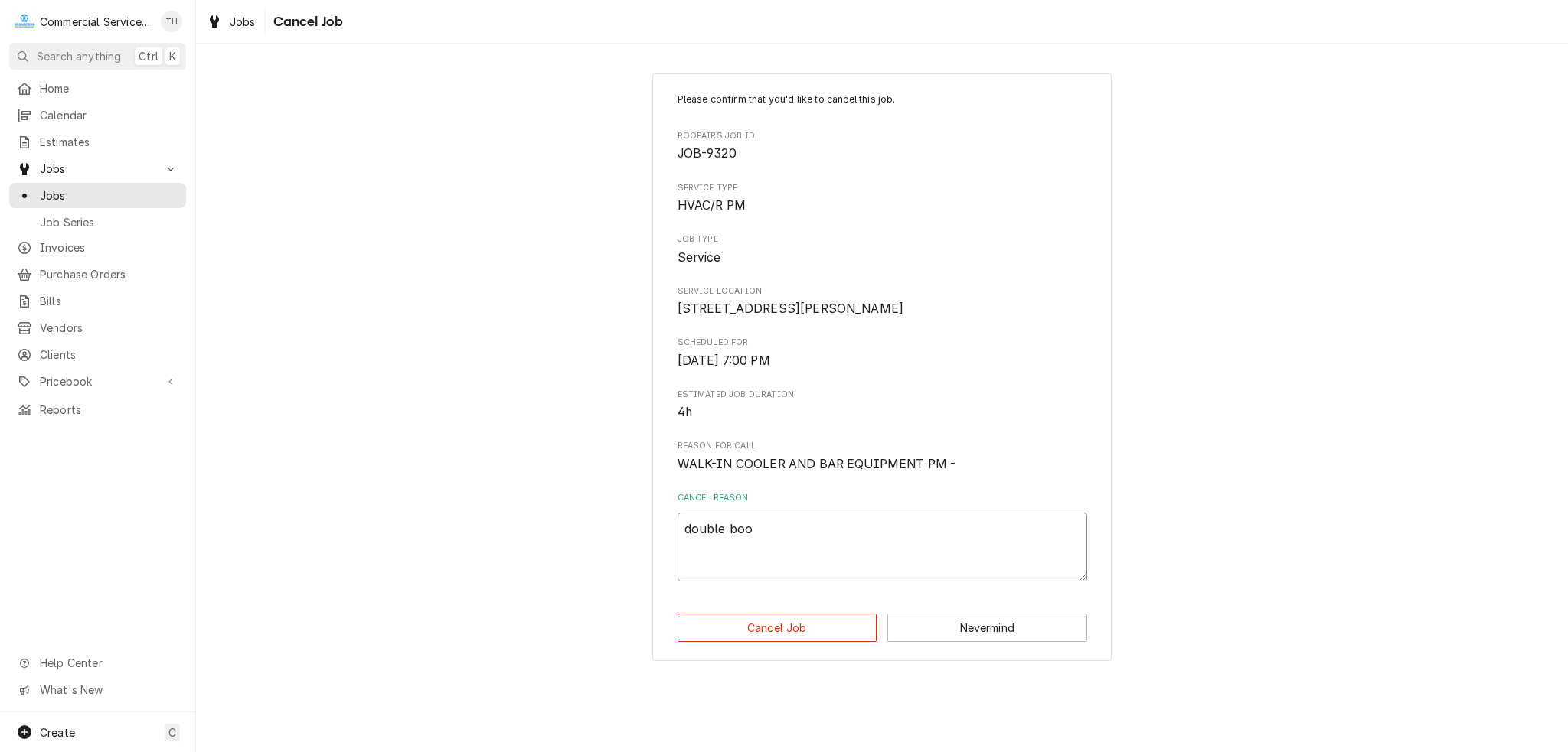
type textarea "double book"
type textarea "x"
type textarea "double booke"
type textarea "x"
type textarea "double booked"
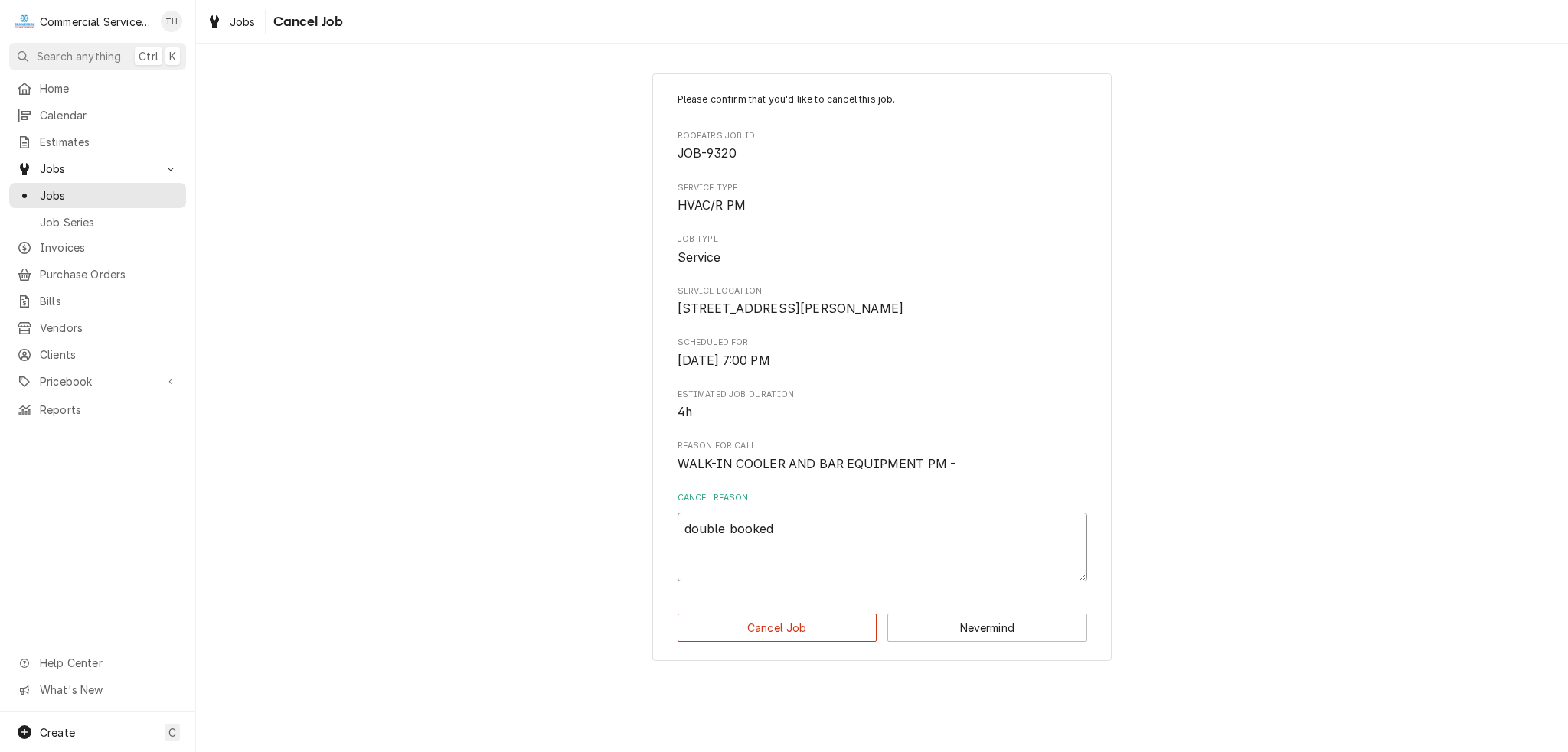
type textarea "x"
type textarea "double booked"
click at [789, 636] on button "Cancel Job" at bounding box center [778, 627] width 200 height 29
type textarea "x"
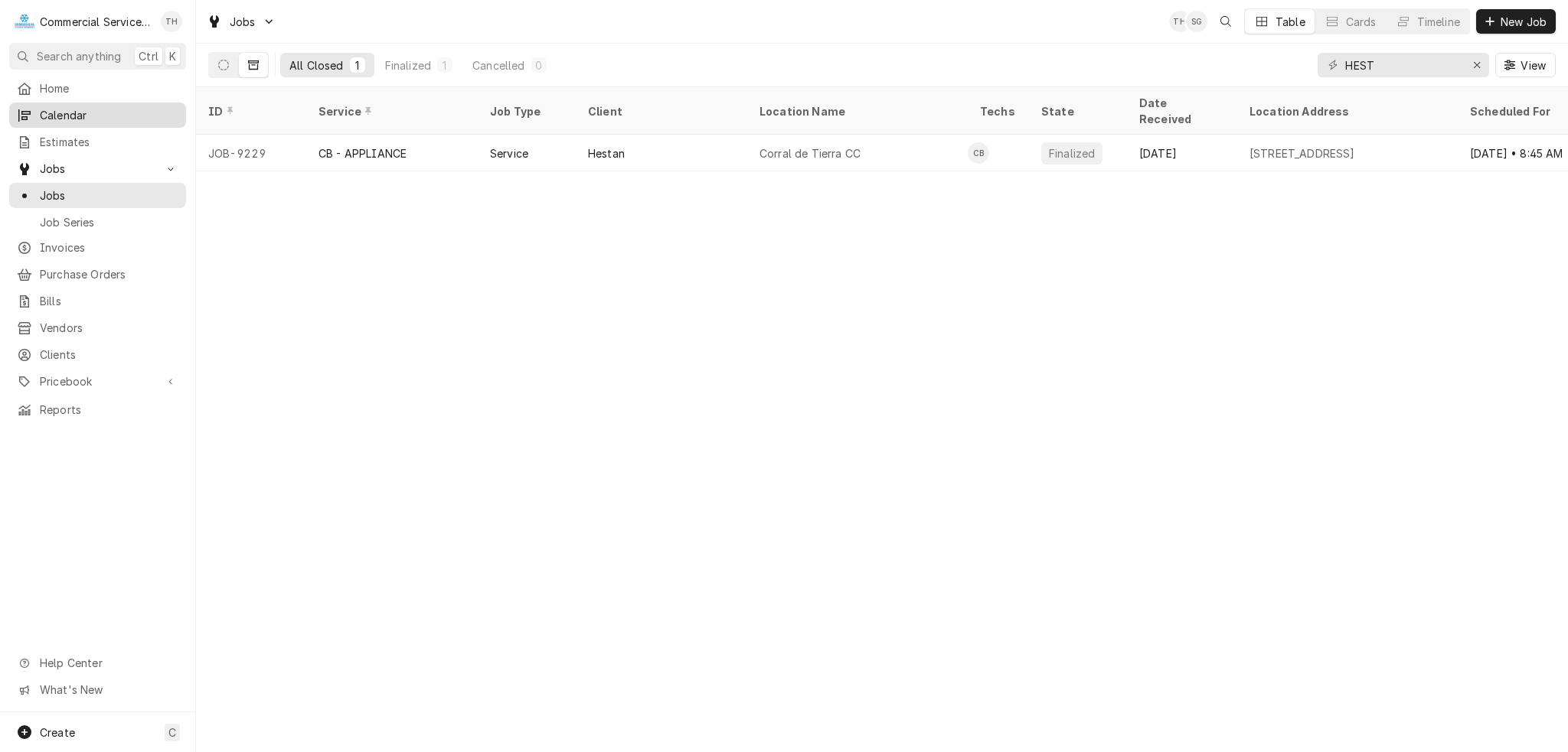
click at [113, 123] on link "Calendar" at bounding box center [98, 115] width 177 height 25
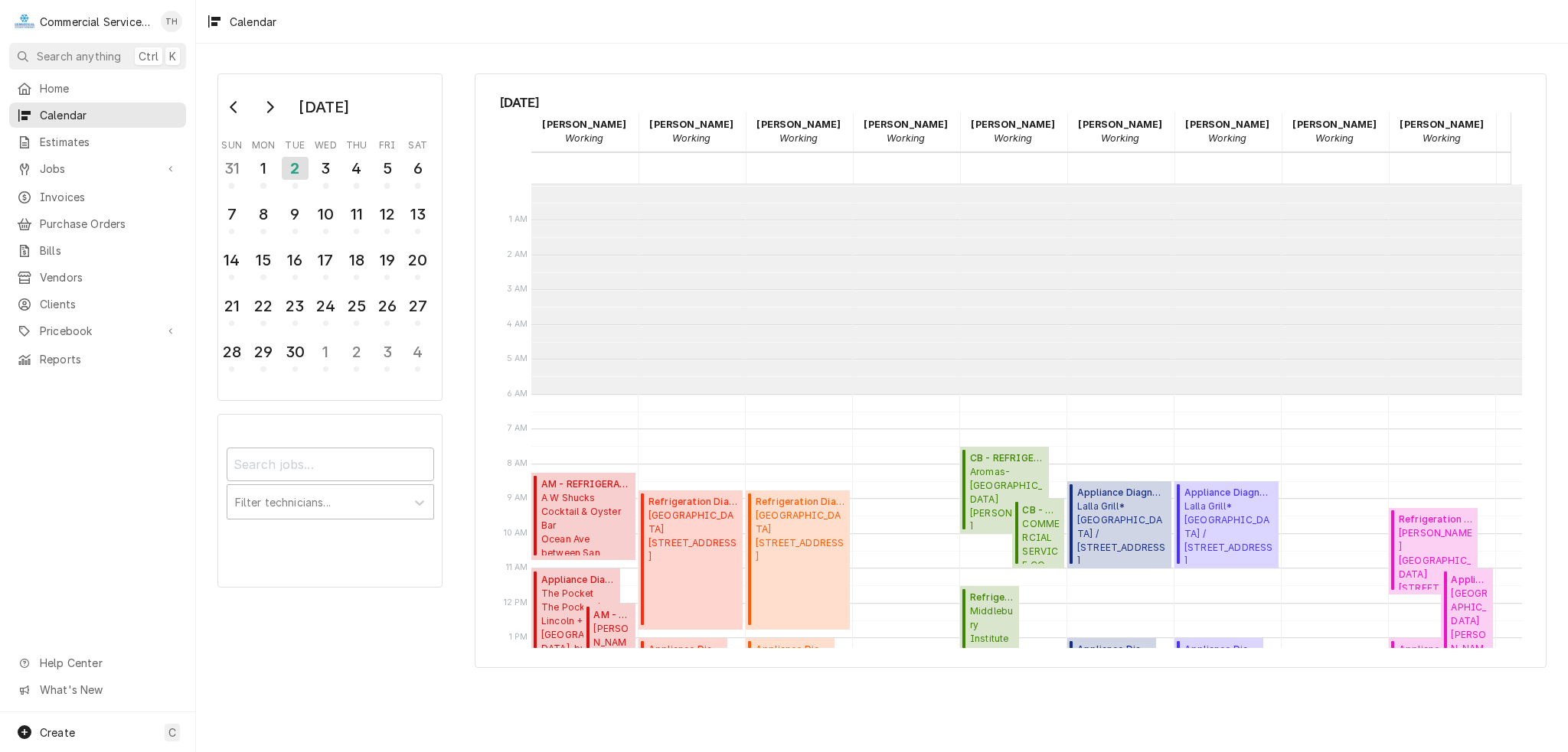
scroll to position [209, 0]
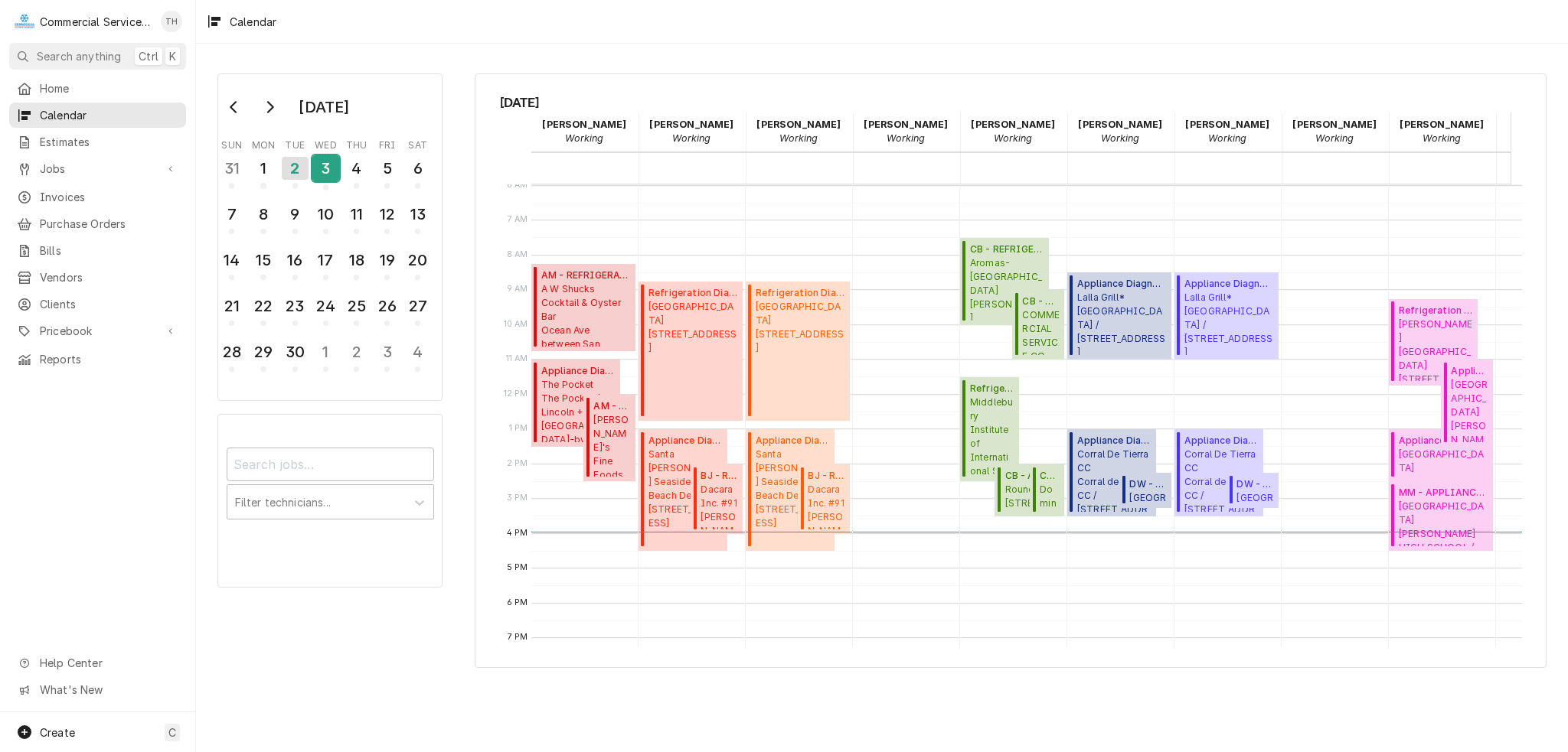
click at [332, 169] on div "3" at bounding box center [325, 169] width 27 height 26
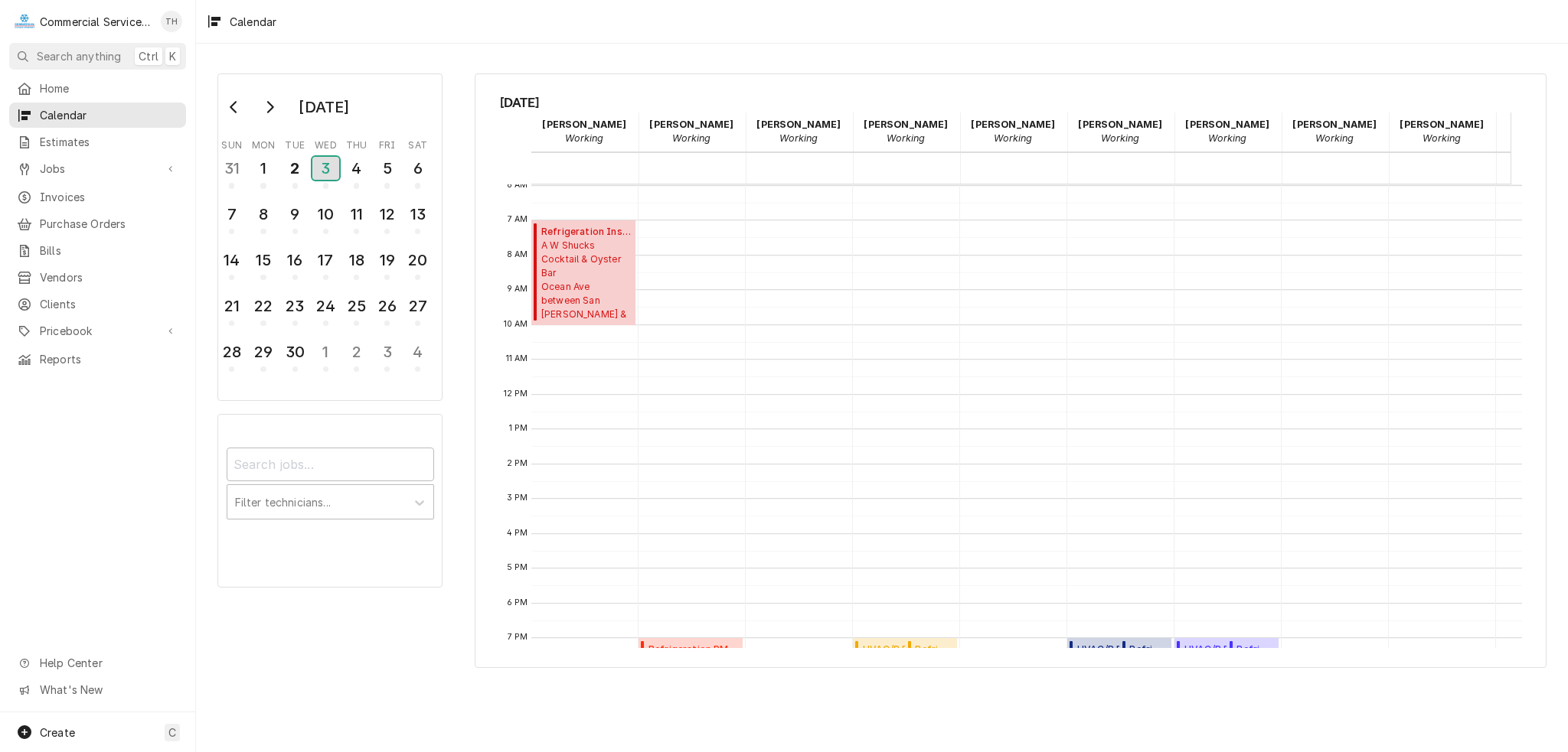
scroll to position [383, 0]
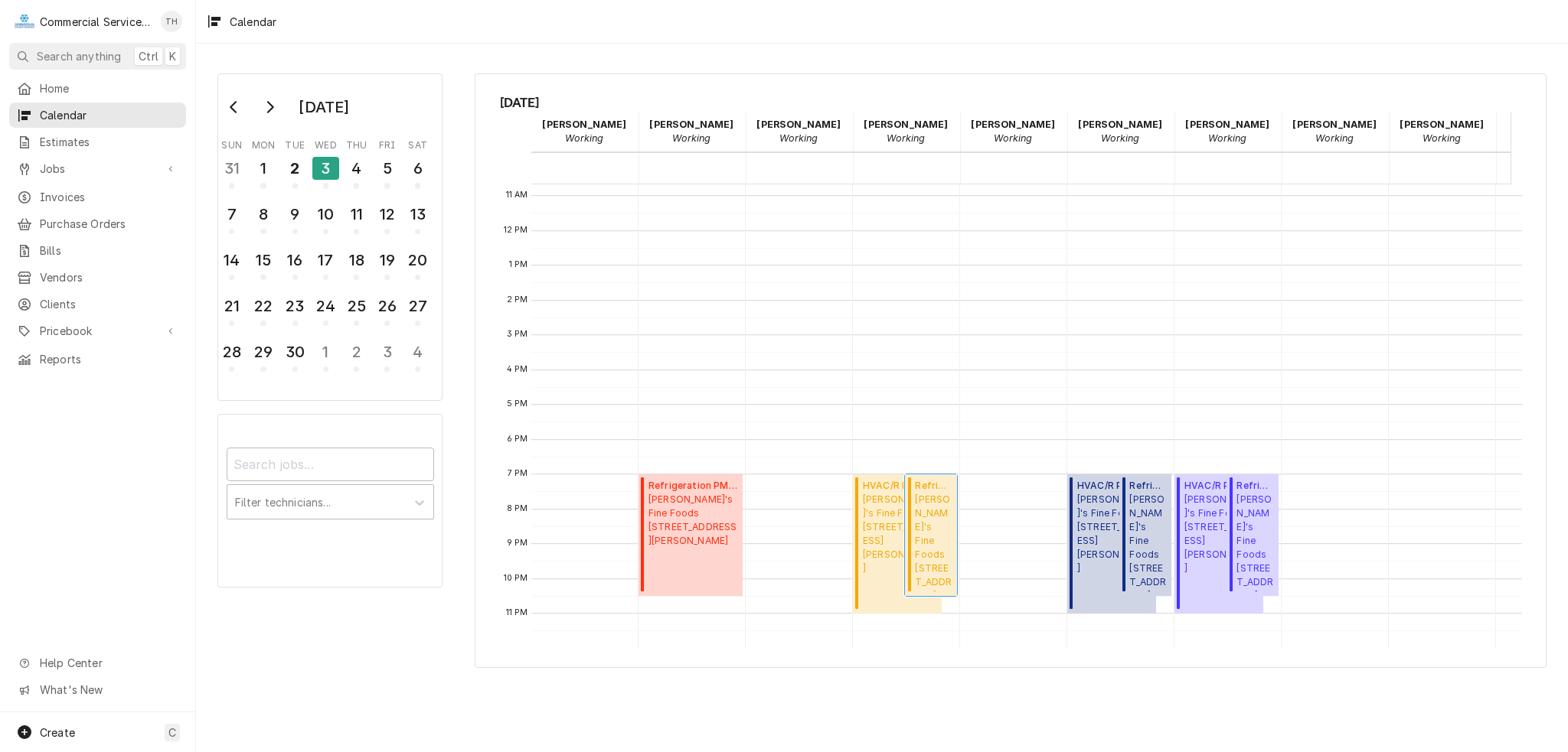
click at [944, 504] on span "Elroy's Fine Foods 15 Soledad Drive, Monterey, CA 93940" at bounding box center [934, 541] width 38 height 98
click at [73, 91] on span "Home" at bounding box center [109, 88] width 139 height 16
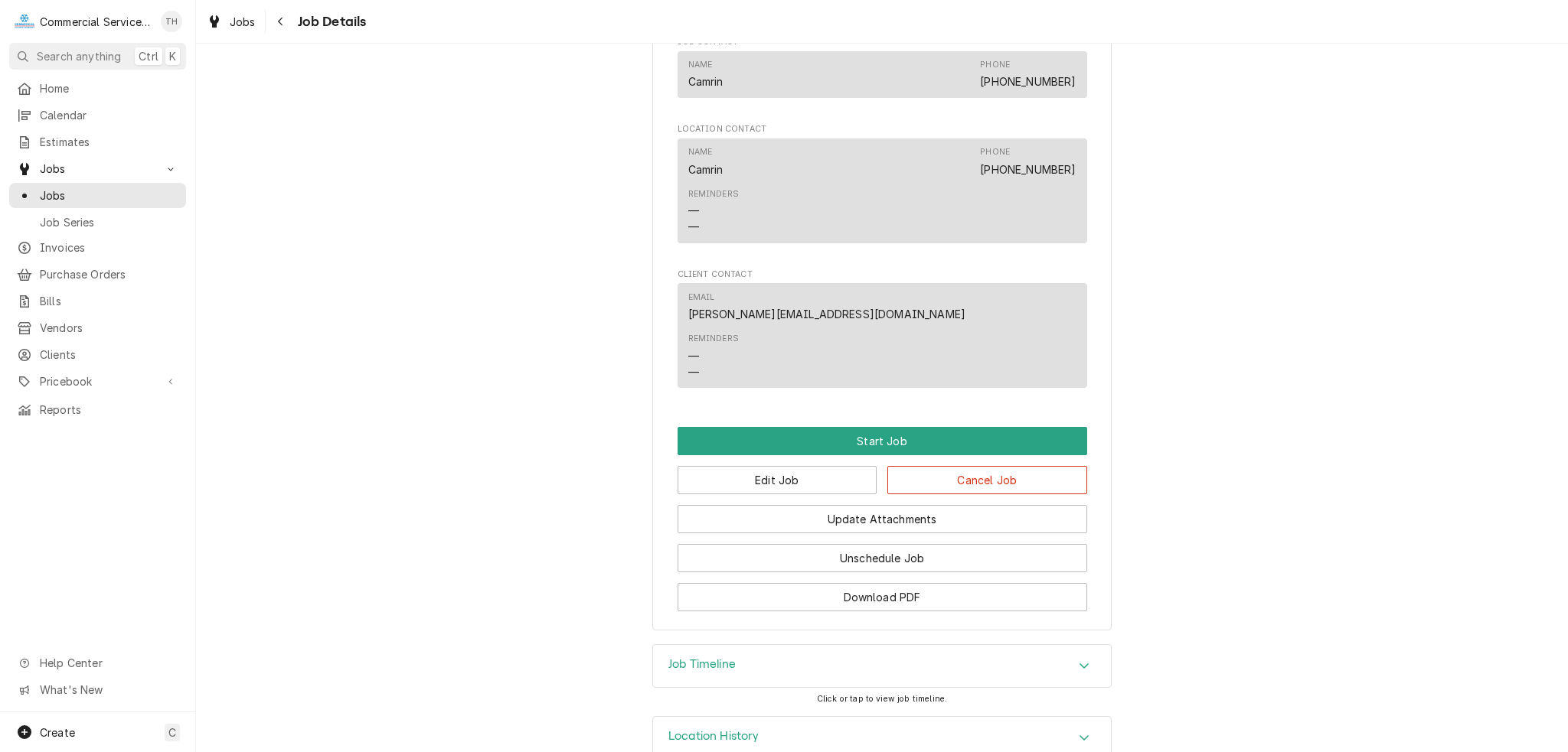
scroll to position [1184, 0]
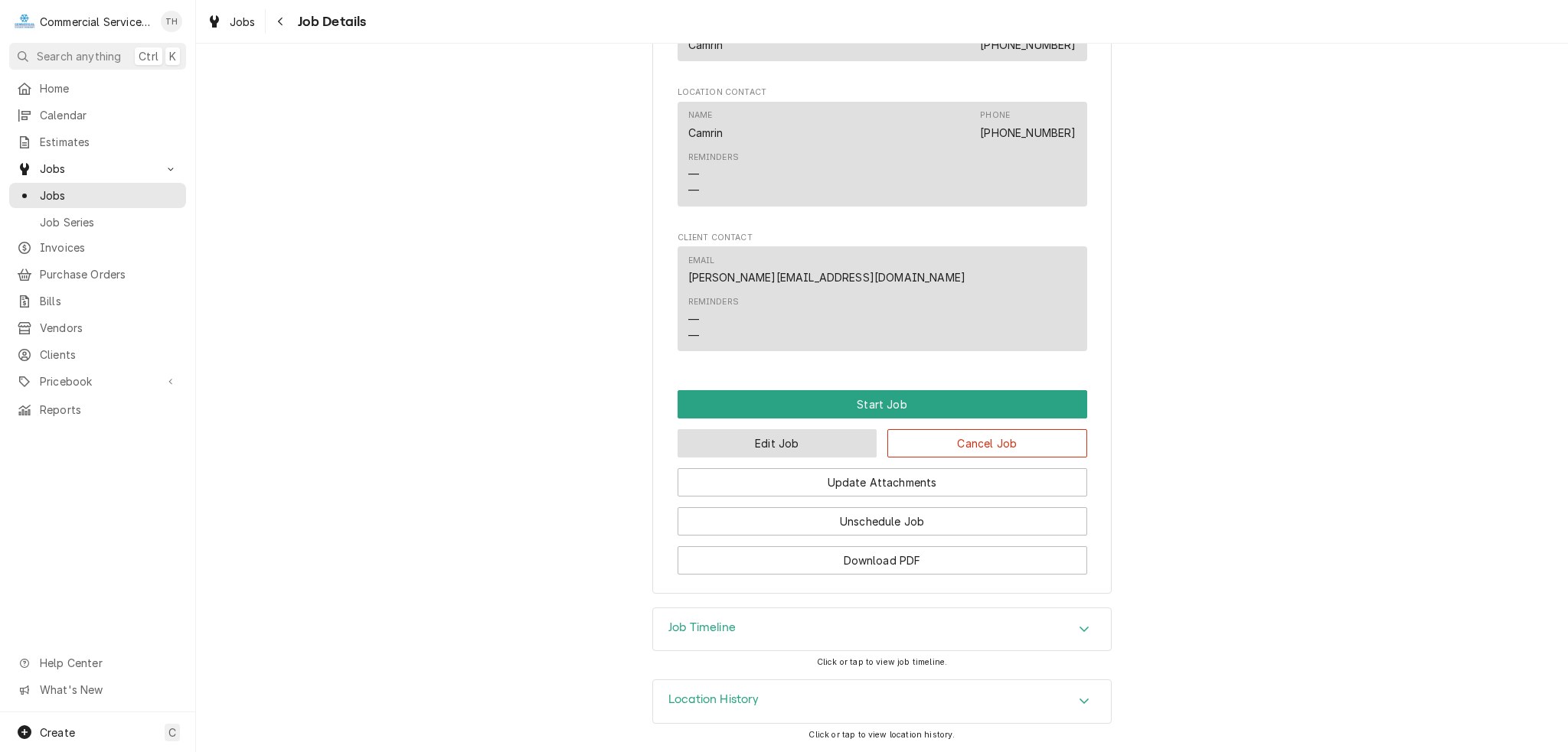
click at [852, 445] on button "Edit Job" at bounding box center [778, 443] width 200 height 29
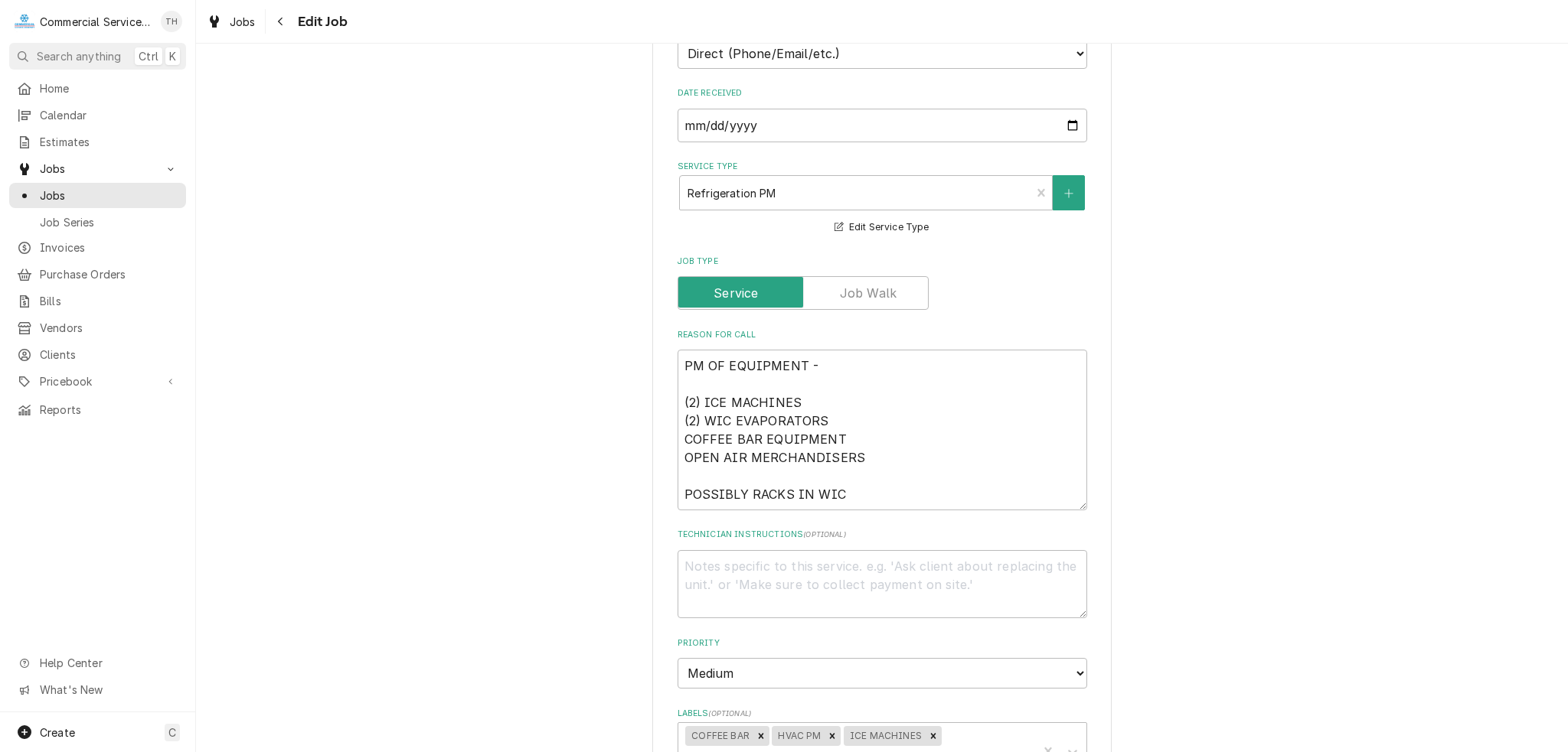
scroll to position [459, 0]
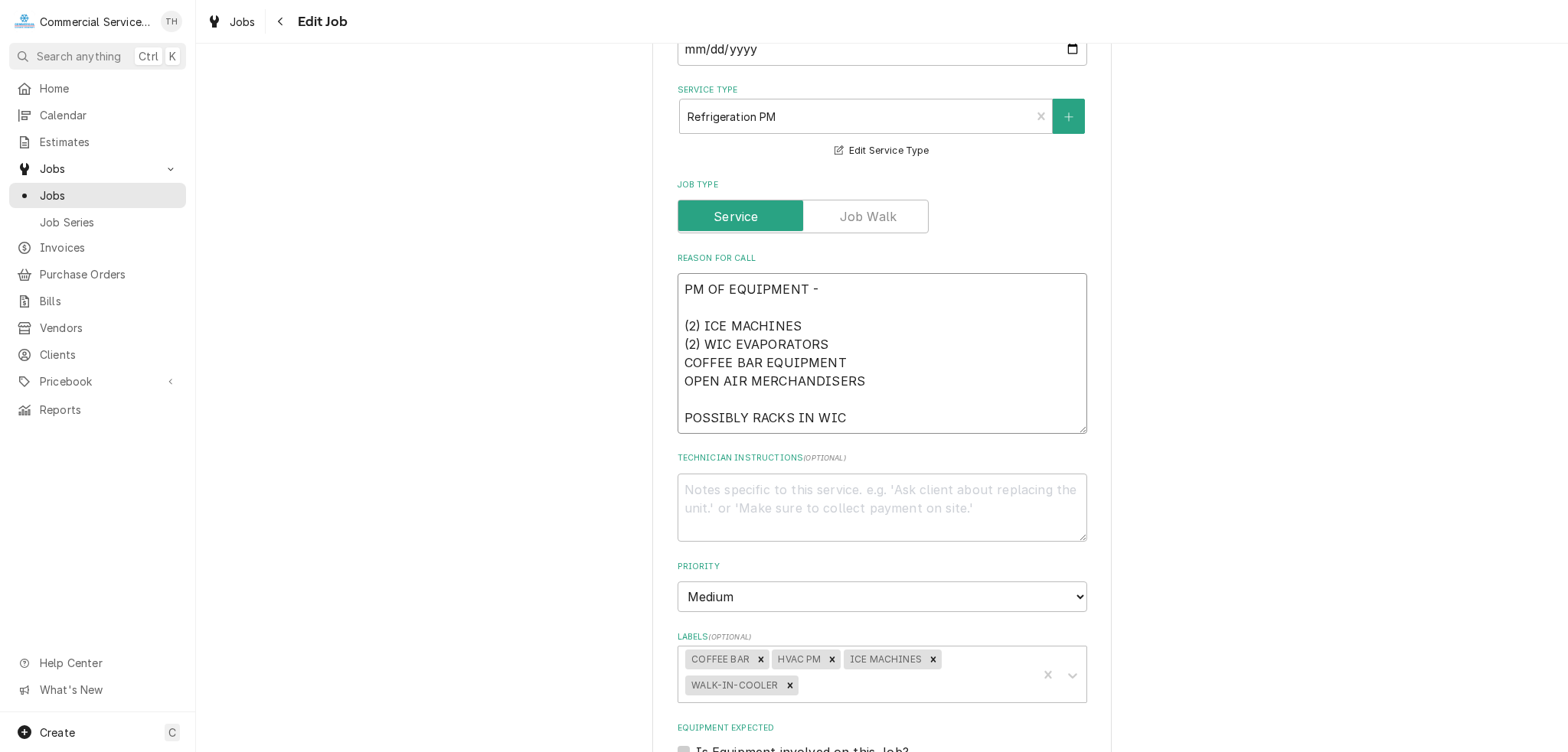
drag, startPoint x: 869, startPoint y: 416, endPoint x: 680, endPoint y: 420, distance: 189.0
click at [680, 420] on textarea "PM OF EQUIPMENT - (2) ICE MACHINES (2) WIC EVAPORATORS COFFEE BAR EQUIPMENT OPE…" at bounding box center [883, 353] width 410 height 161
click at [686, 341] on textarea "PM OF EQUIPMENT - (2) ICE MACHINES (2) WIC EVAPORATORS COFFEE BAR EQUIPMENT OPE…" at bounding box center [883, 353] width 410 height 161
type textarea "x"
type textarea "PM OF EQUIPMENT - (2) ICE MACHINES () WIC EVAPORATORS COFFEE BAR EQUIPMENT OPEN…"
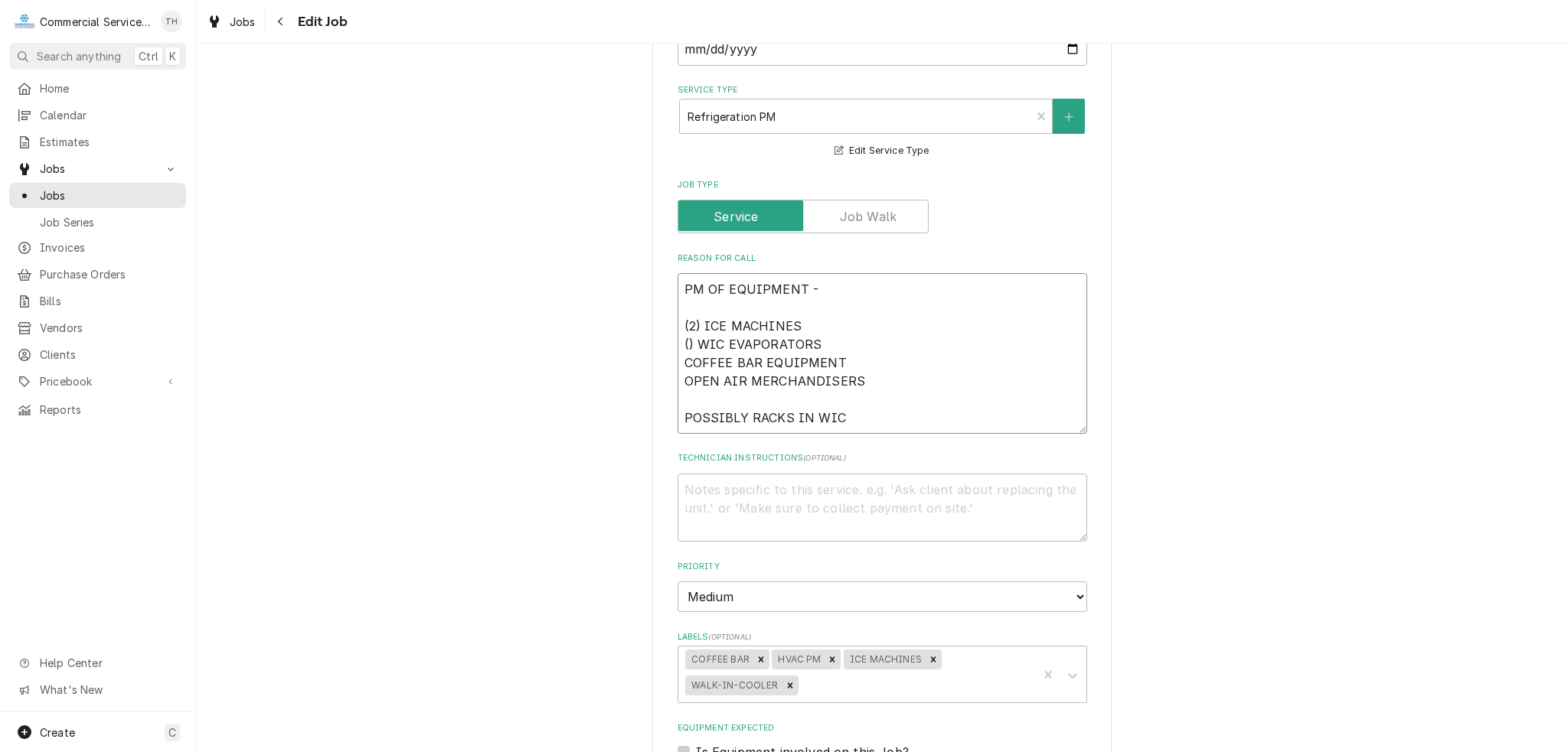
type textarea "x"
type textarea "PM OF EQUIPMENT - (2) ICE MACHINES (3) WIC EVAPORATORS COFFEE BAR EQUIPMENT OPE…"
click at [811, 325] on textarea "PM OF EQUIPMENT - (2) ICE MACHINES (3) WIC EVAPORATORS COFFEE BAR EQUIPMENT OPE…" at bounding box center [883, 353] width 410 height 161
click at [882, 414] on textarea "PM OF EQUIPMENT - (2) ICE MACHINES (3) WIC EVAPORATORS COFFEE BAR EQUIPMENT OPE…" at bounding box center [883, 353] width 410 height 161
type textarea "x"
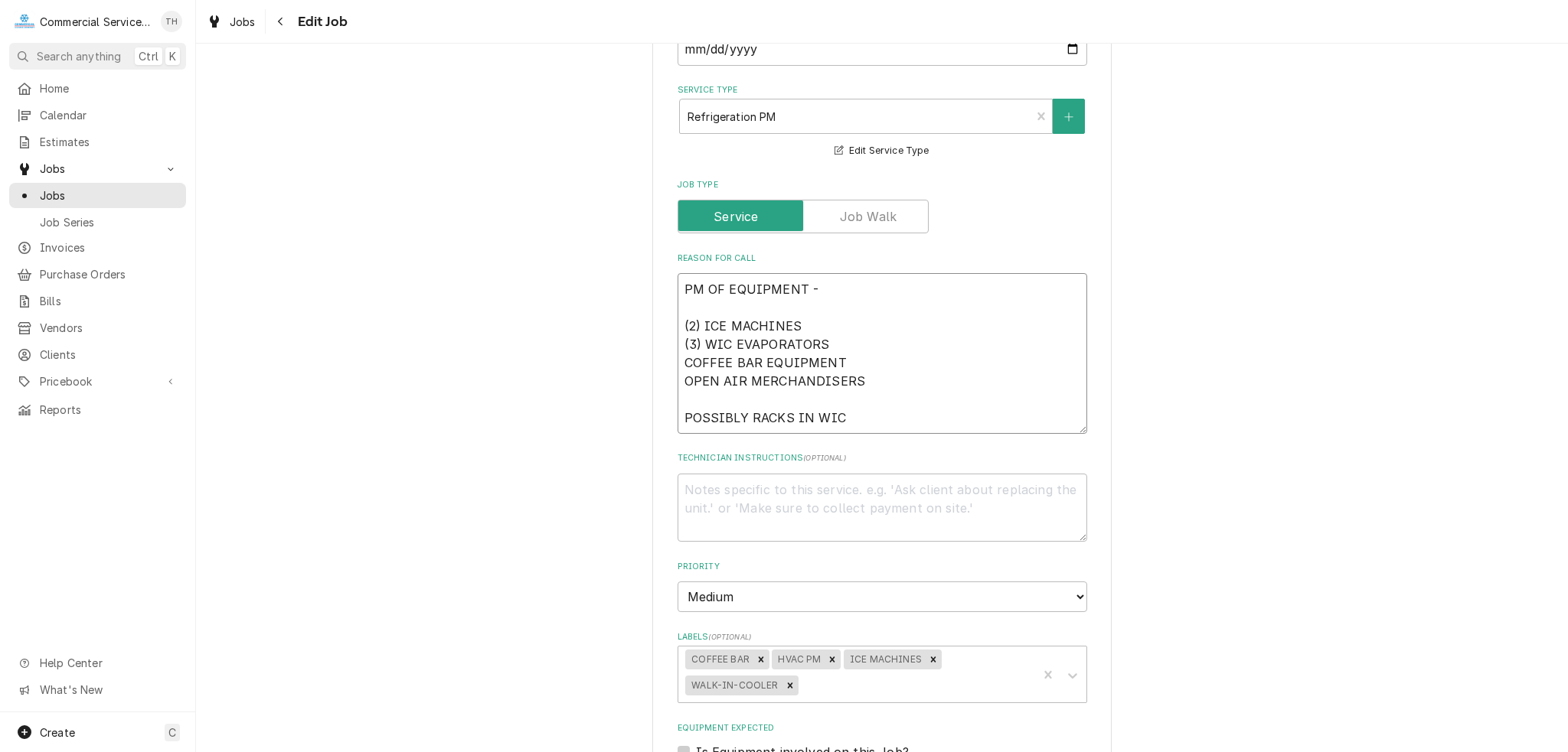
type textarea "PM OF EQUIPMENT - (2) ICE MACHINES (3) WIC EVAPORATORS COFFEE BAR EQUIPMENT OPE…"
type textarea "x"
type textarea "PM OF EQUIPMENT - (2) ICE MACHINES (3) WIC EVAPORATORS COFFEE BAR EQUIPMENT OPE…"
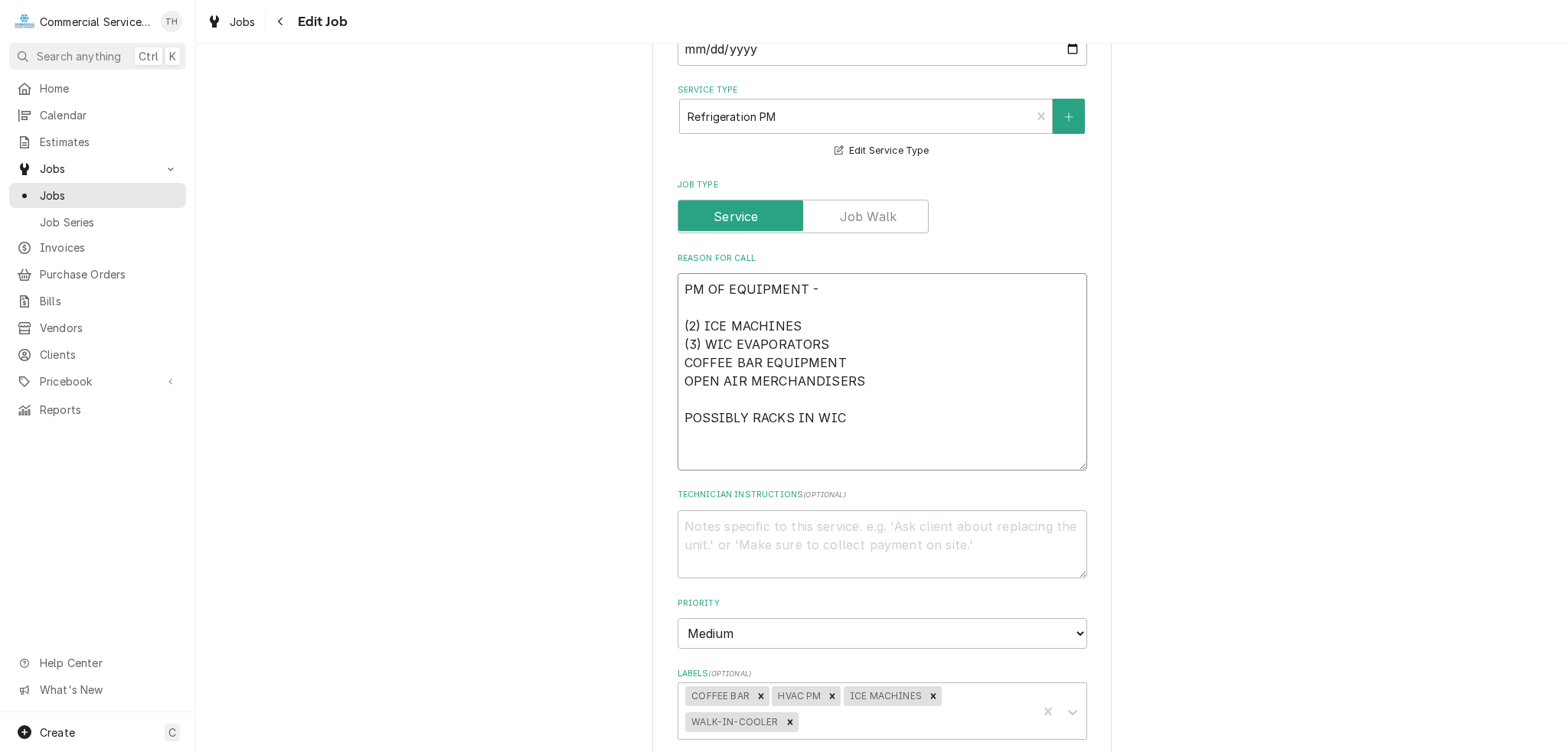
type textarea "x"
type textarea "PM OF EQUIPMENT - (2) ICE MACHINES (3) WIC EVAPORATORS COFFEE BAR EQUIPMENT OPE…"
type textarea "x"
type textarea "PM OF EQUIPMENT - (2) ICE MACHINES (3) WIC EVAPORATORS COFFEE BAR EQUIPMENT OPE…"
type textarea "x"
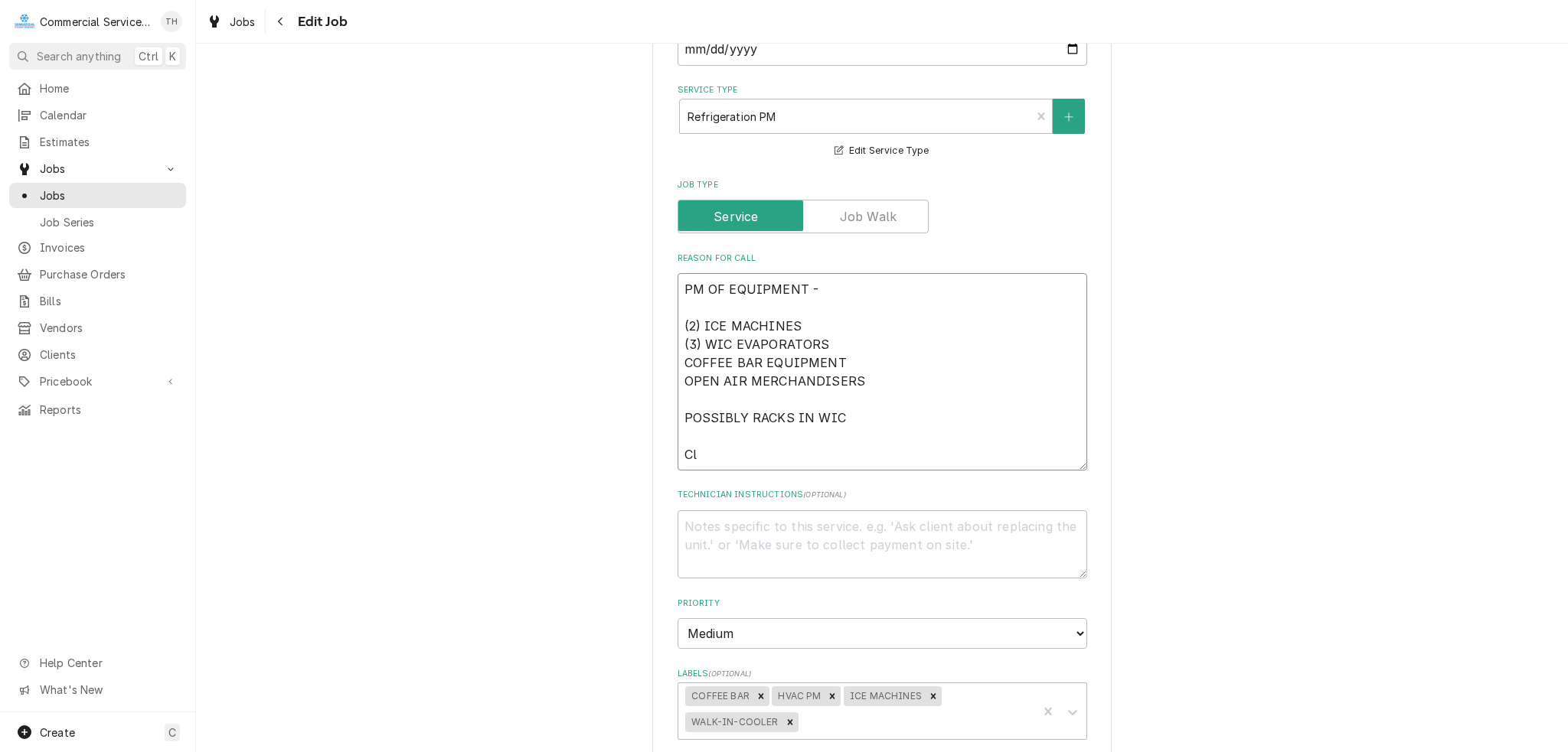
type textarea "PM OF EQUIPMENT - (2) ICE MACHINES (3) WIC EVAPORATORS COFFEE BAR EQUIPMENT OPE…"
type textarea "x"
type textarea "PM OF EQUIPMENT - (2) ICE MACHINES (3) WIC EVAPORATORS COFFEE BAR EQUIPMENT OPE…"
type textarea "x"
type textarea "PM OF EQUIPMENT - (2) ICE MACHINES (3) WIC EVAPORATORS COFFEE BAR EQUIPMENT OPE…"
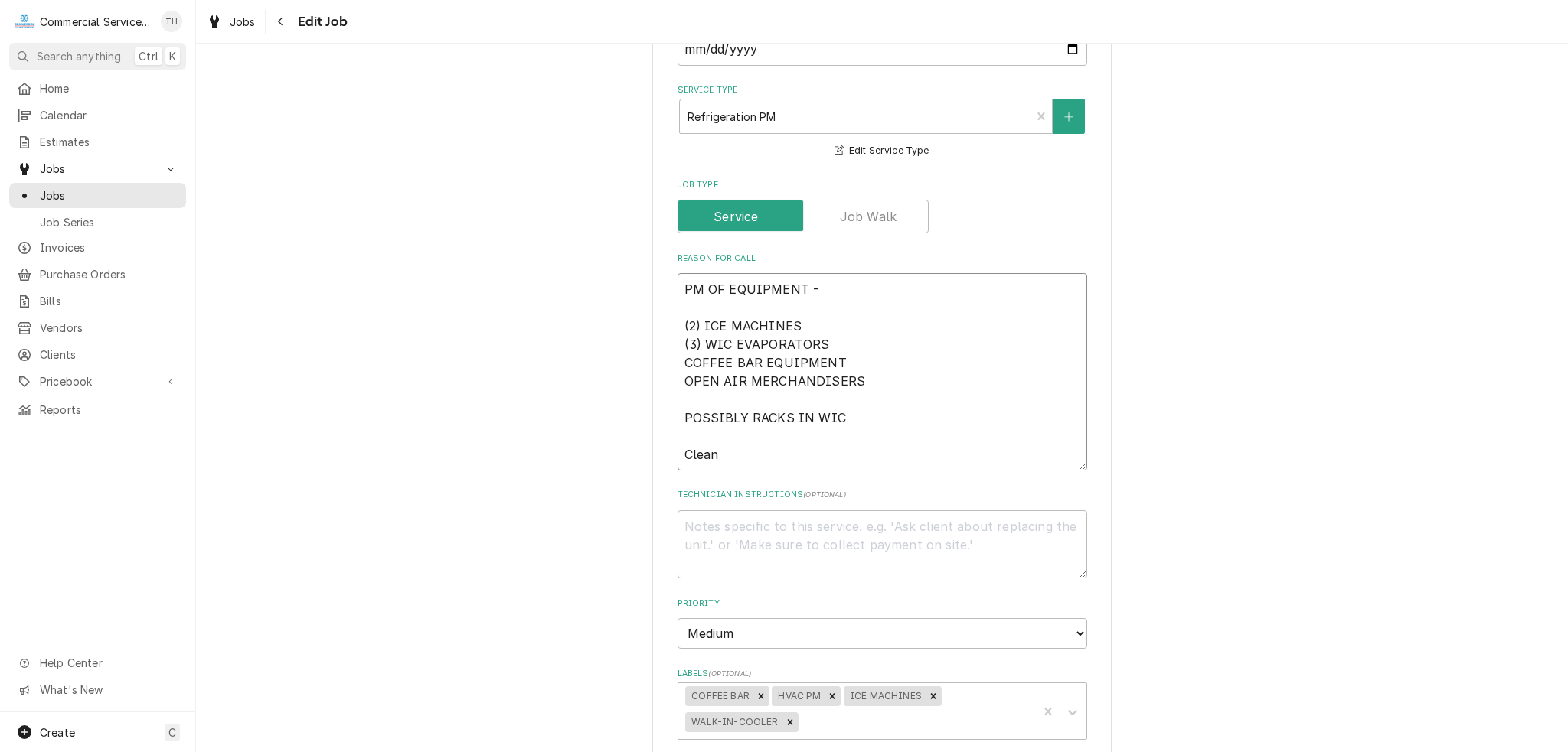
type textarea "x"
type textarea "PM OF EQUIPMENT - (2) ICE MACHINES (3) WIC EVAPORATORS COFFEE BAR EQUIPMENT OPE…"
type textarea "x"
type textarea "PM OF EQUIPMENT - (2) ICE MACHINES (3) WIC EVAPORATORS COFFEE BAR EQUIPMENT OPE…"
type textarea "x"
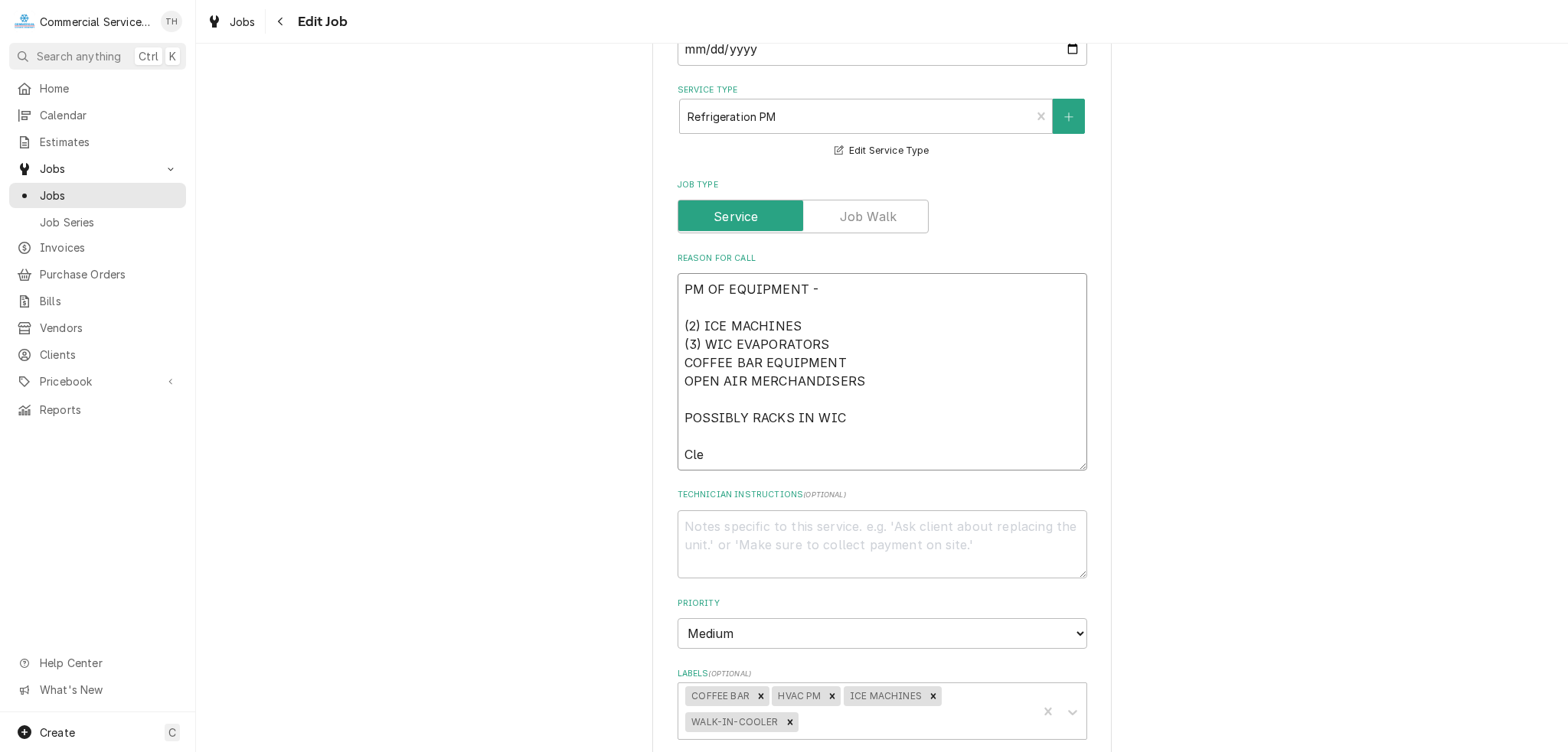
type textarea "PM OF EQUIPMENT - (2) ICE MACHINES (3) WIC EVAPORATORS COFFEE BAR EQUIPMENT OPE…"
type textarea "x"
type textarea "PM OF EQUIPMENT - (2) ICE MACHINES (3) WIC EVAPORATORS COFFEE BAR EQUIPMENT OPE…"
type textarea "x"
type textarea "PM OF EQUIPMENT - (2) ICE MACHINES (3) WIC EVAPORATORS COFFEE BAR EQUIPMENT OPE…"
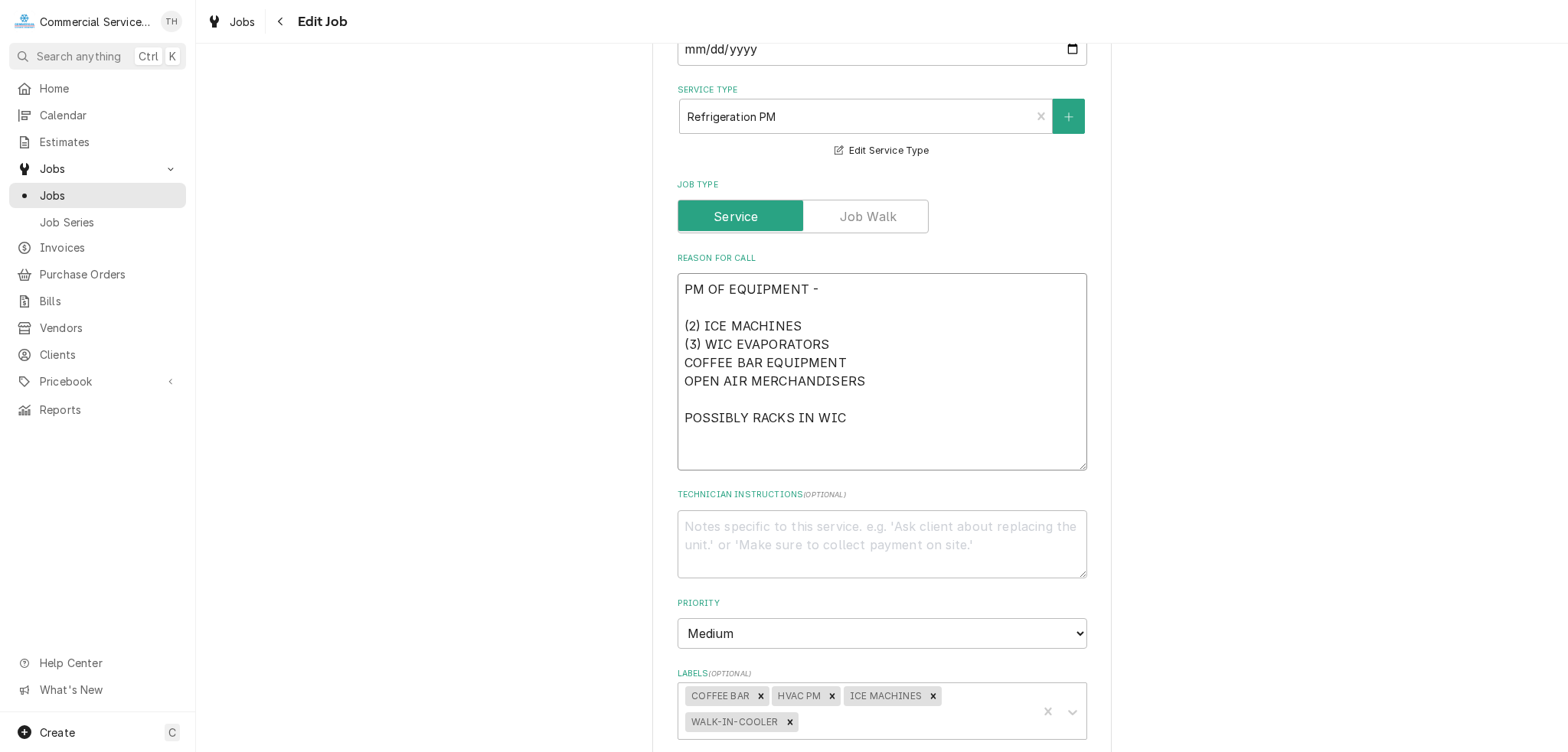
type textarea "x"
type textarea "PM OF EQUIPMENT - (2) ICE MACHINES (3) WIC EVAPORATORS COFFEE BAR EQUIPMENT OPE…"
type textarea "x"
type textarea "PM OF EQUIPMENT - (2) ICE MACHINES (3) WIC EVAPORATORS COFFEE BAR EQUIPMENT OPE…"
type textarea "x"
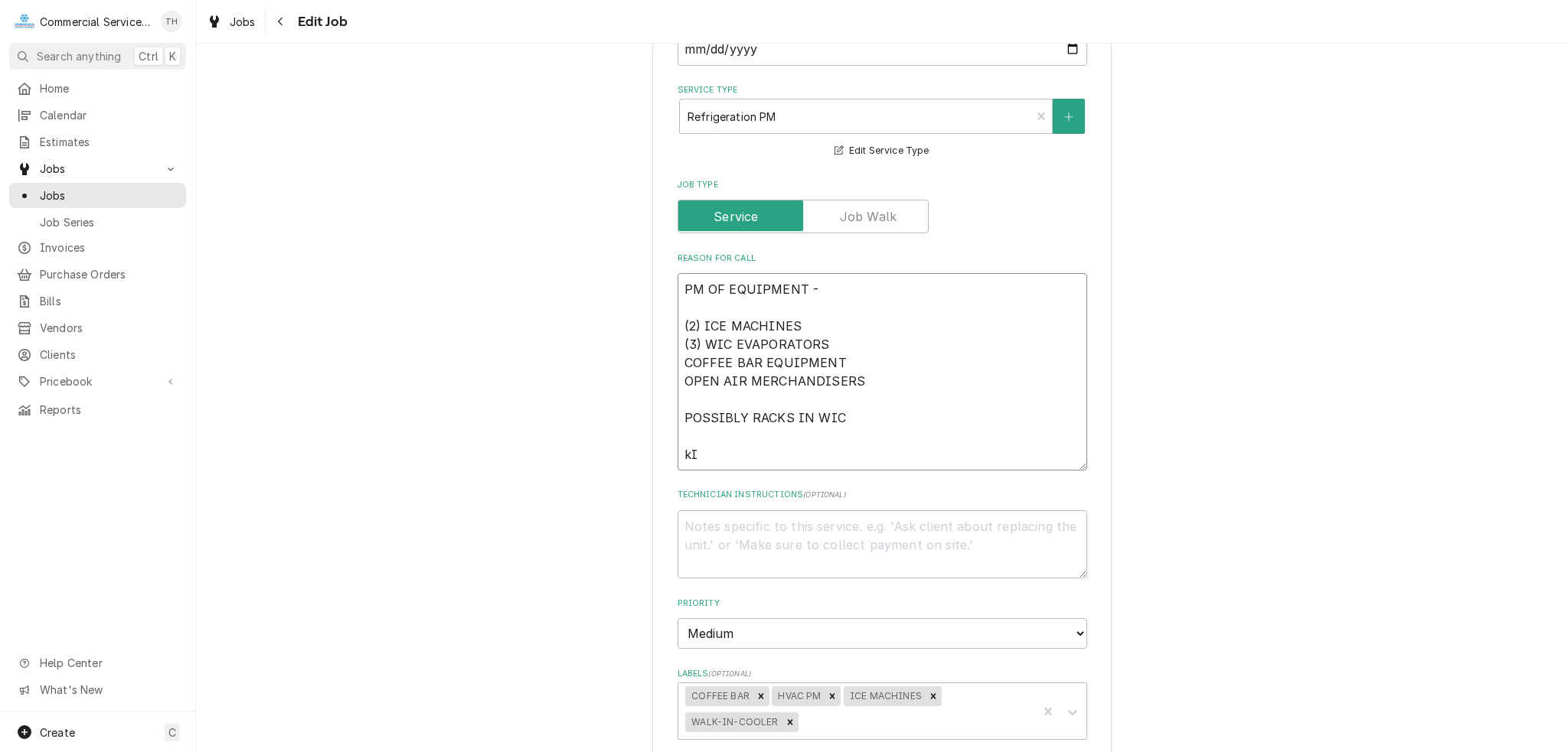
type textarea "PM OF EQUIPMENT - (2) ICE MACHINES (3) WIC EVAPORATORS COFFEE BAR EQUIPMENT OPE…"
type textarea "x"
type textarea "PM OF EQUIPMENT - (2) ICE MACHINES (3) WIC EVAPORATORS COFFEE BAR EQUIPMENT OPE…"
type textarea "x"
type textarea "PM OF EQUIPMENT - (2) ICE MACHINES (3) WIC EVAPORATORS COFFEE BAR EQUIPMENT OPE…"
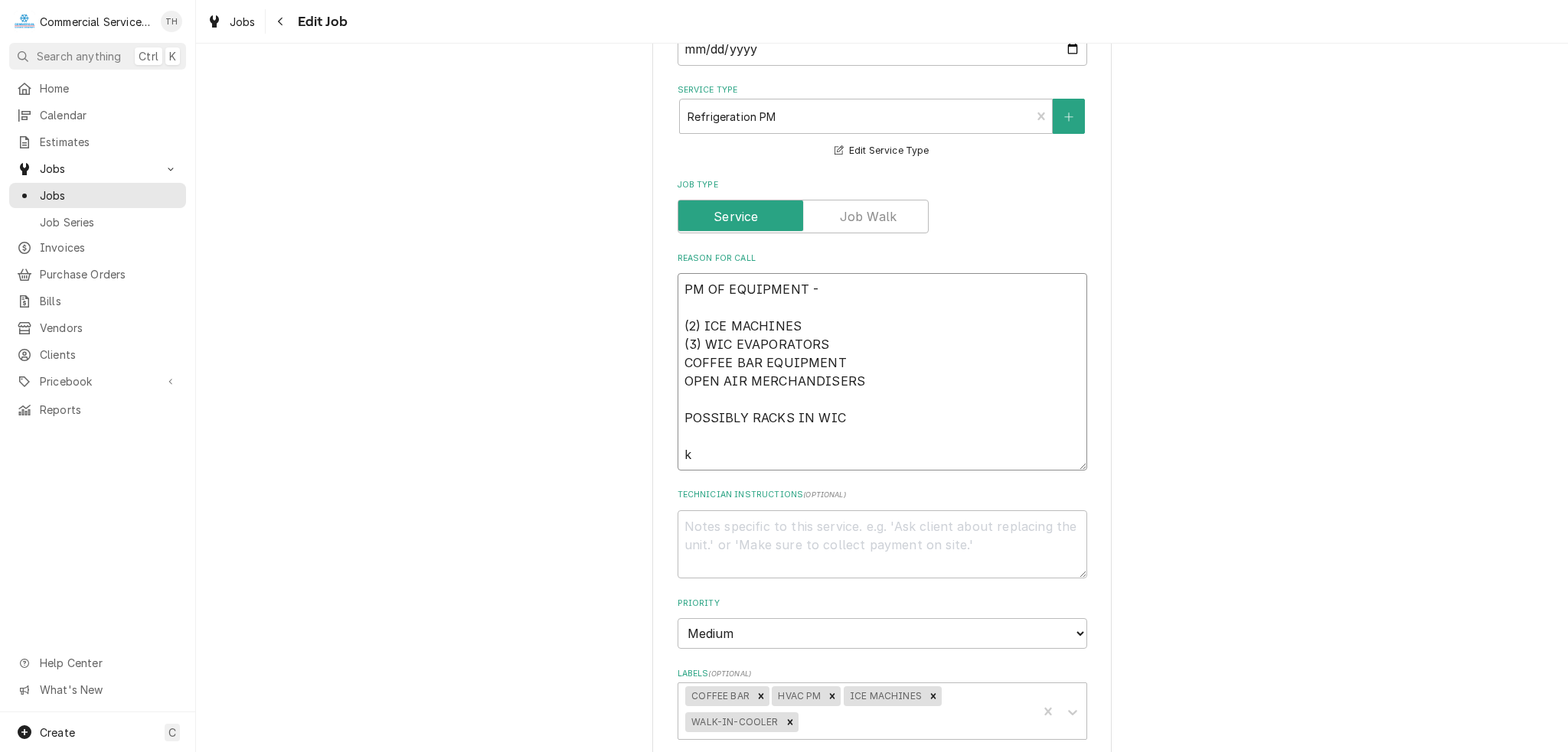
type textarea "x"
type textarea "PM OF EQUIPMENT - (2) ICE MACHINES (3) WIC EVAPORATORS COFFEE BAR EQUIPMENT OPE…"
type textarea "x"
type textarea "PM OF EQUIPMENT - (2) ICE MACHINES (3) WIC EVAPORATORS COFFEE BAR EQUIPMENT OPE…"
type textarea "x"
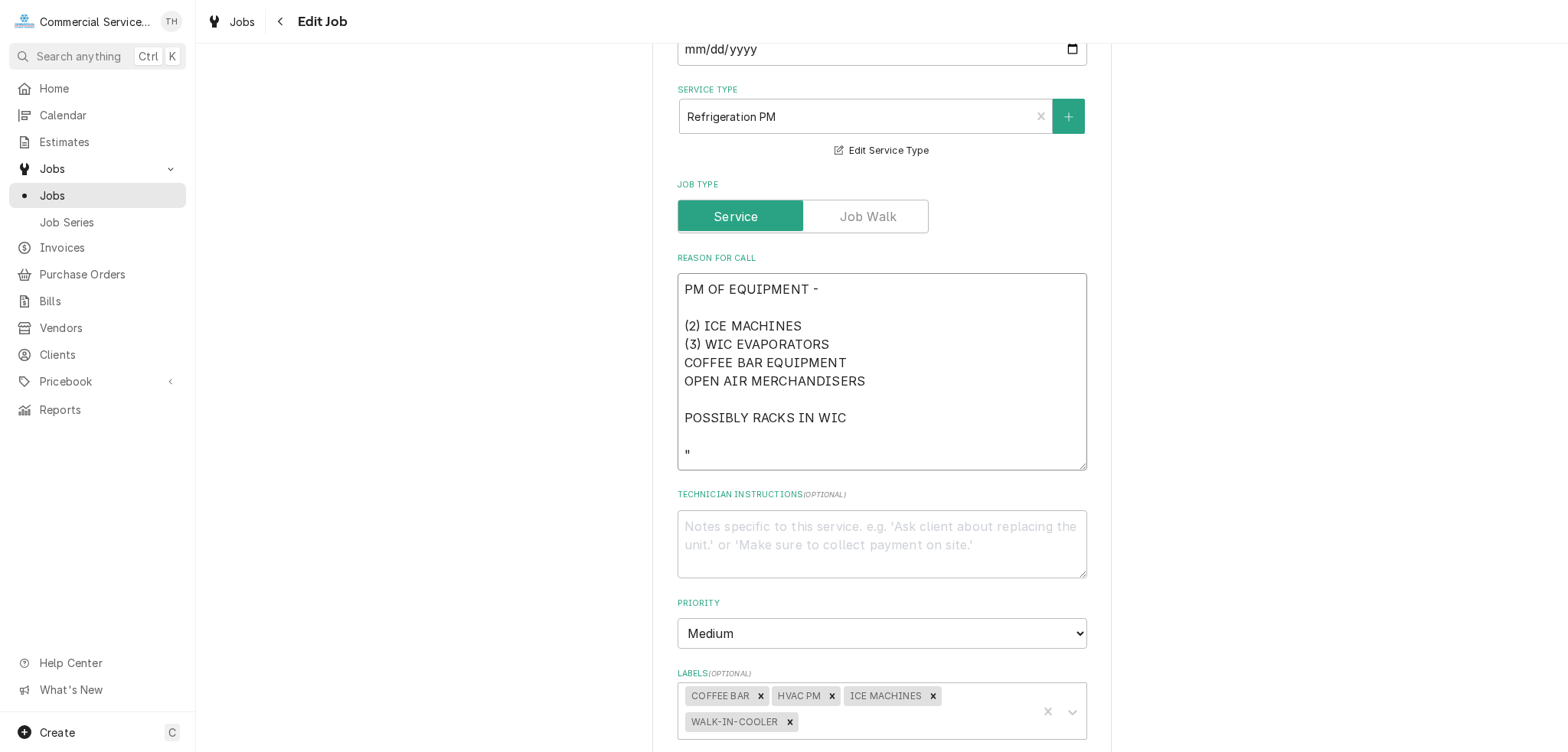
type textarea "PM OF EQUIPMENT - (2) ICE MACHINES (3) WIC EVAPORATORS COFFEE BAR EQUIPMENT OPE…"
type textarea "x"
type textarea "PM OF EQUIPMENT - (2) ICE MACHINES (3) WIC EVAPORATORS COFFEE BAR EQUIPMENT OPE…"
type textarea "x"
type textarea "PM OF EQUIPMENT - (2) ICE MACHINES (3) WIC EVAPORATORS COFFEE BAR EQUIPMENT OPE…"
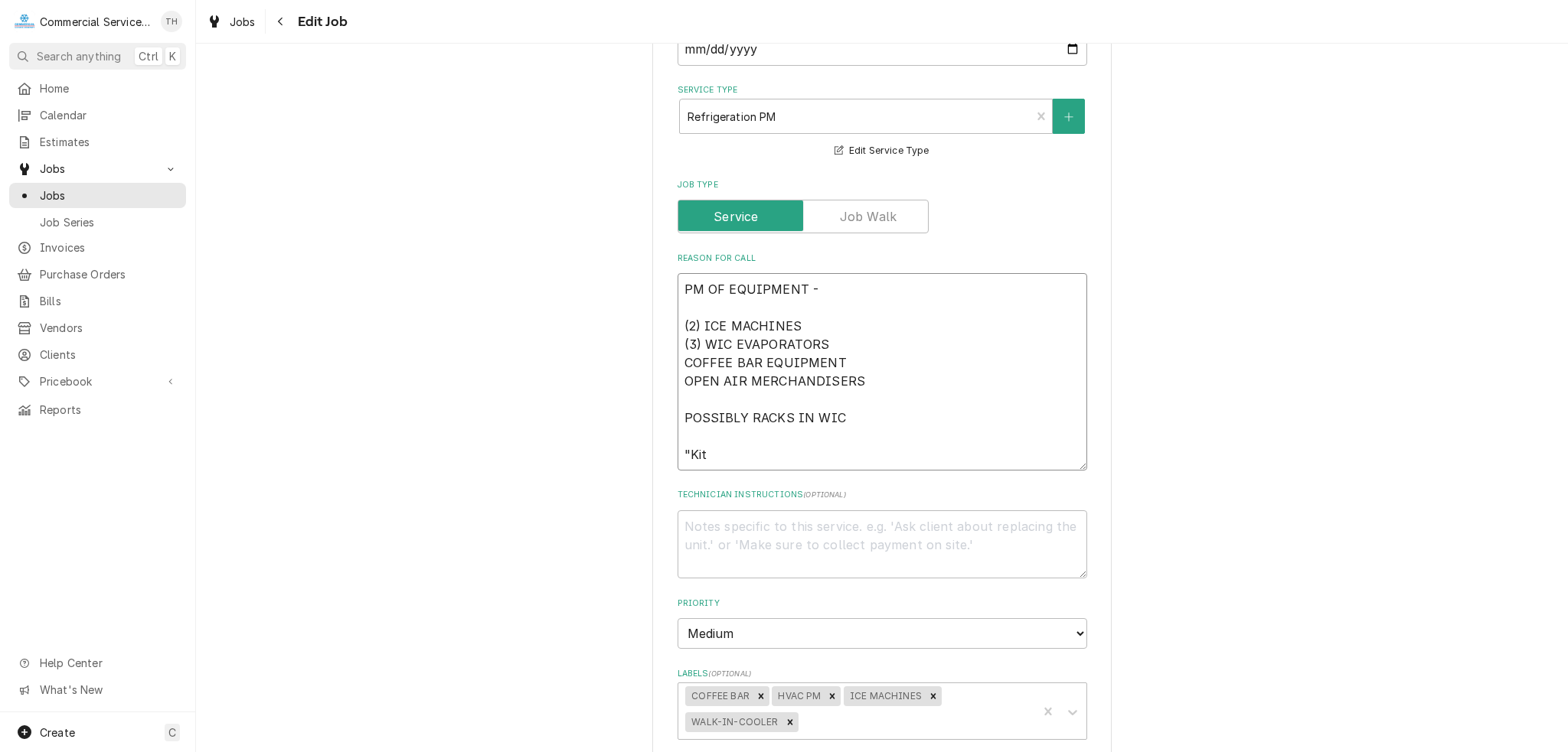
type textarea "x"
type textarea "PM OF EQUIPMENT - (2) ICE MACHINES (3) WIC EVAPORATORS COFFEE BAR EQUIPMENT OPE…"
type textarea "x"
type textarea "PM OF EQUIPMENT - (2) ICE MACHINES (3) WIC EVAPORATORS COFFEE BAR EQUIPMENT OPE…"
type textarea "x"
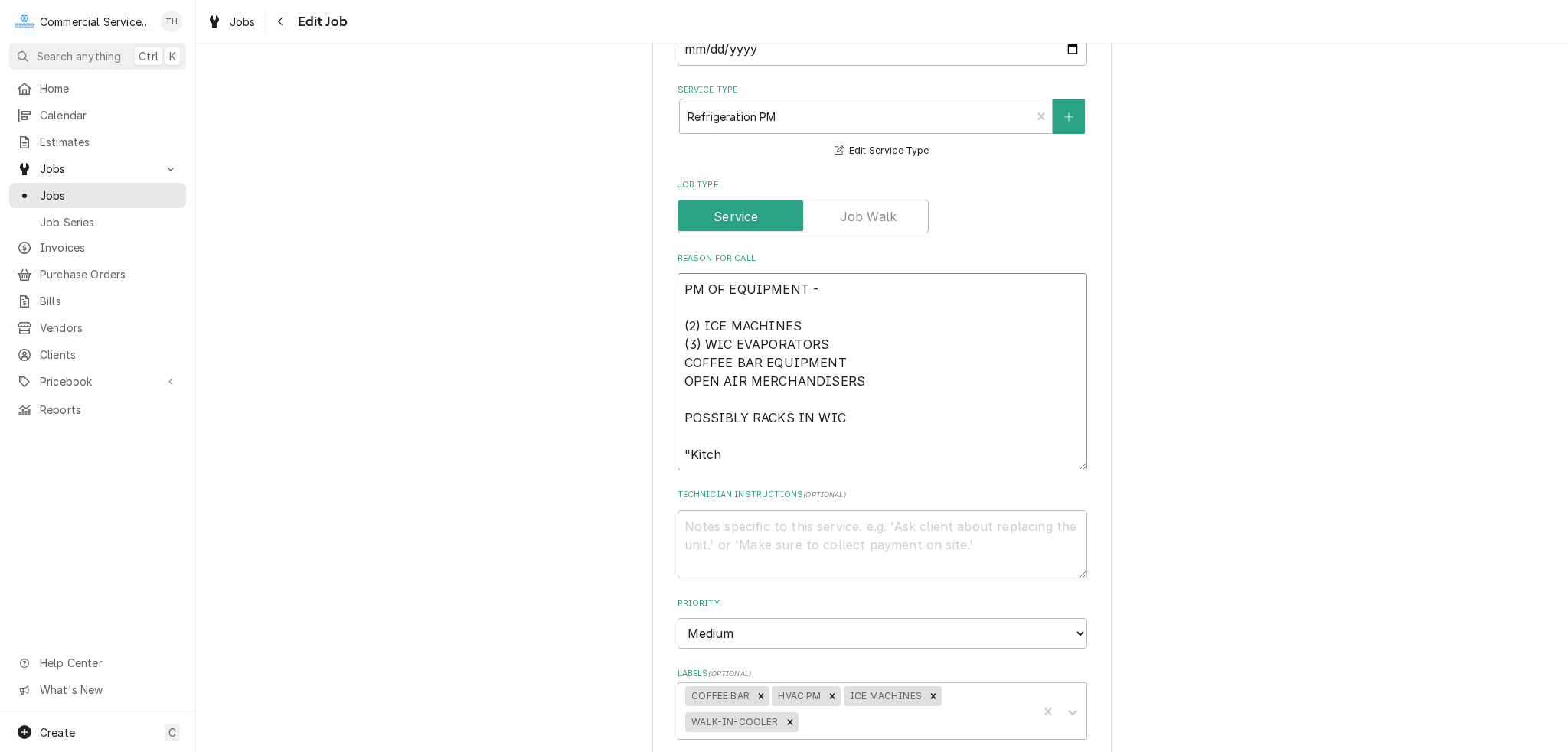
type textarea "PM OF EQUIPMENT - (2) ICE MACHINES (3) WIC EVAPORATORS COFFEE BAR EQUIPMENT OPE…"
type textarea "x"
type textarea "PM OF EQUIPMENT - (2) ICE MACHINES (3) WIC EVAPORATORS COFFEE BAR EQUIPMENT OPE…"
type textarea "x"
type textarea "PM OF EQUIPMENT - (2) ICE MACHINES (3) WIC EVAPORATORS COFFEE BAR EQUIPMENT OPE…"
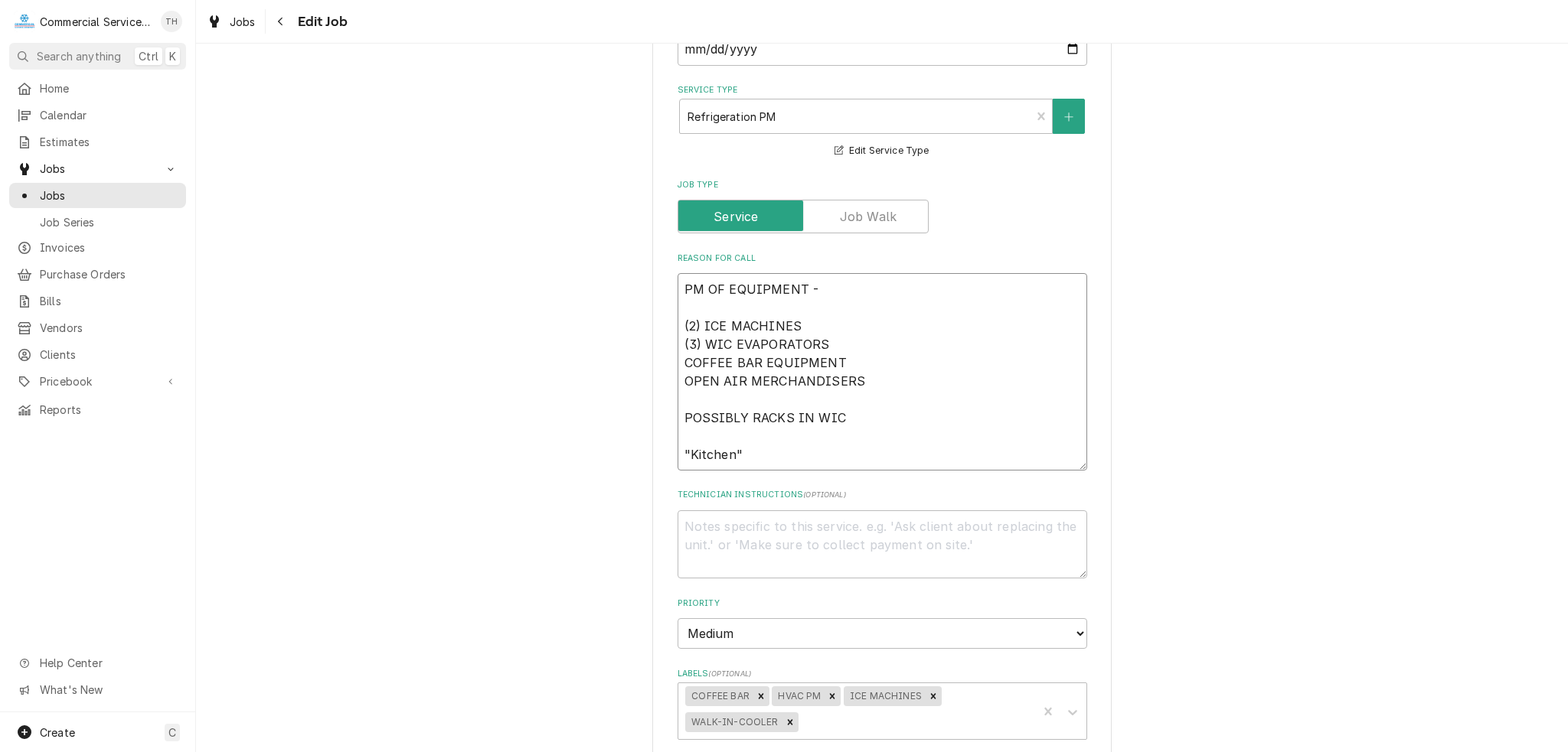
type textarea "x"
type textarea "PM OF EQUIPMENT - (2) ICE MACHINES (3) WIC EVAPORATORS COFFEE BAR EQUIPMENT OPE…"
type textarea "x"
type textarea "PM OF EQUIPMENT - (2) ICE MACHINES (3) WIC EVAPORATORS COFFEE BAR EQUIPMENT OPE…"
type textarea "x"
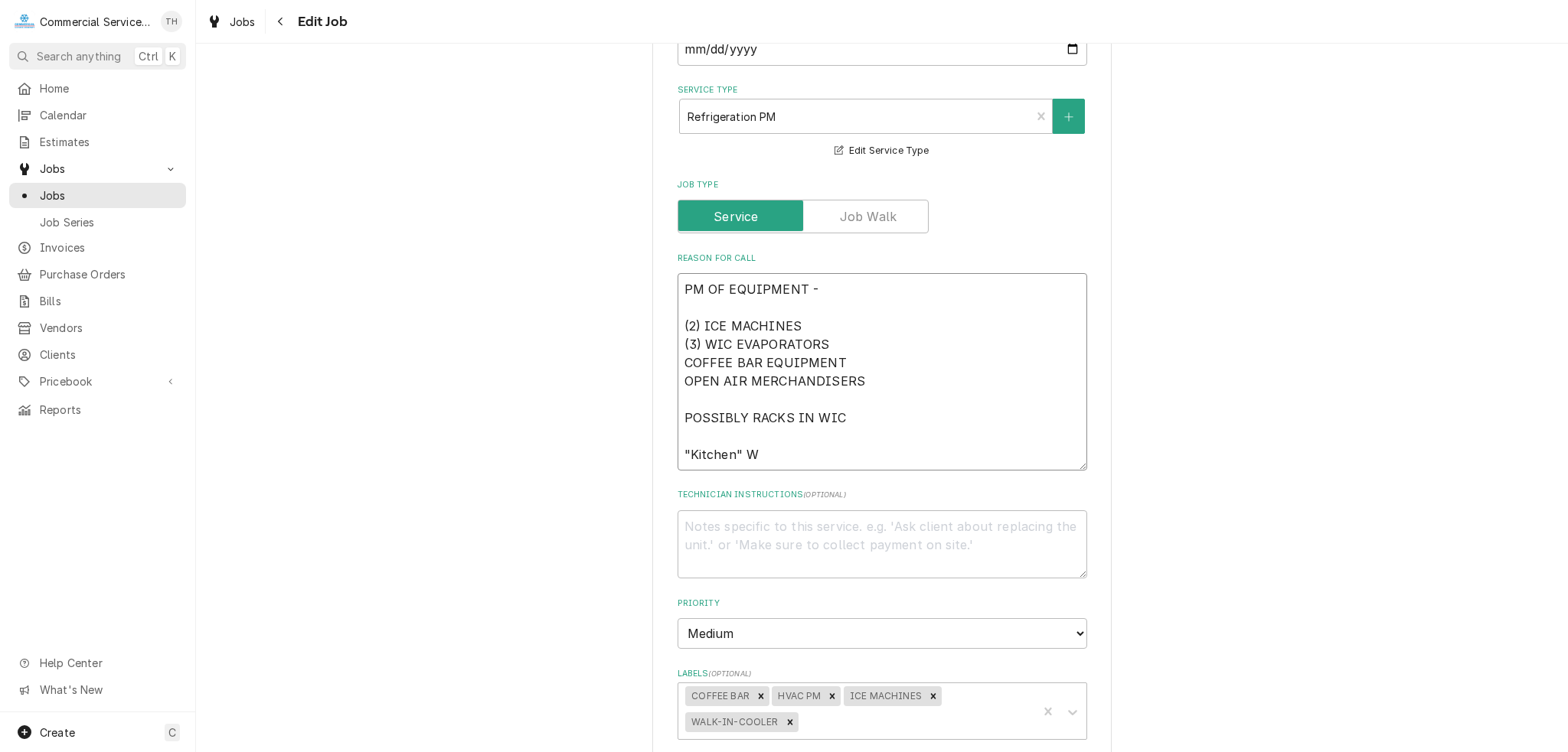
type textarea "PM OF EQUIPMENT - (2) ICE MACHINES (3) WIC EVAPORATORS COFFEE BAR EQUIPMENT OPE…"
type textarea "x"
type textarea "PM OF EQUIPMENT - (2) ICE MACHINES (3) WIC EVAPORATORS COFFEE BAR EQUIPMENT OPE…"
type textarea "x"
type textarea "PM OF EQUIPMENT - (2) ICE MACHINES (3) WIC EVAPORATORS COFFEE BAR EQUIPMENT OPE…"
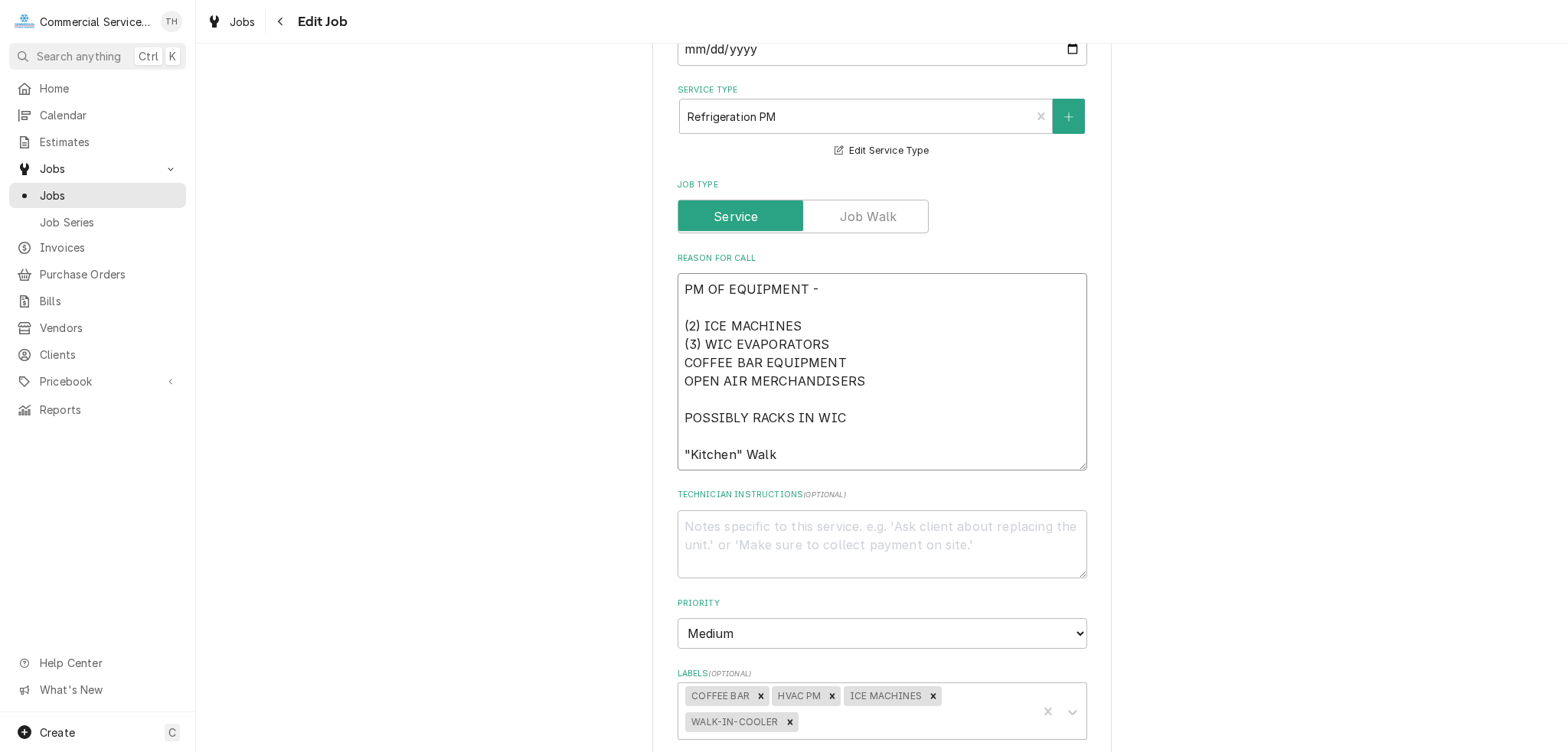
type textarea "x"
type textarea "PM OF EQUIPMENT - (2) ICE MACHINES (3) WIC EVAPORATORS COFFEE BAR EQUIPMENT OPE…"
type textarea "x"
type textarea "PM OF EQUIPMENT - (2) ICE MACHINES (3) WIC EVAPORATORS COFFEE BAR EQUIPMENT OPE…"
type textarea "x"
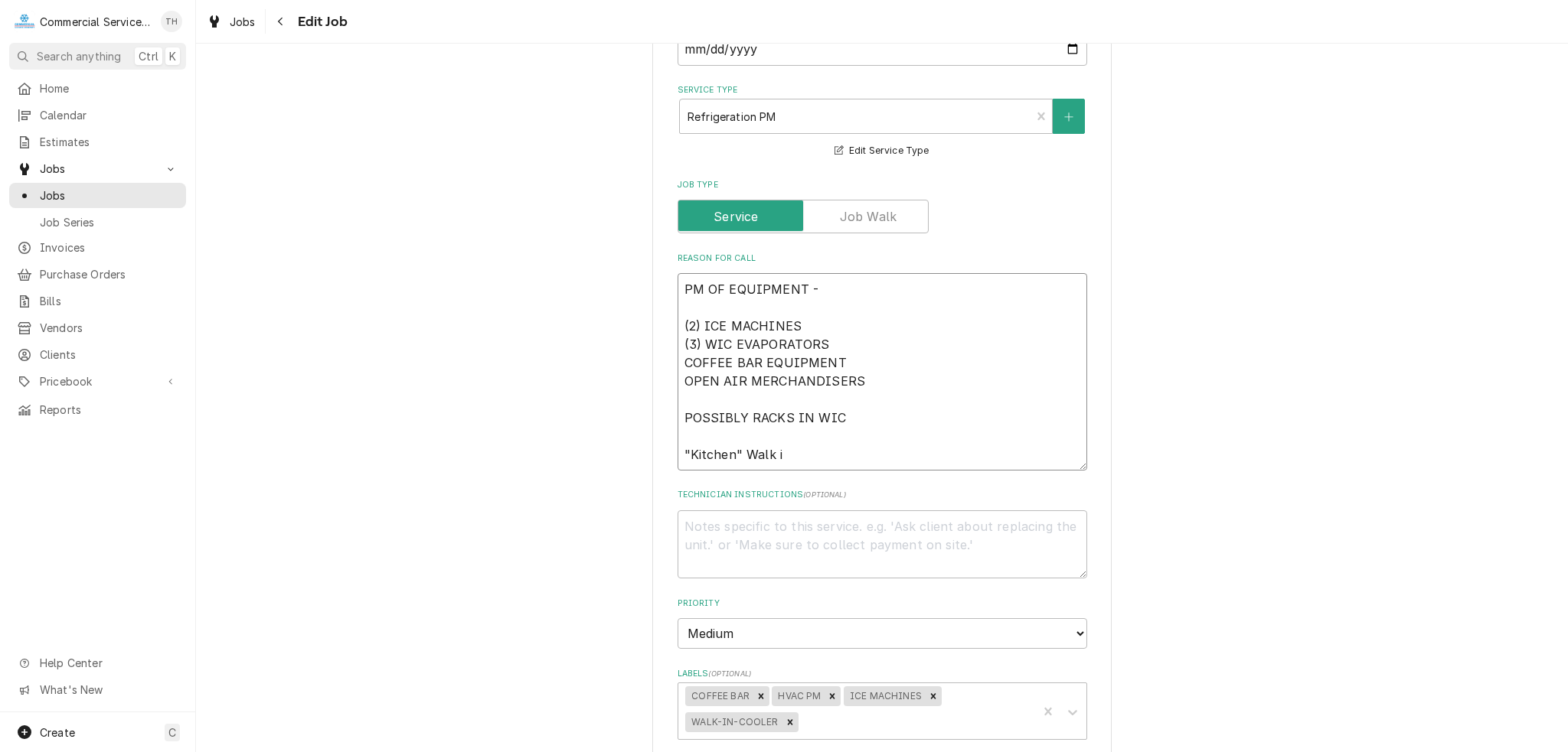
type textarea "PM OF EQUIPMENT - (2) ICE MACHINES (3) WIC EVAPORATORS COFFEE BAR EQUIPMENT OPE…"
type textarea "x"
type textarea "PM OF EQUIPMENT - (2) ICE MACHINES (3) WIC EVAPORATORS COFFEE BAR EQUIPMENT OPE…"
type textarea "x"
type textarea "PM OF EQUIPMENT - (2) ICE MACHINES (3) WIC EVAPORATORS COFFEE BAR EQUIPMENT OPE…"
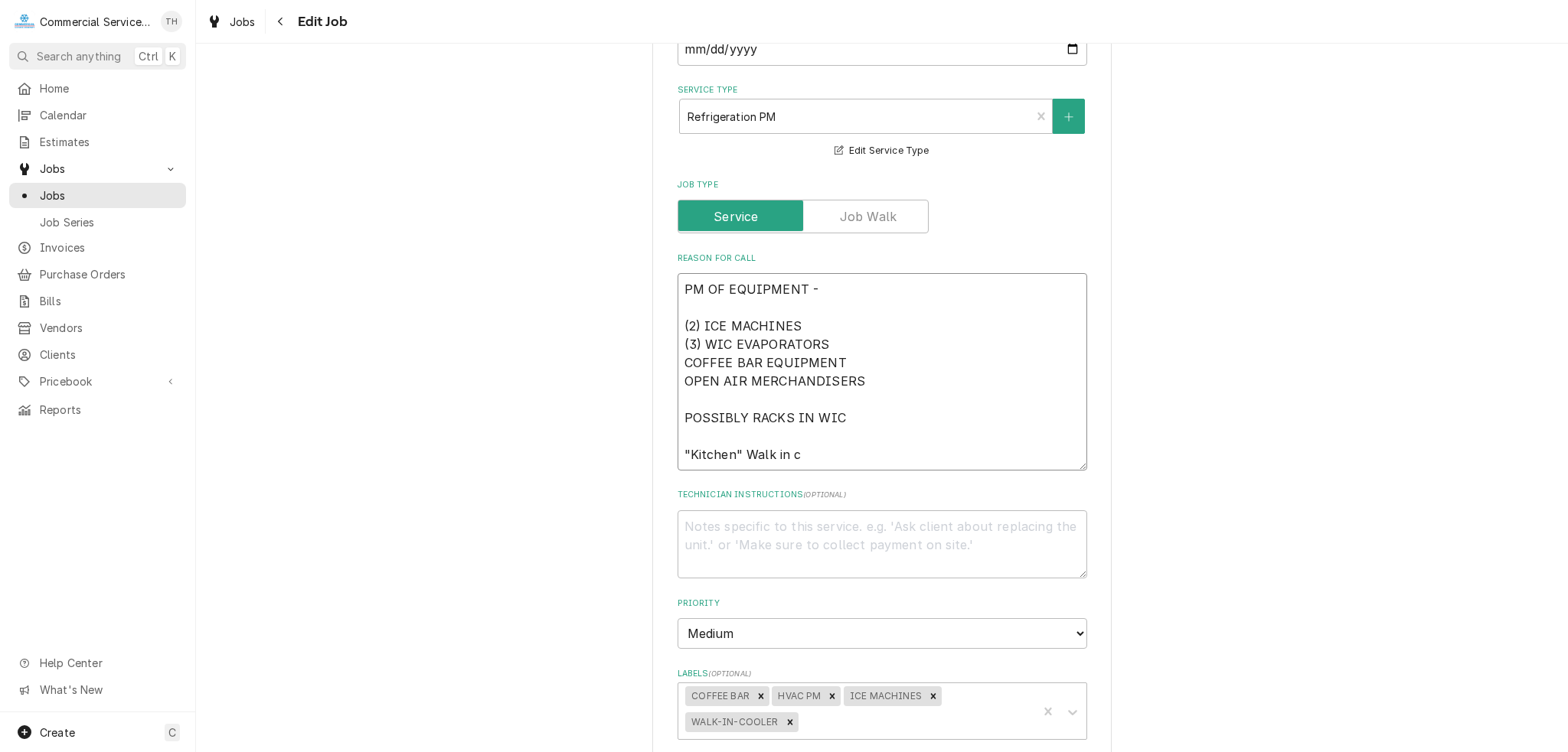
type textarea "x"
type textarea "PM OF EQUIPMENT - (2) ICE MACHINES (3) WIC EVAPORATORS COFFEE BAR EQUIPMENT OPE…"
type textarea "x"
type textarea "PM OF EQUIPMENT - (2) ICE MACHINES (3) WIC EVAPORATORS COFFEE BAR EQUIPMENT OPE…"
type textarea "x"
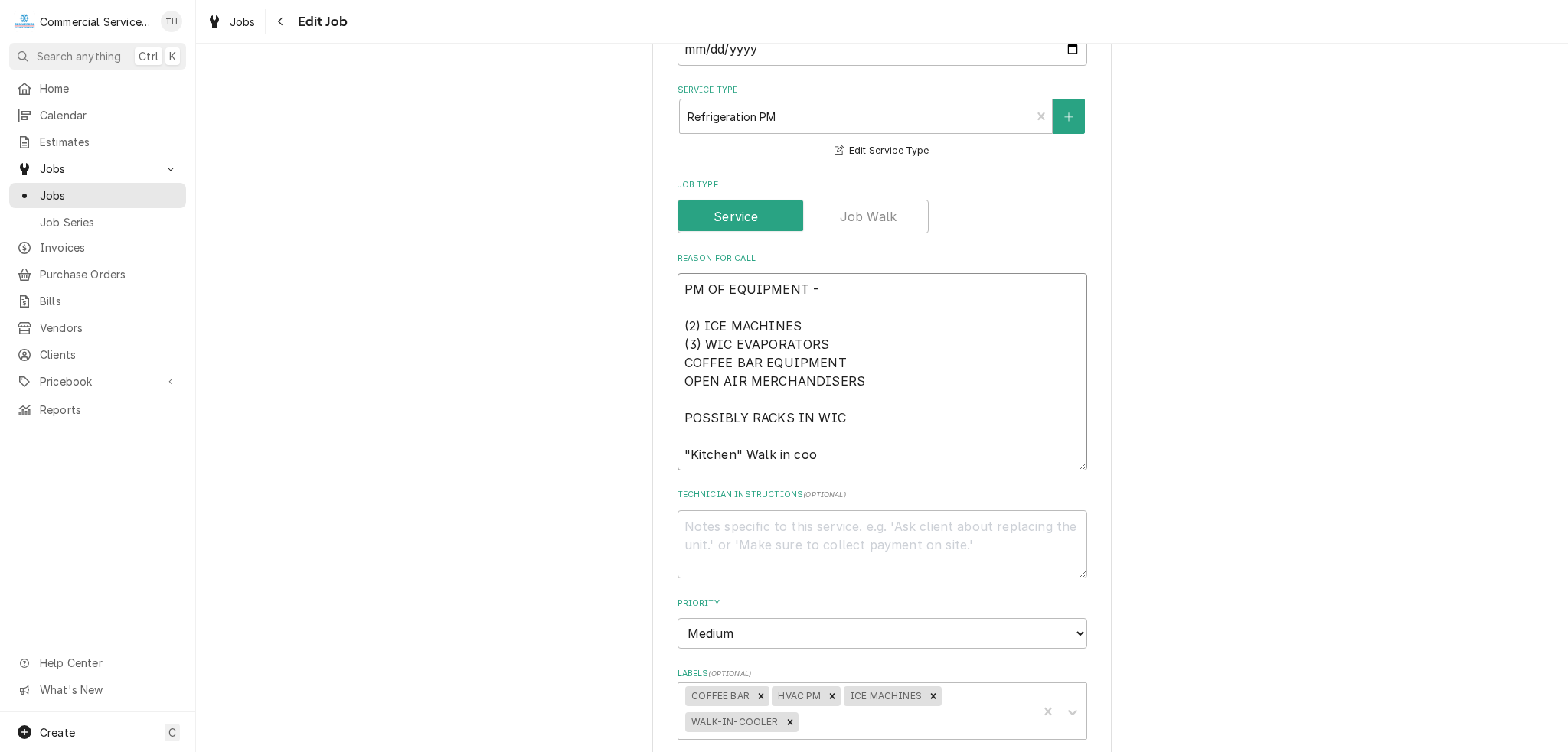
type textarea "PM OF EQUIPMENT - (2) ICE MACHINES (3) WIC EVAPORATORS COFFEE BAR EQUIPMENT OPE…"
type textarea "x"
type textarea "PM OF EQUIPMENT - (2) ICE MACHINES (3) WIC EVAPORATORS COFFEE BAR EQUIPMENT OPE…"
type textarea "x"
type textarea "PM OF EQUIPMENT - (2) ICE MACHINES (3) WIC EVAPORATORS COFFEE BAR EQUIPMENT OPE…"
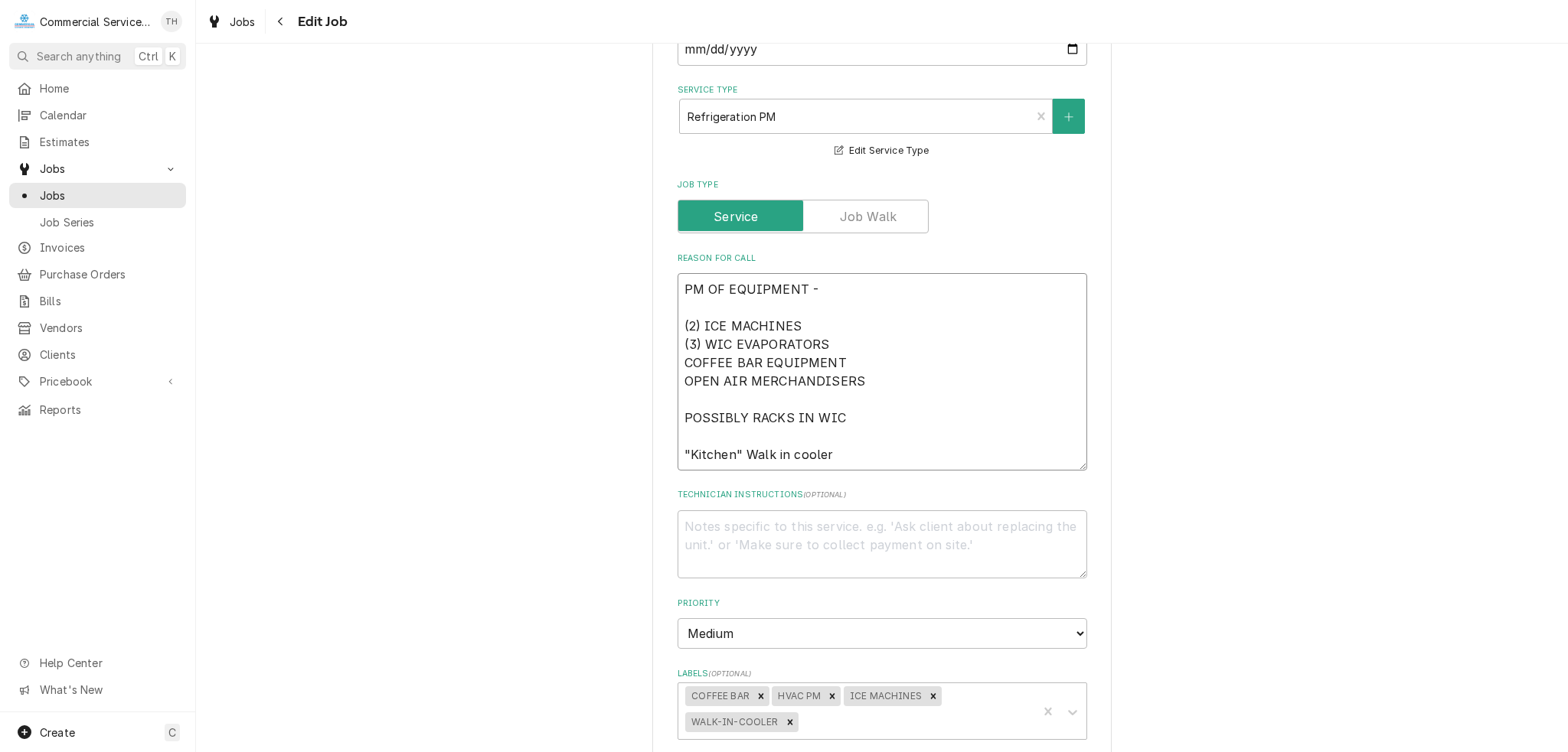
type textarea "x"
type textarea "PM OF EQUIPMENT - (2) ICE MACHINES (3) WIC EVAPORATORS COFFEE BAR EQUIPMENT OPE…"
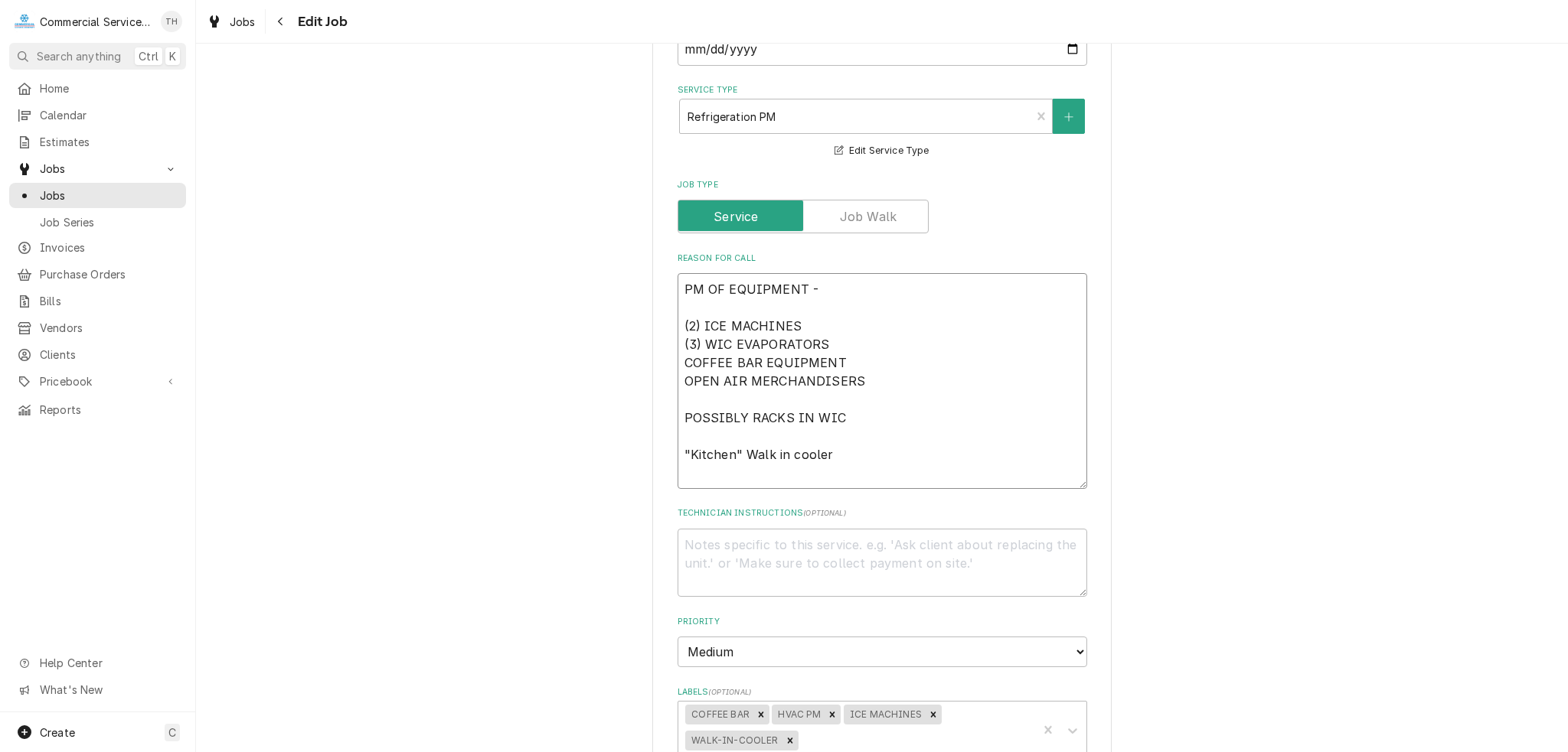
type textarea "x"
type textarea "PM OF EQUIPMENT - (2) ICE MACHINES (3) WIC EVAPORATORS COFFEE BAR EQUIPMENT OPE…"
type textarea "x"
type textarea "PM OF EQUIPMENT - (2) ICE MACHINES (3) WIC EVAPORATORS COFFEE BAR EQUIPMENT OPE…"
type textarea "x"
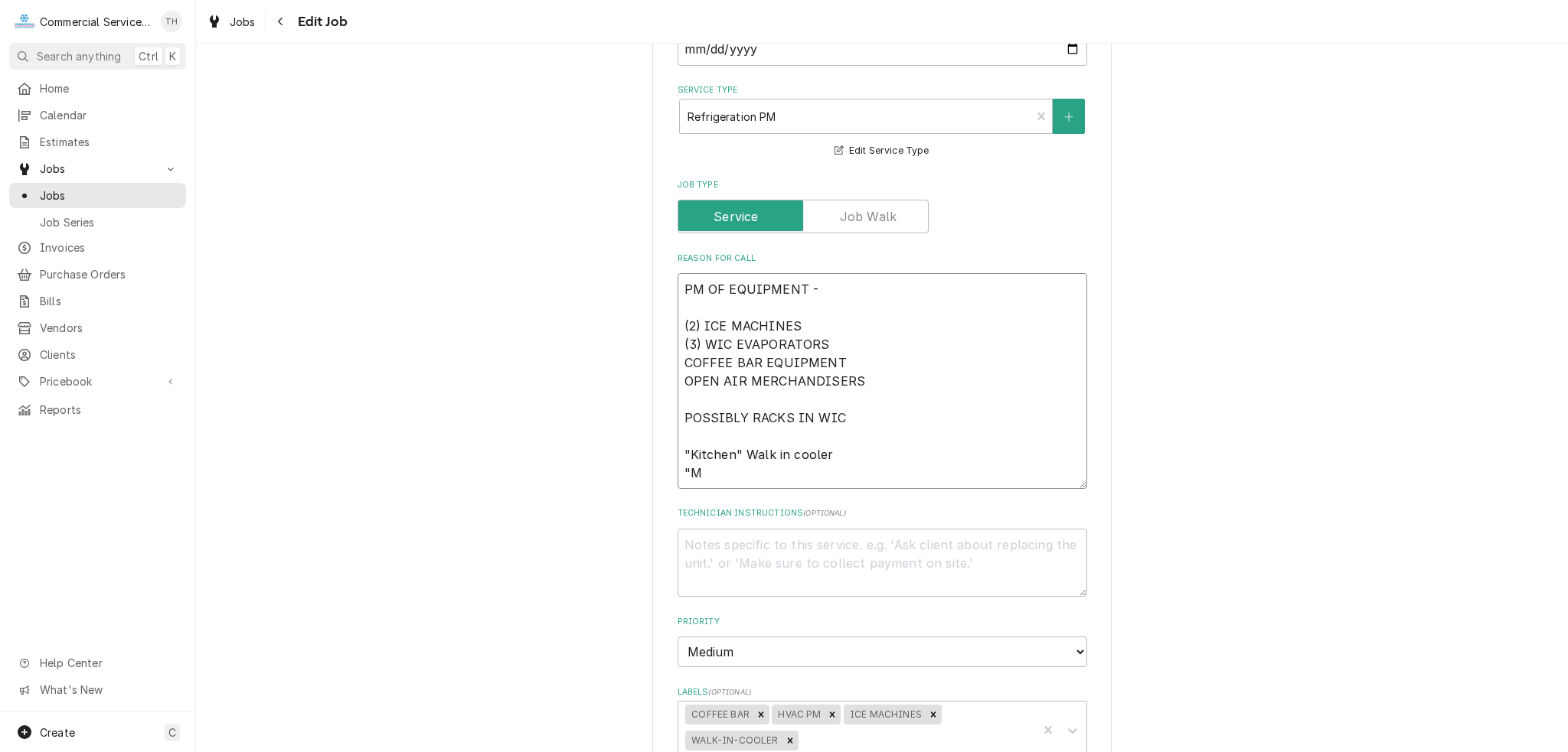
type textarea "PM OF EQUIPMENT - (2) ICE MACHINES (3) WIC EVAPORATORS COFFEE BAR EQUIPMENT OPE…"
type textarea "x"
type textarea "PM OF EQUIPMENT - (2) ICE MACHINES (3) WIC EVAPORATORS COFFEE BAR EQUIPMENT OPE…"
type textarea "x"
type textarea "PM OF EQUIPMENT - (2) ICE MACHINES (3) WIC EVAPORATORS COFFEE BAR EQUIPMENT OPE…"
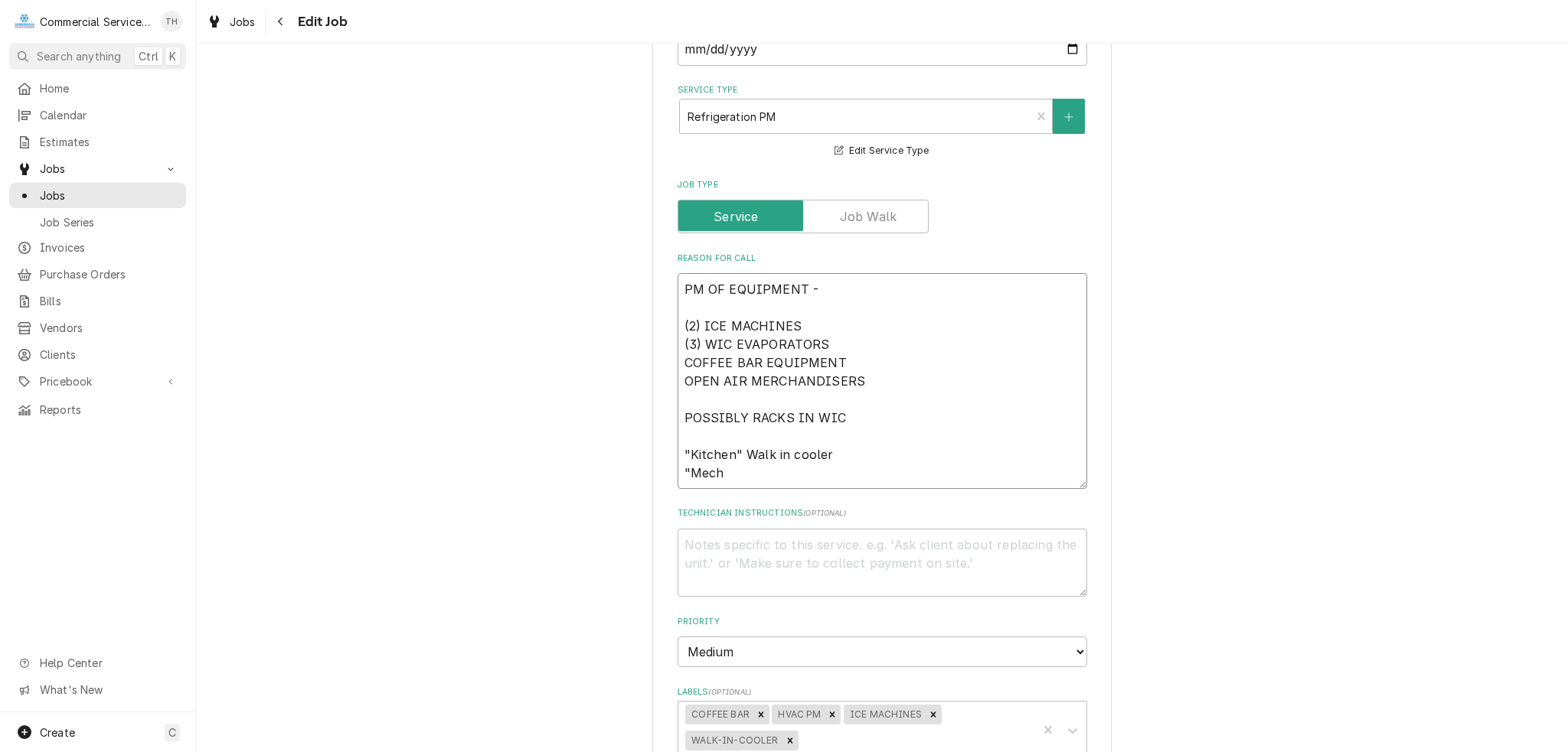
type textarea "x"
type textarea "PM OF EQUIPMENT - (2) ICE MACHINES (3) WIC EVAPORATORS COFFEE BAR EQUIPMENT OPE…"
type textarea "x"
type textarea "PM OF EQUIPMENT - (2) ICE MACHINES (3) WIC EVAPORATORS COFFEE BAR EQUIPMENT OPE…"
type textarea "x"
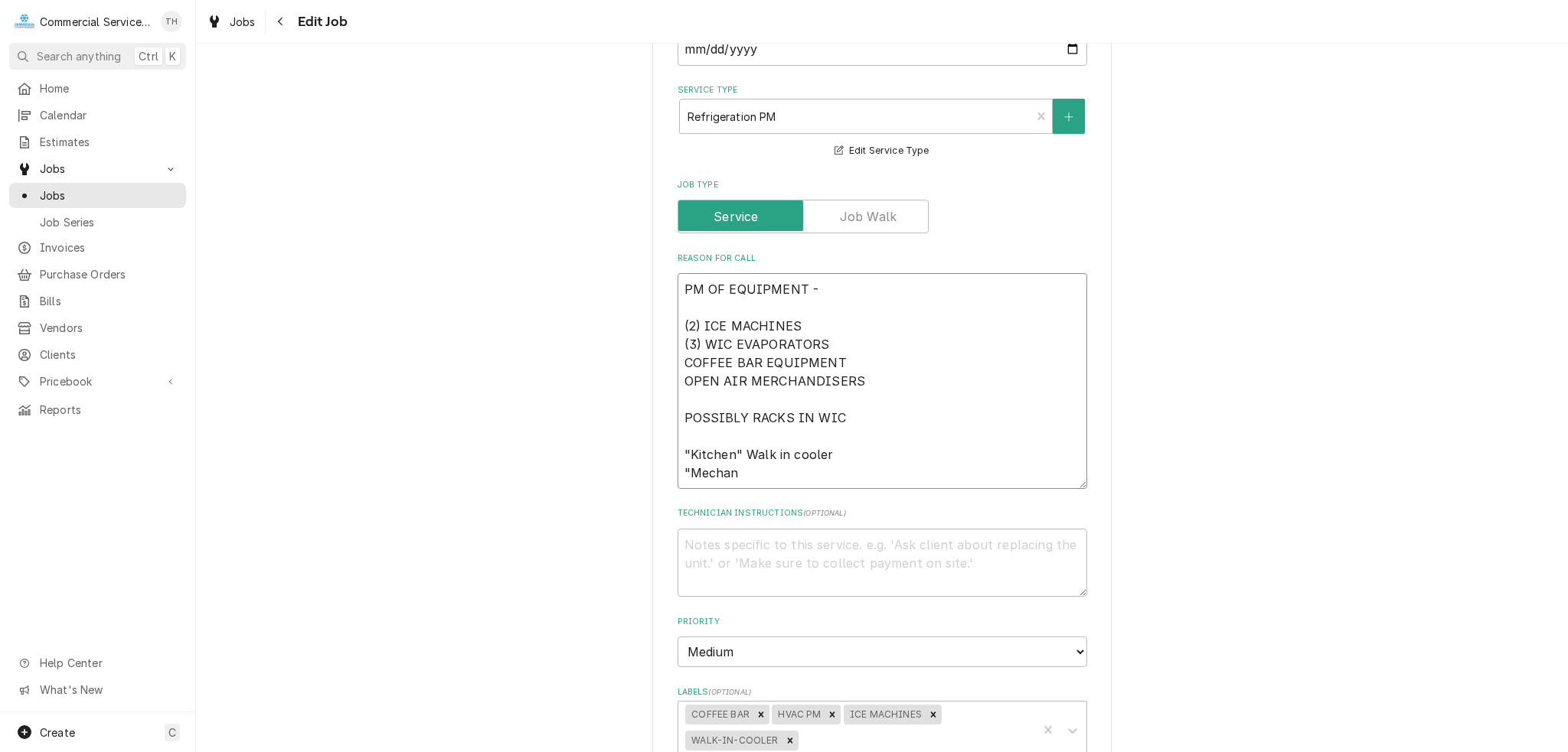
type textarea "PM OF EQUIPMENT - (2) ICE MACHINES (3) WIC EVAPORATORS COFFEE BAR EQUIPMENT OPE…"
type textarea "x"
type textarea "PM OF EQUIPMENT - (2) ICE MACHINES (3) WIC EVAPORATORS COFFEE BAR EQUIPMENT OPE…"
type textarea "x"
type textarea "PM OF EQUIPMENT - (2) ICE MACHINES (3) WIC EVAPORATORS COFFEE BAR EQUIPMENT OPE…"
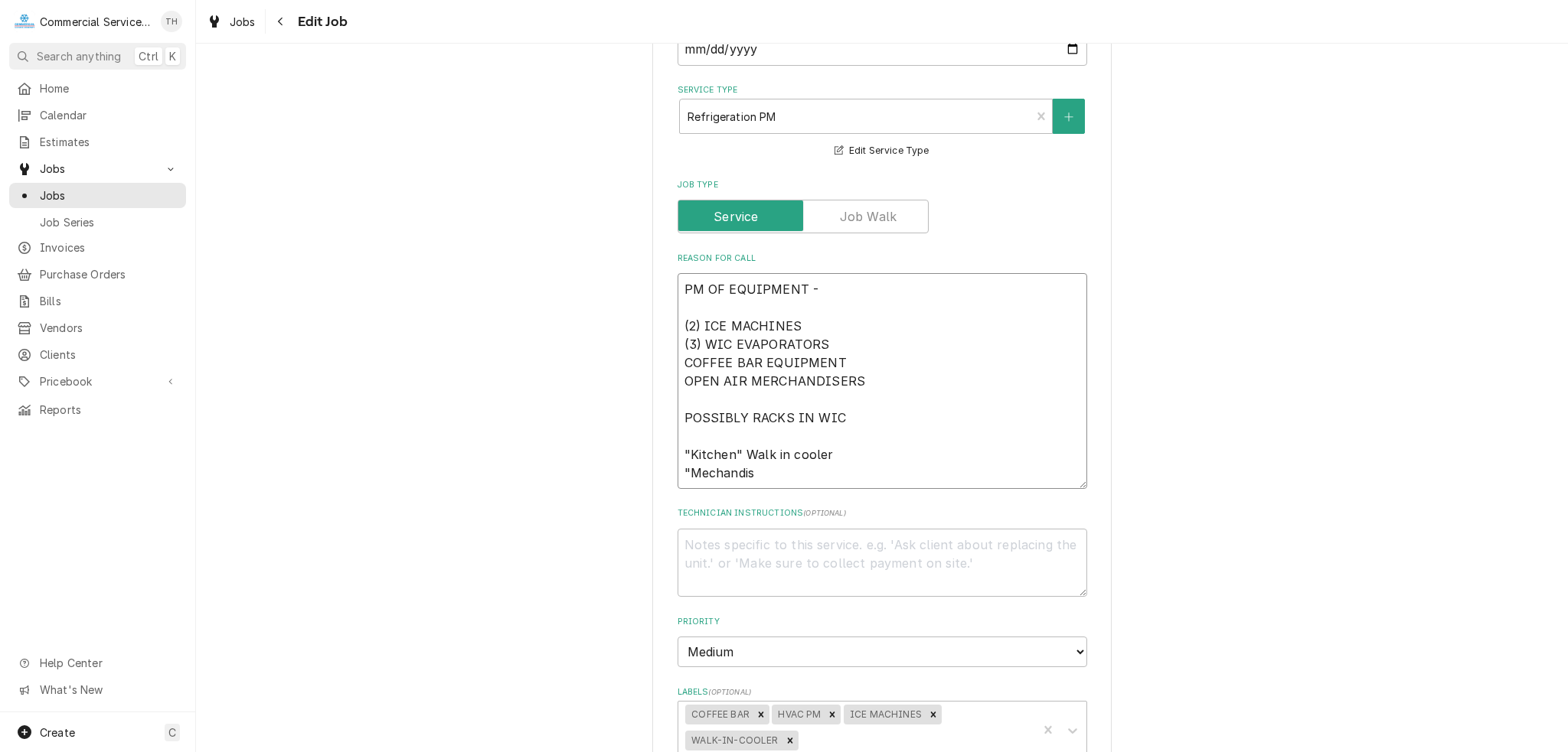
type textarea "x"
type textarea "PM OF EQUIPMENT - (2) ICE MACHINES (3) WIC EVAPORATORS COFFEE BAR EQUIPMENT OPE…"
type textarea "x"
type textarea "PM OF EQUIPMENT - (2) ICE MACHINES (3) WIC EVAPORATORS COFFEE BAR EQUIPMENT OPE…"
type textarea "x"
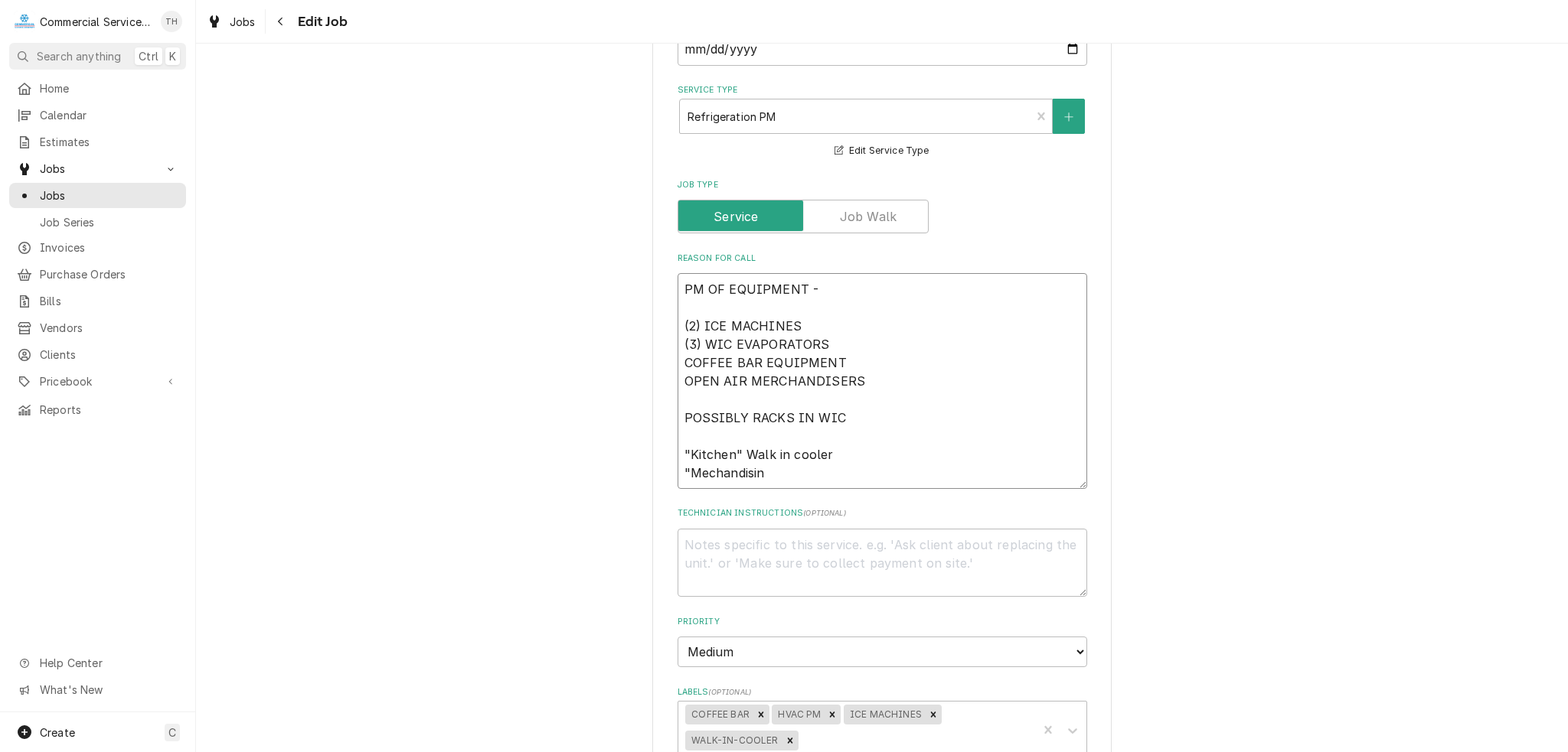
type textarea "PM OF EQUIPMENT - (2) ICE MACHINES (3) WIC EVAPORATORS COFFEE BAR EQUIPMENT OPE…"
type textarea "x"
type textarea "PM OF EQUIPMENT - (2) ICE MACHINES (3) WIC EVAPORATORS COFFEE BAR EQUIPMENT OPE…"
type textarea "x"
type textarea "PM OF EQUIPMENT - (2) ICE MACHINES (3) WIC EVAPORATORS COFFEE BAR EQUIPMENT OPE…"
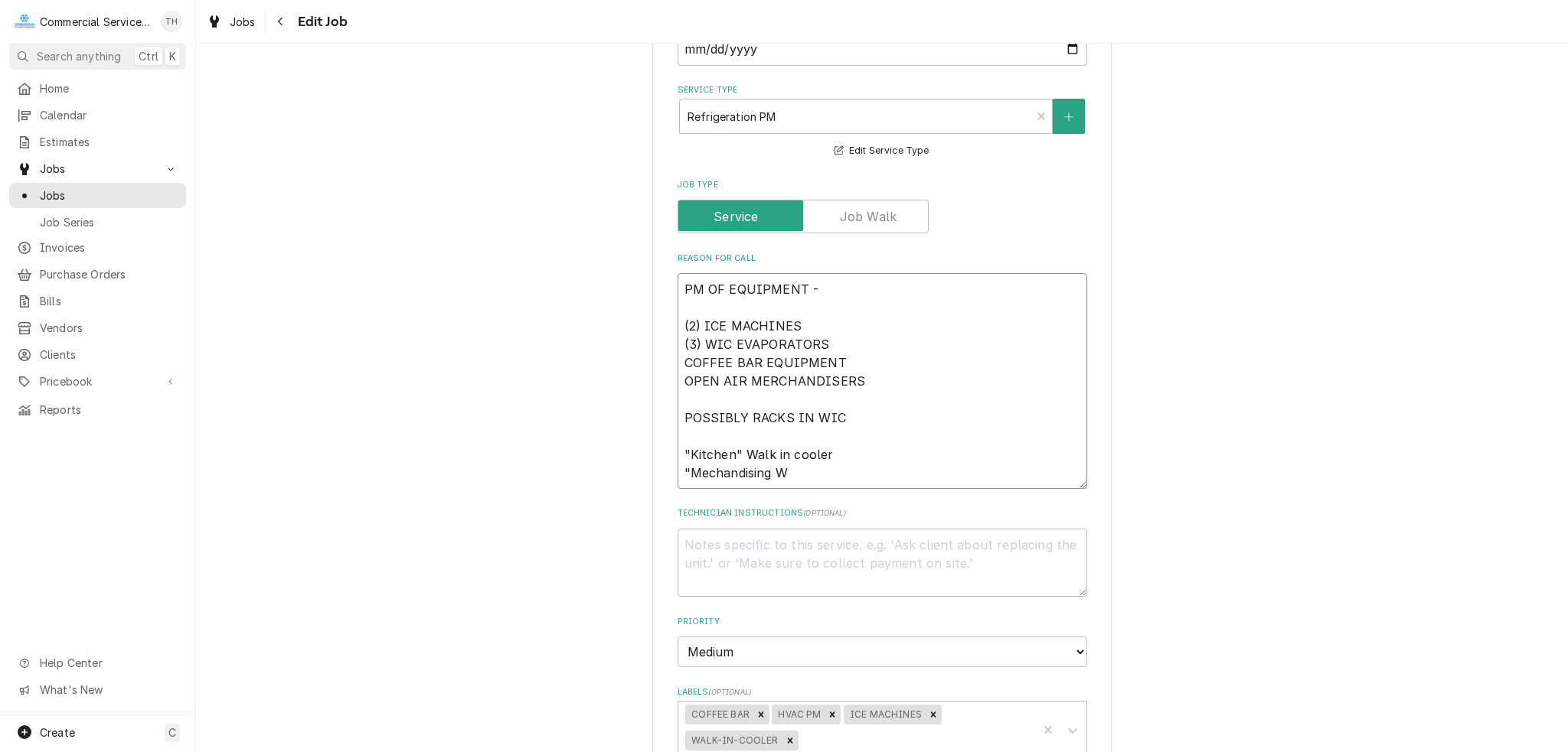
type textarea "x"
type textarea "PM OF EQUIPMENT - (2) ICE MACHINES (3) WIC EVAPORATORS COFFEE BAR EQUIPMENT OPE…"
type textarea "x"
type textarea "PM OF EQUIPMENT - (2) ICE MACHINES (3) WIC EVAPORATORS COFFEE BAR EQUIPMENT OPE…"
type textarea "x"
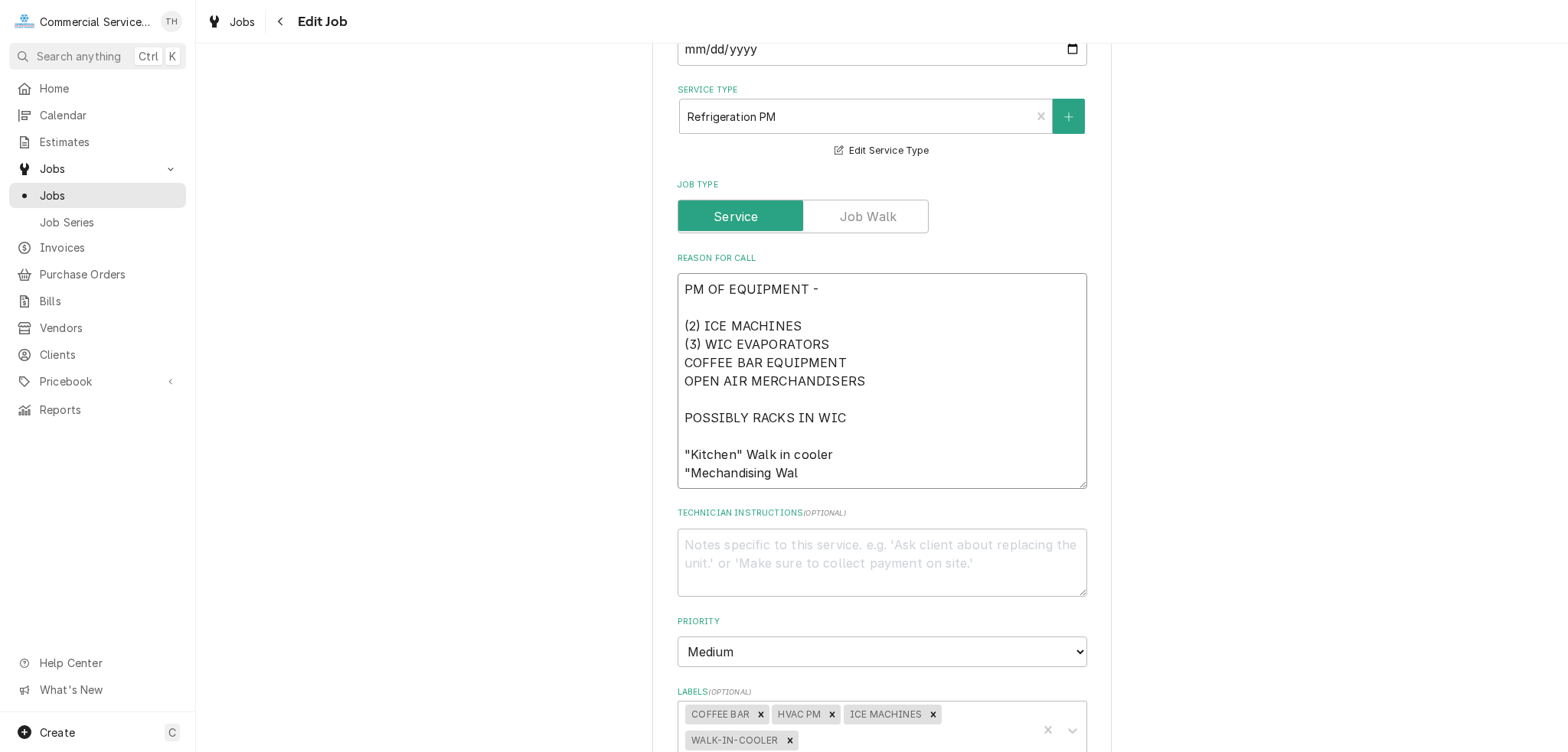
type textarea "PM OF EQUIPMENT - (2) ICE MACHINES (3) WIC EVAPORATORS COFFEE BAR EQUIPMENT OPE…"
type textarea "x"
type textarea "PM OF EQUIPMENT - (2) ICE MACHINES (3) WIC EVAPORATORS COFFEE BAR EQUIPMENT OPE…"
type textarea "x"
type textarea "PM OF EQUIPMENT - (2) ICE MACHINES (3) WIC EVAPORATORS COFFEE BAR EQUIPMENT OPE…"
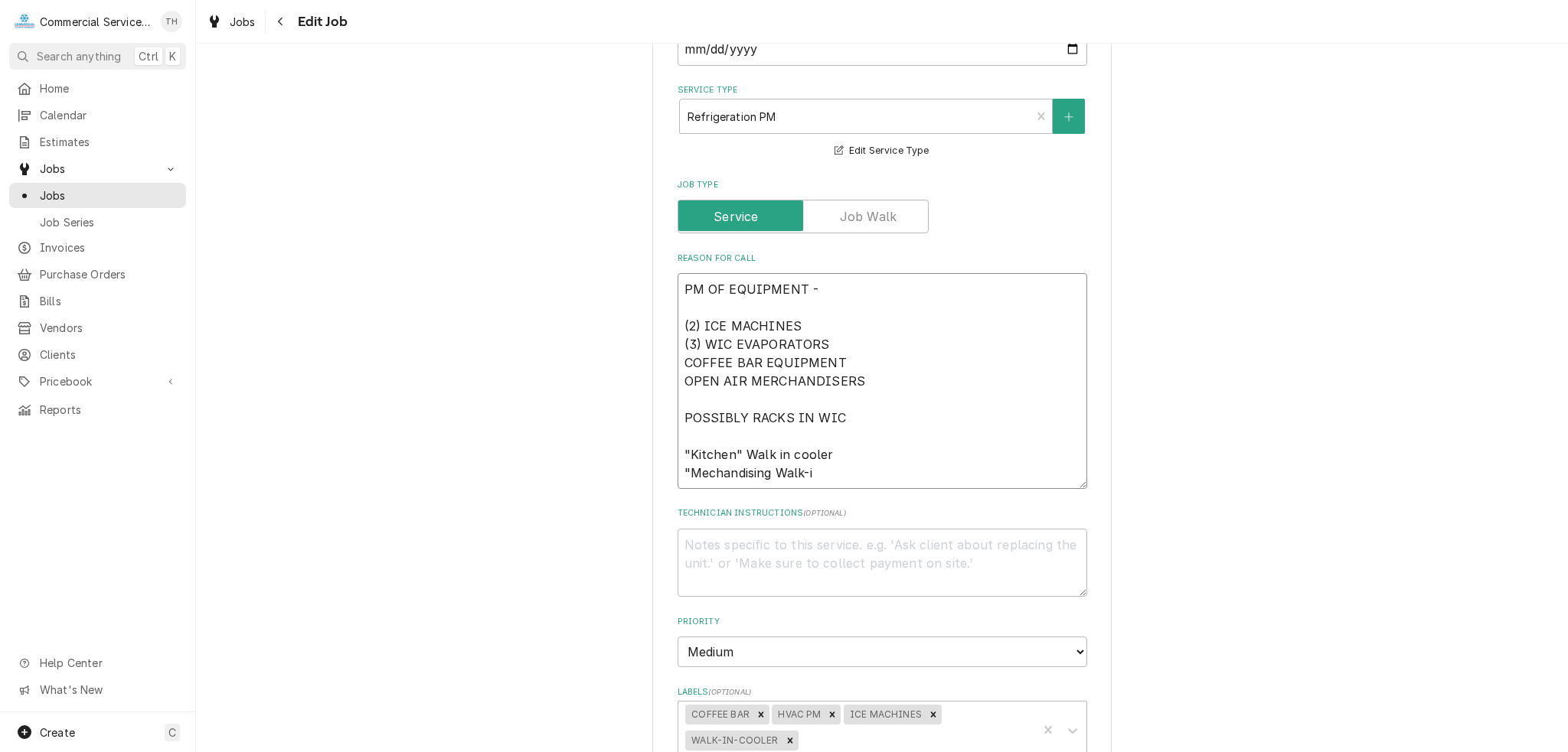
type textarea "x"
type textarea "PM OF EQUIPMENT - (2) ICE MACHINES (3) WIC EVAPORATORS COFFEE BAR EQUIPMENT OPE…"
type textarea "x"
type textarea "PM OF EQUIPMENT - (2) ICE MACHINES (3) WIC EVAPORATORS COFFEE BAR EQUIPMENT OPE…"
type textarea "x"
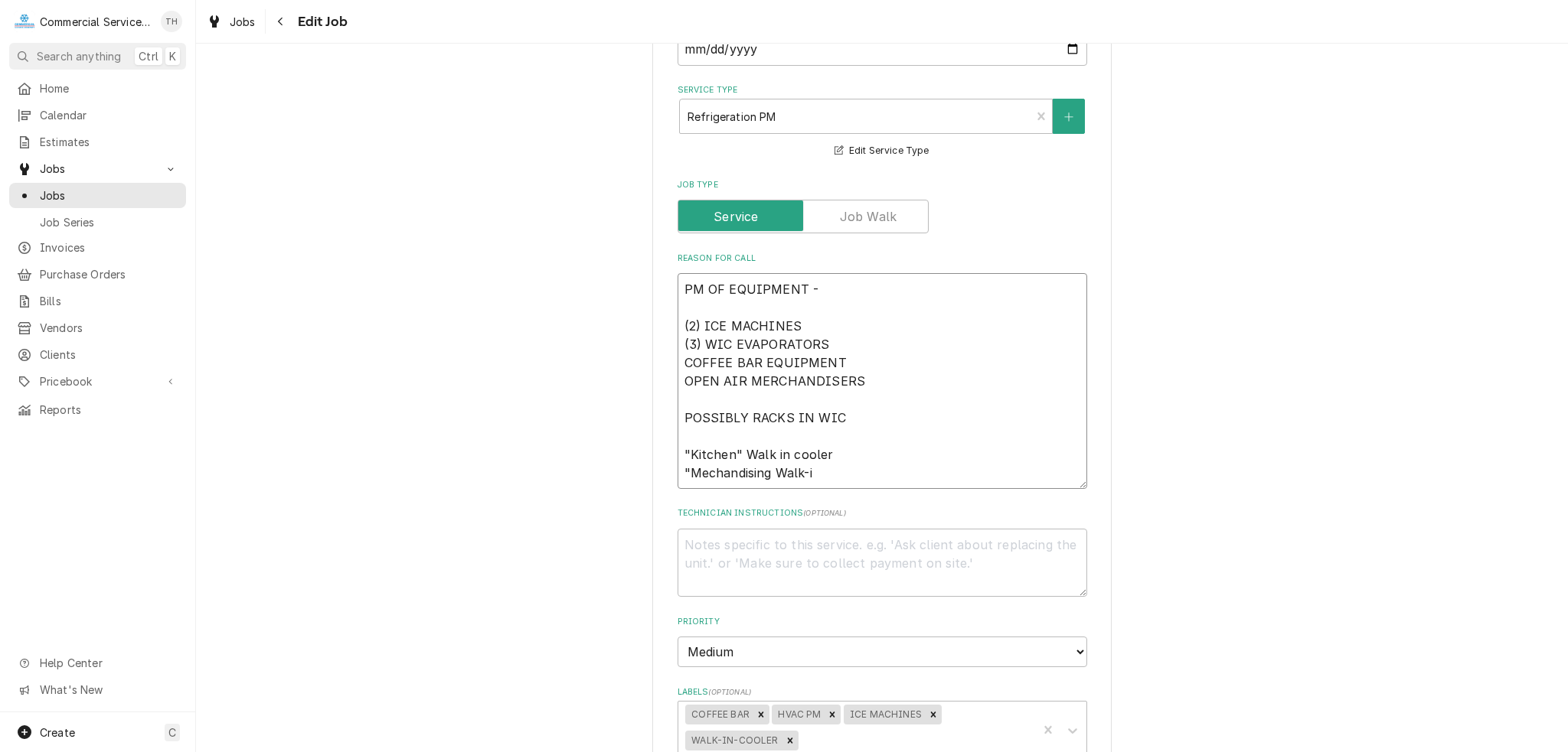
type textarea "PM OF EQUIPMENT - (2) ICE MACHINES (3) WIC EVAPORATORS COFFEE BAR EQUIPMENT OPE…"
type textarea "x"
type textarea "PM OF EQUIPMENT - (2) ICE MACHINES (3) WIC EVAPORATORS COFFEE BAR EQUIPMENT OPE…"
type textarea "x"
type textarea "PM OF EQUIPMENT - (2) ICE MACHINES (3) WIC EVAPORATORS COFFEE BAR EQUIPMENT OPE…"
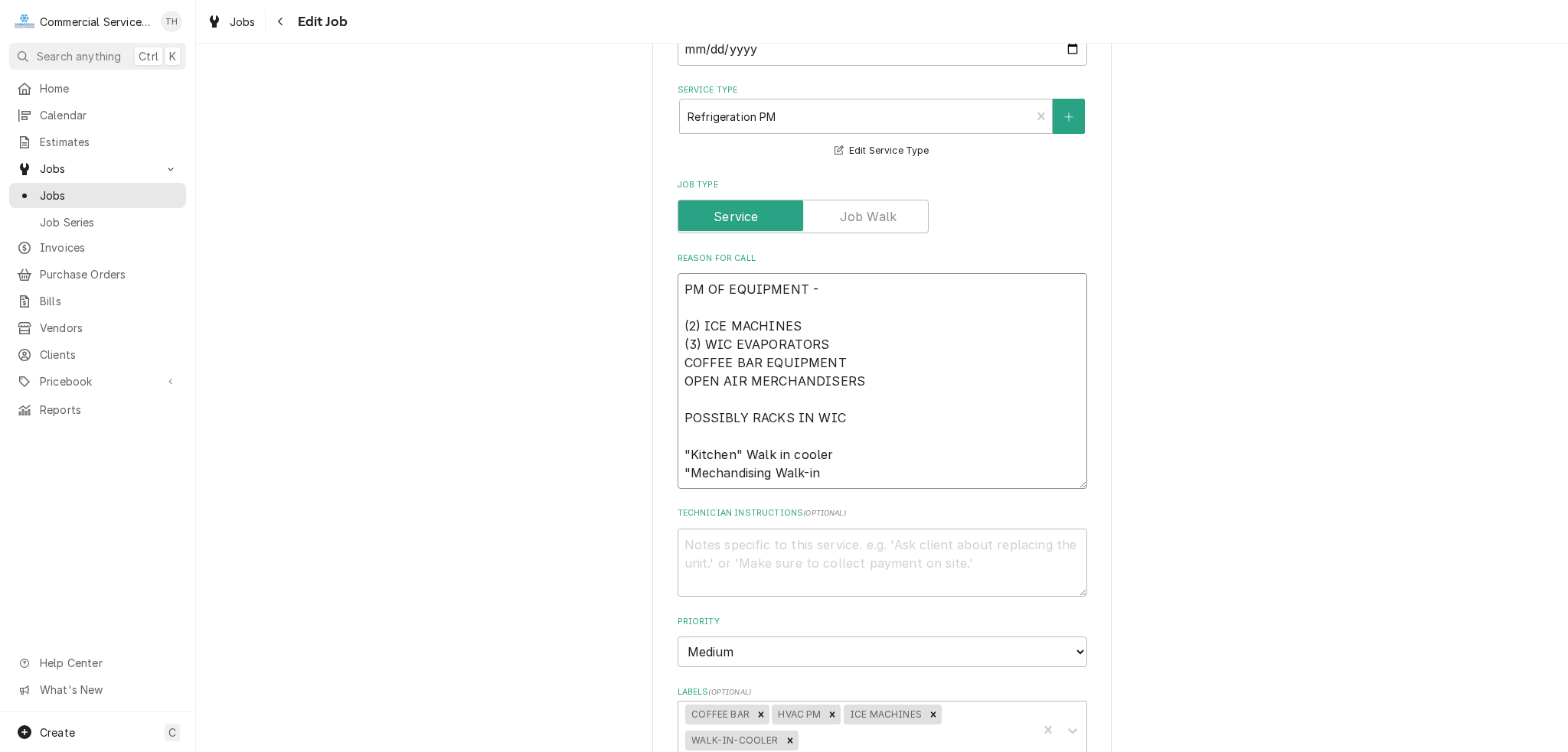
type textarea "x"
type textarea "PM OF EQUIPMENT - (2) ICE MACHINES (3) WIC EVAPORATORS COFFEE BAR EQUIPMENT OPE…"
type textarea "x"
type textarea "PM OF EQUIPMENT - (2) ICE MACHINES (3) WIC EVAPORATORS COFFEE BAR EQUIPMENT OPE…"
type textarea "x"
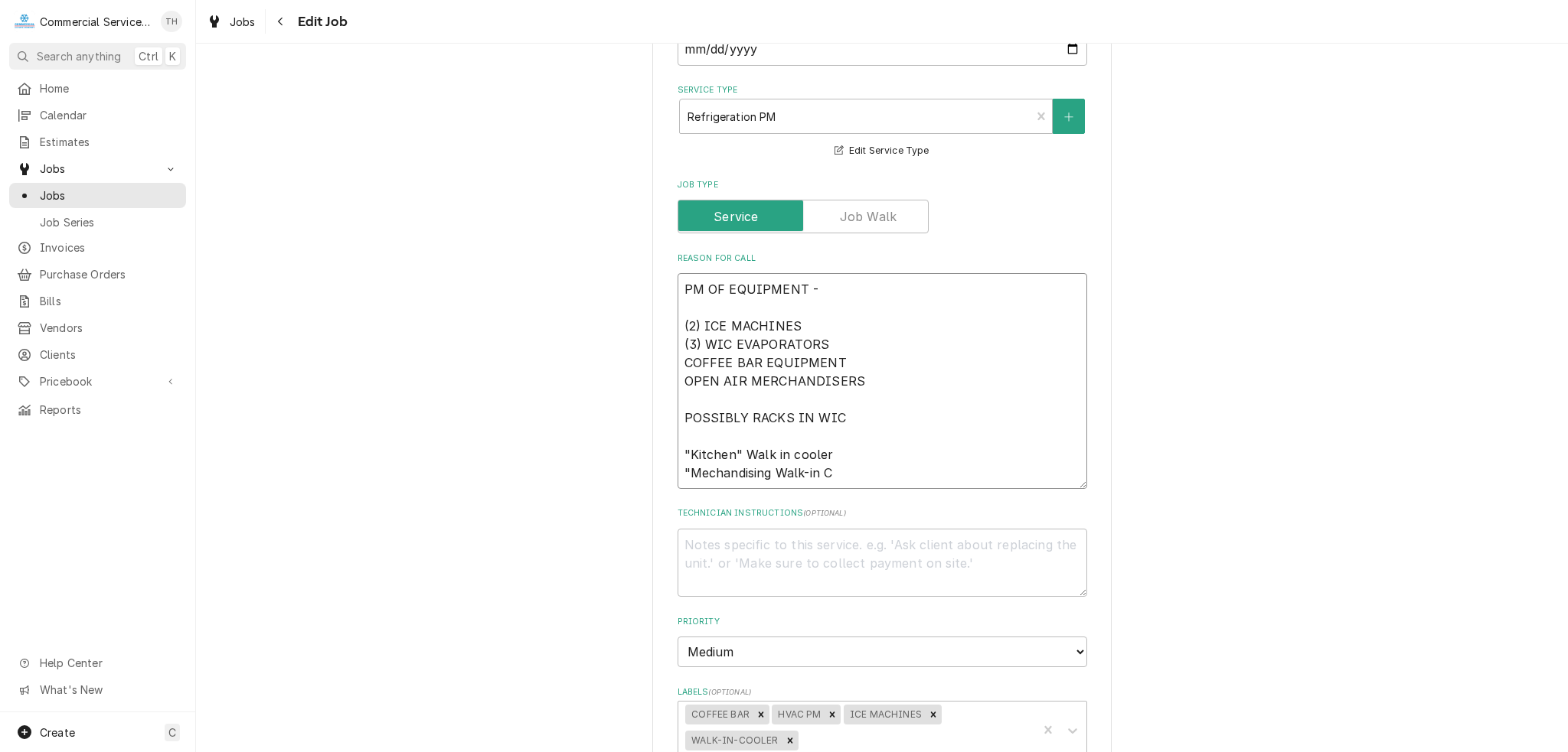
type textarea "PM OF EQUIPMENT - (2) ICE MACHINES (3) WIC EVAPORATORS COFFEE BAR EQUIPMENT OPE…"
type textarea "x"
type textarea "PM OF EQUIPMENT - (2) ICE MACHINES (3) WIC EVAPORATORS COFFEE BAR EQUIPMENT OPE…"
type textarea "x"
type textarea "PM OF EQUIPMENT - (2) ICE MACHINES (3) WIC EVAPORATORS COFFEE BAR EQUIPMENT OPE…"
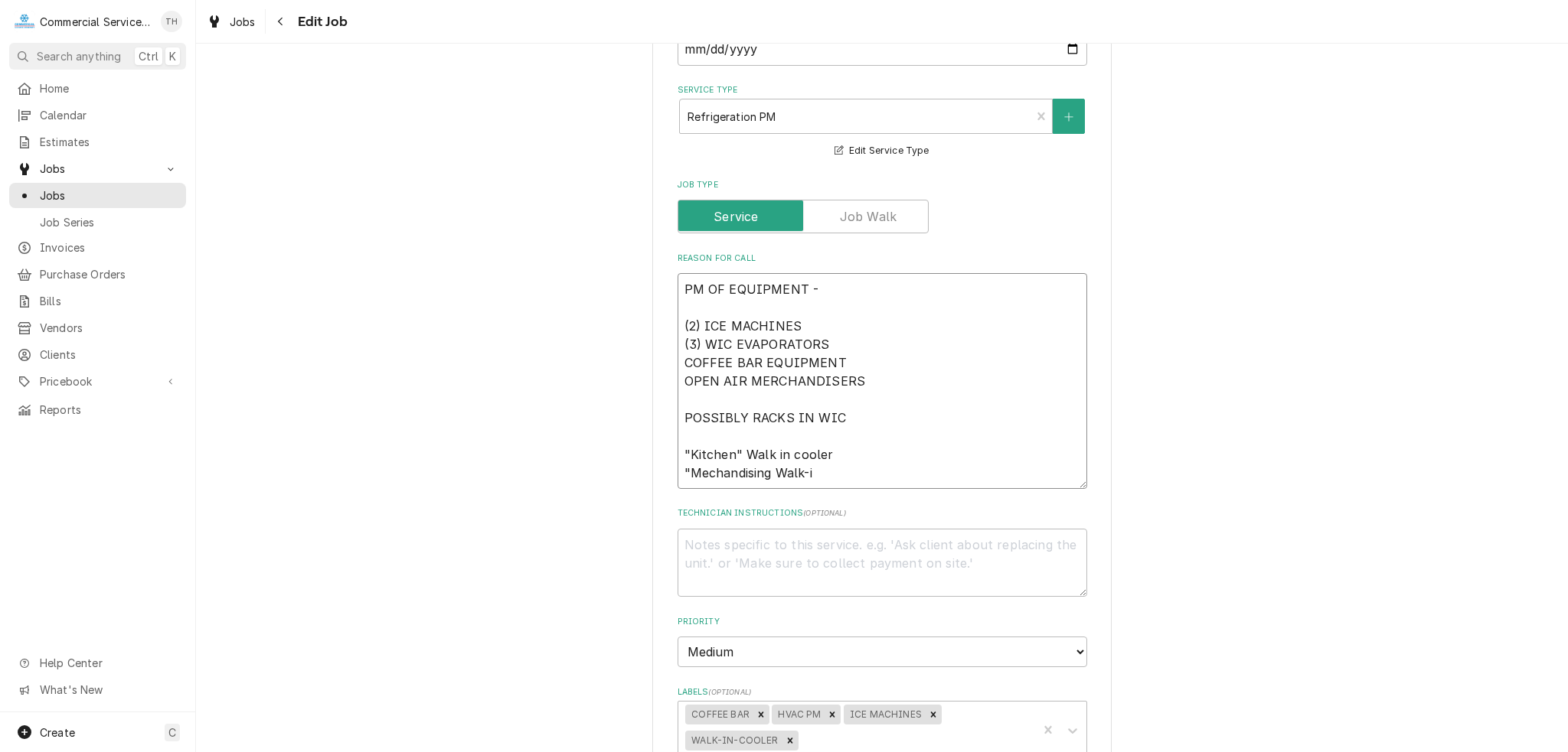
type textarea "x"
type textarea "PM OF EQUIPMENT - (2) ICE MACHINES (3) WIC EVAPORATORS COFFEE BAR EQUIPMENT OPE…"
type textarea "x"
type textarea "PM OF EQUIPMENT - (2) ICE MACHINES (3) WIC EVAPORATORS COFFEE BAR EQUIPMENT OPE…"
type textarea "x"
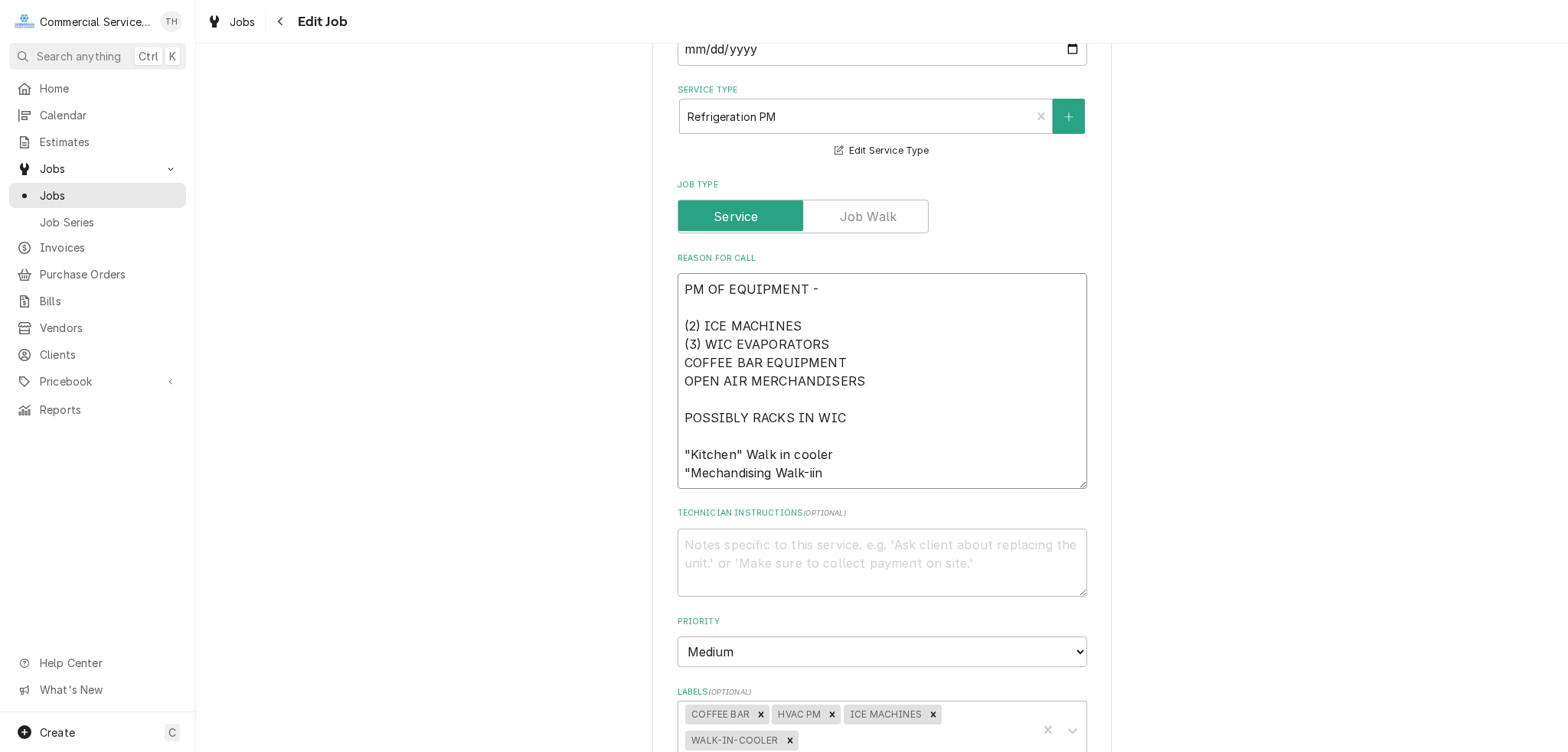
type textarea "PM OF EQUIPMENT - (2) ICE MACHINES (3) WIC EVAPORATORS COFFEE BAR EQUIPMENT OPE…"
type textarea "x"
type textarea "PM OF EQUIPMENT - (2) ICE MACHINES (3) WIC EVAPORATORS COFFEE BAR EQUIPMENT OPE…"
type textarea "x"
type textarea "PM OF EQUIPMENT - (2) ICE MACHINES (3) WIC EVAPORATORS COFFEE BAR EQUIPMENT OPE…"
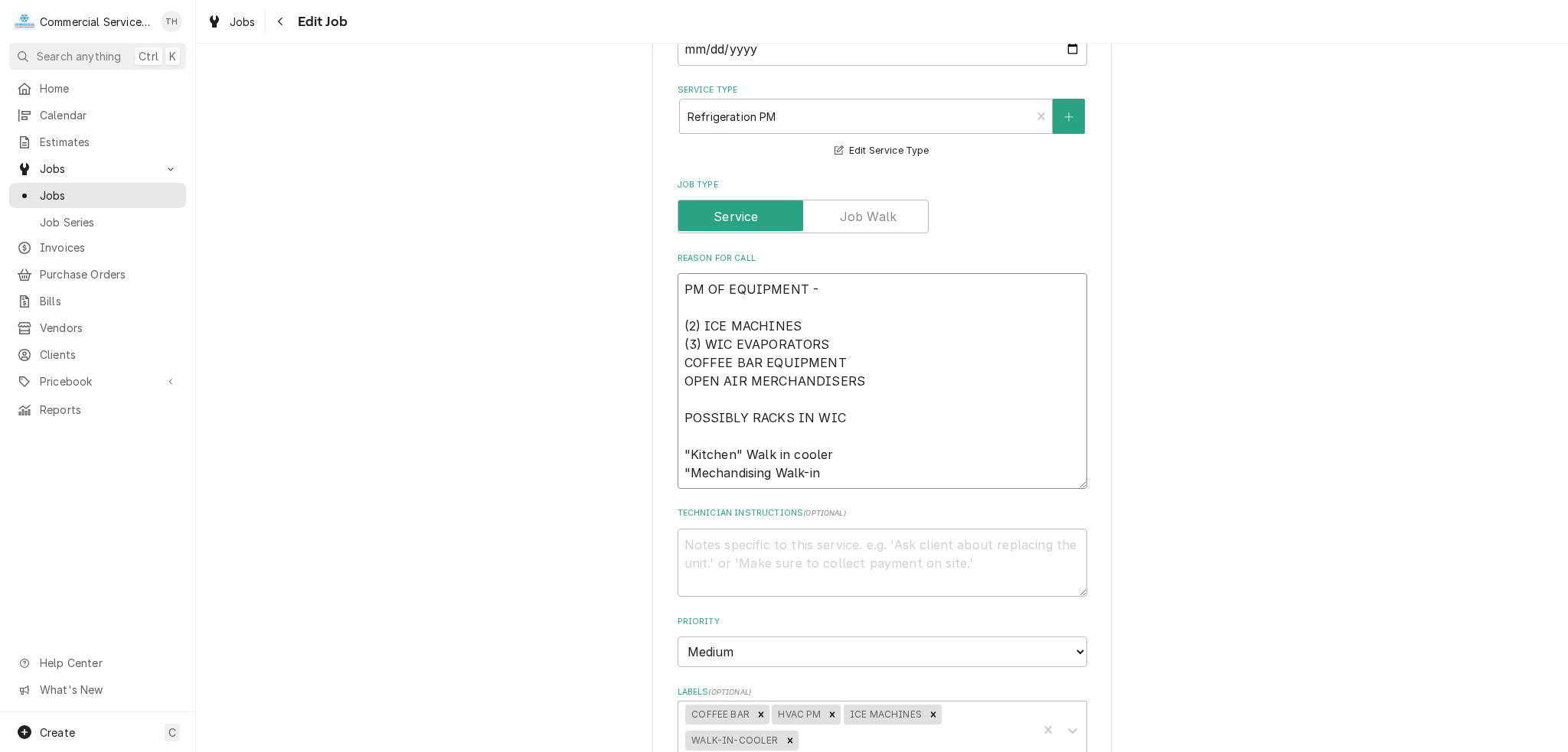
type textarea "x"
type textarea "PM OF EQUIPMENT - (2) ICE MACHINES (3) WIC EVAPORATORS COFFEE BAR EQUIPMENT OPE…"
type textarea "x"
type textarea "PM OF EQUIPMENT - (2) ICE MACHINES (3) WIC EVAPORATORS COFFEE BAR EQUIPMENT OPE…"
type textarea "x"
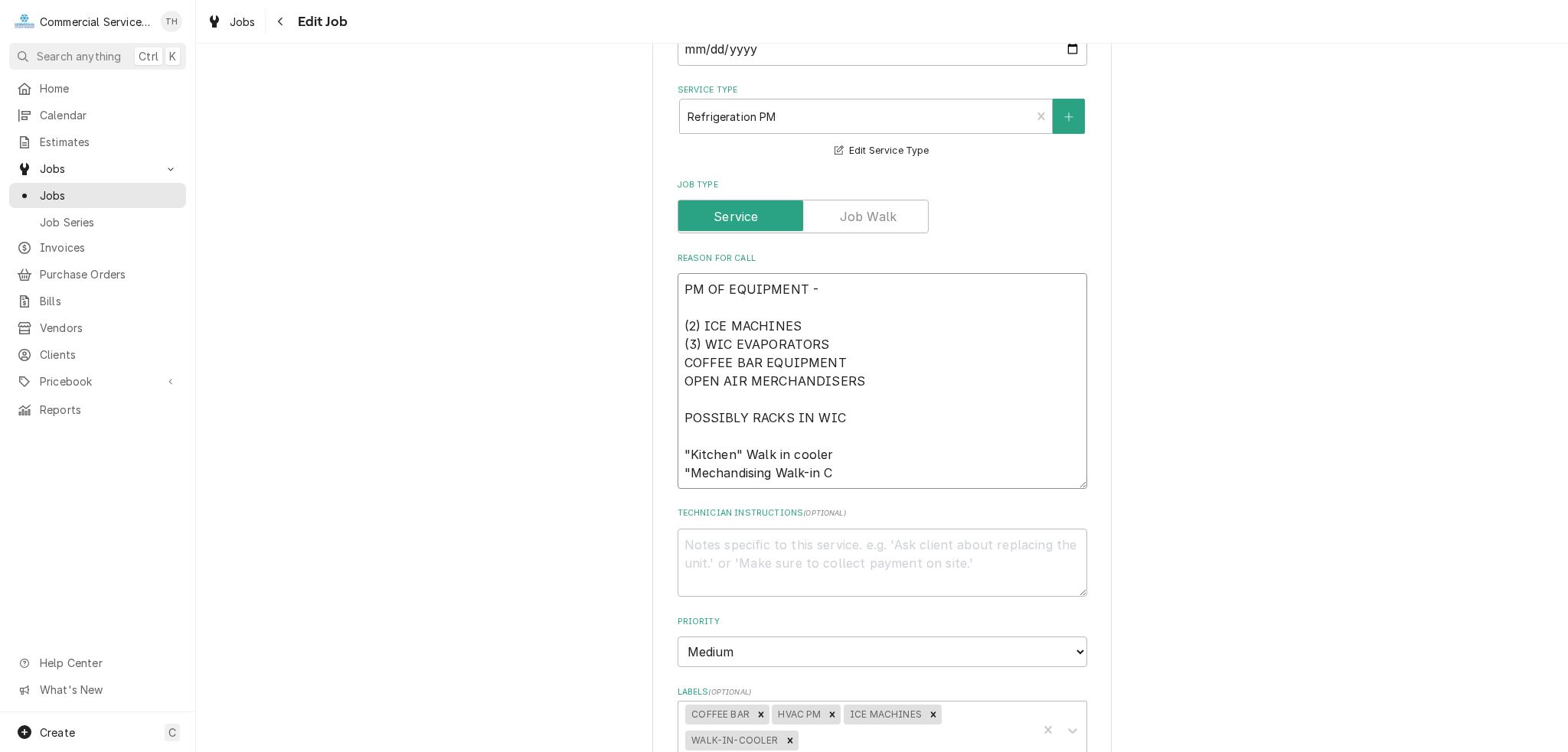
type textarea "PM OF EQUIPMENT - (2) ICE MACHINES (3) WIC EVAPORATORS COFFEE BAR EQUIPMENT OPE…"
type textarea "x"
type textarea "PM OF EQUIPMENT - (2) ICE MACHINES (3) WIC EVAPORATORS COFFEE BAR EQUIPMENT OPE…"
type textarea "x"
type textarea "PM OF EQUIPMENT - (2) ICE MACHINES (3) WIC EVAPORATORS COFFEE BAR EQUIPMENT OPE…"
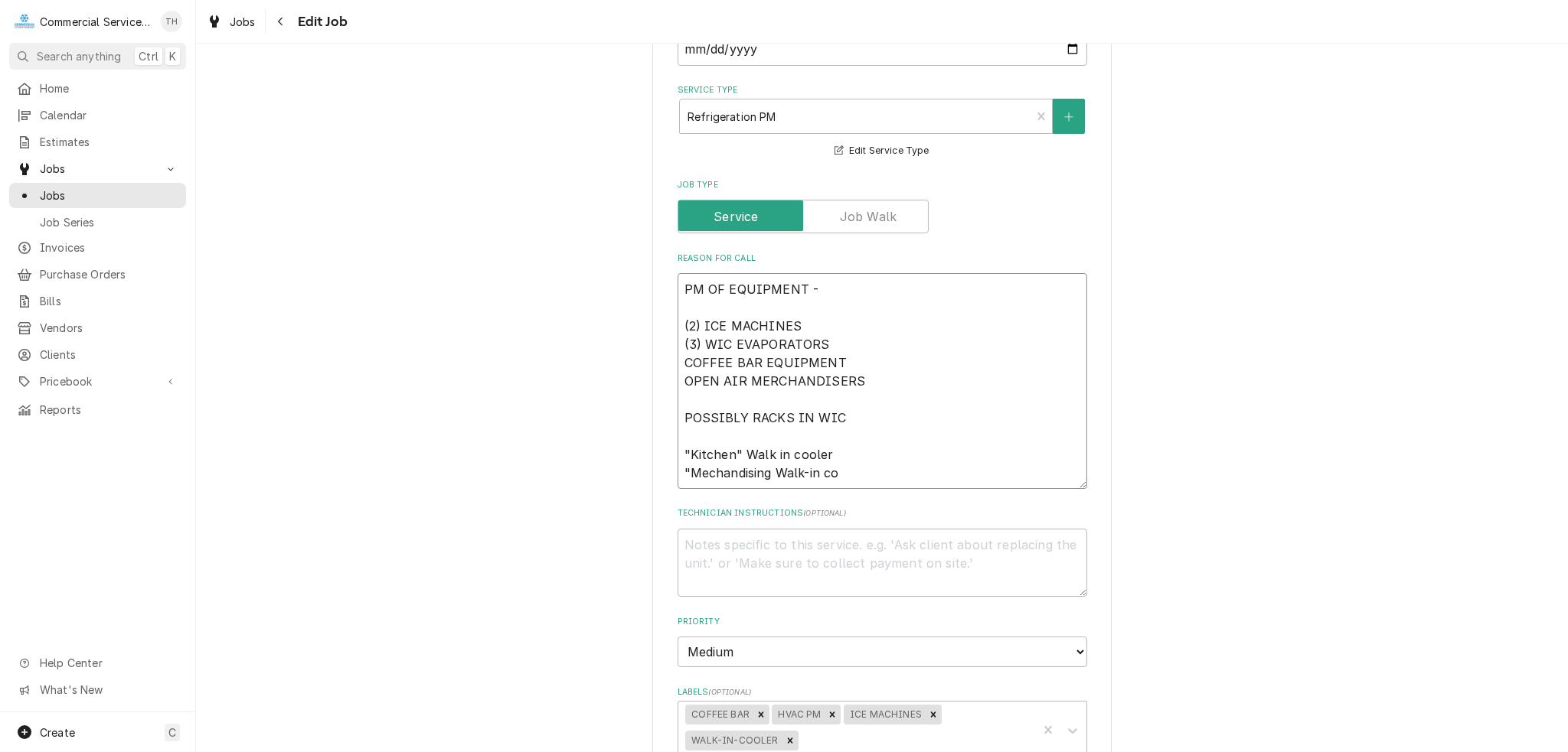
type textarea "x"
type textarea "PM OF EQUIPMENT - (2) ICE MACHINES (3) WIC EVAPORATORS COFFEE BAR EQUIPMENT OPE…"
type textarea "x"
type textarea "PM OF EQUIPMENT - (2) ICE MACHINES (3) WIC EVAPORATORS COFFEE BAR EQUIPMENT OPE…"
type textarea "x"
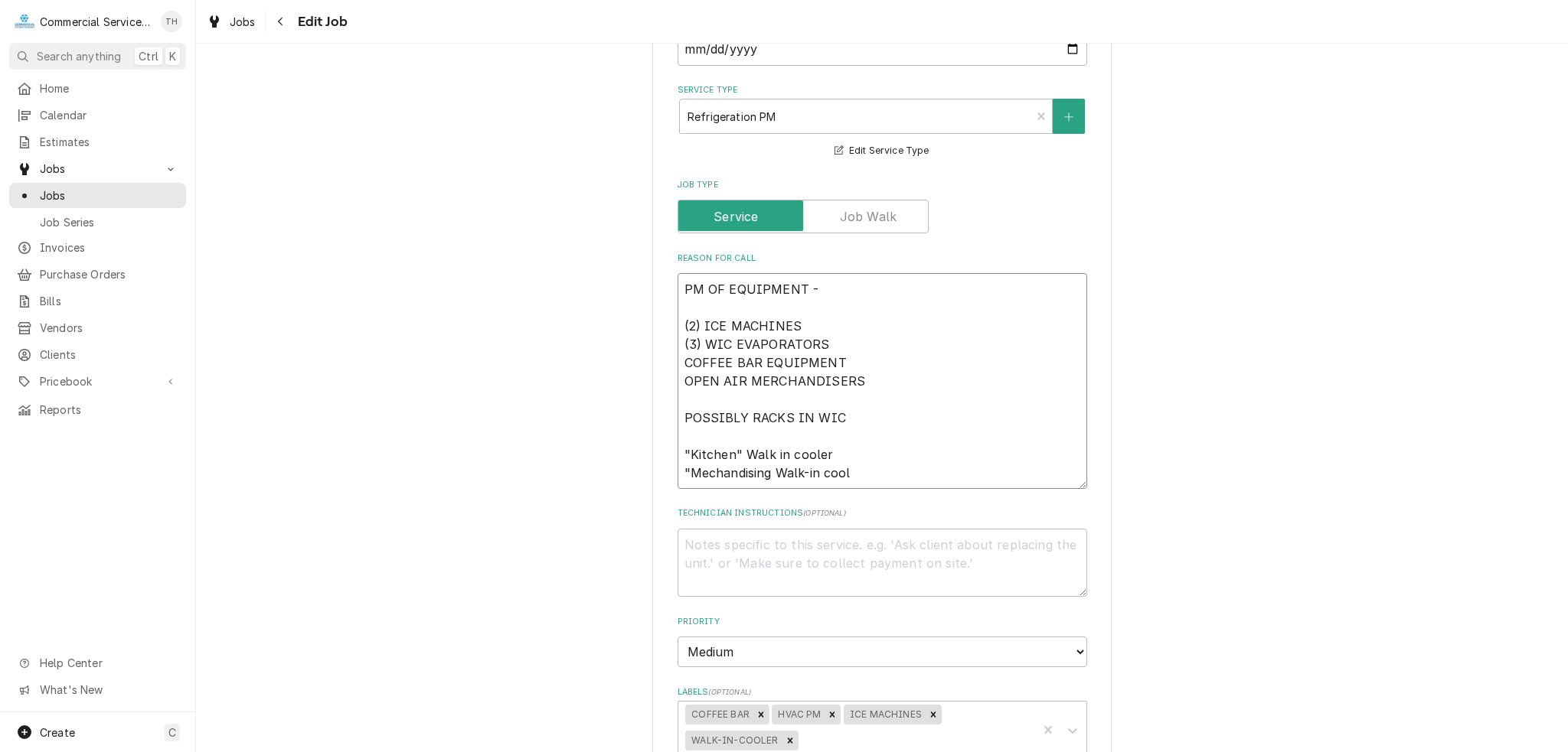
type textarea "PM OF EQUIPMENT - (2) ICE MACHINES (3) WIC EVAPORATORS COFFEE BAR EQUIPMENT OPE…"
type textarea "x"
type textarea "PM OF EQUIPMENT - (2) ICE MACHINES (3) WIC EVAPORATORS COFFEE BAR EQUIPMENT OPE…"
type textarea "x"
type textarea "PM OF EQUIPMENT - (2) ICE MACHINES (3) WIC EVAPORATORS COFFEE BAR EQUIPMENT OPE…"
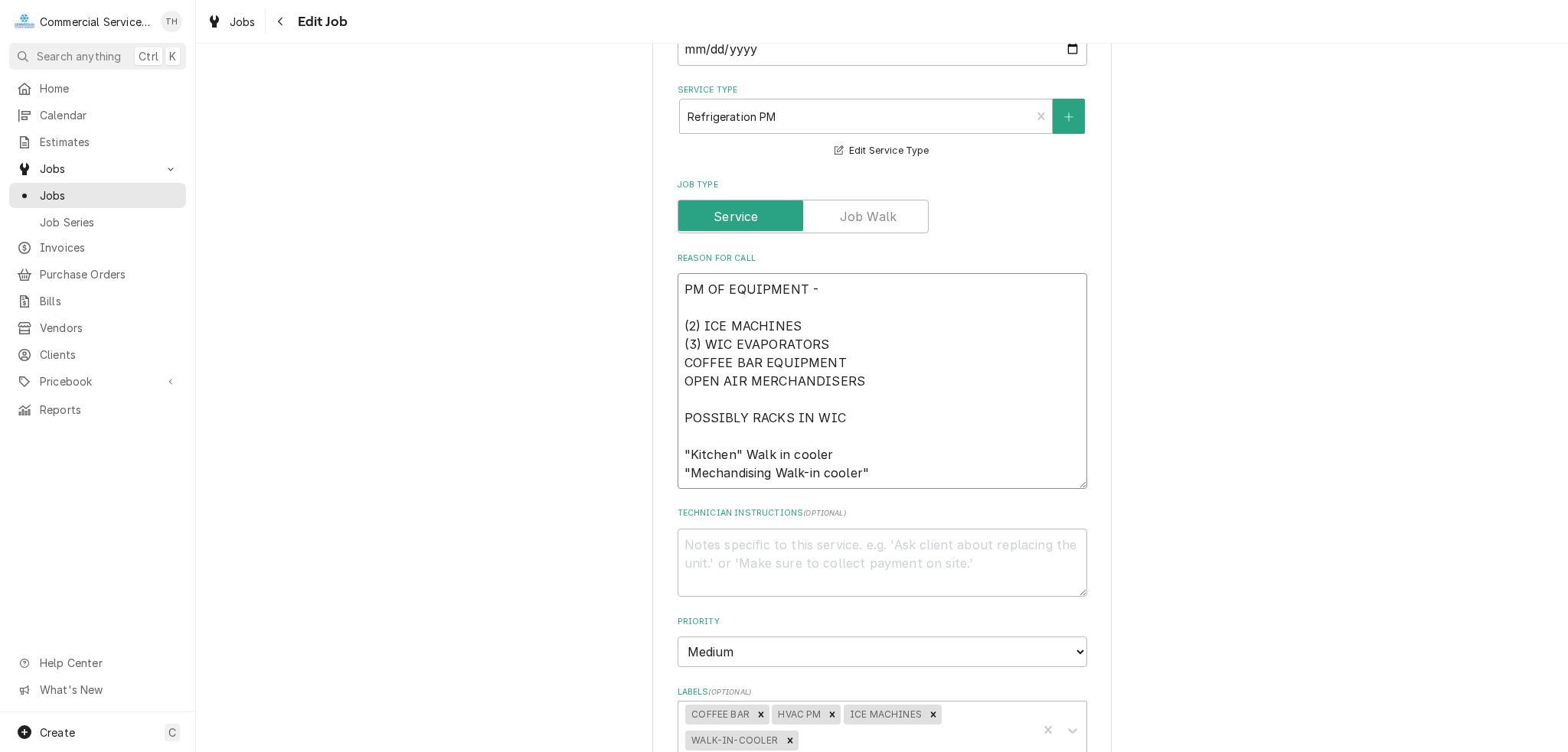
type textarea "x"
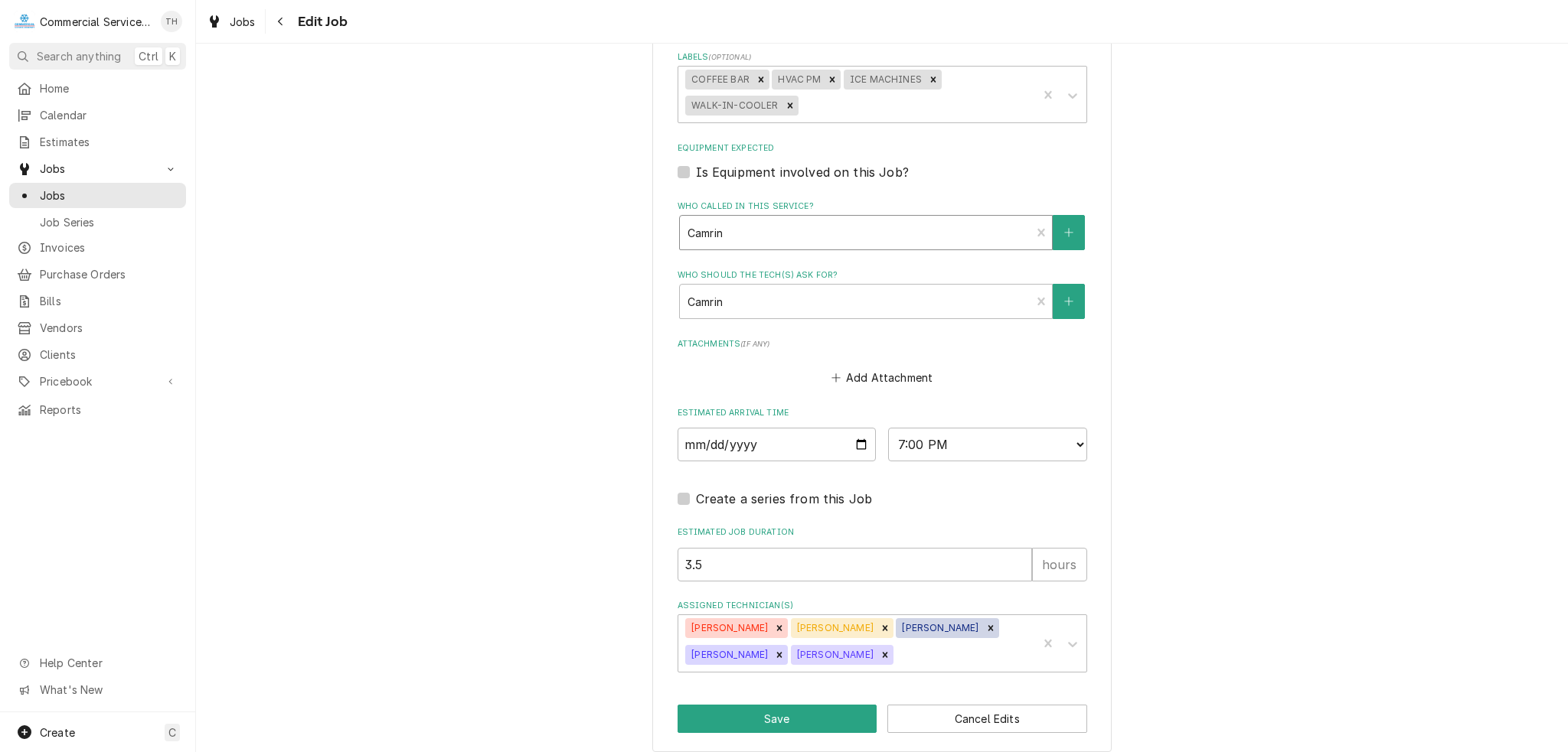
scroll to position [1102, 0]
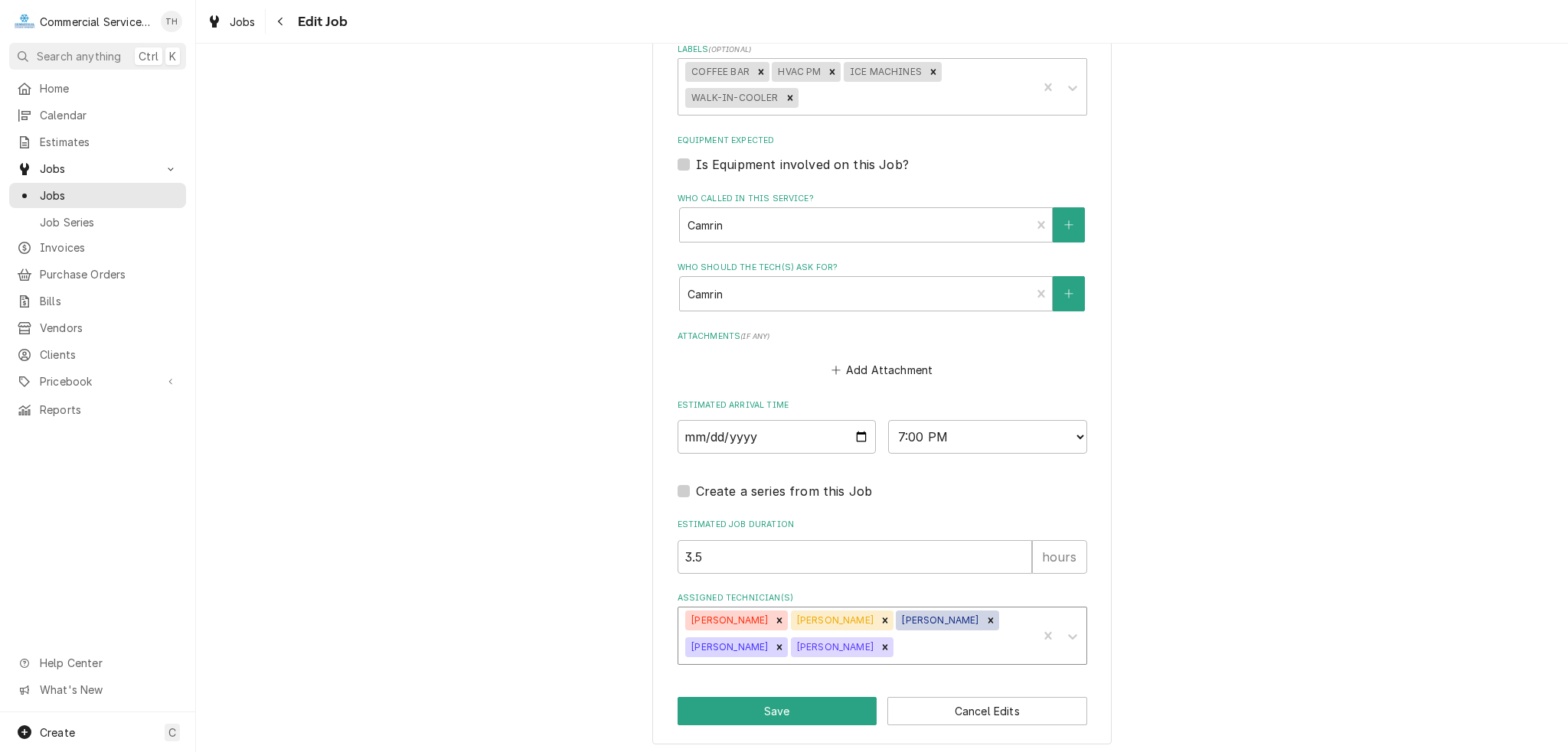
type textarea "PM OF EQUIPMENT - (2) ICE MACHINES (3) WIC EVAPORATORS COFFEE BAR EQUIPMENT OPE…"
click at [897, 641] on div "Assigned Technician(s)" at bounding box center [963, 647] width 134 height 28
type input "aud"
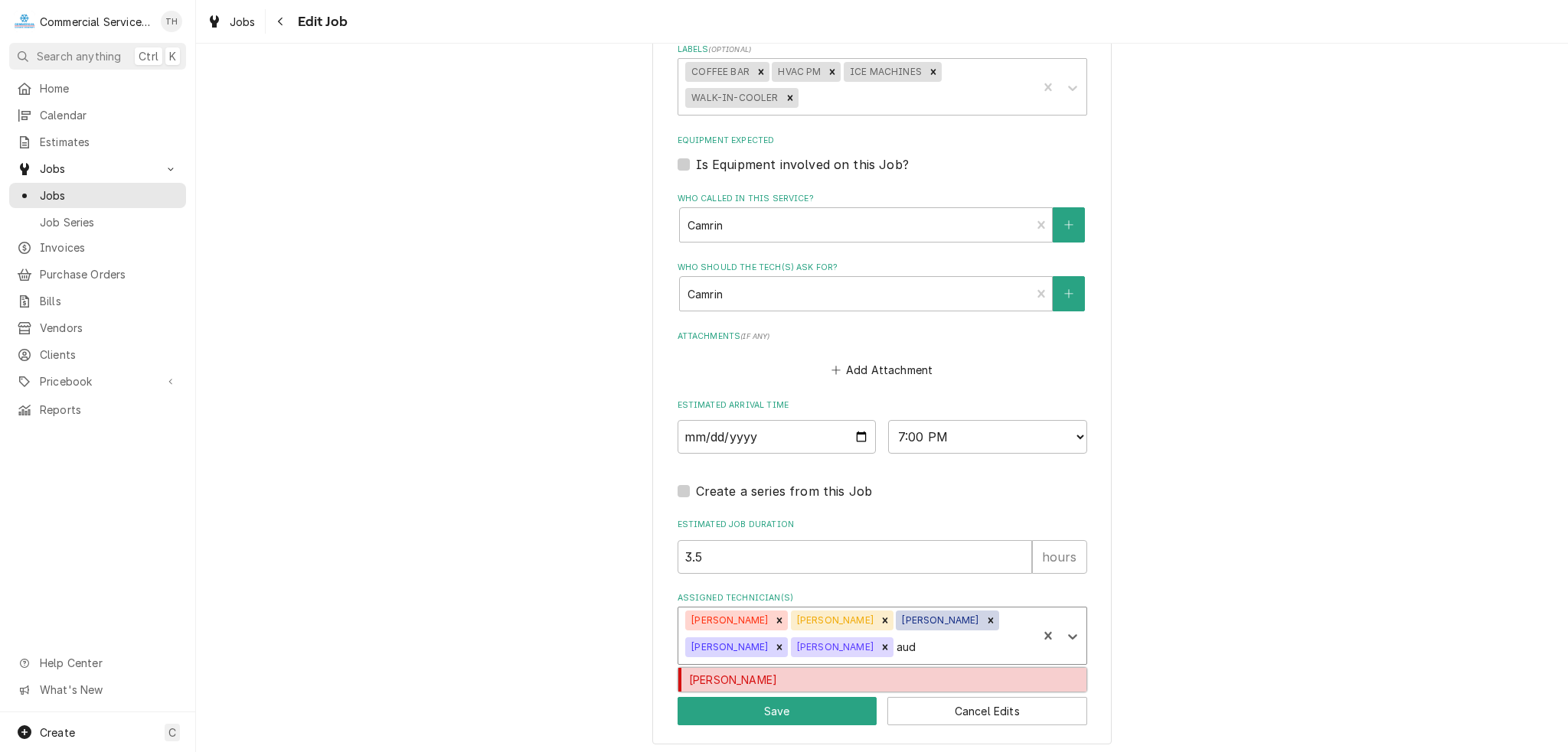
type textarea "x"
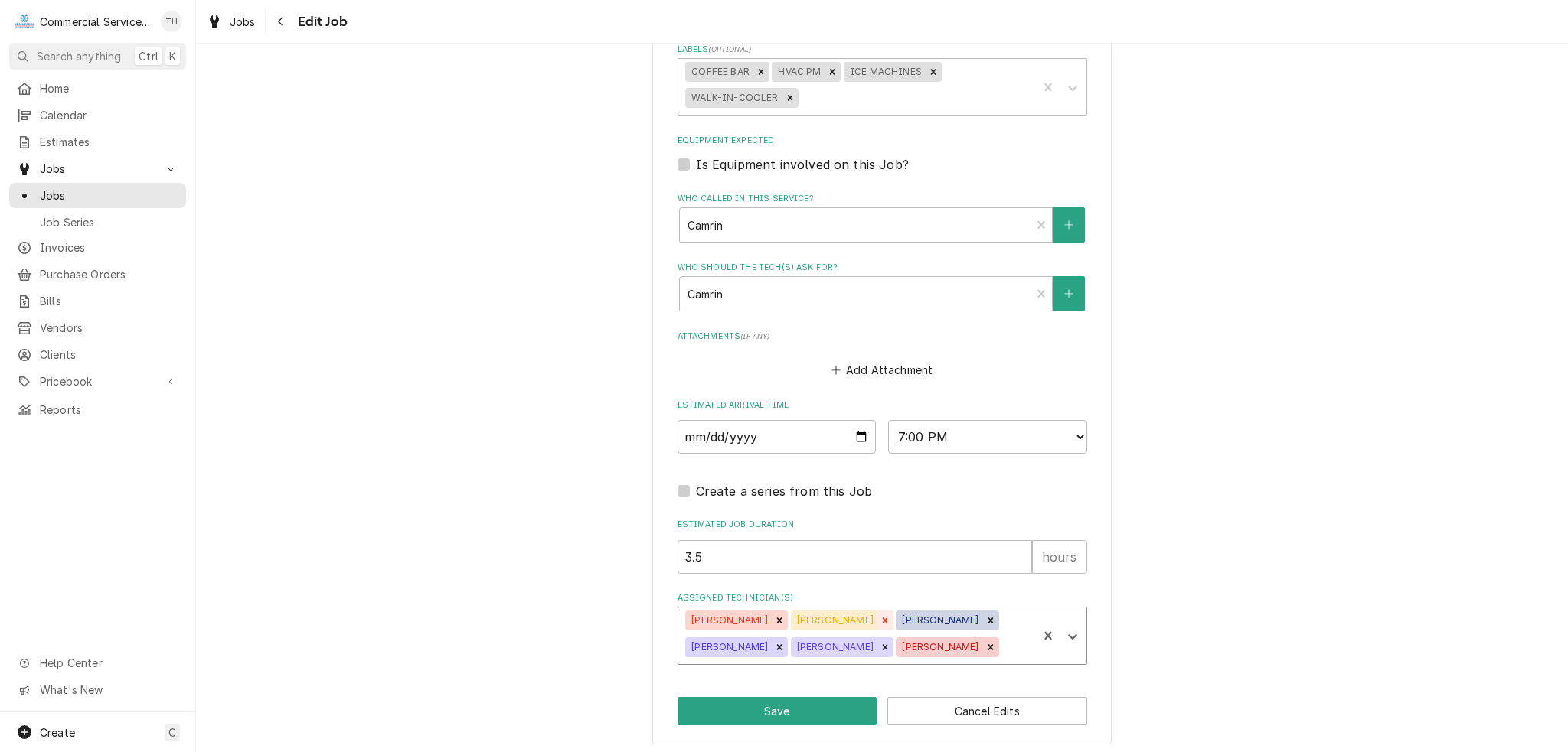
click at [879, 617] on icon "Remove Brian Key" at bounding box center [884, 620] width 11 height 11
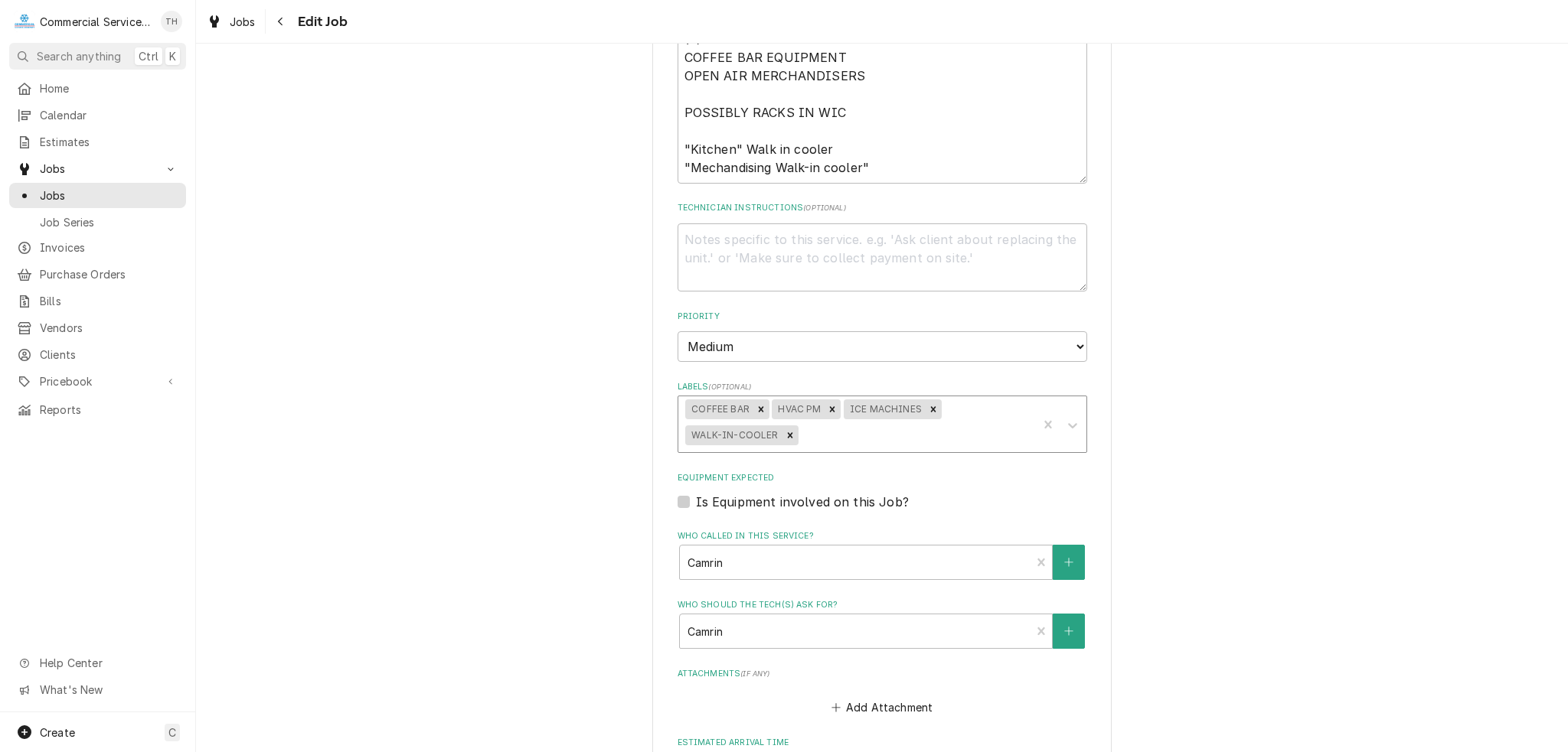
scroll to position [643, 0]
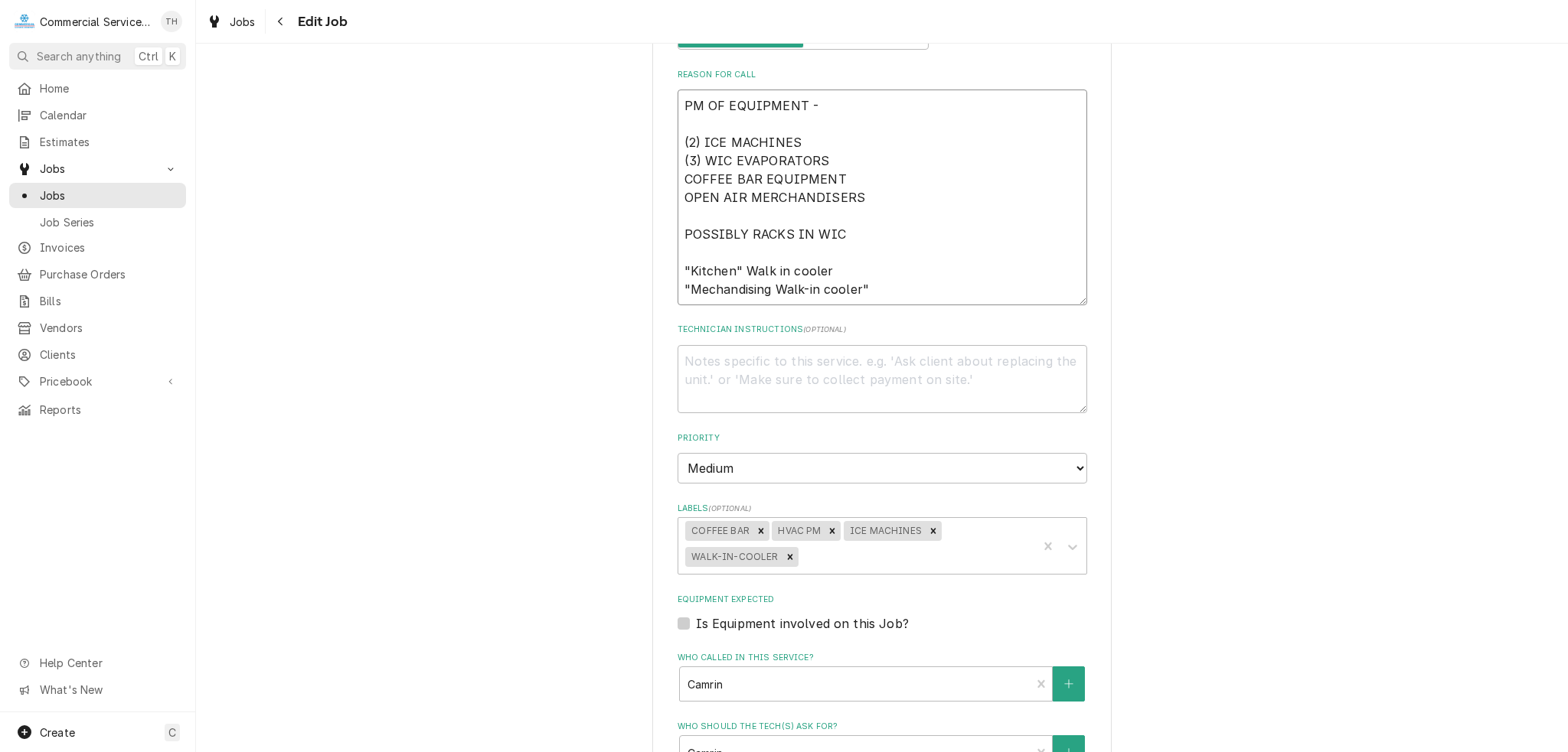
click at [885, 287] on textarea "PM OF EQUIPMENT - (2) ICE MACHINES (3) WIC EVAPORATORS COFFEE BAR EQUIPMENT OPE…" at bounding box center [883, 197] width 410 height 215
type textarea "x"
type textarea "PM OF EQUIPMENT - (2) ICE MACHINES (3) WIC EVAPORATORS COFFEE BAR EQUIPMENT OPE…"
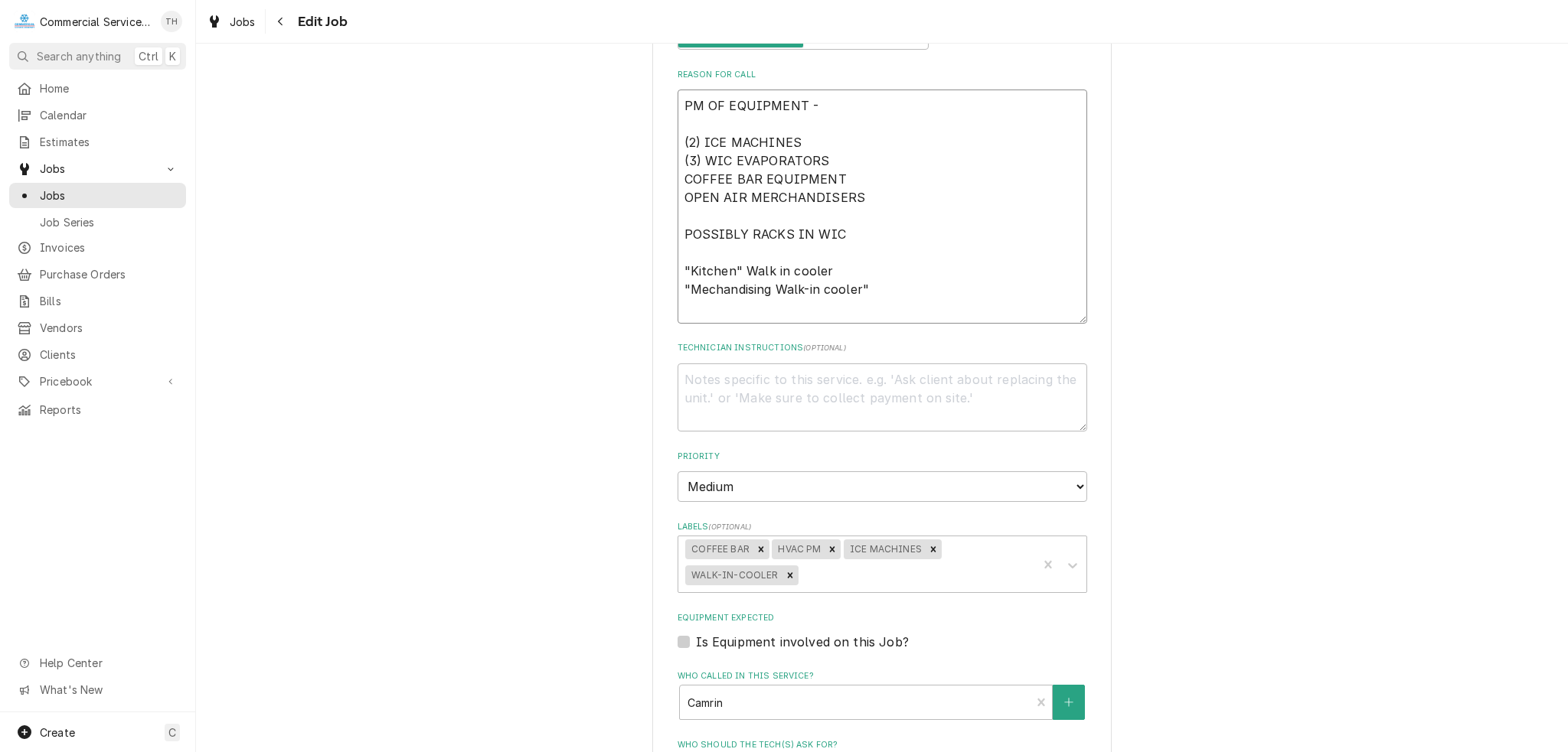
type textarea "x"
type textarea "PM OF EQUIPMENT - (2) ICE MACHINES (3) WIC EVAPORATORS COFFEE BAR EQUIPMENT OPE…"
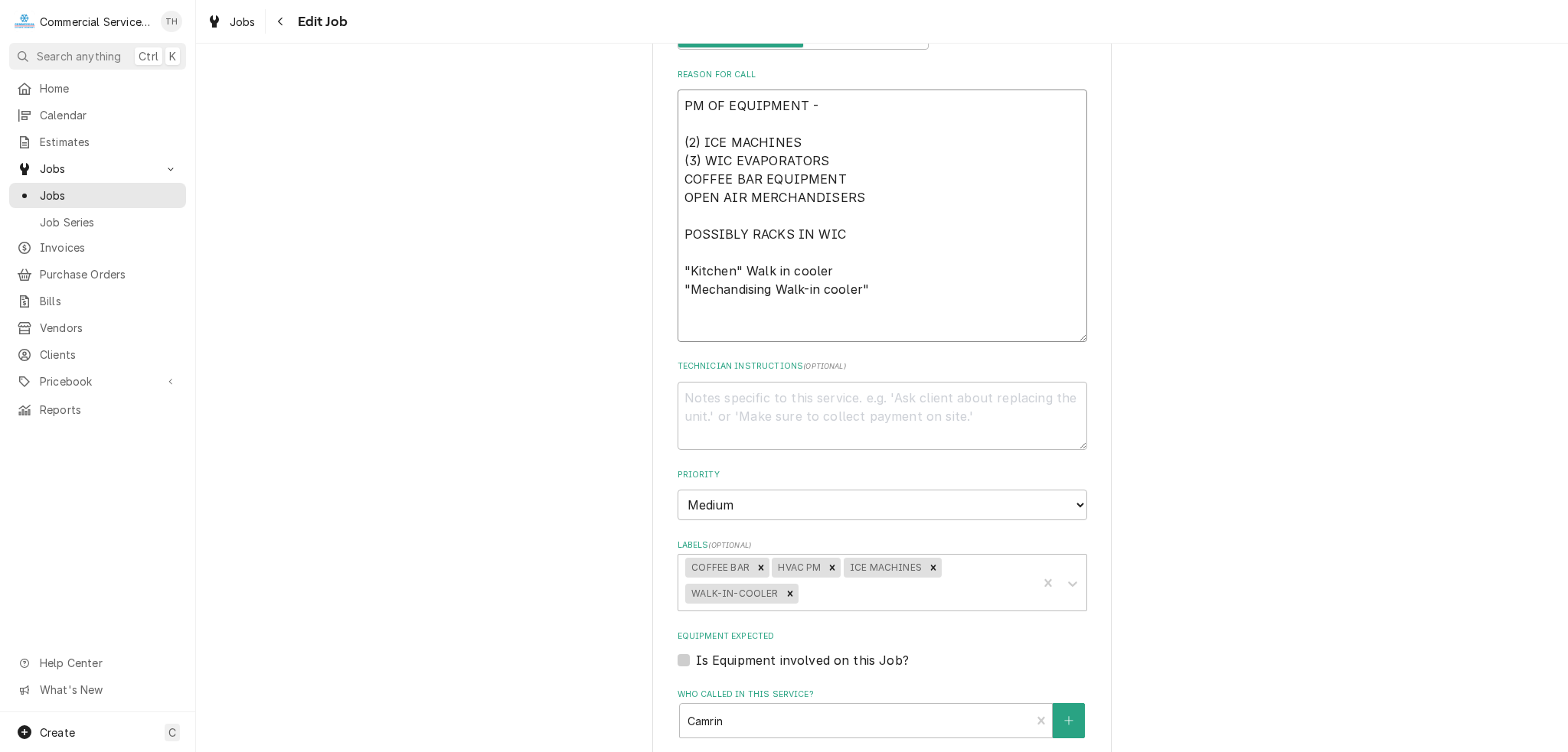
type textarea "x"
type textarea "PM OF EQUIPMENT - (2) ICE MACHINES (3) WIC EVAPORATORS COFFEE BAR EQUIPMENT OPE…"
type textarea "x"
type textarea "PM OF EQUIPMENT - (2) ICE MACHINES (3) WIC EVAPORATORS COFFEE BAR EQUIPMENT OPE…"
type textarea "x"
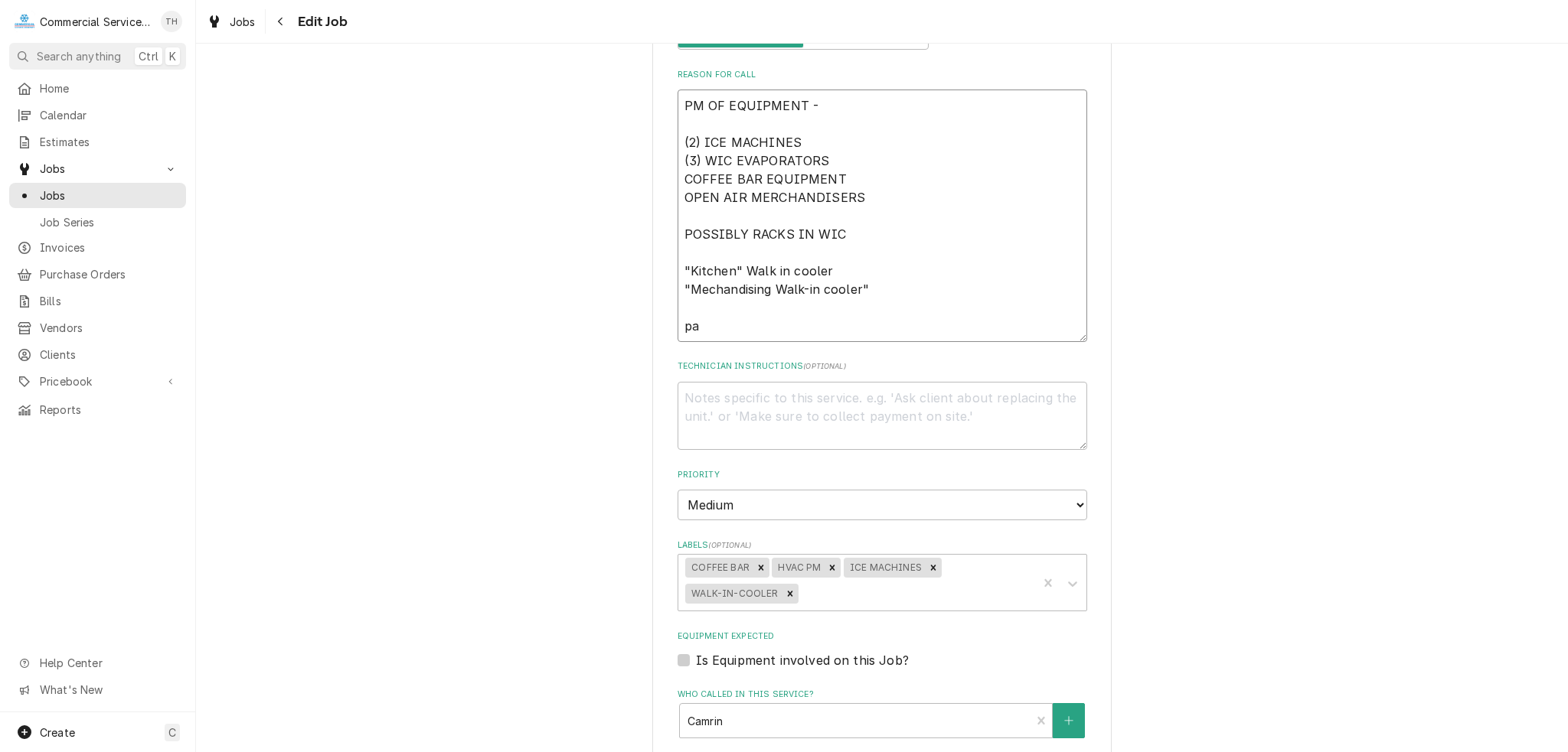
type textarea "PM OF EQUIPMENT - (2) ICE MACHINES (3) WIC EVAPORATORS COFFEE BAR EQUIPMENT OPE…"
type textarea "x"
type textarea "PM OF EQUIPMENT - (2) ICE MACHINES (3) WIC EVAPORATORS COFFEE BAR EQUIPMENT OPE…"
type textarea "x"
type textarea "PM OF EQUIPMENT - (2) ICE MACHINES (3) WIC EVAPORATORS COFFEE BAR EQUIPMENT OPE…"
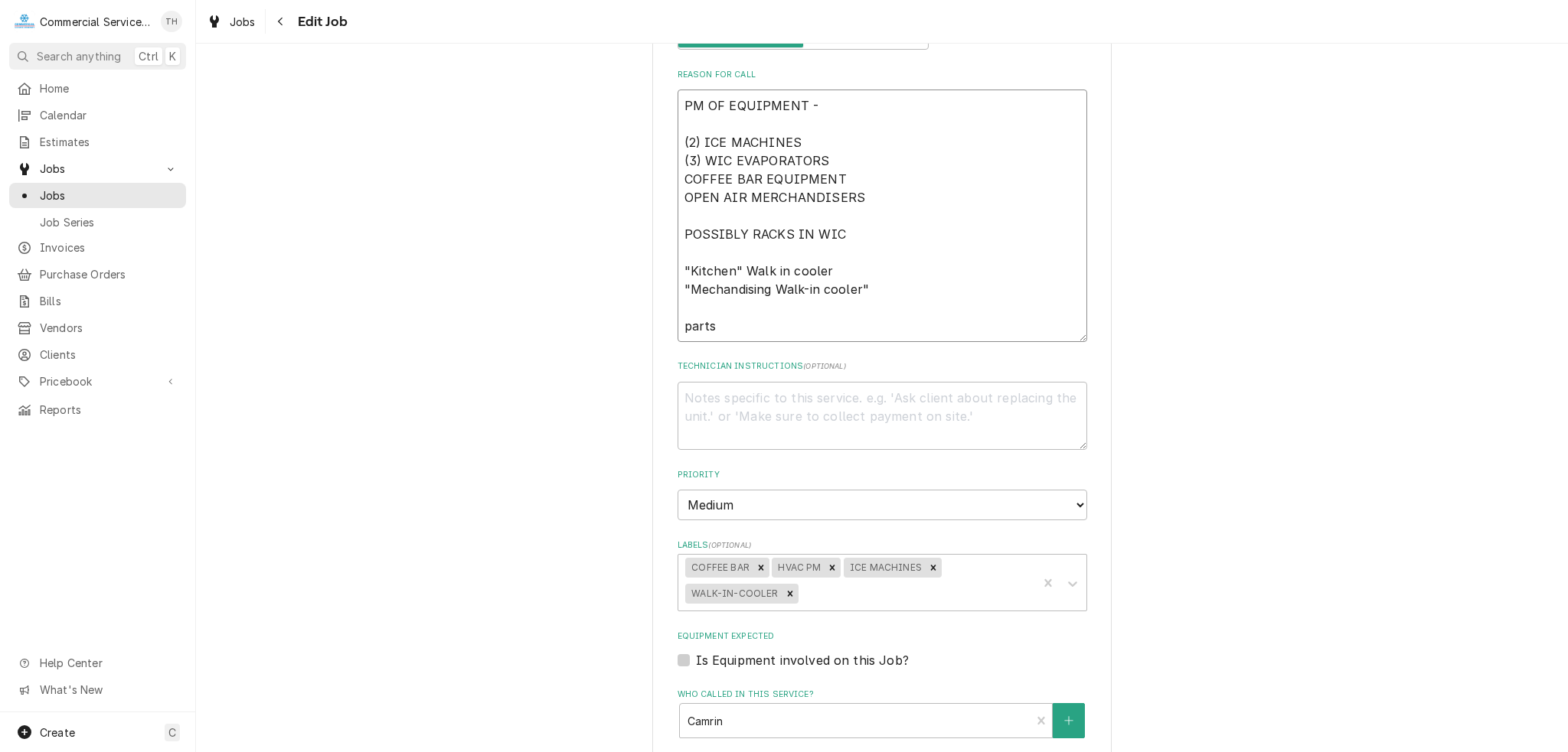
type textarea "x"
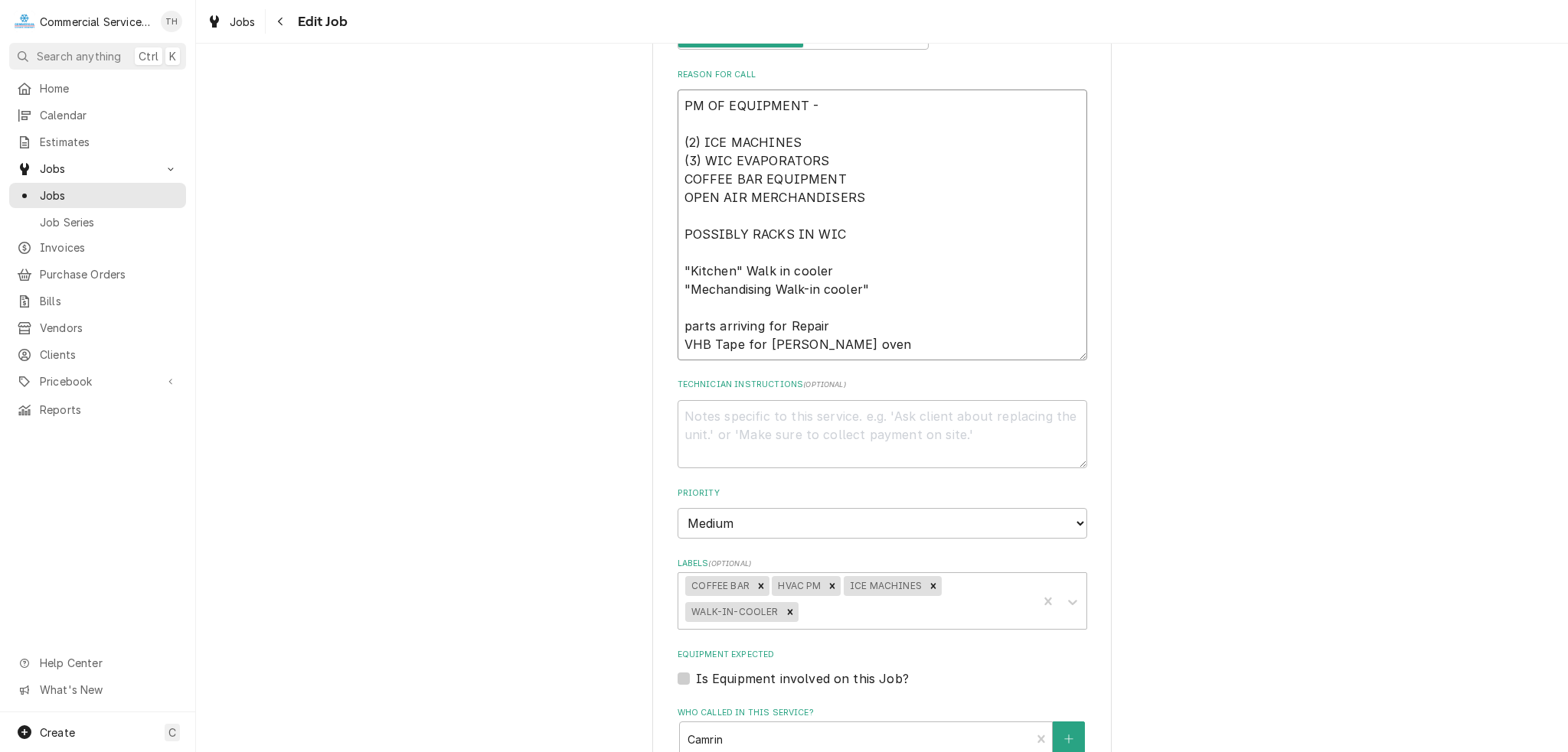
drag, startPoint x: 685, startPoint y: 323, endPoint x: 706, endPoint y: 319, distance: 21.4
click at [686, 323] on textarea "PM OF EQUIPMENT - (2) ICE MACHINES (3) WIC EVAPORATORS COFFEE BAR EQUIPMENT OPE…" at bounding box center [883, 224] width 410 height 271
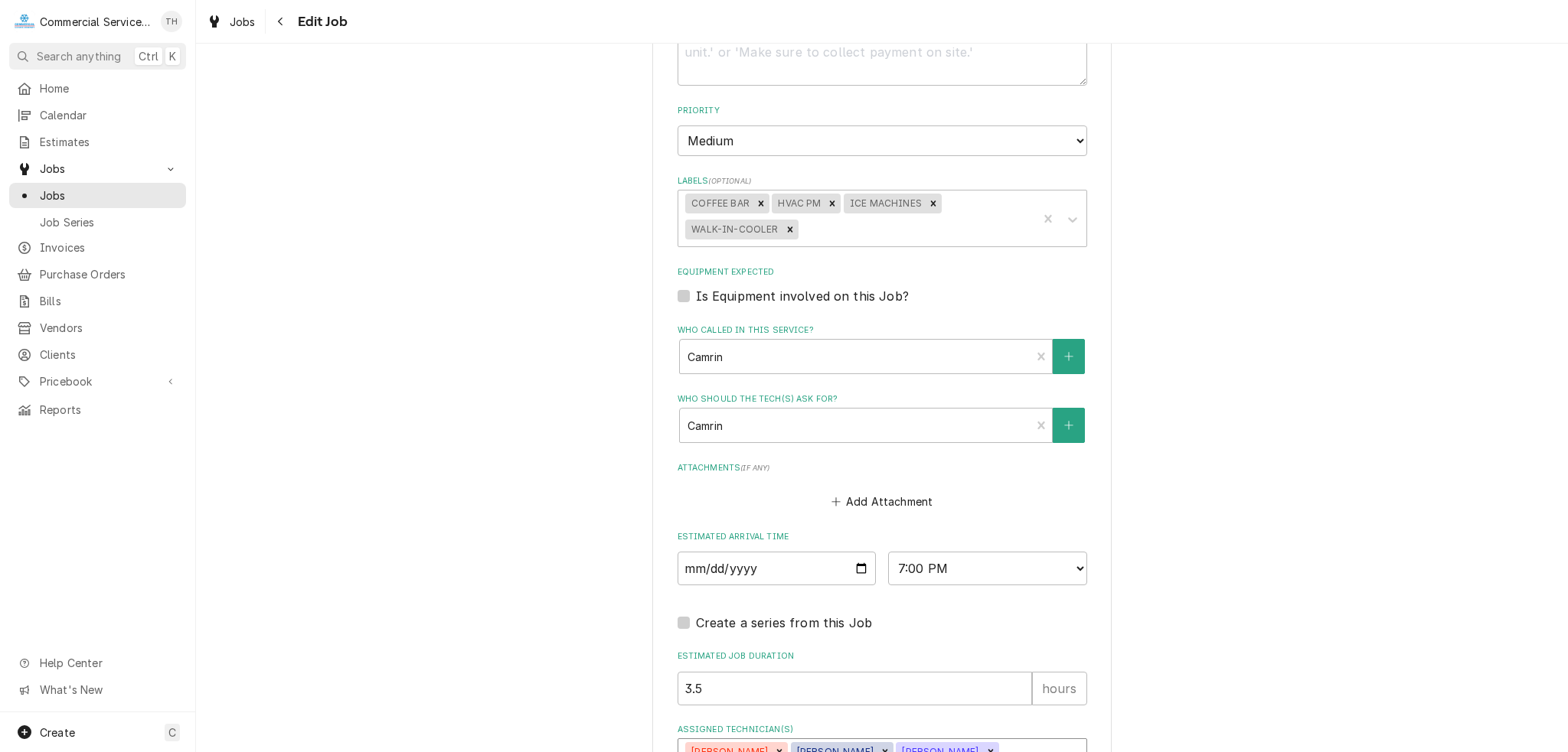
scroll to position [1157, 0]
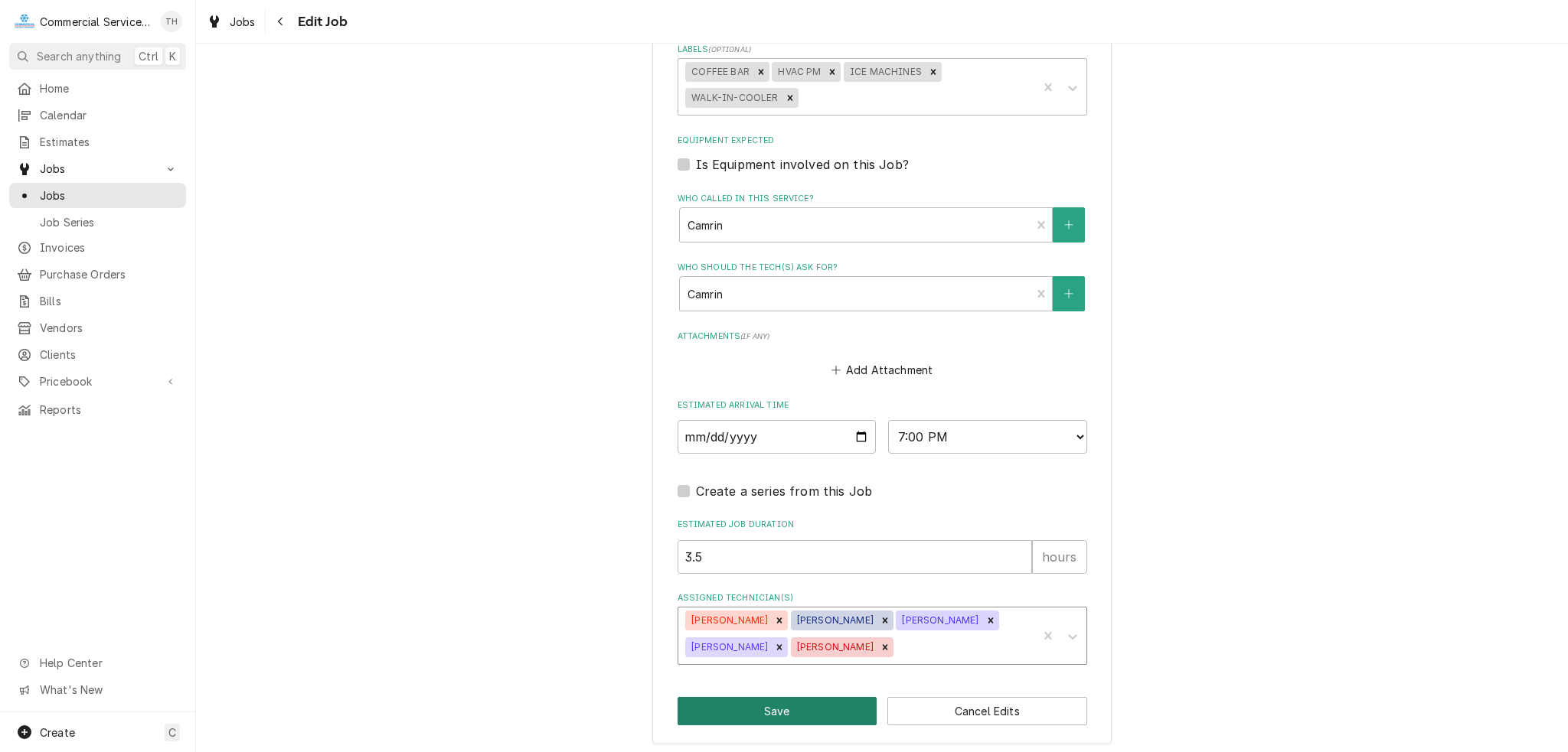
click at [826, 700] on button "Save" at bounding box center [778, 711] width 200 height 29
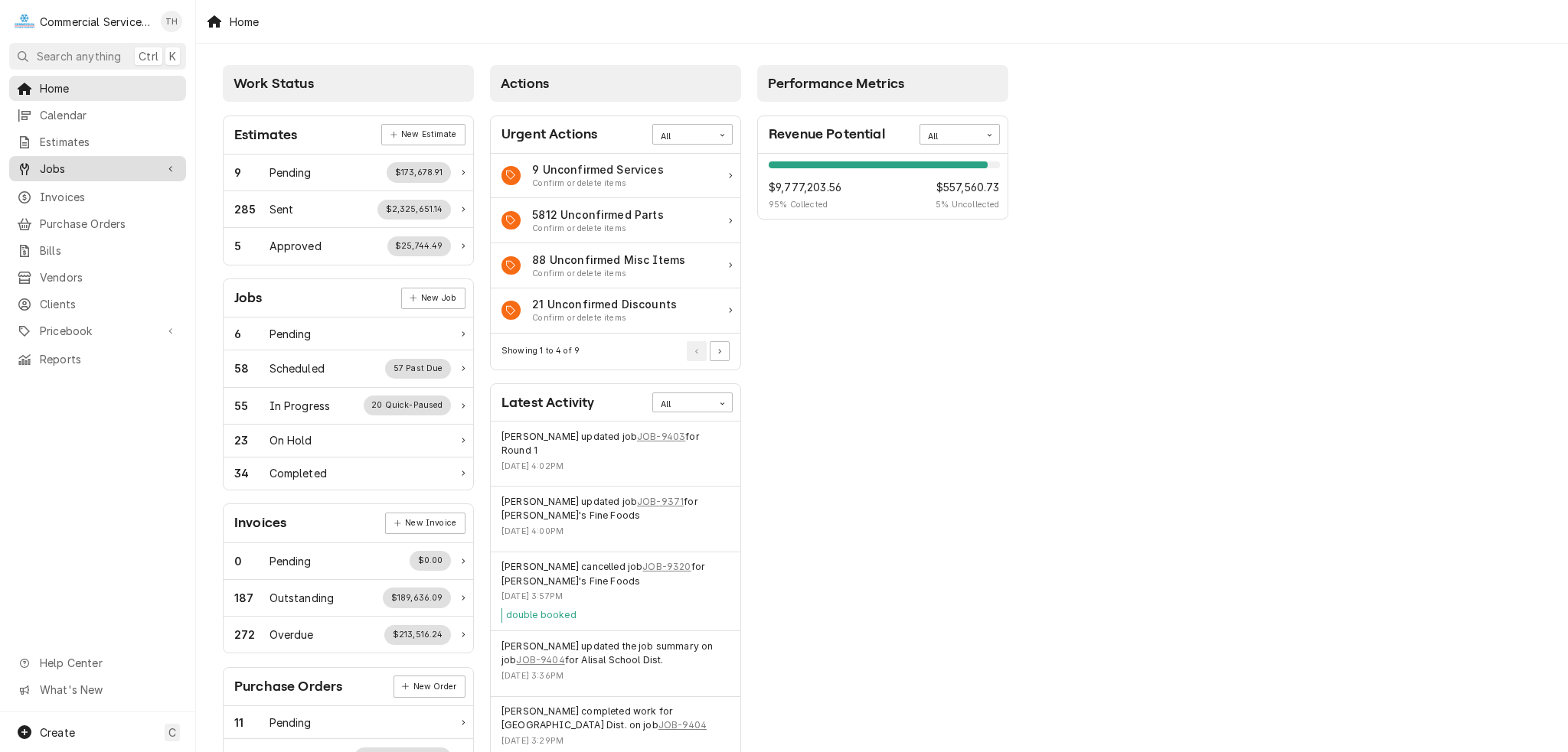
click at [95, 168] on span "Jobs" at bounding box center [98, 169] width 116 height 16
click at [90, 188] on span "Jobs" at bounding box center [109, 196] width 139 height 16
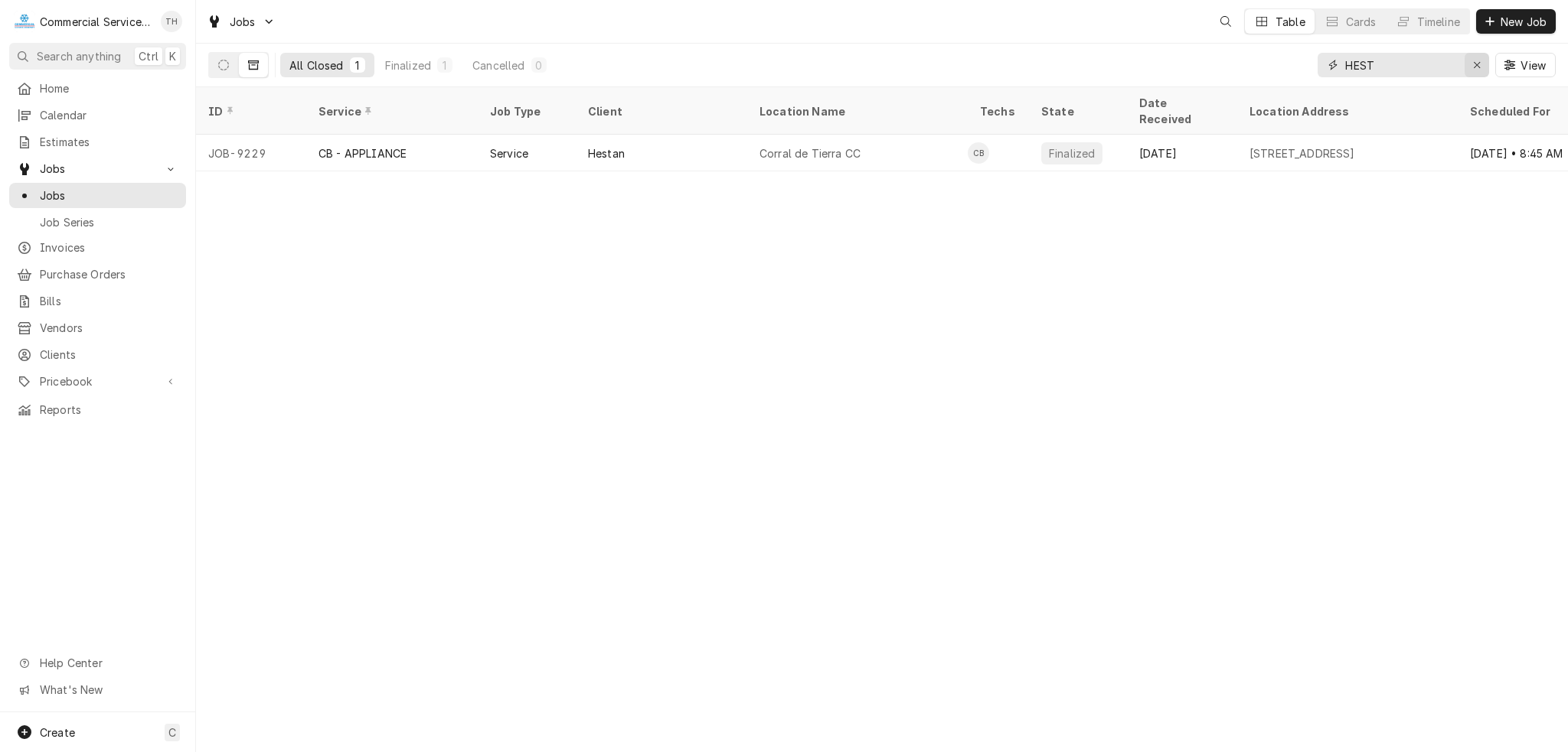
click at [1477, 66] on icon "Erase input" at bounding box center [1477, 65] width 8 height 11
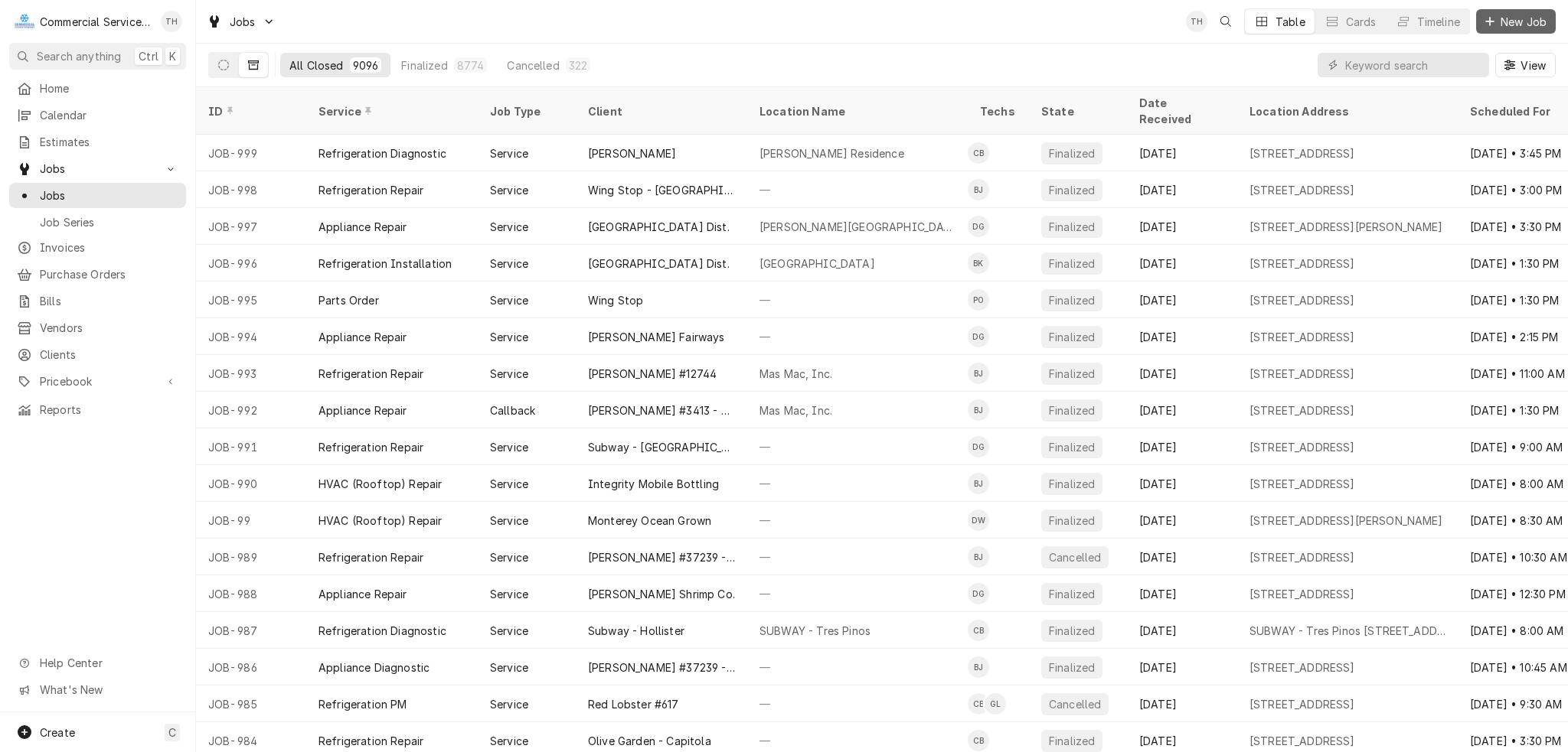
click at [1534, 20] on span "New Job" at bounding box center [1524, 22] width 52 height 16
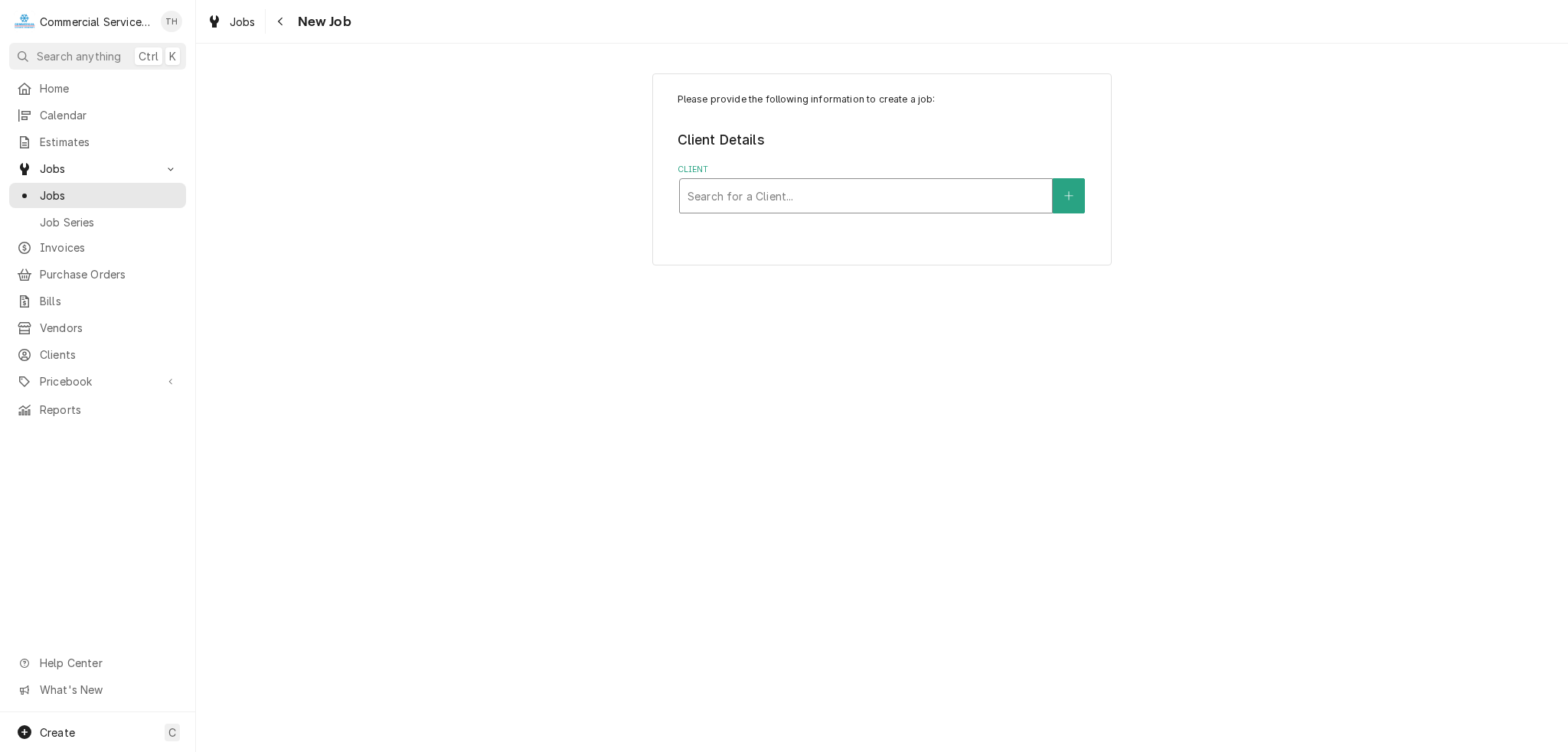
click at [747, 186] on div "Client" at bounding box center [866, 196] width 357 height 28
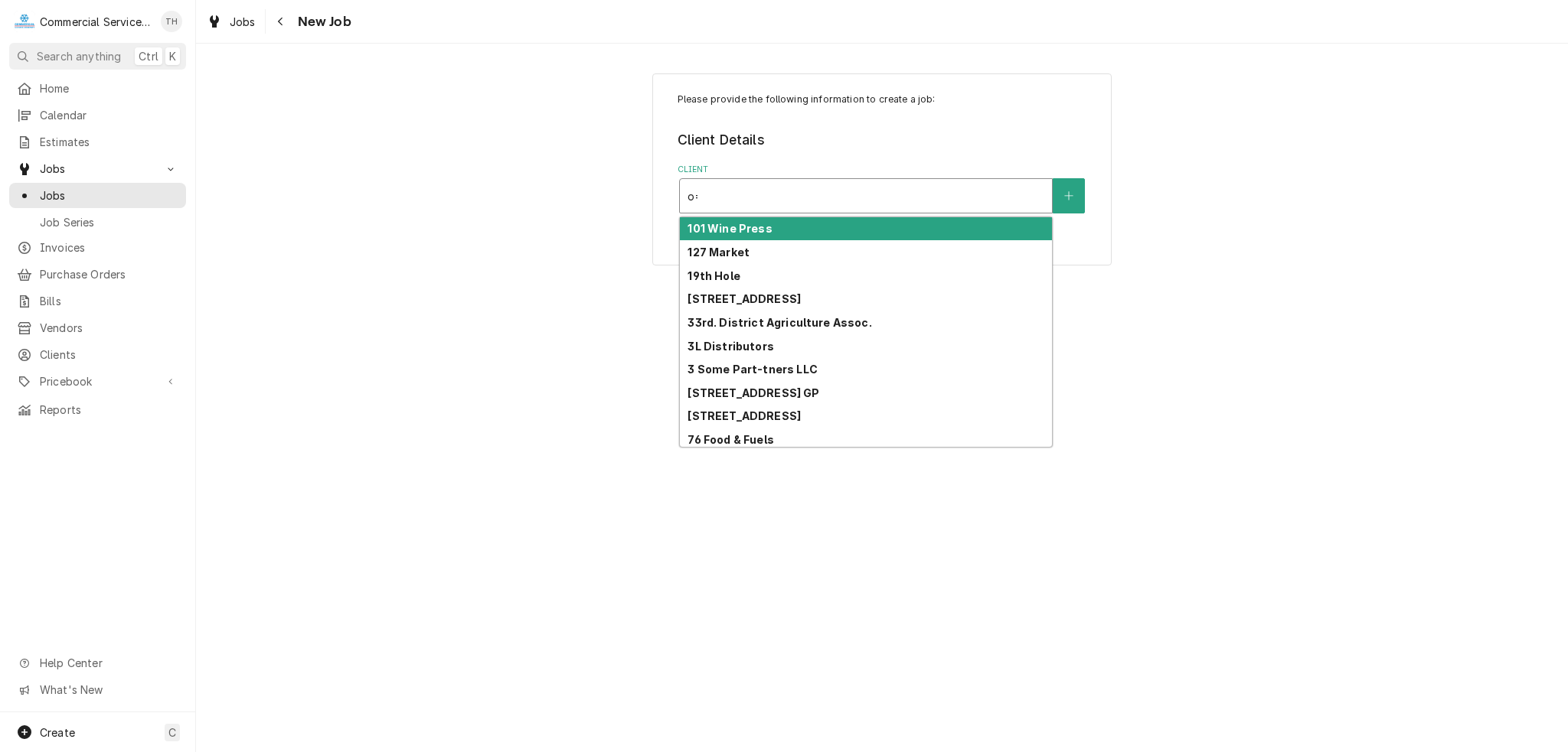
type input "o"
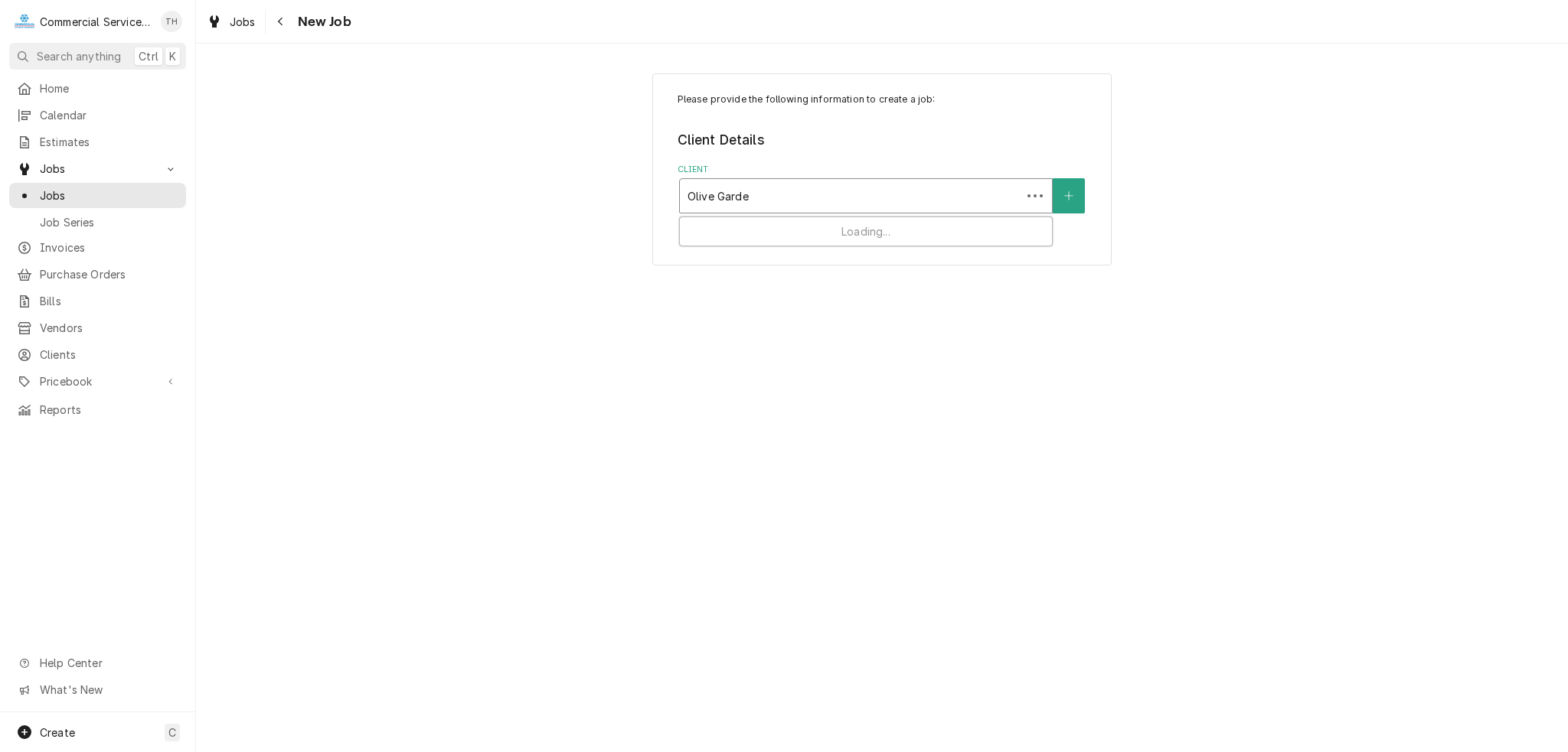
type input "Olive Garden"
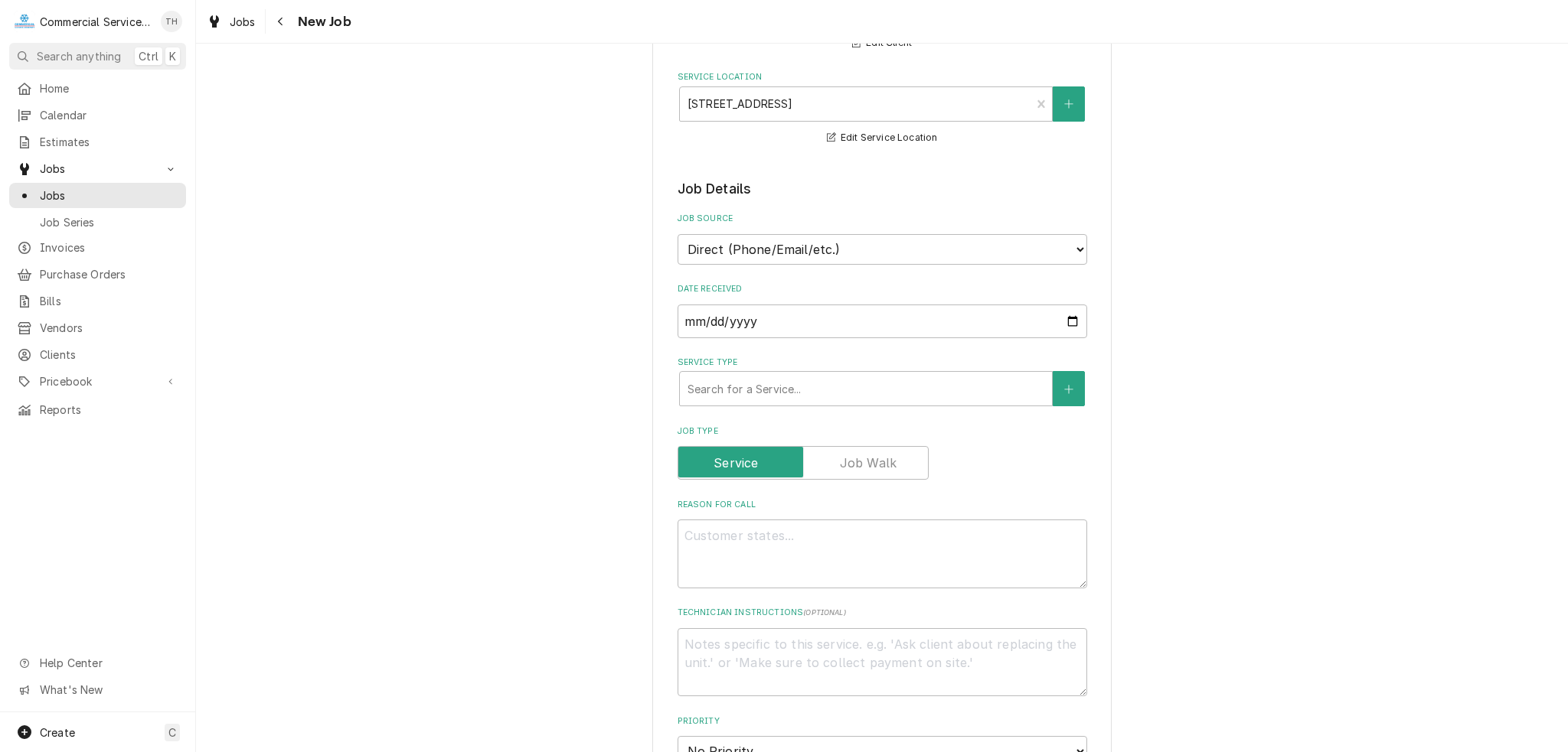
scroll to position [229, 0]
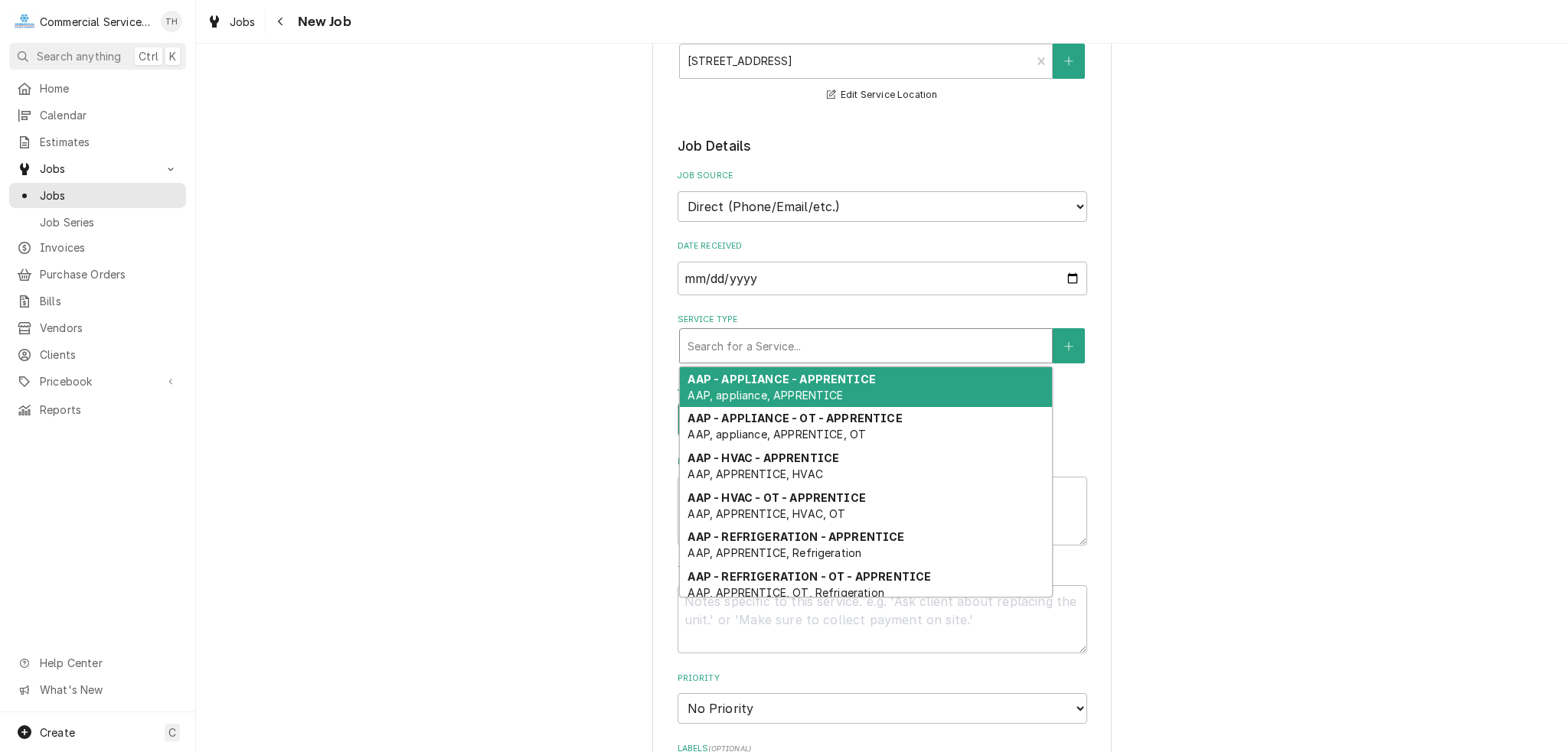
click at [815, 337] on div "Service Type" at bounding box center [866, 346] width 357 height 28
type textarea "x"
type input "r"
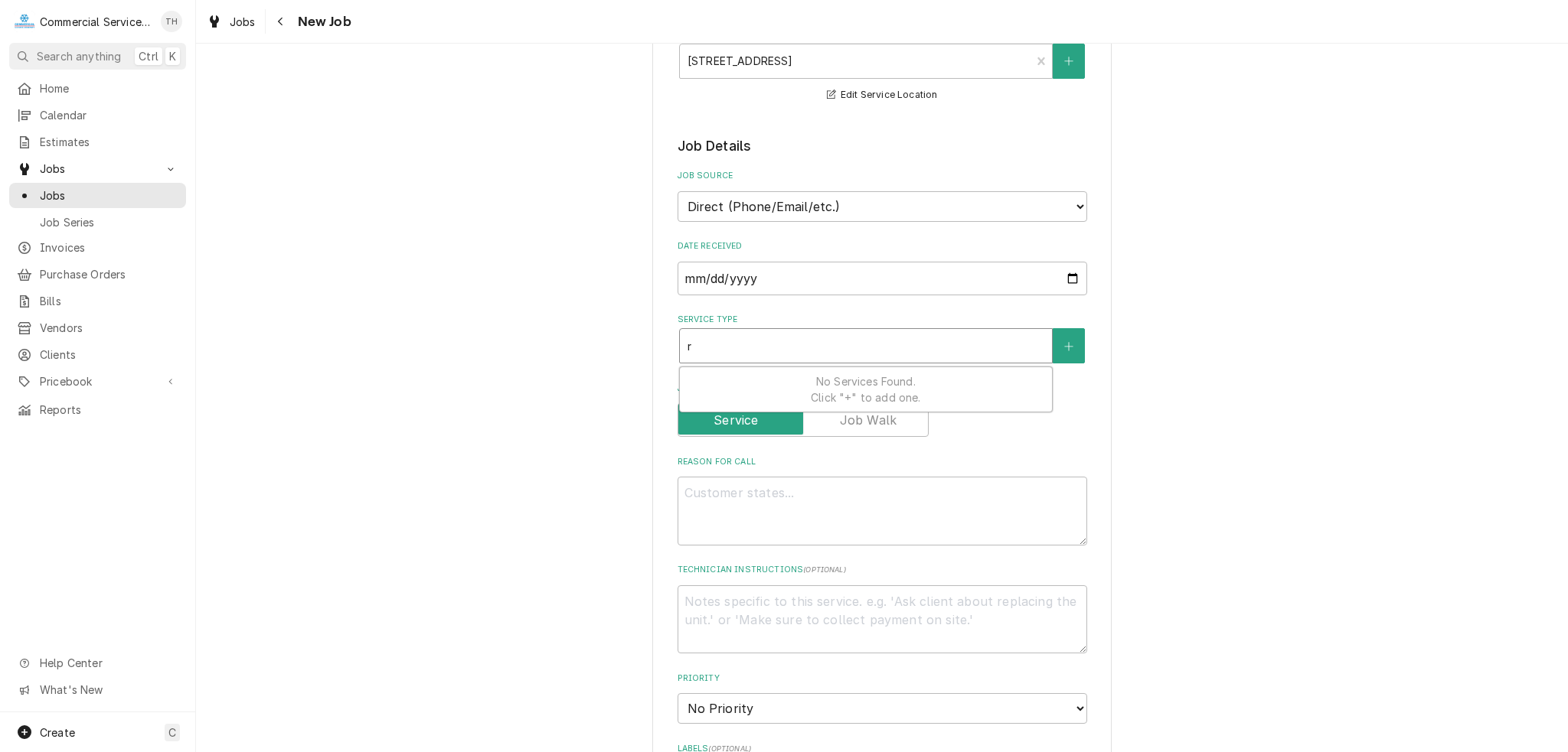
type textarea "x"
type input "re"
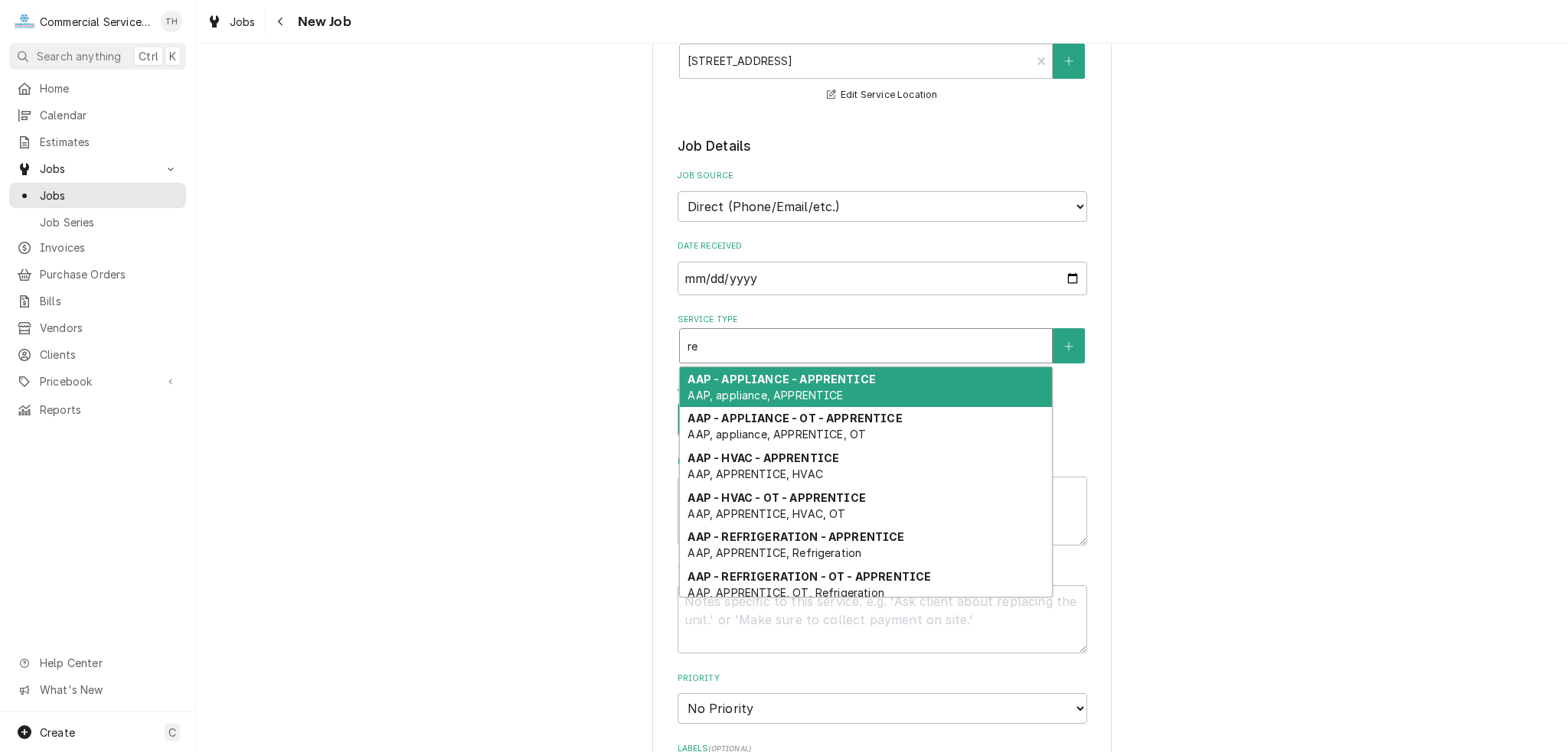
type textarea "x"
type input "r"
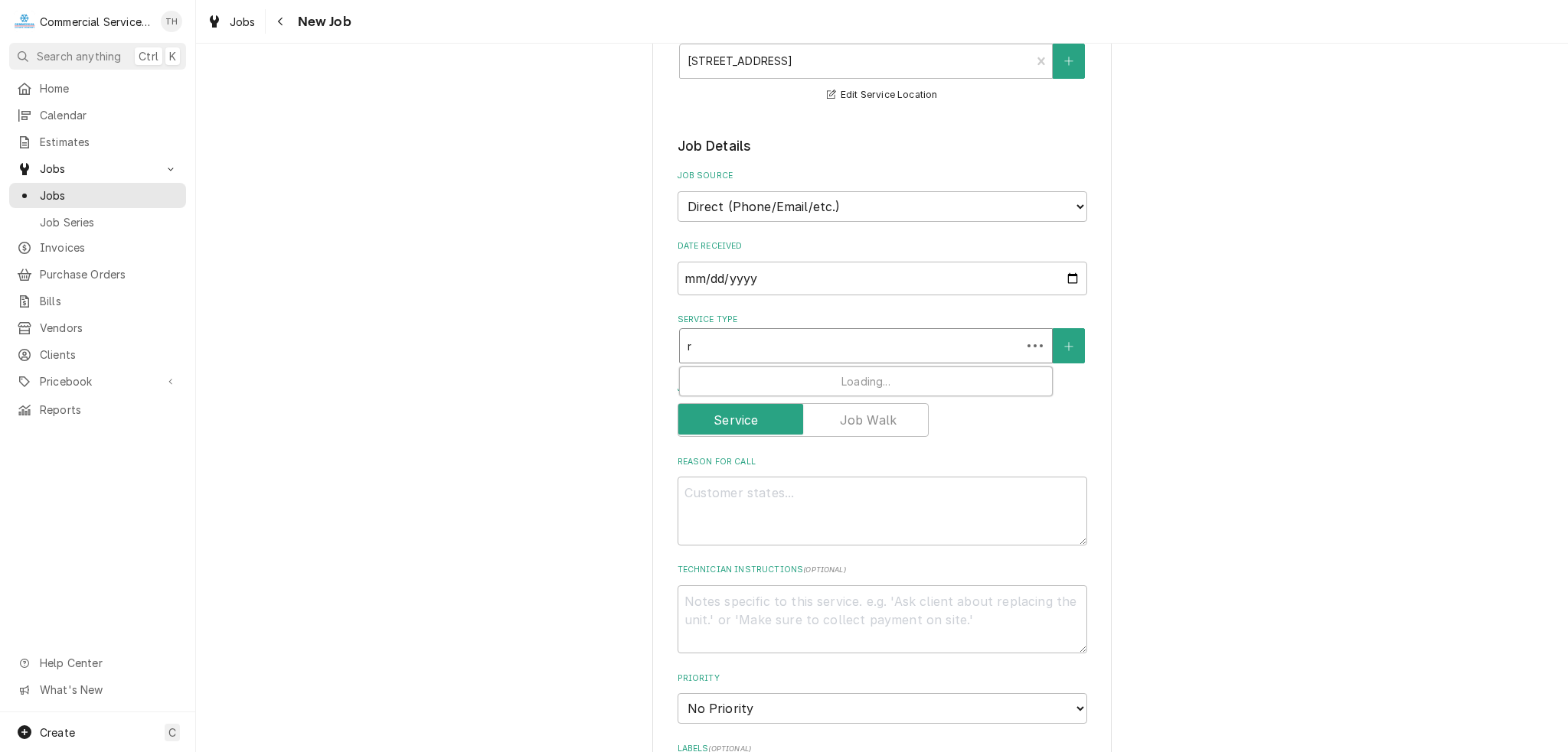
type textarea "x"
type input "g"
type textarea "x"
type input "gs"
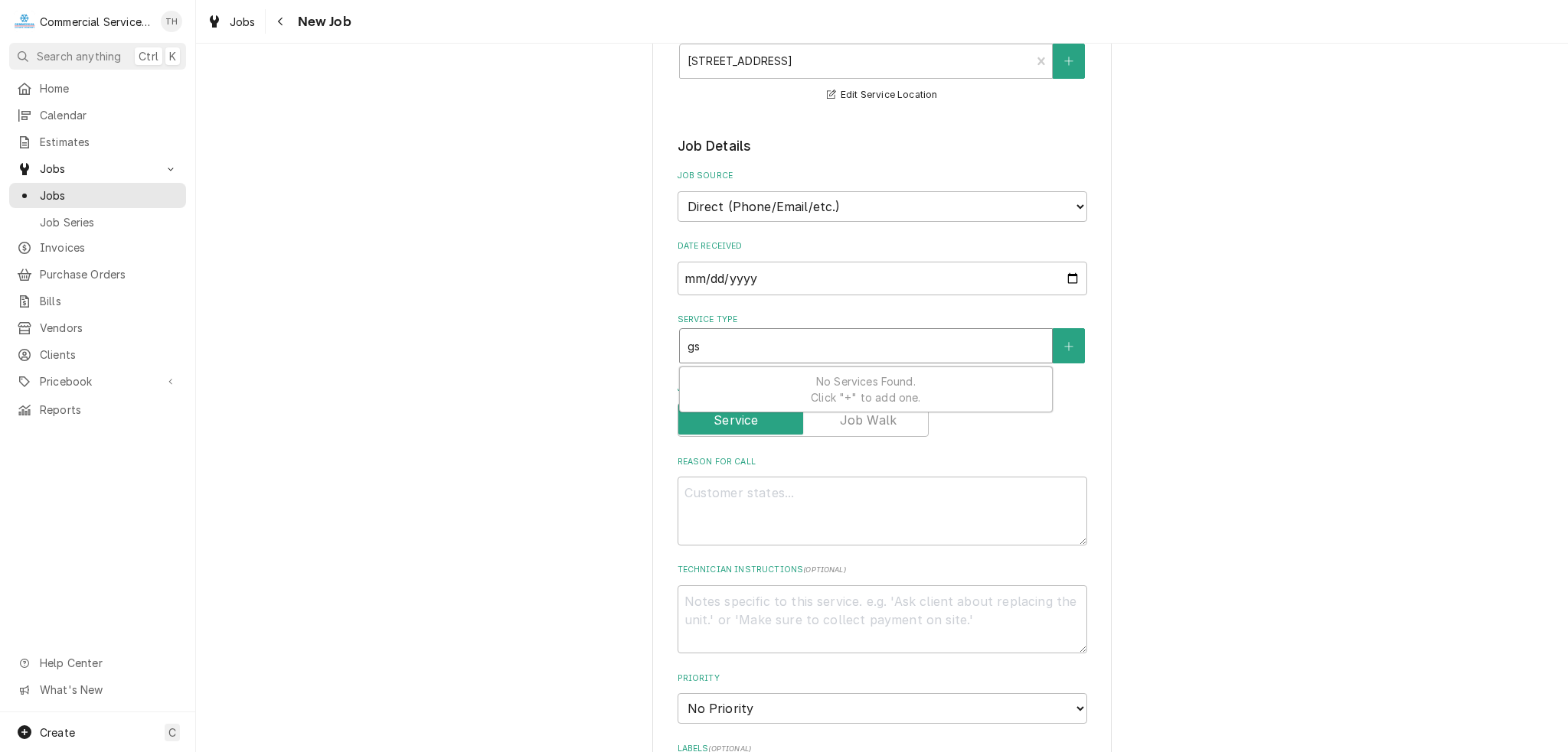
type textarea "x"
type input "g"
type textarea "x"
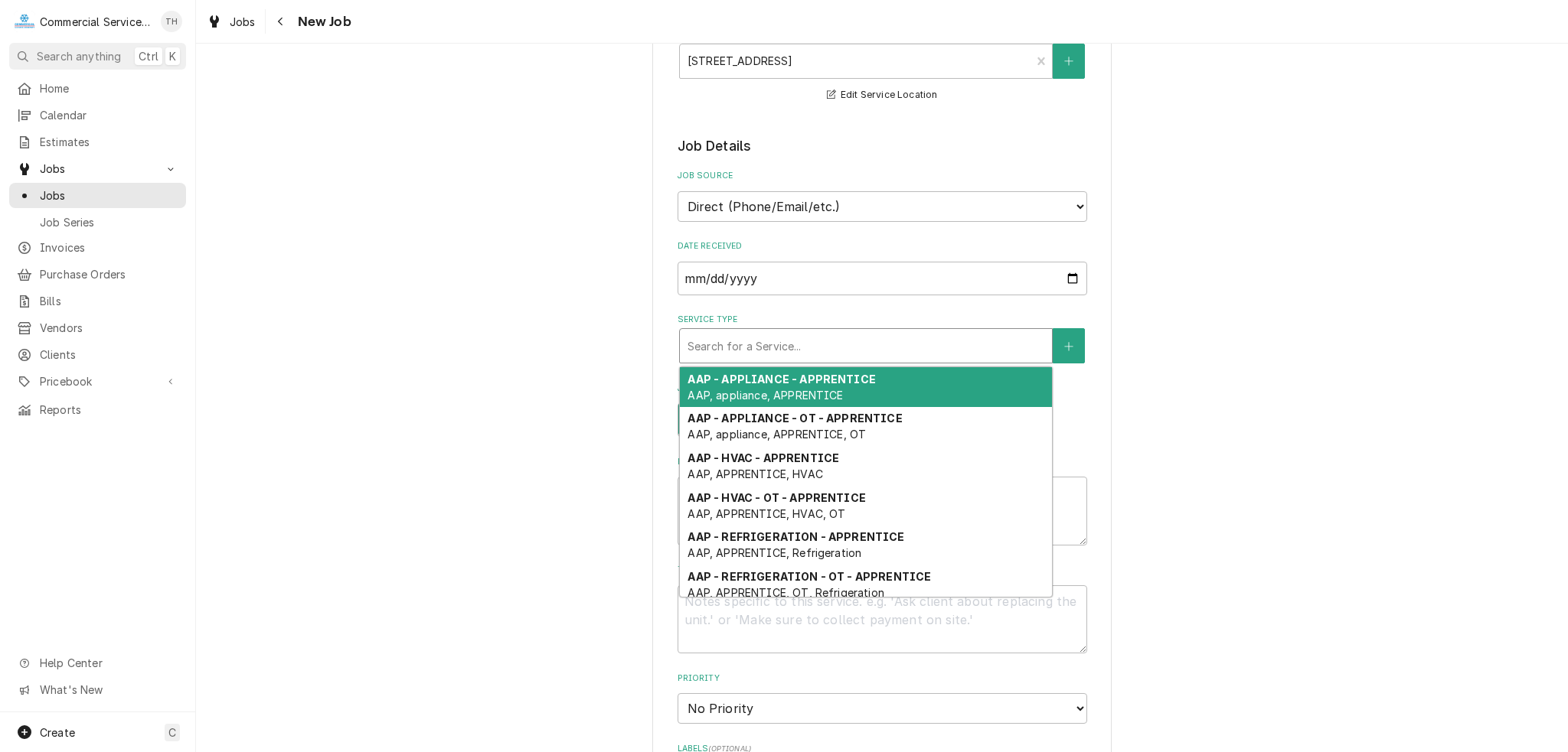
type textarea "x"
type input "g"
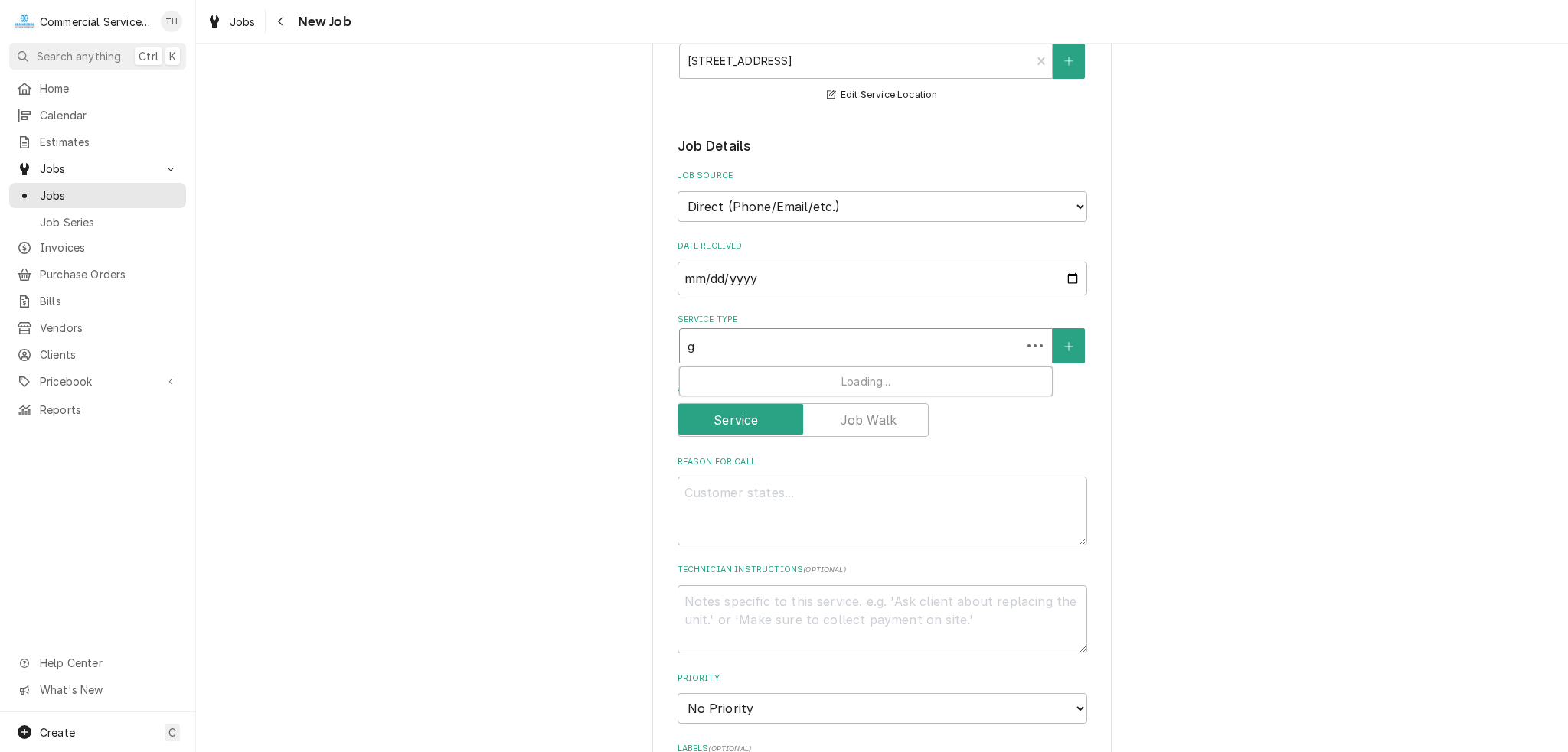
type textarea "x"
type input "gs"
type textarea "x"
type input "g"
type textarea "x"
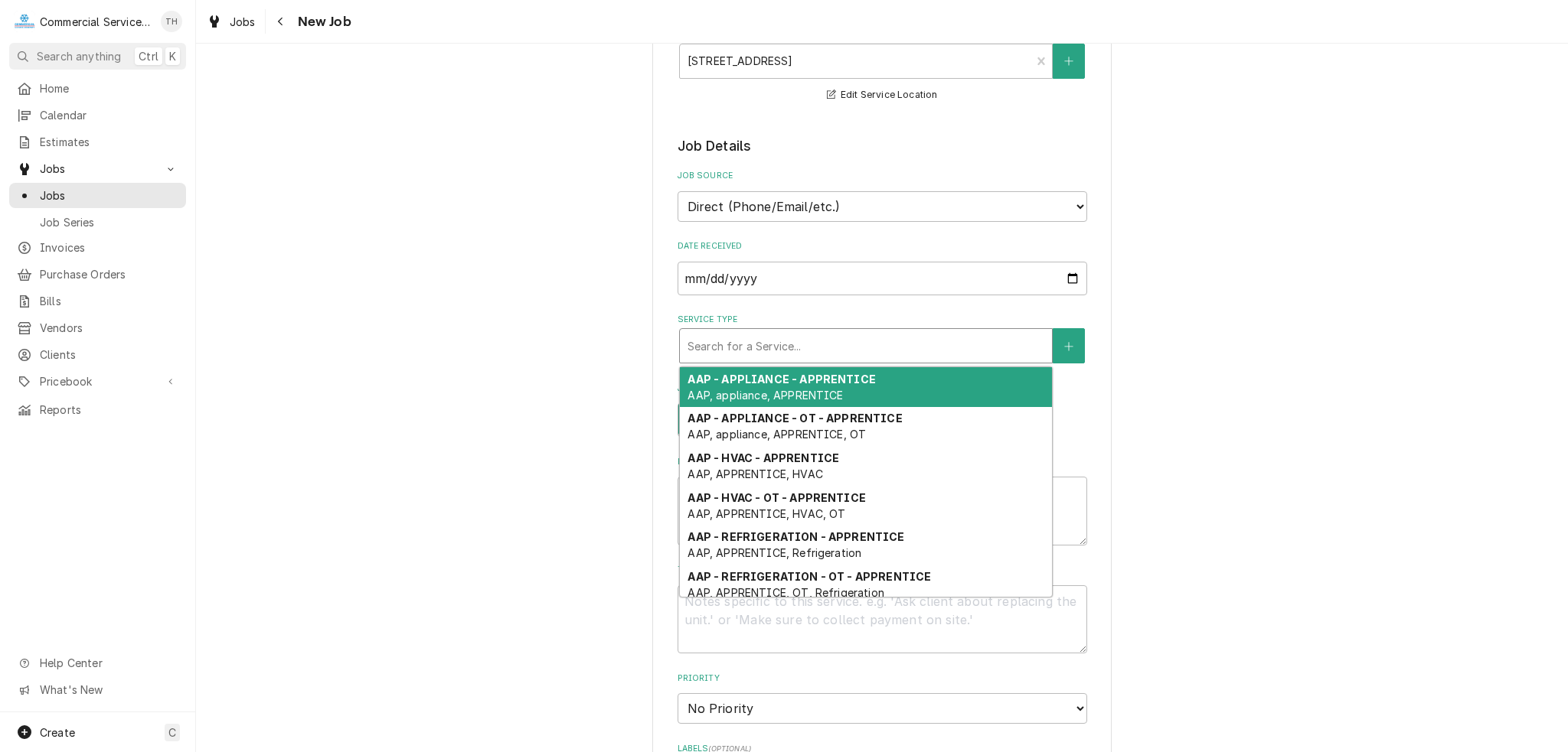
type textarea "x"
type input "s"
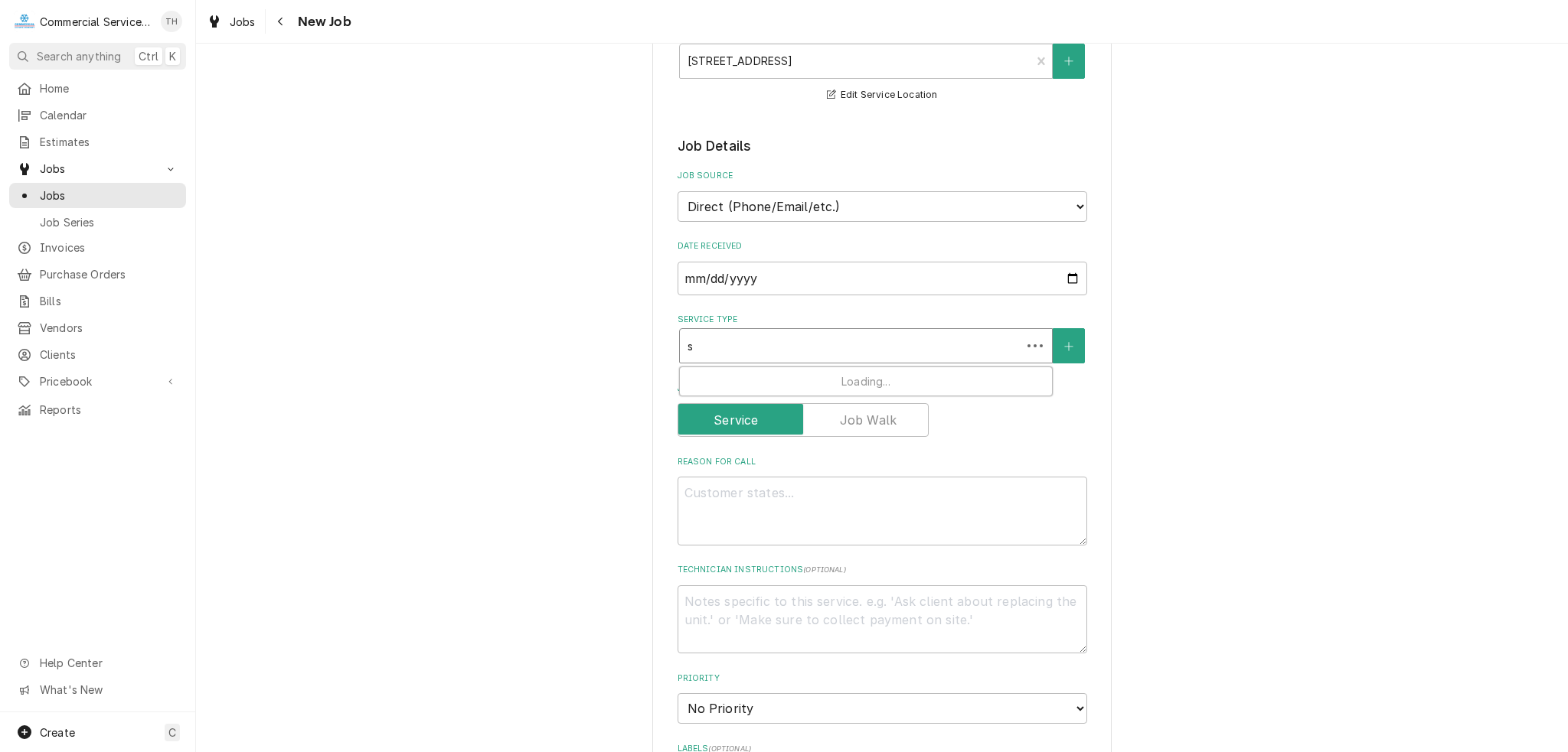
type textarea "x"
type input "sg"
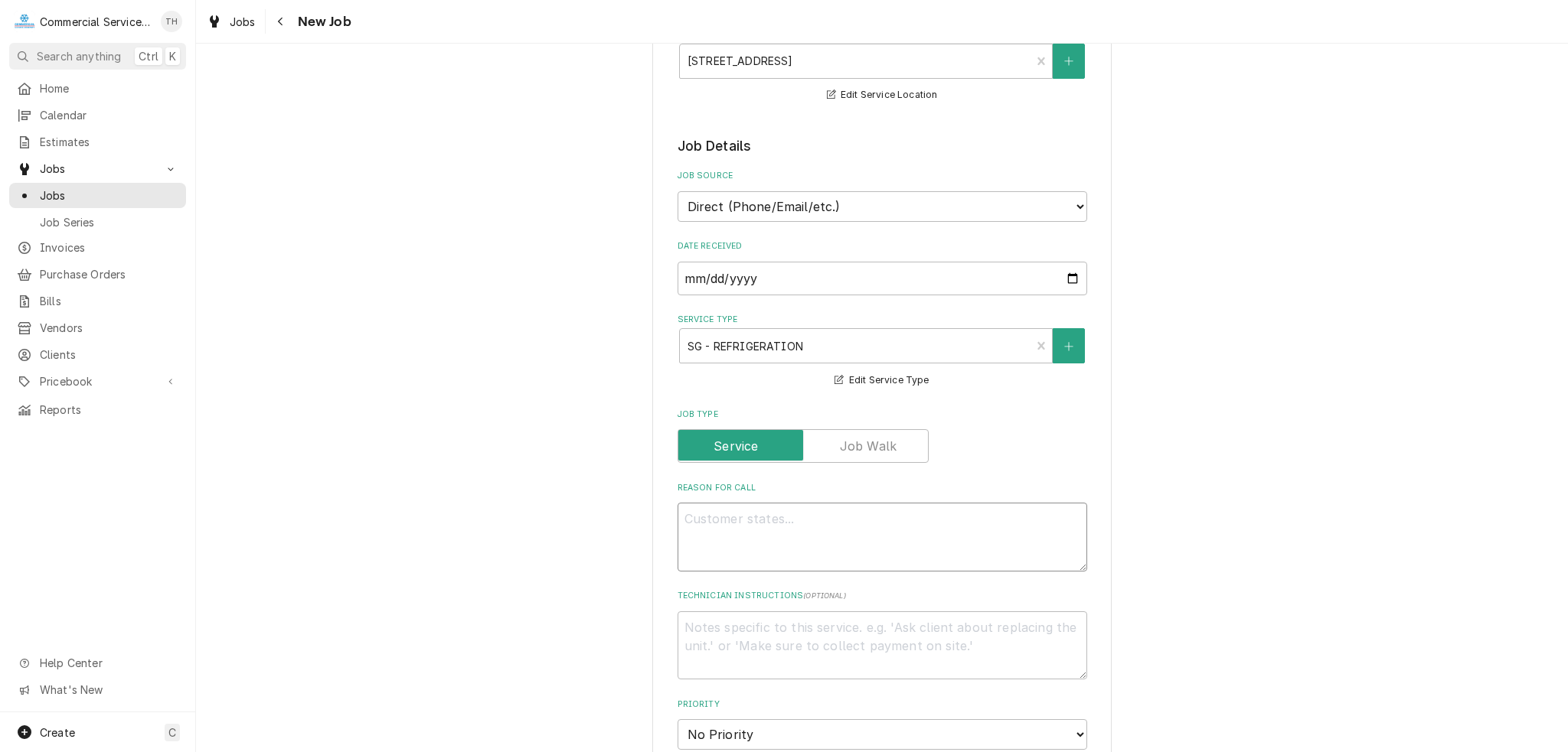
drag, startPoint x: 739, startPoint y: 541, endPoint x: 749, endPoint y: 535, distance: 11.7
click at [739, 541] on textarea "Reason For Call" at bounding box center [883, 537] width 410 height 69
type textarea "x"
type textarea "I"
type textarea "x"
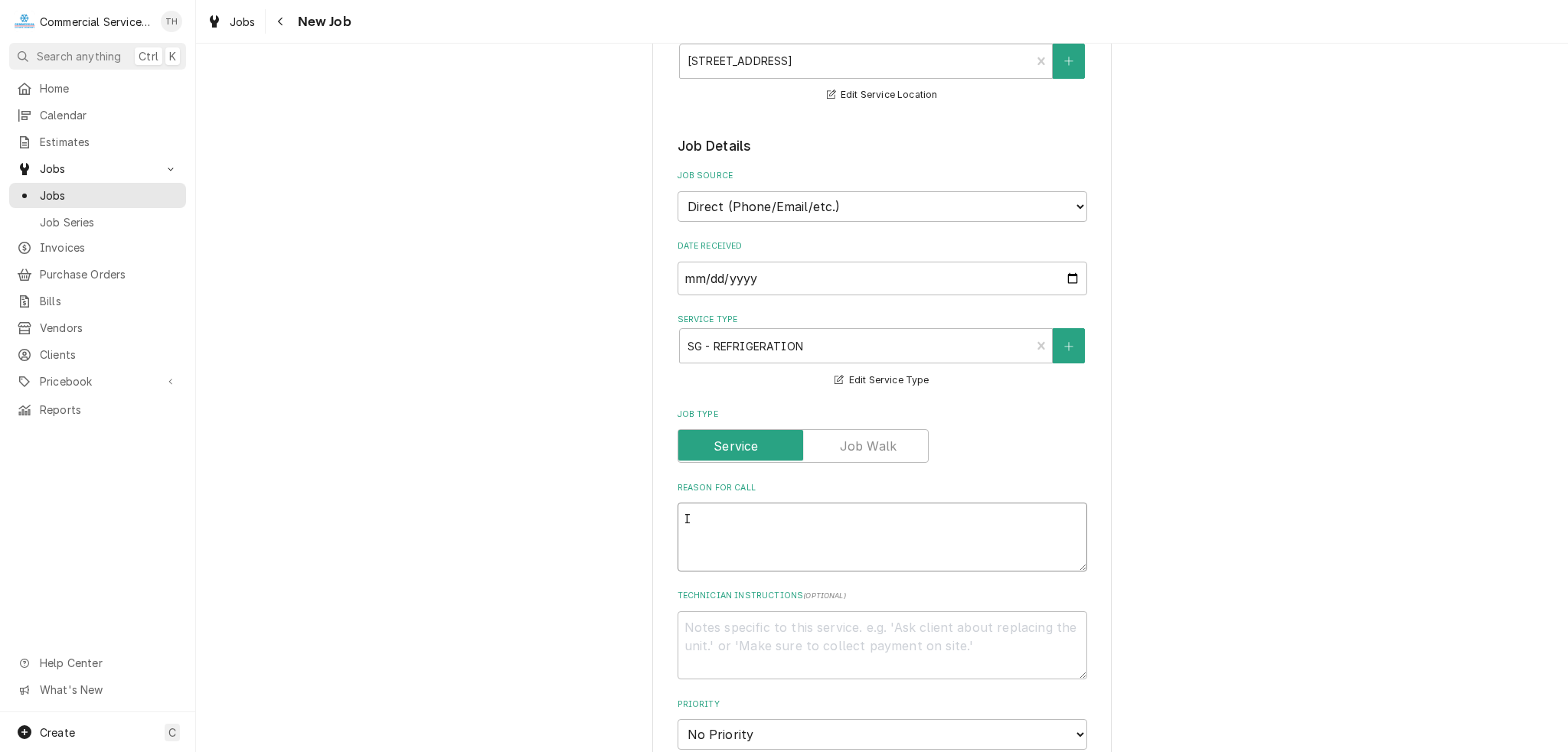
type textarea "In"
type textarea "x"
type textarea "Ins"
type textarea "x"
type textarea "Inst"
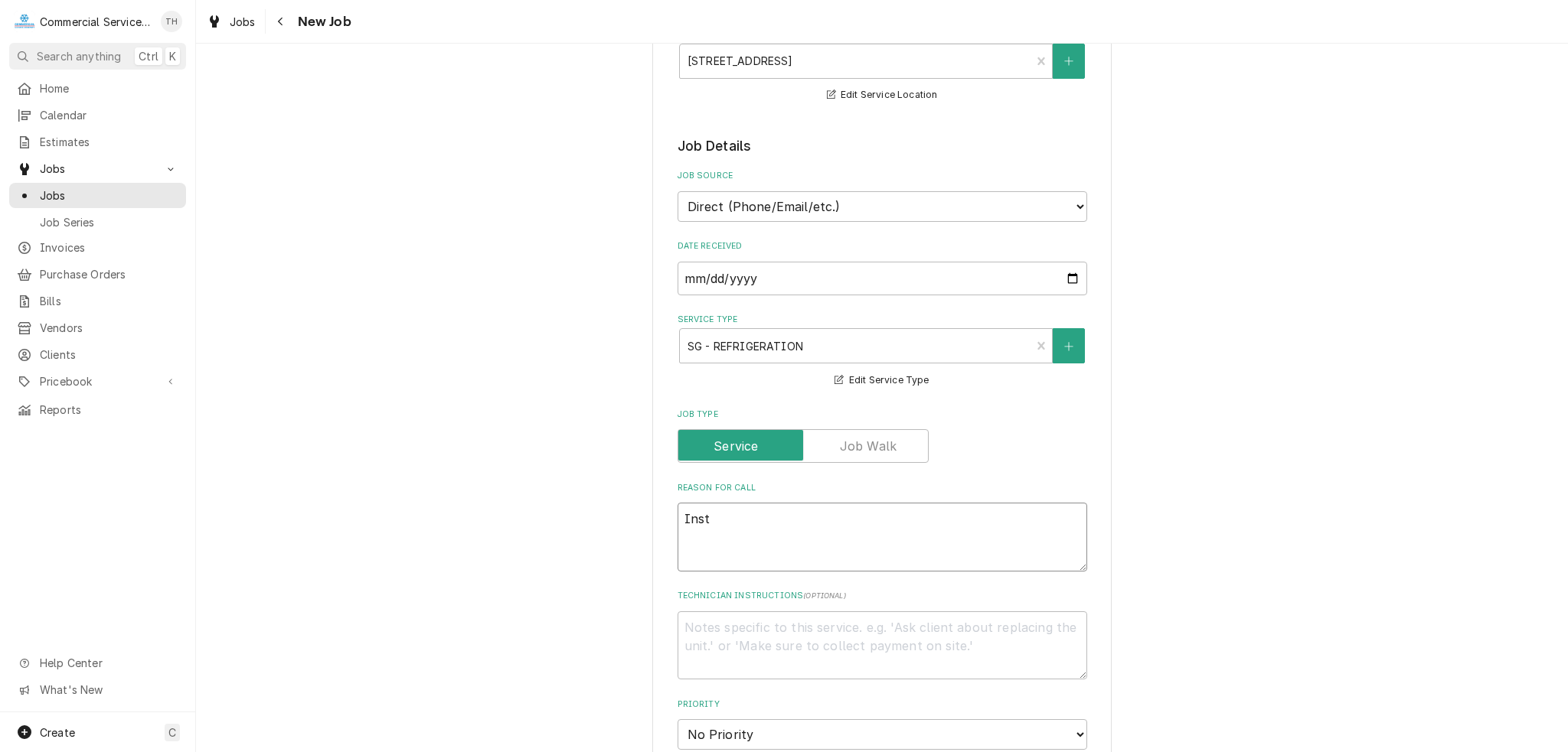
type textarea "x"
type textarea "Insta"
type textarea "x"
type textarea "Instal"
type textarea "x"
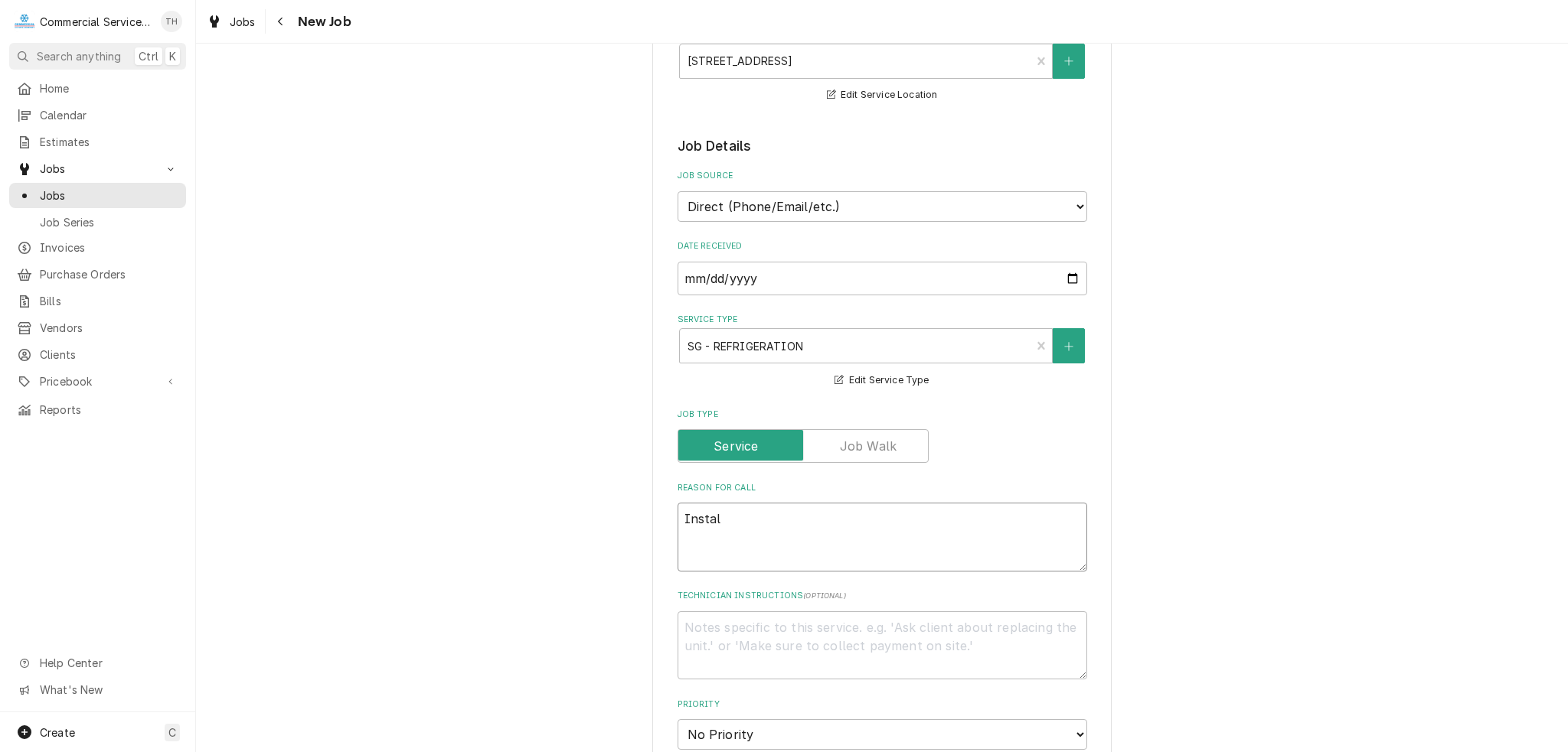
type textarea "Install"
type textarea "x"
type textarea "Installa"
type textarea "x"
type textarea "Installat"
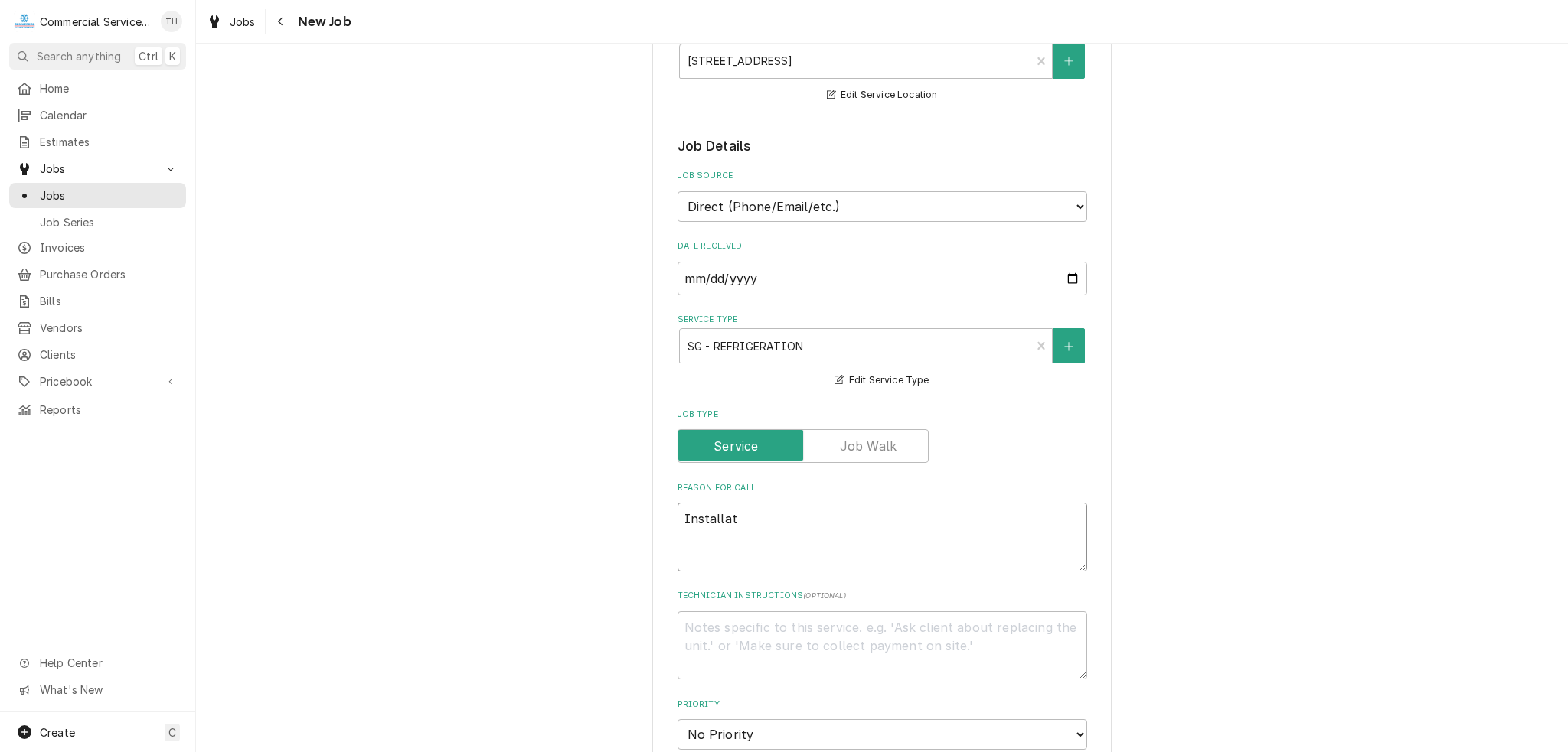
type textarea "x"
type textarea "Installati"
type textarea "x"
type textarea "Installation"
type textarea "x"
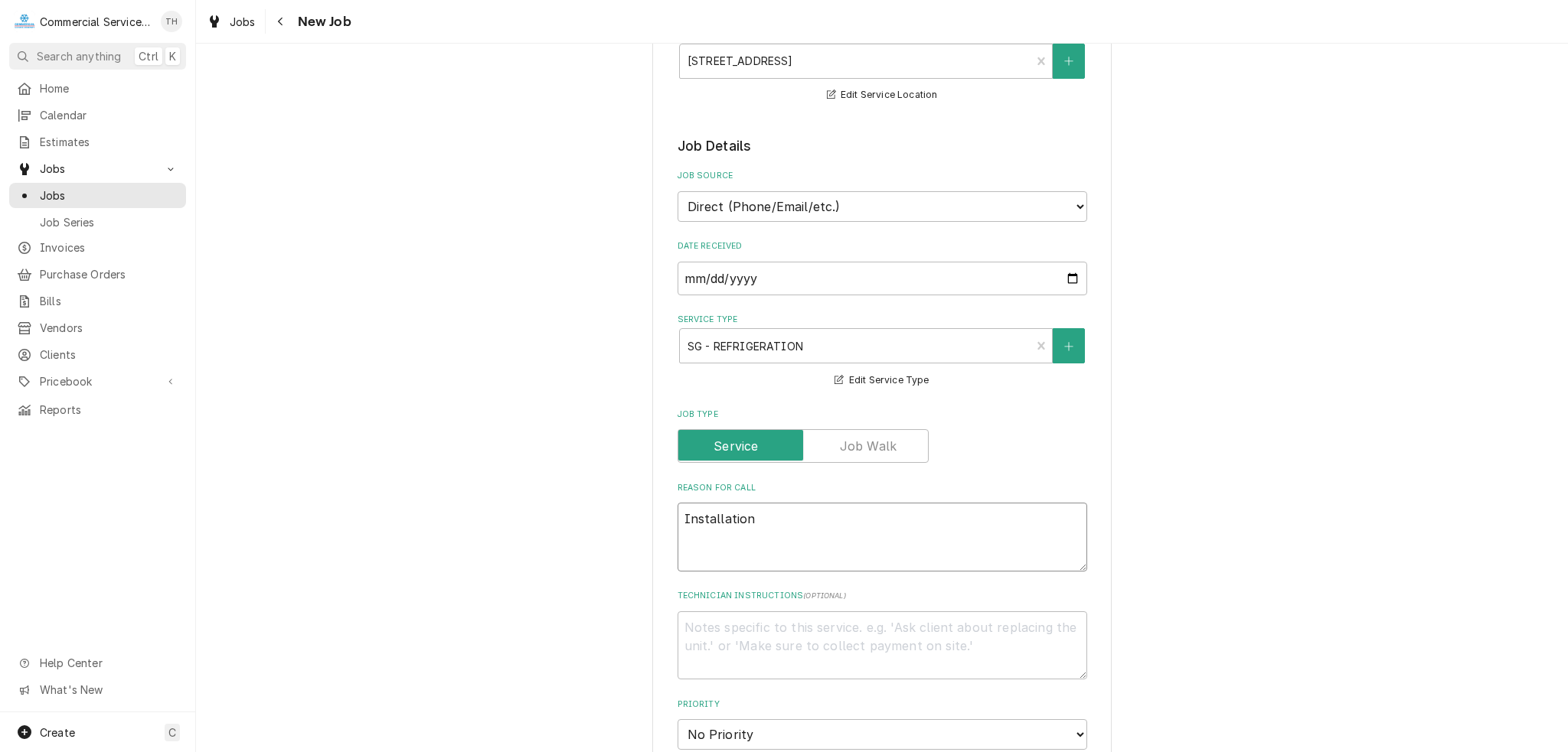
type textarea "Installation"
type textarea "x"
type textarea "Installation o"
type textarea "x"
type textarea "Installation of"
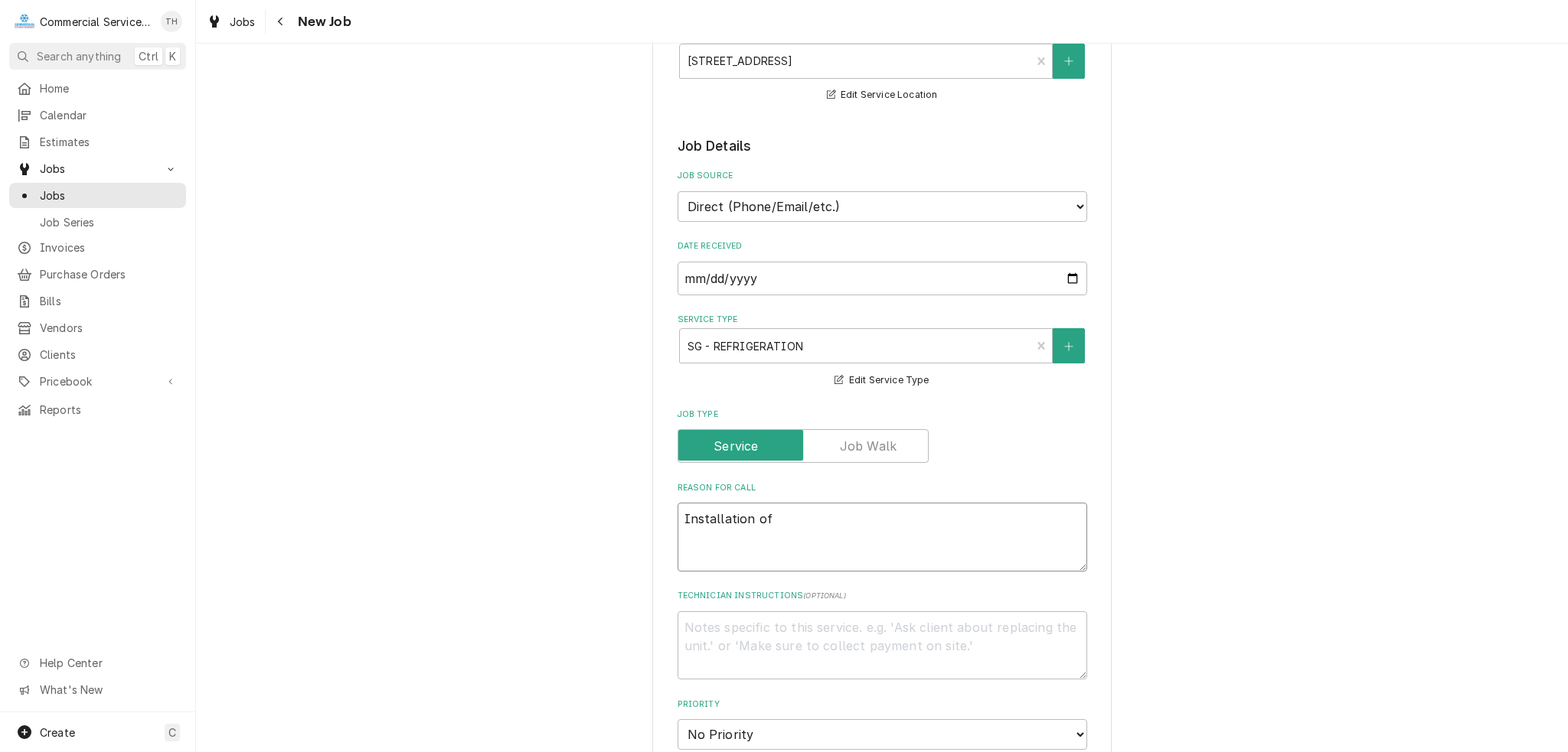
type textarea "x"
type textarea "Installation of"
type textarea "x"
type textarea "Installation of G"
type textarea "x"
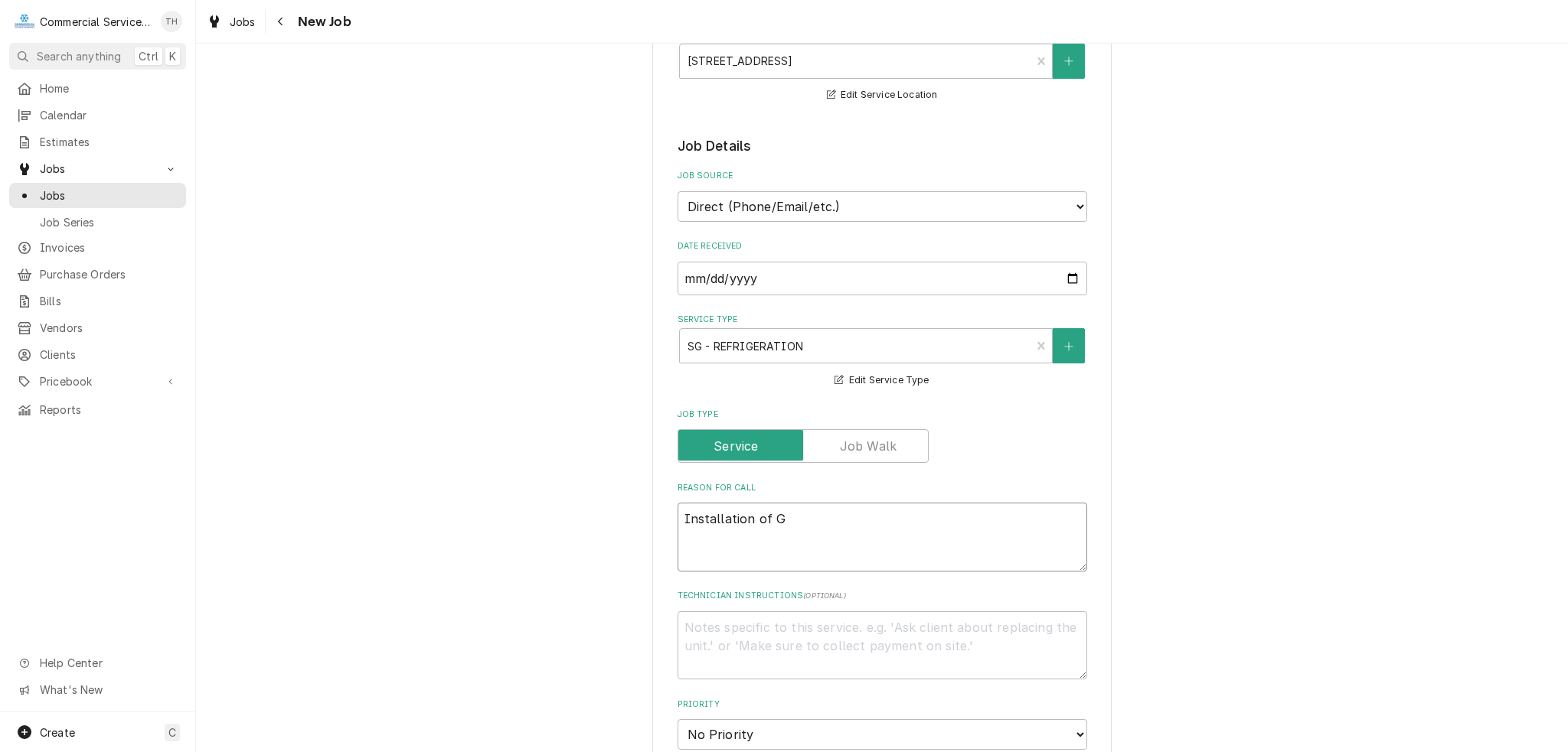
type textarea "Installation of Ga"
type textarea "x"
type textarea "Installation of Gas"
type textarea "x"
type textarea "Installation of Gask"
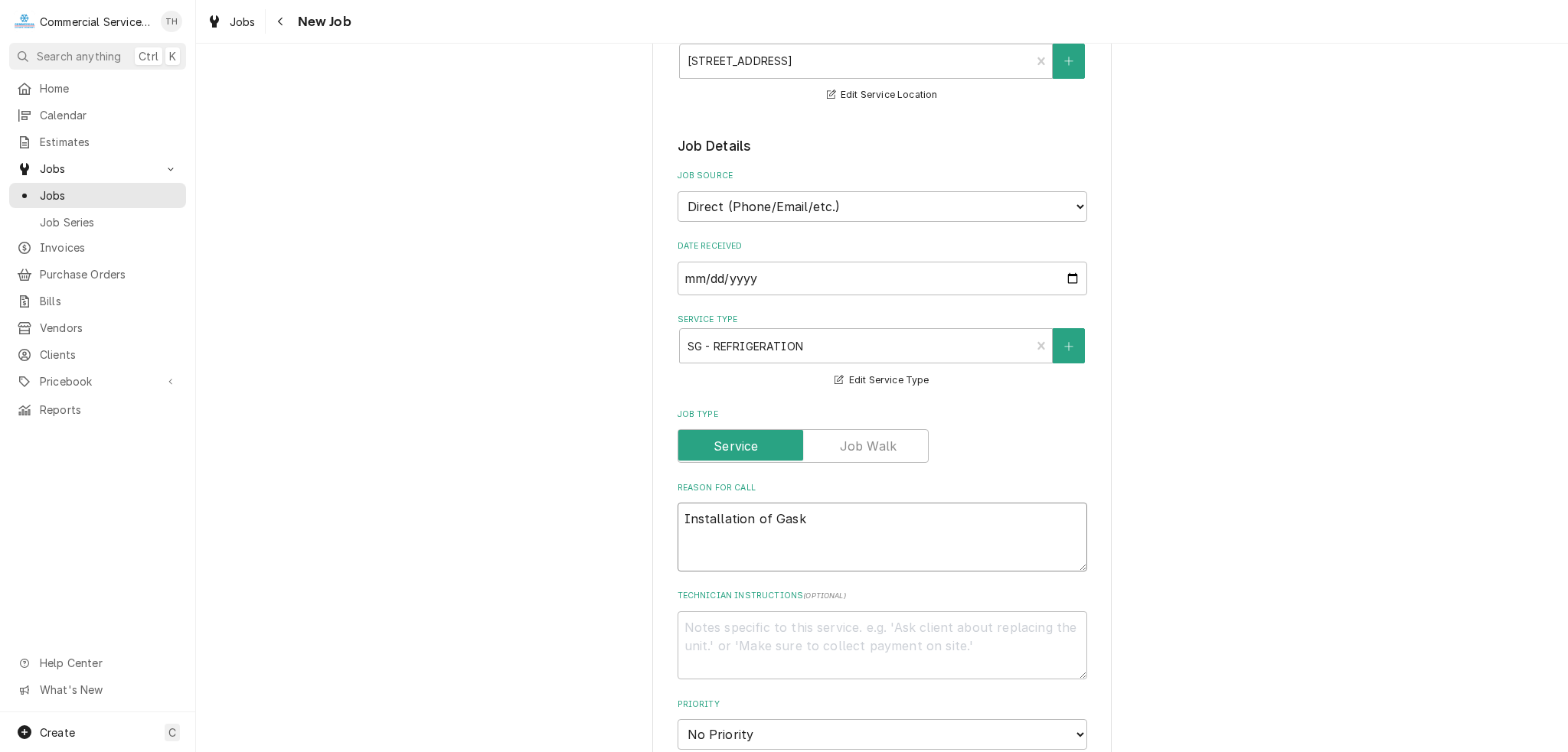
type textarea "x"
type textarea "Installation of Gaske"
type textarea "x"
type textarea "Installation of Gasket"
type textarea "x"
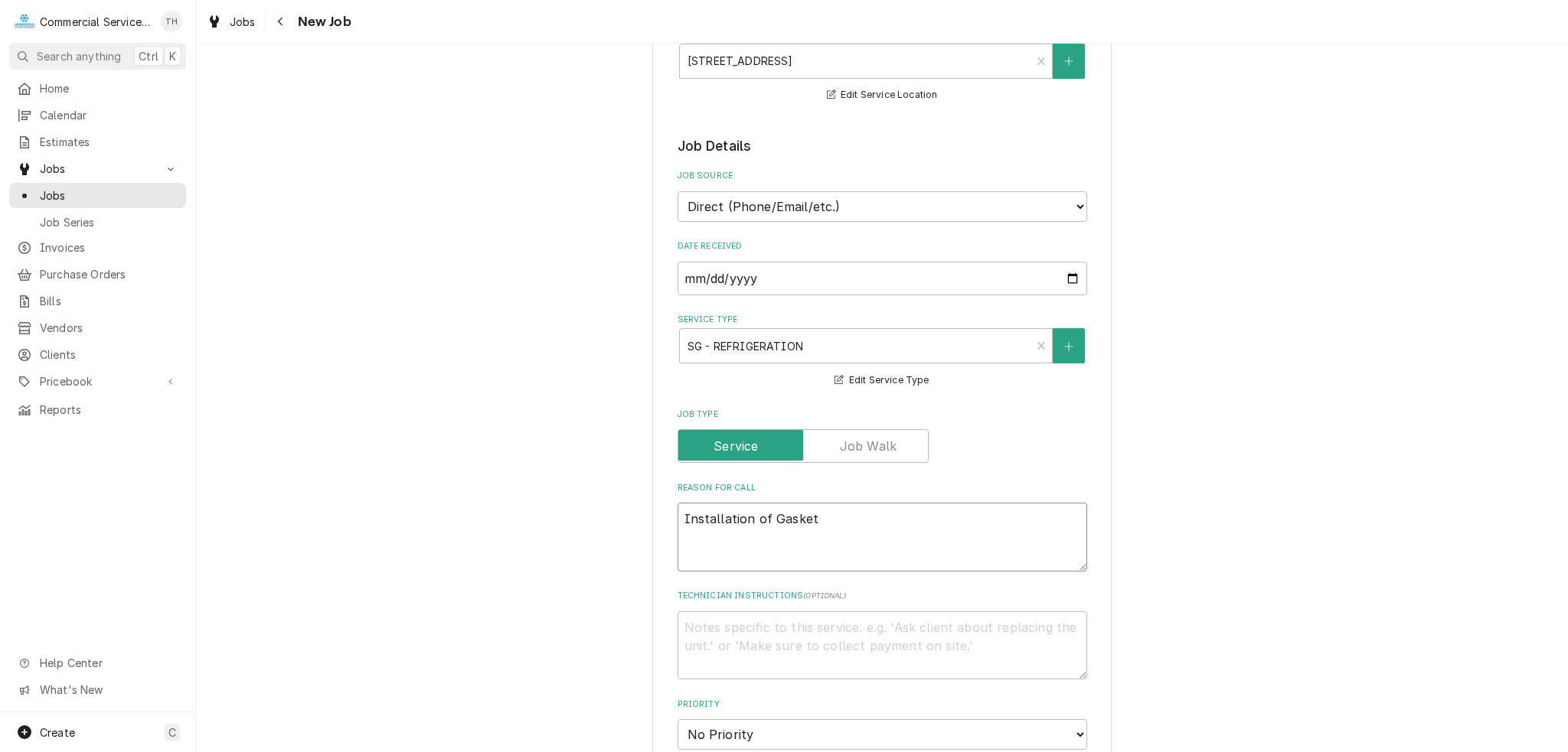
type textarea "Installation of Gaskets"
type textarea "x"
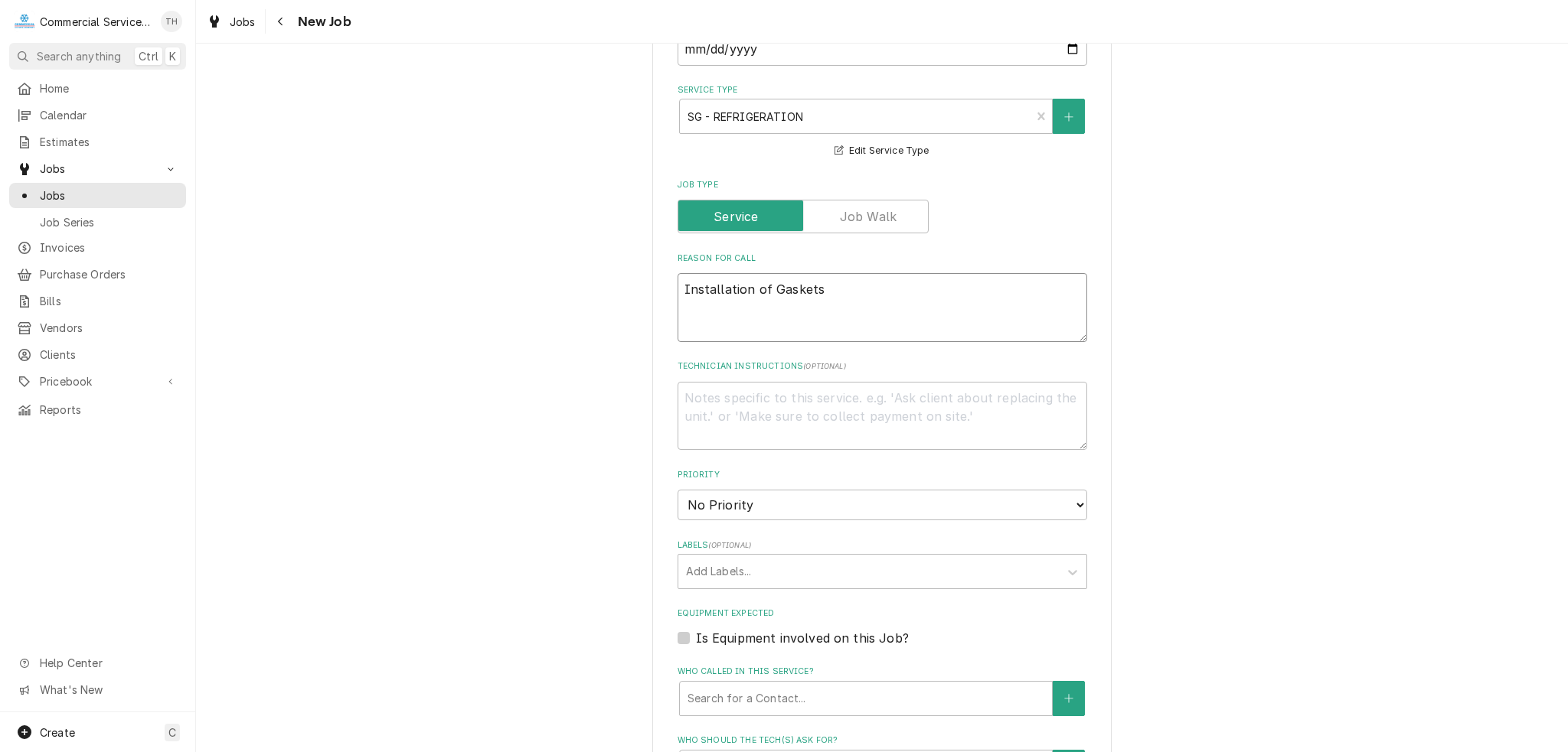
type textarea "Installation of Gaskets"
click at [703, 497] on select "No Priority Urgent High Medium Low" at bounding box center [883, 505] width 410 height 30
select select "3"
click at [678, 490] on select "No Priority Urgent High Medium Low" at bounding box center [883, 505] width 410 height 30
type textarea "x"
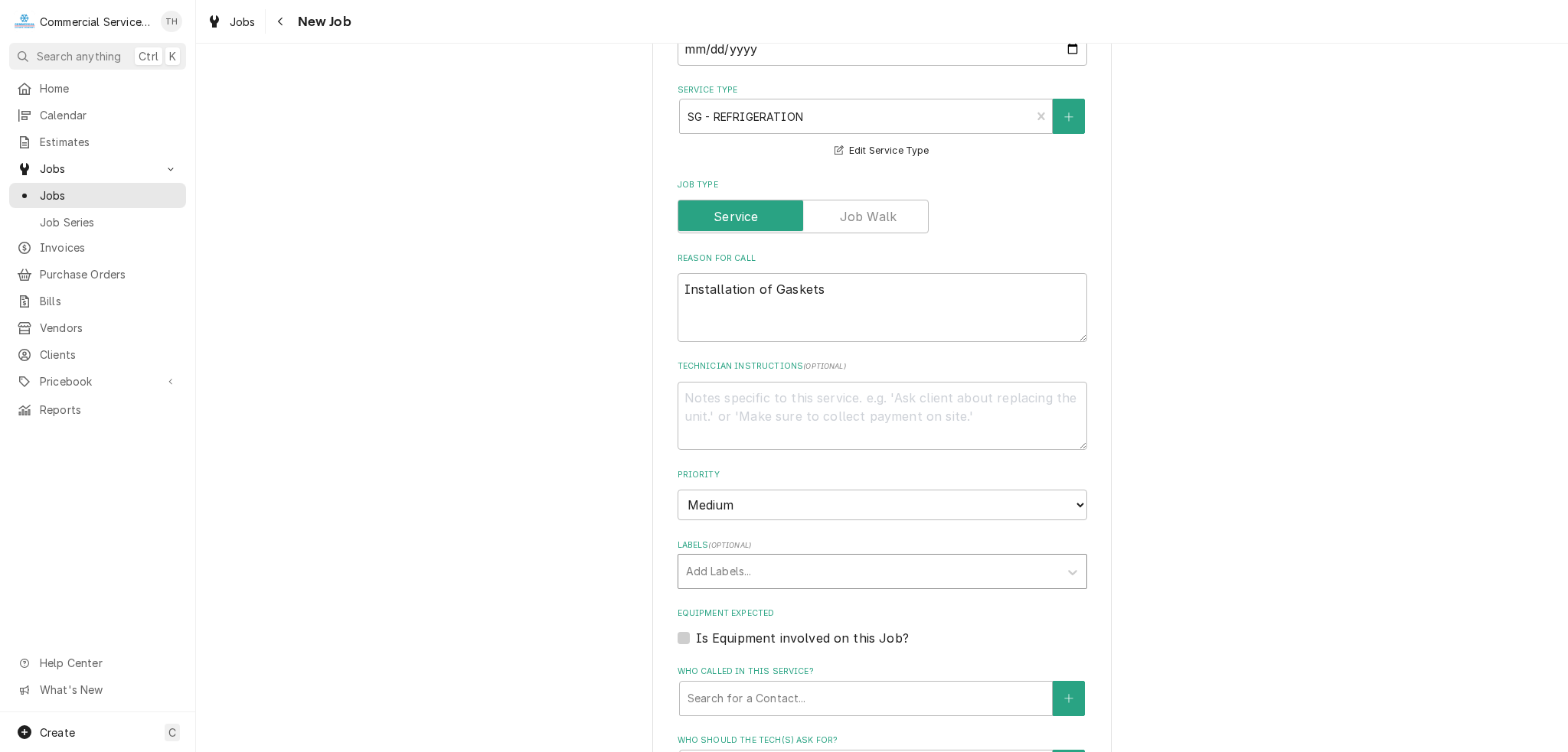
click at [725, 574] on div "Labels" at bounding box center [868, 572] width 365 height 28
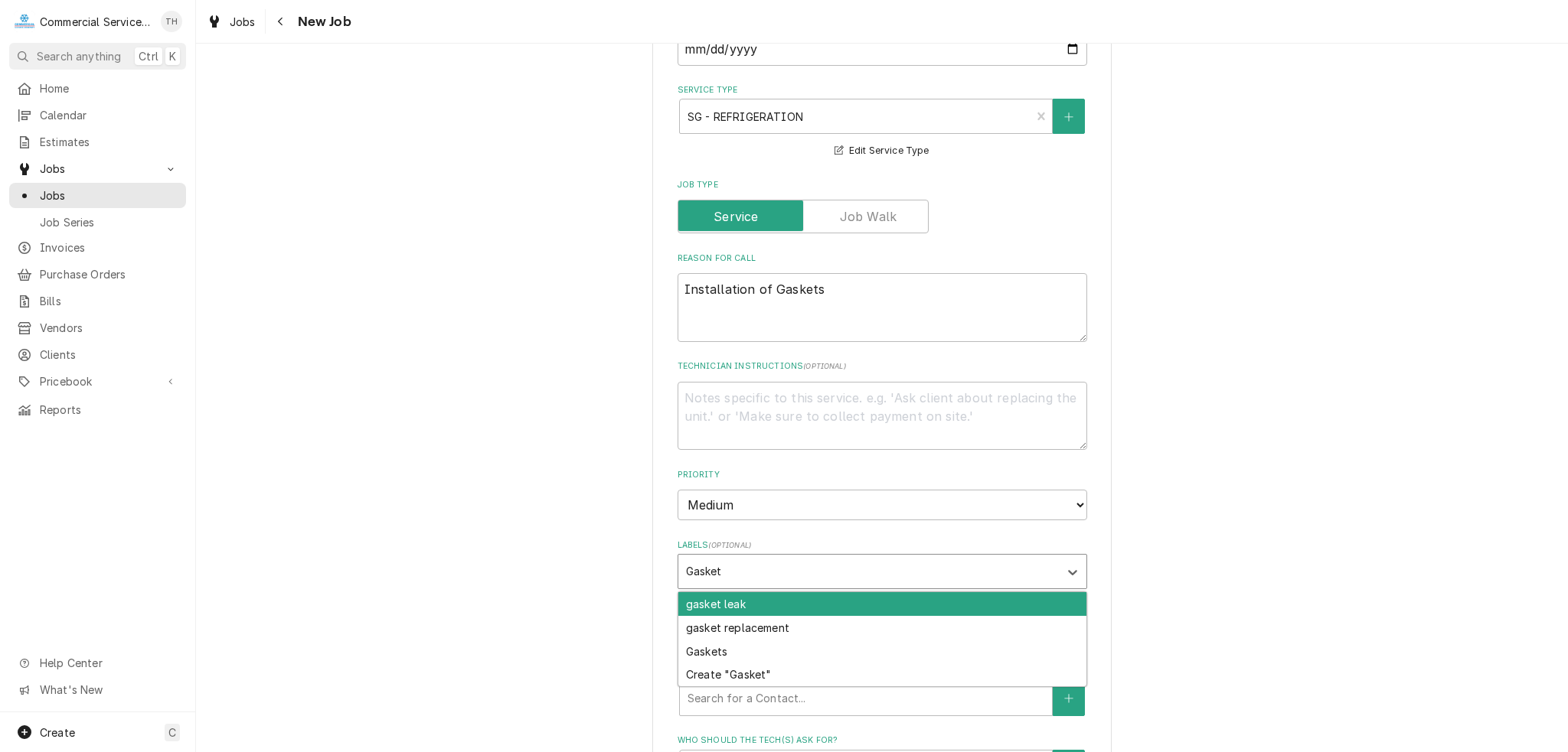
type input "Gaskets"
type textarea "x"
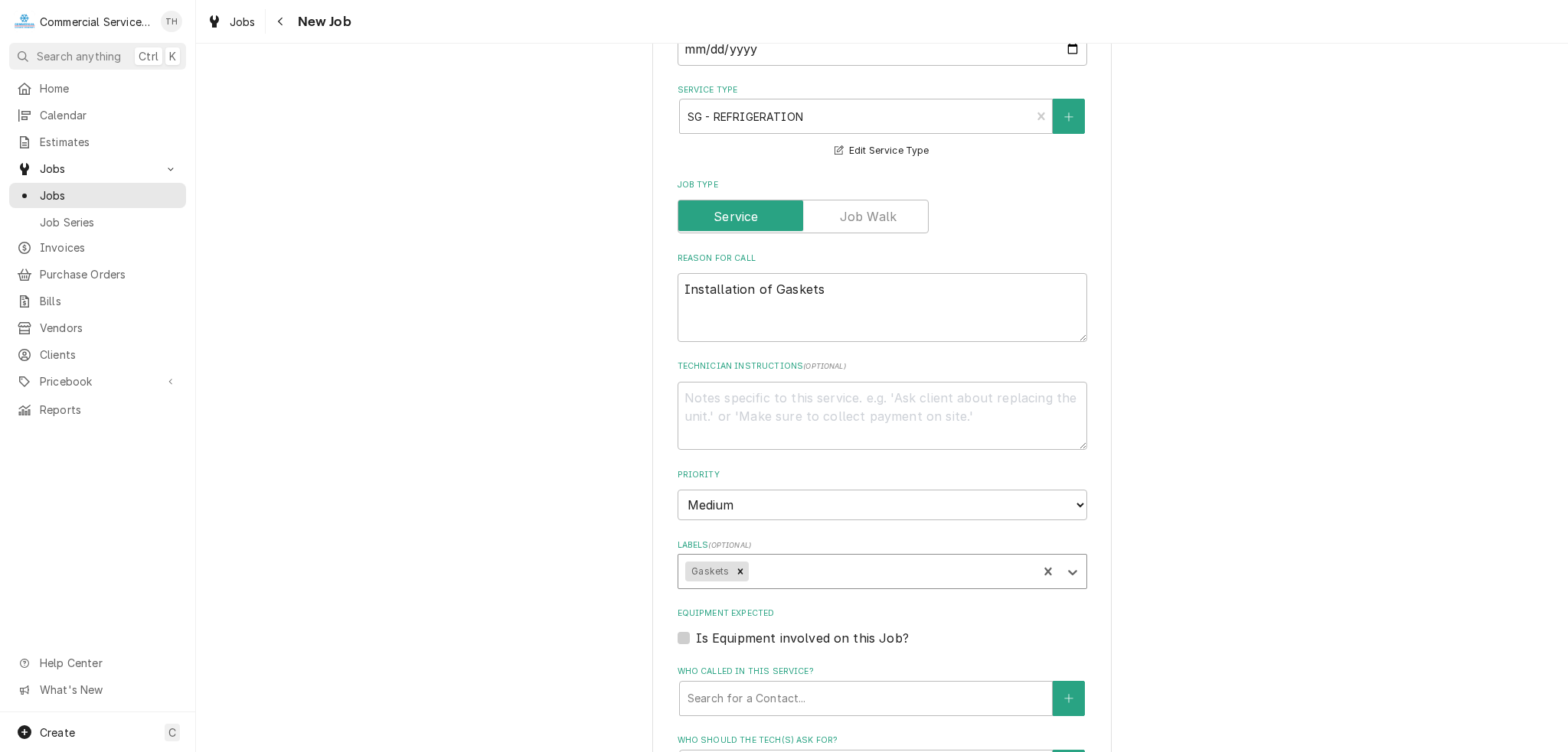
type textarea "x"
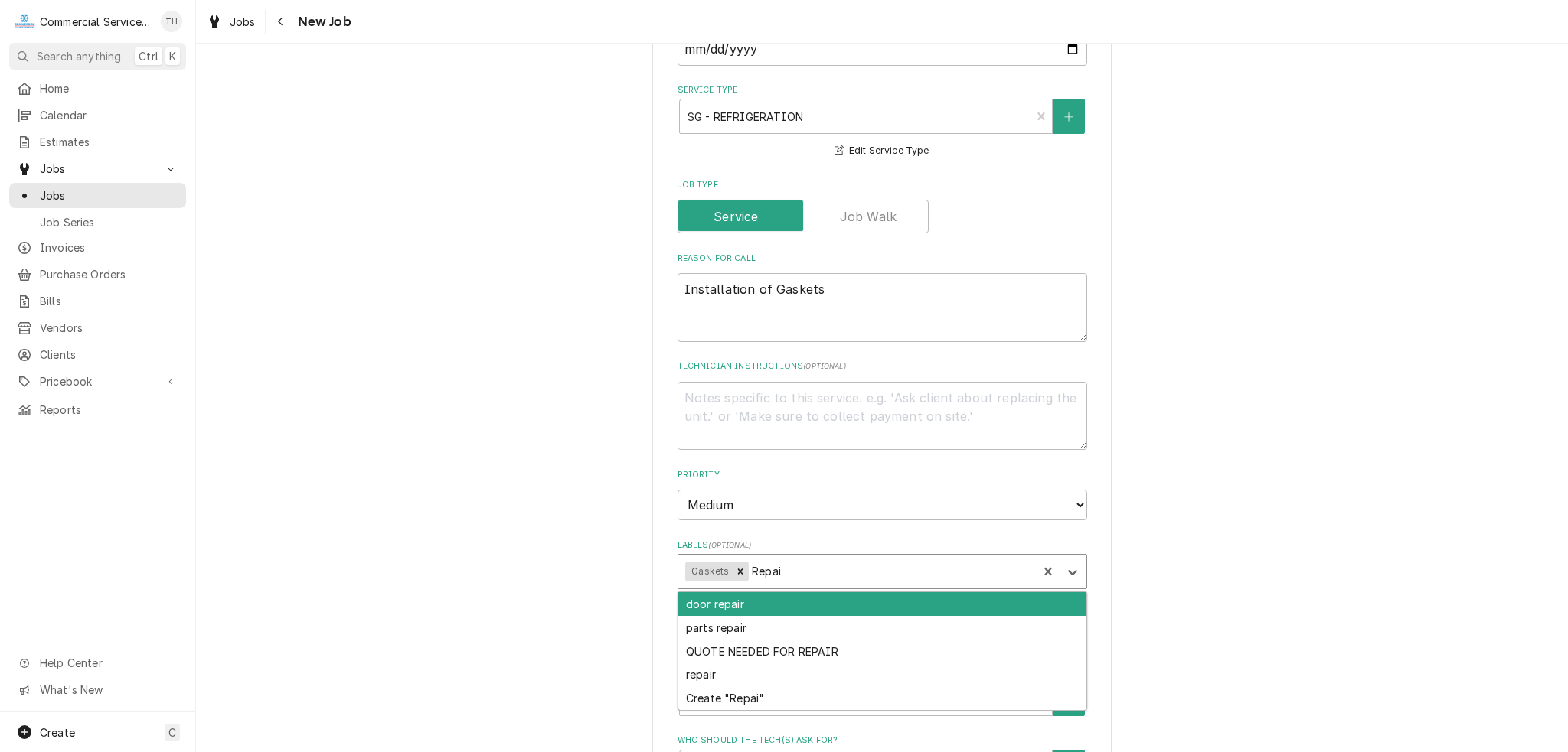
type input "Repair"
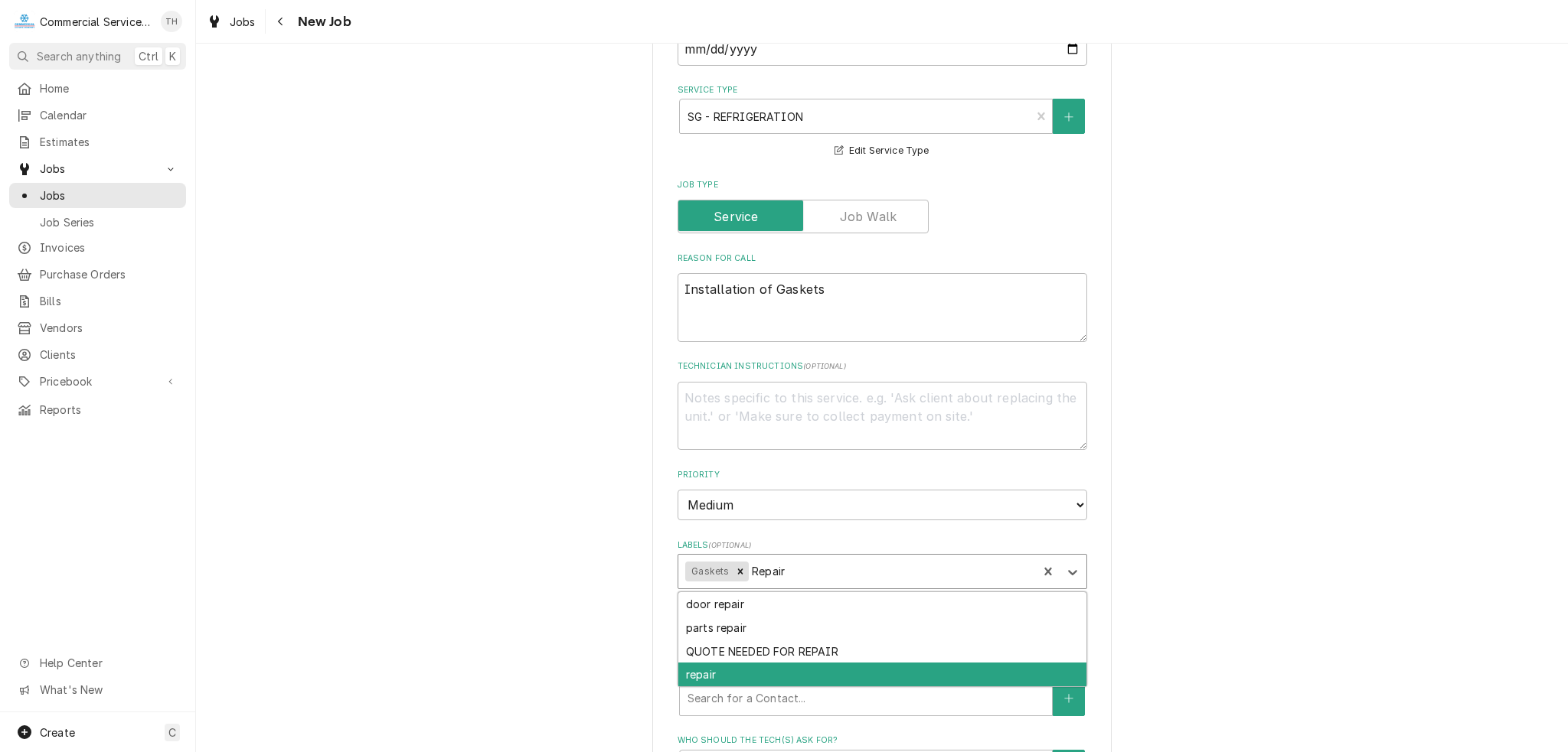
type textarea "x"
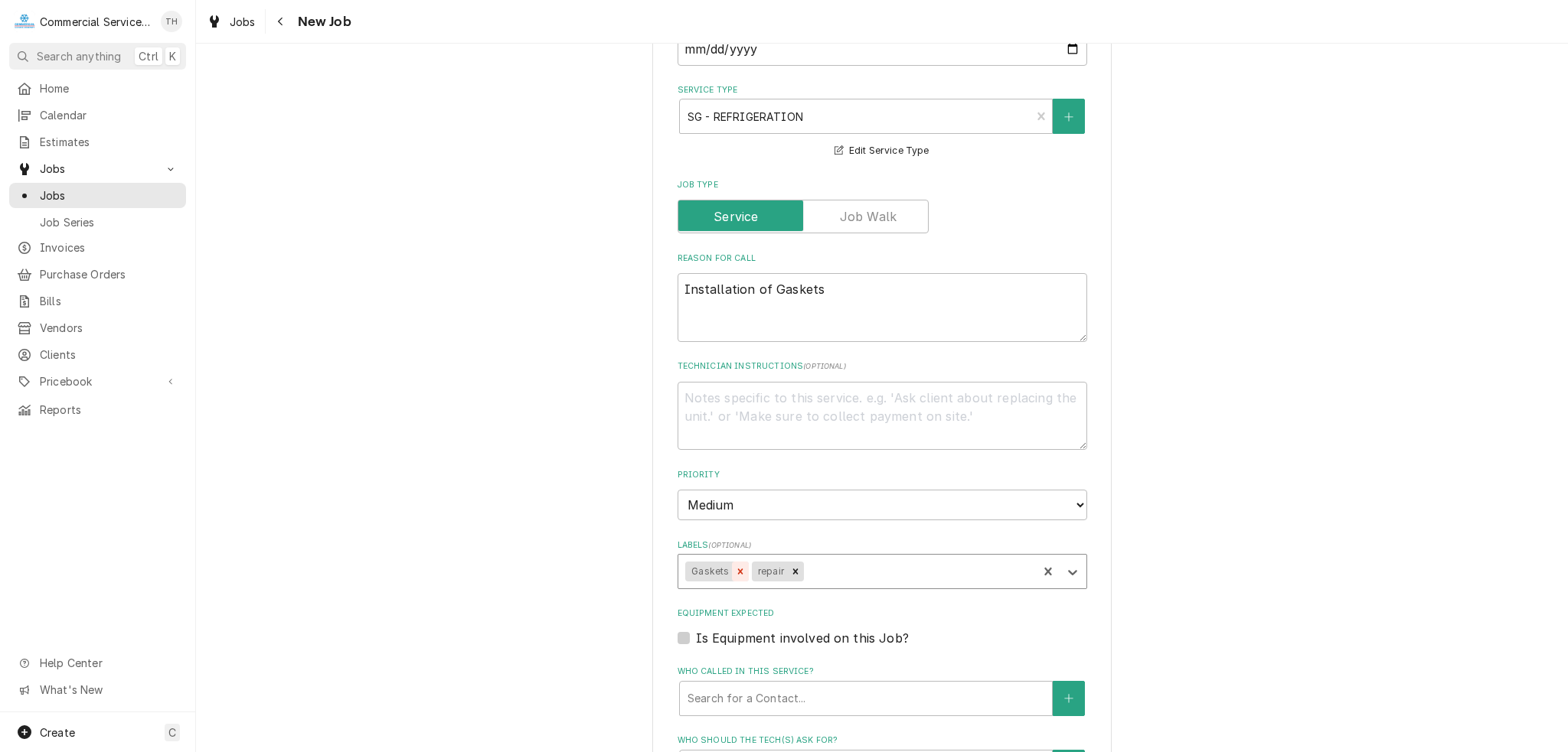
scroll to position [689, 0]
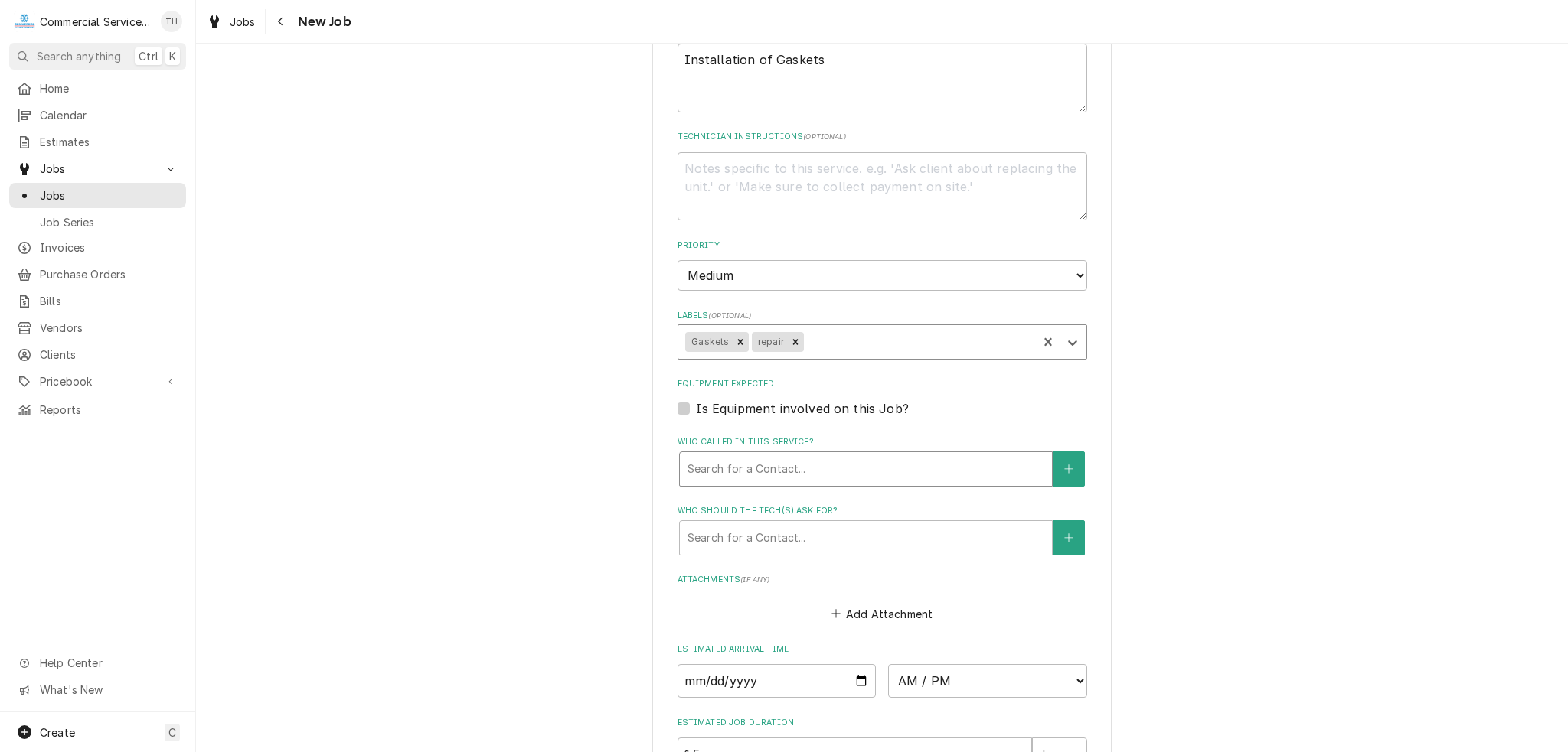
click at [737, 473] on div "Who called in this service?" at bounding box center [866, 469] width 357 height 28
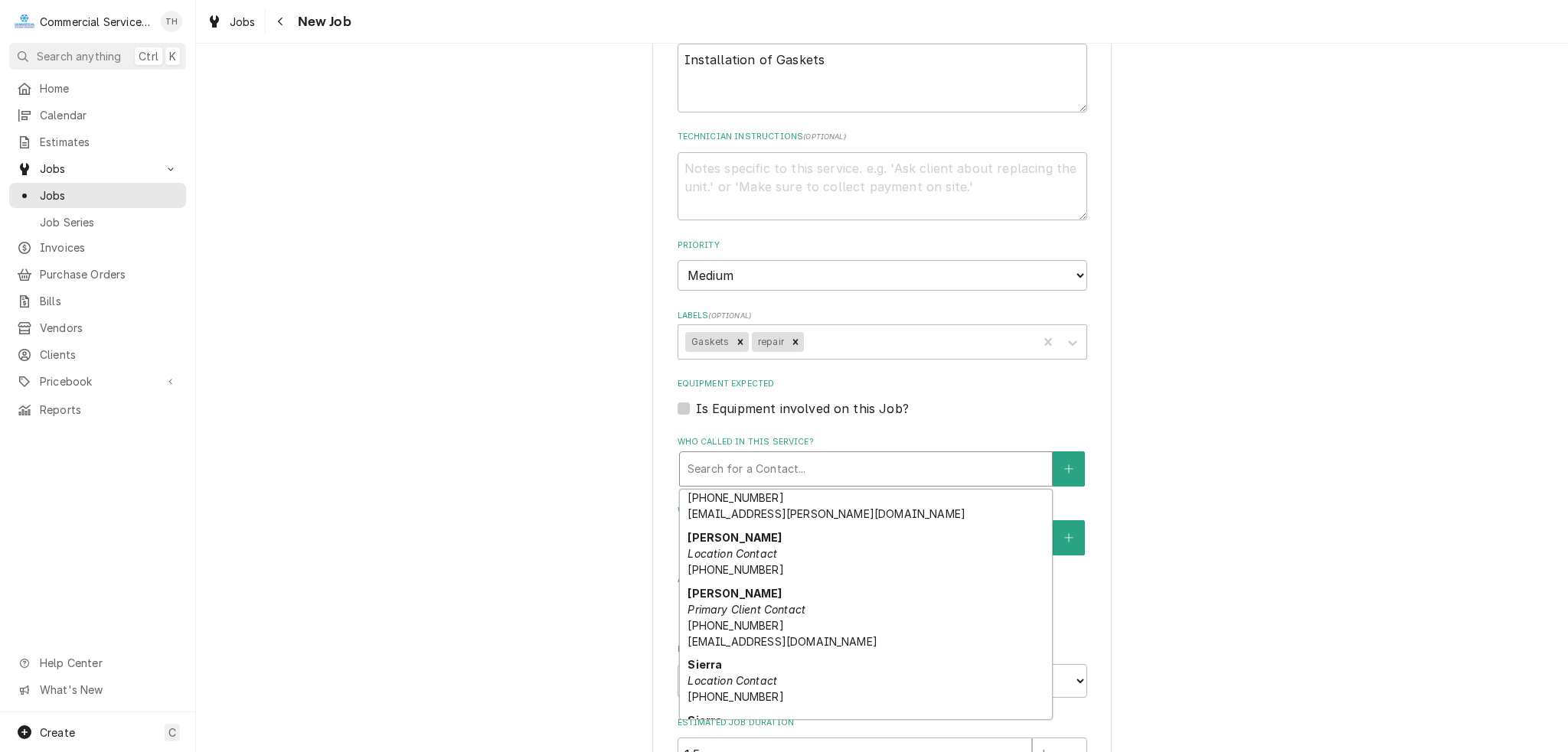
scroll to position [306, 0]
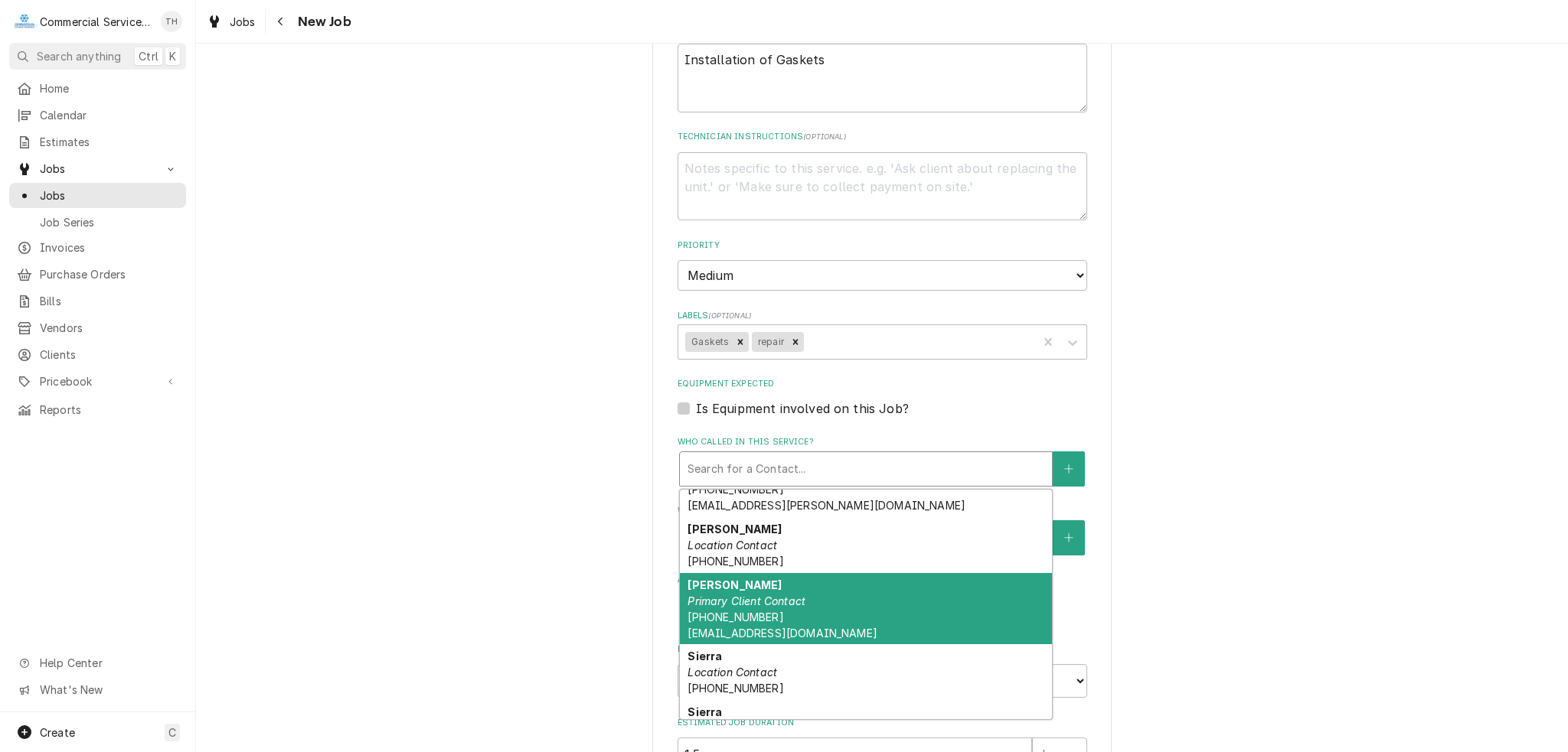
click at [784, 606] on div "ROXANNE Primary Client Contact (831) 449-6158 rbenedetti@olivegarden.com" at bounding box center [866, 609] width 372 height 72
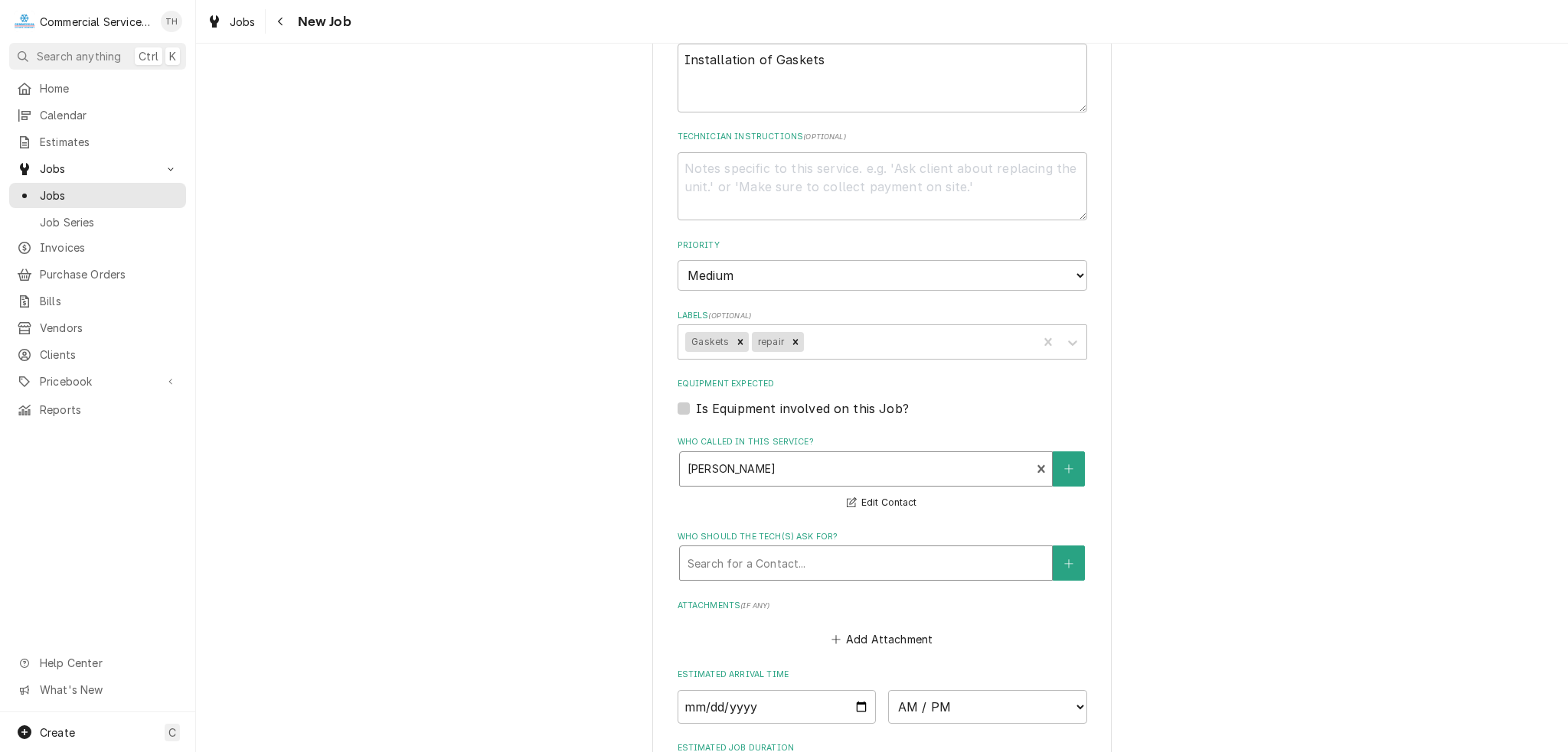
click at [788, 550] on div "Who should the tech(s) ask for?" at bounding box center [866, 564] width 357 height 28
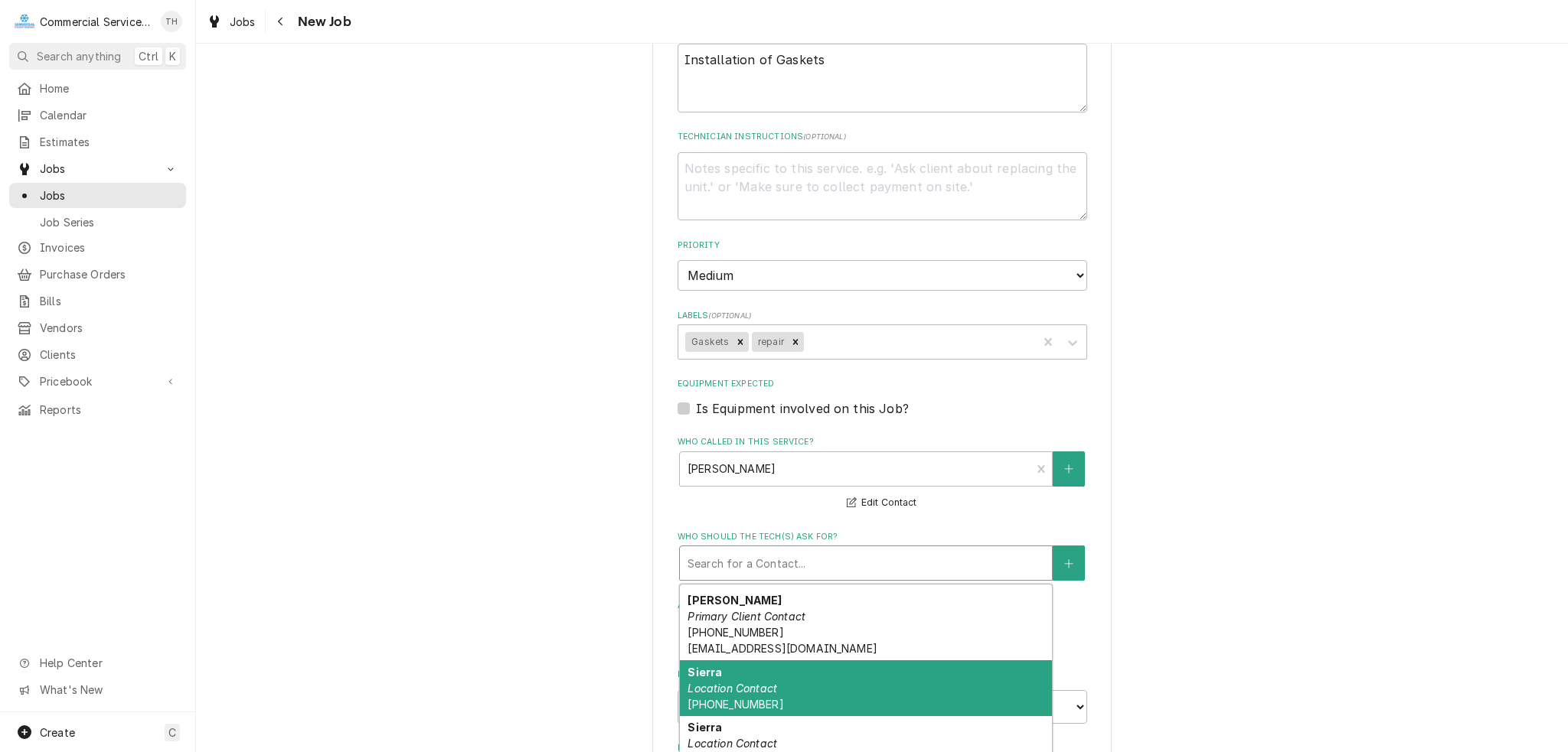
scroll to position [841, 0]
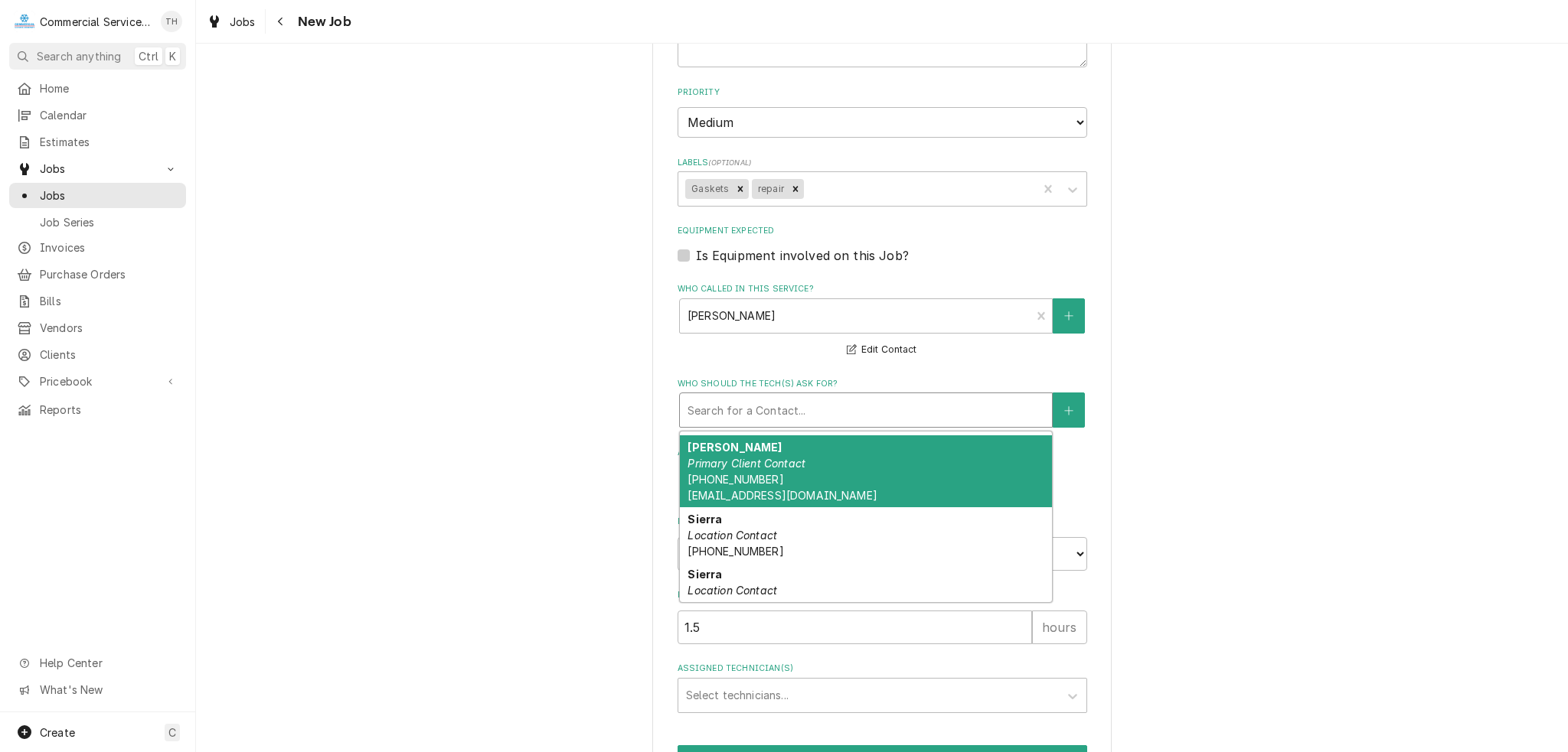
click at [827, 481] on div "ROXANNE Primary Client Contact (831) 449-6158 rbenedetti@olivegarden.com" at bounding box center [866, 471] width 372 height 72
type textarea "x"
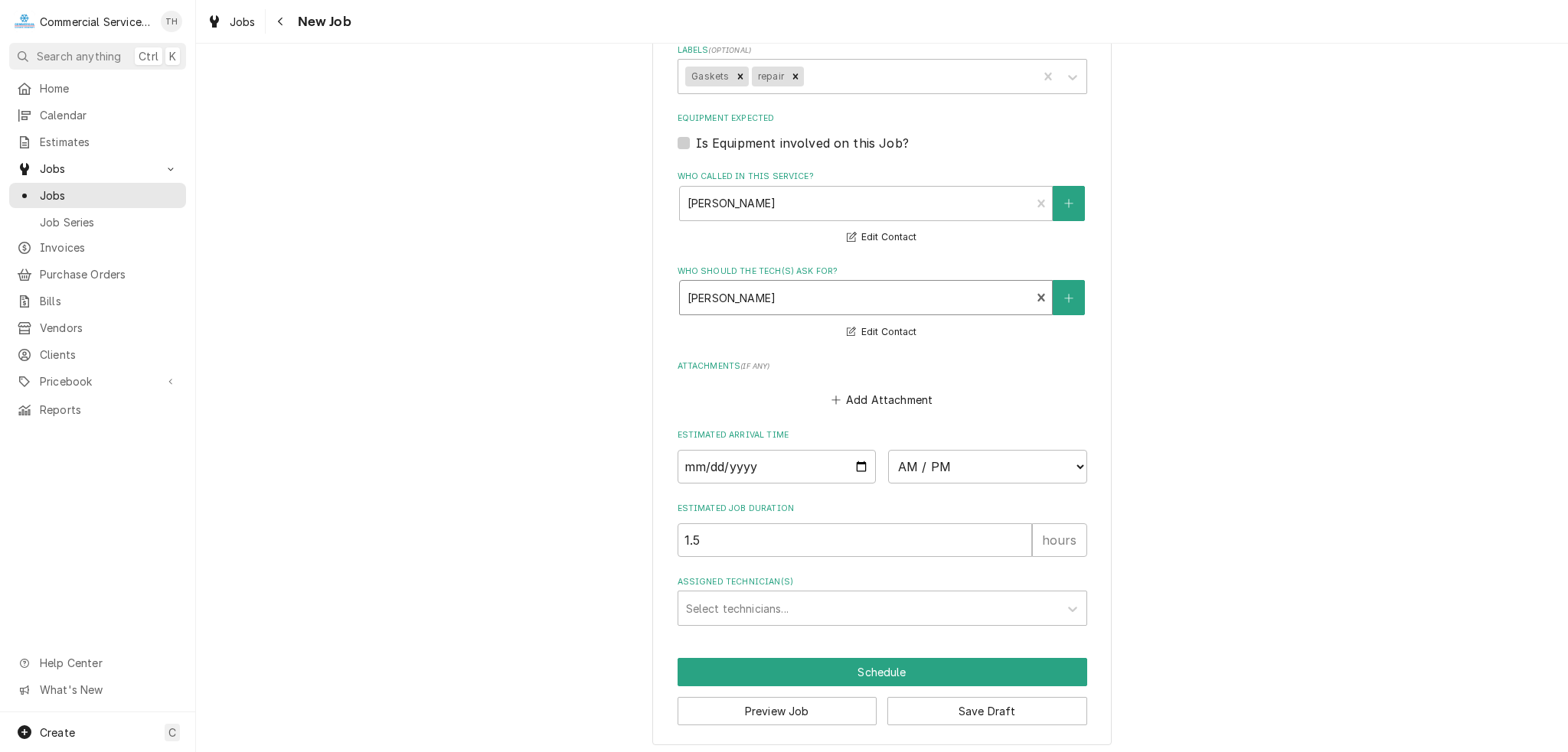
scroll to position [955, 0]
click at [801, 599] on div "Assigned Technician(s)" at bounding box center [868, 608] width 365 height 28
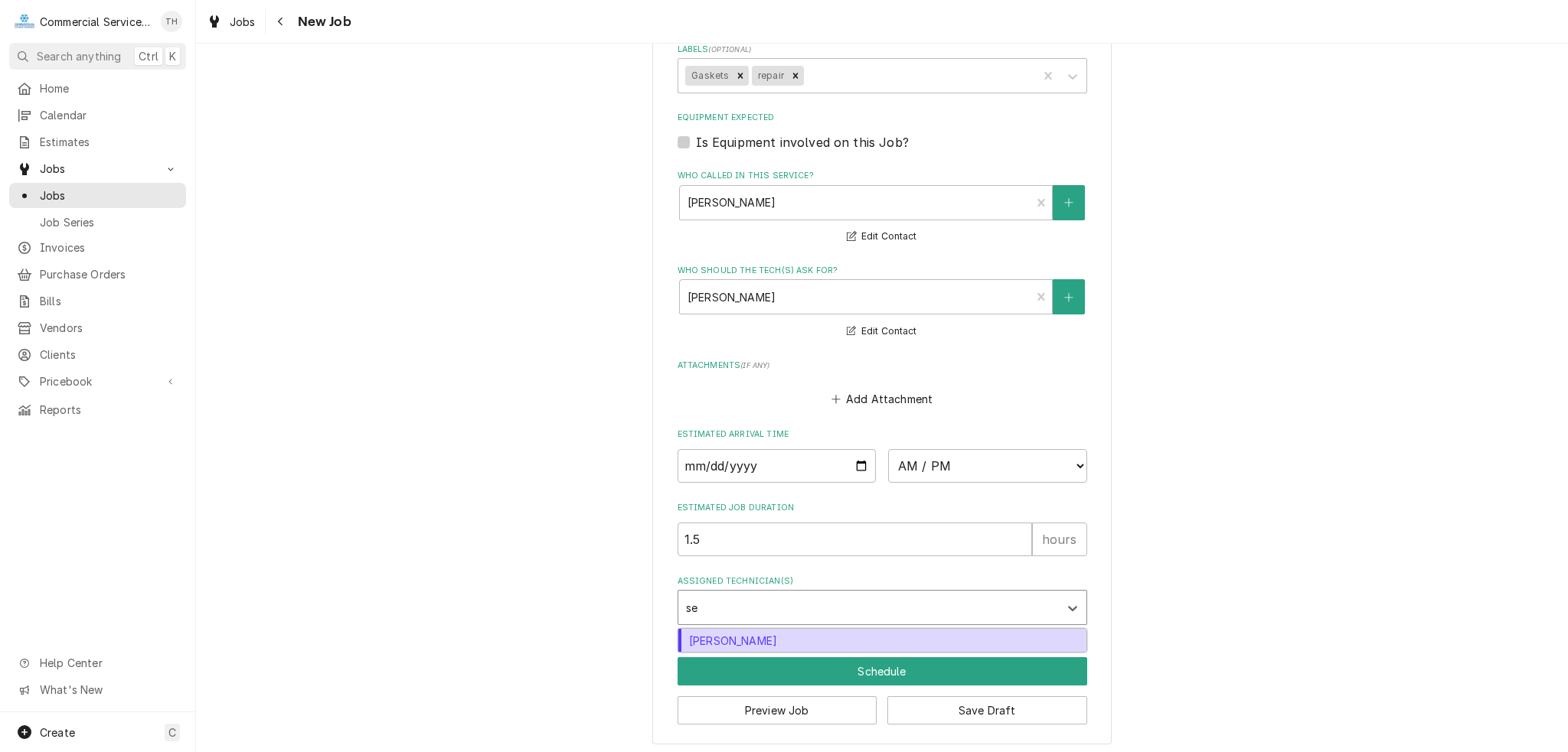
type input "seb"
click at [799, 636] on div "[PERSON_NAME]" at bounding box center [882, 641] width 408 height 24
type textarea "x"
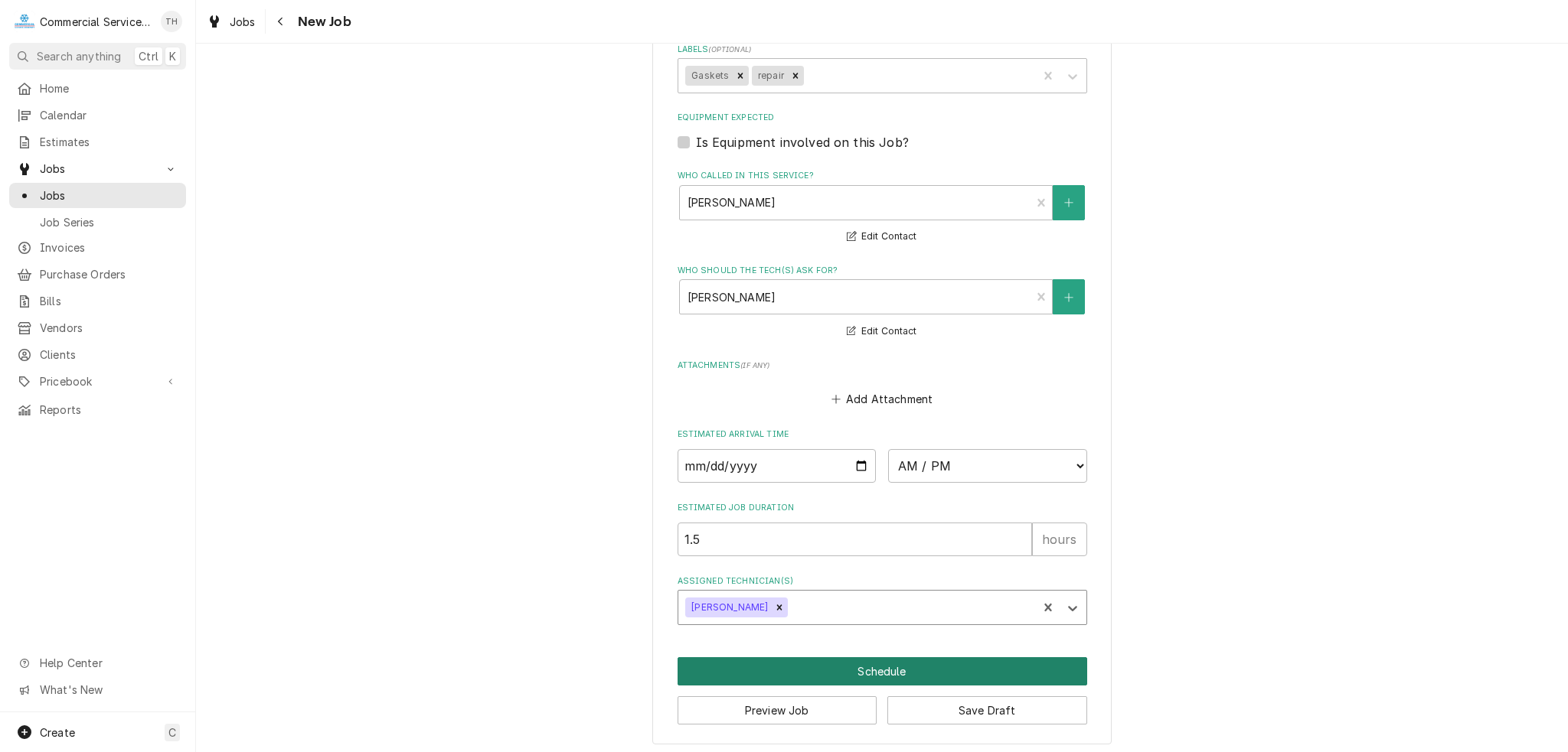
click at [876, 668] on button "Schedule" at bounding box center [883, 671] width 410 height 29
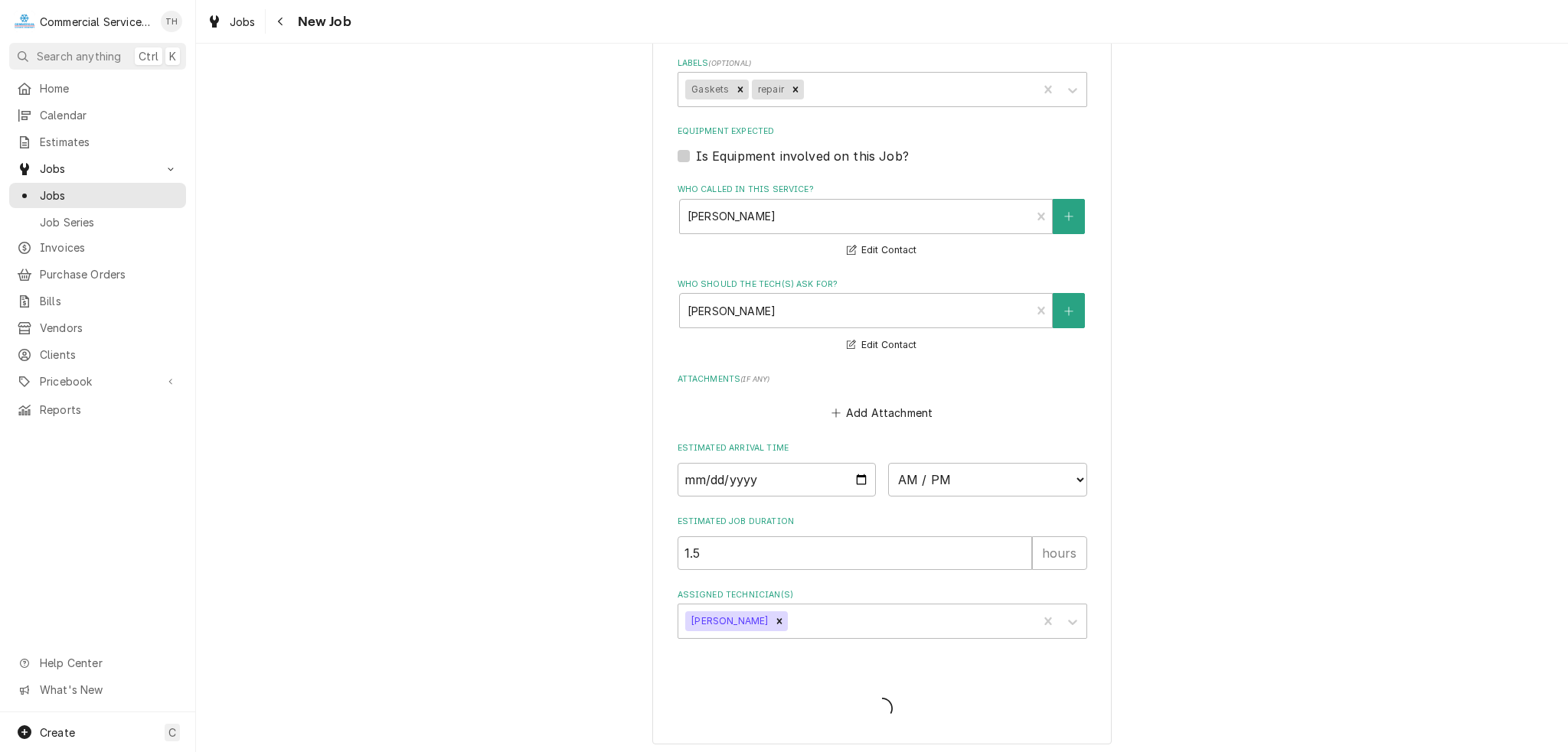
type textarea "x"
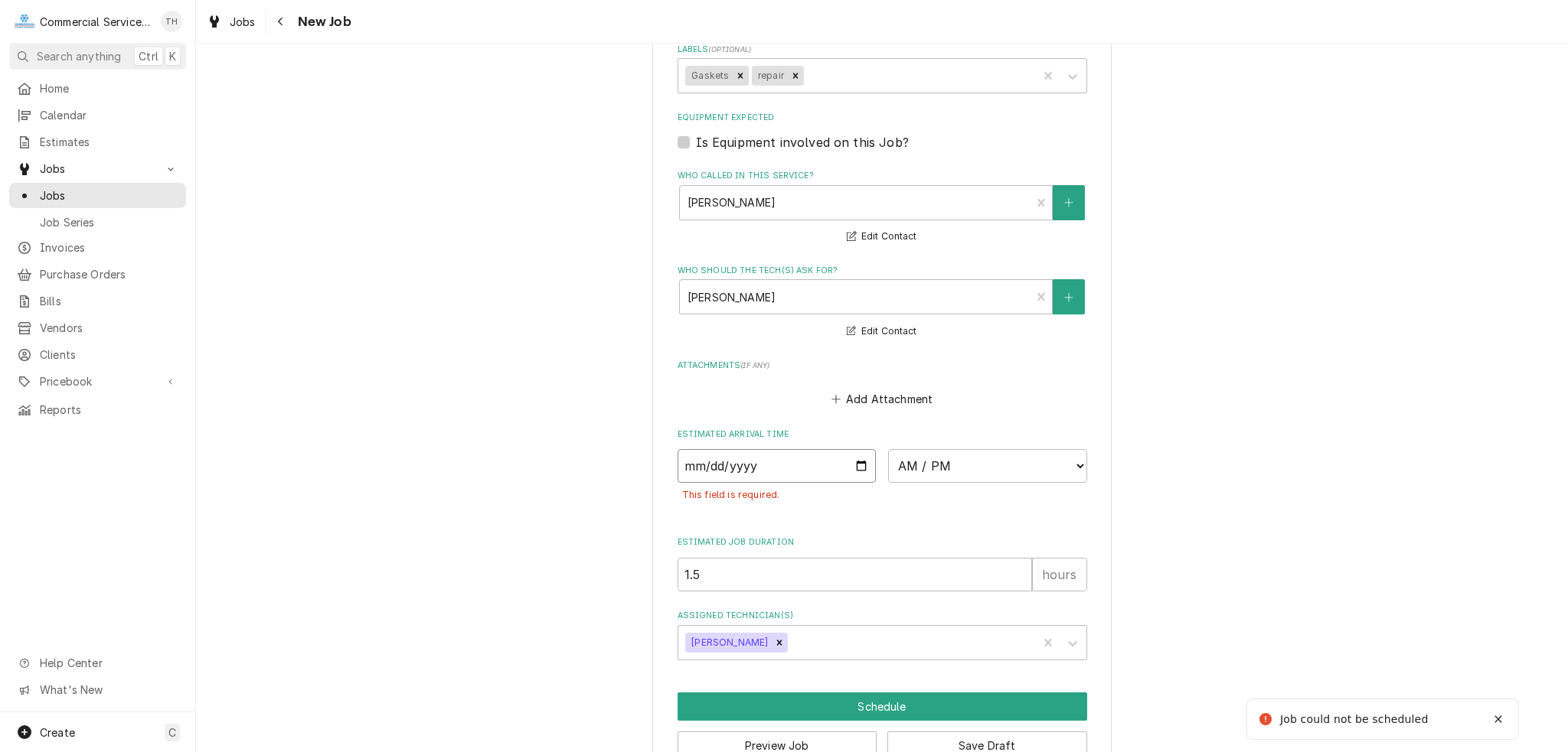
click at [857, 465] on input "Date" at bounding box center [777, 465] width 199 height 34
type input "2025-09-03"
click at [987, 469] on select "AM / PM 6:00 AM 6:15 AM 6:30 AM 6:45 AM 7:00 AM 7:15 AM 7:30 AM 7:45 AM 8:00 AM…" at bounding box center [987, 465] width 199 height 34
type textarea "x"
select select "09:00:00"
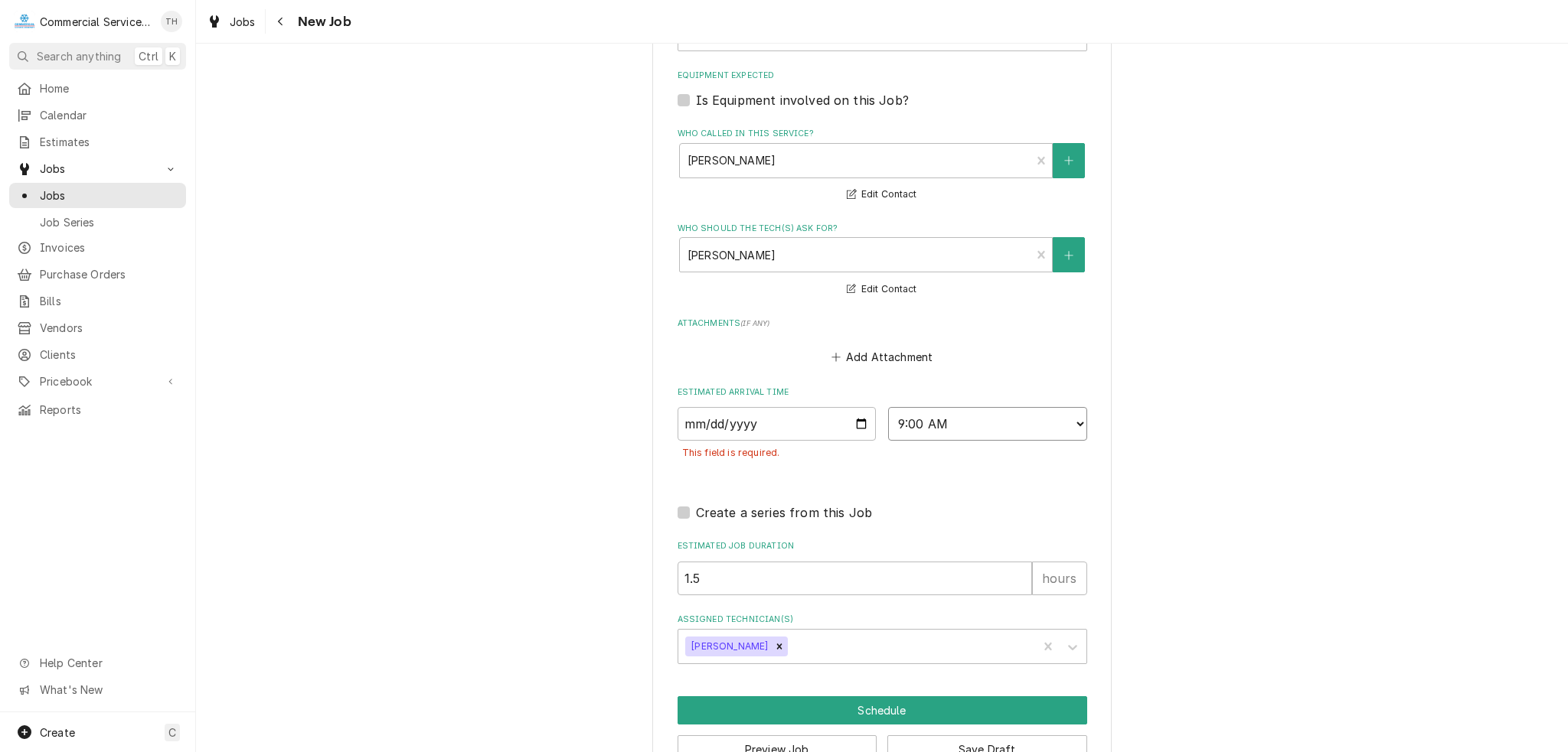
scroll to position [1035, 0]
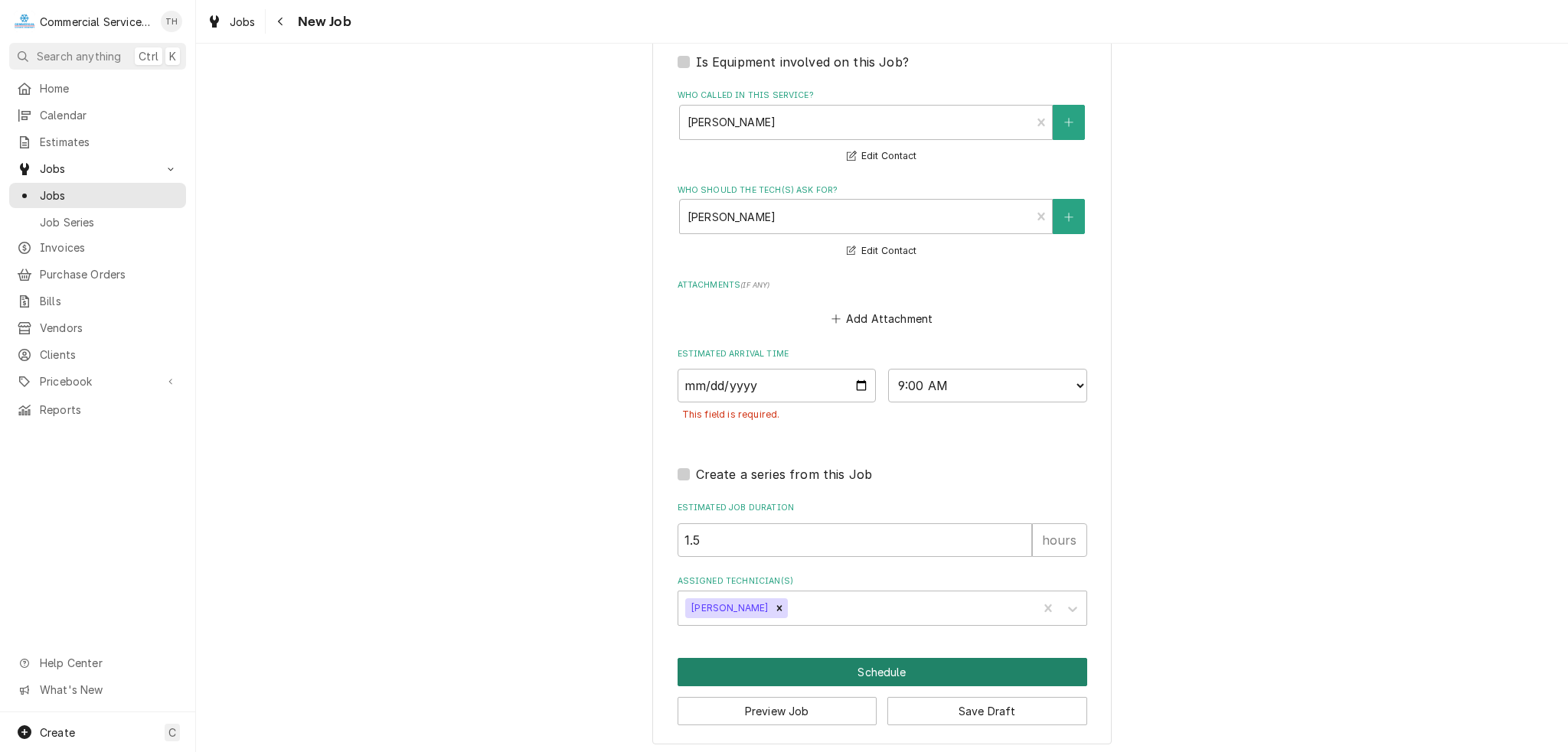
click at [888, 666] on button "Schedule" at bounding box center [883, 672] width 410 height 29
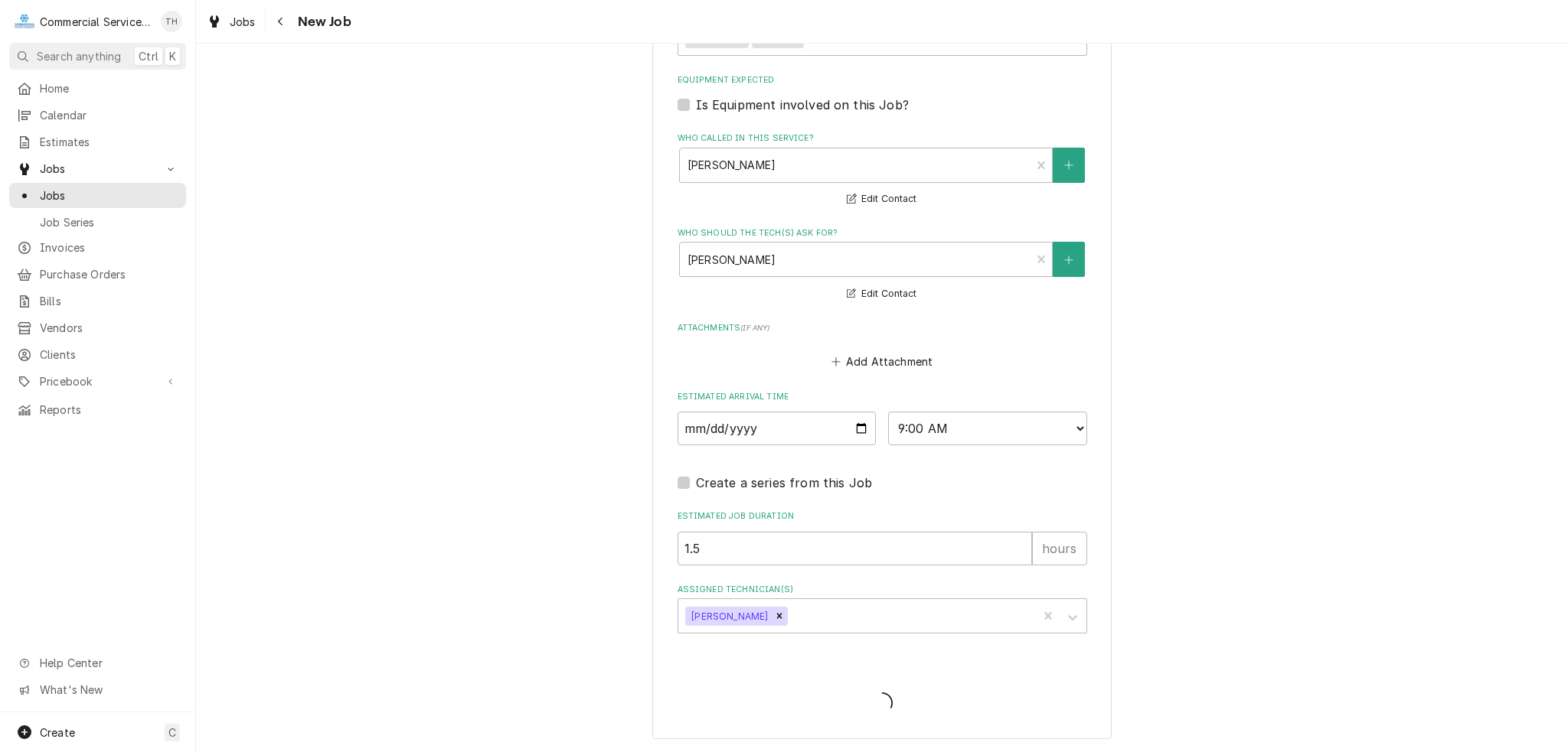
scroll to position [987, 0]
type textarea "x"
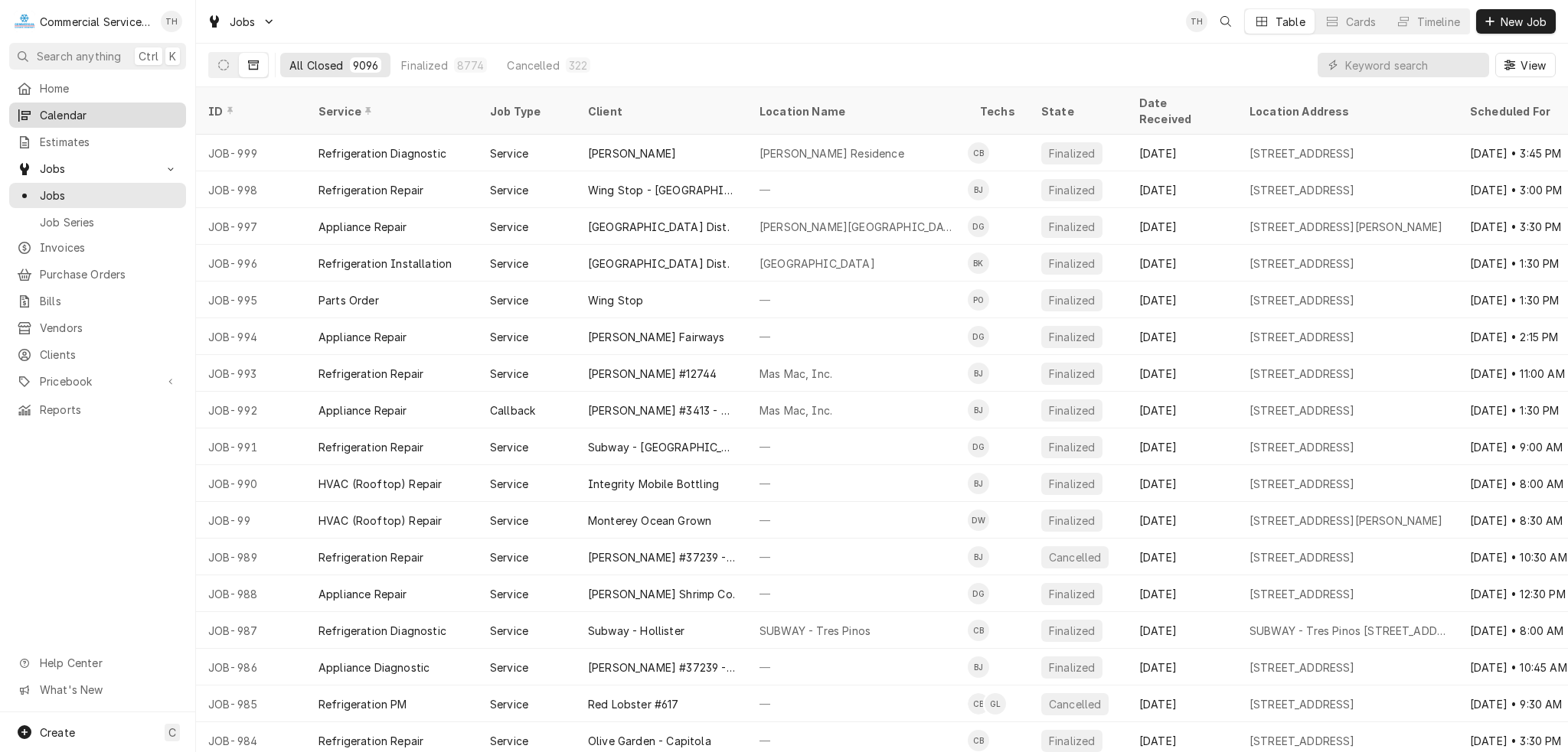
click at [59, 102] on link "Calendar" at bounding box center [98, 115] width 177 height 25
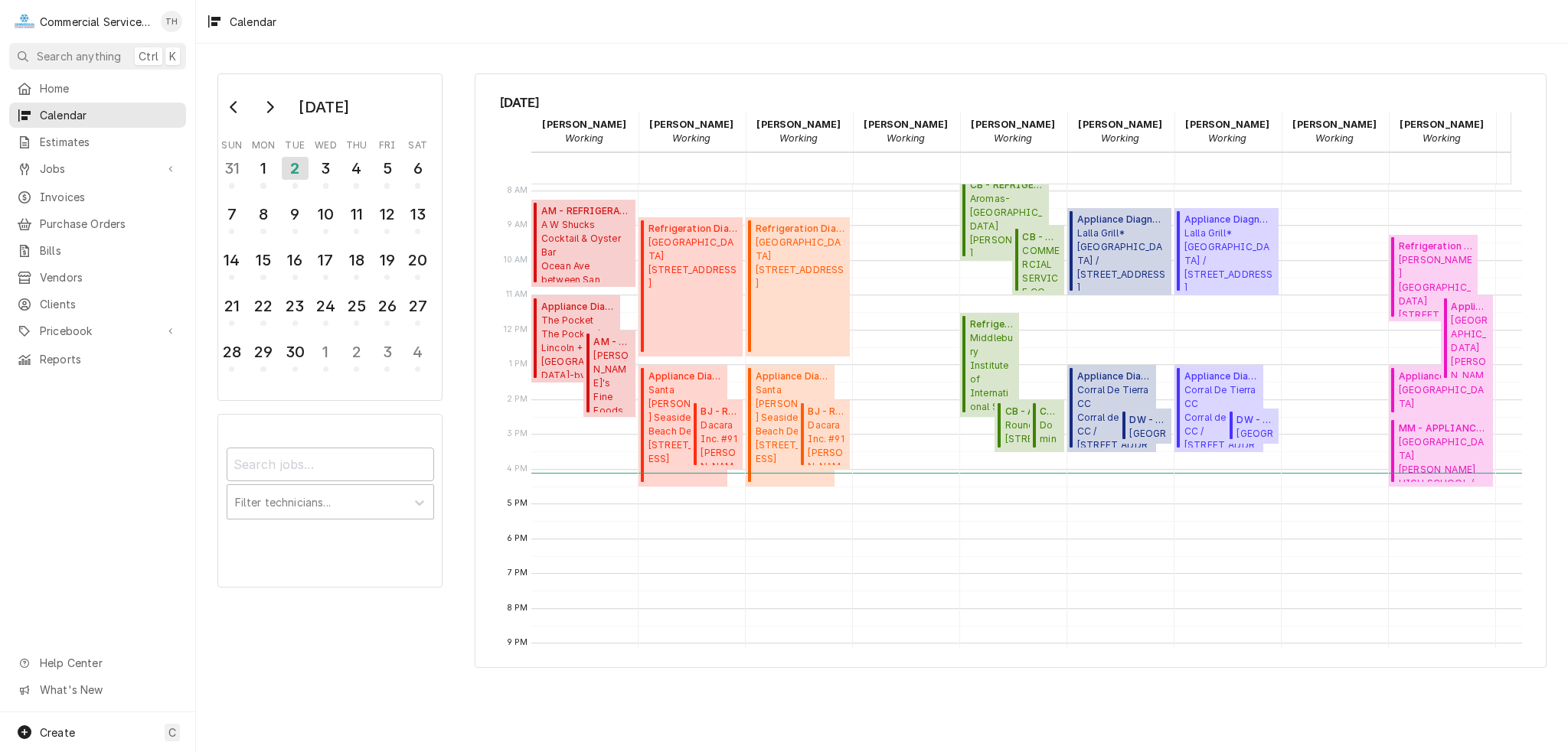
scroll to position [209, 0]
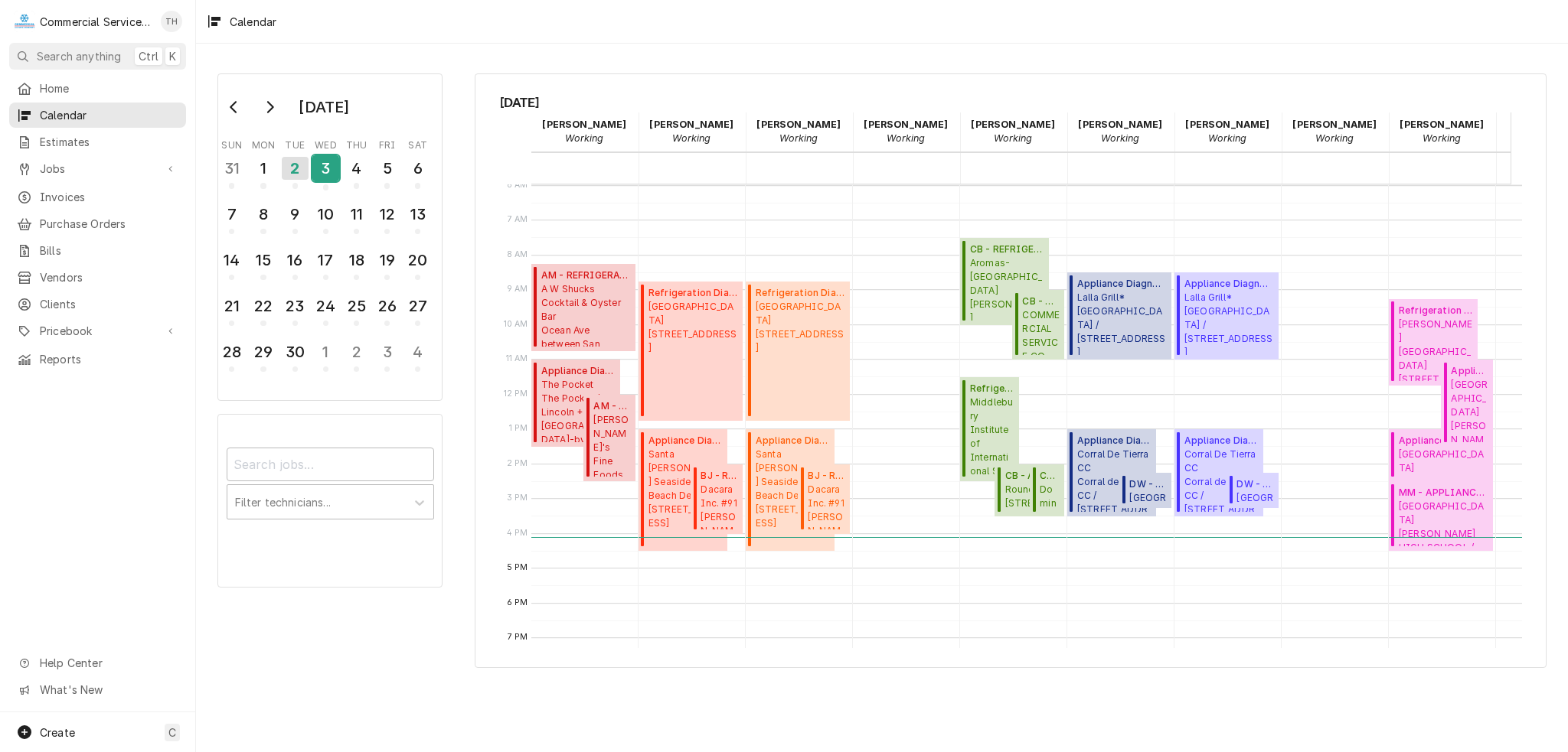
click at [323, 164] on div "3" at bounding box center [325, 169] width 27 height 26
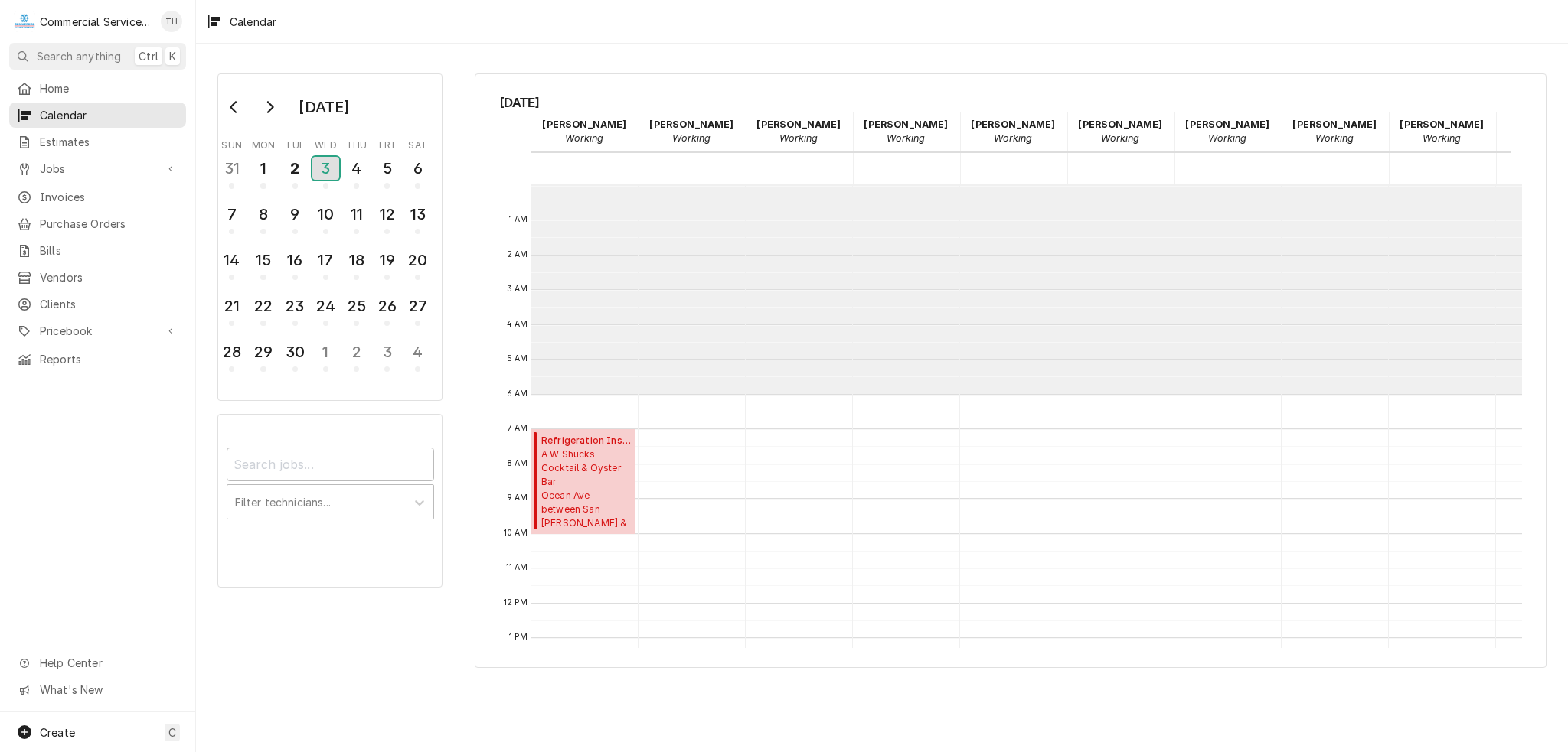
scroll to position [0, 198]
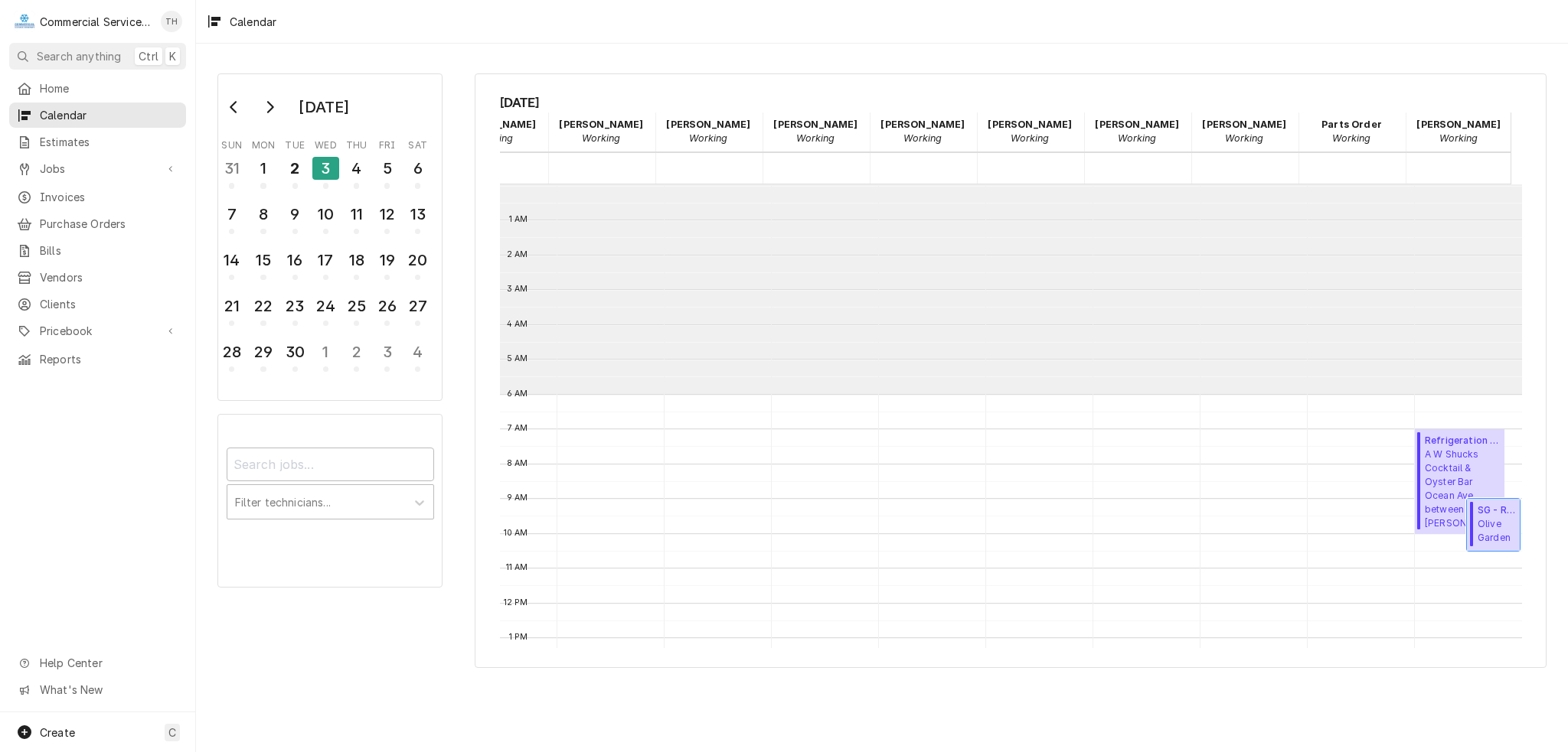
click at [1481, 532] on span "Olive Garden 1580 N. Main Street, Salinas, CA 93906" at bounding box center [1497, 531] width 38 height 29
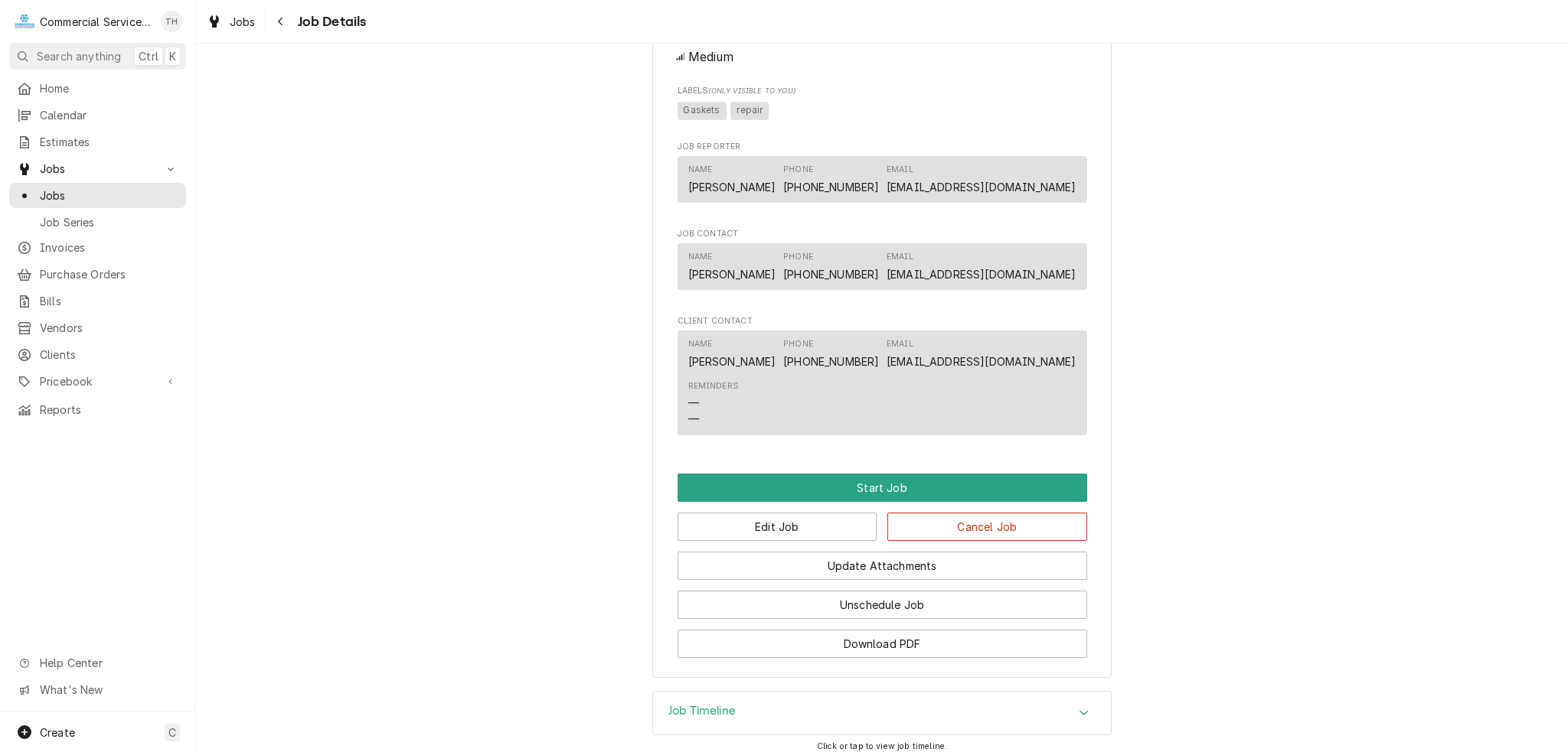
scroll to position [765, 0]
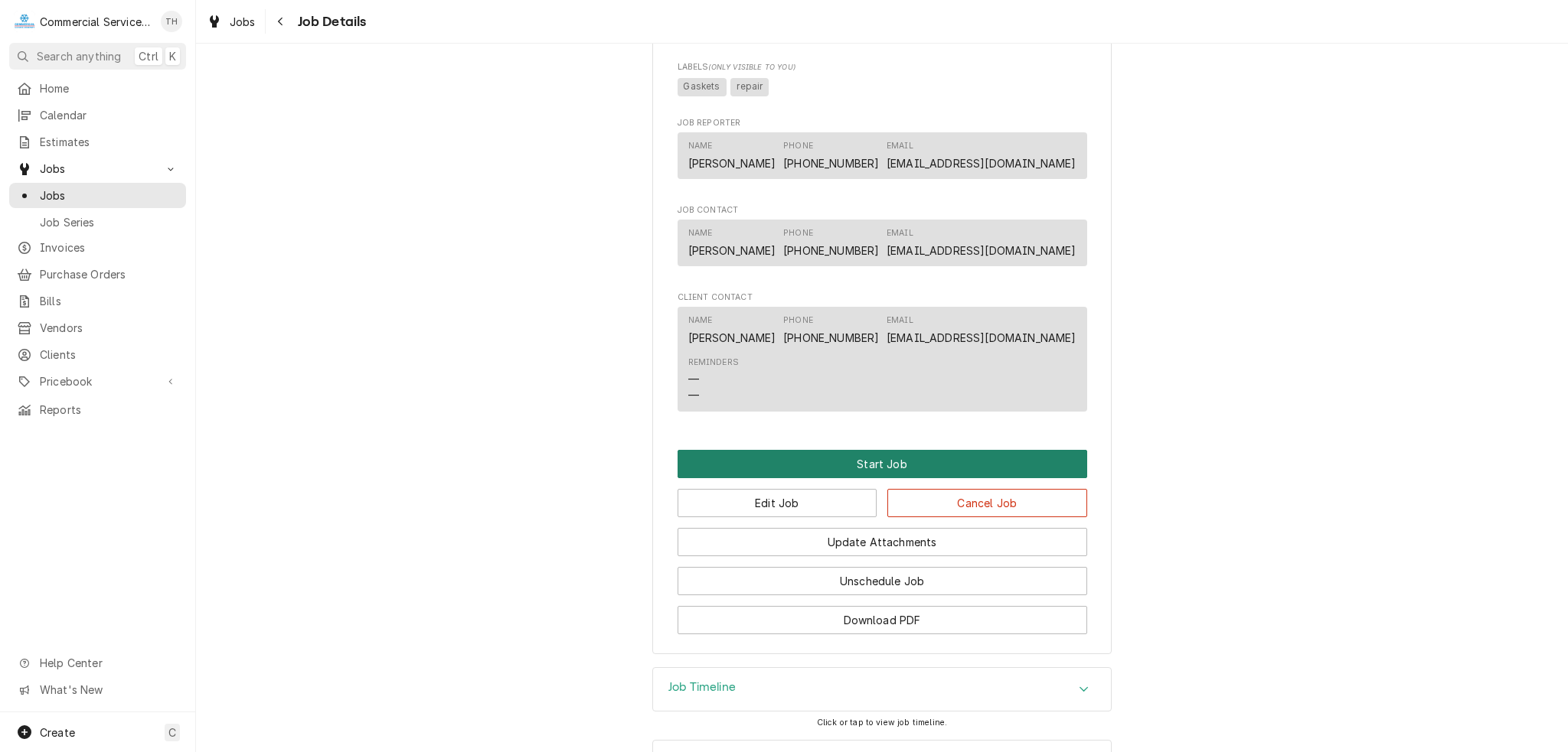
click at [848, 478] on button "Start Job" at bounding box center [883, 464] width 410 height 29
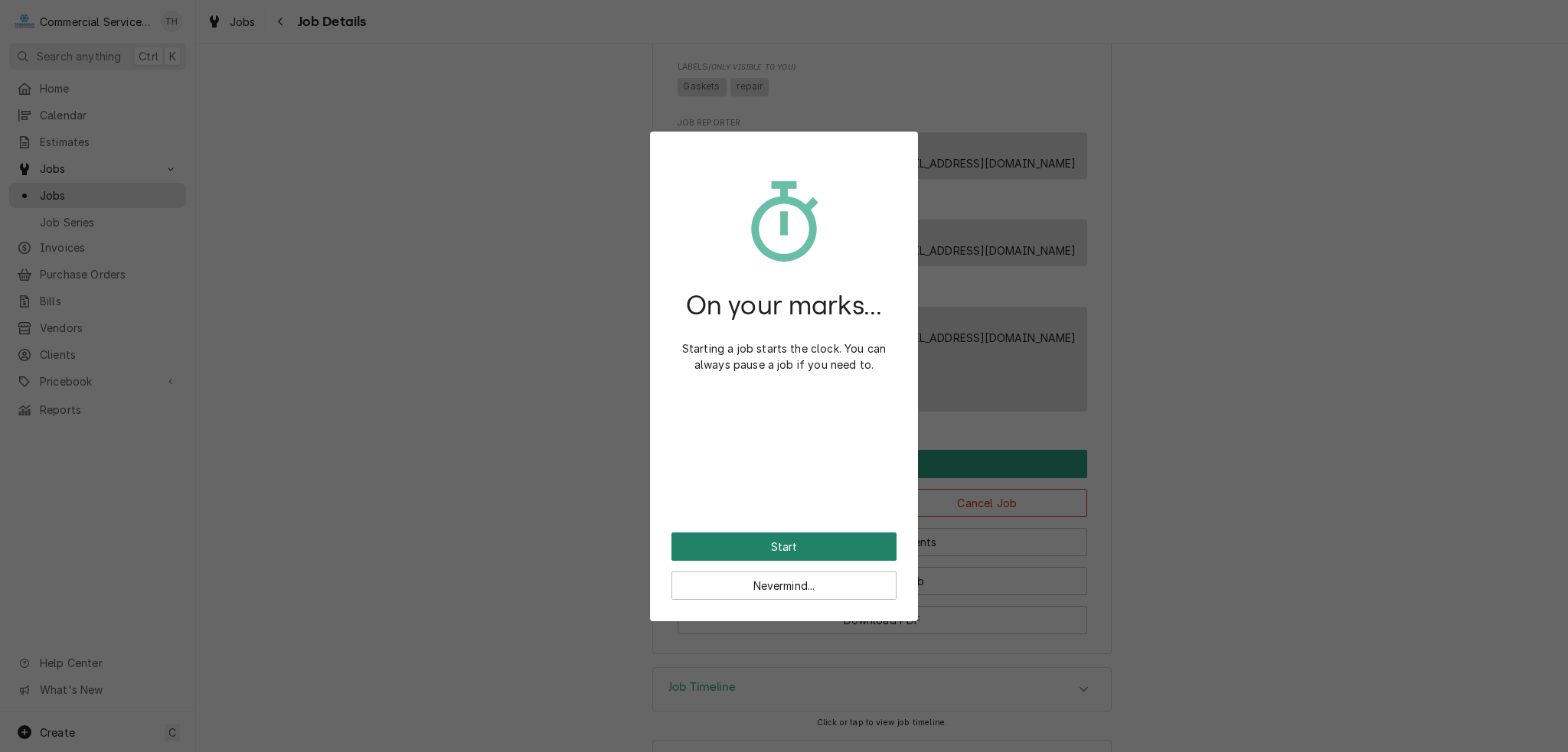
click at [878, 558] on button "Start" at bounding box center [784, 546] width 225 height 29
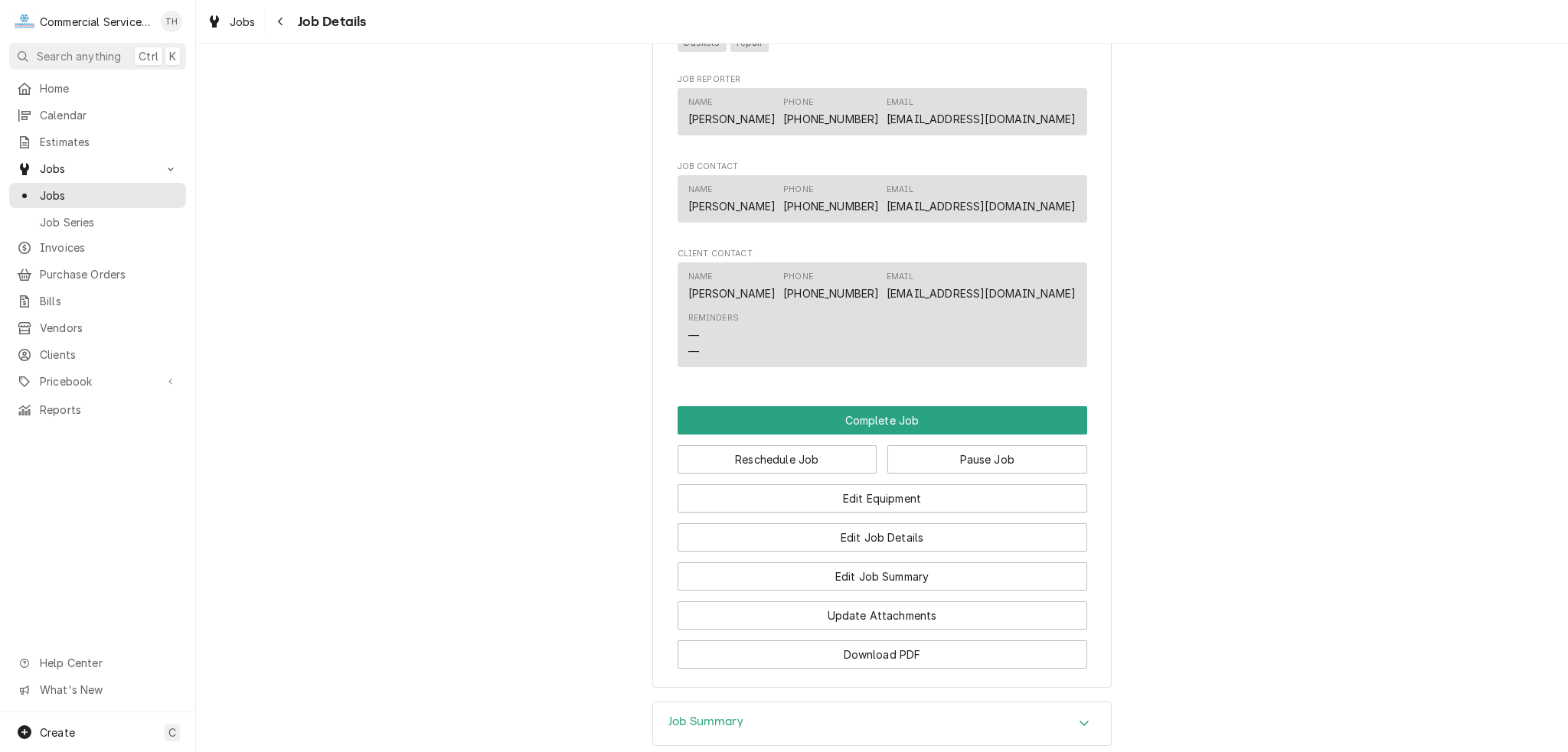
scroll to position [1040, 0]
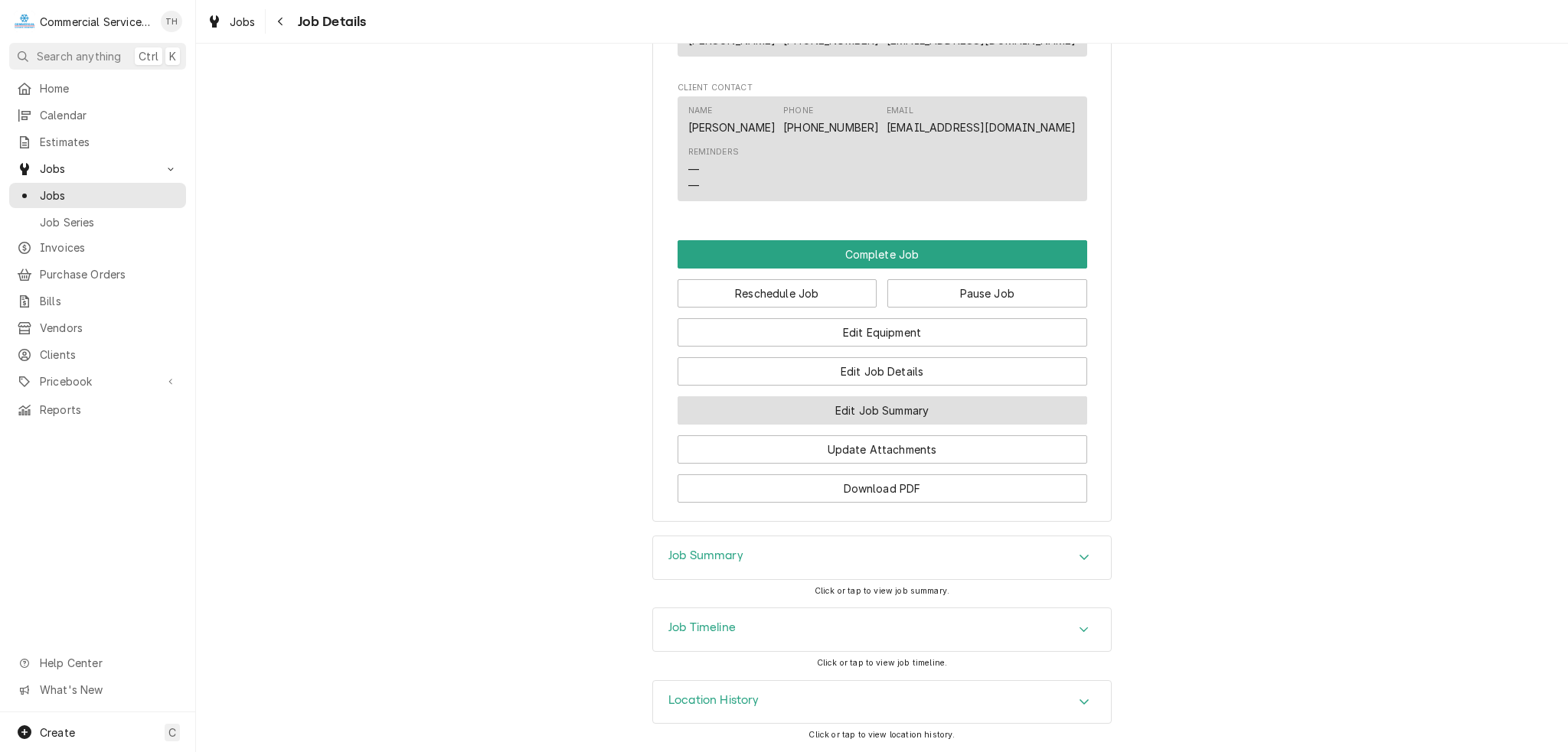
click at [872, 409] on button "Edit Job Summary" at bounding box center [883, 410] width 410 height 29
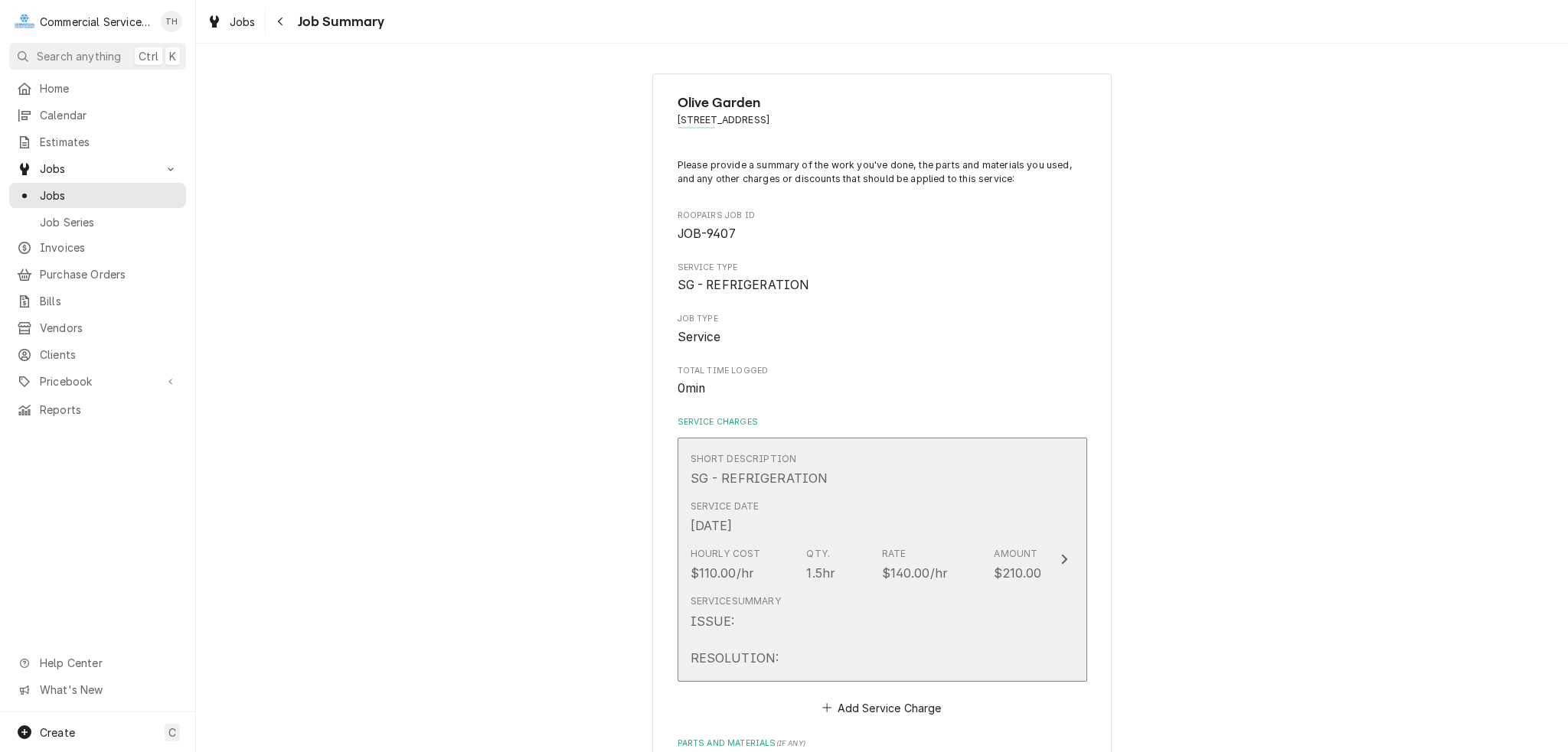
scroll to position [229, 0]
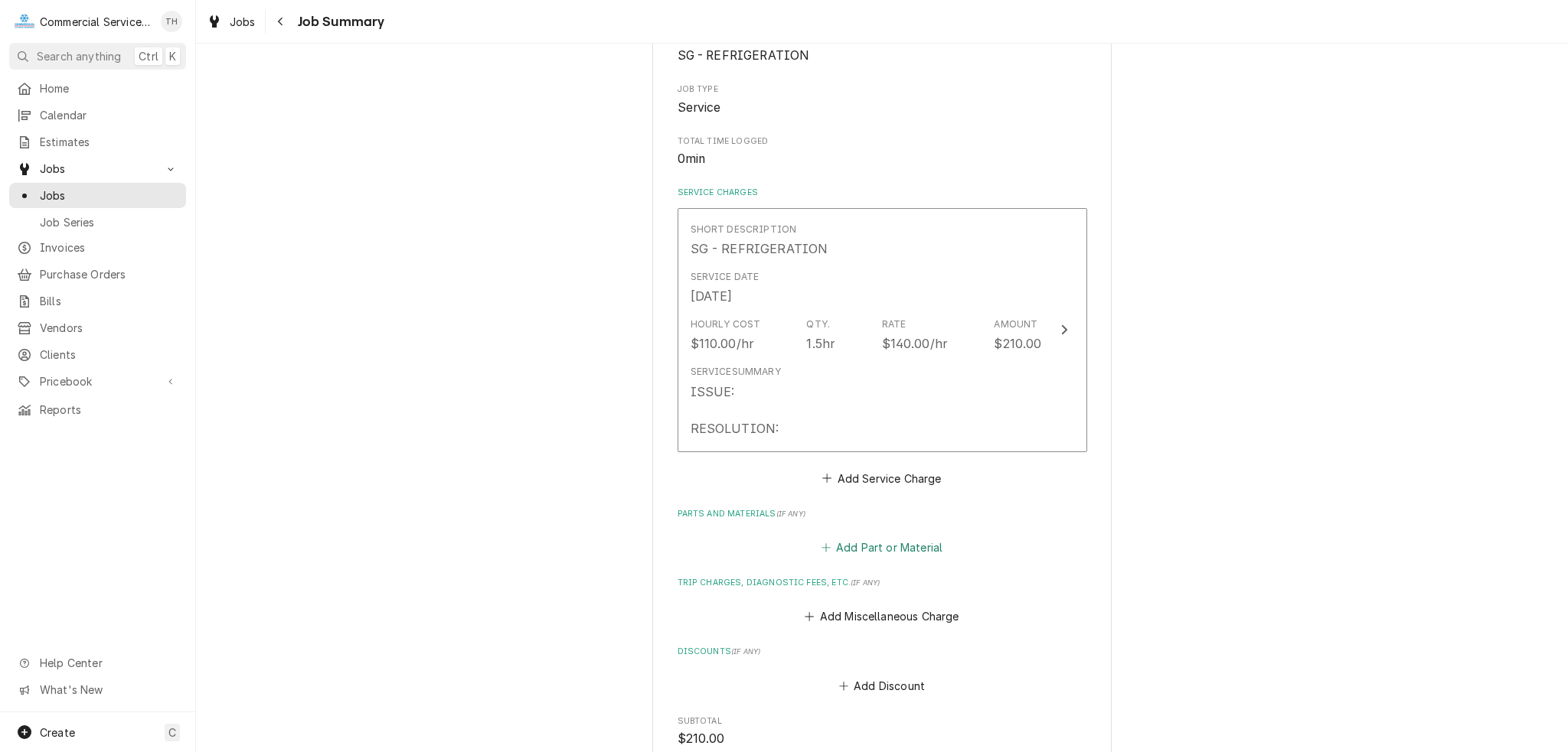
drag, startPoint x: 862, startPoint y: 544, endPoint x: 862, endPoint y: 534, distance: 10.0
click at [861, 544] on button "Add Part or Material" at bounding box center [881, 548] width 126 height 21
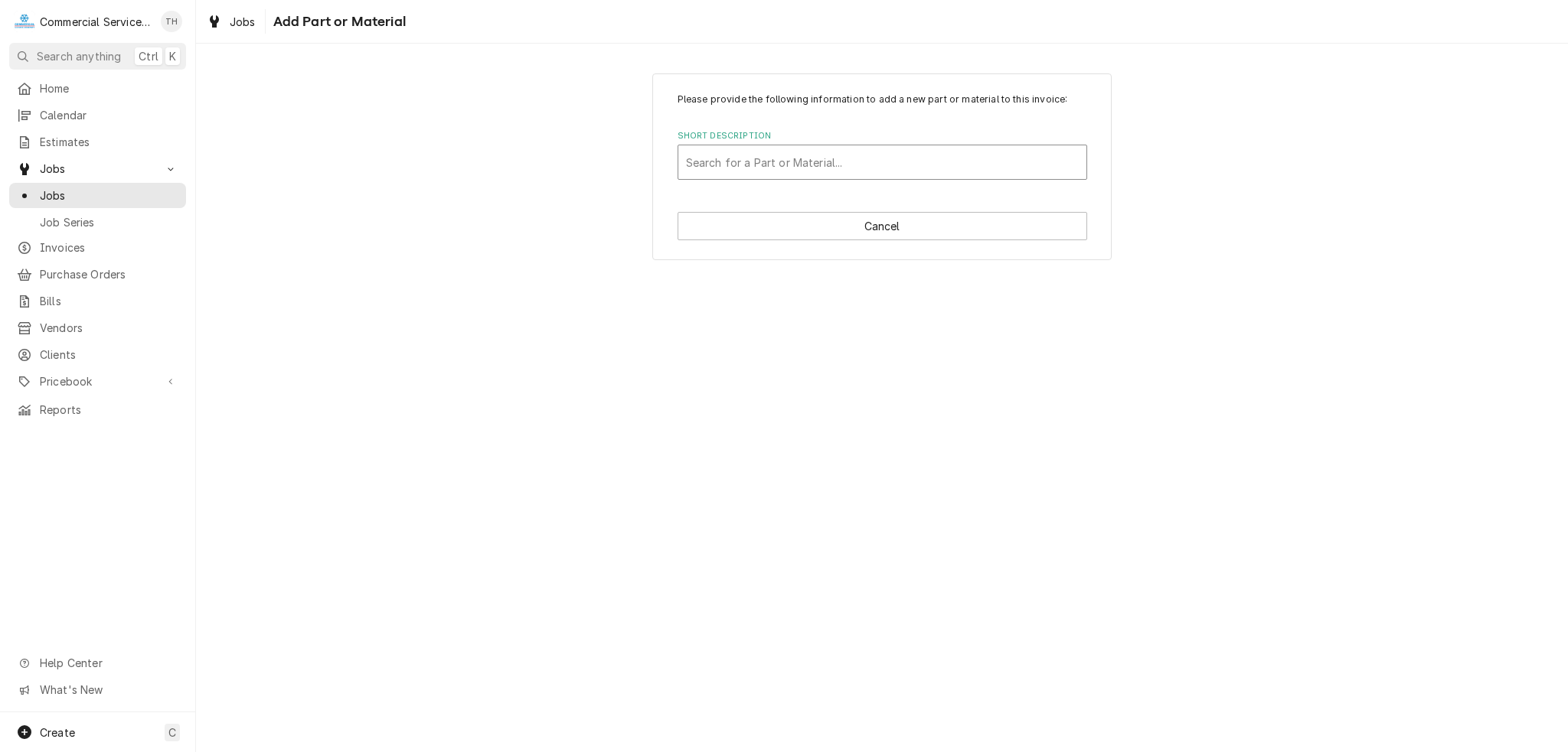
click at [736, 148] on div "Short Description" at bounding box center [882, 162] width 393 height 28
type input "Delfield - Door/Drawer Gasket"
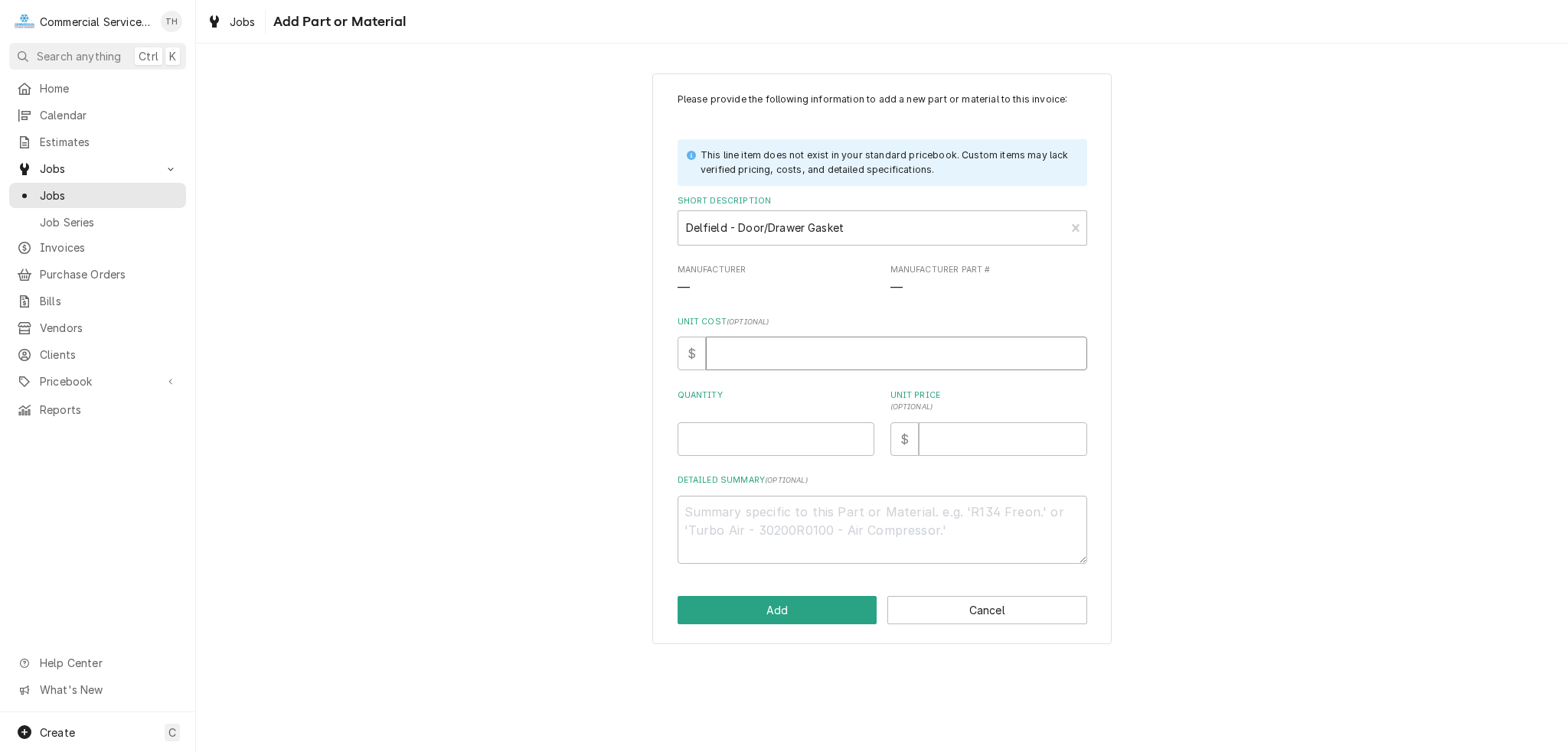
click at [728, 367] on input "Unit Cost ( optional )" at bounding box center [896, 353] width 381 height 34
type textarea "x"
type input ".0"
type textarea "x"
type input ".01"
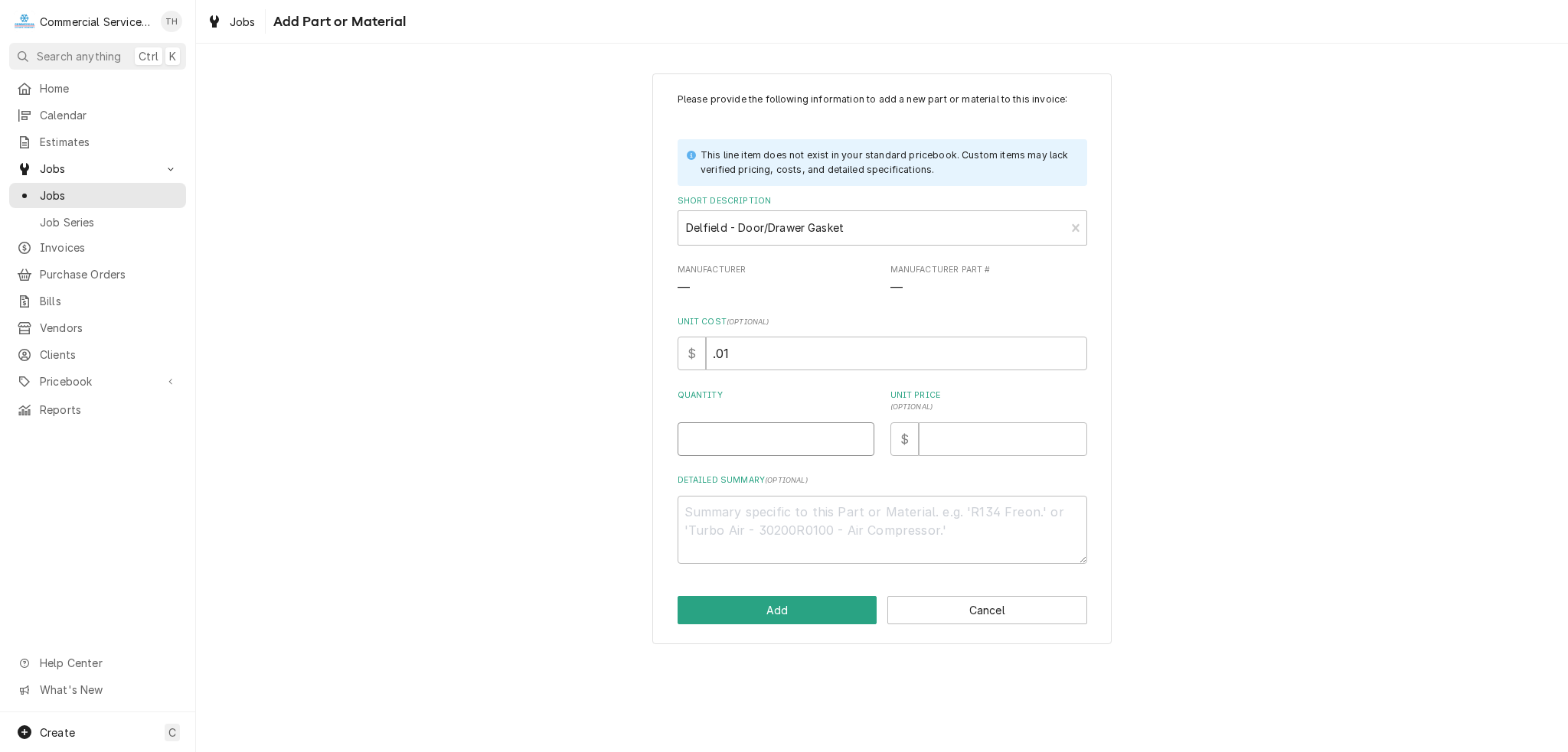
type textarea "x"
type input "1"
type textarea "x"
type input "5"
type textarea "x"
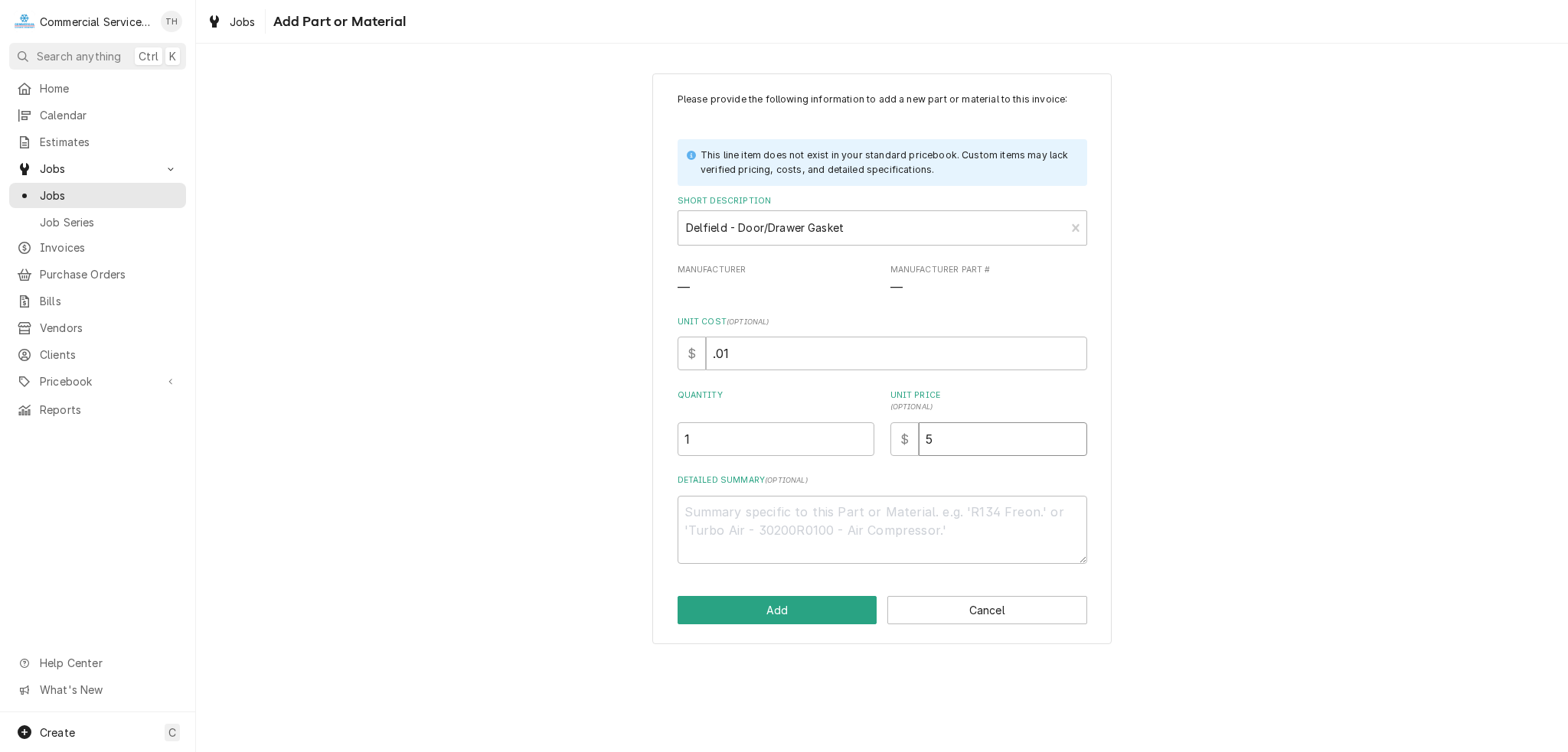
type input "5.0"
type textarea "x"
type input "5.00"
click at [790, 604] on button "Add" at bounding box center [778, 610] width 200 height 29
type textarea "x"
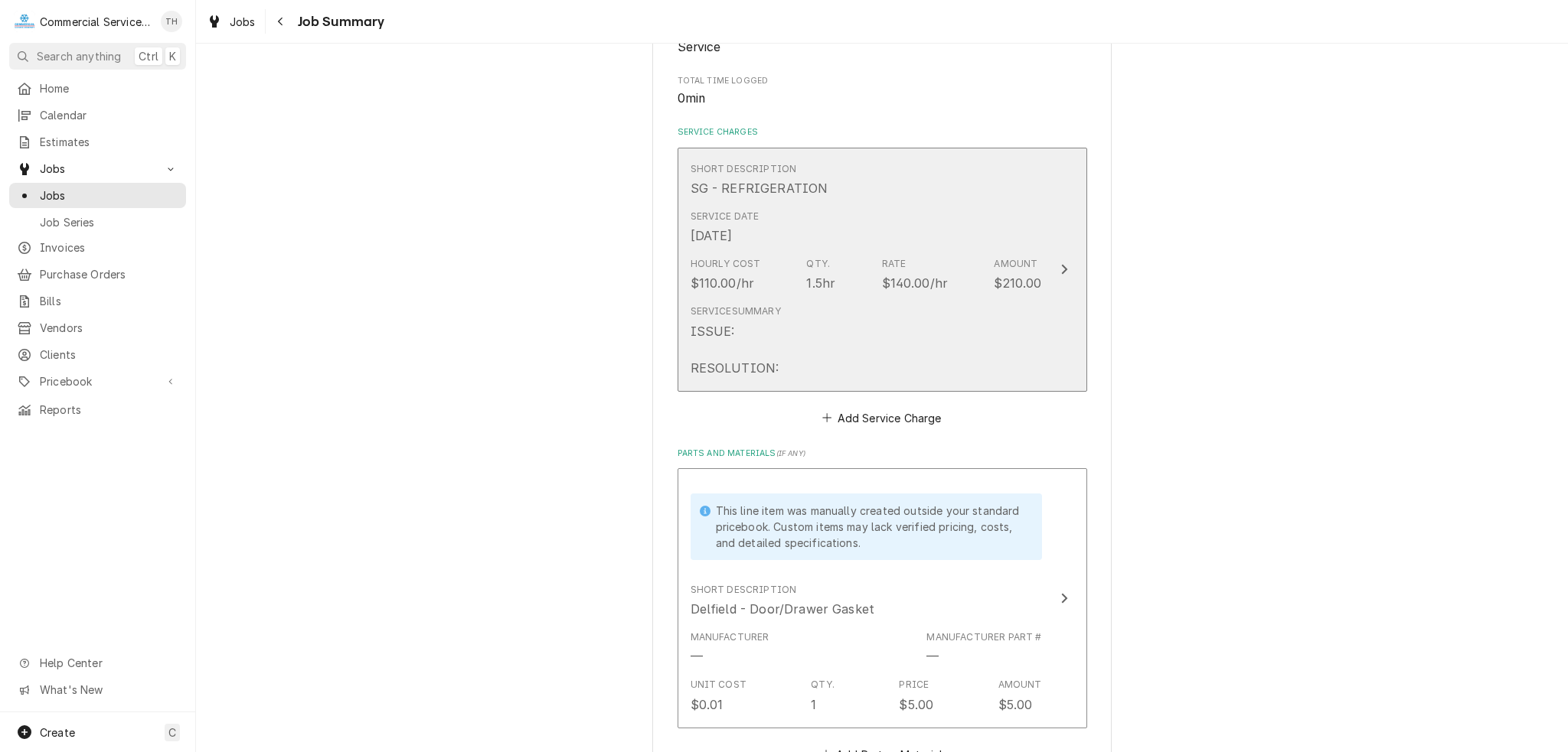
scroll to position [536, 0]
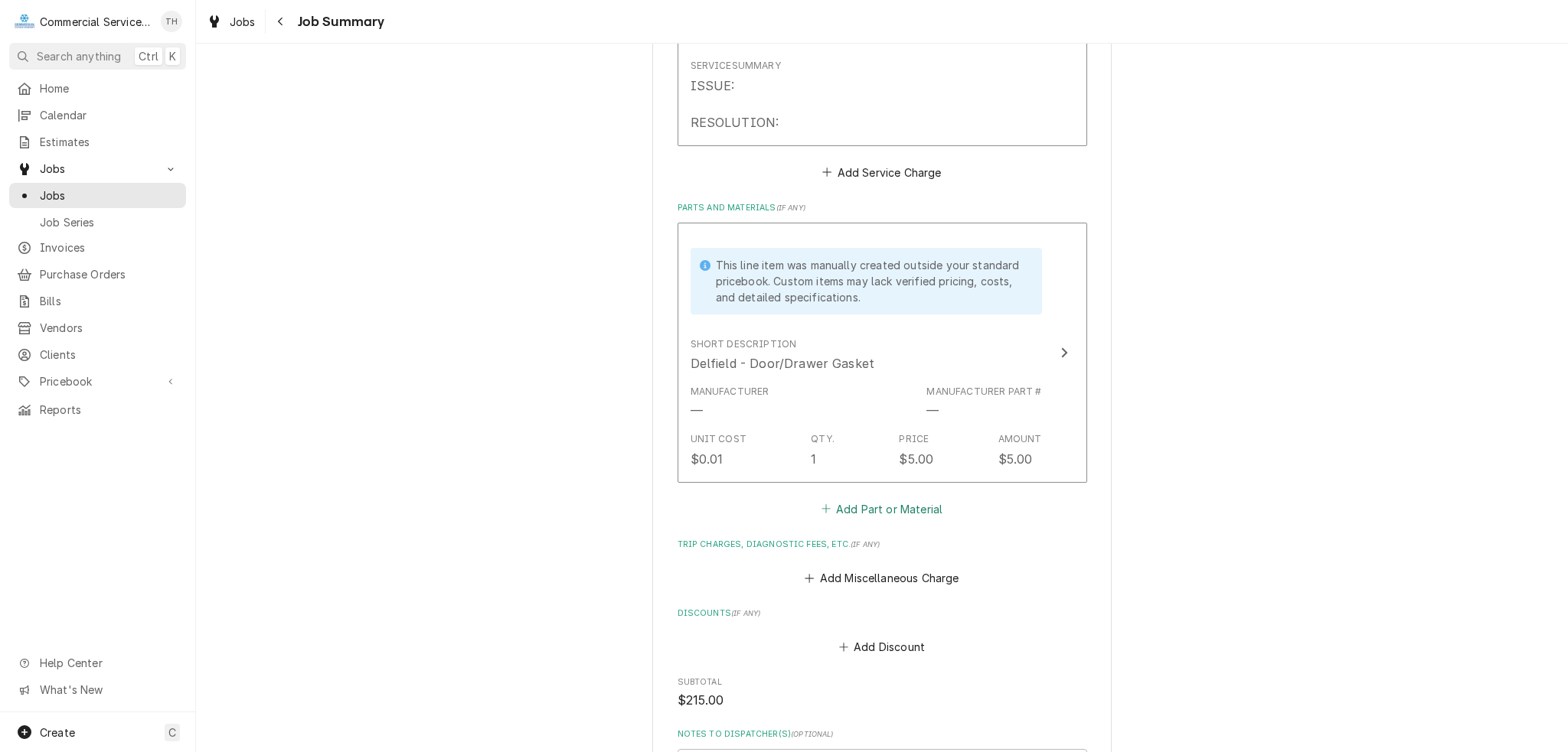
click at [864, 507] on button "Add Part or Material" at bounding box center [881, 509] width 126 height 21
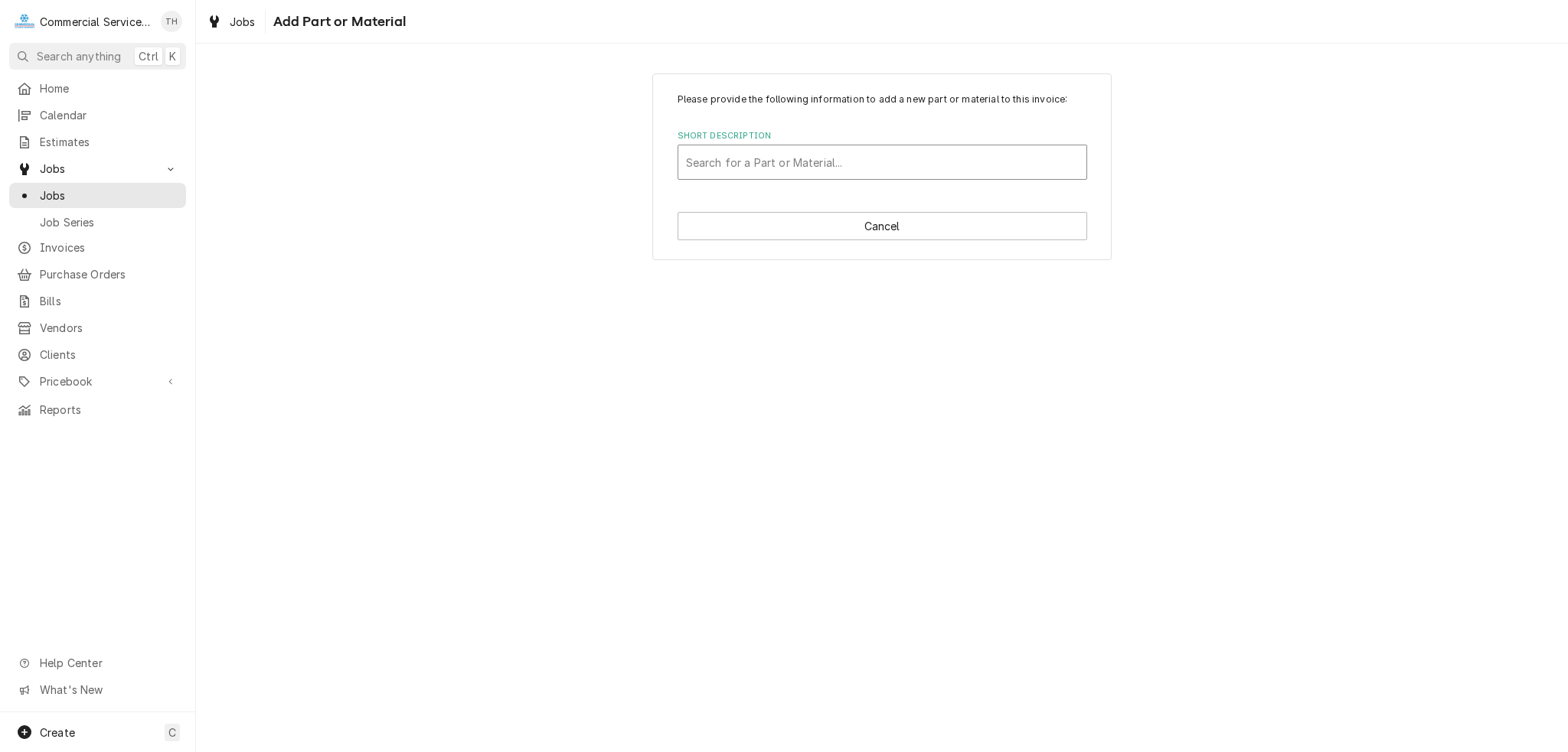
click at [790, 156] on div "Short Description" at bounding box center [882, 162] width 393 height 28
type input "F"
type input "FS - Door/Drawer Gasket"
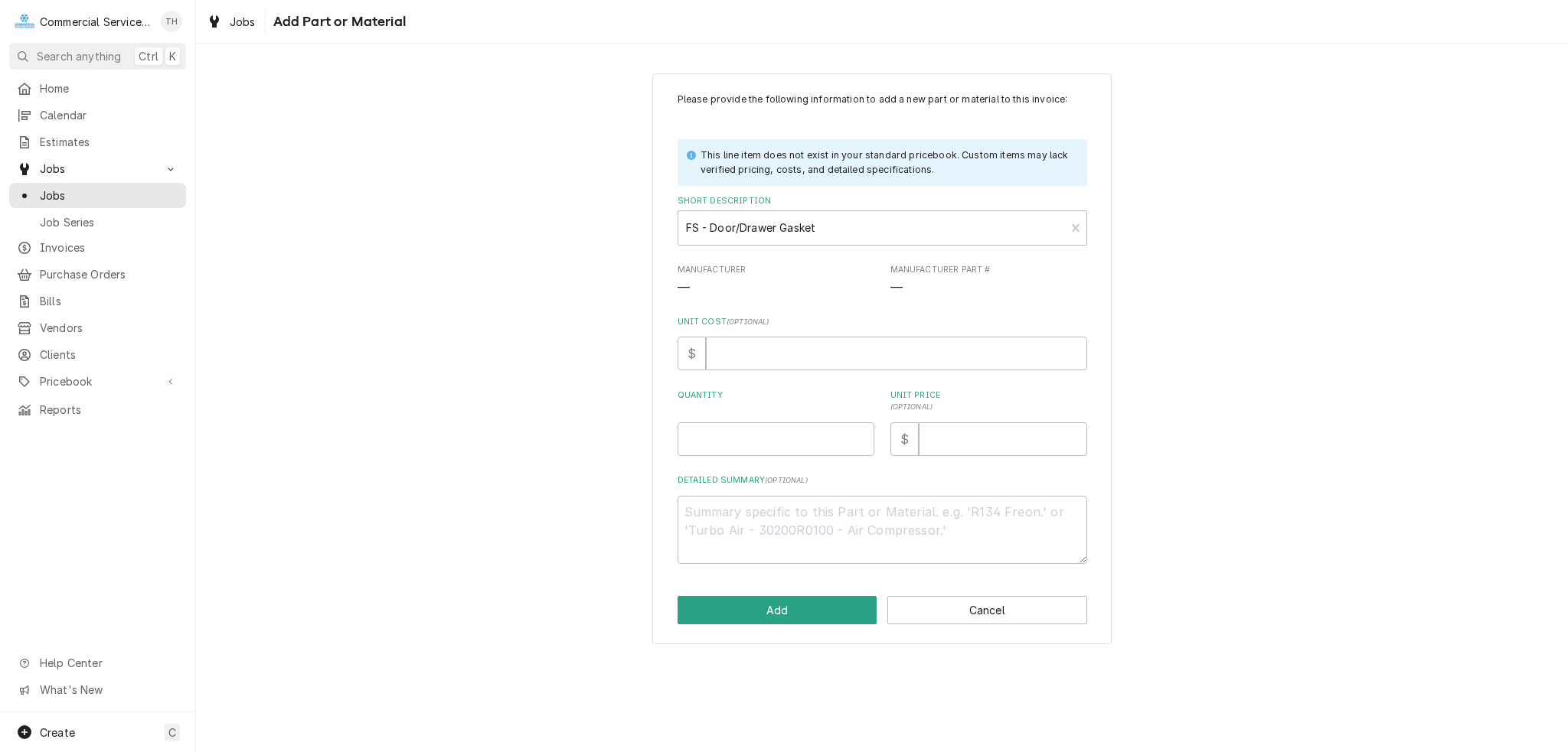
click at [775, 331] on div "Unit Cost ( optional ) $" at bounding box center [883, 343] width 410 height 54
click at [778, 347] on input "Unit Cost ( optional )" at bounding box center [896, 353] width 381 height 34
type textarea "x"
type input ".0"
type textarea "x"
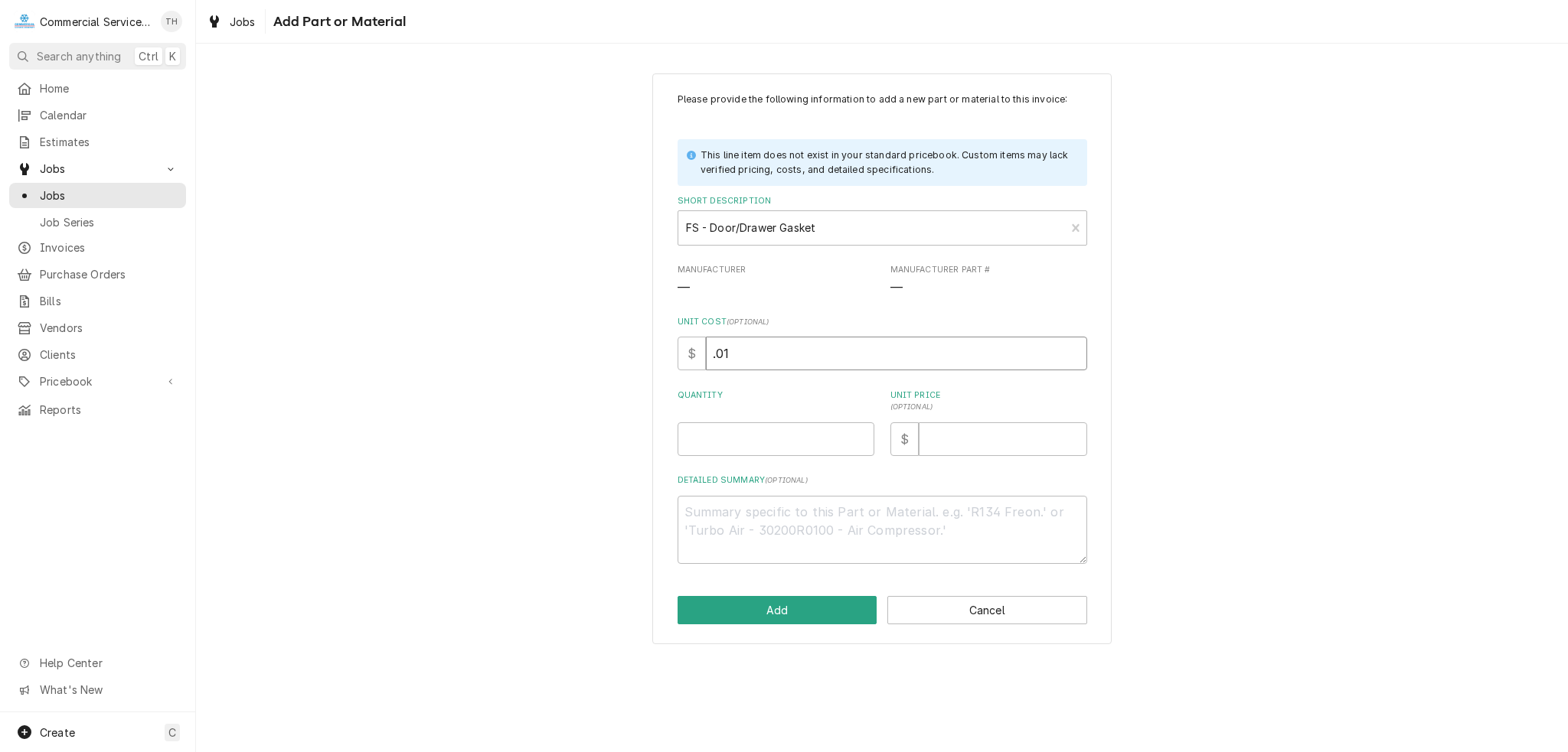
type input ".01"
type textarea "x"
type input "1"
click at [787, 440] on input "1" at bounding box center [776, 439] width 197 height 34
type textarea "x"
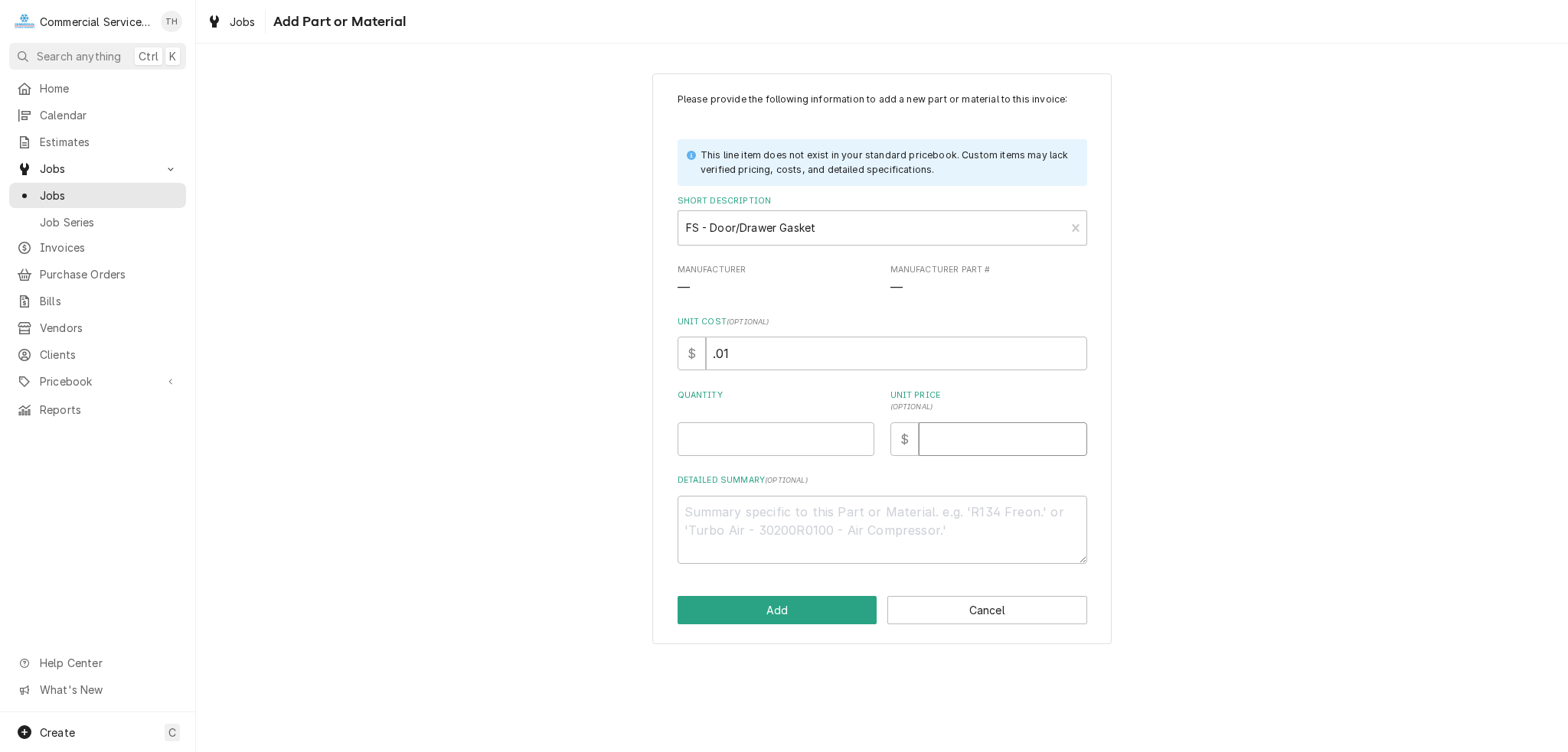
type textarea "x"
type input "3"
type textarea "x"
type input "5"
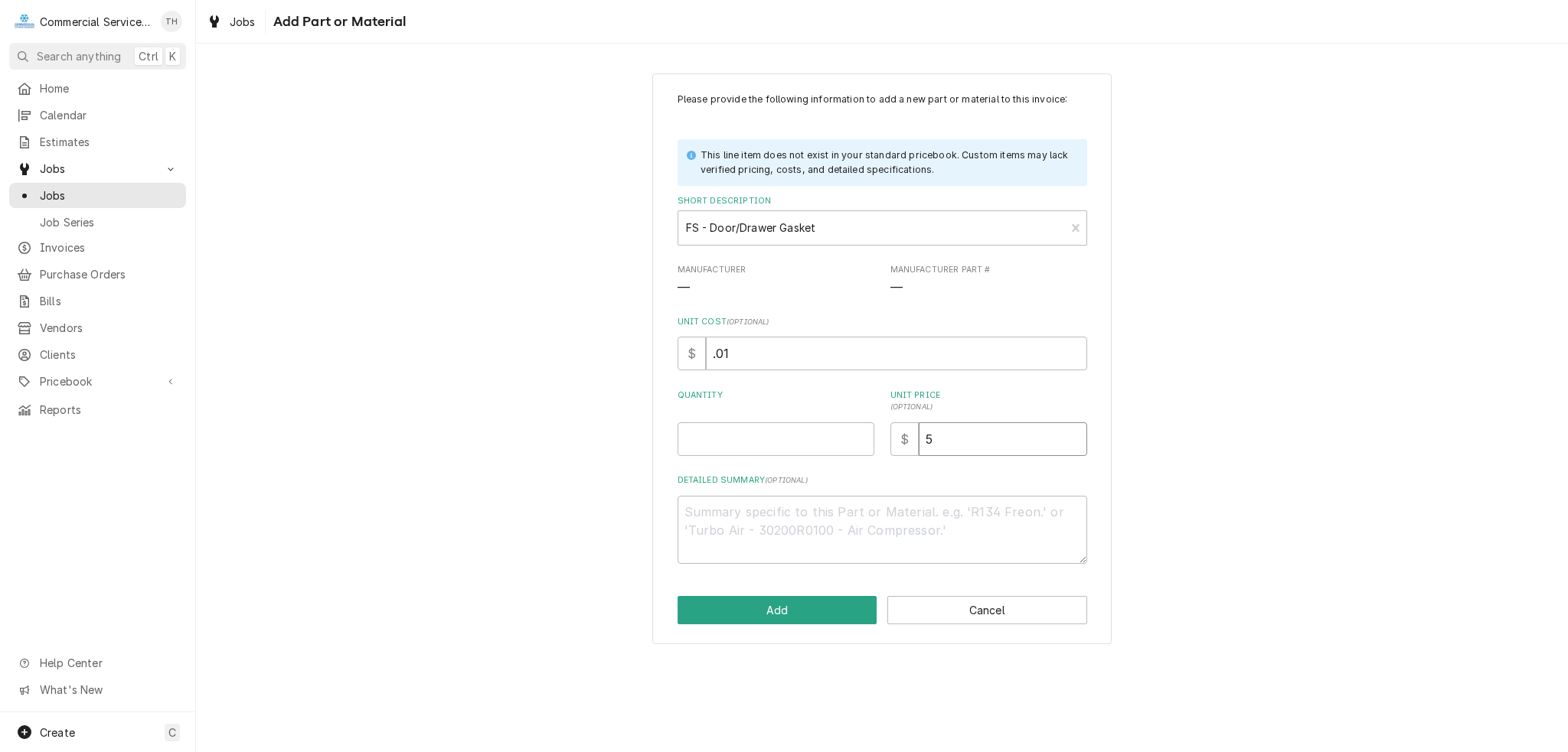
type textarea "x"
type input "5.0"
type textarea "x"
type input "5.00"
click at [794, 599] on button "Add" at bounding box center [778, 610] width 200 height 29
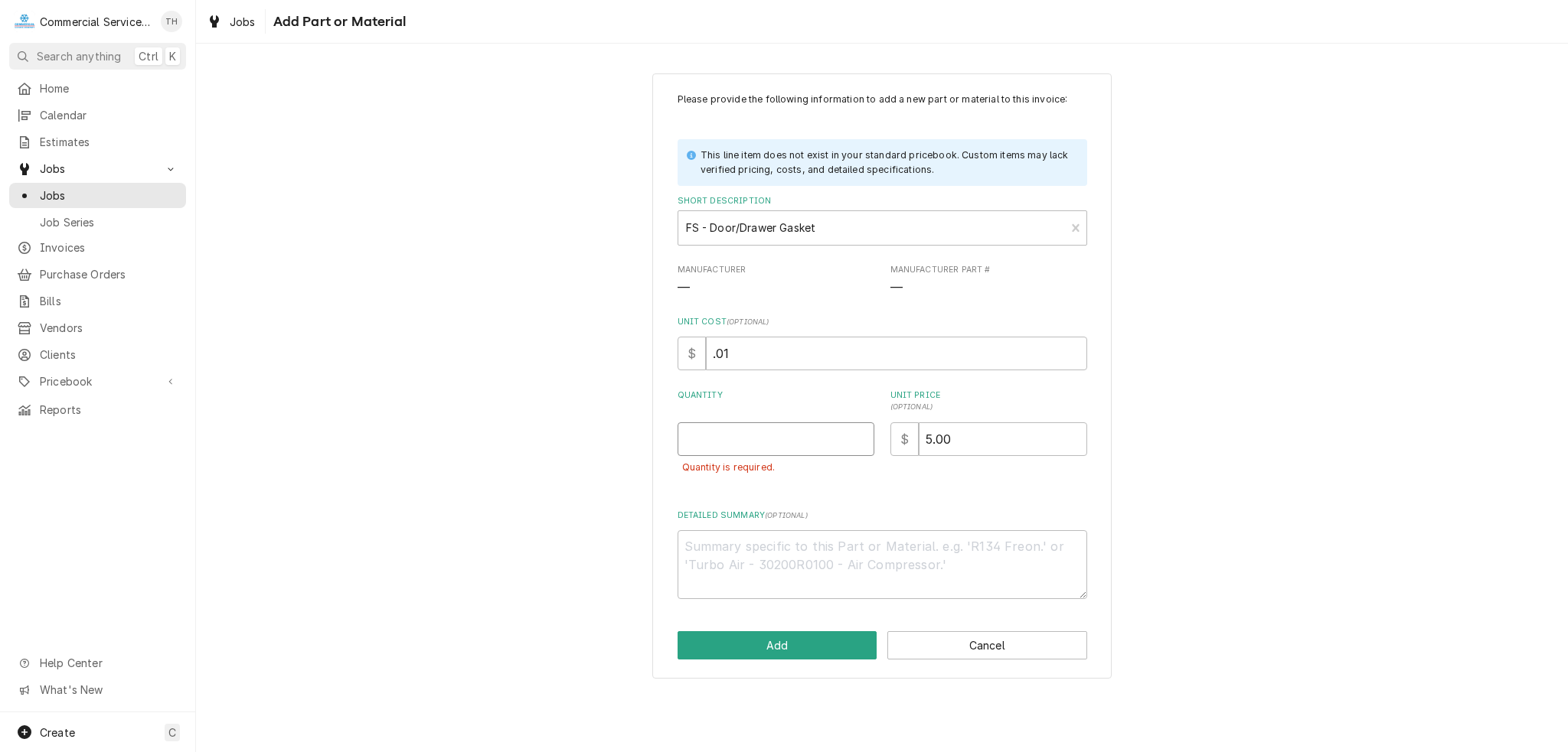
click at [779, 425] on input "Quantity" at bounding box center [776, 439] width 197 height 34
type textarea "x"
type input "1"
click at [762, 647] on button "Add" at bounding box center [778, 646] width 200 height 29
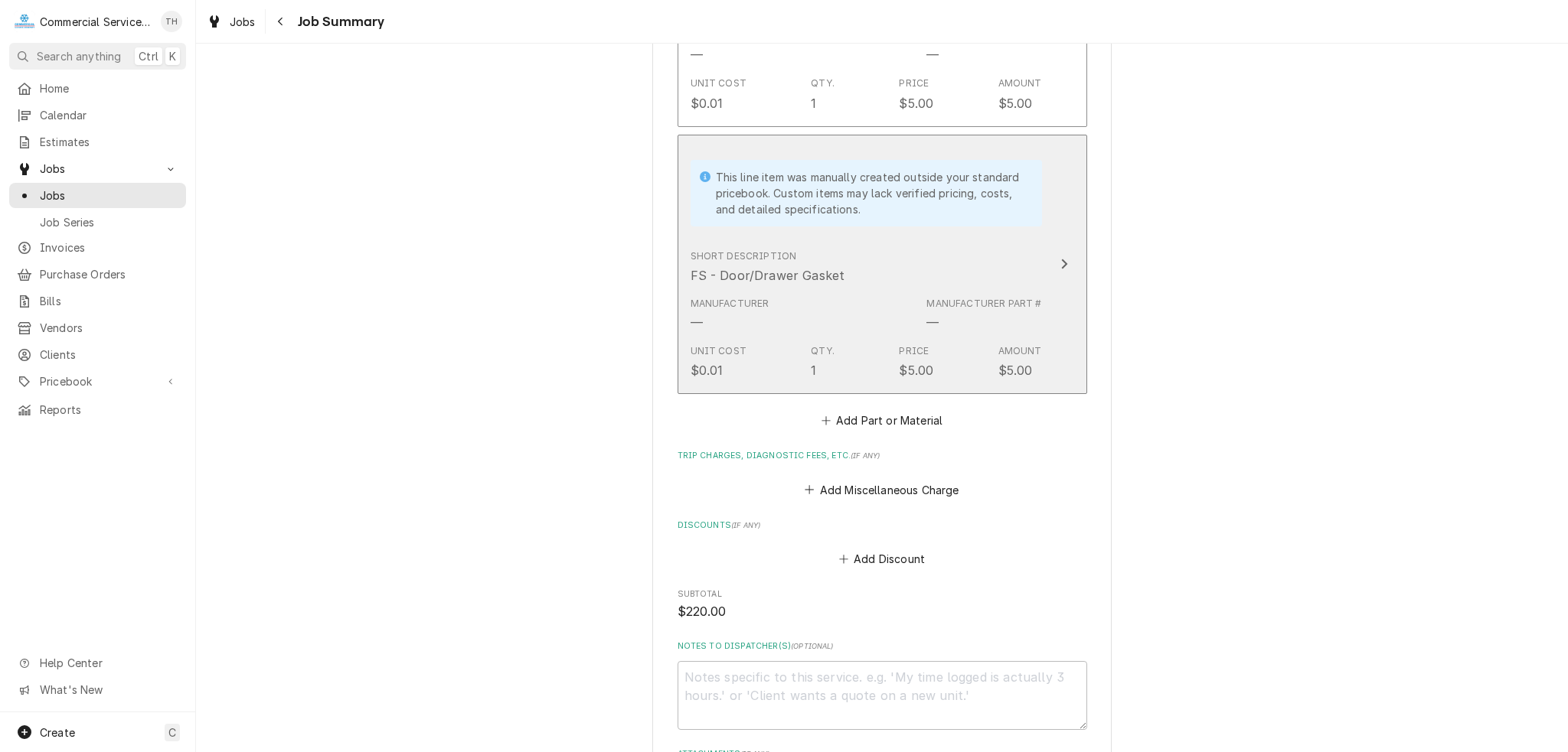
scroll to position [918, 0]
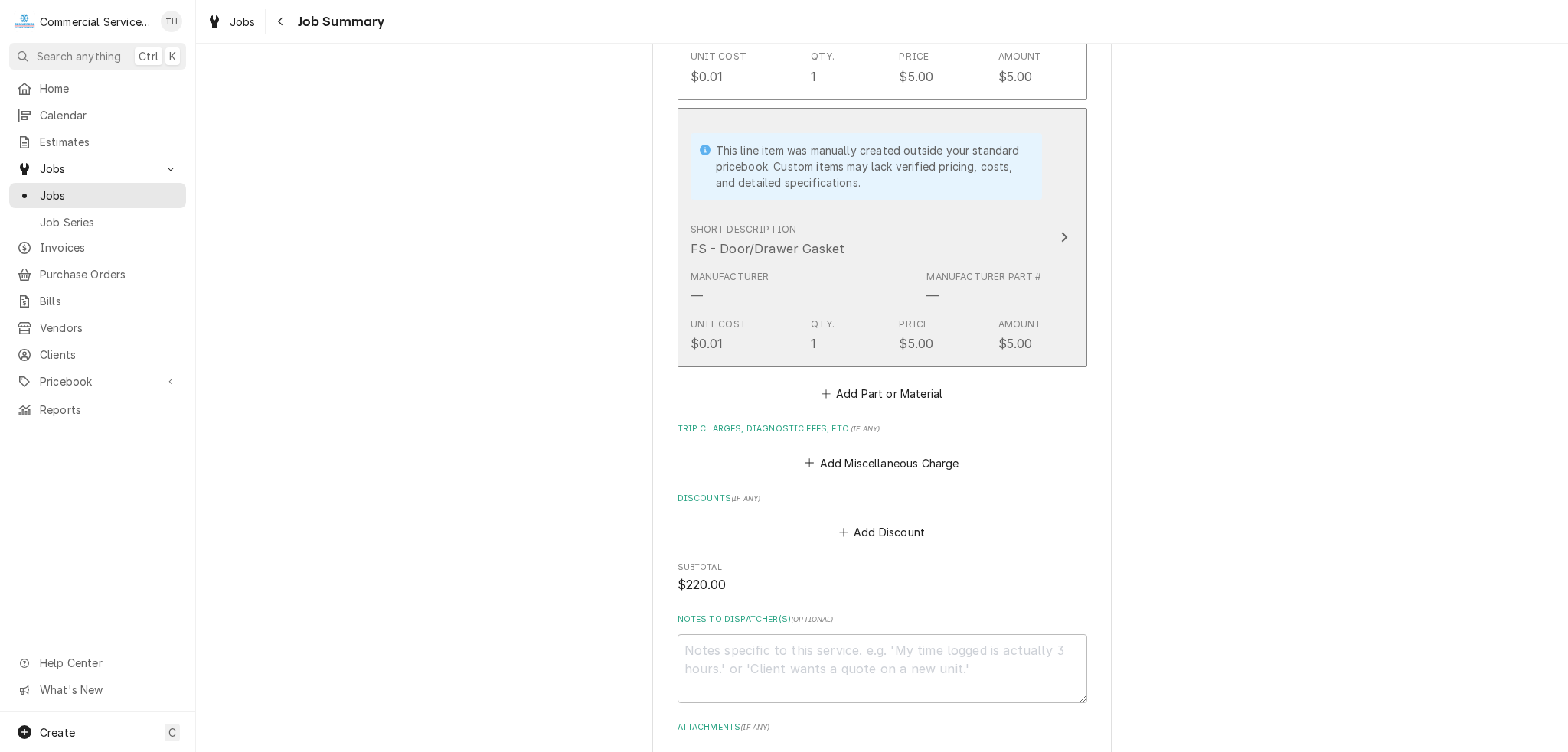
click at [882, 328] on div "Unit Cost $0.01 Qty. 1 Price $5.00 Amount $5.00" at bounding box center [866, 335] width 352 height 48
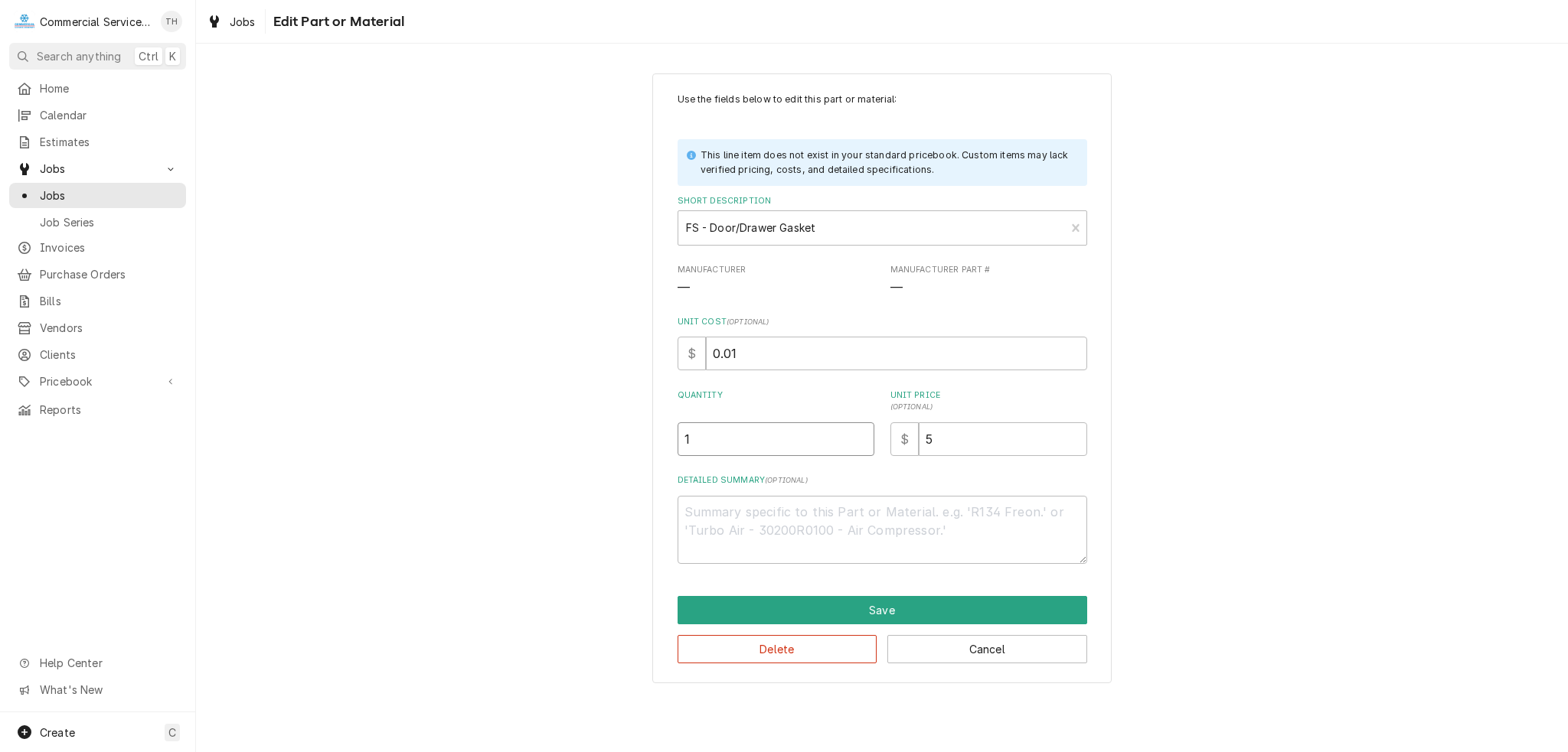
click at [726, 435] on input "1" at bounding box center [776, 439] width 197 height 34
type textarea "x"
type input "2"
click at [928, 626] on div "Delete Cancel" at bounding box center [883, 644] width 410 height 39
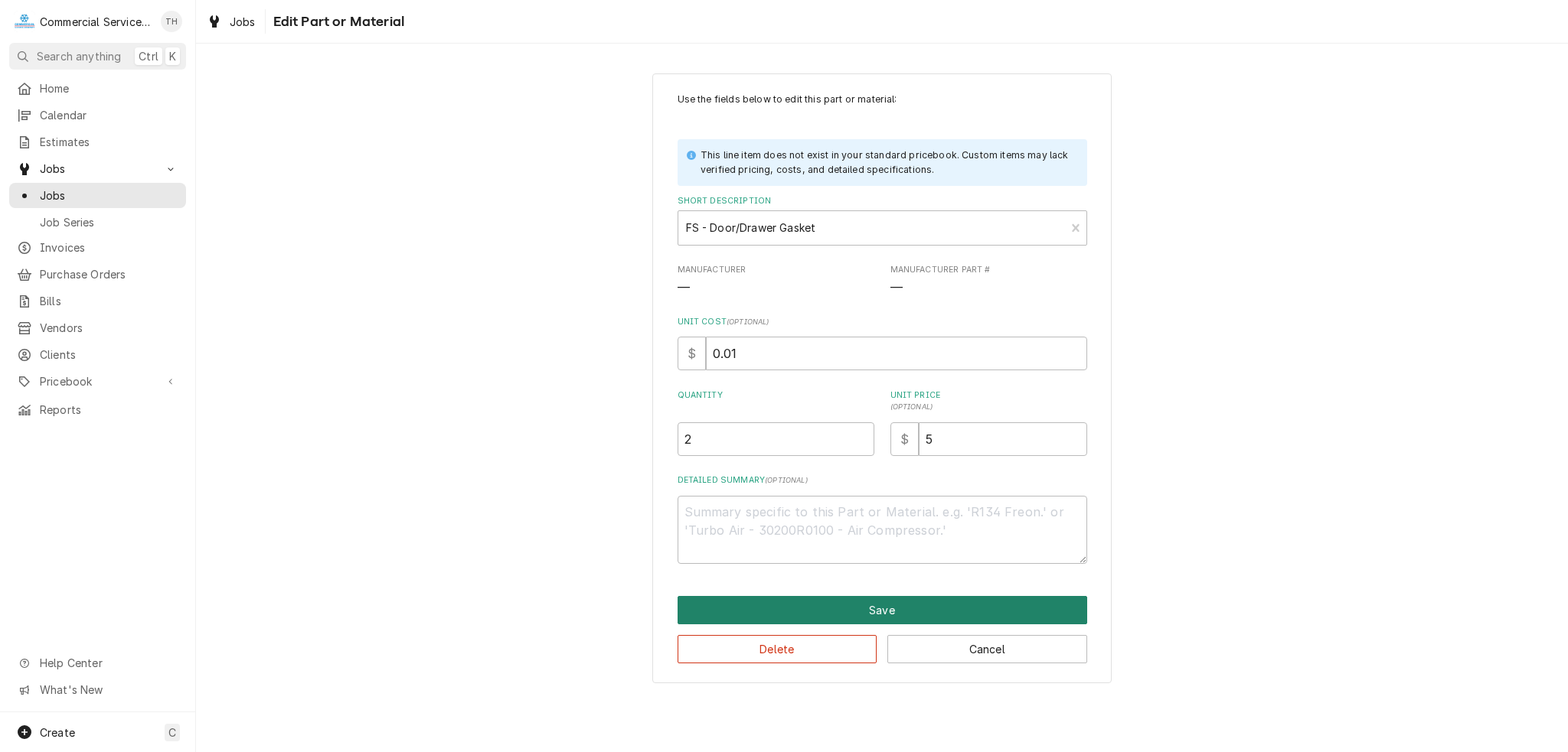
click at [913, 602] on button "Save" at bounding box center [883, 610] width 410 height 29
type textarea "x"
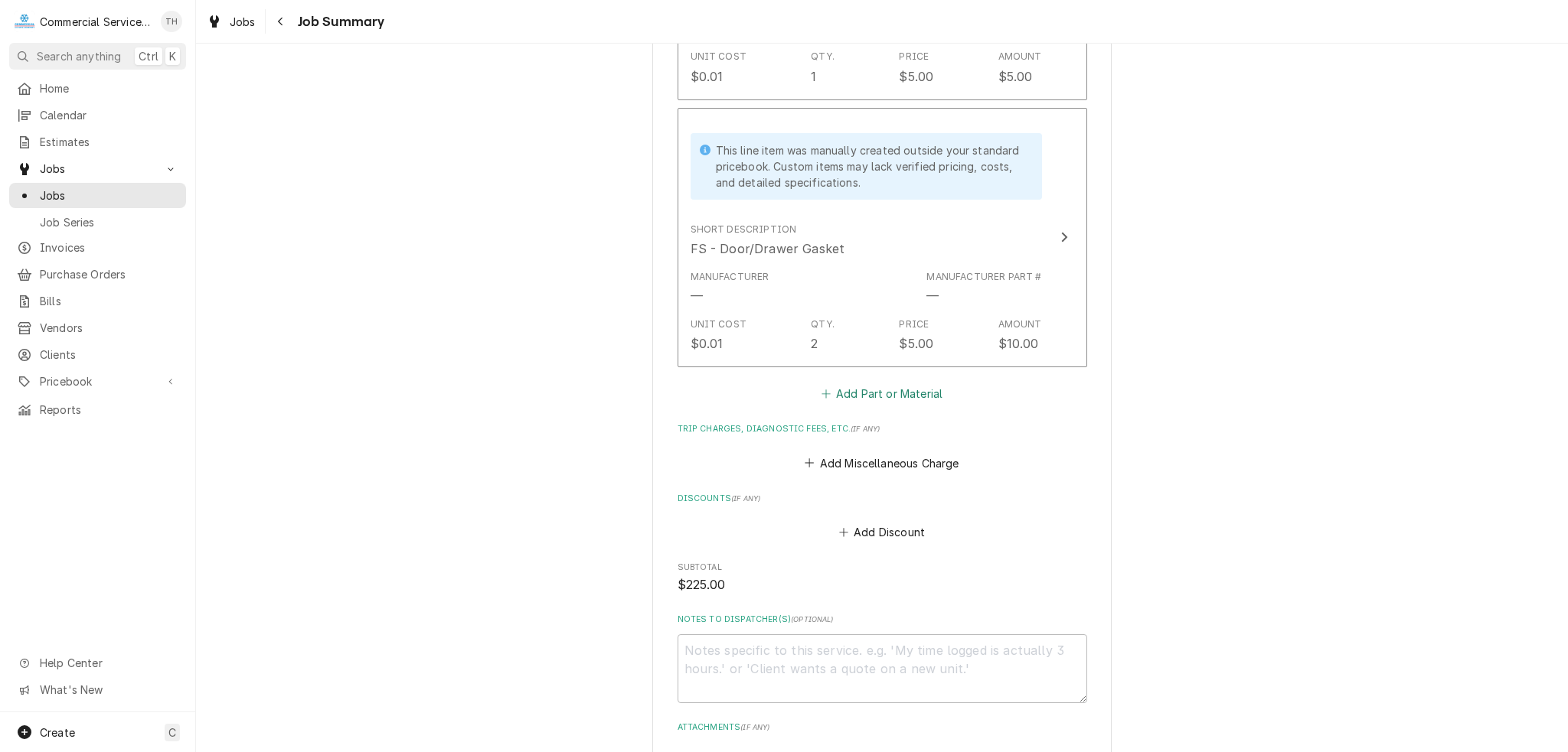
click at [842, 394] on button "Add Part or Material" at bounding box center [881, 394] width 126 height 21
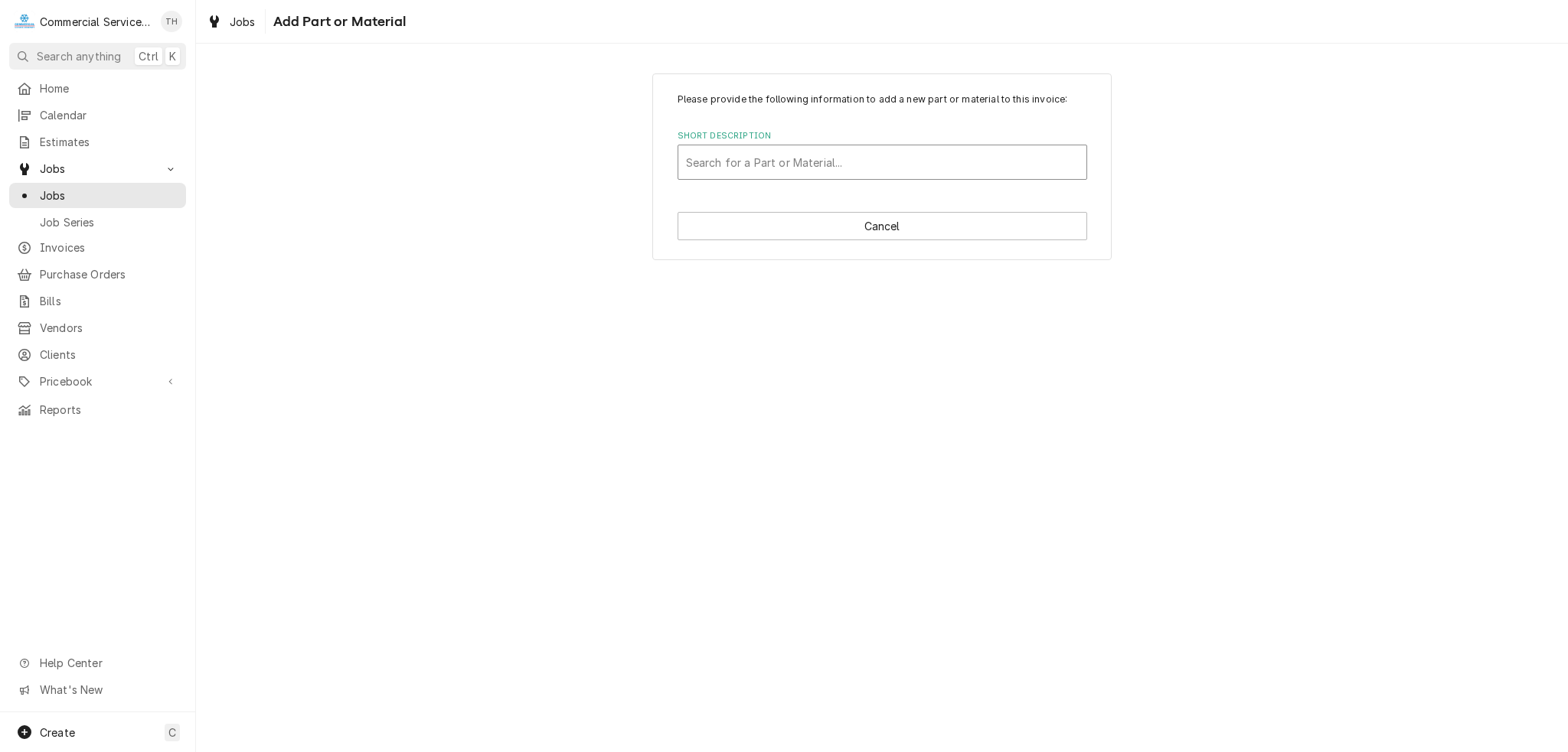
click at [798, 167] on div "Short Description" at bounding box center [882, 162] width 393 height 28
type input "Freight"
click at [889, 221] on button "Cancel" at bounding box center [883, 226] width 410 height 29
type textarea "x"
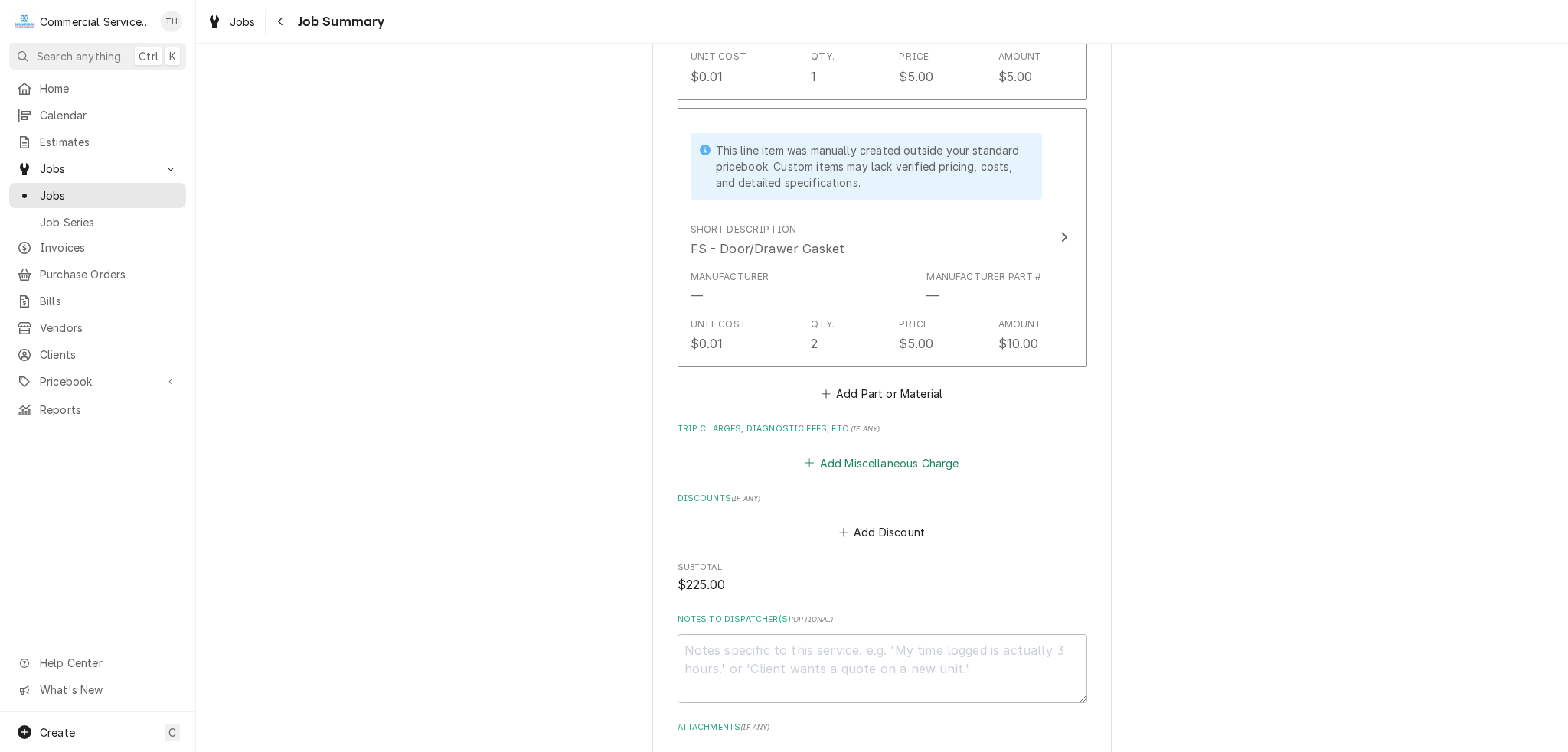
click at [859, 452] on button "Add Miscellaneous Charge" at bounding box center [882, 463] width 159 height 21
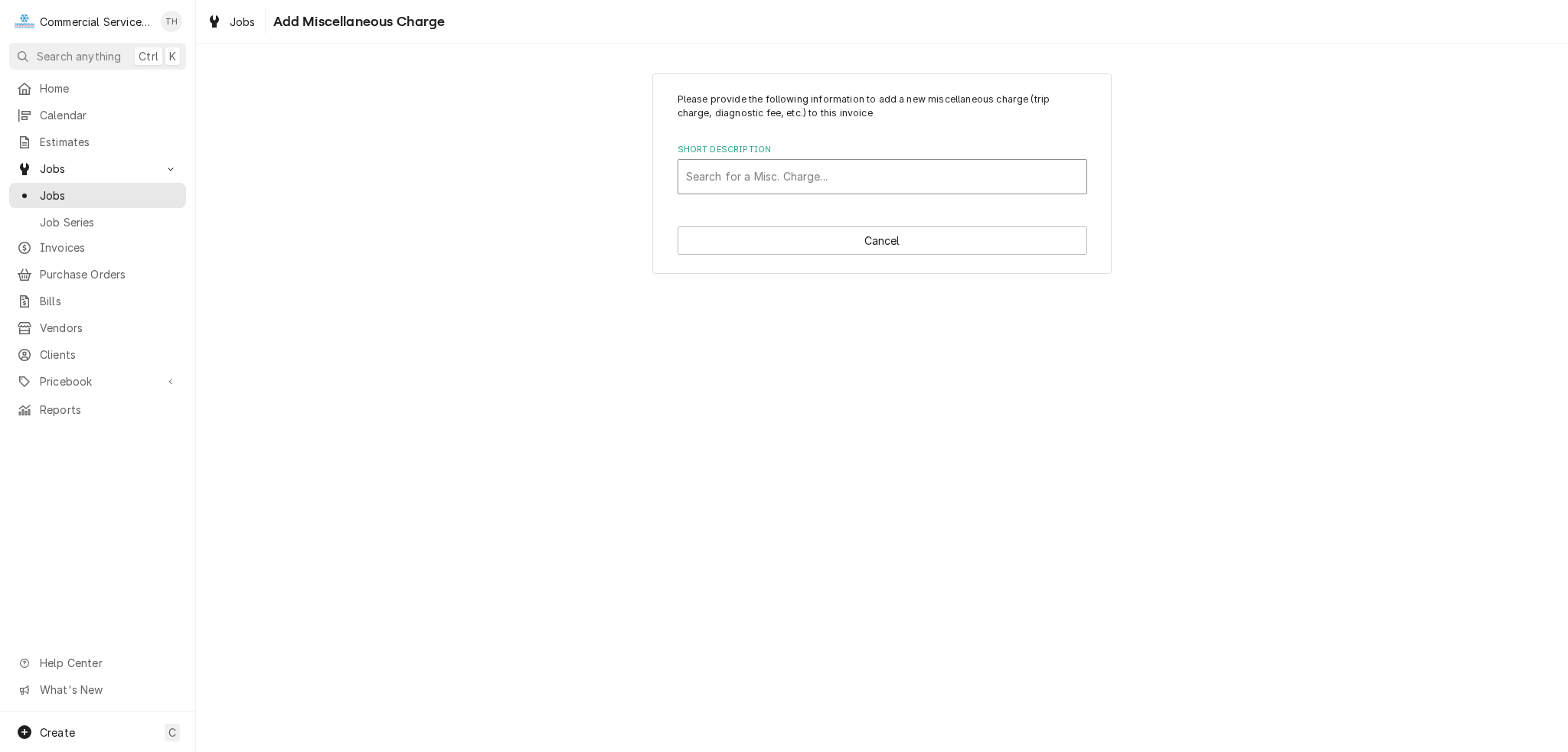
click at [789, 169] on div "Short Description" at bounding box center [882, 177] width 393 height 28
type input "Freight"
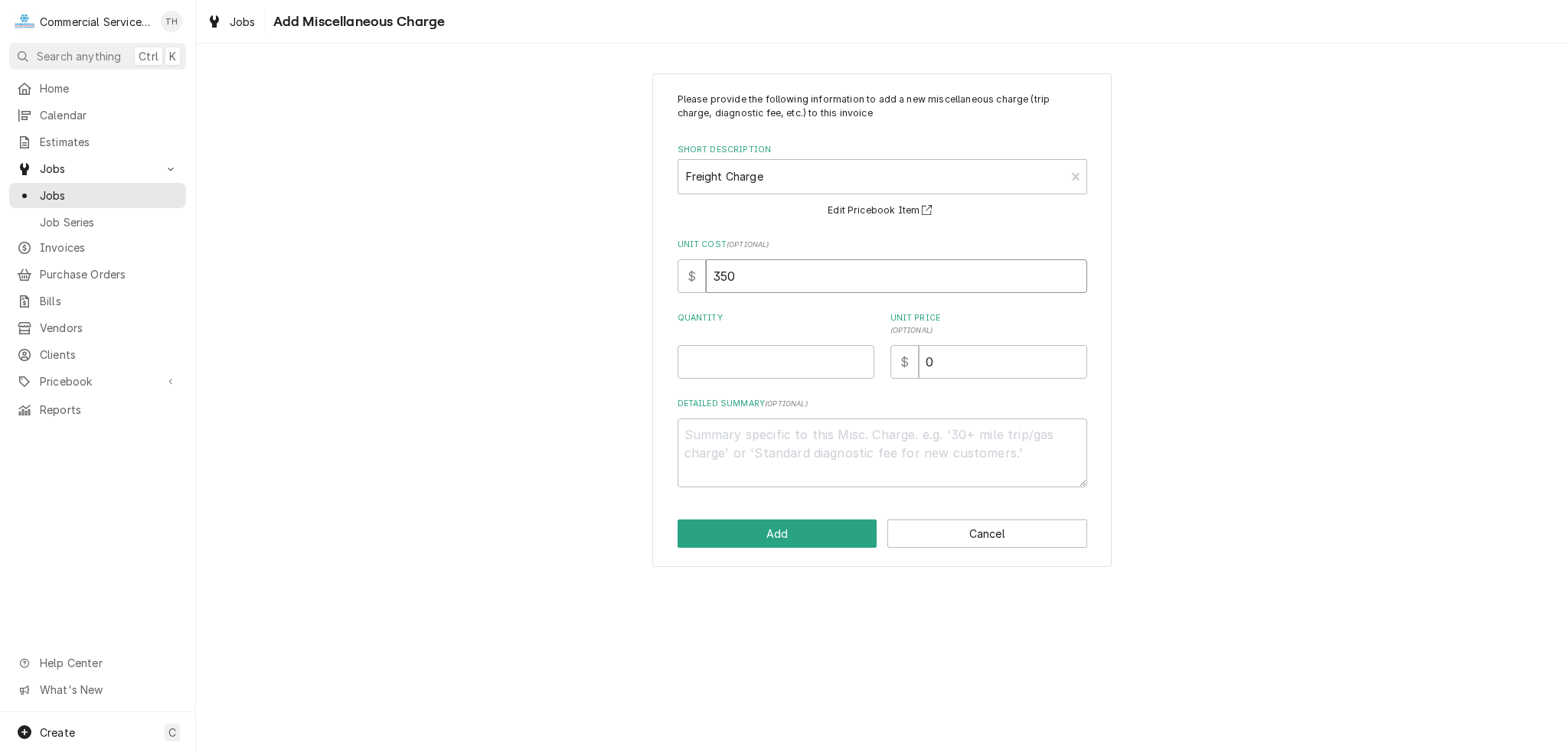
drag, startPoint x: 734, startPoint y: 287, endPoint x: 636, endPoint y: 287, distance: 98.0
click at [636, 287] on div "Please provide the following information to add a new miscellaneous charge (tri…" at bounding box center [882, 320] width 1372 height 521
type textarea "x"
type input ".0"
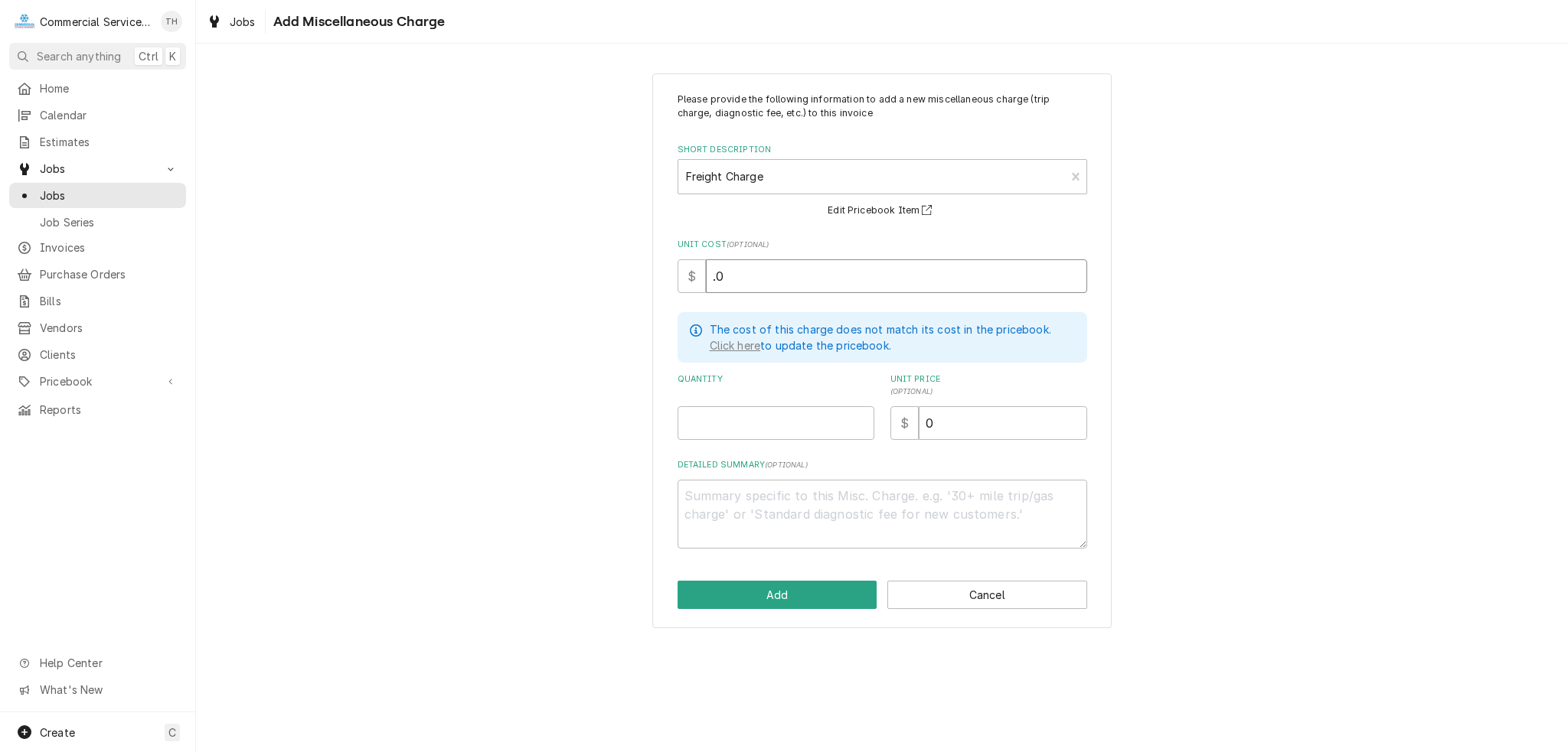
type textarea "x"
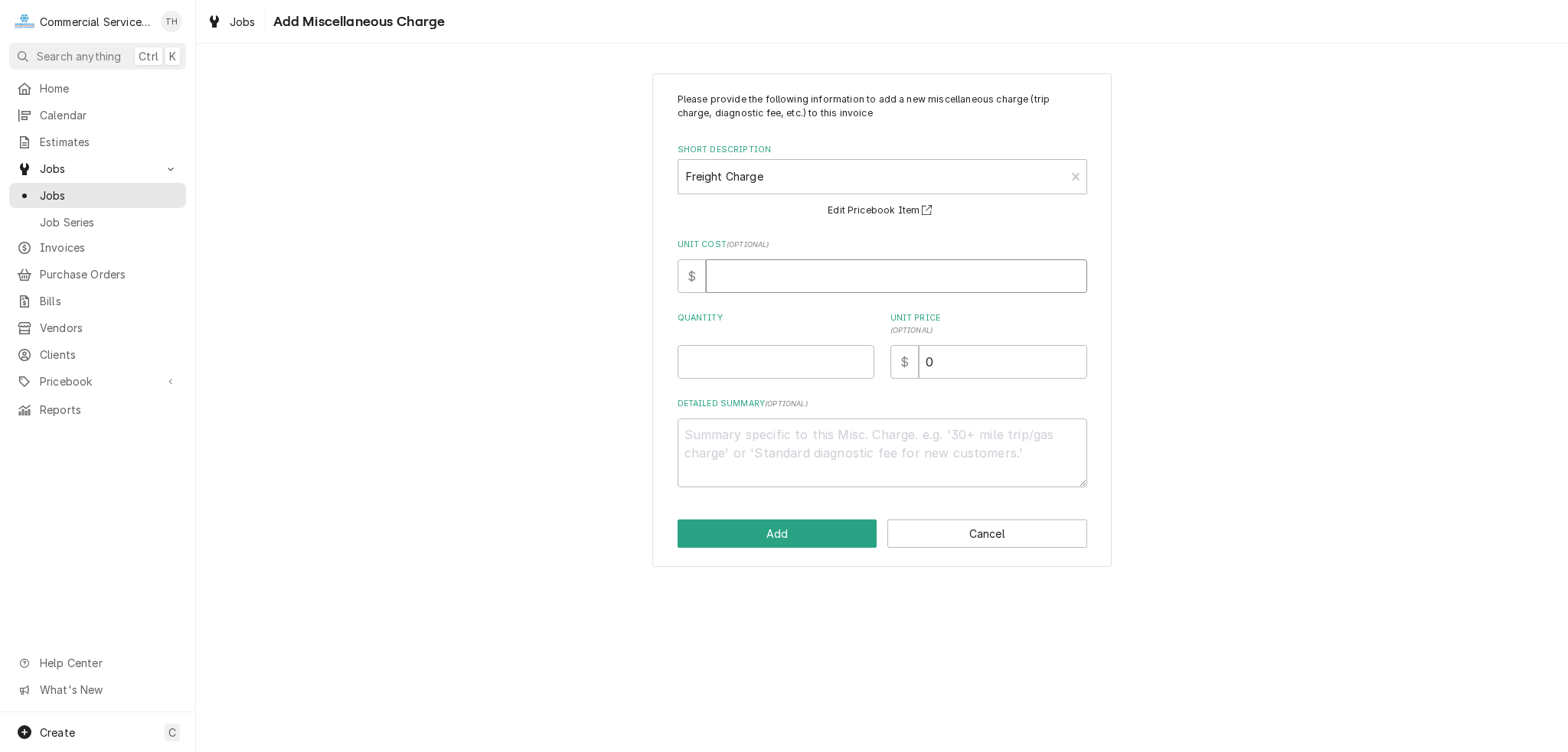
type textarea "x"
type input "5"
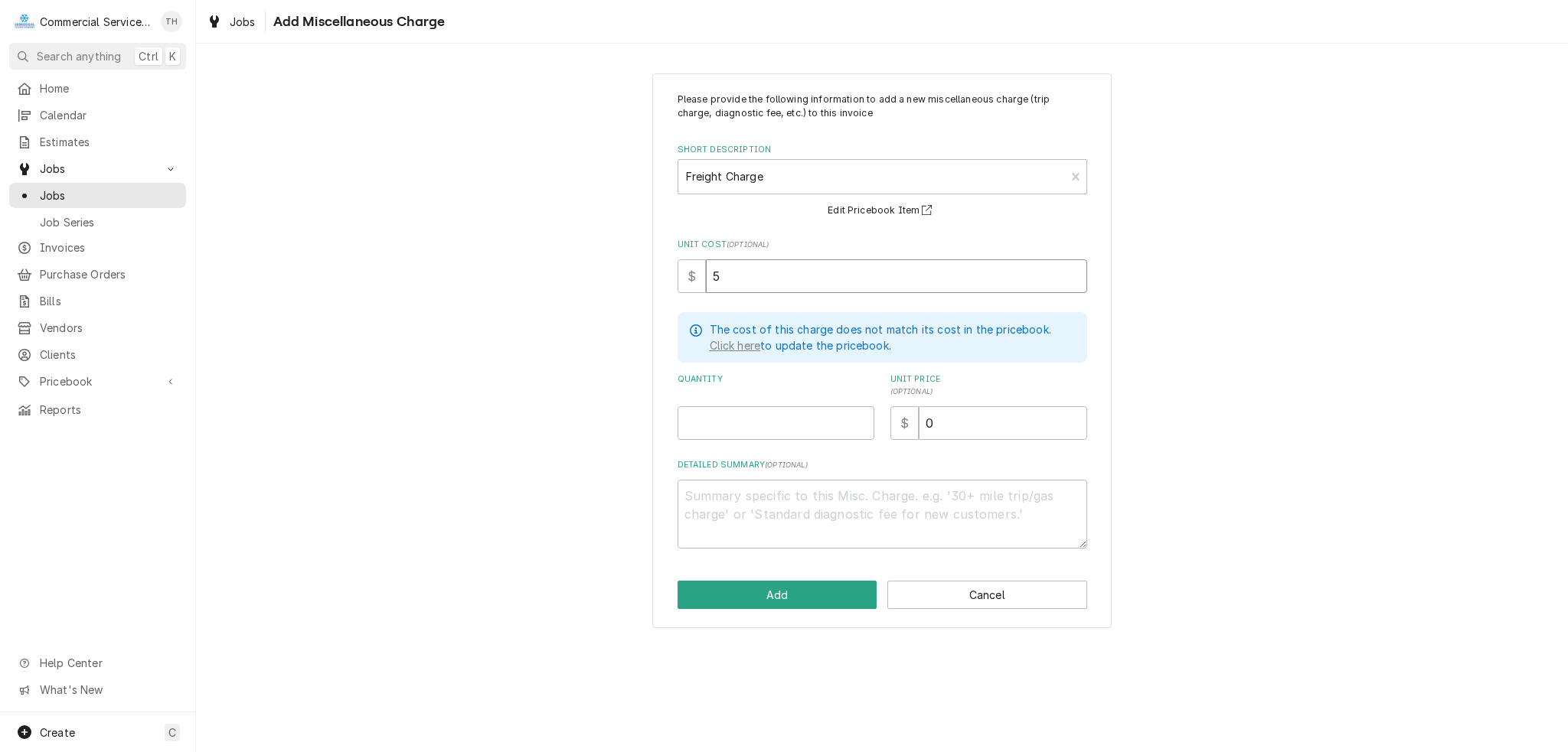
type textarea "x"
type input "53"
type textarea "x"
type input "53.5"
type textarea "x"
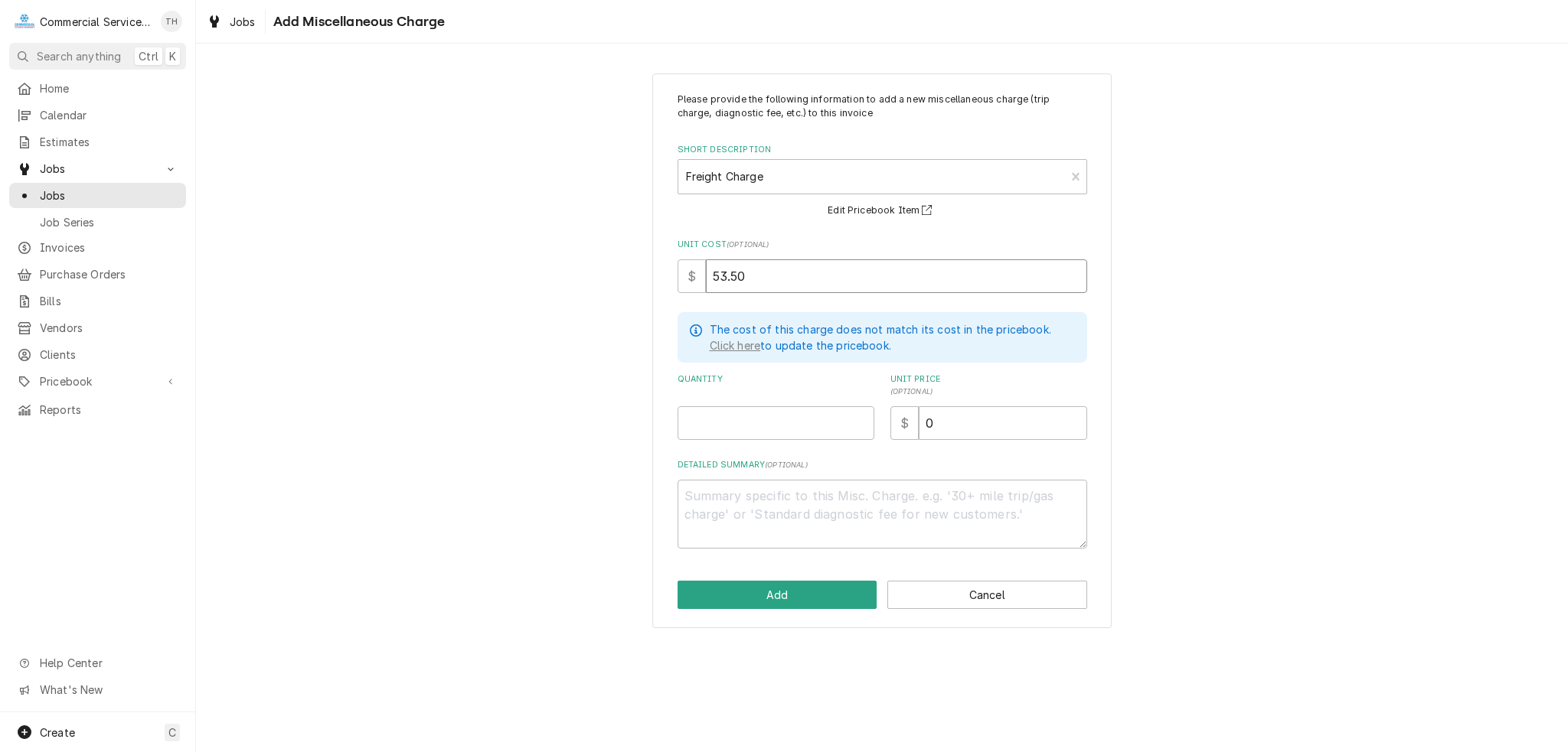
type input "53.50"
type textarea "x"
type input "1"
type textarea "x"
type input "5"
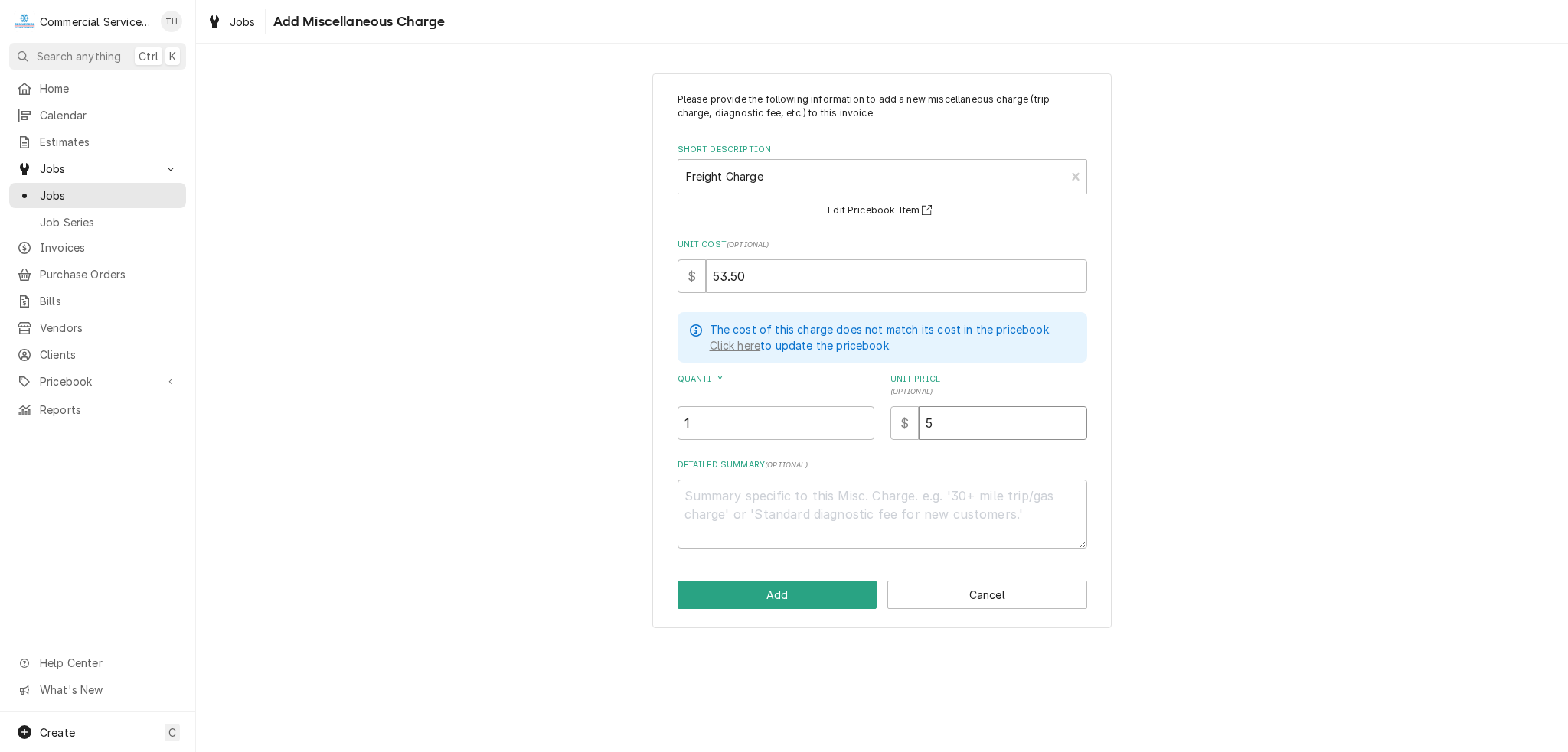
type textarea "x"
type input "58"
type textarea "x"
type input "58.5"
type textarea "x"
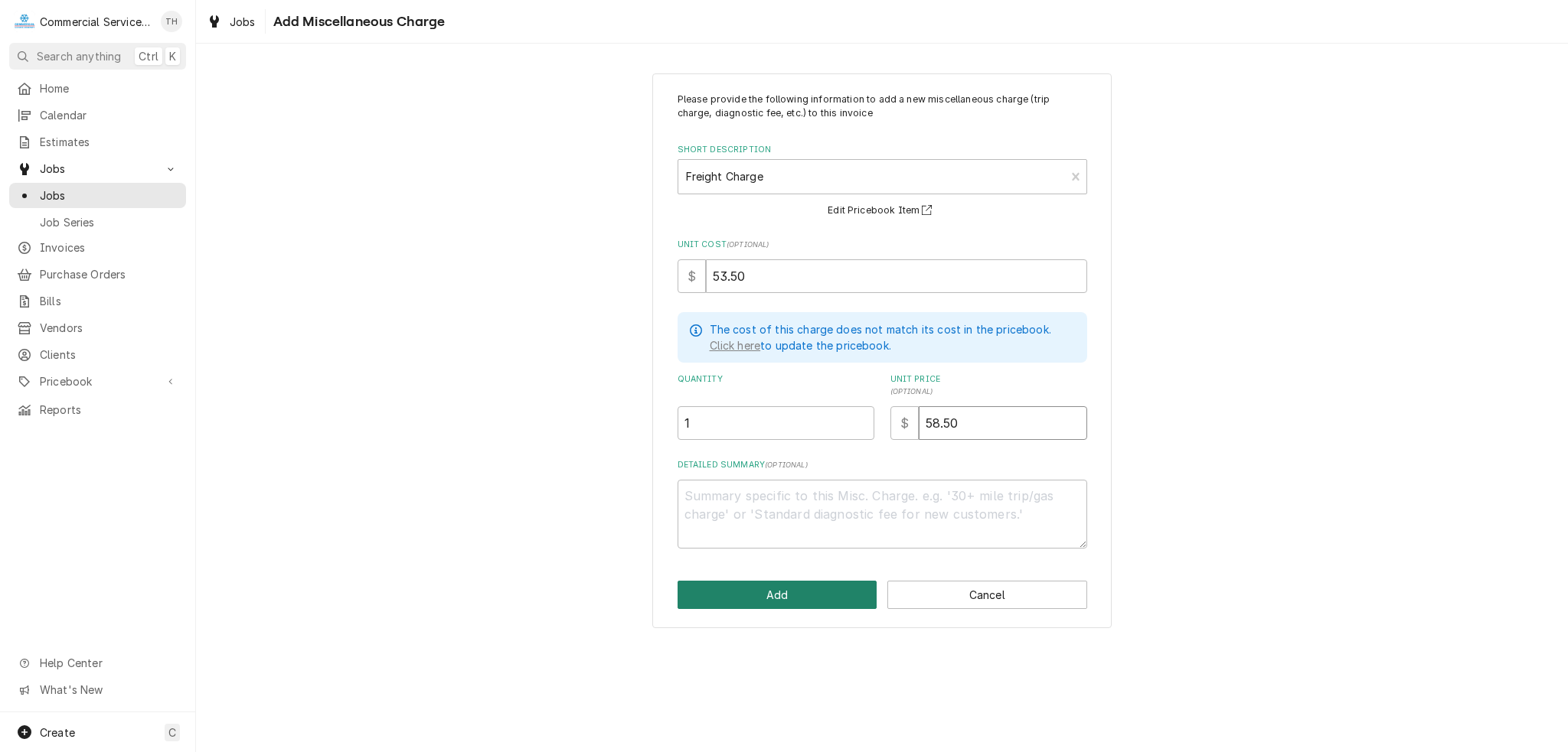
type input "58.50"
click at [792, 591] on button "Add" at bounding box center [778, 595] width 200 height 29
type textarea "x"
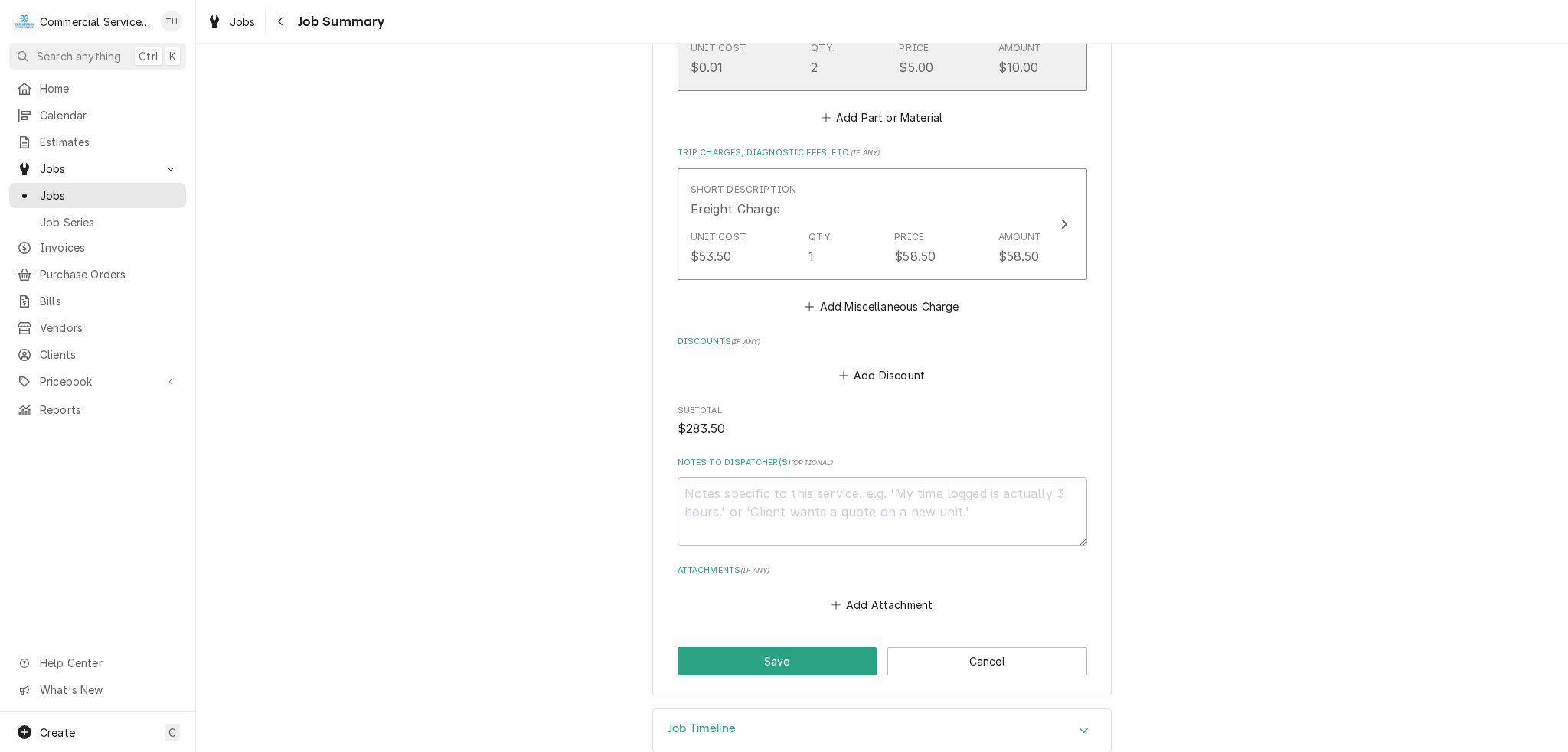
scroll to position [1221, 0]
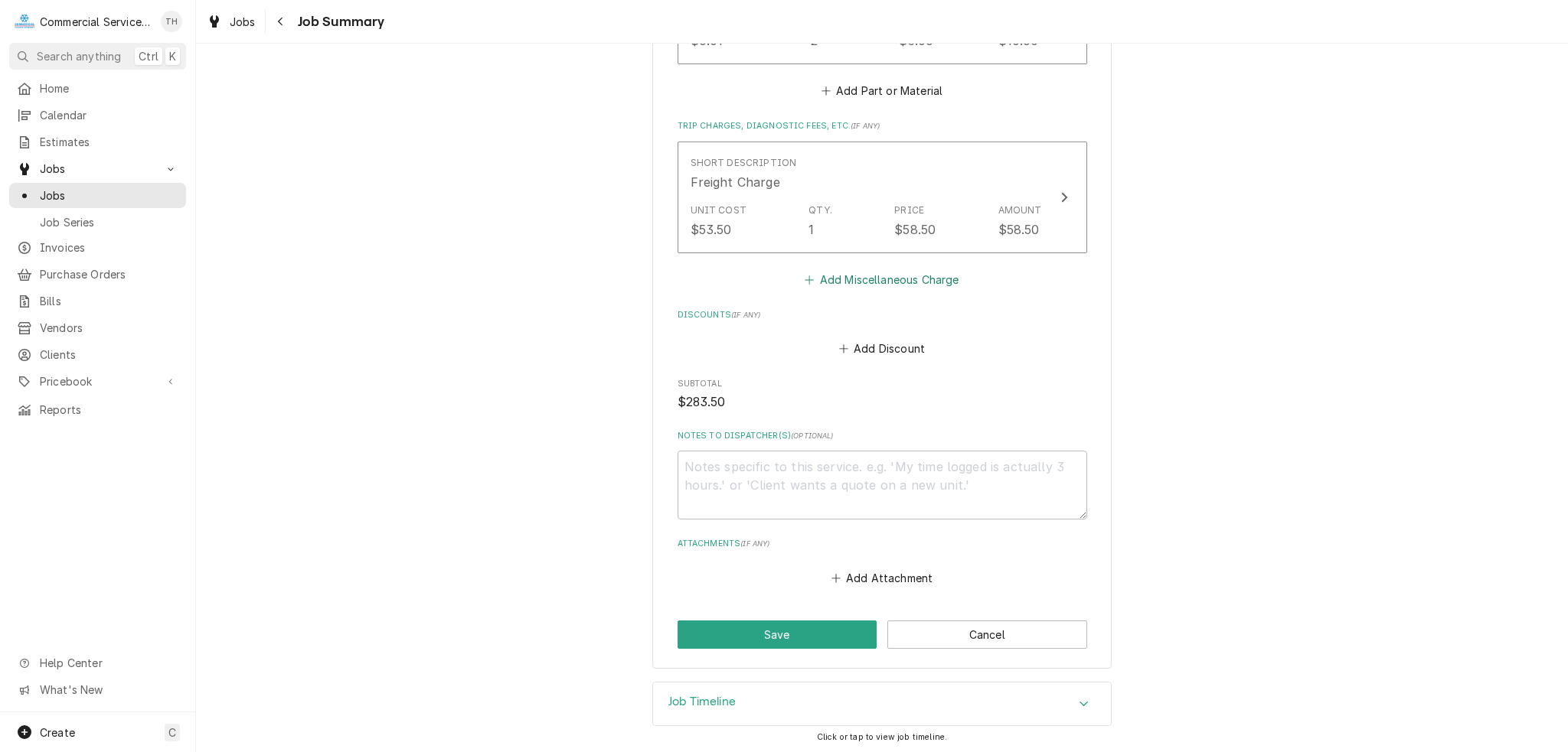
click at [842, 278] on button "Add Miscellaneous Charge" at bounding box center [882, 279] width 159 height 21
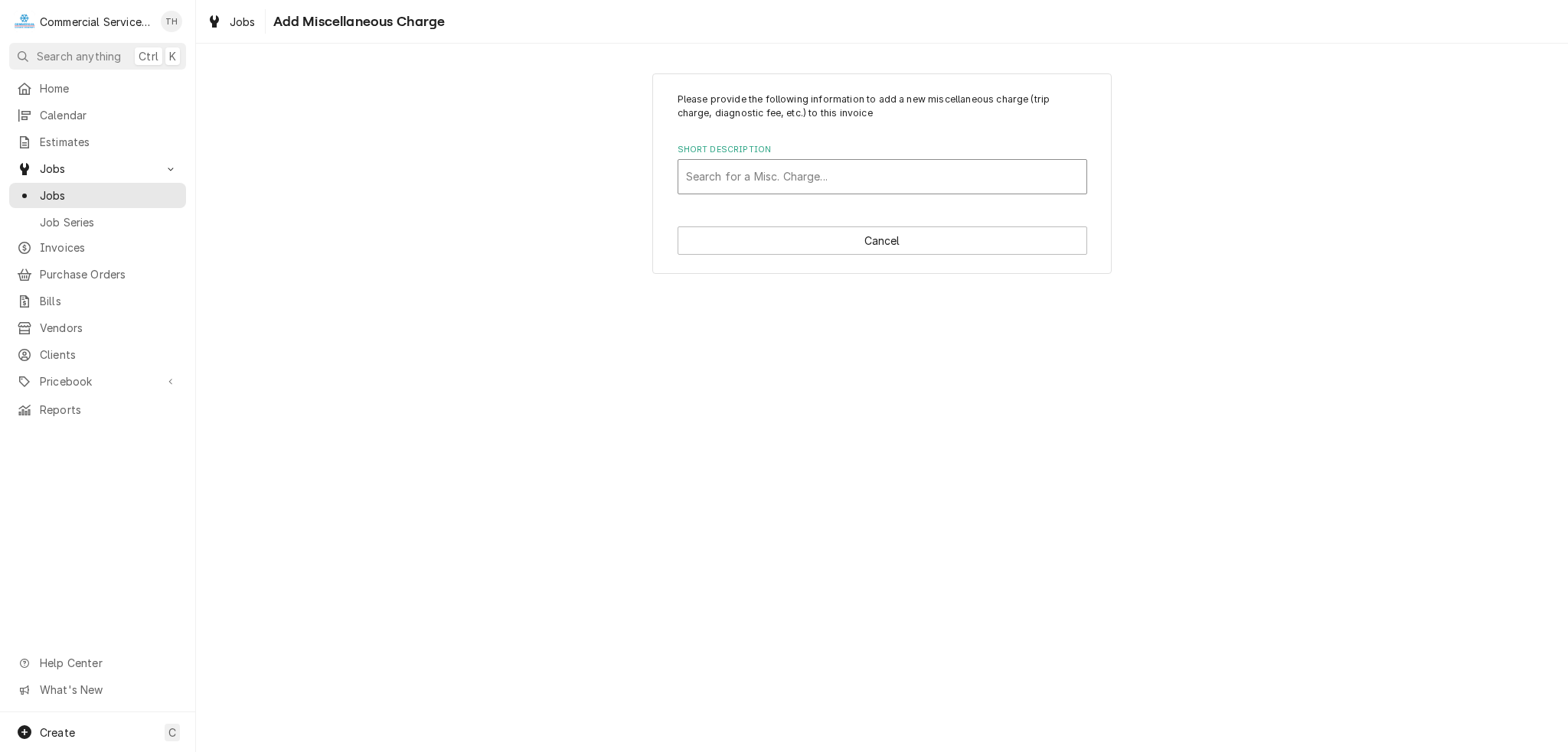
click at [781, 166] on div "Short Description" at bounding box center [882, 177] width 393 height 28
type input "truck charge"
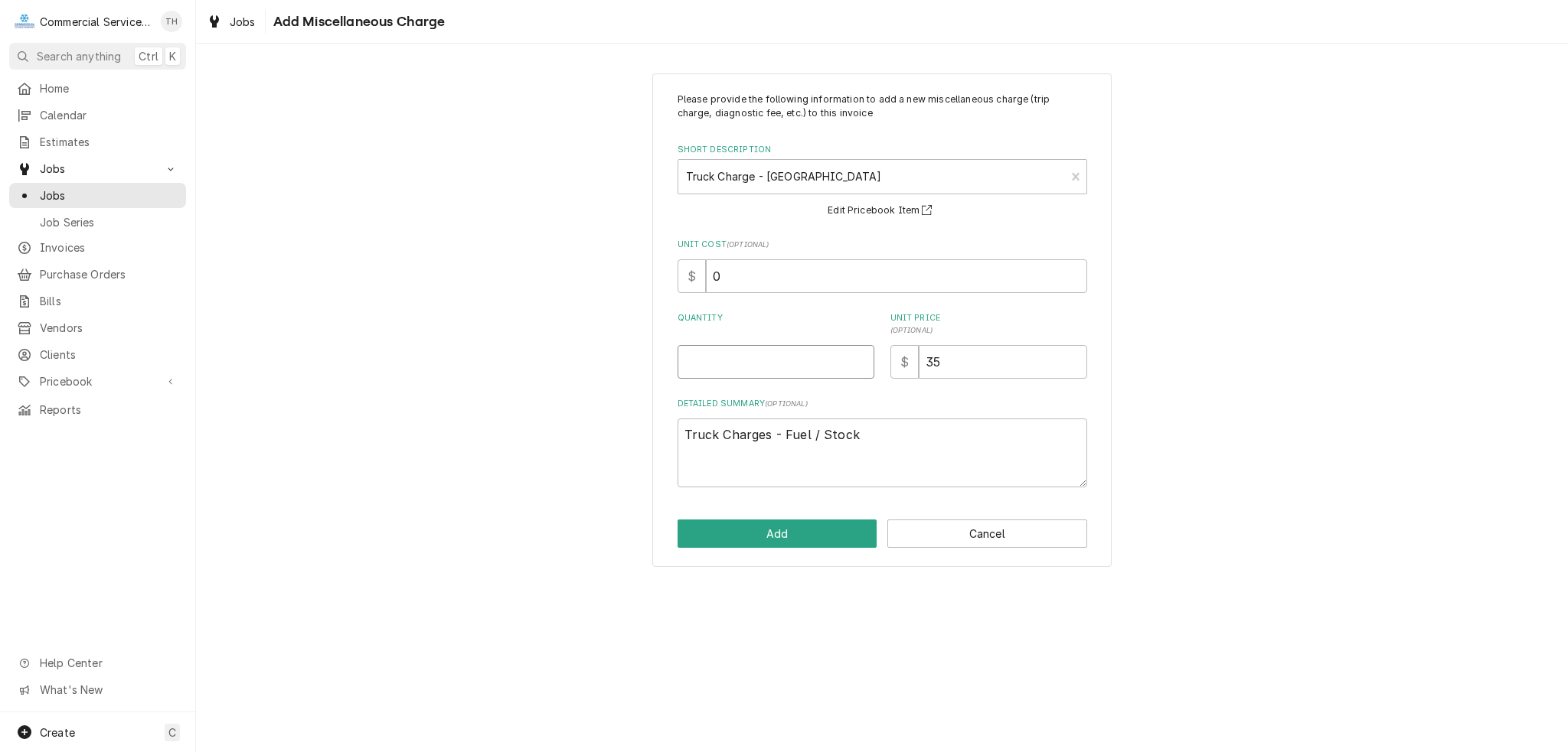
click at [755, 368] on input "Quantity" at bounding box center [776, 361] width 197 height 34
type textarea "x"
type input "1"
click at [801, 538] on button "Add" at bounding box center [778, 533] width 200 height 29
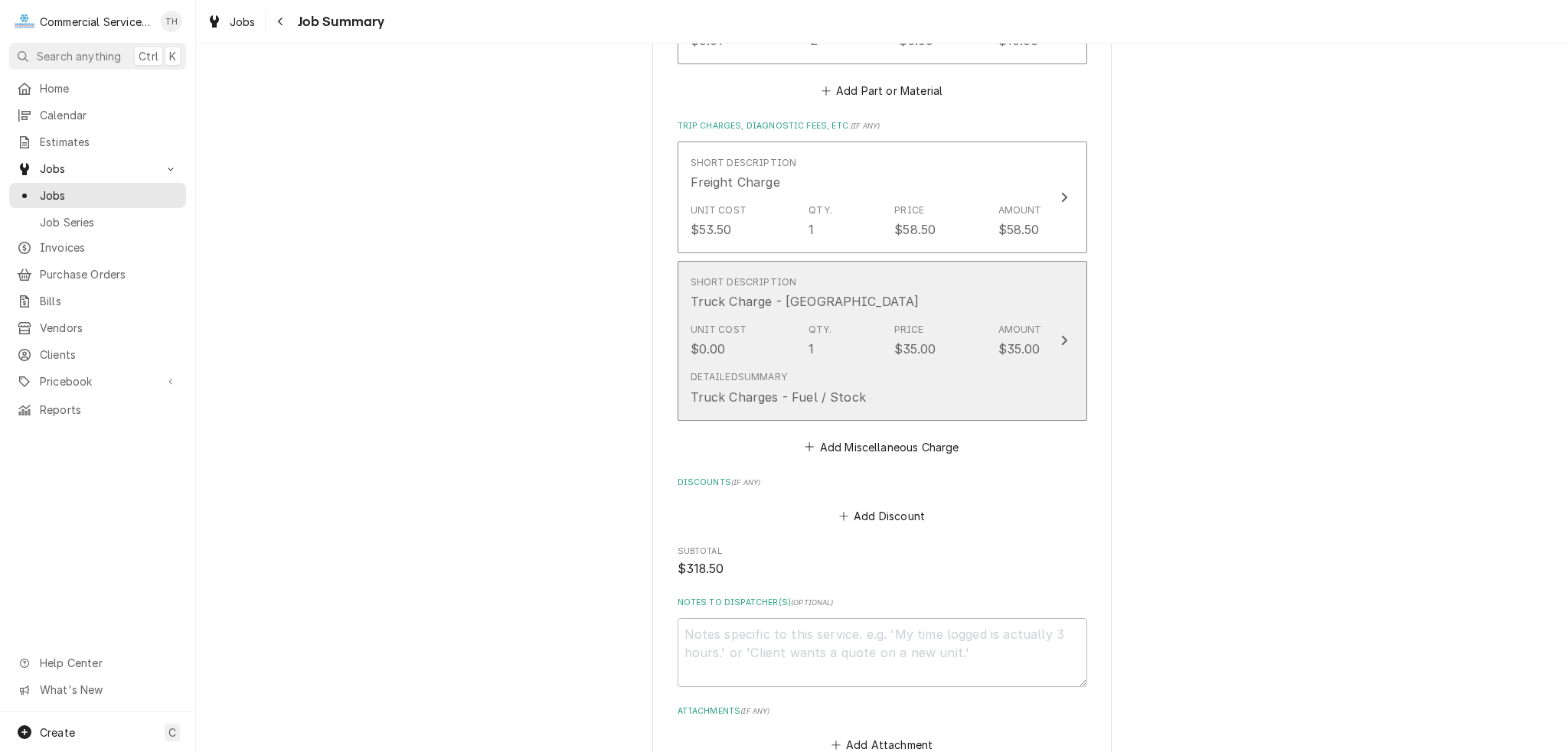
scroll to position [1387, 0]
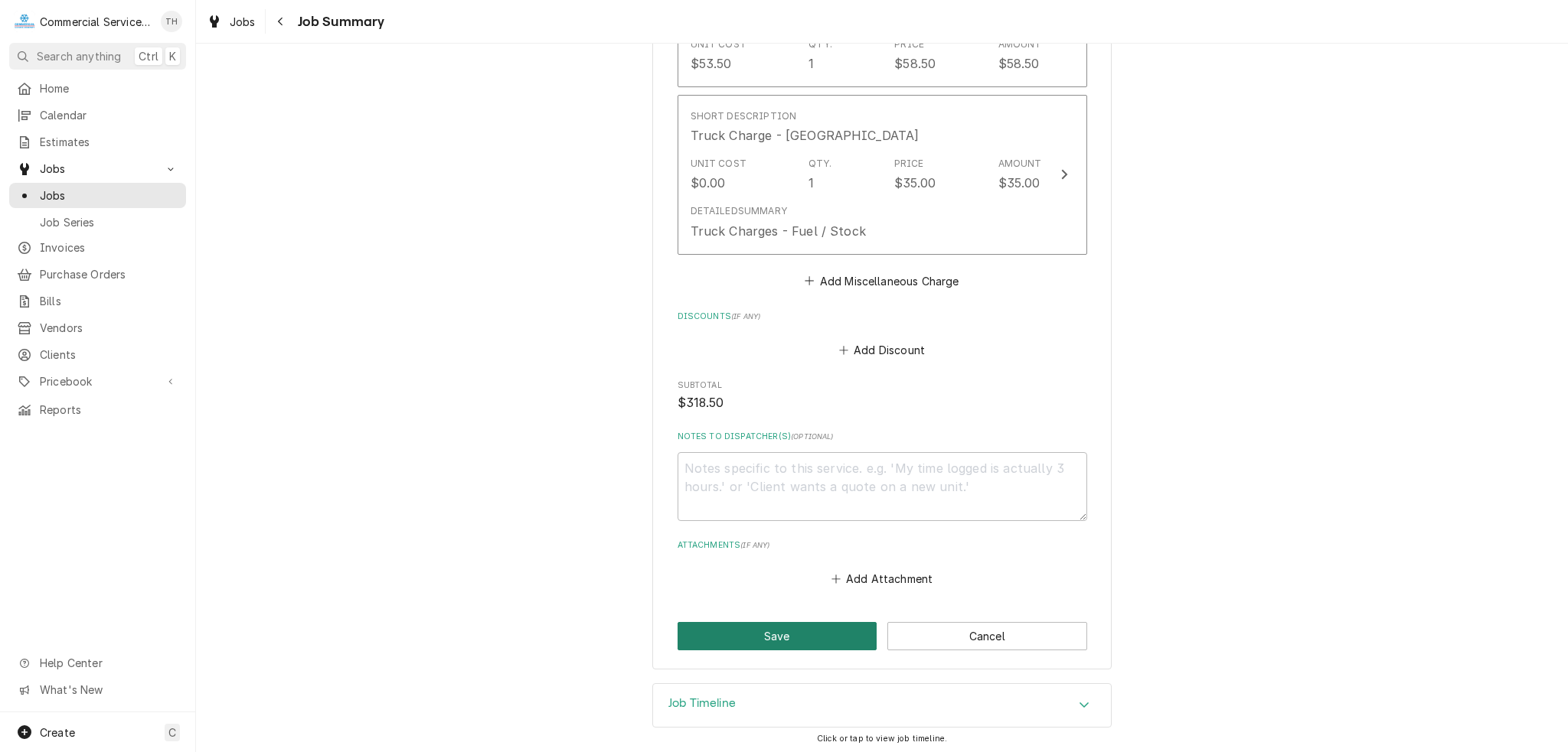
click at [791, 635] on button "Save" at bounding box center [778, 636] width 200 height 29
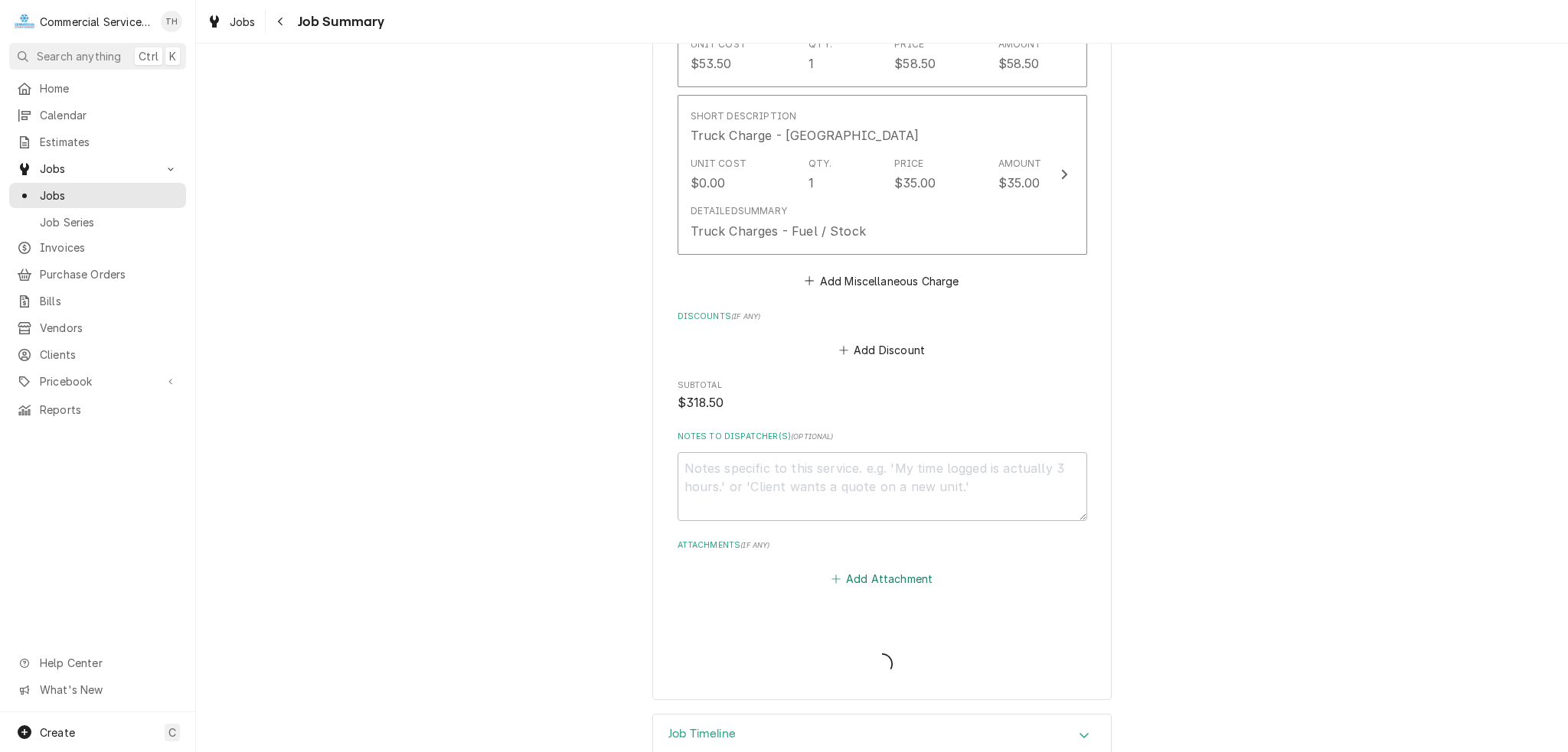
type textarea "x"
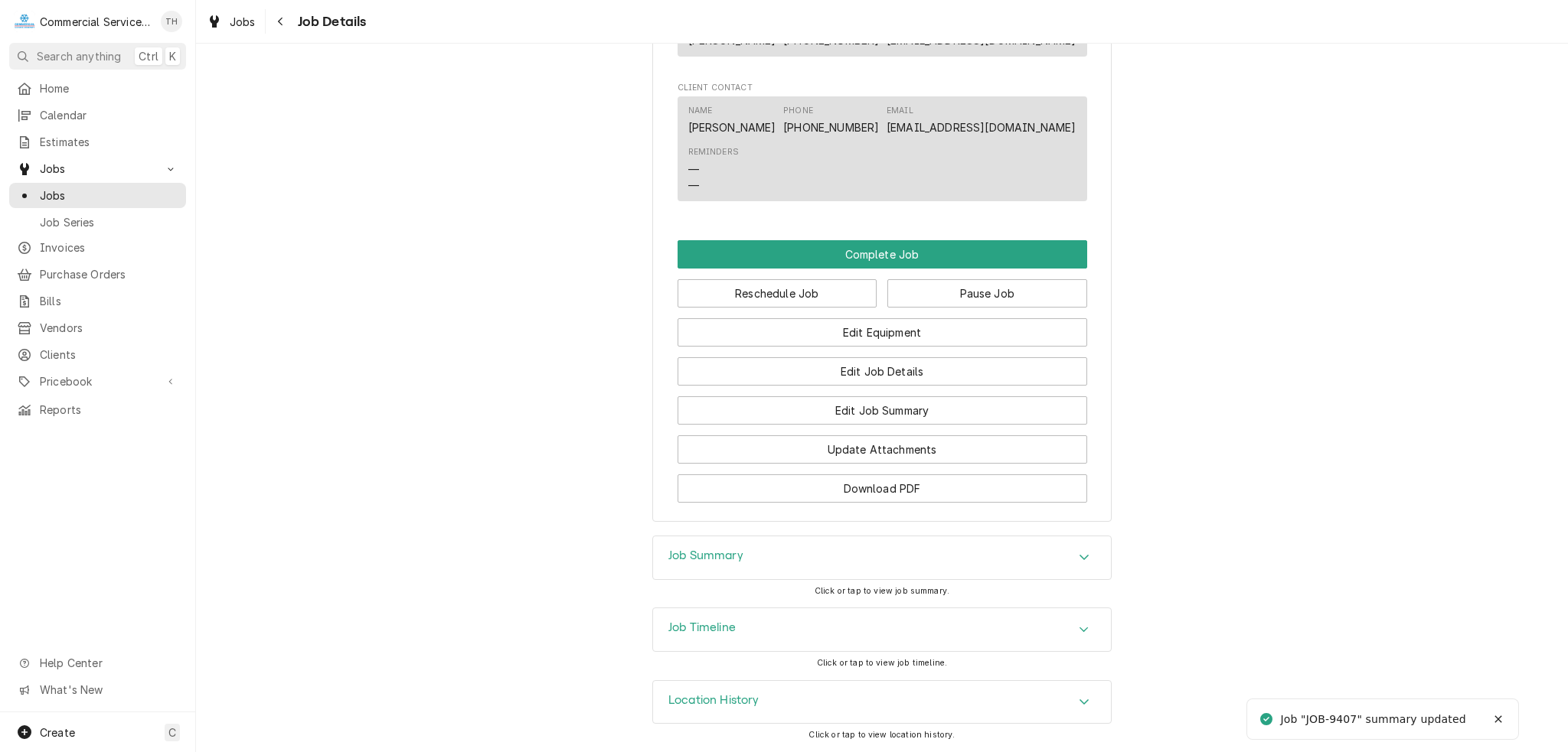
scroll to position [1210, 0]
click at [995, 300] on button "Pause Job" at bounding box center [987, 293] width 200 height 29
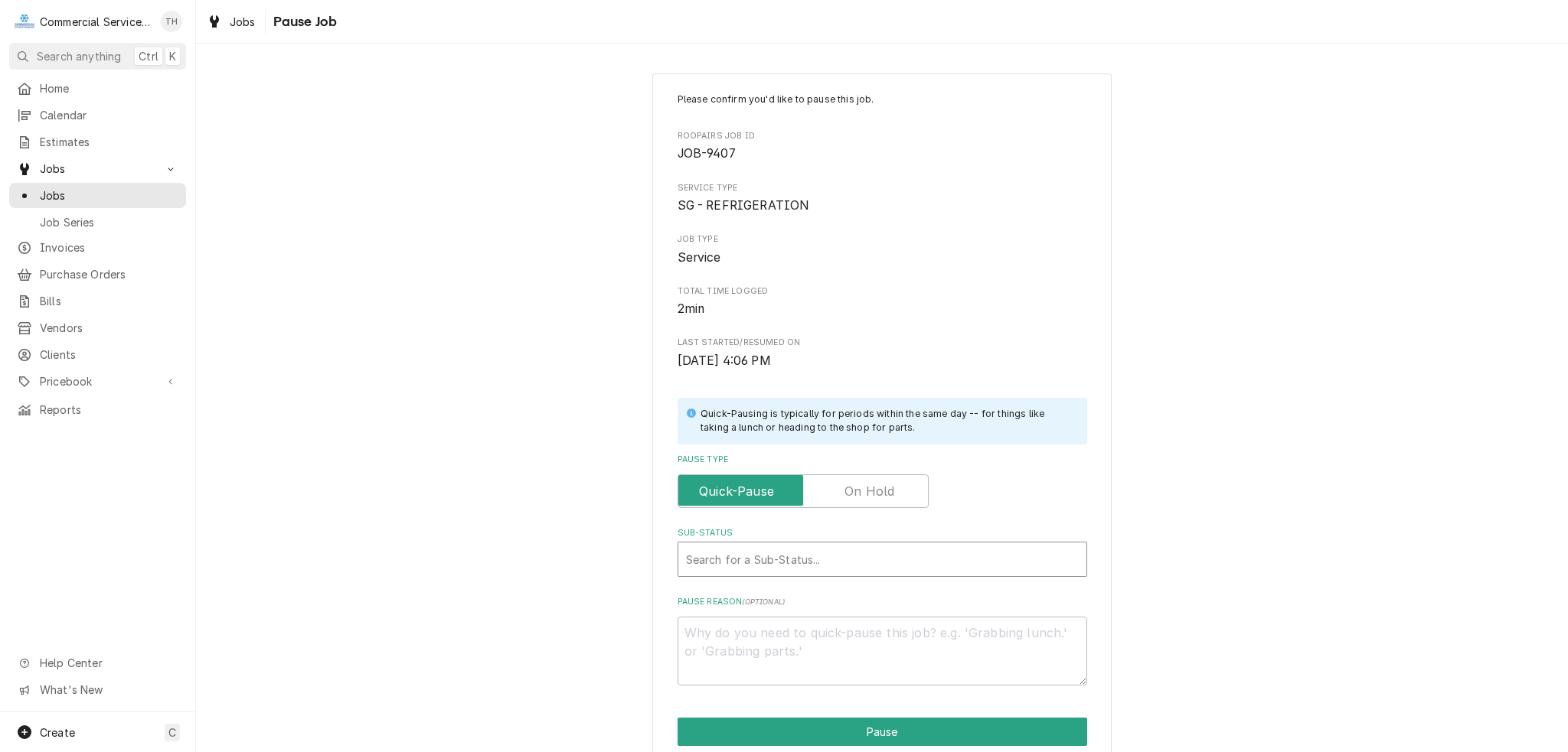
type textarea "x"
click at [708, 546] on div "Sub-Status" at bounding box center [882, 559] width 393 height 28
click at [843, 504] on input "Pause Type" at bounding box center [803, 491] width 238 height 34
checkbox input "true"
type textarea "x"
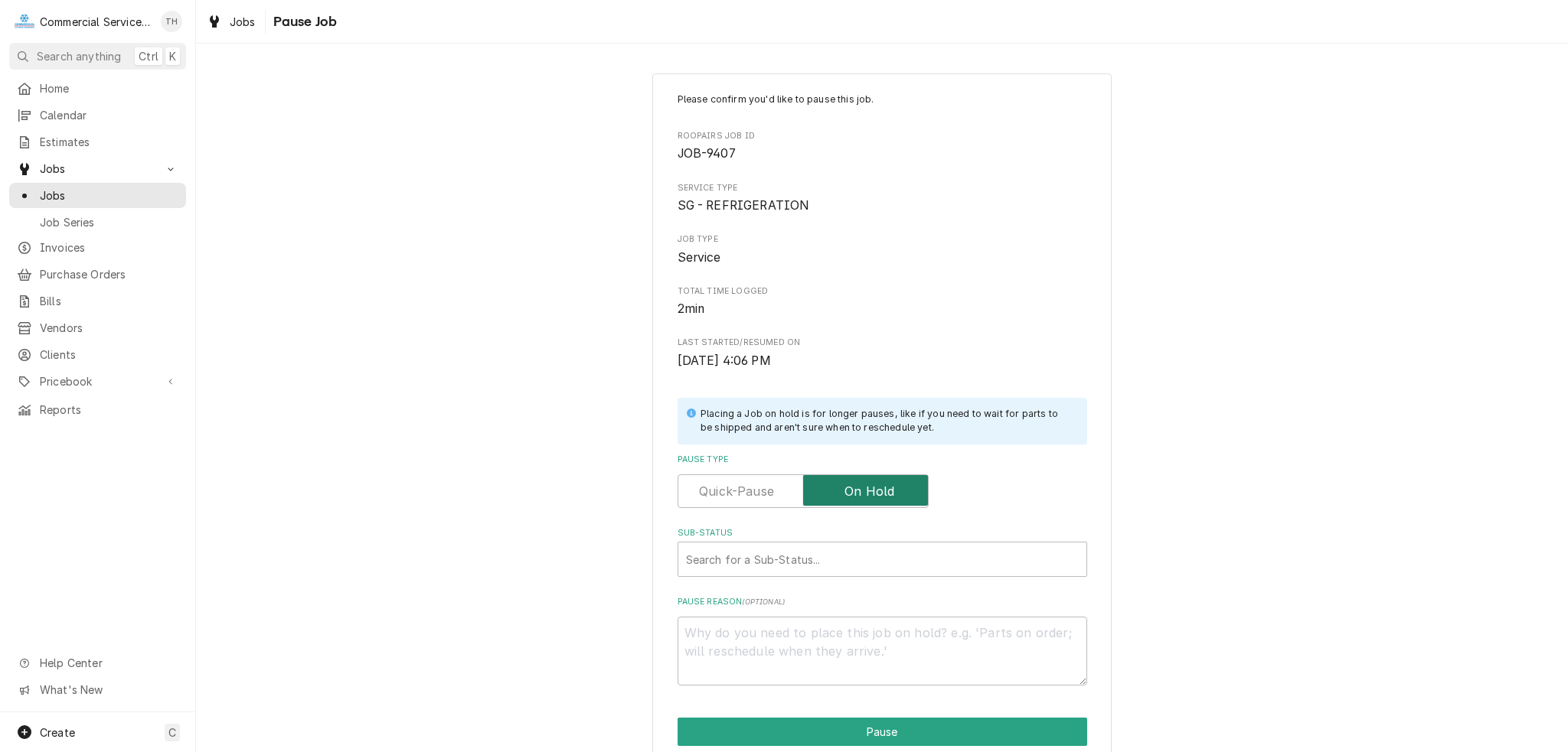
click at [759, 501] on input "Pause Type" at bounding box center [803, 491] width 238 height 34
checkbox input "false"
type textarea "x"
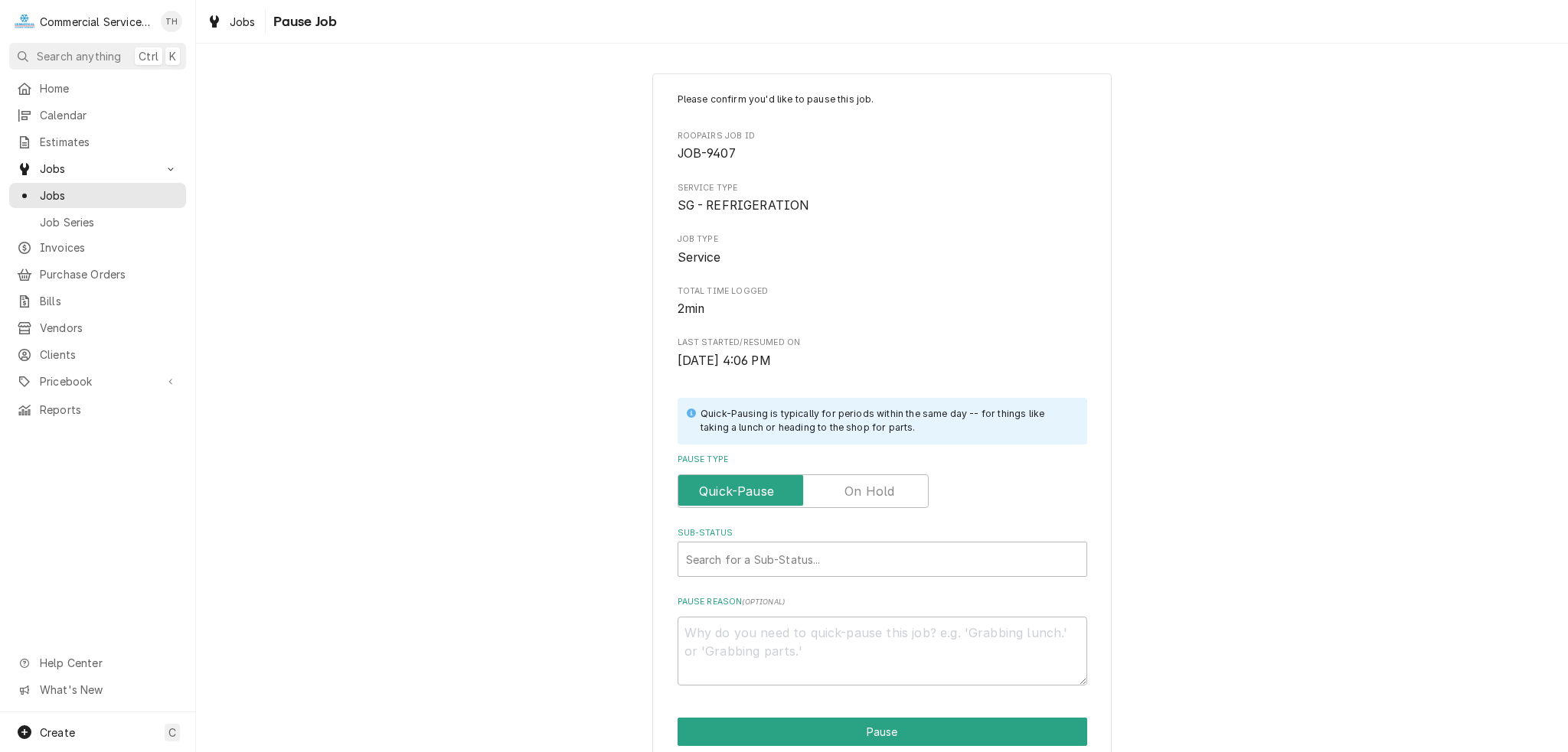
click at [876, 494] on label "Pause Type" at bounding box center [803, 491] width 251 height 34
click at [876, 494] on input "Pause Type" at bounding box center [803, 491] width 238 height 34
checkbox input "true"
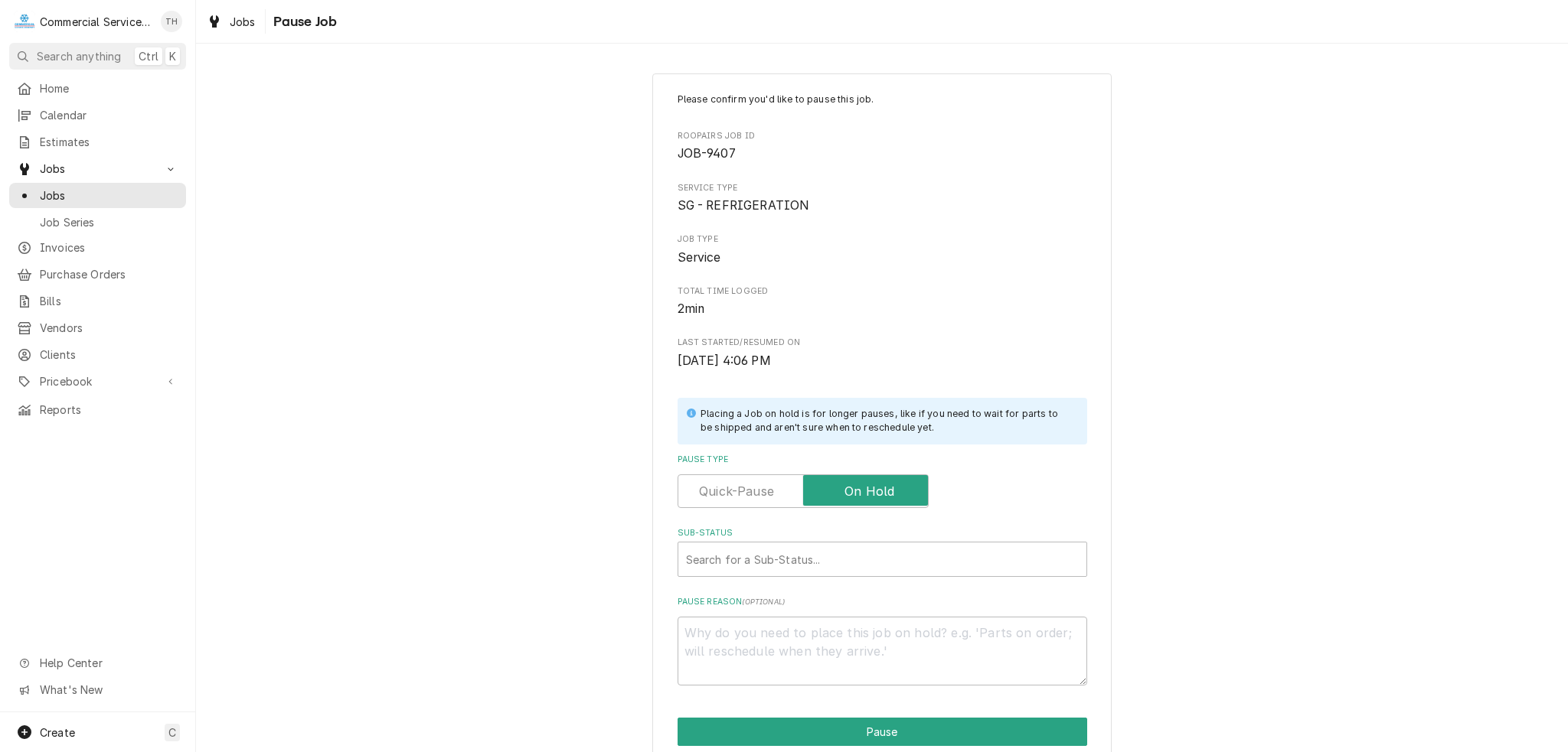
click at [755, 581] on div "Please confirm you'd like to pause this job. Roopairs Job ID JOB-9407 Service T…" at bounding box center [883, 389] width 410 height 593
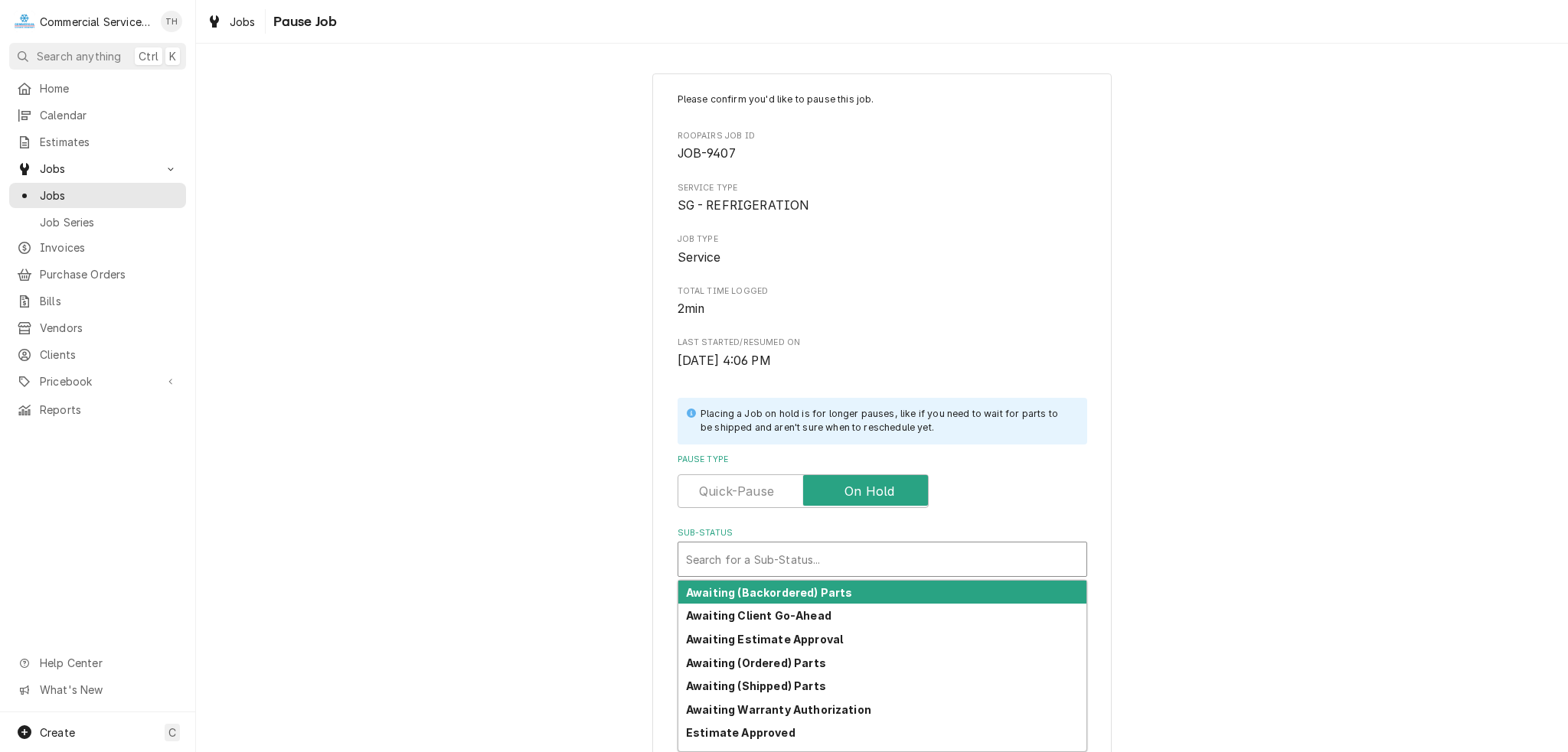
click at [757, 567] on div "Sub-Status" at bounding box center [882, 559] width 393 height 28
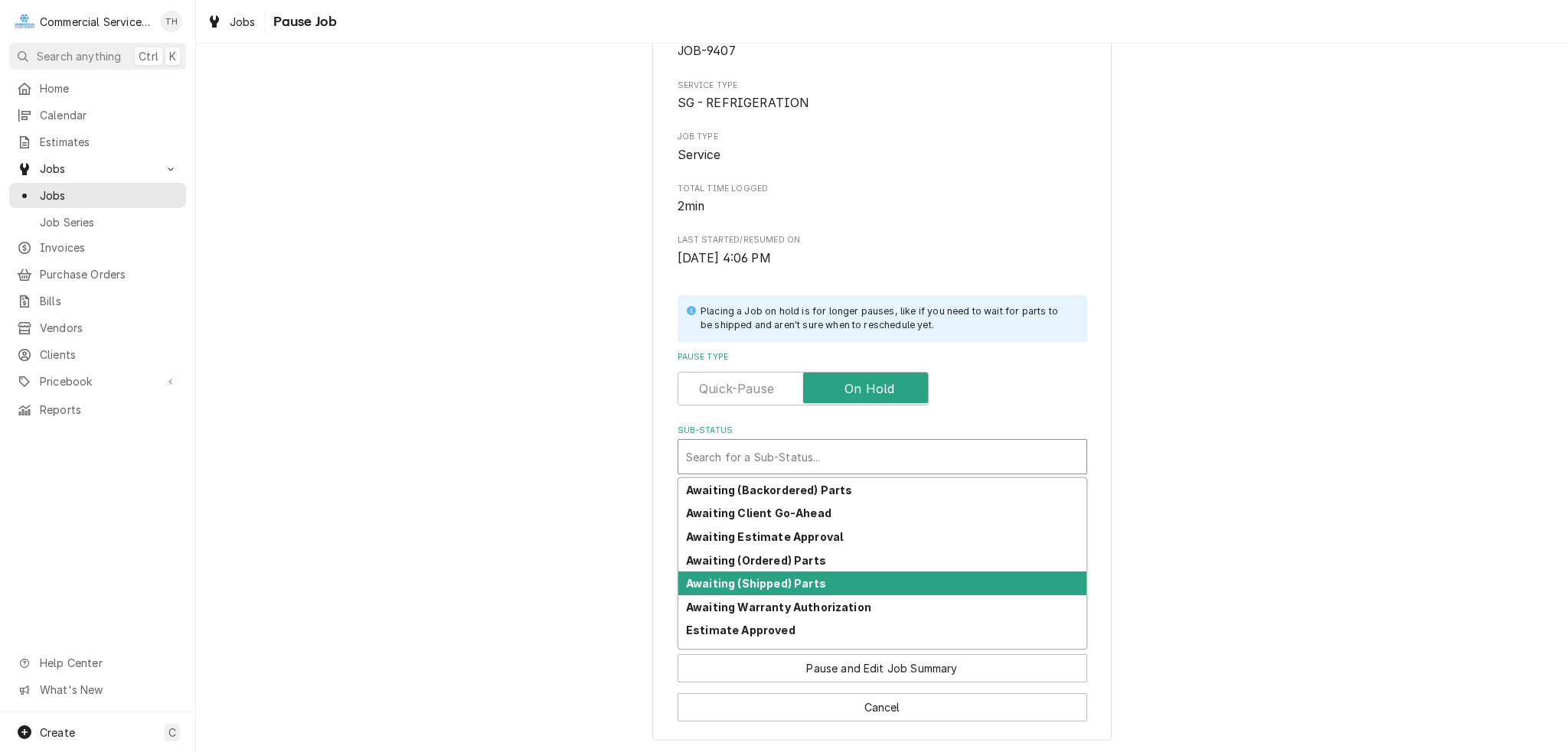
click at [767, 582] on strong "Awaiting (Shipped) Parts" at bounding box center [756, 583] width 140 height 13
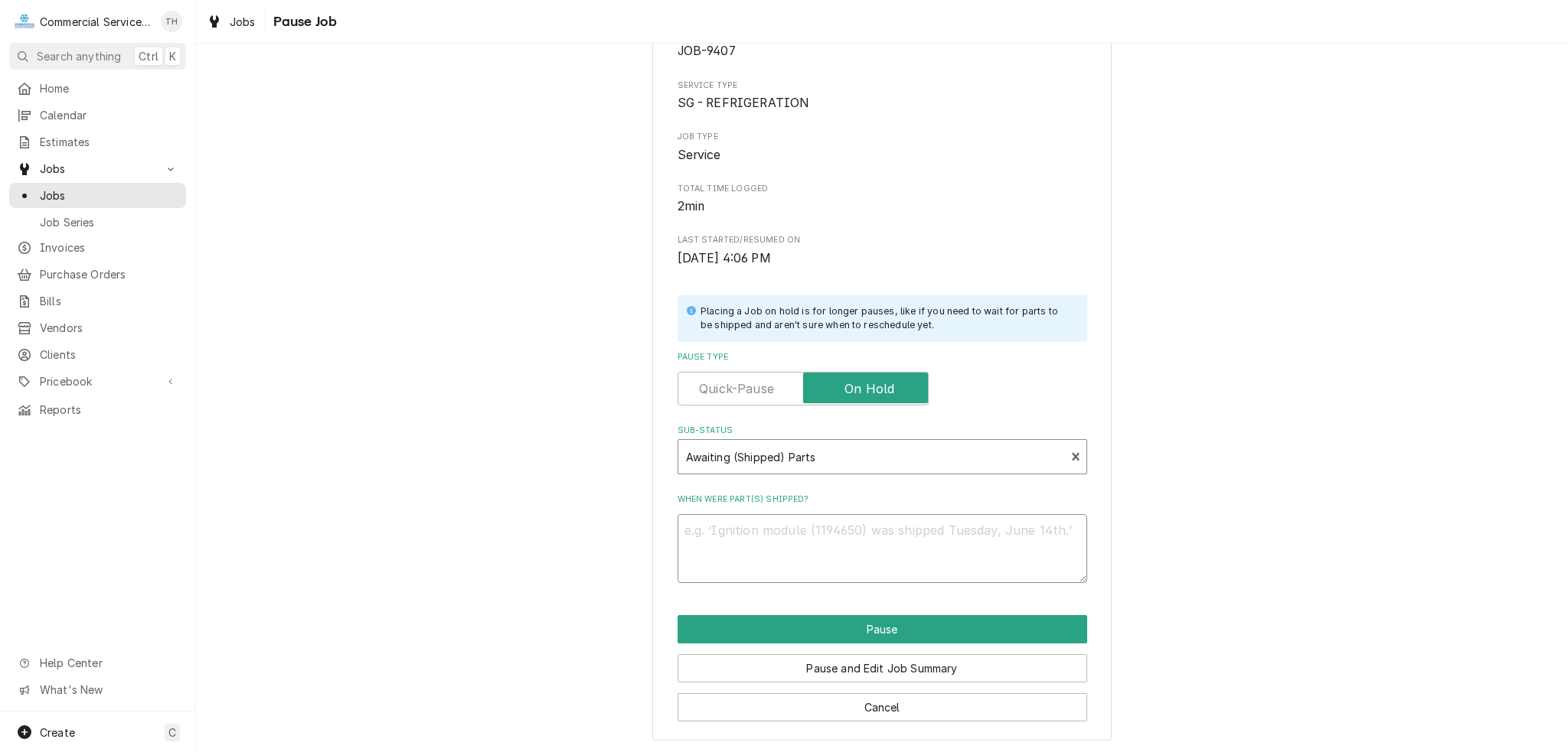
click at [794, 533] on textarea "When were part(s) shipped?" at bounding box center [883, 549] width 410 height 69
type textarea "x"
type textarea "L"
type textarea "x"
type textarea "Lo"
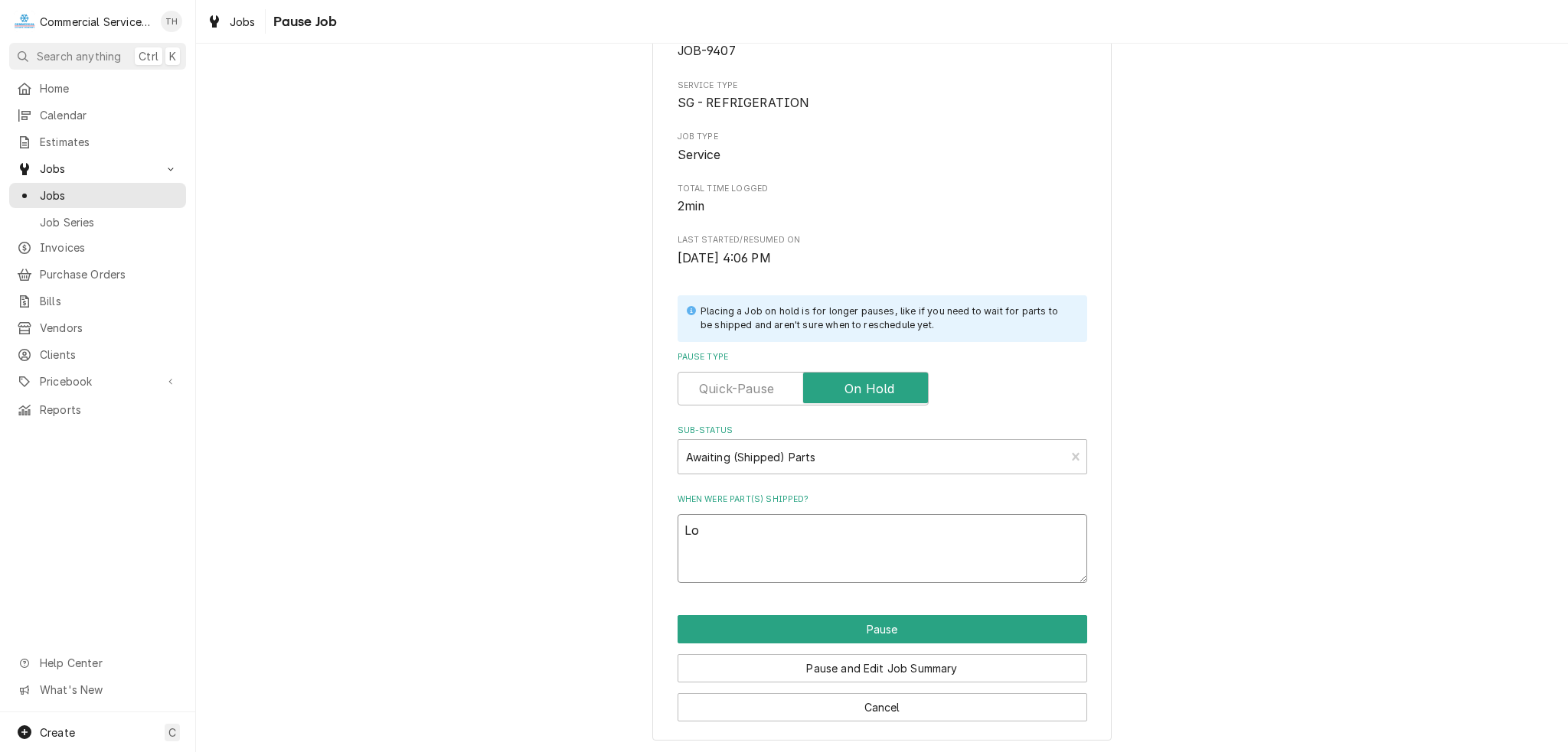
type textarea "x"
type textarea "Loa"
type textarea "x"
type textarea "Load"
type textarea "x"
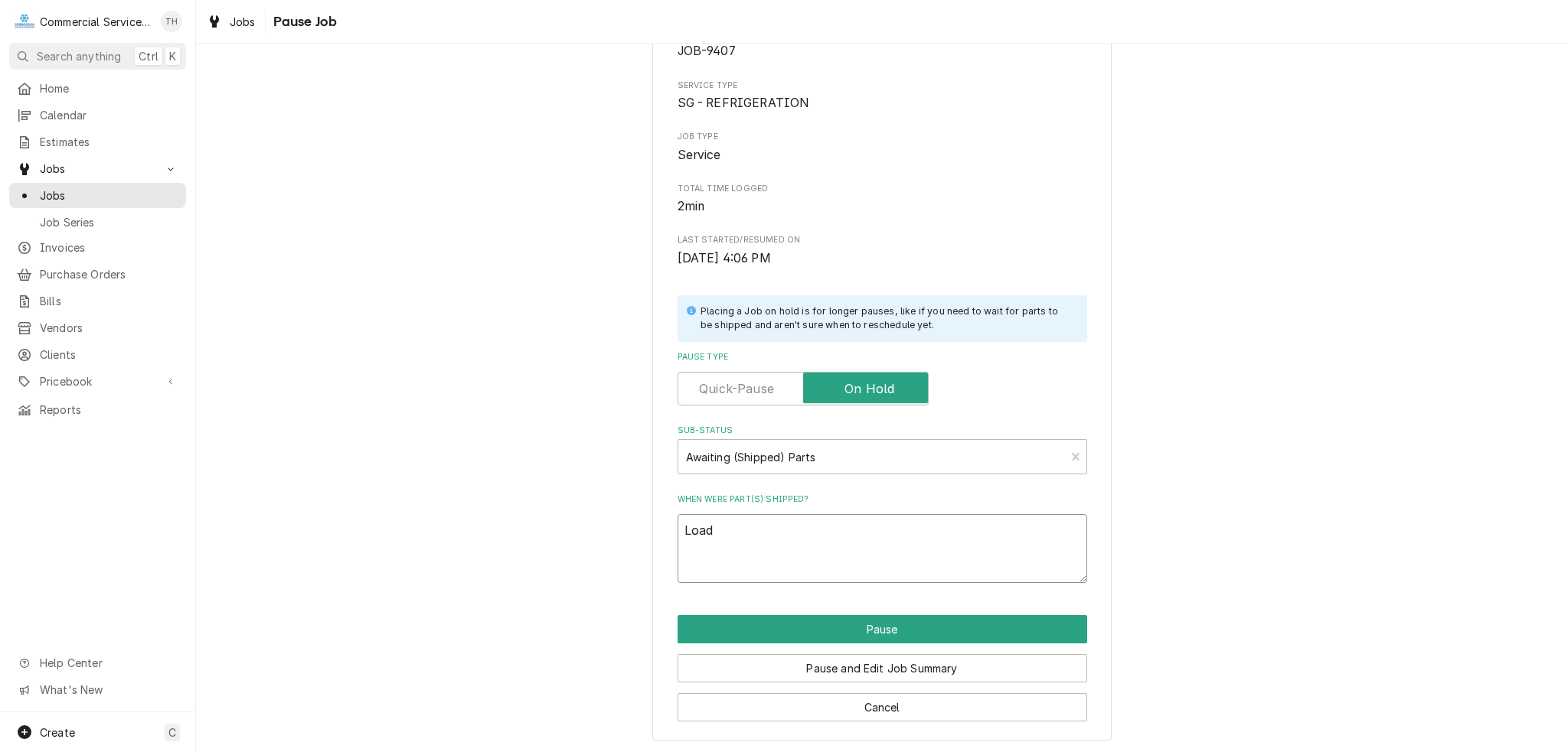
type textarea "Loade"
type textarea "x"
type textarea "Loaded"
type textarea "x"
type textarea "Loaded"
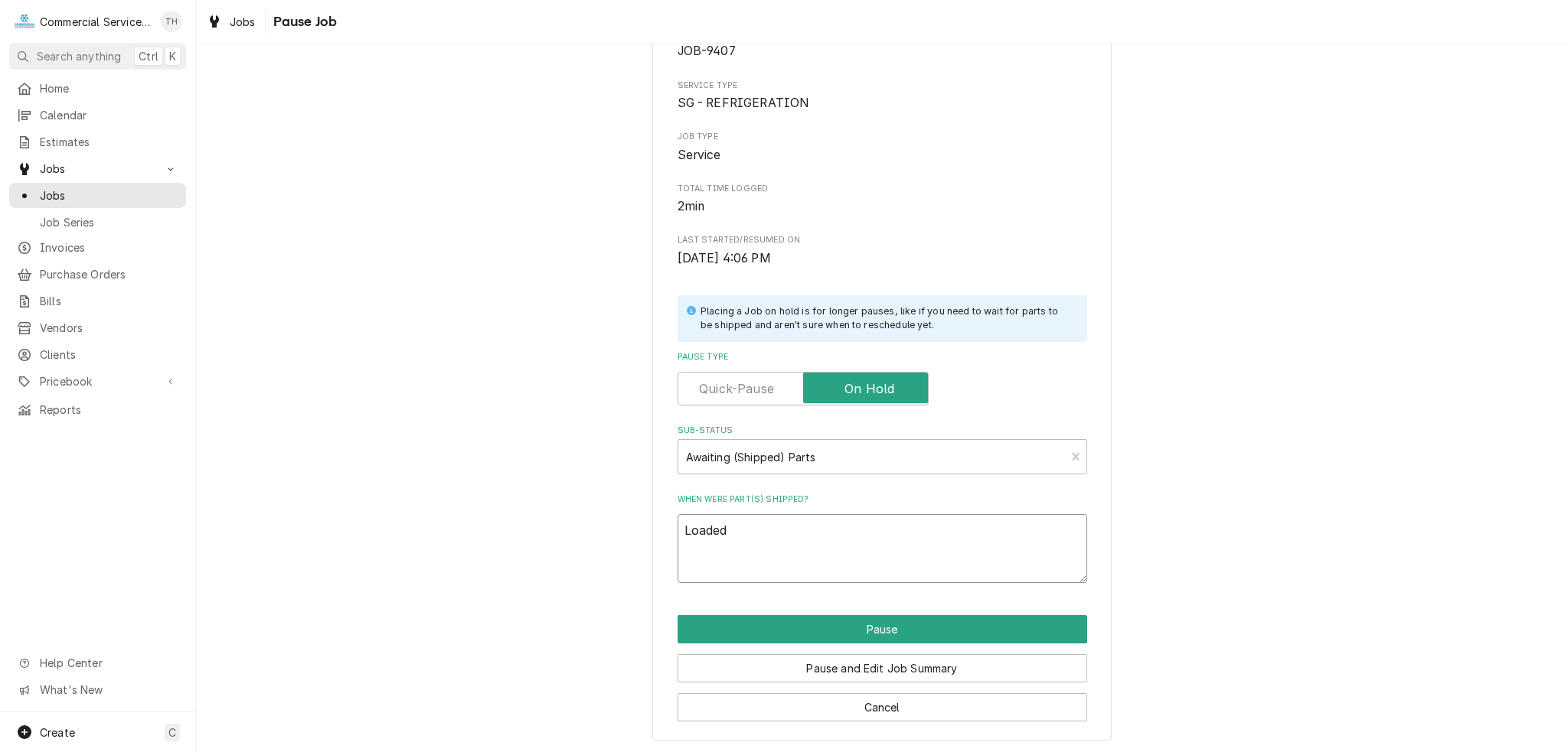
type textarea "x"
type textarea "Loaded R"
type textarea "x"
type textarea "Loaded Ro"
type textarea "x"
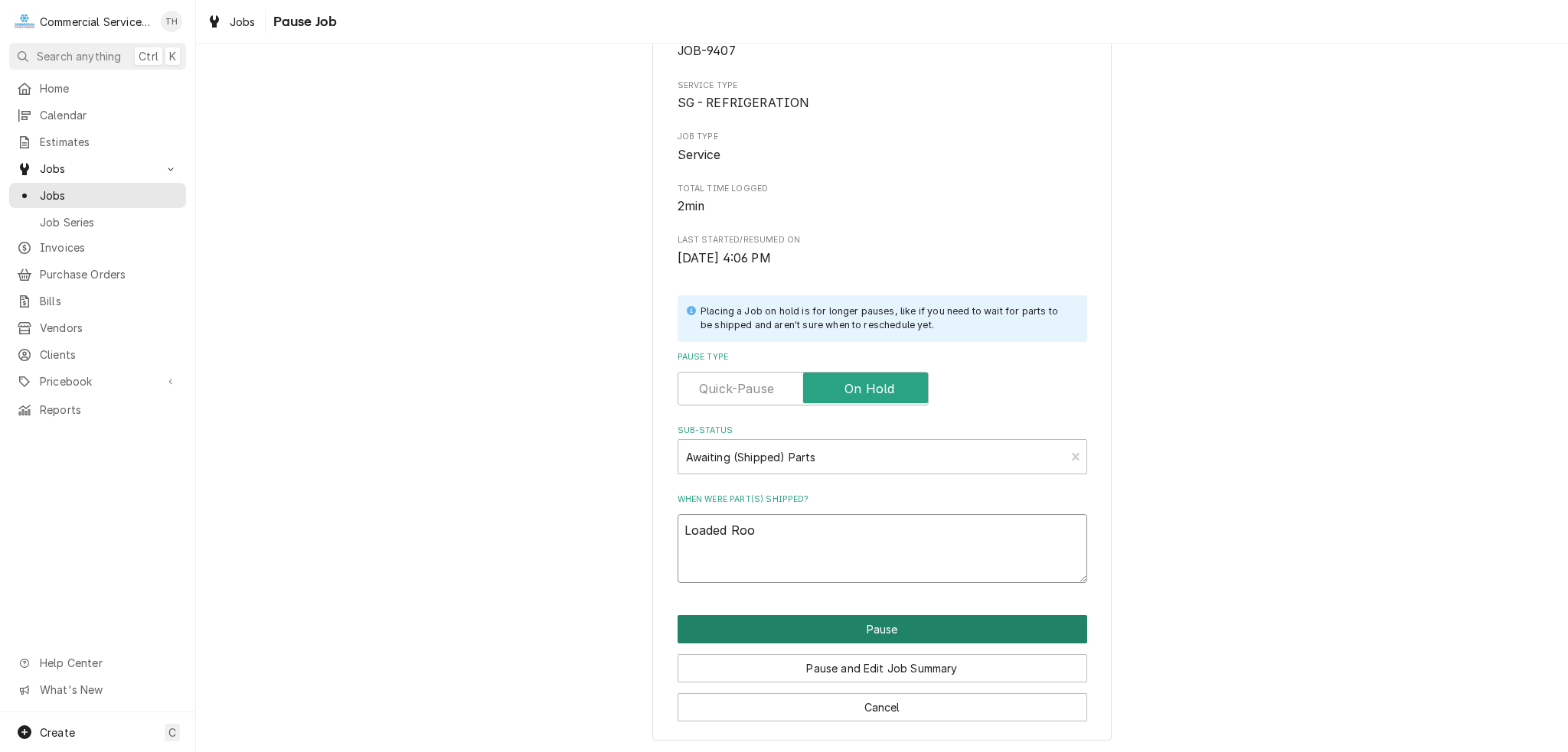
type textarea "Loaded Roo"
click at [875, 625] on button "Pause" at bounding box center [883, 629] width 410 height 29
type textarea "x"
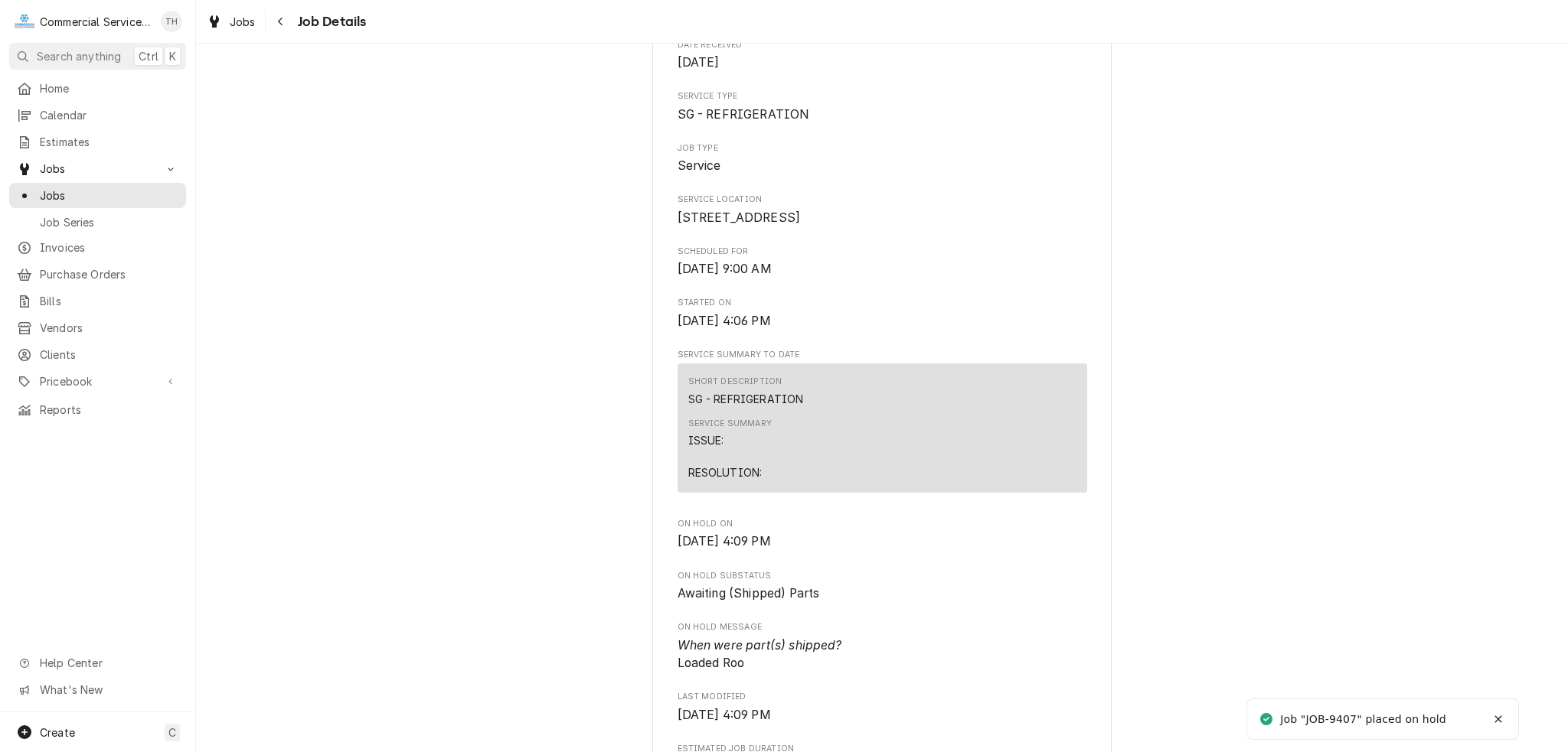
scroll to position [229, 0]
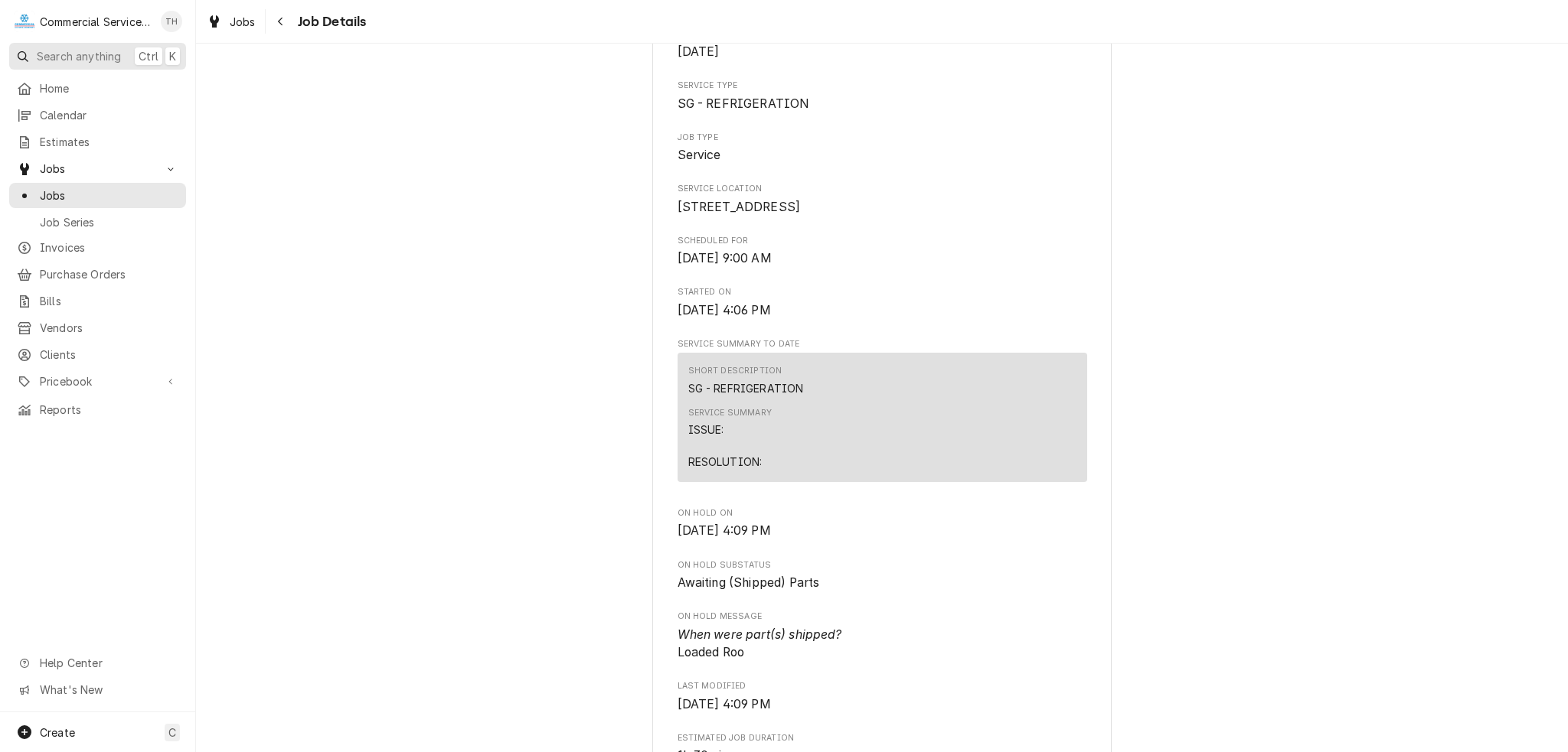
click at [41, 65] on button "Search anything Ctrl K" at bounding box center [98, 56] width 177 height 27
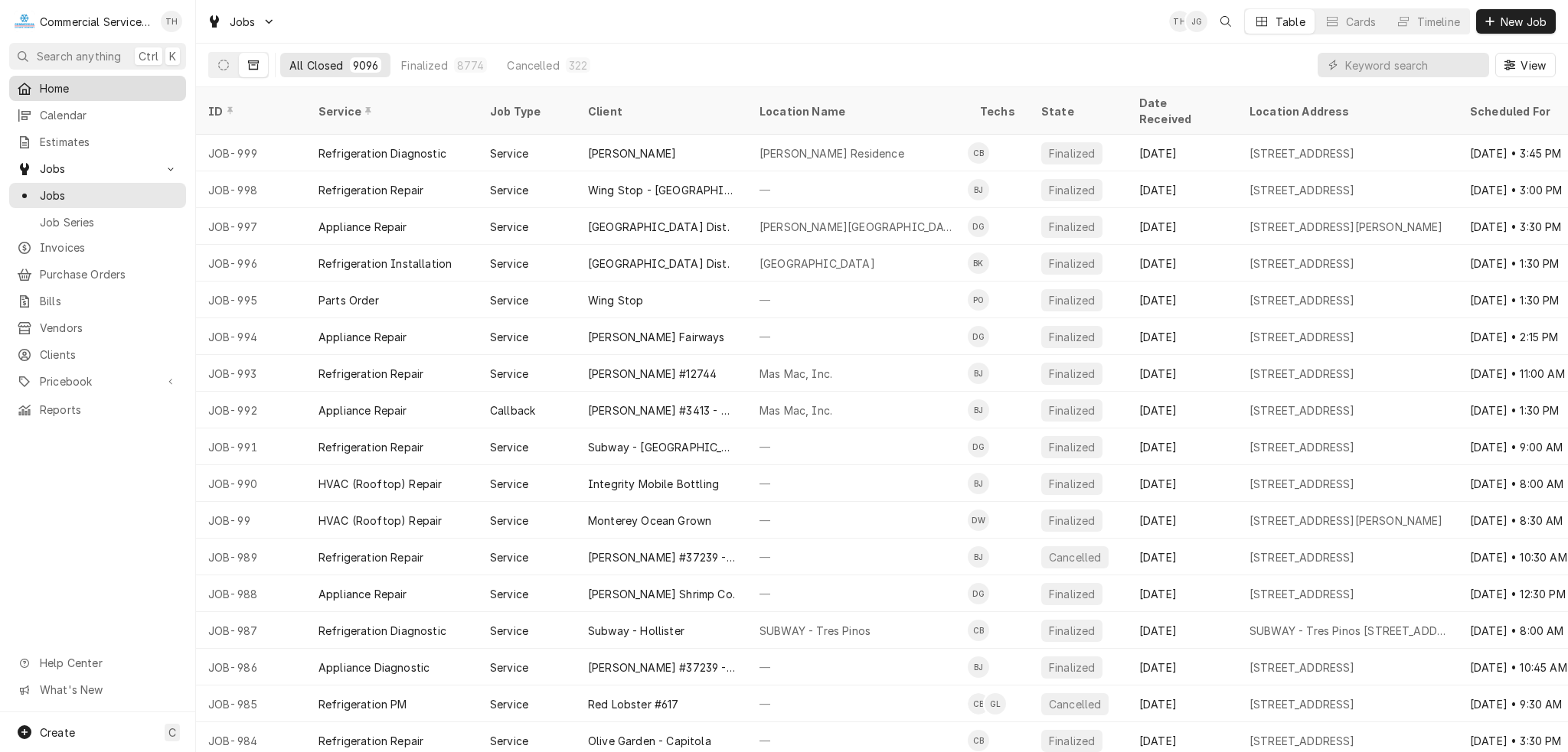
click at [101, 89] on span "Home" at bounding box center [109, 88] width 139 height 16
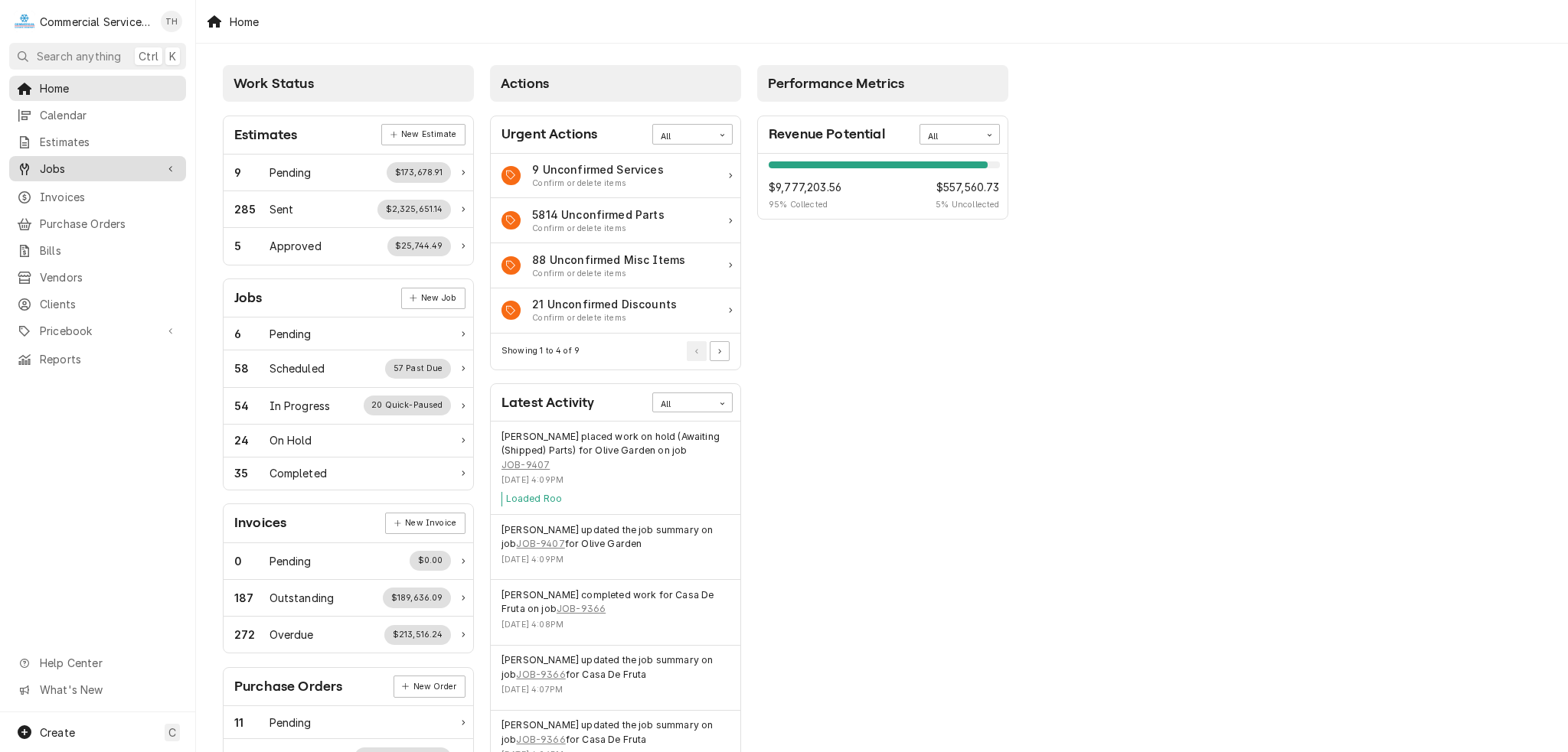
click at [97, 170] on span "Jobs" at bounding box center [98, 169] width 116 height 16
click at [97, 190] on span "Jobs" at bounding box center [109, 196] width 139 height 16
